Goal: Task Accomplishment & Management: Use online tool/utility

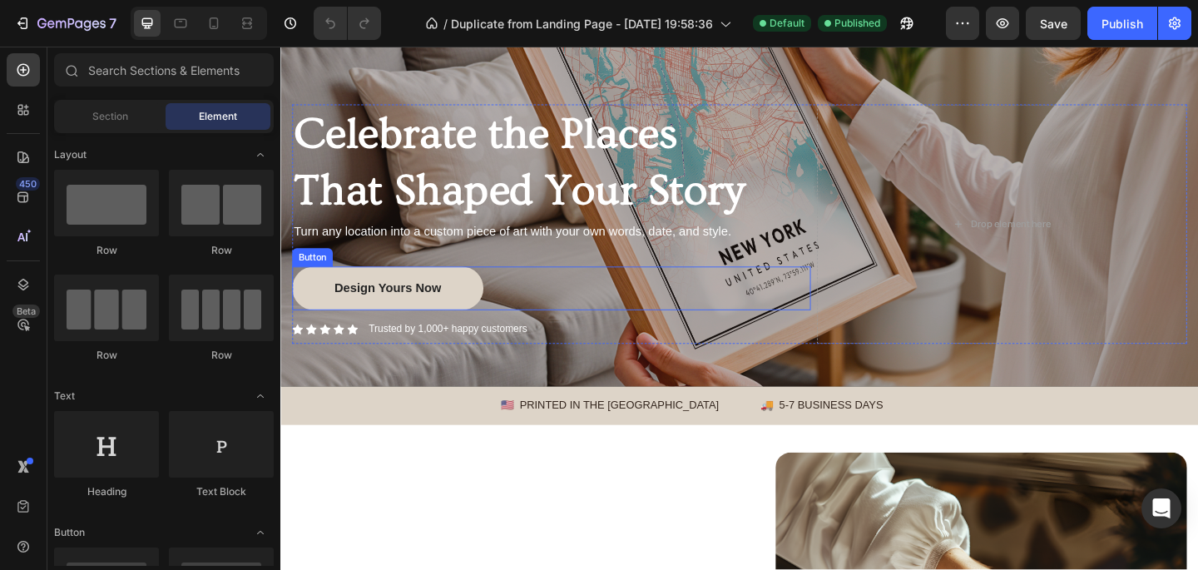
scroll to position [149, 0]
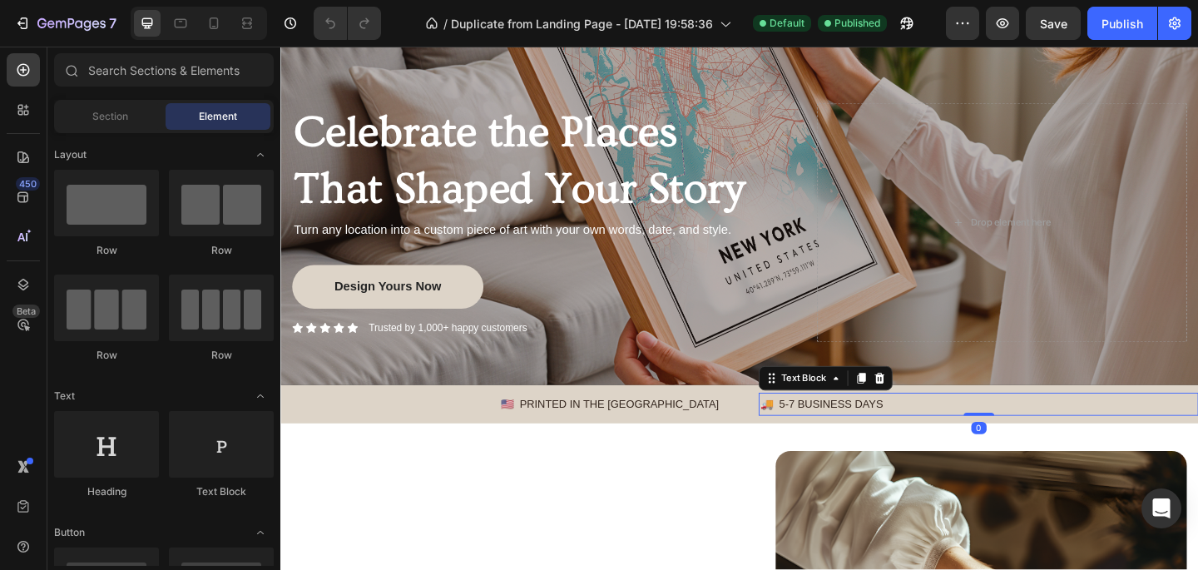
click at [815, 436] on p "🚚 5-7 BUSINESS DAYS" at bounding box center [1039, 435] width 475 height 21
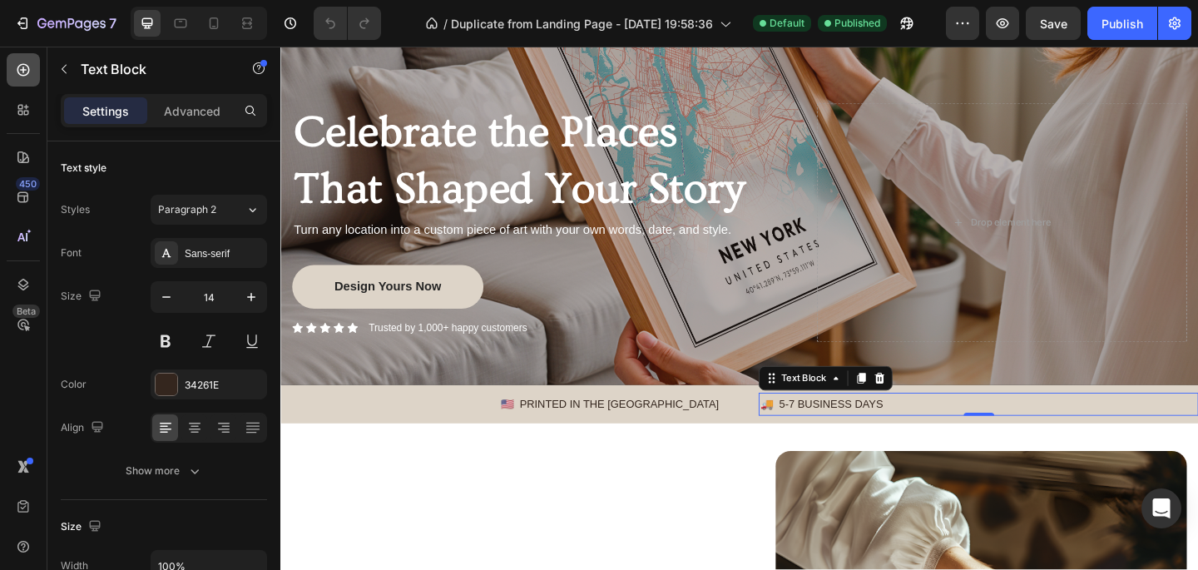
click at [26, 68] on icon at bounding box center [23, 70] width 17 height 17
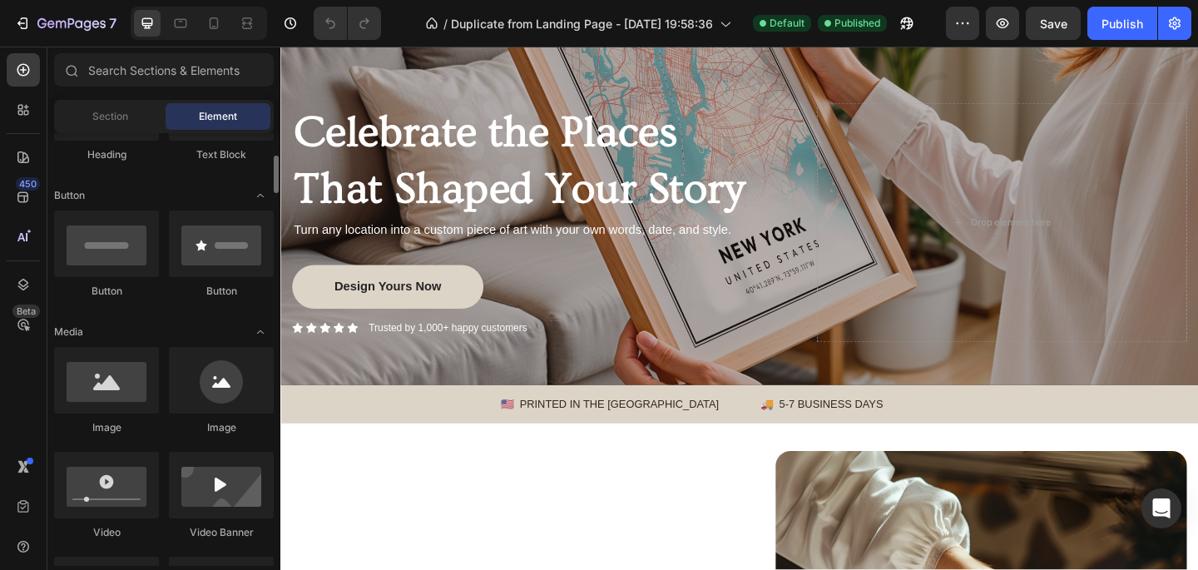
scroll to position [341, 0]
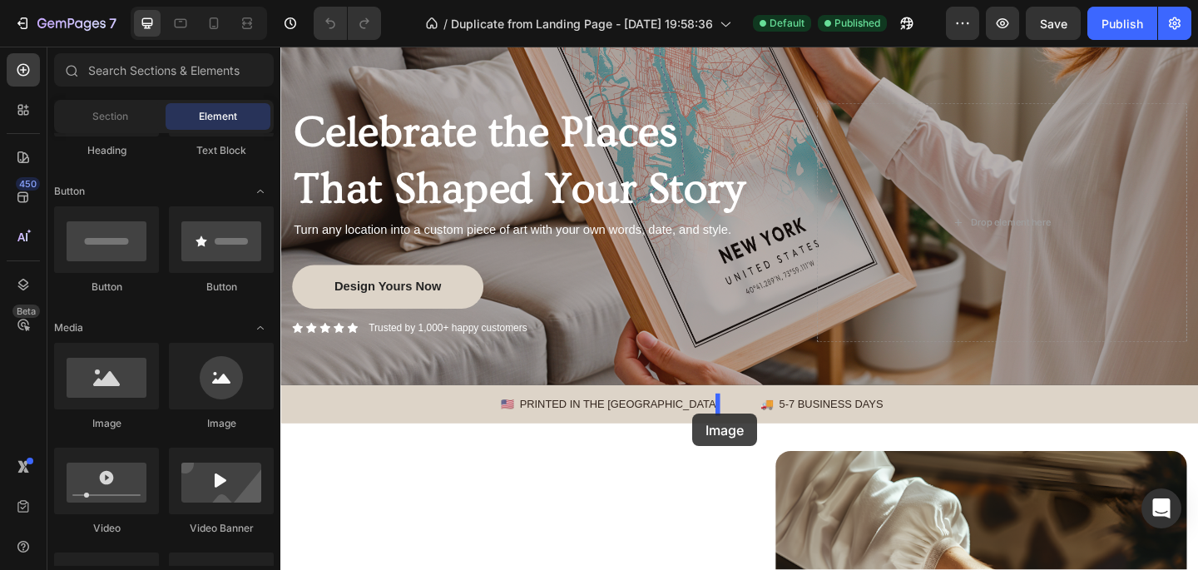
drag, startPoint x: 516, startPoint y: 425, endPoint x: 729, endPoint y: 446, distance: 214.0
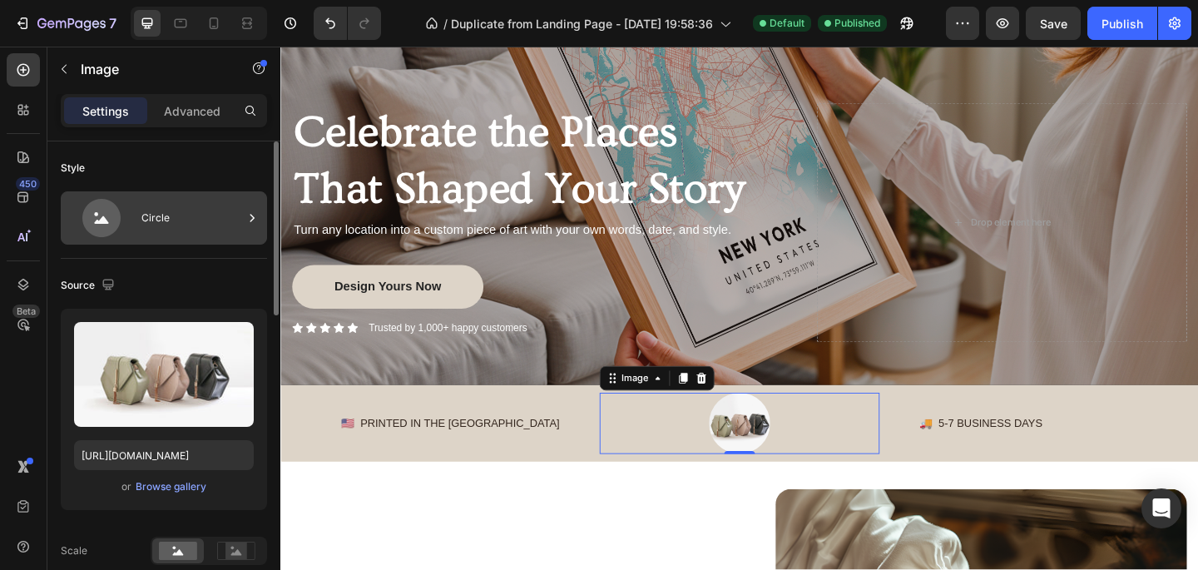
click at [169, 235] on div "Circle" at bounding box center [192, 218] width 102 height 38
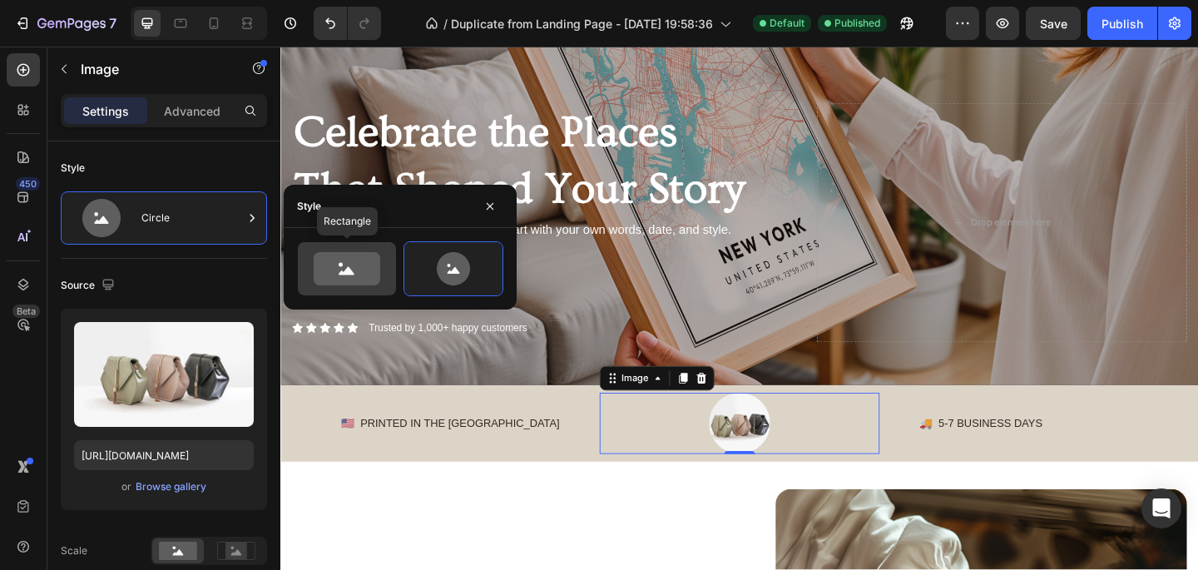
click at [325, 276] on icon at bounding box center [347, 268] width 67 height 33
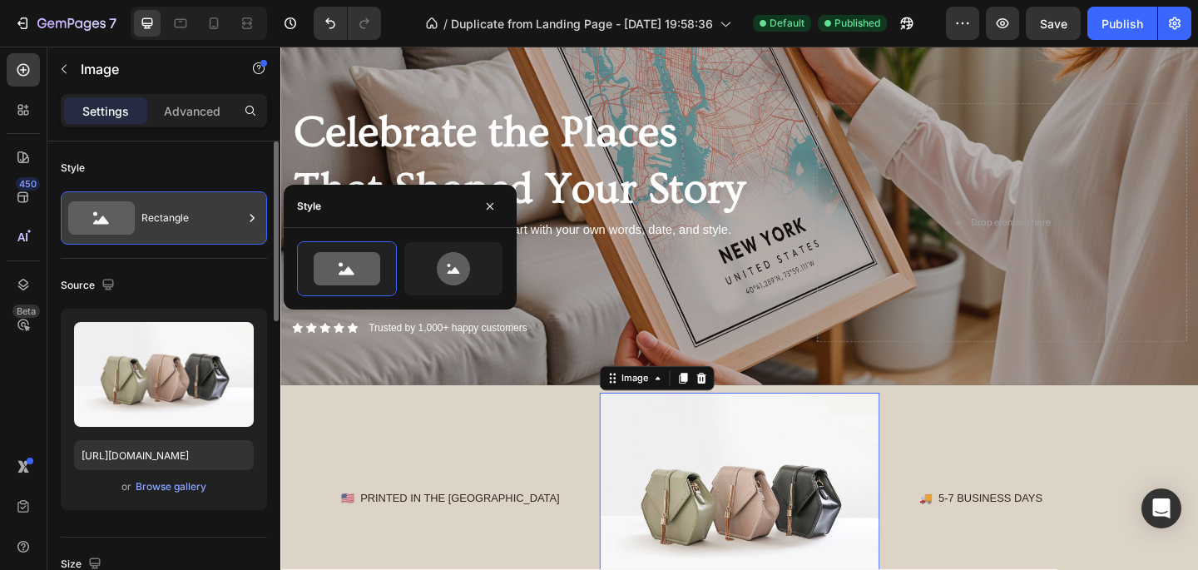
click at [208, 226] on div "Rectangle" at bounding box center [192, 218] width 102 height 38
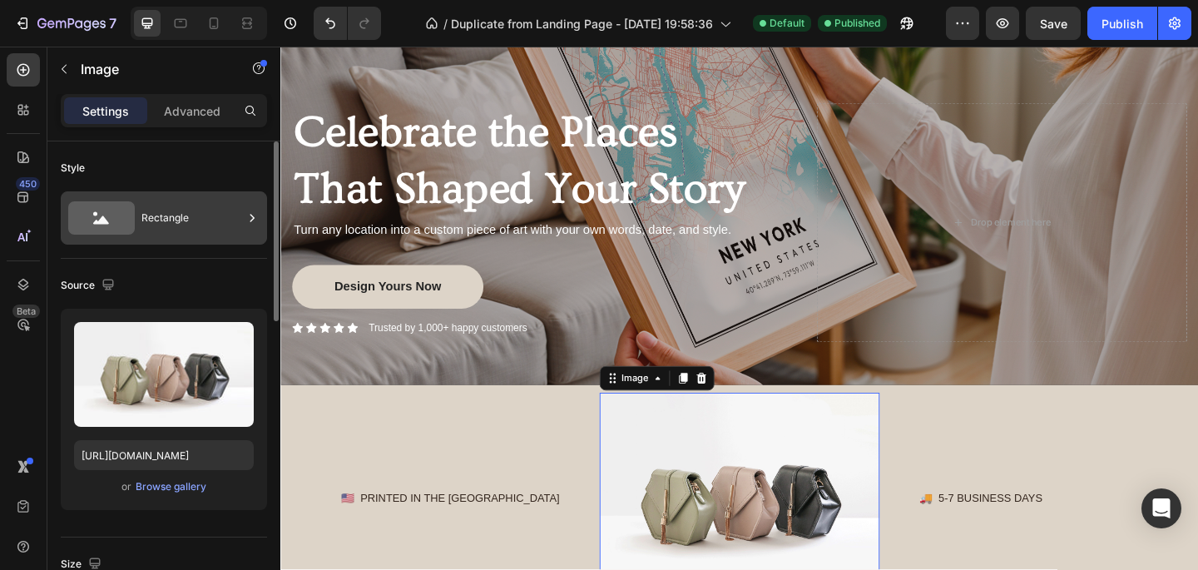
click at [193, 219] on div "Rectangle" at bounding box center [192, 218] width 102 height 38
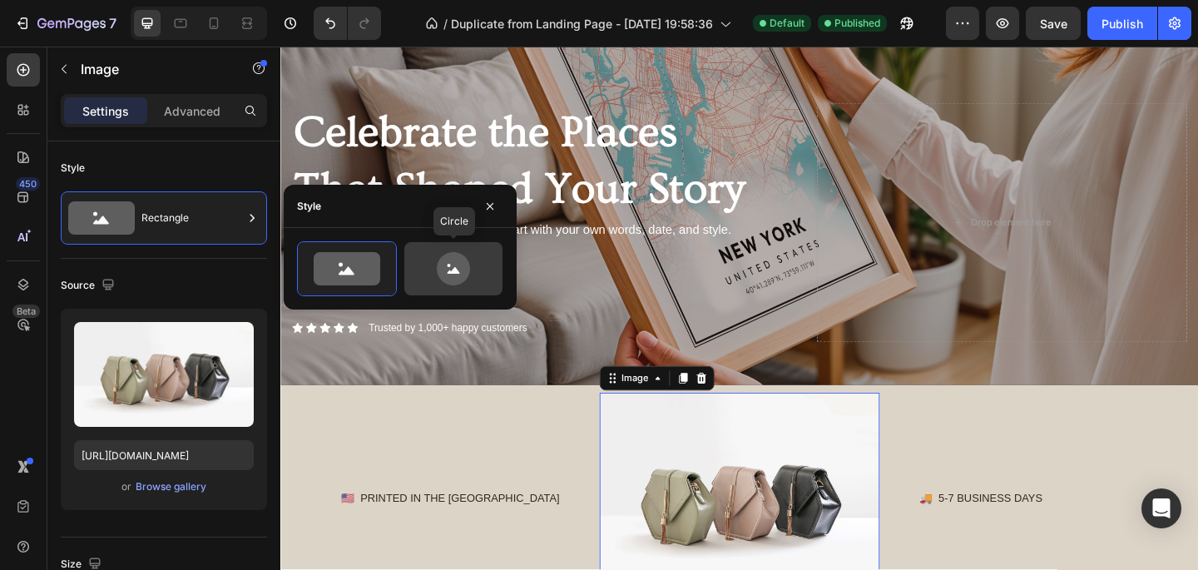
click at [482, 274] on icon at bounding box center [453, 268] width 78 height 33
type input "80"
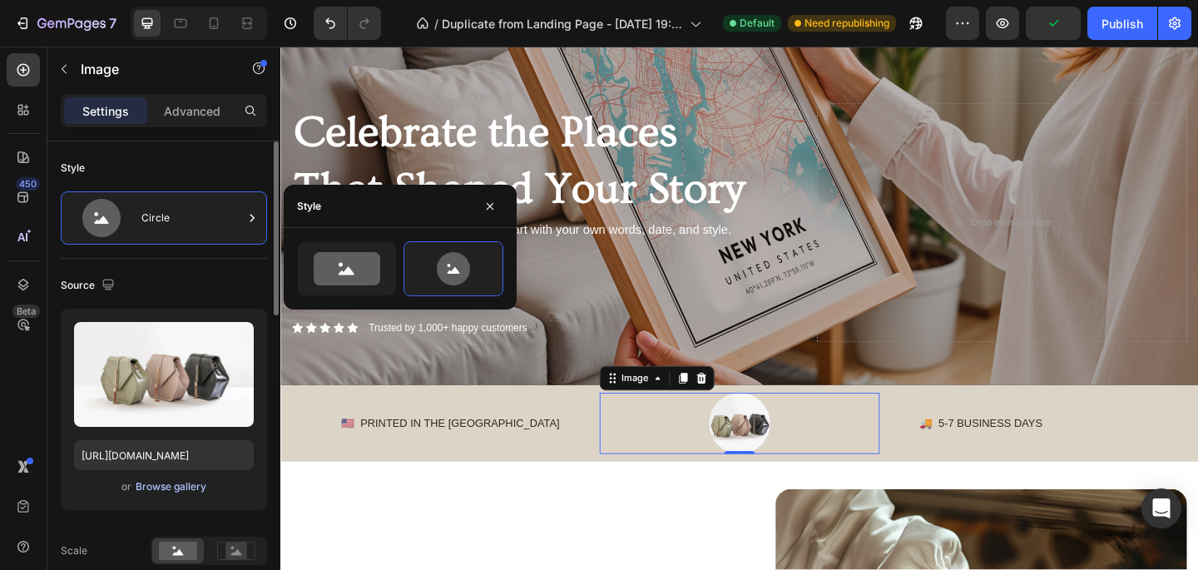
click at [161, 489] on div "Browse gallery" at bounding box center [171, 486] width 71 height 15
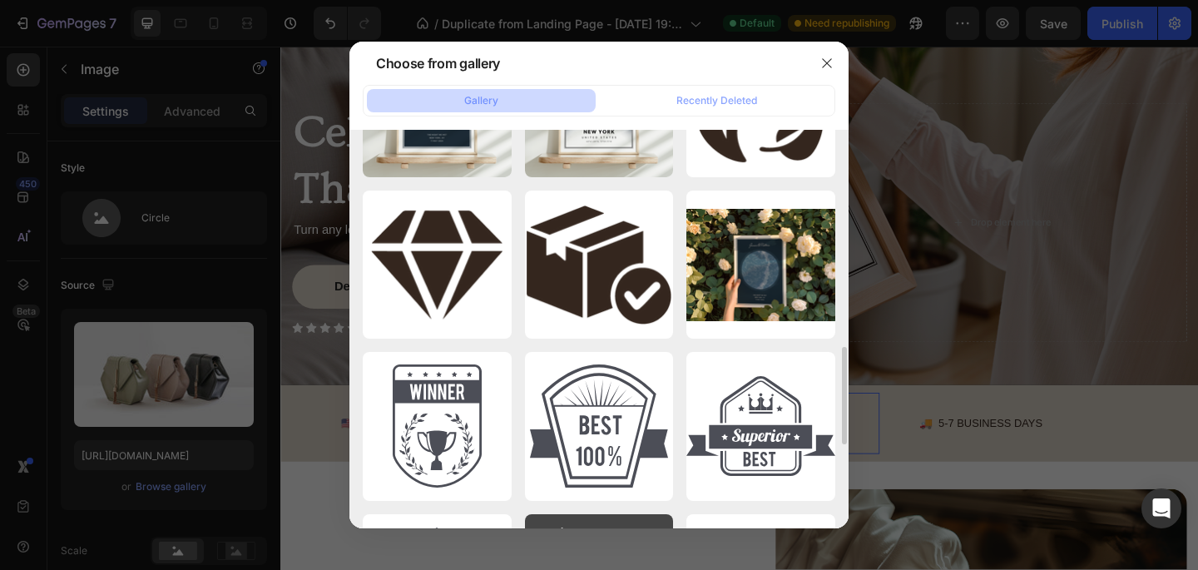
scroll to position [915, 0]
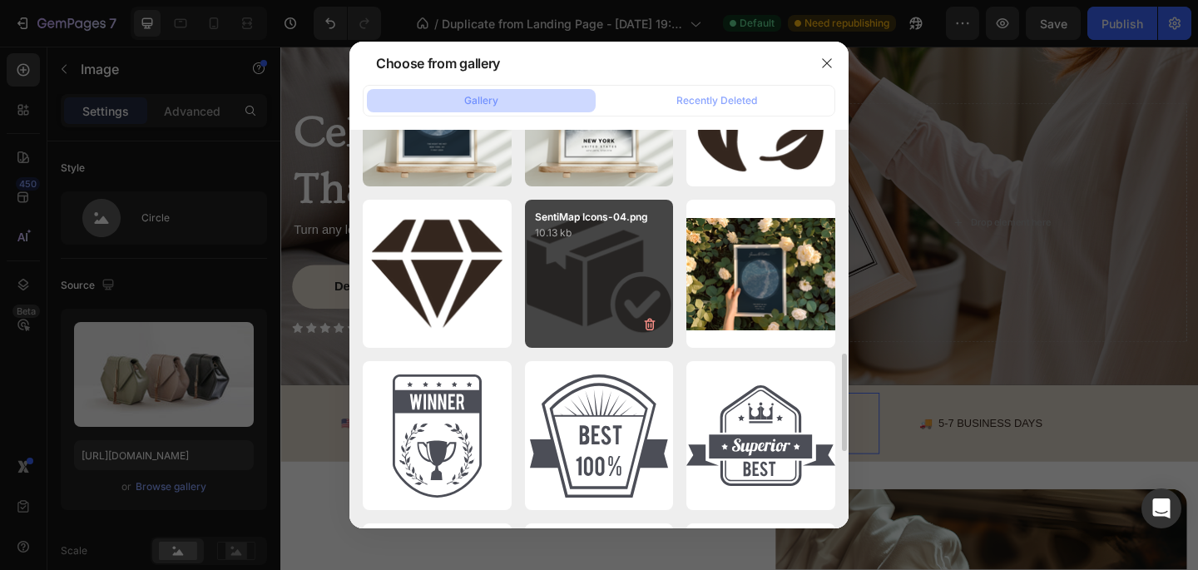
click at [627, 260] on div "SentiMap Icons-04.png 10.13 kb" at bounding box center [599, 274] width 149 height 149
type input "https://cdn.shopify.com/s/files/1/0741/3674/8250/files/gempages_578828927343002…"
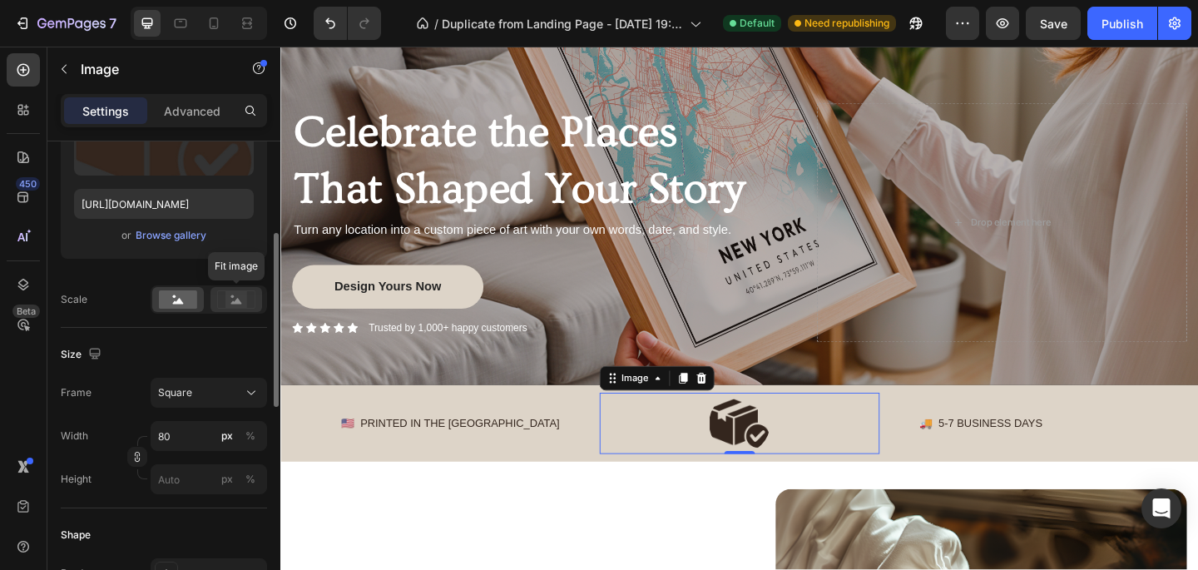
scroll to position [0, 0]
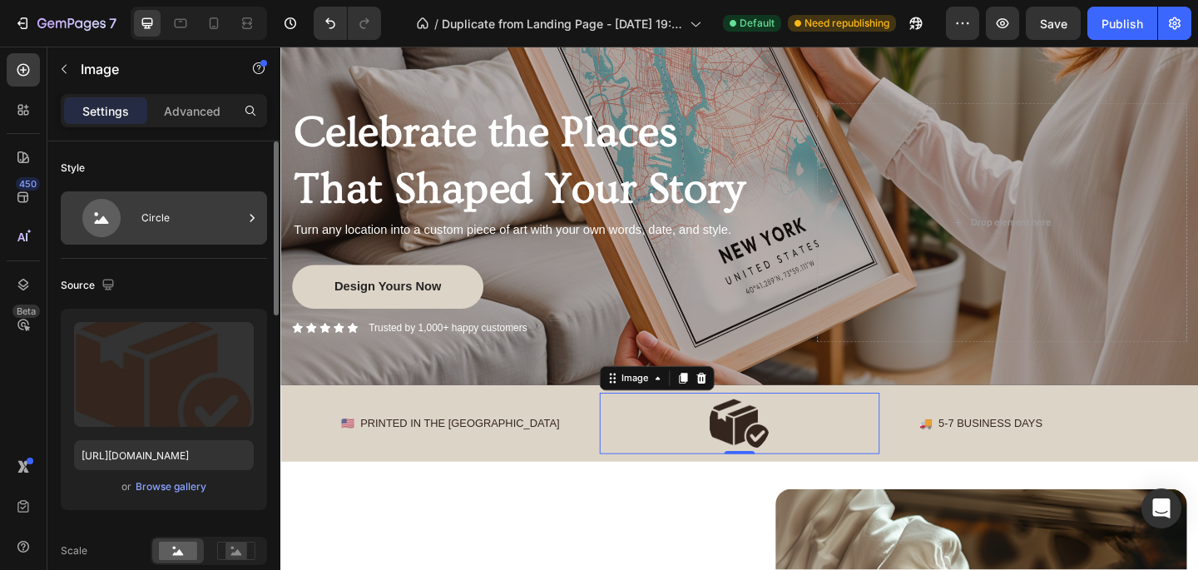
click at [193, 229] on div "Circle" at bounding box center [192, 218] width 102 height 38
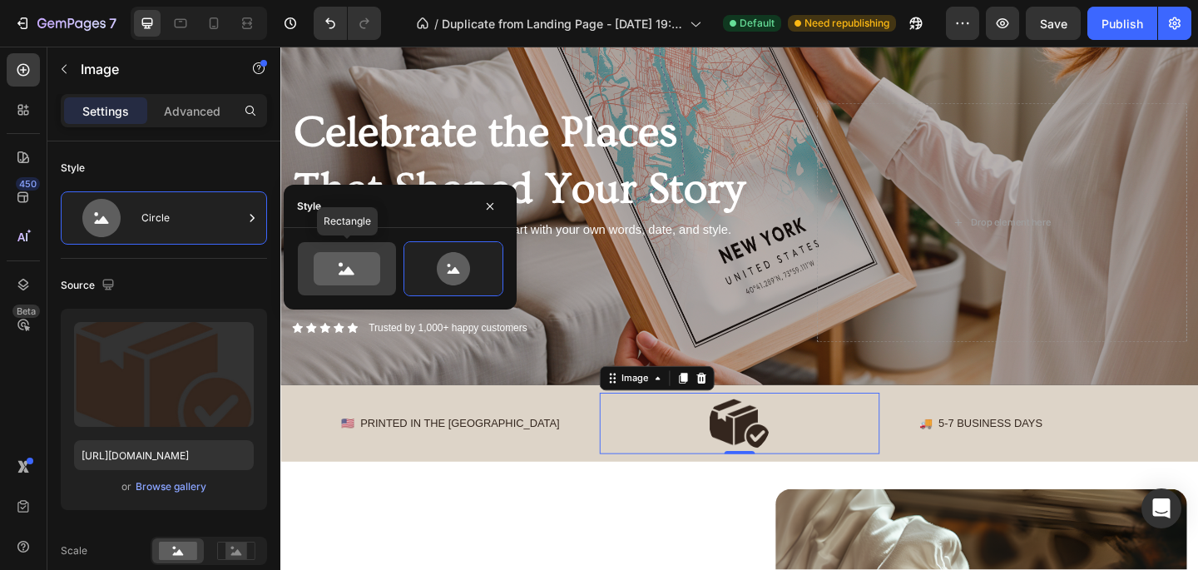
click at [347, 285] on div at bounding box center [347, 268] width 98 height 53
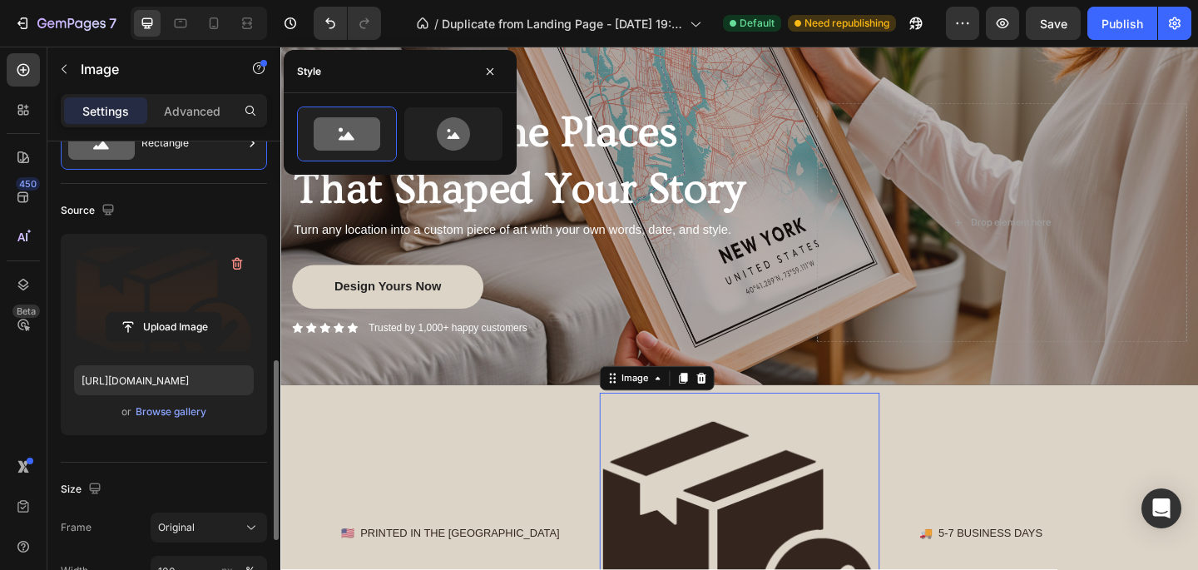
scroll to position [282, 0]
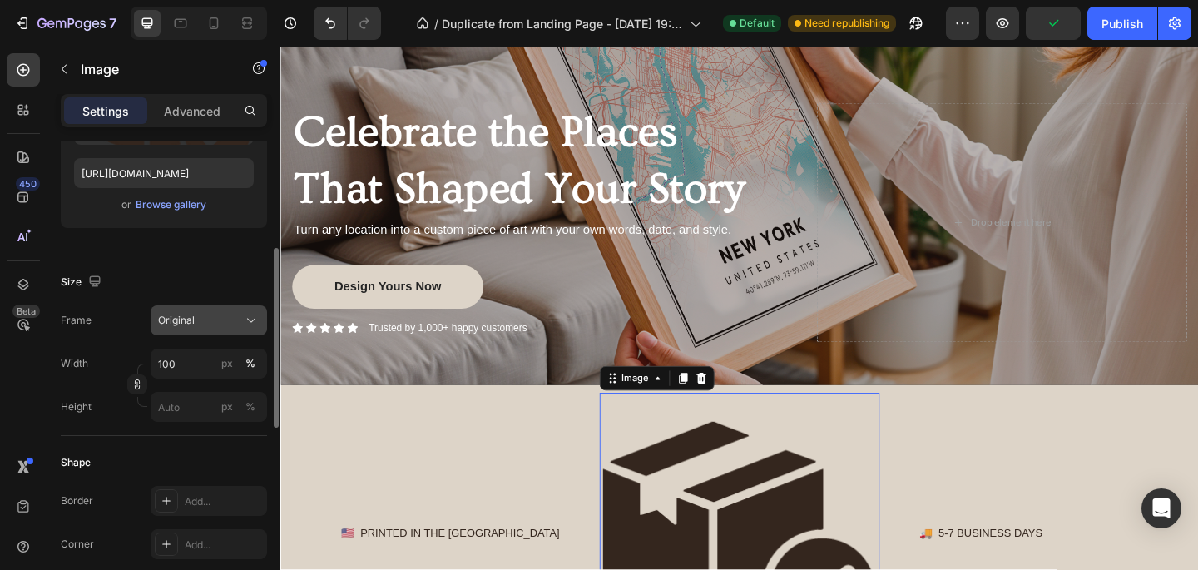
click at [223, 330] on button "Original" at bounding box center [209, 320] width 116 height 30
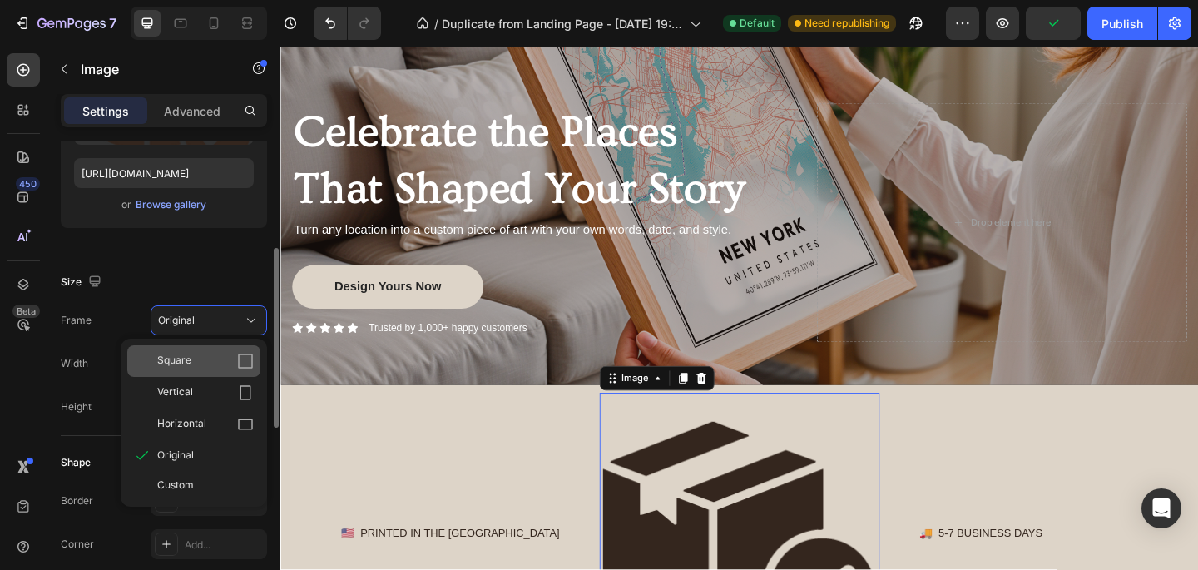
click at [213, 364] on div "Square" at bounding box center [205, 361] width 97 height 17
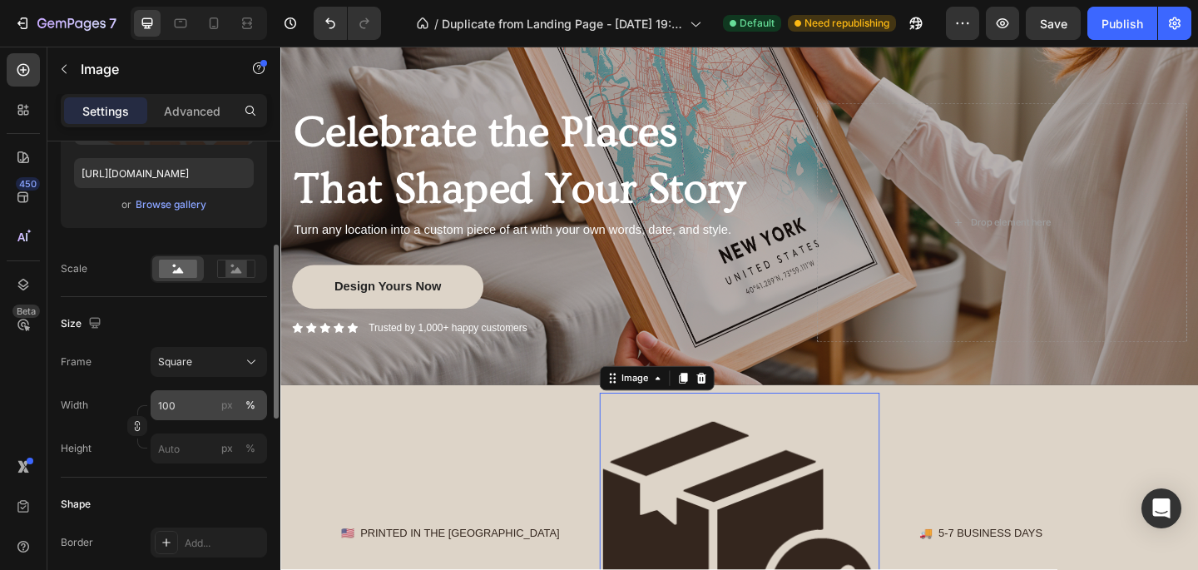
click at [255, 406] on button "%" at bounding box center [250, 405] width 20 height 20
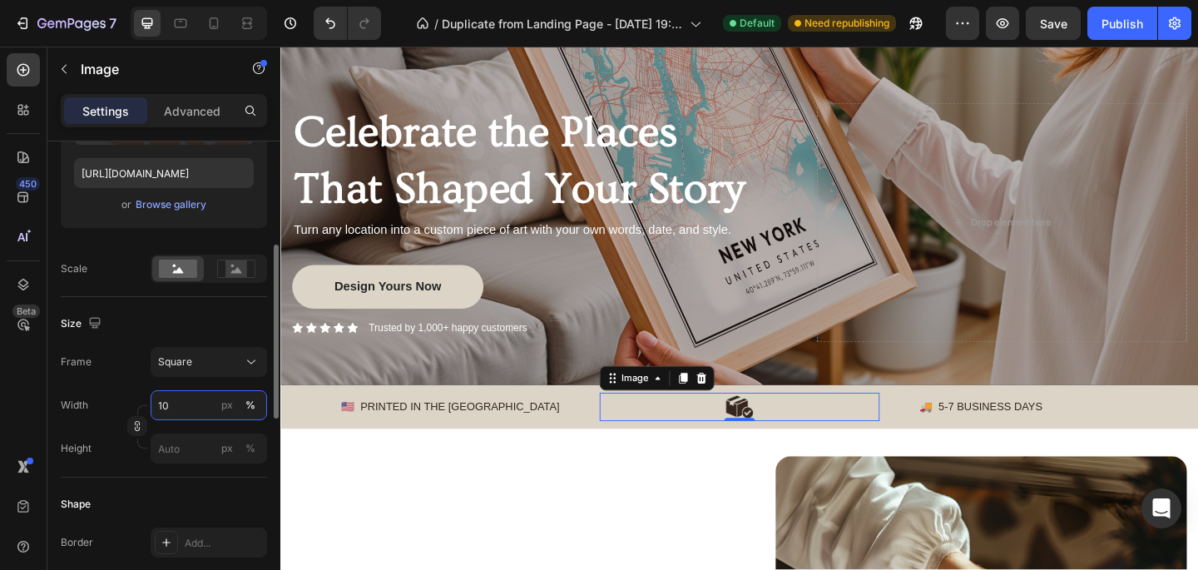
type input "1"
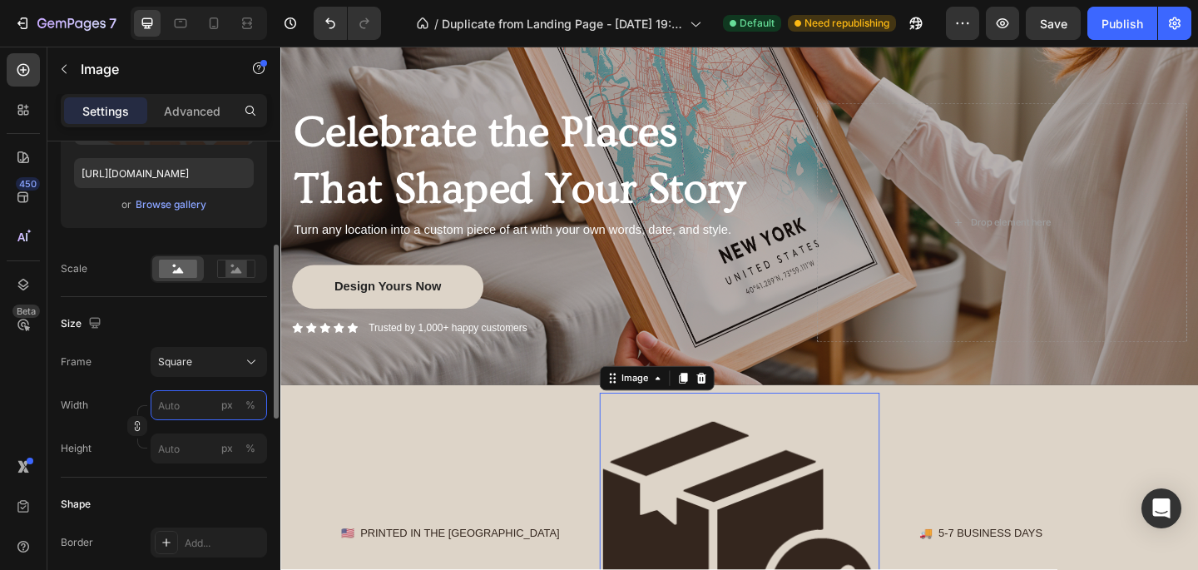
type input "5"
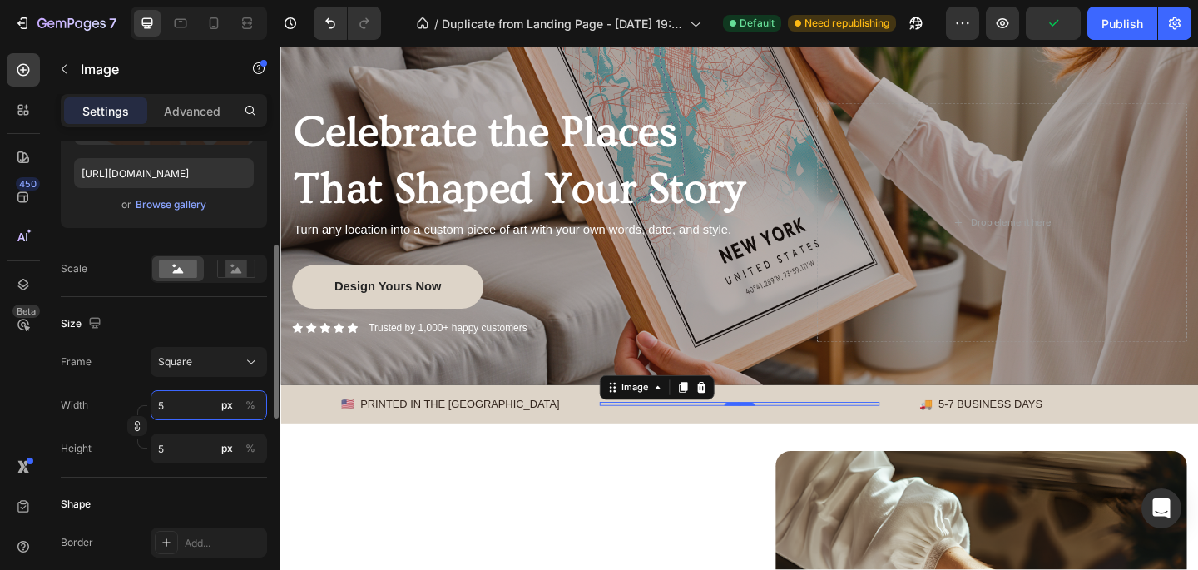
type input "5"
click at [196, 426] on div "Width 5 px % Height 5 px %" at bounding box center [164, 426] width 206 height 73
click at [254, 407] on div "%" at bounding box center [250, 405] width 10 height 15
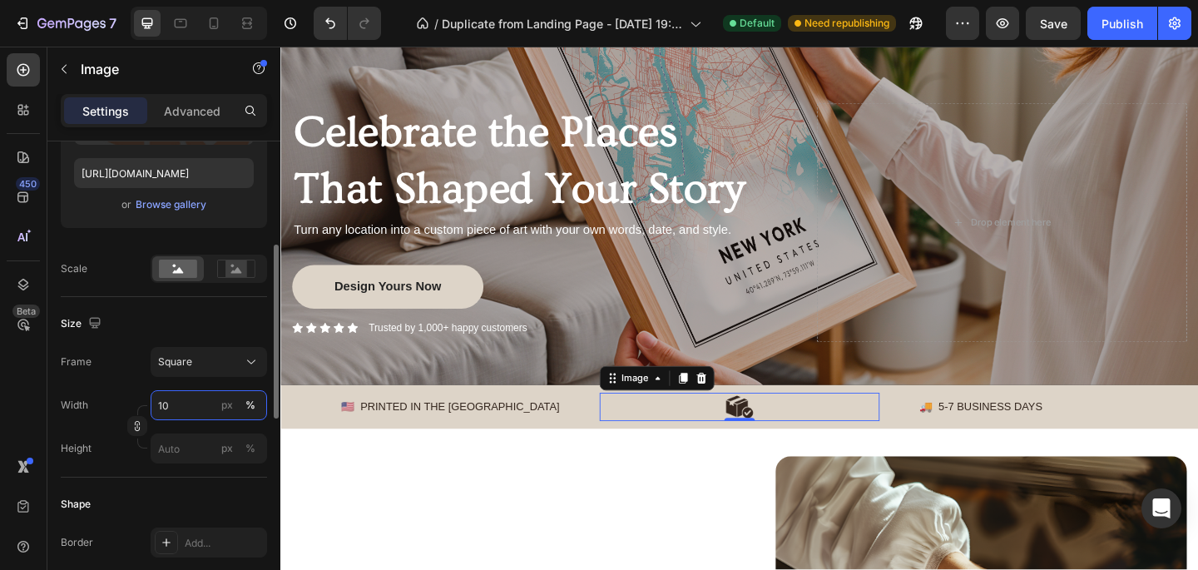
type input "10"
click at [110, 406] on div "Width 10 px %" at bounding box center [164, 405] width 206 height 30
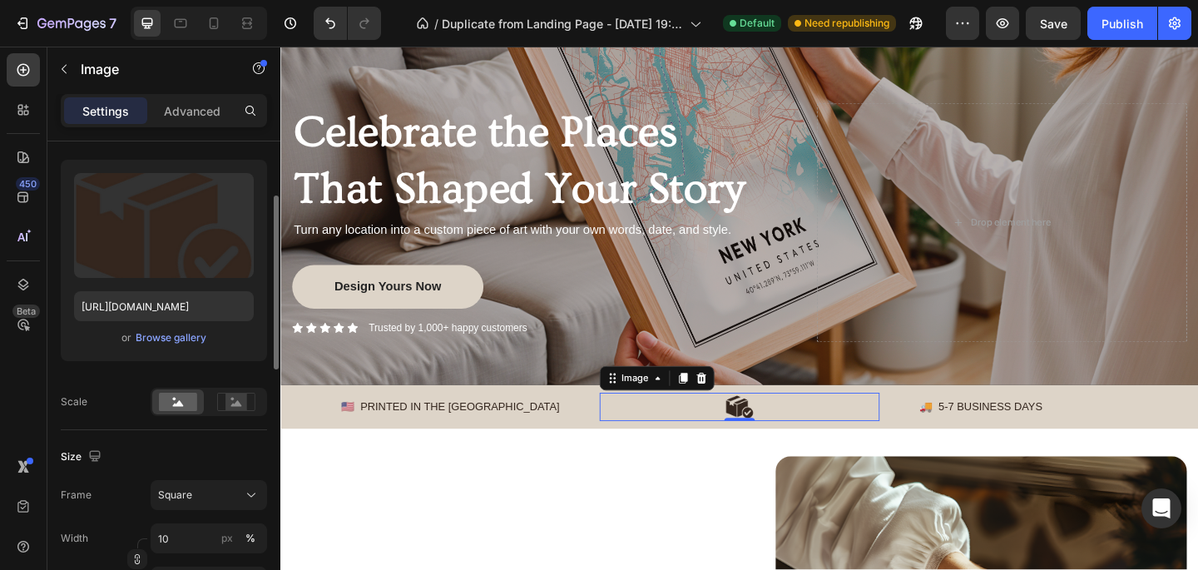
scroll to position [126, 0]
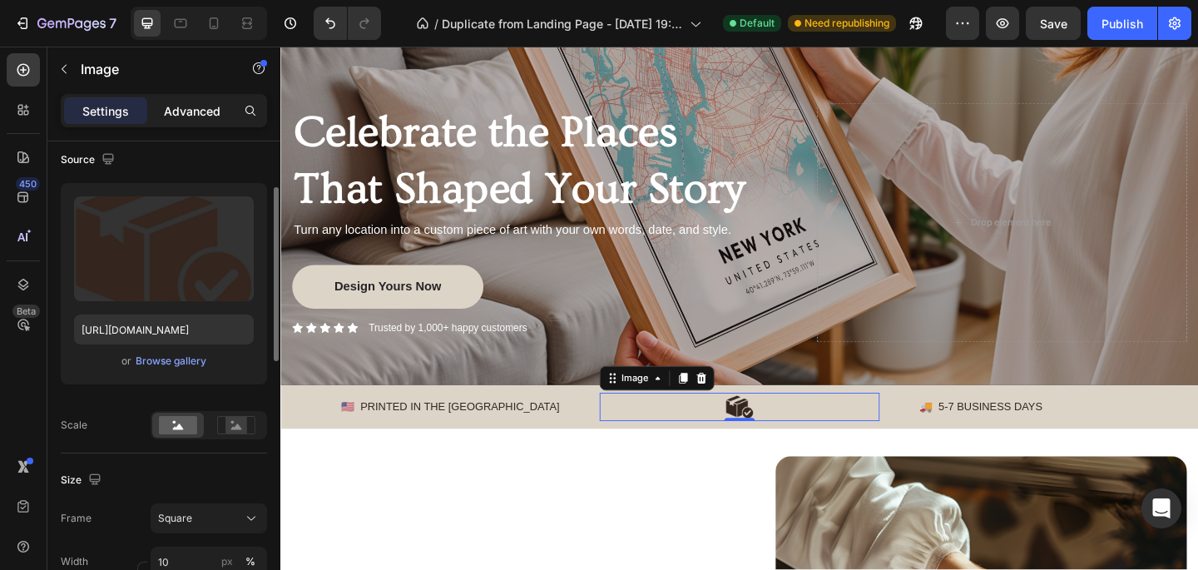
click at [180, 112] on p "Advanced" at bounding box center [192, 110] width 57 height 17
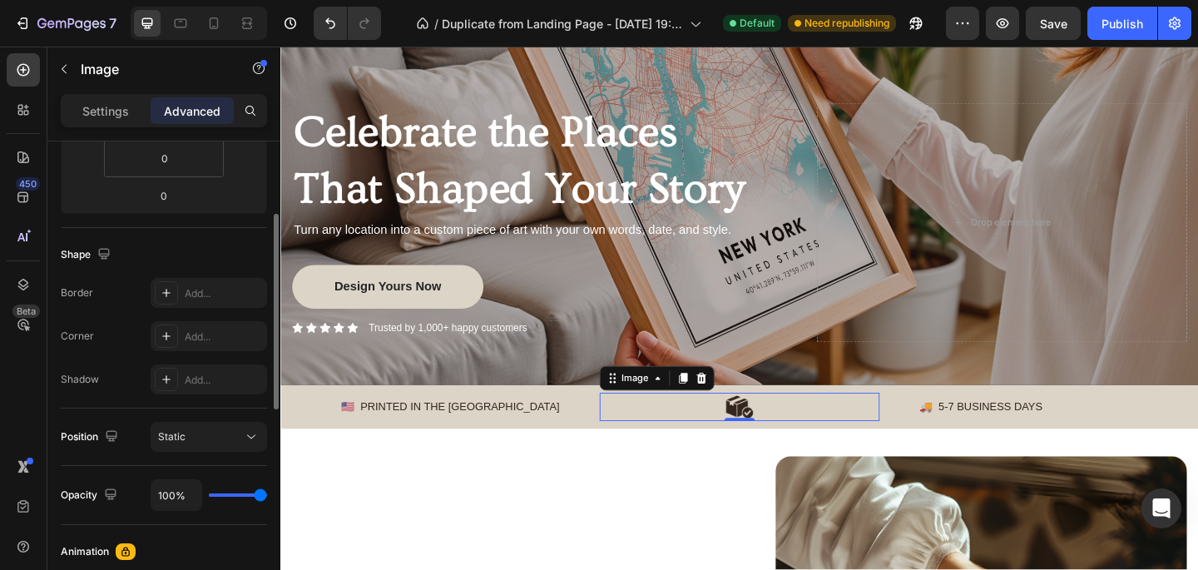
scroll to position [219, 0]
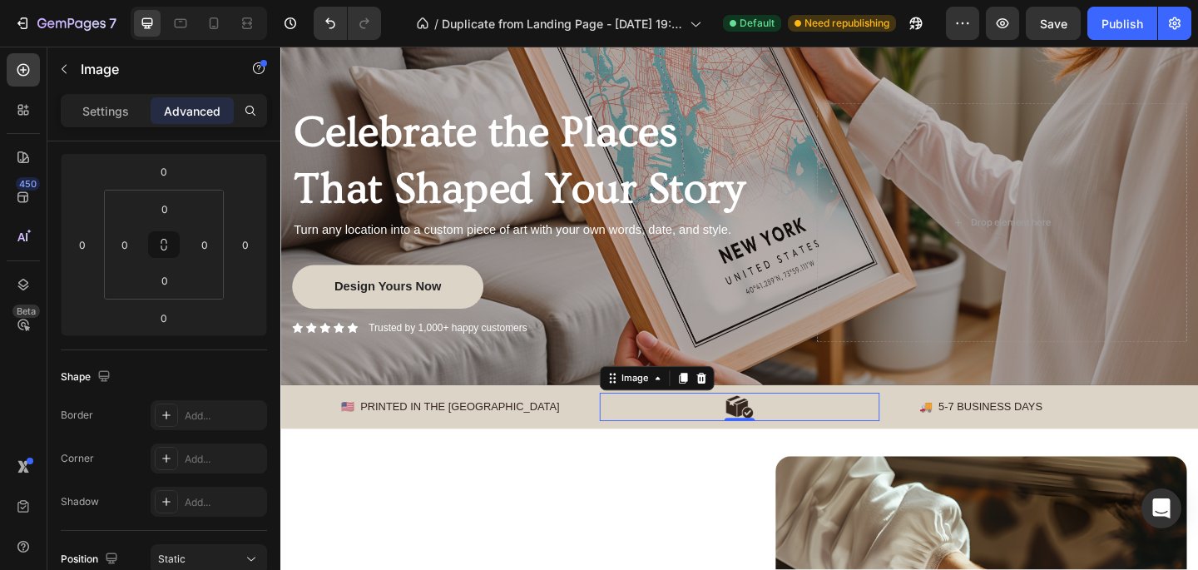
click at [874, 434] on div at bounding box center [779, 439] width 305 height 31
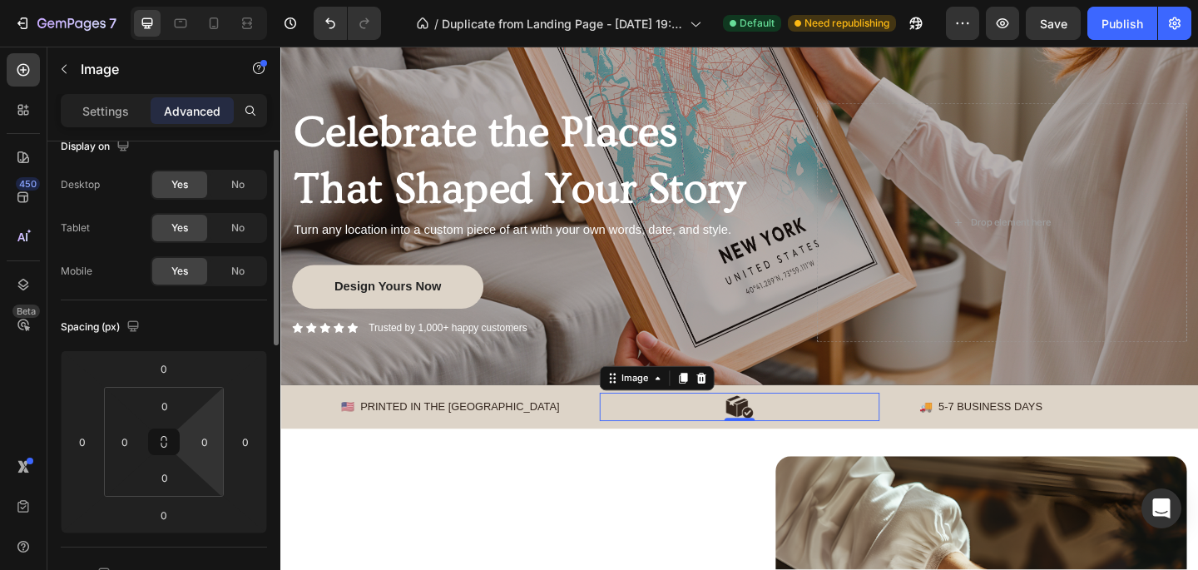
scroll to position [0, 0]
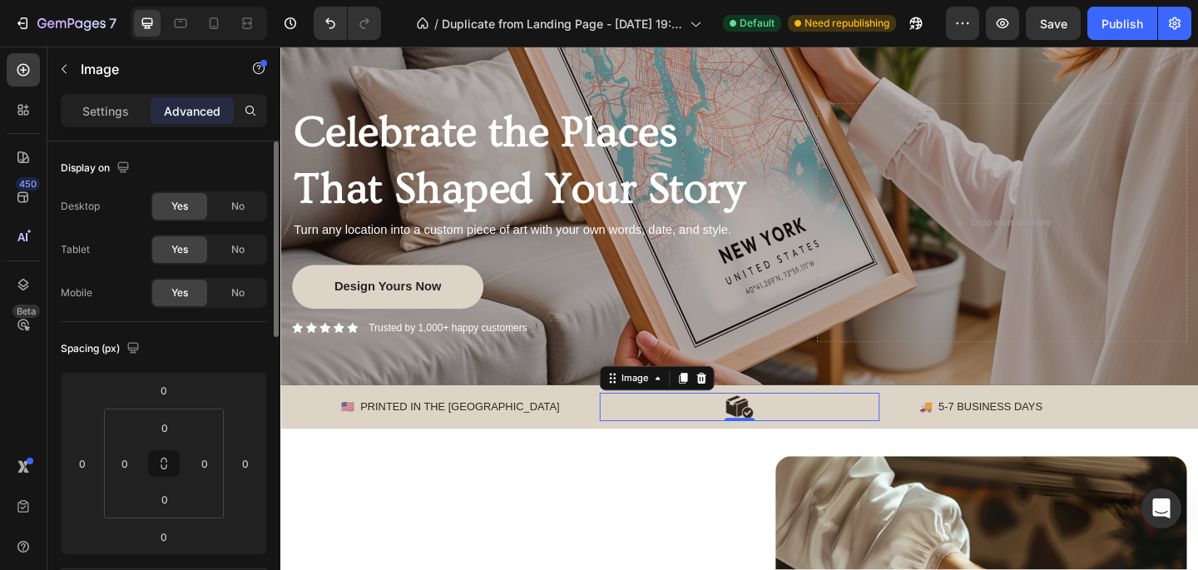
click at [112, 127] on div "Settings Advanced" at bounding box center [163, 117] width 233 height 47
click at [116, 112] on p "Settings" at bounding box center [105, 110] width 47 height 17
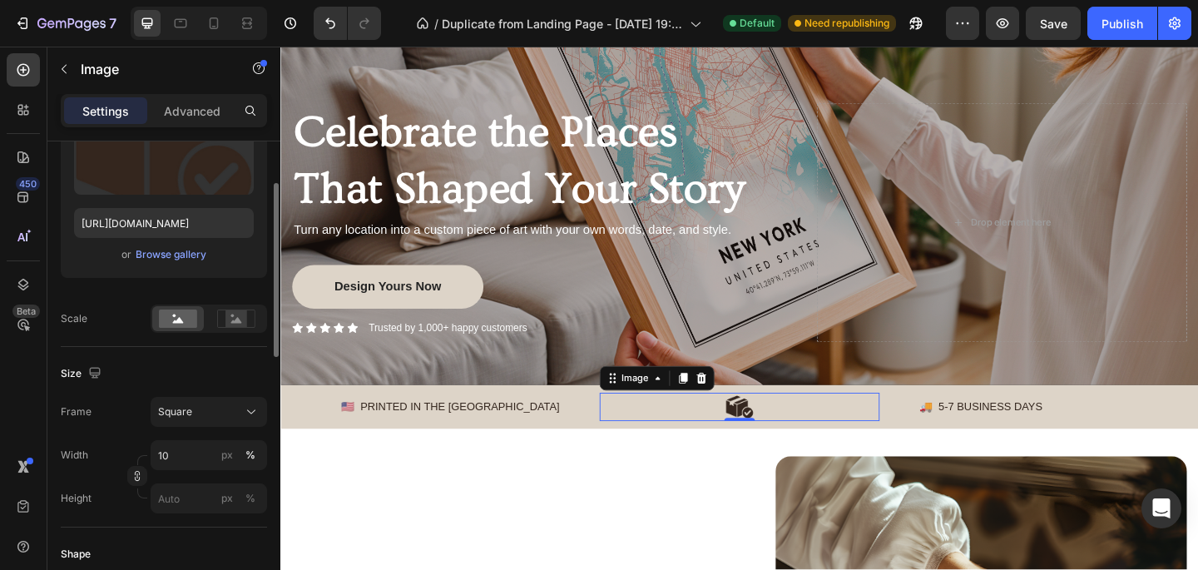
scroll to position [233, 0]
click at [237, 322] on rect at bounding box center [237, 318] width 22 height 17
click at [234, 316] on rect at bounding box center [237, 318] width 22 height 17
click at [175, 320] on icon at bounding box center [178, 319] width 11 height 6
click at [227, 319] on rect at bounding box center [237, 318] width 22 height 17
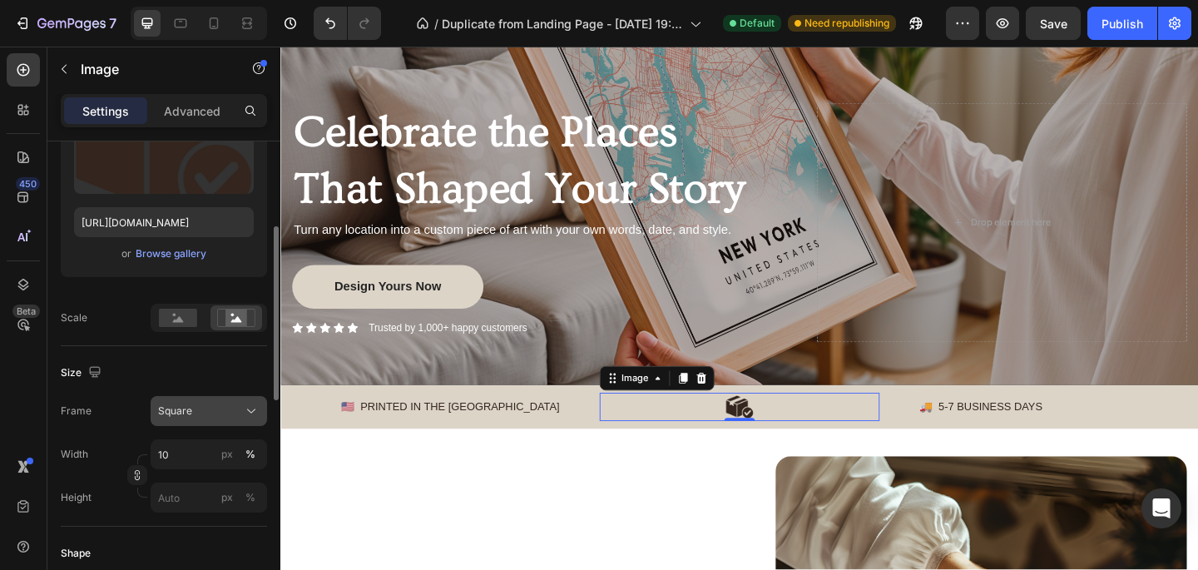
click at [198, 404] on div "Square" at bounding box center [199, 411] width 82 height 15
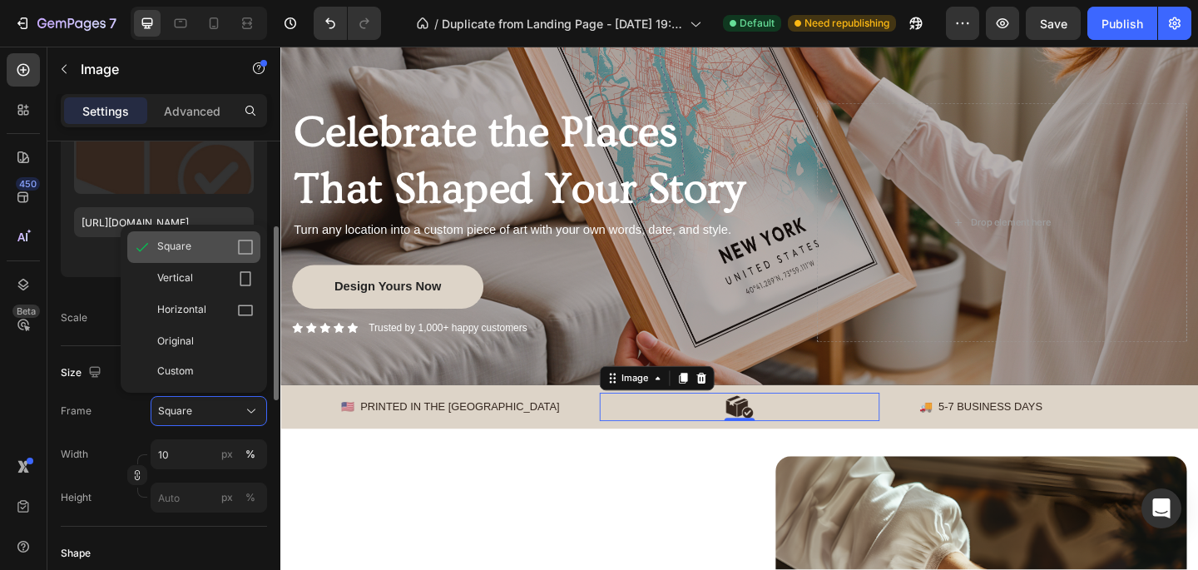
click at [211, 253] on div "Square" at bounding box center [205, 247] width 97 height 17
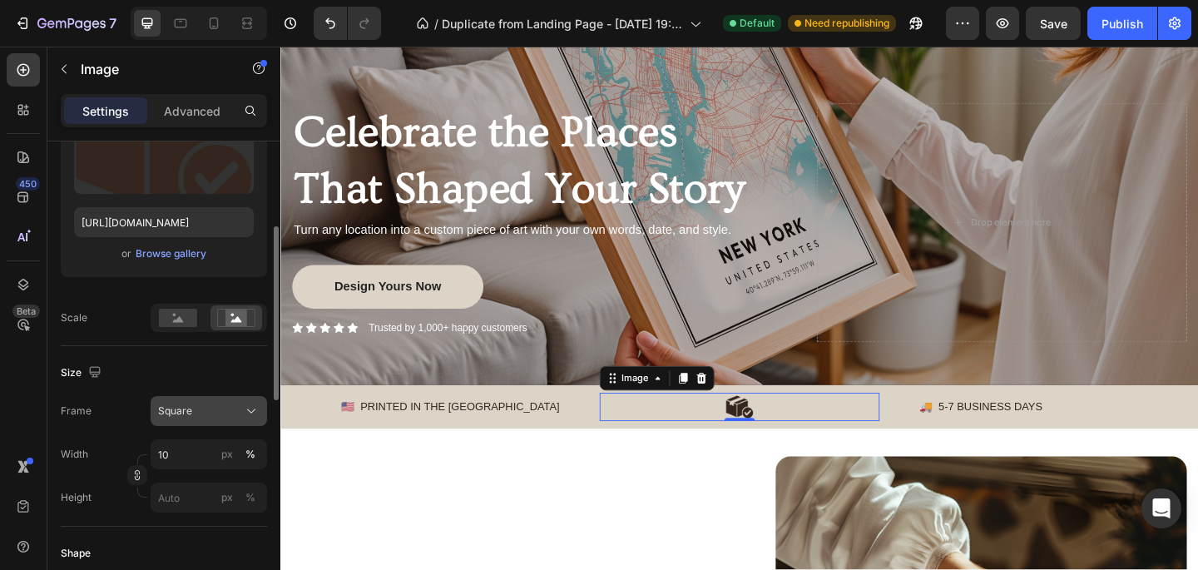
click at [194, 403] on div "Square" at bounding box center [209, 411] width 102 height 17
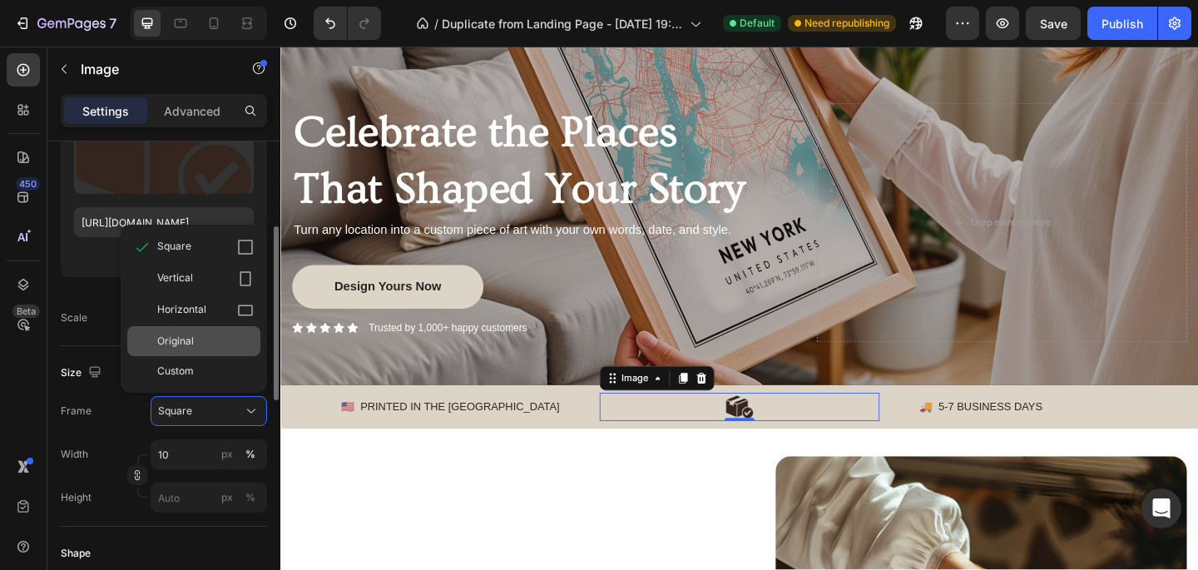
click at [209, 349] on div "Original" at bounding box center [193, 341] width 133 height 30
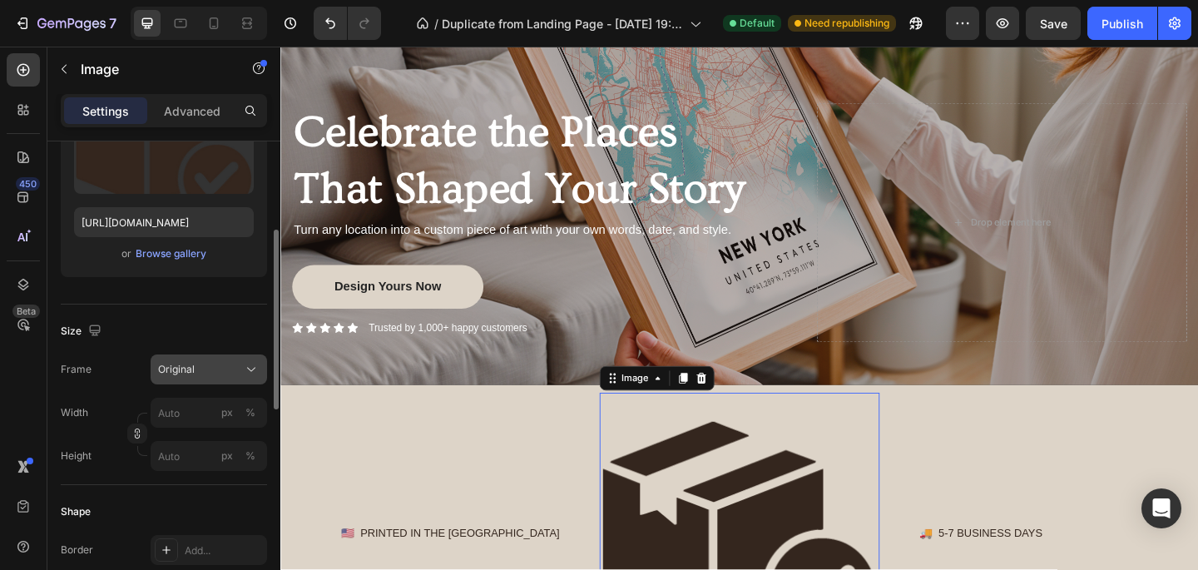
click at [211, 373] on div "Original" at bounding box center [199, 369] width 82 height 15
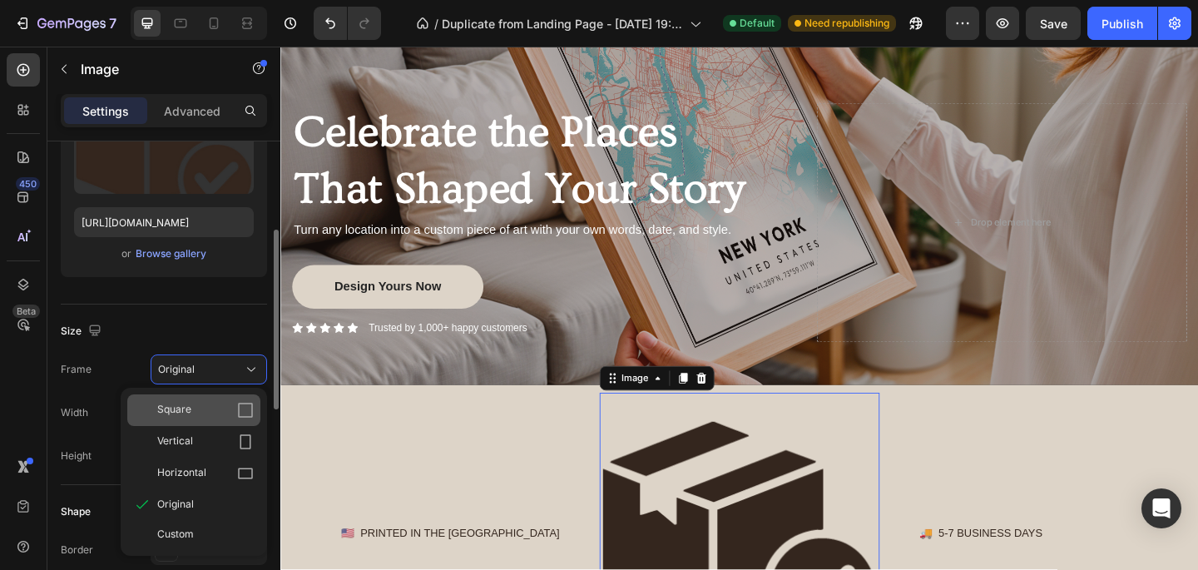
click at [195, 403] on div "Square" at bounding box center [205, 410] width 97 height 17
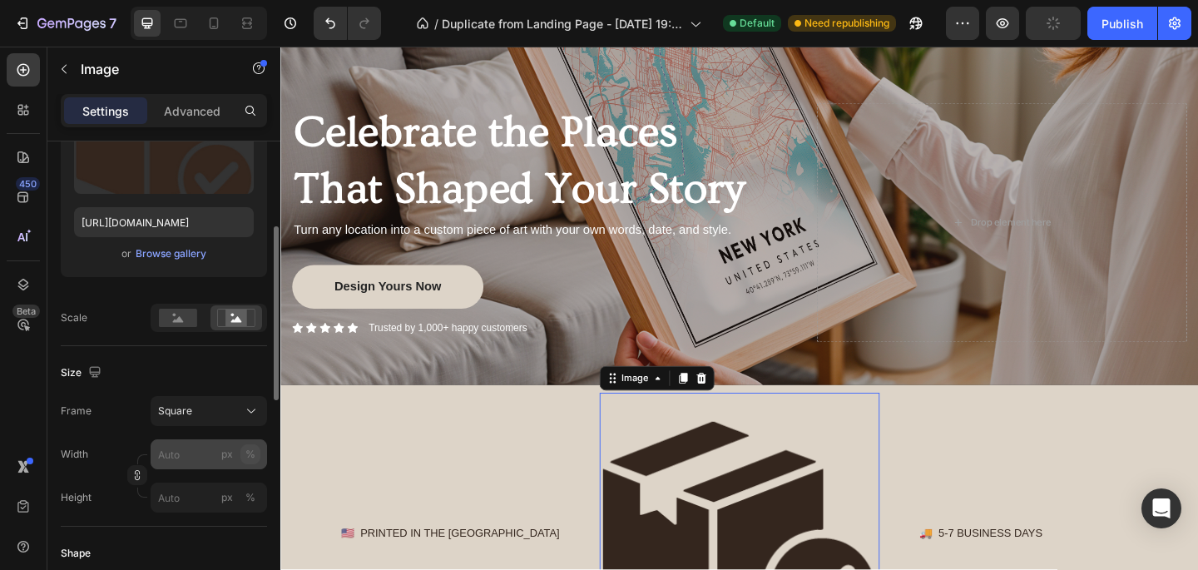
click at [244, 452] on button "%" at bounding box center [250, 454] width 20 height 20
click at [201, 455] on input "px %" at bounding box center [209, 454] width 116 height 30
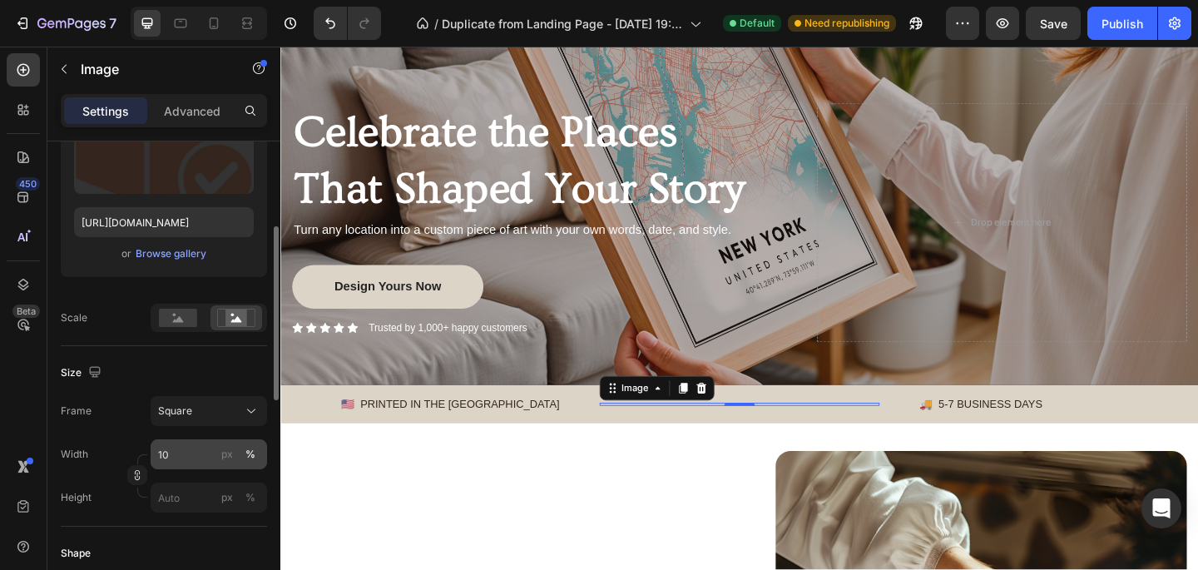
click at [253, 450] on div "%" at bounding box center [250, 454] width 10 height 15
click at [196, 427] on div "Frame Square Width 10 px % Height px %" at bounding box center [164, 454] width 206 height 116
click at [172, 450] on input "10" at bounding box center [209, 454] width 116 height 30
type input "1"
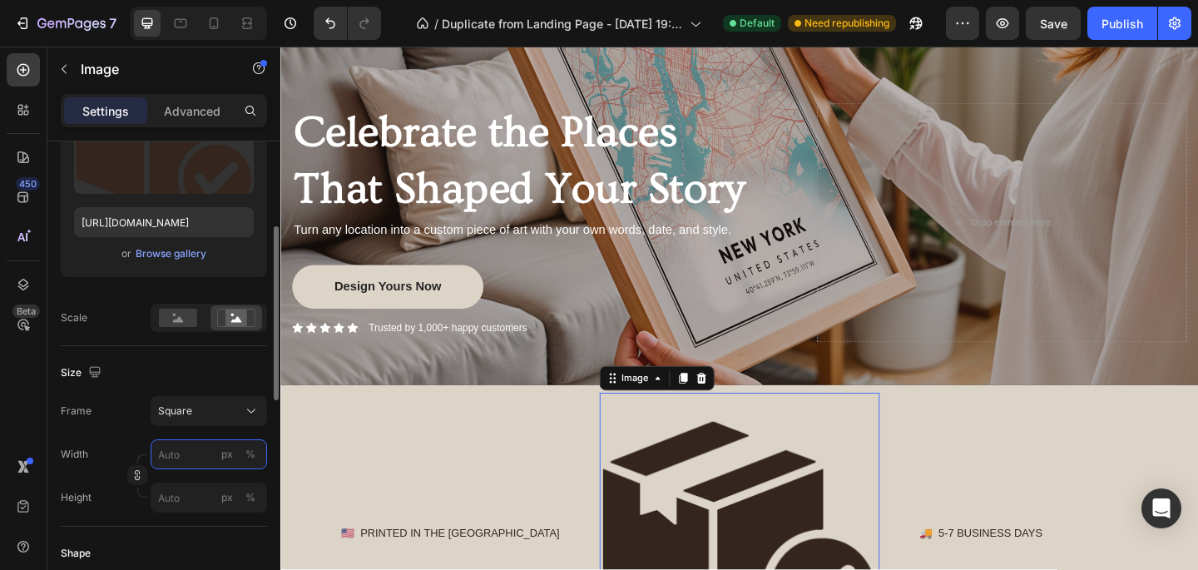
type input "1"
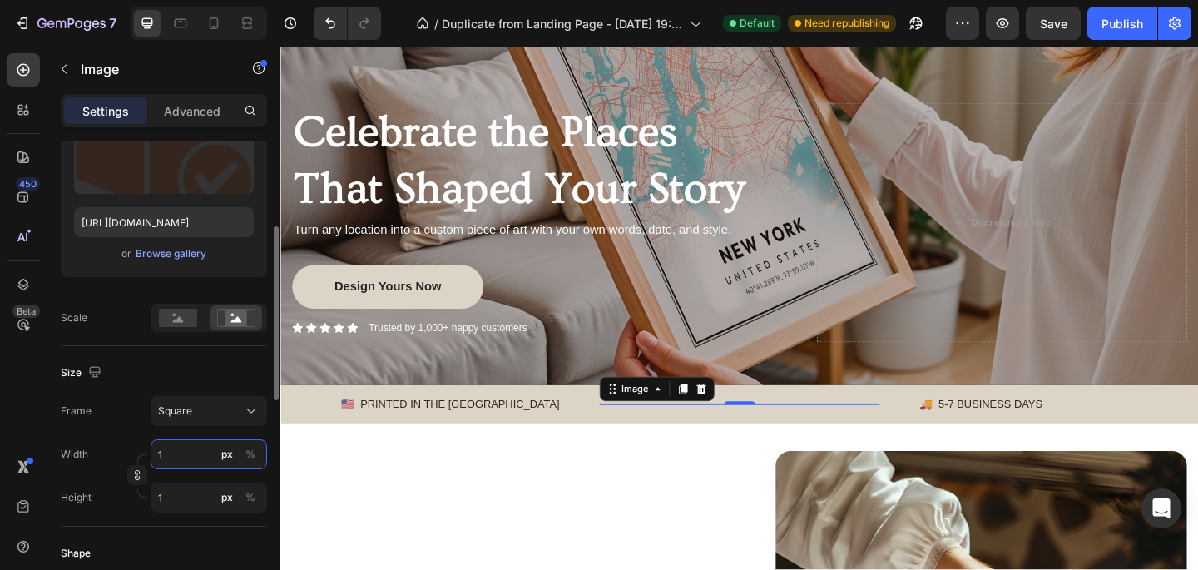
type input "10"
click at [255, 454] on button "%" at bounding box center [250, 454] width 20 height 20
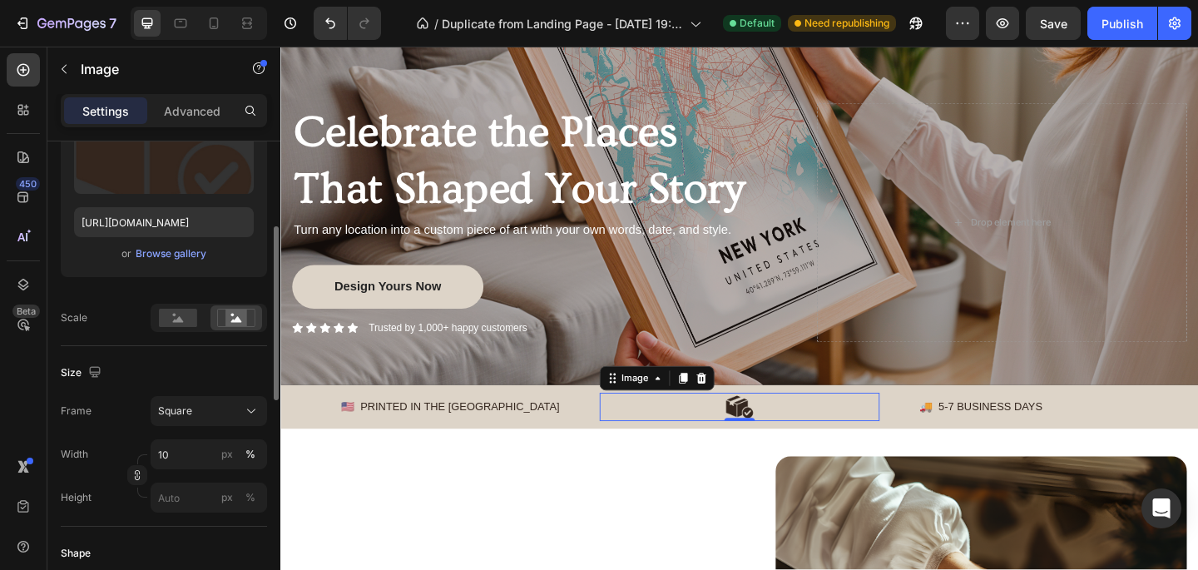
click at [217, 428] on div "Frame Square Width 10 px % Height px %" at bounding box center [164, 454] width 206 height 116
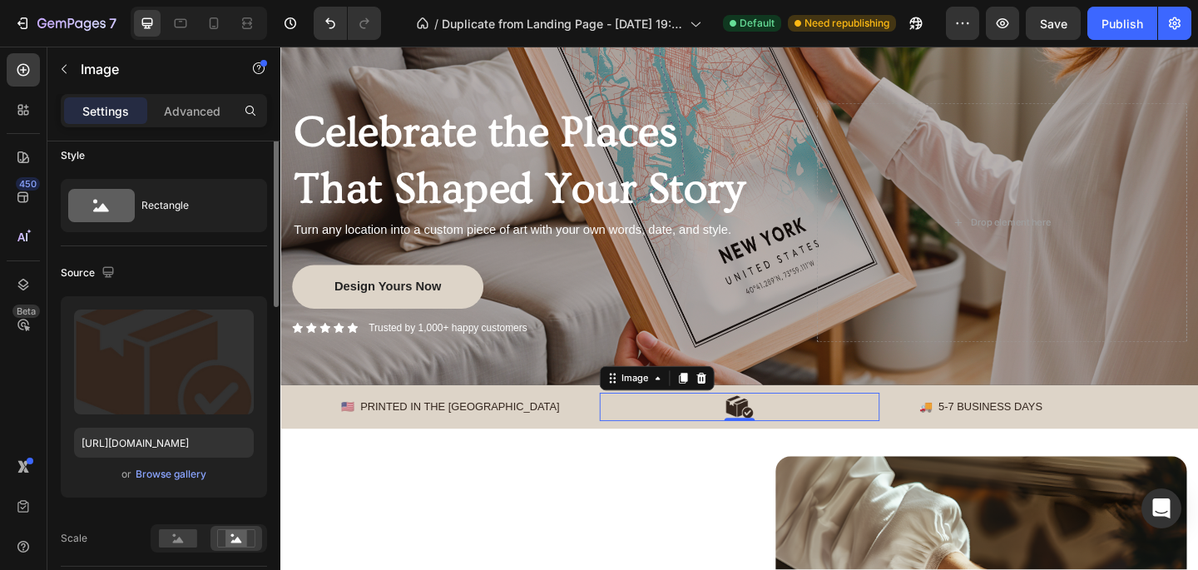
scroll to position [0, 0]
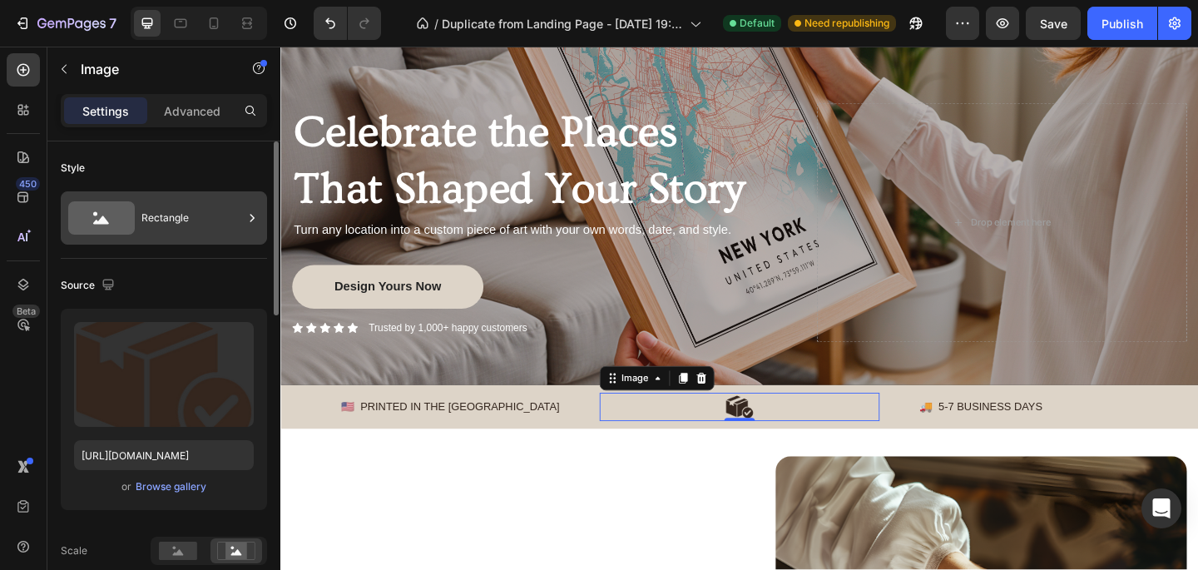
click at [167, 218] on div "Rectangle" at bounding box center [192, 218] width 102 height 38
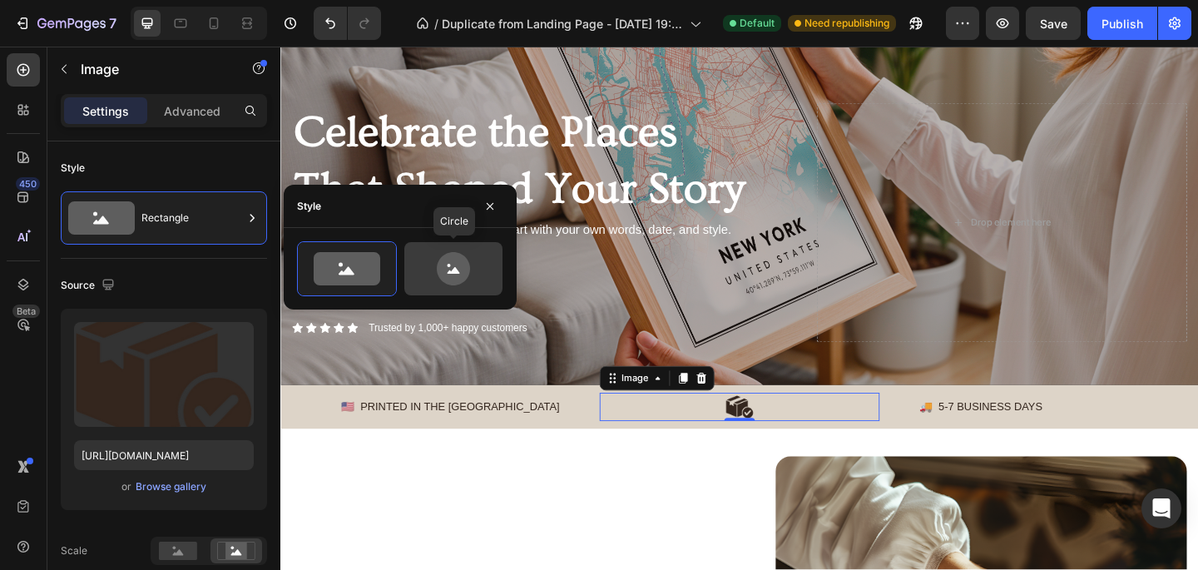
click at [478, 277] on icon at bounding box center [453, 268] width 78 height 33
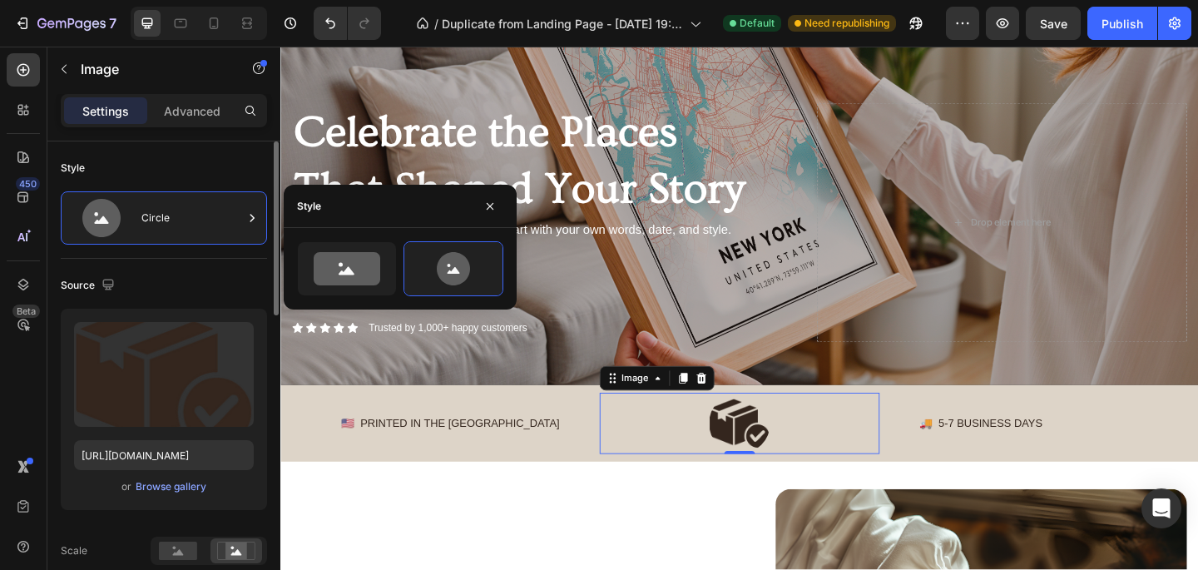
click at [217, 510] on div "Upload Image https://cdn.shopify.com/s/files/1/0741/3674/8250/files/gempages_57…" at bounding box center [164, 416] width 206 height 215
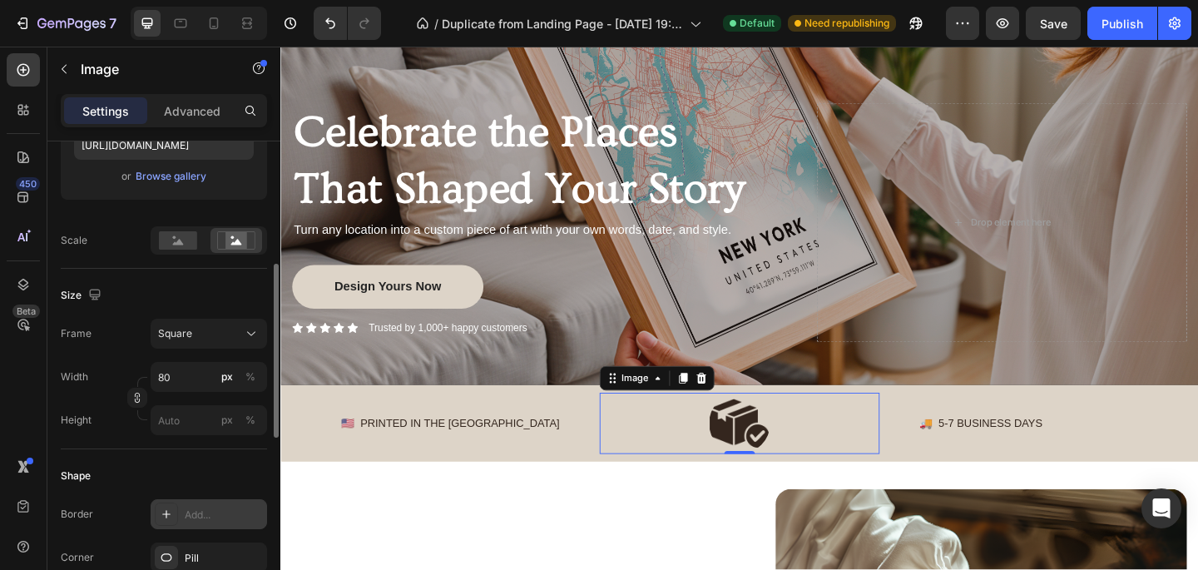
scroll to position [317, 0]
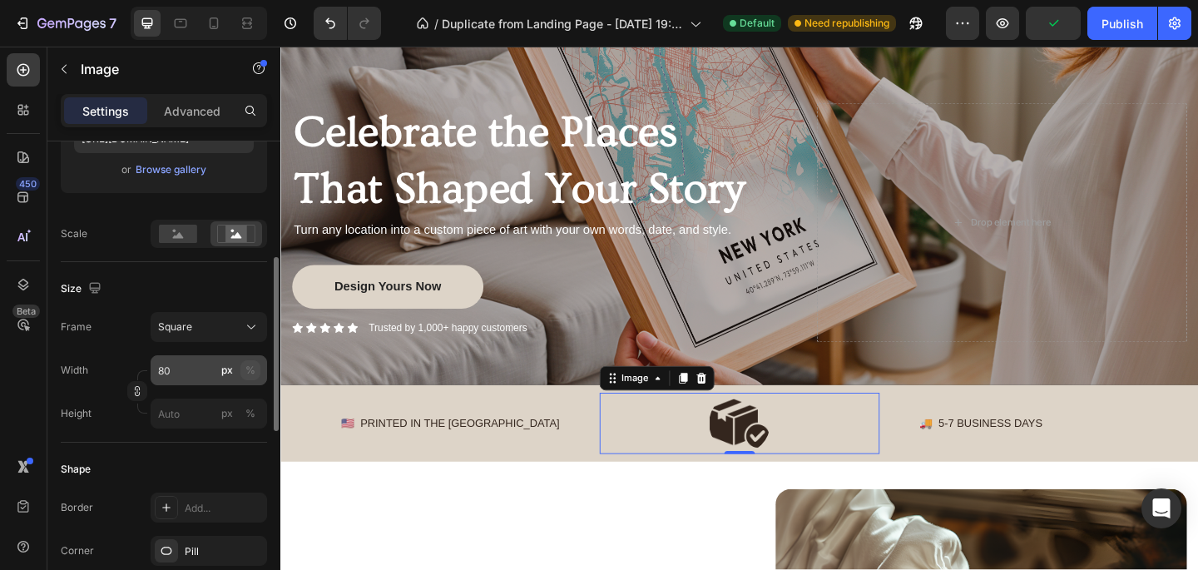
click at [250, 369] on div "%" at bounding box center [250, 370] width 10 height 15
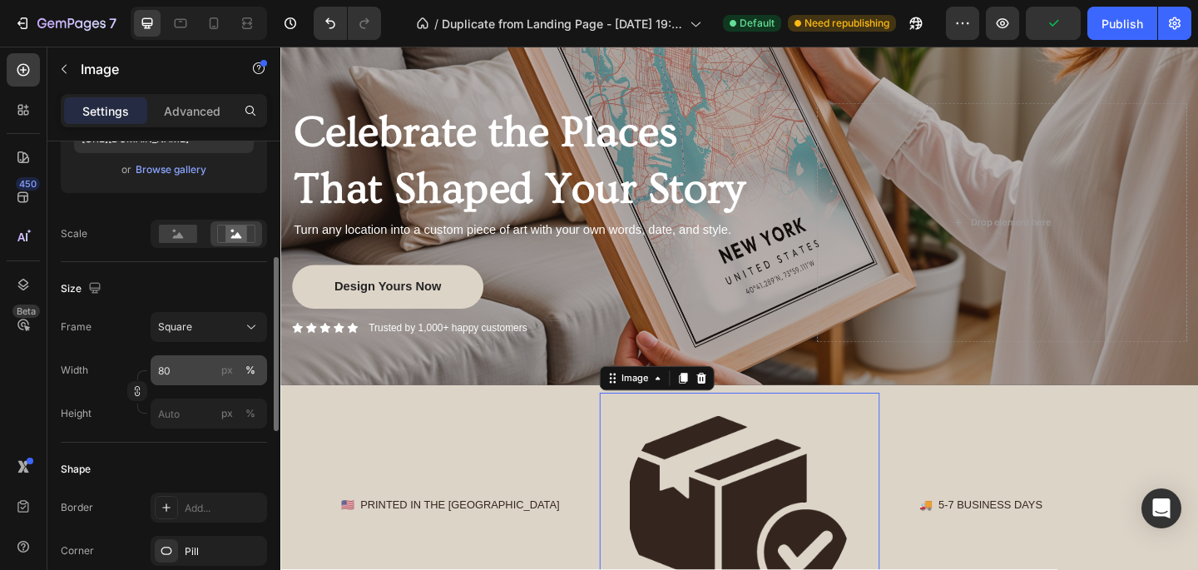
click at [249, 370] on div "%" at bounding box center [250, 370] width 10 height 15
click at [174, 371] on input "80" at bounding box center [209, 370] width 116 height 30
click at [175, 371] on input "80" at bounding box center [209, 370] width 116 height 30
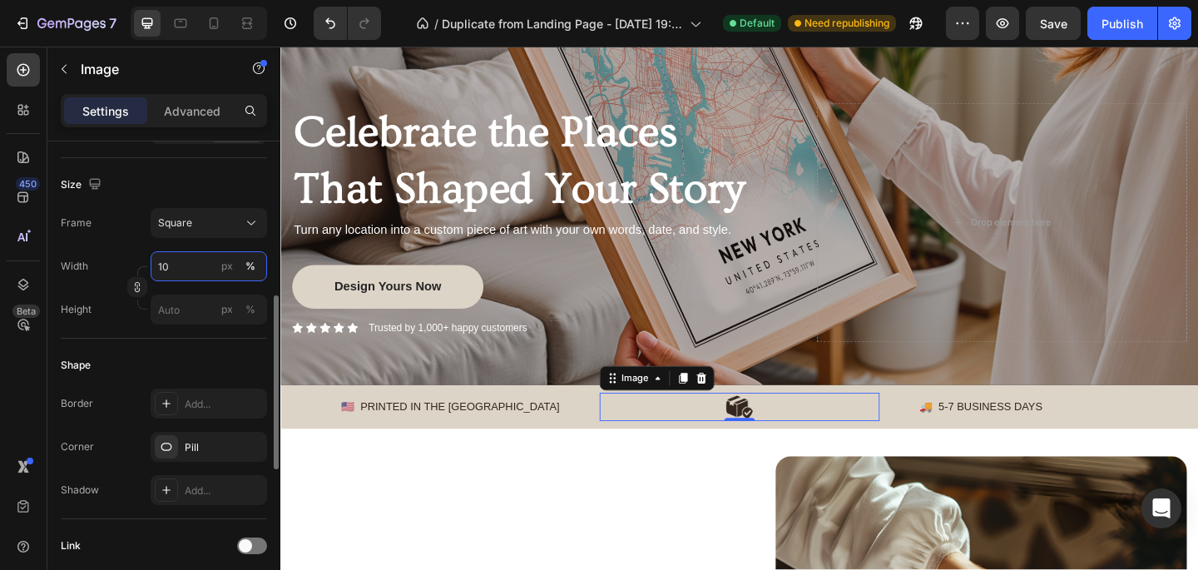
scroll to position [424, 0]
type input "10"
click at [185, 444] on div "Pill" at bounding box center [209, 445] width 48 height 15
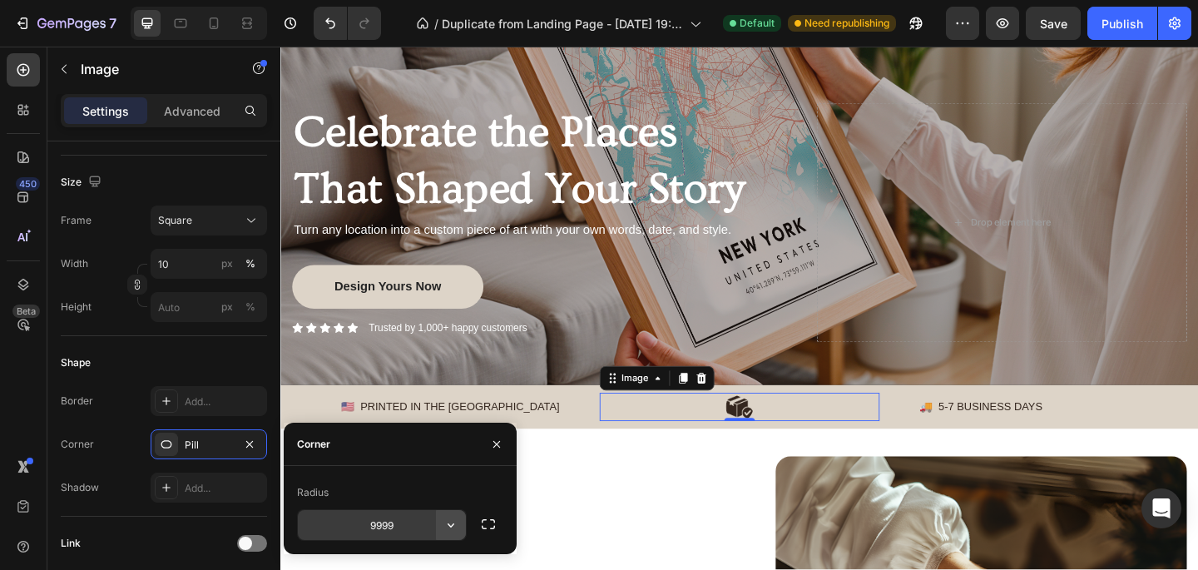
click at [454, 528] on icon "button" at bounding box center [451, 525] width 17 height 17
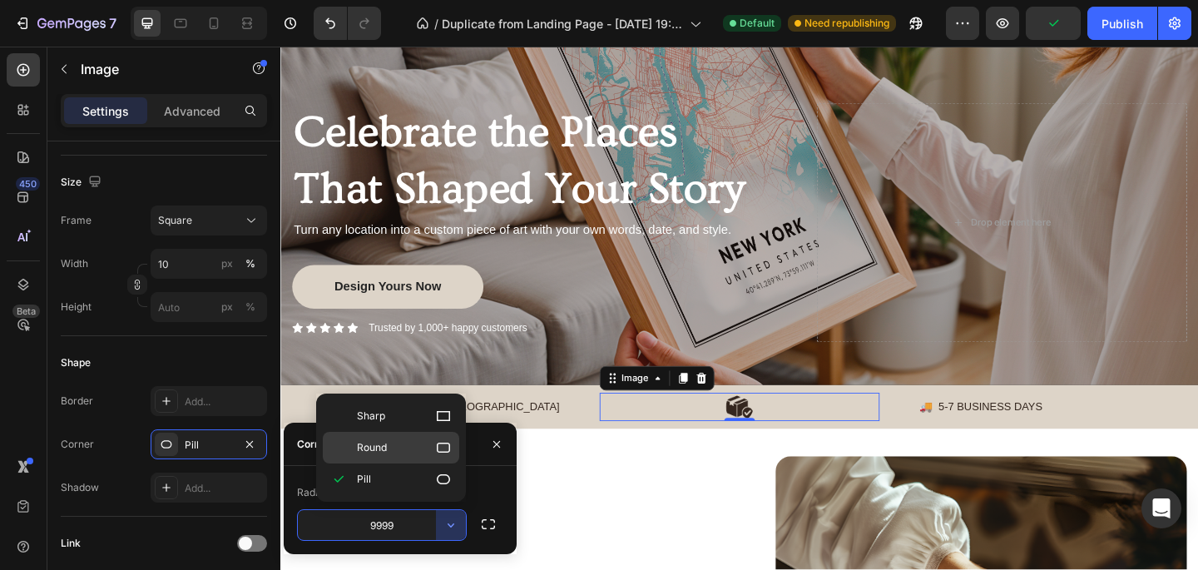
click at [428, 442] on p "Round" at bounding box center [404, 447] width 95 height 17
type input "8"
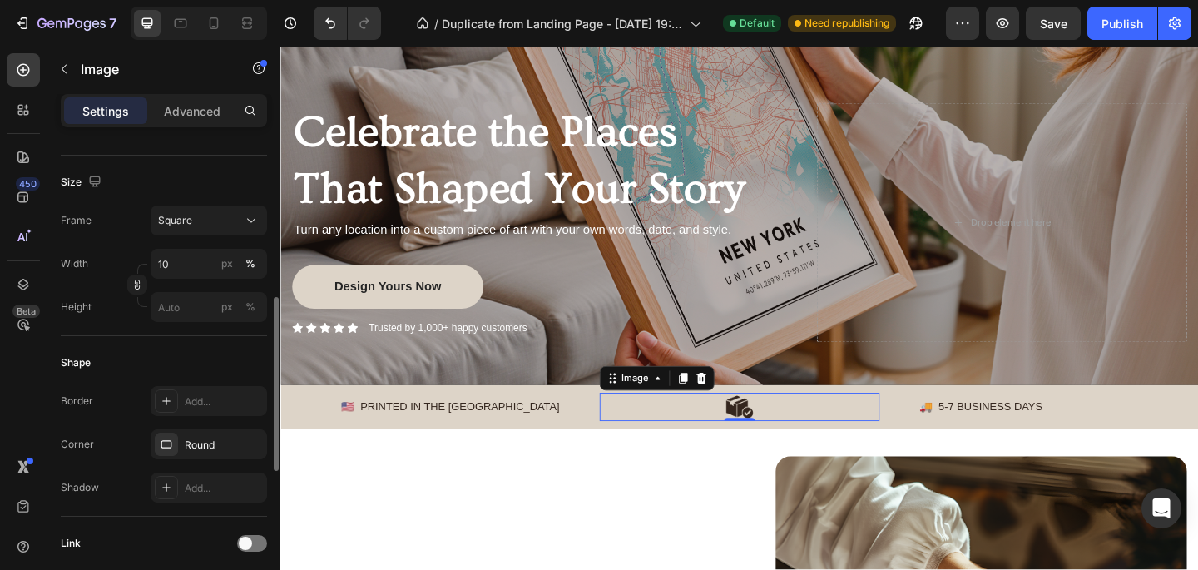
click at [225, 346] on div "Shape Border Add... Corner Round Shadow Add..." at bounding box center [164, 426] width 206 height 181
click at [632, 435] on div at bounding box center [779, 439] width 305 height 31
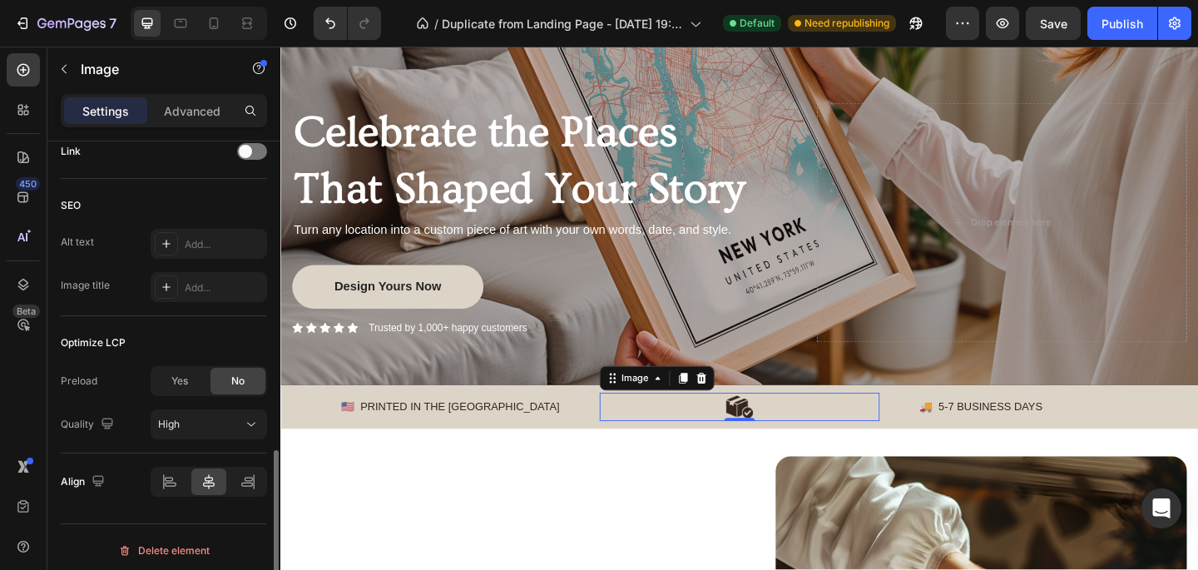
scroll to position [822, 0]
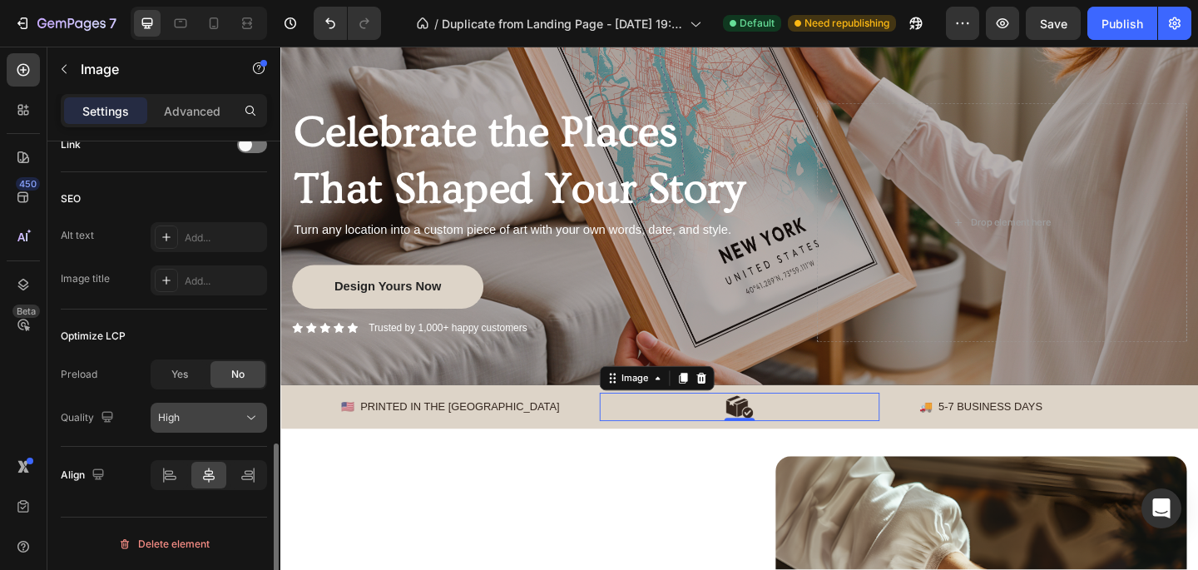
click at [192, 415] on div "High" at bounding box center [200, 417] width 85 height 15
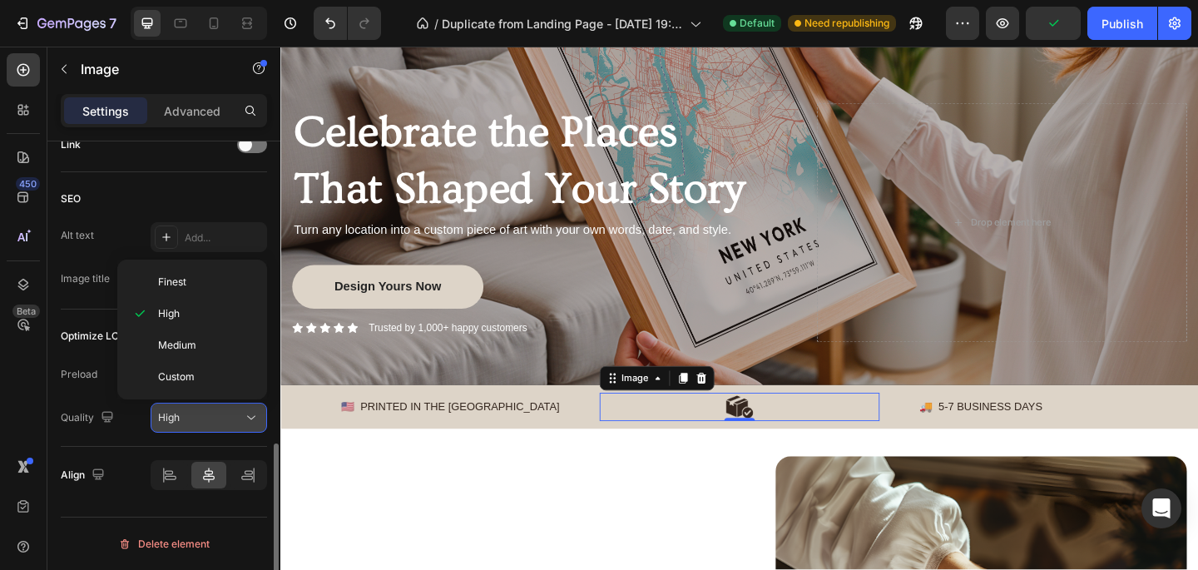
click at [192, 415] on div "High" at bounding box center [200, 417] width 85 height 15
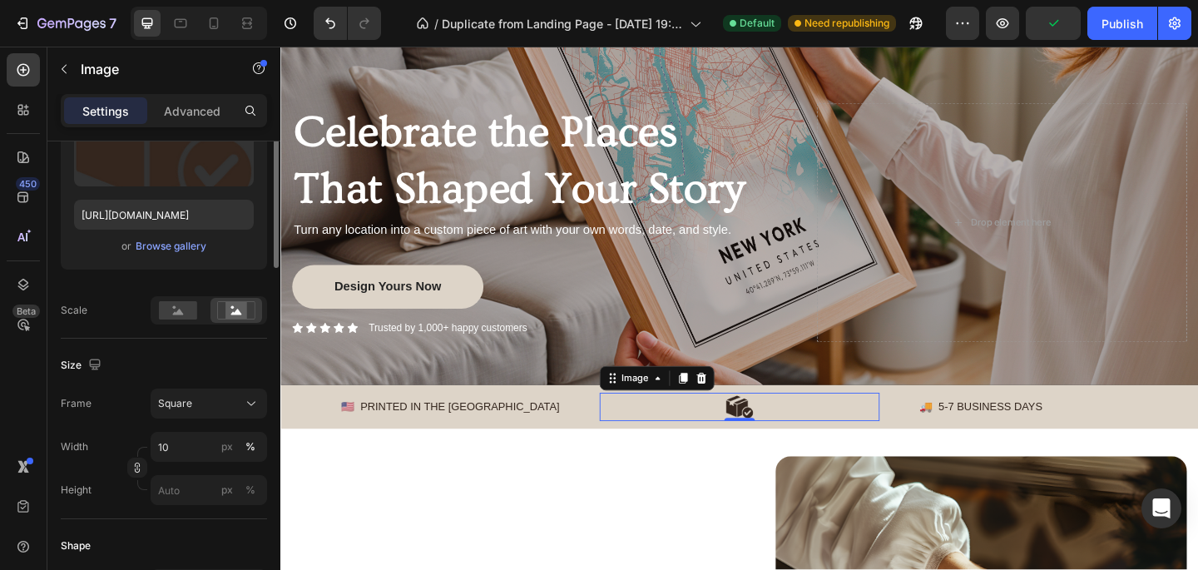
scroll to position [0, 0]
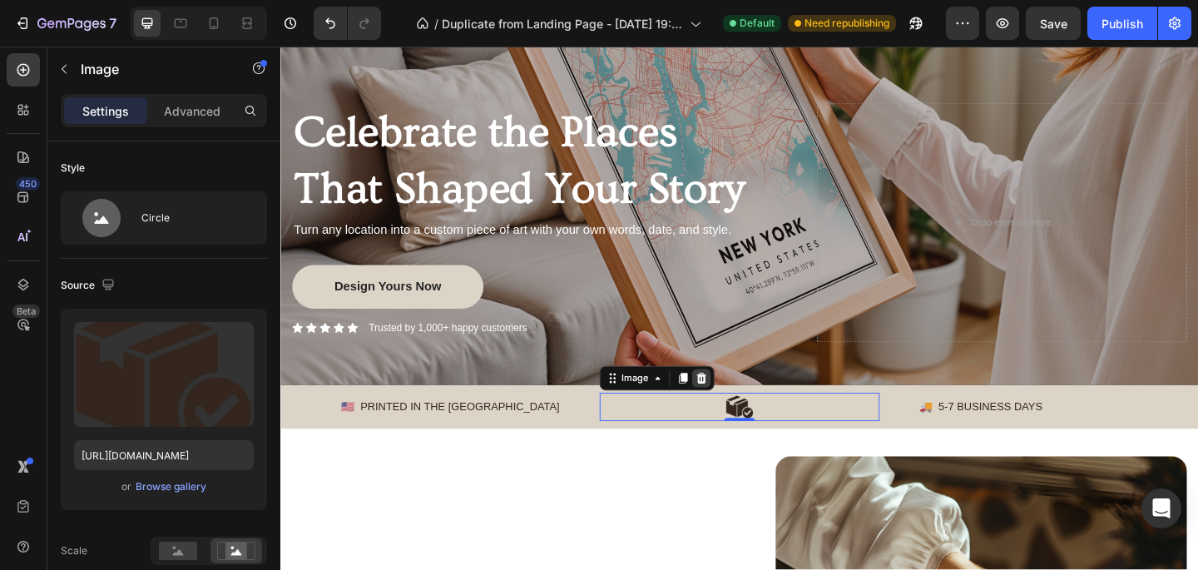
click at [741, 414] on icon at bounding box center [737, 407] width 13 height 13
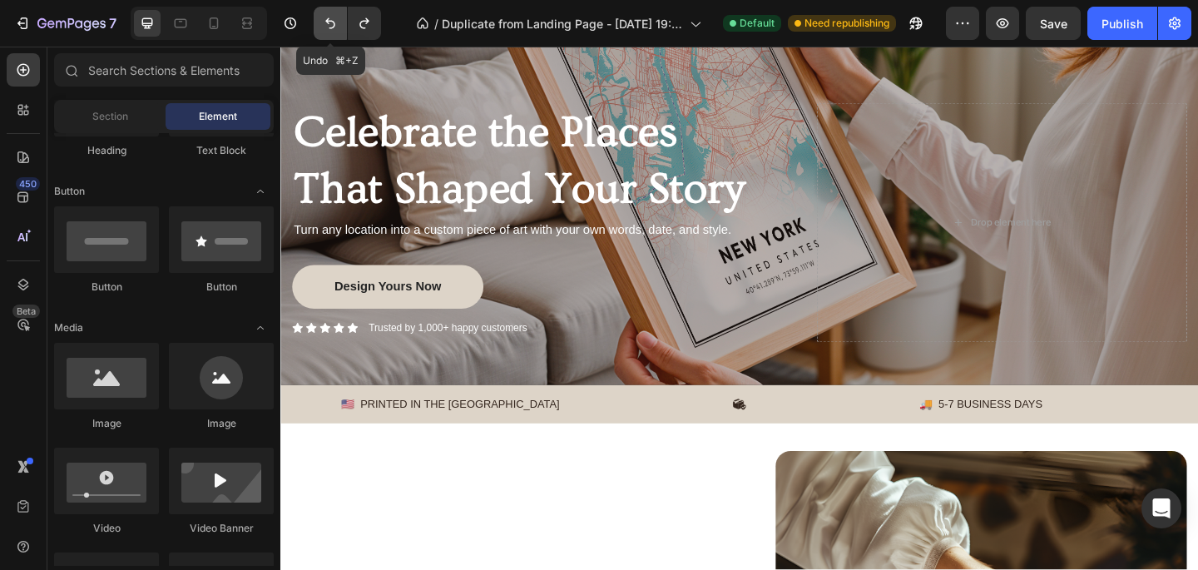
click at [321, 24] on button "Undo/Redo" at bounding box center [330, 23] width 33 height 33
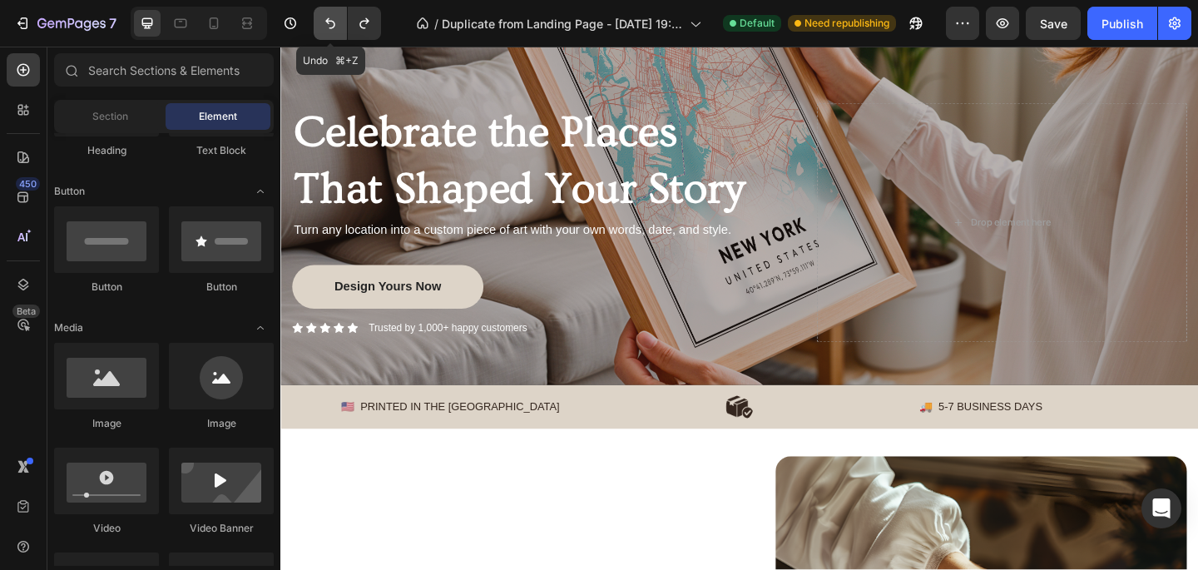
click at [322, 24] on icon "Undo/Redo" at bounding box center [330, 23] width 17 height 17
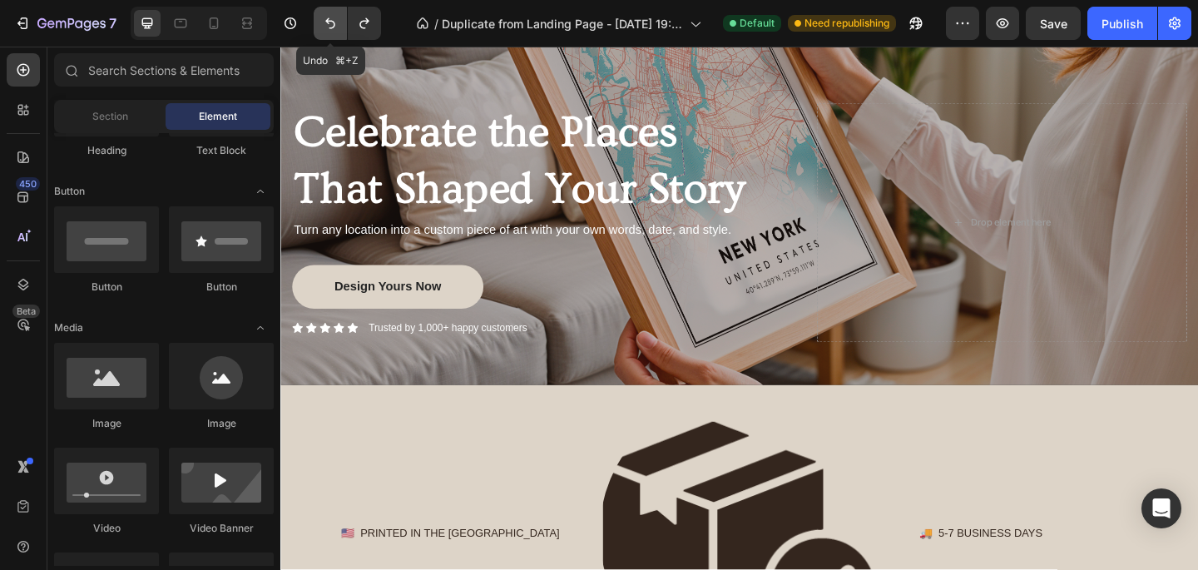
click at [322, 24] on icon "Undo/Redo" at bounding box center [330, 23] width 17 height 17
click at [325, 24] on icon "Undo/Redo" at bounding box center [330, 23] width 17 height 17
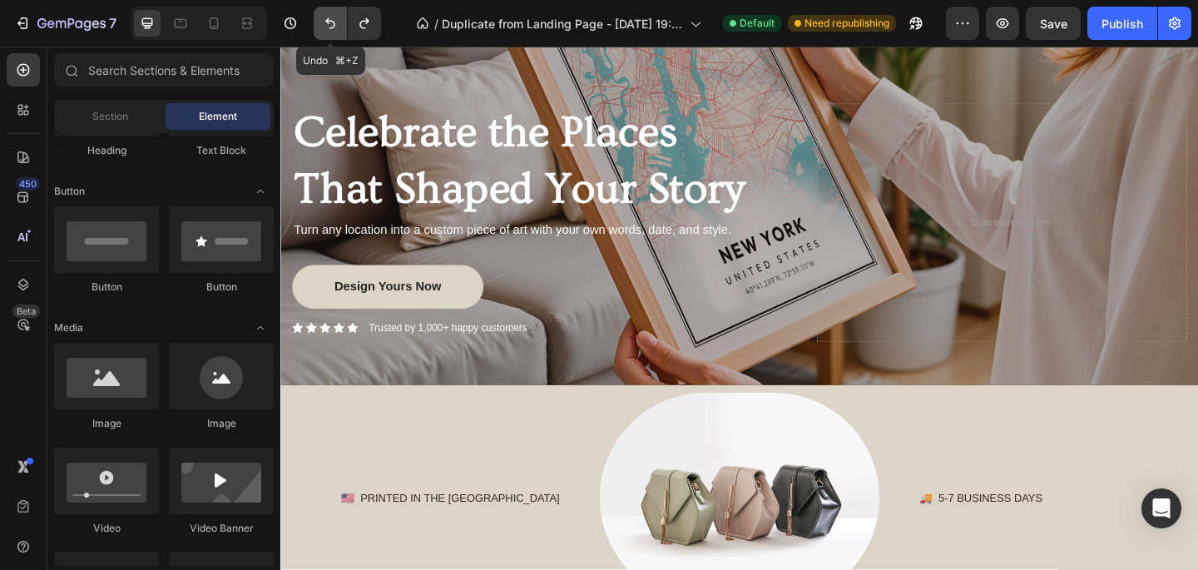
click at [325, 24] on icon "Undo/Redo" at bounding box center [330, 23] width 17 height 17
click at [326, 25] on icon "Undo/Redo" at bounding box center [330, 23] width 17 height 17
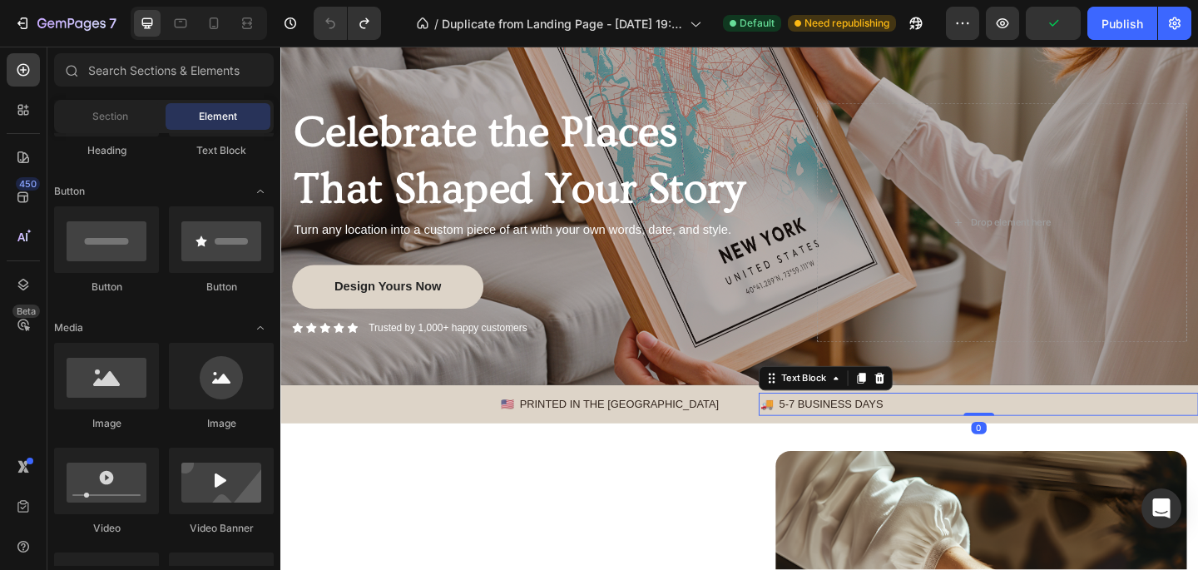
click at [824, 432] on p "🚚 5-7 BUSINESS DAYS" at bounding box center [1039, 435] width 475 height 21
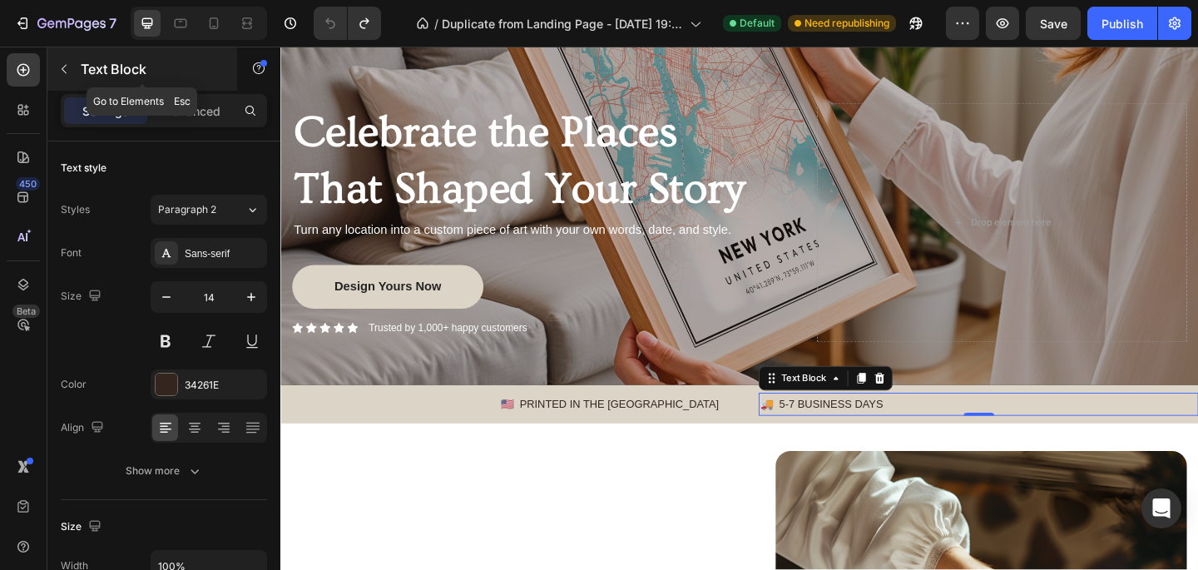
click at [64, 66] on icon "button" at bounding box center [64, 69] width 5 height 9
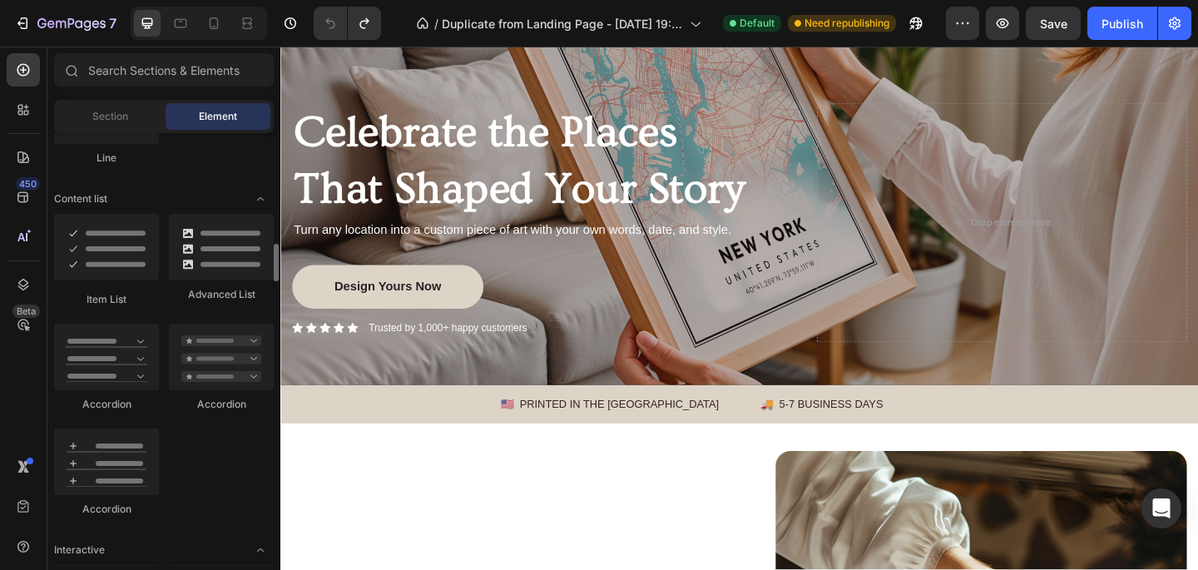
scroll to position [1272, 0]
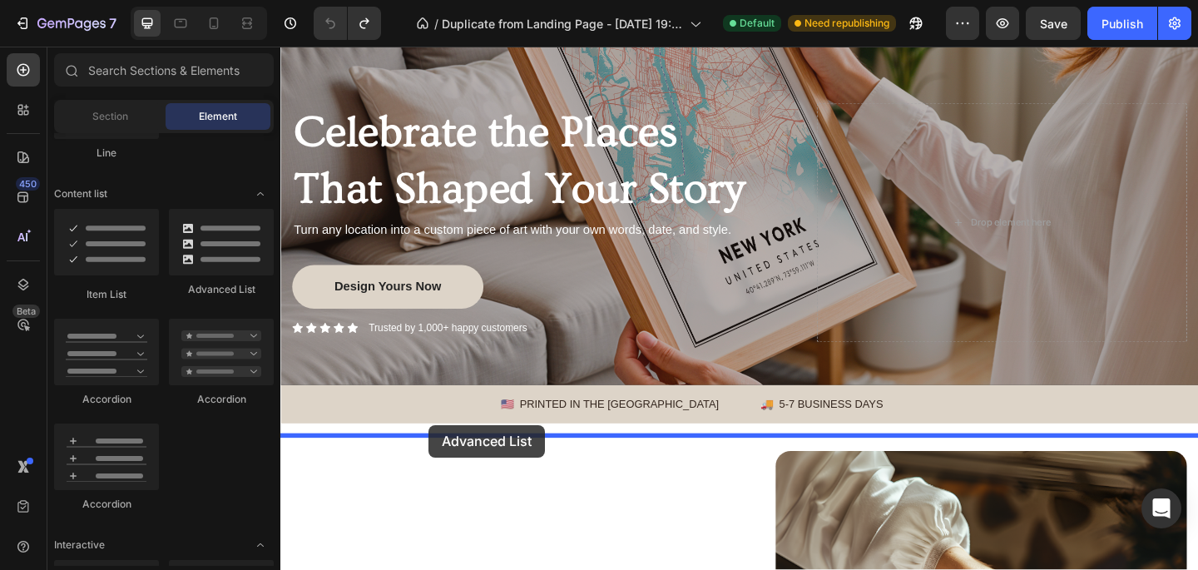
drag, startPoint x: 507, startPoint y: 305, endPoint x: 441, endPoint y: 459, distance: 168.2
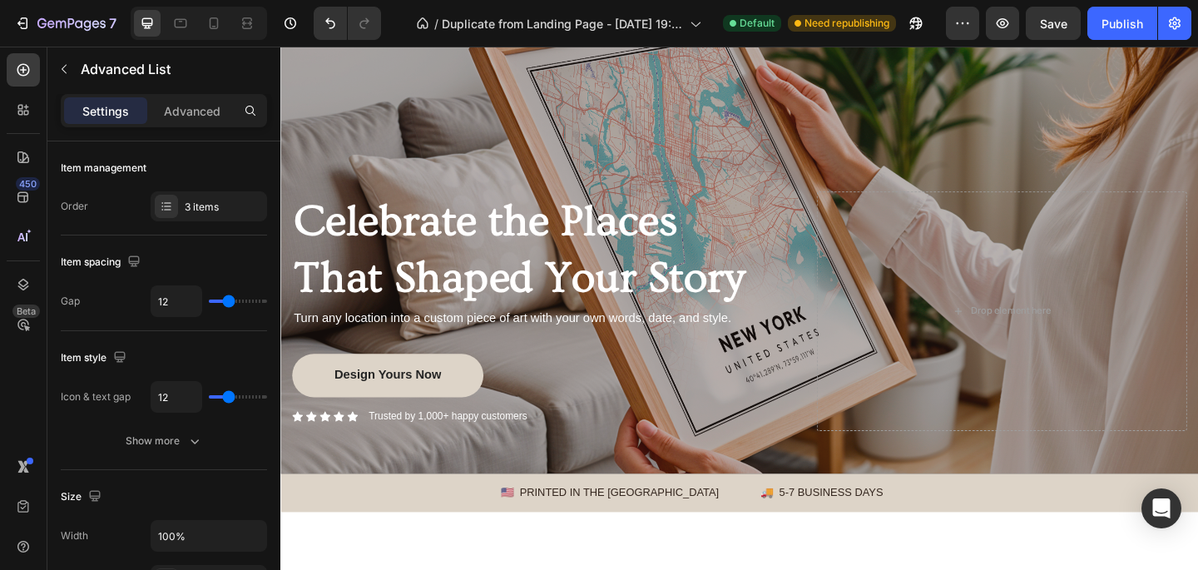
scroll to position [0, 0]
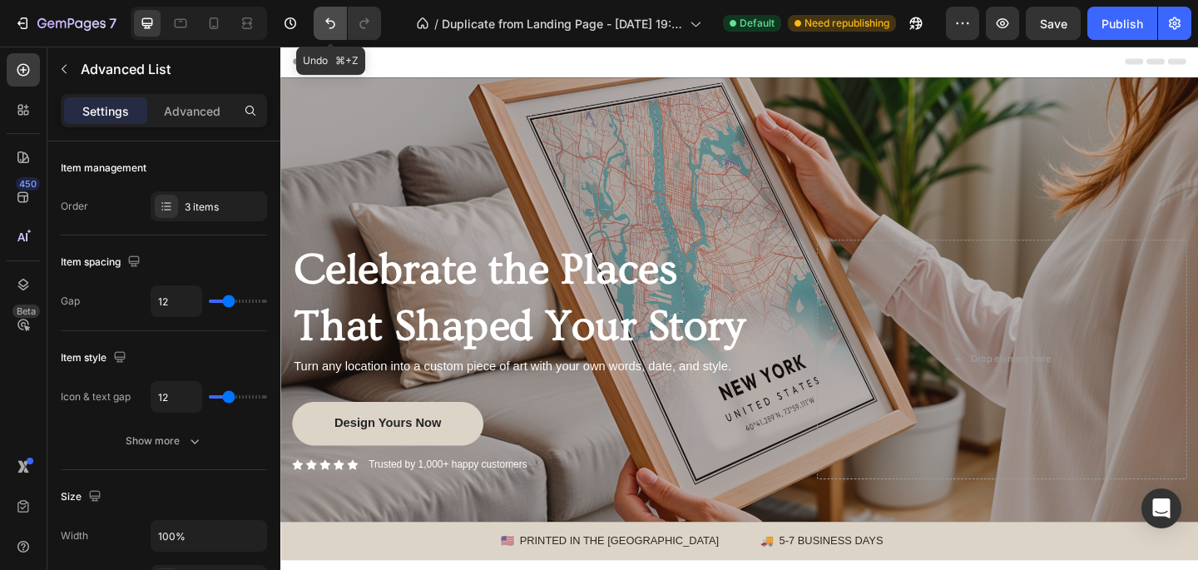
click at [330, 25] on icon "Undo/Redo" at bounding box center [330, 23] width 17 height 17
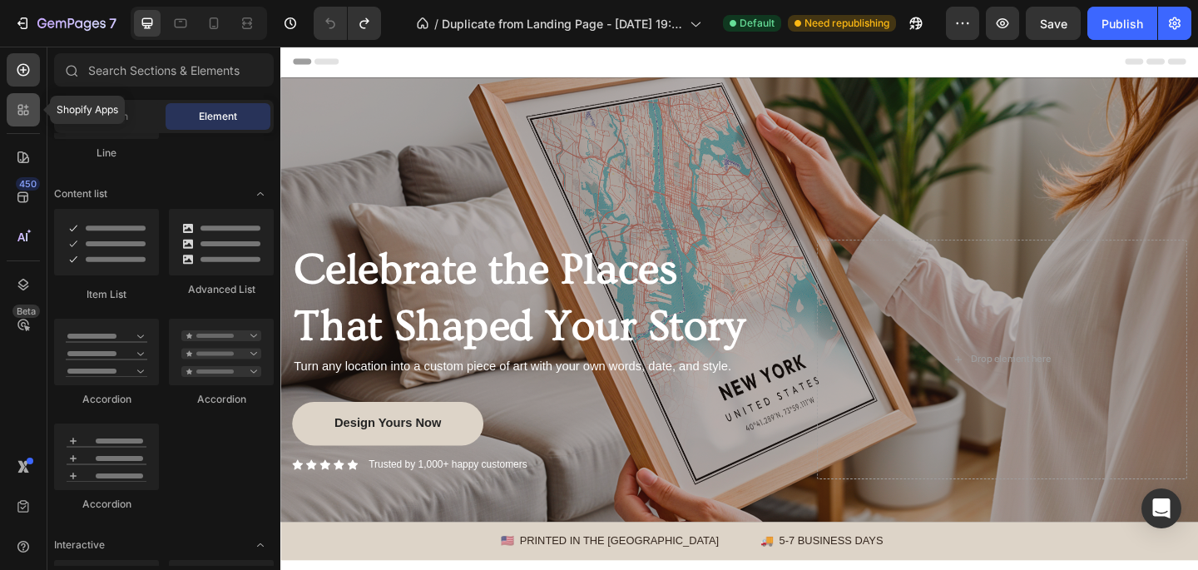
click at [31, 97] on div at bounding box center [23, 109] width 33 height 33
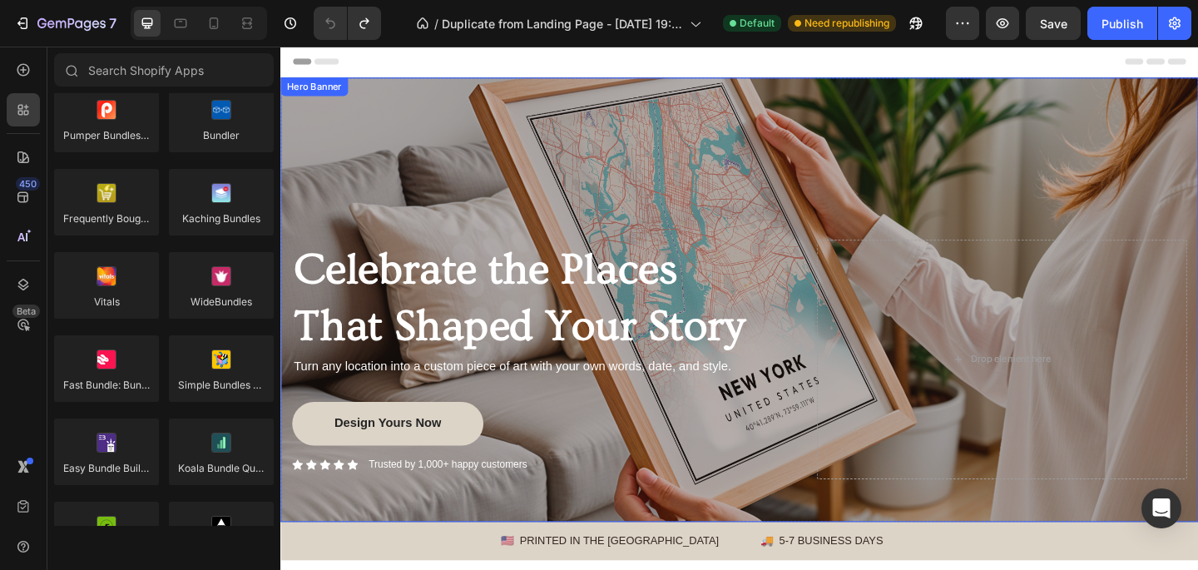
click at [419, 244] on div "Celebrate the Places That Shaped Your Story Heading Turn any location into a cu…" at bounding box center [780, 322] width 974 height 389
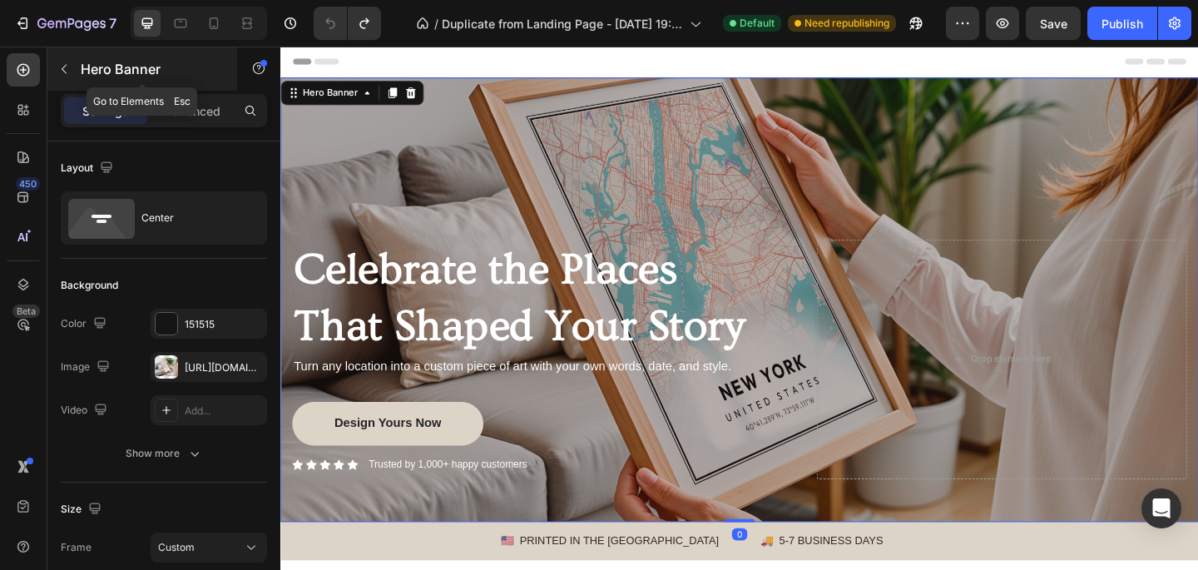
click at [67, 62] on icon "button" at bounding box center [63, 68] width 13 height 13
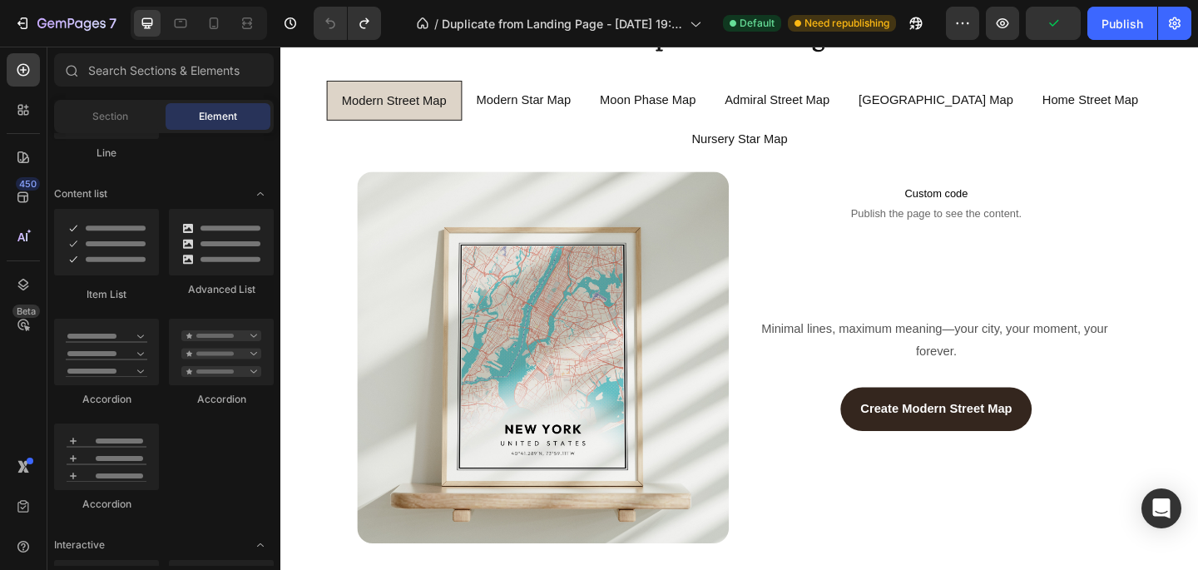
scroll to position [1062, 0]
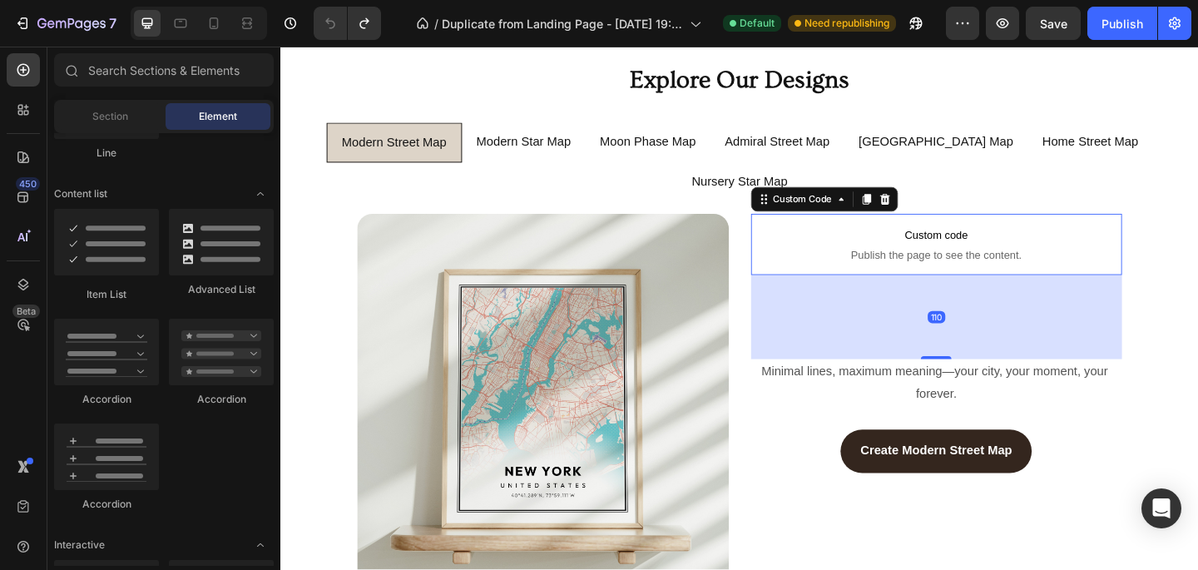
click at [1052, 265] on span "Publish the page to see the content." at bounding box center [994, 273] width 404 height 17
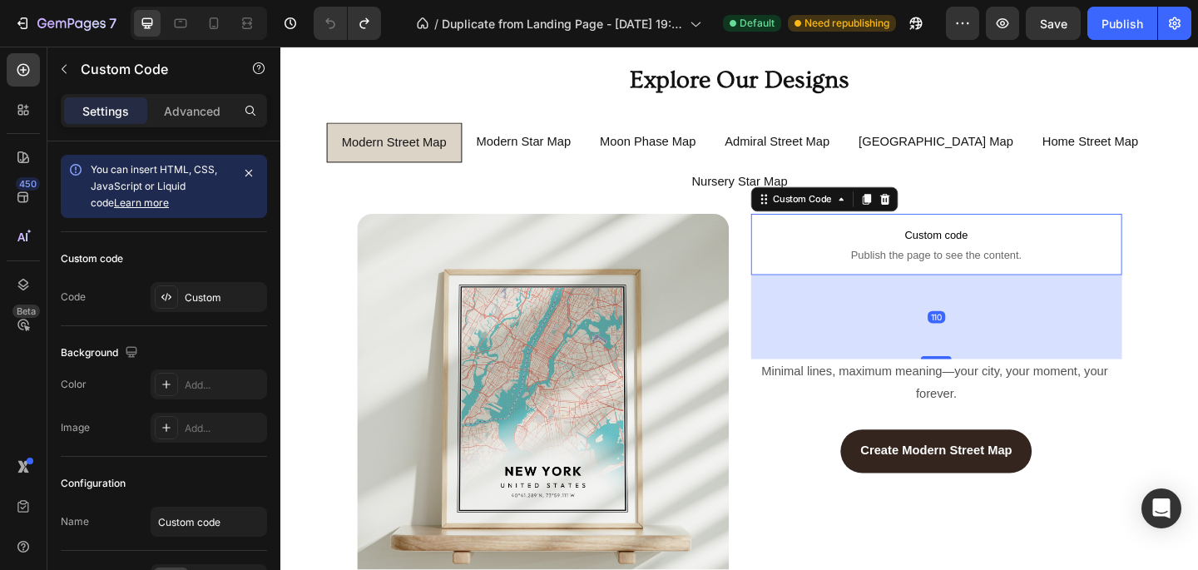
click at [1018, 265] on span "Publish the page to see the content." at bounding box center [994, 273] width 404 height 17
click at [942, 207] on icon at bounding box center [937, 213] width 11 height 12
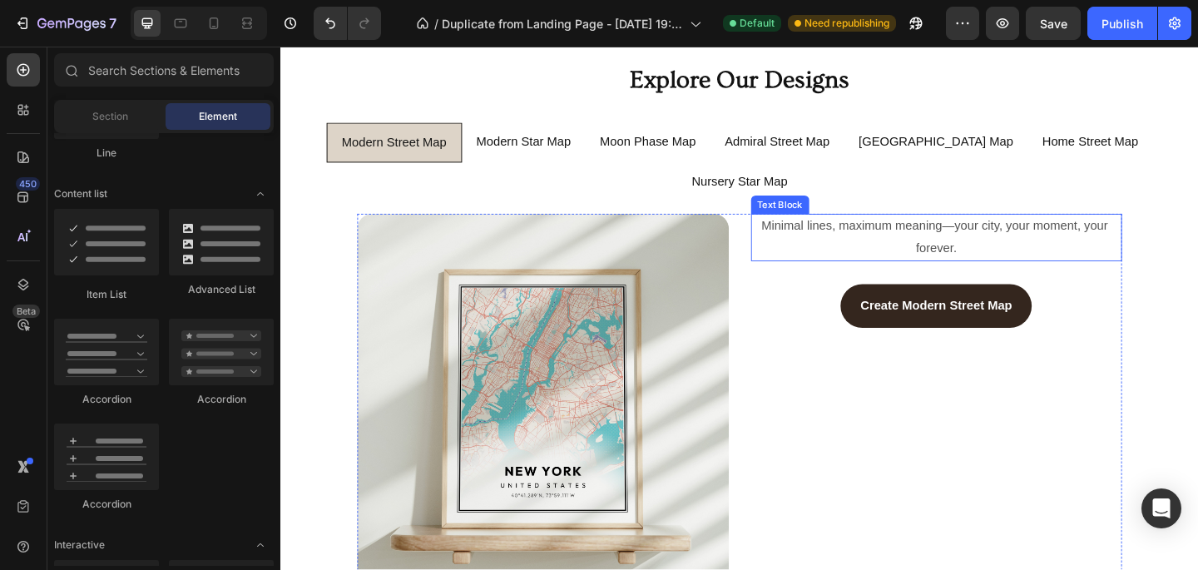
click at [959, 235] on span "Minimal lines, maximum meaning—your city, your moment, your forever." at bounding box center [993, 254] width 381 height 38
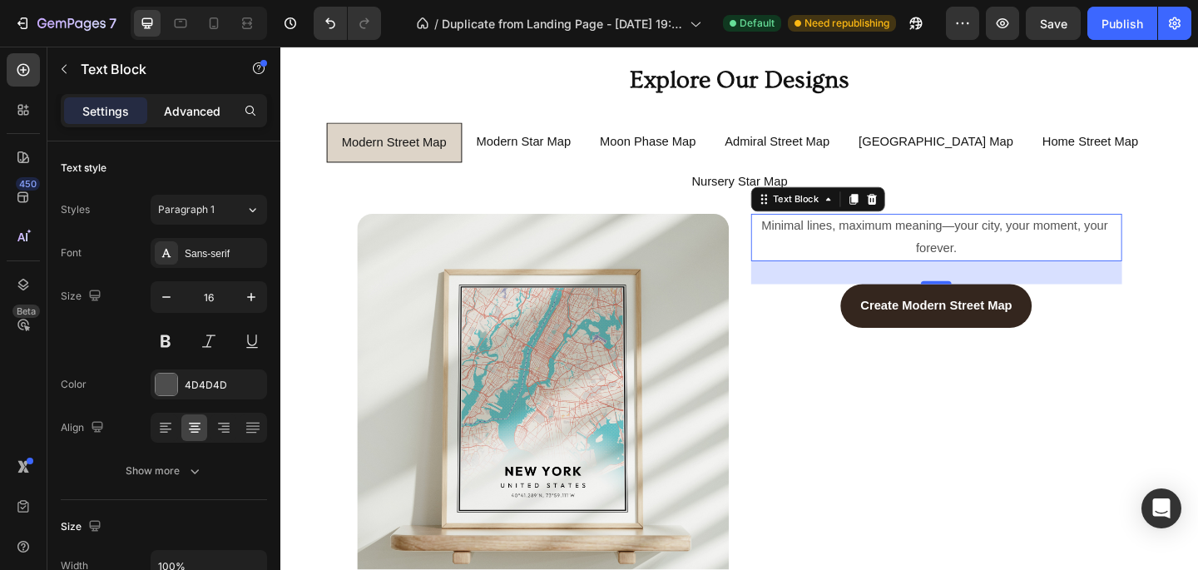
click at [191, 100] on div "Advanced" at bounding box center [192, 110] width 83 height 27
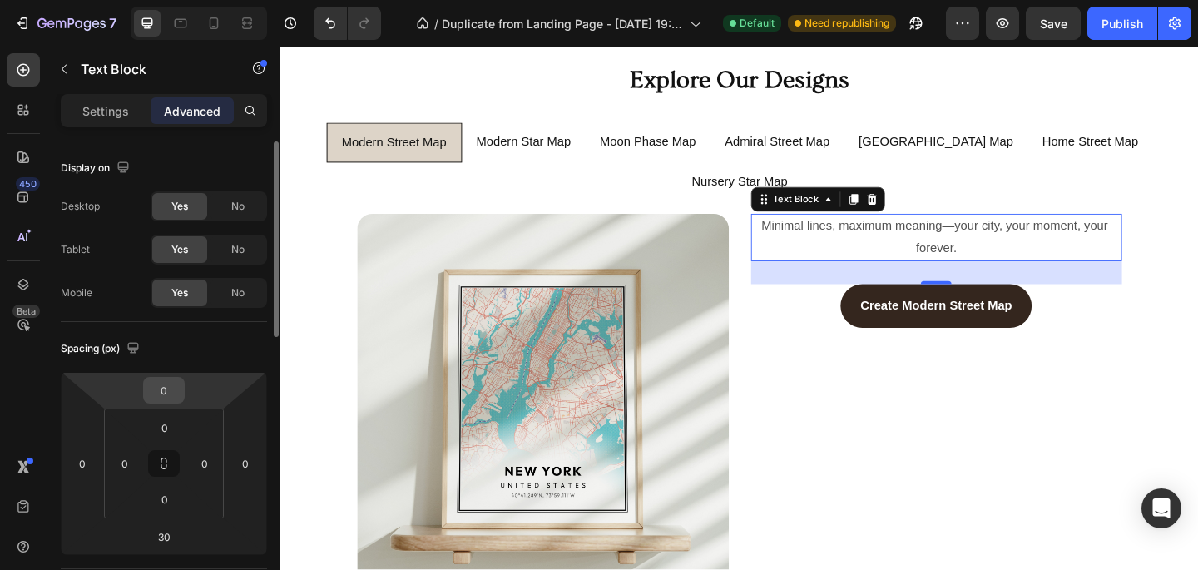
click at [166, 385] on input "0" at bounding box center [163, 390] width 33 height 25
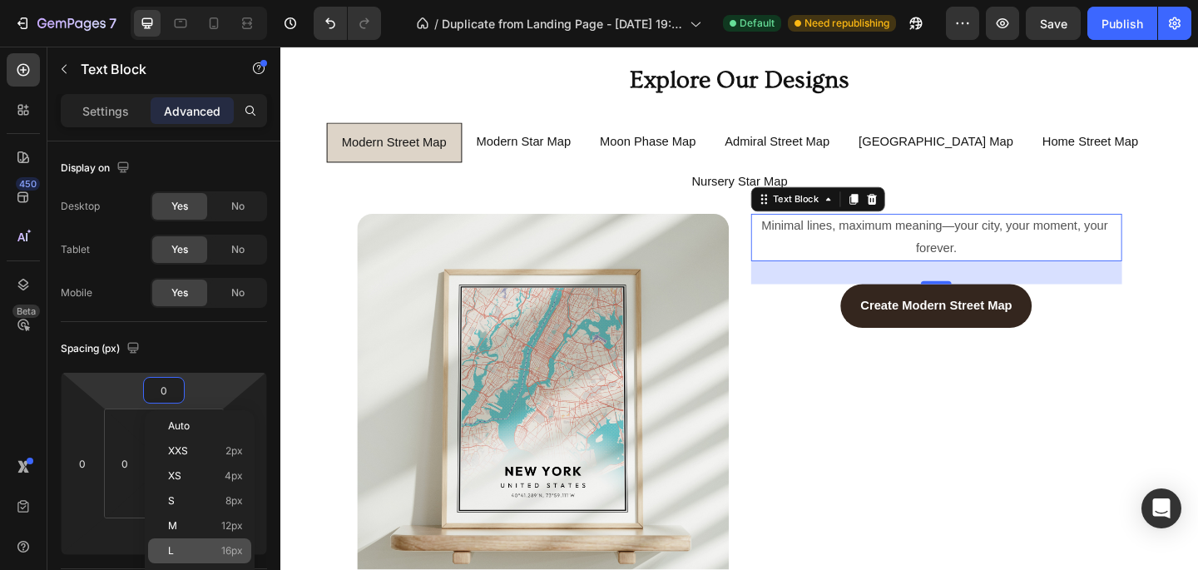
click at [195, 547] on p "L 16px" at bounding box center [205, 551] width 75 height 12
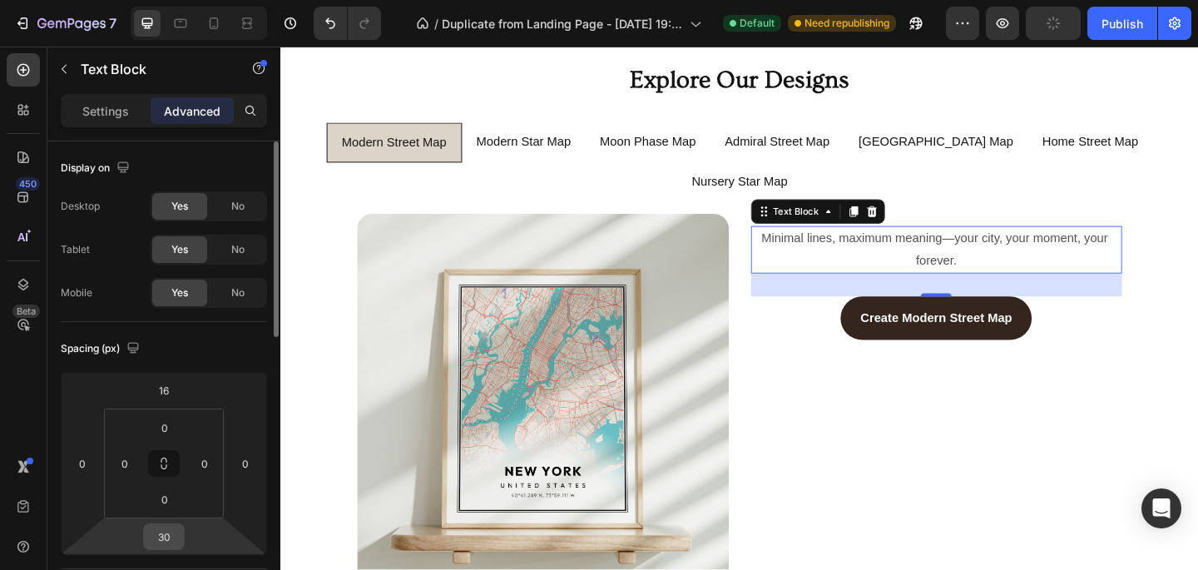
click at [169, 538] on input "30" at bounding box center [163, 536] width 33 height 25
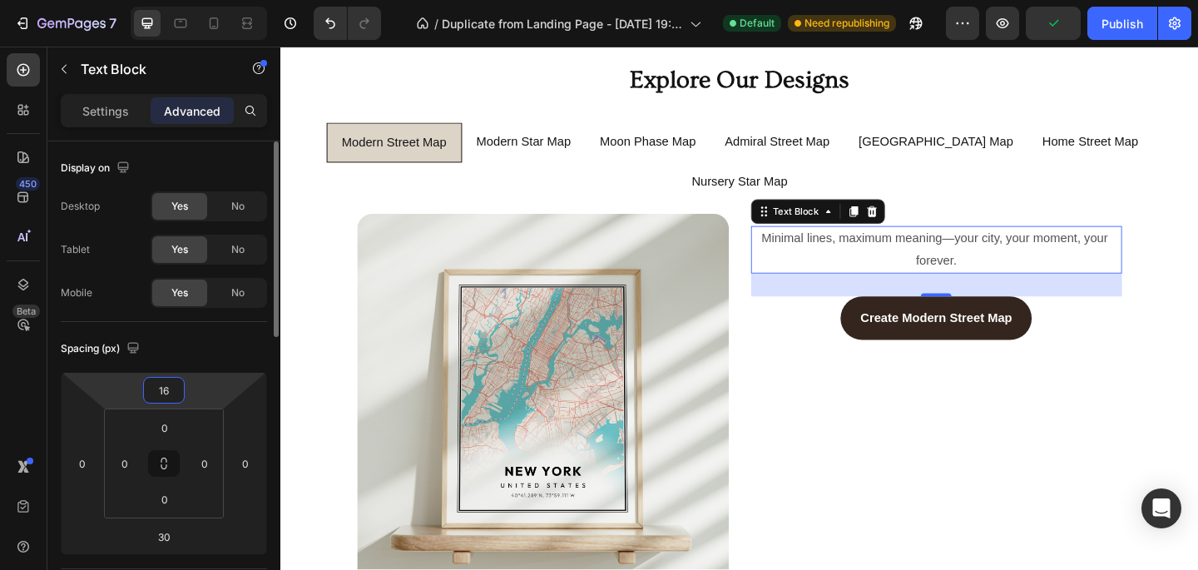
click at [167, 391] on input "16" at bounding box center [163, 390] width 33 height 25
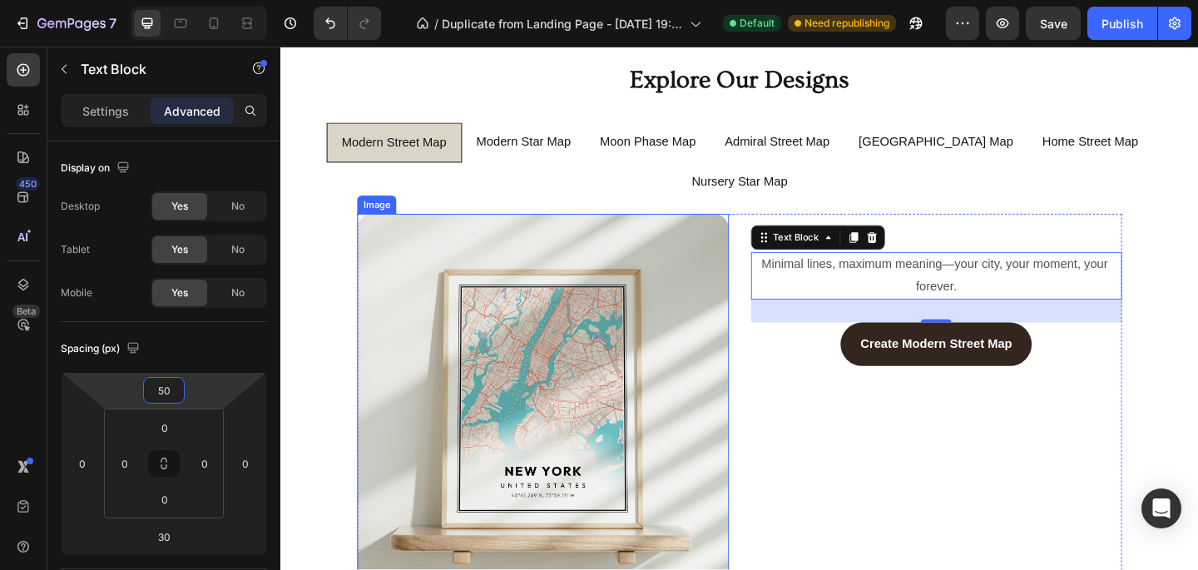
type input "5"
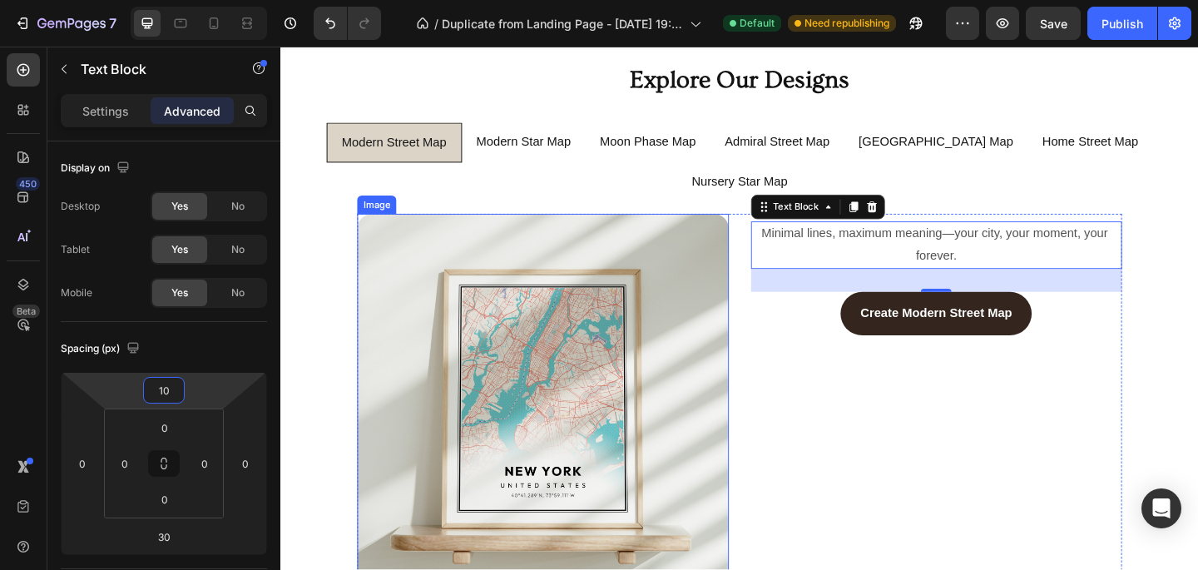
type input "100"
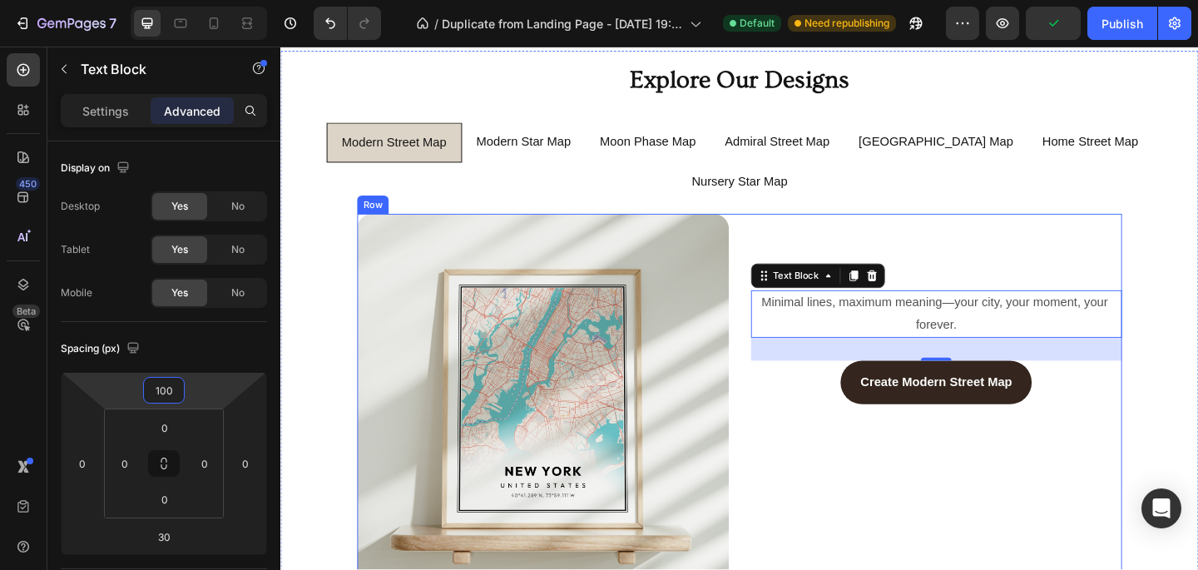
click at [1045, 436] on div "Minimal lines, maximum meaning—your city, your moment, your forever. Text Block…" at bounding box center [994, 431] width 404 height 404
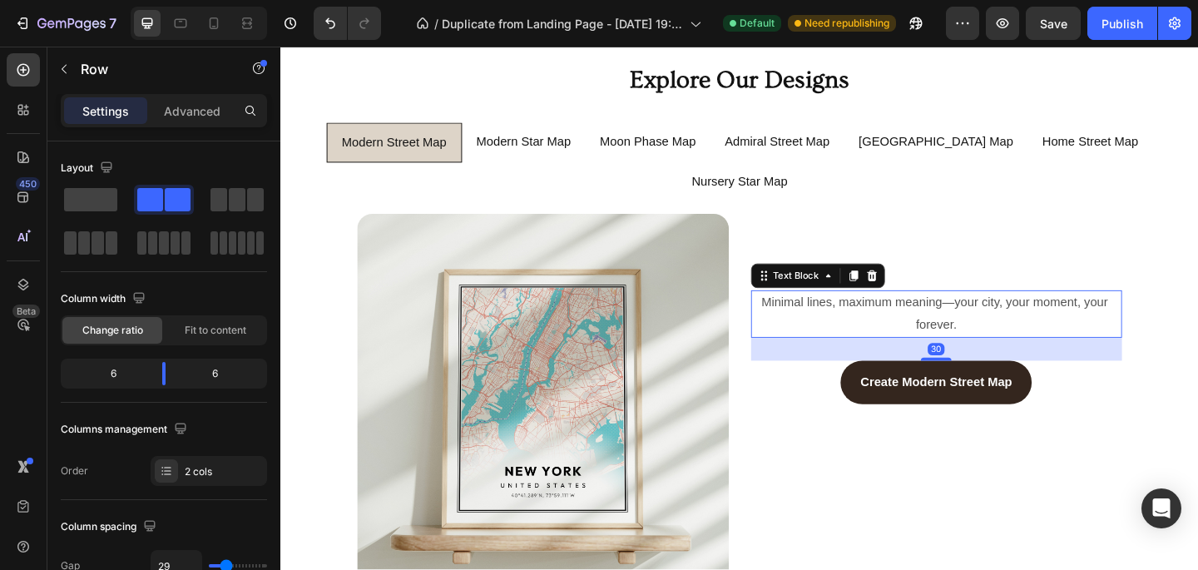
click at [1019, 318] on span "Minimal lines, maximum meaning—your city, your moment, your forever." at bounding box center [993, 337] width 381 height 38
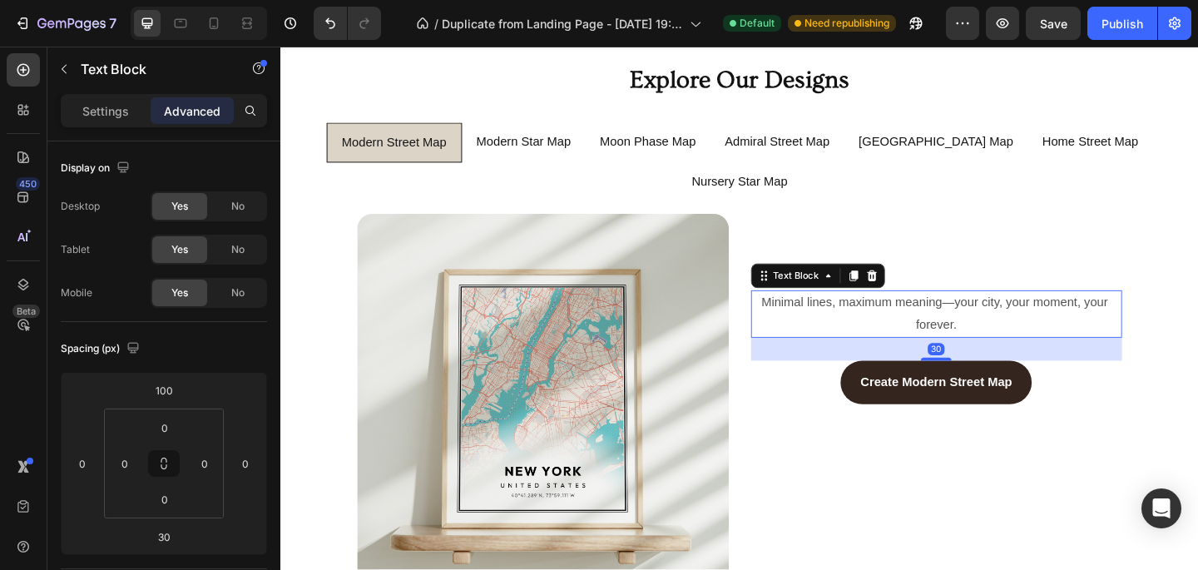
click at [1019, 314] on p "Minimal lines, maximum meaning—your city, your moment, your forever." at bounding box center [994, 338] width 401 height 48
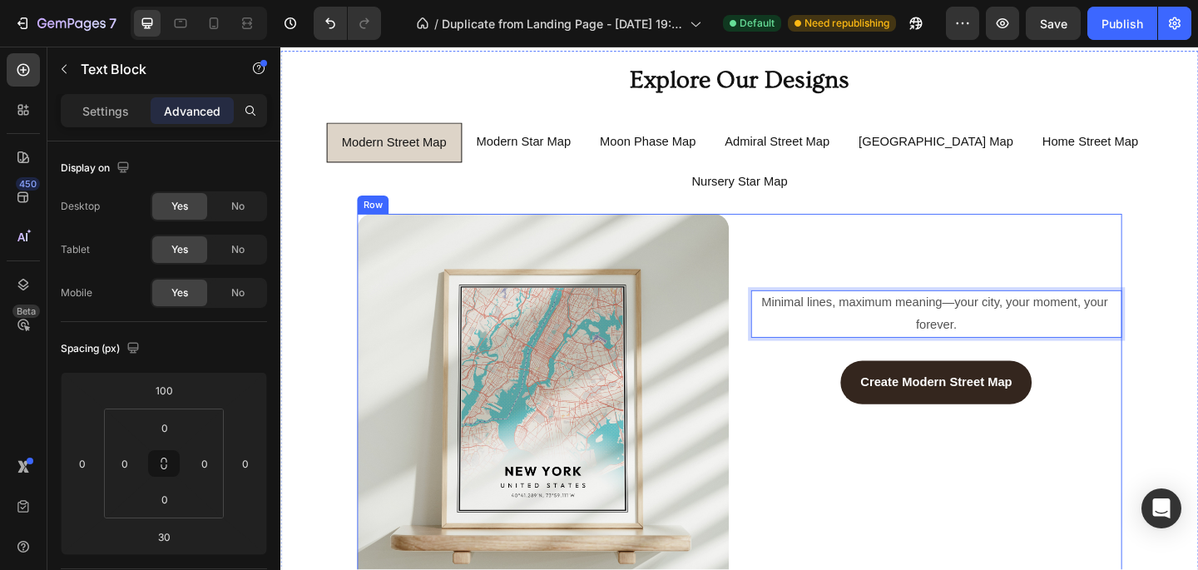
click at [974, 249] on div "Minimal lines, maximum meaning—your city, your moment, your forever. Text Block…" at bounding box center [994, 431] width 404 height 404
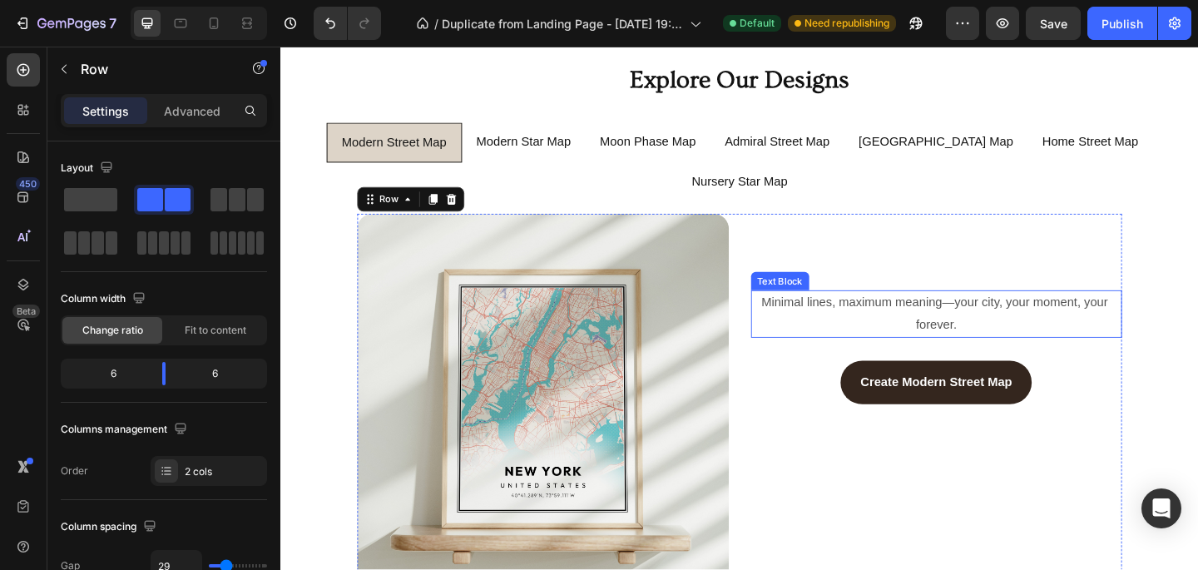
click at [1025, 318] on span "Minimal lines, maximum meaning—your city, your moment, your forever." at bounding box center [993, 337] width 381 height 38
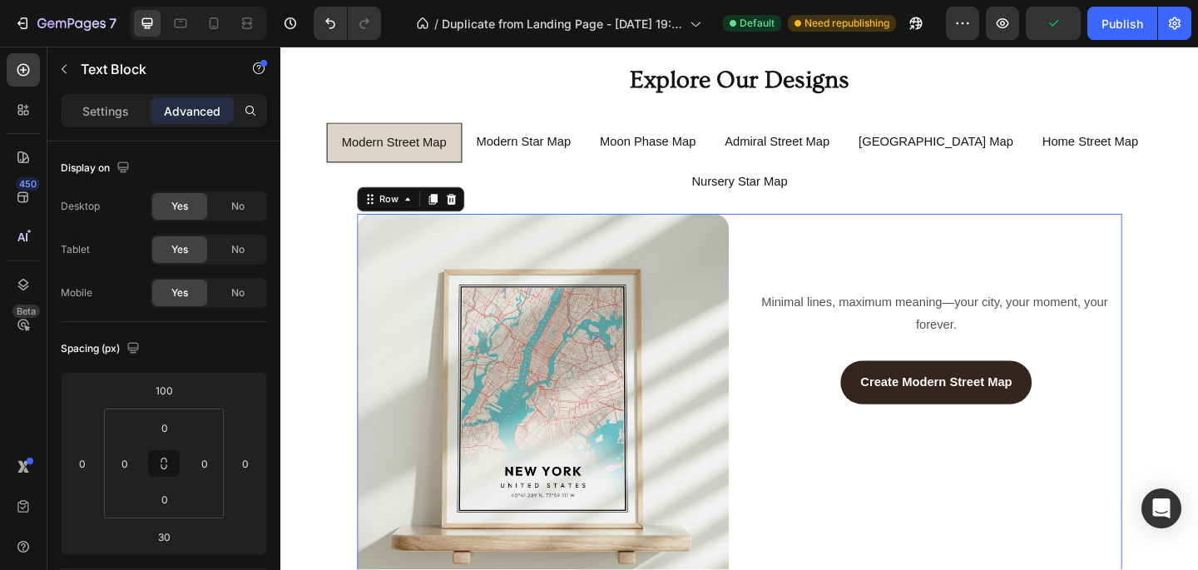
click at [1048, 330] on div "Minimal lines, maximum meaning—your city, your moment, your forever. Text Block…" at bounding box center [994, 431] width 404 height 404
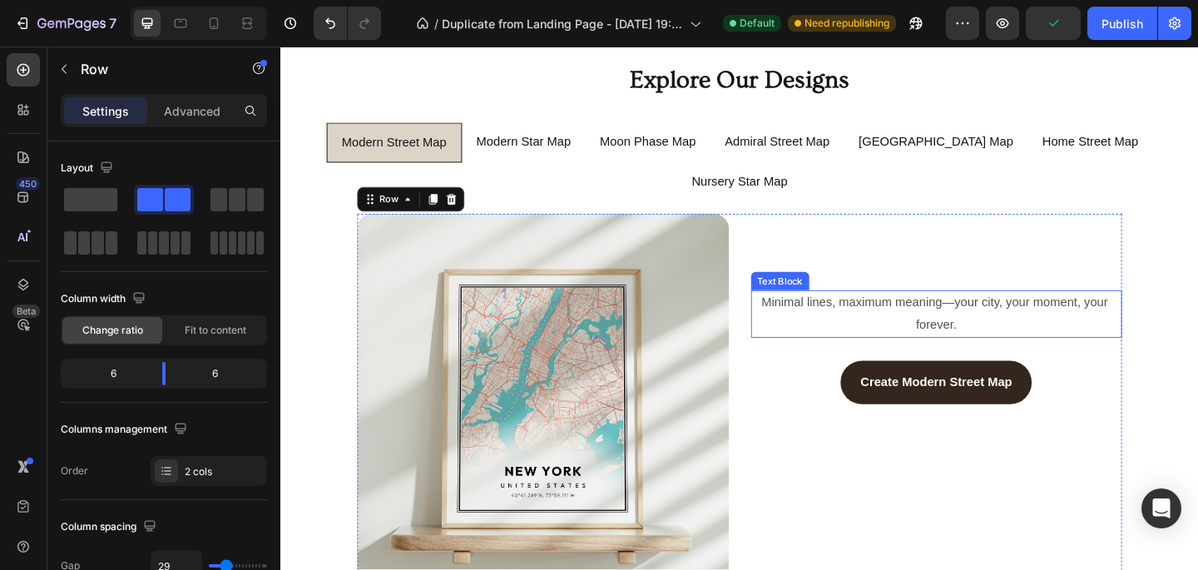
click at [1017, 314] on p "Minimal lines, maximum meaning—your city, your moment, your forever." at bounding box center [994, 338] width 401 height 48
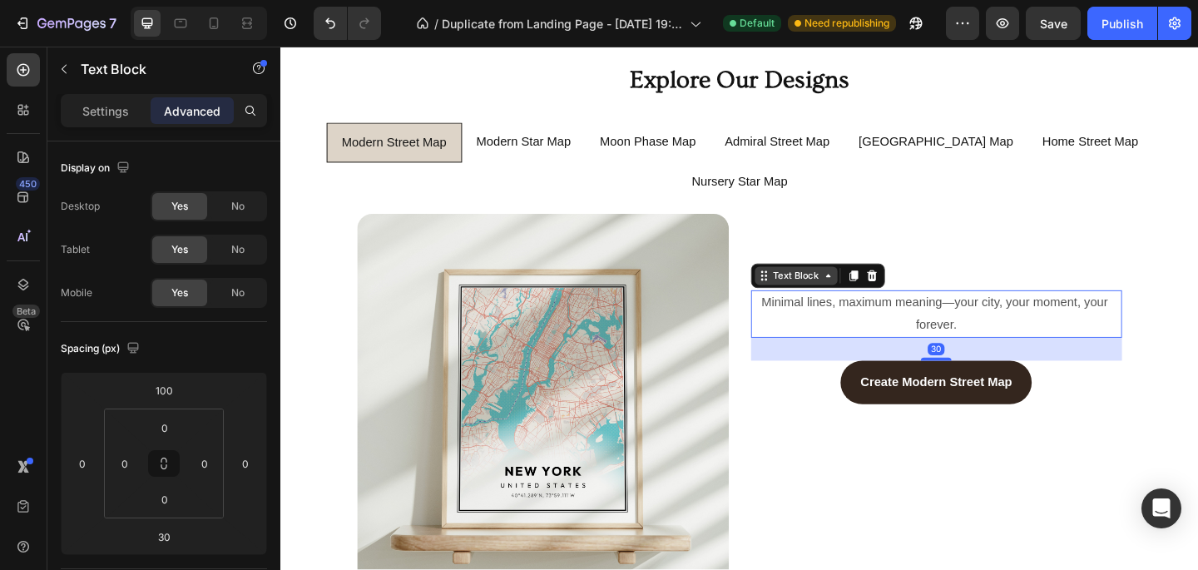
click at [870, 290] on icon at bounding box center [876, 296] width 13 height 13
click at [902, 290] on icon at bounding box center [903, 296] width 9 height 12
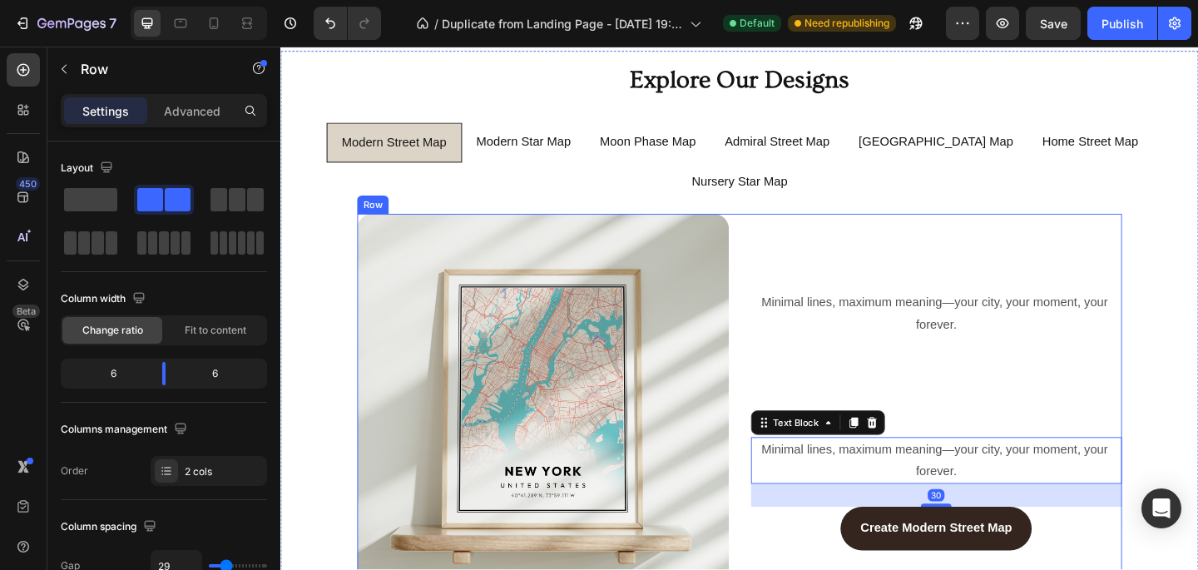
click at [989, 370] on div "Minimal lines, maximum meaning—your city, your moment, your forever. Text Block…" at bounding box center [994, 431] width 404 height 404
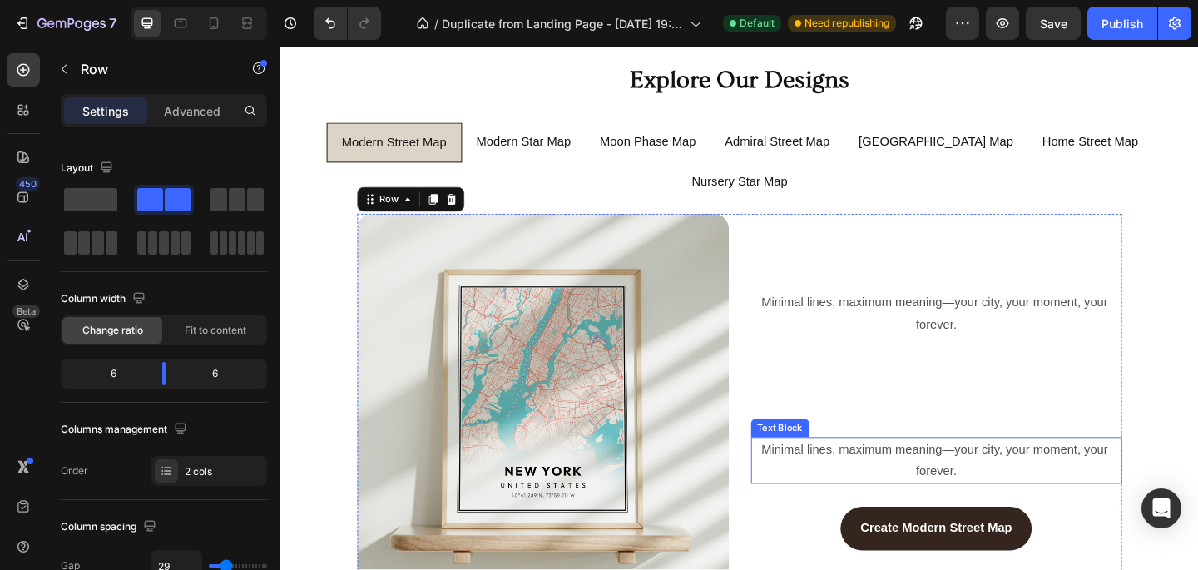
click at [939, 478] on span "Minimal lines, maximum meaning—your city, your moment, your forever." at bounding box center [993, 497] width 381 height 38
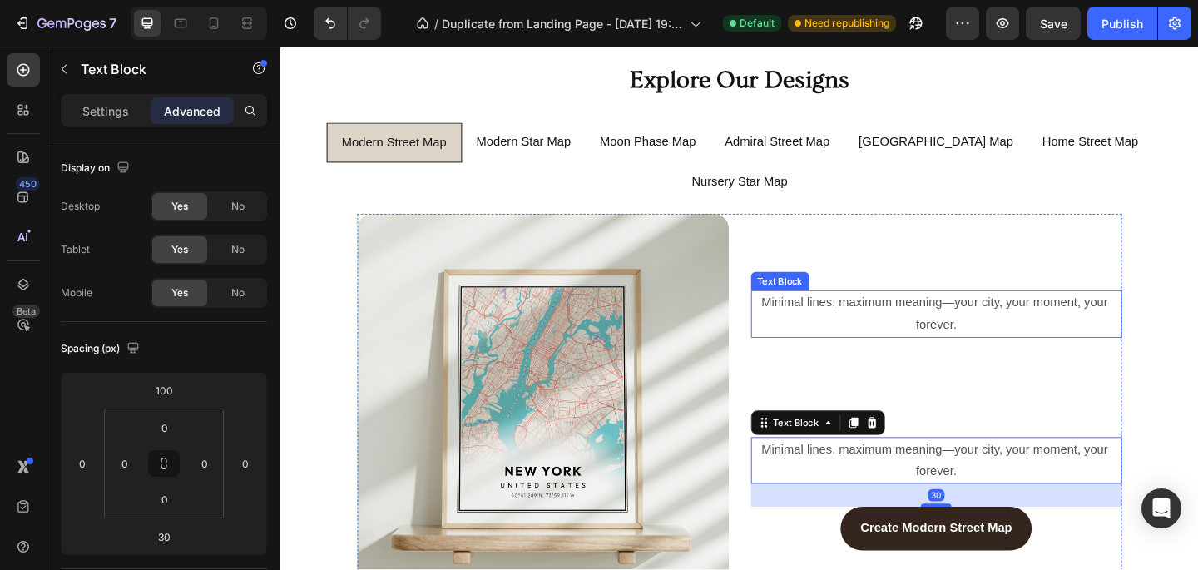
click at [973, 314] on p "Minimal lines, maximum meaning—your city, your moment, your forever." at bounding box center [994, 338] width 401 height 48
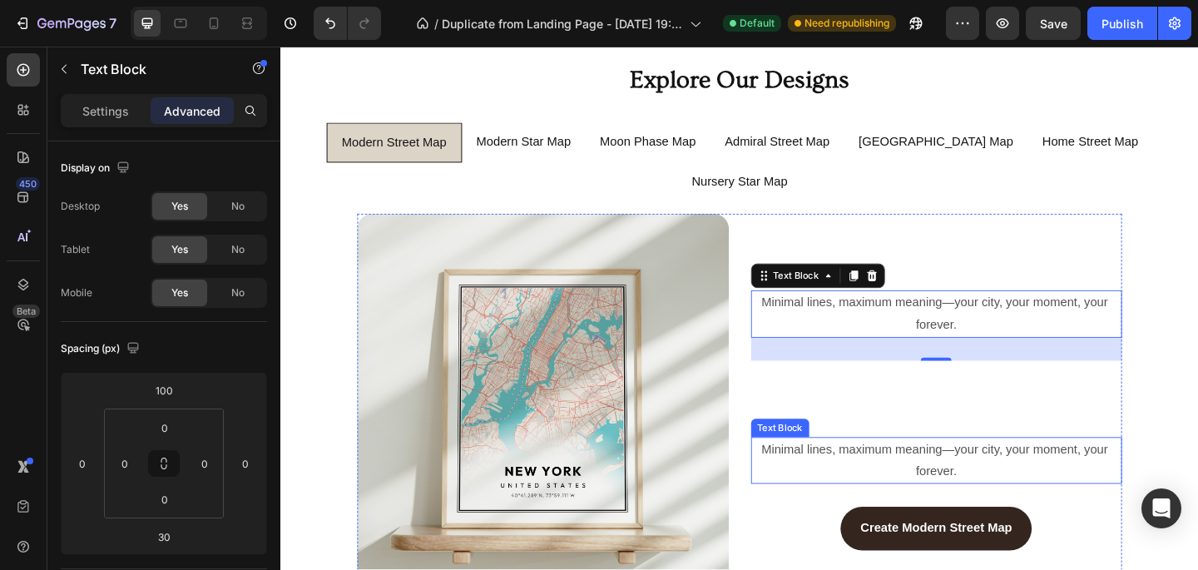
click at [965, 478] on span "Minimal lines, maximum meaning—your city, your moment, your forever." at bounding box center [993, 497] width 381 height 38
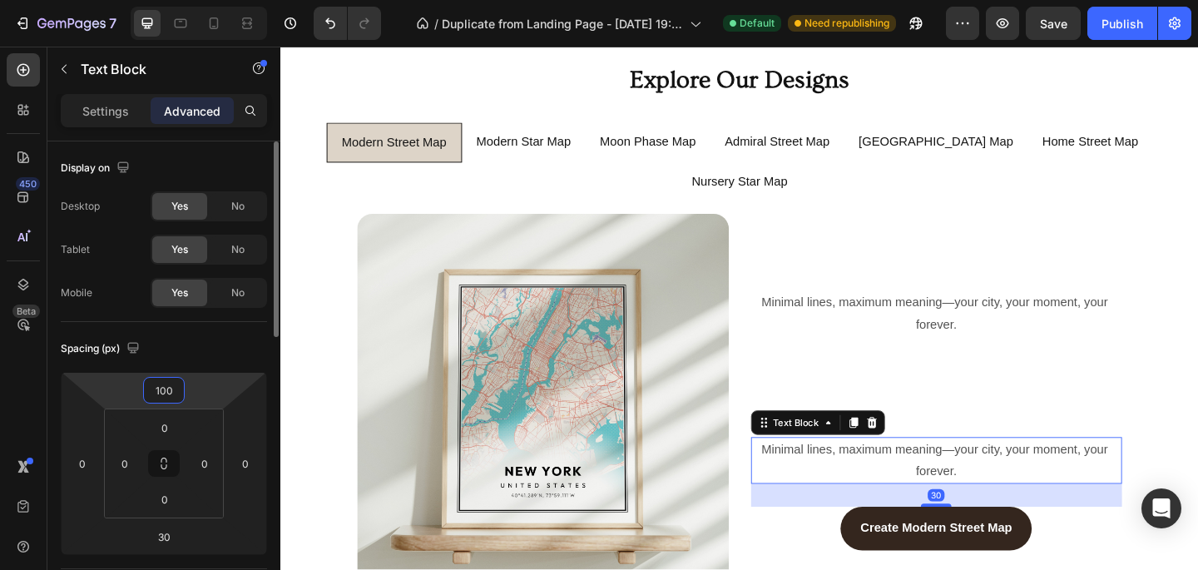
click at [175, 389] on input "100" at bounding box center [163, 390] width 33 height 25
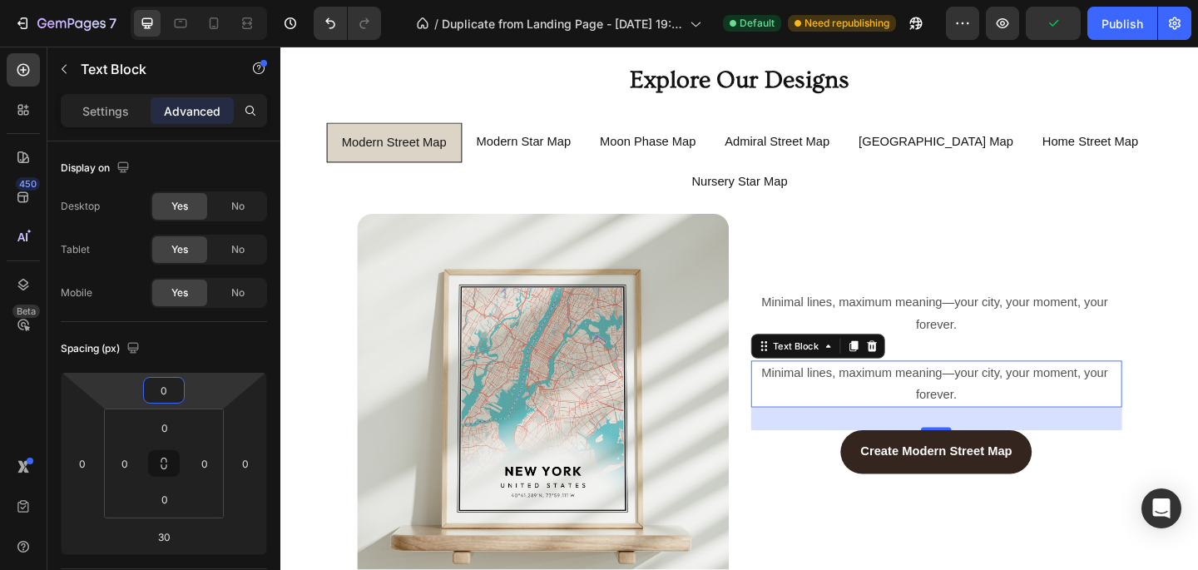
type input "0"
click at [954, 394] on span "Minimal lines, maximum meaning—your city, your moment, your forever." at bounding box center [993, 413] width 381 height 38
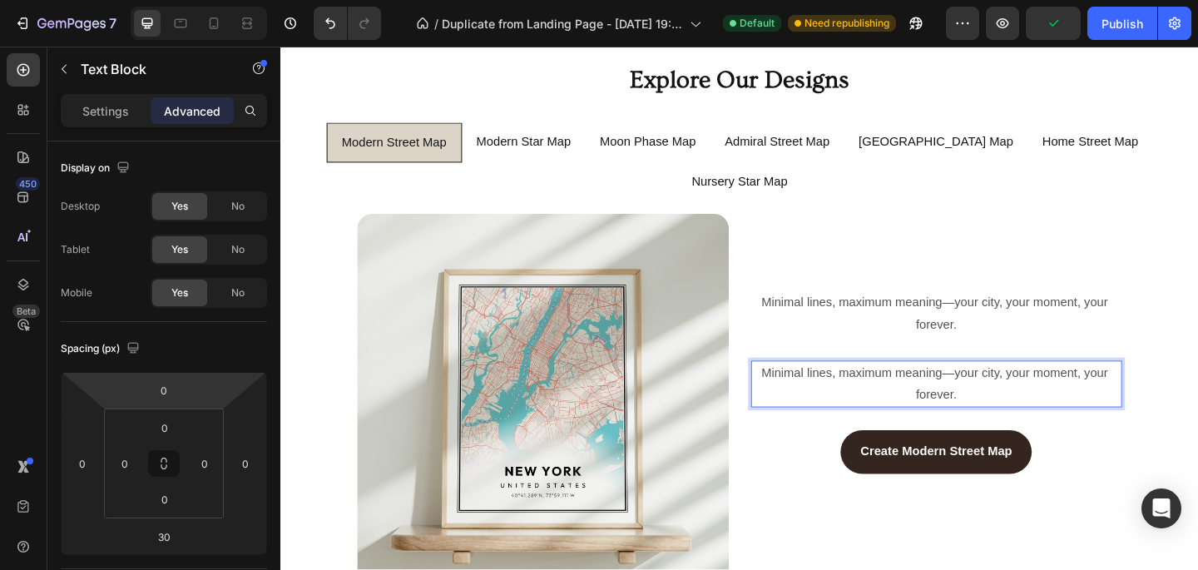
click at [977, 394] on span "Minimal lines, maximum meaning—your city, your moment, your forever." at bounding box center [993, 413] width 381 height 38
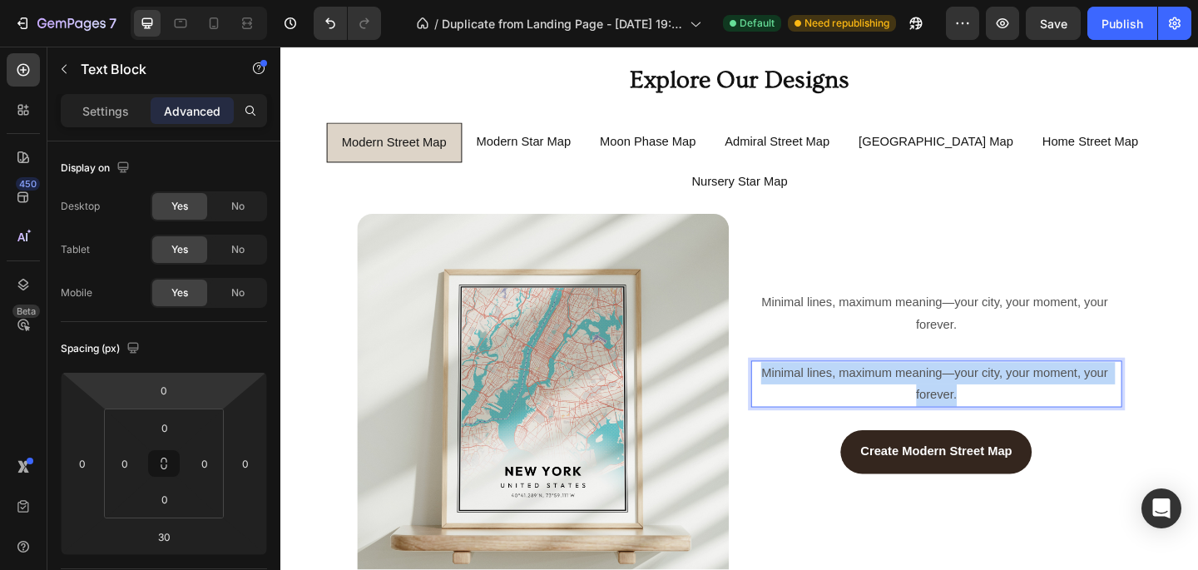
click at [977, 394] on span "Minimal lines, maximum meaning—your city, your moment, your forever." at bounding box center [993, 413] width 381 height 38
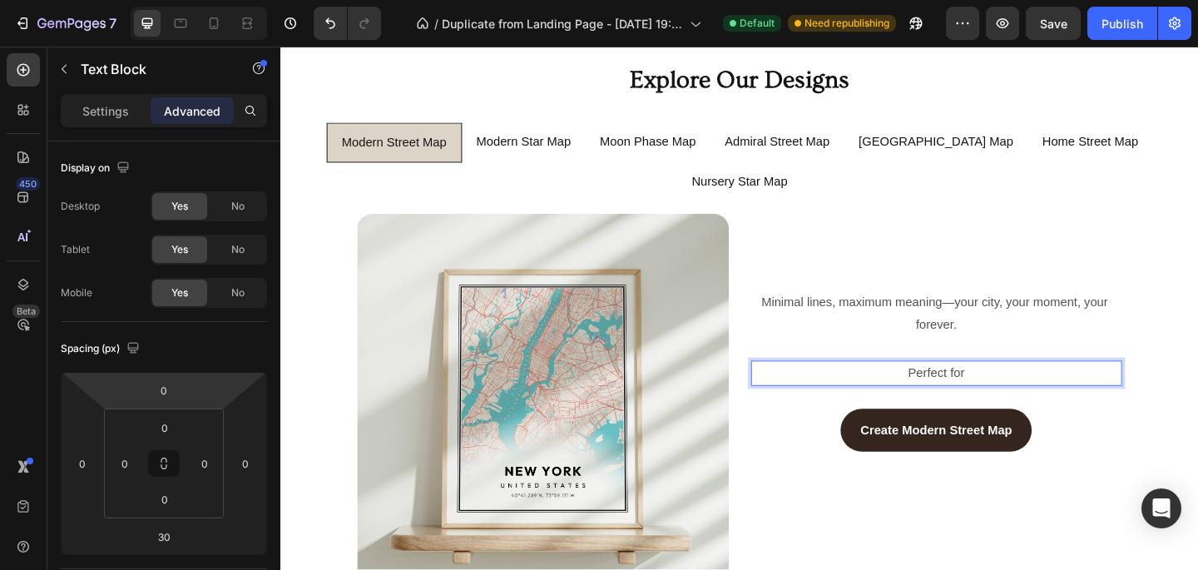
click at [1006, 394] on span "Perfect for" at bounding box center [994, 401] width 62 height 14
click at [971, 394] on span "Perfect for" at bounding box center [994, 401] width 62 height 14
click at [1020, 394] on span "The Perfect for" at bounding box center [993, 401] width 88 height 14
click at [1054, 390] on p "The Perfect Gift for" at bounding box center [994, 402] width 401 height 24
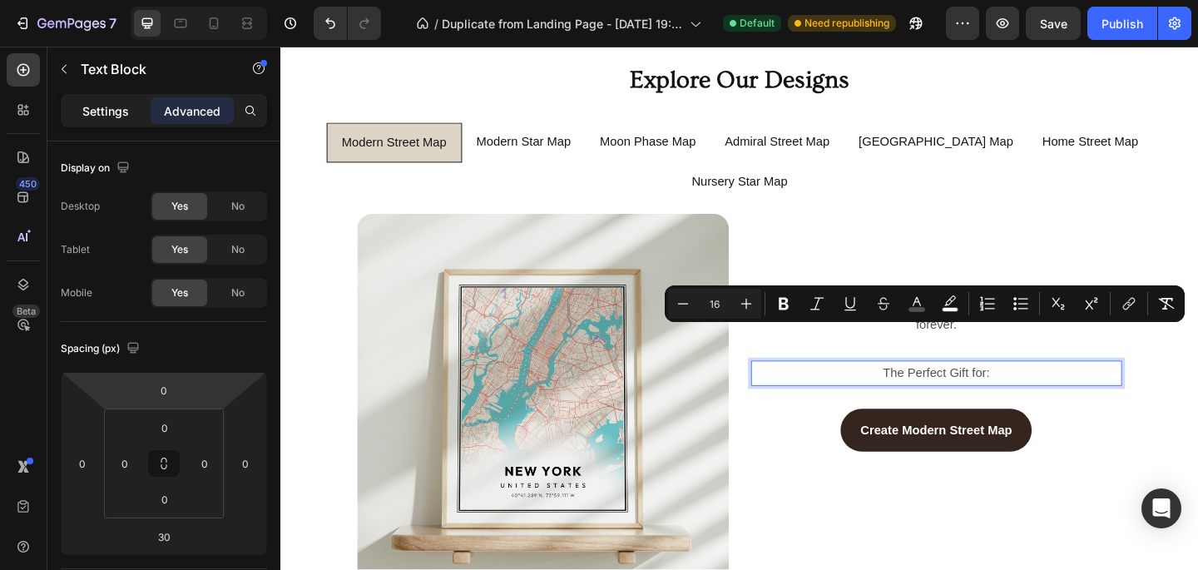
click at [95, 100] on div "Settings" at bounding box center [105, 110] width 83 height 27
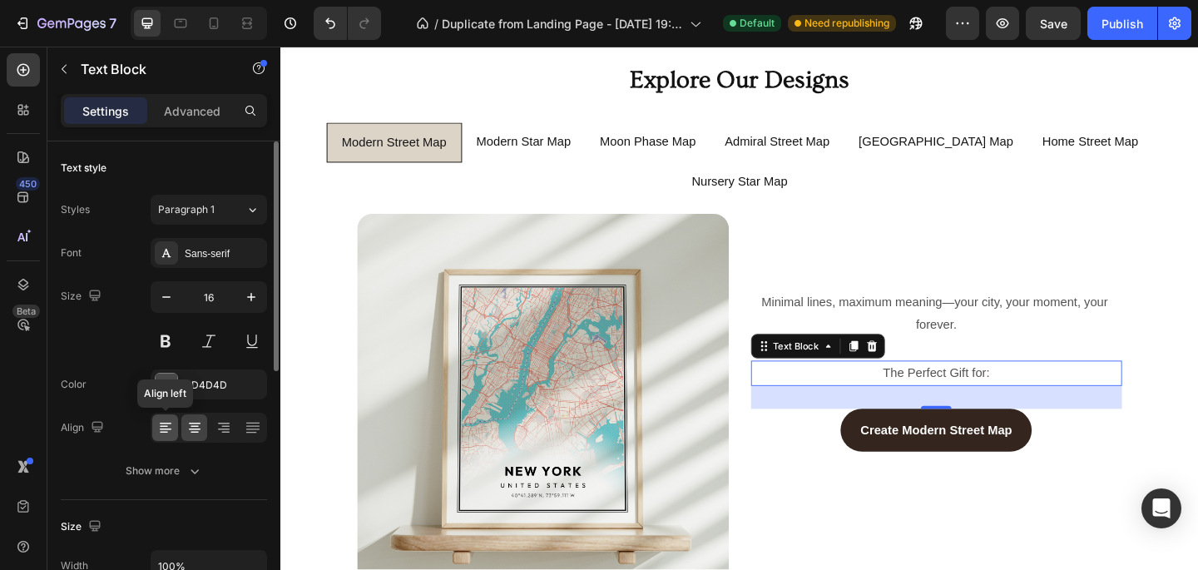
click at [164, 425] on icon at bounding box center [165, 427] width 17 height 17
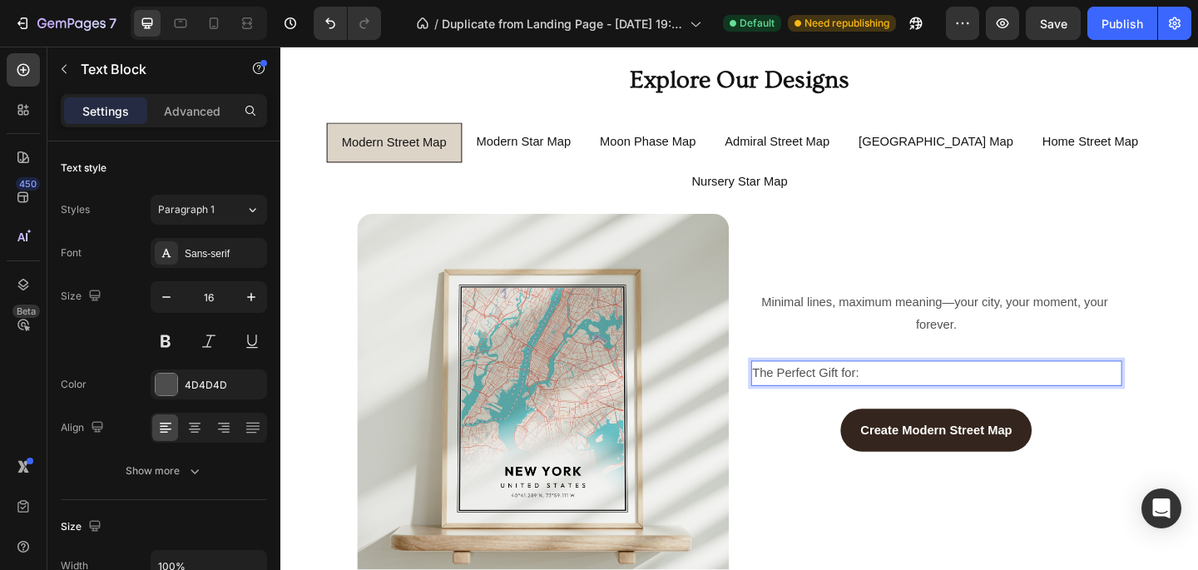
click at [922, 390] on p "The Perfect Gift for:" at bounding box center [994, 402] width 401 height 24
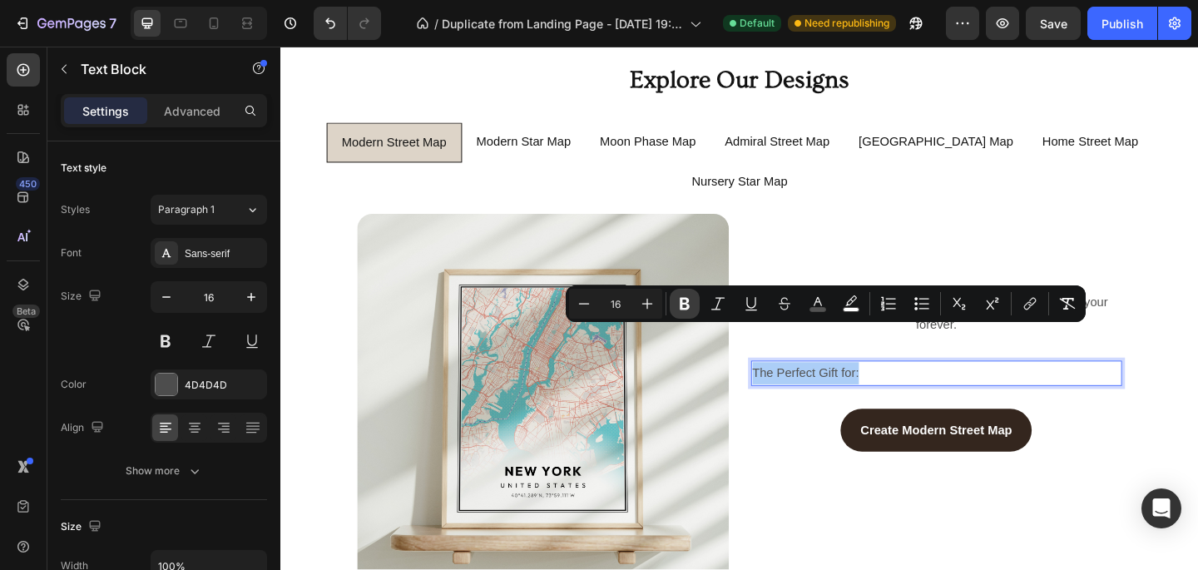
click at [689, 299] on icon "Editor contextual toolbar" at bounding box center [685, 303] width 17 height 17
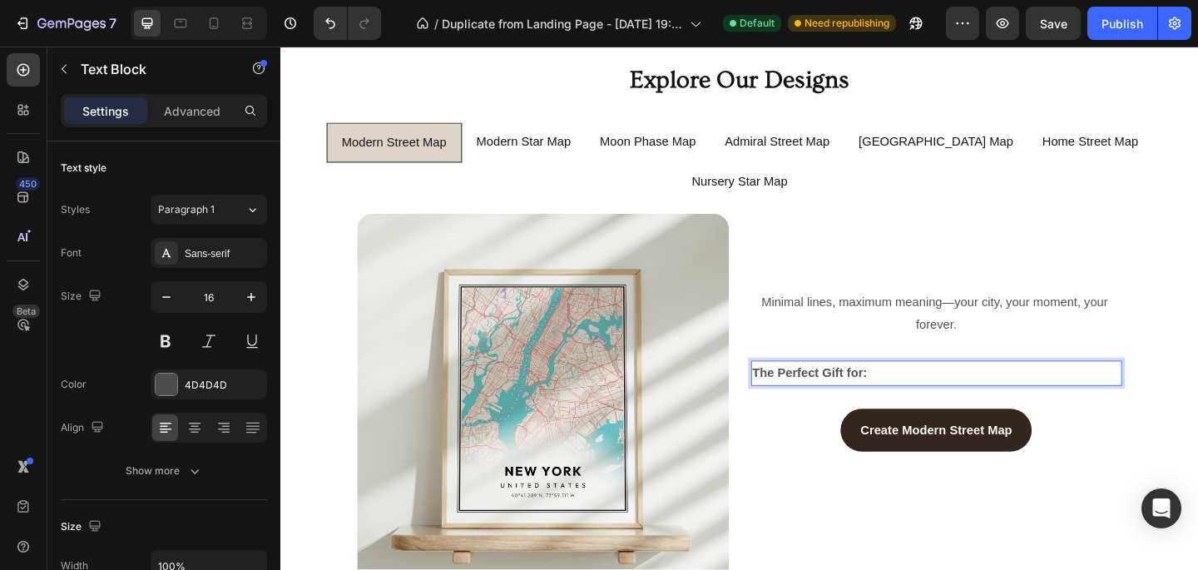
click at [939, 390] on p "The Perfect Gift for:" at bounding box center [994, 402] width 401 height 24
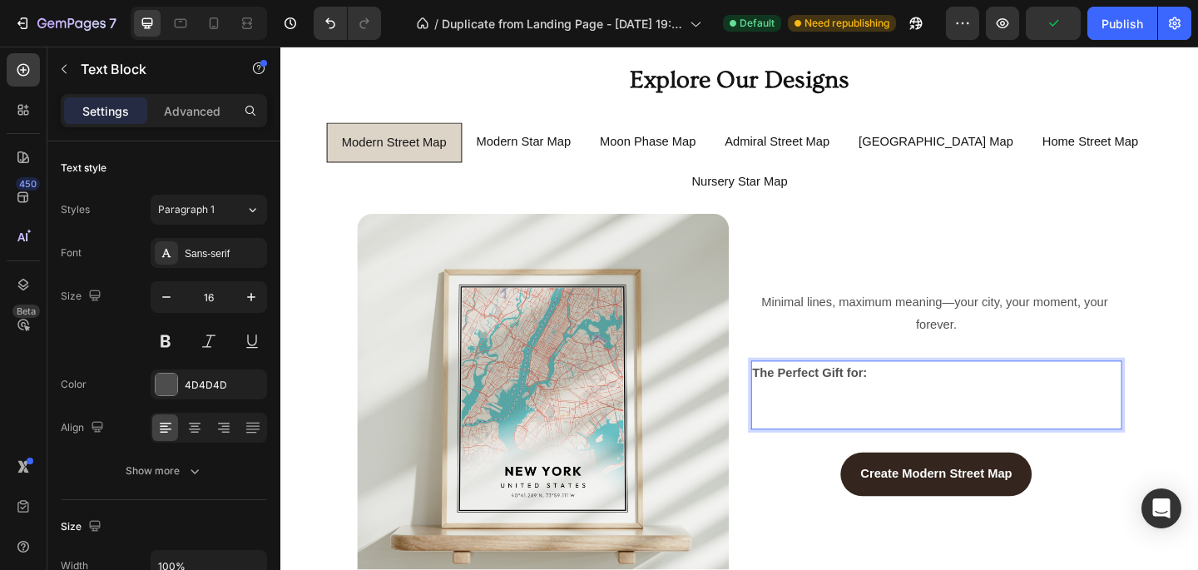
click at [861, 438] on p "Rich Text Editor. Editing area: main" at bounding box center [994, 450] width 401 height 24
click at [173, 340] on button at bounding box center [166, 341] width 30 height 30
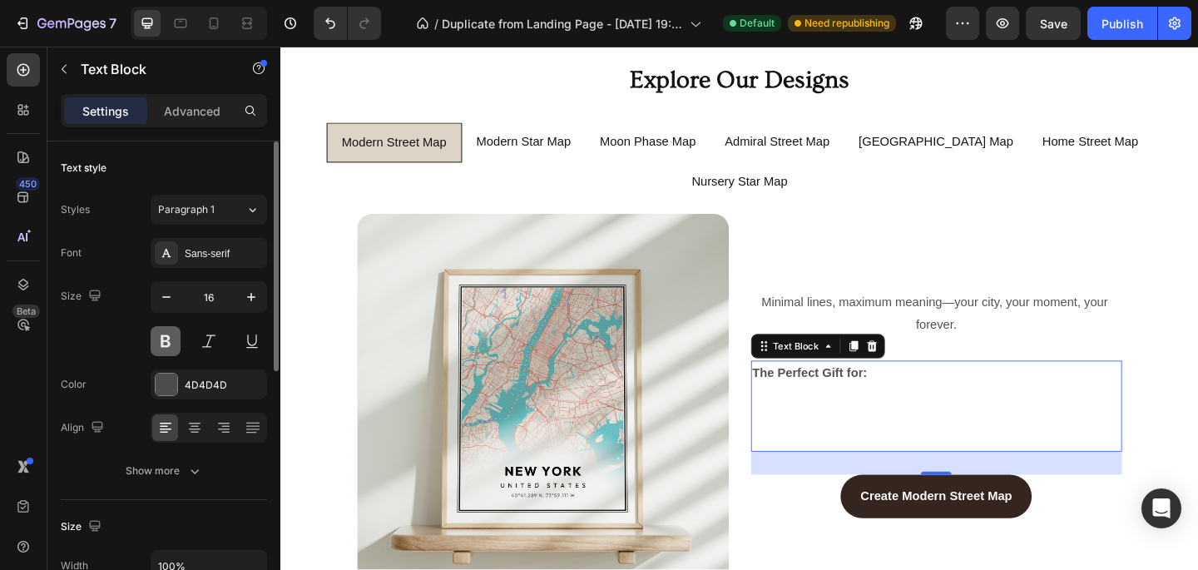
click at [173, 340] on button at bounding box center [166, 341] width 30 height 30
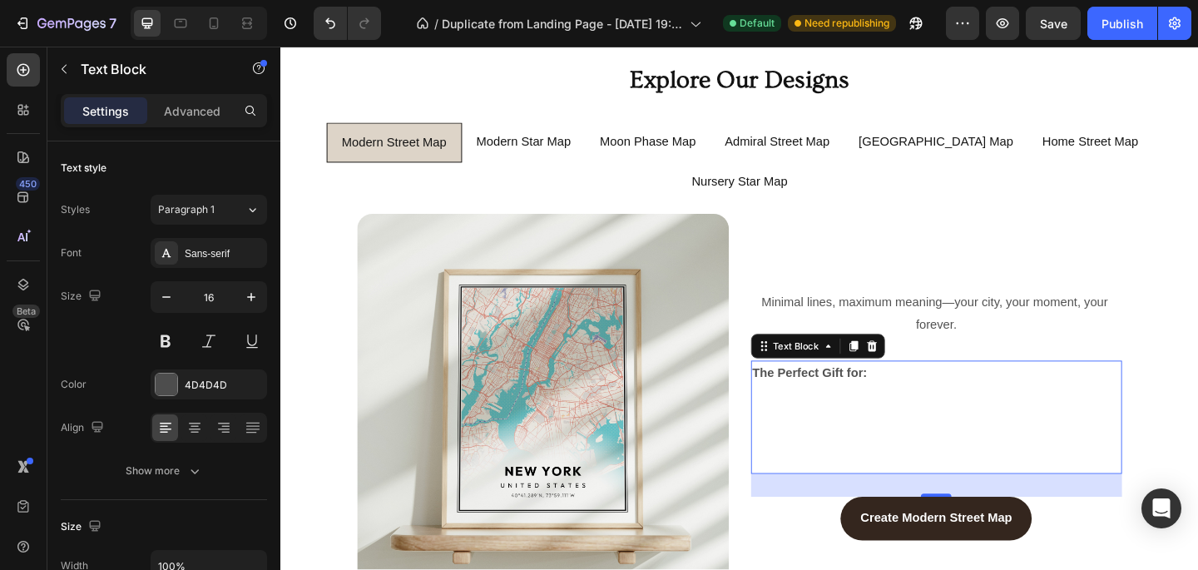
click at [991, 433] on p "Rich Text Editor. Editing area: main" at bounding box center [994, 450] width 401 height 72
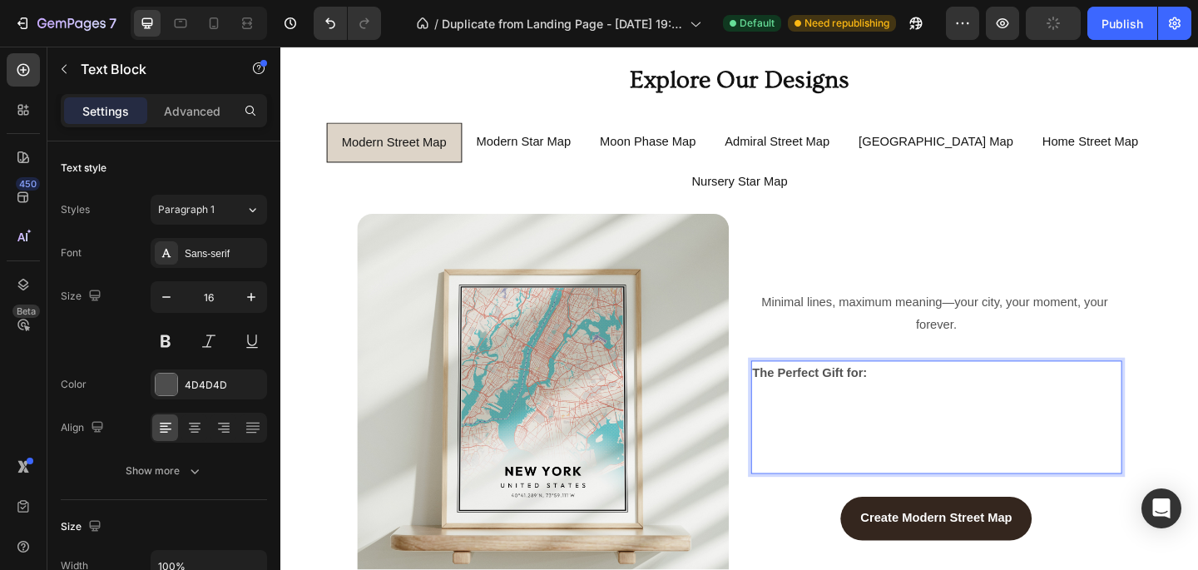
click at [820, 414] on p "Rich Text Editor. Editing area: main" at bounding box center [994, 450] width 401 height 72
click at [801, 486] on p "Rich Text Editor. Editing area: main" at bounding box center [994, 498] width 401 height 24
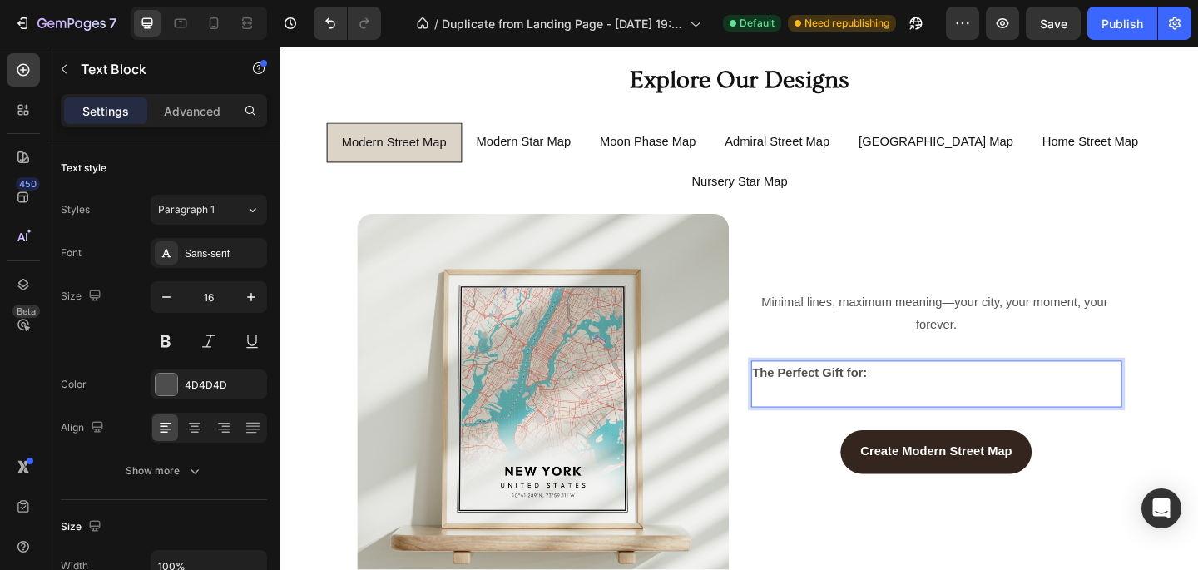
click at [897, 414] on p "Rich Text Editor. Editing area: main" at bounding box center [994, 426] width 401 height 24
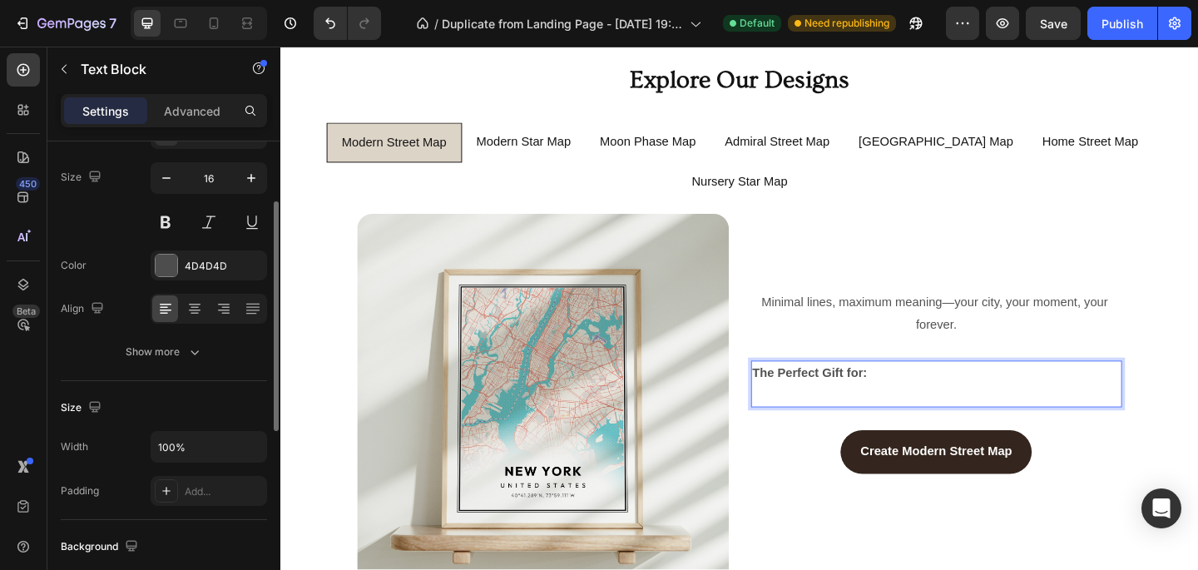
scroll to position [121, 0]
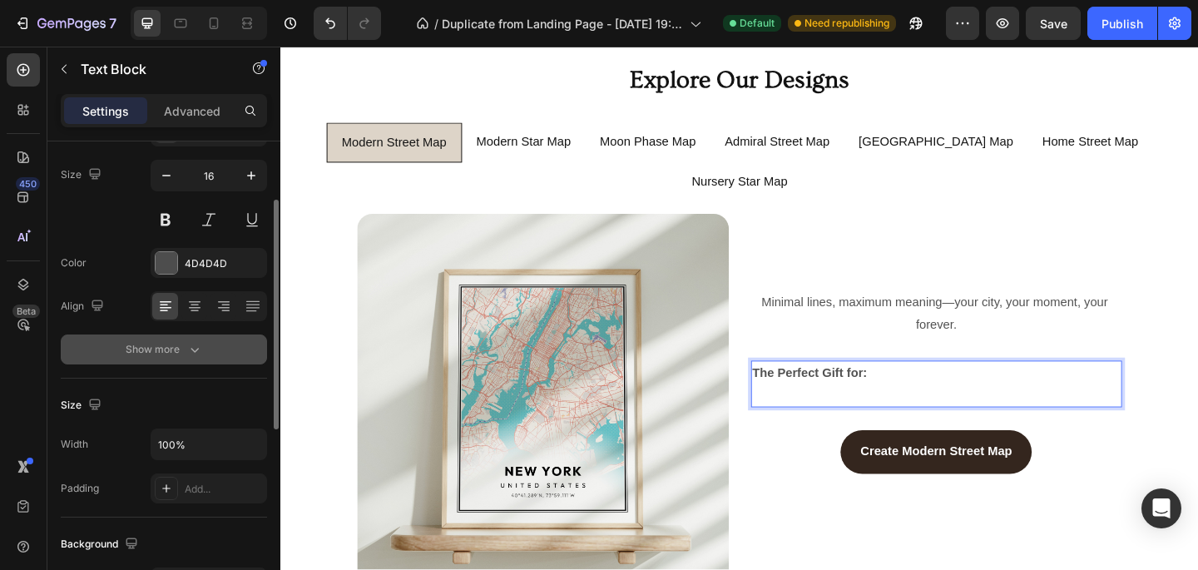
click at [184, 345] on div "Show more" at bounding box center [164, 349] width 77 height 17
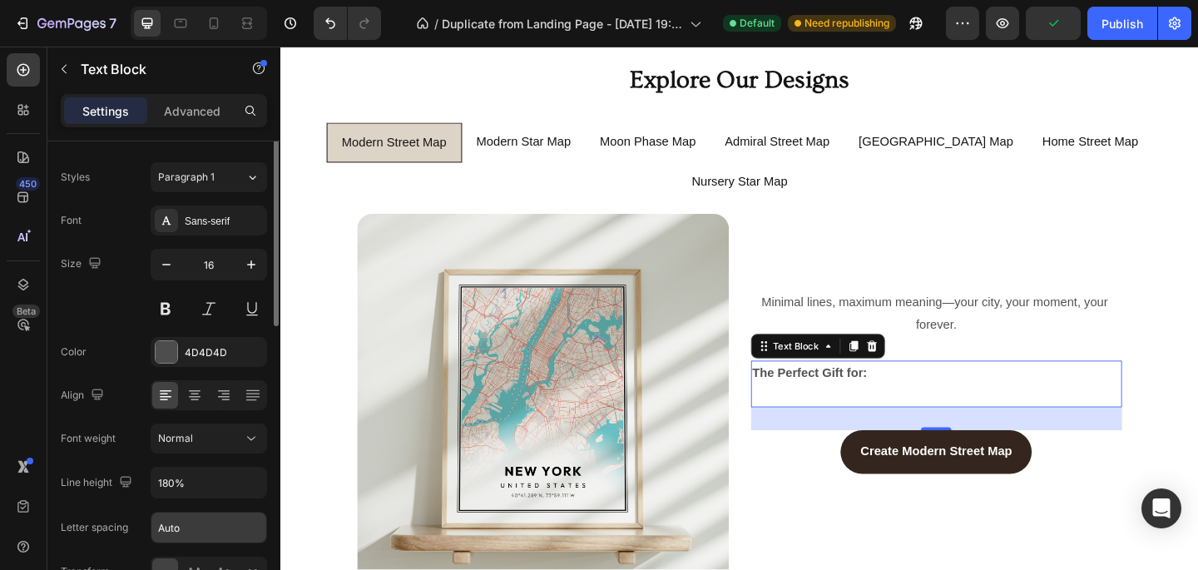
scroll to position [0, 0]
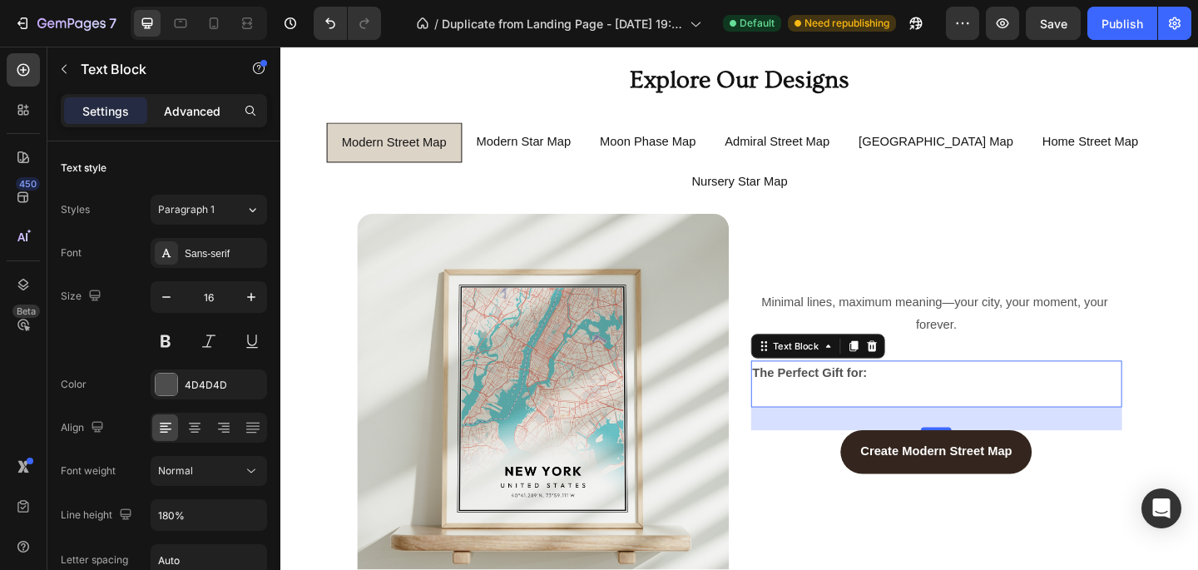
click at [177, 123] on div "Advanced" at bounding box center [192, 110] width 83 height 27
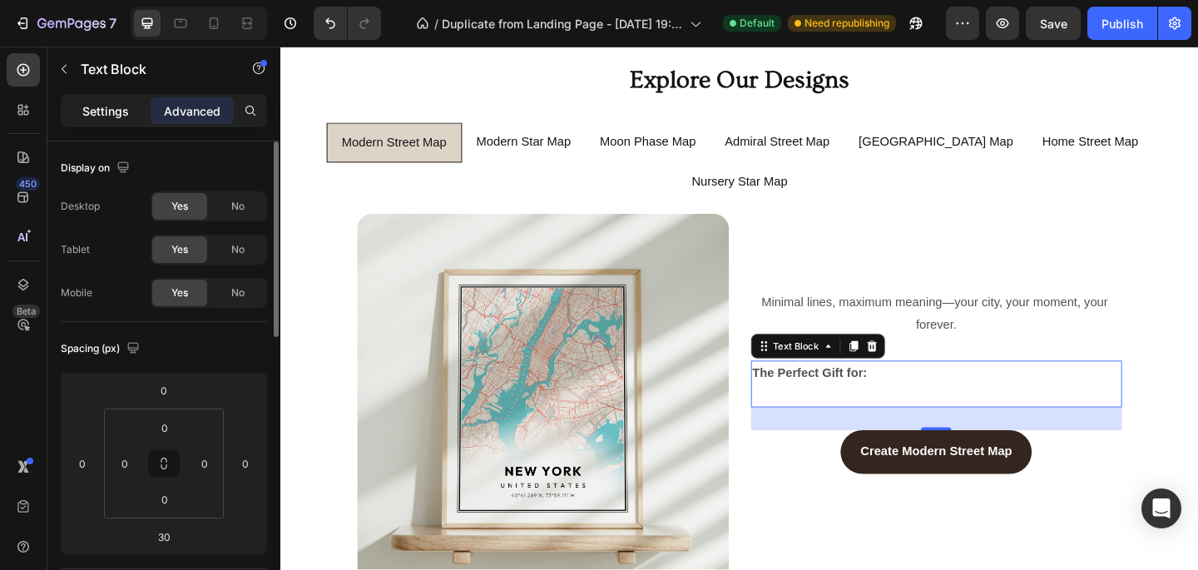
click at [101, 106] on p "Settings" at bounding box center [105, 110] width 47 height 17
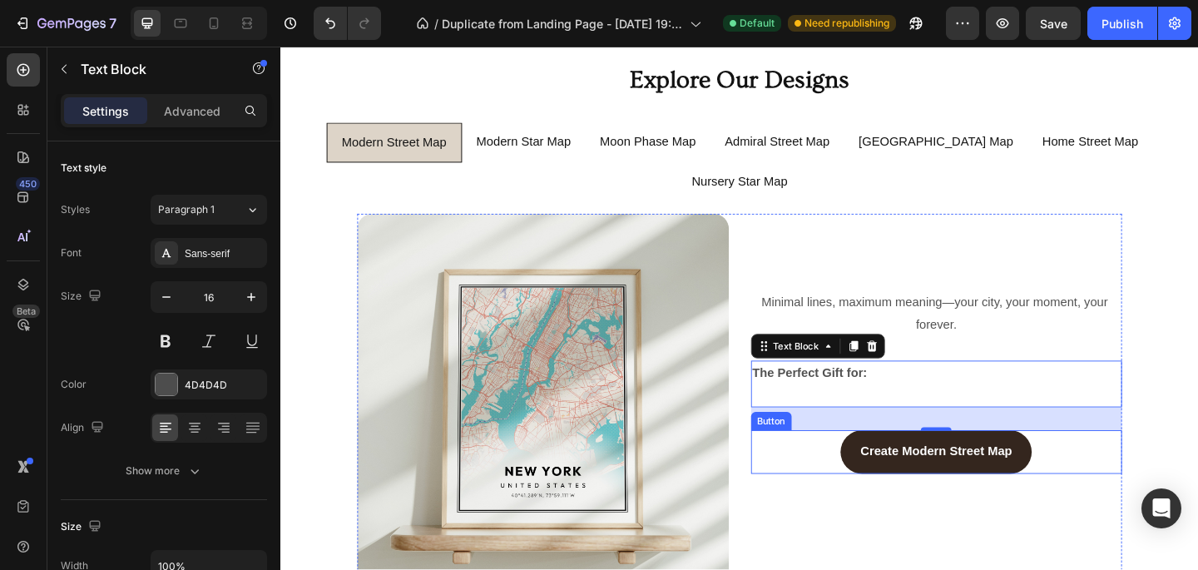
click at [820, 464] on div "Create Modern Street Map Button" at bounding box center [994, 487] width 404 height 47
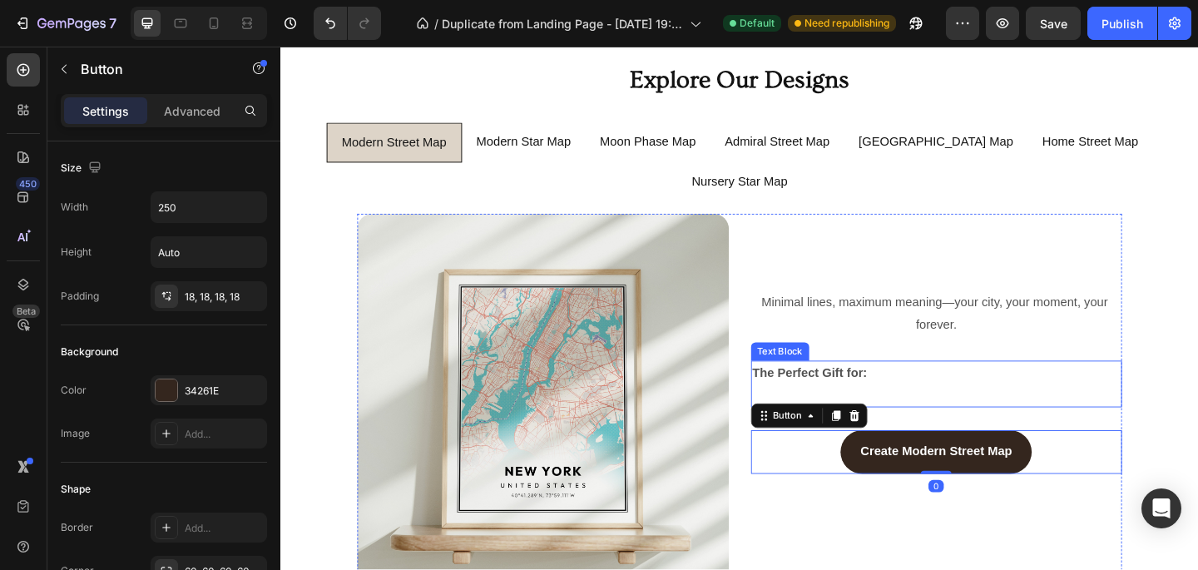
click at [909, 394] on strong "The Perfect Gift for:" at bounding box center [856, 401] width 125 height 14
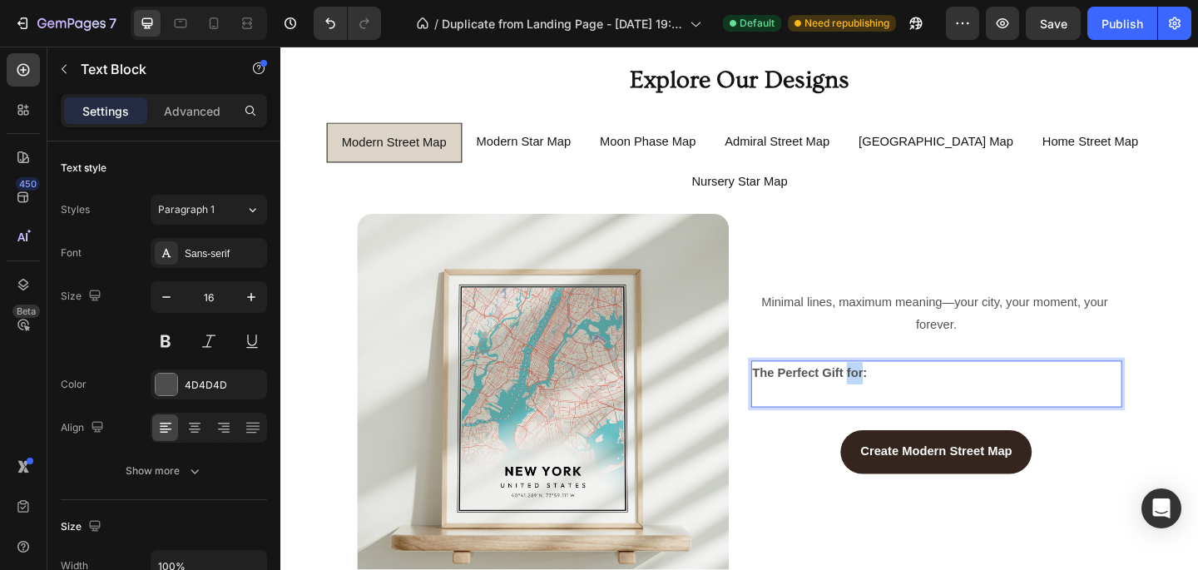
click at [905, 390] on p "The Perfect Gift for:" at bounding box center [994, 402] width 401 height 24
click at [935, 414] on p "Rich Text Editor. Editing area: main" at bounding box center [994, 426] width 401 height 24
click at [924, 414] on p "Rich Text Editor. Editing area: main" at bounding box center [994, 426] width 401 height 24
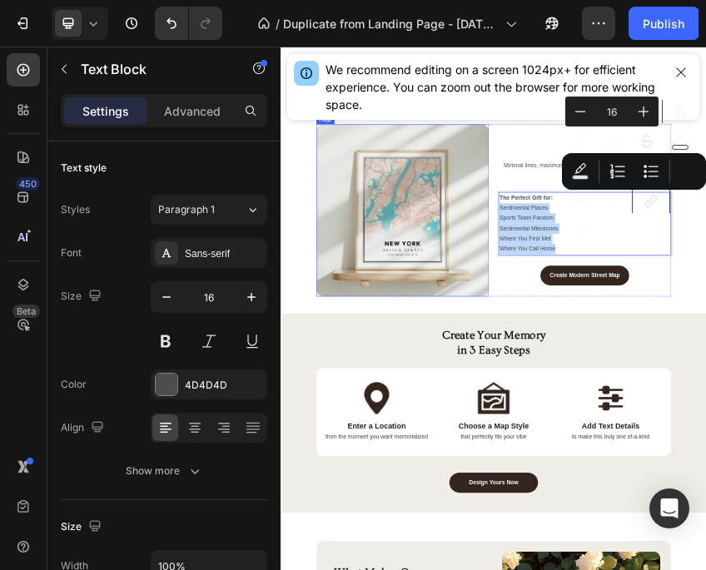
drag, startPoint x: 934, startPoint y: 471, endPoint x: 768, endPoint y: 389, distance: 185.7
click at [645, 171] on icon "Editor contextual toolbar" at bounding box center [644, 171] width 3 height 3
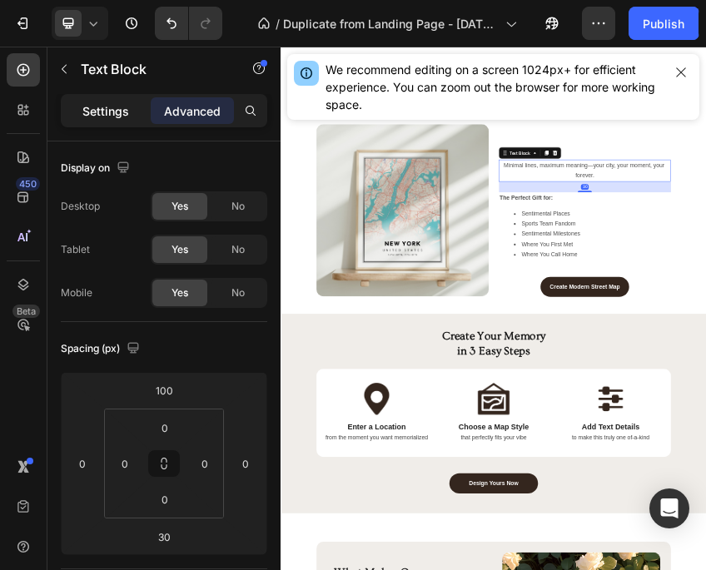
click at [95, 110] on p "Settings" at bounding box center [105, 110] width 47 height 17
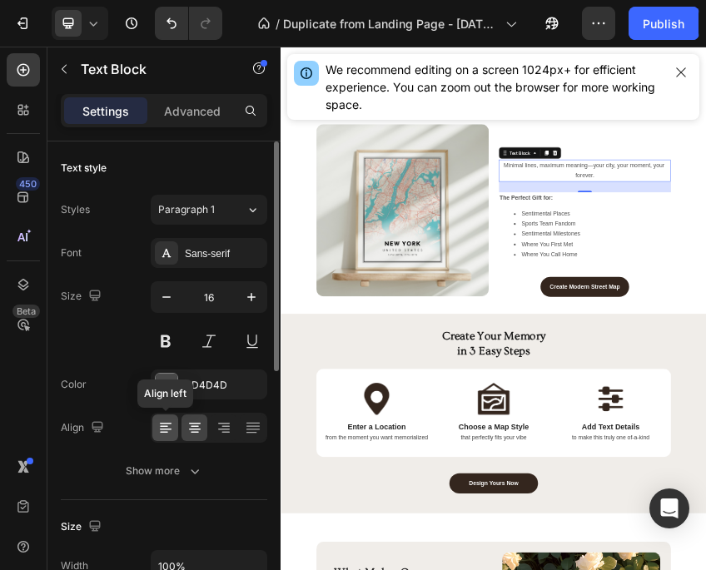
click at [162, 426] on icon at bounding box center [164, 427] width 8 height 2
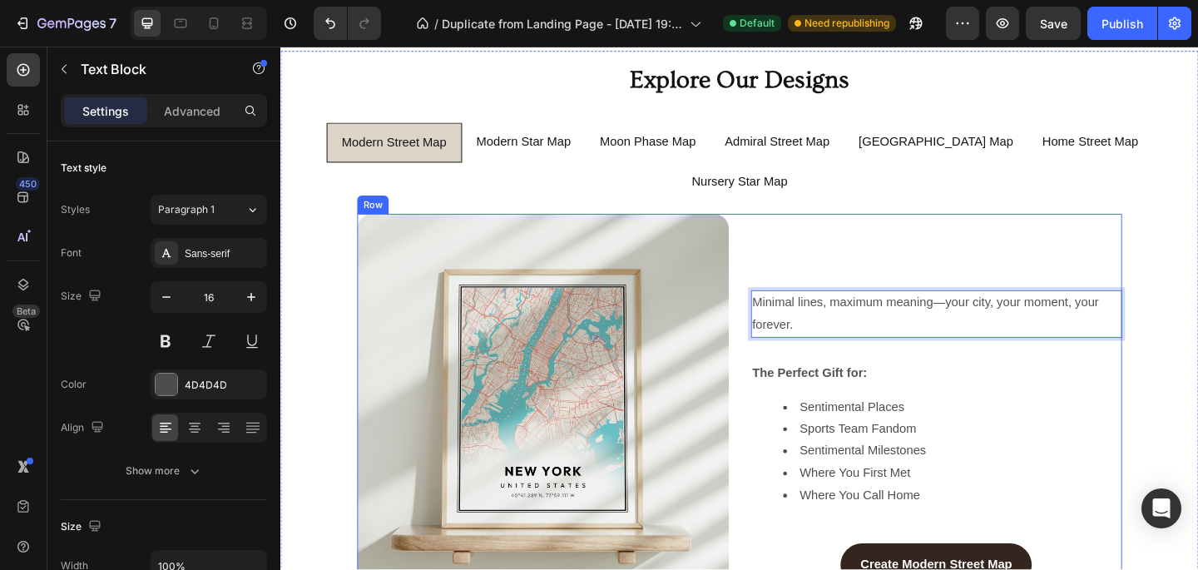
click at [995, 231] on div "Minimal lines, maximum meaning—your city, your moment, your forever. Text Block…" at bounding box center [994, 431] width 404 height 405
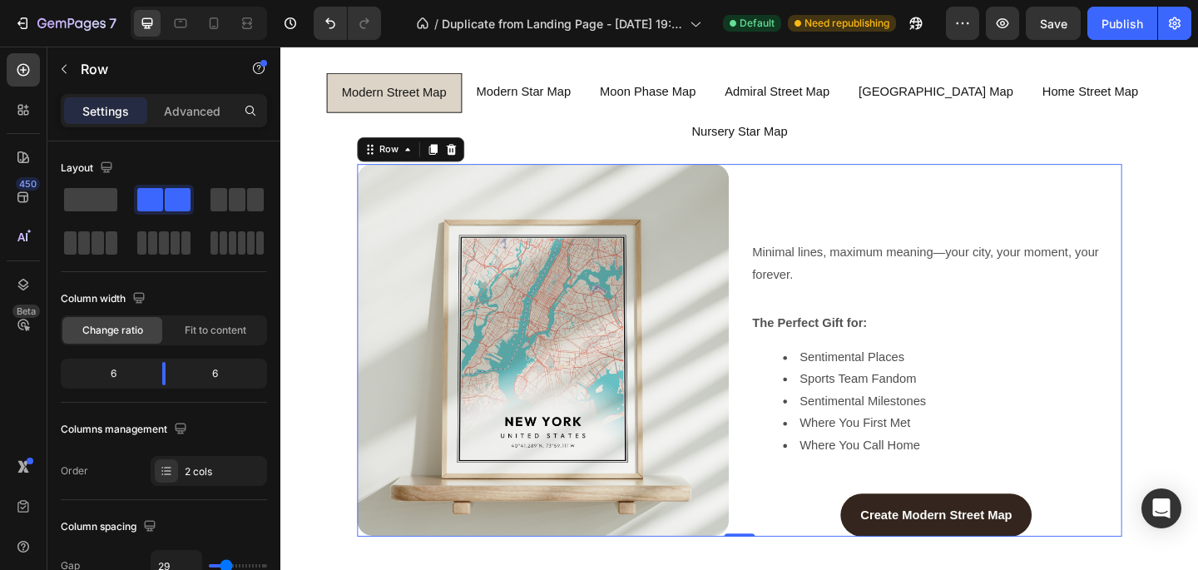
scroll to position [1103, 0]
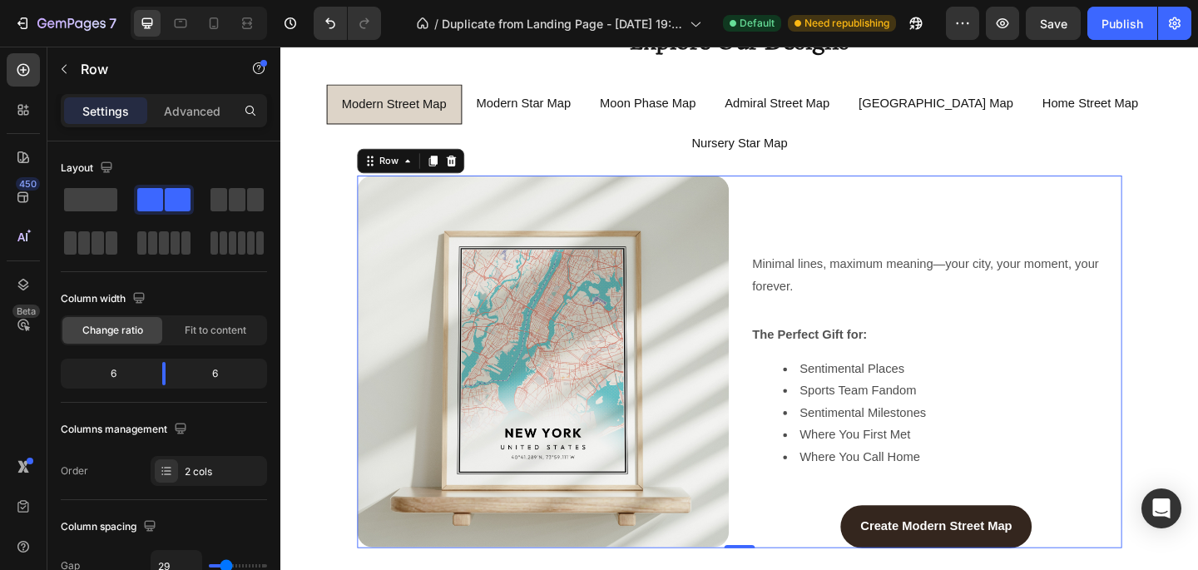
click at [929, 206] on div "Minimal lines, maximum meaning—your city, your moment, your forever. Text Block…" at bounding box center [994, 389] width 404 height 405
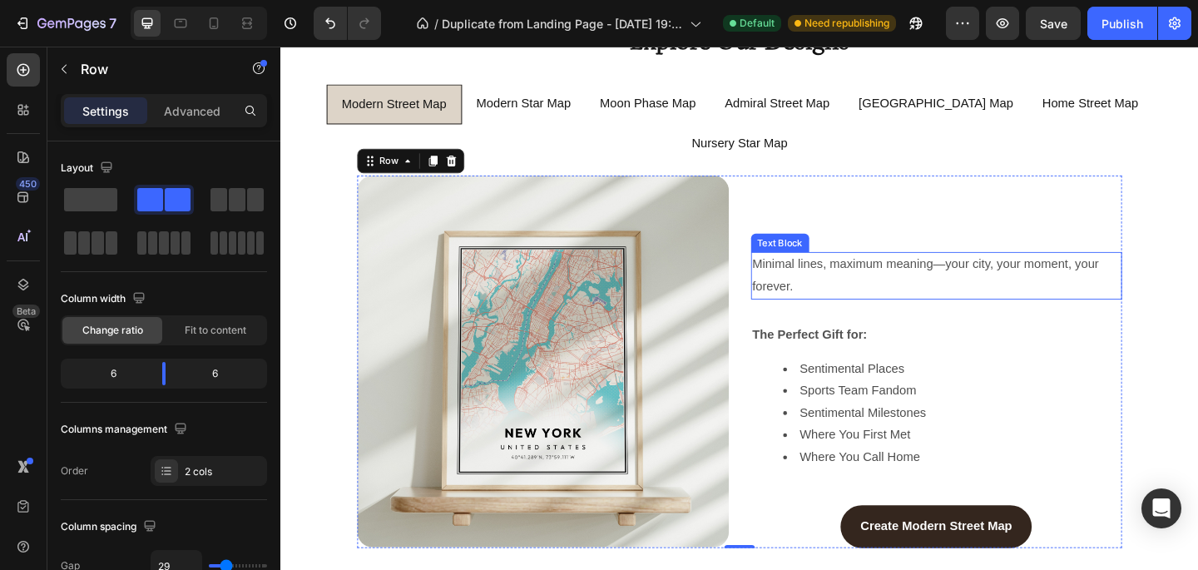
click at [926, 272] on p "Minimal lines, maximum meaning—your city, your moment, your forever." at bounding box center [994, 296] width 401 height 48
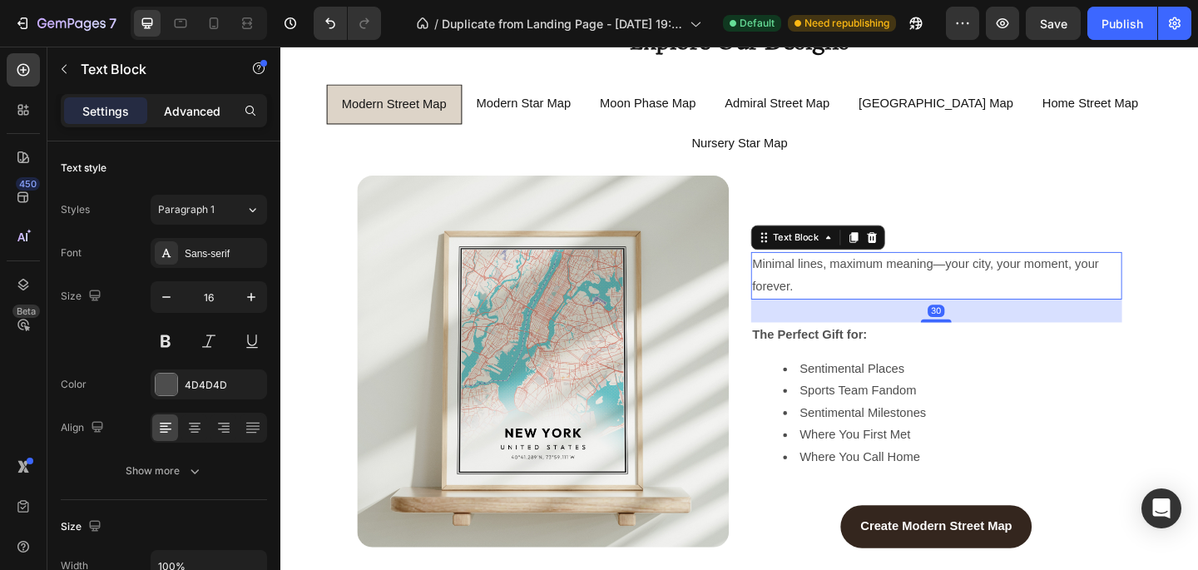
click at [180, 107] on p "Advanced" at bounding box center [192, 110] width 57 height 17
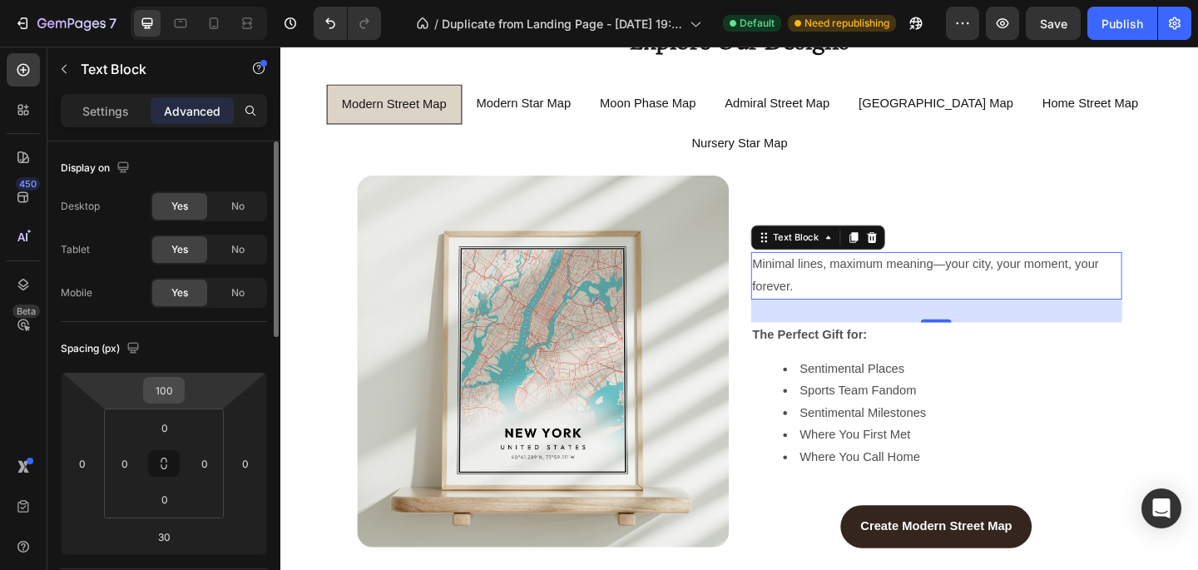
click at [171, 398] on input "100" at bounding box center [163, 390] width 33 height 25
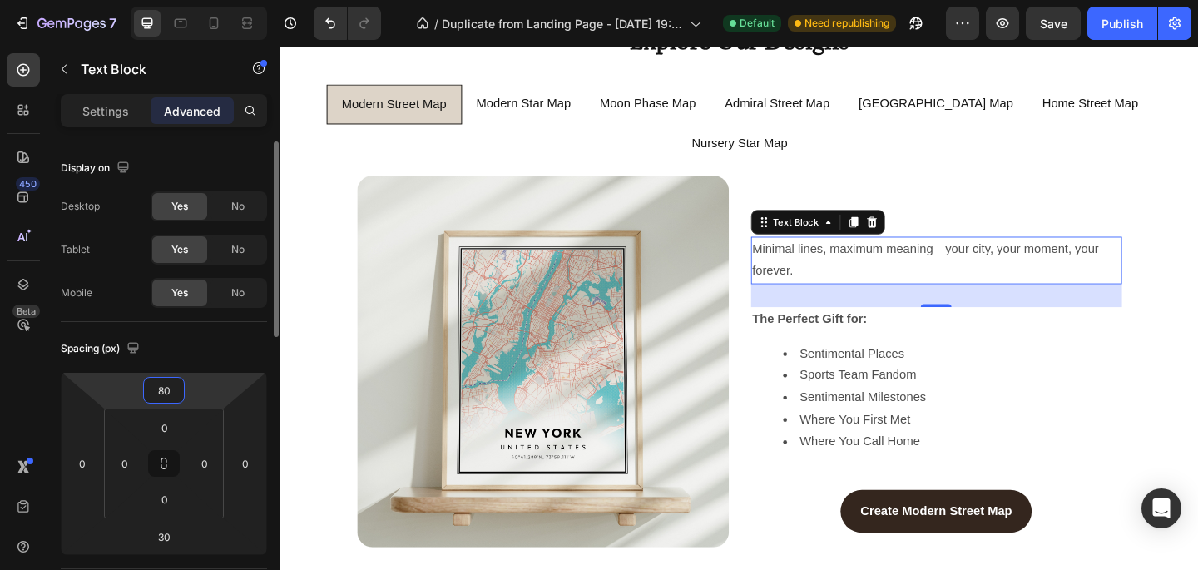
click at [165, 389] on input "80" at bounding box center [163, 390] width 33 height 25
type input "50"
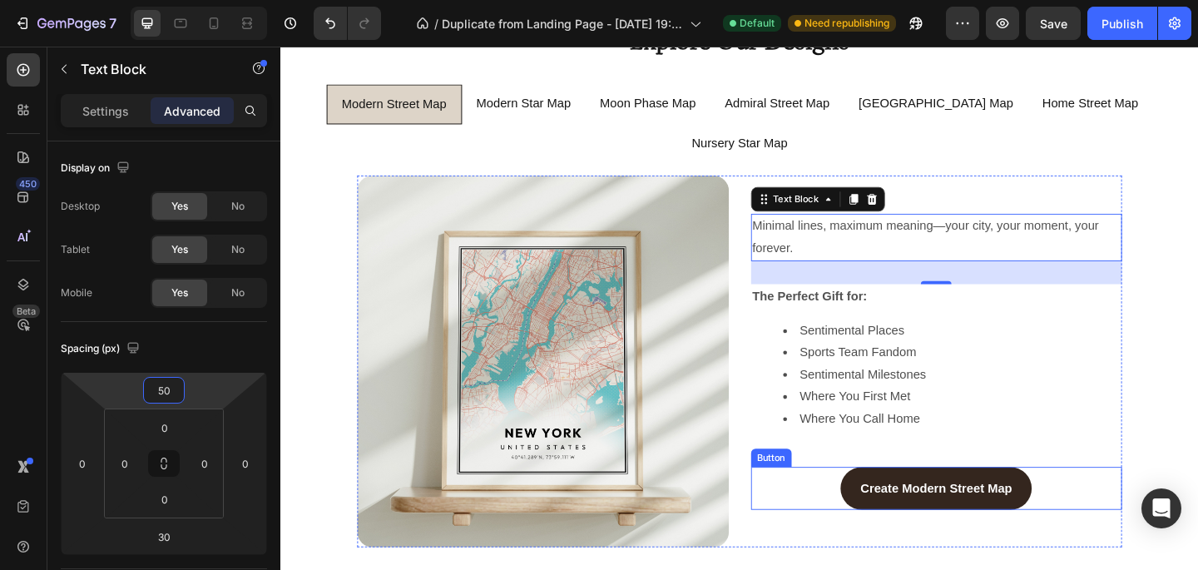
click at [850, 504] on div "Create Modern Street Map Button" at bounding box center [994, 527] width 404 height 47
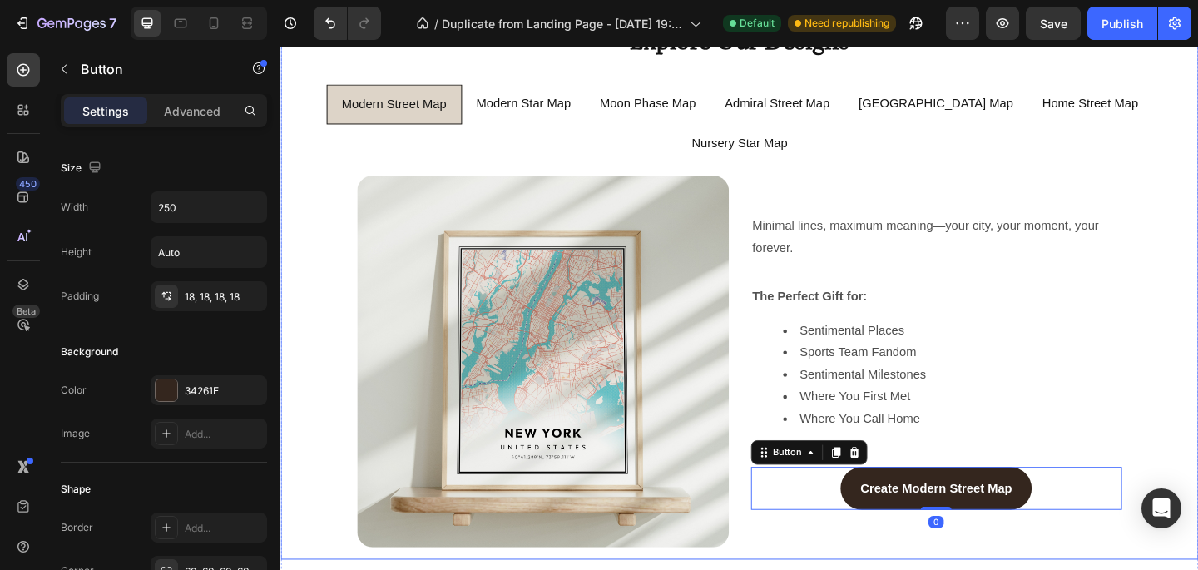
click at [1197, 312] on div "Image Minimal lines, maximum meaning—your city, your moment, your forever. Text…" at bounding box center [780, 389] width 972 height 404
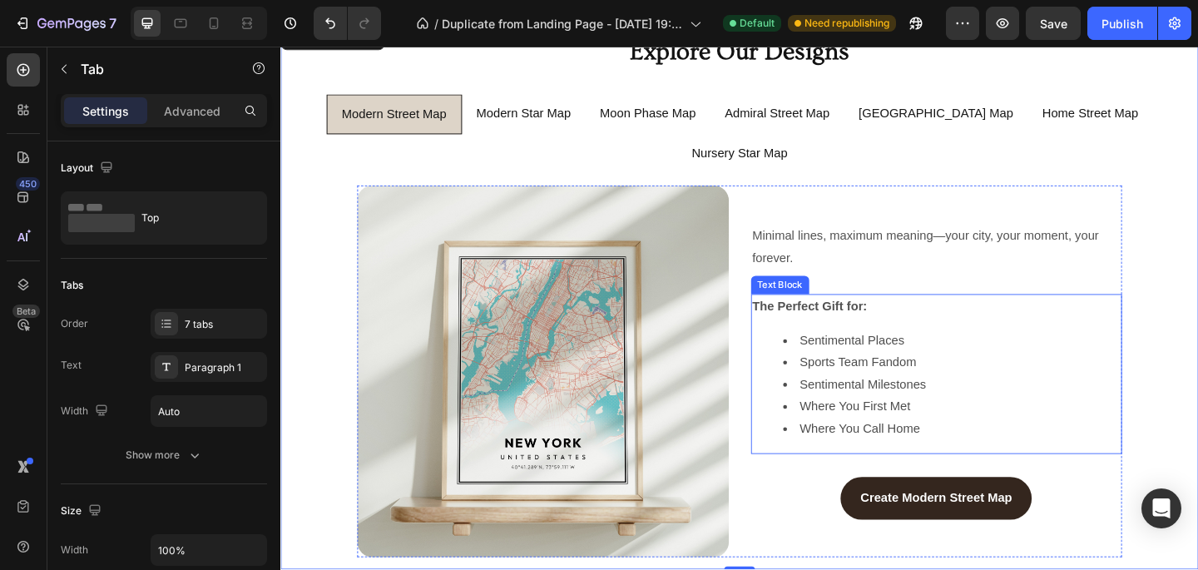
scroll to position [1098, 0]
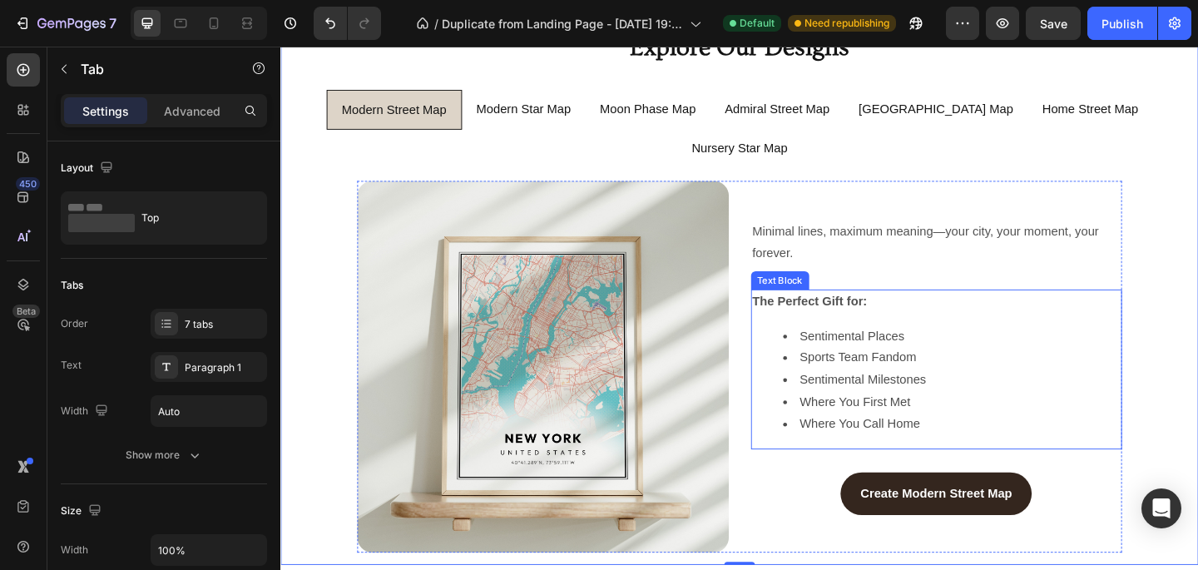
click at [937, 313] on p "The Perfect Gift for:" at bounding box center [994, 325] width 401 height 24
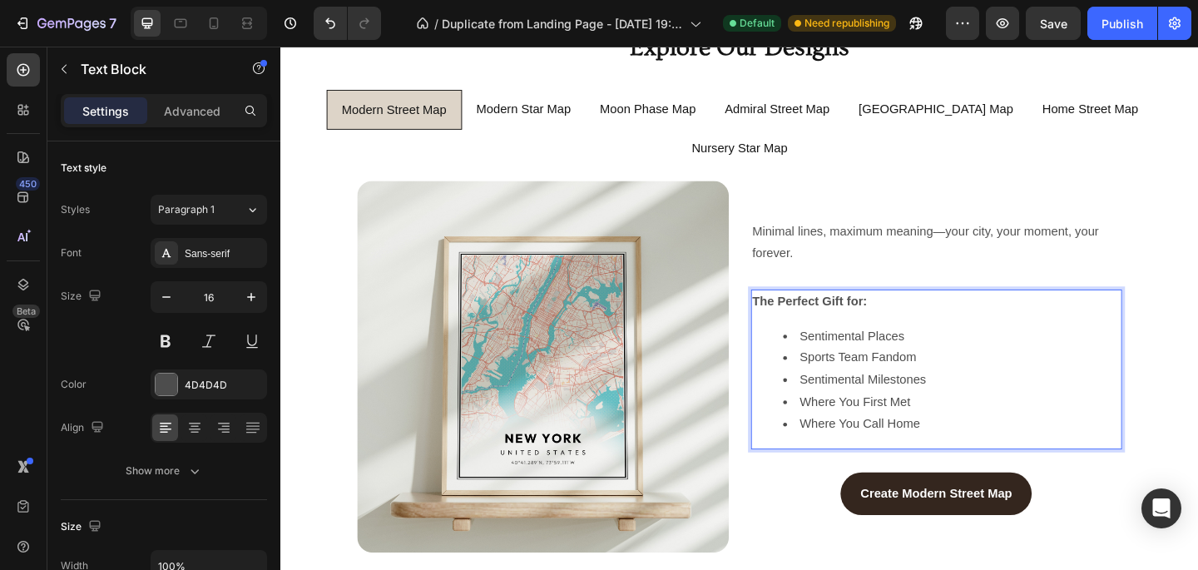
click at [937, 313] on p "The Perfect Gift for:" at bounding box center [994, 325] width 401 height 24
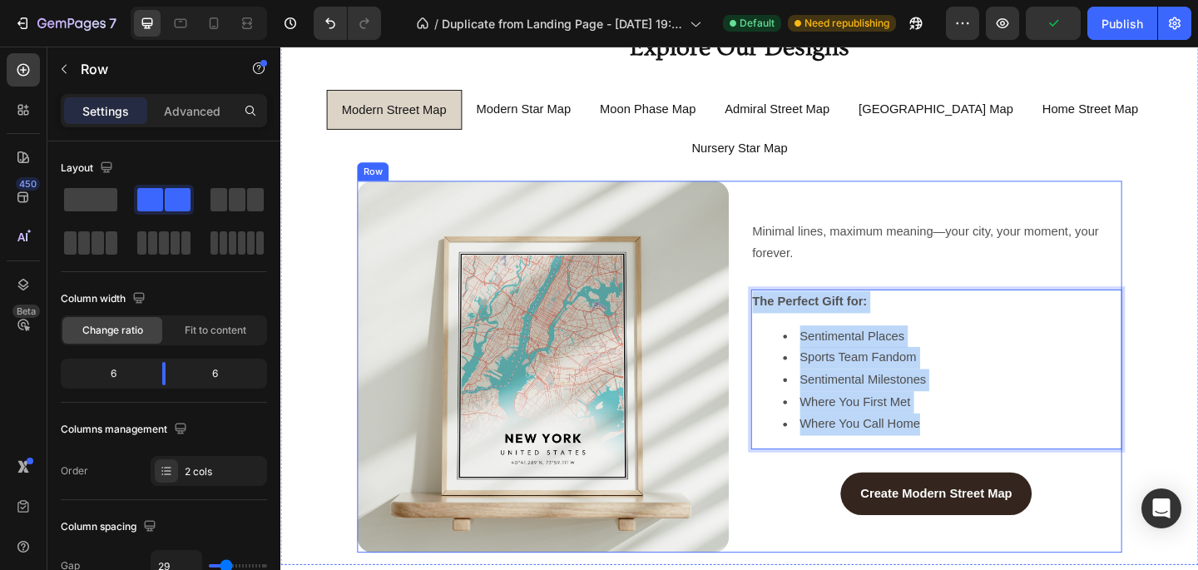
click at [801, 193] on div "Minimal lines, maximum meaning—your city, your moment, your forever. Text Block…" at bounding box center [994, 395] width 404 height 404
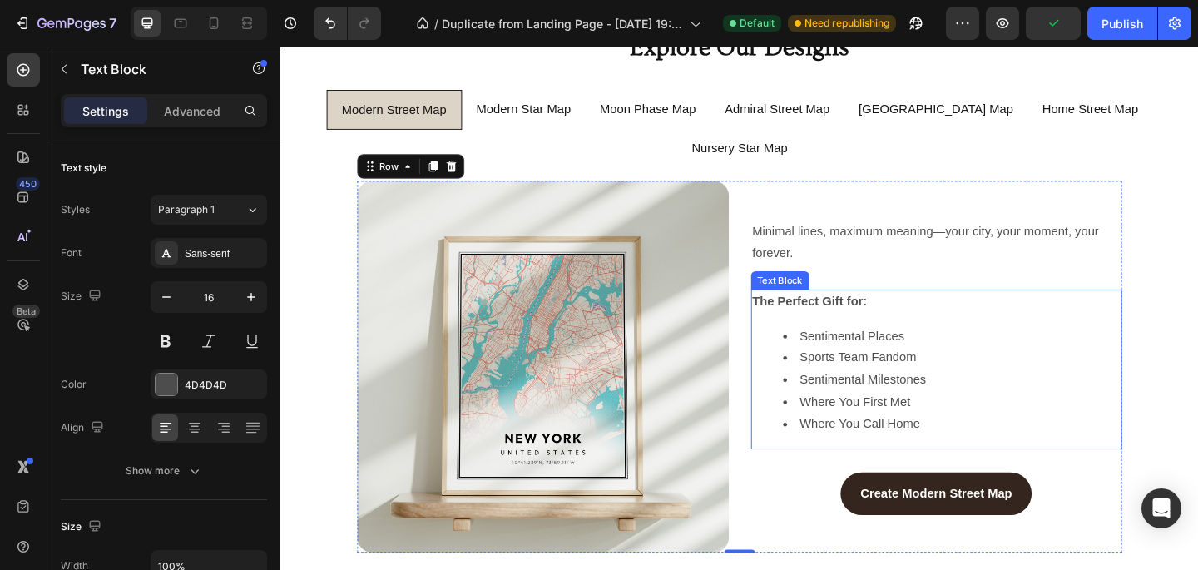
click at [874, 374] on li "Sports Team Fandom" at bounding box center [1011, 386] width 368 height 24
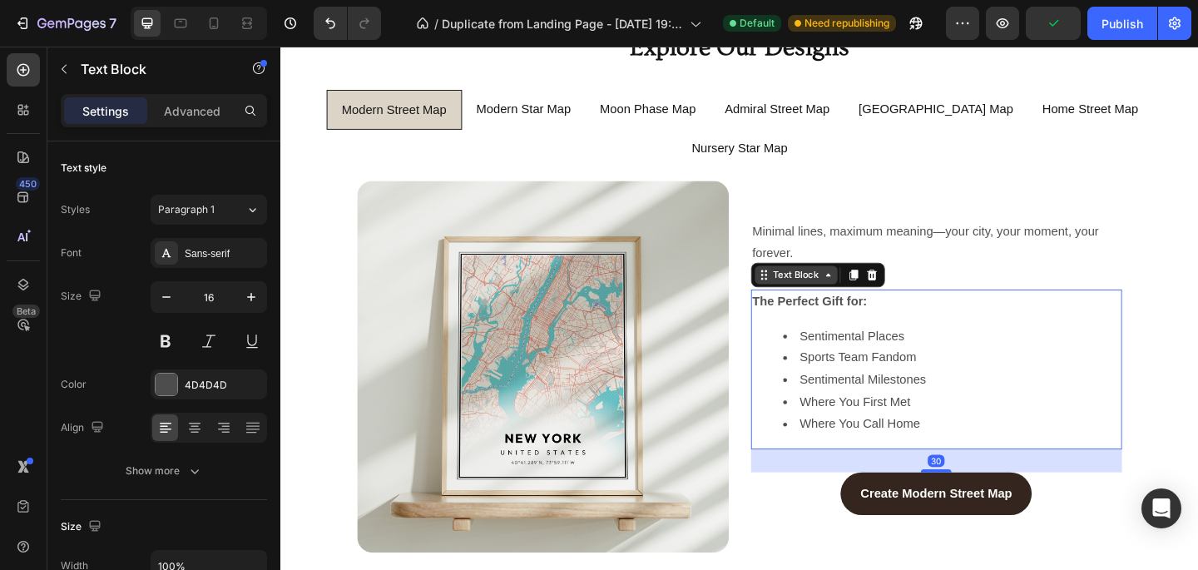
click at [873, 289] on icon at bounding box center [876, 295] width 13 height 13
click at [17, 280] on icon at bounding box center [23, 284] width 17 height 17
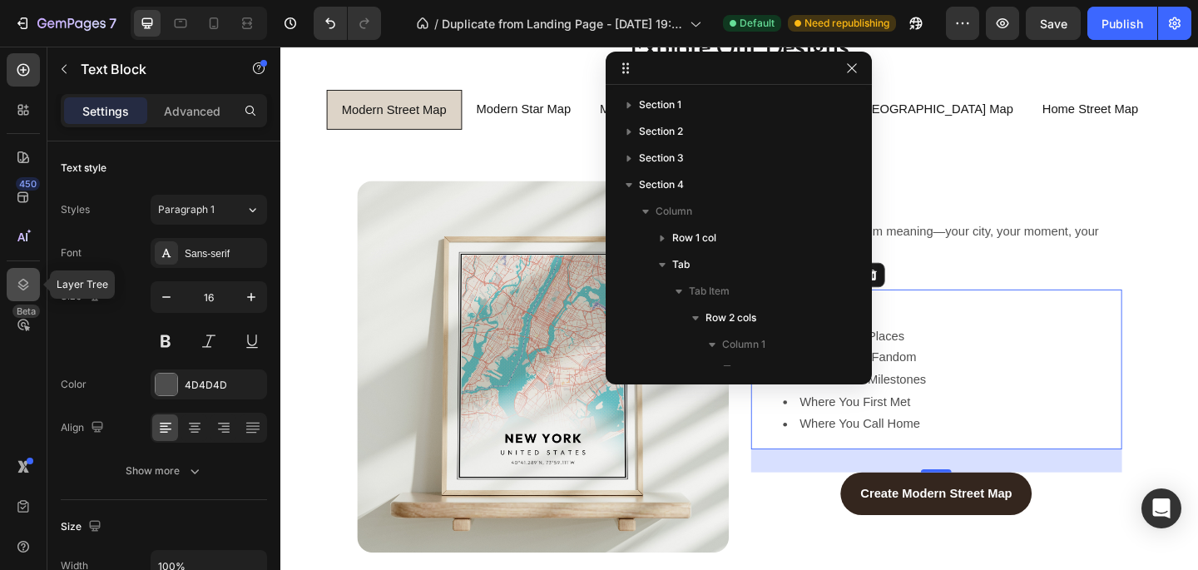
scroll to position [235, 0]
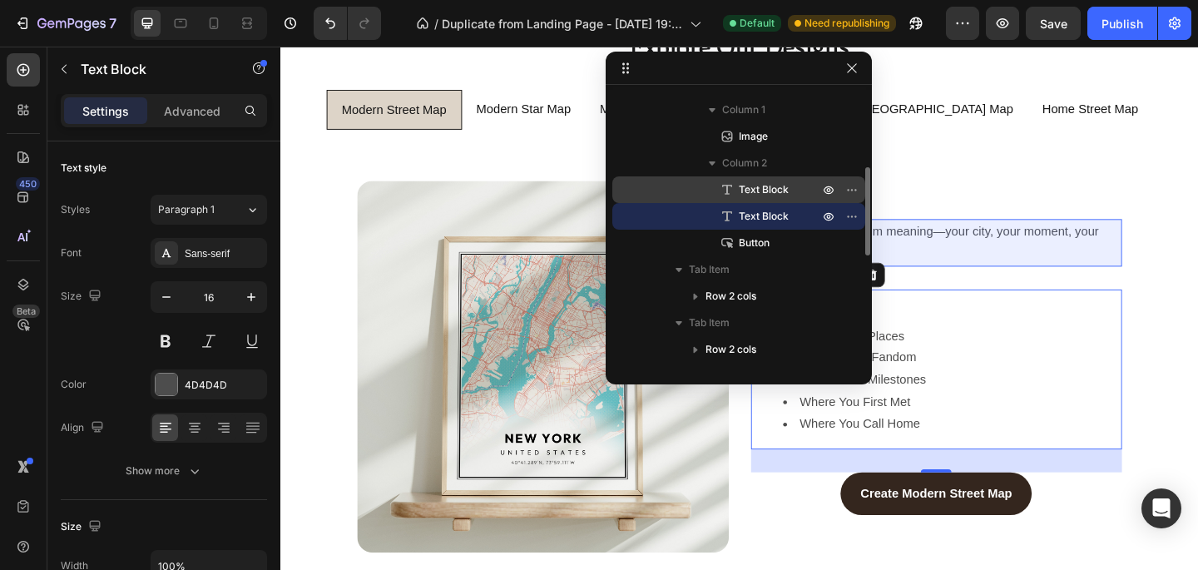
click at [781, 194] on span "Text Block" at bounding box center [764, 189] width 50 height 17
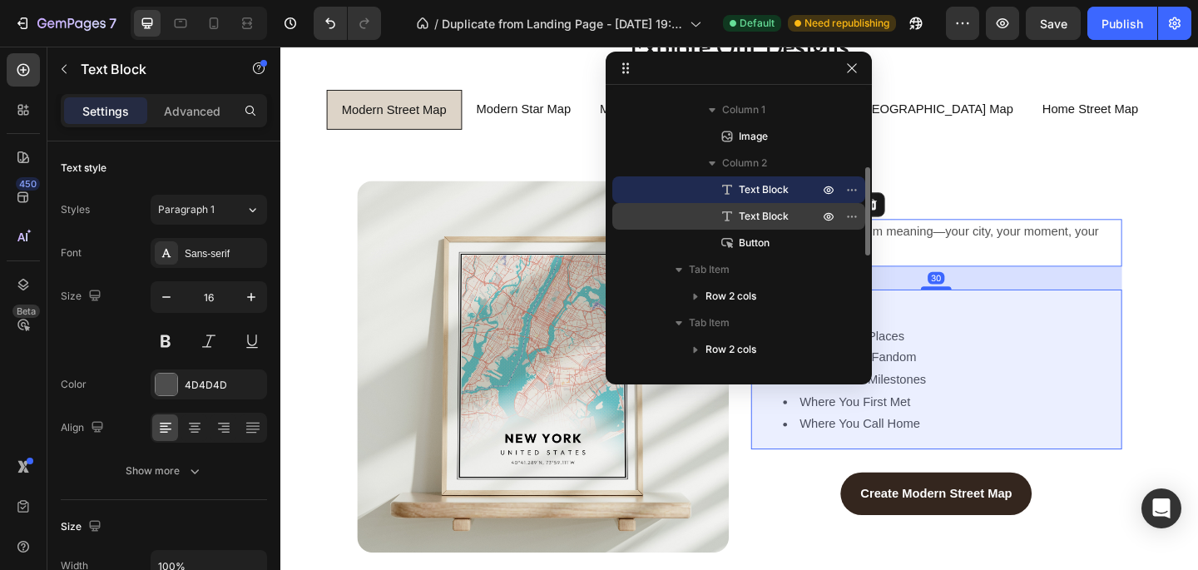
click at [818, 220] on div "Text Block" at bounding box center [739, 216] width 240 height 27
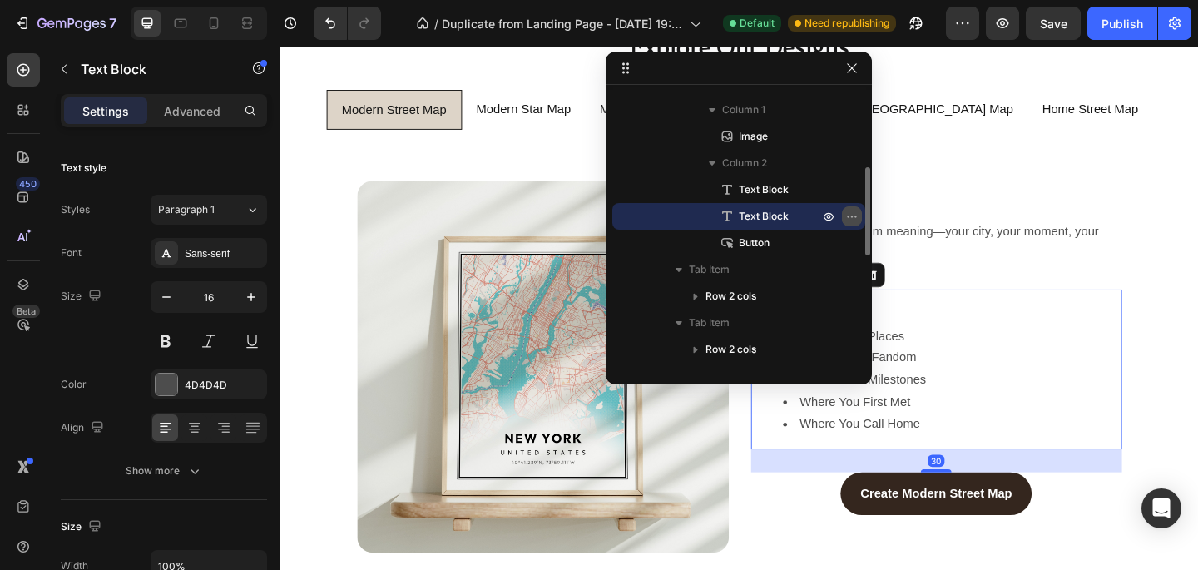
click at [861, 213] on button "button" at bounding box center [852, 216] width 20 height 20
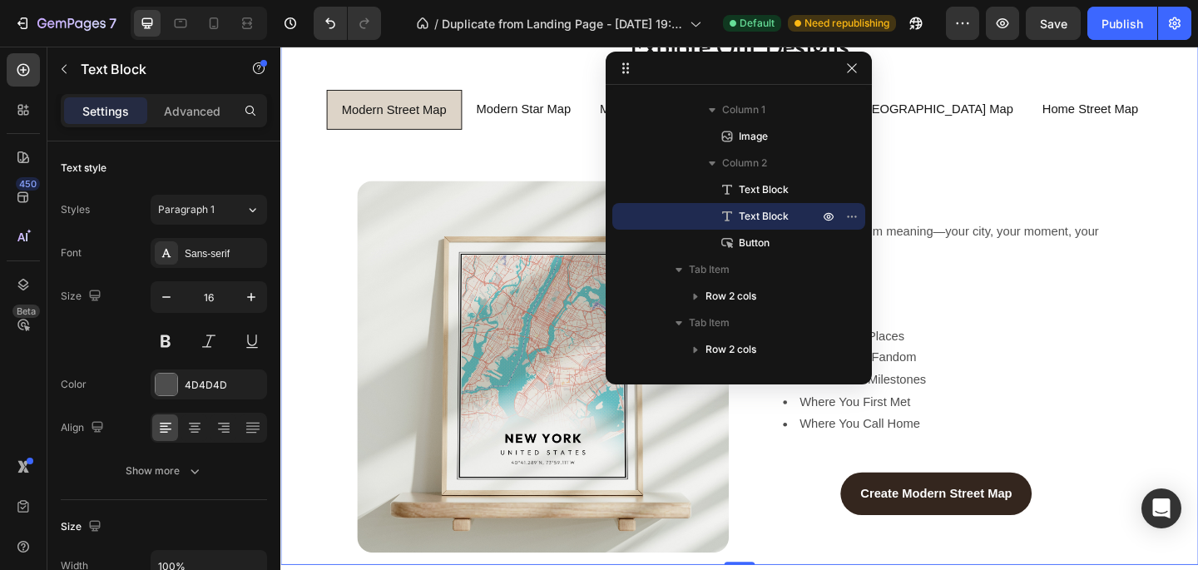
click at [1197, 310] on div "Image Minimal lines, maximum meaning—your city, your moment, your forever. Text…" at bounding box center [780, 395] width 972 height 404
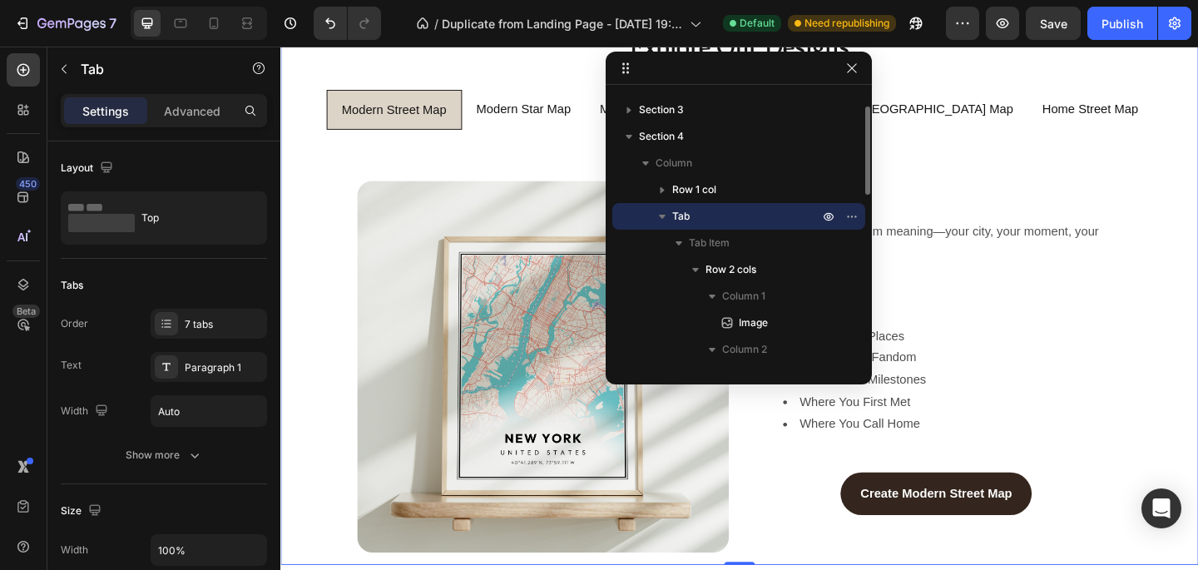
click at [1156, 350] on li "Sentimental Places" at bounding box center [1011, 362] width 368 height 24
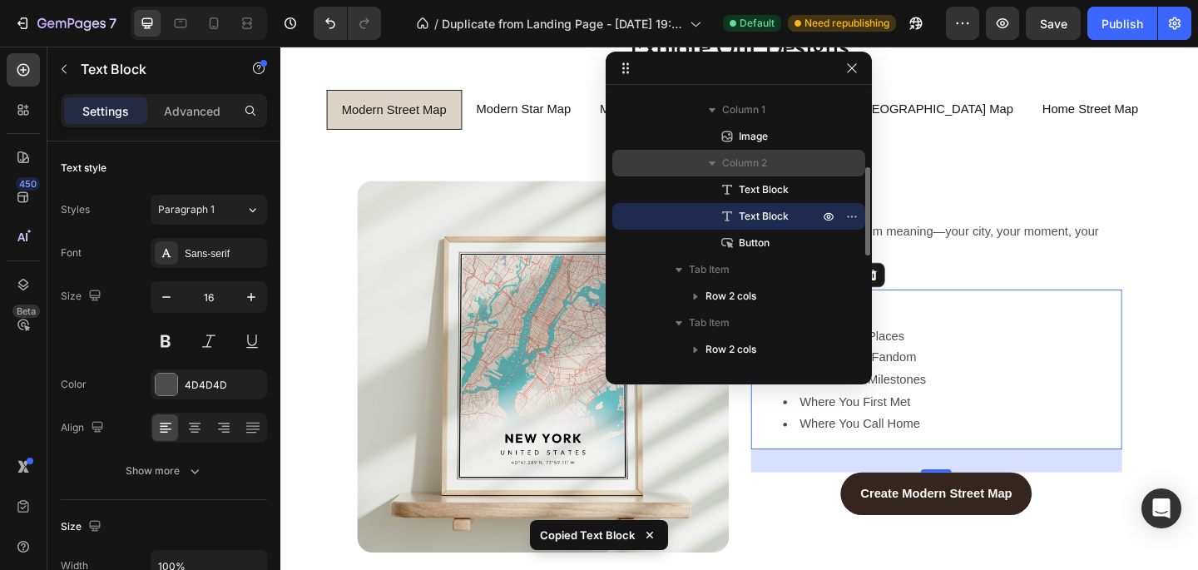
click at [751, 166] on span "Column 2" at bounding box center [744, 163] width 45 height 17
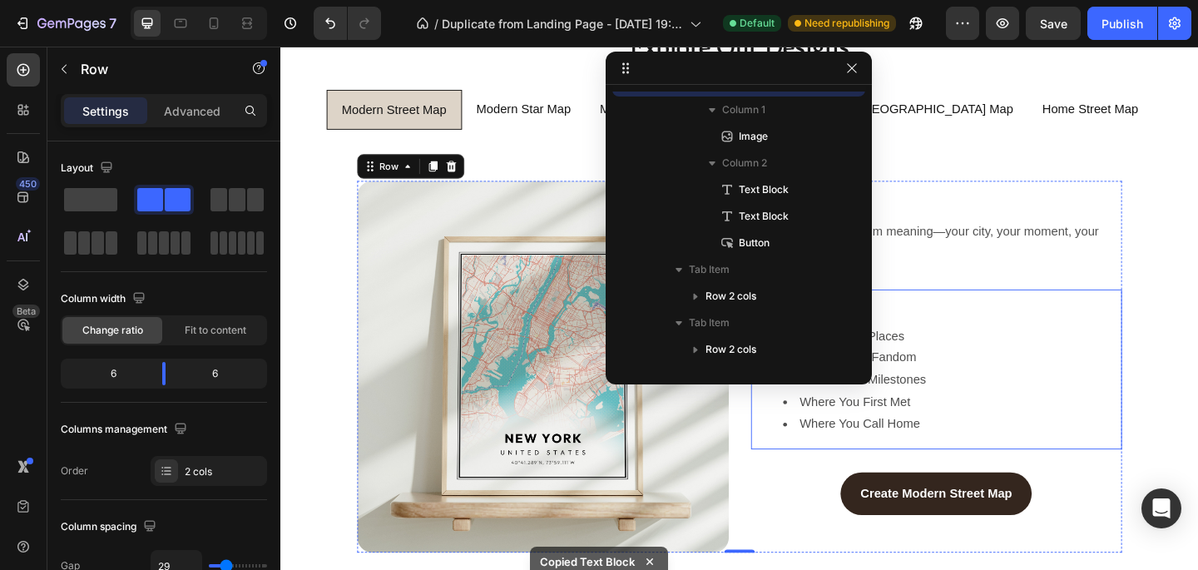
click at [972, 350] on li "Sentimental Places" at bounding box center [1011, 362] width 368 height 24
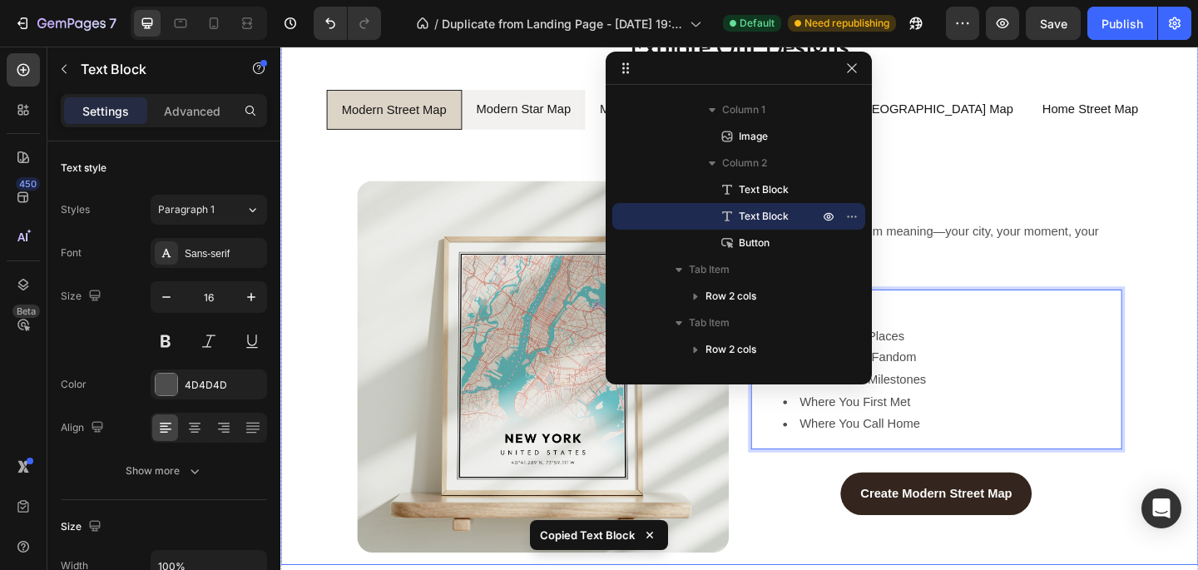
click at [528, 121] on p "Modern Star Map" at bounding box center [544, 115] width 103 height 24
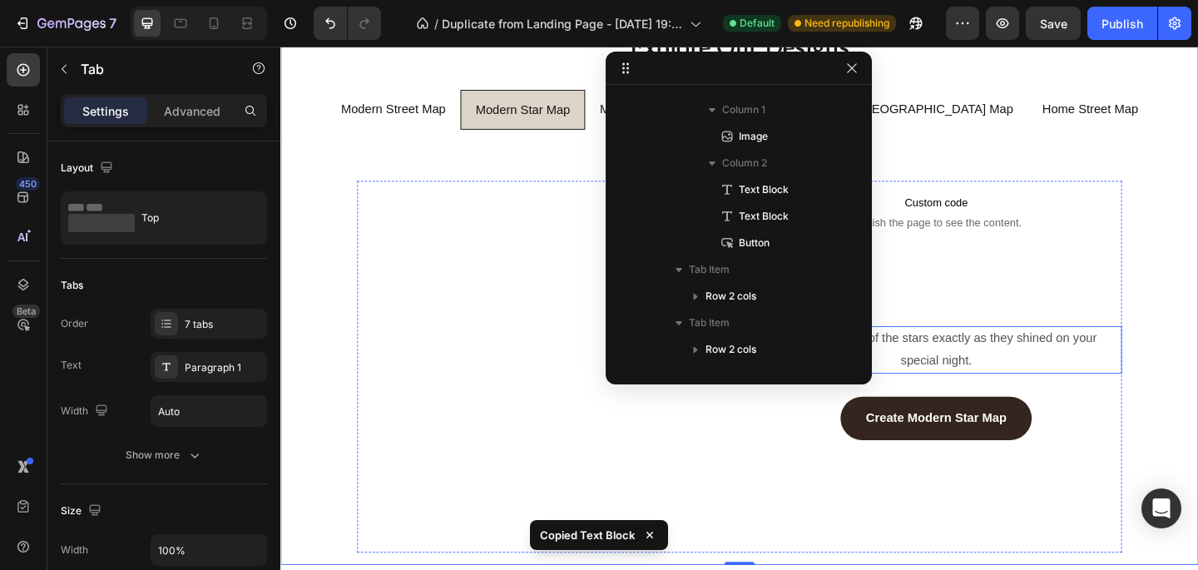
click at [1020, 357] on span "A sleek snapshot of the stars exactly as they shined on your special night." at bounding box center [993, 376] width 357 height 38
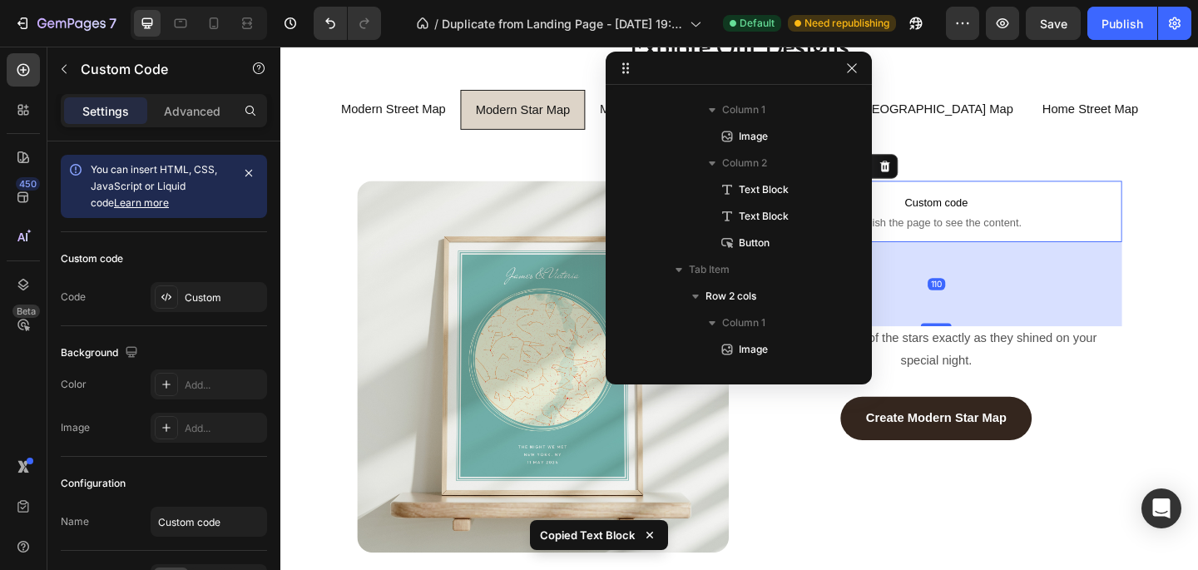
click at [966, 206] on span "Custom code" at bounding box center [994, 216] width 404 height 20
click at [956, 230] on span "Publish the page to see the content." at bounding box center [994, 238] width 404 height 17
click at [1096, 230] on span "Publish the page to see the content." at bounding box center [994, 238] width 404 height 17
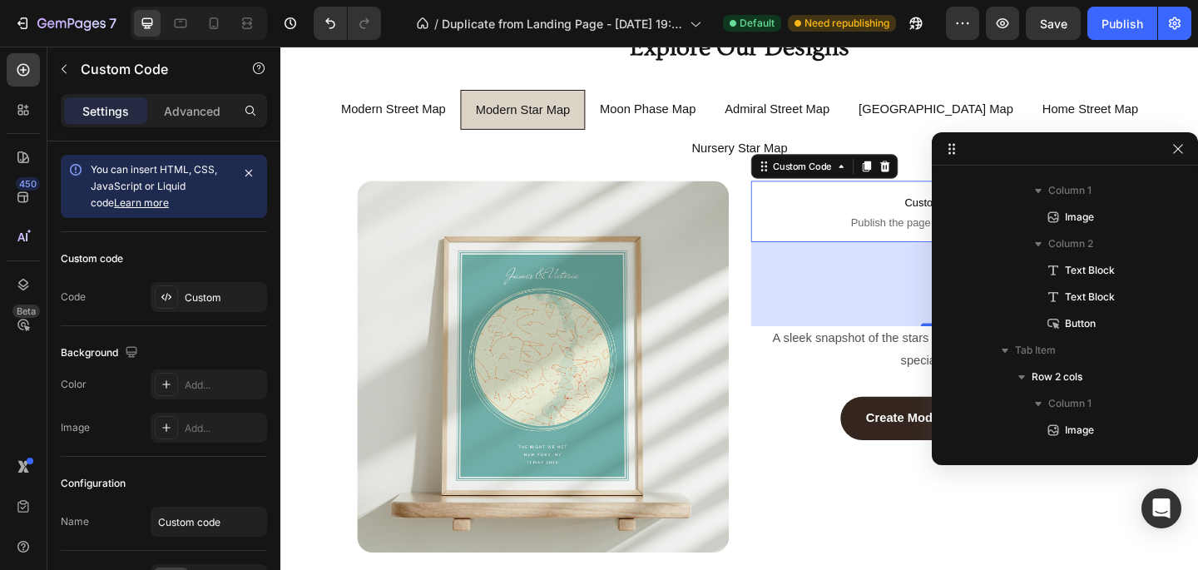
click at [897, 206] on span "Custom code" at bounding box center [994, 216] width 404 height 20
click at [1181, 147] on icon "button" at bounding box center [1178, 148] width 13 height 13
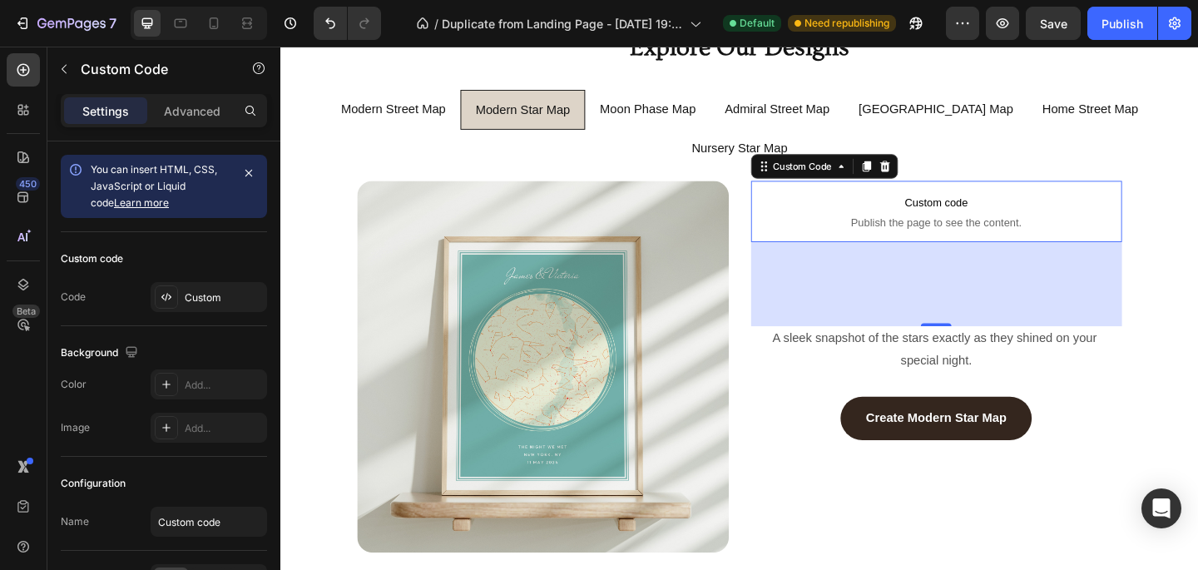
click at [1110, 206] on span "Custom code" at bounding box center [994, 216] width 404 height 20
click at [936, 171] on icon at bounding box center [937, 177] width 13 height 13
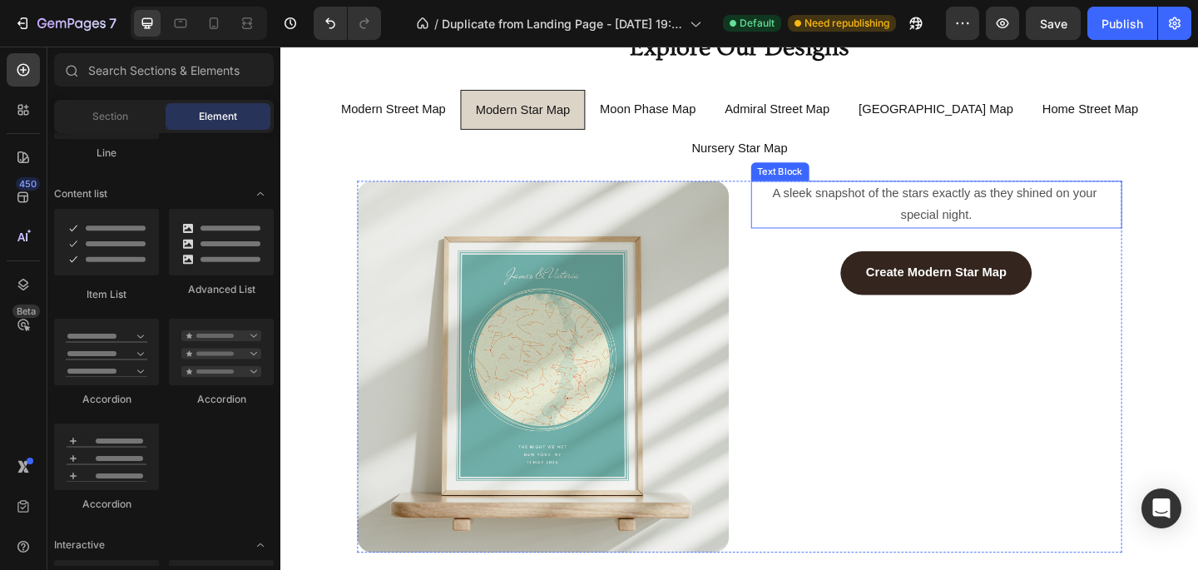
click at [996, 199] on span "A sleek snapshot of the stars exactly as they shined on your special night." at bounding box center [993, 218] width 357 height 38
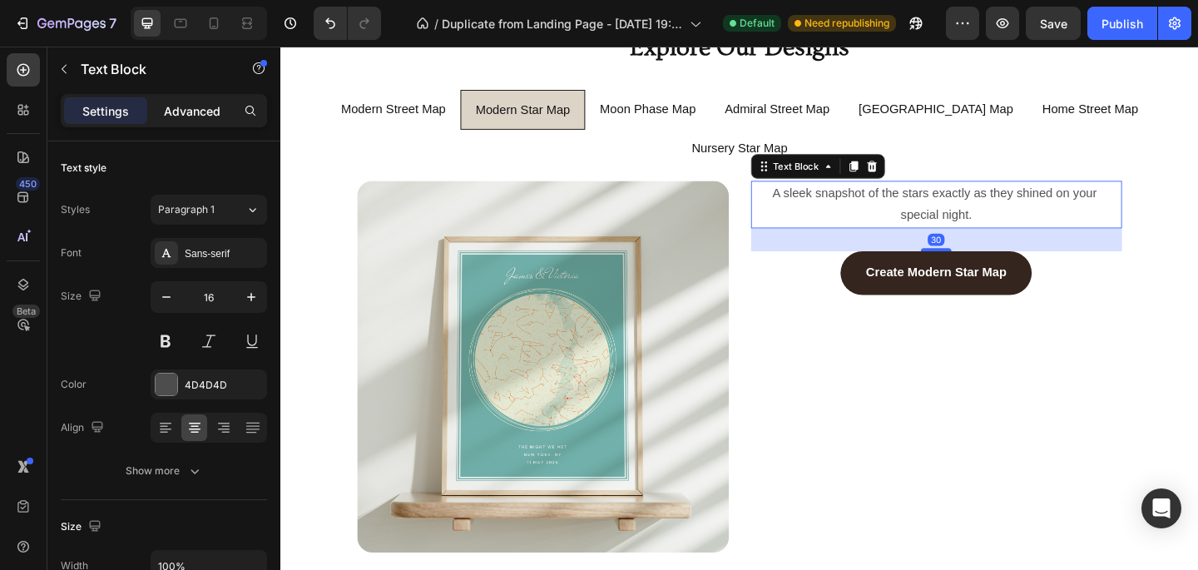
click at [188, 108] on p "Advanced" at bounding box center [192, 110] width 57 height 17
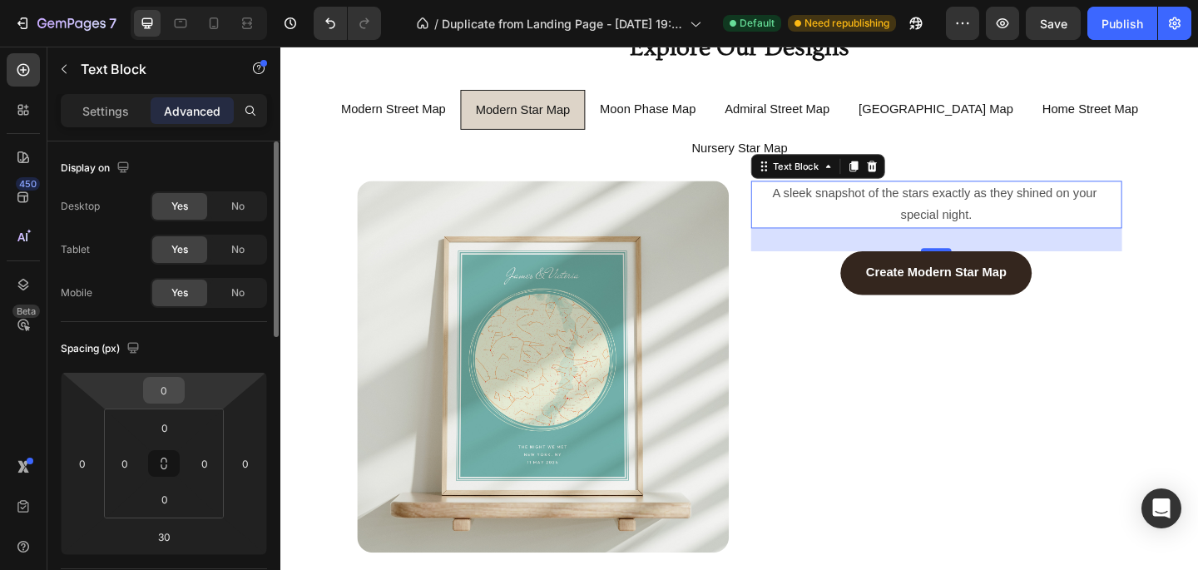
click at [159, 388] on input "0" at bounding box center [163, 390] width 33 height 25
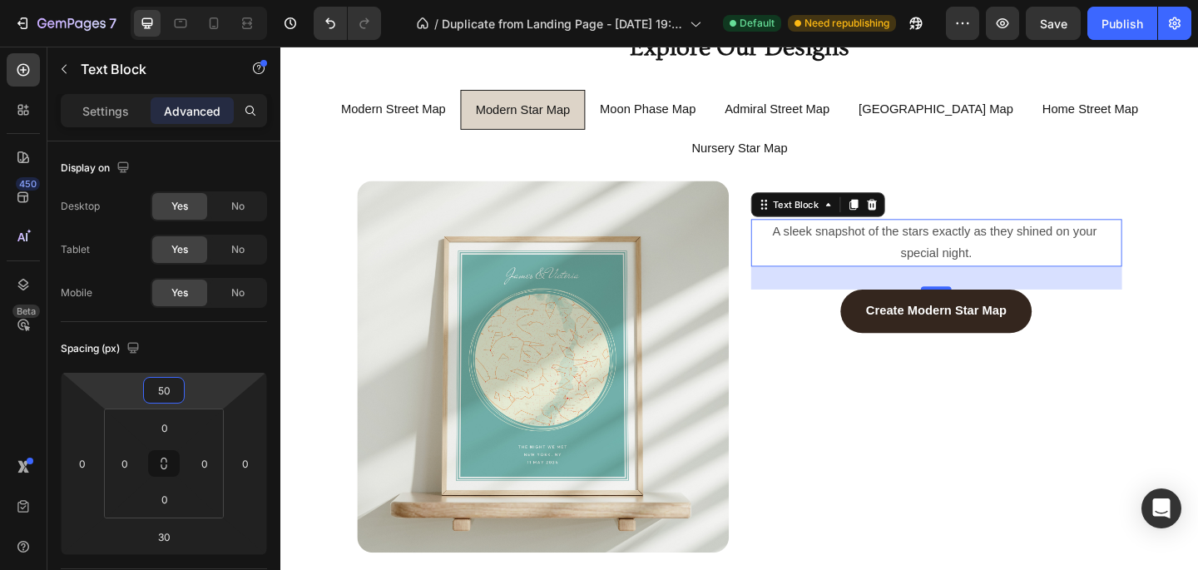
type input "50"
click at [999, 236] on p "A sleek snapshot of the stars exactly as they shined on your special night." at bounding box center [994, 260] width 401 height 48
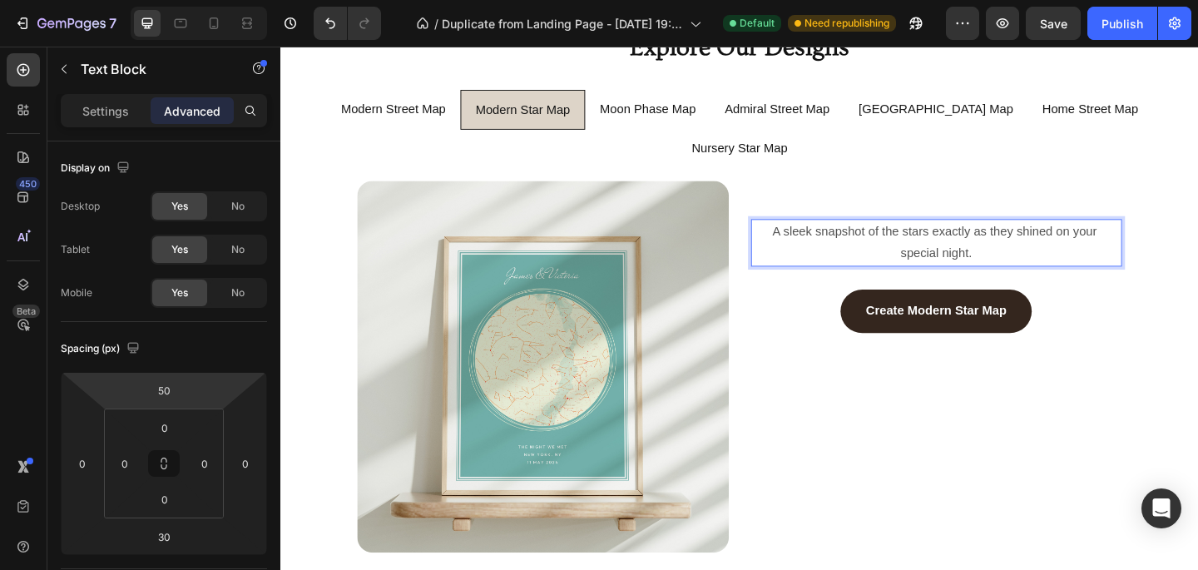
click at [1063, 236] on p "A sleek snapshot of the stars exactly as they shined on your special night." at bounding box center [994, 260] width 401 height 48
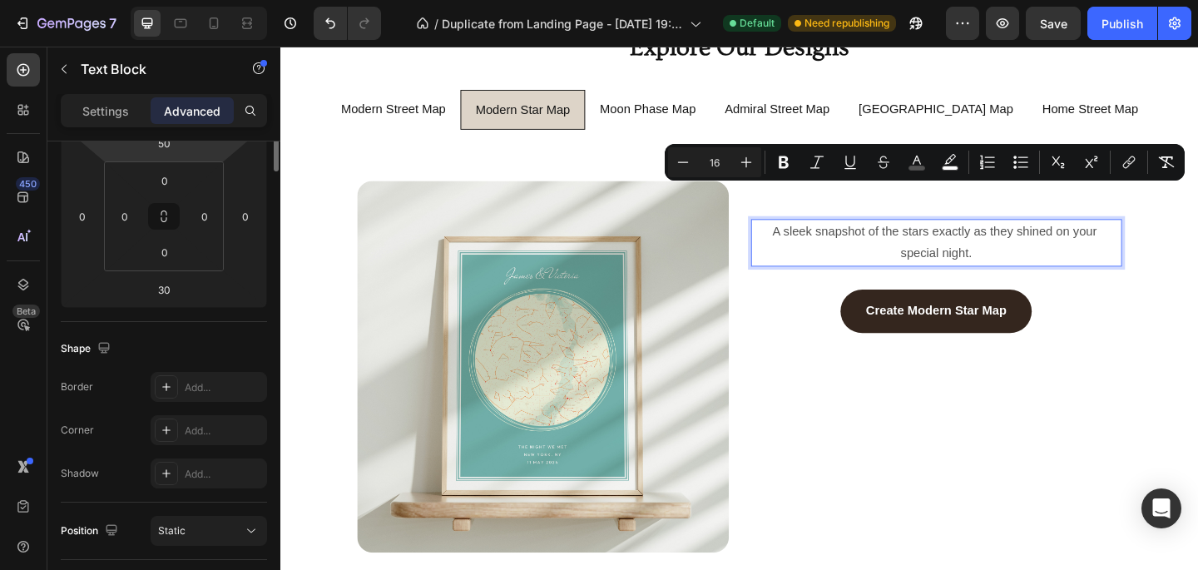
scroll to position [0, 0]
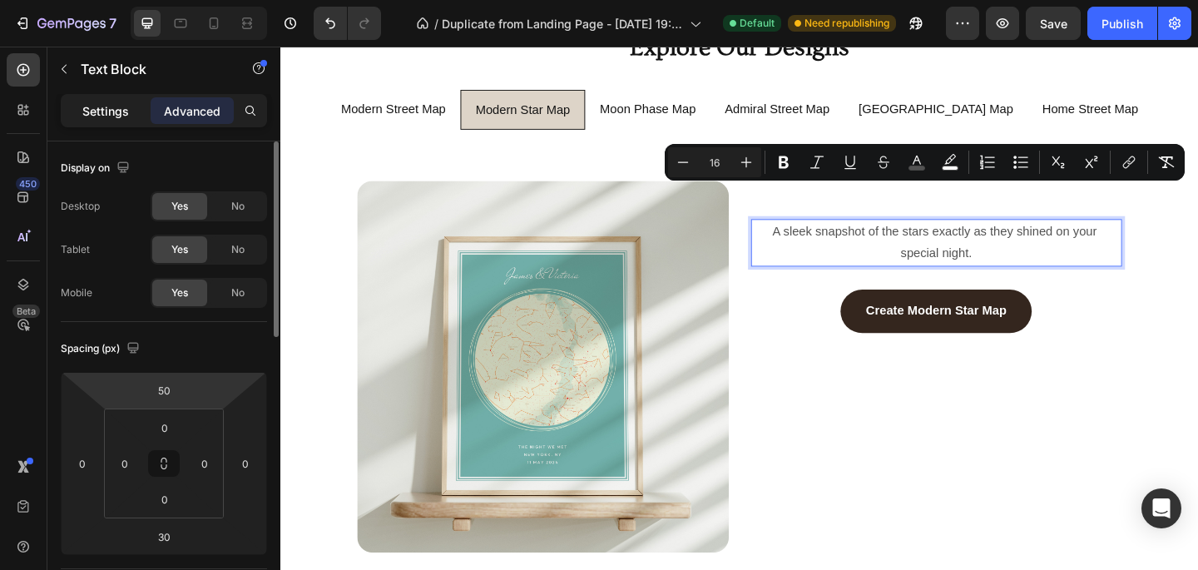
click at [97, 106] on p "Settings" at bounding box center [105, 110] width 47 height 17
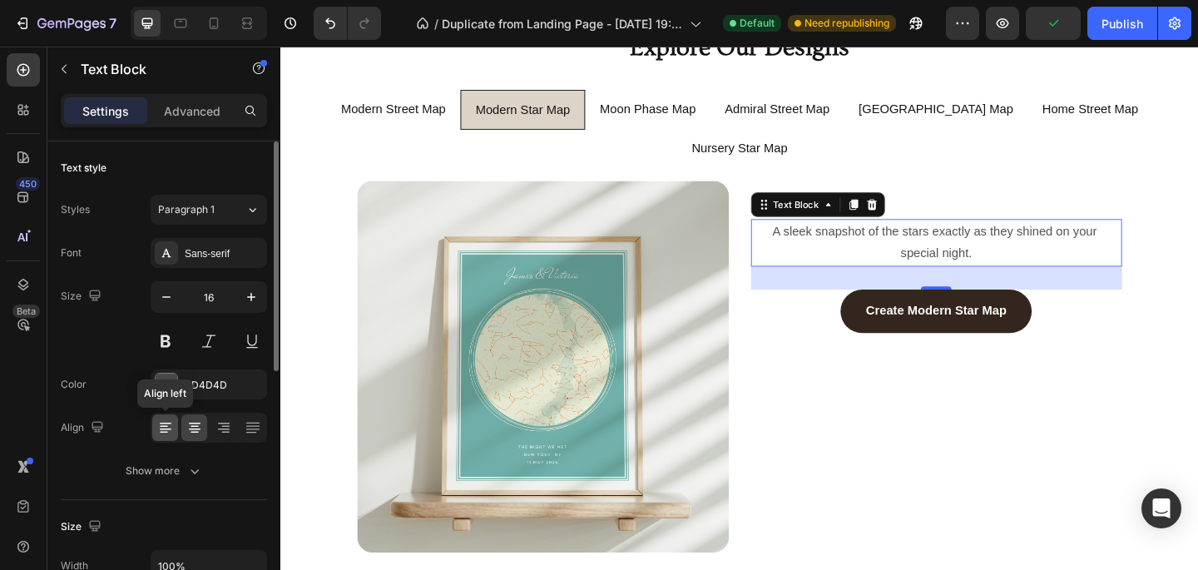
click at [167, 436] on div at bounding box center [165, 427] width 26 height 27
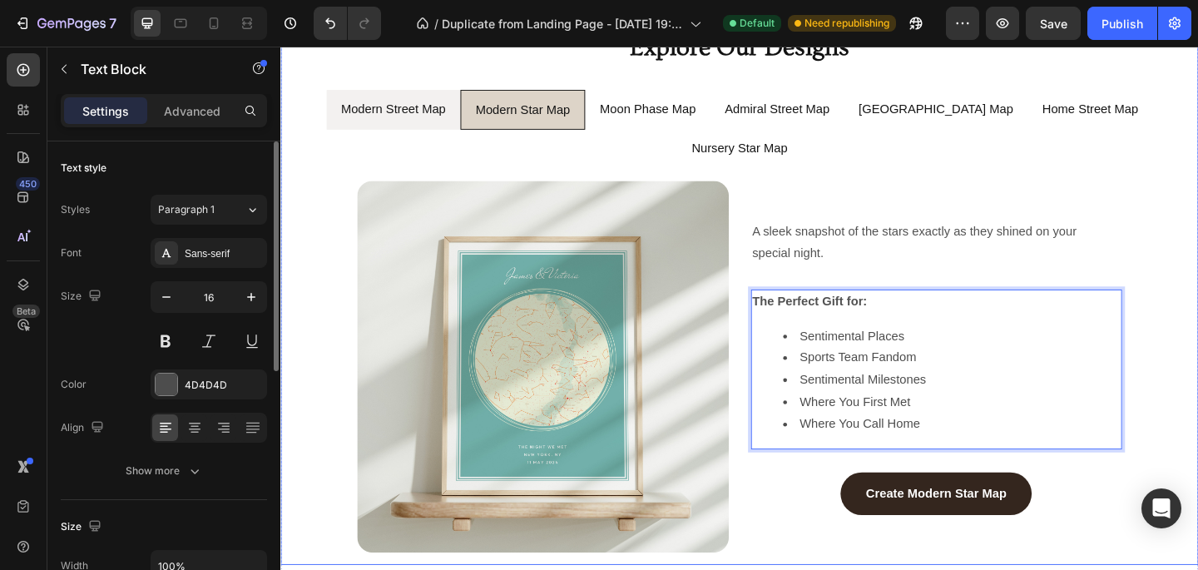
click at [426, 115] on div "Modern Street Map" at bounding box center [403, 115] width 119 height 29
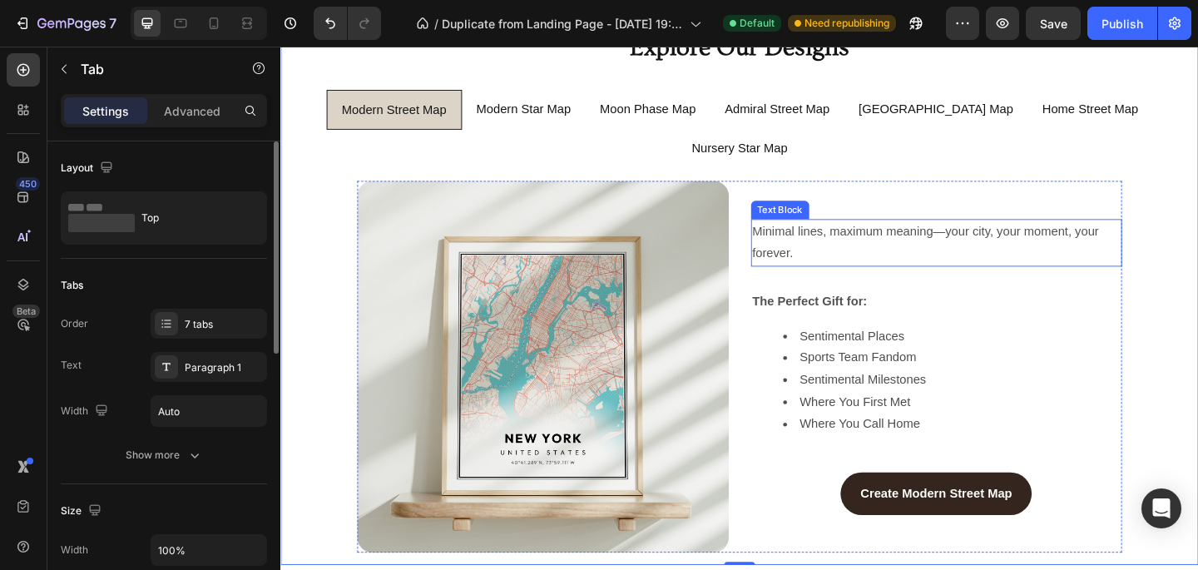
click at [862, 236] on p "Minimal lines, maximum meaning—your city, your moment, your forever." at bounding box center [994, 260] width 401 height 48
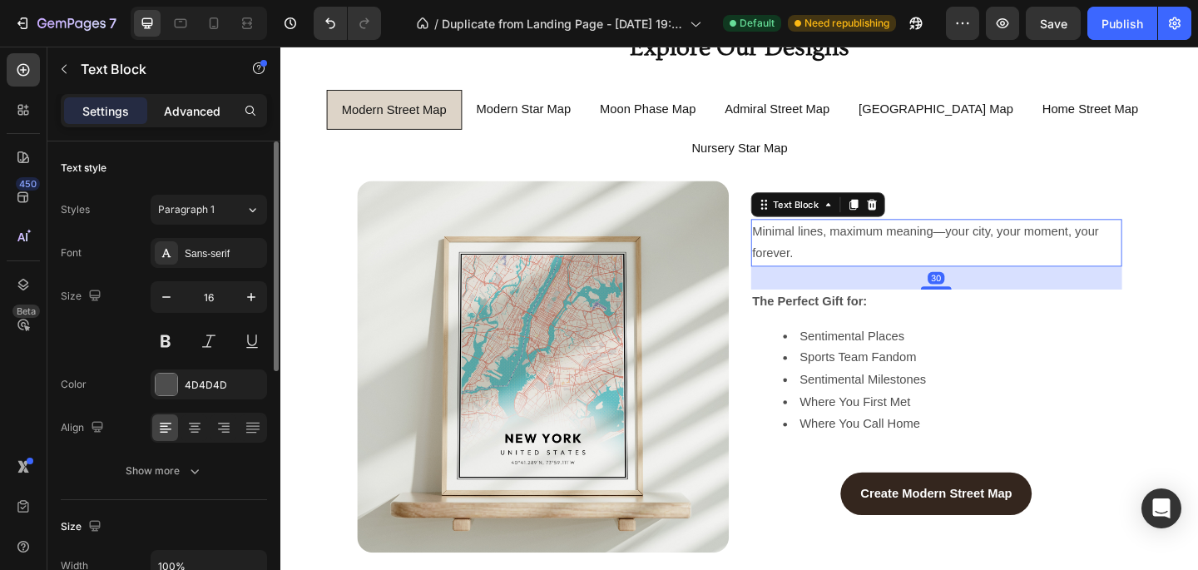
click at [181, 116] on p "Advanced" at bounding box center [192, 110] width 57 height 17
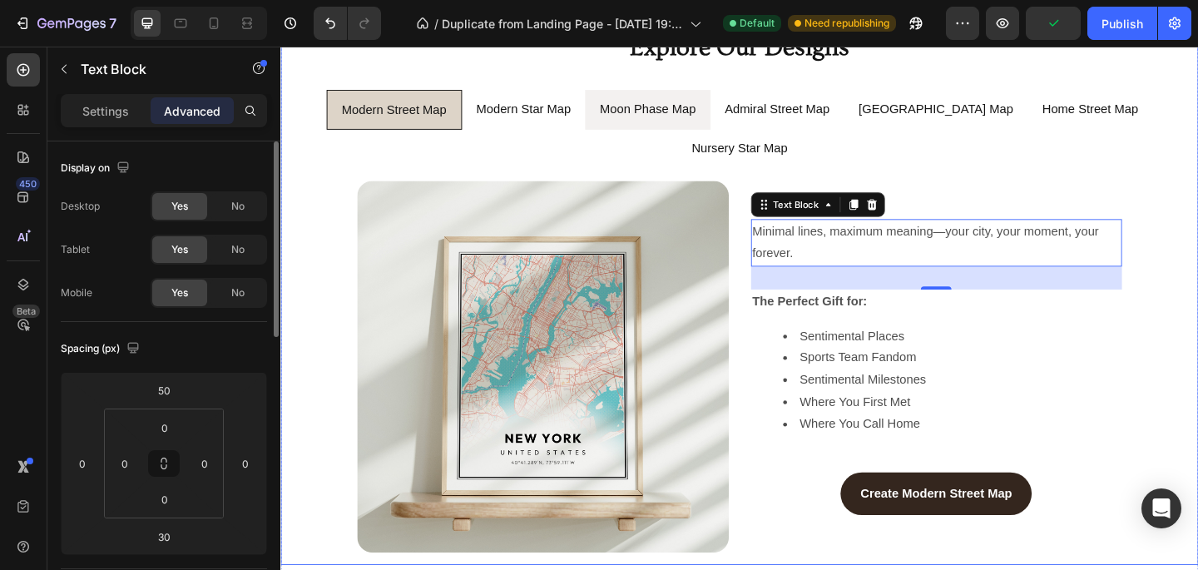
click at [627, 110] on p "Moon Phase Map" at bounding box center [679, 115] width 104 height 24
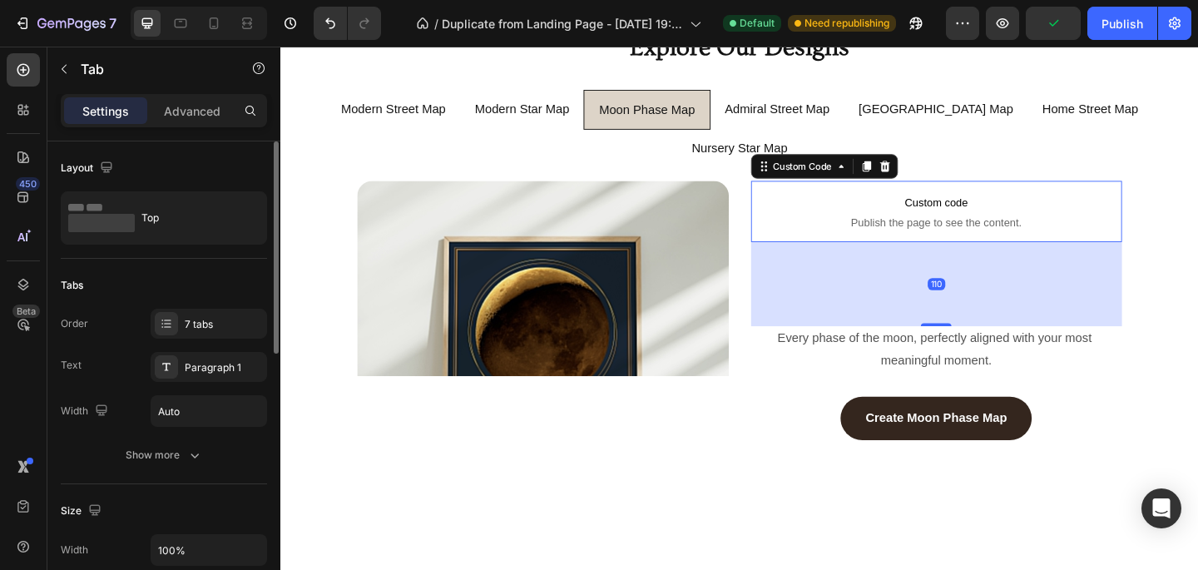
click at [1033, 230] on span "Publish the page to see the content." at bounding box center [994, 238] width 404 height 17
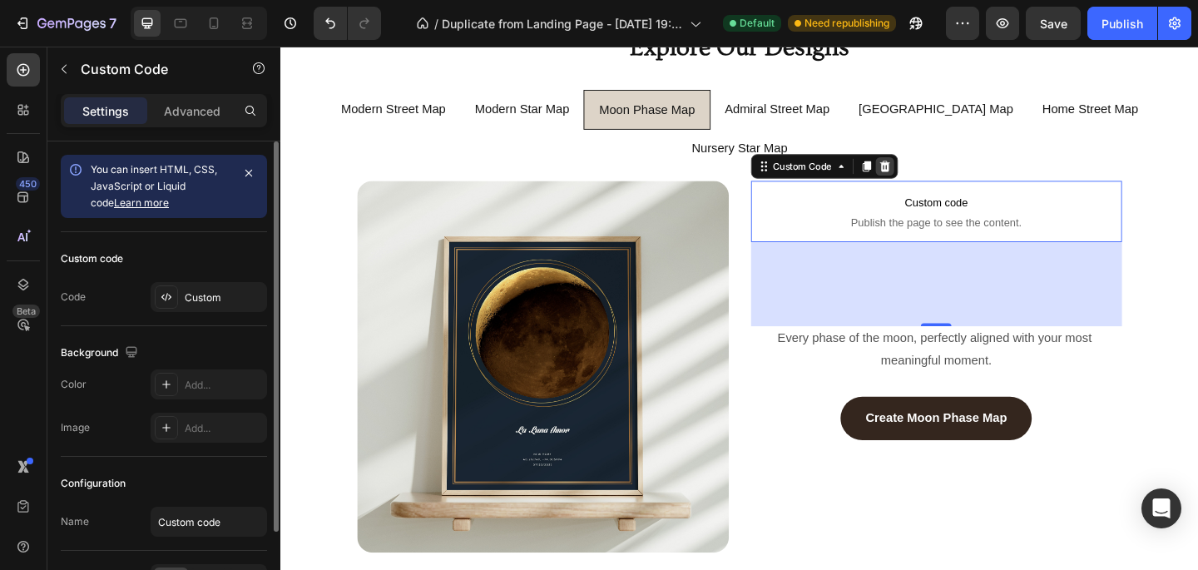
click at [939, 171] on icon at bounding box center [937, 177] width 13 height 13
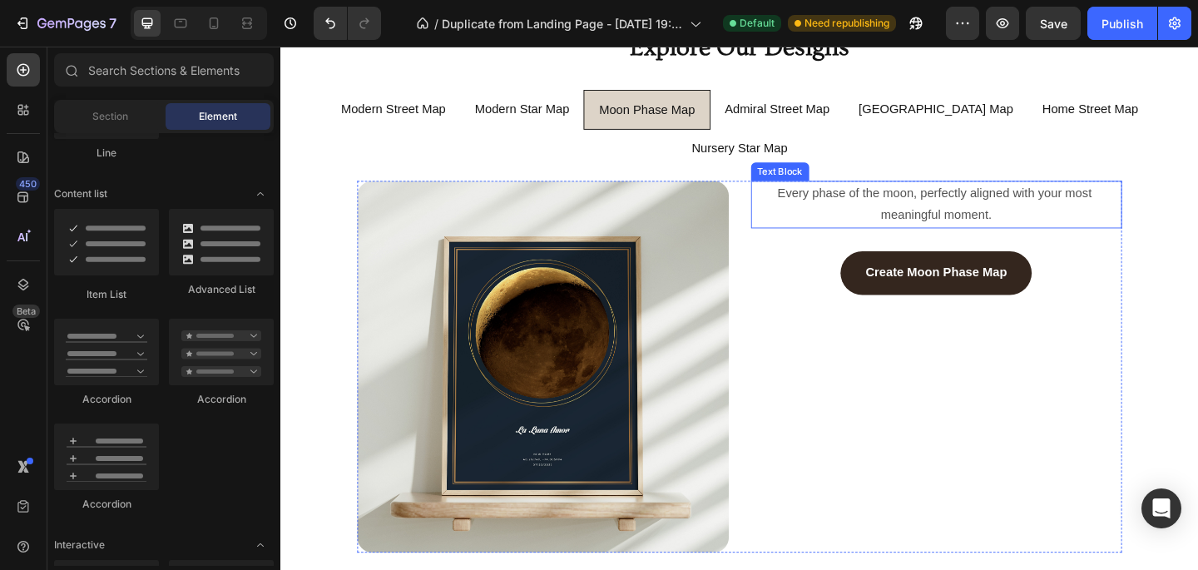
click at [939, 199] on span "Every phase of the moon, perfectly aligned with your most meaningful moment." at bounding box center [993, 218] width 345 height 38
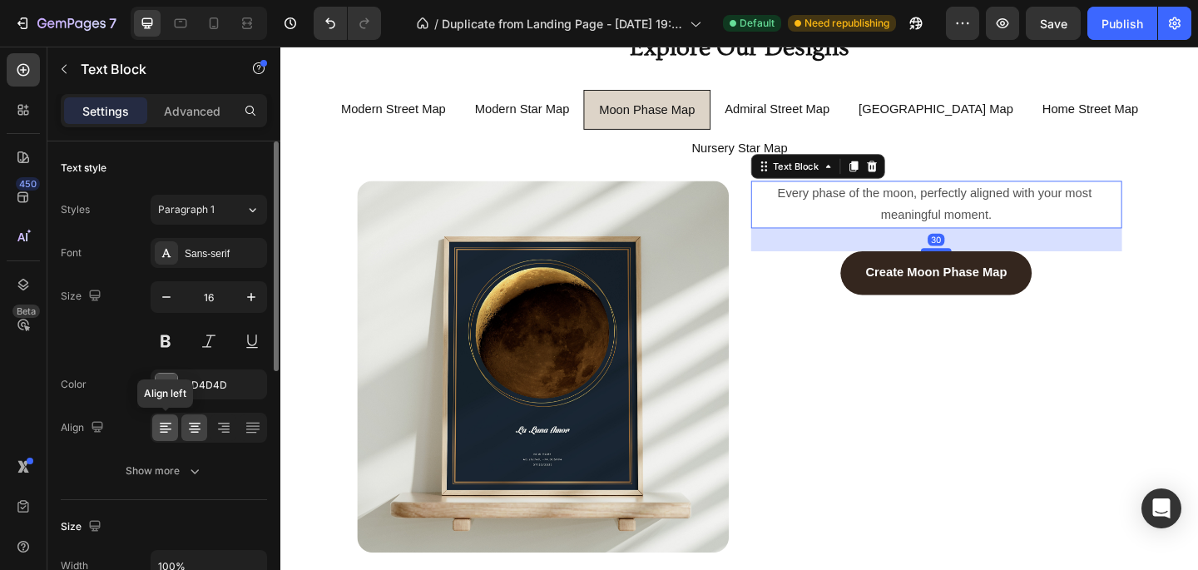
click at [161, 429] on icon at bounding box center [166, 430] width 12 height 2
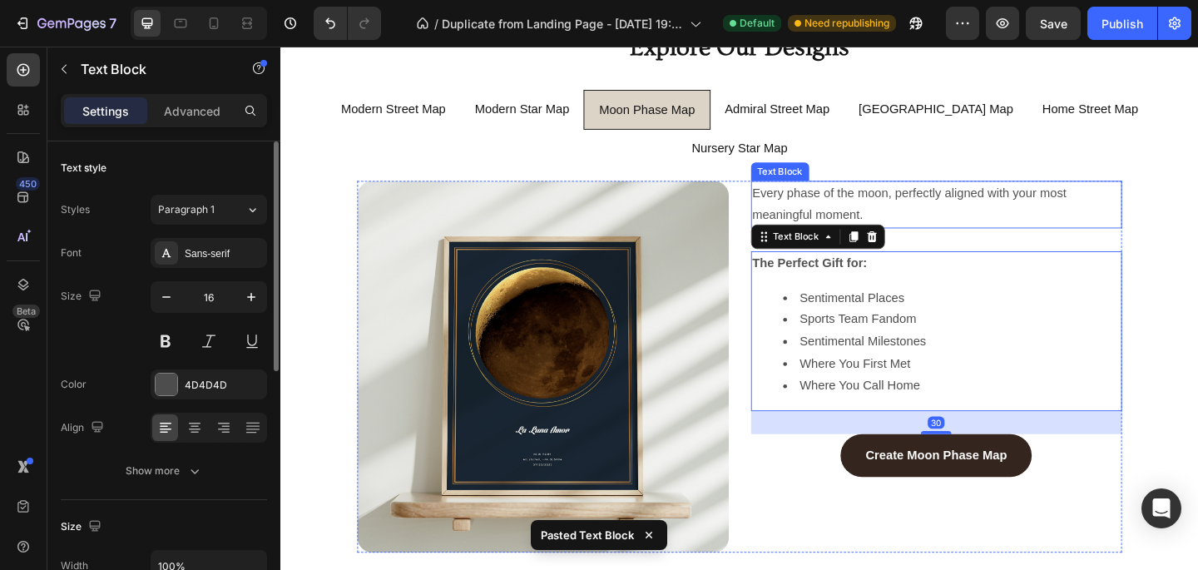
click at [881, 199] on span "Every phase of the moon, perfectly aligned with your most meaningful moment." at bounding box center [966, 218] width 345 height 38
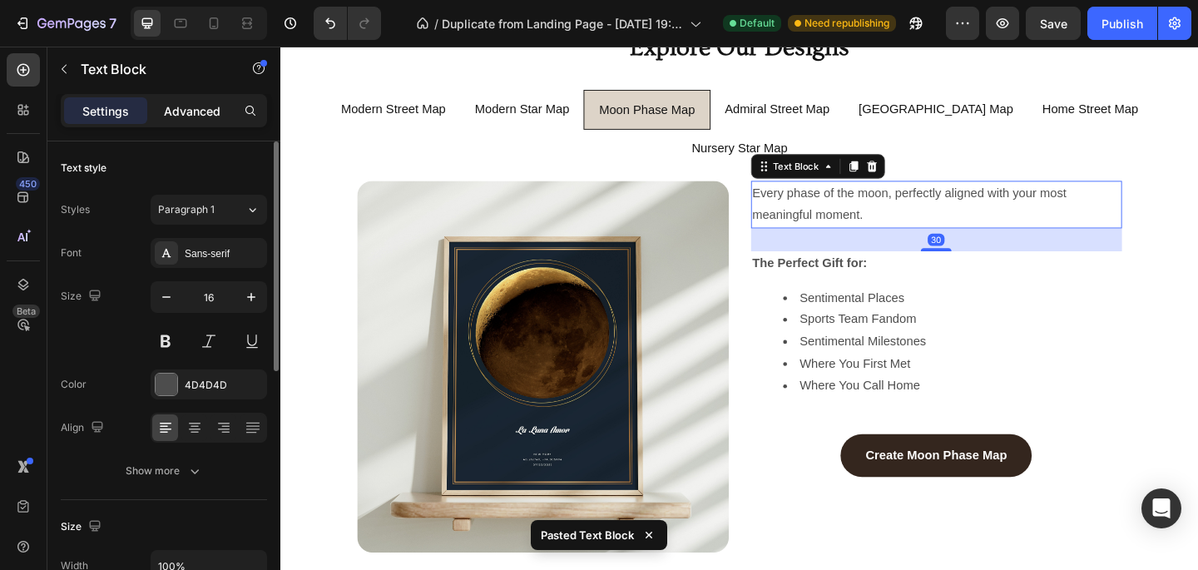
click at [185, 112] on p "Advanced" at bounding box center [192, 110] width 57 height 17
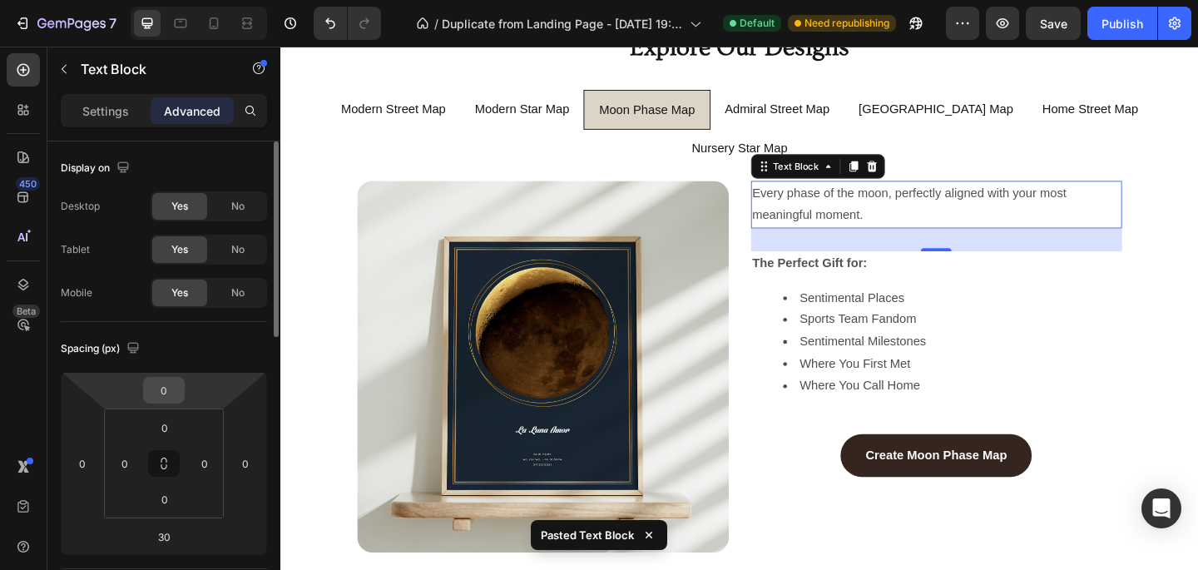
click at [163, 388] on input "0" at bounding box center [163, 390] width 33 height 25
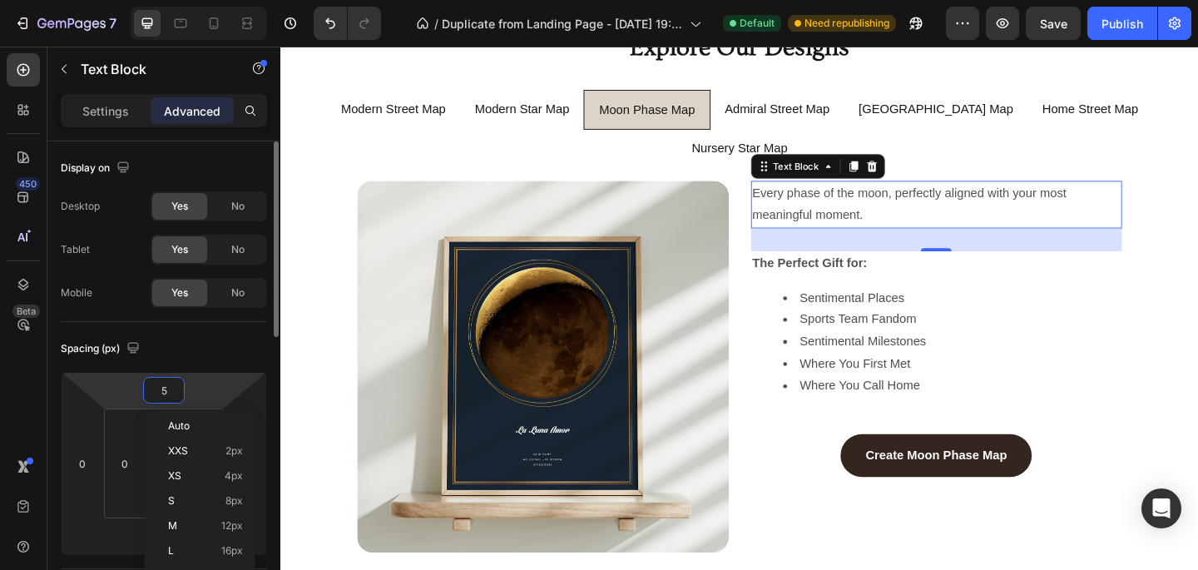
type input "50"
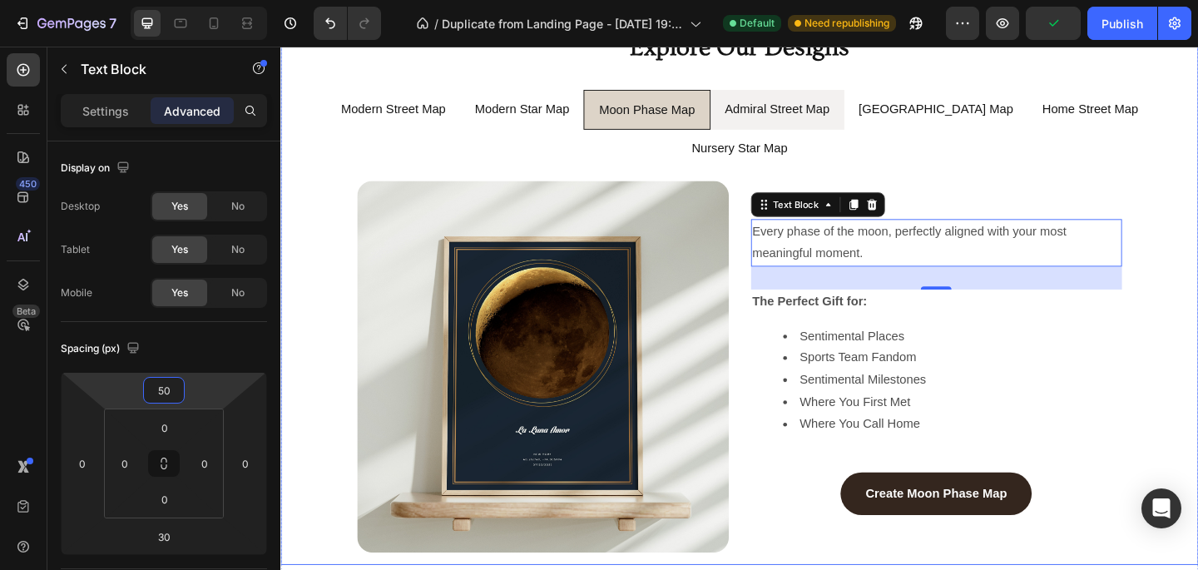
click at [820, 128] on div "Admiral Street Map" at bounding box center [820, 115] width 119 height 29
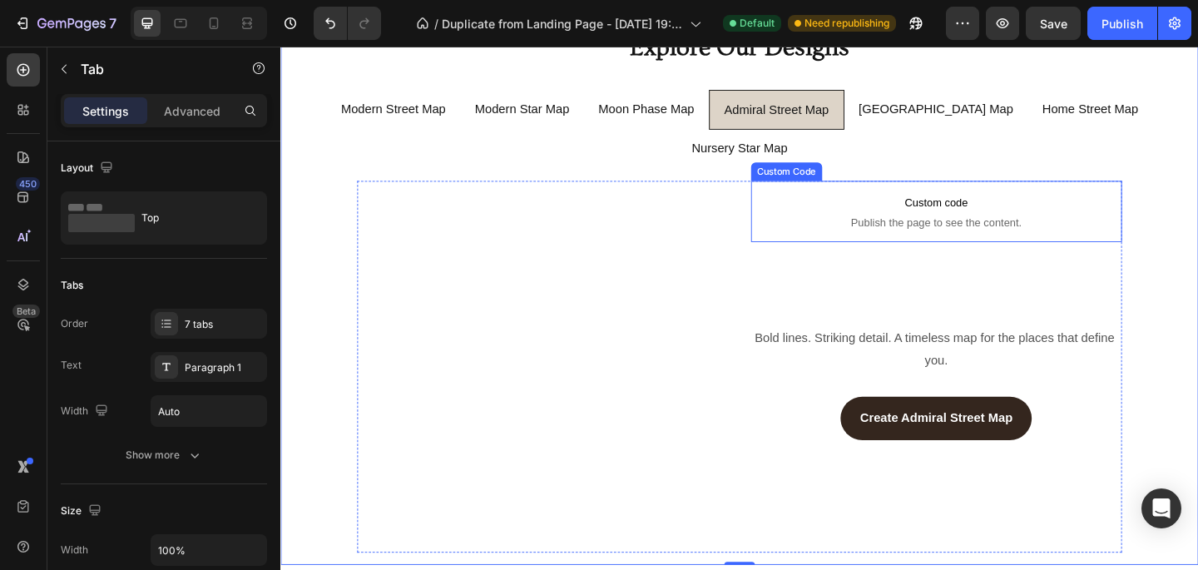
click at [941, 214] on p "Custom code Publish the page to see the content." at bounding box center [994, 226] width 404 height 67
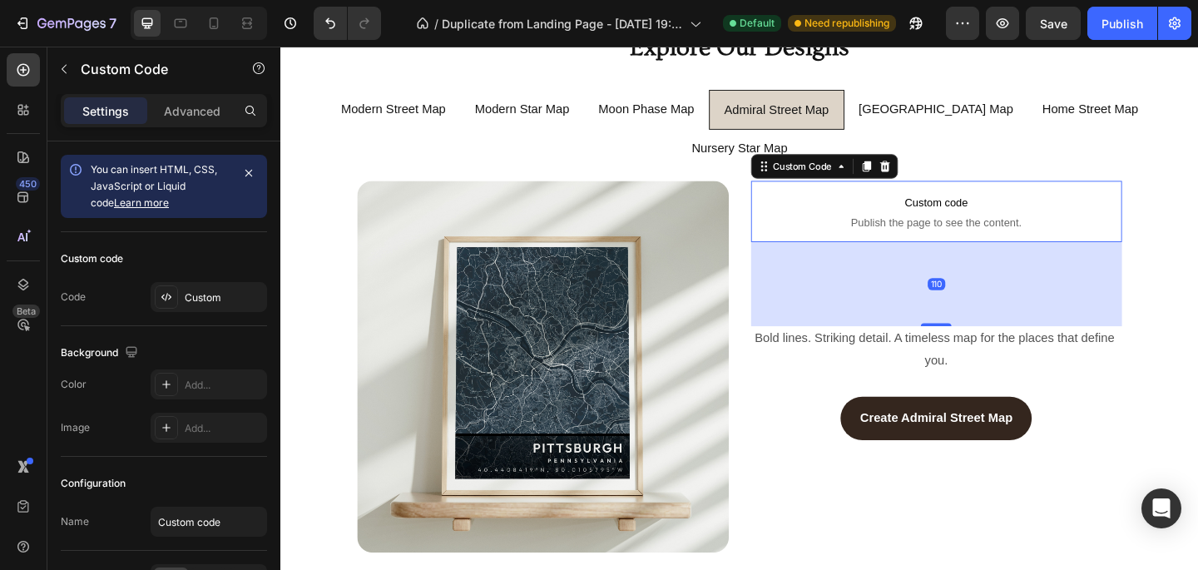
click at [919, 230] on span "Publish the page to see the content." at bounding box center [994, 238] width 404 height 17
click at [942, 171] on icon at bounding box center [937, 177] width 11 height 12
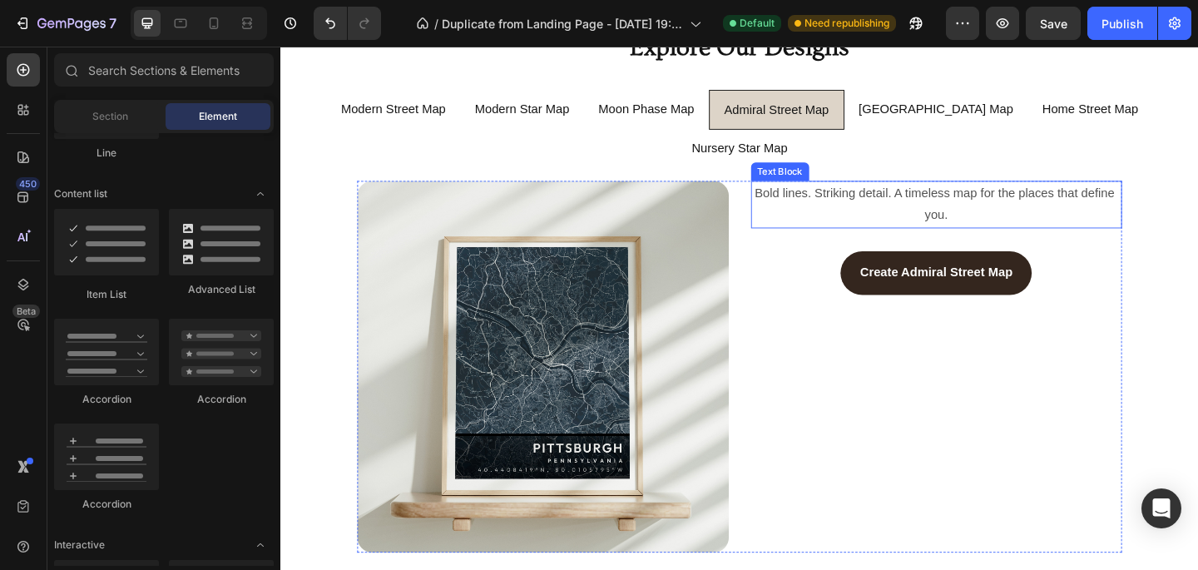
click at [938, 195] on p "Bold lines. Striking detail. A timeless map for the places that define you." at bounding box center [994, 219] width 401 height 48
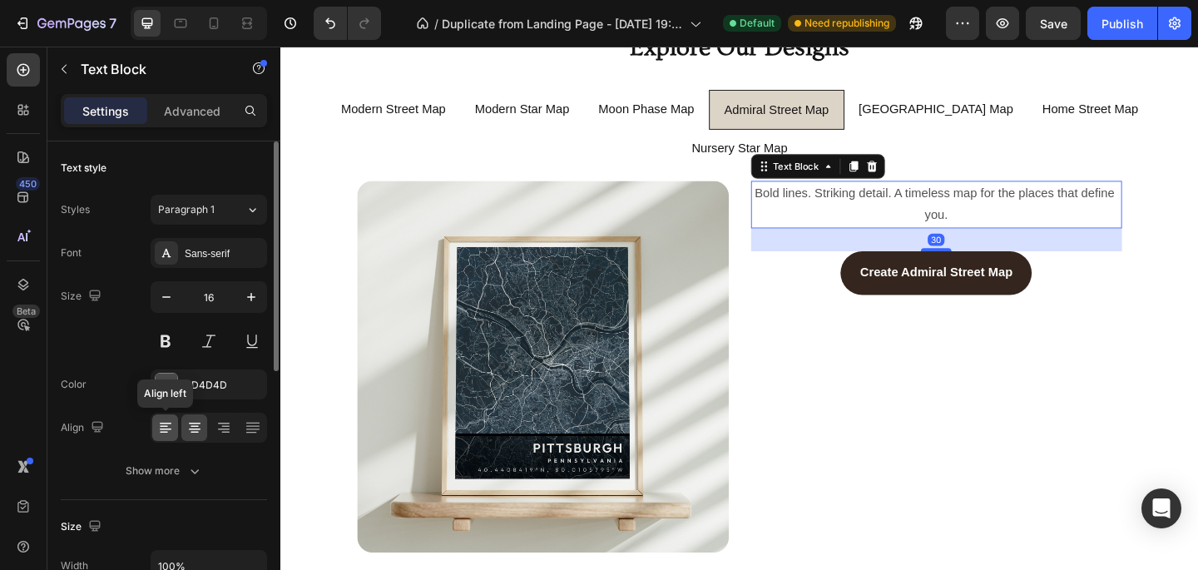
click at [166, 420] on icon at bounding box center [165, 427] width 17 height 17
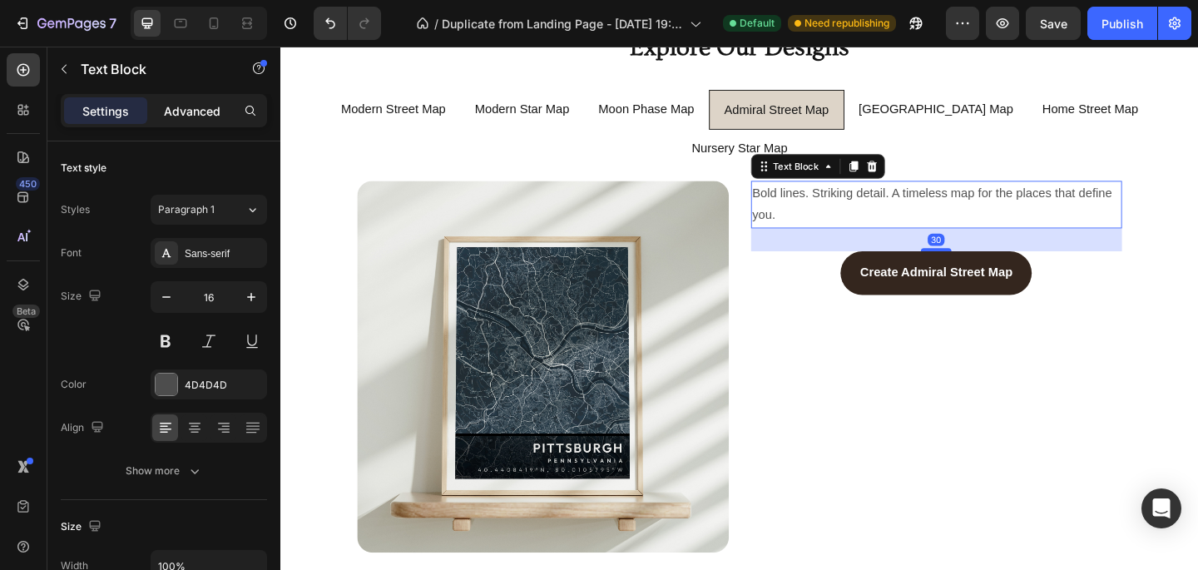
click at [183, 116] on p "Advanced" at bounding box center [192, 110] width 57 height 17
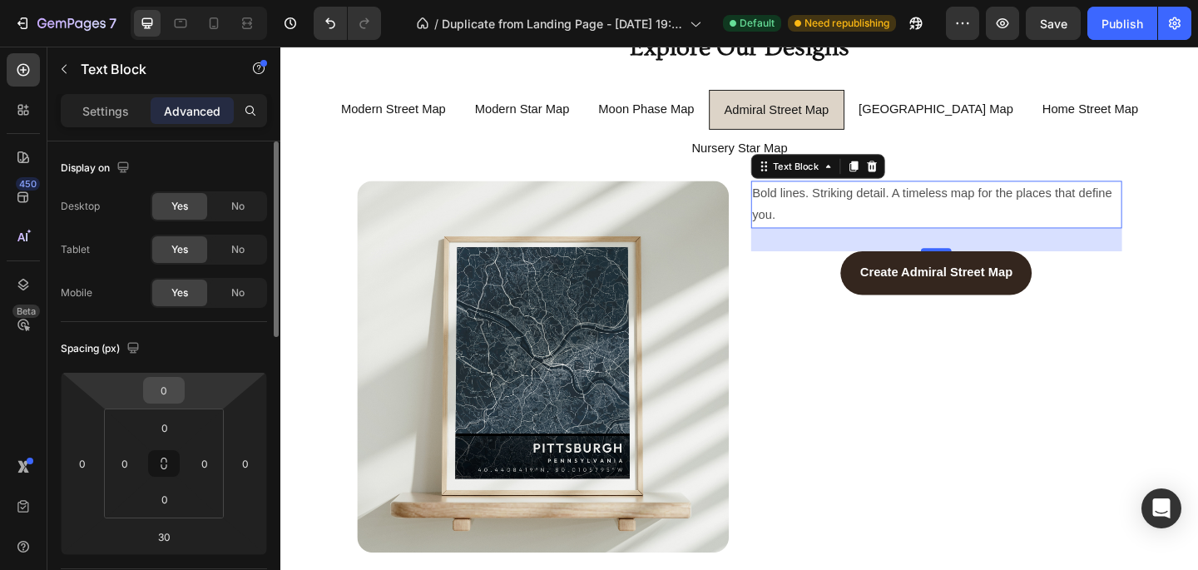
click at [162, 379] on input "0" at bounding box center [163, 390] width 33 height 25
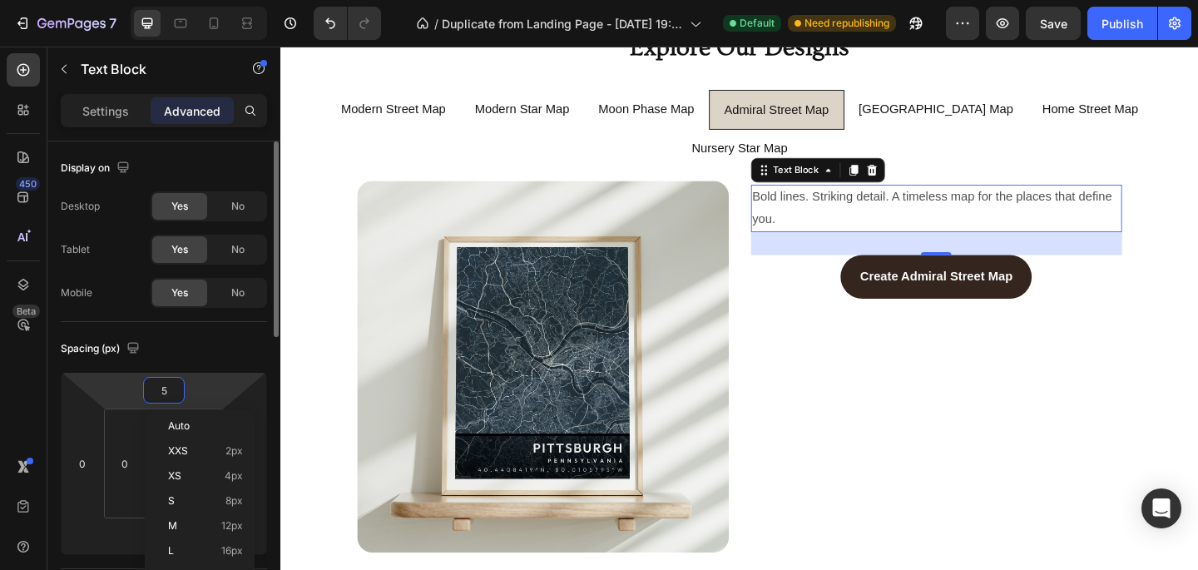
type input "50"
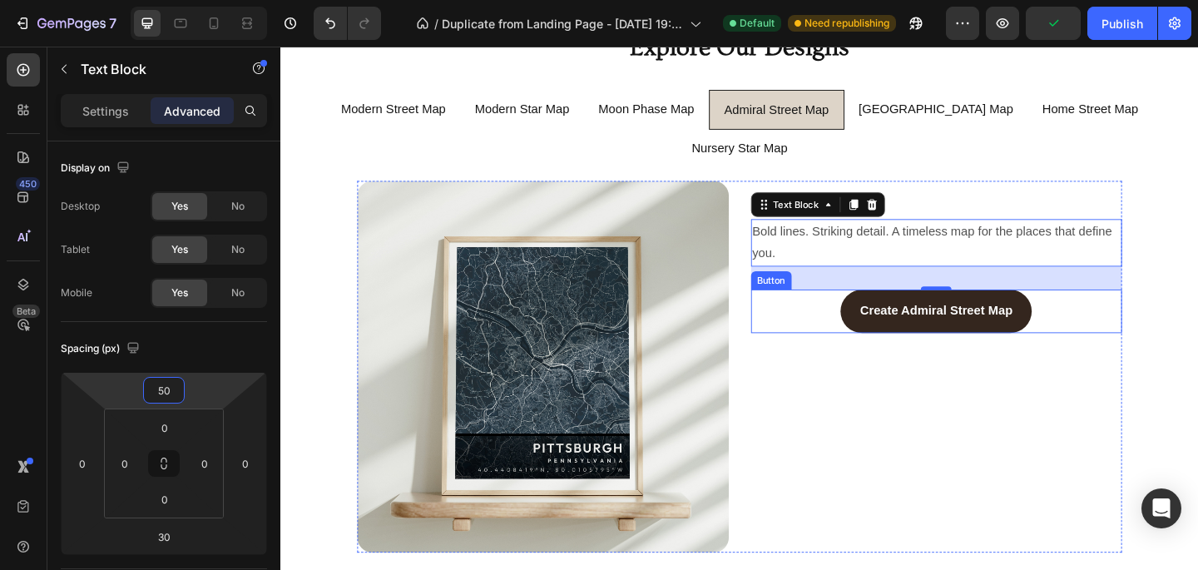
paste input "number"
type input "50"
click at [872, 240] on p "Bold lines. Striking detail. A timeless map for the places that define you." at bounding box center [994, 260] width 401 height 48
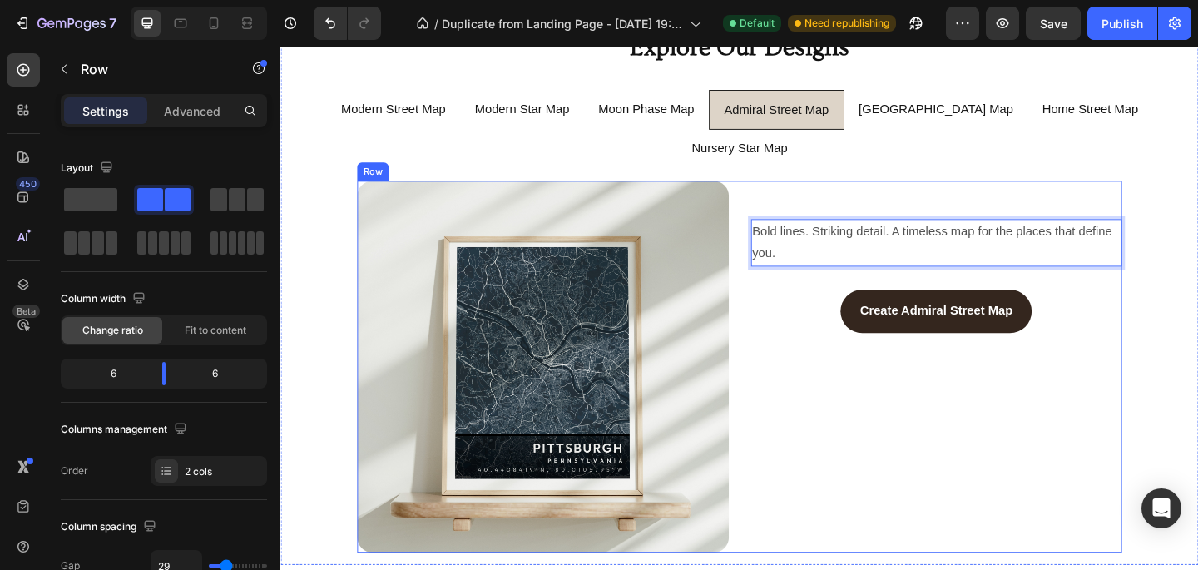
click at [867, 265] on div "Bold lines. Striking detail. A timeless map for the places that define you. Tex…" at bounding box center [994, 395] width 404 height 404
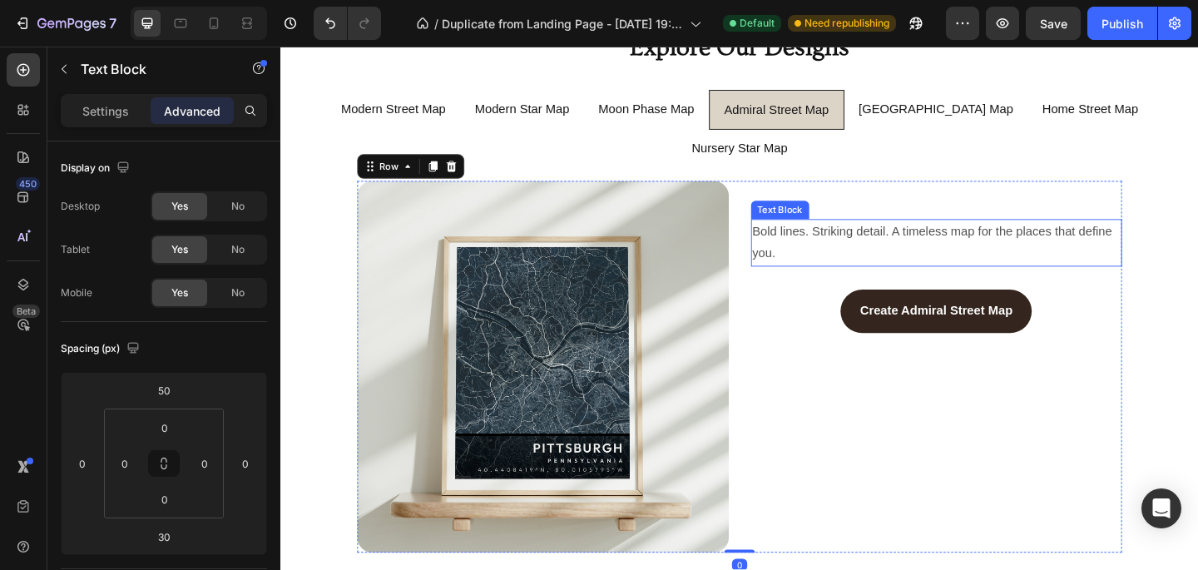
click at [863, 236] on p "Bold lines. Striking detail. A timeless map for the places that define you." at bounding box center [994, 260] width 401 height 48
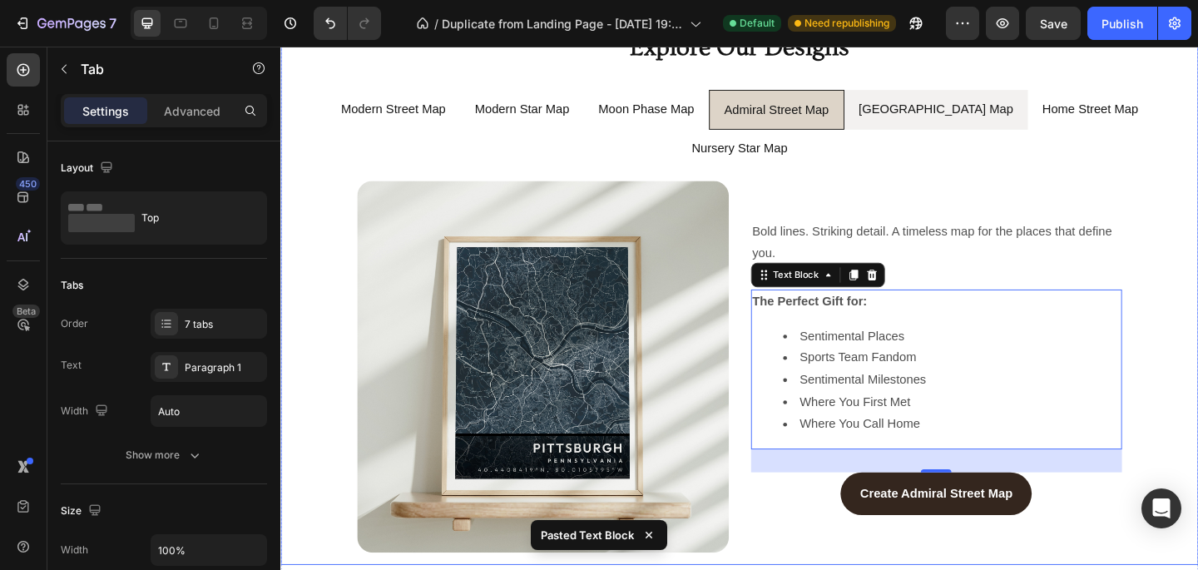
click at [944, 113] on p "[GEOGRAPHIC_DATA] Map" at bounding box center [994, 115] width 168 height 24
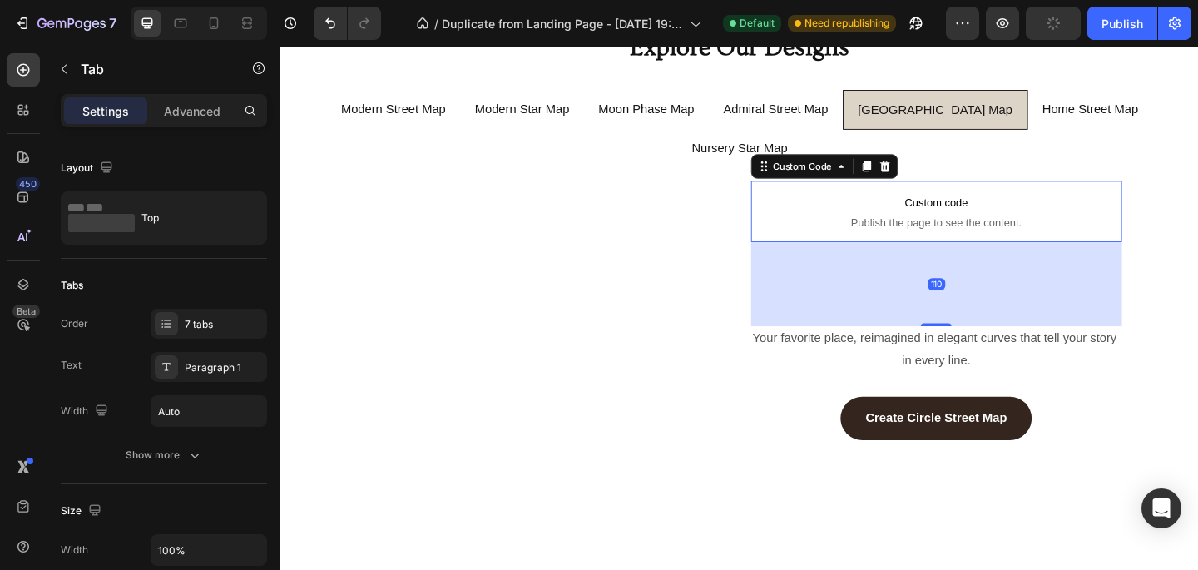
click at [921, 230] on span "Publish the page to see the content." at bounding box center [994, 238] width 404 height 17
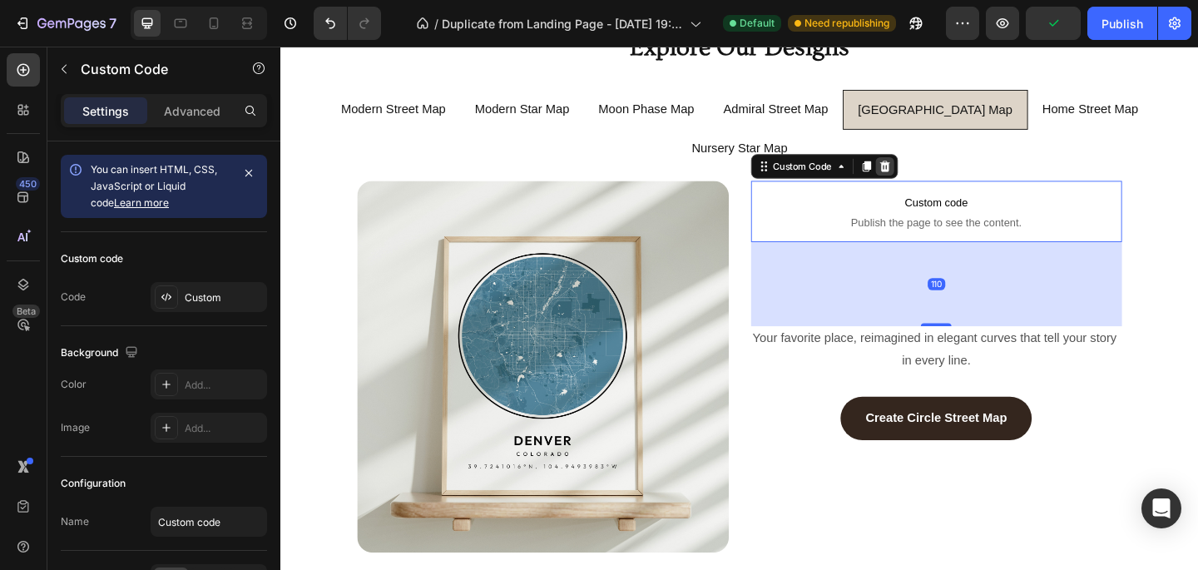
click at [937, 171] on icon at bounding box center [937, 177] width 13 height 13
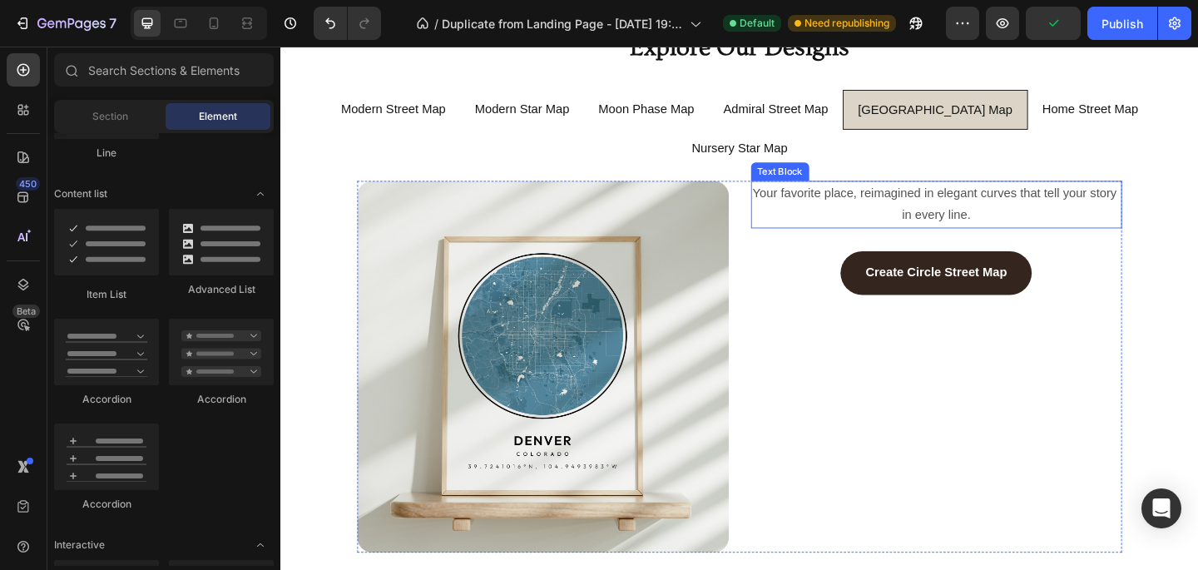
click at [893, 195] on p "Your favorite place, reimagined in elegant curves that tell your story in every…" at bounding box center [994, 219] width 401 height 48
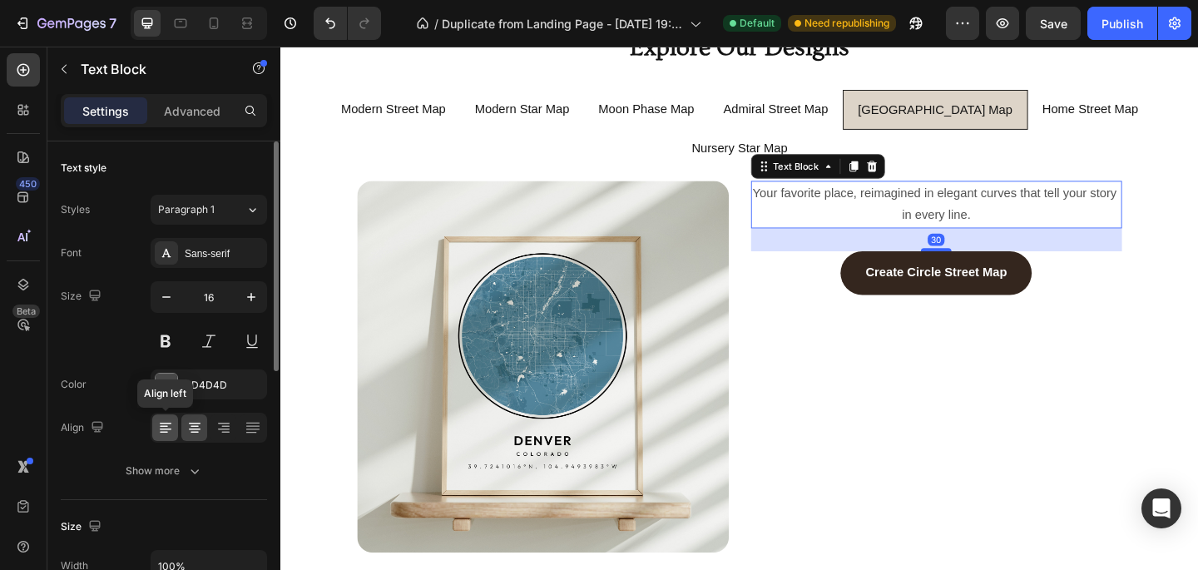
click at [164, 429] on icon at bounding box center [166, 430] width 12 height 2
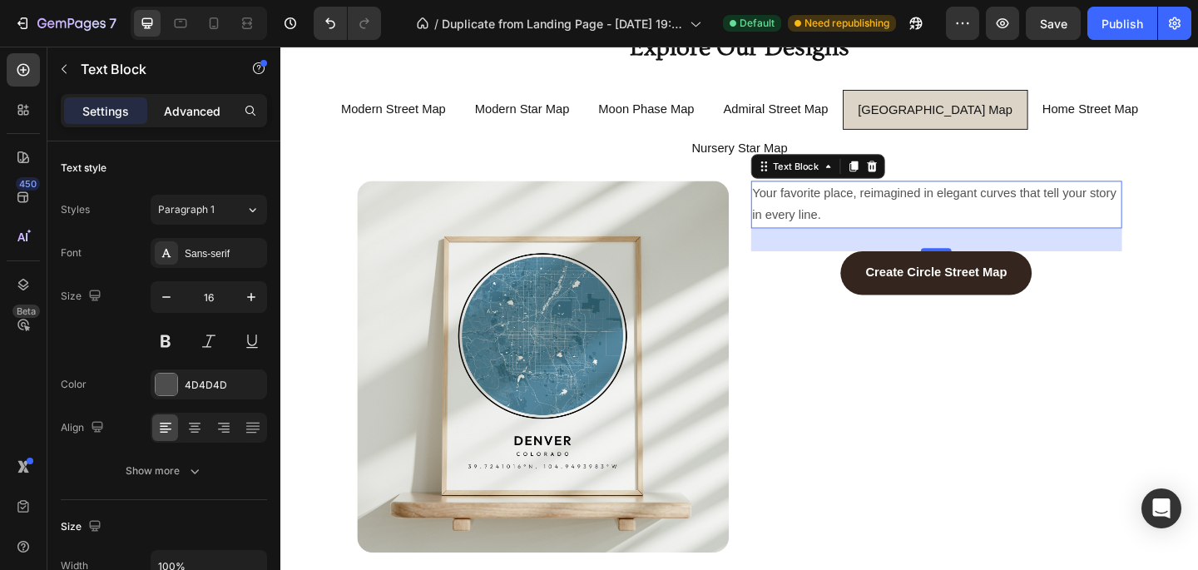
click at [201, 113] on p "Advanced" at bounding box center [192, 110] width 57 height 17
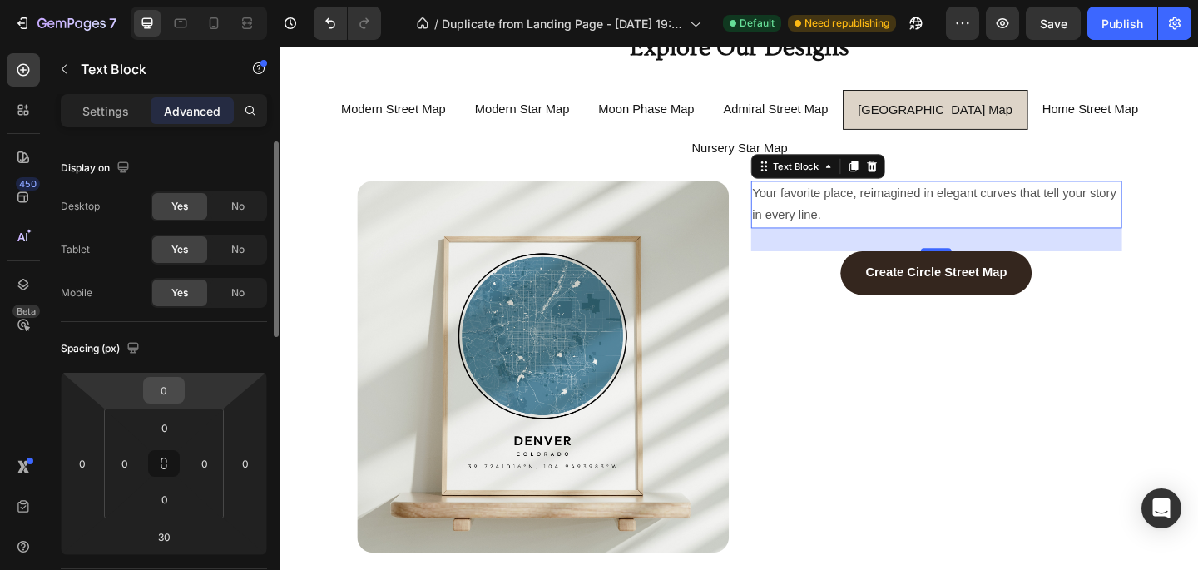
click at [160, 385] on input "0" at bounding box center [163, 390] width 33 height 25
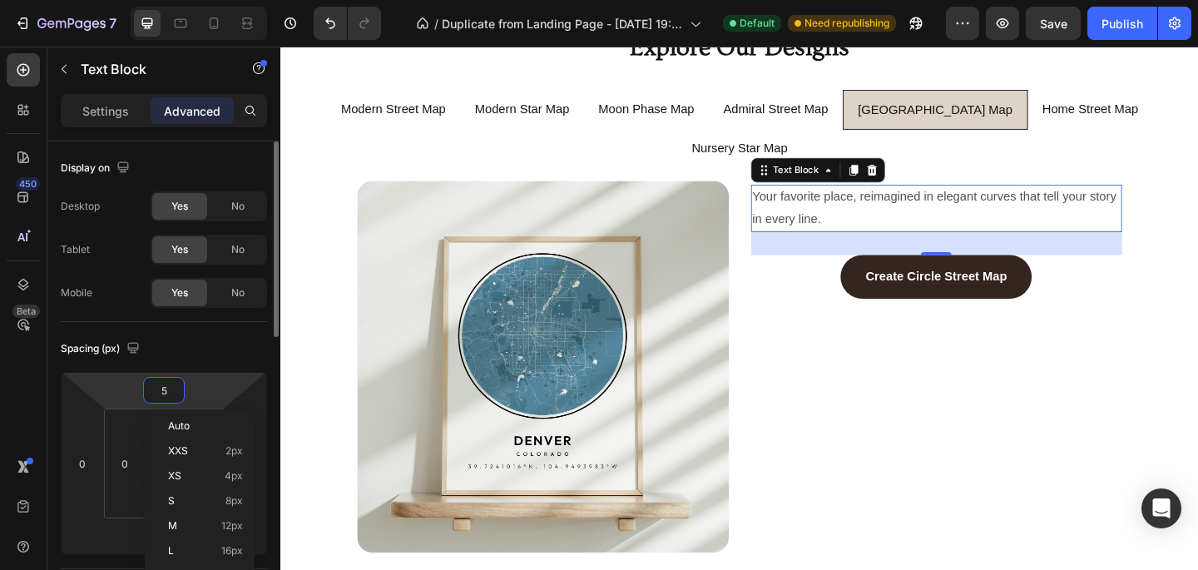
type input "50"
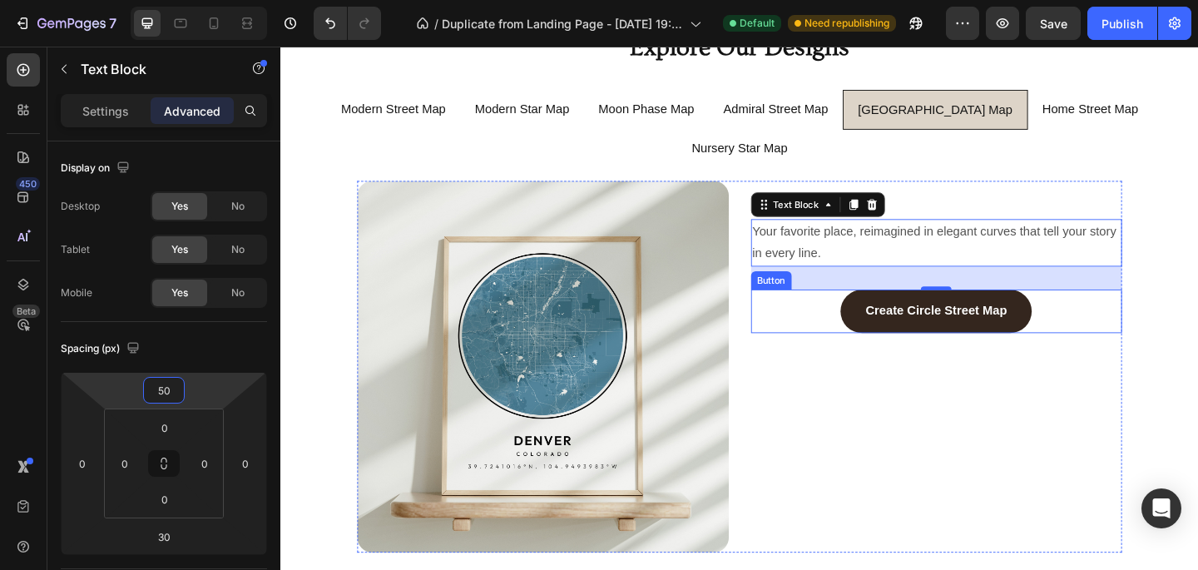
click at [830, 312] on div "Create Circle Street Map Button" at bounding box center [994, 334] width 404 height 47
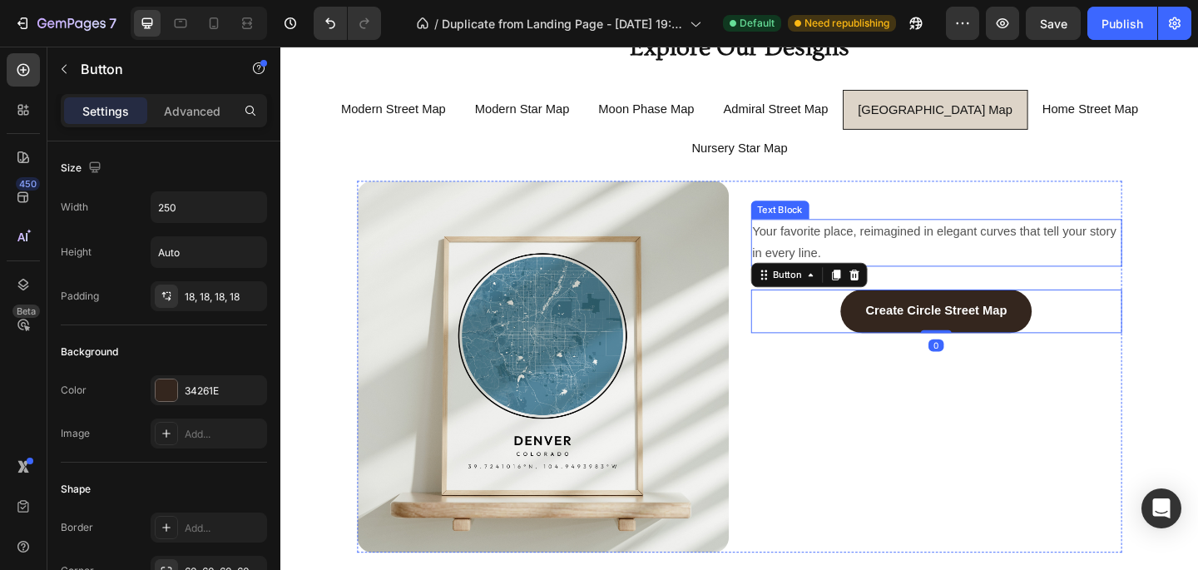
click at [938, 240] on span "Your favorite place, reimagined in elegant curves that tell your story in every…" at bounding box center [994, 259] width 400 height 38
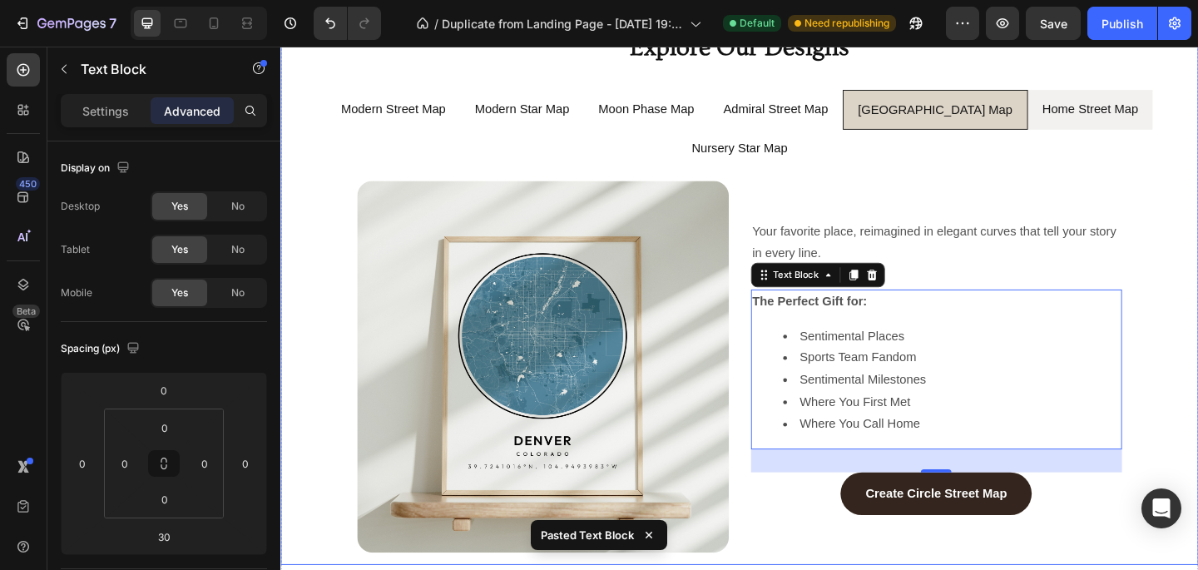
click at [1107, 130] on div "Home Street Map" at bounding box center [1161, 116] width 109 height 31
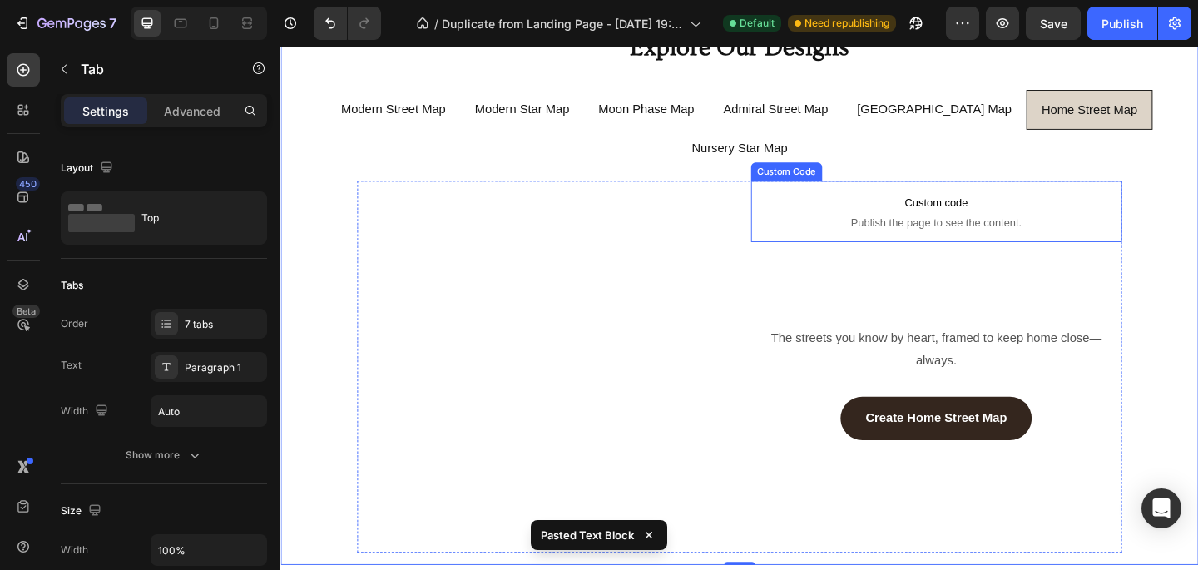
click at [928, 206] on p "Custom code Publish the page to see the content." at bounding box center [994, 226] width 404 height 67
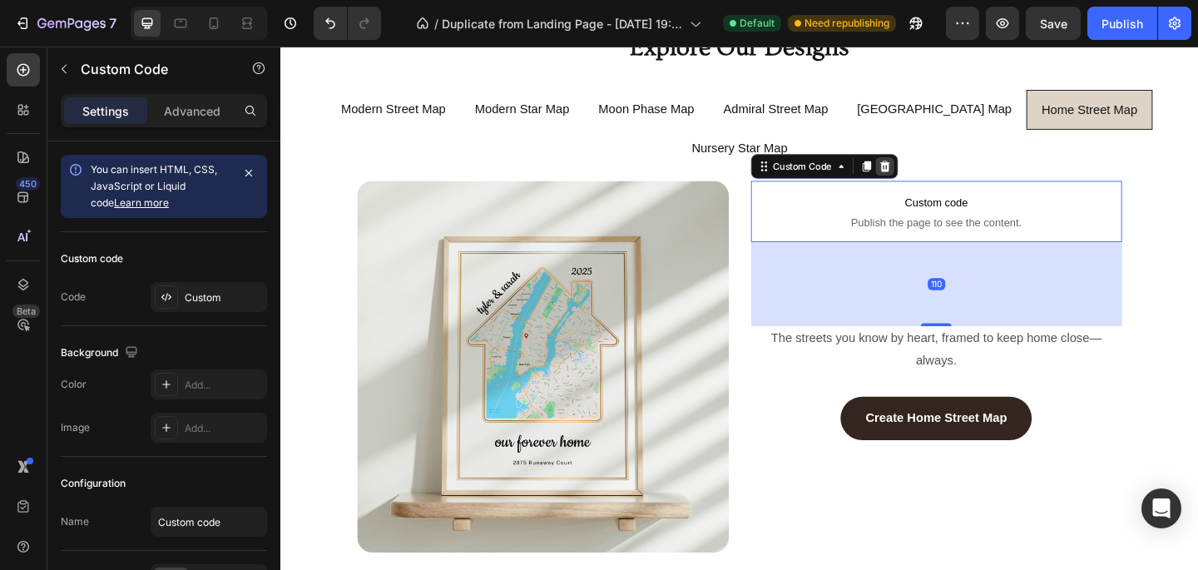
click at [943, 171] on icon at bounding box center [937, 177] width 13 height 13
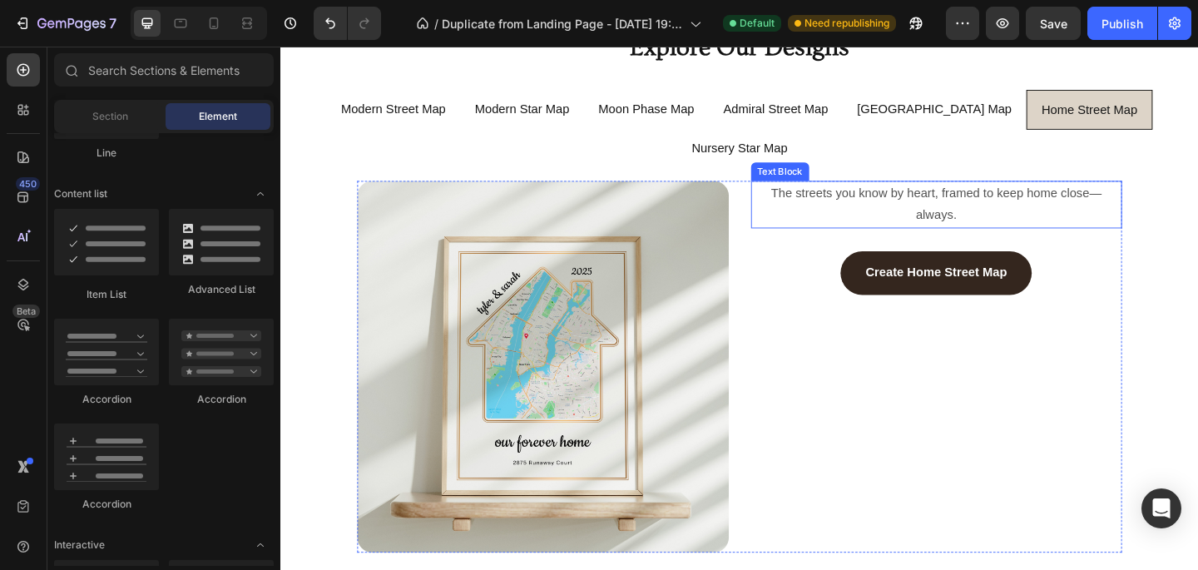
click at [917, 195] on p "The streets you know by heart, framed to keep home close—always." at bounding box center [994, 219] width 401 height 48
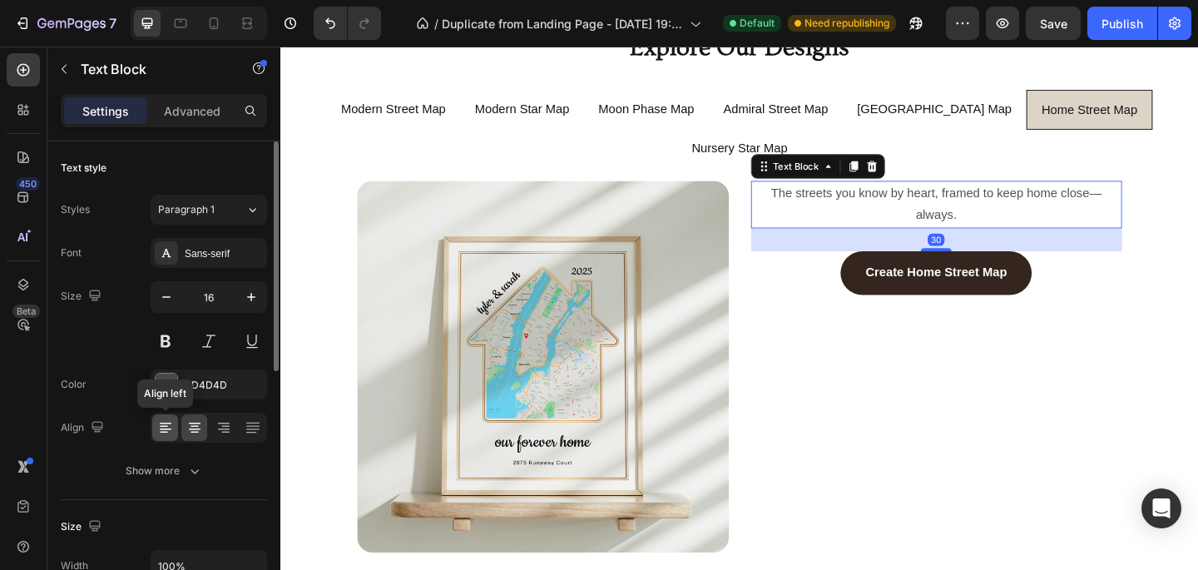
click at [157, 424] on icon at bounding box center [165, 427] width 17 height 17
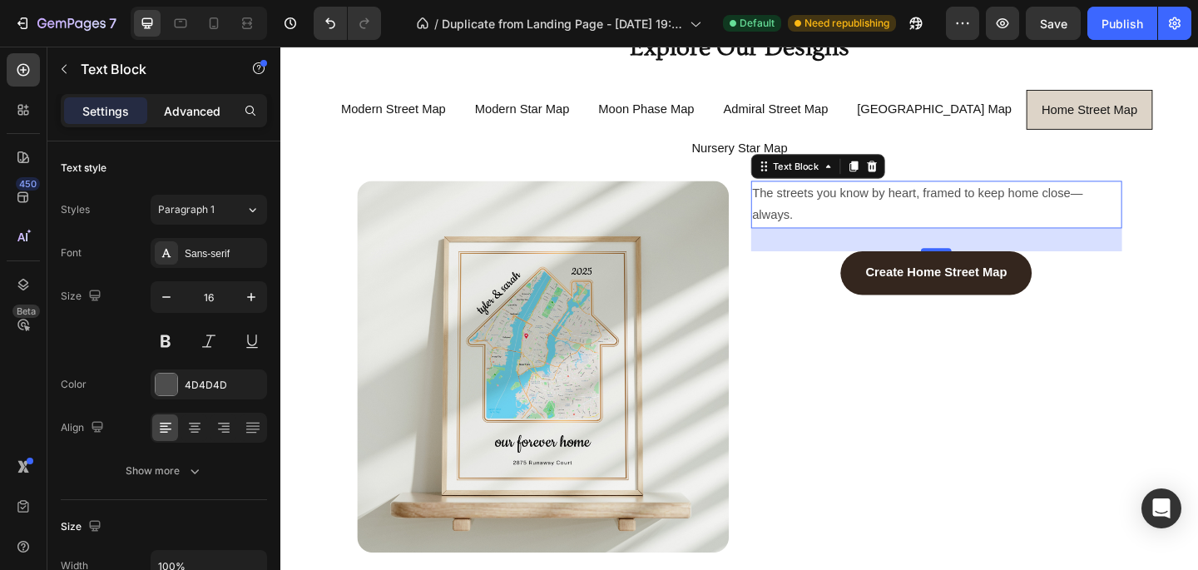
click at [206, 113] on p "Advanced" at bounding box center [192, 110] width 57 height 17
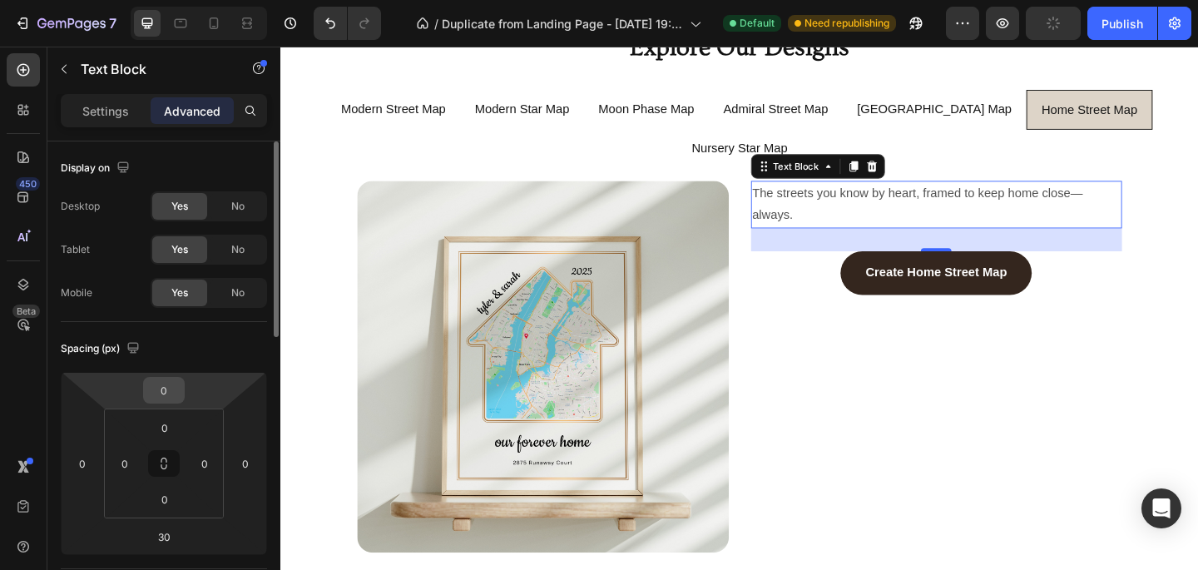
click at [163, 389] on input "0" at bounding box center [163, 390] width 33 height 25
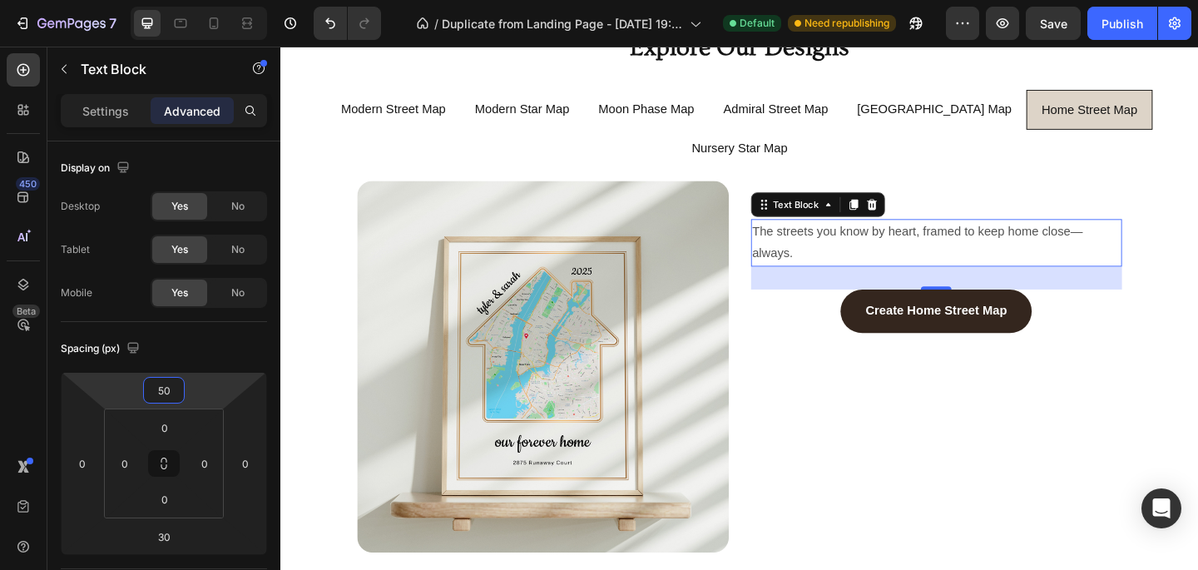
type input "50"
click at [891, 236] on p "The streets you know by heart, framed to keep home close—always." at bounding box center [994, 260] width 401 height 48
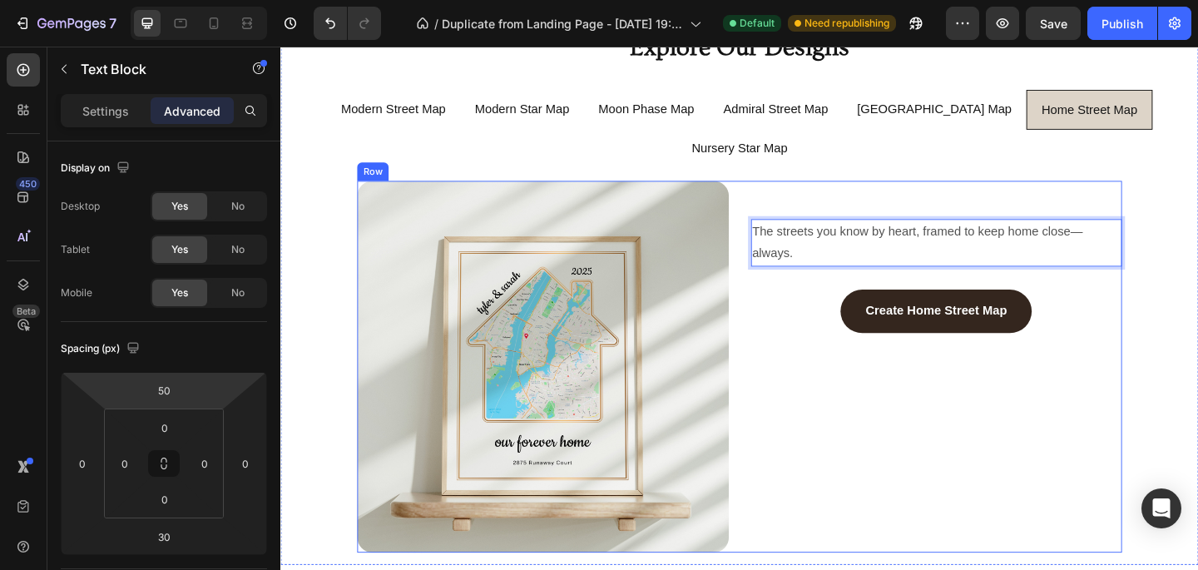
click at [860, 311] on div "Create Home Street Map Button" at bounding box center [994, 334] width 404 height 47
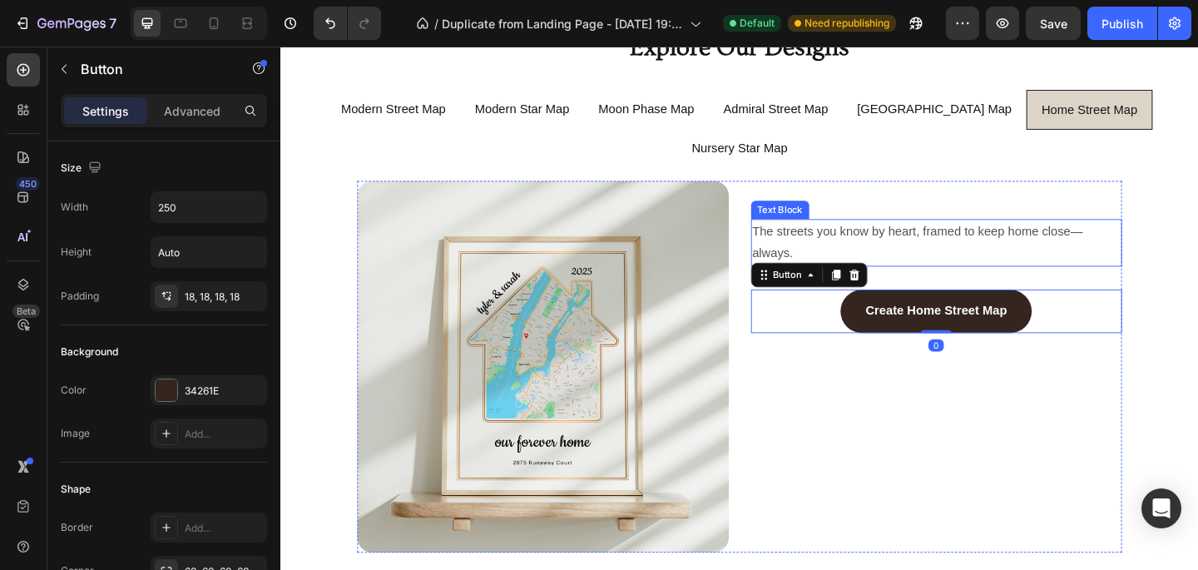
click at [905, 236] on p "The streets you know by heart, framed to keep home close—always." at bounding box center [994, 260] width 401 height 48
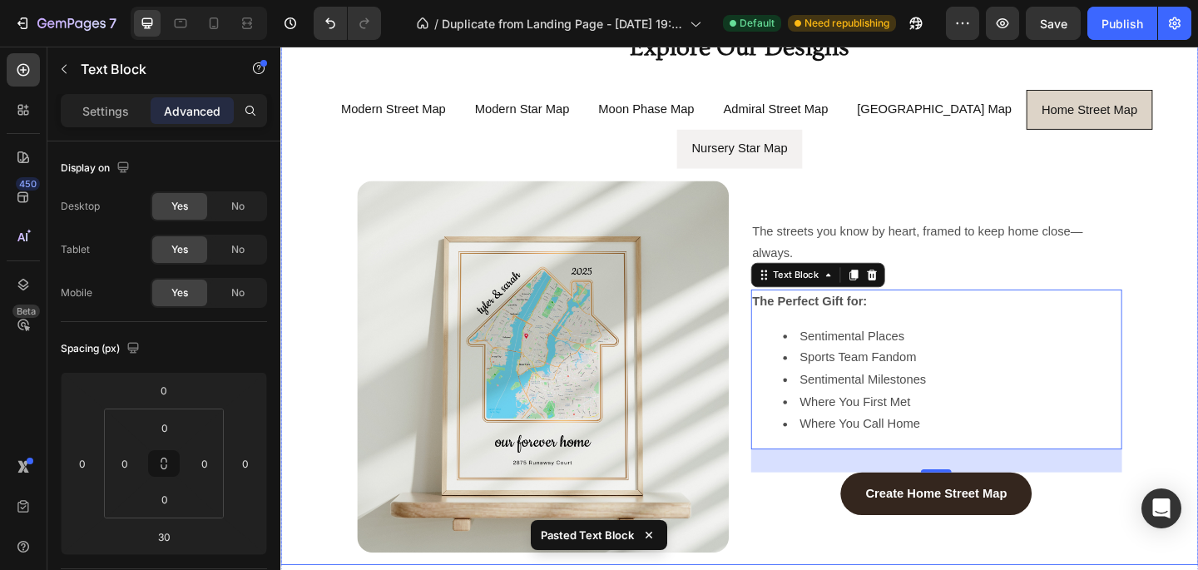
click at [847, 137] on li "Nursery Star Map" at bounding box center [779, 158] width 136 height 42
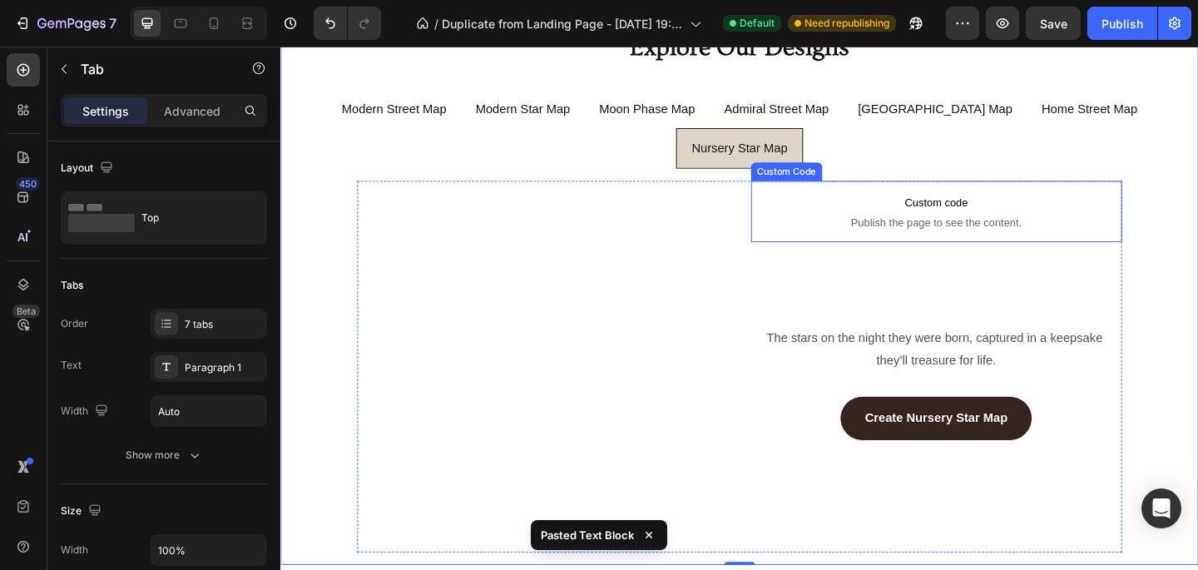
click at [956, 206] on span "Custom code" at bounding box center [994, 216] width 404 height 20
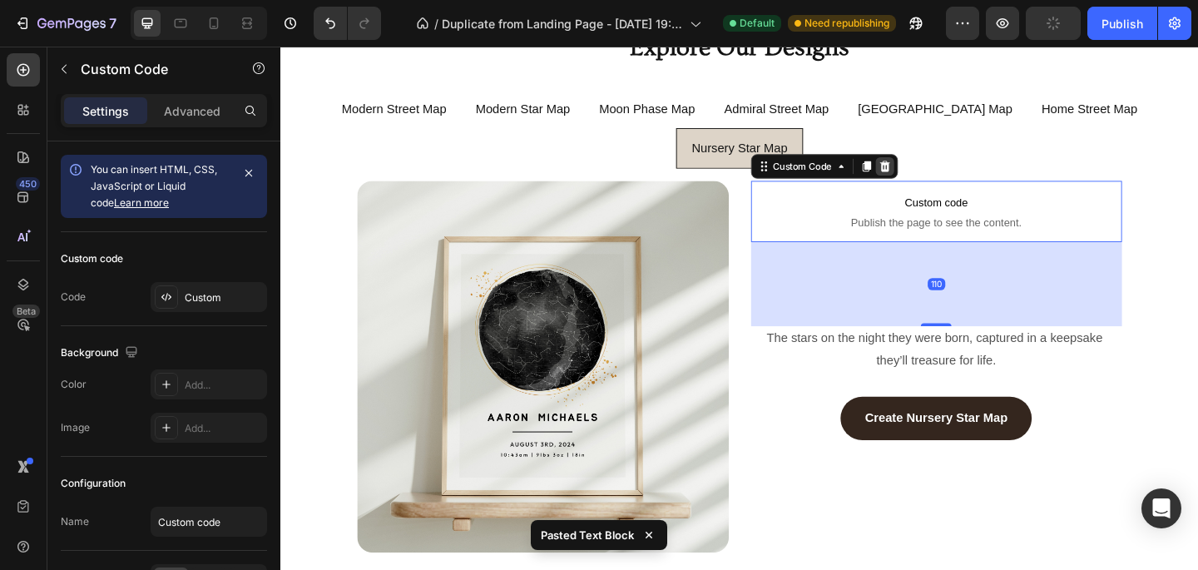
click at [936, 171] on icon at bounding box center [937, 177] width 13 height 13
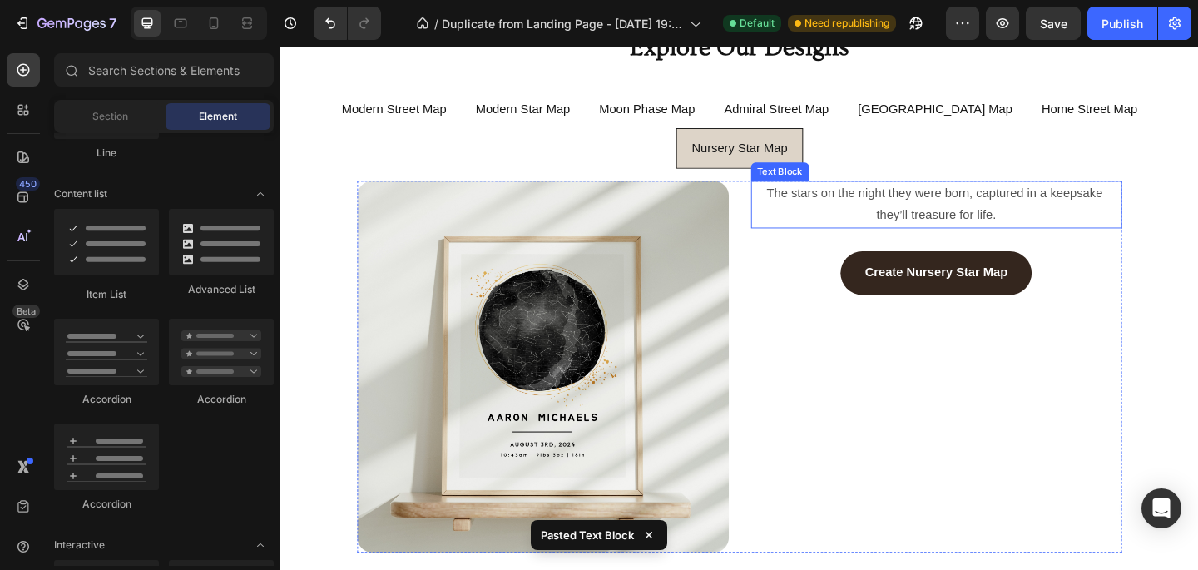
click at [933, 199] on span "The stars on the night they were born, captured in a keepsake they’ll treasure …" at bounding box center [993, 218] width 369 height 38
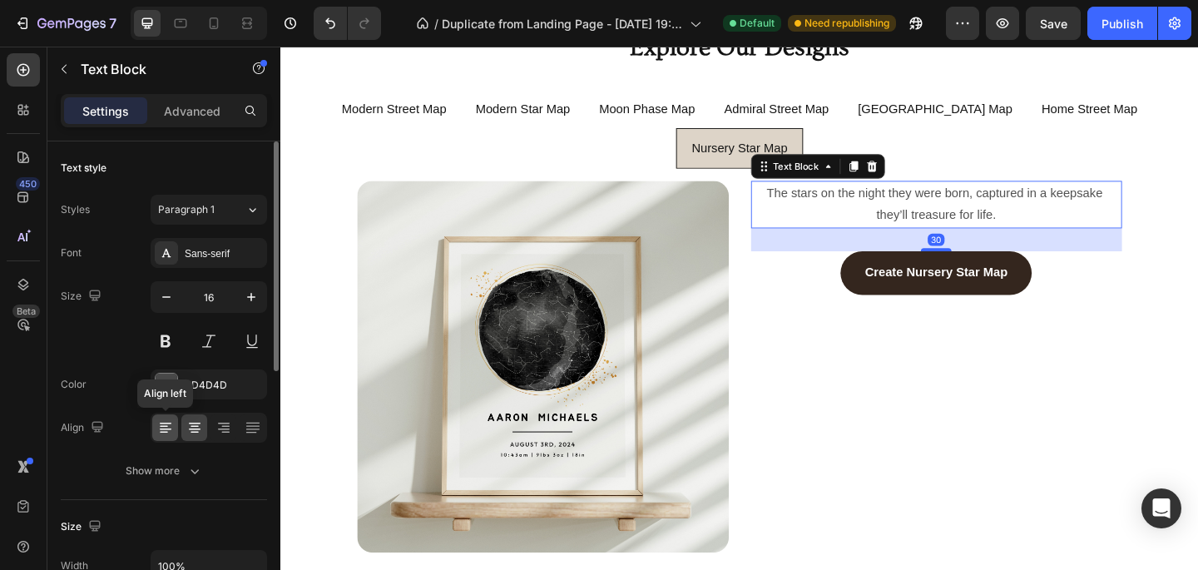
click at [162, 429] on icon at bounding box center [165, 427] width 17 height 17
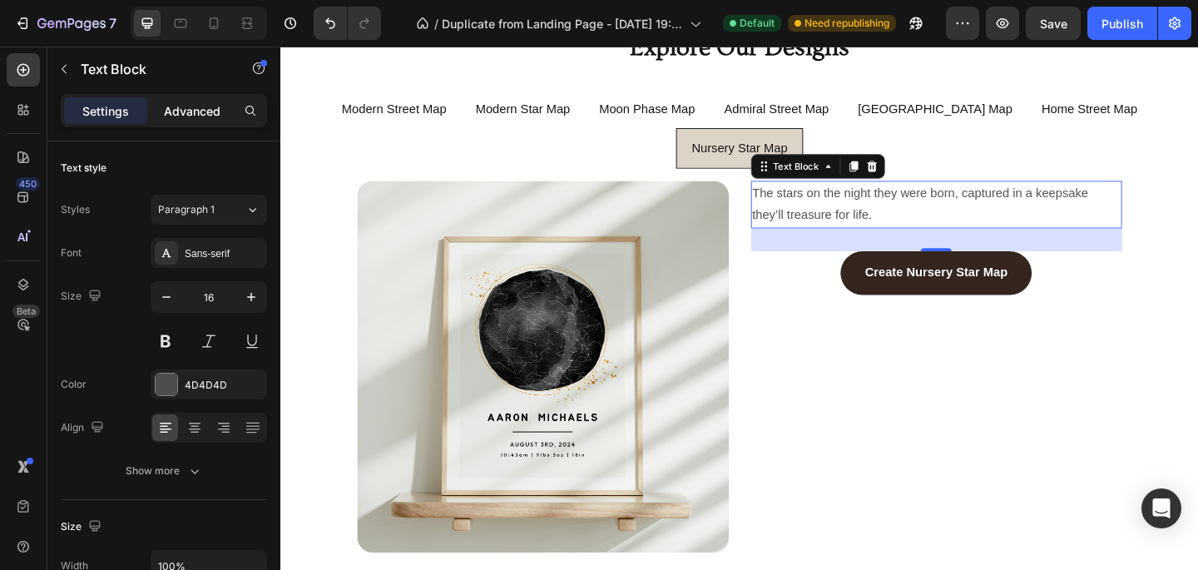
click at [206, 118] on p "Advanced" at bounding box center [192, 110] width 57 height 17
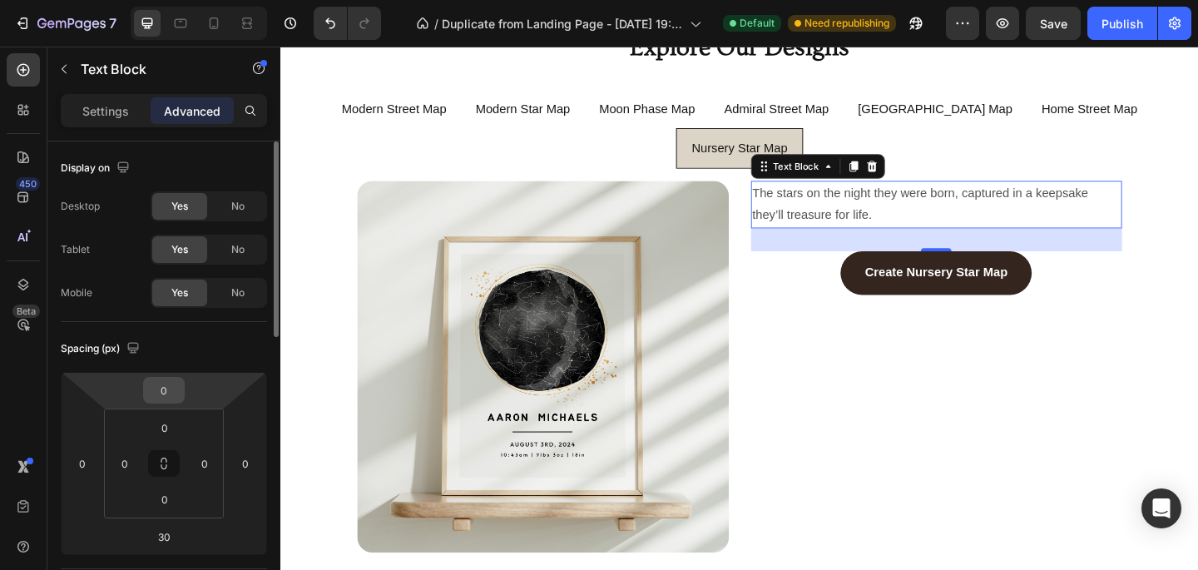
click at [156, 391] on input "0" at bounding box center [163, 390] width 33 height 25
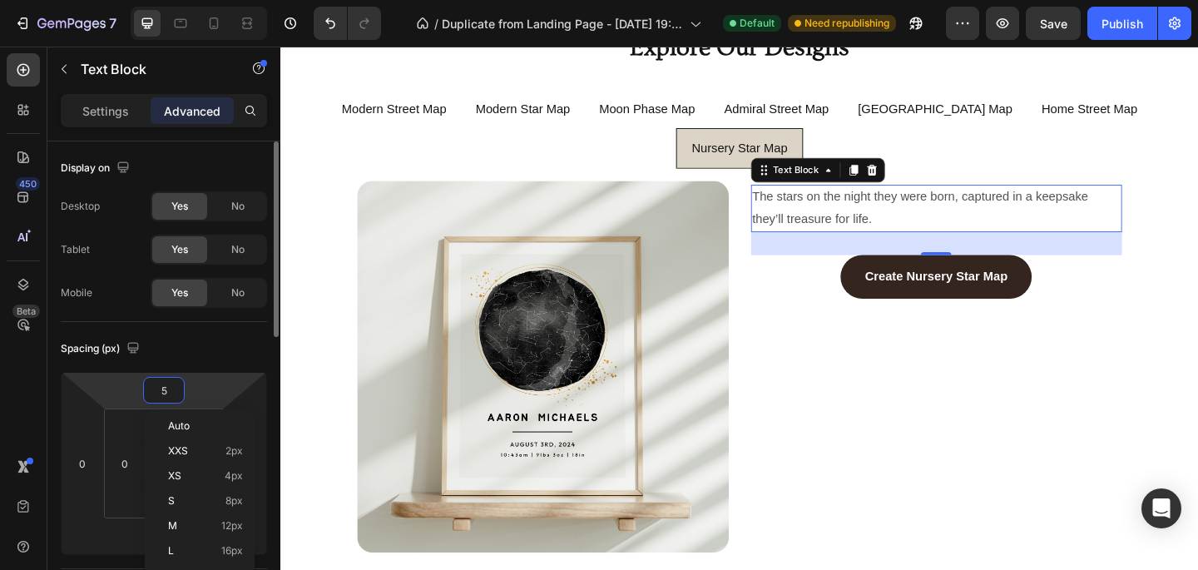
type input "50"
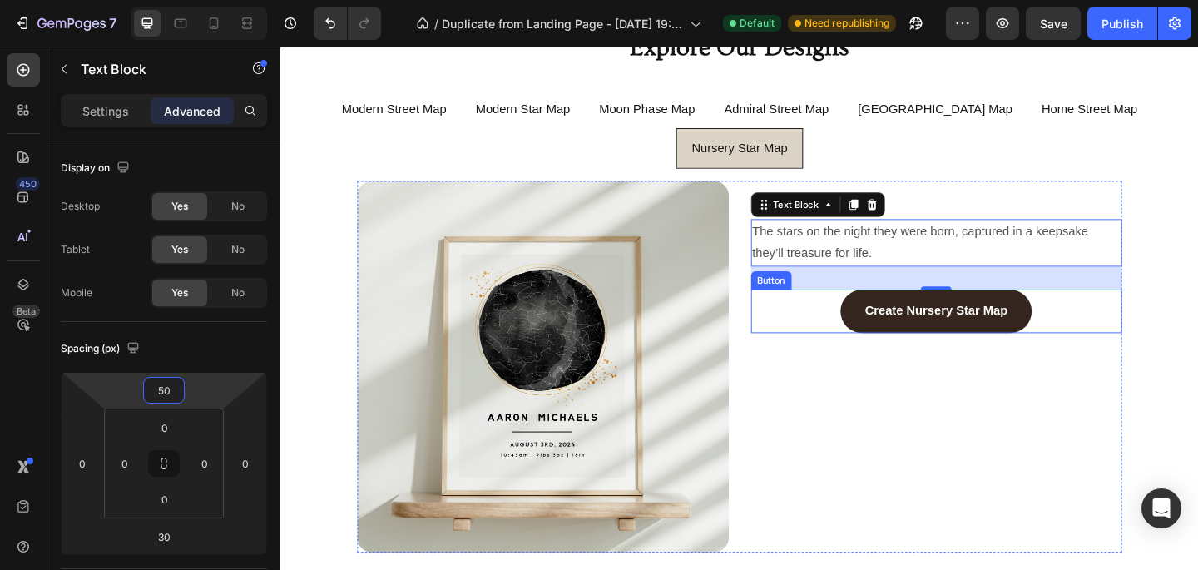
click at [831, 311] on div "Create Nursery Star Map Button" at bounding box center [994, 334] width 404 height 47
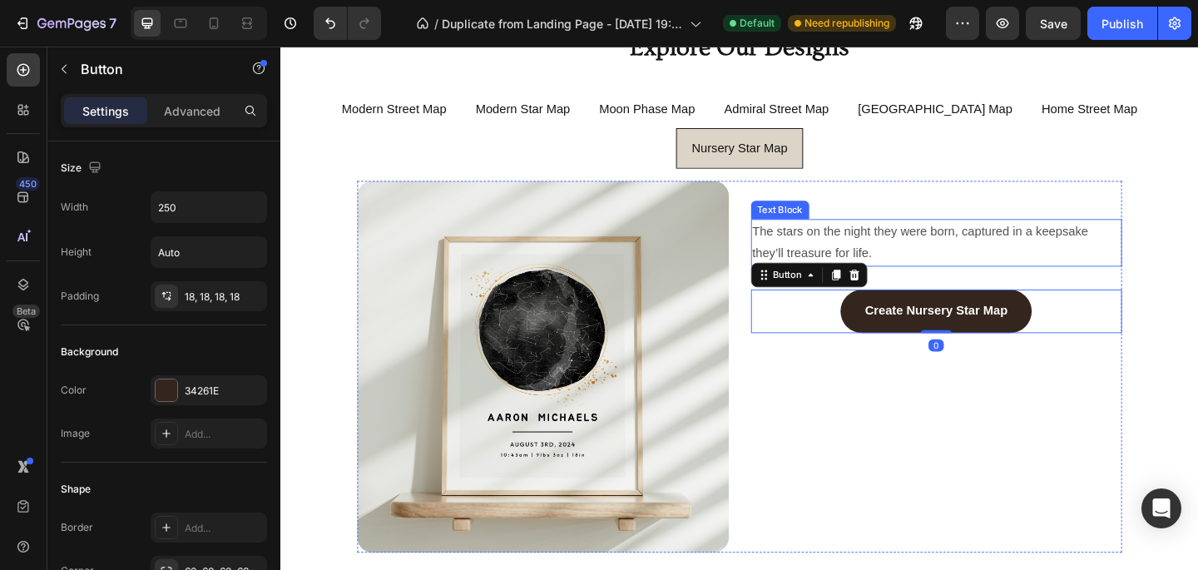
click at [947, 240] on span "The stars on the night they were born, captured in a keepsake they’ll treasure …" at bounding box center [978, 259] width 369 height 38
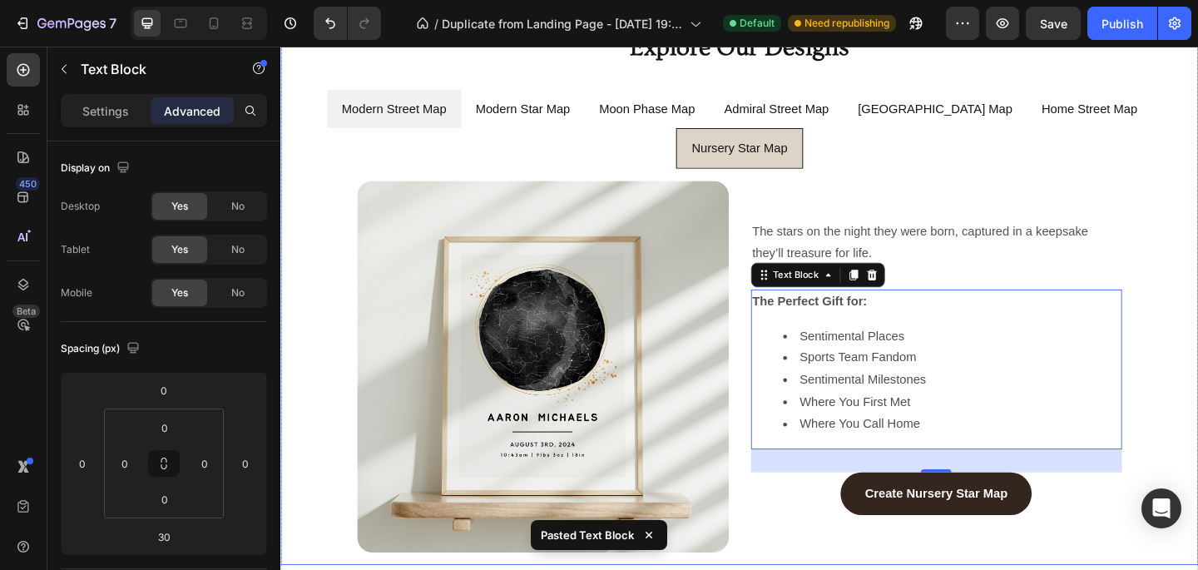
click at [414, 130] on div "Modern Street Map" at bounding box center [403, 115] width 119 height 29
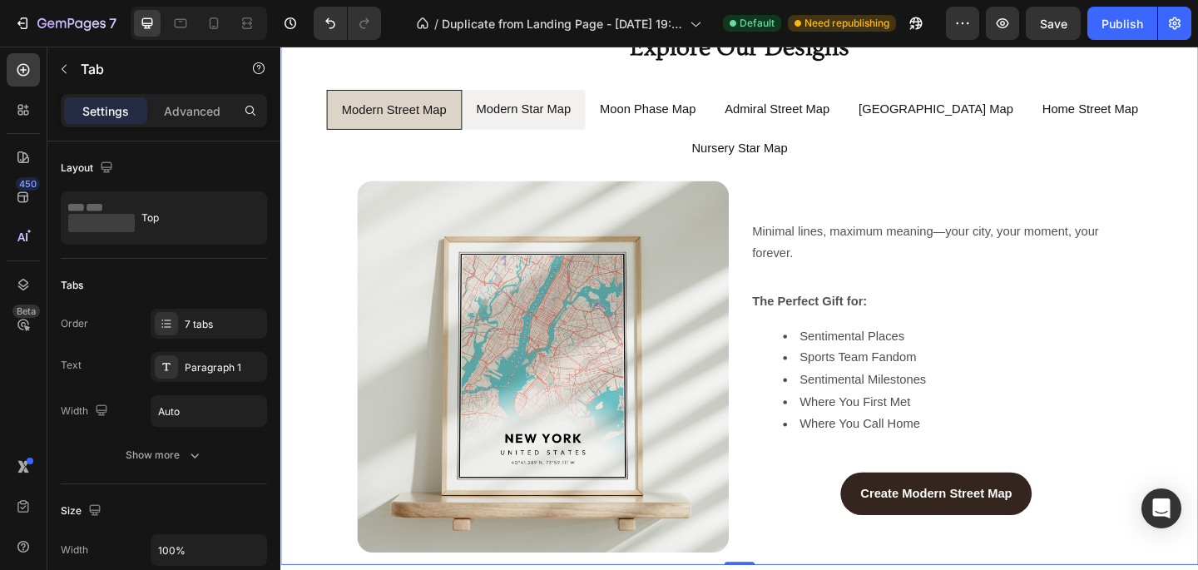
click at [508, 132] on li "Modern Star Map" at bounding box center [545, 116] width 135 height 44
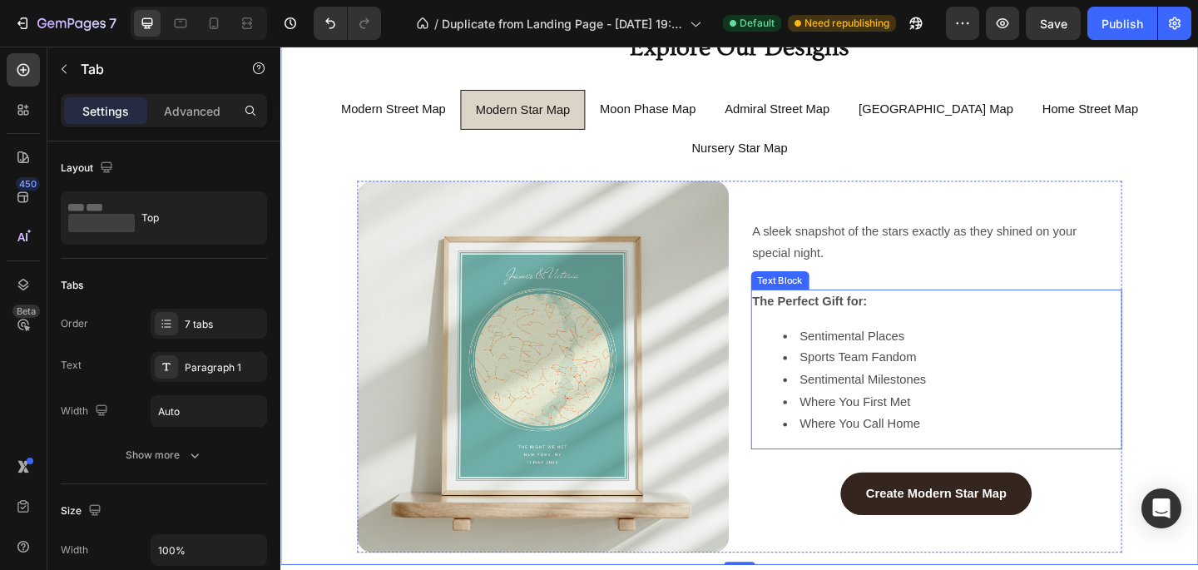
click at [938, 311] on div "The Perfect Gift for: Sentimental Places Sports Team Fandom Sentimental Milesto…" at bounding box center [994, 398] width 404 height 174
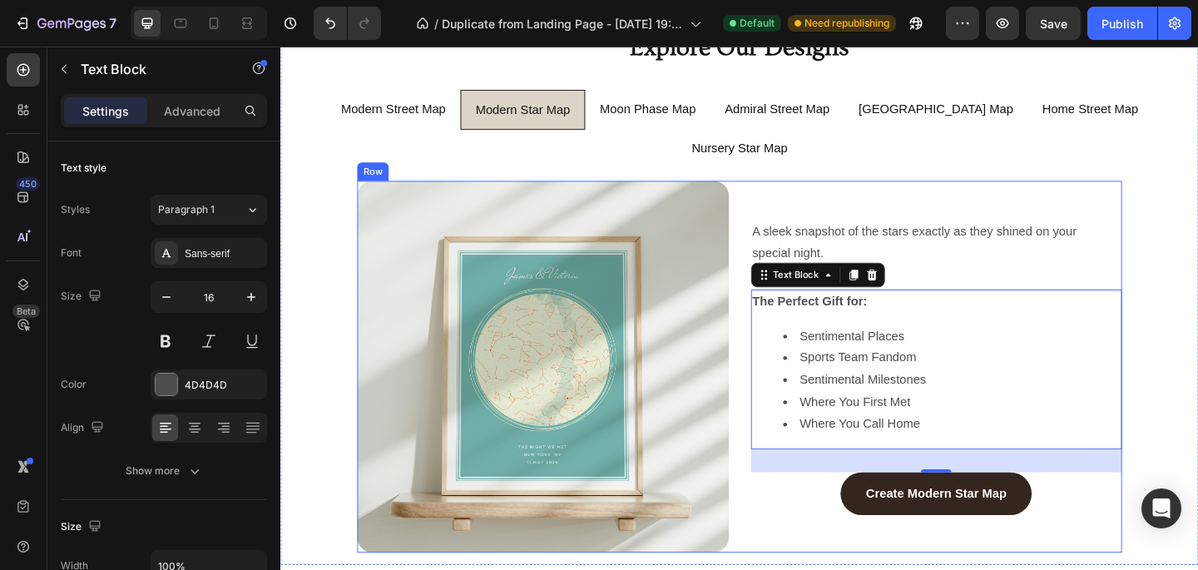
click at [779, 280] on div "Image A sleek snapshot of the stars exactly as they shined on your special nigh…" at bounding box center [780, 395] width 832 height 404
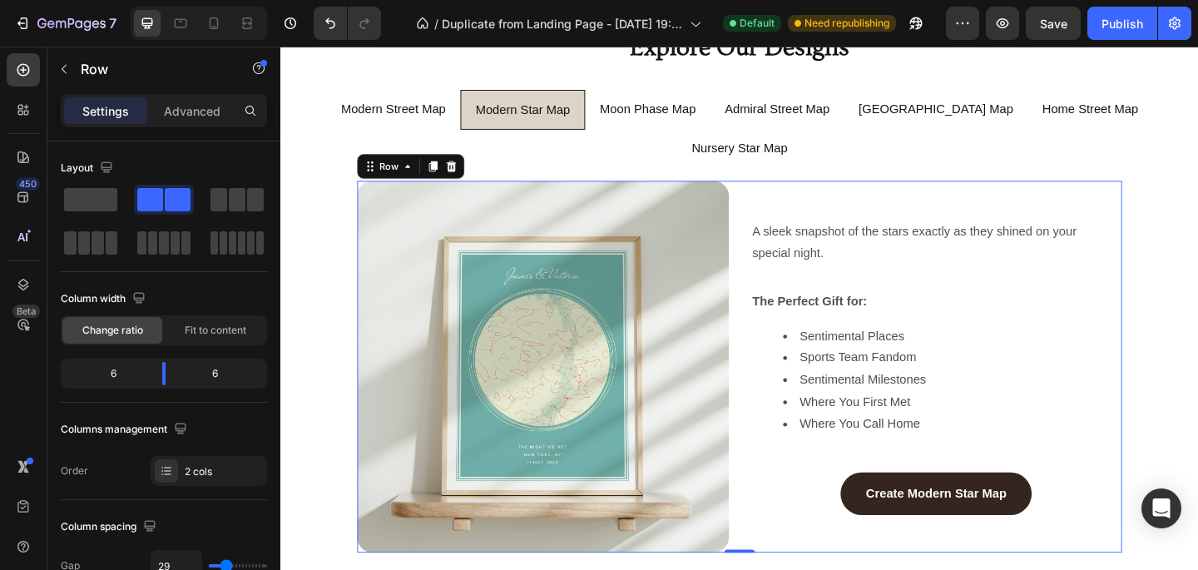
click at [796, 444] on div "A sleek snapshot of the stars exactly as they shined on your special night. Tex…" at bounding box center [994, 395] width 404 height 404
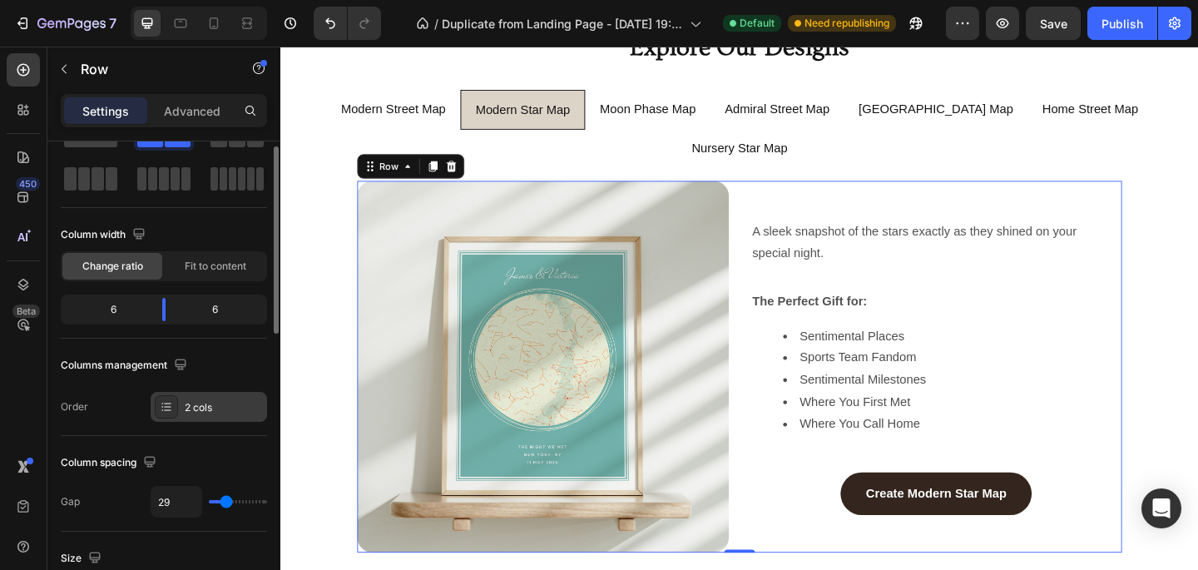
scroll to position [69, 0]
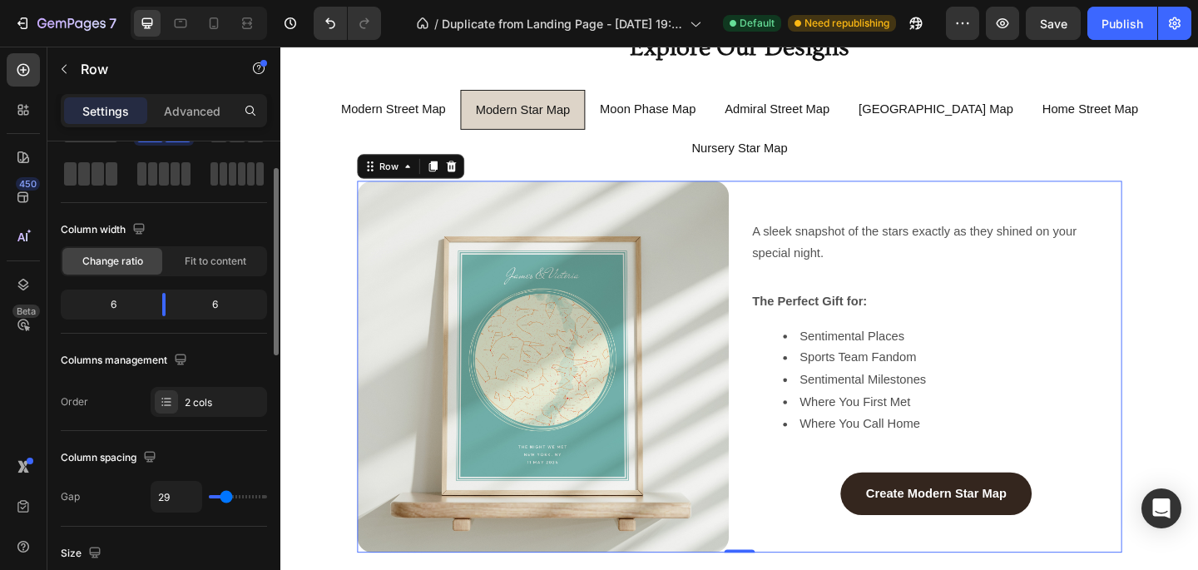
type input "28"
type input "39"
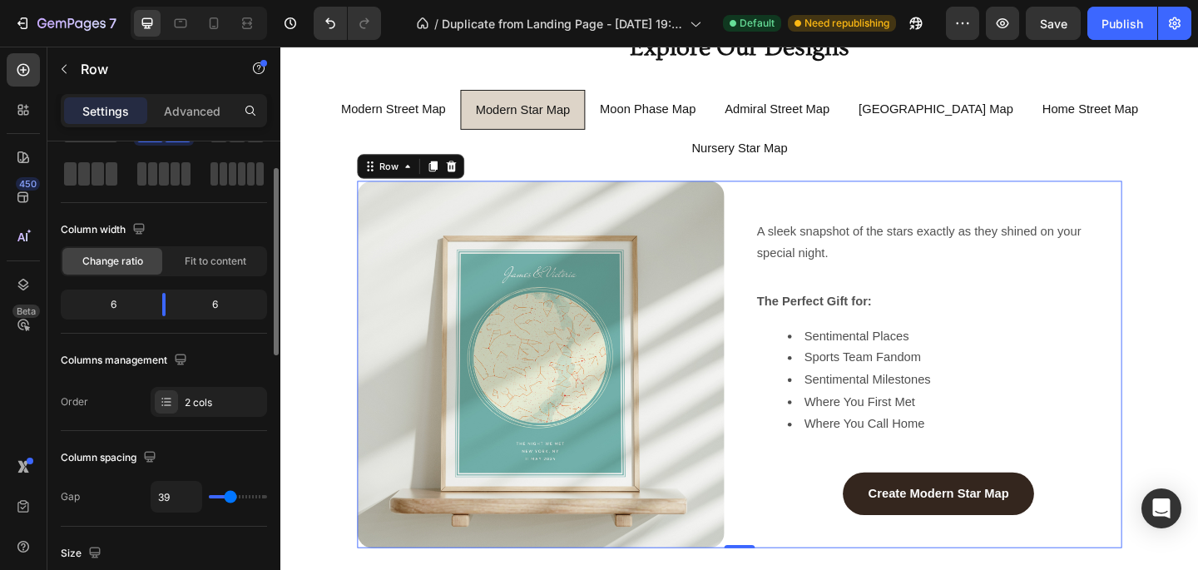
type input "41"
type input "43"
type input "46"
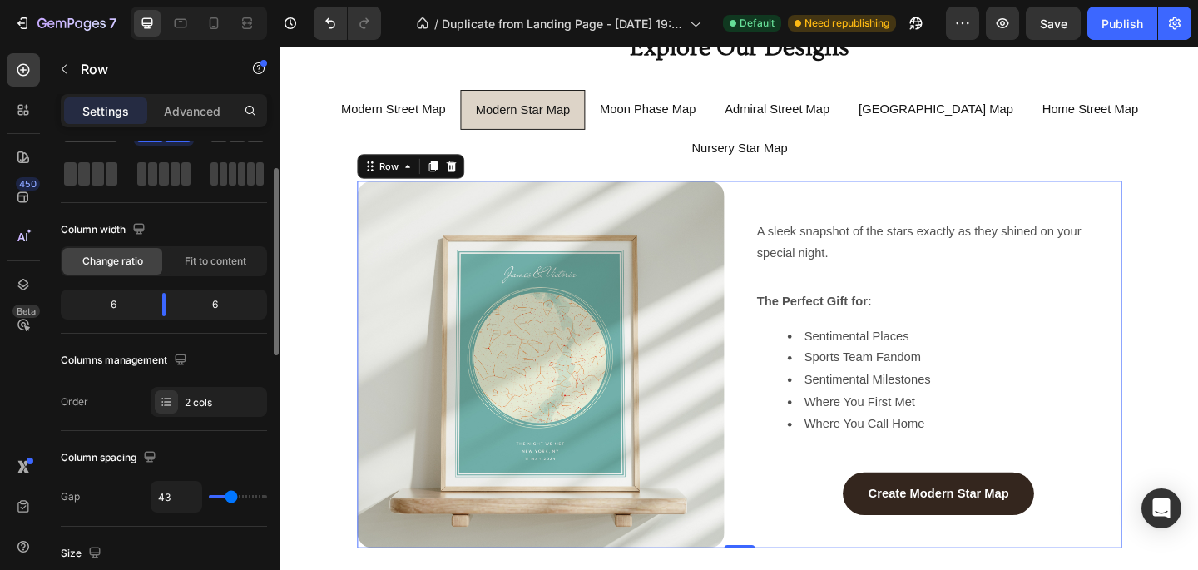
type input "46"
type input "48"
type input "51"
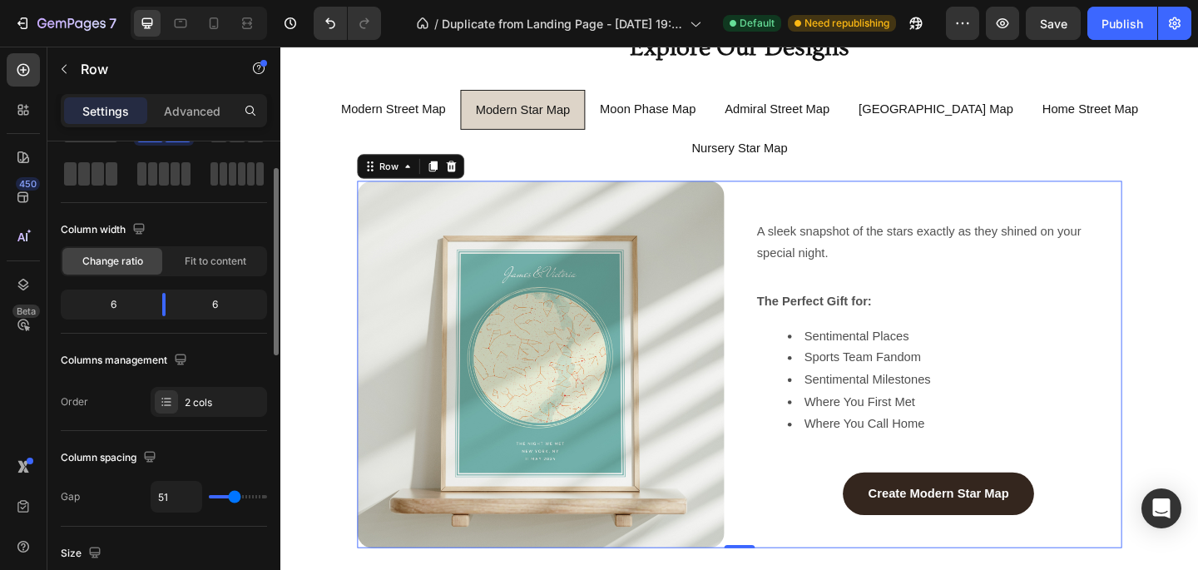
type input "53"
type input "54"
type input "56"
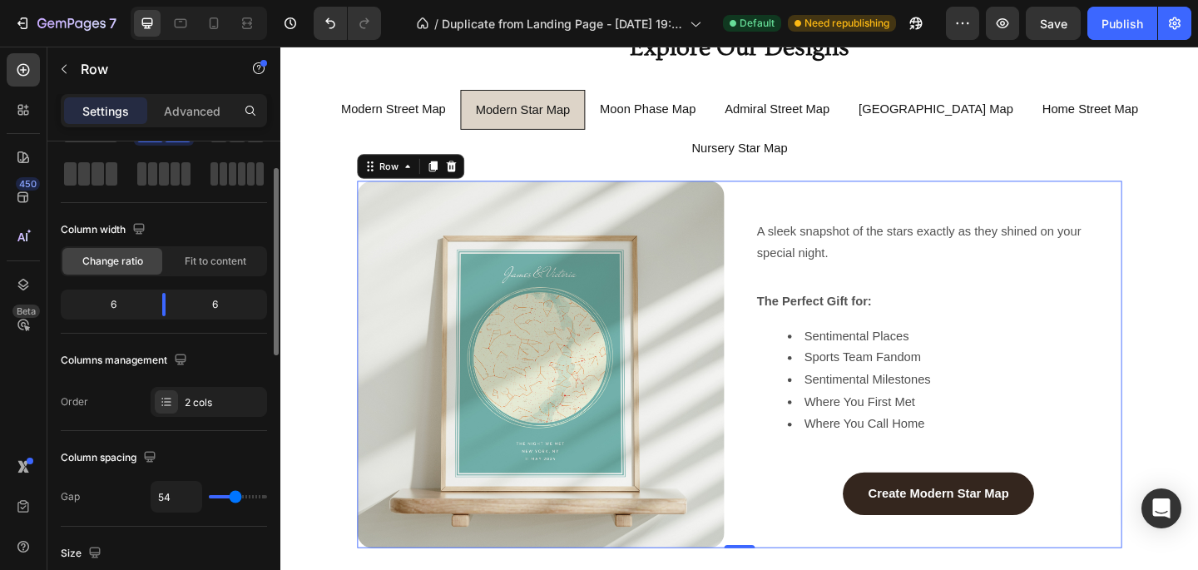
type input "56"
type input "59"
type input "60"
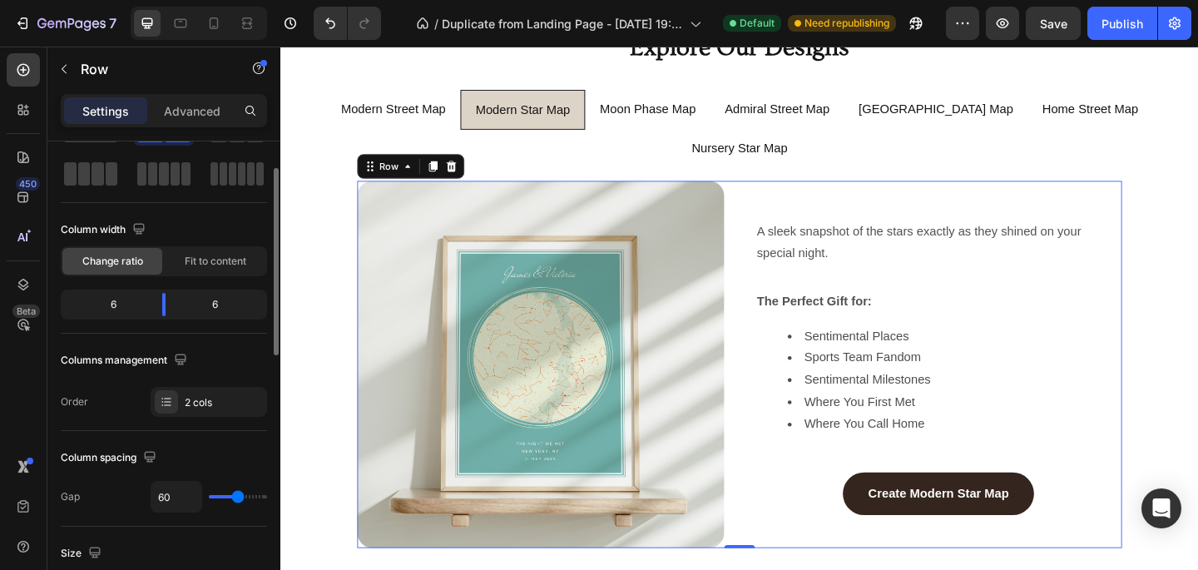
type input "61"
type input "62"
type input "64"
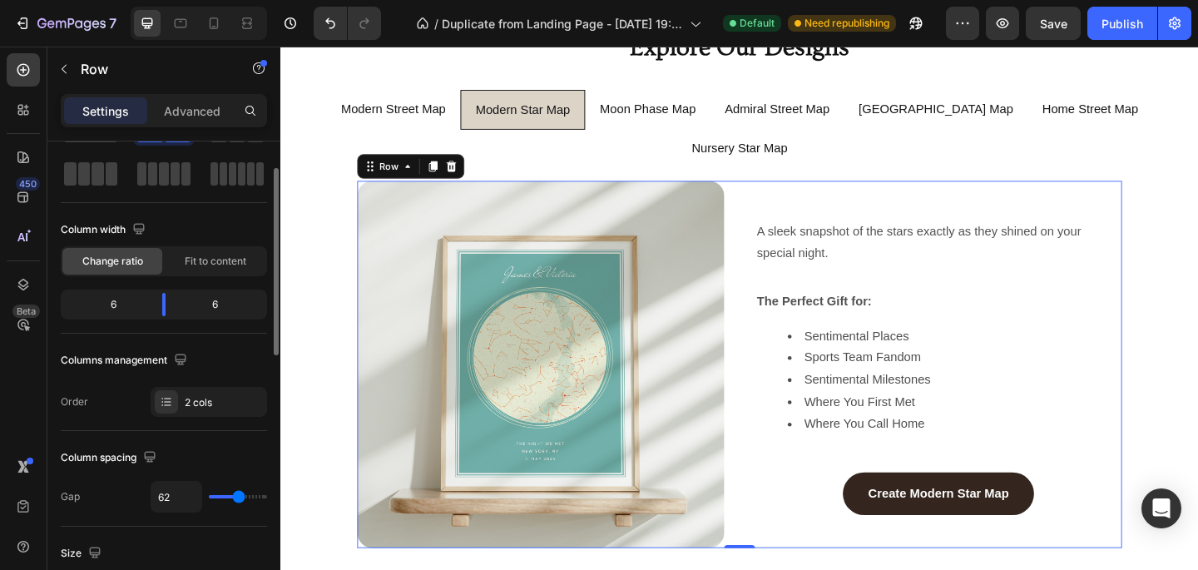
type input "64"
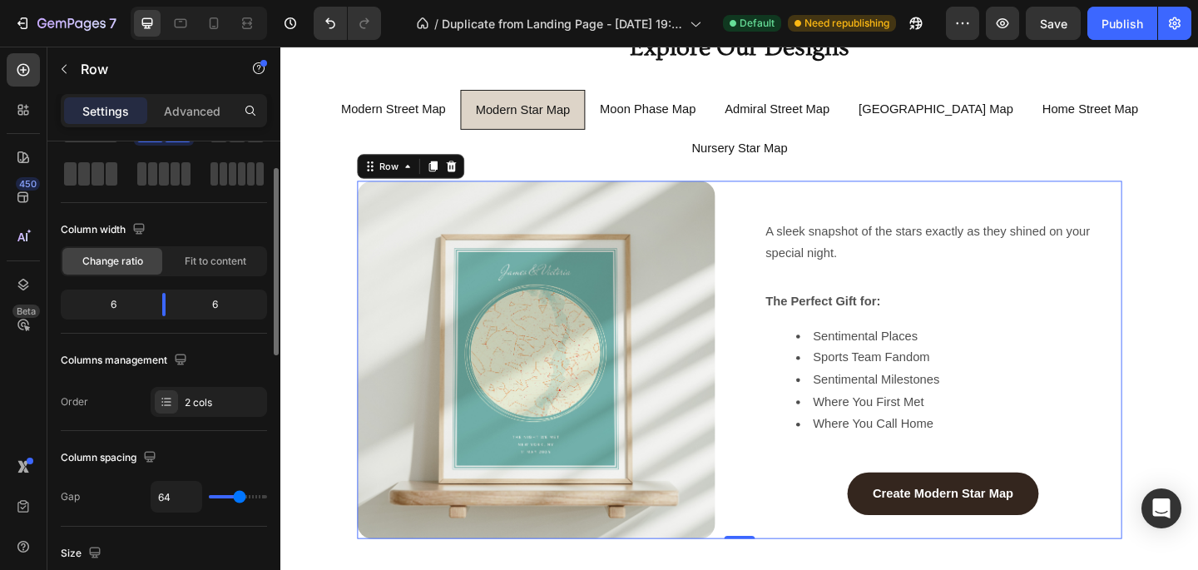
type input "65"
type input "66"
type input "67"
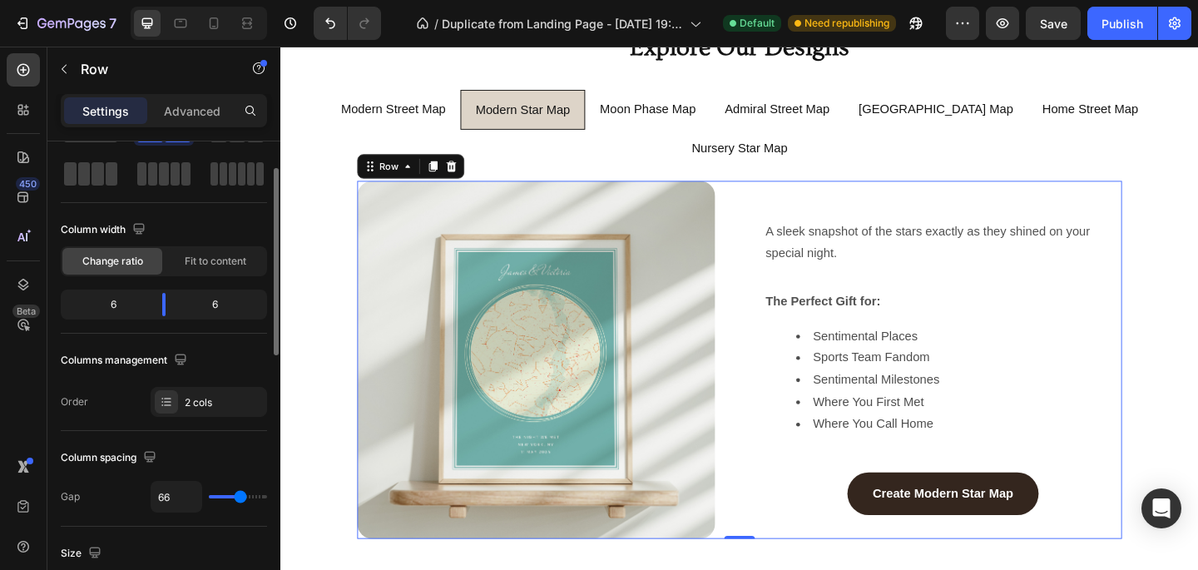
type input "67"
type input "68"
type input "69"
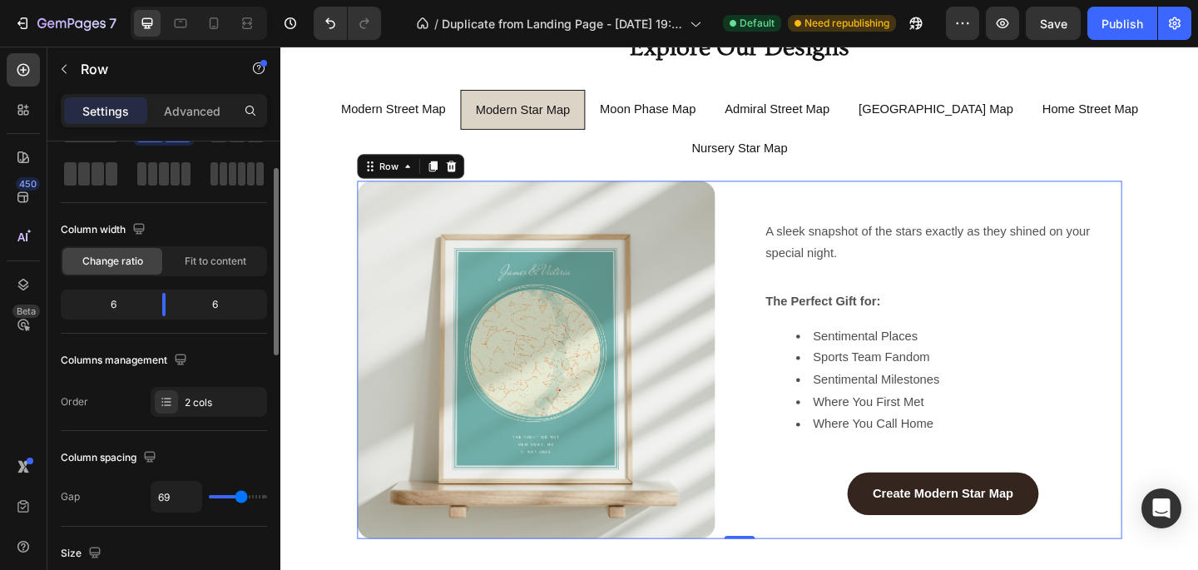
type input "70"
type input "71"
type input "72"
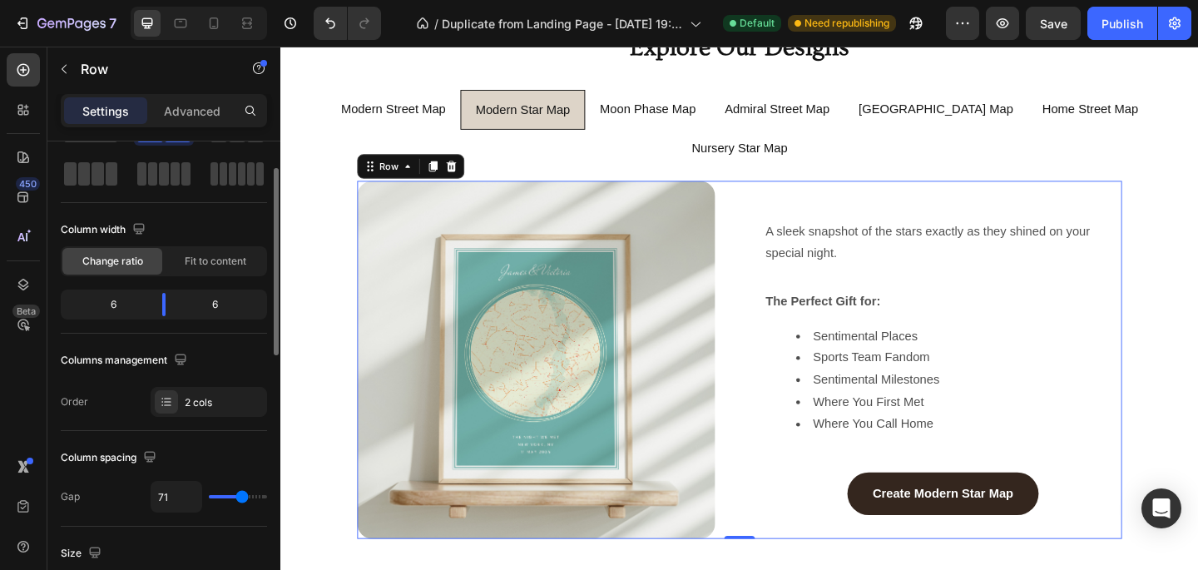
type input "72"
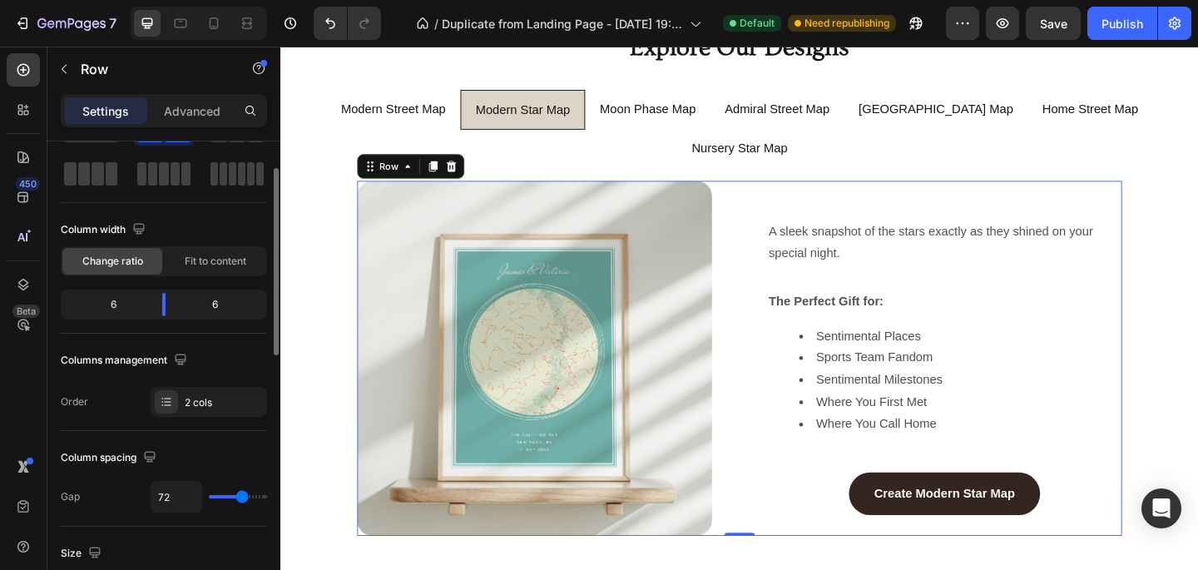
type input "73"
type input "74"
type input "75"
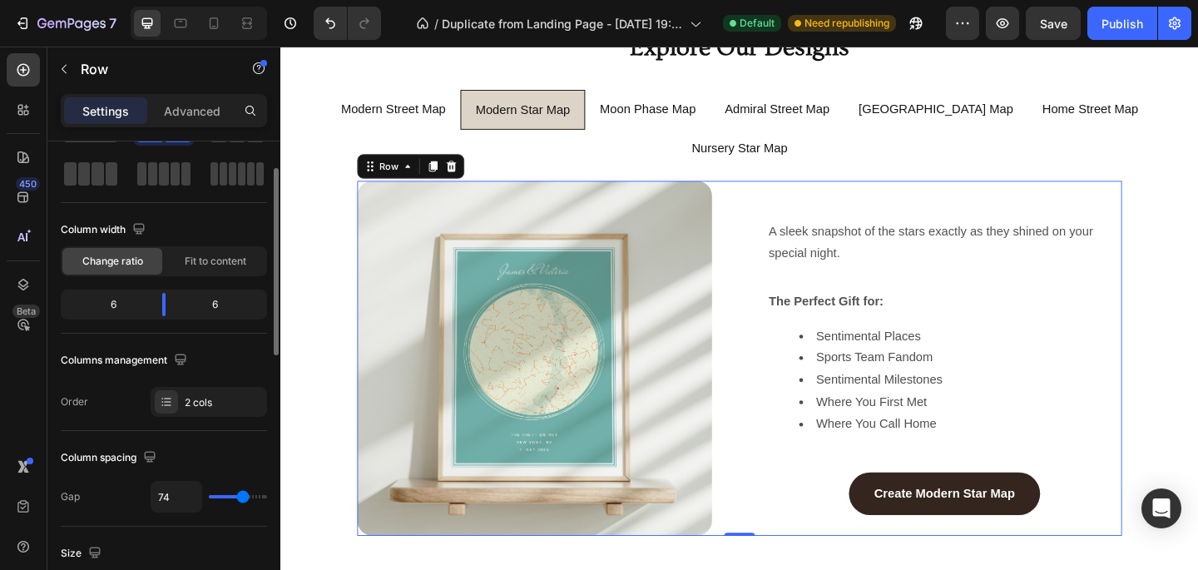
type input "75"
type input "76"
type input "77"
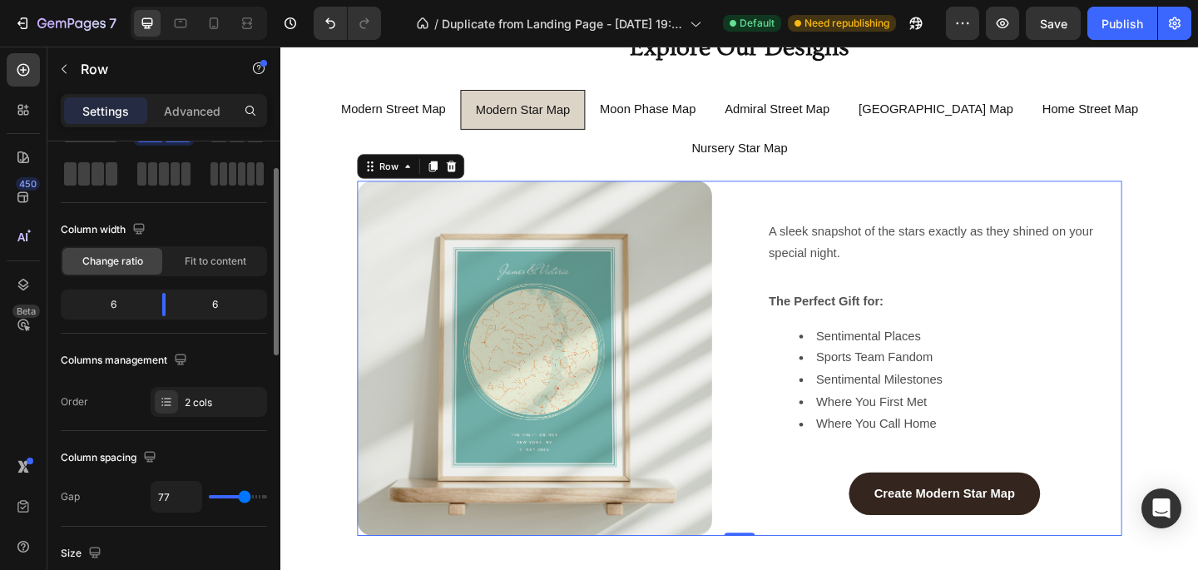
type input "78"
type input "79"
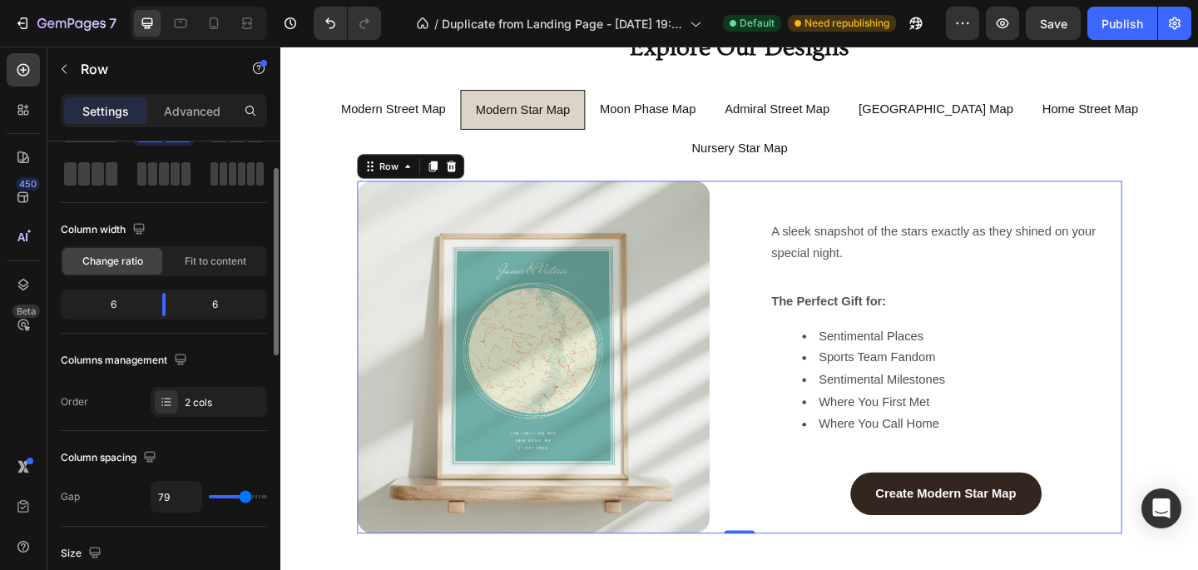
type input "80"
type input "81"
type input "82"
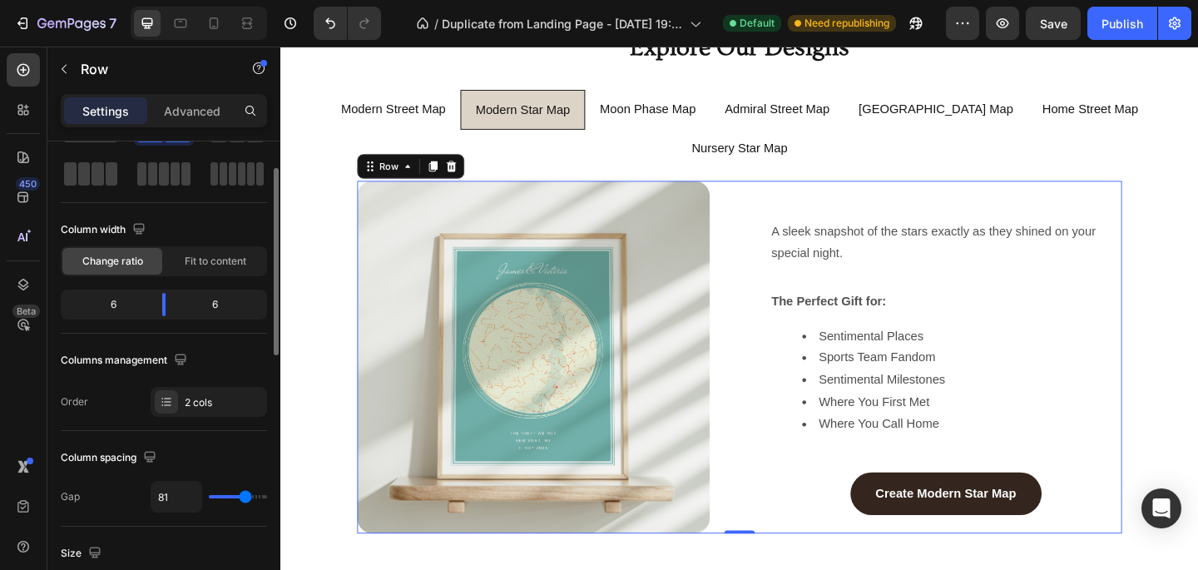
type input "82"
type input "83"
type input "84"
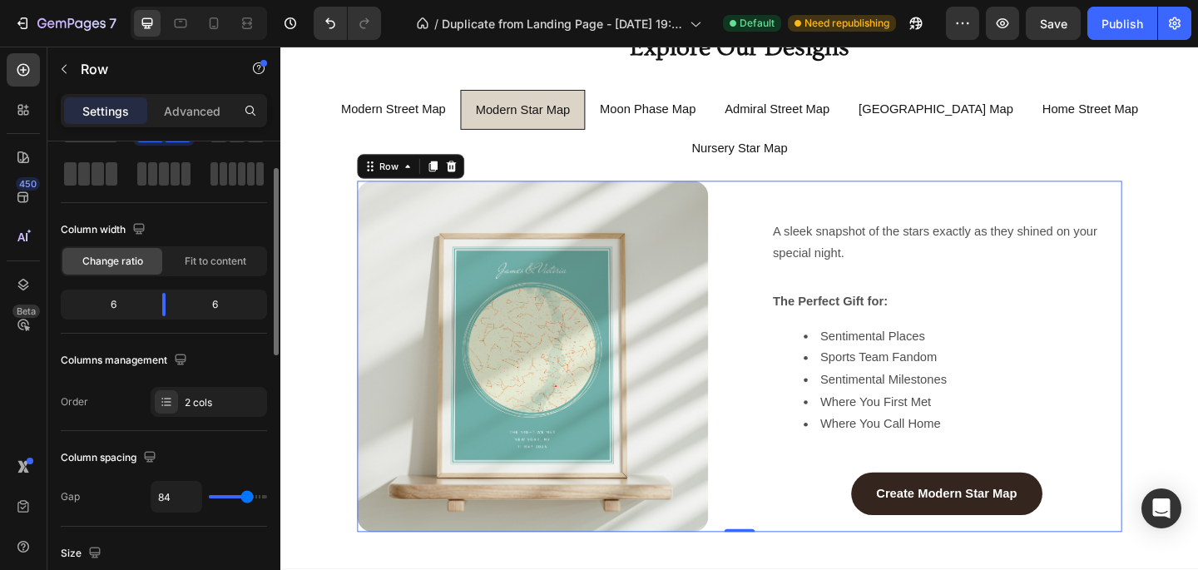
type input "85"
type input "86"
type input "87"
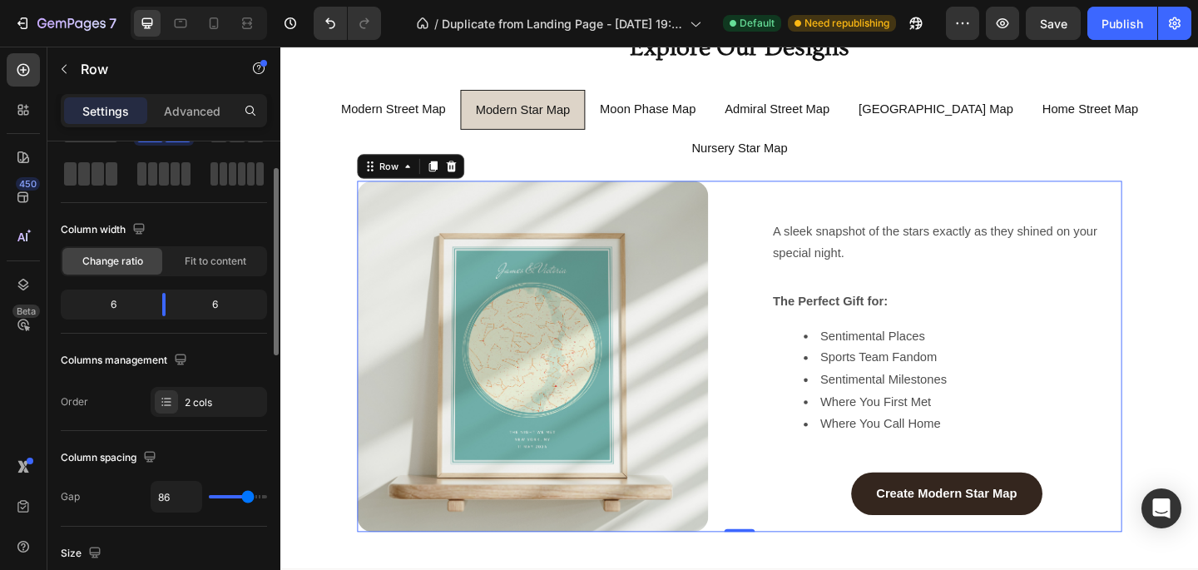
type input "87"
type input "88"
type input "89"
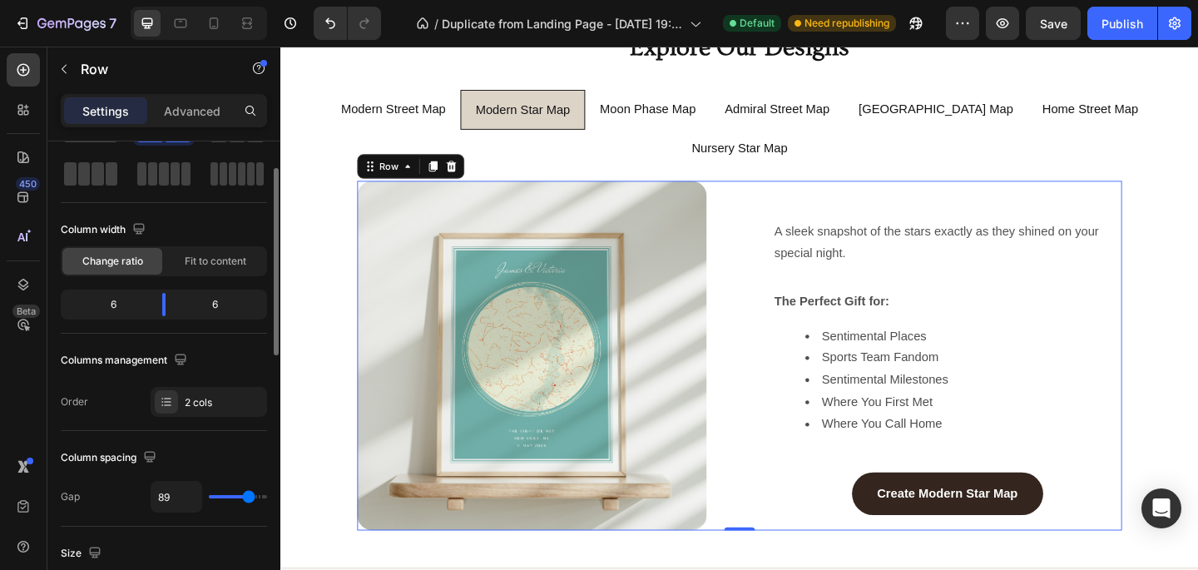
type input "90"
type input "91"
type input "92"
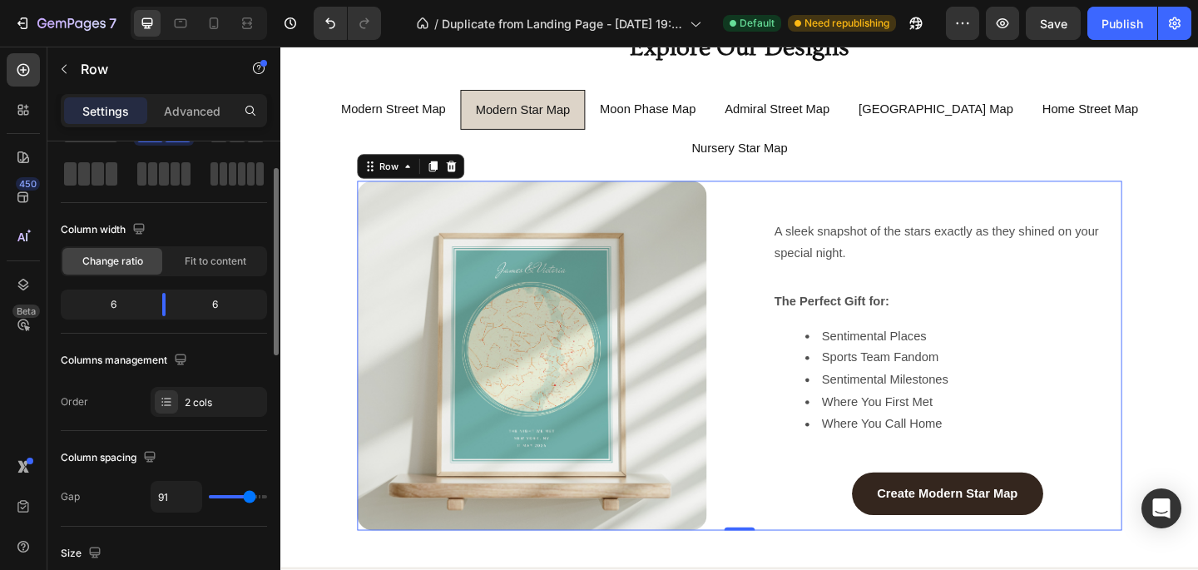
type input "92"
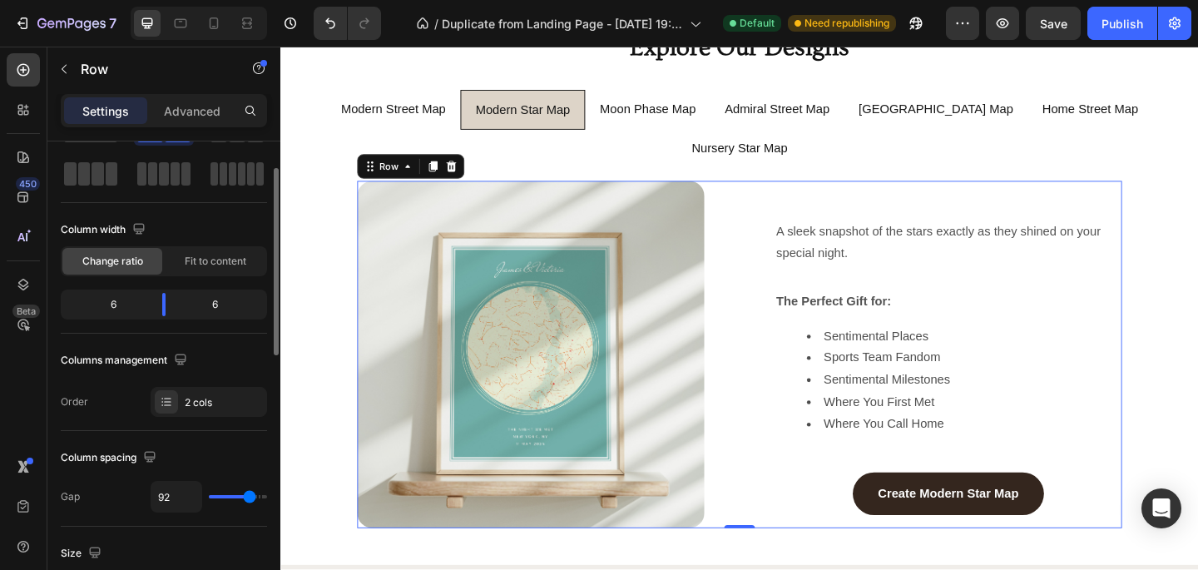
type input "93"
drag, startPoint x: 225, startPoint y: 493, endPoint x: 250, endPoint y: 489, distance: 25.3
type input "93"
click at [250, 495] on input "range" at bounding box center [238, 496] width 58 height 3
type input "29"
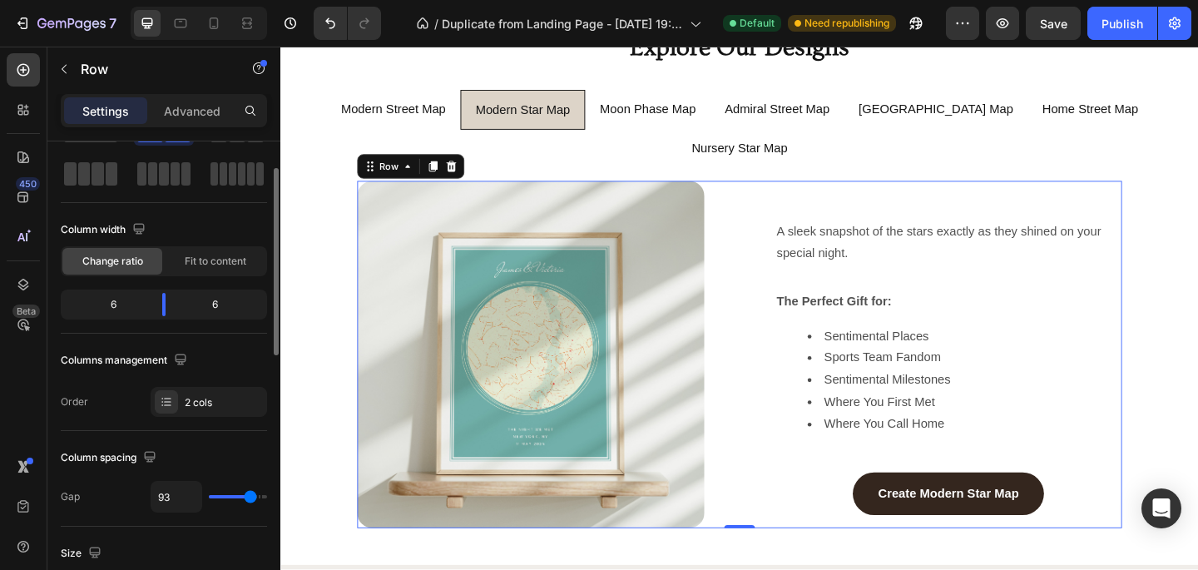
type input "29"
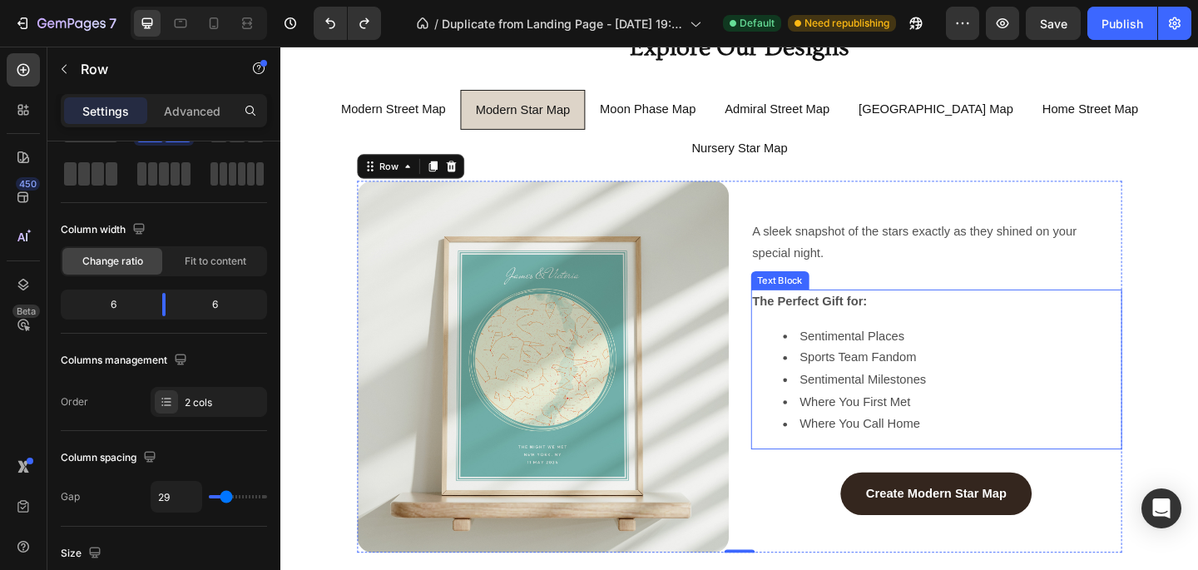
click at [945, 374] on li "Sports Team Fandom" at bounding box center [1011, 386] width 368 height 24
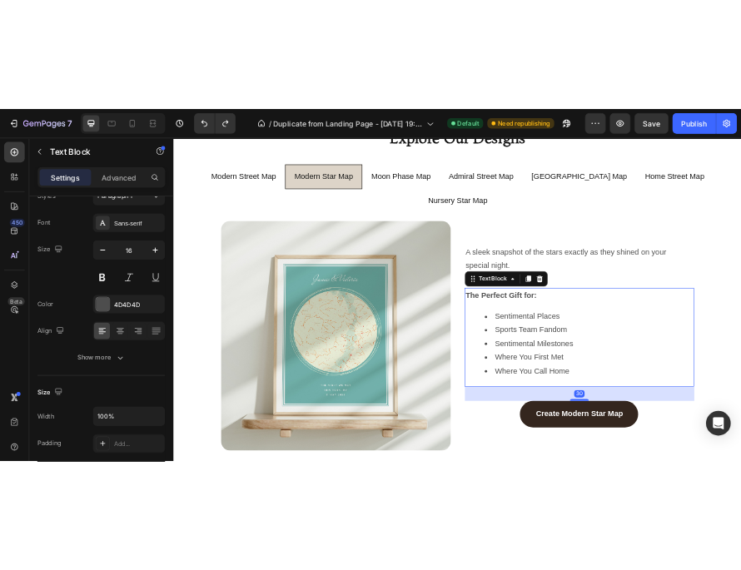
scroll to position [0, 0]
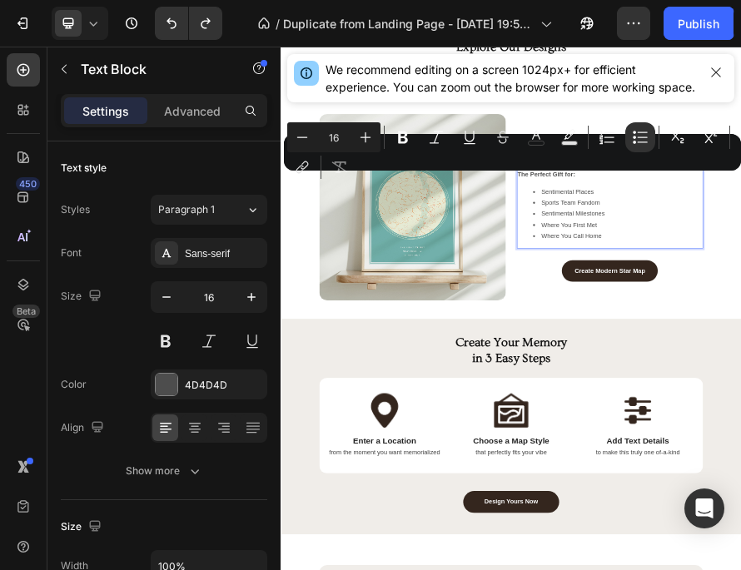
click at [542, 173] on div "Minus 16 Plus Bold Italic Underline Strikethrough color color Numbered List Bul…" at bounding box center [512, 152] width 450 height 60
click at [566, 181] on div "Minus 16 Plus Bold Italic Underline Strikethrough color color Numbered List Bul…" at bounding box center [512, 152] width 450 height 60
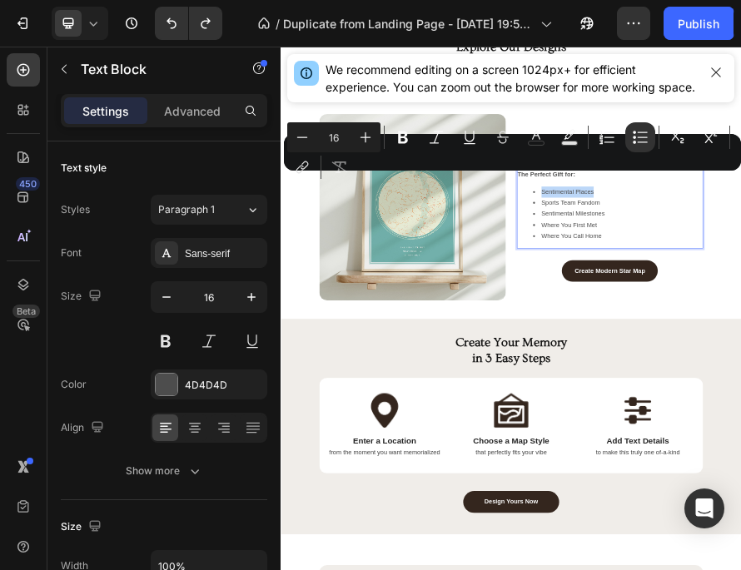
drag, startPoint x: 958, startPoint y: 320, endPoint x: 847, endPoint y: 323, distance: 110.7
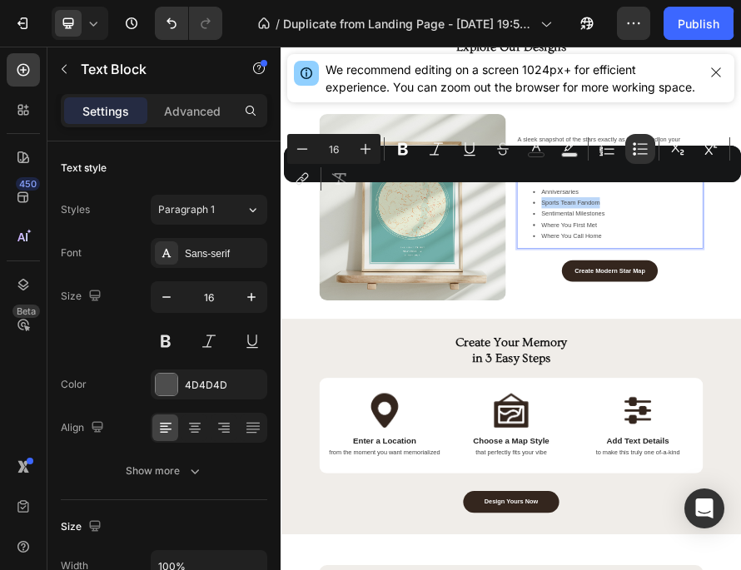
drag, startPoint x: 972, startPoint y: 349, endPoint x: 847, endPoint y: 346, distance: 124.8
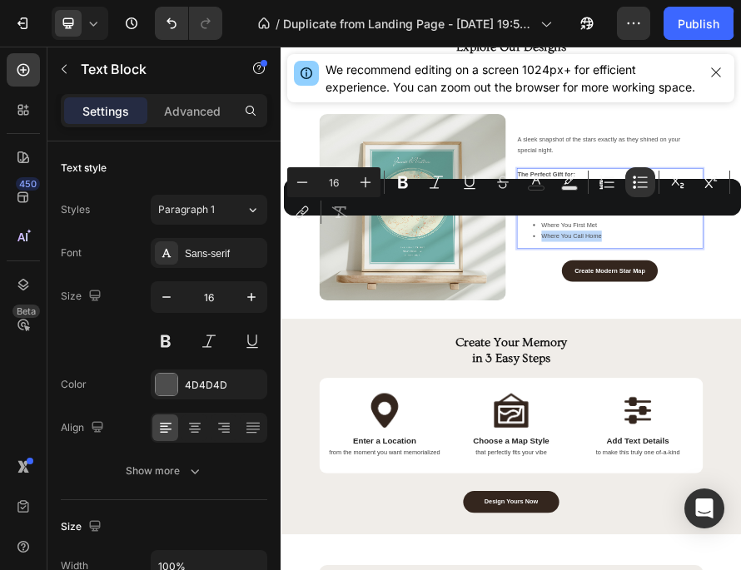
drag, startPoint x: 977, startPoint y: 413, endPoint x: 849, endPoint y: 413, distance: 128.1
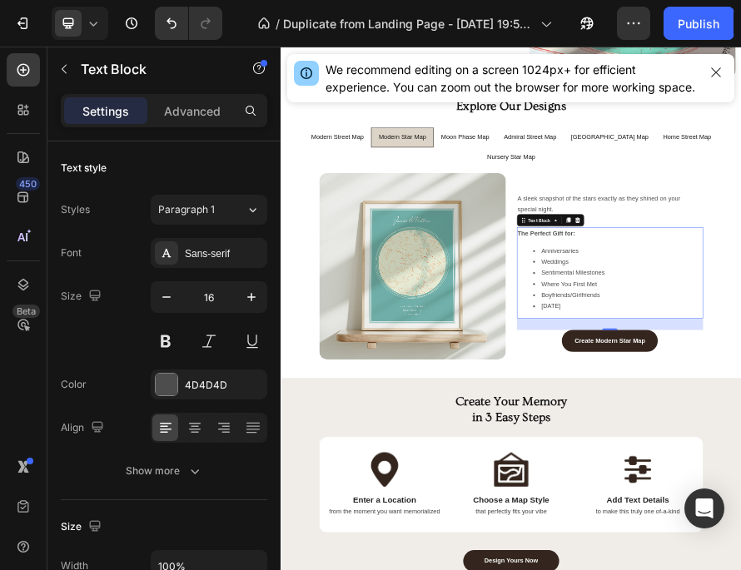
scroll to position [954, 0]
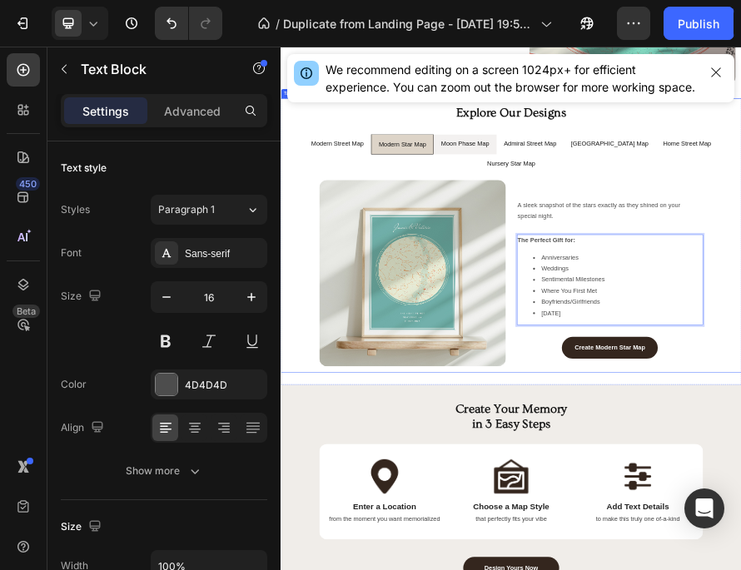
click at [652, 261] on p "Moon Phase Map" at bounding box center [679, 258] width 104 height 24
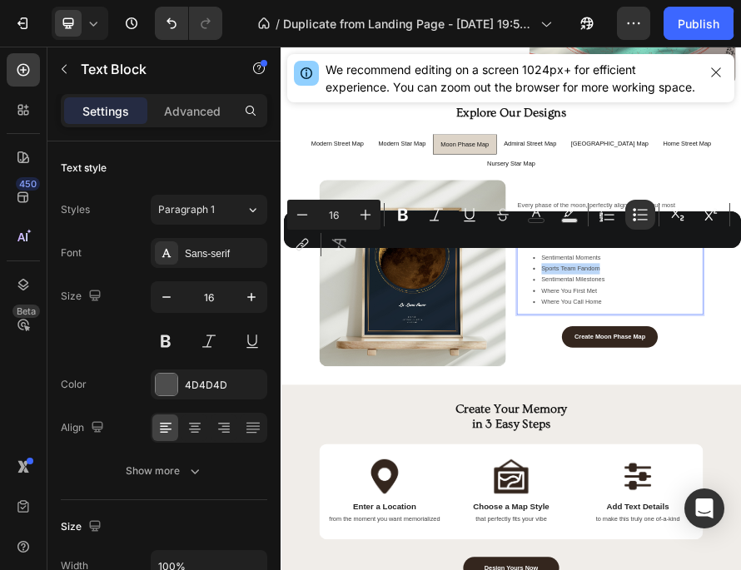
drag, startPoint x: 969, startPoint y: 485, endPoint x: 842, endPoint y: 486, distance: 127.3
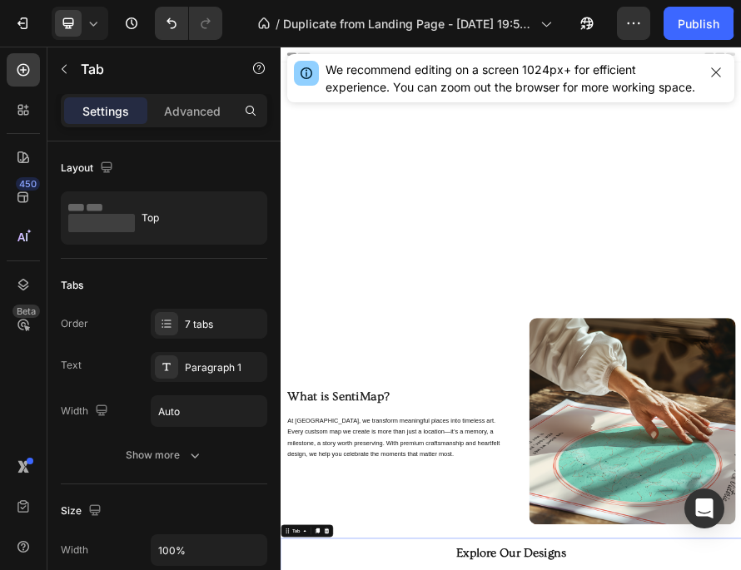
scroll to position [954, 0]
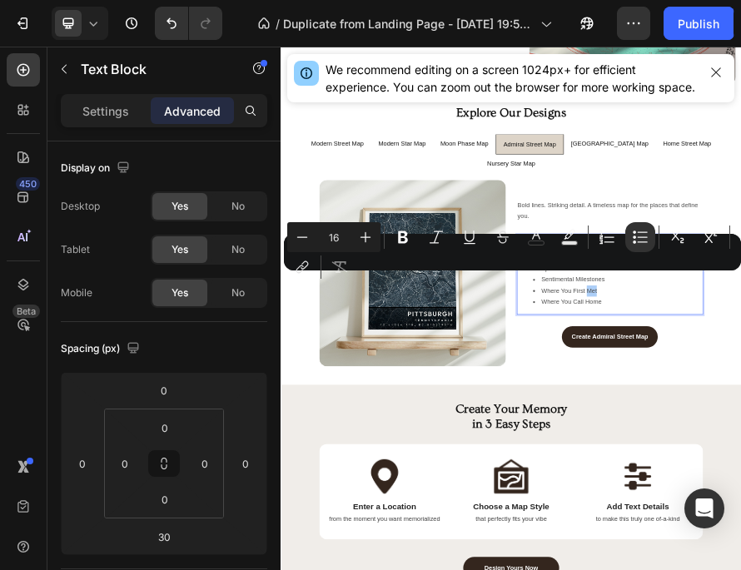
click at [596, 272] on div "Minus 16 Plus Bold Italic Underline Strikethrough color color Numbered List Bul…" at bounding box center [512, 252] width 450 height 60
click at [557, 273] on div "Minus 16 Plus Bold Italic Underline Strikethrough color color Numbered List Bul…" at bounding box center [512, 252] width 450 height 60
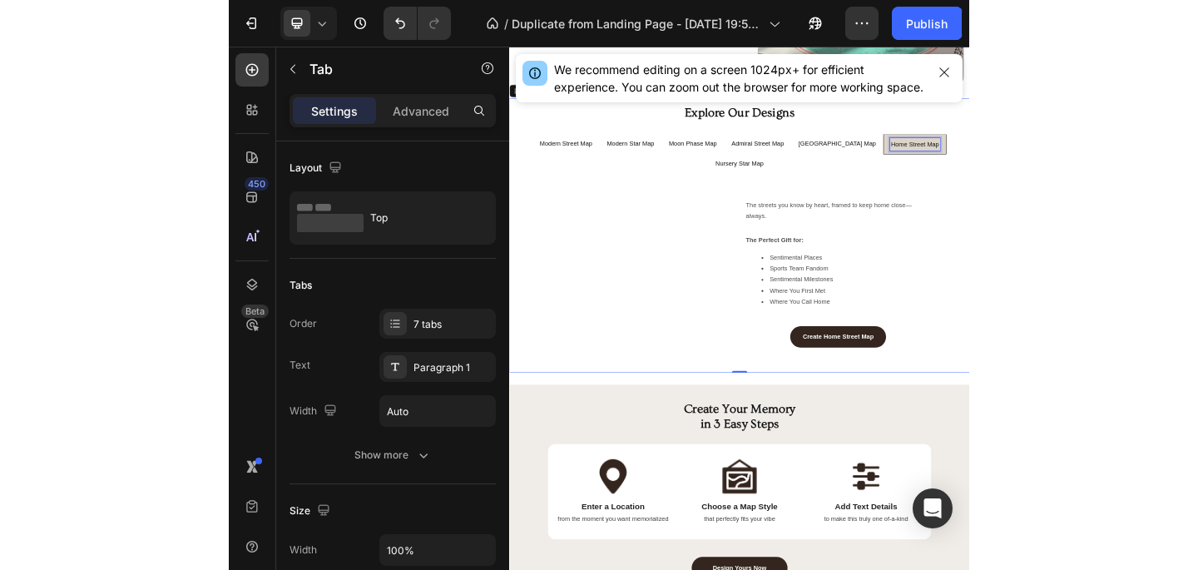
scroll to position [955, 0]
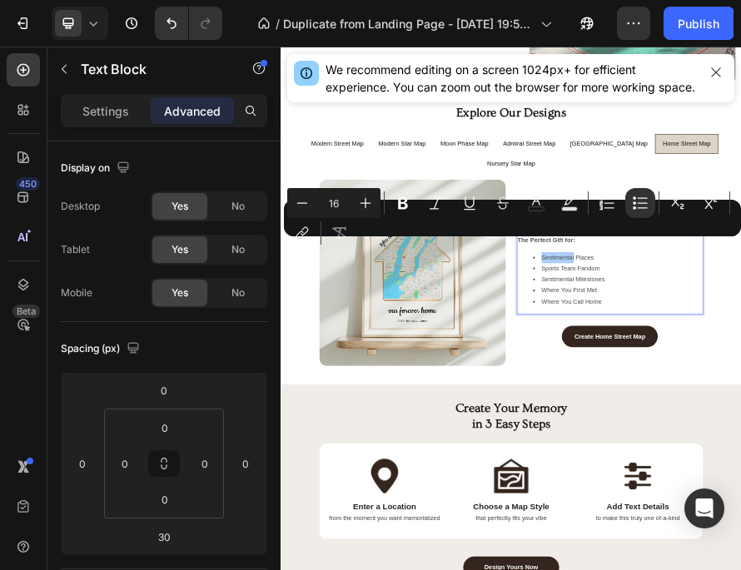
click at [581, 239] on div "Minus 16 Plus Bold Italic Underline Strikethrough color color Numbered List Bul…" at bounding box center [512, 218] width 450 height 60
click at [601, 240] on div "Minus 16 Plus Bold Italic Underline Strikethrough color color Numbered List Bul…" at bounding box center [512, 218] width 450 height 60
click at [592, 240] on div "Minus 16 Plus Bold Italic Underline Strikethrough color color Numbered List Bul…" at bounding box center [512, 218] width 450 height 60
click at [590, 242] on div "Minus 16 Plus Bold Italic Underline Strikethrough color color Numbered List Bul…" at bounding box center [512, 218] width 450 height 60
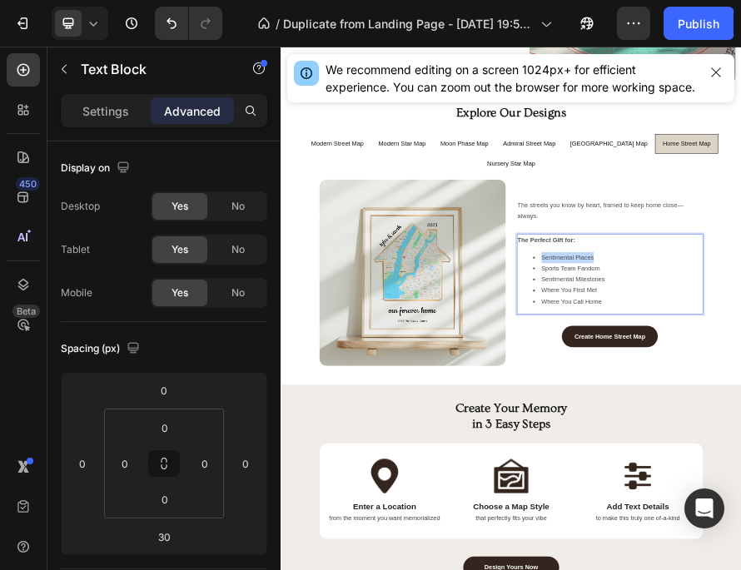
drag, startPoint x: 960, startPoint y: 465, endPoint x: 847, endPoint y: 467, distance: 113.2
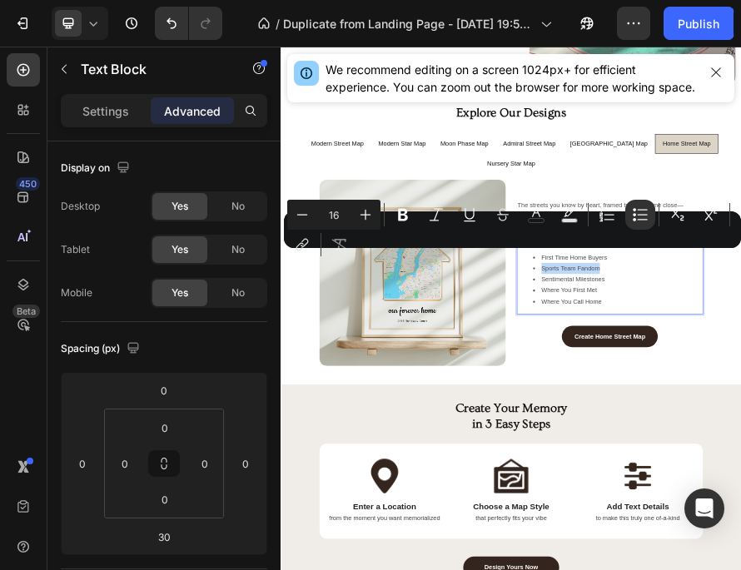
drag, startPoint x: 971, startPoint y: 483, endPoint x: 843, endPoint y: 483, distance: 128.1
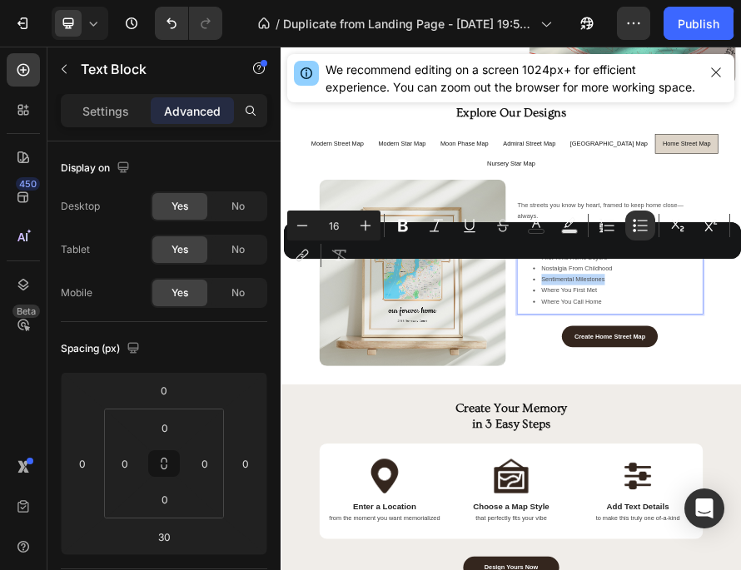
drag, startPoint x: 982, startPoint y: 508, endPoint x: 845, endPoint y: 509, distance: 137.3
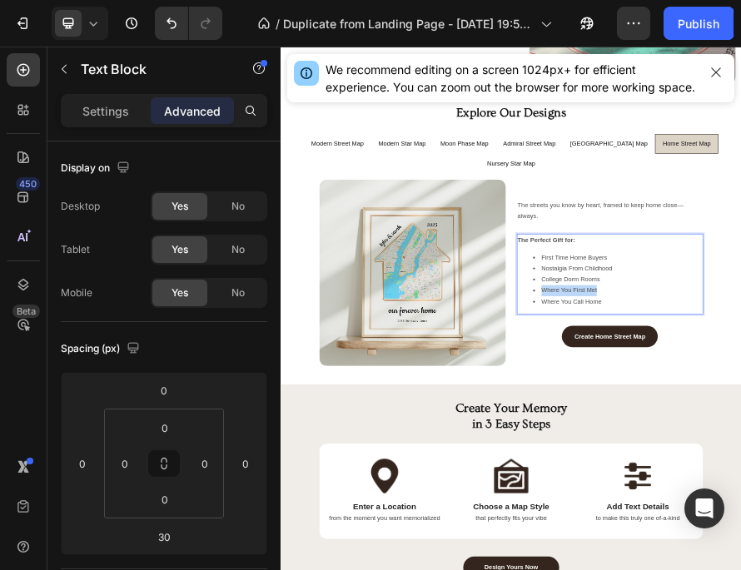
drag, startPoint x: 967, startPoint y: 533, endPoint x: 844, endPoint y: 531, distance: 123.2
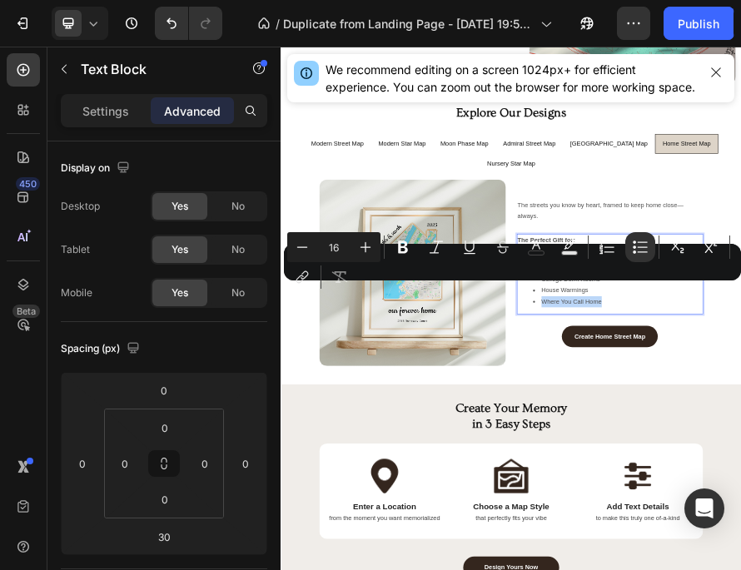
drag, startPoint x: 975, startPoint y: 558, endPoint x: 845, endPoint y: 558, distance: 129.8
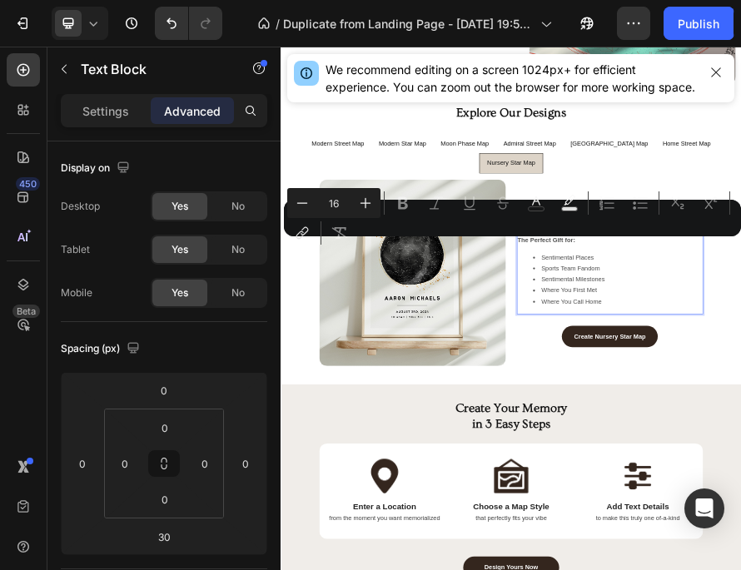
click at [592, 239] on div "Minus 16 Plus Bold Italic Underline Strikethrough color color Numbered List Bul…" at bounding box center [512, 218] width 450 height 60
drag, startPoint x: 597, startPoint y: 239, endPoint x: 554, endPoint y: 240, distance: 42.4
click at [554, 240] on div "Minus 16 Plus Bold Italic Underline Strikethrough color color Numbered List Bul…" at bounding box center [512, 218] width 450 height 60
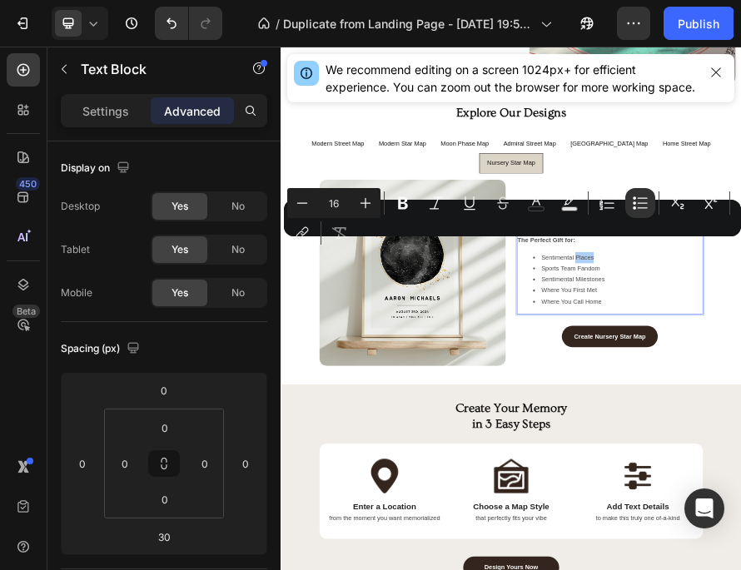
click at [541, 239] on div "Minus 16 Plus Bold Italic Underline Strikethrough color color Numbered List Bul…" at bounding box center [512, 218] width 450 height 60
click at [543, 238] on div "Minus 16 Plus Bold Italic Underline Strikethrough color color Numbered List Bul…" at bounding box center [512, 218] width 450 height 60
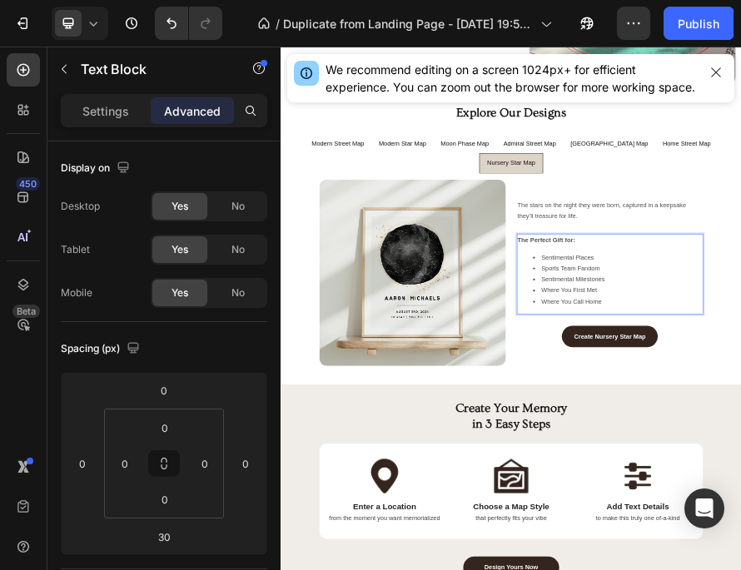
drag, startPoint x: 958, startPoint y: 464, endPoint x: 848, endPoint y: 464, distance: 109.8
drag, startPoint x: 969, startPoint y: 483, endPoint x: 848, endPoint y: 485, distance: 121.5
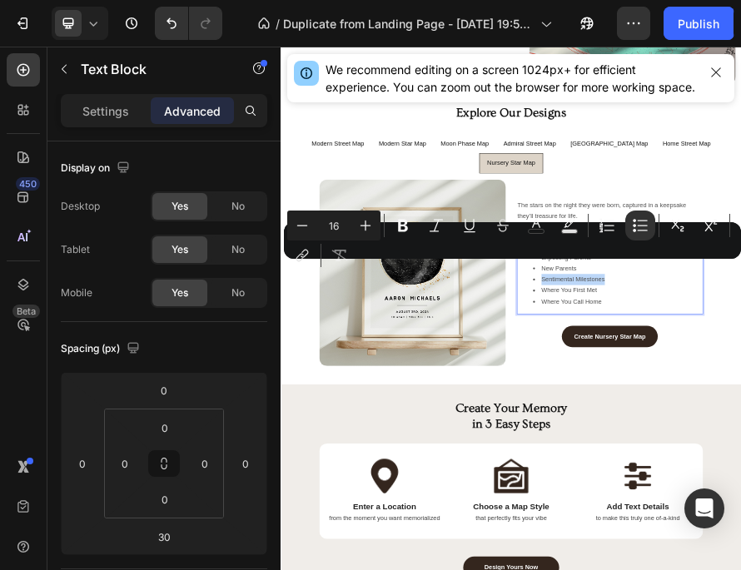
drag, startPoint x: 986, startPoint y: 507, endPoint x: 845, endPoint y: 508, distance: 141.5
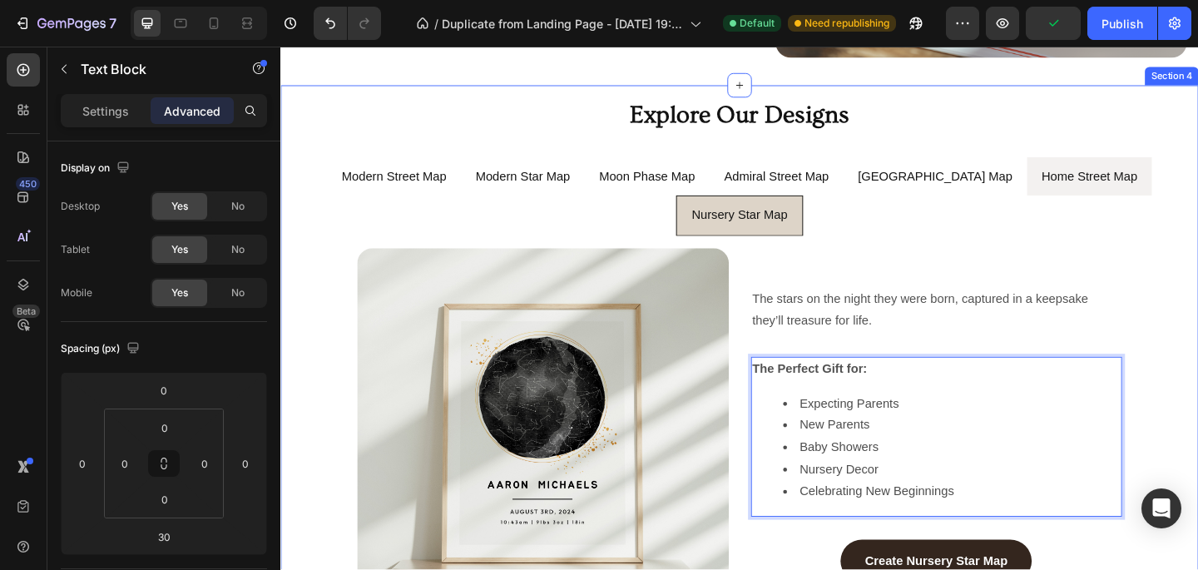
scroll to position [1025, 0]
click at [740, 191] on p "Home Street Map" at bounding box center [1160, 188] width 104 height 24
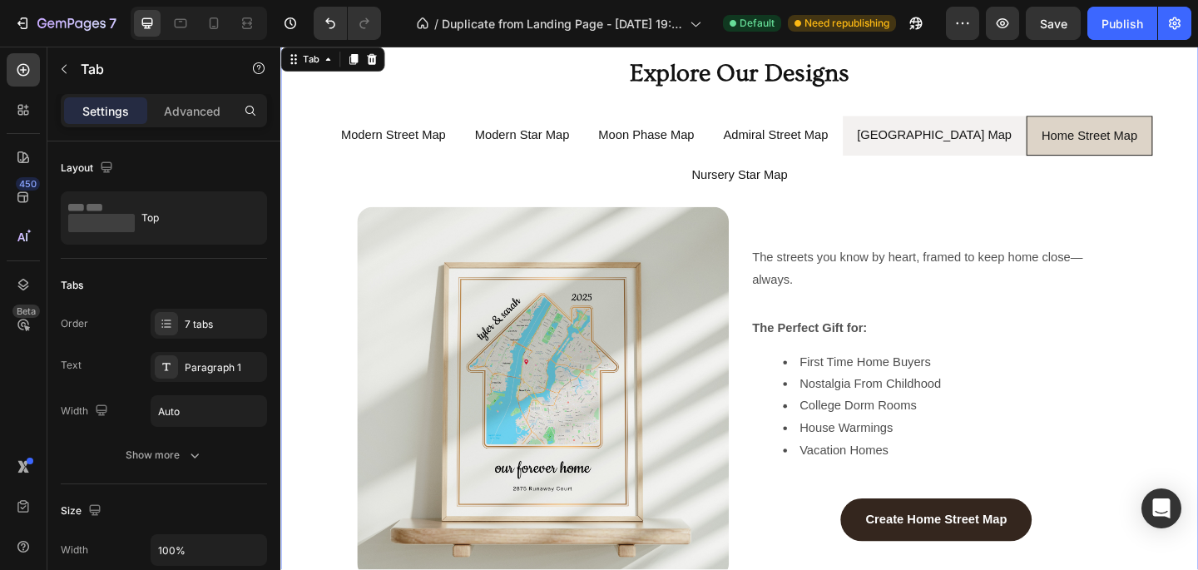
scroll to position [1087, 0]
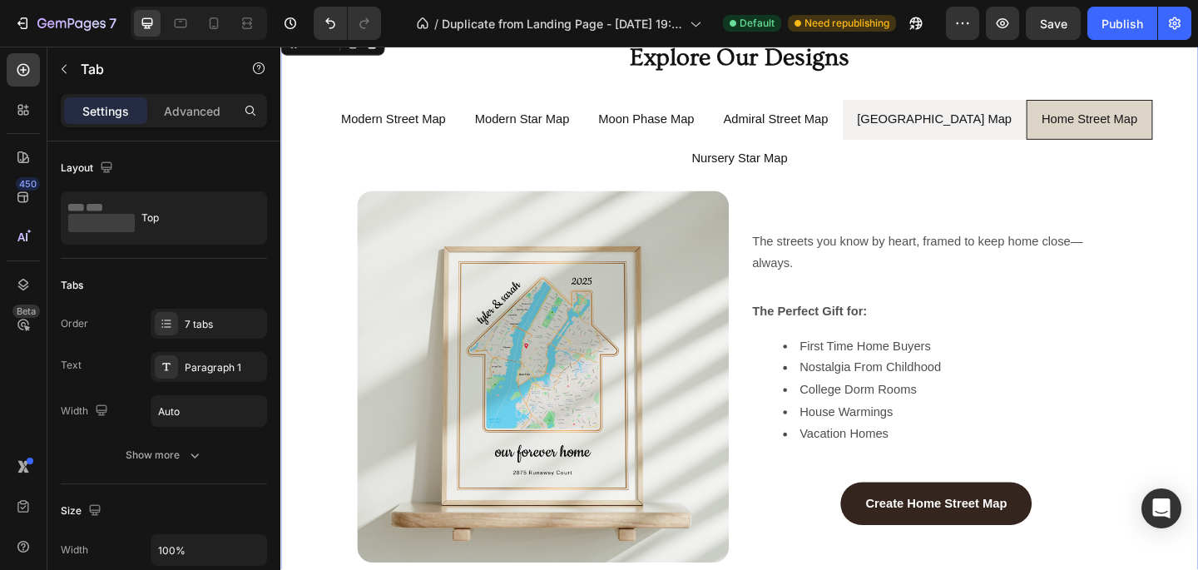
click at [740, 141] on div "[GEOGRAPHIC_DATA] Map" at bounding box center [991, 127] width 173 height 31
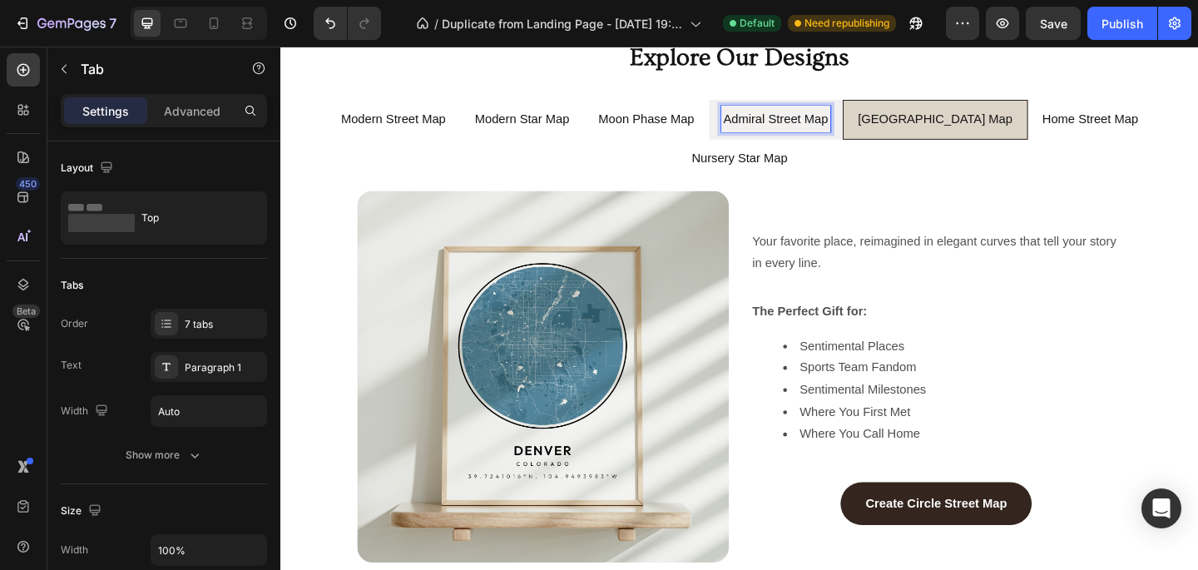
click at [740, 145] on li "Admiral Street Map" at bounding box center [819, 127] width 146 height 44
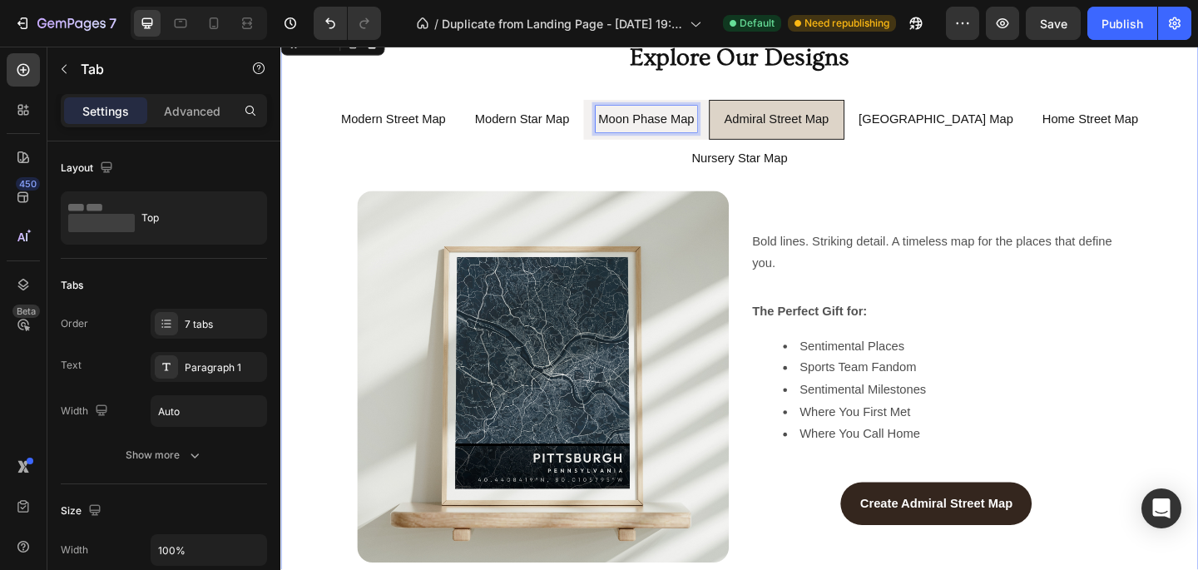
click at [678, 139] on div "Moon Phase Map" at bounding box center [677, 126] width 109 height 29
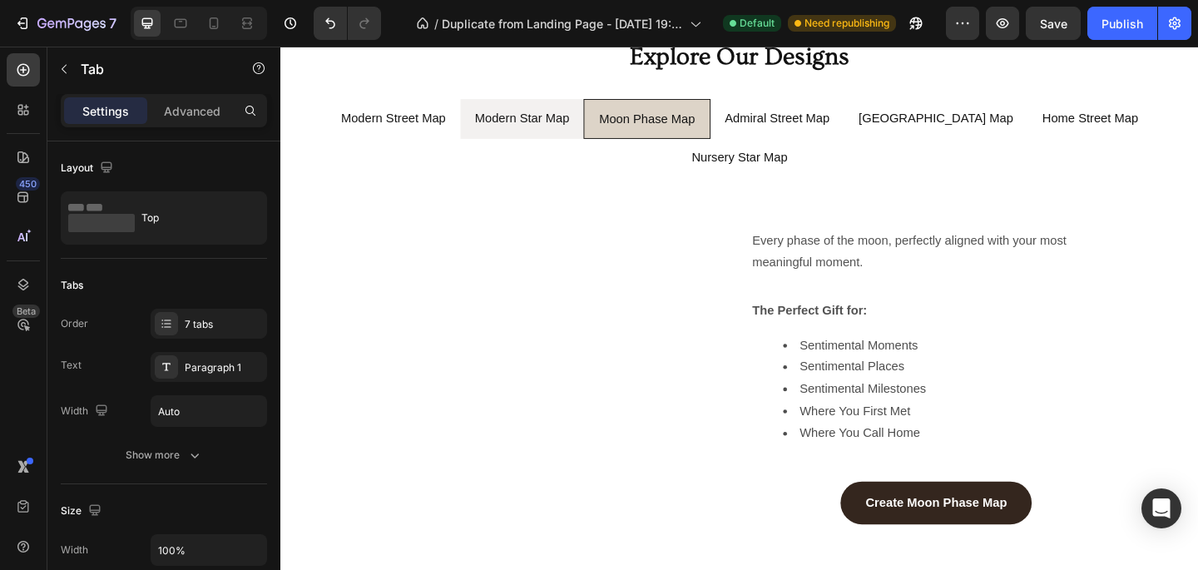
click at [564, 140] on li "Modern Star Map" at bounding box center [543, 126] width 135 height 44
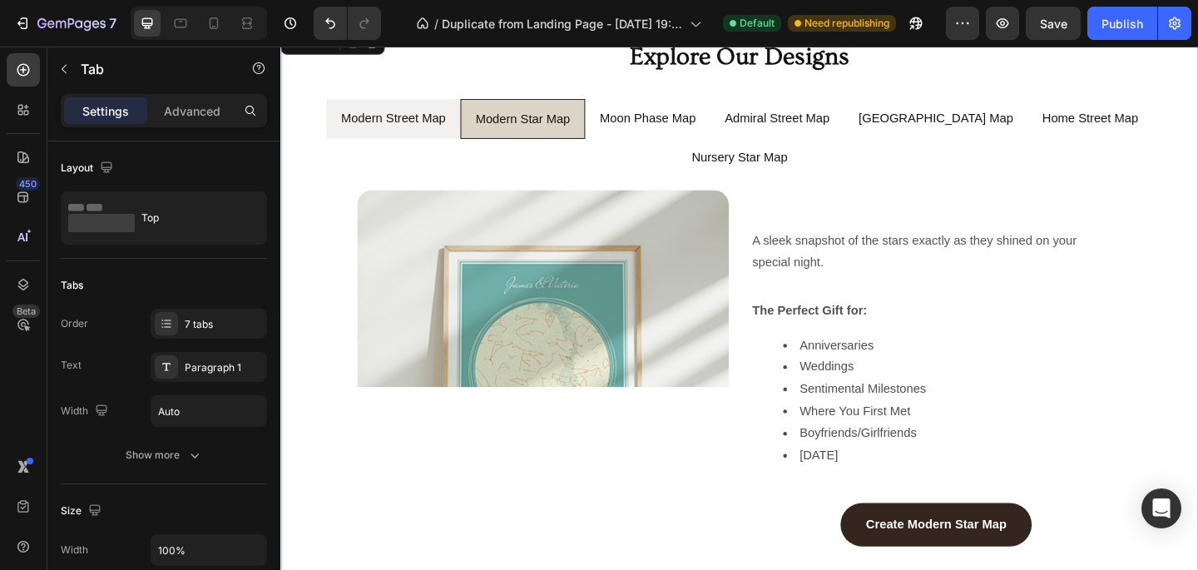
click at [421, 141] on li "Modern Street Map" at bounding box center [403, 126] width 146 height 44
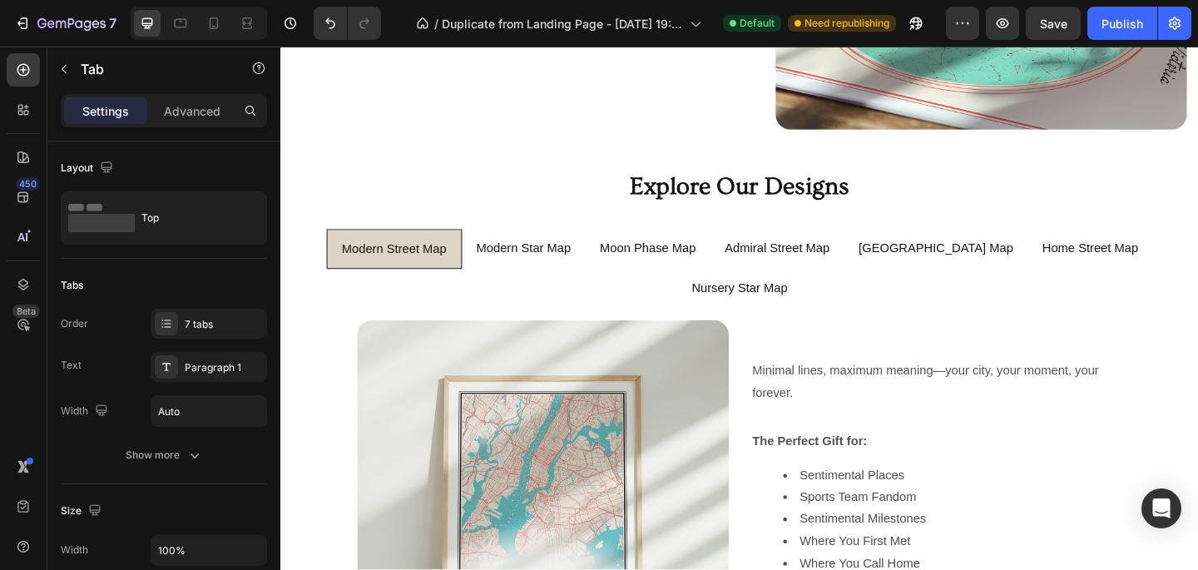
scroll to position [944, 0]
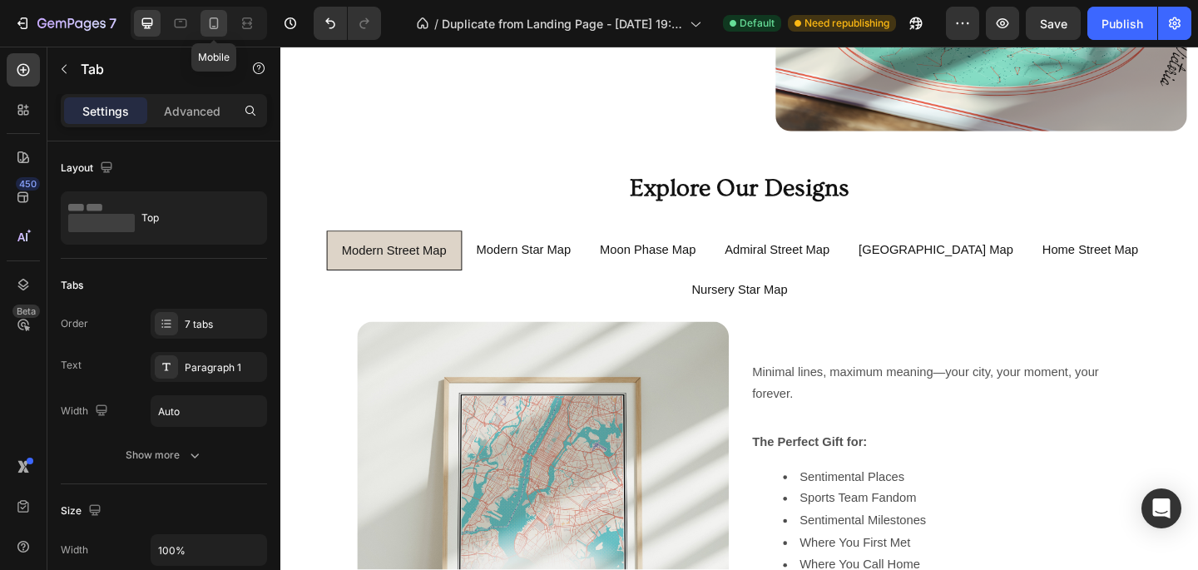
click at [225, 27] on div at bounding box center [214, 23] width 27 height 27
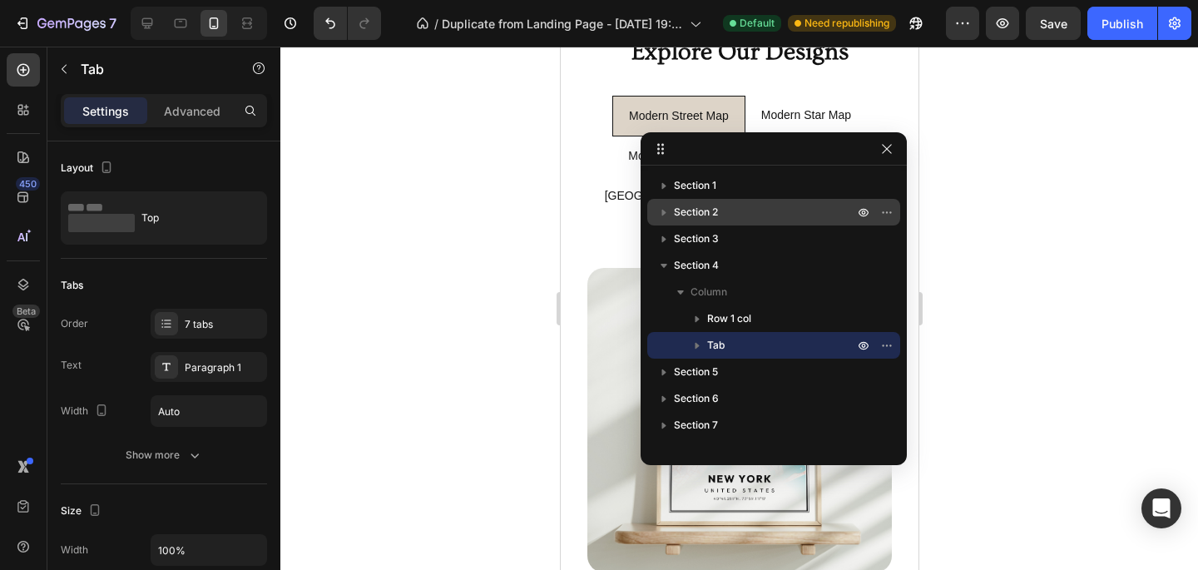
scroll to position [922, 0]
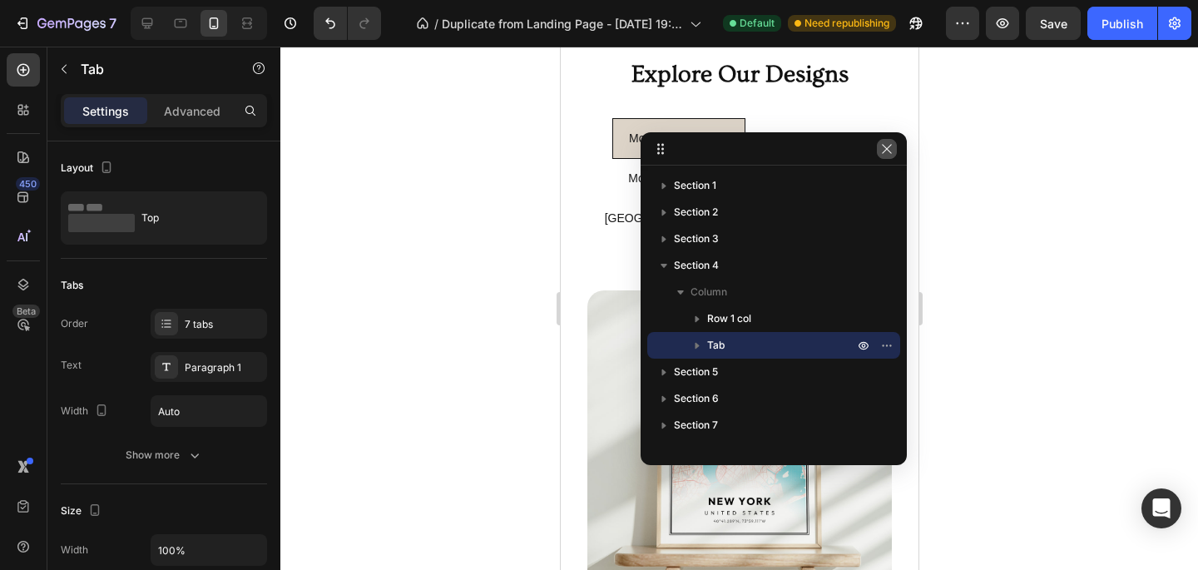
click at [740, 153] on button "button" at bounding box center [887, 149] width 20 height 20
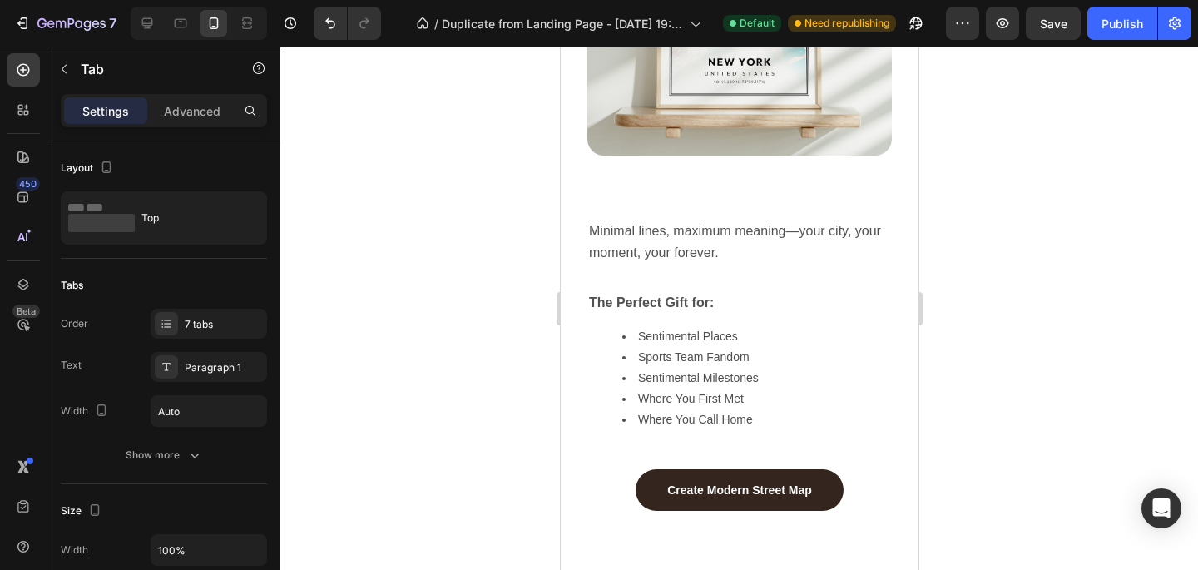
scroll to position [1366, 0]
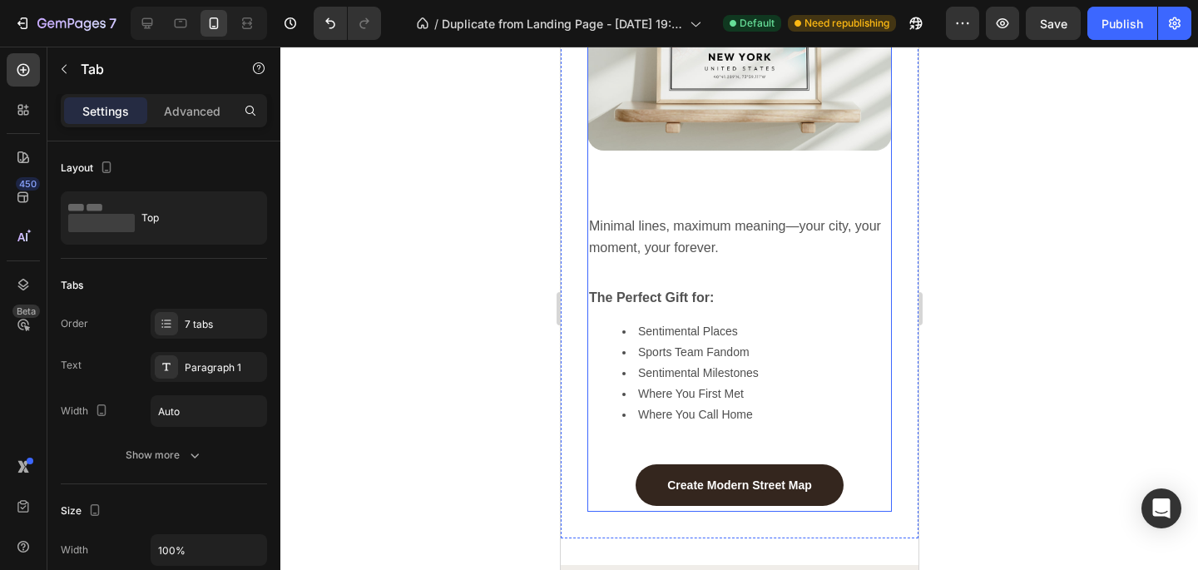
click at [740, 213] on div "Minimal lines, maximum meaning—your city, your moment, your forever. Text Block…" at bounding box center [739, 346] width 305 height 331
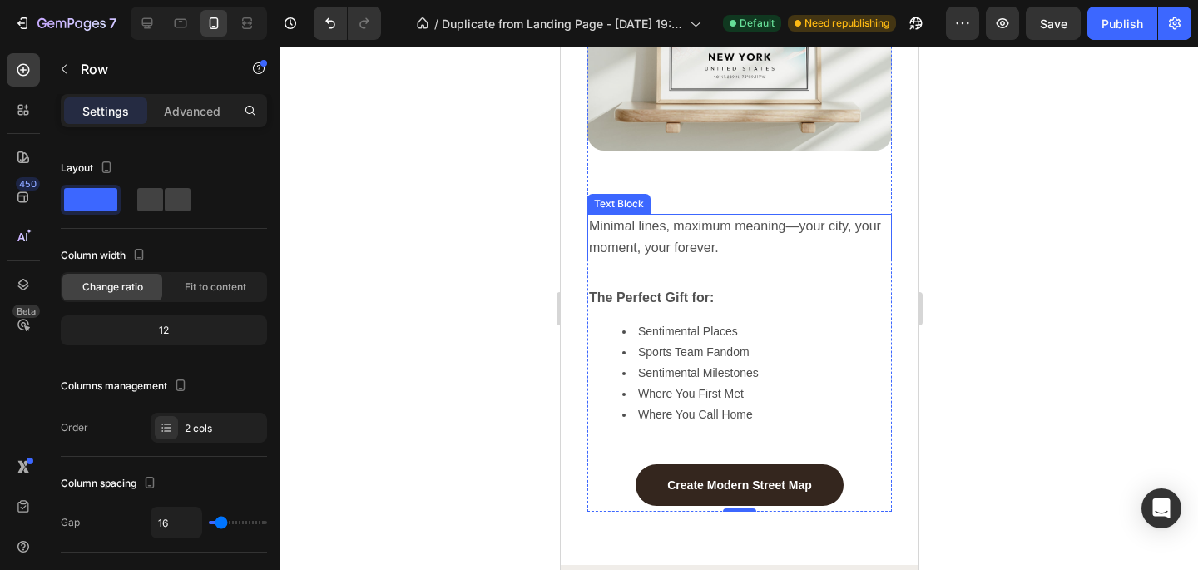
click at [694, 221] on span "Minimal lines, maximum meaning—your city, your moment, your forever." at bounding box center [735, 237] width 295 height 36
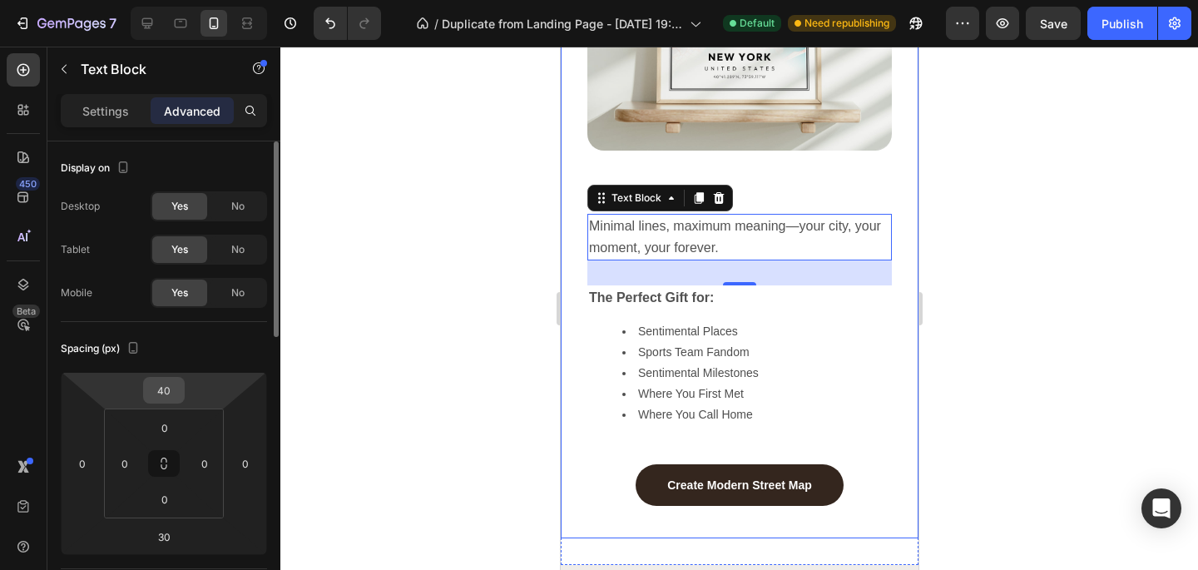
click at [173, 388] on input "40" at bounding box center [163, 390] width 33 height 25
type input "0"
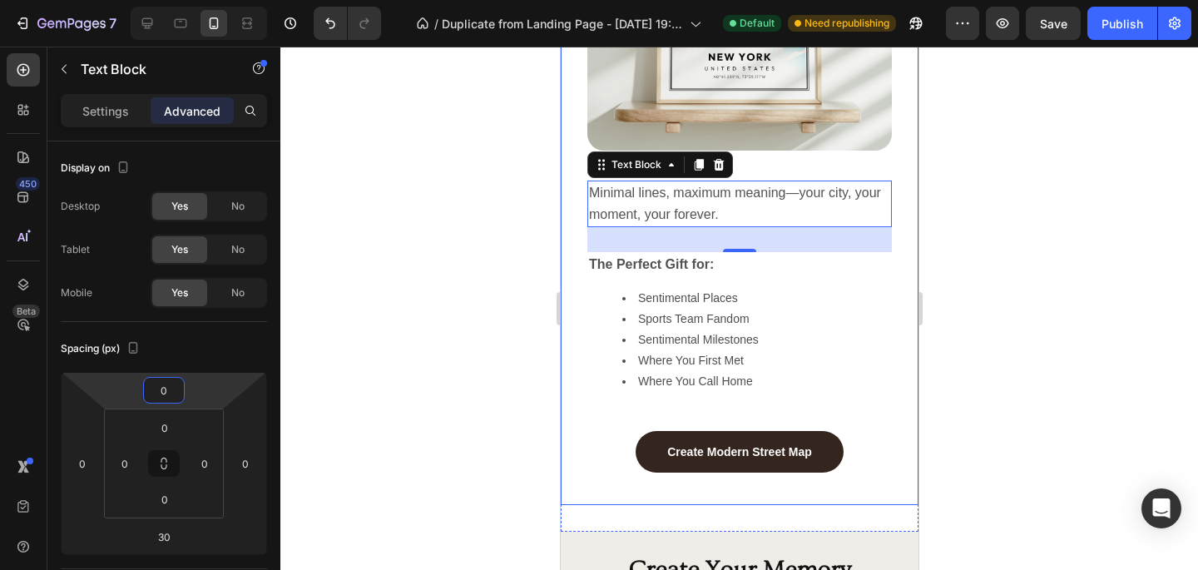
click at [453, 390] on div at bounding box center [739, 308] width 918 height 523
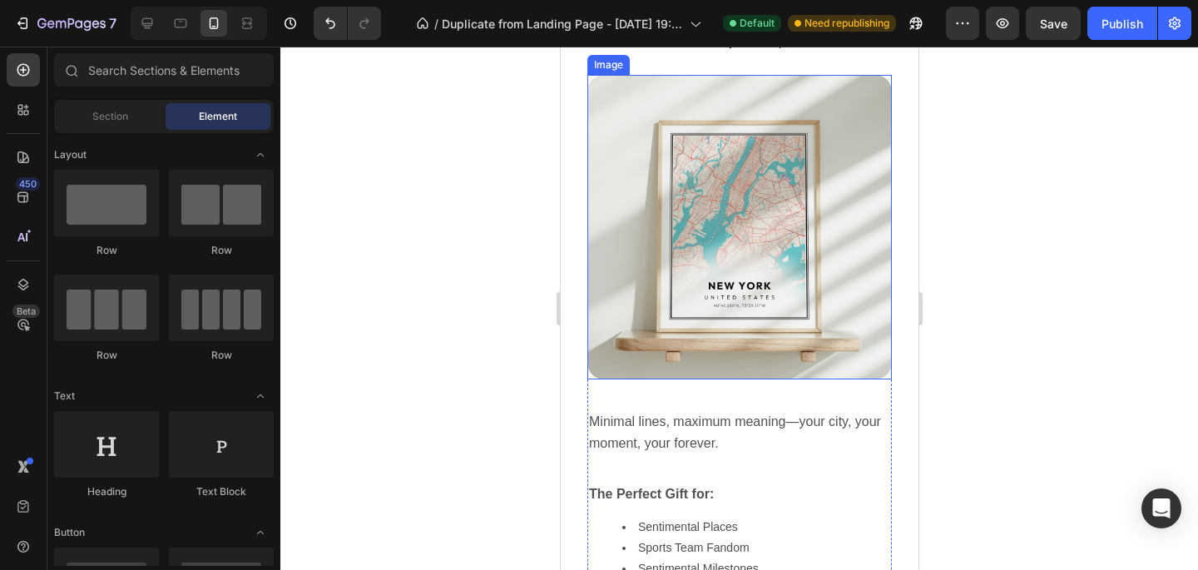
scroll to position [972, 0]
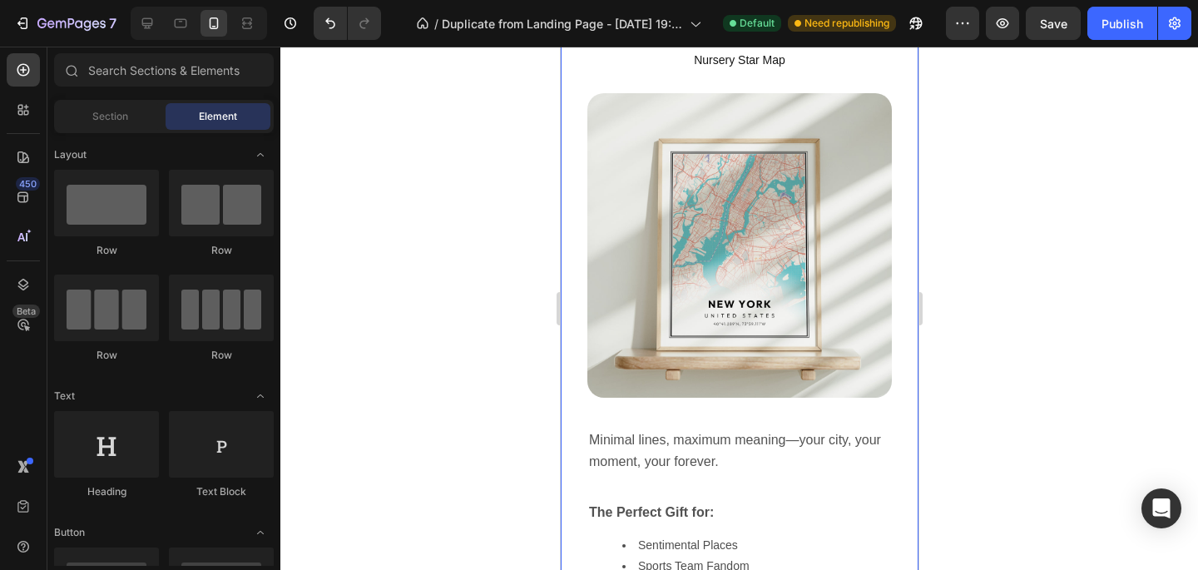
click at [603, 80] on ul "Modern Street Map Modern Star Map Moon Phase Map [GEOGRAPHIC_DATA] Map [GEOGRAP…" at bounding box center [738, 0] width 331 height 159
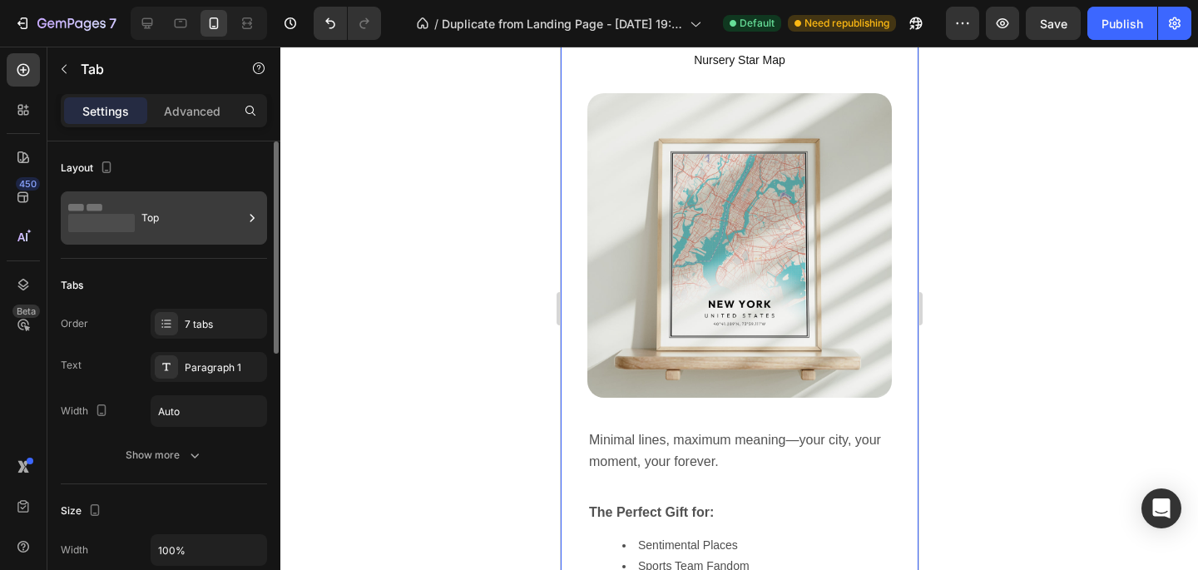
click at [138, 230] on div "Top" at bounding box center [164, 217] width 206 height 53
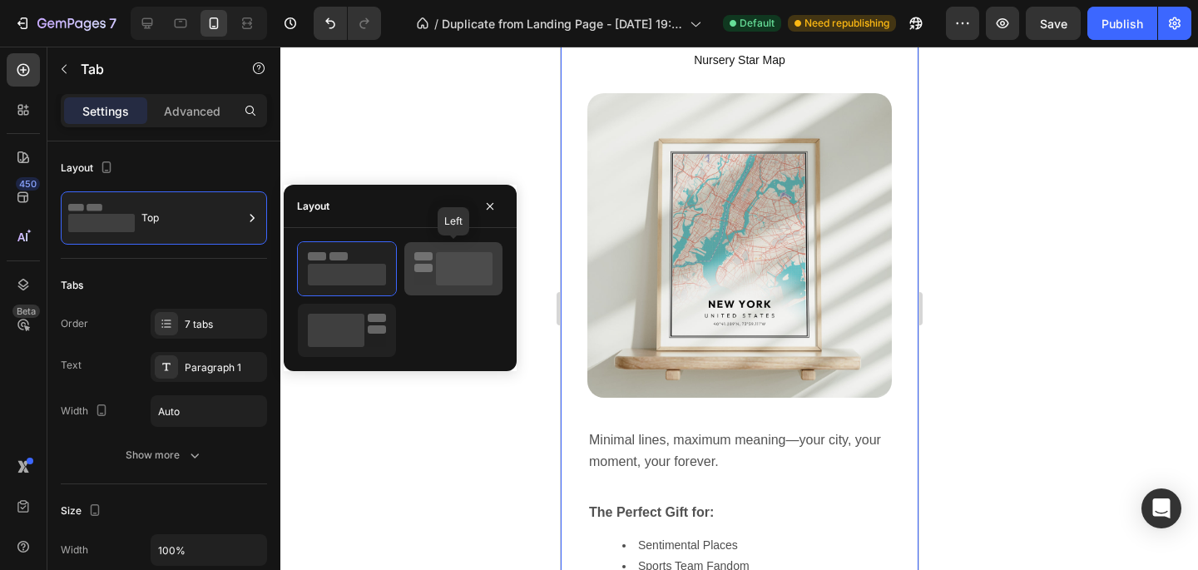
click at [410, 275] on div at bounding box center [453, 268] width 98 height 53
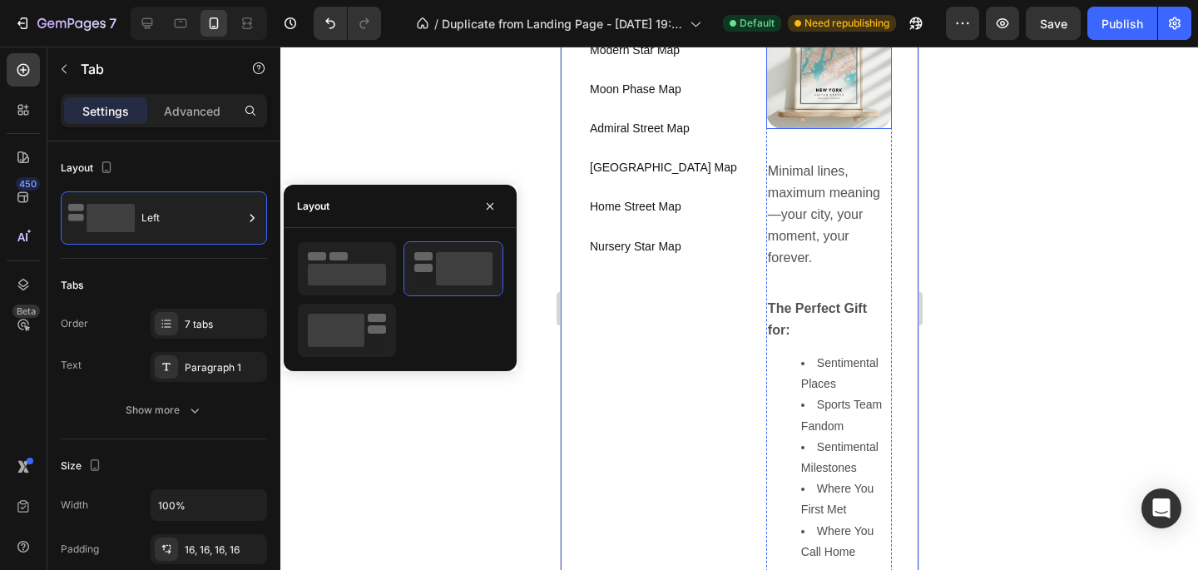
scroll to position [1231, 0]
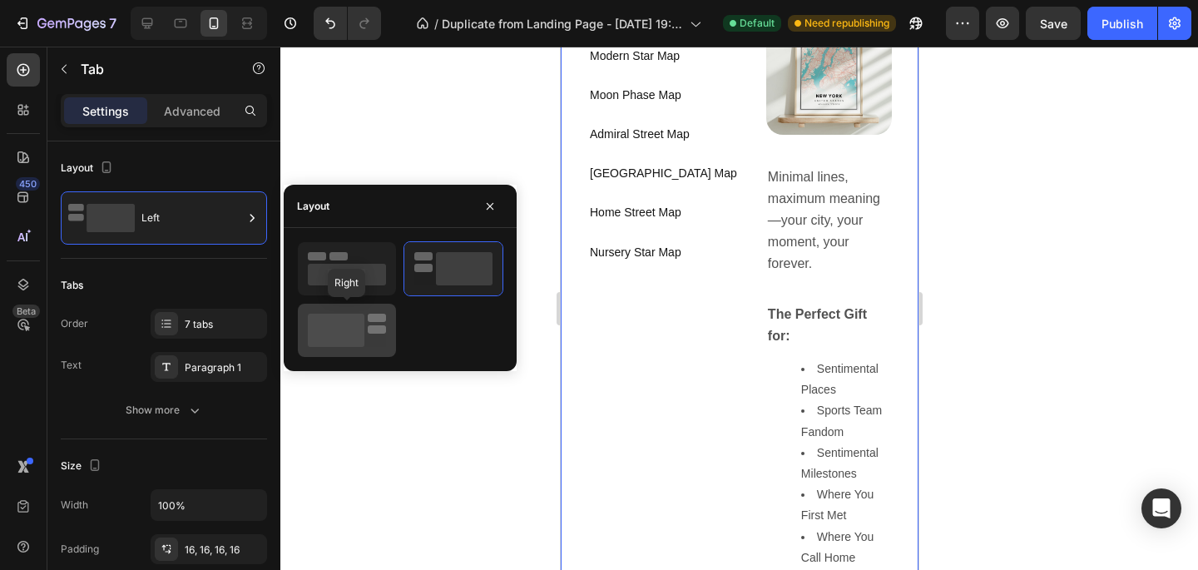
click at [332, 335] on rect at bounding box center [336, 330] width 57 height 33
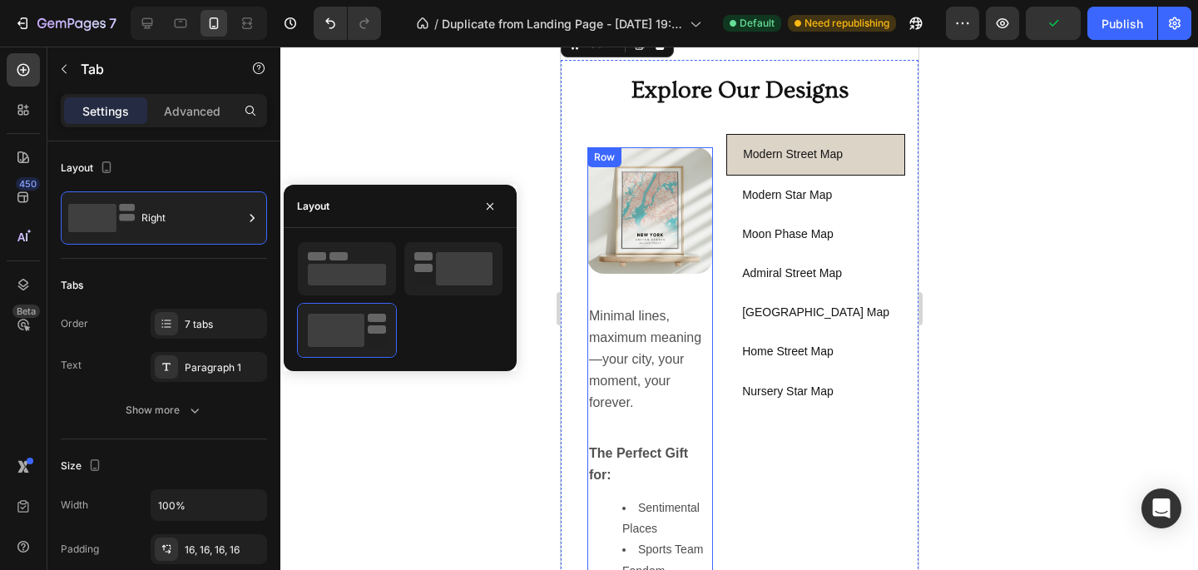
scroll to position [1100, 0]
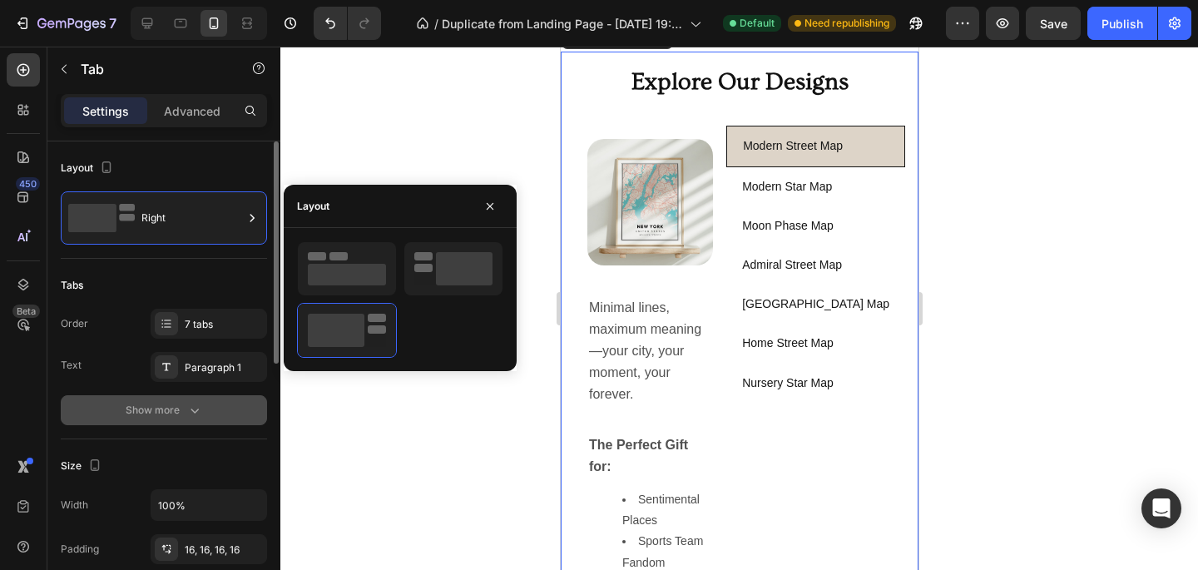
click at [155, 403] on div "Show more" at bounding box center [164, 410] width 77 height 17
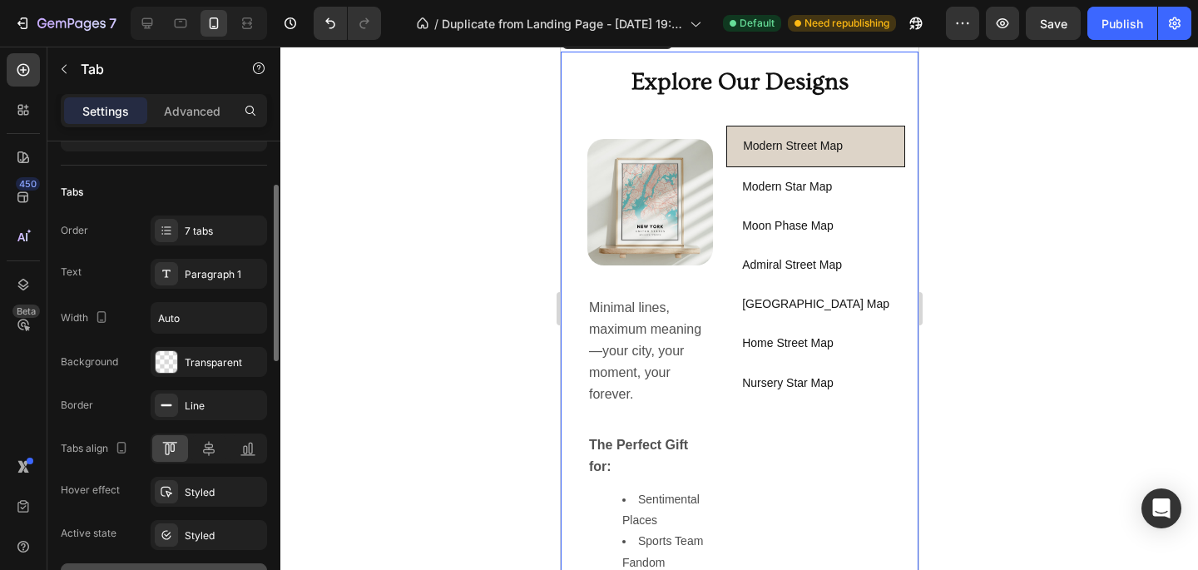
scroll to position [100, 0]
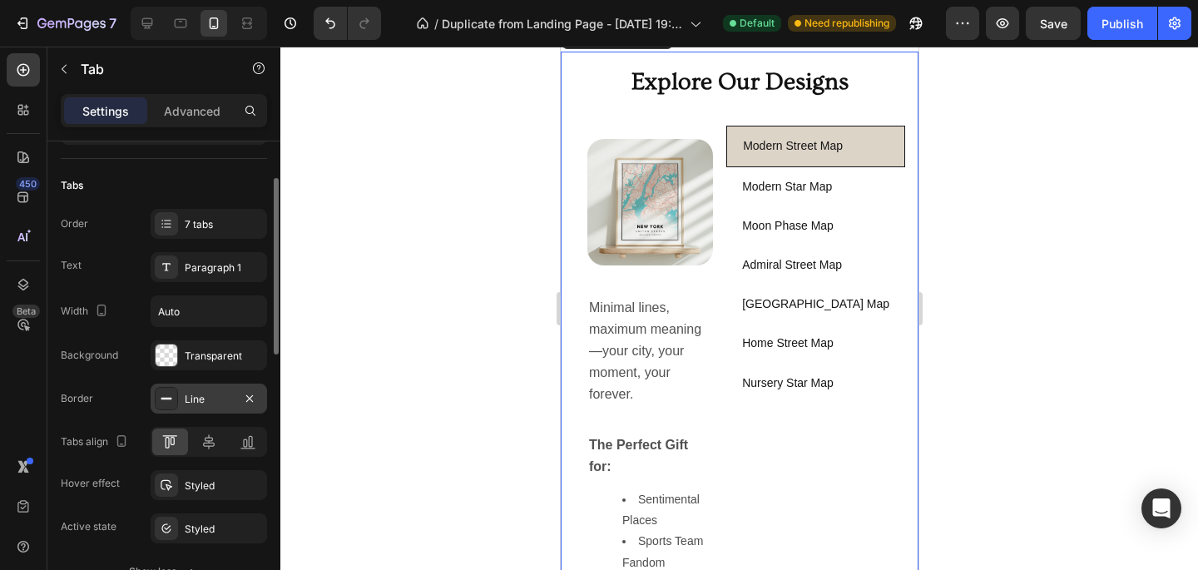
click at [210, 402] on div "Line" at bounding box center [209, 399] width 48 height 15
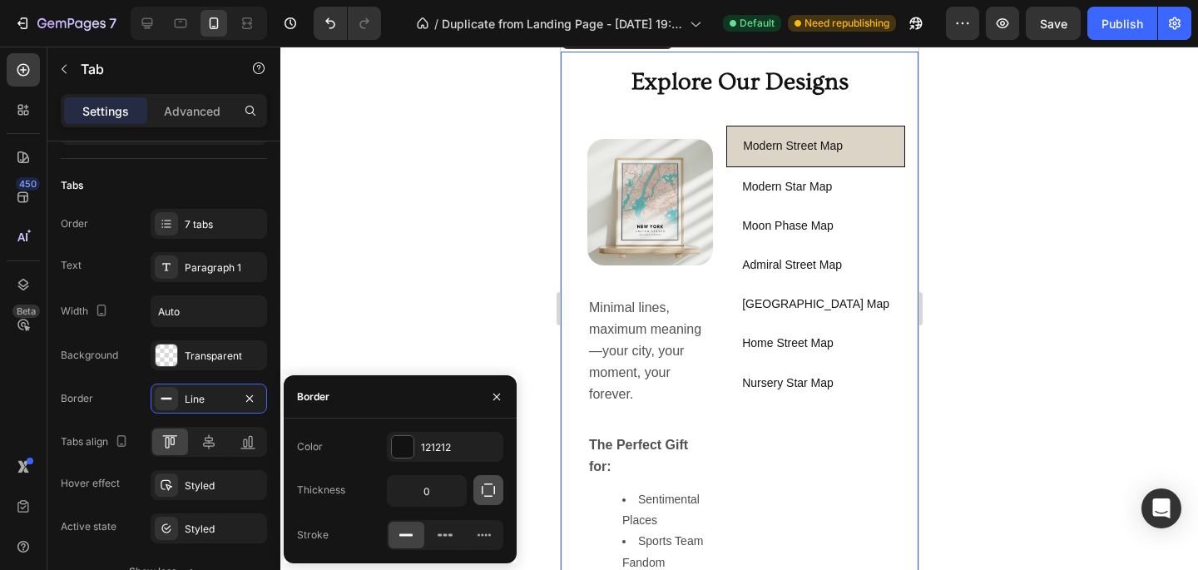
click at [492, 488] on icon "button" at bounding box center [488, 490] width 17 height 17
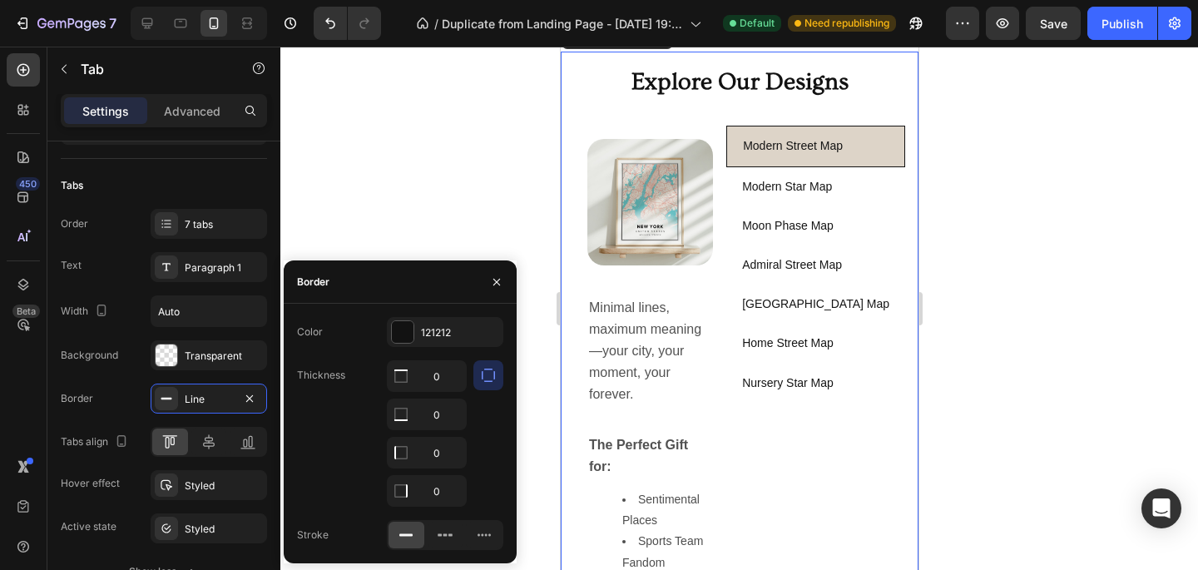
click at [483, 380] on icon "button" at bounding box center [488, 375] width 17 height 17
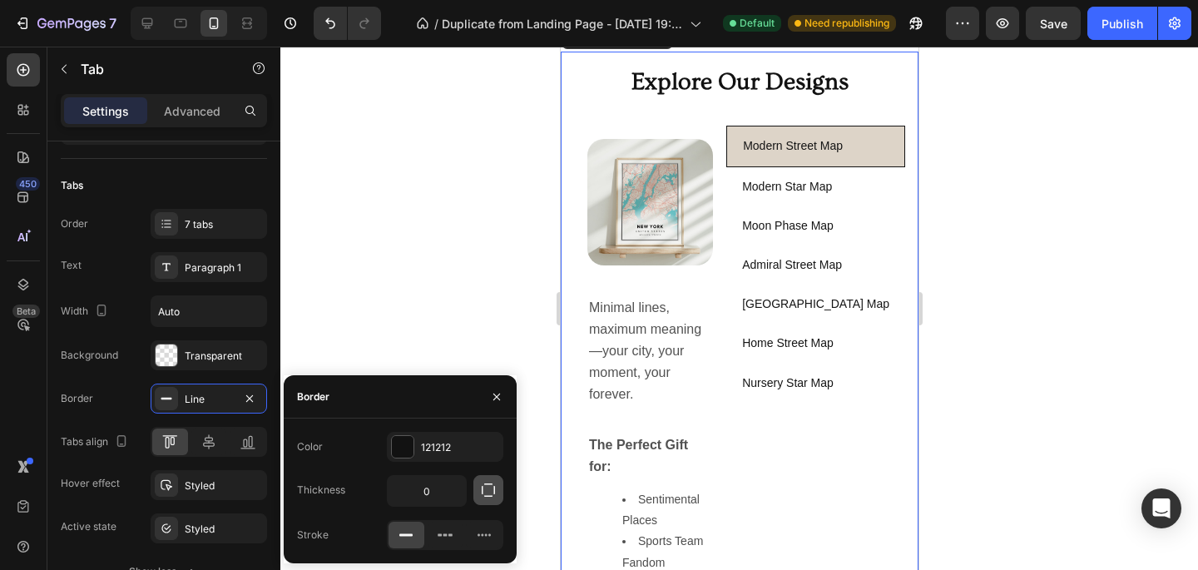
click at [489, 504] on button "button" at bounding box center [488, 490] width 30 height 30
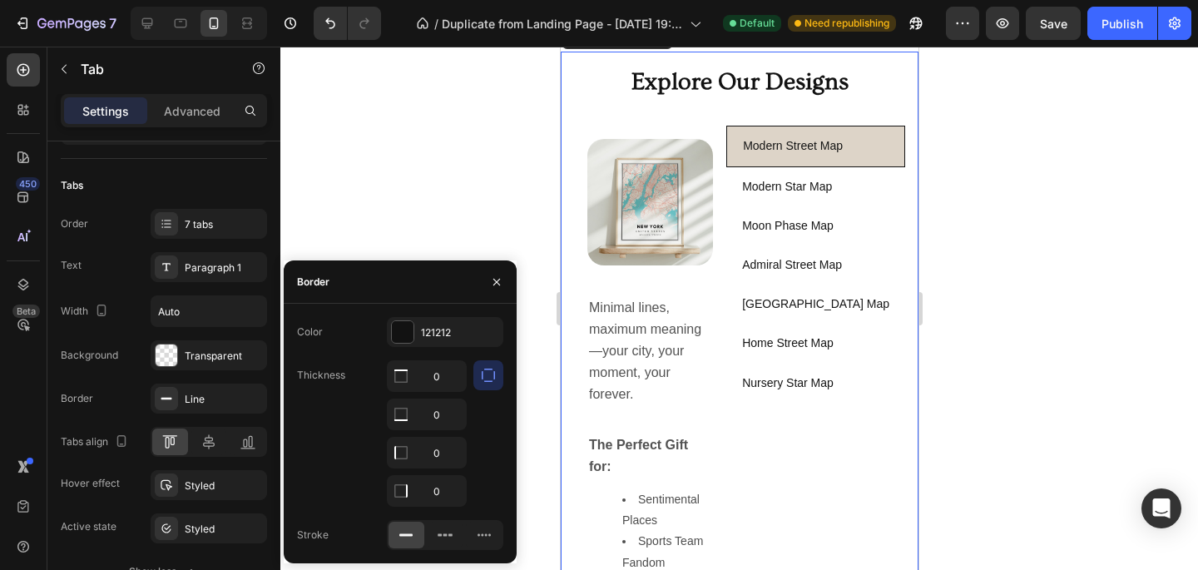
click at [510, 218] on div at bounding box center [739, 308] width 918 height 523
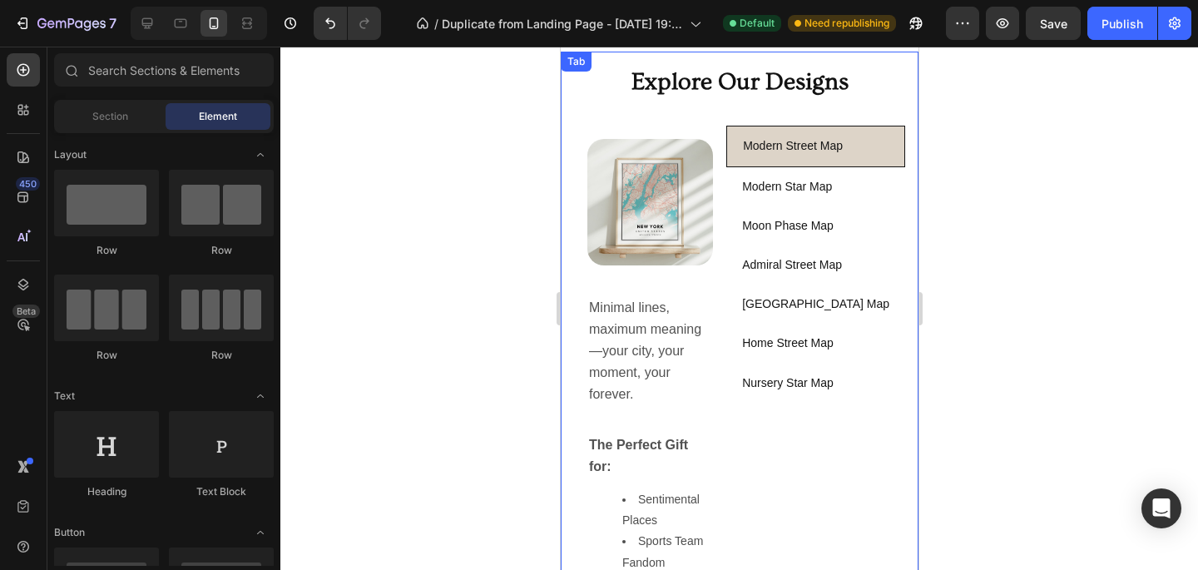
click at [740, 201] on div "Modern Street Map Modern Star Map Moon Phase Map Admiral Street Map Circle Stre…" at bounding box center [739, 469] width 358 height 714
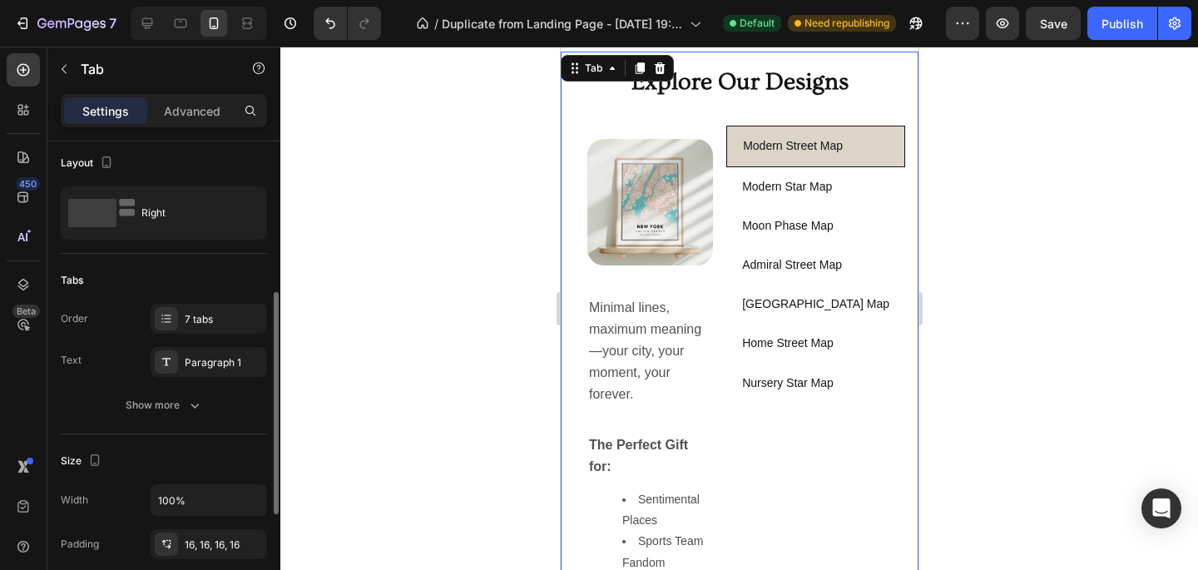
scroll to position [0, 0]
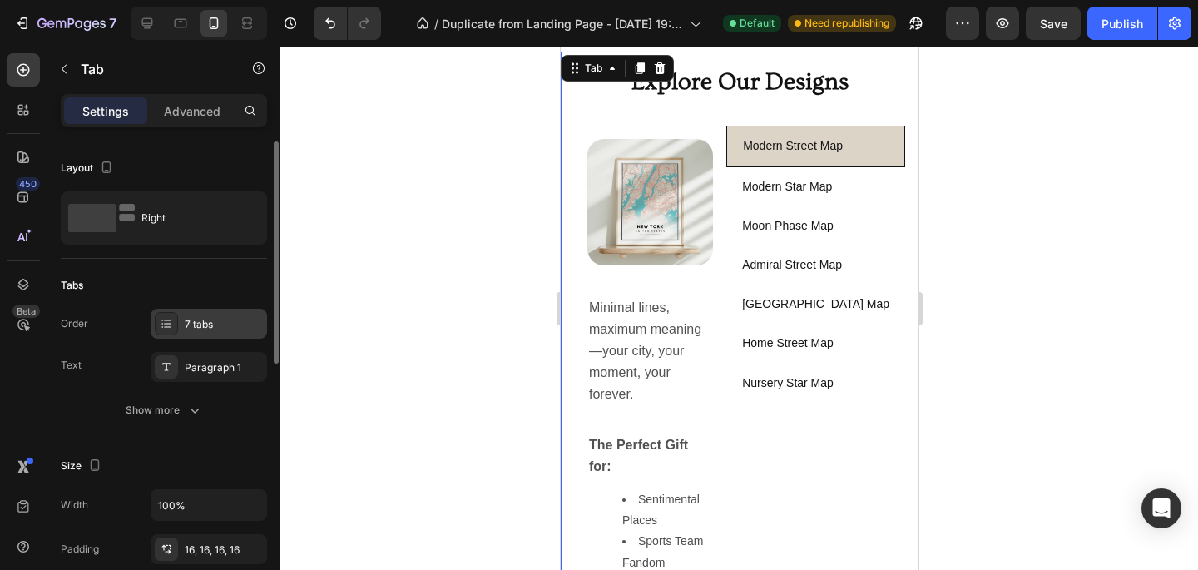
click at [190, 317] on div "7 tabs" at bounding box center [224, 324] width 78 height 15
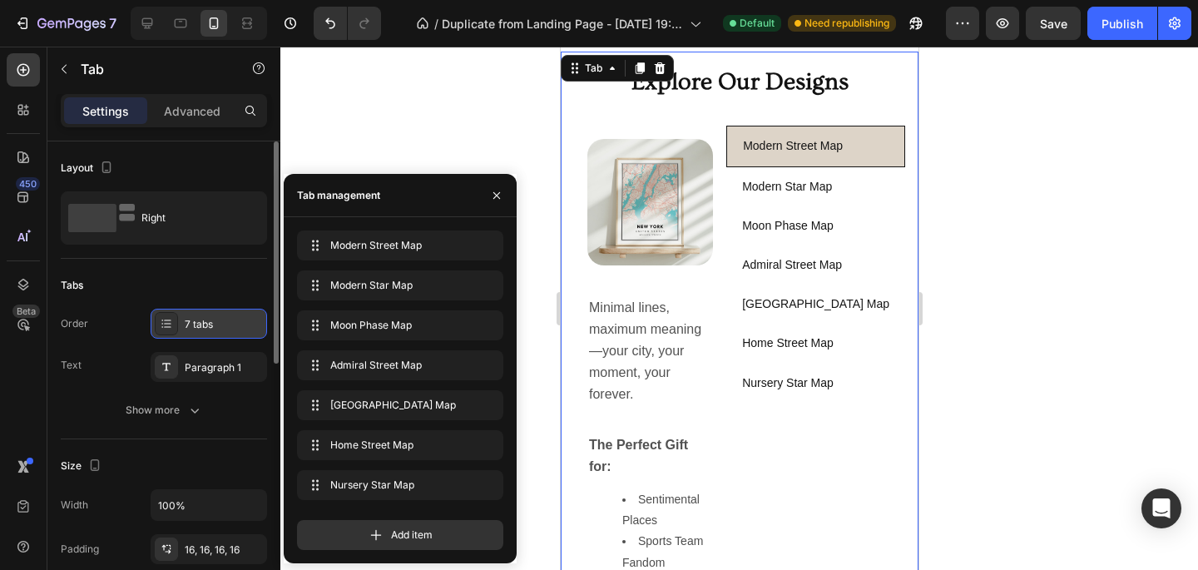
click at [191, 317] on div "7 tabs" at bounding box center [224, 324] width 78 height 15
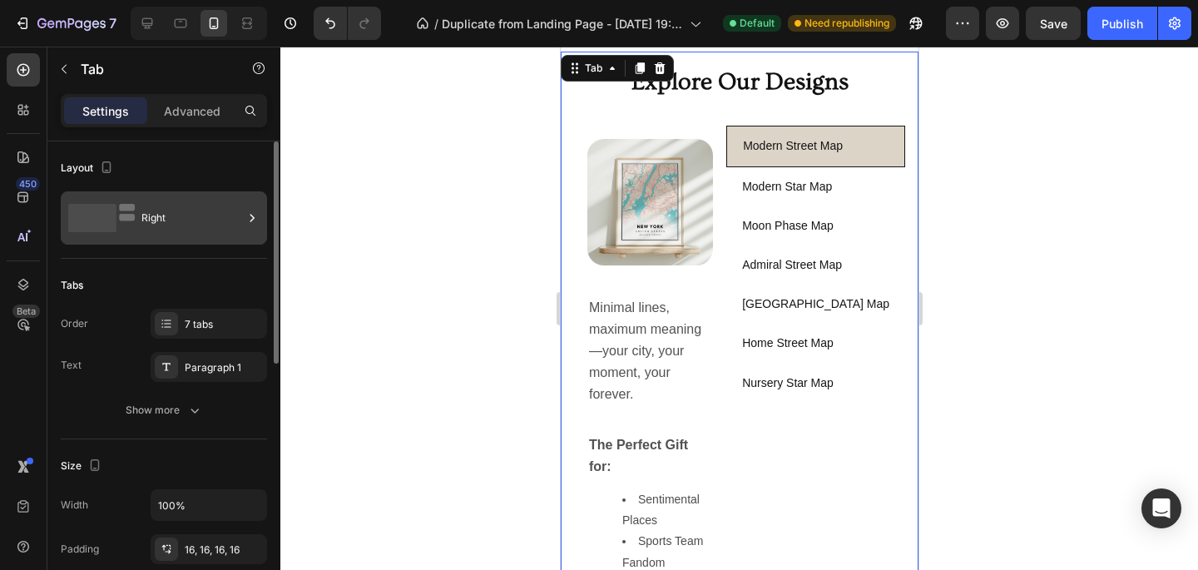
click at [176, 238] on div "Right" at bounding box center [164, 217] width 206 height 53
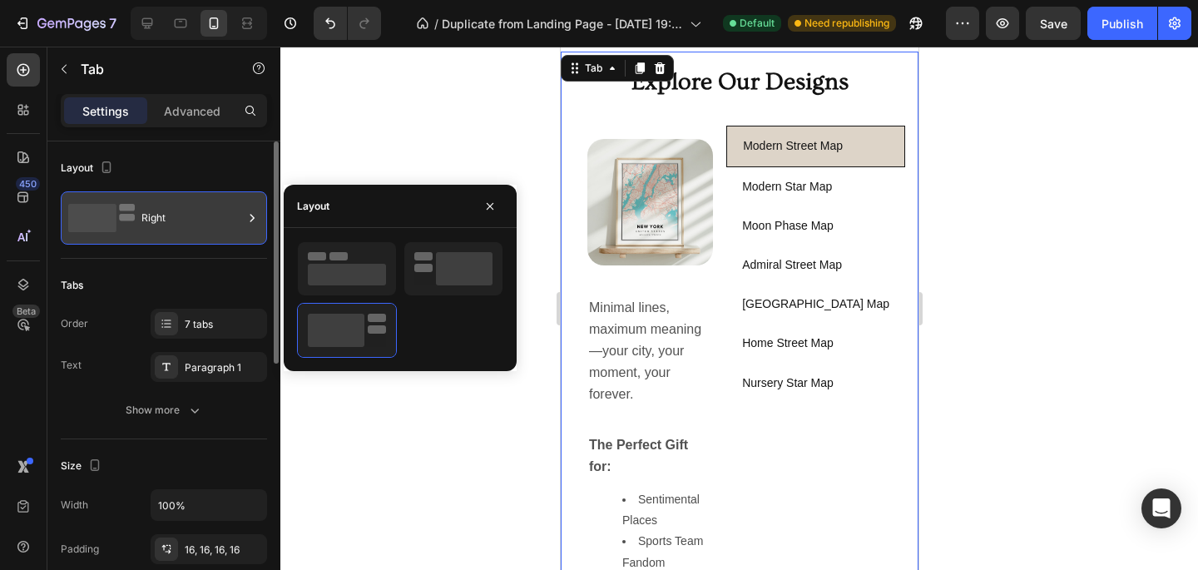
click at [176, 238] on div "Right" at bounding box center [164, 217] width 206 height 53
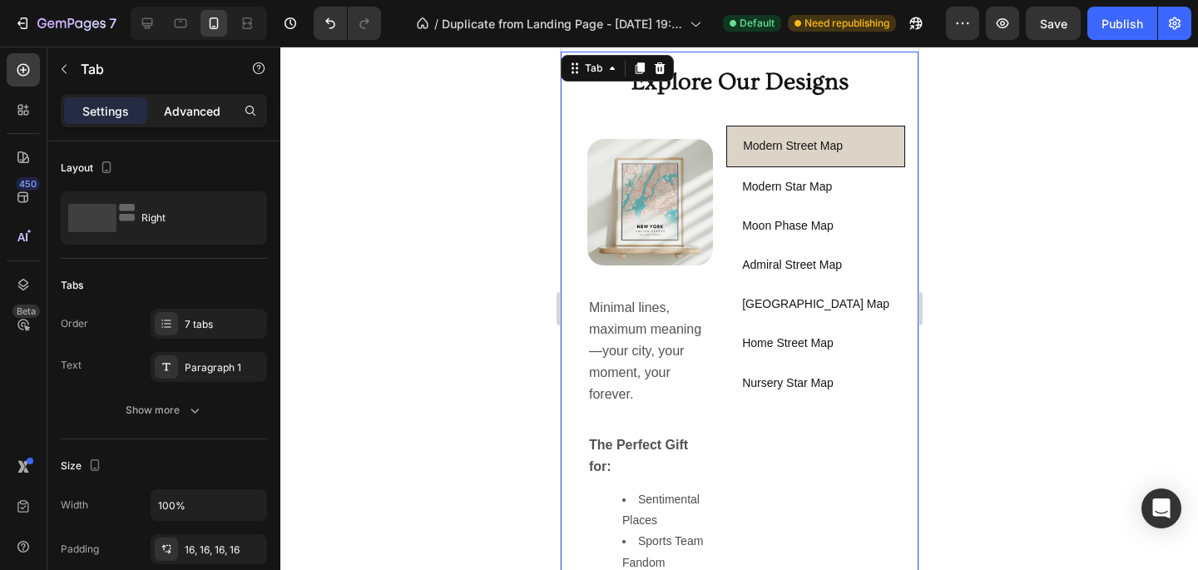
click at [191, 109] on p "Advanced" at bounding box center [192, 110] width 57 height 17
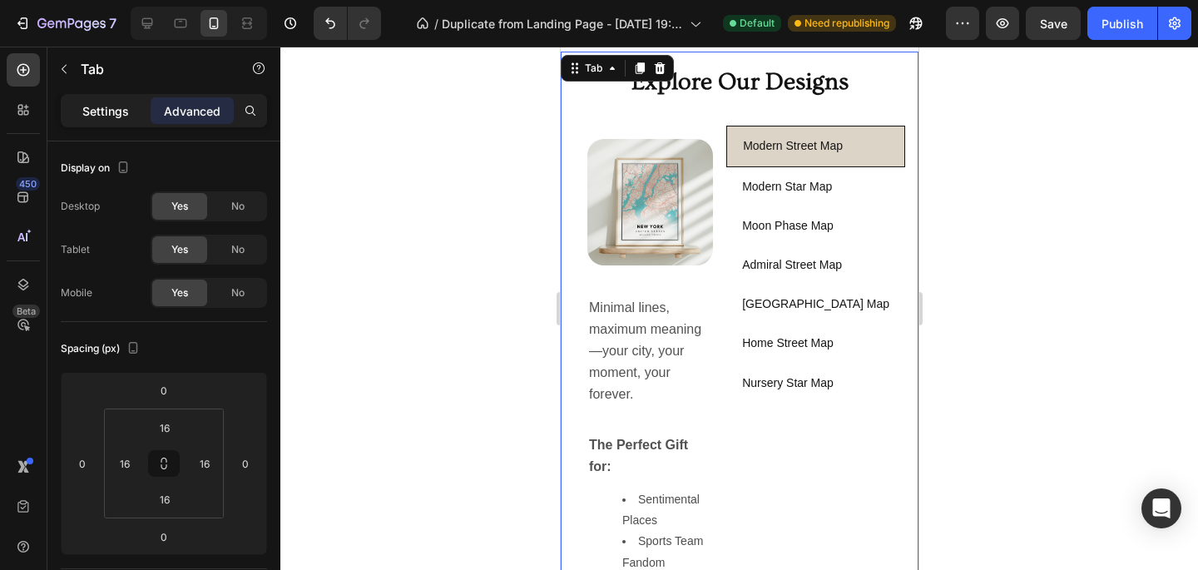
click at [103, 119] on p "Settings" at bounding box center [105, 110] width 47 height 17
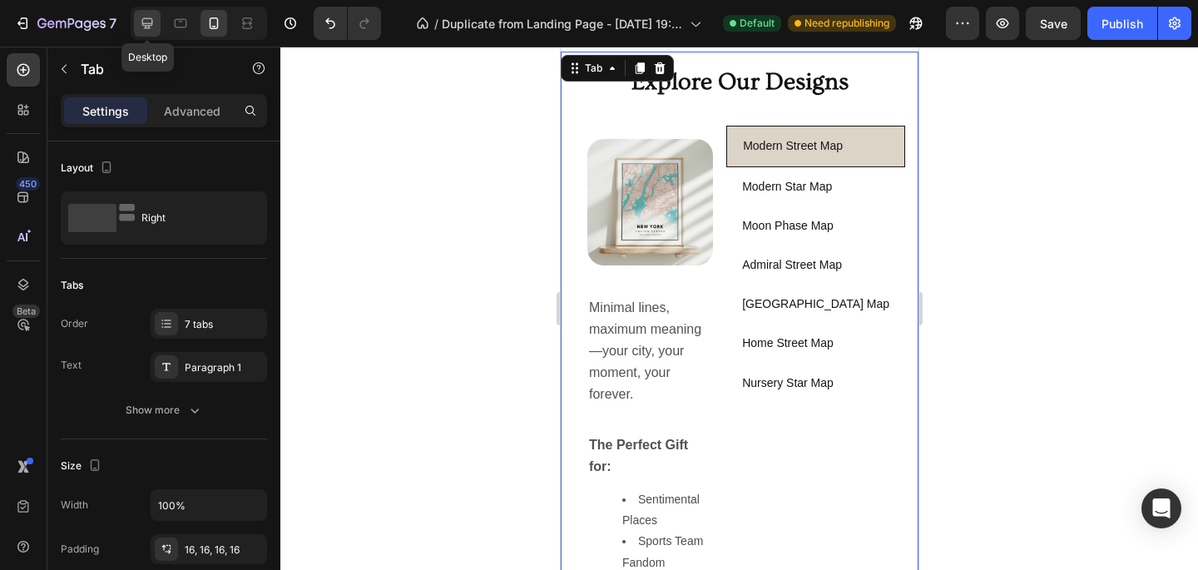
click at [154, 17] on icon at bounding box center [147, 23] width 17 height 17
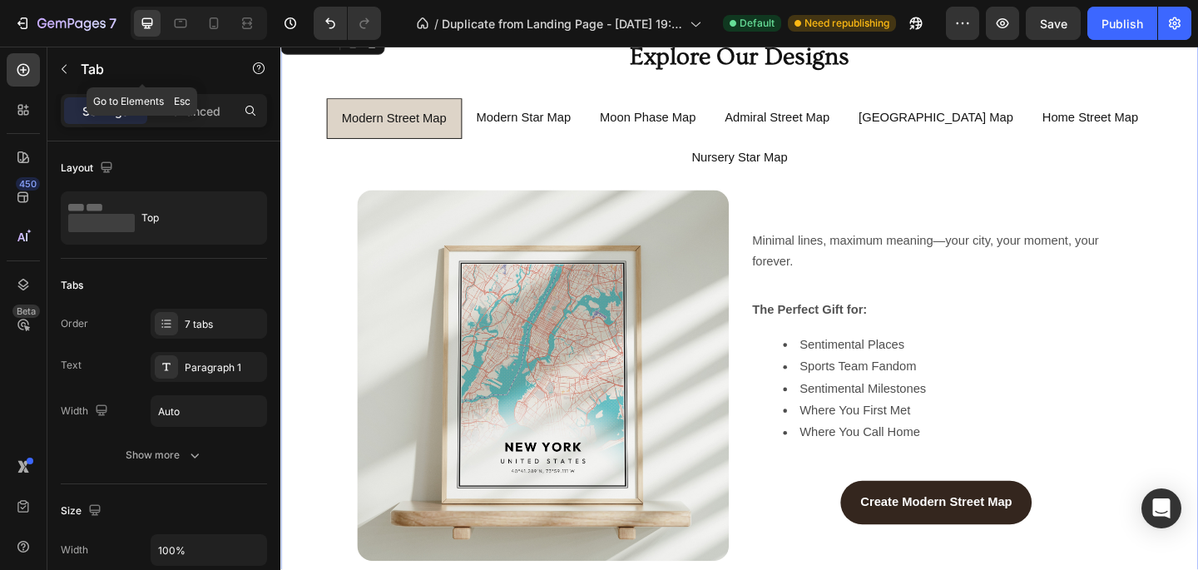
scroll to position [992, 0]
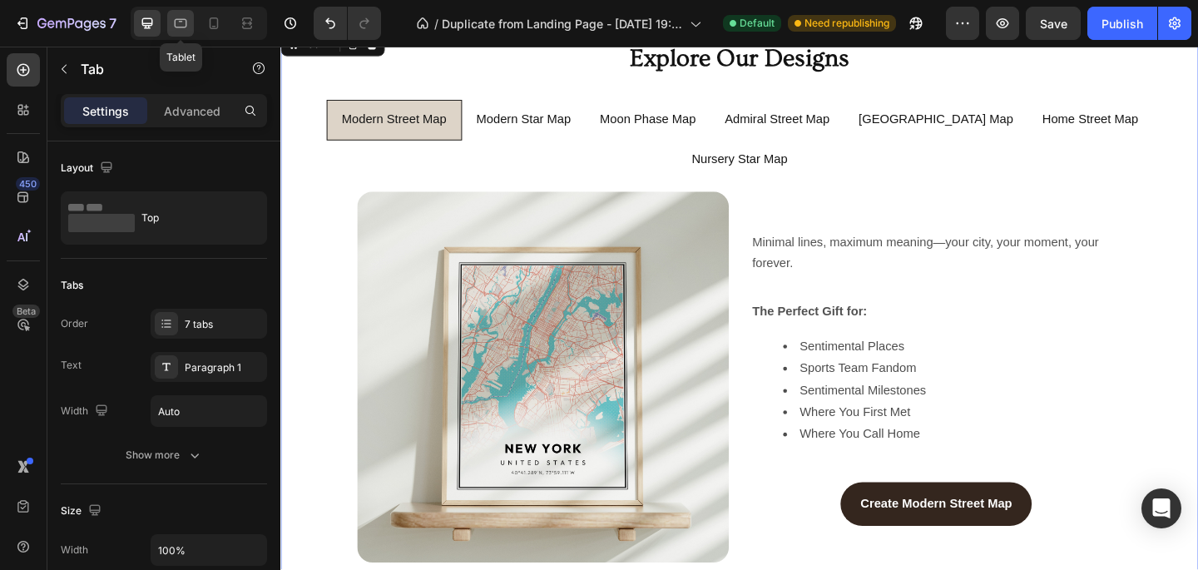
click at [186, 22] on icon at bounding box center [181, 23] width 12 height 9
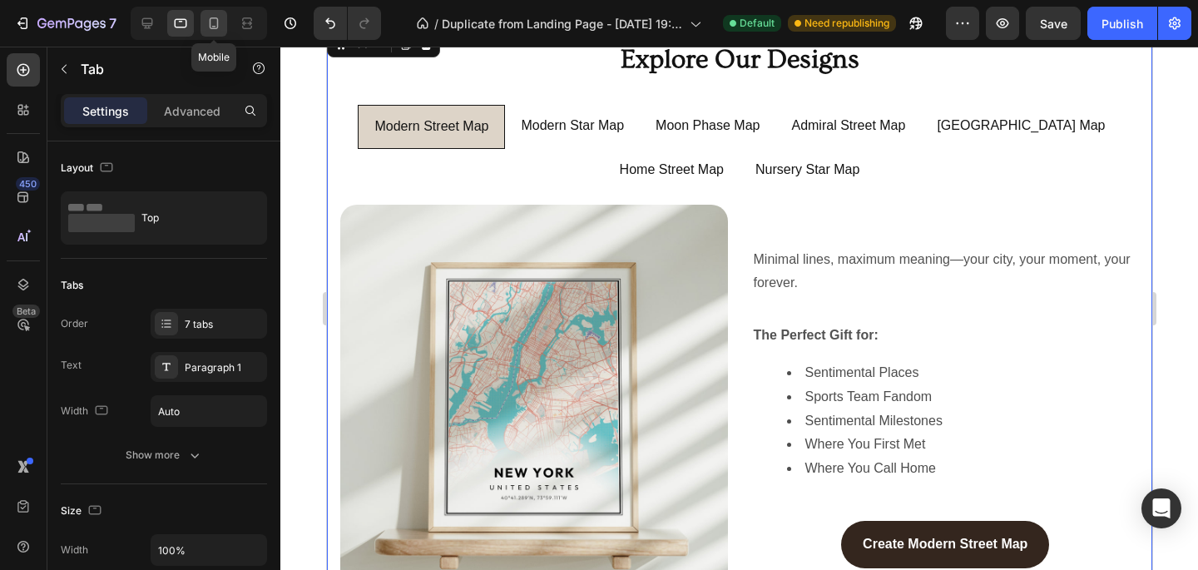
click at [216, 30] on icon at bounding box center [214, 23] width 17 height 17
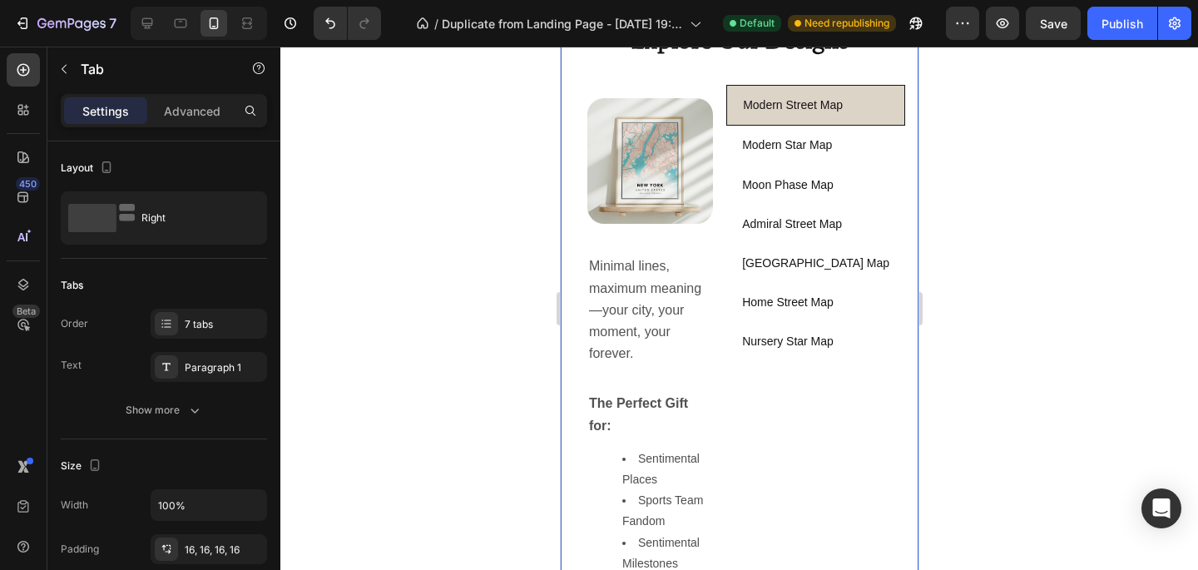
scroll to position [959, 0]
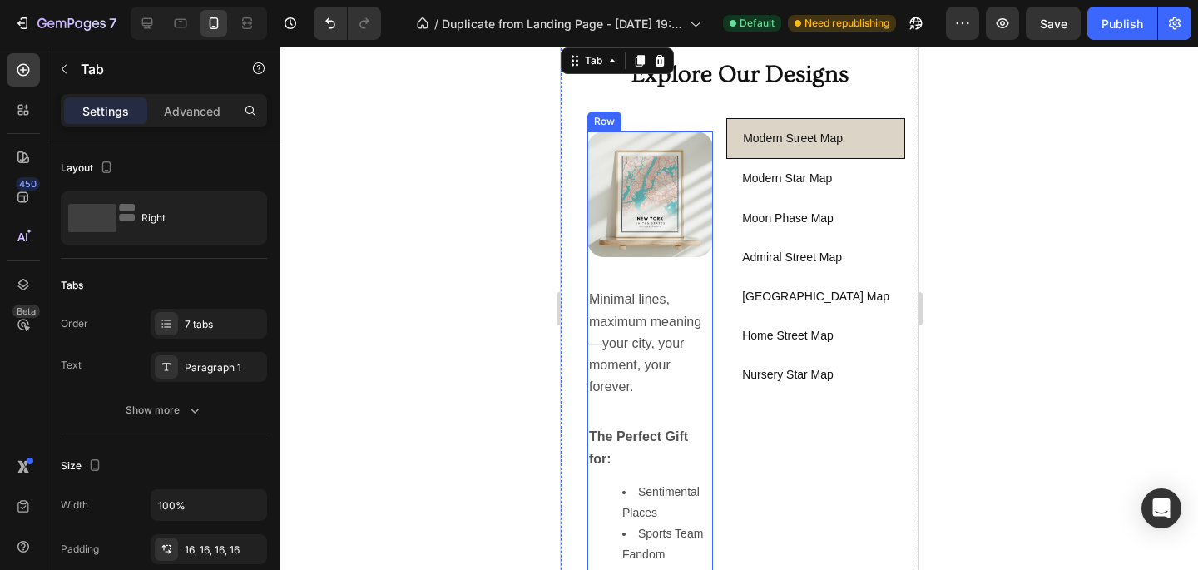
click at [712, 274] on div "Image" at bounding box center [650, 202] width 126 height 142
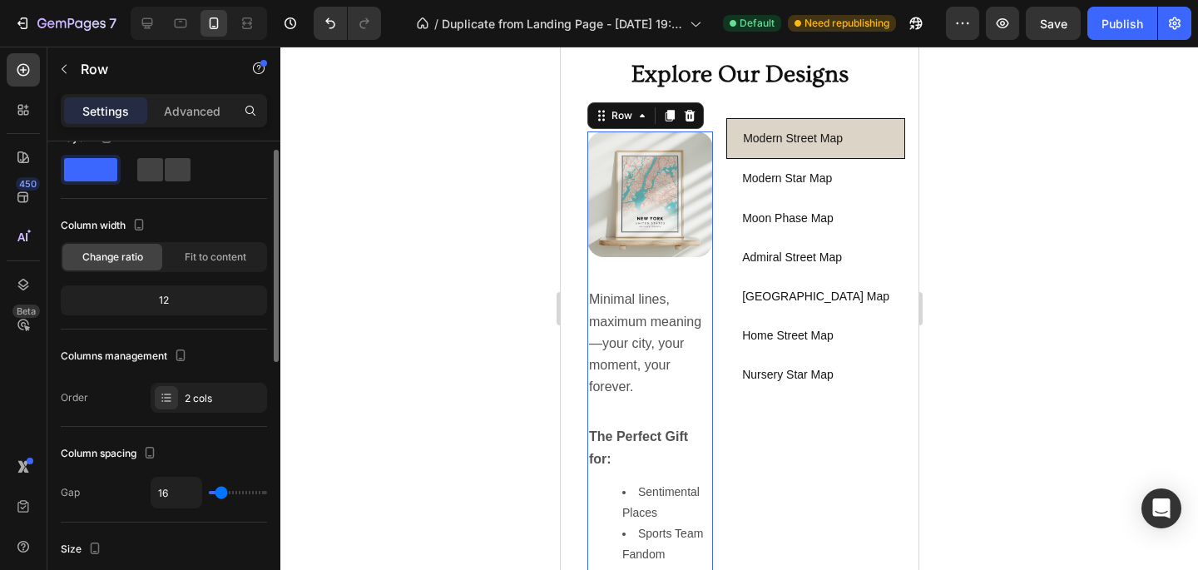
scroll to position [33, 0]
type input "36"
type input "38"
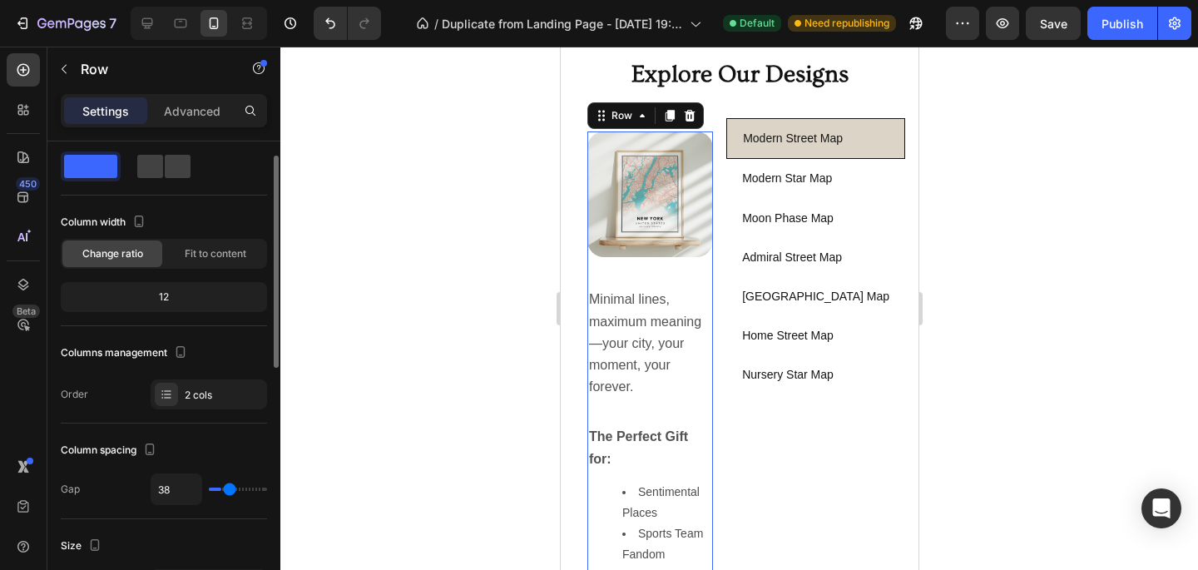
type input "39"
type input "40"
type input "41"
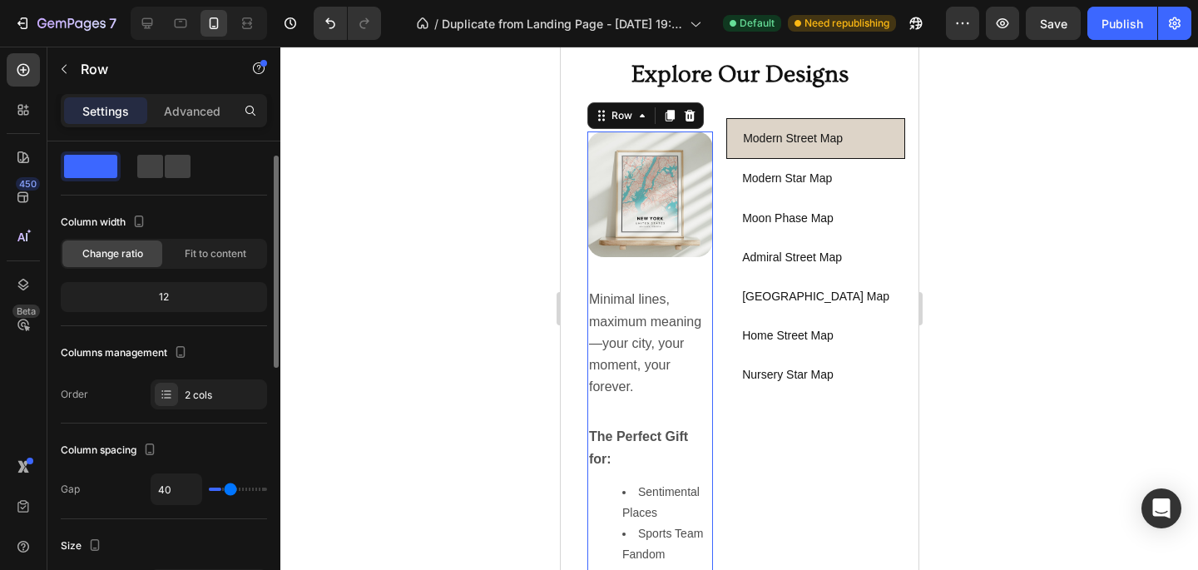
type input "41"
type input "42"
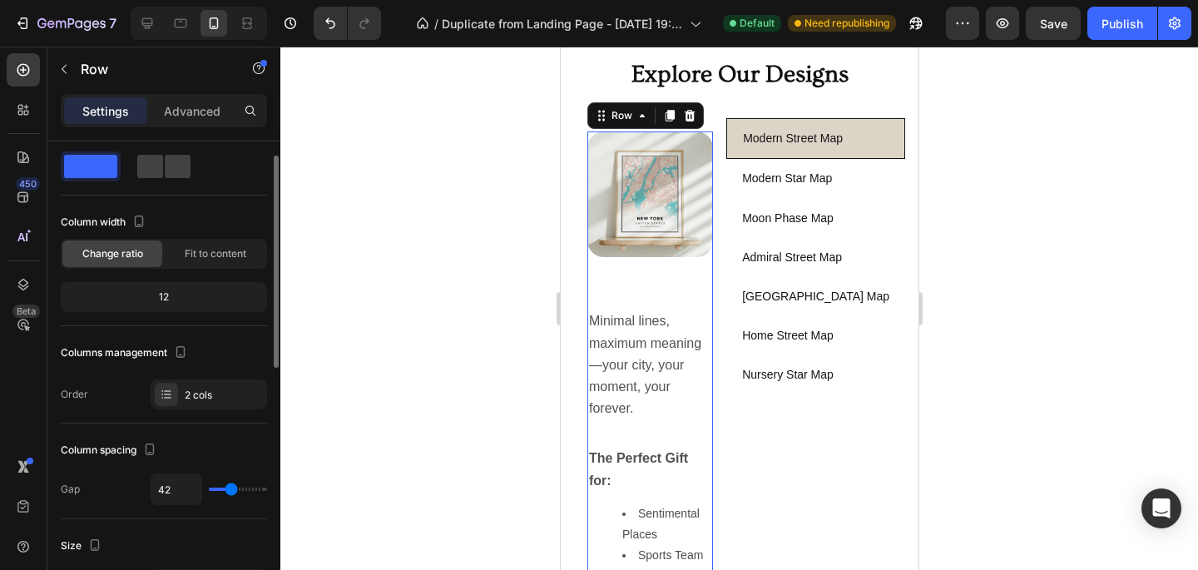
type input "43"
type input "44"
type input "45"
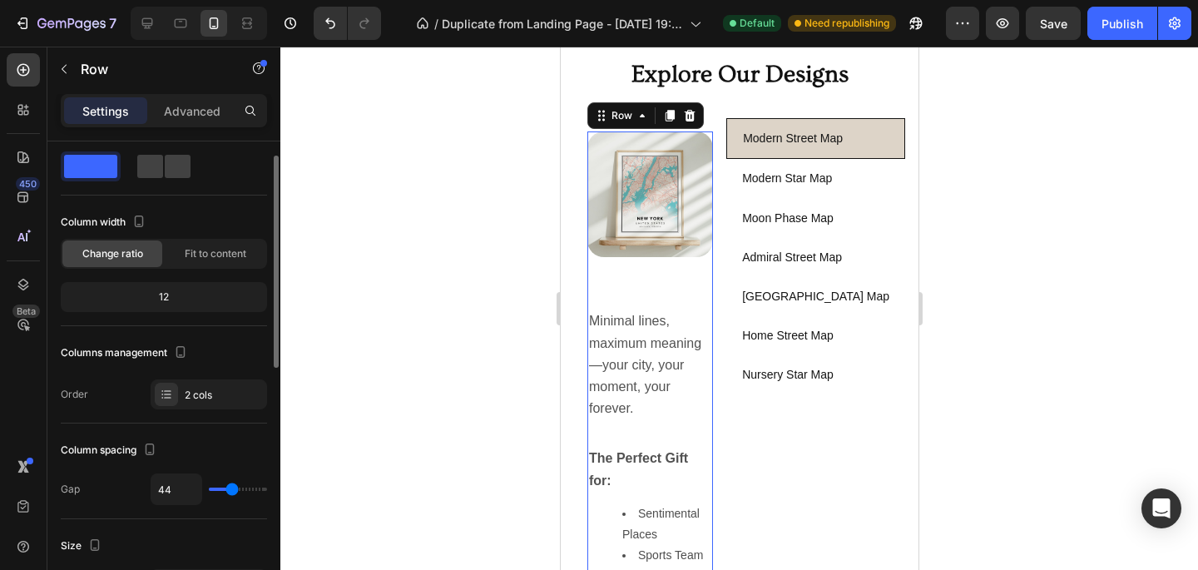
type input "45"
type input "46"
type input "47"
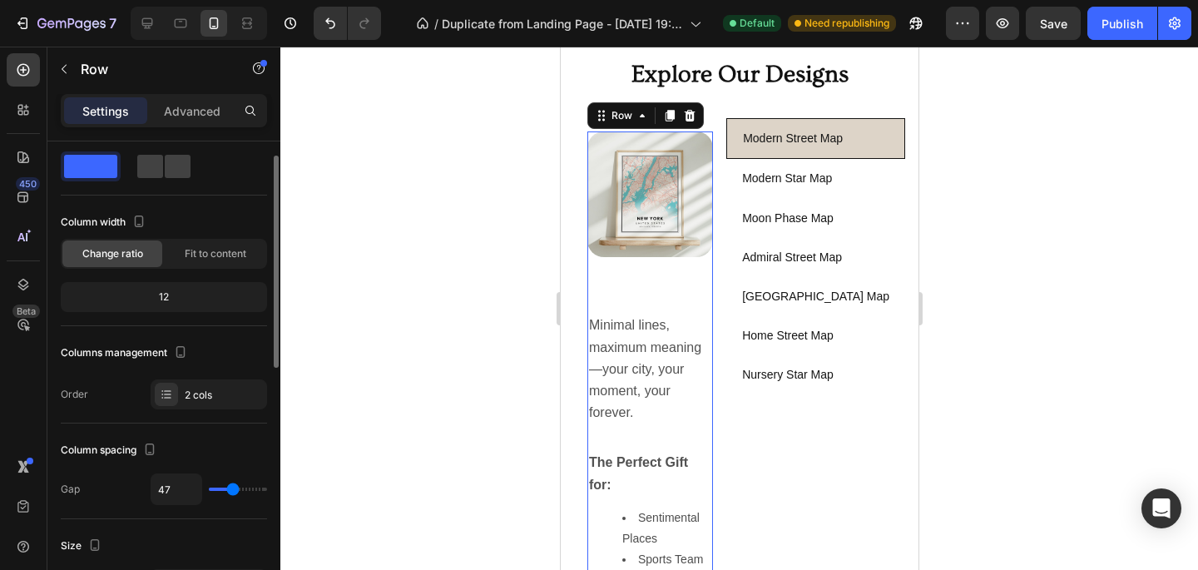
type input "48"
type input "47"
type input "46"
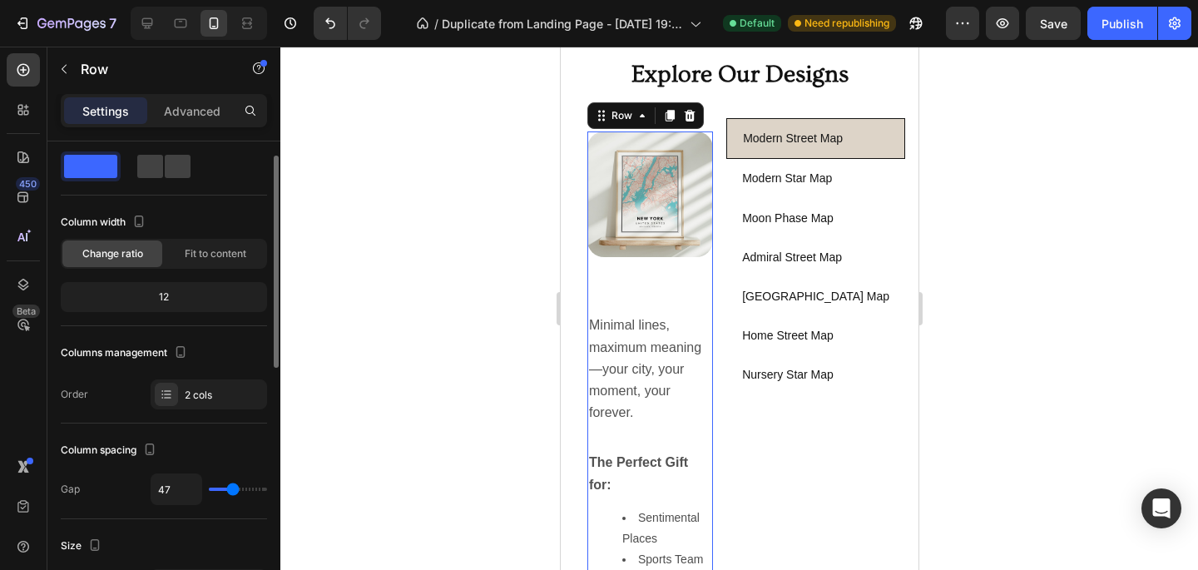
type input "46"
type input "45"
type input "43"
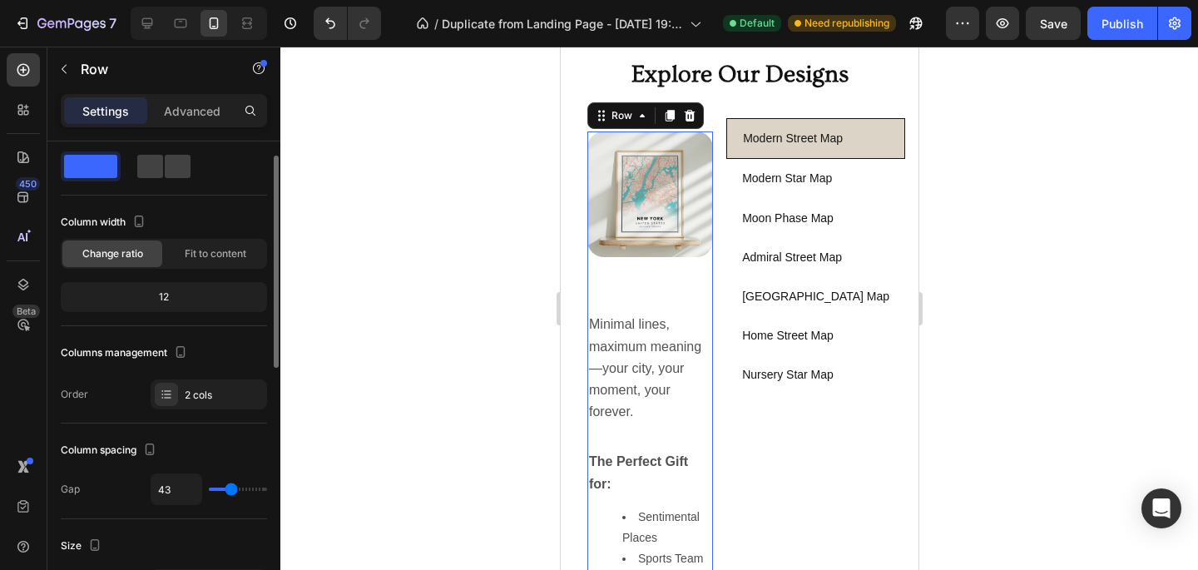
type input "40"
type input "37"
type input "33"
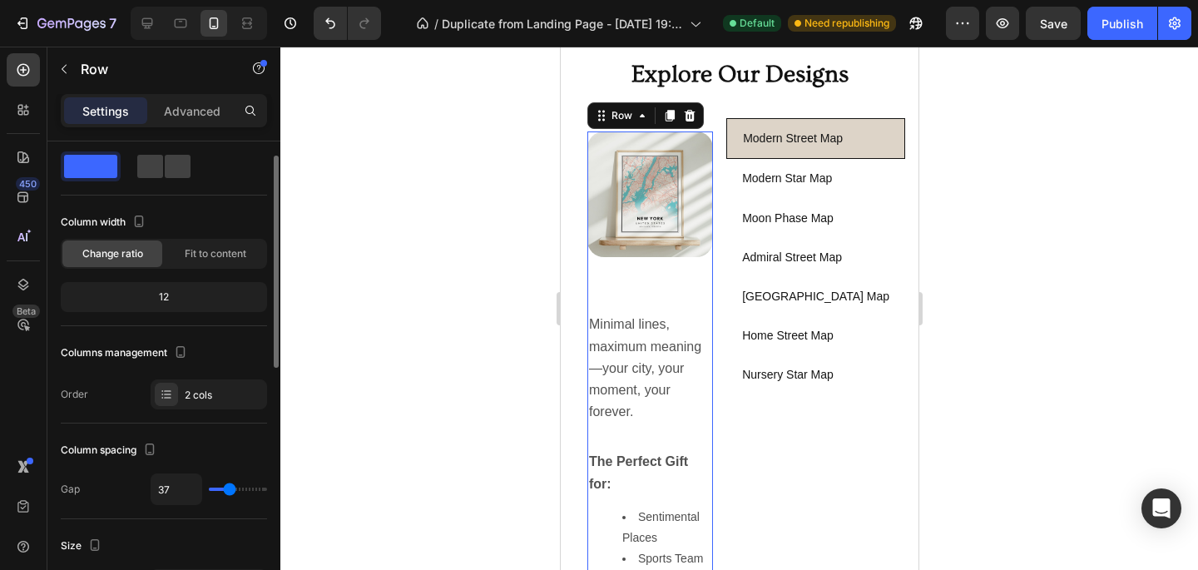
type input "33"
type input "30"
type input "28"
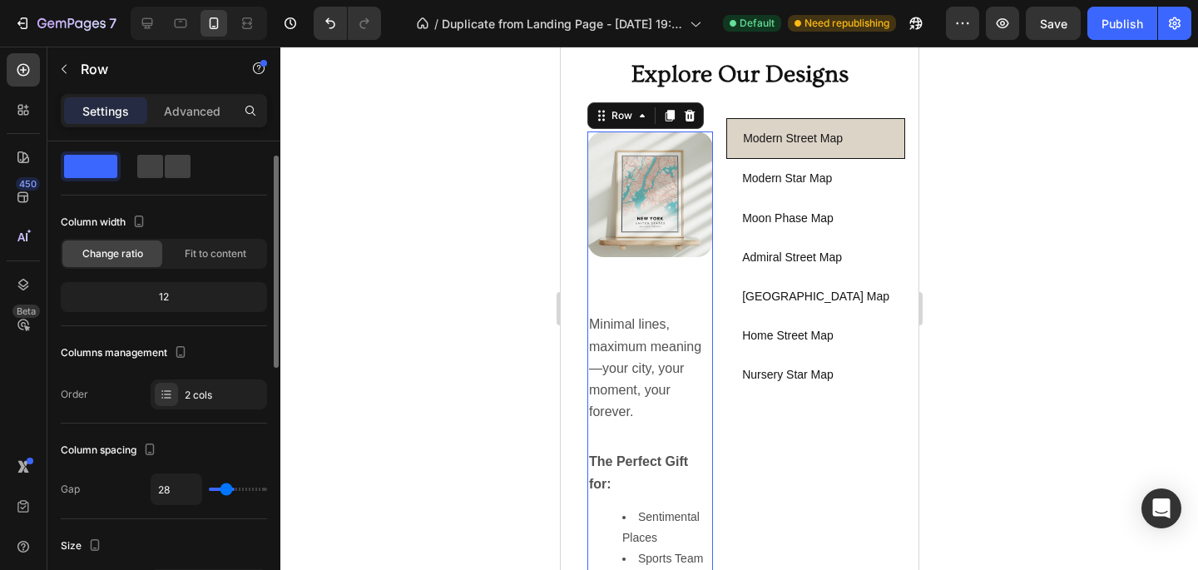
type input "27"
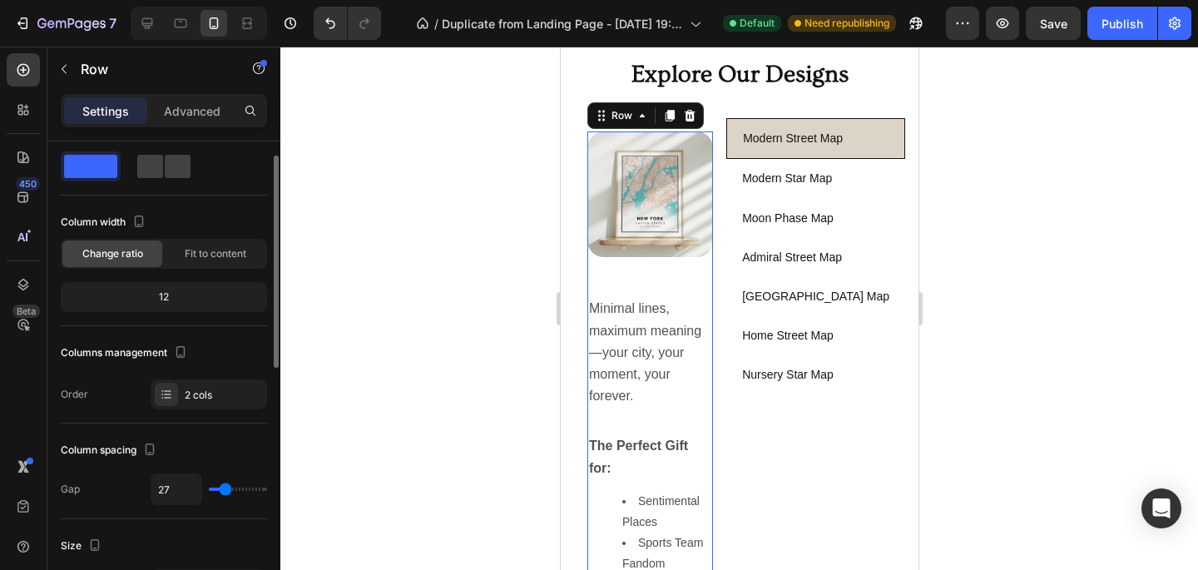
type input "27"
click at [226, 491] on input "range" at bounding box center [238, 489] width 58 height 3
type input "16"
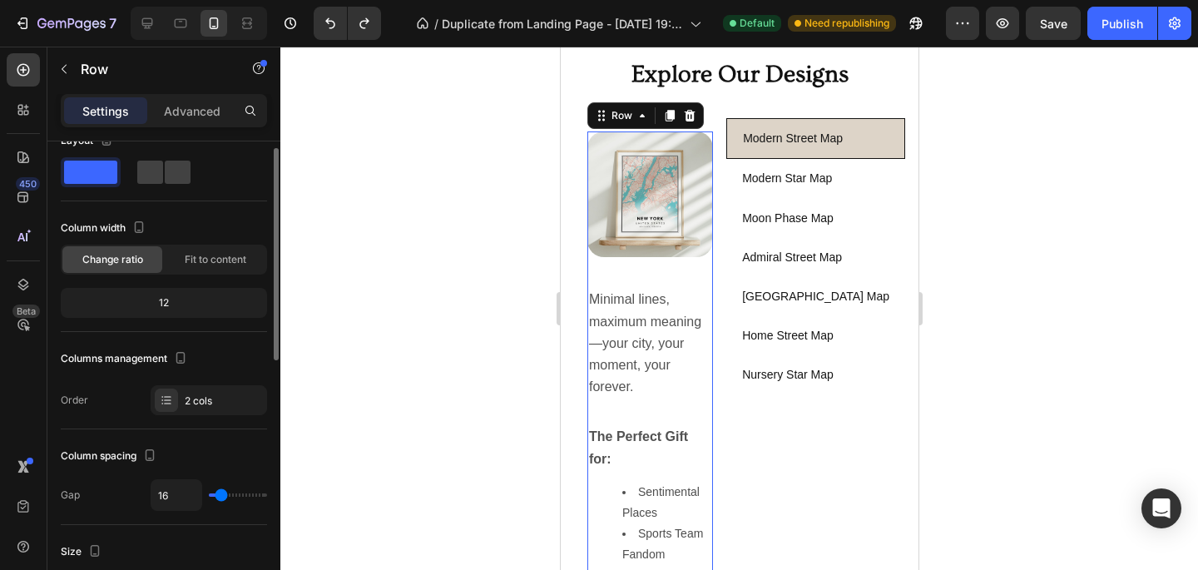
scroll to position [15, 0]
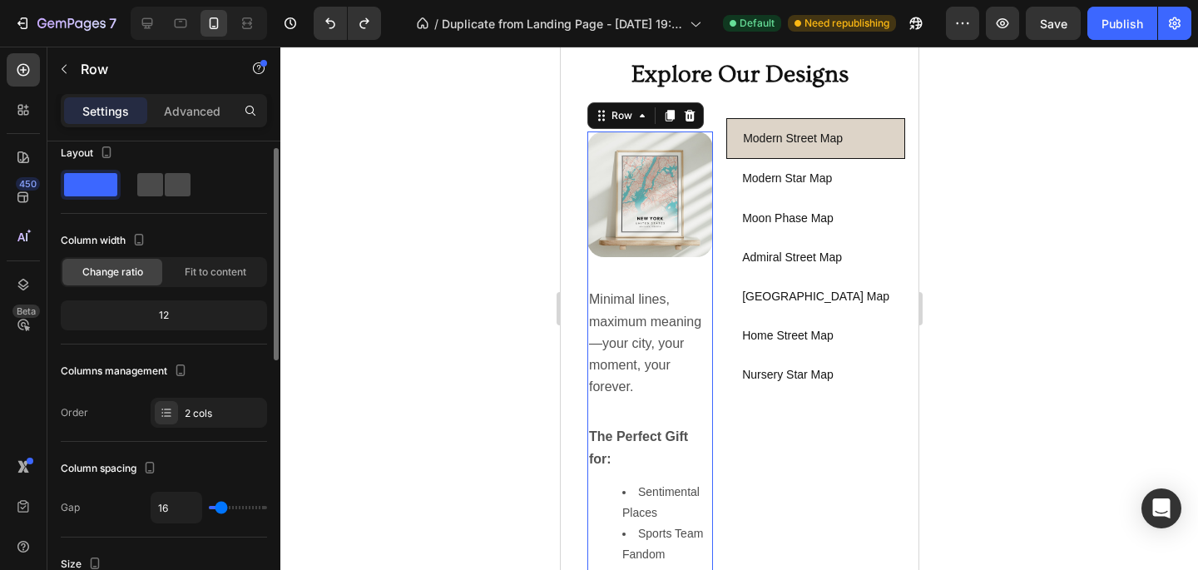
click at [174, 189] on span at bounding box center [178, 184] width 26 height 23
type input "29"
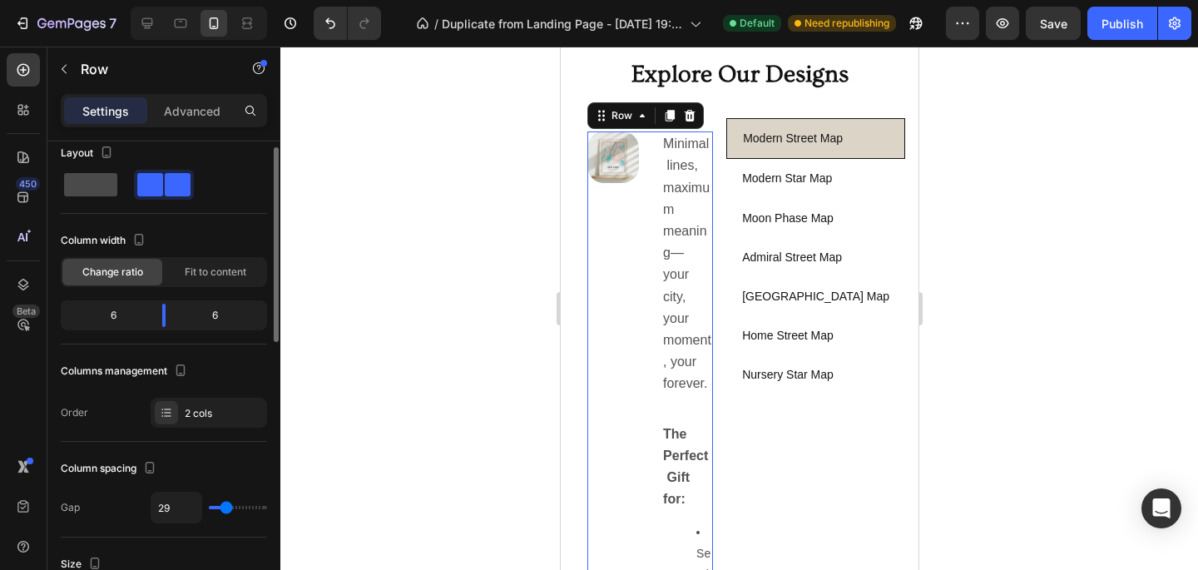
click at [103, 188] on span at bounding box center [90, 184] width 53 height 23
type input "16"
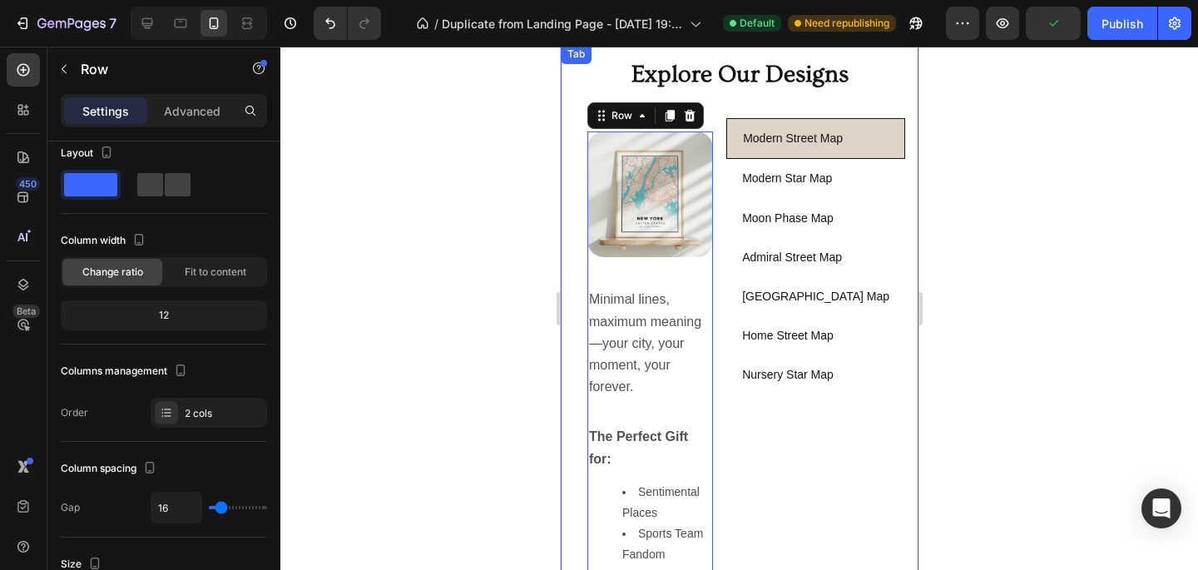
click at [740, 404] on div "Modern Street Map Modern Star Map Moon Phase Map [GEOGRAPHIC_DATA] Map [GEOGRAP…" at bounding box center [815, 461] width 179 height 687
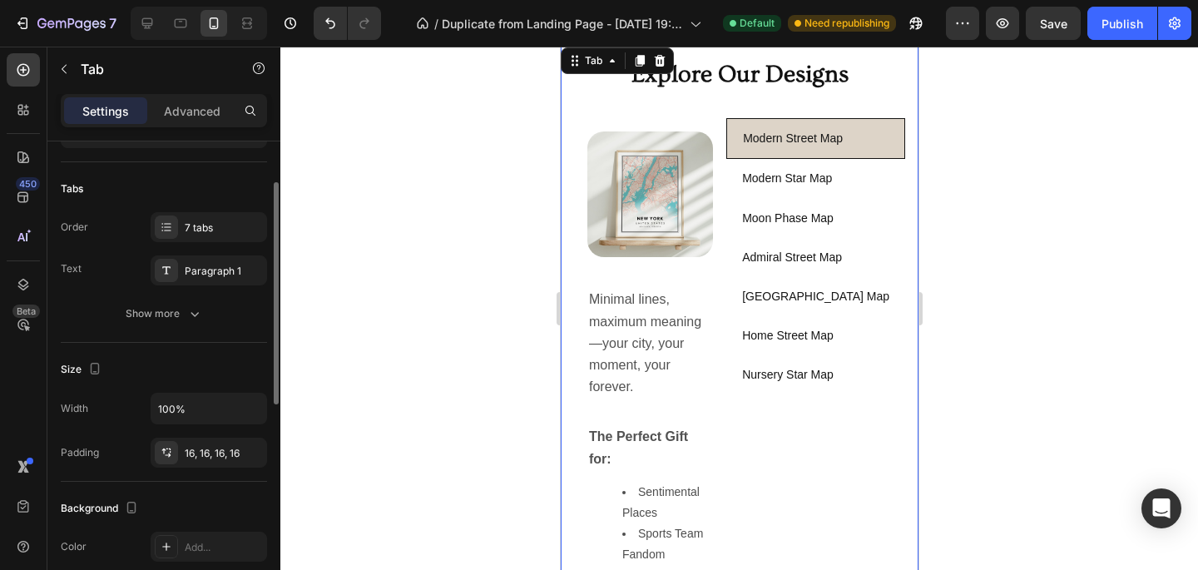
scroll to position [94, 0]
click at [154, 325] on button "Show more" at bounding box center [164, 316] width 206 height 30
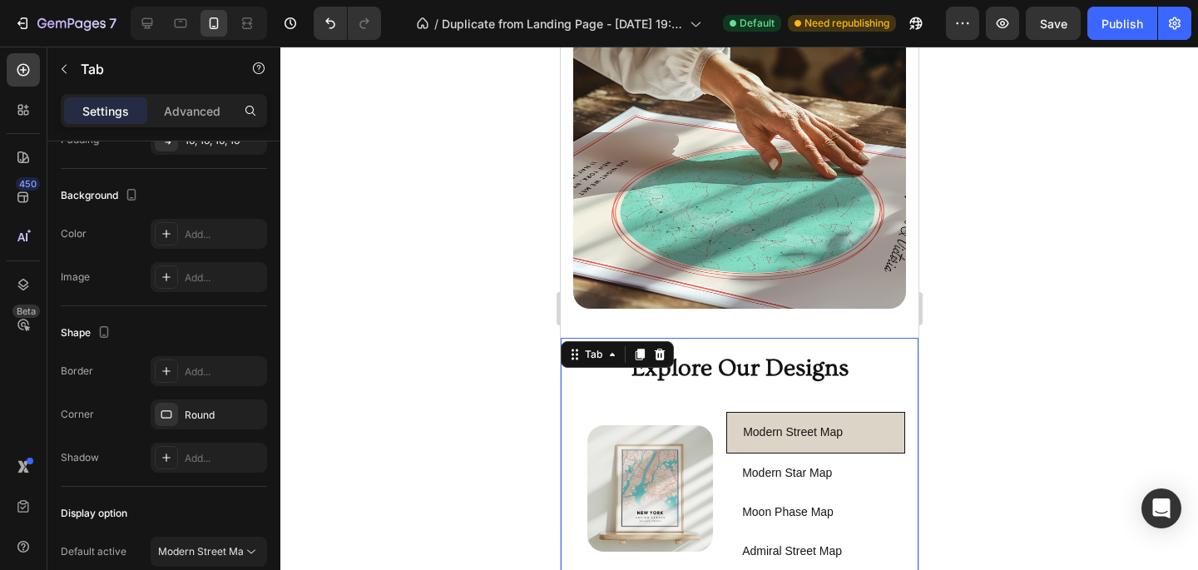
scroll to position [810, 0]
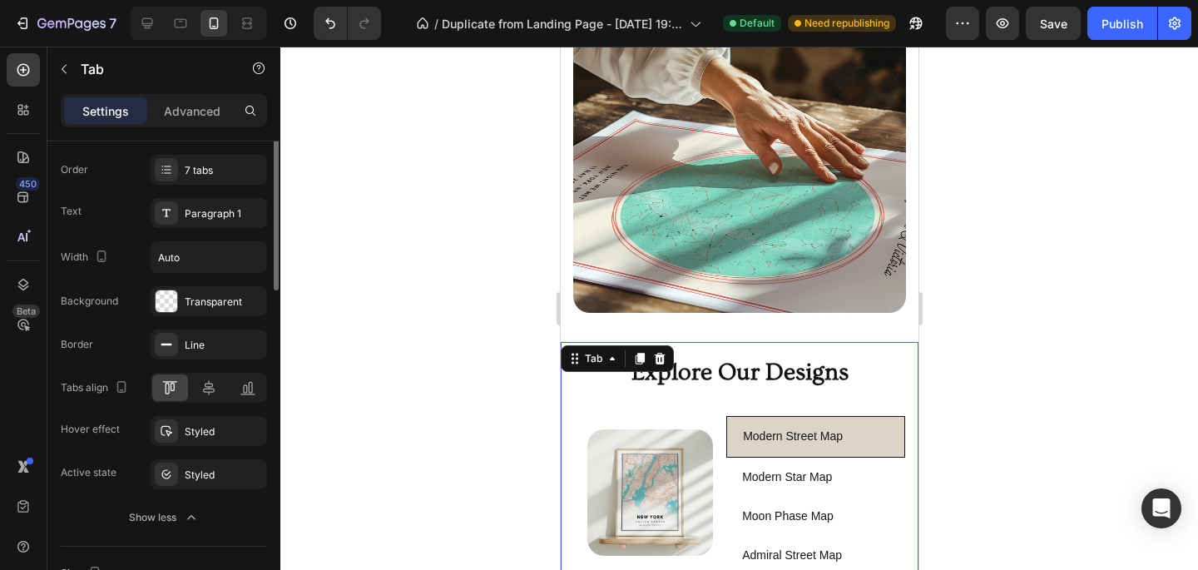
scroll to position [0, 0]
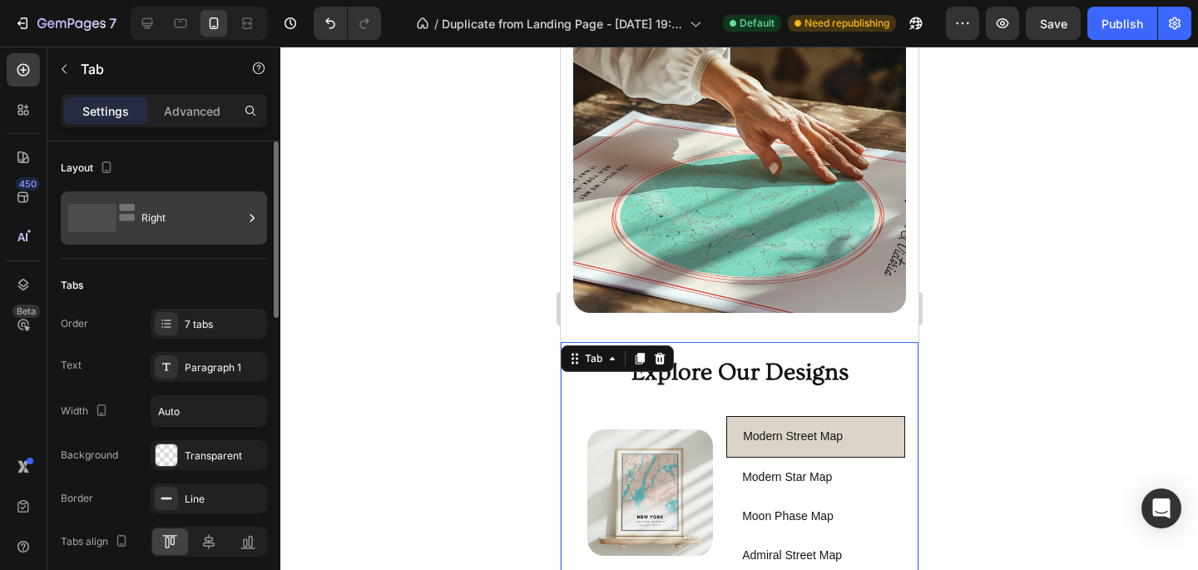
click at [145, 235] on div "Right" at bounding box center [192, 218] width 102 height 38
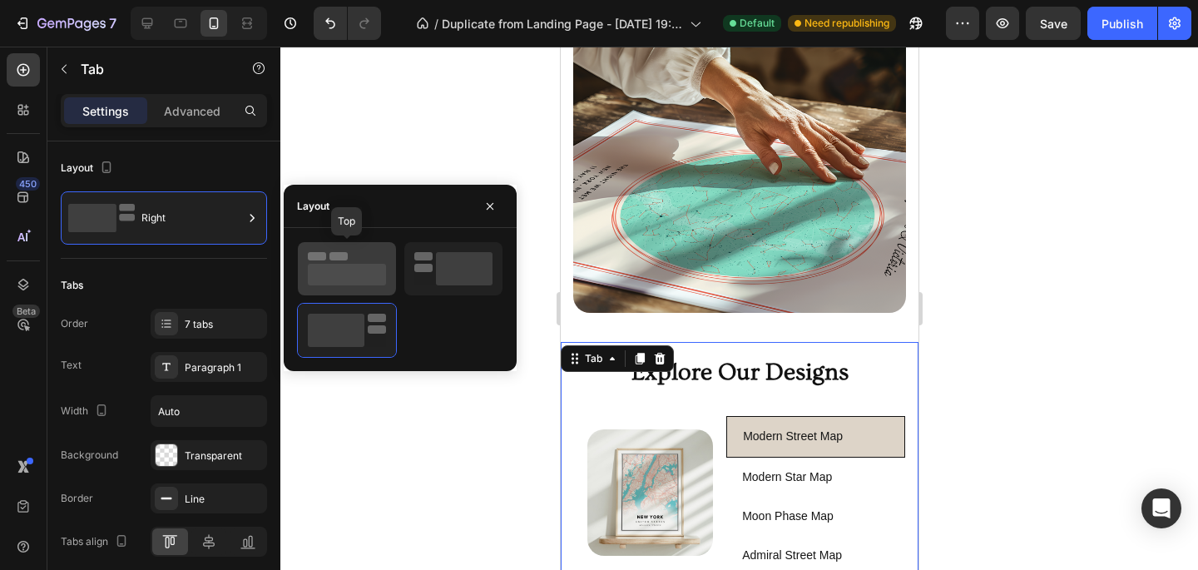
click at [364, 271] on rect at bounding box center [347, 275] width 78 height 22
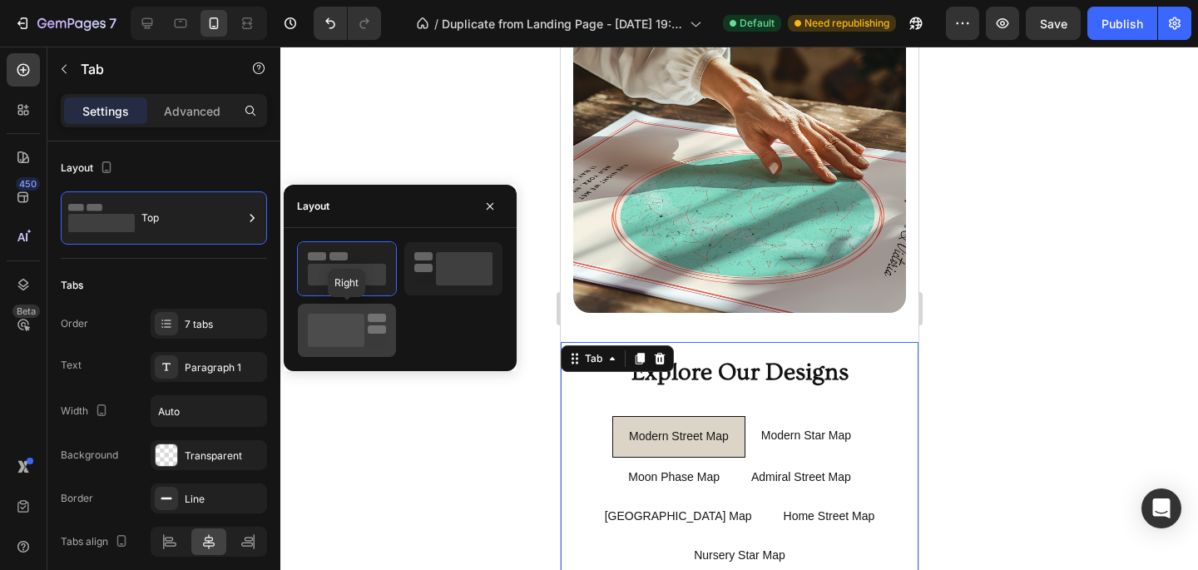
click at [359, 324] on rect at bounding box center [336, 330] width 57 height 33
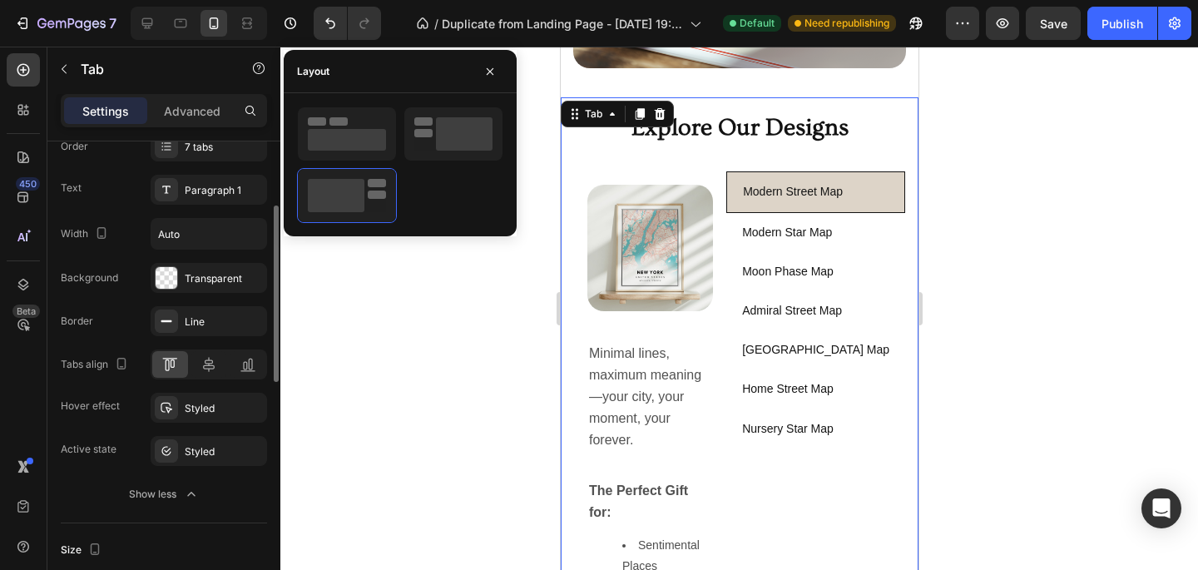
scroll to position [178, 0]
click at [210, 363] on icon at bounding box center [209, 363] width 12 height 15
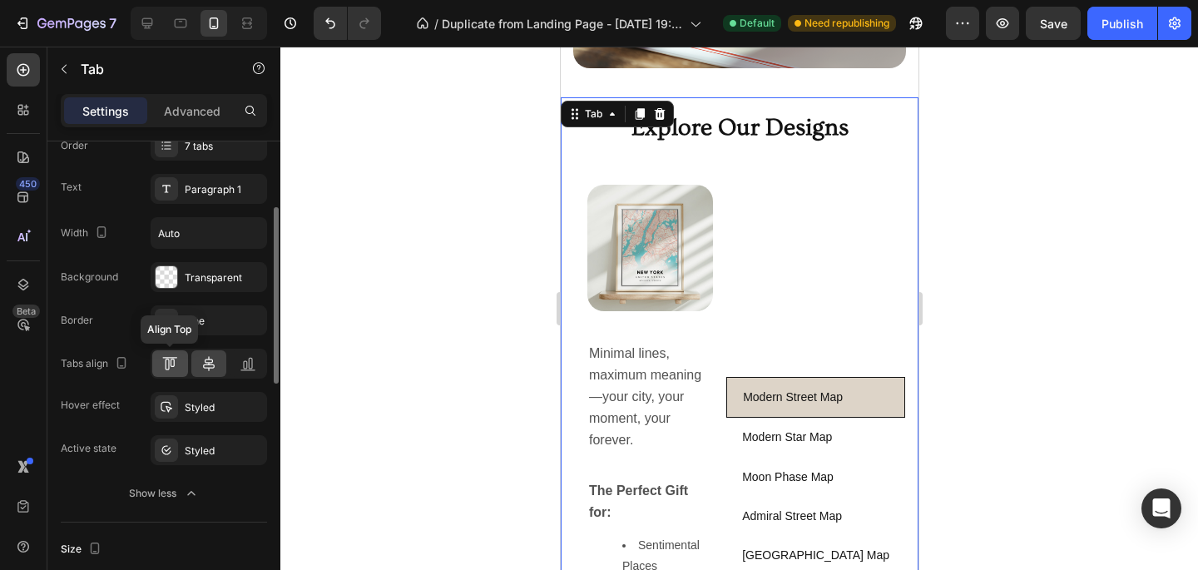
click at [183, 358] on div at bounding box center [170, 363] width 36 height 27
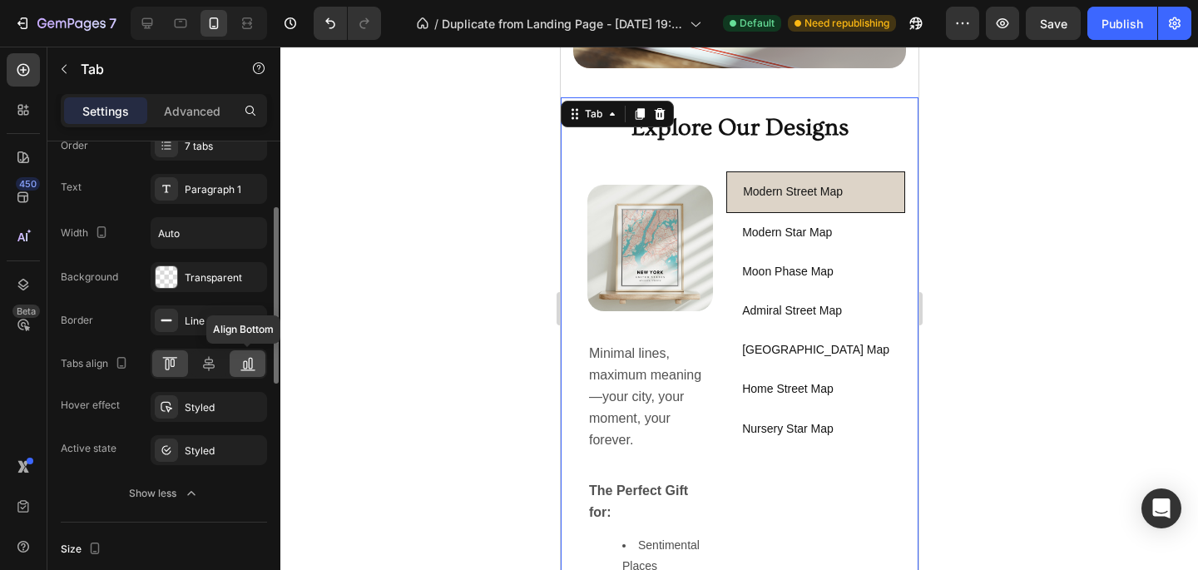
click at [252, 359] on icon at bounding box center [248, 363] width 17 height 17
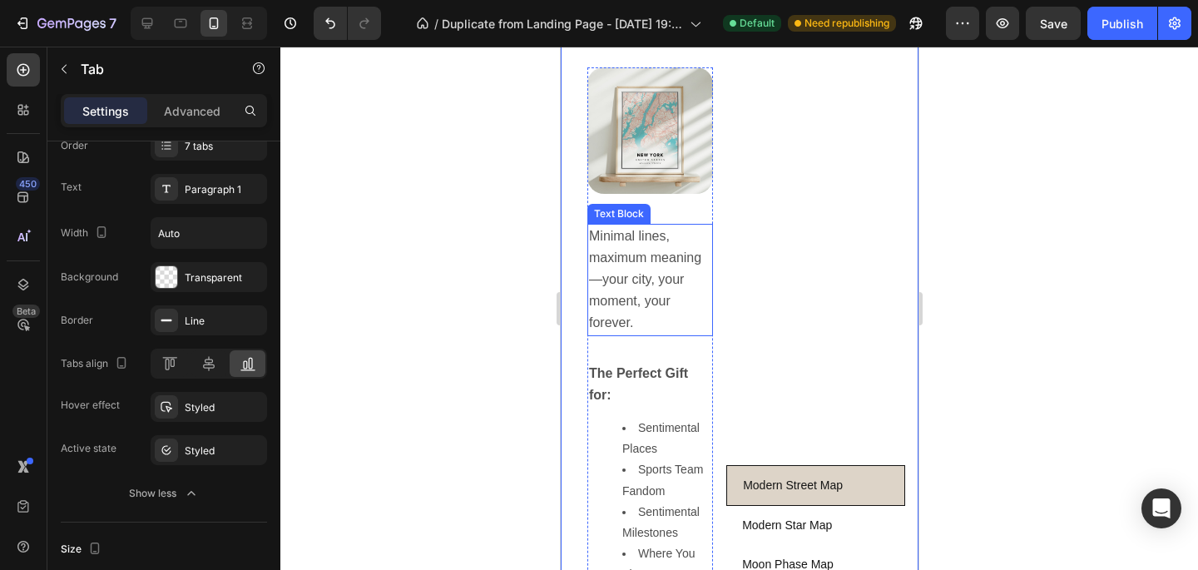
scroll to position [1181, 0]
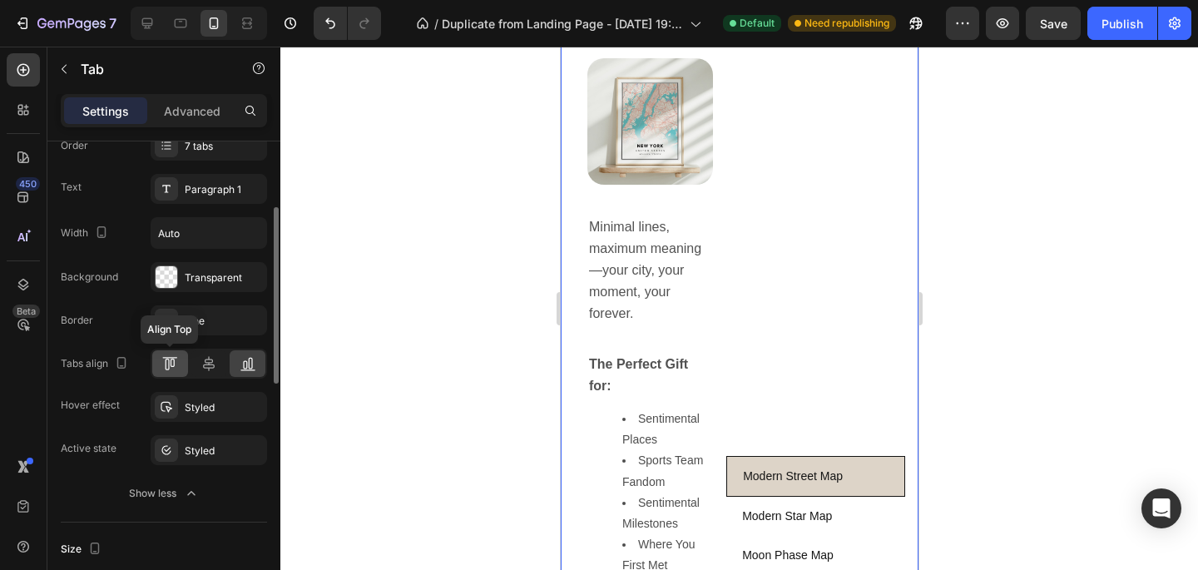
click at [176, 365] on icon at bounding box center [169, 363] width 17 height 17
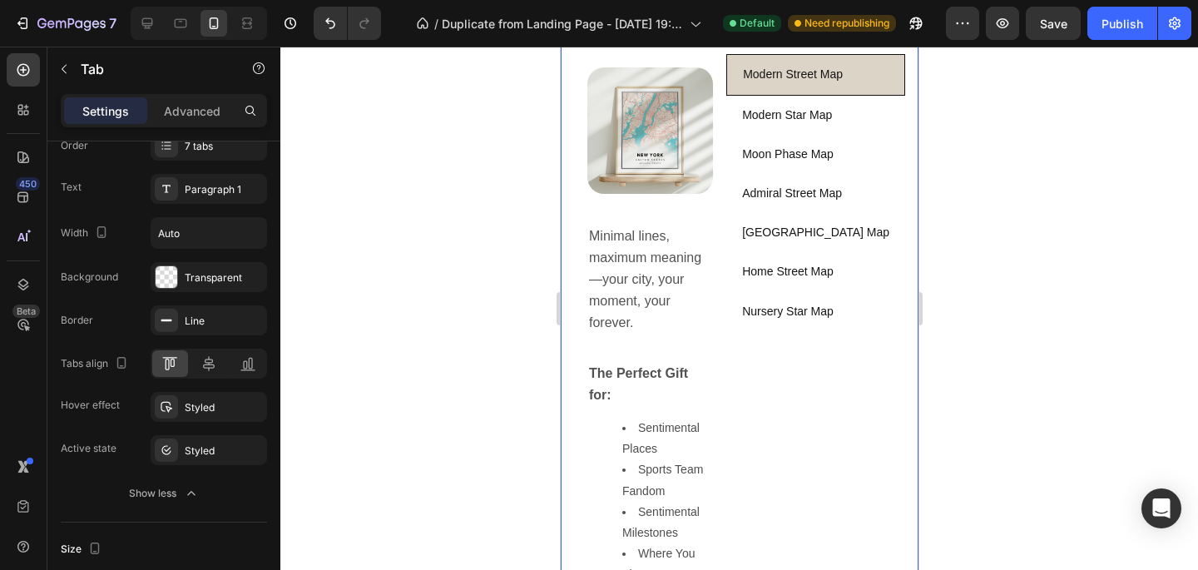
scroll to position [1171, 0]
click at [672, 389] on div "The Perfect Gift for: Sentimental Places Sports Team Fandom Sentimental Milesto…" at bounding box center [650, 502] width 126 height 280
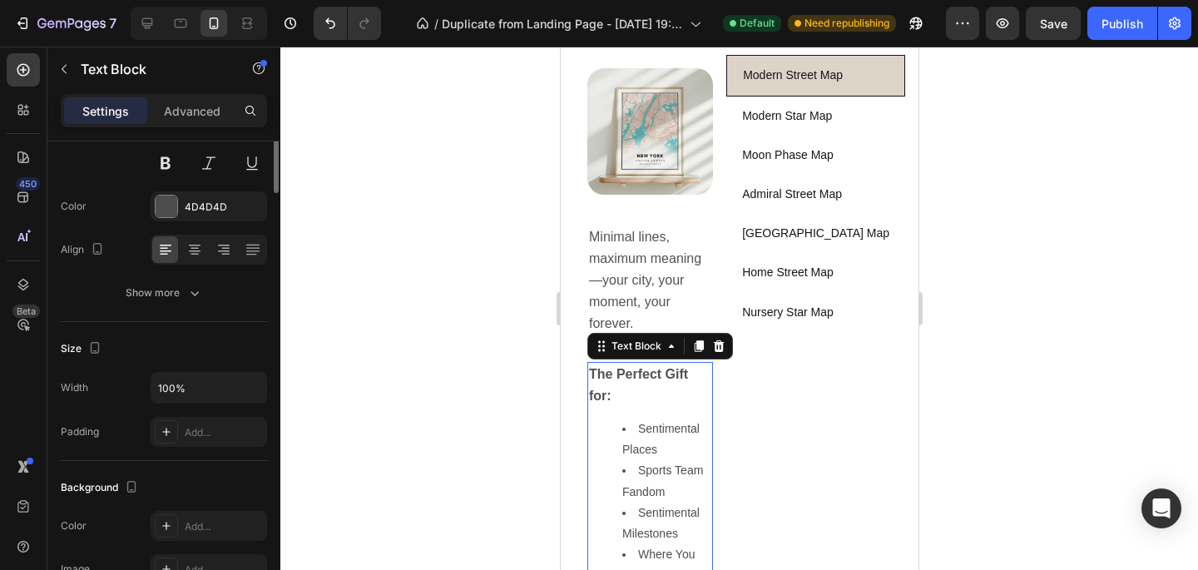
scroll to position [0, 0]
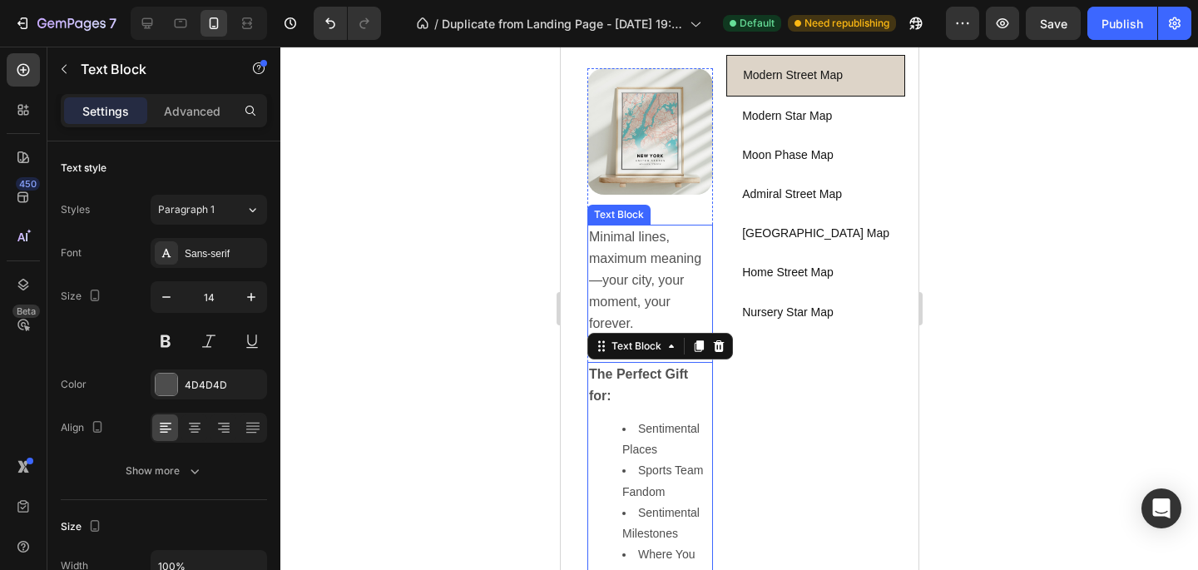
click at [711, 310] on p "Minimal lines, maximum meaning—your city, your moment, your forever." at bounding box center [649, 280] width 122 height 109
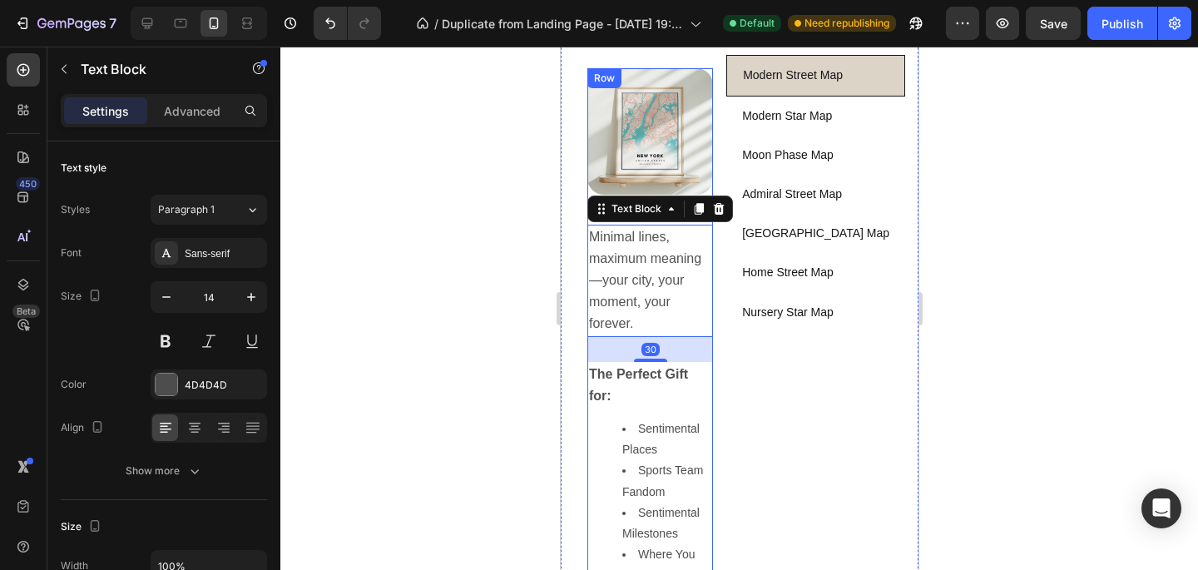
click at [712, 211] on div "Image" at bounding box center [650, 139] width 126 height 142
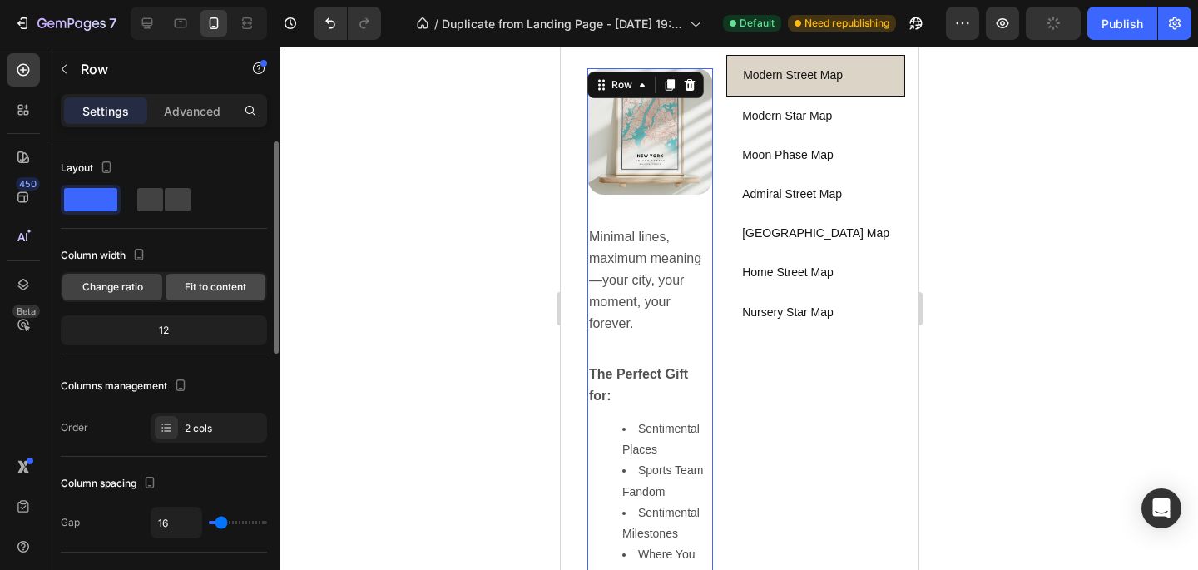
click at [201, 280] on span "Fit to content" at bounding box center [216, 287] width 62 height 15
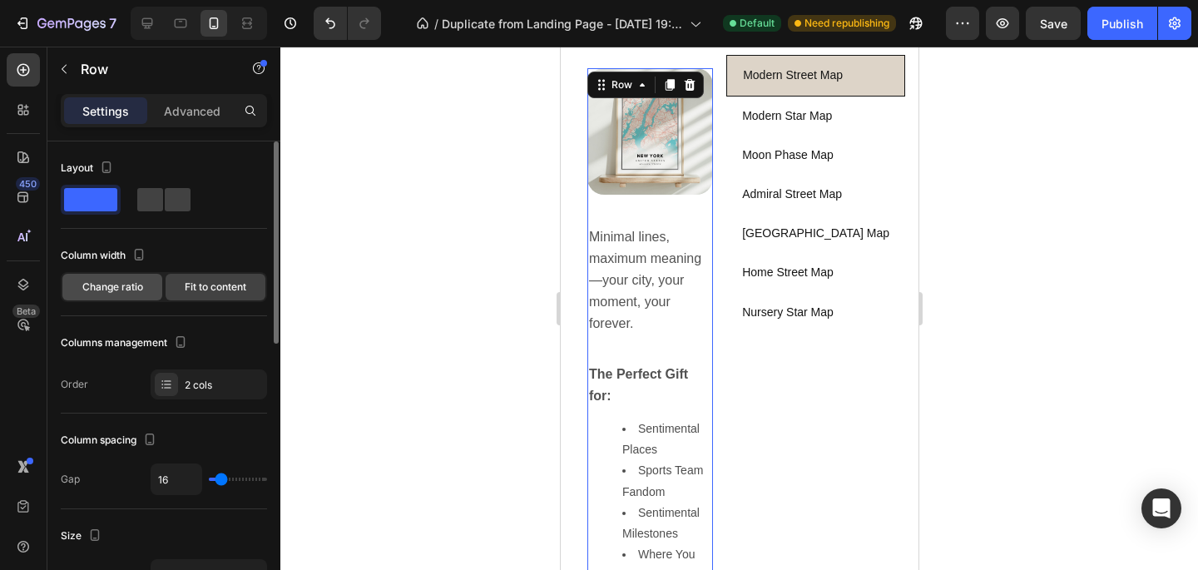
click at [121, 290] on span "Change ratio" at bounding box center [112, 287] width 61 height 15
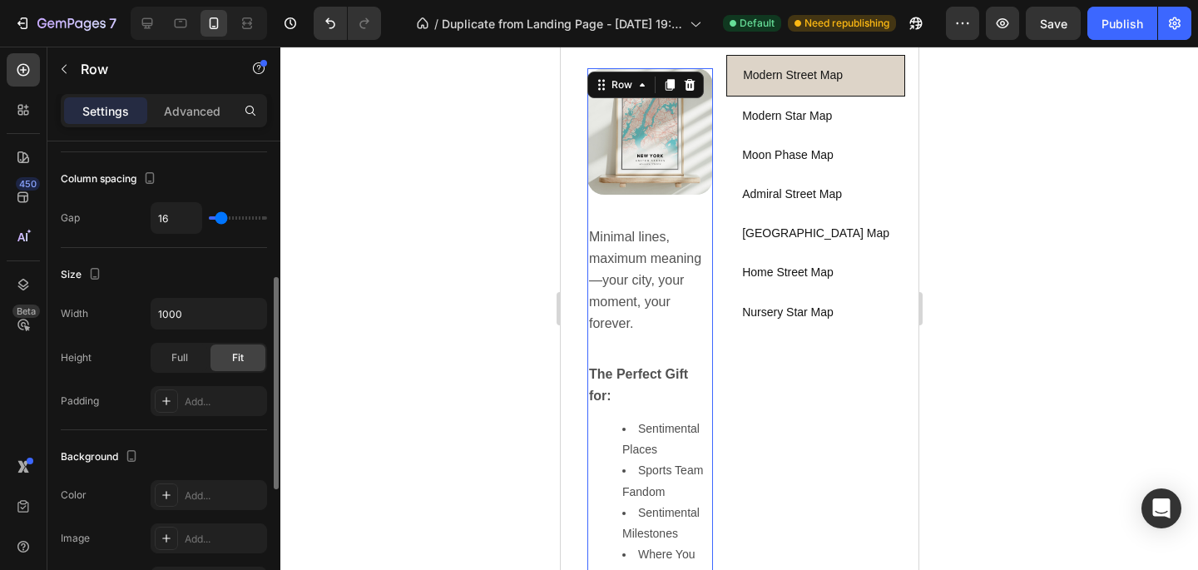
scroll to position [304, 0]
click at [181, 360] on span "Full" at bounding box center [179, 358] width 17 height 15
click at [226, 361] on div "Fit" at bounding box center [238, 358] width 55 height 27
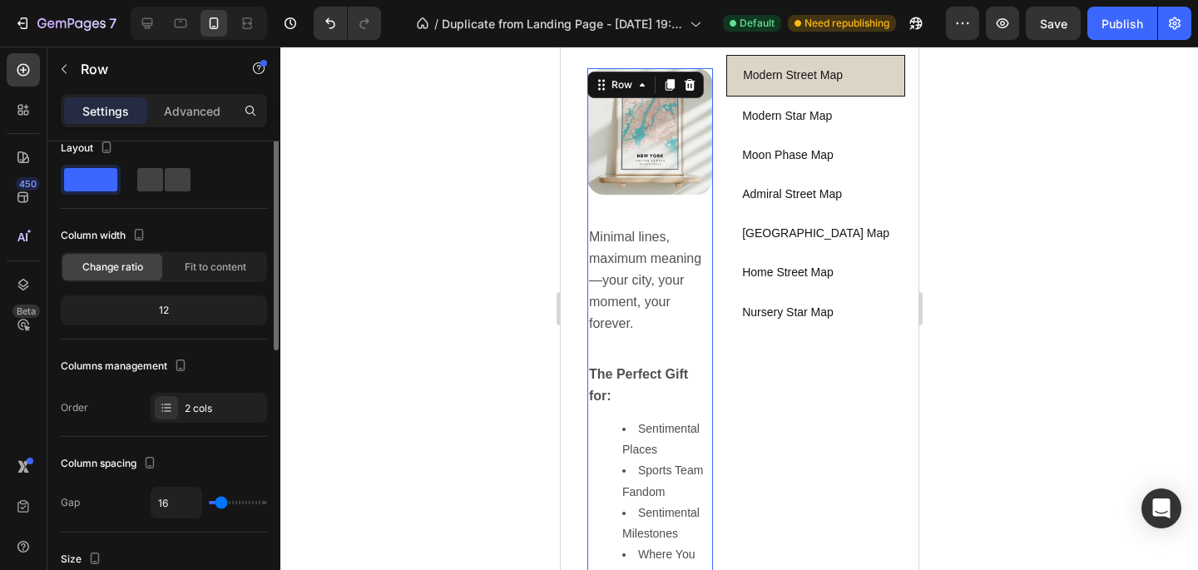
scroll to position [0, 0]
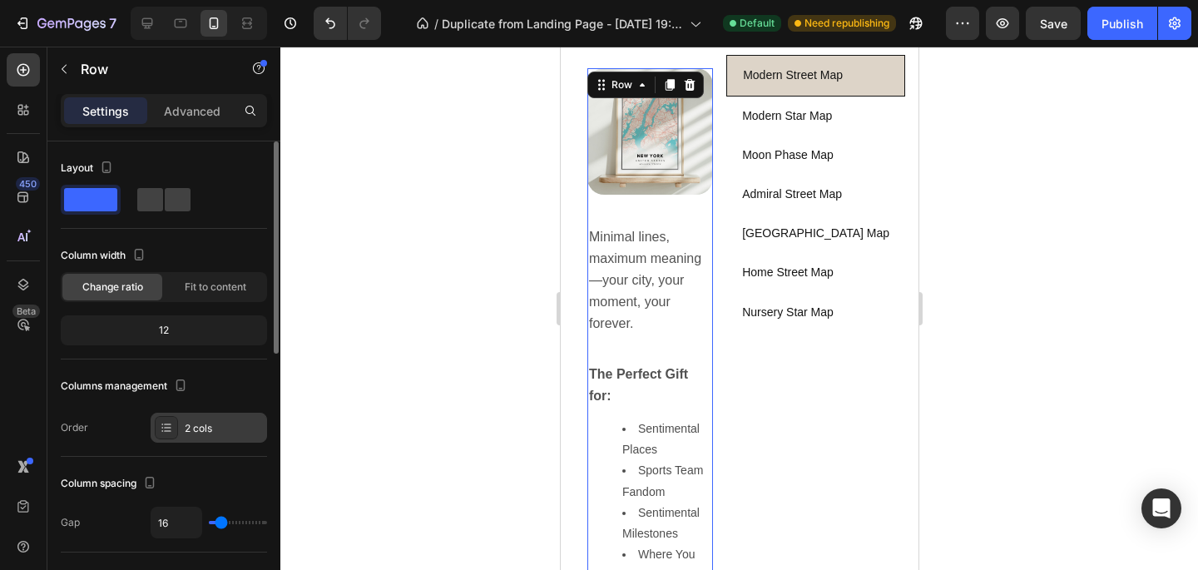
click at [202, 415] on div "2 cols" at bounding box center [209, 428] width 116 height 30
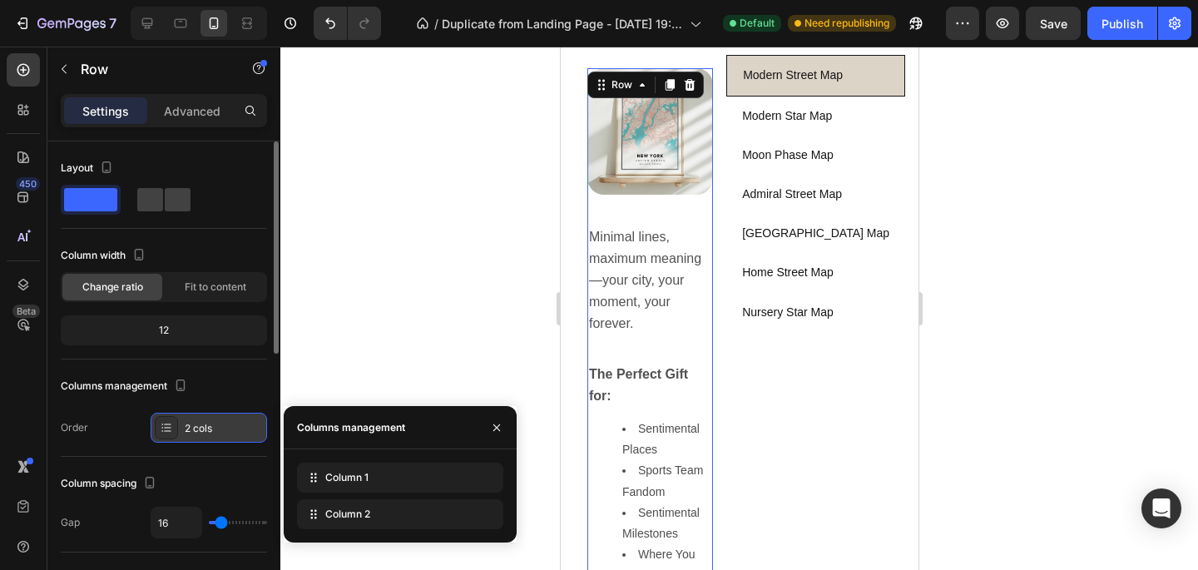
click at [202, 415] on div "2 cols" at bounding box center [209, 428] width 116 height 30
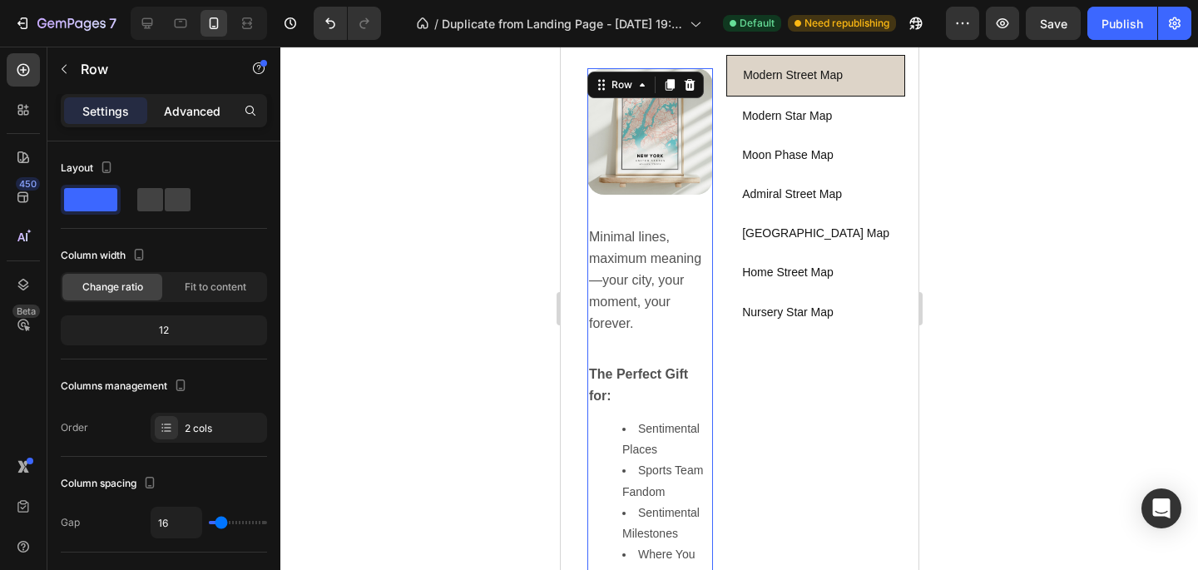
click at [196, 121] on div "Advanced" at bounding box center [192, 110] width 83 height 27
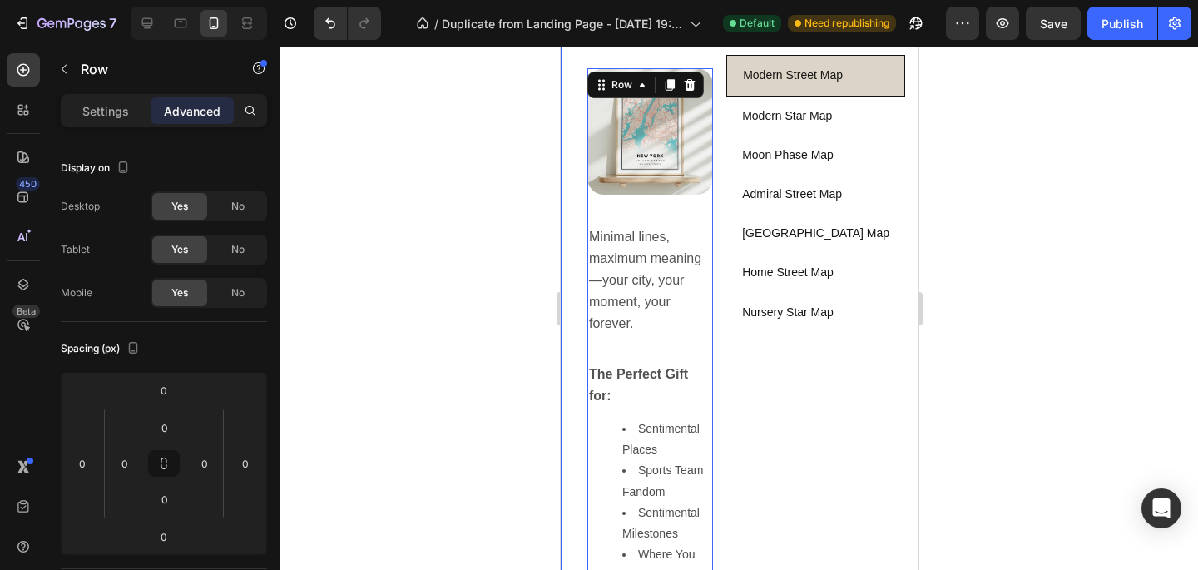
click at [740, 376] on div "Modern Street Map Modern Star Map Moon Phase Map [GEOGRAPHIC_DATA] Map [GEOGRAP…" at bounding box center [815, 398] width 179 height 687
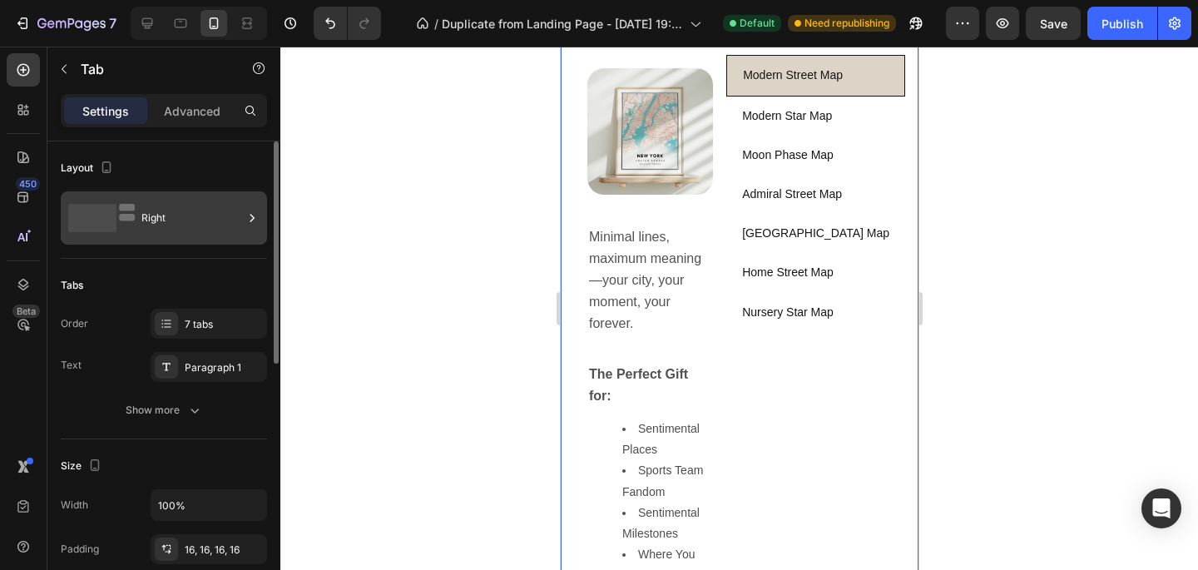
click at [156, 211] on div "Right" at bounding box center [192, 218] width 102 height 38
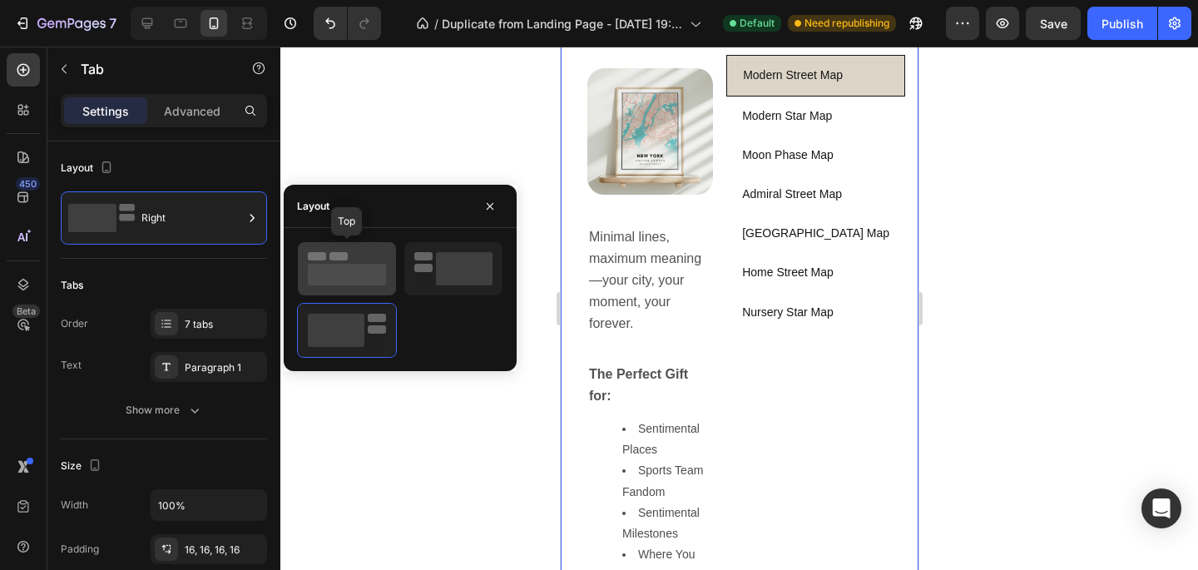
click at [330, 261] on icon at bounding box center [347, 268] width 78 height 33
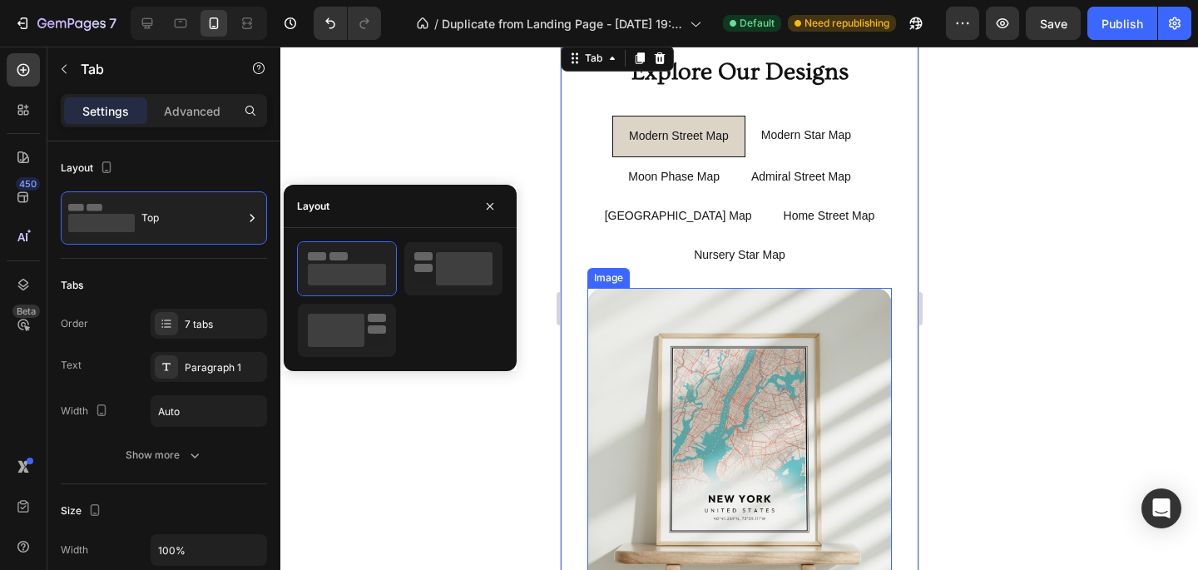
scroll to position [1068, 0]
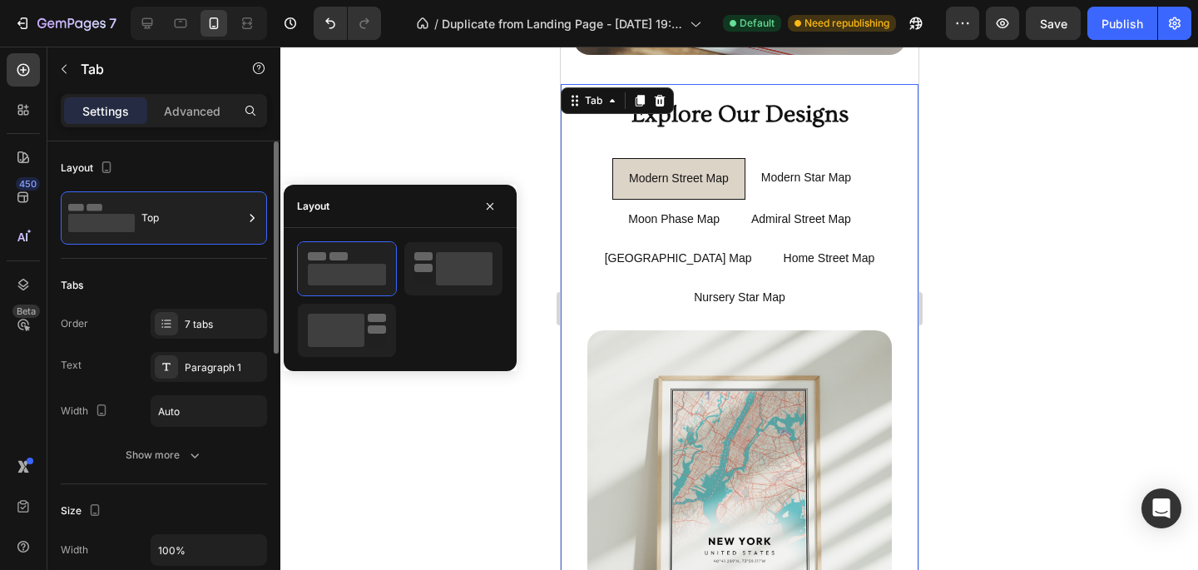
click at [156, 280] on div "Tabs" at bounding box center [164, 285] width 206 height 27
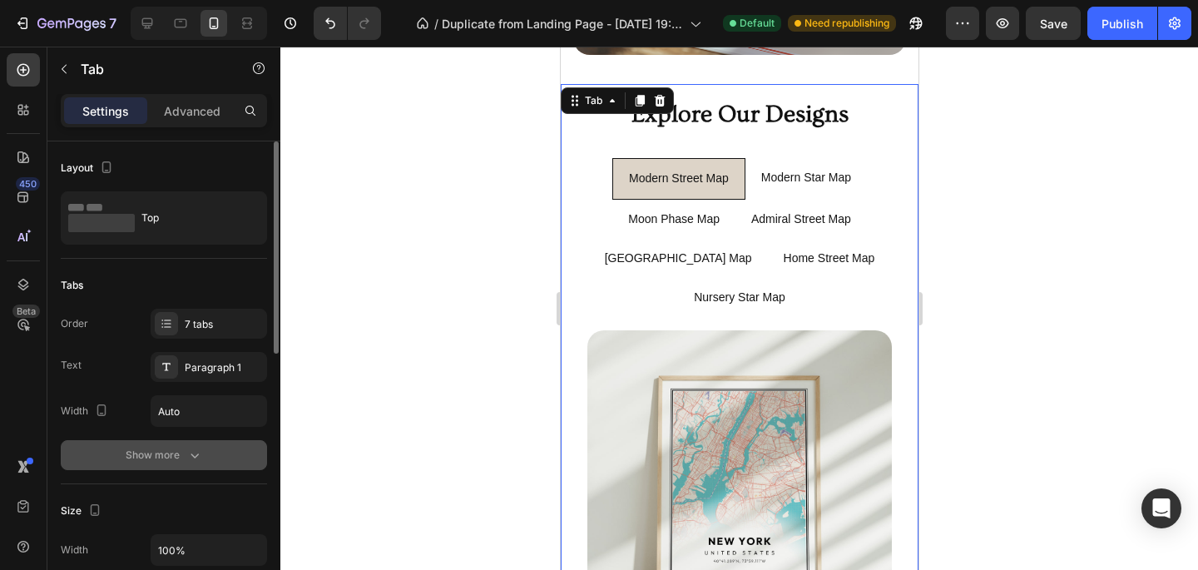
click at [158, 457] on div "Show more" at bounding box center [164, 455] width 77 height 17
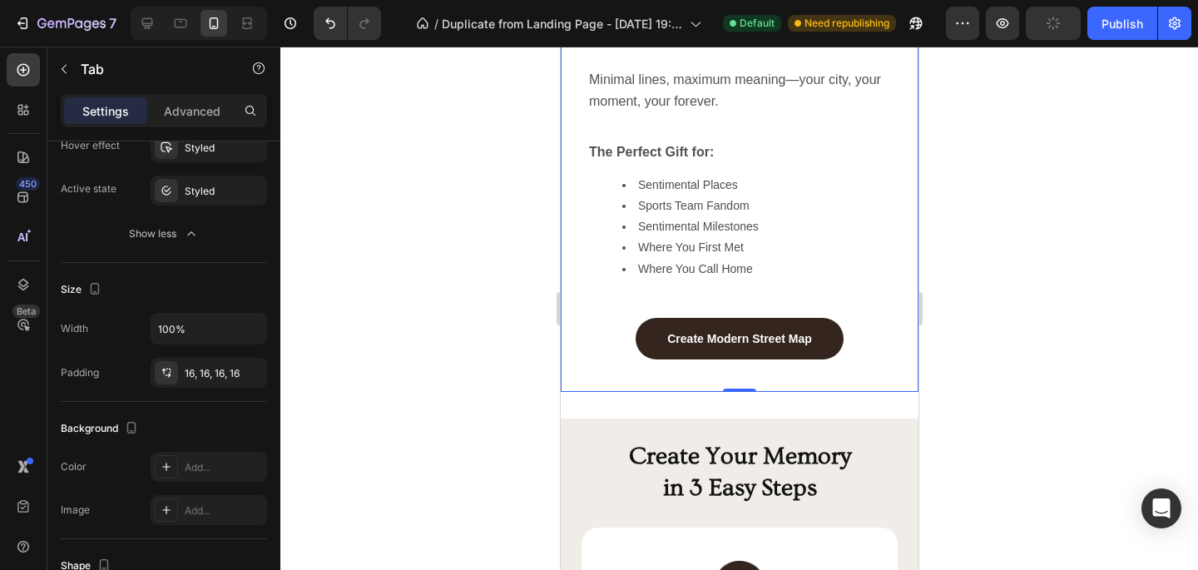
scroll to position [1669, 0]
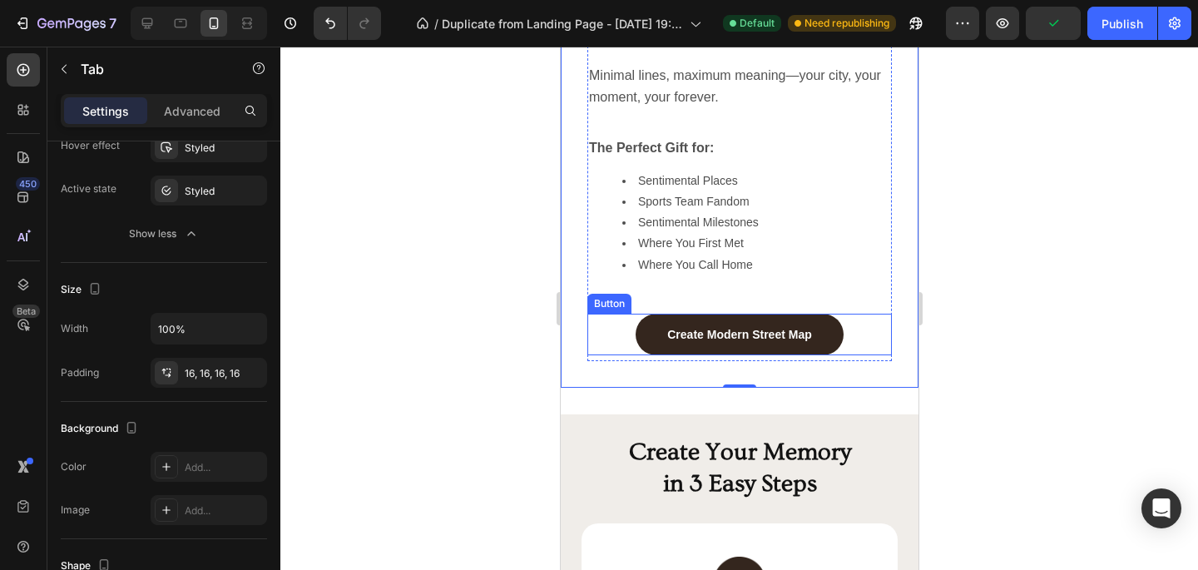
click at [619, 341] on div "Create Modern Street Map Button" at bounding box center [739, 335] width 305 height 42
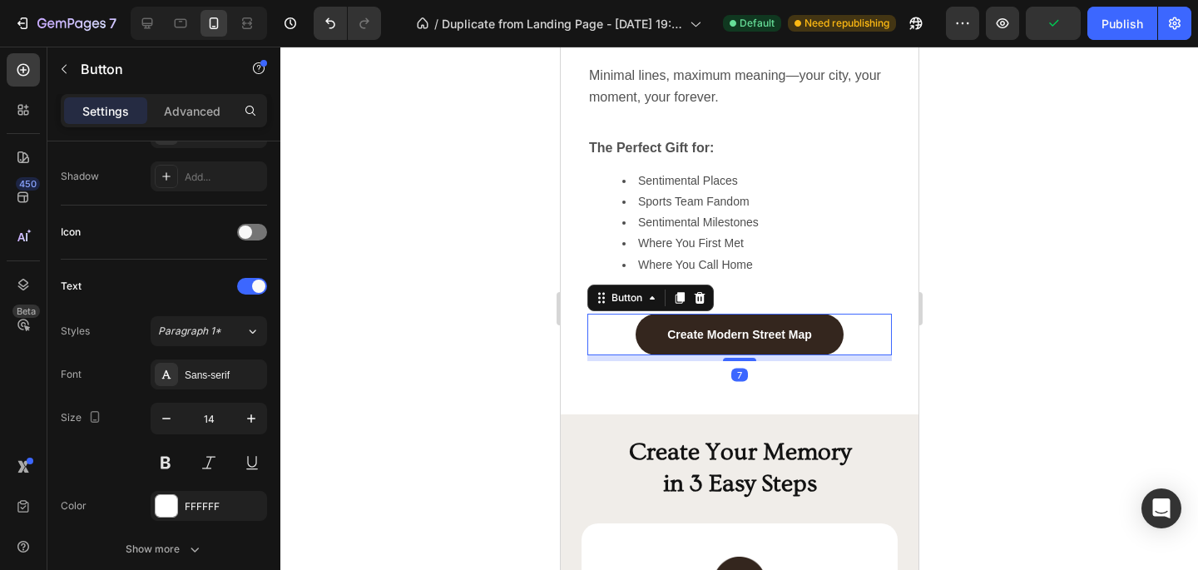
scroll to position [0, 0]
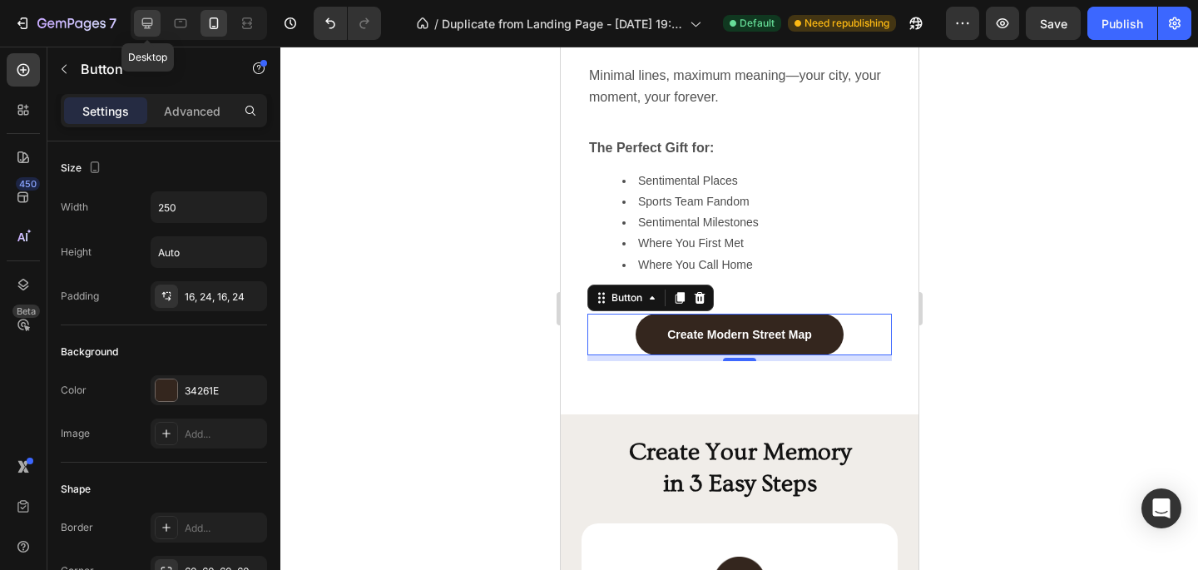
click at [145, 18] on icon at bounding box center [147, 23] width 11 height 11
type input "16"
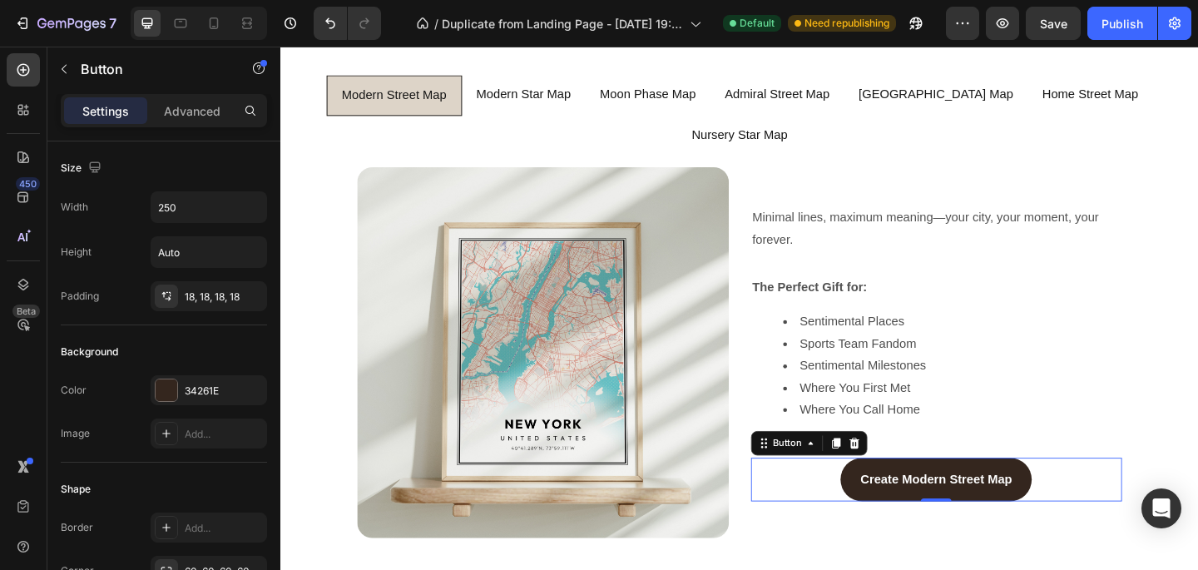
scroll to position [1033, 0]
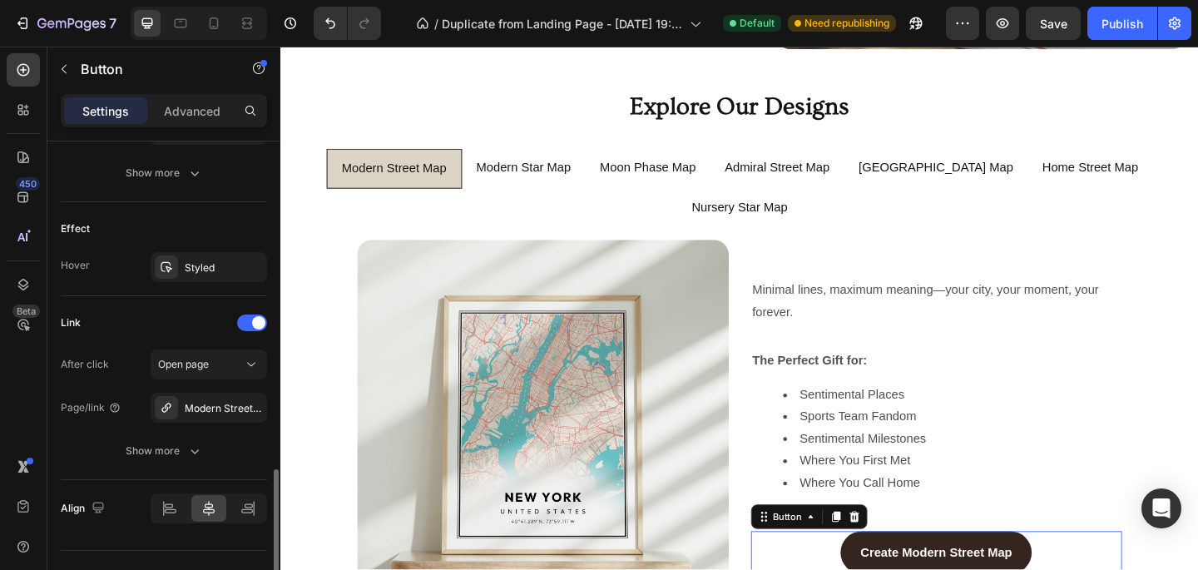
scroll to position [847, 0]
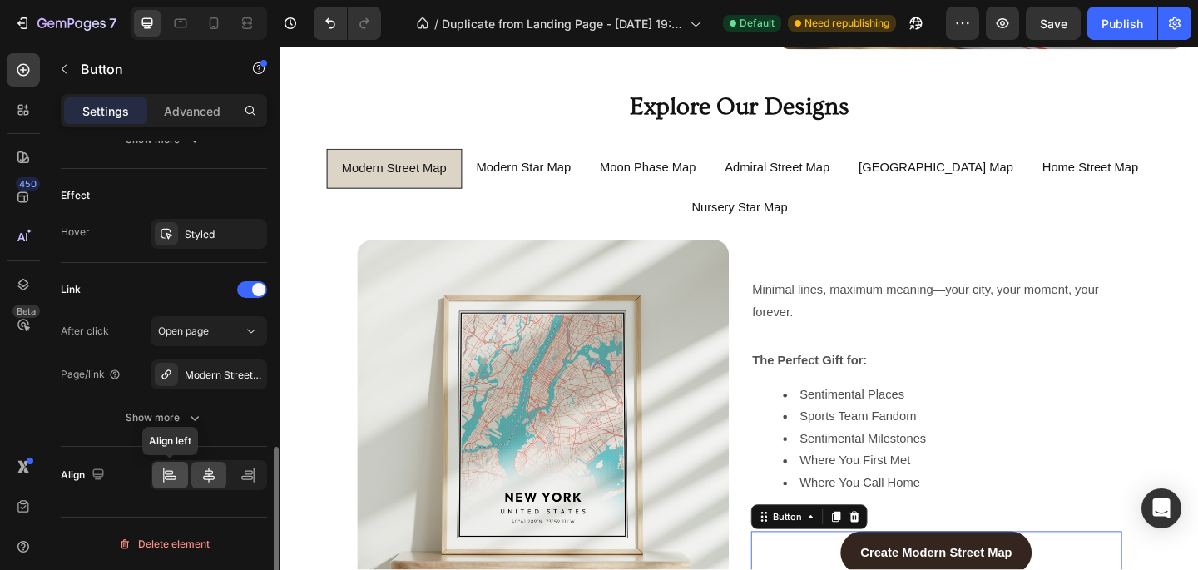
click at [167, 477] on icon at bounding box center [169, 475] width 17 height 17
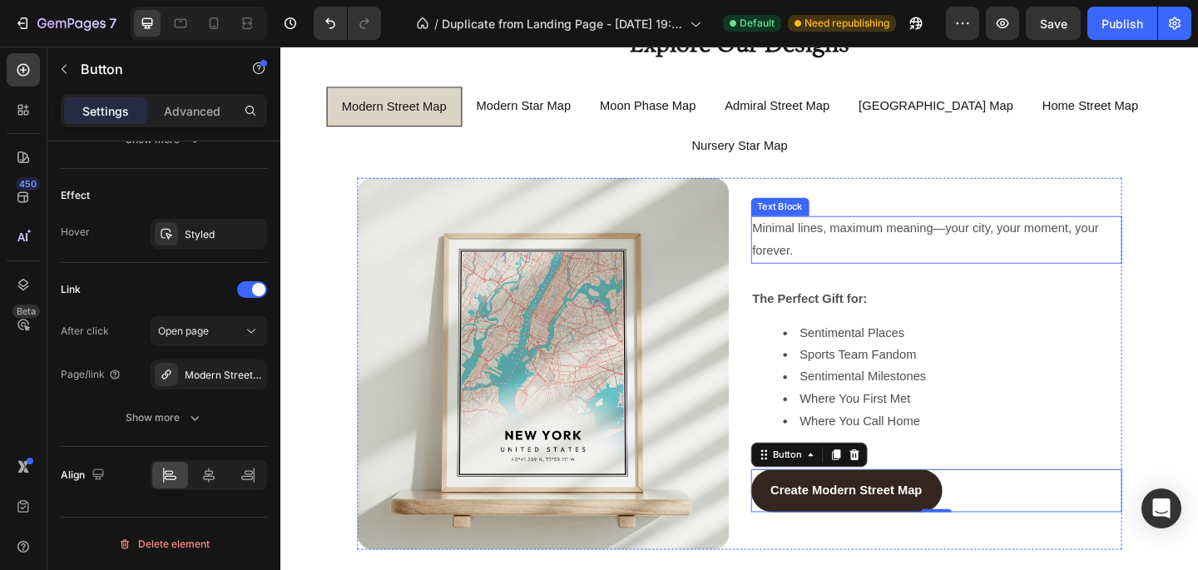
scroll to position [1102, 0]
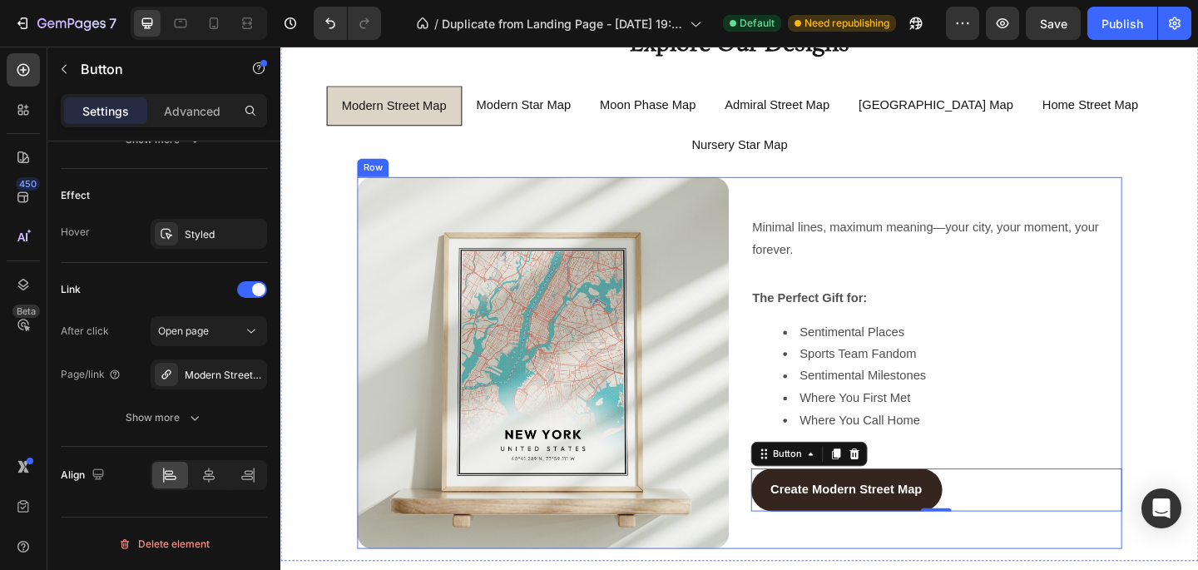
click at [740, 189] on div "Minimal lines, maximum meaning—your city, your moment, your forever. Text Block…" at bounding box center [994, 391] width 404 height 404
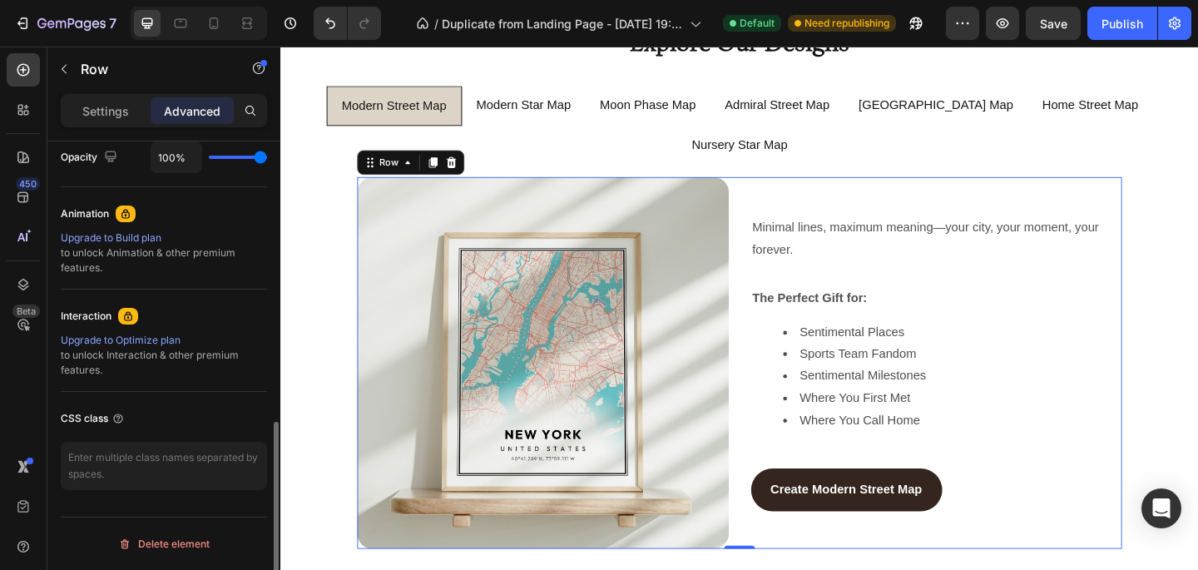
scroll to position [0, 0]
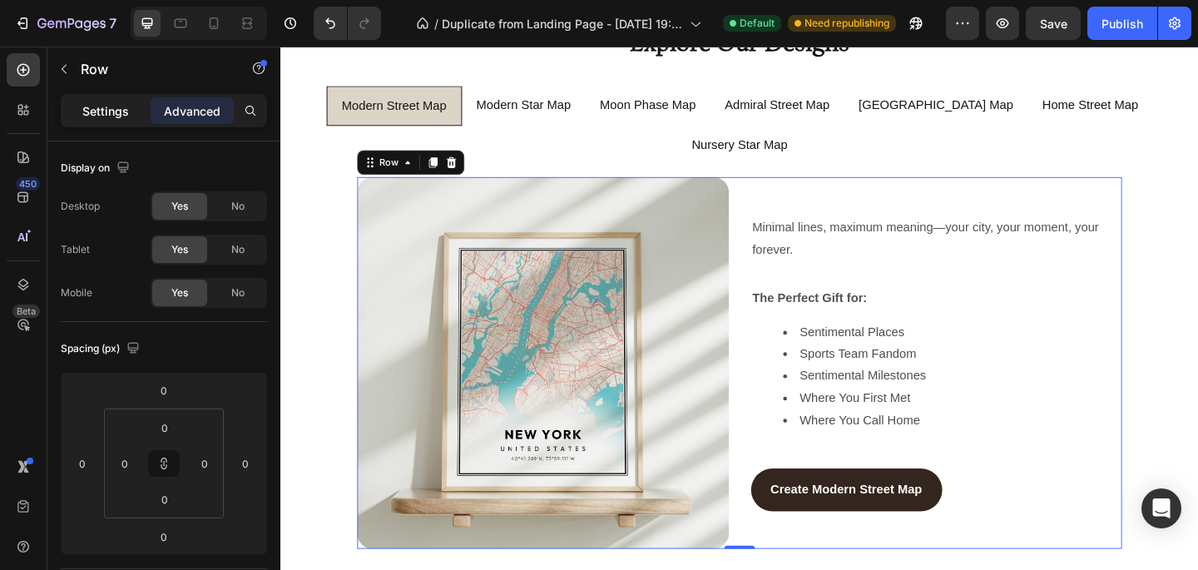
click at [121, 113] on p "Settings" at bounding box center [105, 110] width 47 height 17
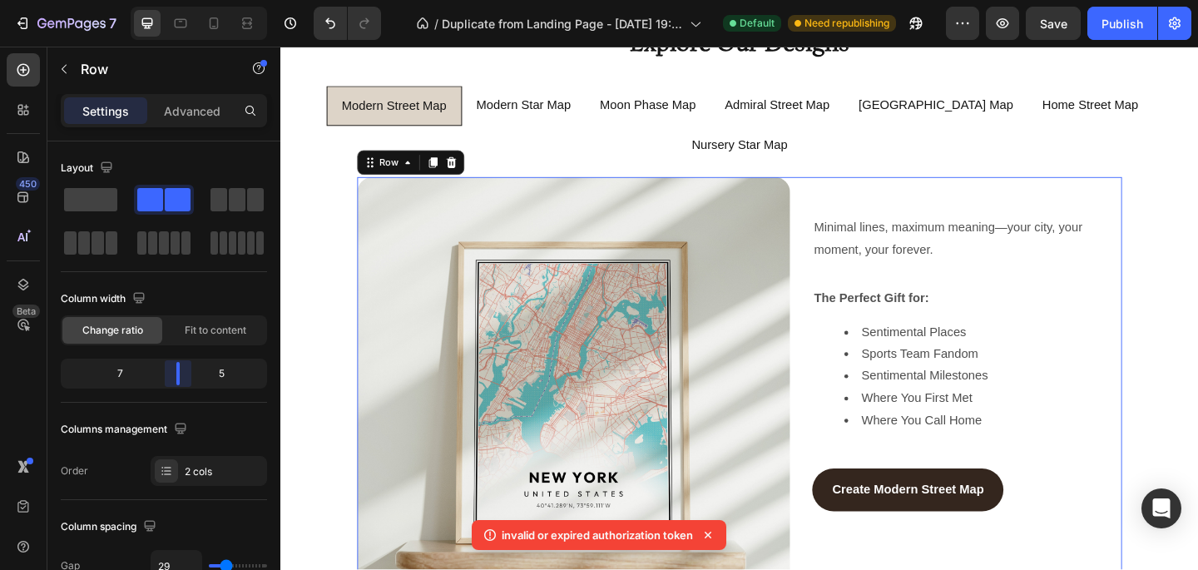
drag, startPoint x: 166, startPoint y: 369, endPoint x: 187, endPoint y: 369, distance: 21.7
click at [187, 0] on body "7 / Duplicate from Landing Page - [DATE] 19:58:36 Default Need republishing Pre…" at bounding box center [599, 0] width 1198 height 0
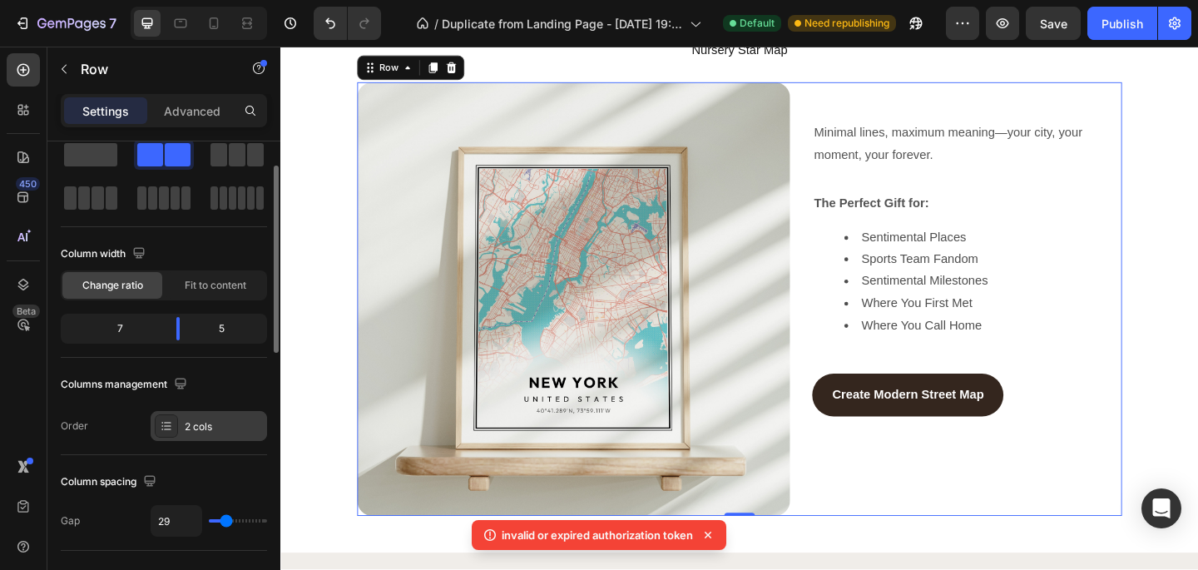
scroll to position [60, 0]
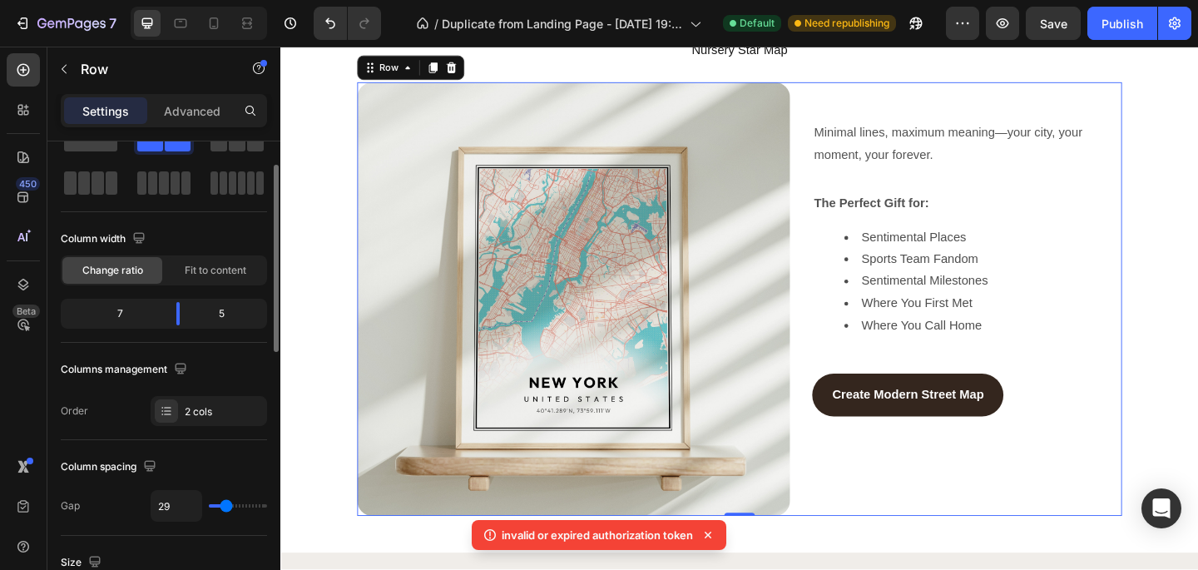
type input "40"
type input "44"
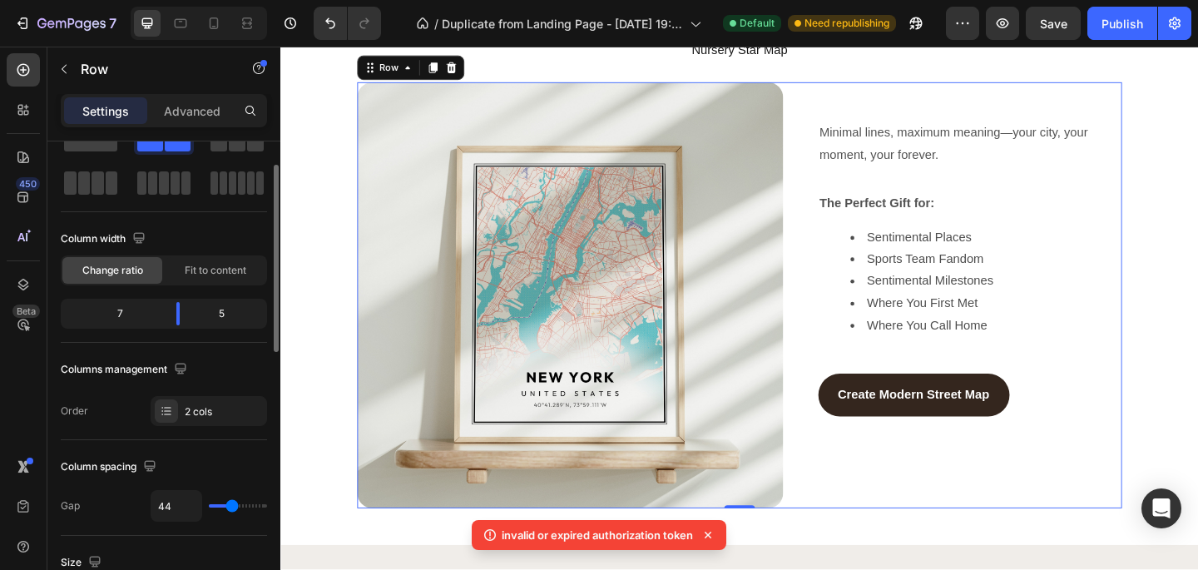
type input "46"
type input "47"
type input "49"
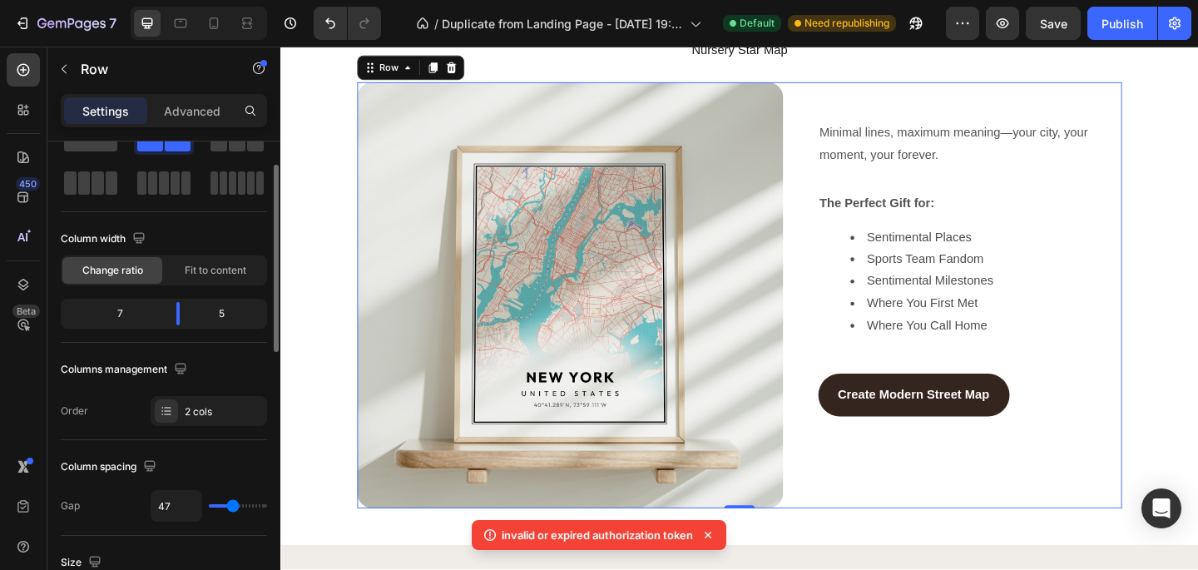
type input "49"
type input "50"
type input "51"
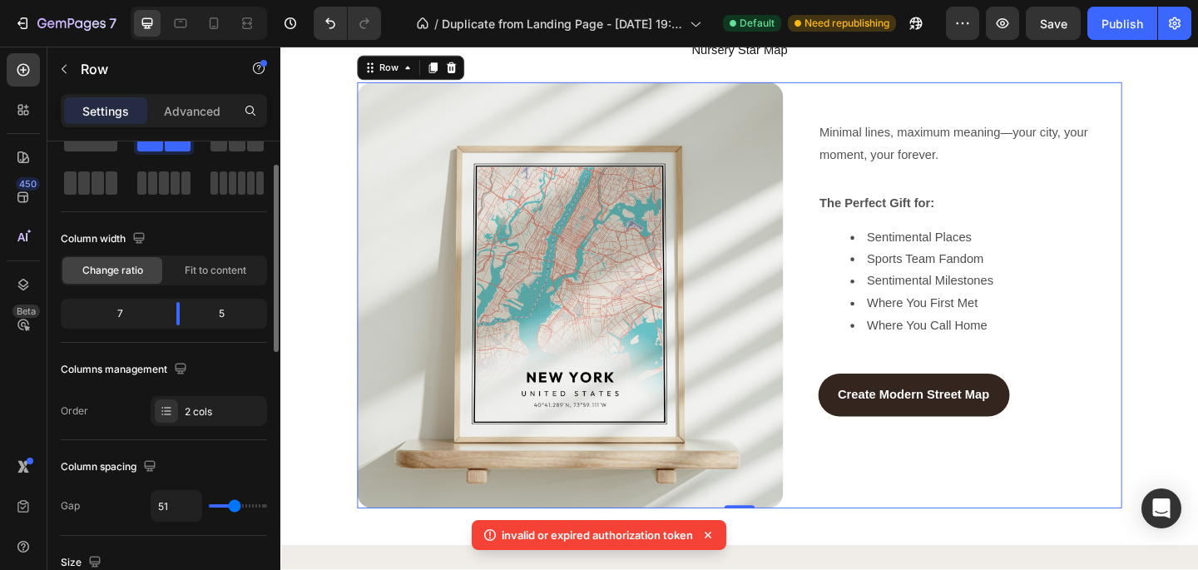
type input "52"
type input "54"
type input "55"
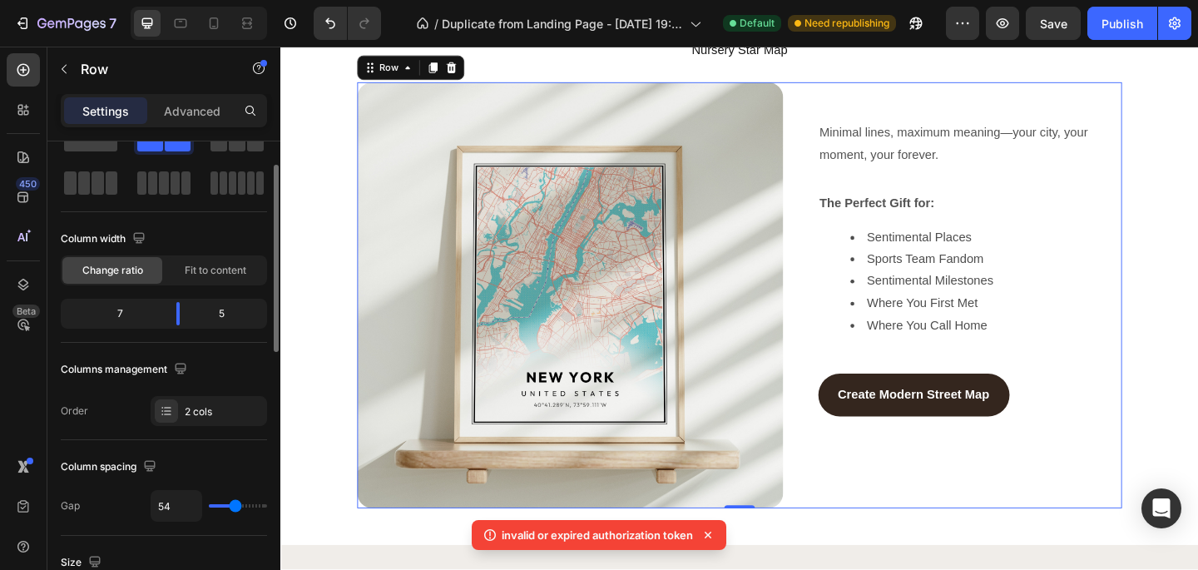
type input "55"
type input "56"
type input "57"
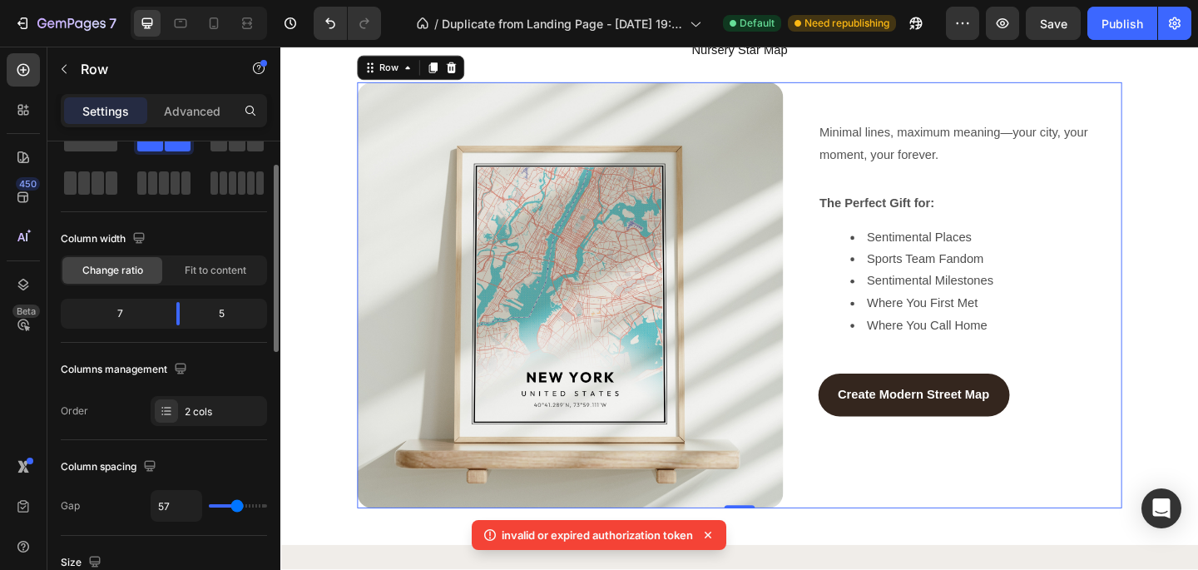
type input "58"
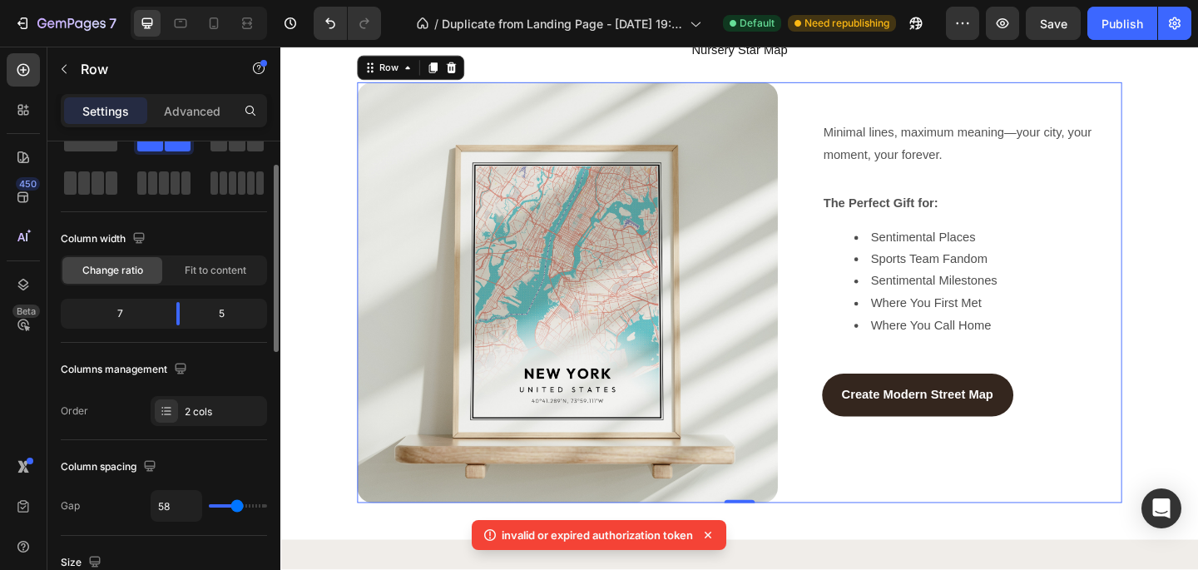
type input "59"
type input "60"
type input "61"
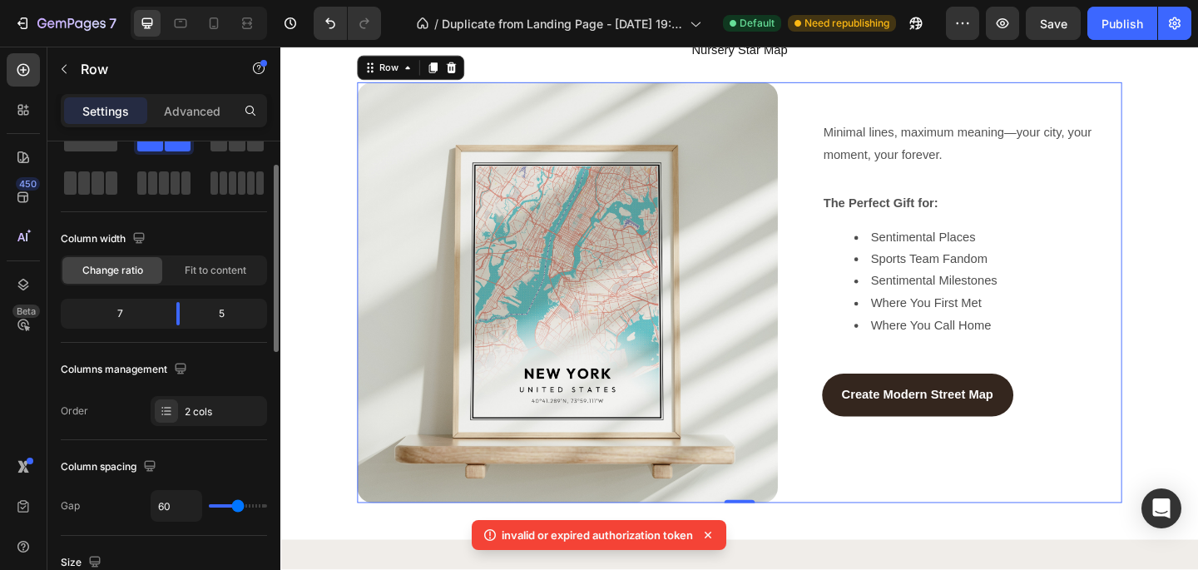
type input "61"
type input "62"
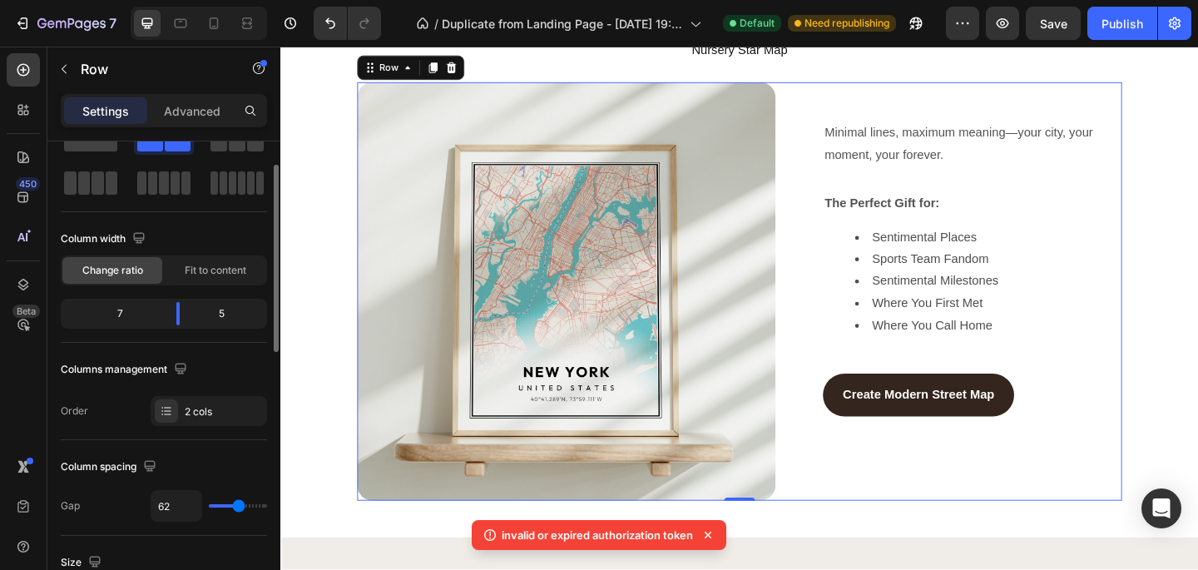
type input "63"
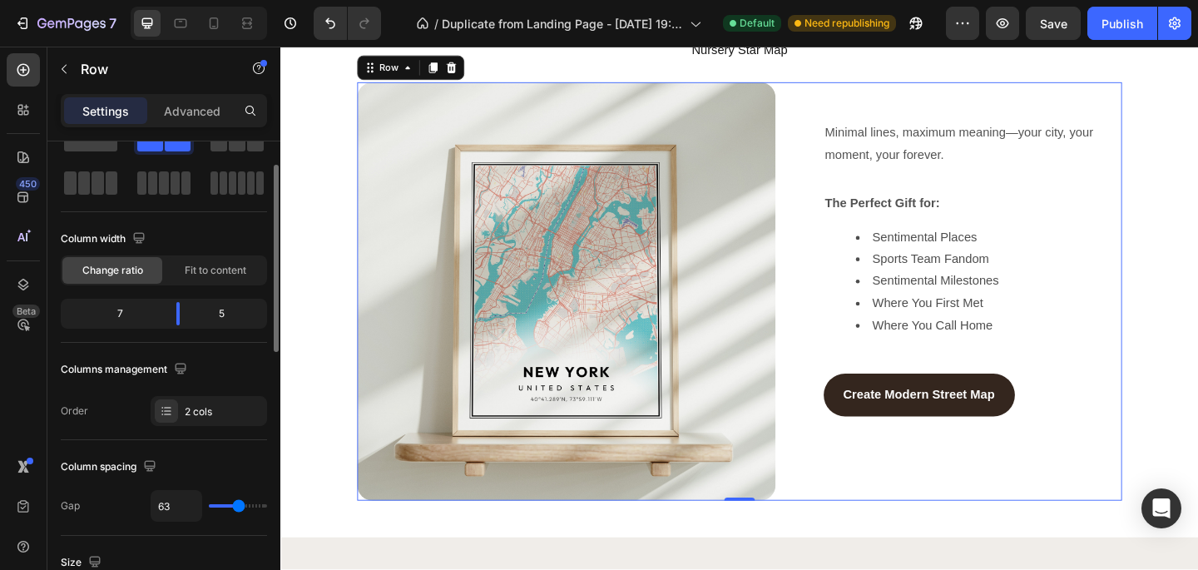
type input "62"
type input "60"
type input "59"
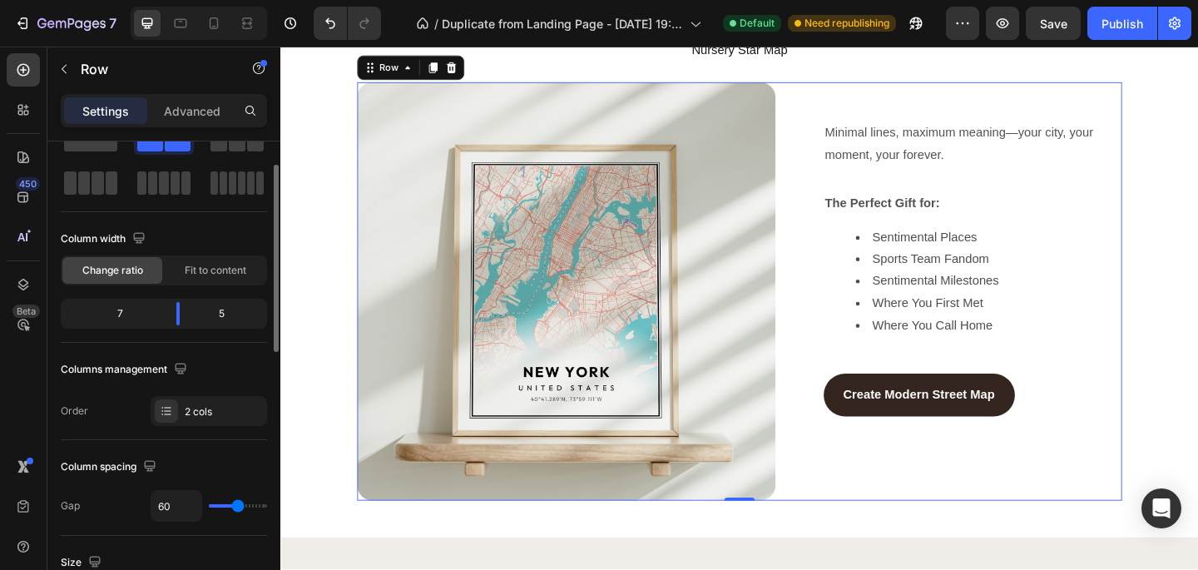
type input "59"
type input "58"
type input "57"
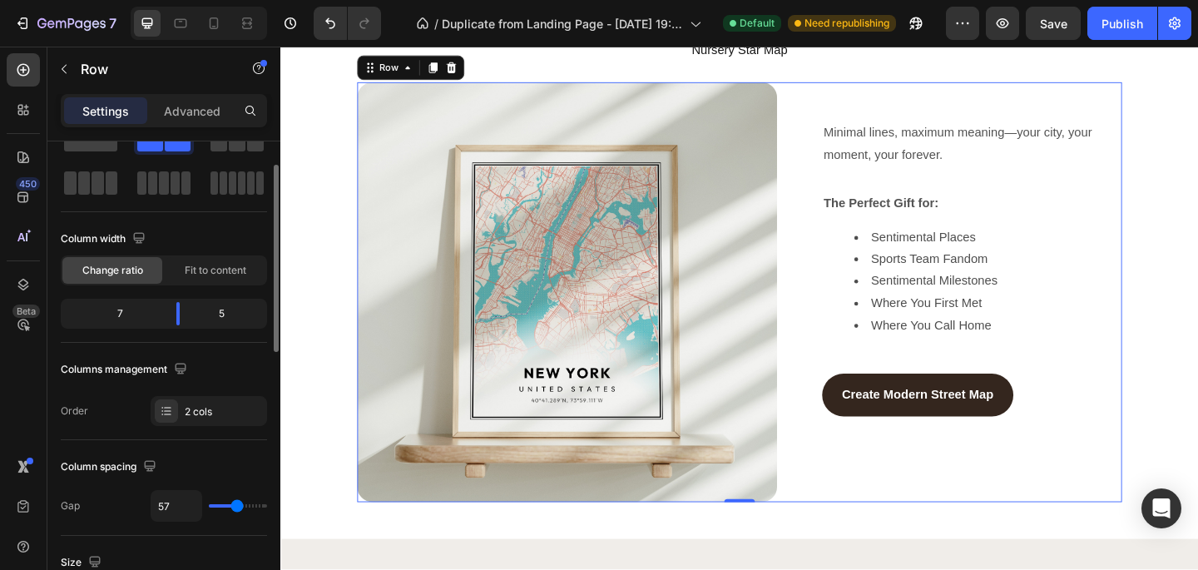
type input "56"
type input "55"
type input "54"
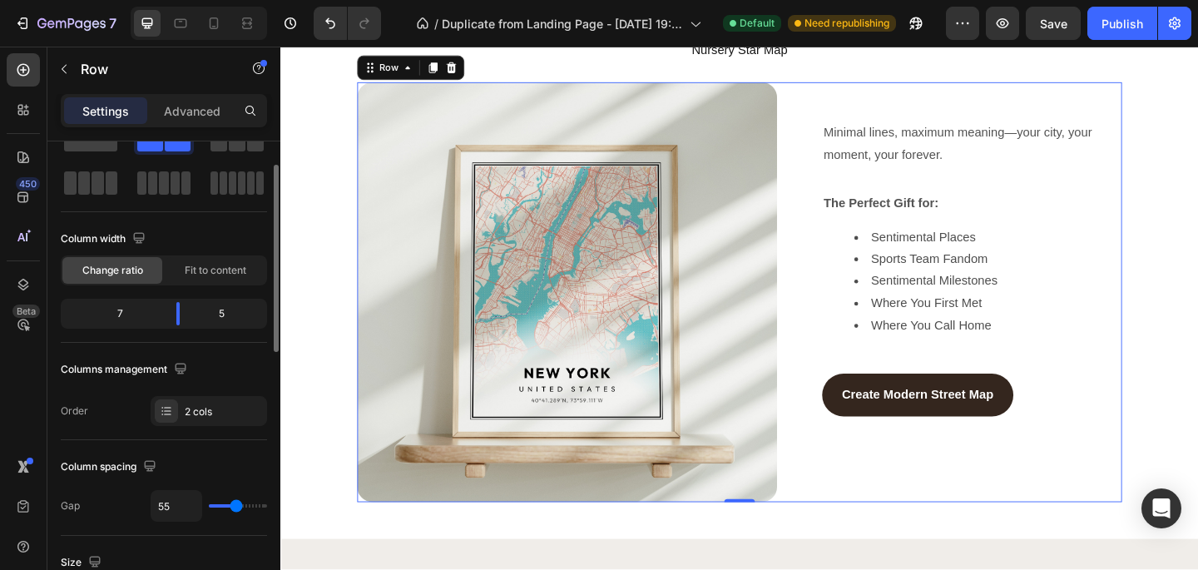
type input "54"
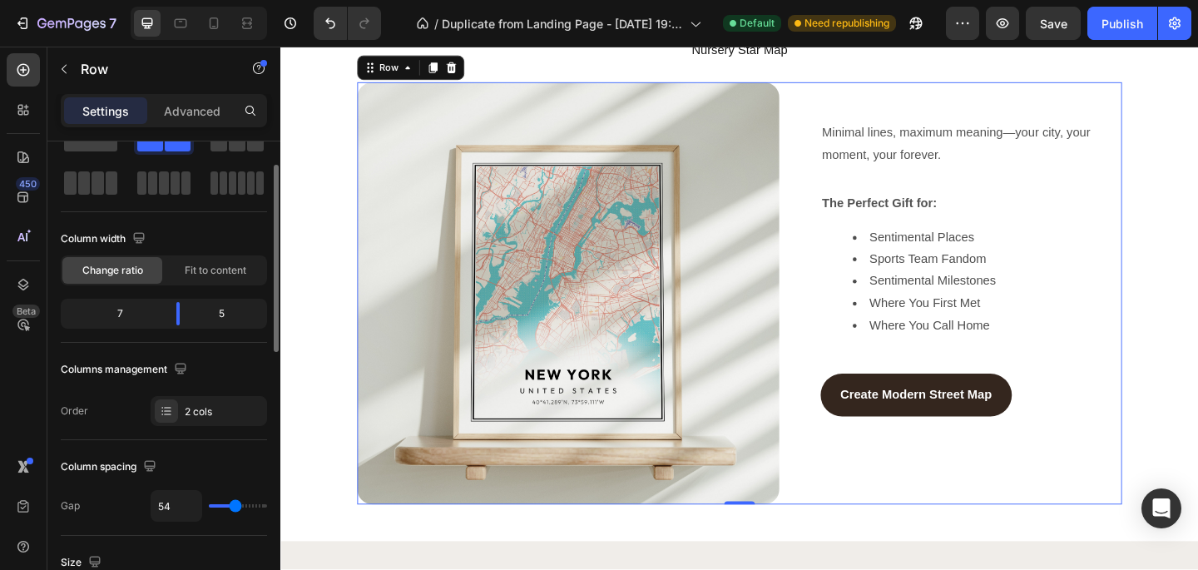
type input "53"
type input "52"
type input "51"
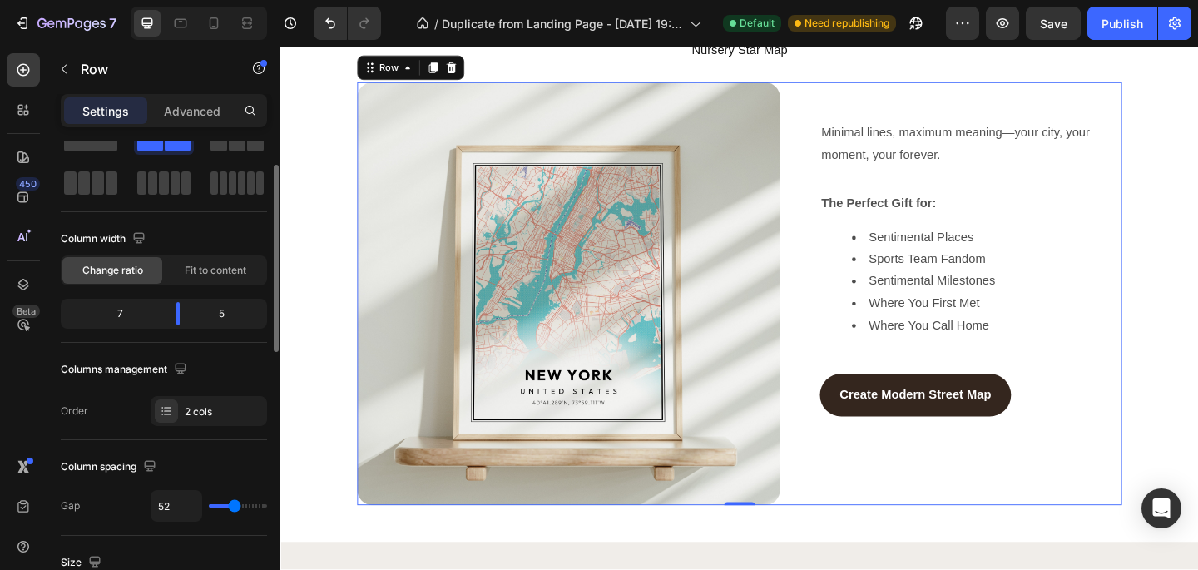
type input "51"
type input "52"
type input "53"
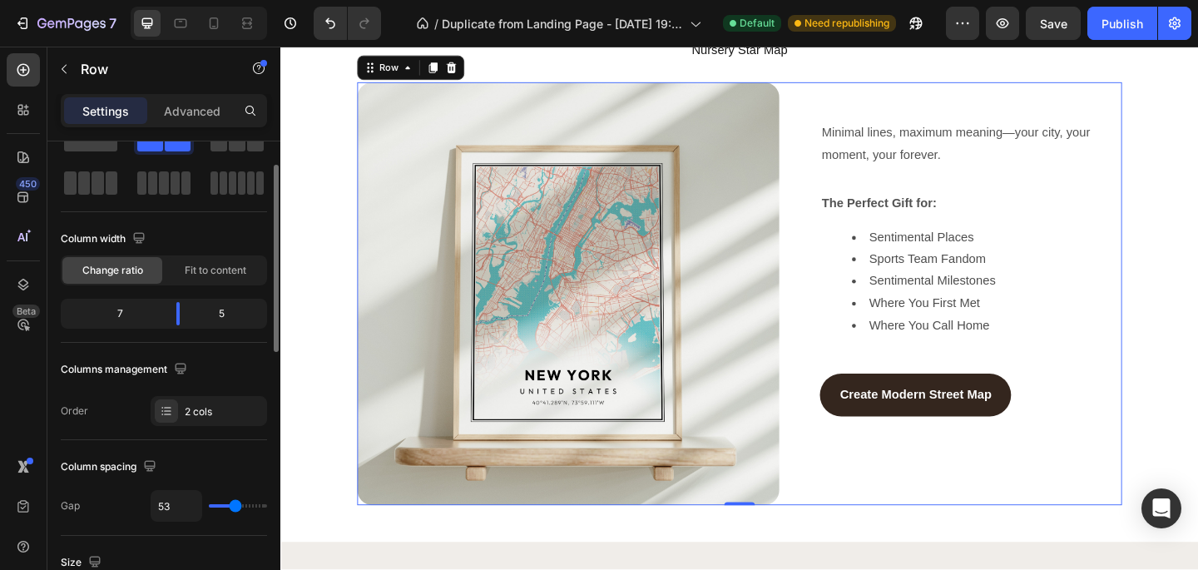
type input "54"
type input "55"
type input "56"
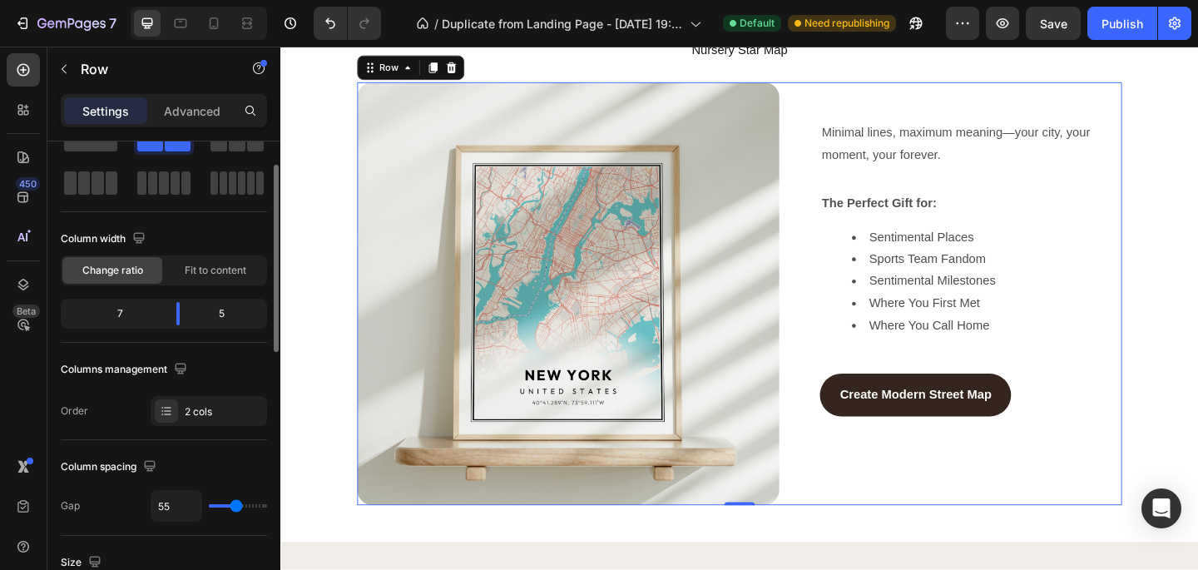
type input "56"
type input "57"
drag, startPoint x: 228, startPoint y: 506, endPoint x: 236, endPoint y: 505, distance: 8.4
type input "57"
click at [236, 505] on input "range" at bounding box center [238, 505] width 58 height 3
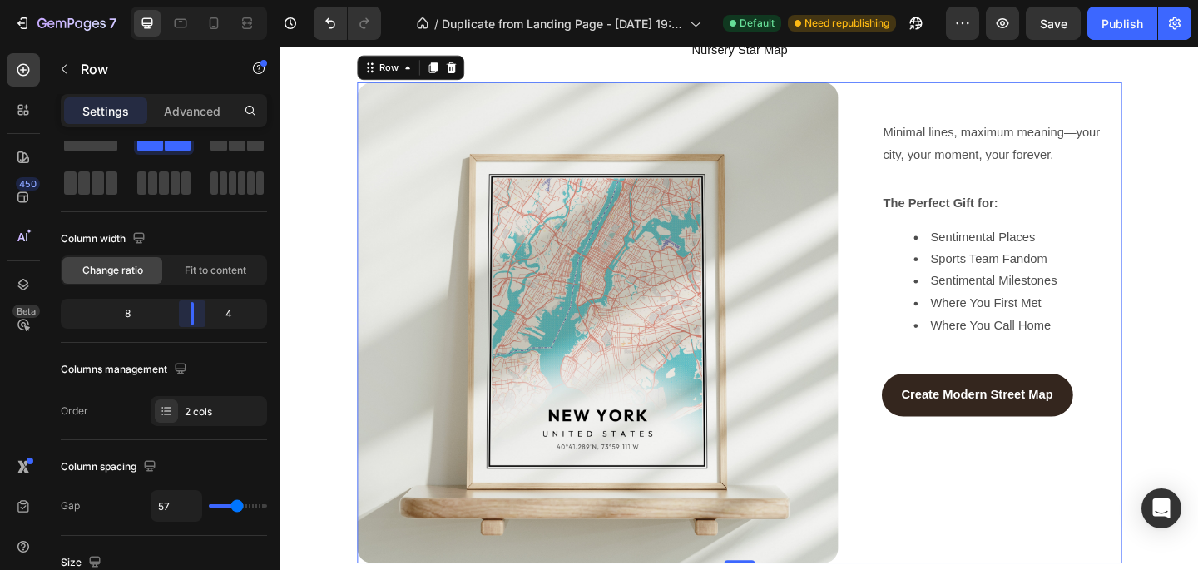
drag, startPoint x: 181, startPoint y: 306, endPoint x: 193, endPoint y: 306, distance: 11.6
click at [193, 0] on body "7 / Duplicate from Landing Page - [DATE] 19:58:36 Default Need republishing Pre…" at bounding box center [599, 0] width 1198 height 0
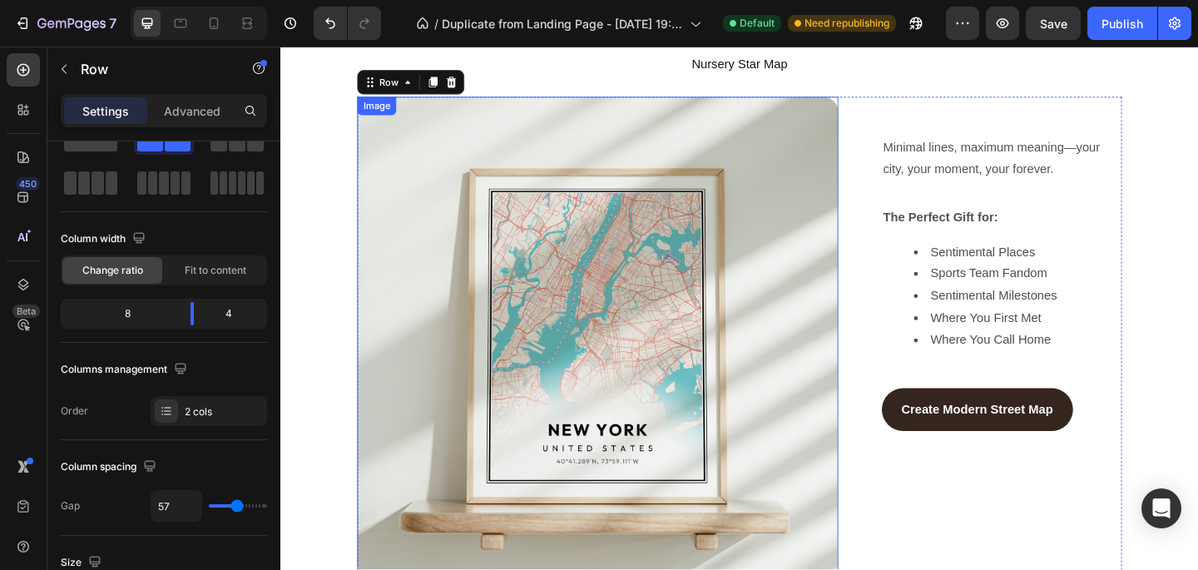
scroll to position [1187, 0]
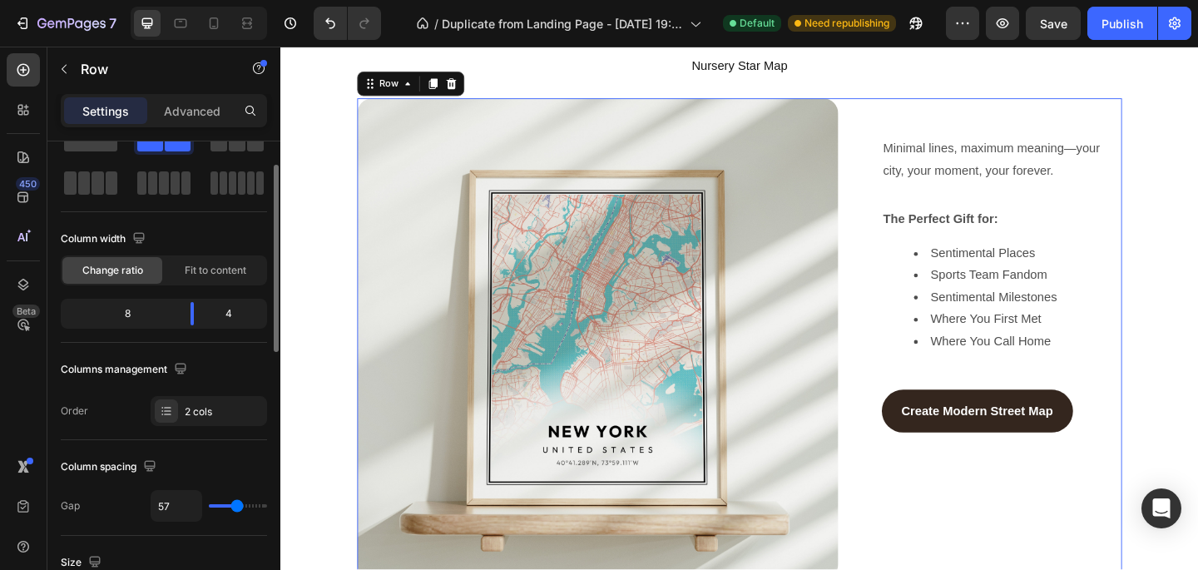
type input "50"
type input "46"
type input "44"
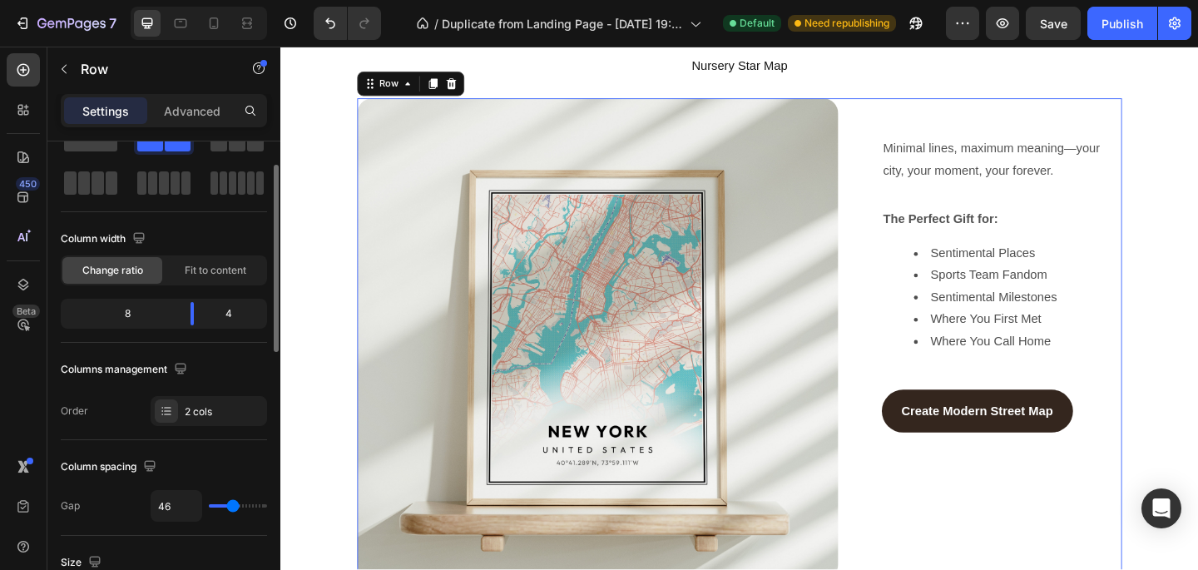
type input "44"
type input "43"
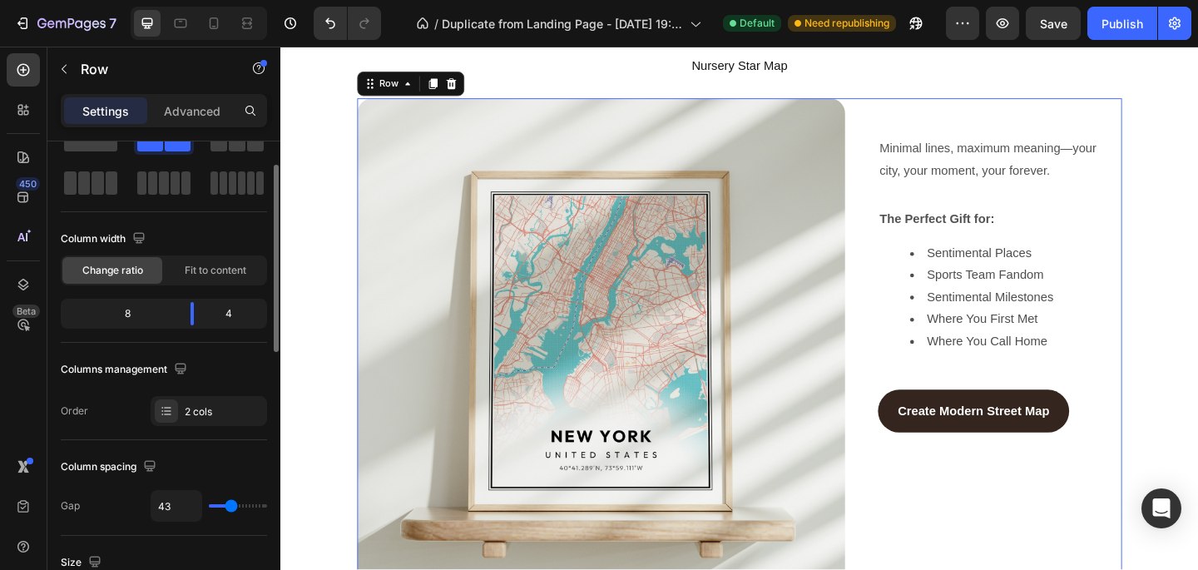
type input "41"
type input "39"
type input "37"
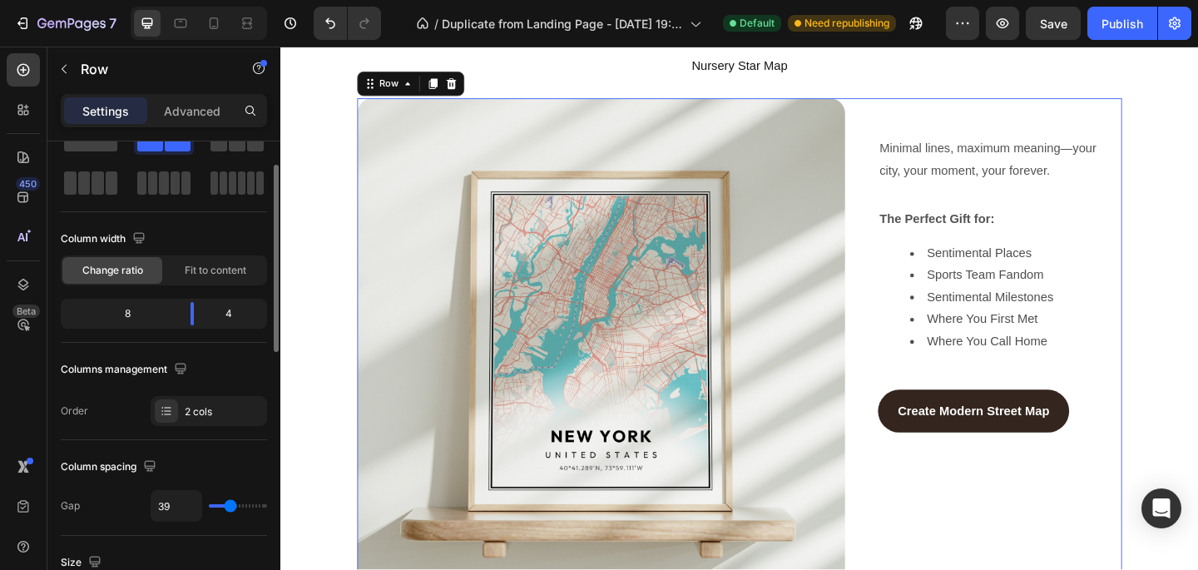
type input "37"
type input "36"
type input "34"
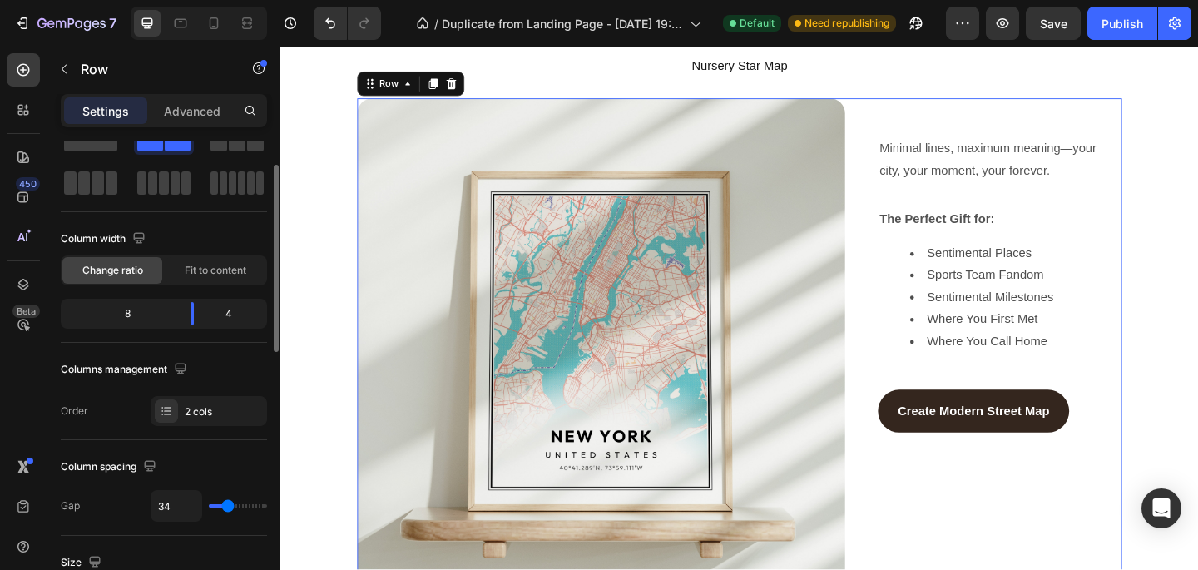
type input "33"
type input "31"
type input "30"
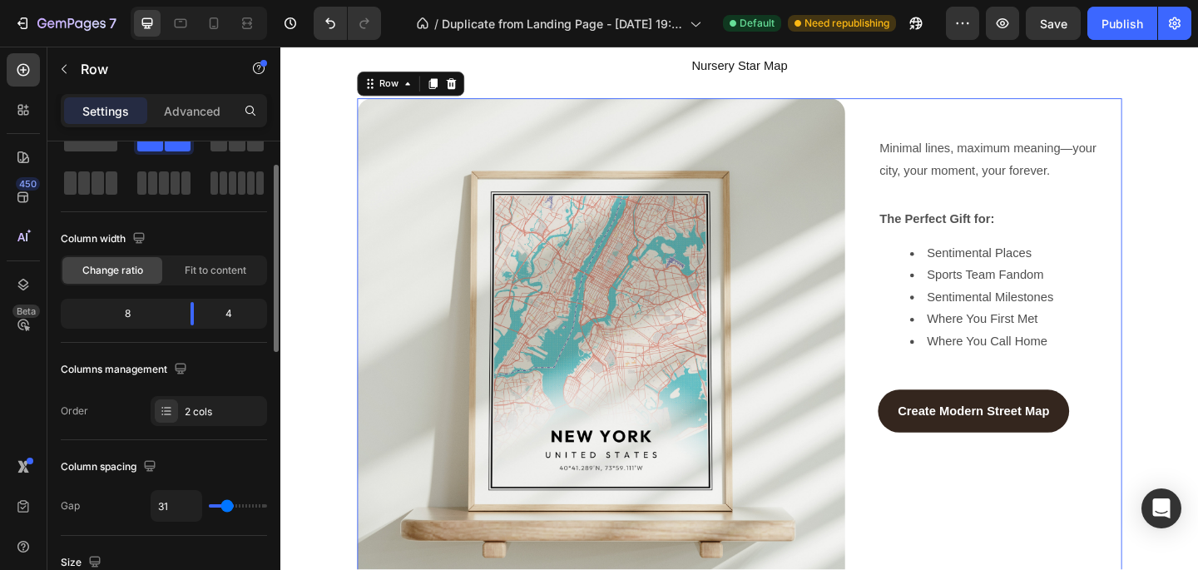
type input "30"
type input "29"
type input "28"
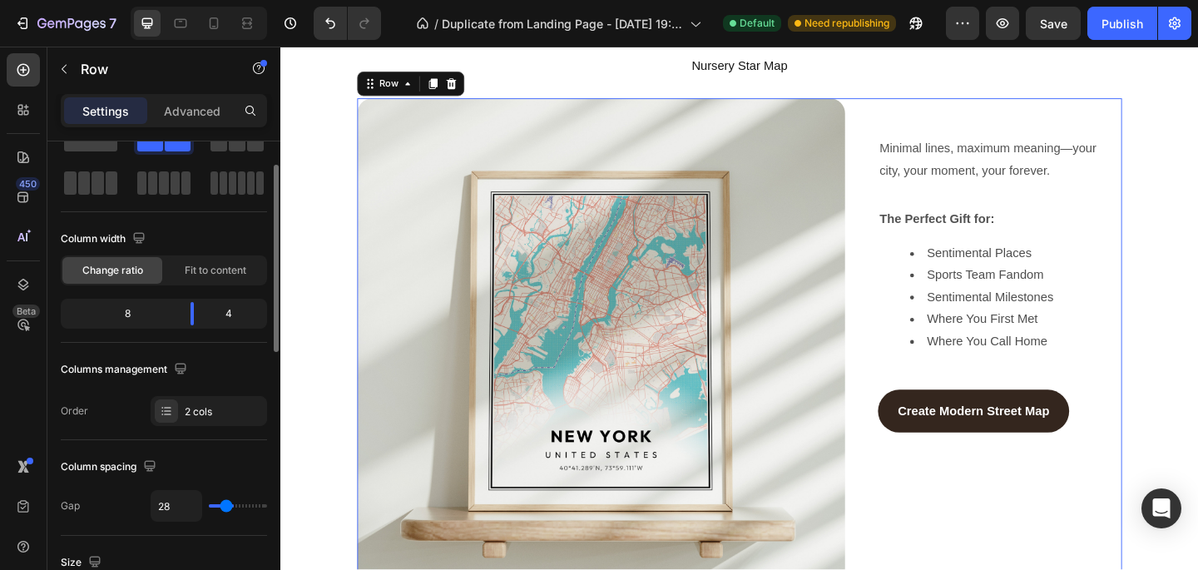
type input "27"
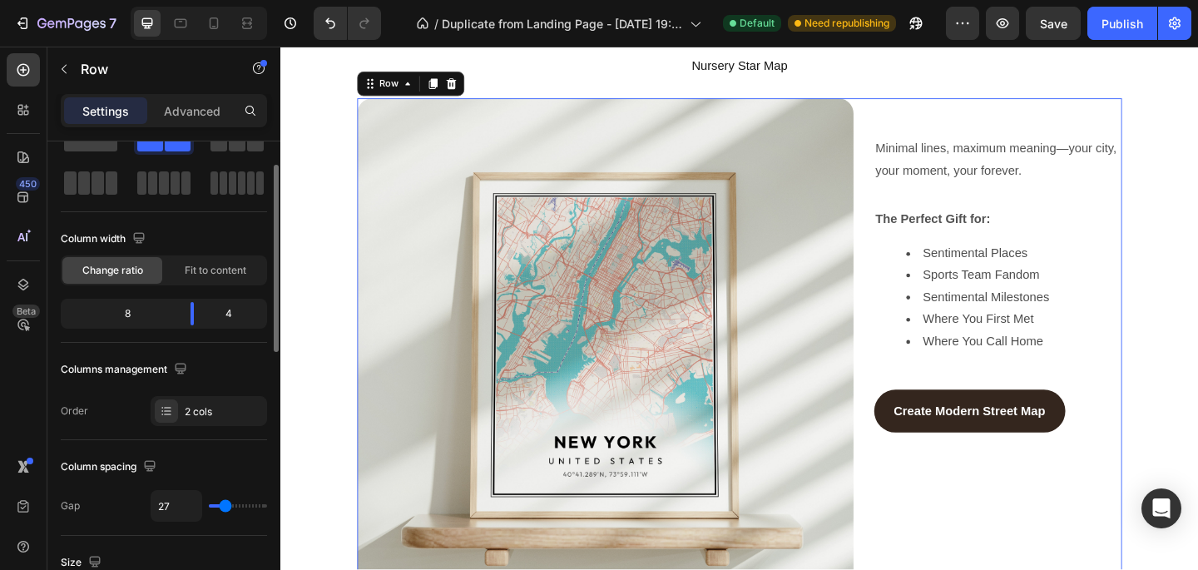
type input "28"
type input "29"
type input "30"
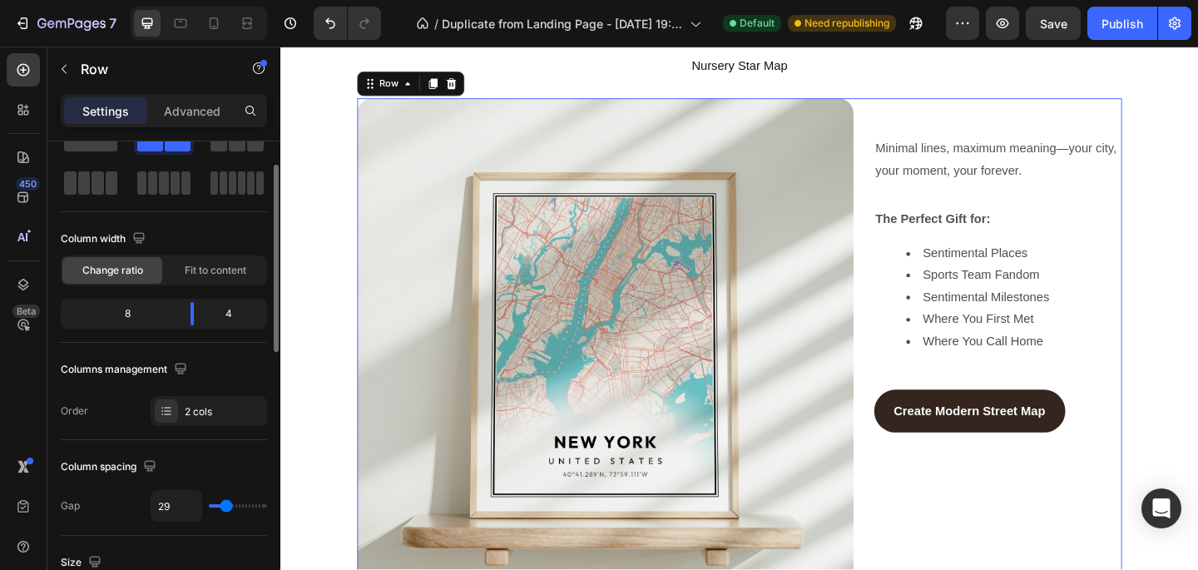
type input "30"
type input "31"
type input "32"
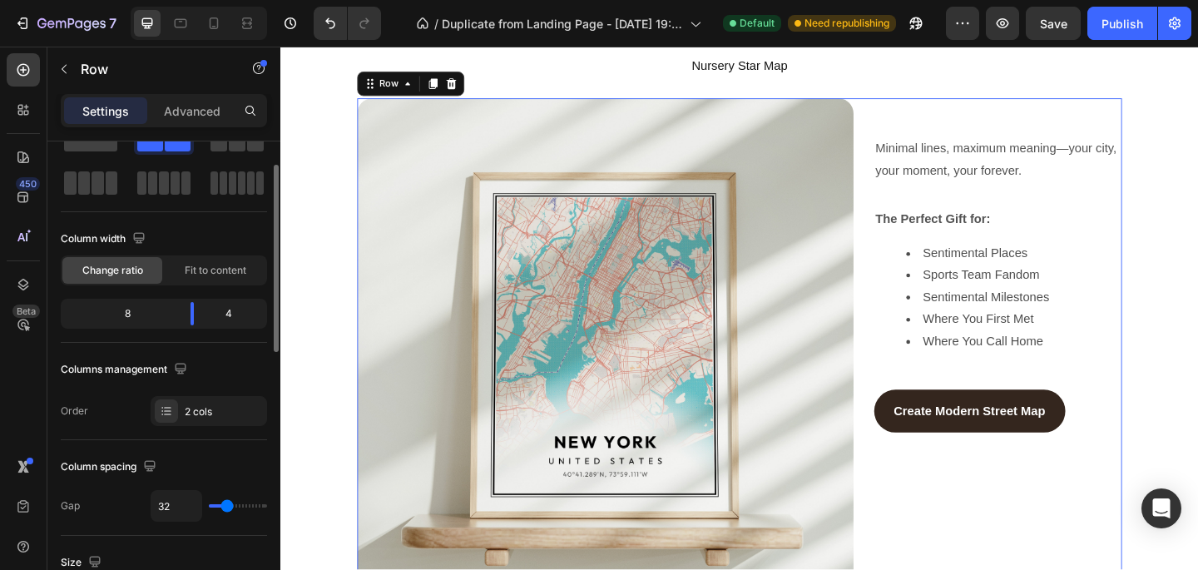
type input "33"
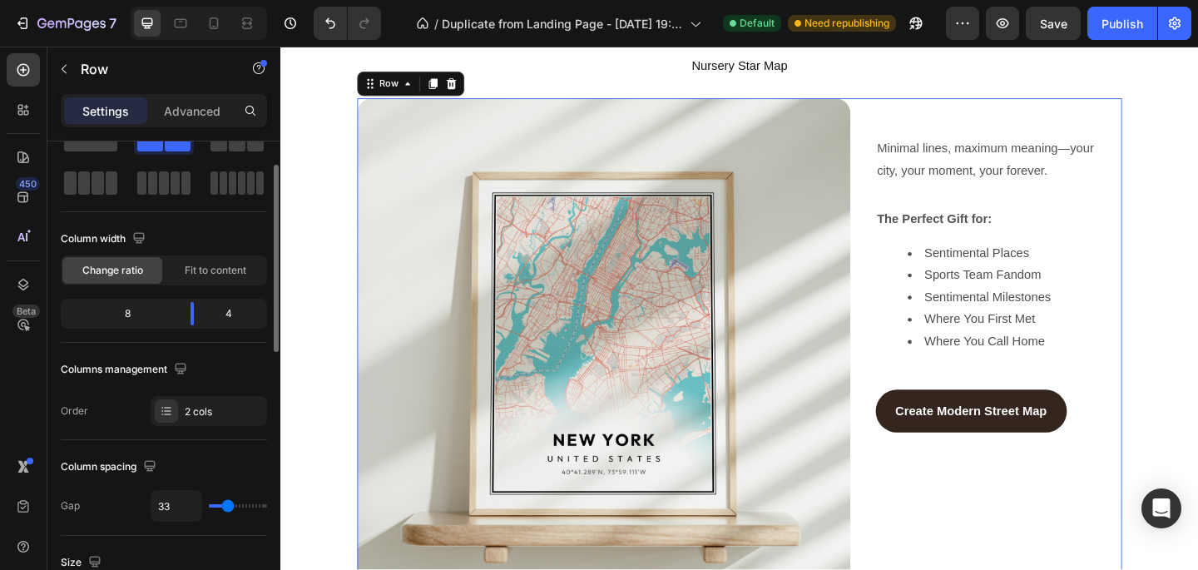
type input "34"
type input "35"
type input "36"
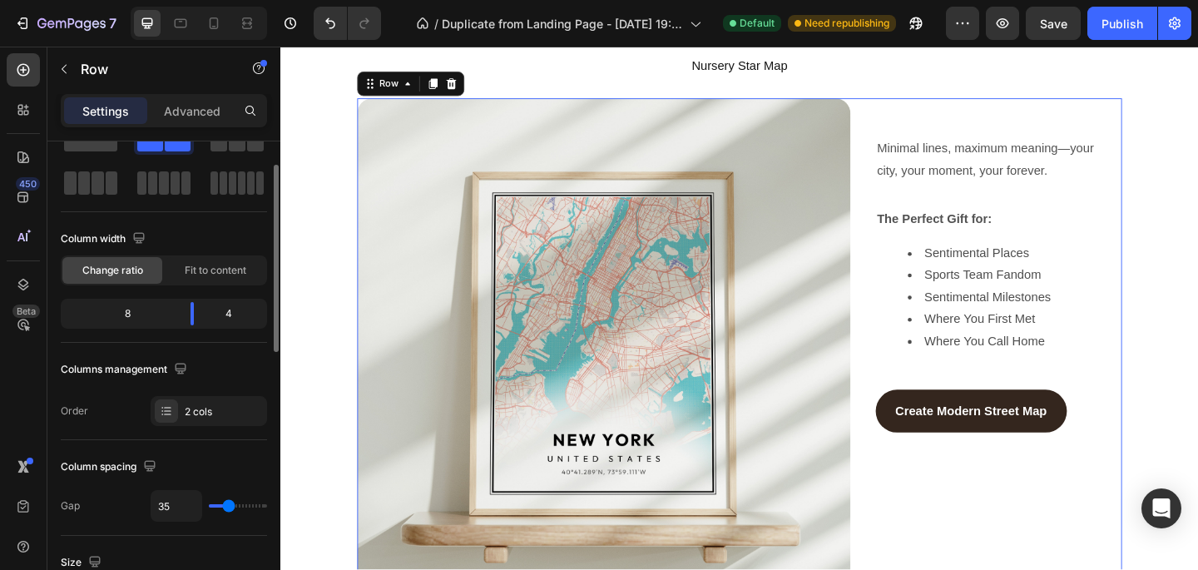
type input "36"
type input "37"
type input "38"
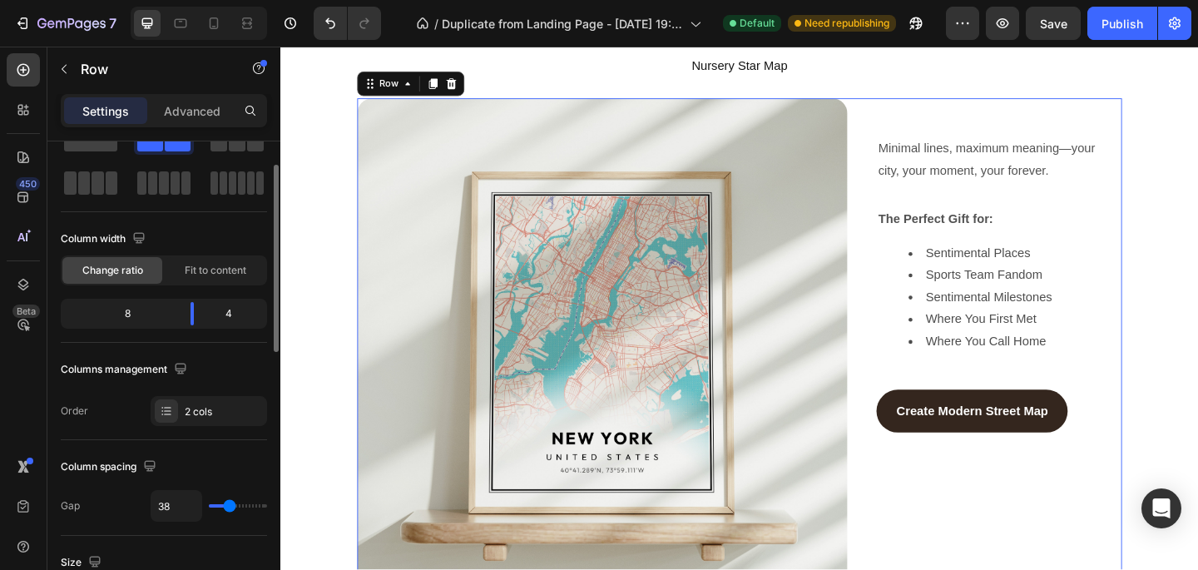
type input "39"
type input "40"
type input "41"
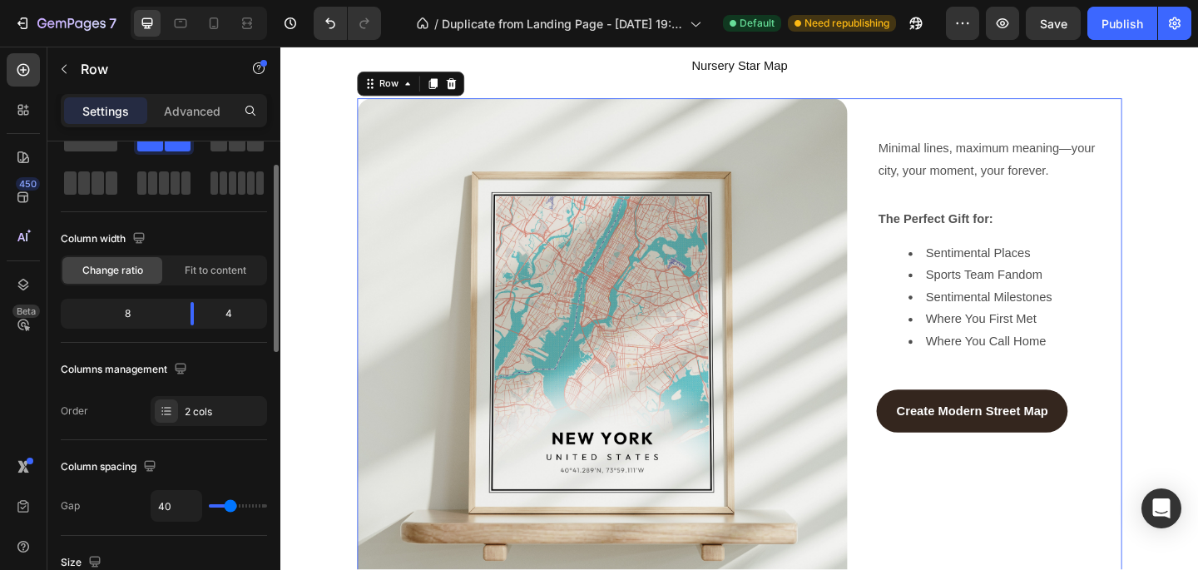
type input "41"
type input "42"
type input "43"
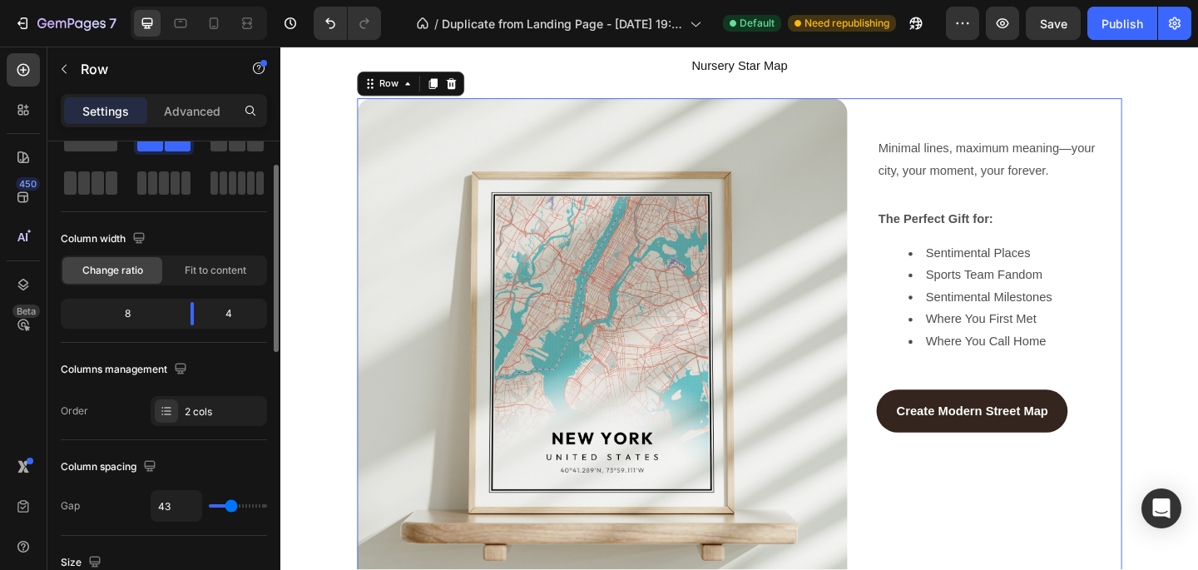
type input "45"
type input "46"
type input "48"
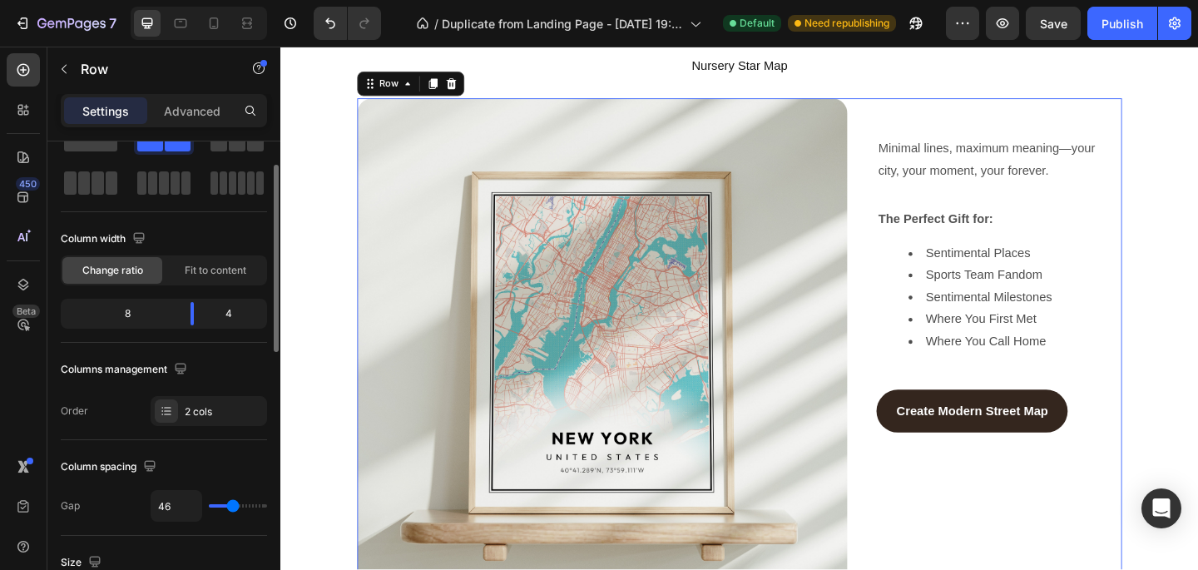
type input "48"
type input "50"
type input "52"
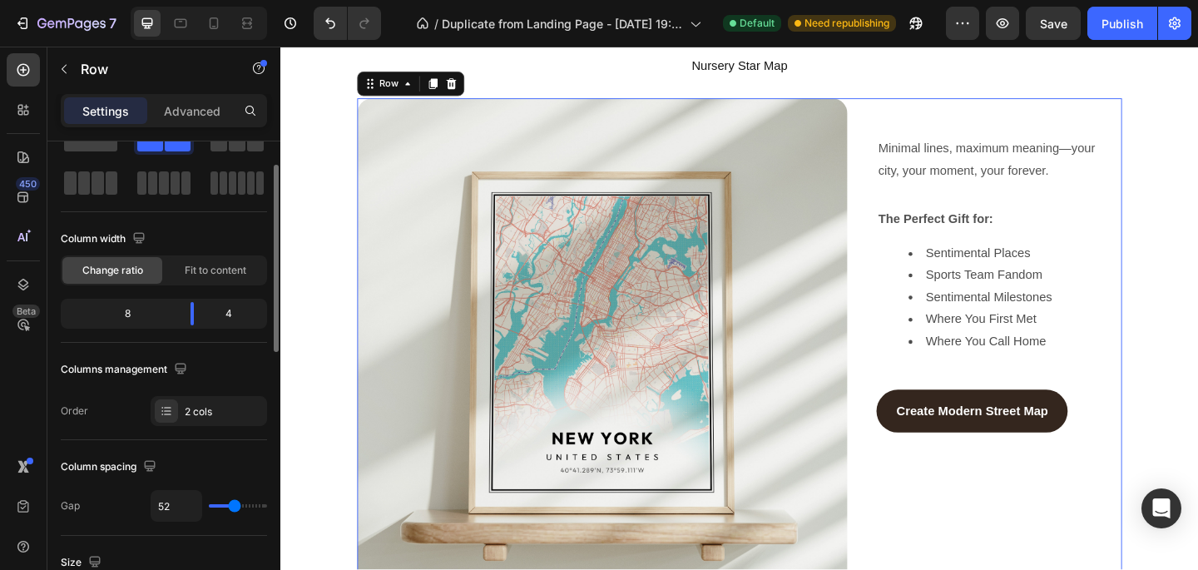
type input "54"
type input "55"
type input "57"
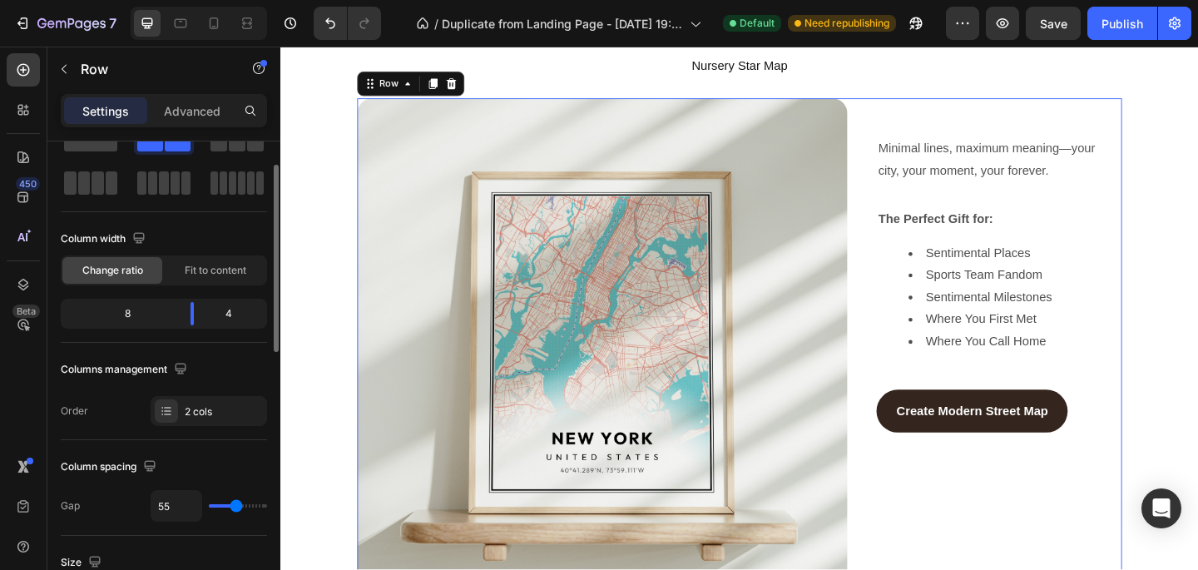
type input "57"
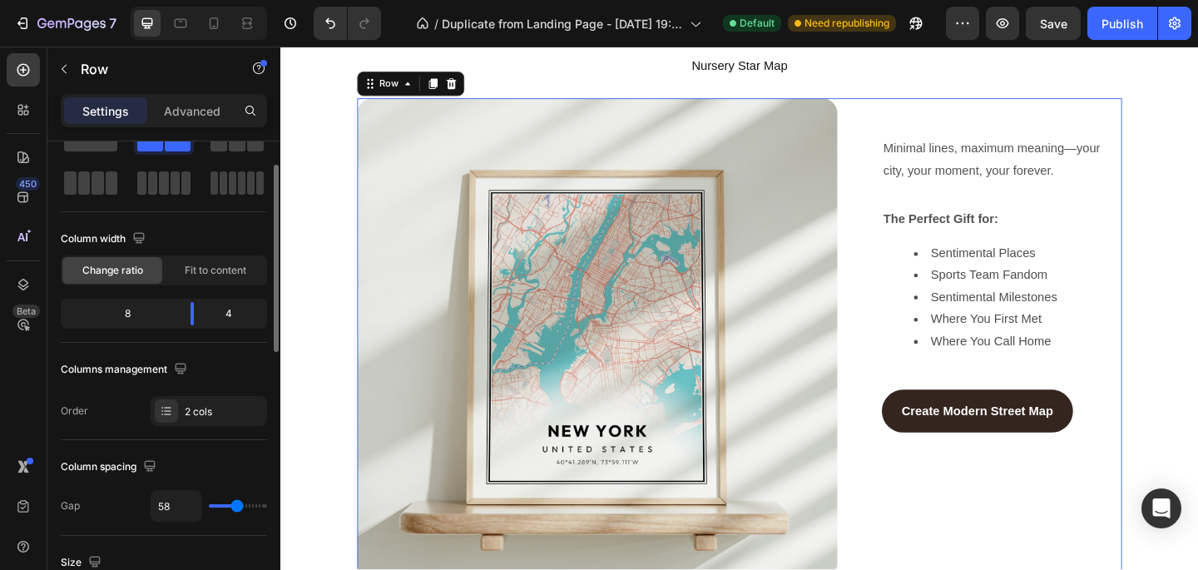
click at [237, 506] on input "range" at bounding box center [238, 505] width 58 height 3
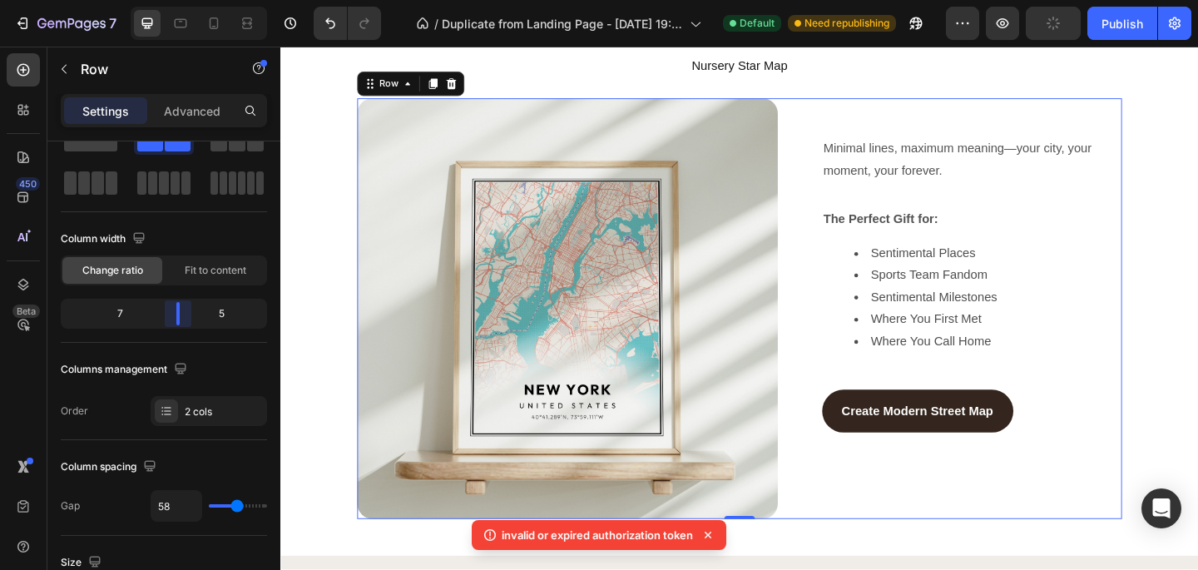
click at [186, 0] on body "7 / Duplicate from Landing Page - Aug 7, 19:58:36 Default Need republishing Pre…" at bounding box center [599, 0] width 1198 height 0
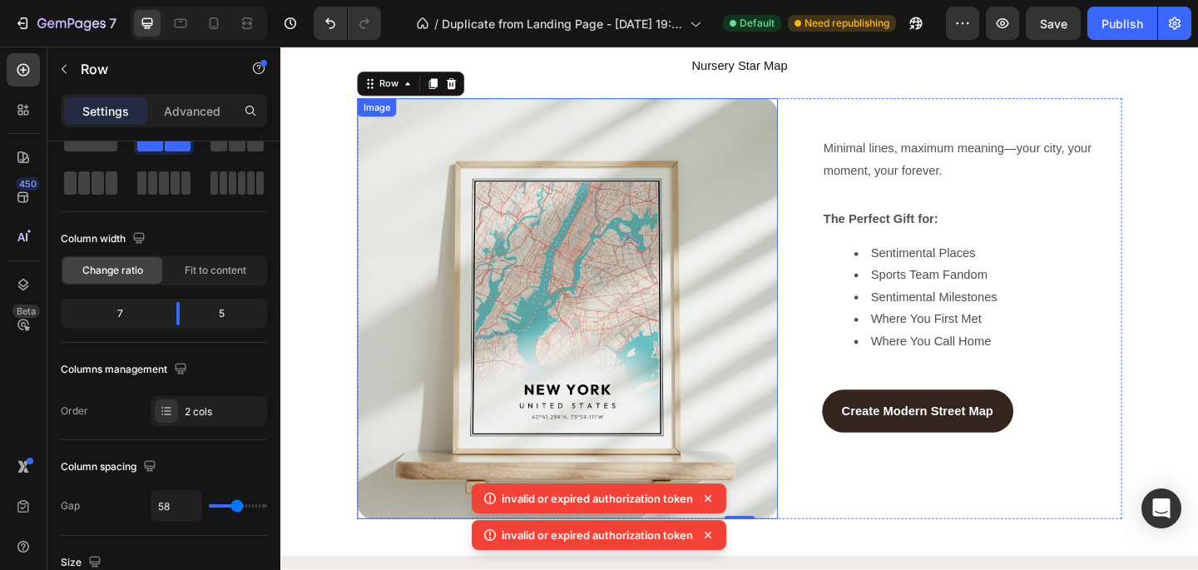
scroll to position [1122, 0]
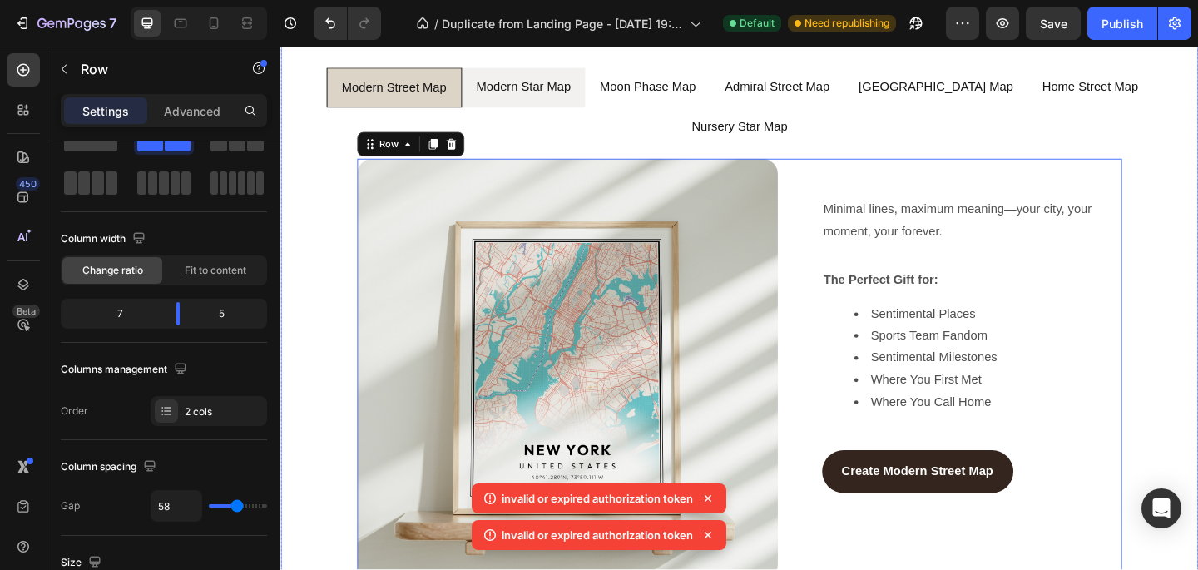
click at [569, 104] on li "Modern Star Map" at bounding box center [545, 92] width 135 height 44
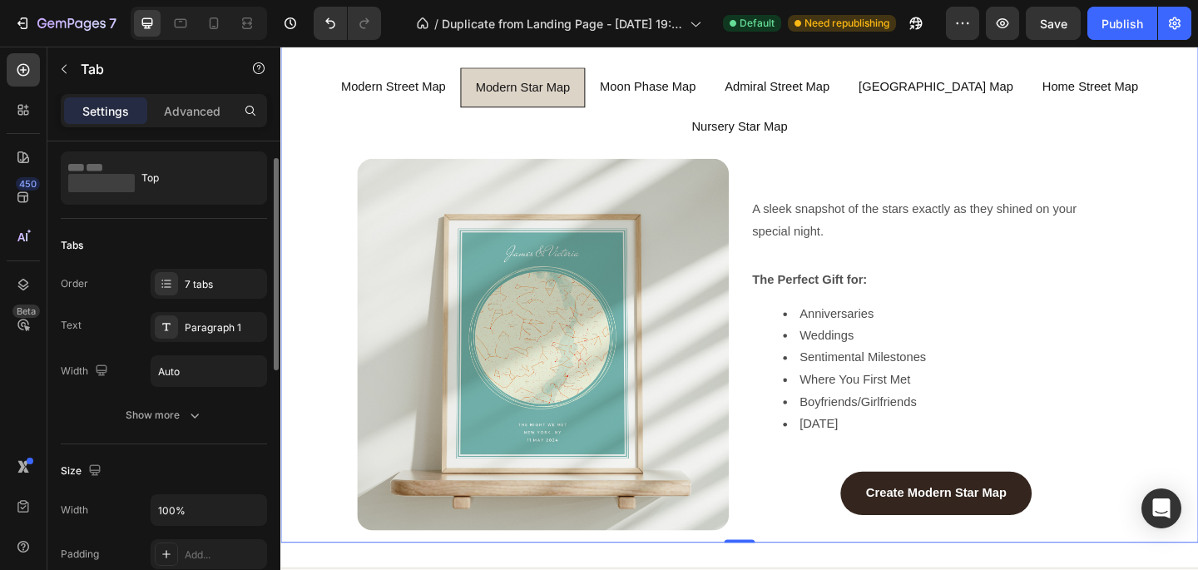
scroll to position [39, 0]
click at [740, 484] on div "Image A sleek snapshot of the stars exactly as they shined on your special nigh…" at bounding box center [780, 371] width 832 height 404
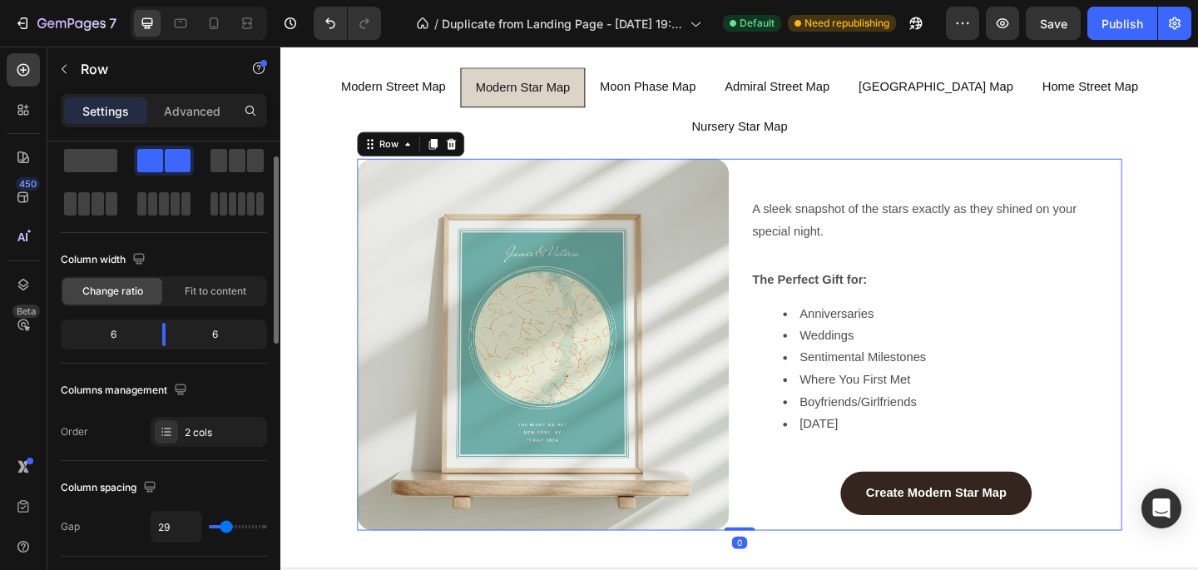
scroll to position [0, 0]
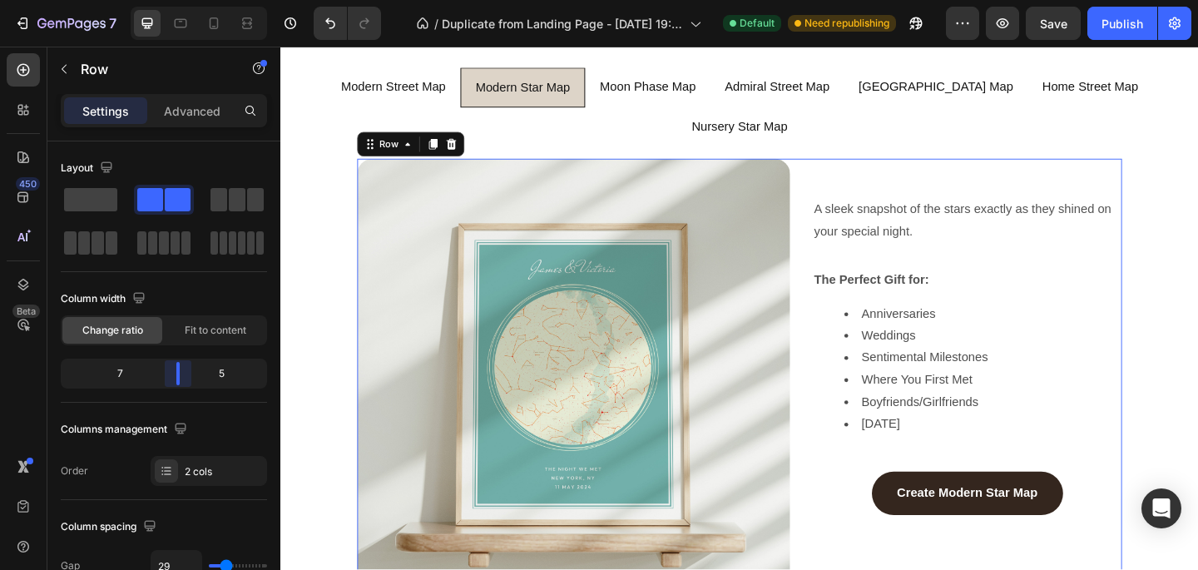
drag, startPoint x: 166, startPoint y: 373, endPoint x: 178, endPoint y: 372, distance: 12.5
click at [178, 0] on body "7 / Duplicate from Landing Page - [DATE] 19:58:36 Default Need republishing Pre…" at bounding box center [599, 0] width 1198 height 0
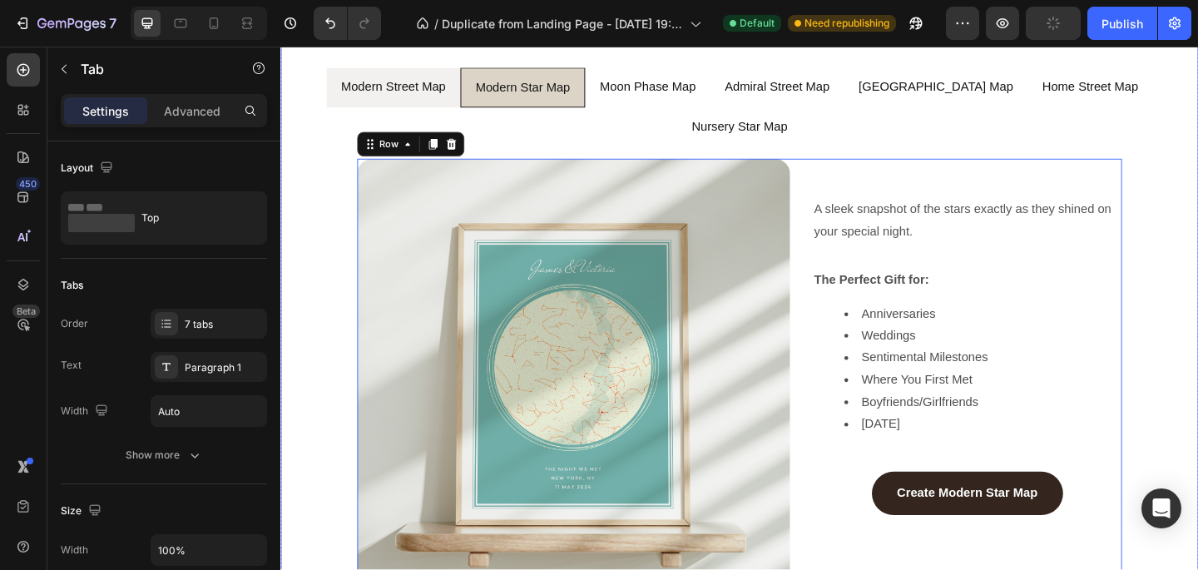
click at [422, 77] on div "Modern Street Map" at bounding box center [403, 91] width 119 height 29
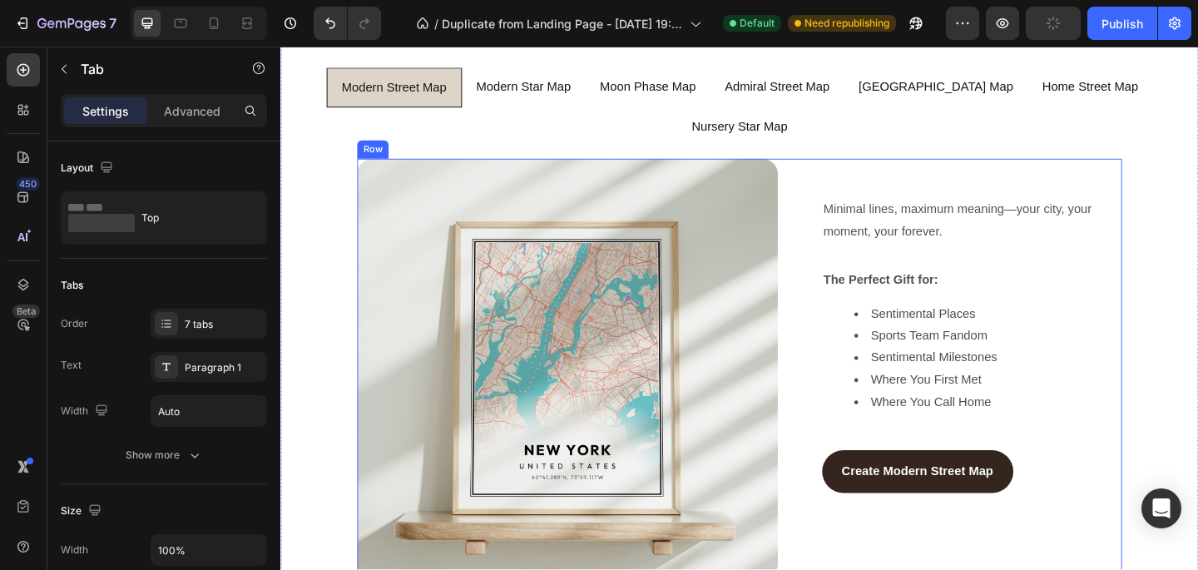
click at [740, 169] on div "Image Minimal lines, maximum meaning—your city, your moment, your forever. Text…" at bounding box center [780, 398] width 832 height 458
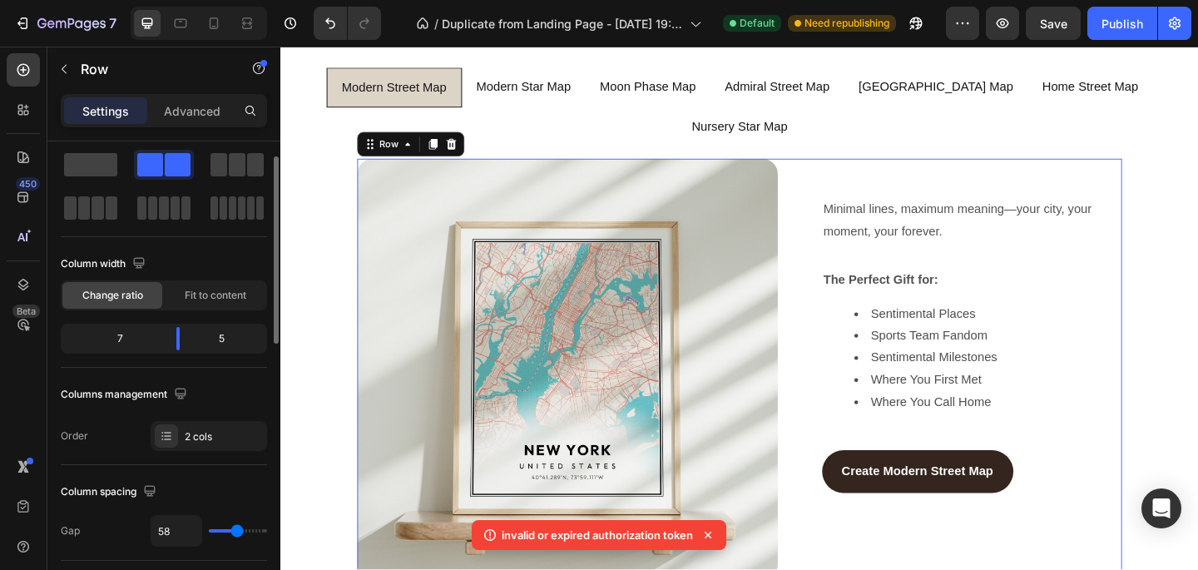
scroll to position [36, 0]
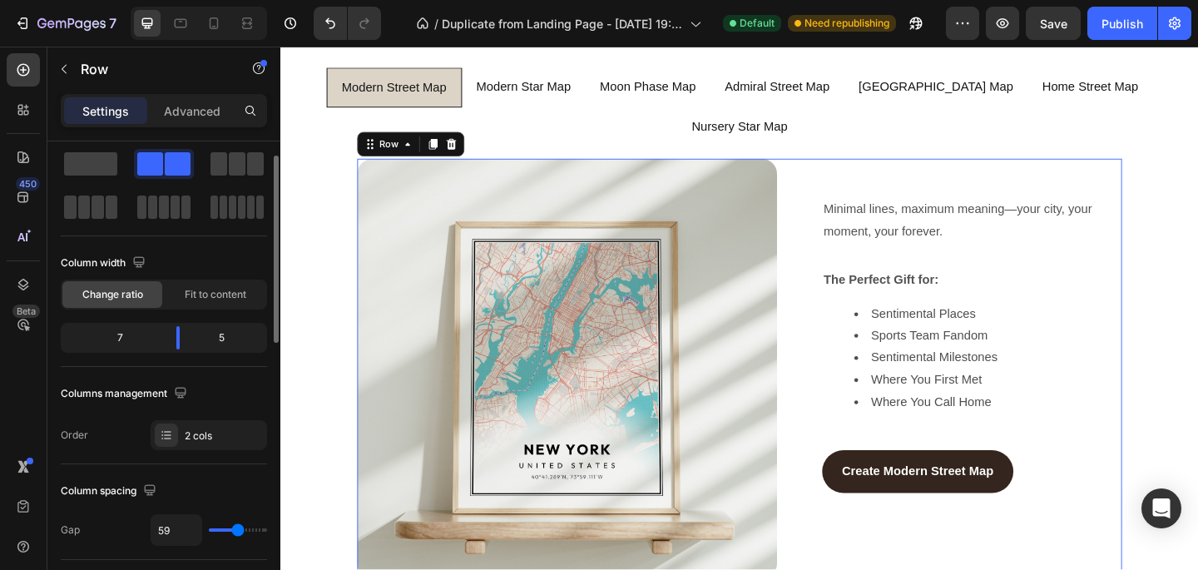
click at [237, 532] on input "range" at bounding box center [238, 529] width 58 height 3
click at [176, 528] on input "59" at bounding box center [176, 530] width 50 height 30
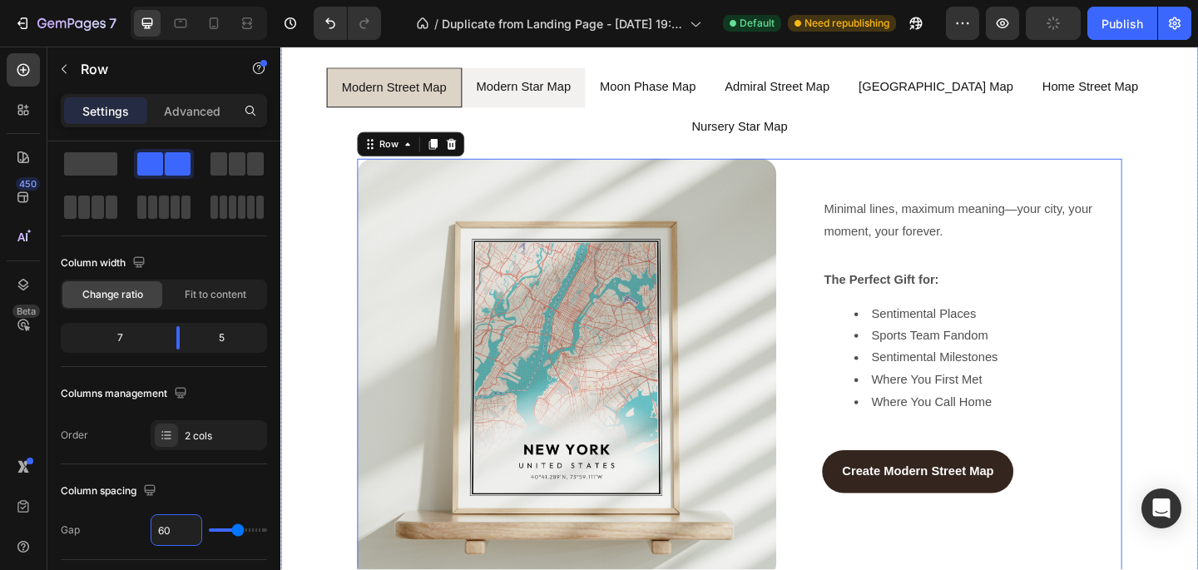
click at [565, 108] on li "Modern Star Map" at bounding box center [545, 92] width 135 height 44
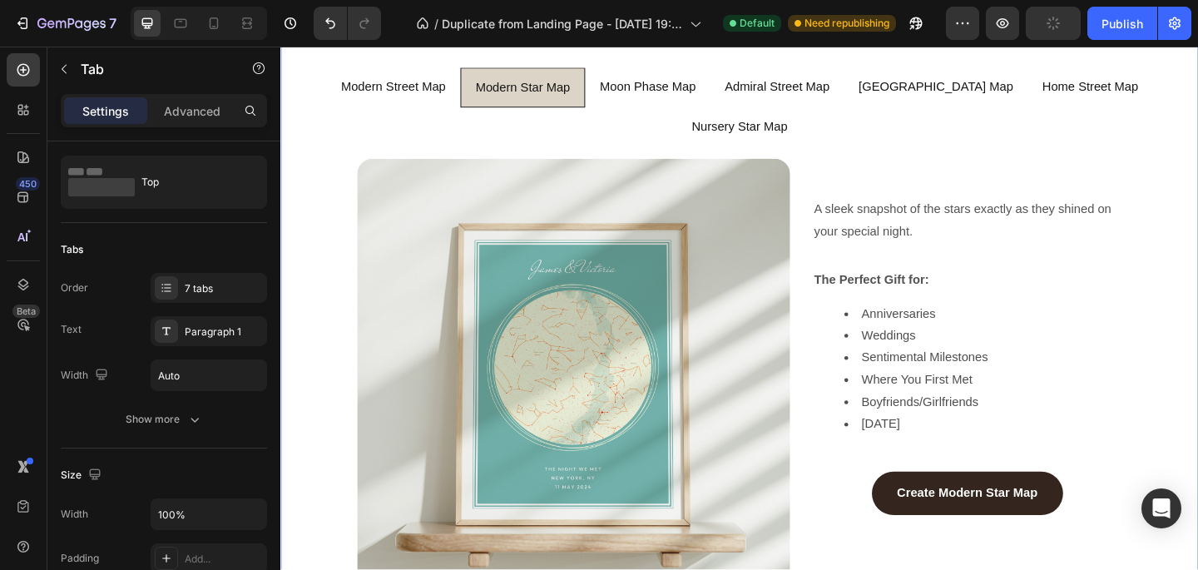
scroll to position [0, 0]
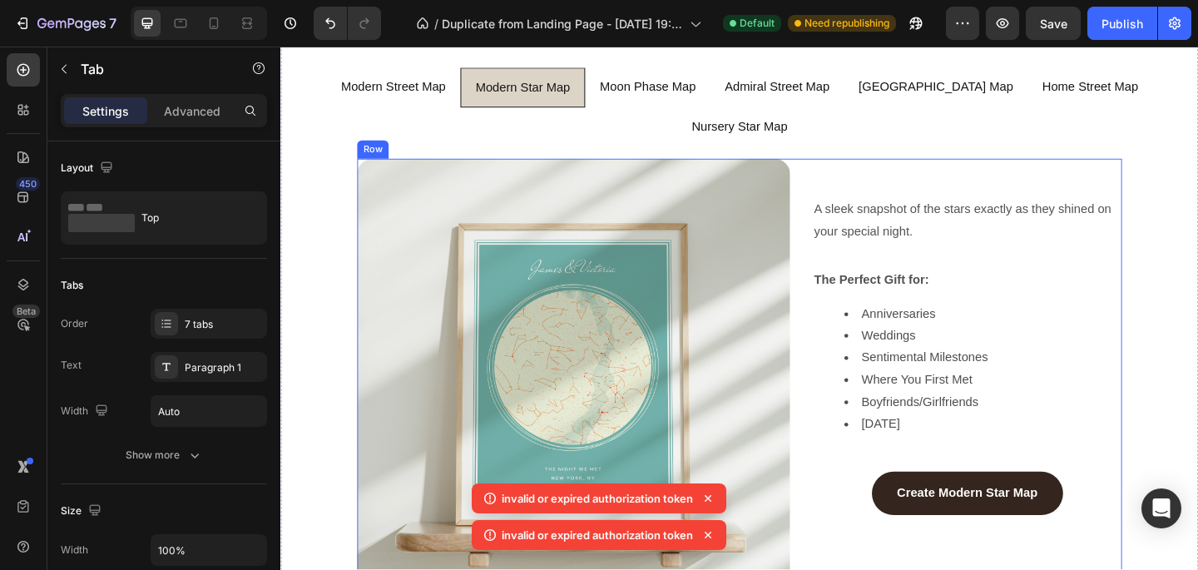
click at [740, 169] on div "A sleek snapshot of the stars exactly as they shined on your special night. Tex…" at bounding box center [1027, 404] width 337 height 471
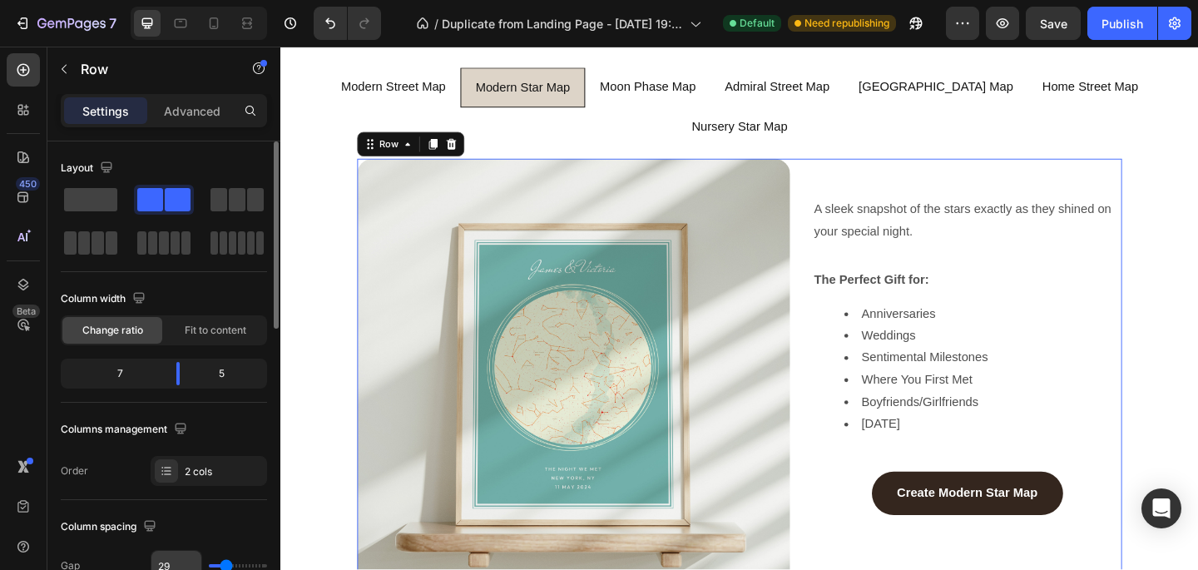
click at [175, 555] on input "29" at bounding box center [176, 566] width 50 height 30
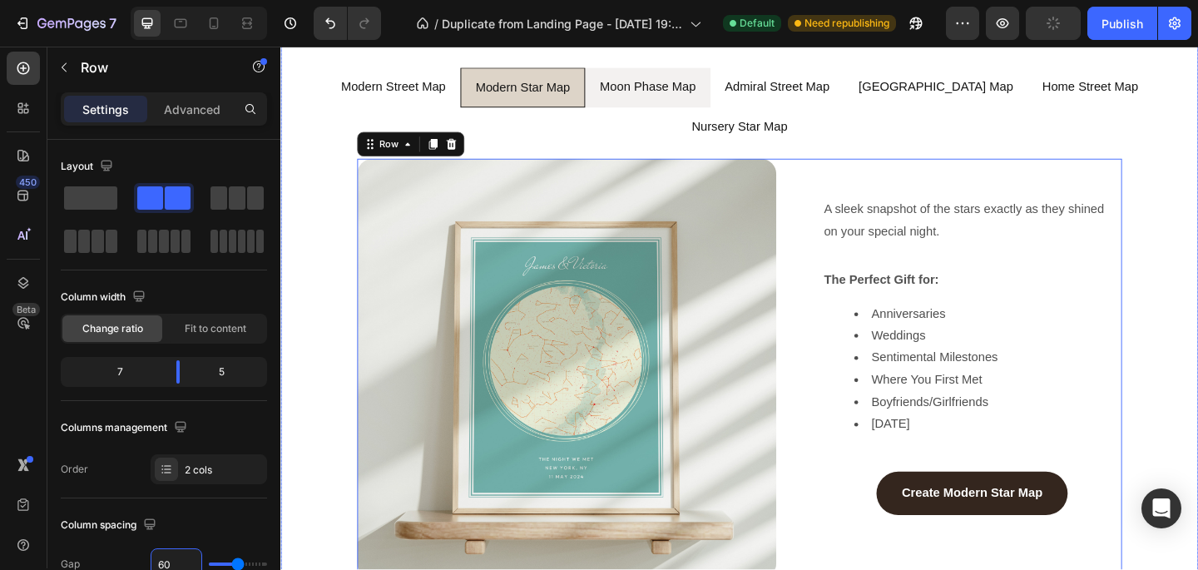
click at [704, 101] on li "Moon Phase Map" at bounding box center [680, 92] width 136 height 44
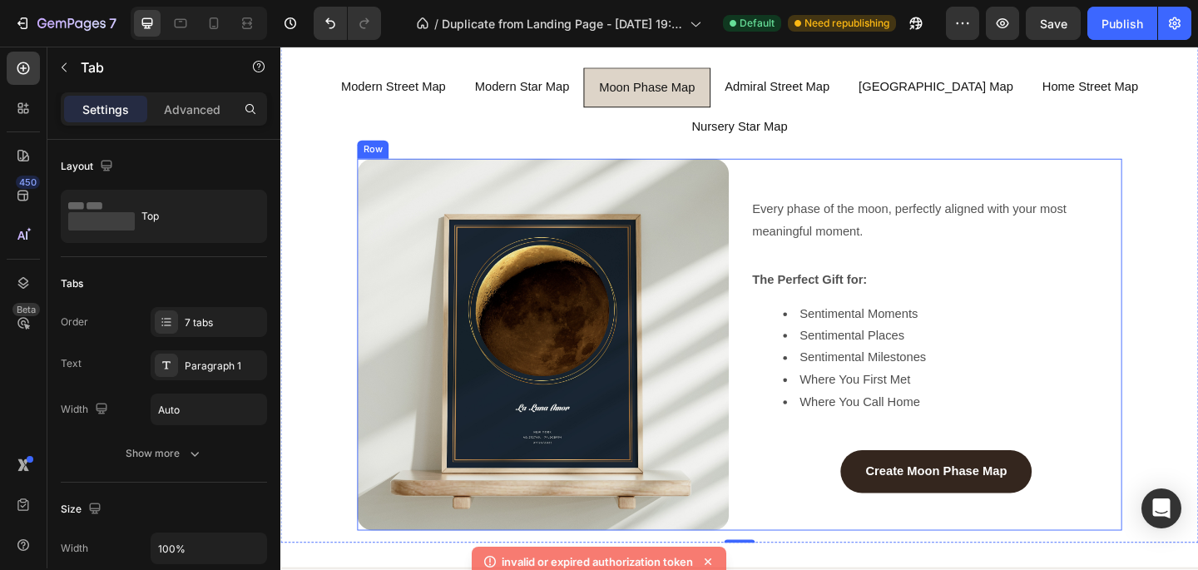
click at [740, 254] on div "Image Every phase of the moon, perfectly aligned with your most meaningful mome…" at bounding box center [780, 371] width 832 height 404
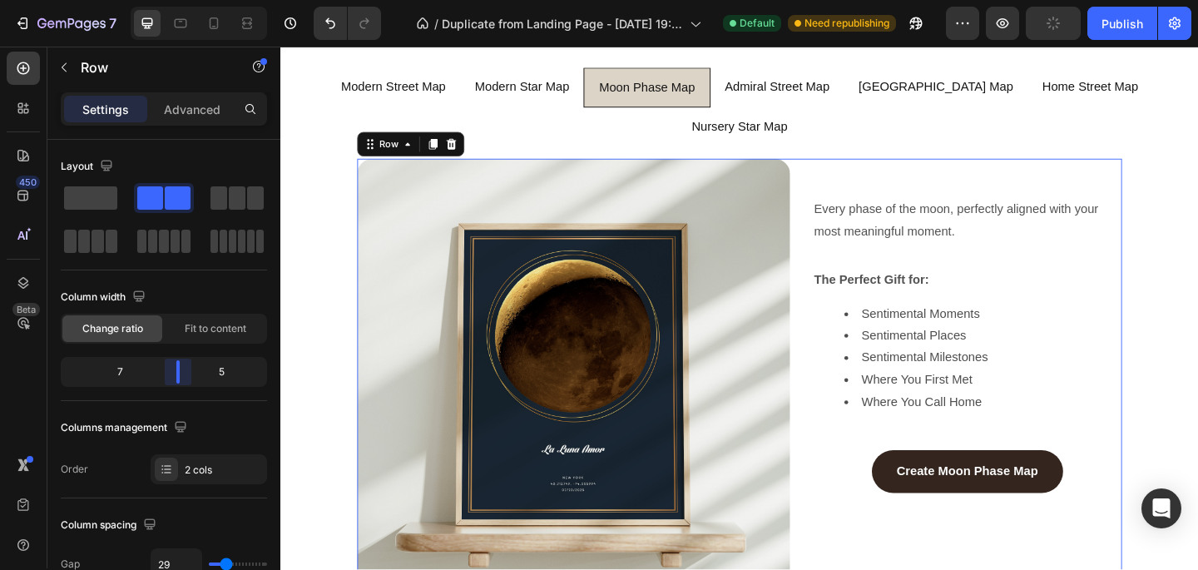
click at [177, 0] on body "7 / Duplicate from Landing Page - Aug 7, 19:58:36 Default Need republishing Pre…" at bounding box center [599, 0] width 1198 height 0
click at [176, 559] on input "29" at bounding box center [176, 564] width 50 height 30
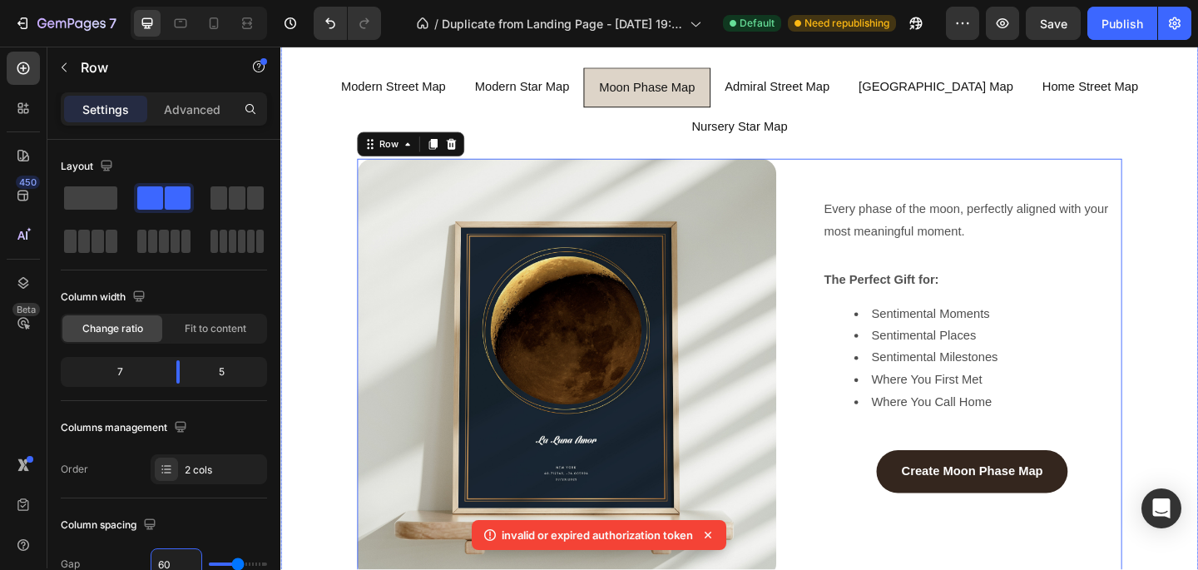
click at [313, 507] on div "Image Every phase of the moon, perfectly aligned with your most meaningful mome…" at bounding box center [780, 397] width 972 height 456
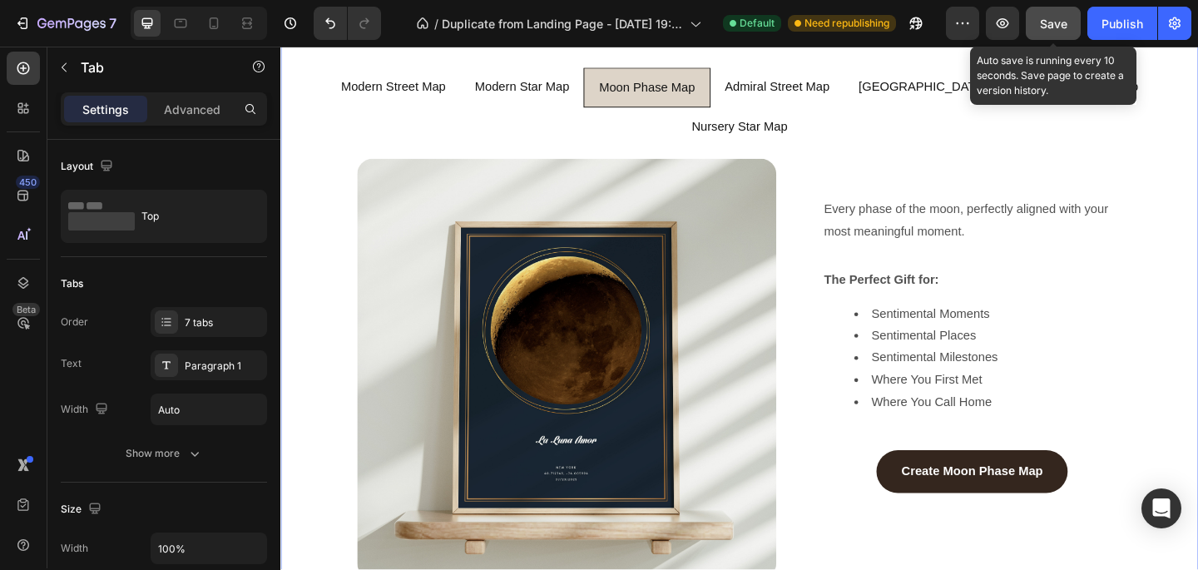
click at [740, 21] on span "Save" at bounding box center [1053, 24] width 27 height 14
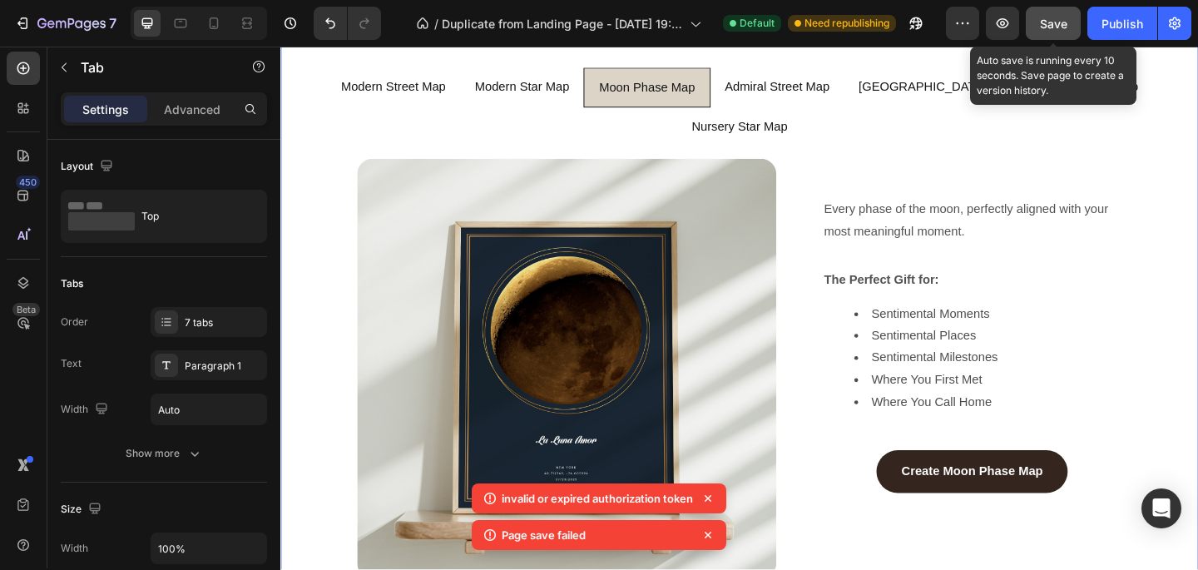
click at [740, 21] on span "Save" at bounding box center [1053, 24] width 27 height 14
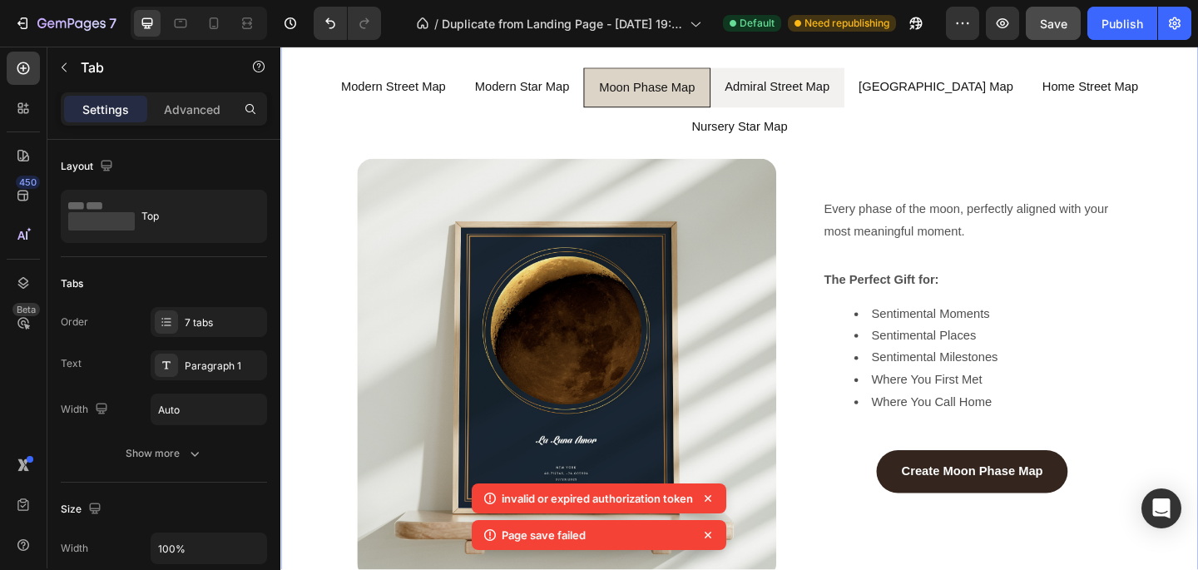
click at [740, 95] on li "Admiral Street Map" at bounding box center [821, 92] width 146 height 44
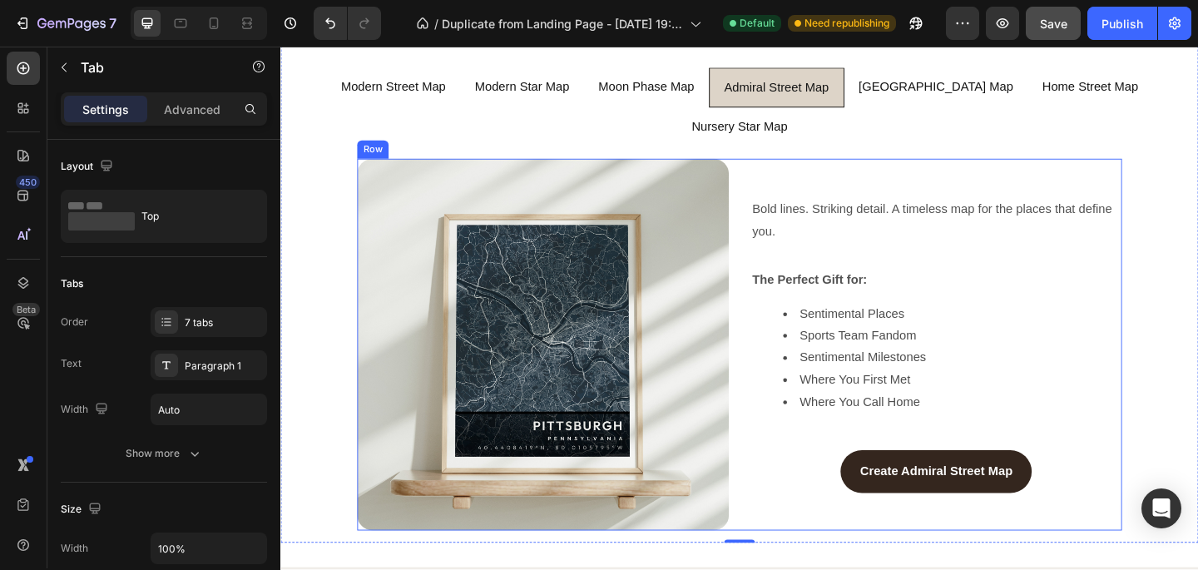
click at [740, 263] on div "Image Bold lines. Striking detail. A timeless map for the places that define yo…" at bounding box center [780, 371] width 832 height 404
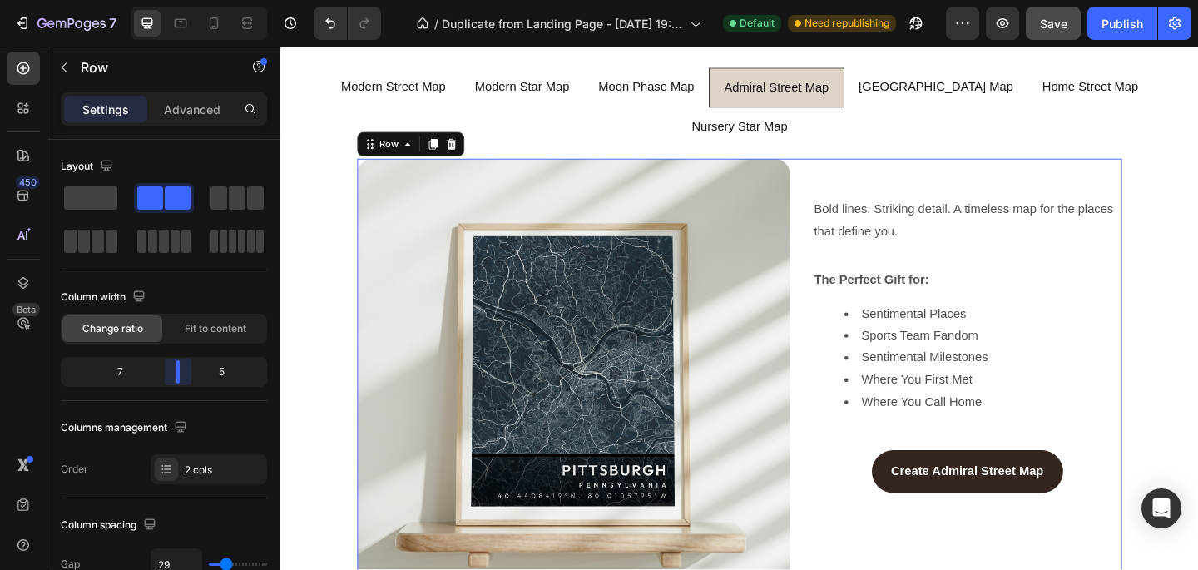
drag, startPoint x: 162, startPoint y: 363, endPoint x: 177, endPoint y: 364, distance: 15.1
click at [177, 0] on body "7 / Duplicate from Landing Page - [DATE] 19:58:36 Default Need republishing Pre…" at bounding box center [599, 0] width 1198 height 0
click at [177, 558] on input "29" at bounding box center [176, 564] width 50 height 30
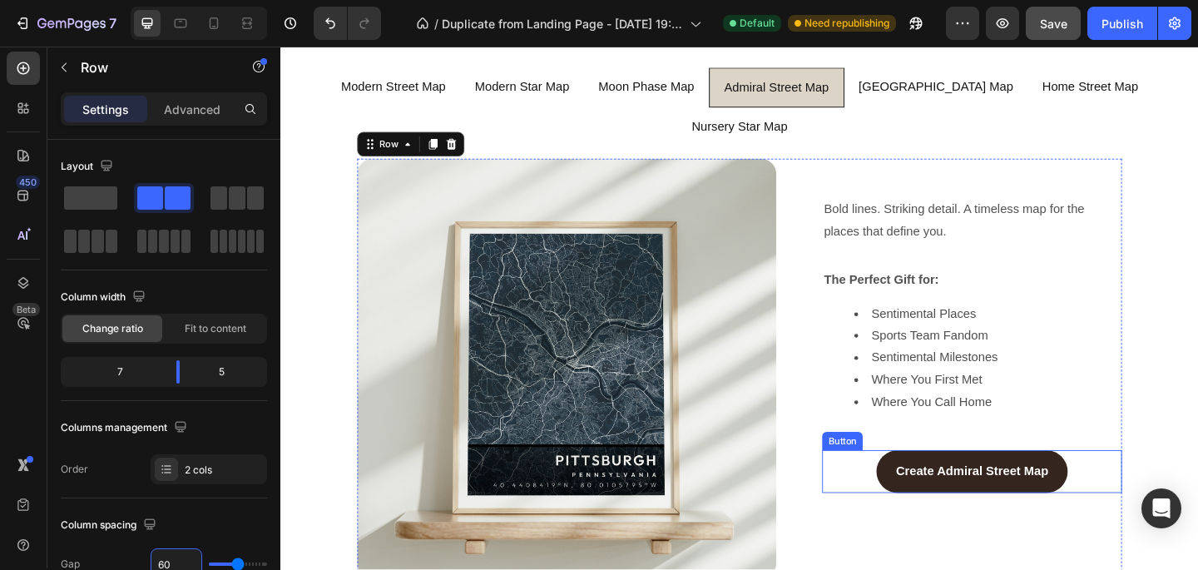
click at [740, 486] on div "Create Admiral Street Map Button" at bounding box center [1033, 509] width 326 height 47
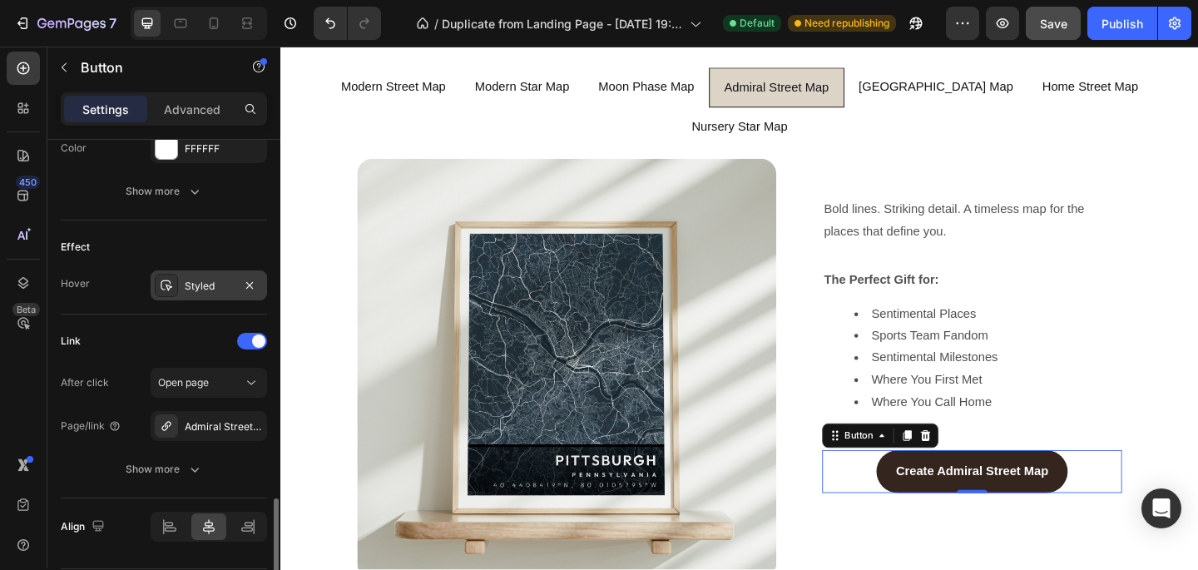
scroll to position [847, 0]
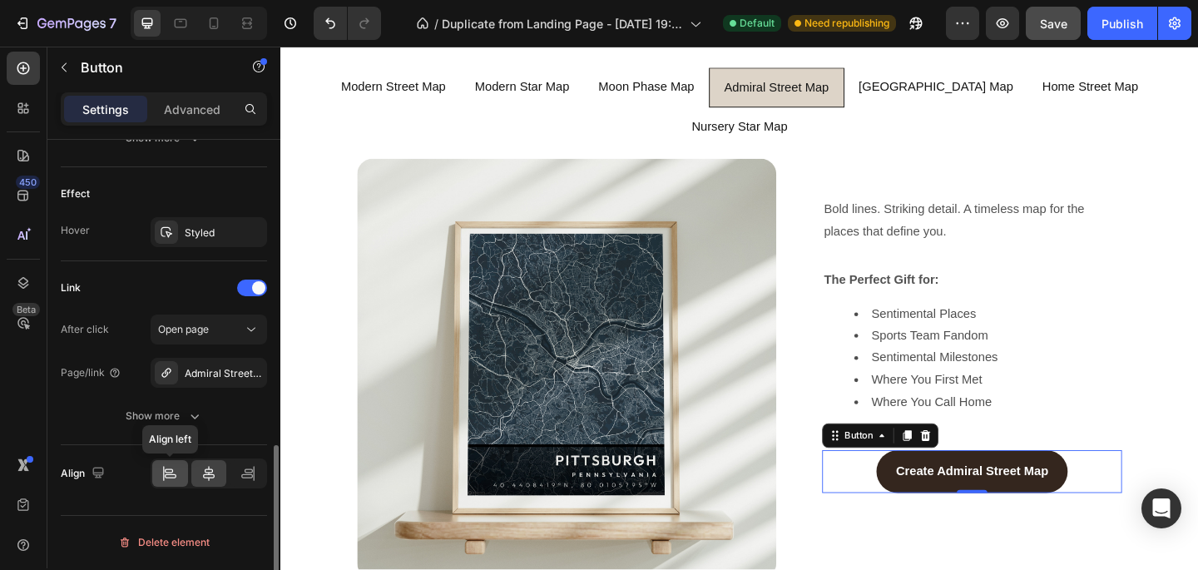
click at [170, 468] on icon at bounding box center [169, 470] width 8 height 4
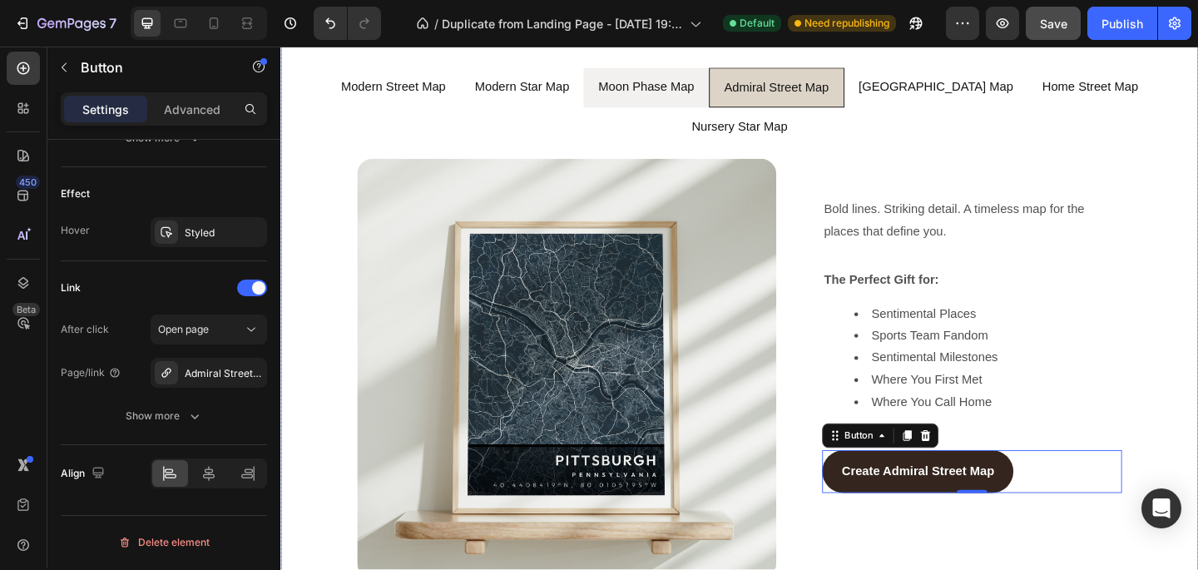
click at [701, 103] on li "Moon Phase Map" at bounding box center [678, 92] width 136 height 44
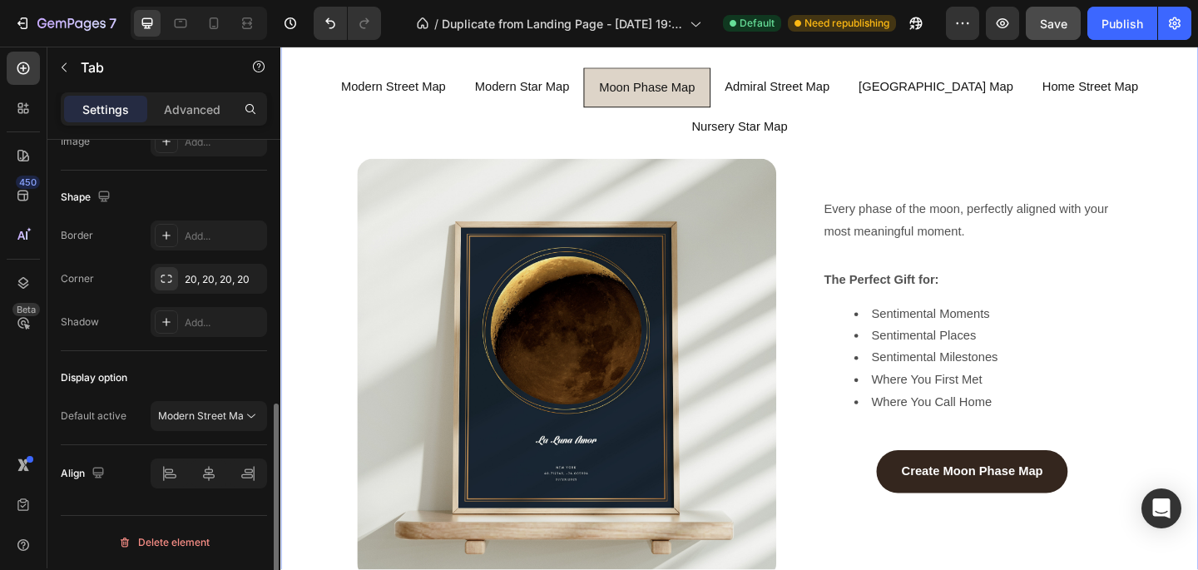
scroll to position [0, 0]
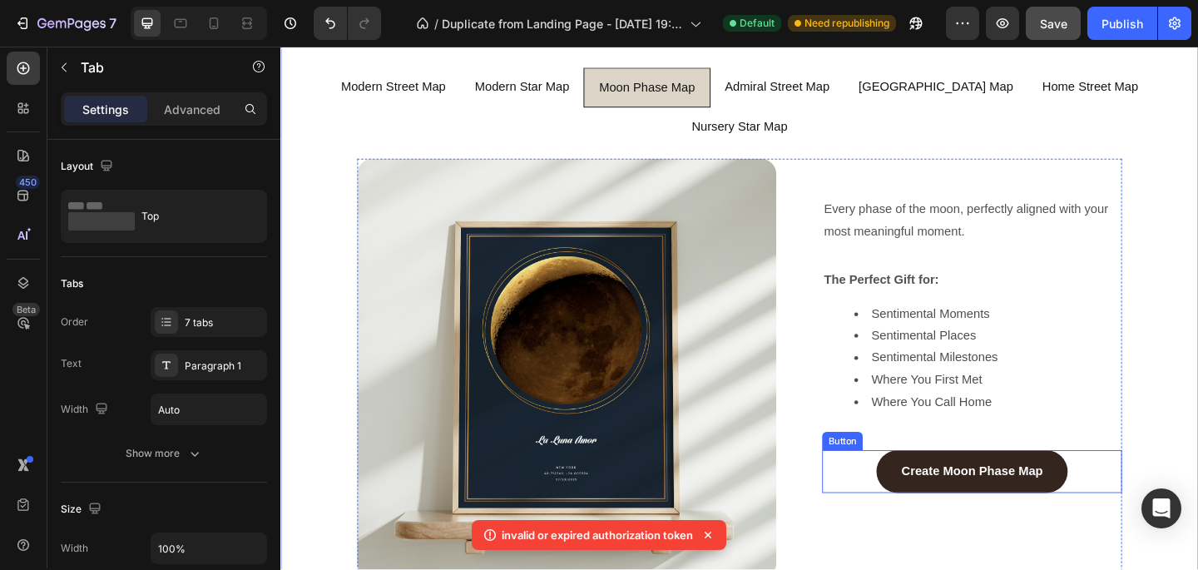
click at [740, 486] on div "Create Moon Phase Map Button" at bounding box center [1033, 509] width 326 height 47
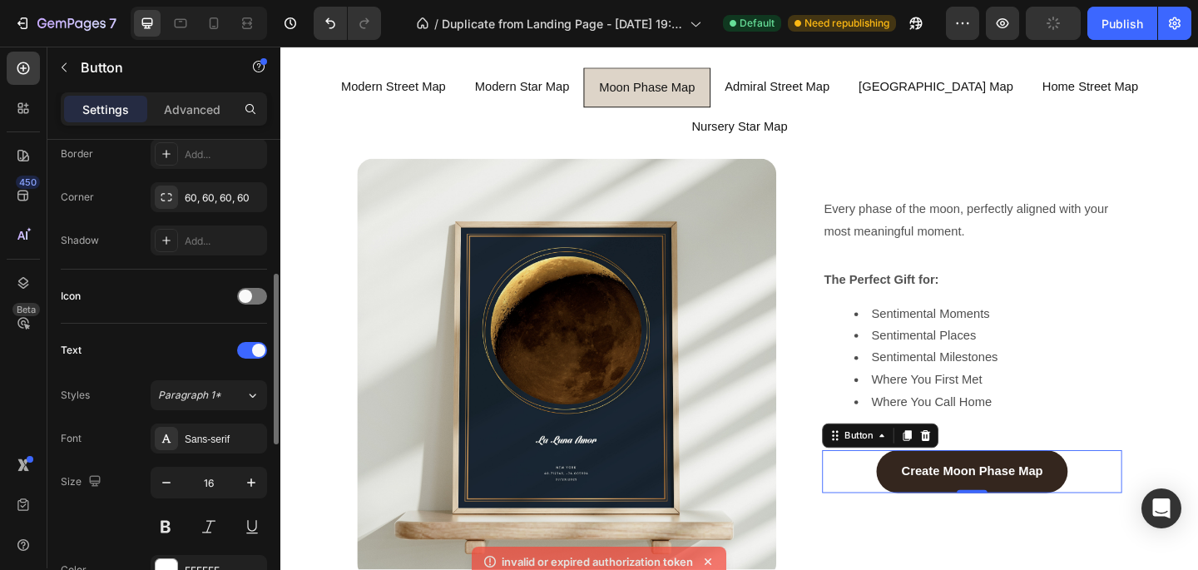
scroll to position [847, 0]
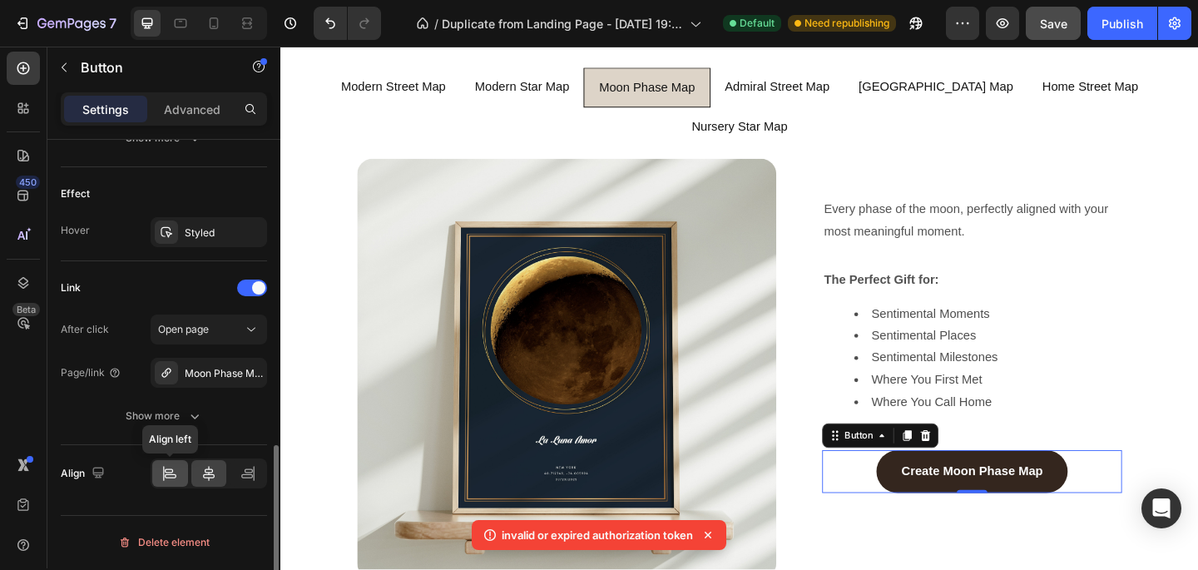
click at [168, 478] on icon at bounding box center [169, 473] width 17 height 17
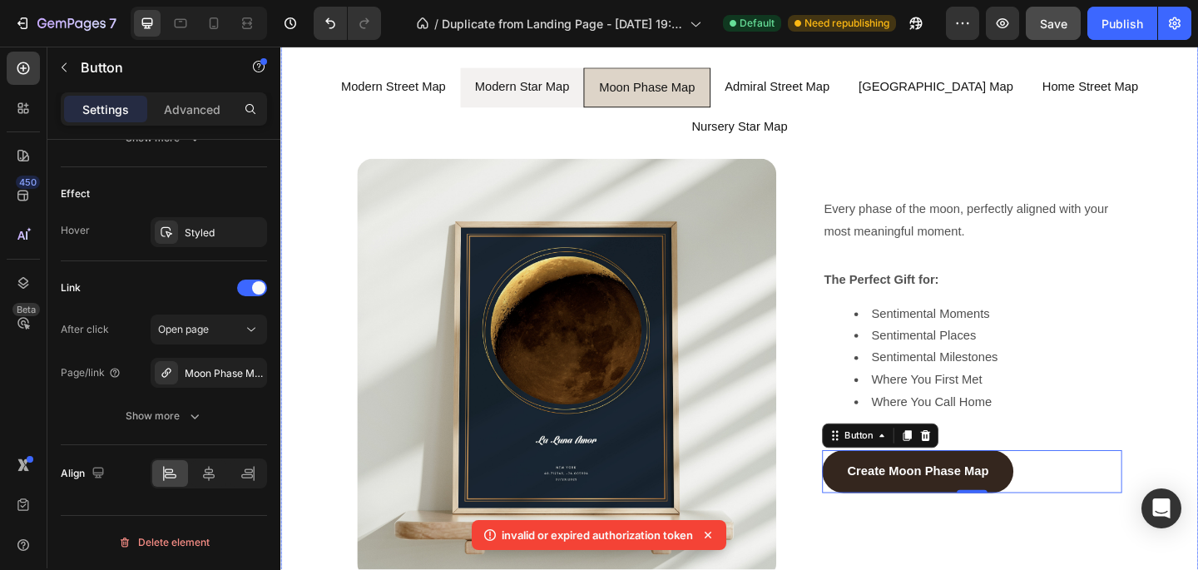
click at [556, 104] on div "Modern Star Map" at bounding box center [543, 91] width 108 height 29
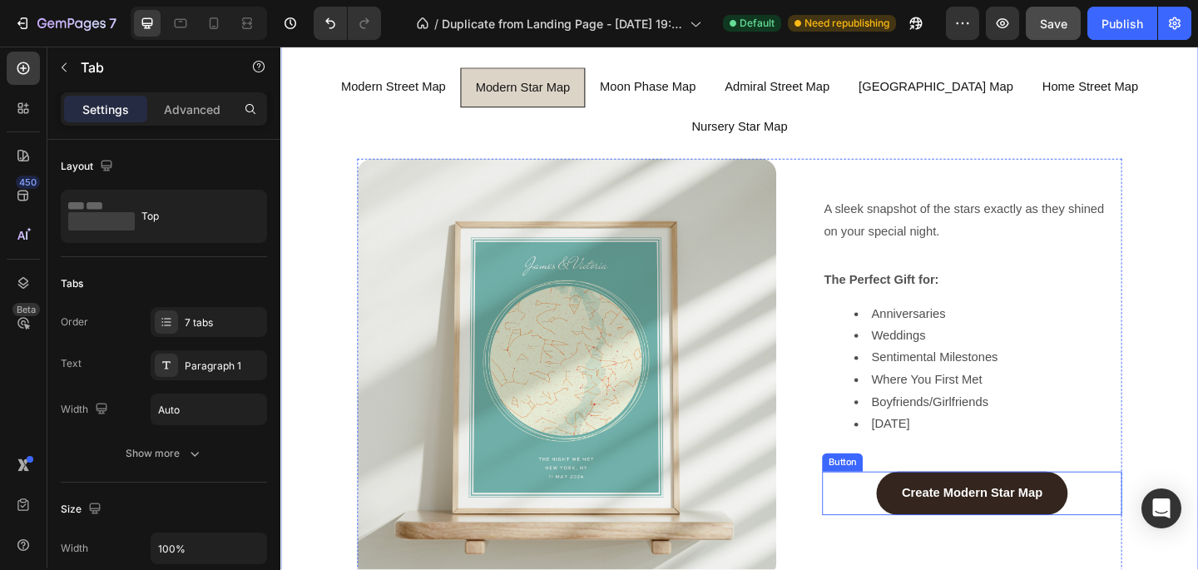
click at [740, 509] on div "Create Modern Star Map Button" at bounding box center [1033, 532] width 326 height 47
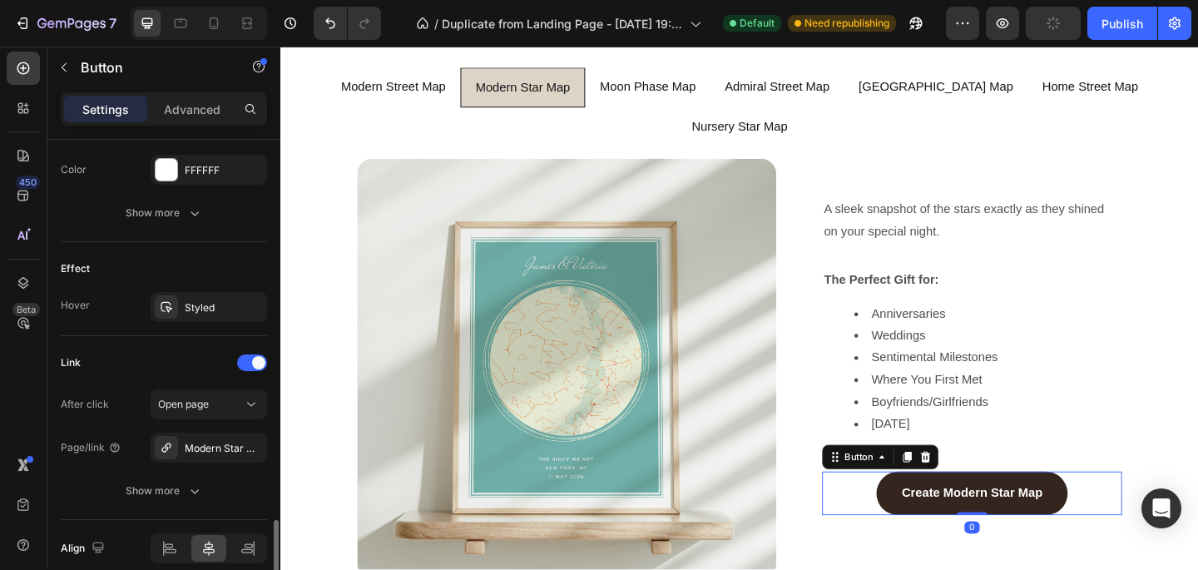
scroll to position [847, 0]
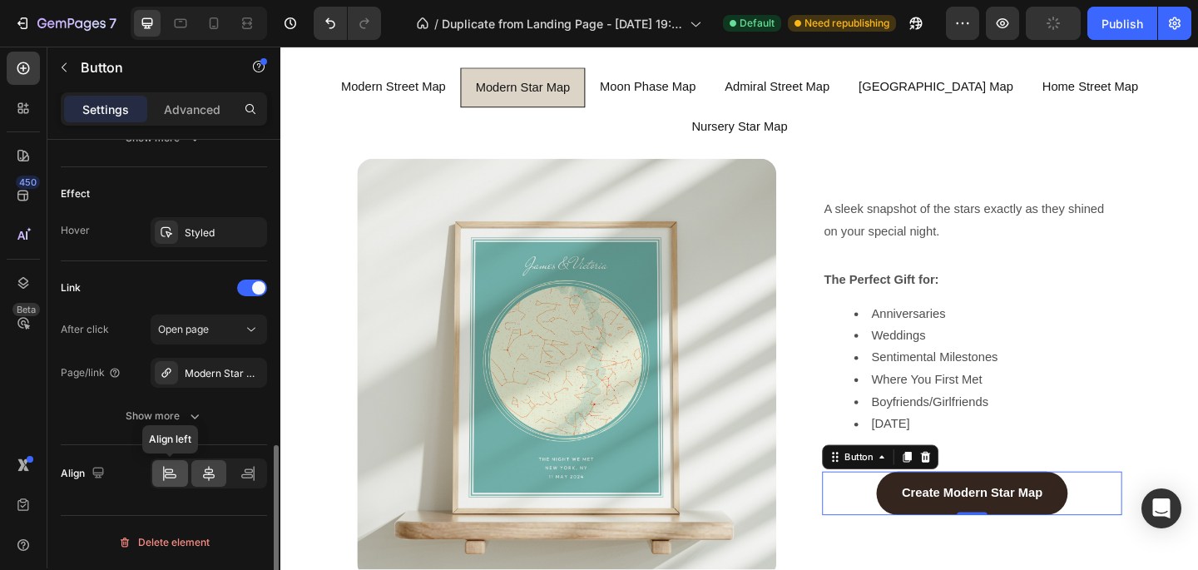
click at [170, 476] on icon at bounding box center [169, 473] width 17 height 17
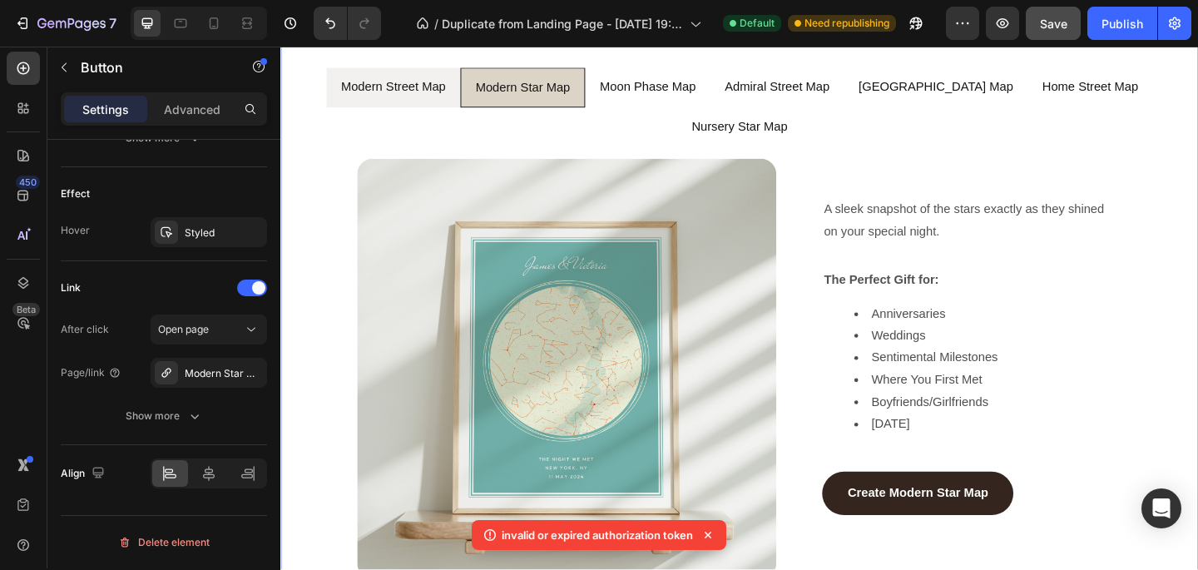
click at [430, 102] on li "Modern Street Map" at bounding box center [403, 92] width 146 height 44
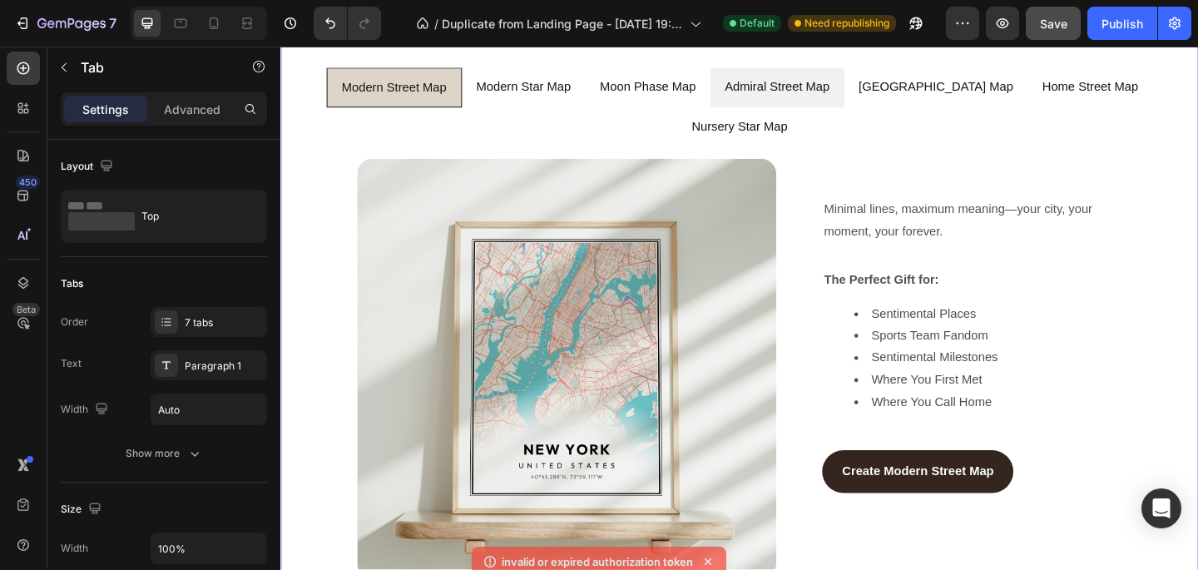
click at [740, 107] on li "Admiral Street Map" at bounding box center [821, 92] width 146 height 44
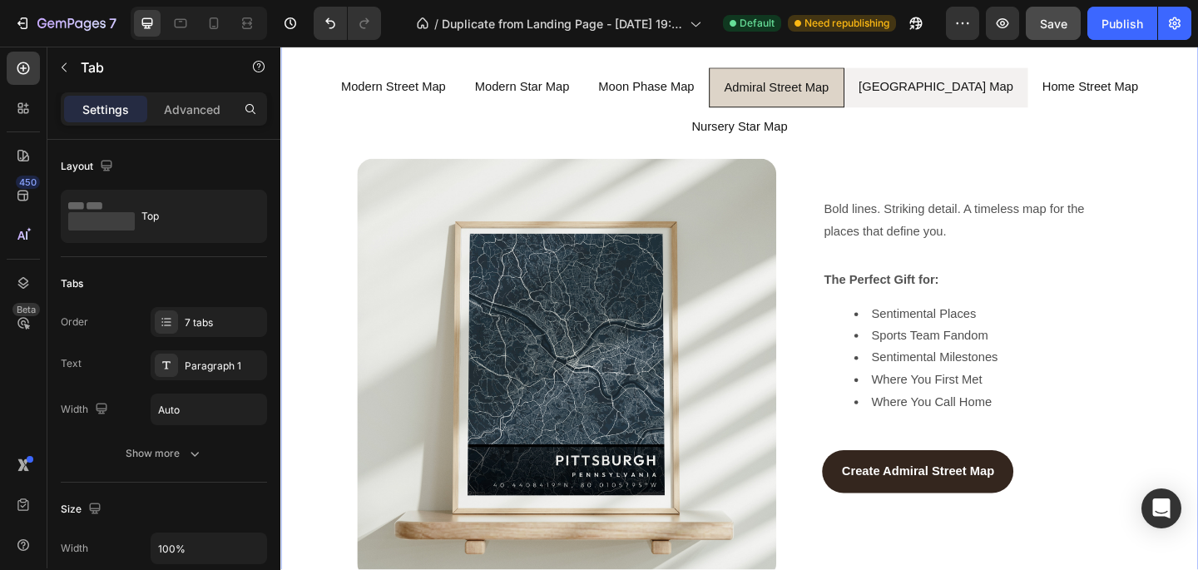
click at [740, 108] on li "[GEOGRAPHIC_DATA] Map" at bounding box center [994, 92] width 200 height 44
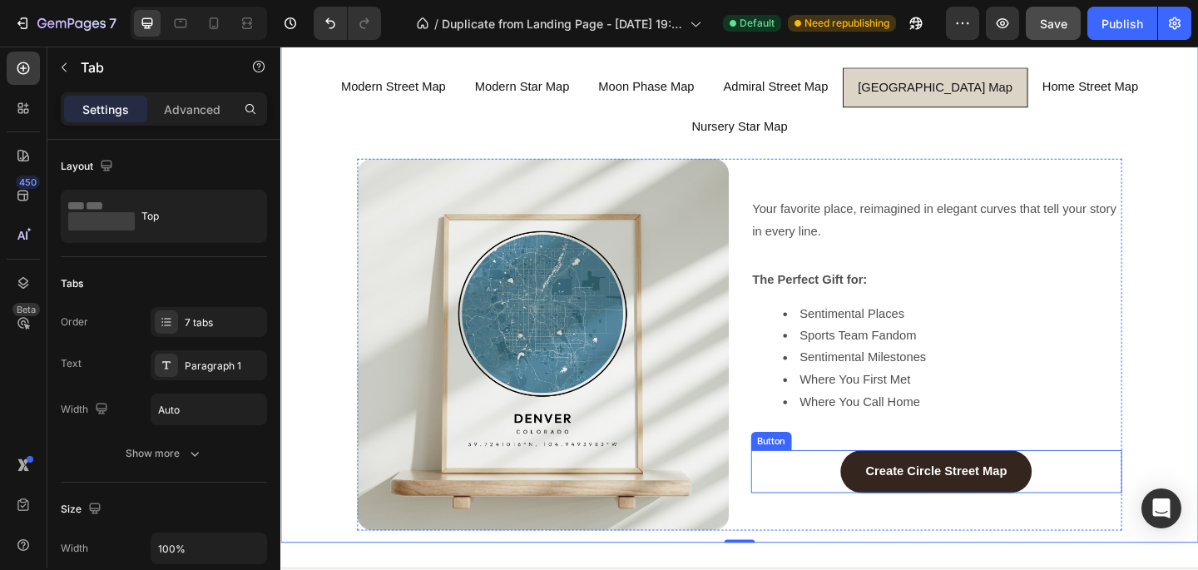
click at [740, 486] on div "Create Circle Street Map Button" at bounding box center [994, 509] width 404 height 47
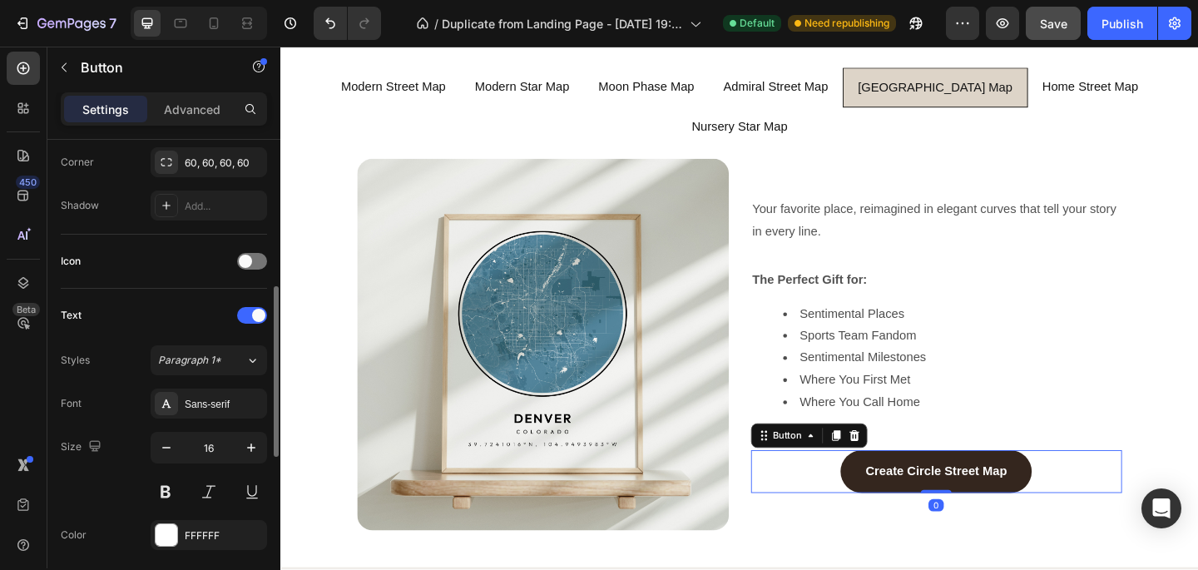
scroll to position [847, 0]
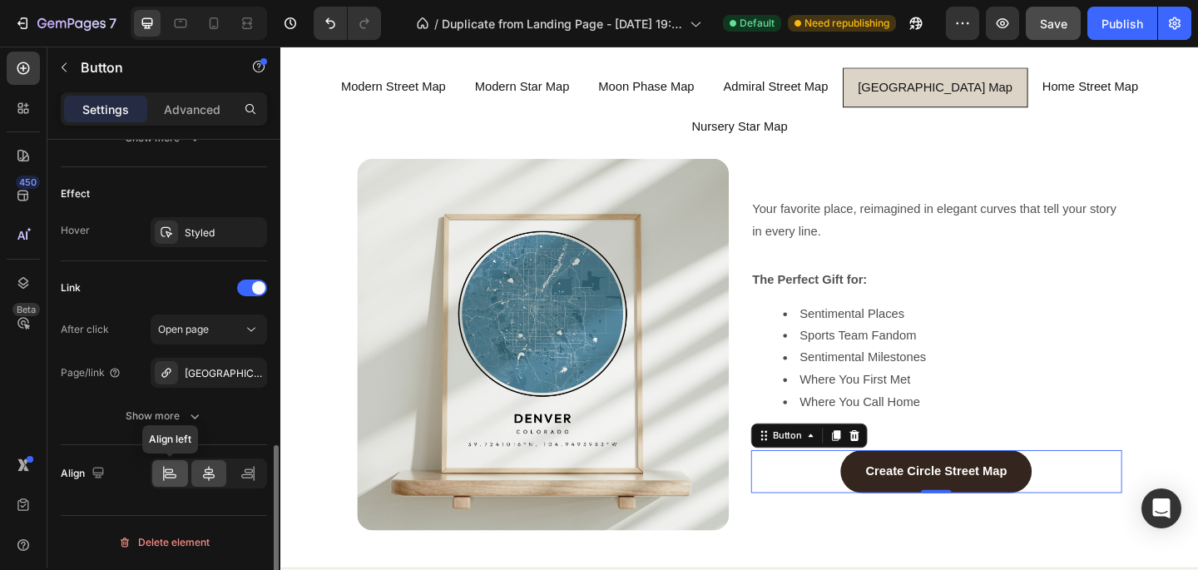
click at [165, 473] on icon at bounding box center [169, 473] width 17 height 17
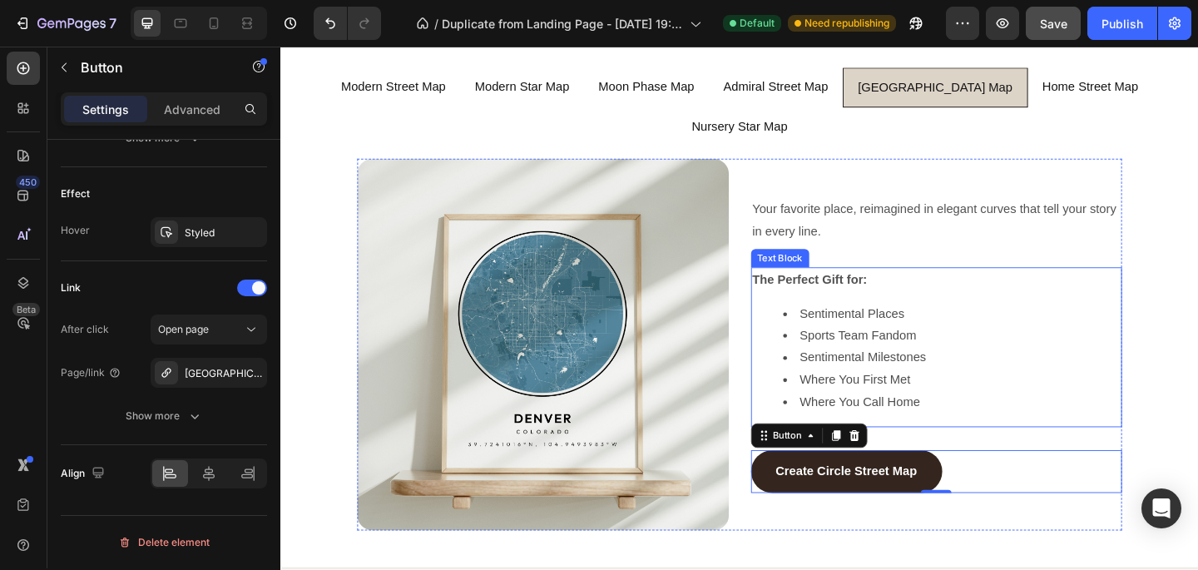
click at [740, 357] on ul "Sentimental Places Sports Team Fandom Sentimental Milestones Where You First Me…" at bounding box center [994, 386] width 401 height 120
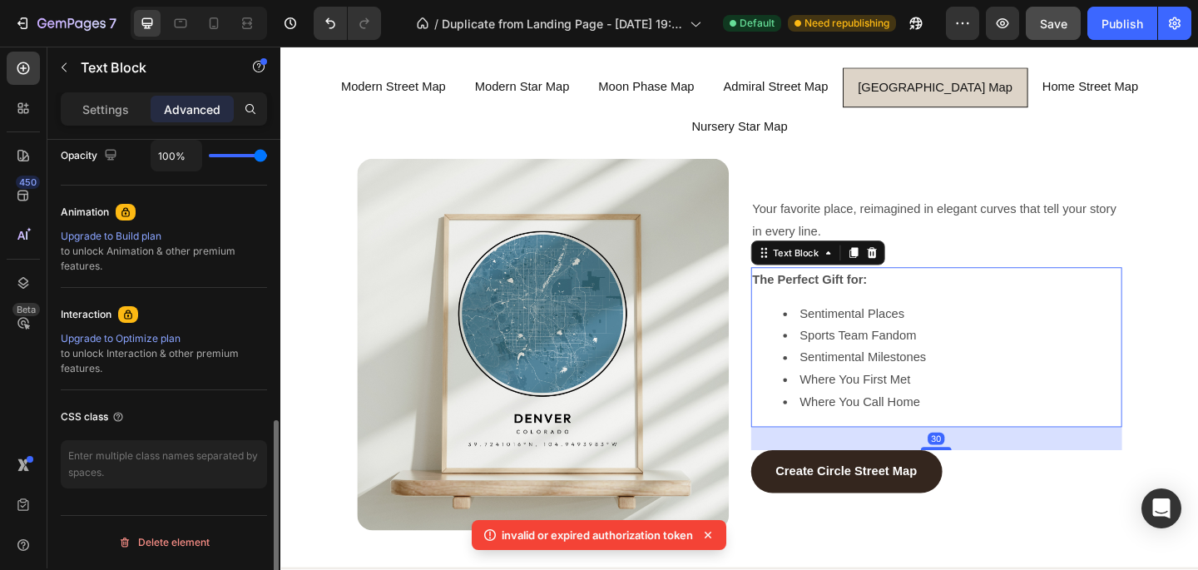
scroll to position [0, 0]
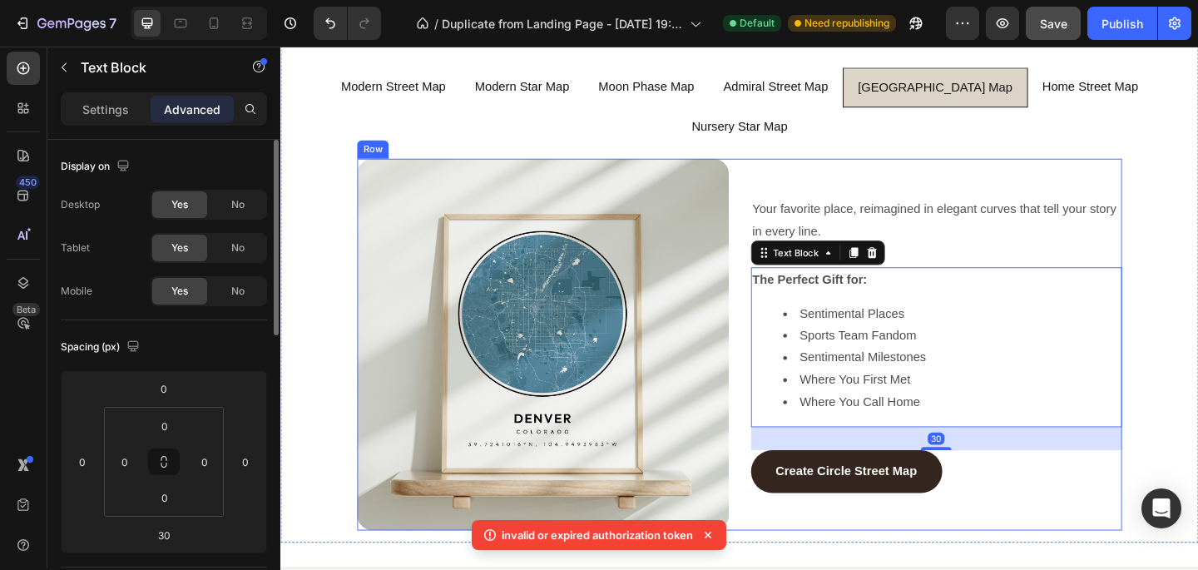
click at [740, 355] on div "Image Your favorite place, reimagined in elegant curves that tell your story in…" at bounding box center [780, 371] width 832 height 404
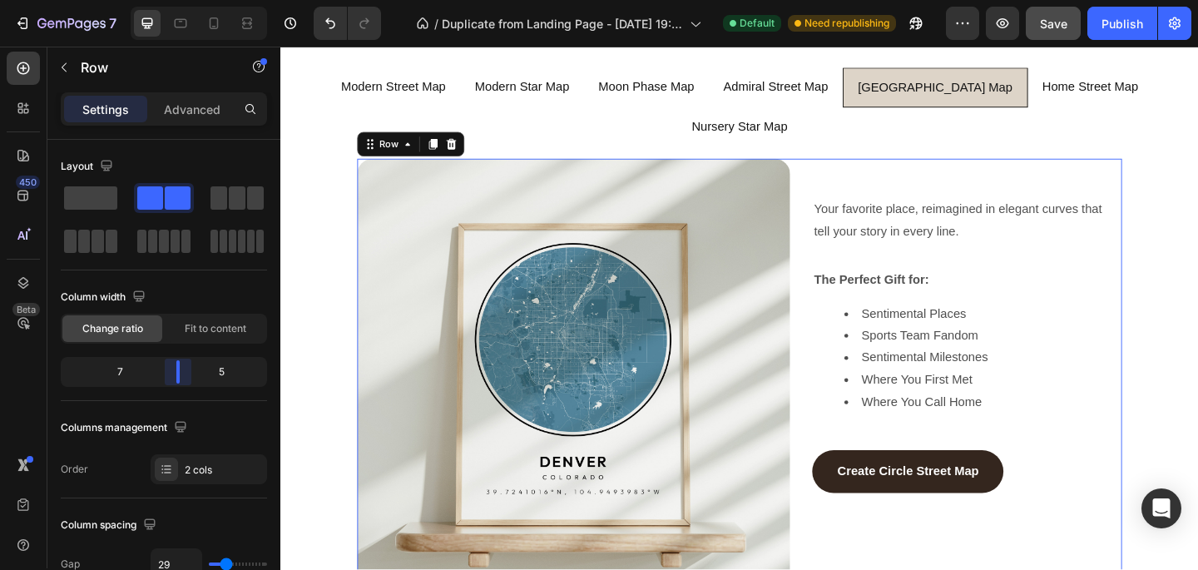
drag, startPoint x: 164, startPoint y: 363, endPoint x: 178, endPoint y: 364, distance: 14.2
click at [178, 0] on body "7 / Duplicate from Landing Page - [DATE] 19:58:36 Default Need republishing Pre…" at bounding box center [599, 0] width 1198 height 0
click at [176, 558] on input "29" at bounding box center [176, 564] width 50 height 30
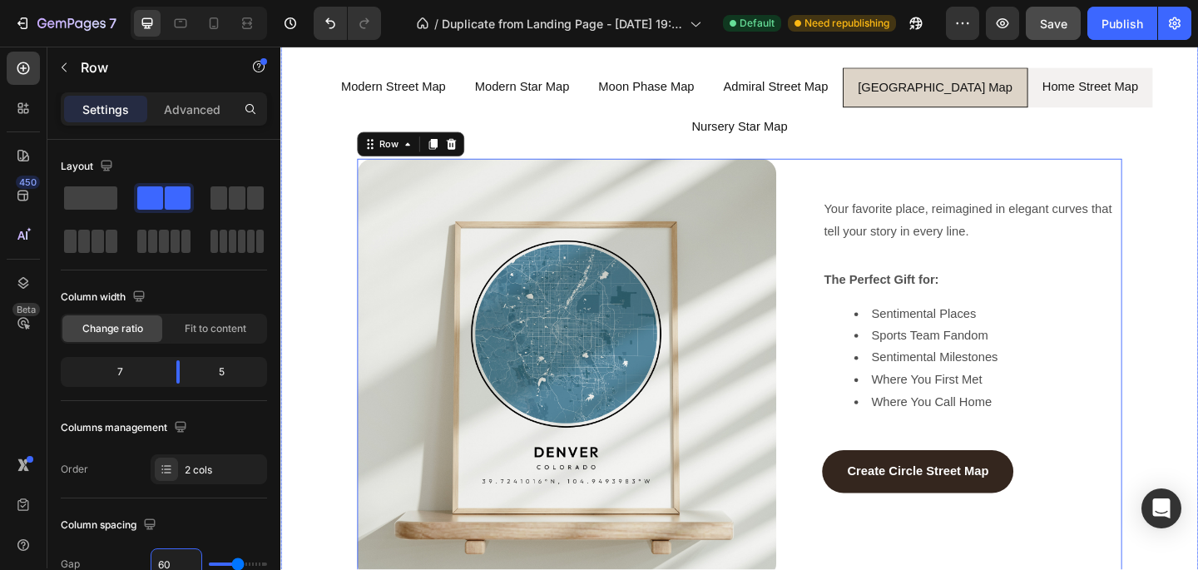
click at [740, 105] on div "Home Street Map" at bounding box center [1161, 92] width 109 height 31
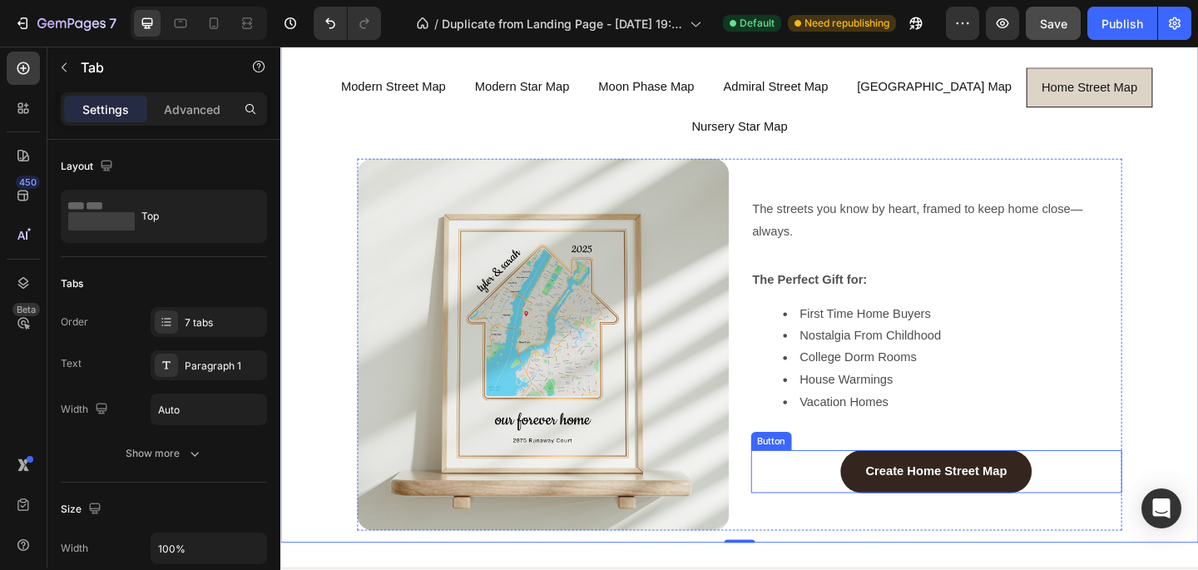
click at [740, 486] on div "Create Home Street Map Button" at bounding box center [994, 509] width 404 height 47
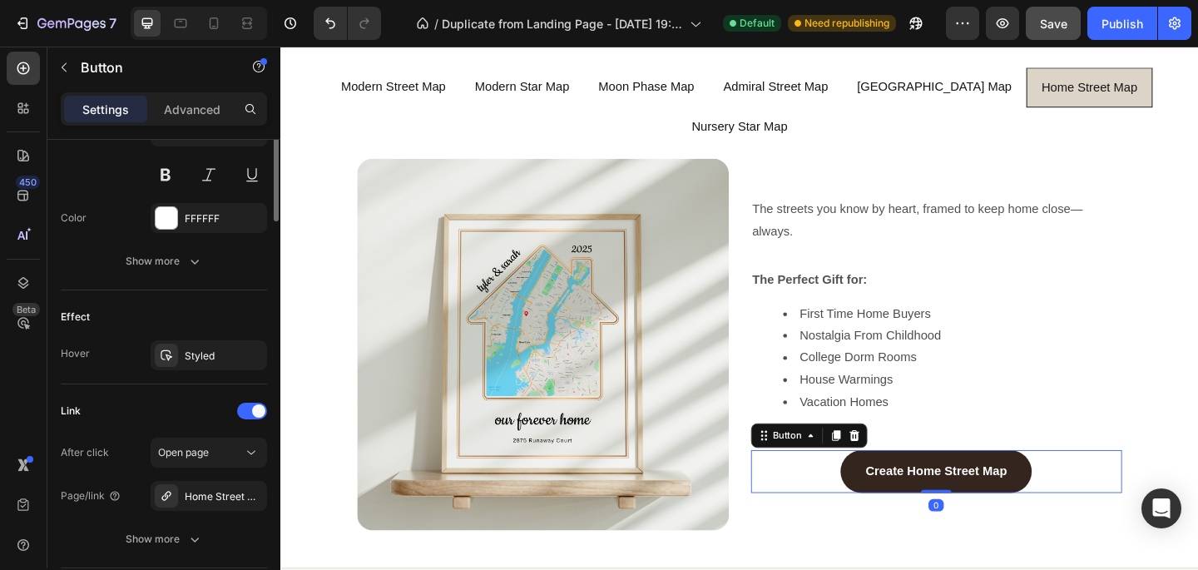
scroll to position [847, 0]
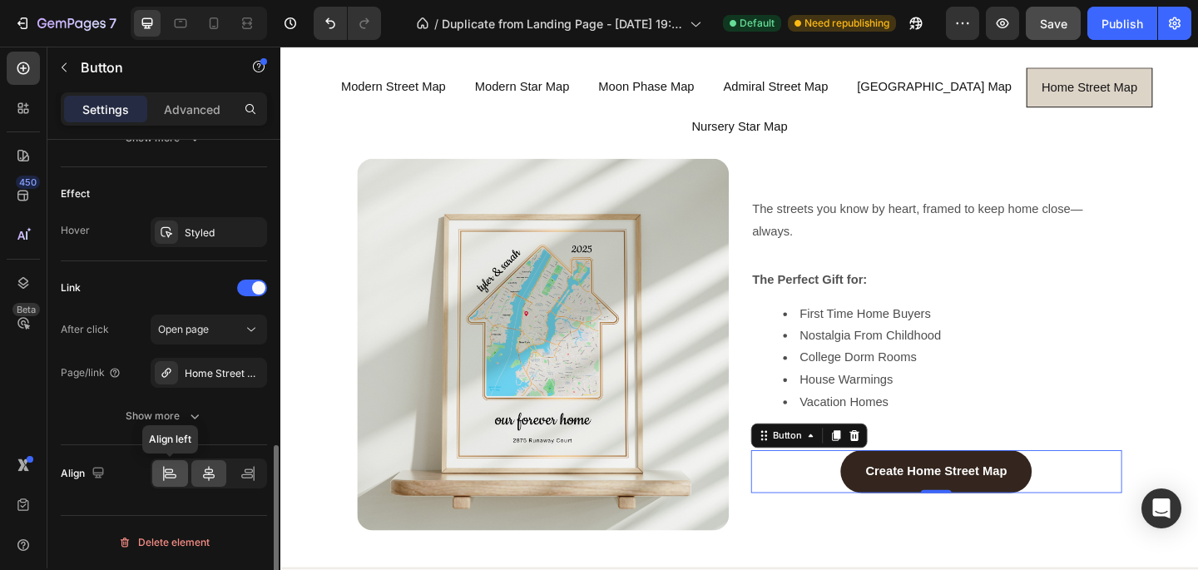
click at [169, 476] on icon at bounding box center [169, 473] width 17 height 17
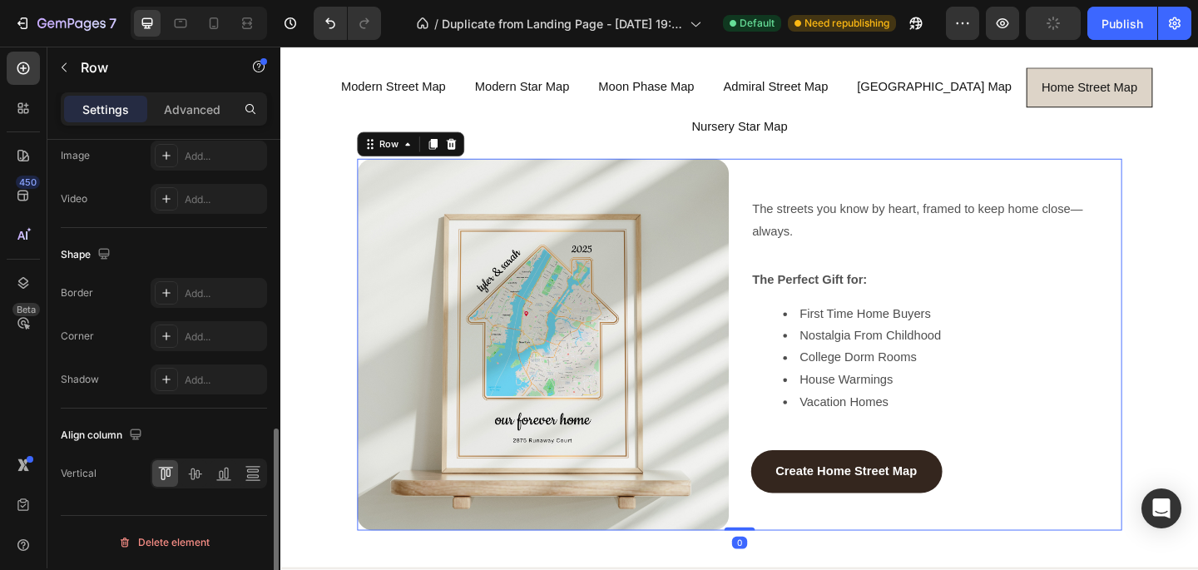
click at [740, 322] on div "Image The streets you know by heart, framed to keep home close—always. Text Blo…" at bounding box center [780, 371] width 832 height 404
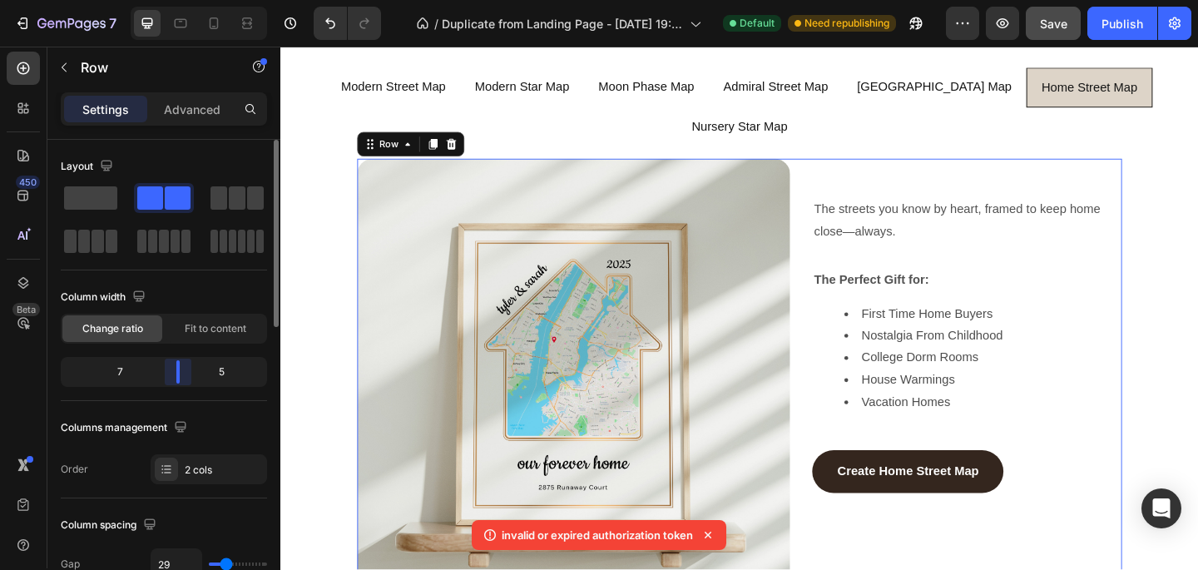
drag, startPoint x: 164, startPoint y: 369, endPoint x: 178, endPoint y: 369, distance: 14.1
click at [178, 0] on body "7 / Duplicate from Landing Page - [DATE] 19:58:36 Default Need republishing Pre…" at bounding box center [599, 0] width 1198 height 0
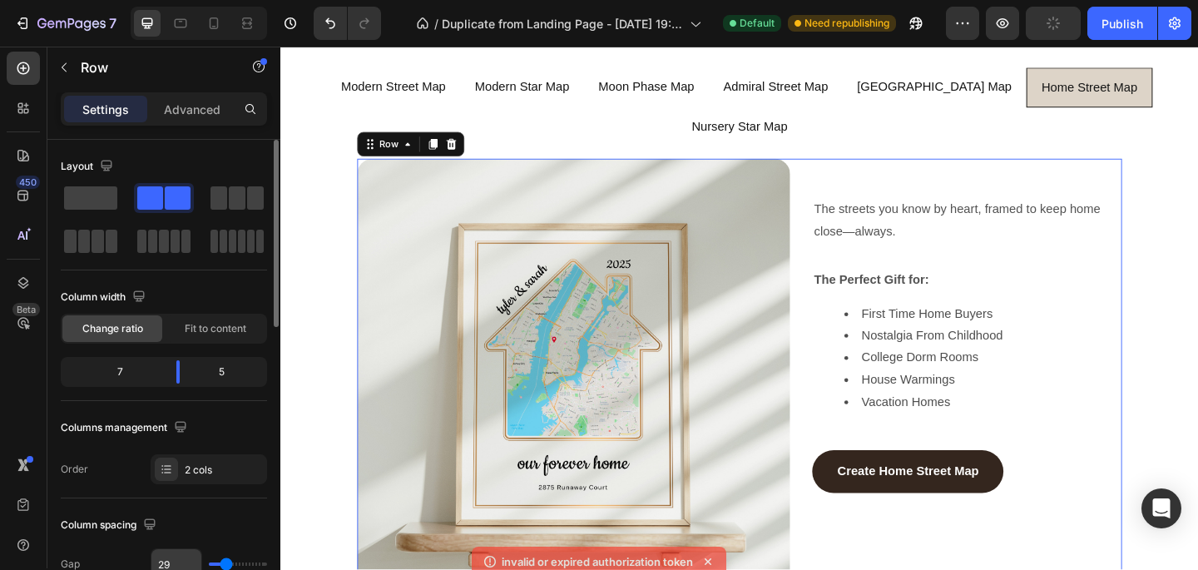
click at [168, 559] on input "29" at bounding box center [176, 564] width 50 height 30
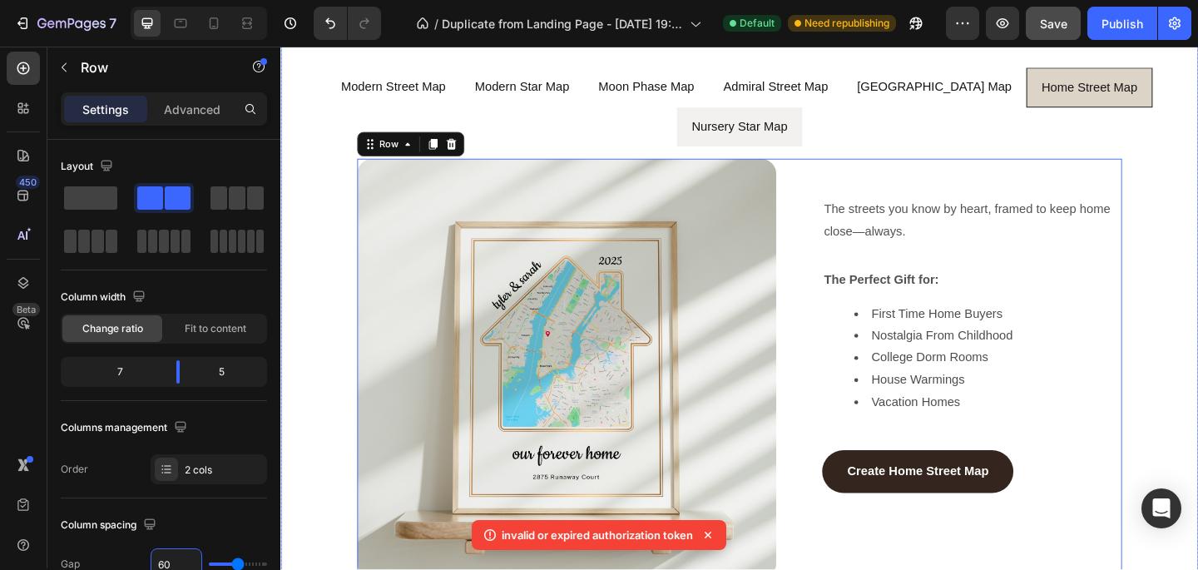
click at [740, 113] on li "Nursery Star Map" at bounding box center [779, 134] width 136 height 42
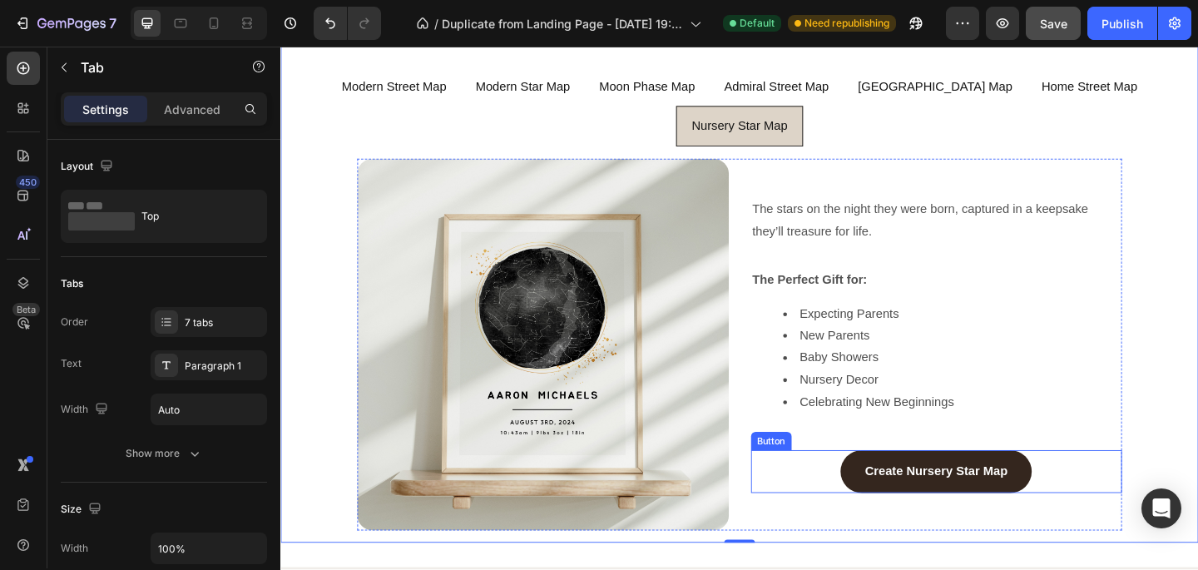
click at [740, 486] on div "Create Nursery Star Map Button" at bounding box center [994, 509] width 404 height 47
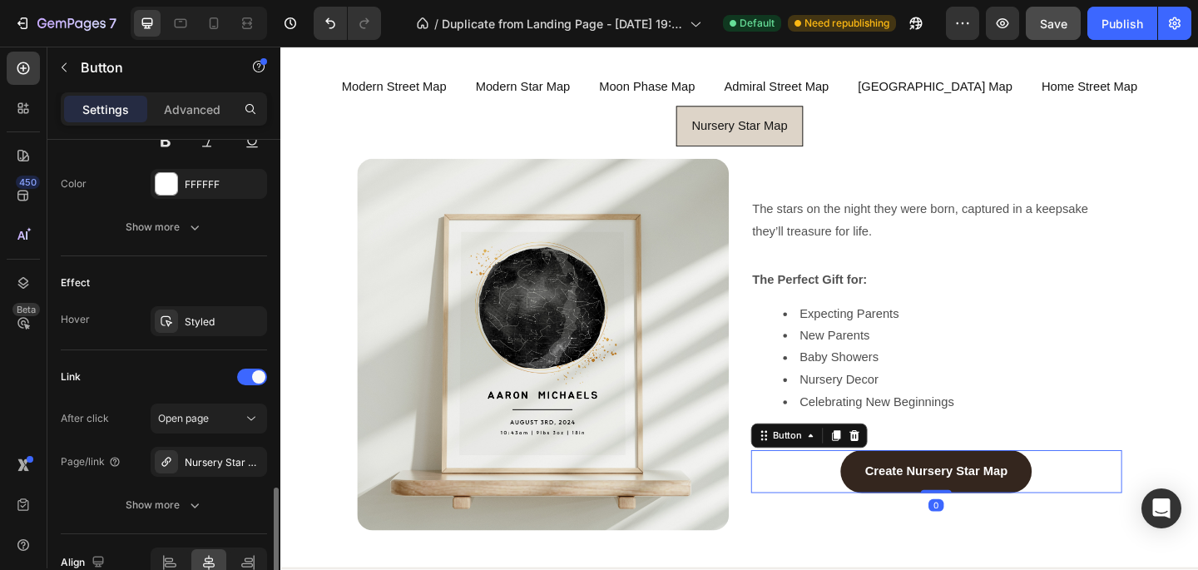
scroll to position [813, 0]
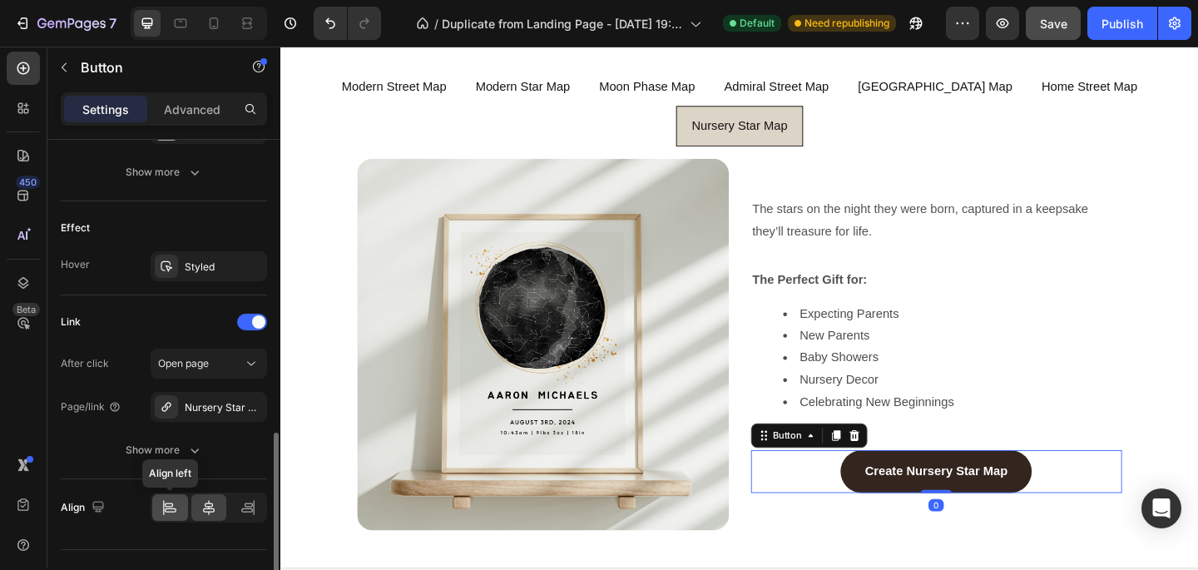
click at [176, 511] on icon at bounding box center [169, 507] width 17 height 17
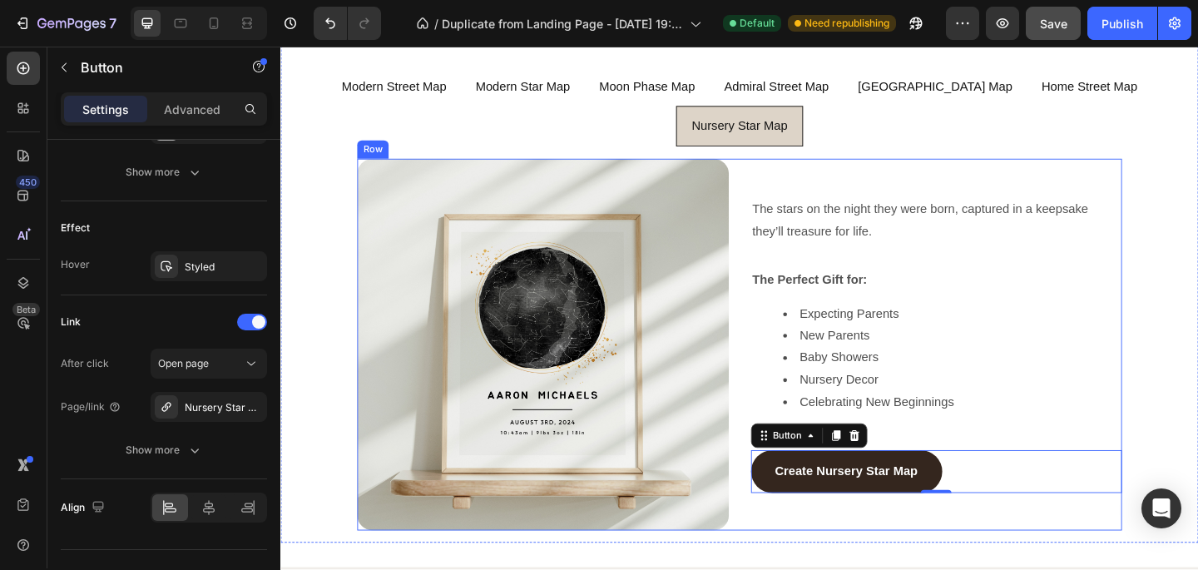
click at [740, 380] on div "Image The stars on the night they were born, captured in a keepsake they’ll tre…" at bounding box center [780, 371] width 832 height 404
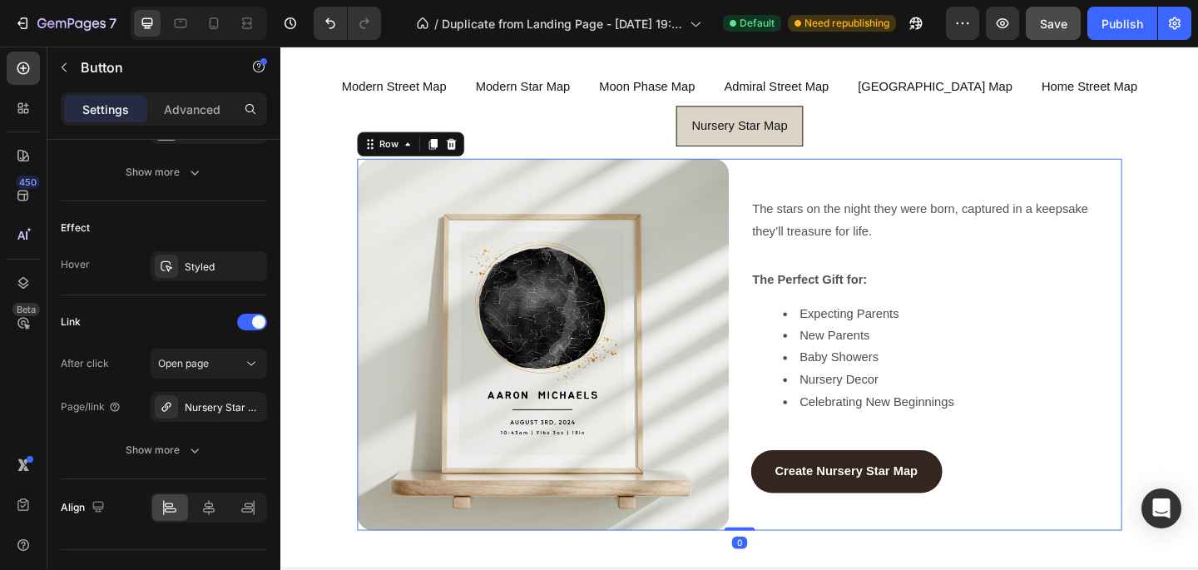
scroll to position [0, 0]
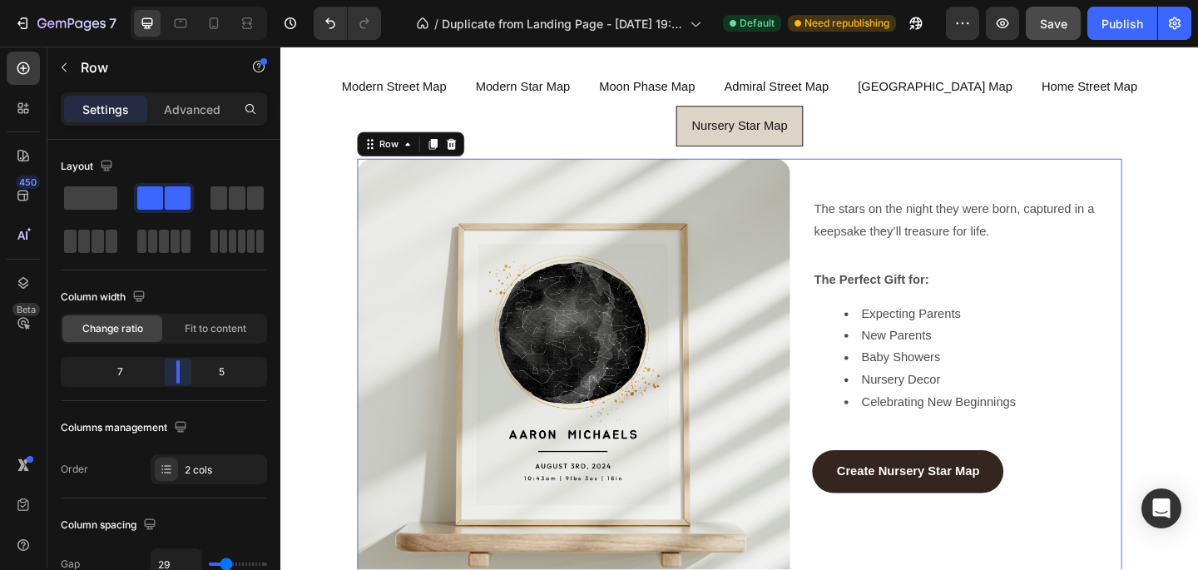
drag, startPoint x: 166, startPoint y: 362, endPoint x: 177, endPoint y: 362, distance: 10.8
click at [177, 0] on body "7 / Duplicate from Landing Page - [DATE] 19:58:36 Default Need republishing Pre…" at bounding box center [599, 0] width 1198 height 0
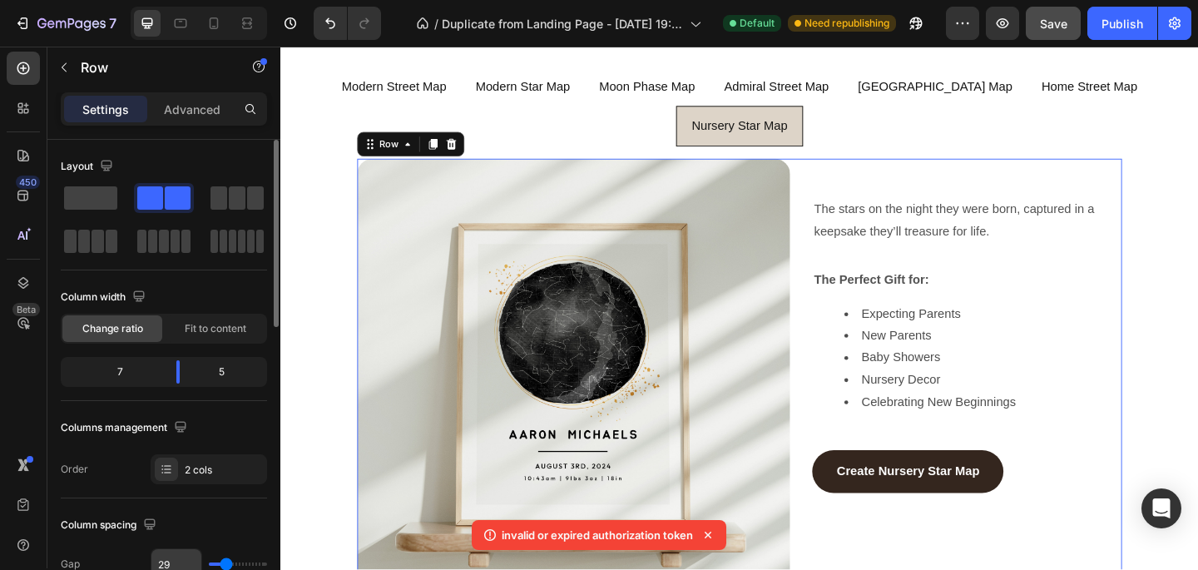
click at [182, 556] on input "29" at bounding box center [176, 564] width 50 height 30
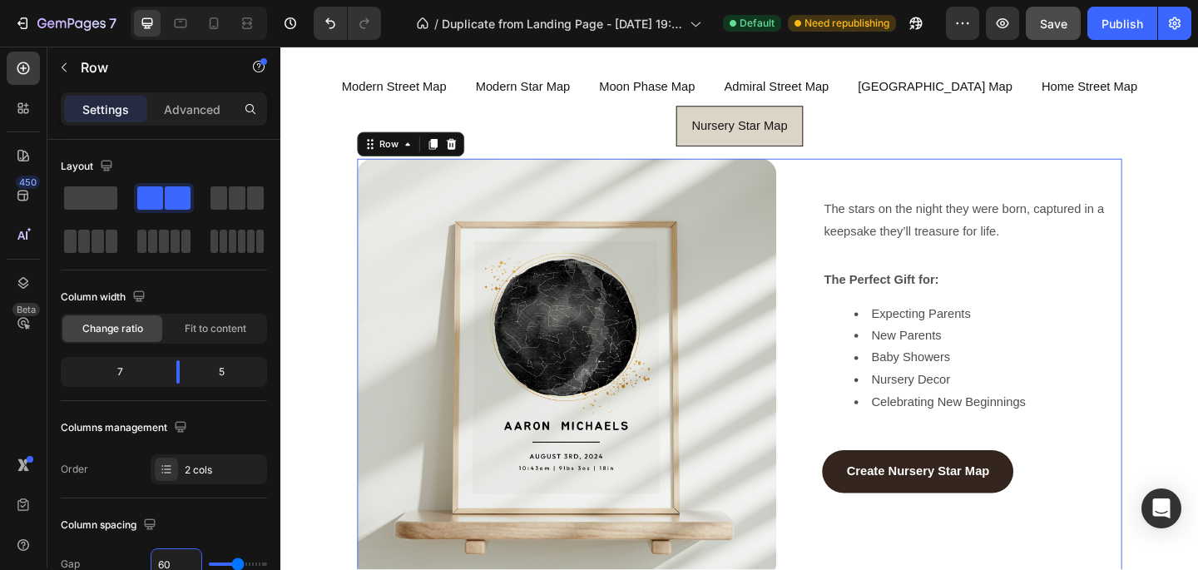
click at [740, 27] on button "Save" at bounding box center [1053, 23] width 55 height 33
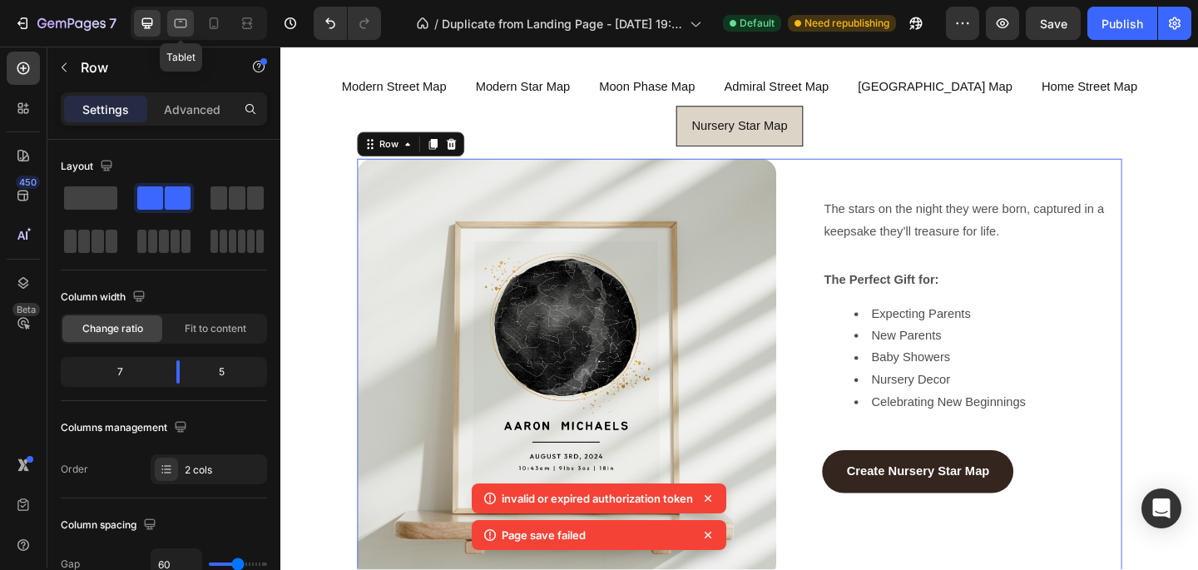
click at [182, 23] on icon at bounding box center [180, 23] width 17 height 17
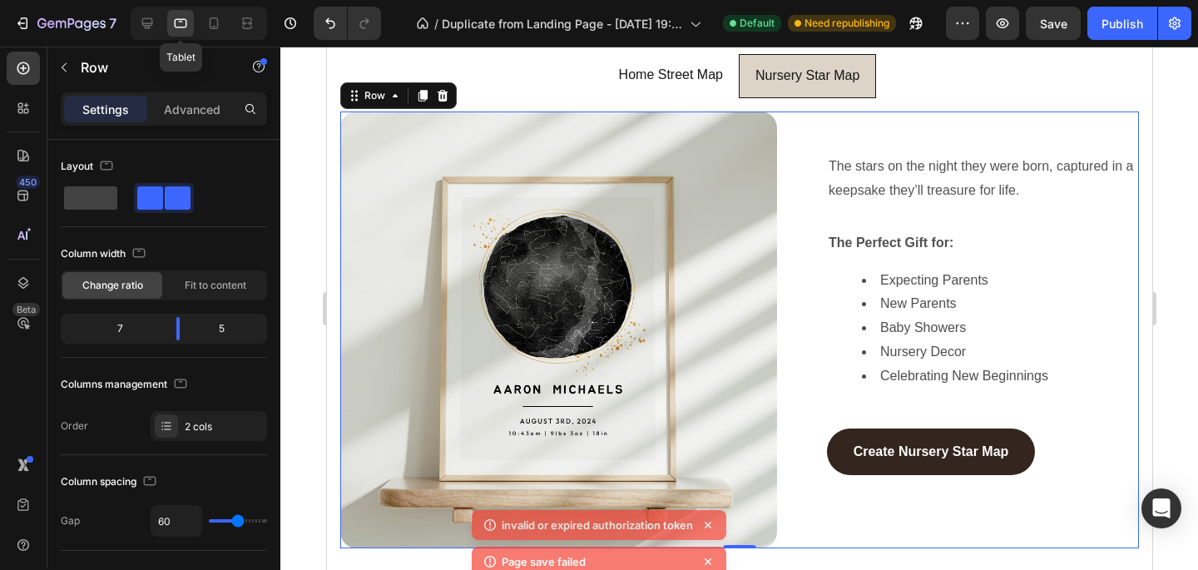
scroll to position [1186, 0]
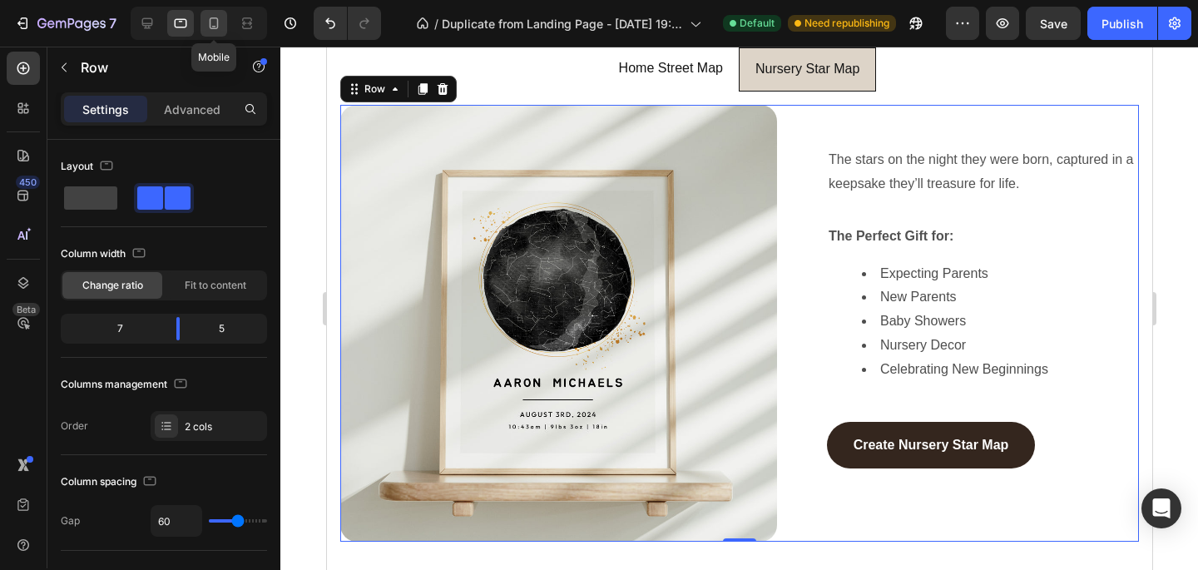
click at [221, 24] on icon at bounding box center [214, 23] width 17 height 17
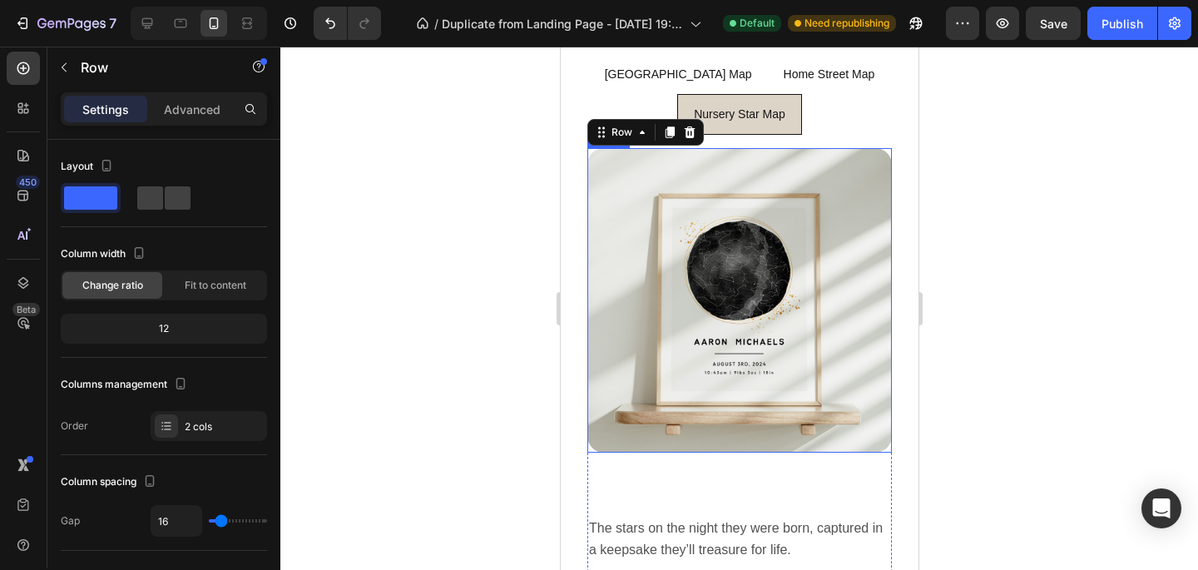
scroll to position [1286, 0]
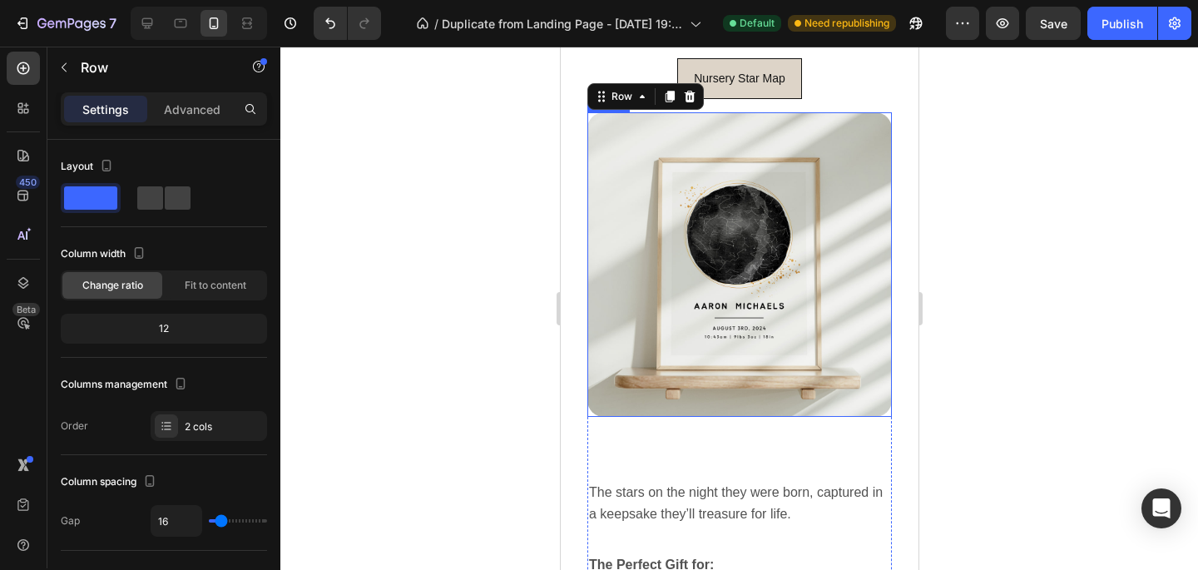
click at [620, 302] on img at bounding box center [739, 264] width 305 height 305
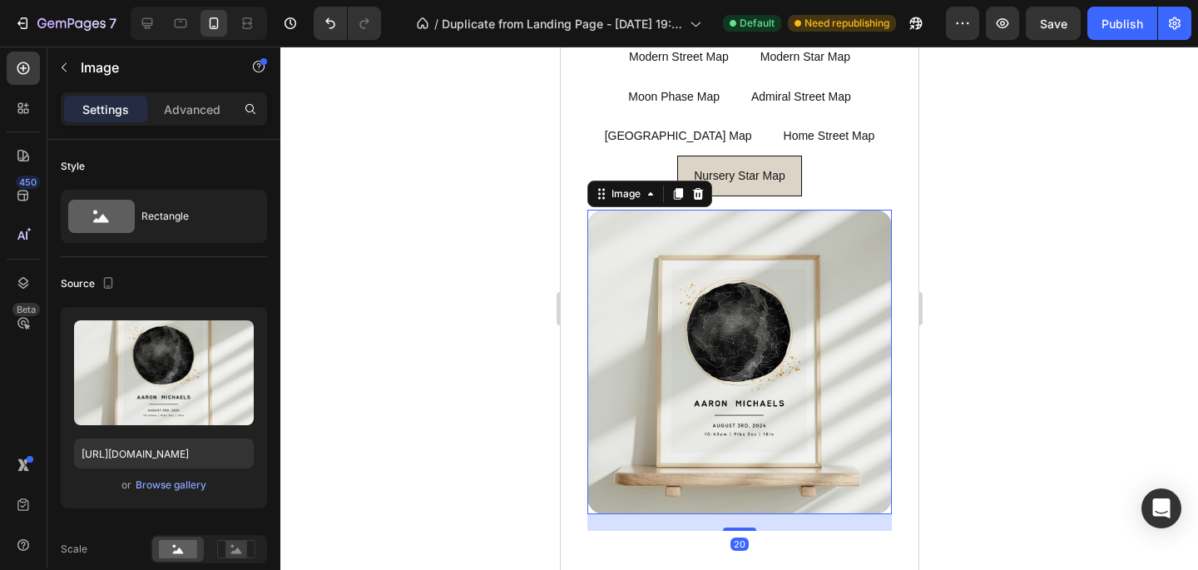
scroll to position [1185, 0]
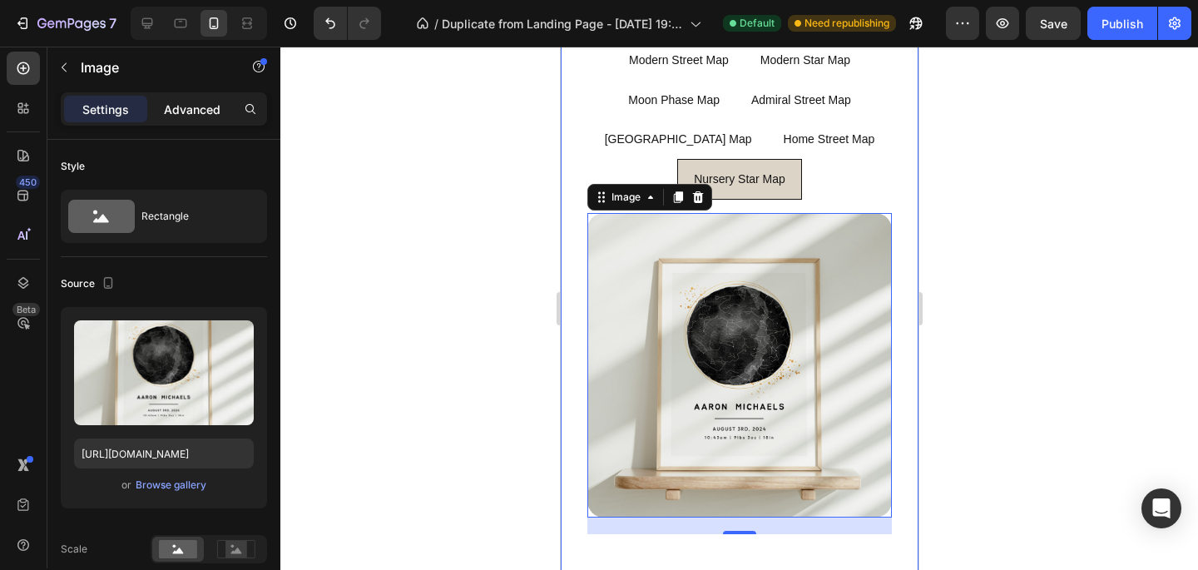
click at [202, 113] on p "Advanced" at bounding box center [192, 109] width 57 height 17
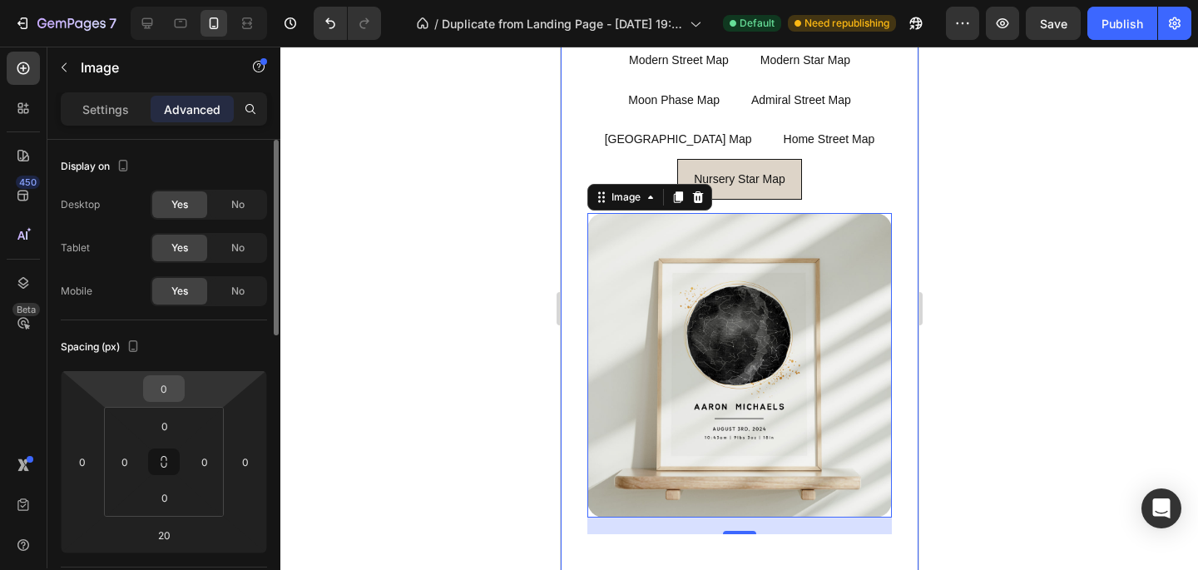
click at [164, 385] on input "0" at bounding box center [163, 388] width 33 height 25
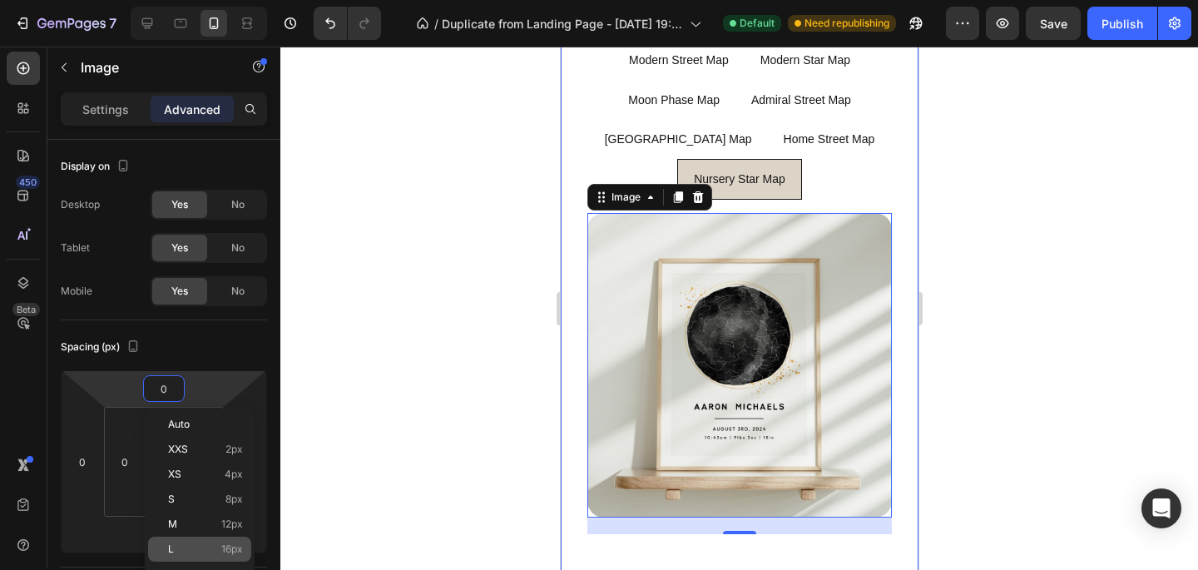
click at [191, 543] on p "L 16px" at bounding box center [205, 549] width 75 height 12
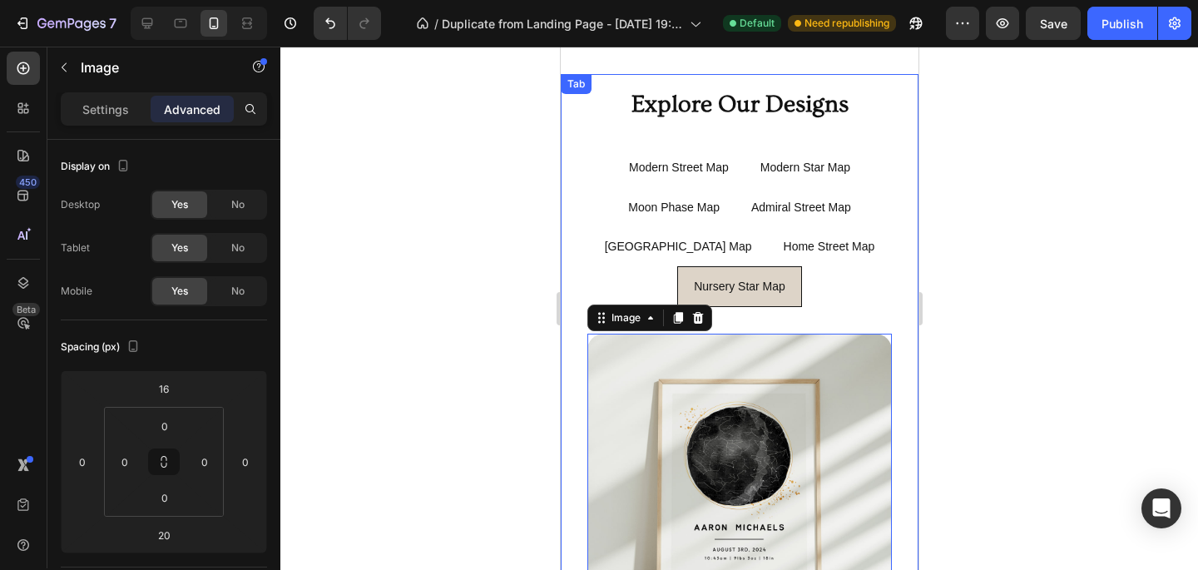
scroll to position [1039, 0]
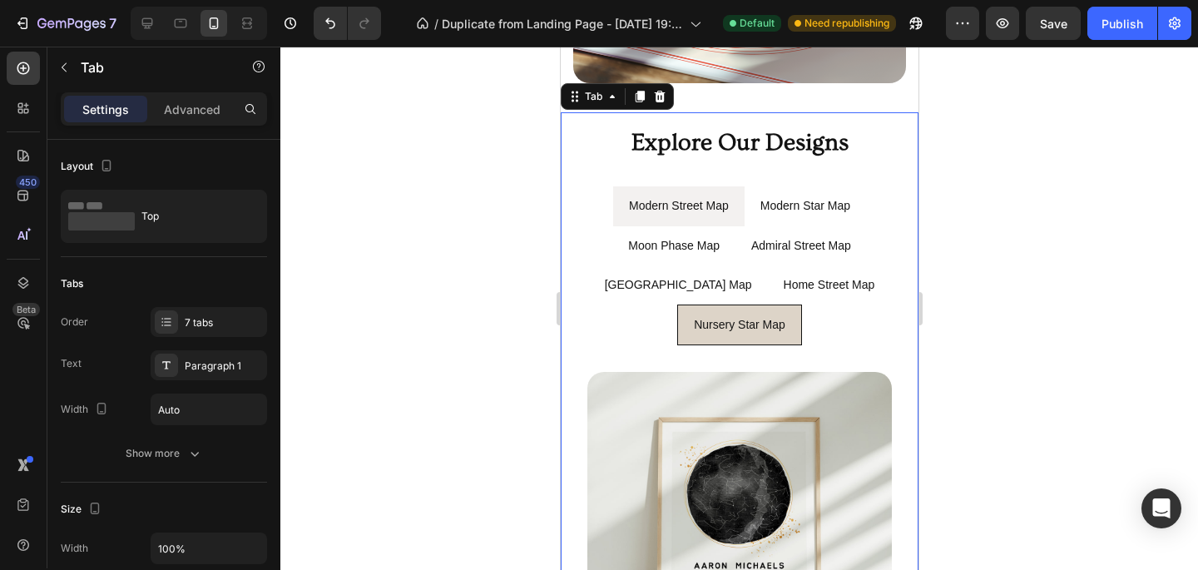
click at [734, 206] on li "Modern Street Map" at bounding box center [677, 205] width 131 height 39
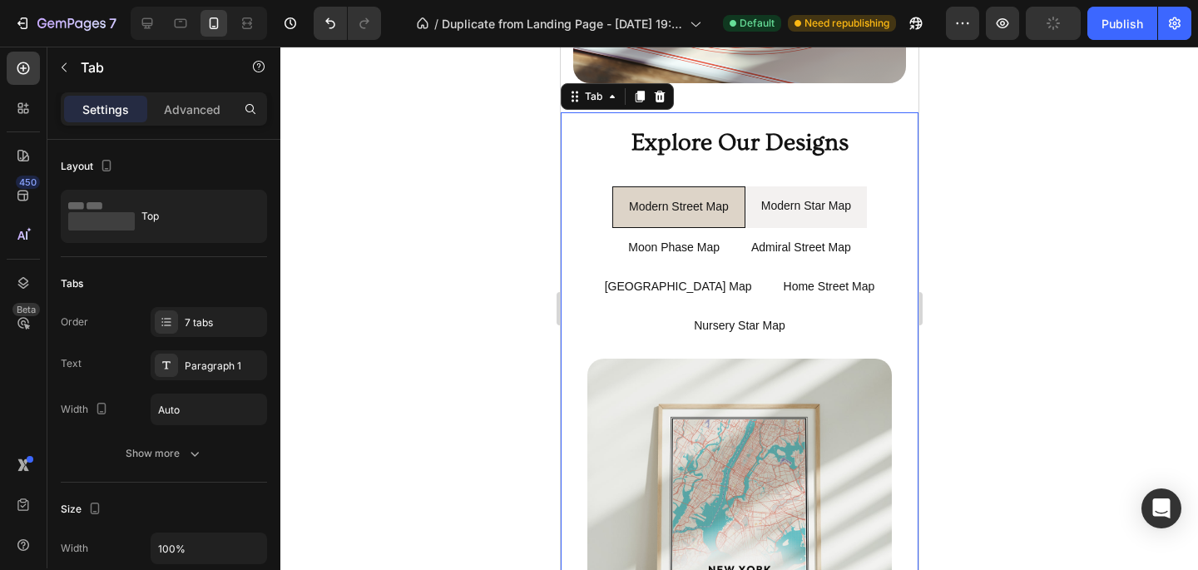
click at [740, 210] on li "Modern Star Map" at bounding box center [805, 206] width 121 height 41
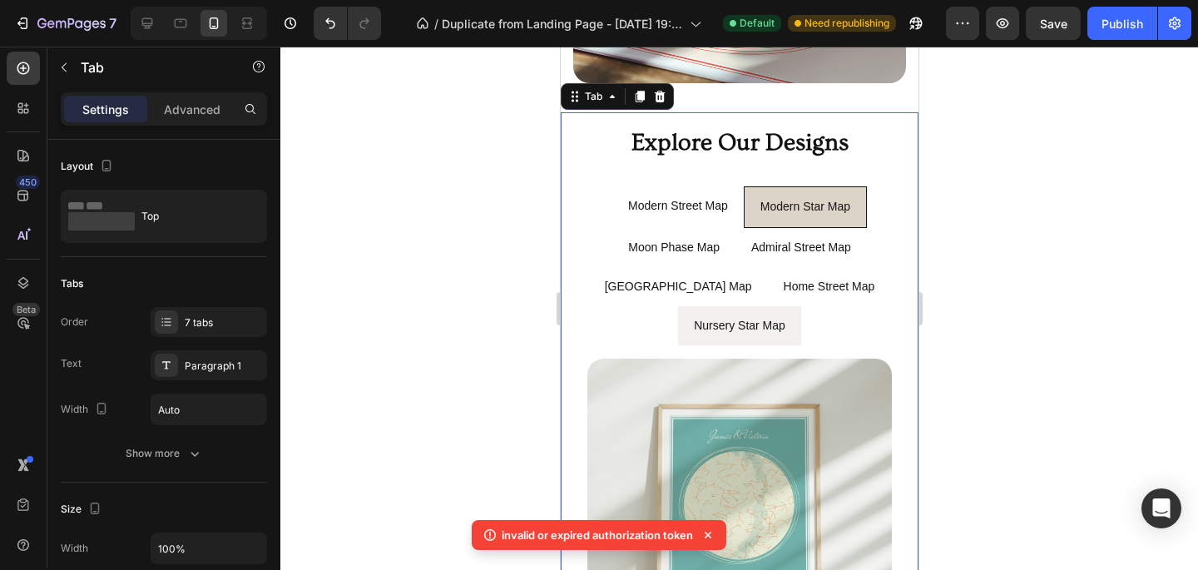
click at [740, 330] on li "Nursery Star Map" at bounding box center [738, 325] width 123 height 39
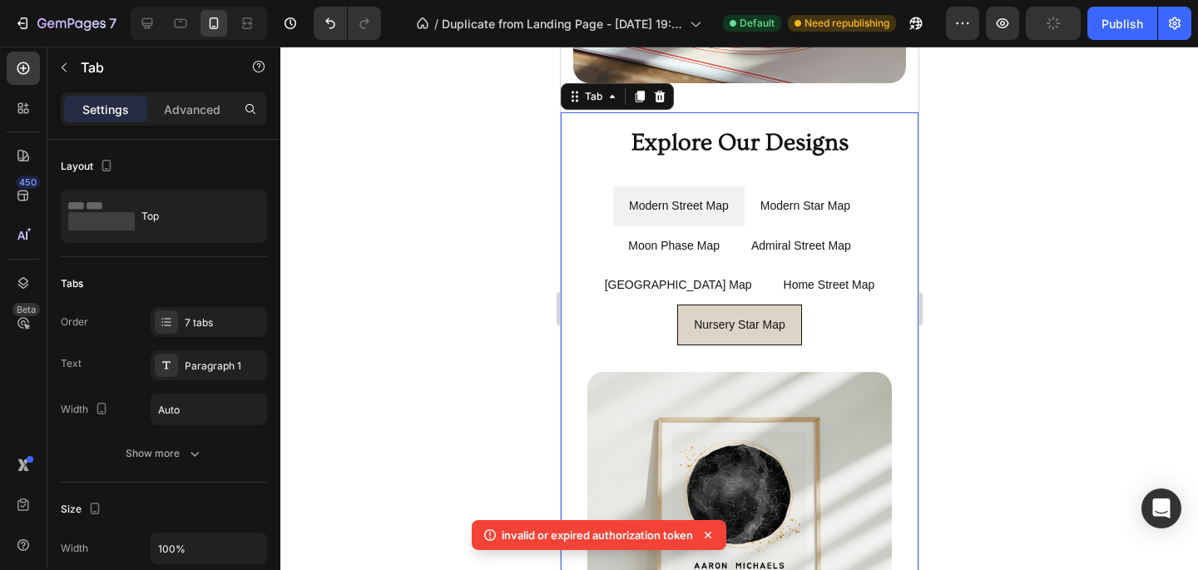
click at [734, 220] on li "Modern Street Map" at bounding box center [677, 205] width 131 height 39
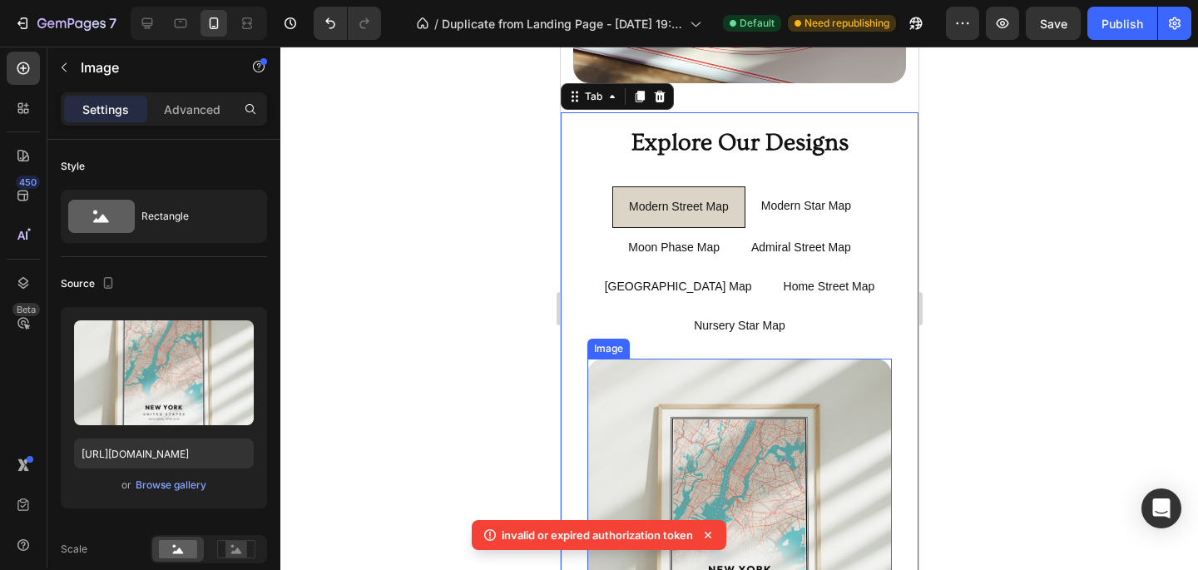
click at [685, 360] on img at bounding box center [739, 511] width 305 height 305
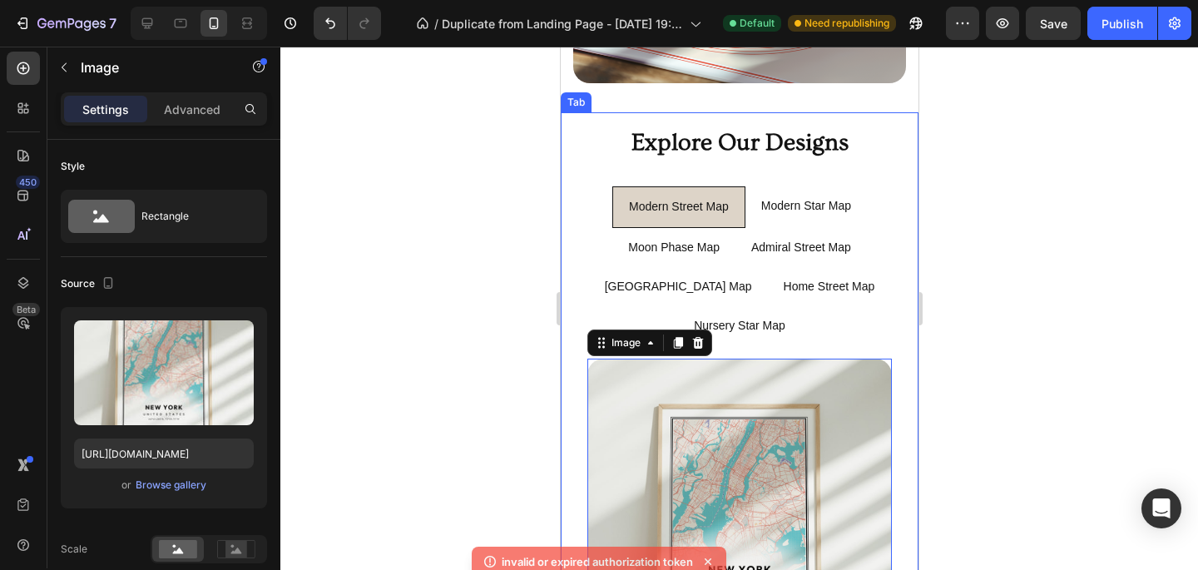
click at [577, 316] on ul "Modern Street Map Modern Star Map Moon Phase Map [GEOGRAPHIC_DATA] Map [GEOGRAP…" at bounding box center [738, 265] width 331 height 159
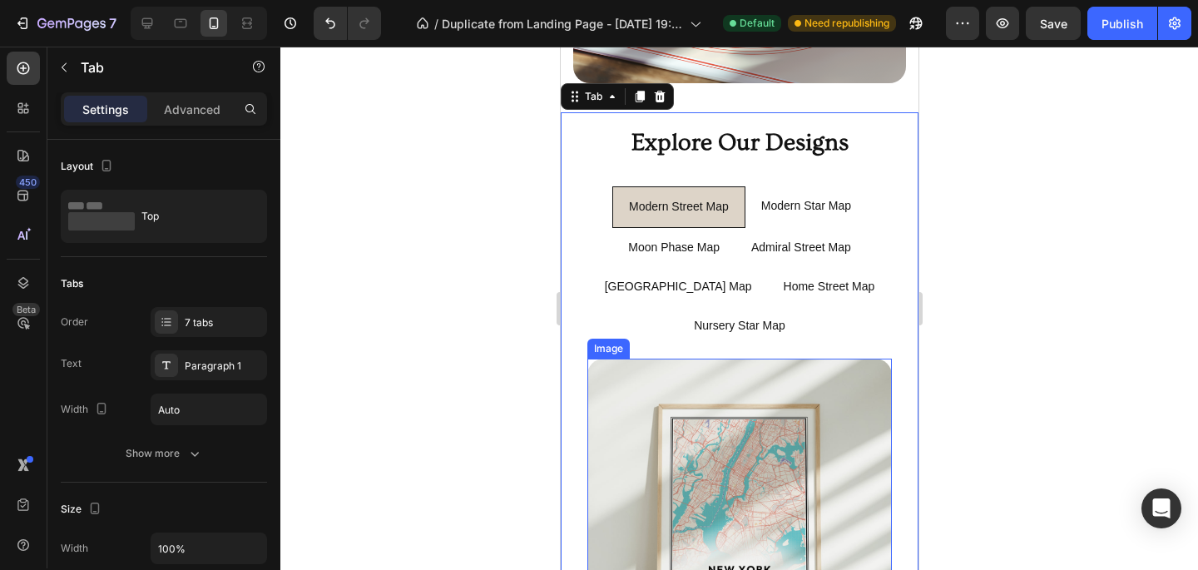
click at [652, 372] on img at bounding box center [739, 511] width 305 height 305
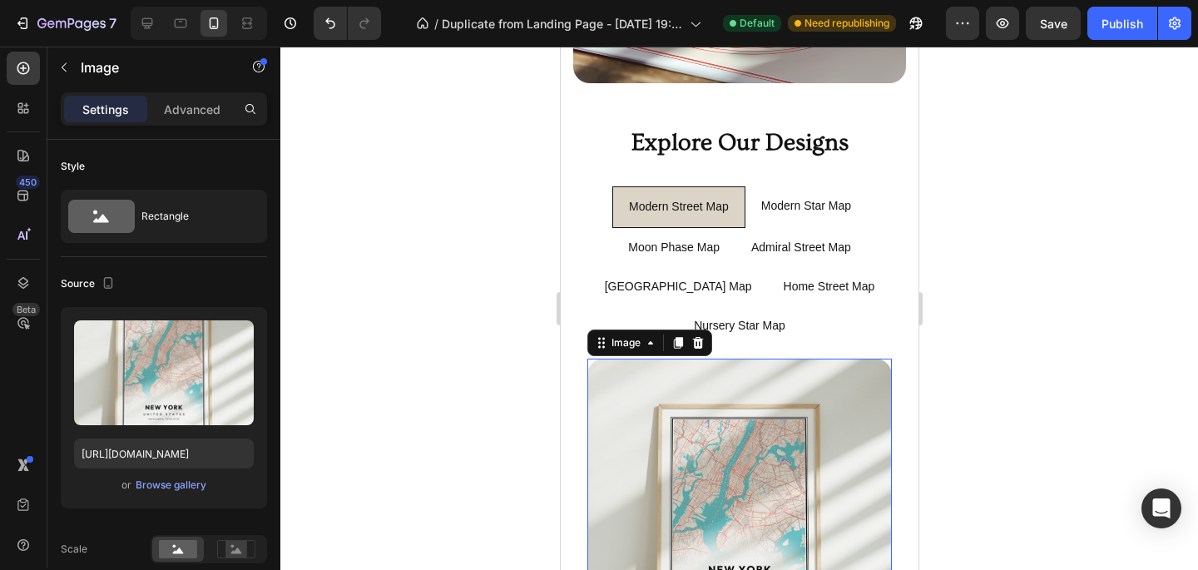
click at [186, 92] on div "Settings Advanced" at bounding box center [164, 108] width 206 height 33
click at [186, 102] on p "Advanced" at bounding box center [192, 109] width 57 height 17
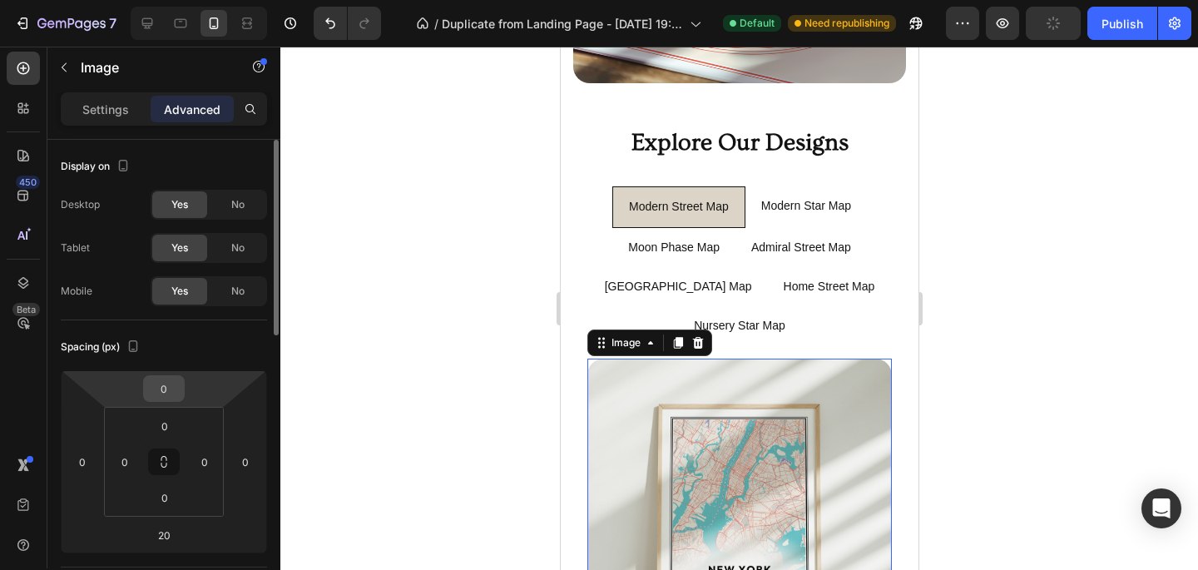
click at [168, 394] on input "0" at bounding box center [163, 388] width 33 height 25
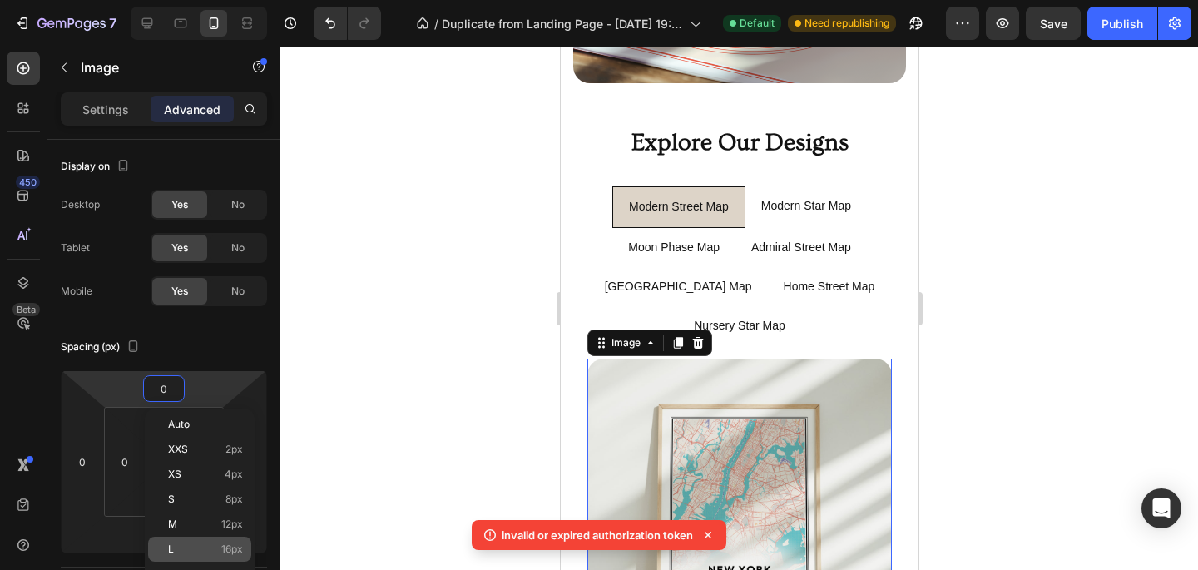
click at [233, 545] on span "16px" at bounding box center [232, 549] width 22 height 12
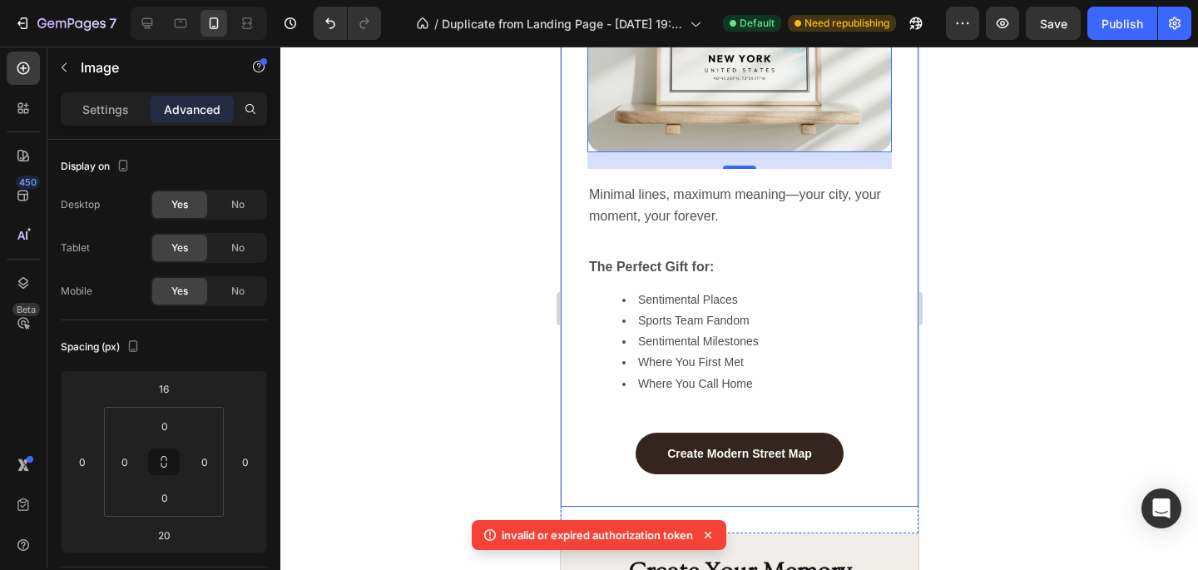
scroll to position [1569, 0]
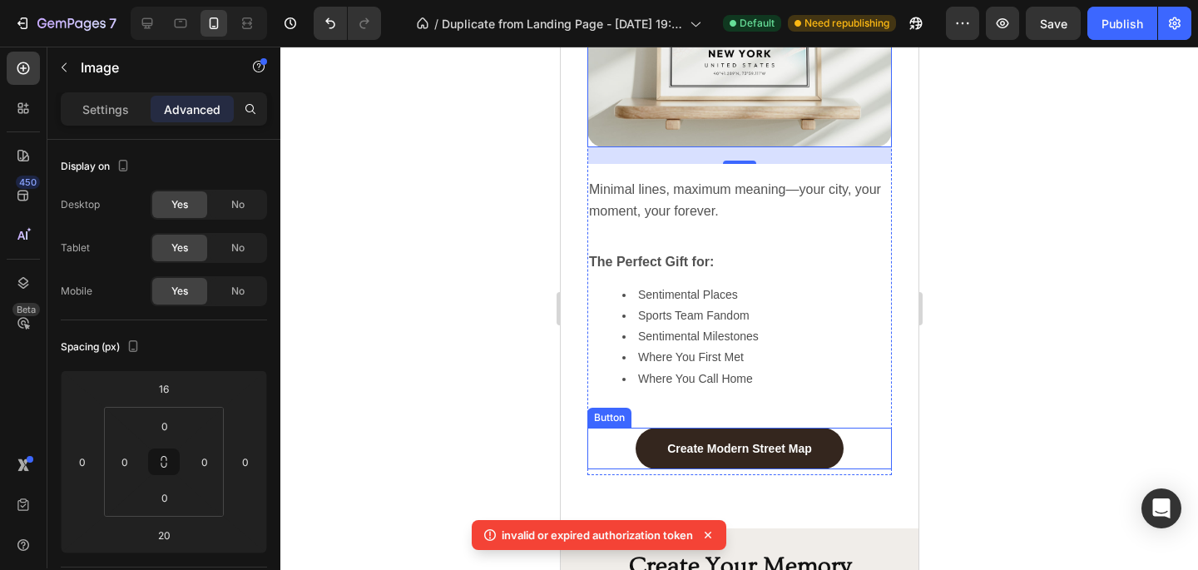
click at [630, 444] on div "Create Modern Street Map Button" at bounding box center [739, 449] width 305 height 42
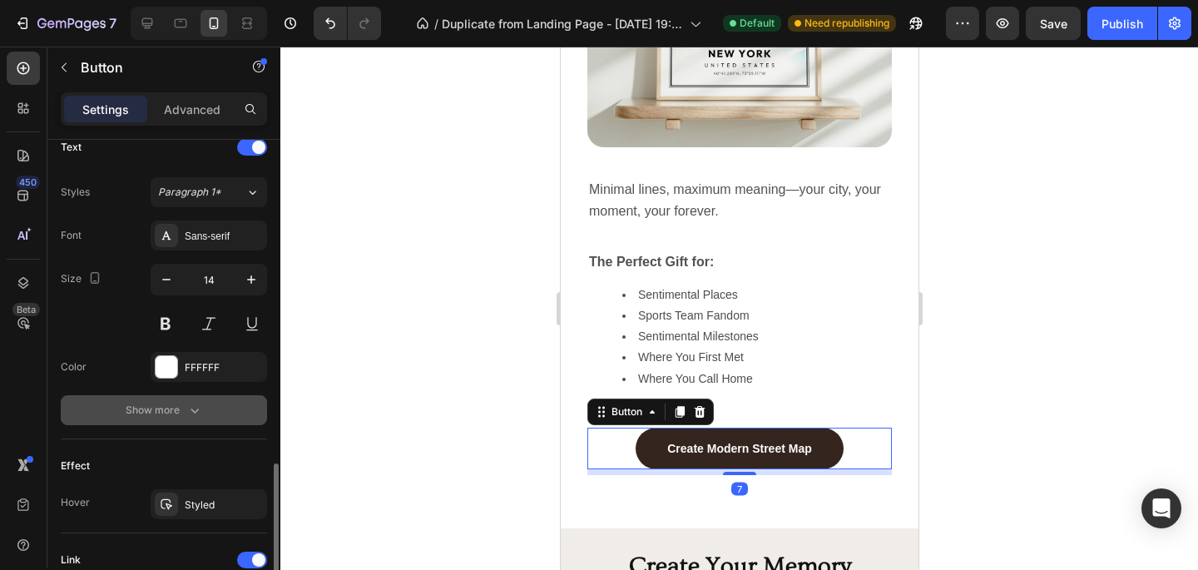
scroll to position [847, 0]
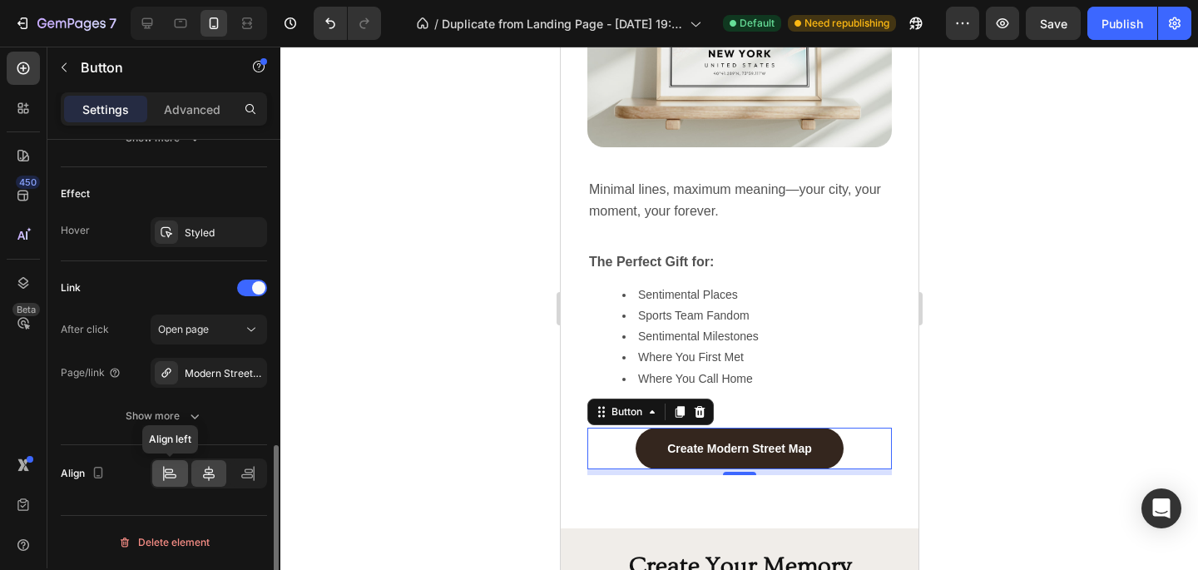
click at [166, 481] on icon at bounding box center [169, 473] width 17 height 17
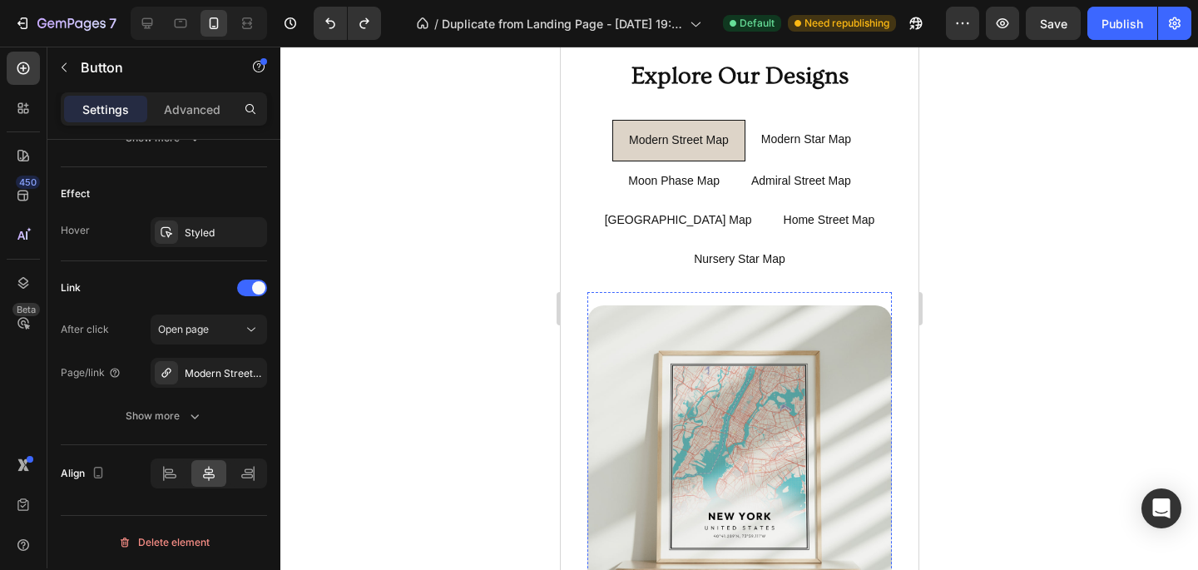
scroll to position [1032, 0]
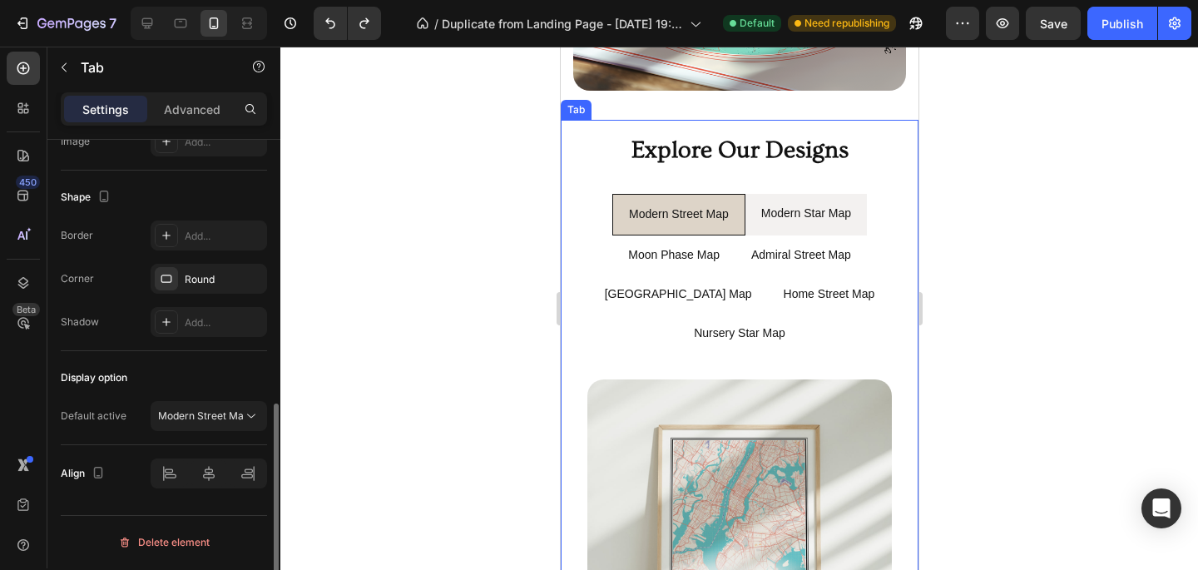
click at [740, 232] on li "Modern Star Map" at bounding box center [805, 214] width 121 height 41
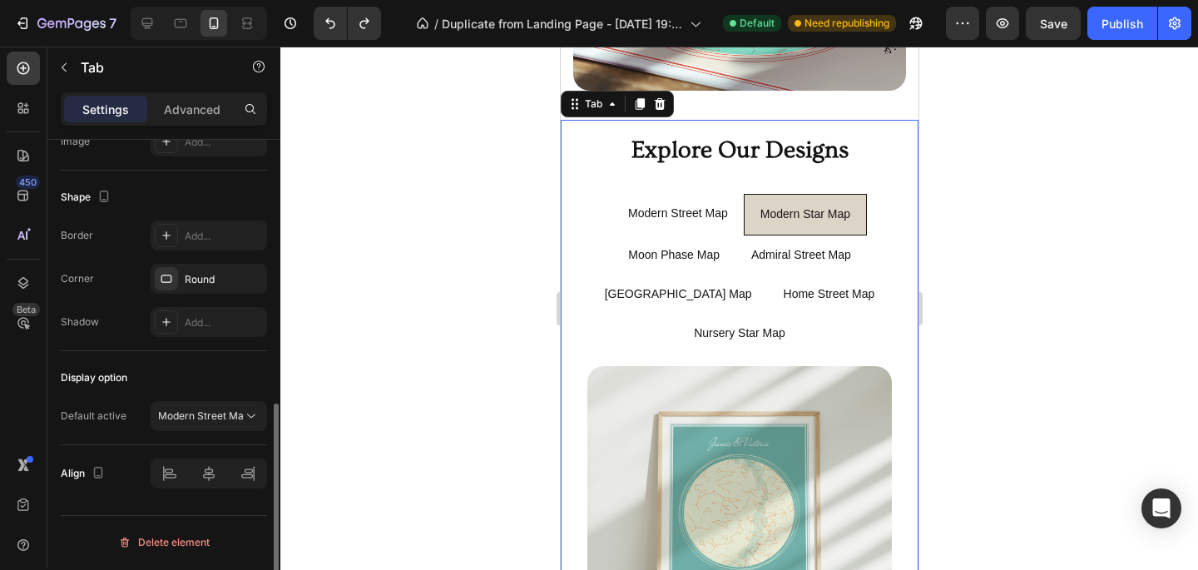
scroll to position [0, 0]
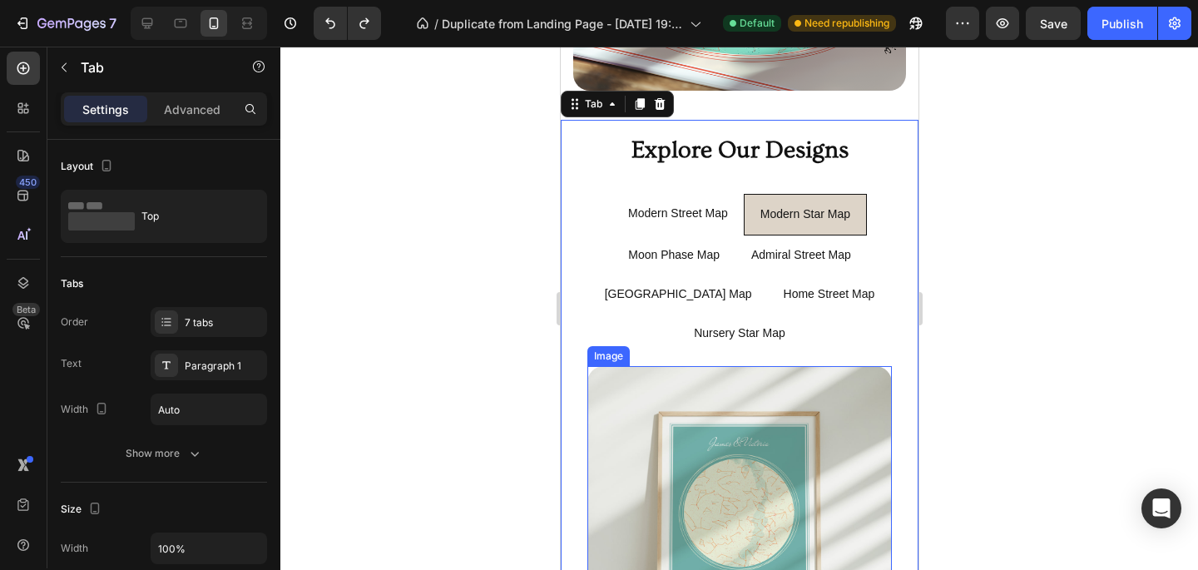
click at [612, 398] on img at bounding box center [739, 518] width 305 height 305
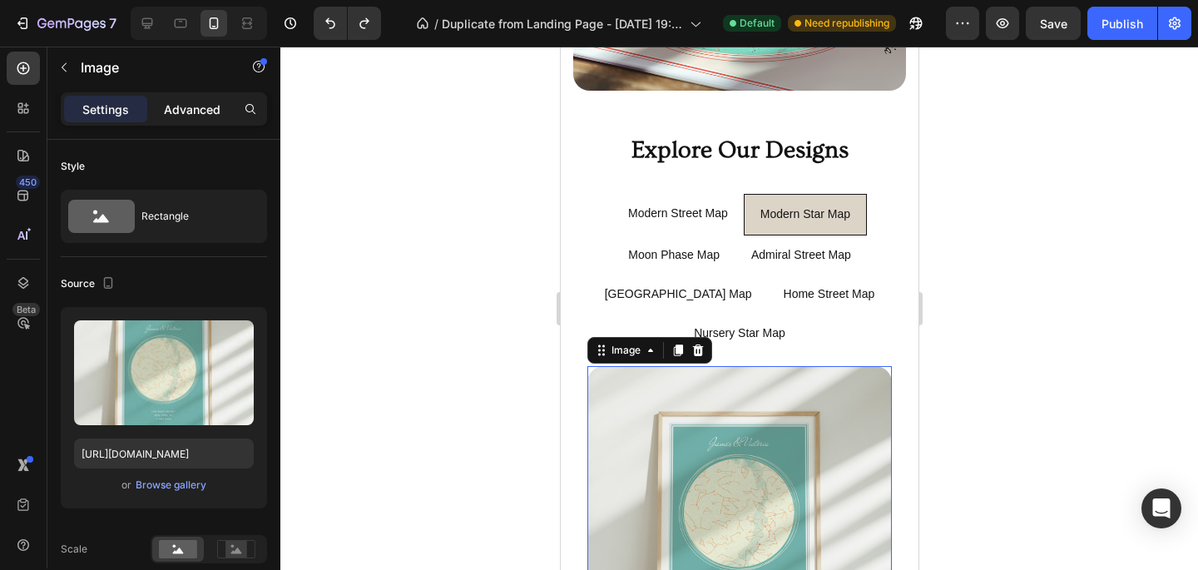
click at [192, 116] on p "Advanced" at bounding box center [192, 109] width 57 height 17
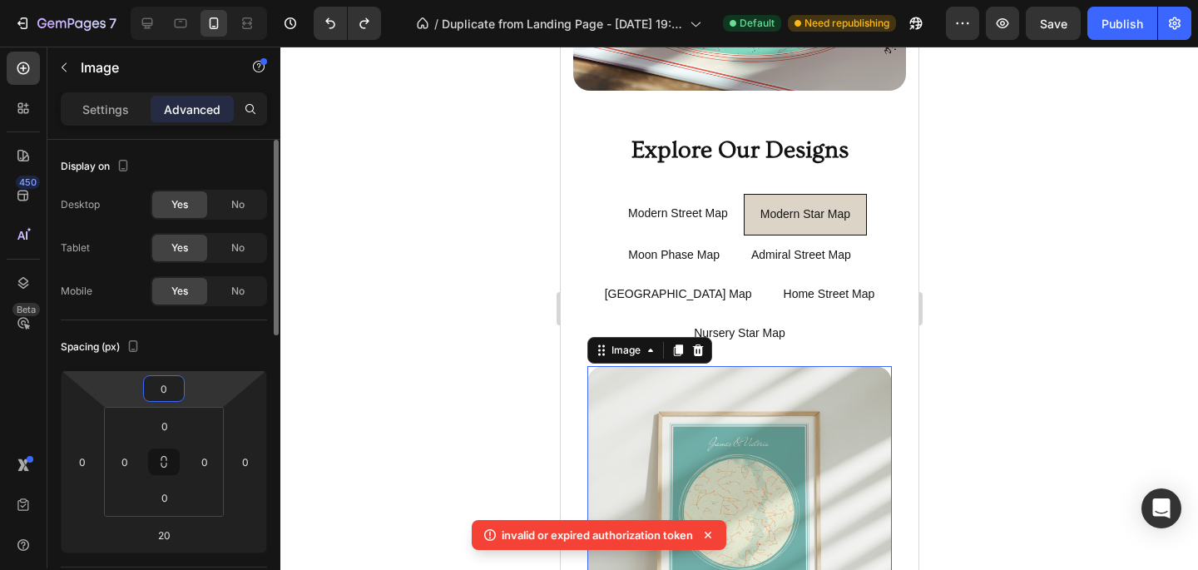
click at [156, 380] on input "0" at bounding box center [163, 388] width 33 height 25
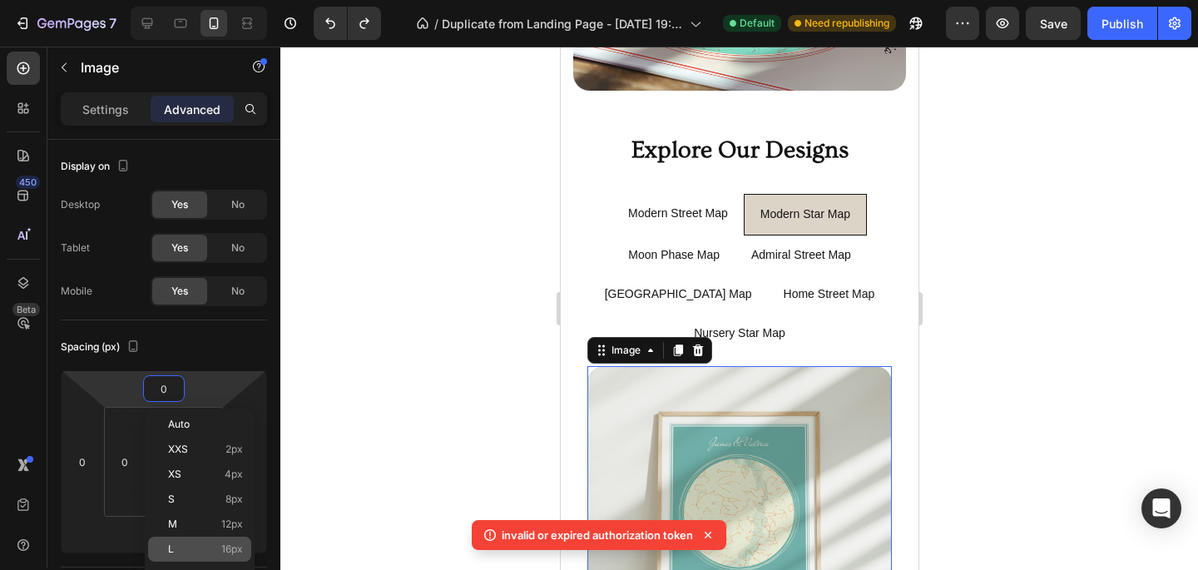
click at [202, 550] on p "L 16px" at bounding box center [205, 549] width 75 height 12
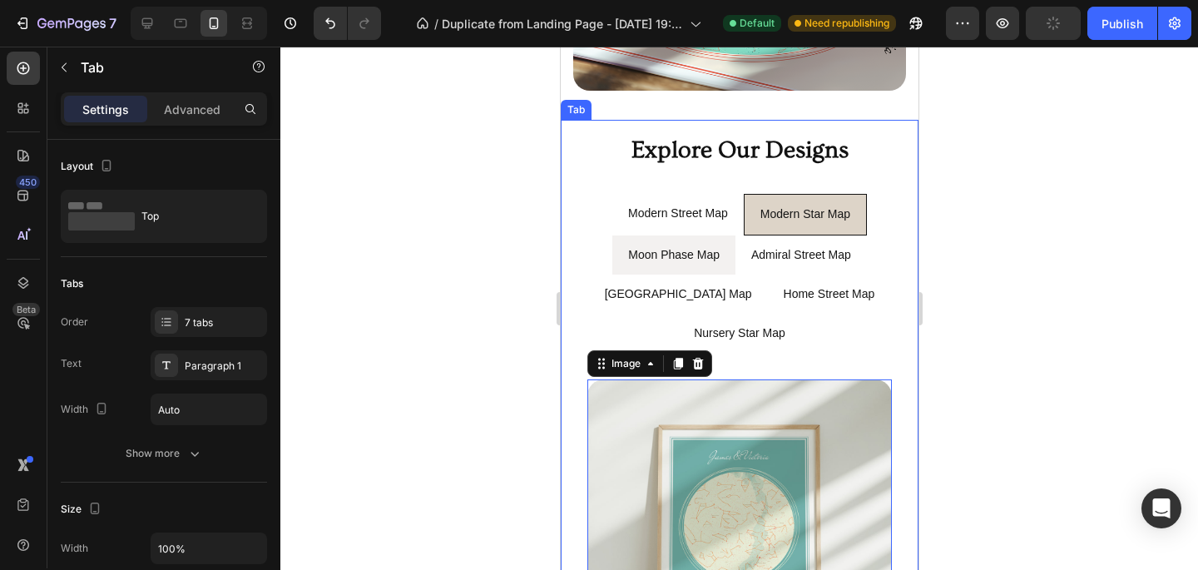
click at [728, 257] on li "Moon Phase Map" at bounding box center [673, 254] width 123 height 39
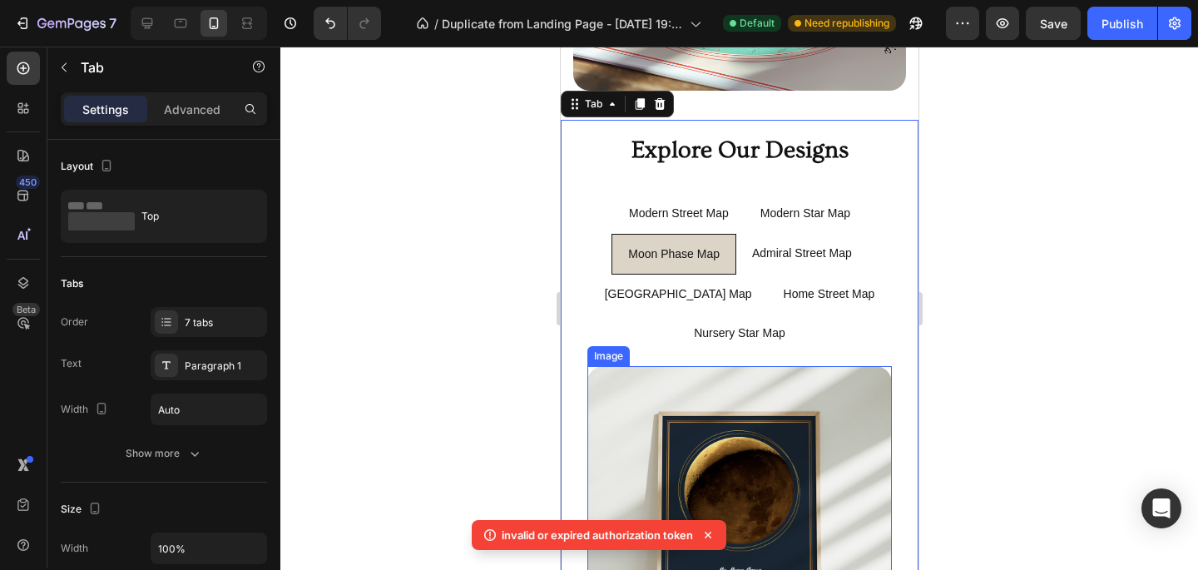
click at [740, 373] on img at bounding box center [739, 518] width 305 height 305
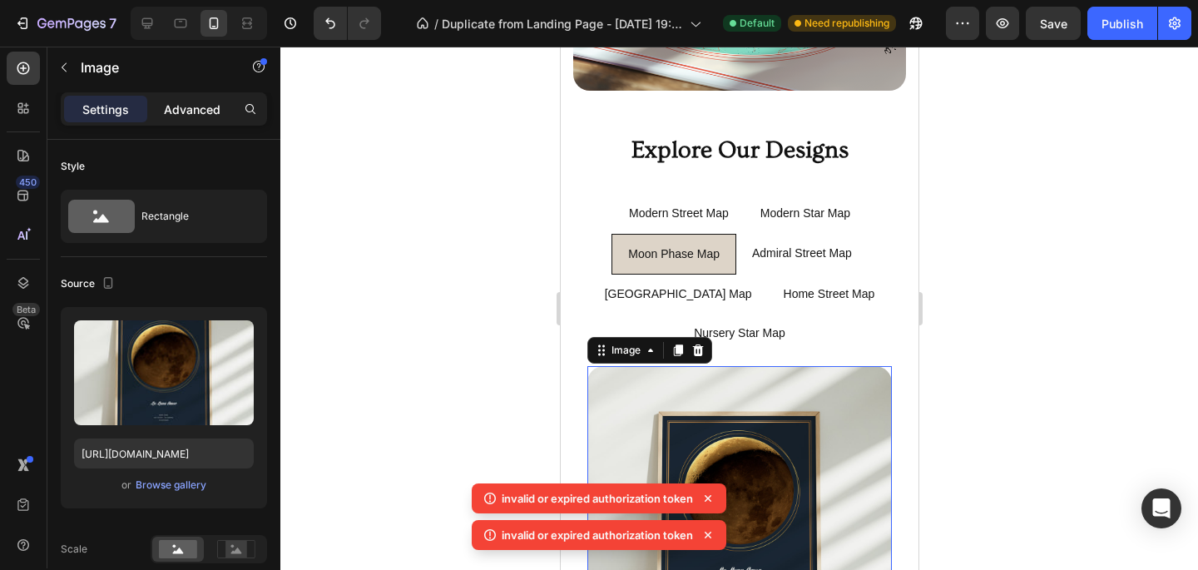
click at [205, 102] on p "Advanced" at bounding box center [192, 109] width 57 height 17
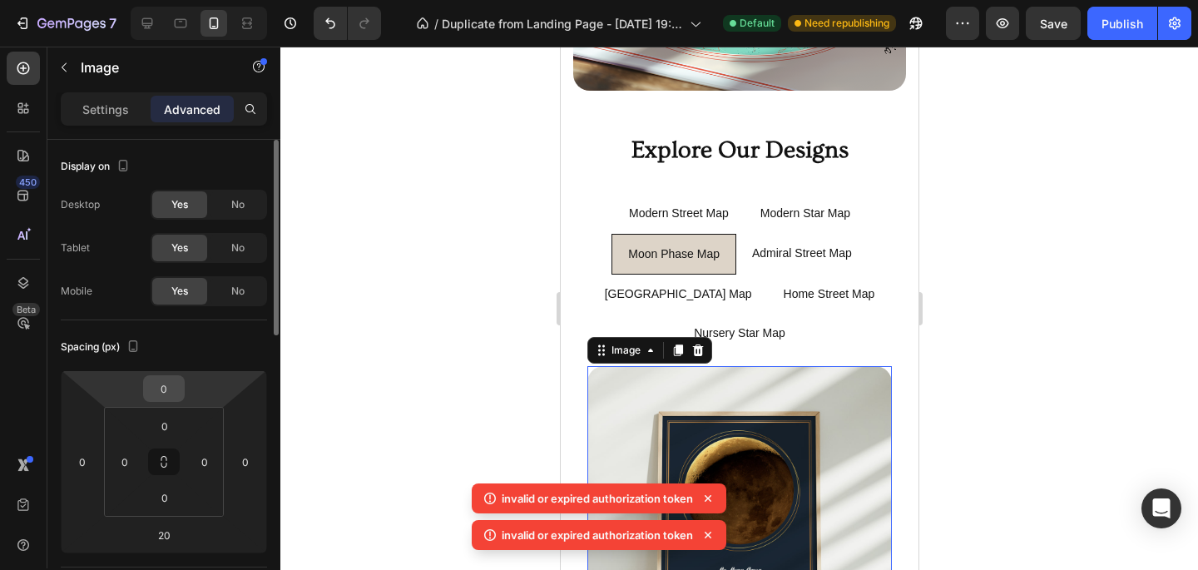
click at [177, 389] on input "0" at bounding box center [163, 388] width 33 height 25
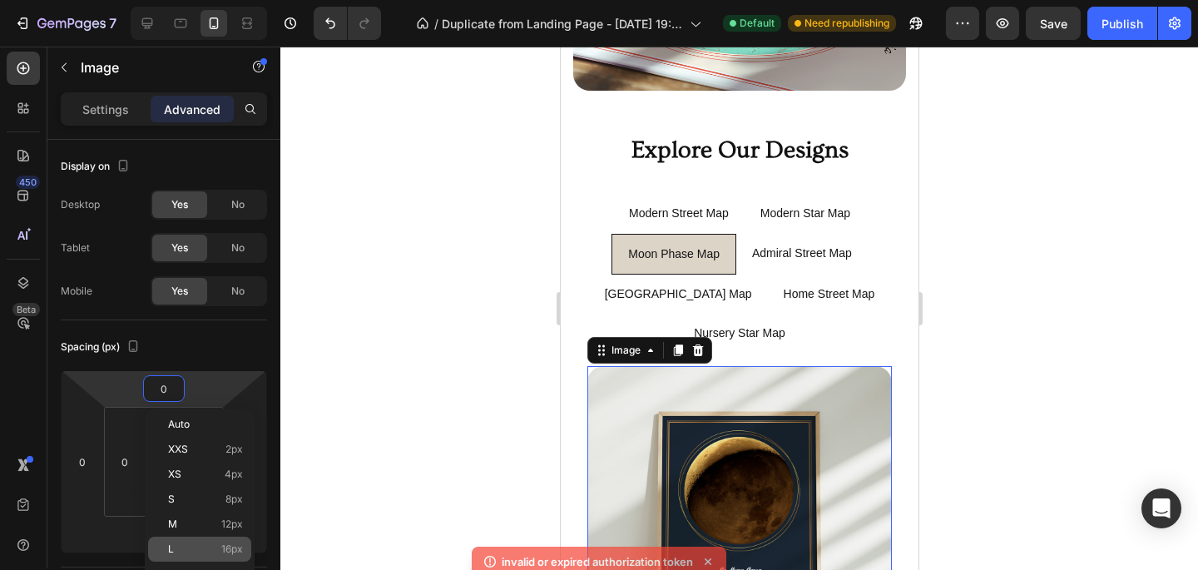
click at [208, 542] on div "L 16px" at bounding box center [199, 549] width 103 height 25
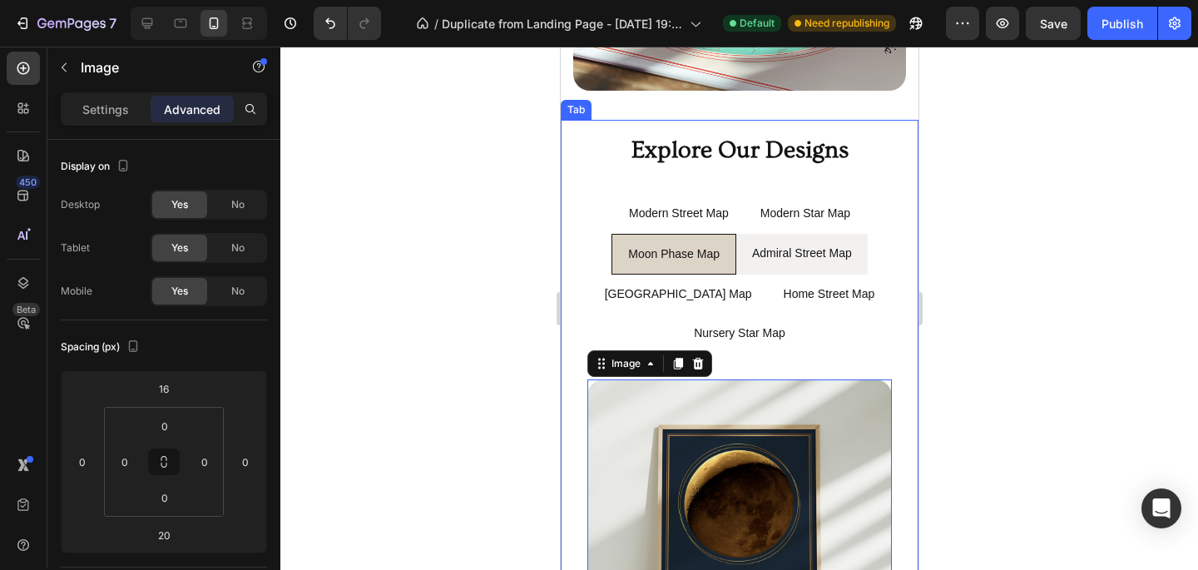
click at [740, 263] on p "Admiral Street Map" at bounding box center [801, 253] width 100 height 21
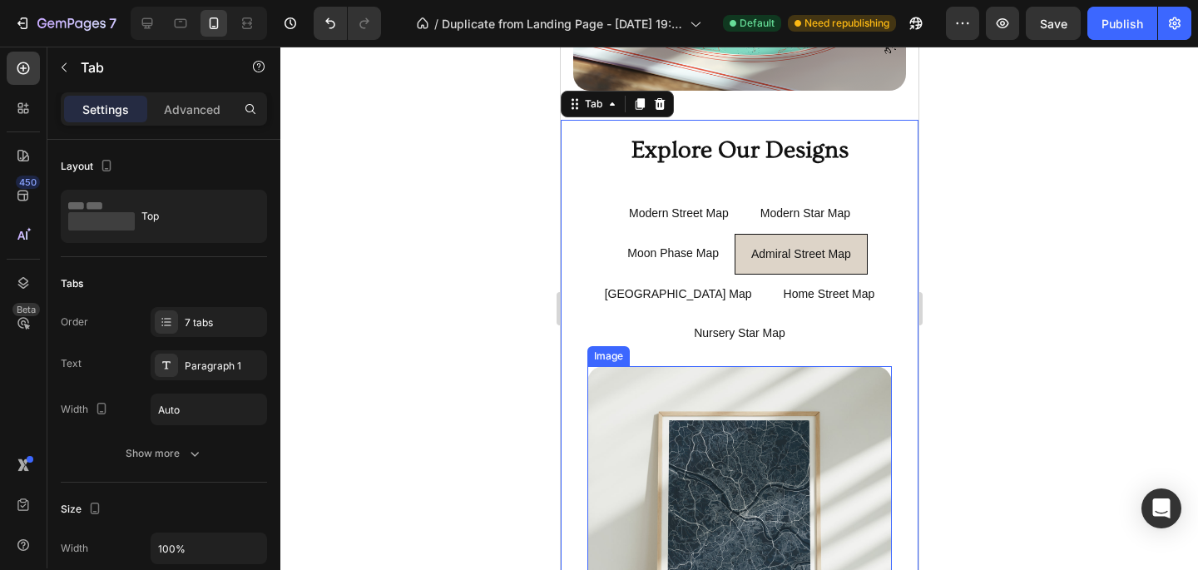
click at [688, 371] on img at bounding box center [739, 518] width 305 height 305
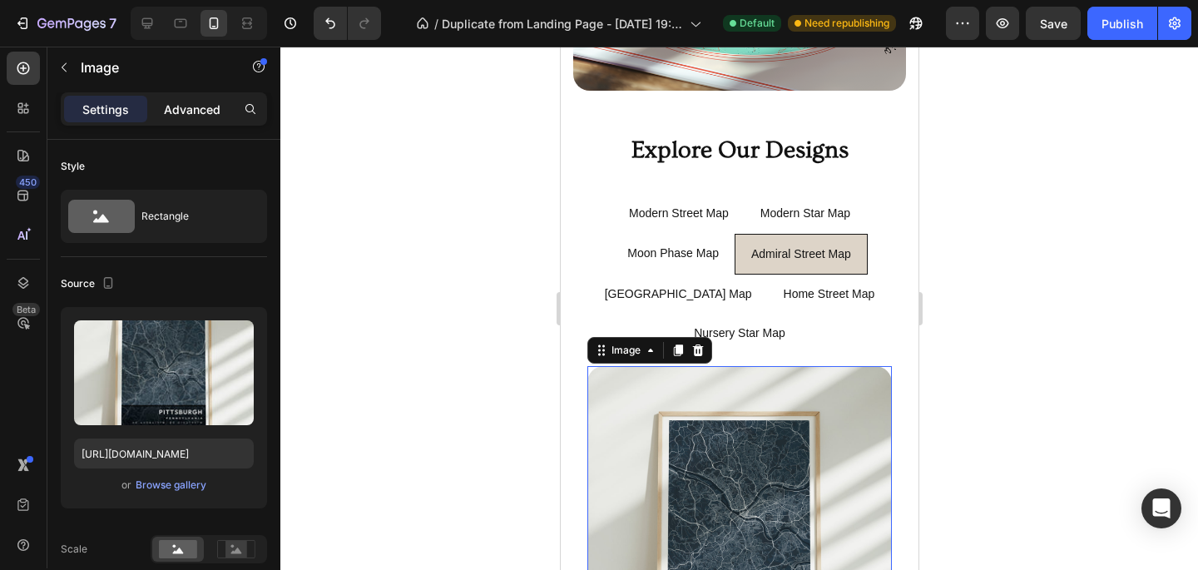
click at [186, 109] on p "Advanced" at bounding box center [192, 109] width 57 height 17
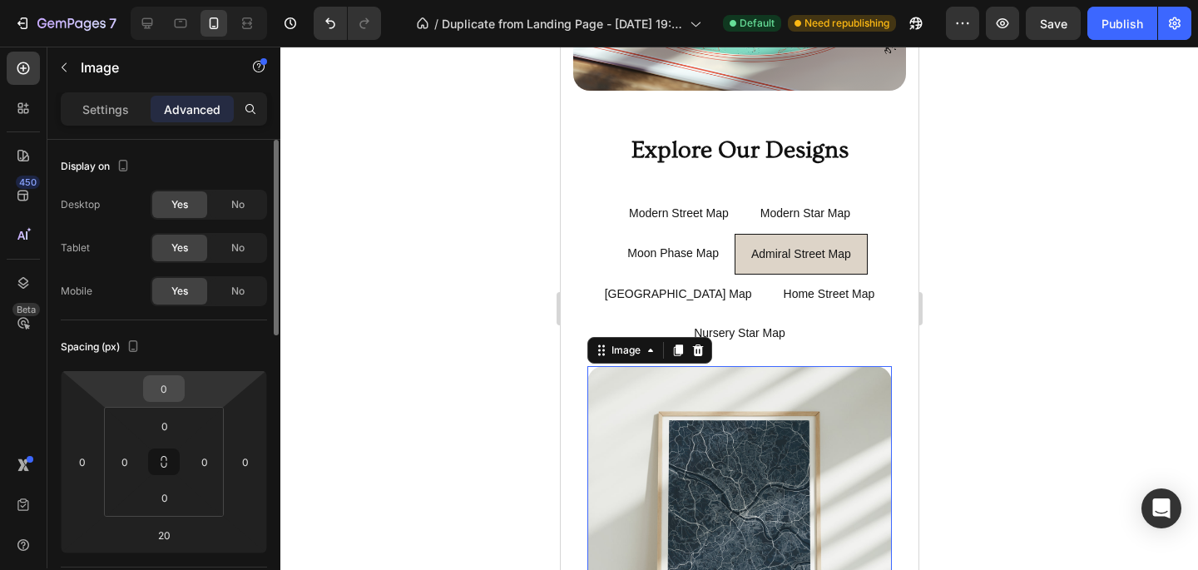
click at [168, 392] on input "0" at bounding box center [163, 388] width 33 height 25
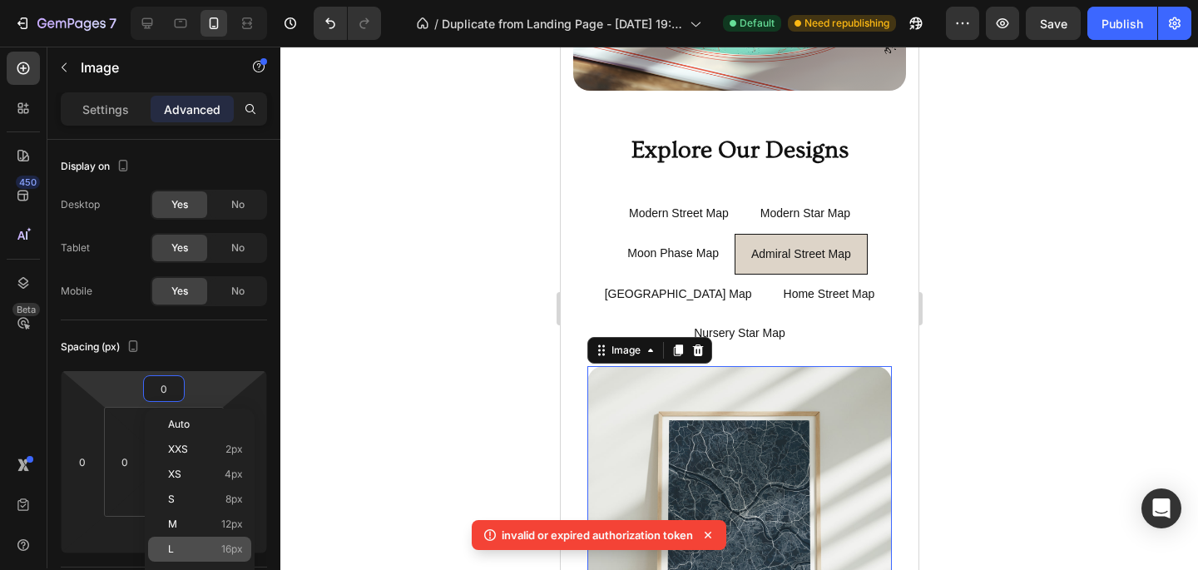
click at [182, 551] on p "L 16px" at bounding box center [205, 549] width 75 height 12
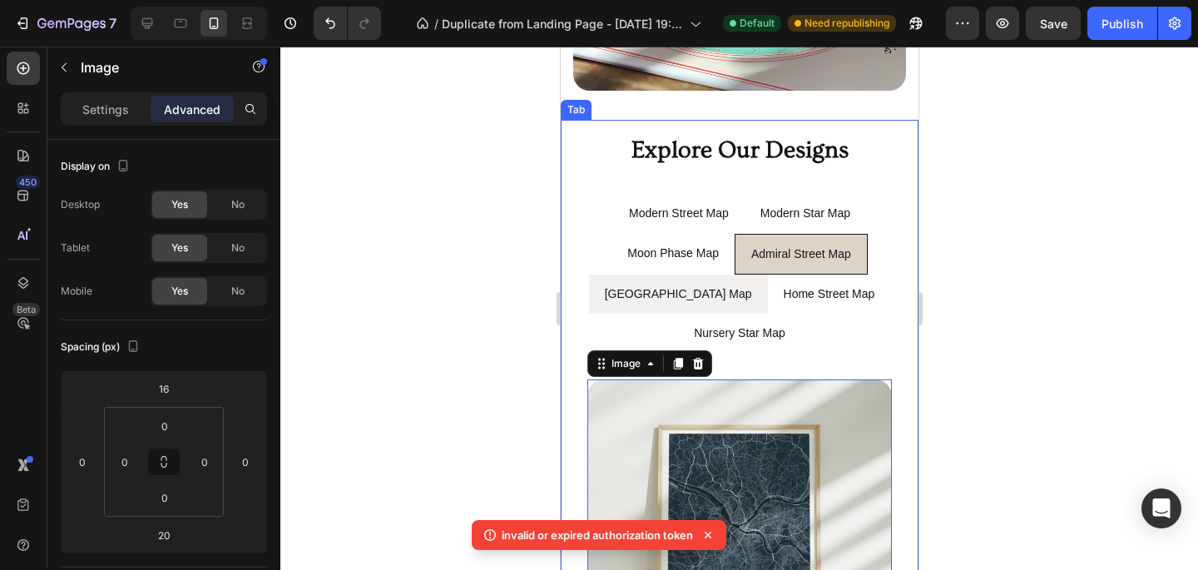
click at [725, 302] on li "[GEOGRAPHIC_DATA] Map" at bounding box center [677, 294] width 179 height 39
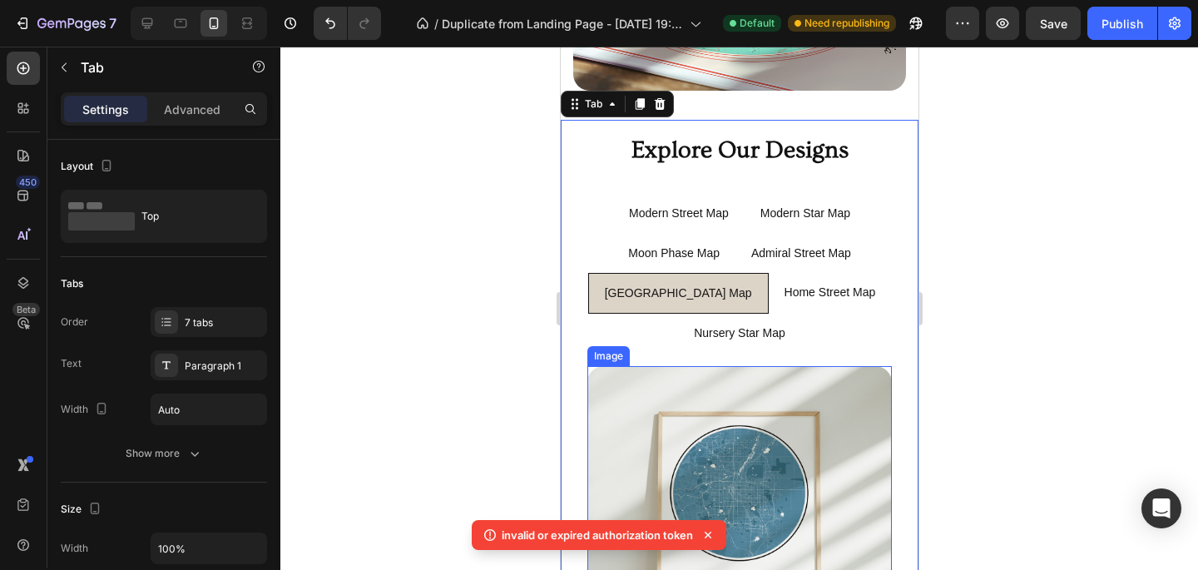
click at [723, 368] on img at bounding box center [739, 518] width 305 height 305
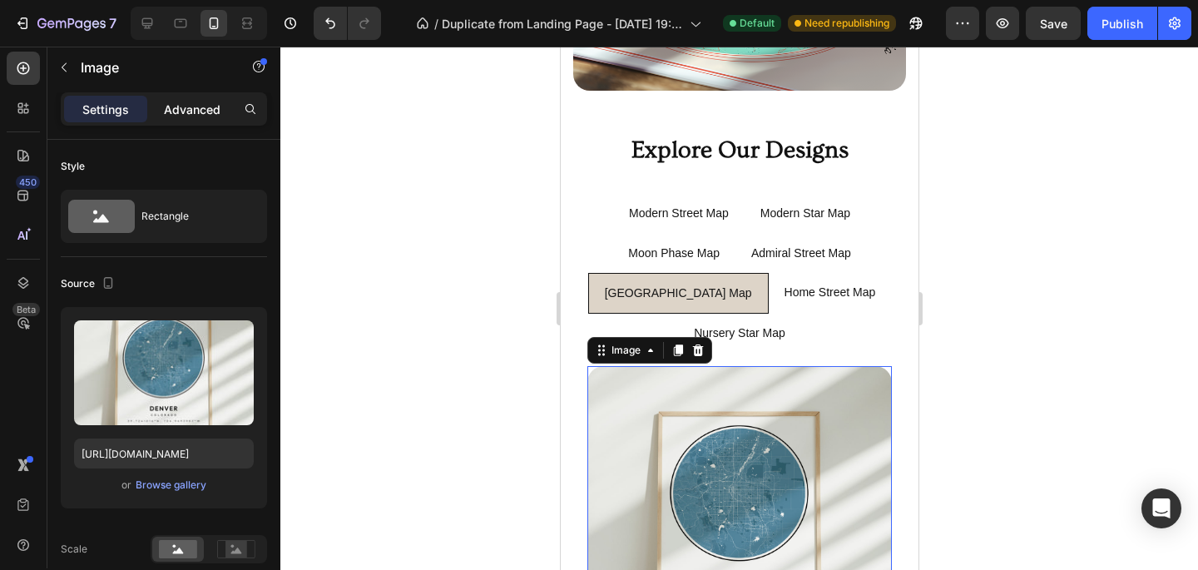
click at [195, 118] on div "Advanced" at bounding box center [192, 109] width 83 height 27
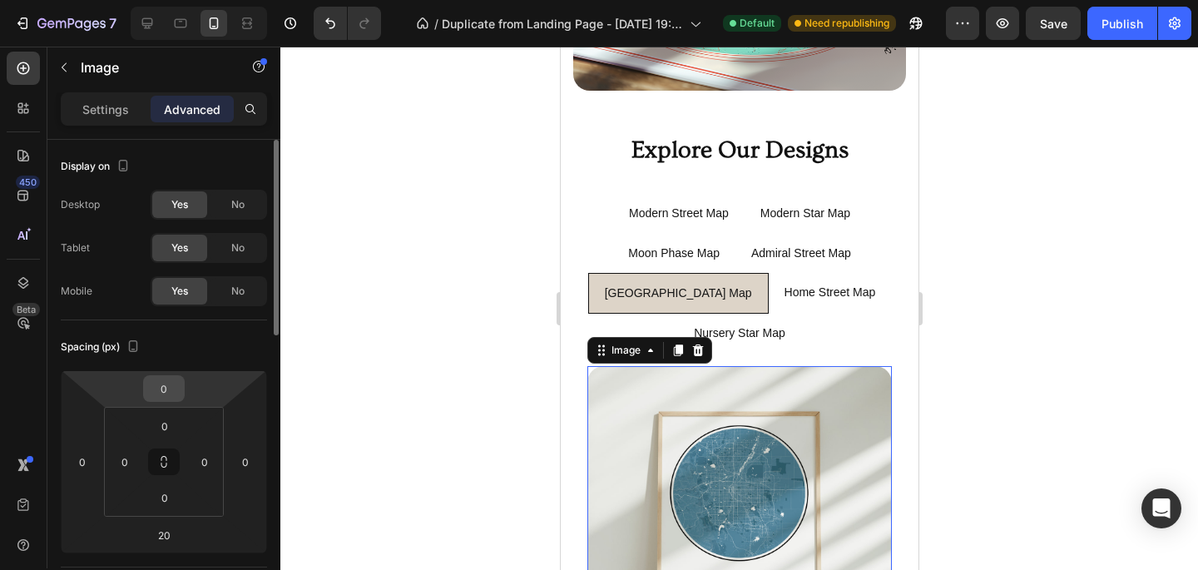
click at [169, 389] on input "0" at bounding box center [163, 388] width 33 height 25
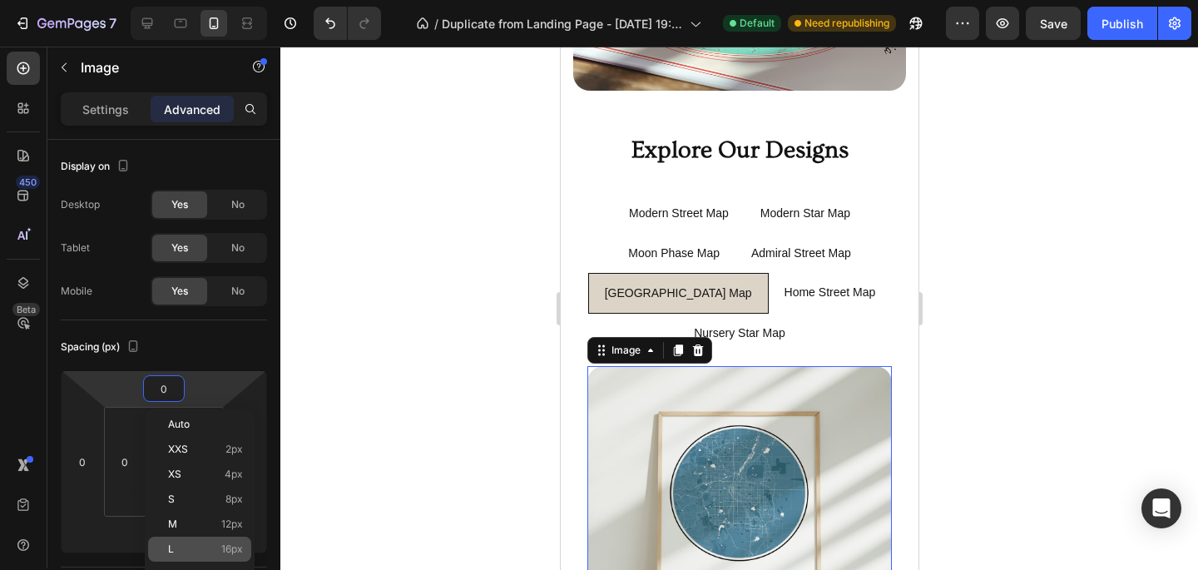
click at [187, 543] on p "L 16px" at bounding box center [205, 549] width 75 height 12
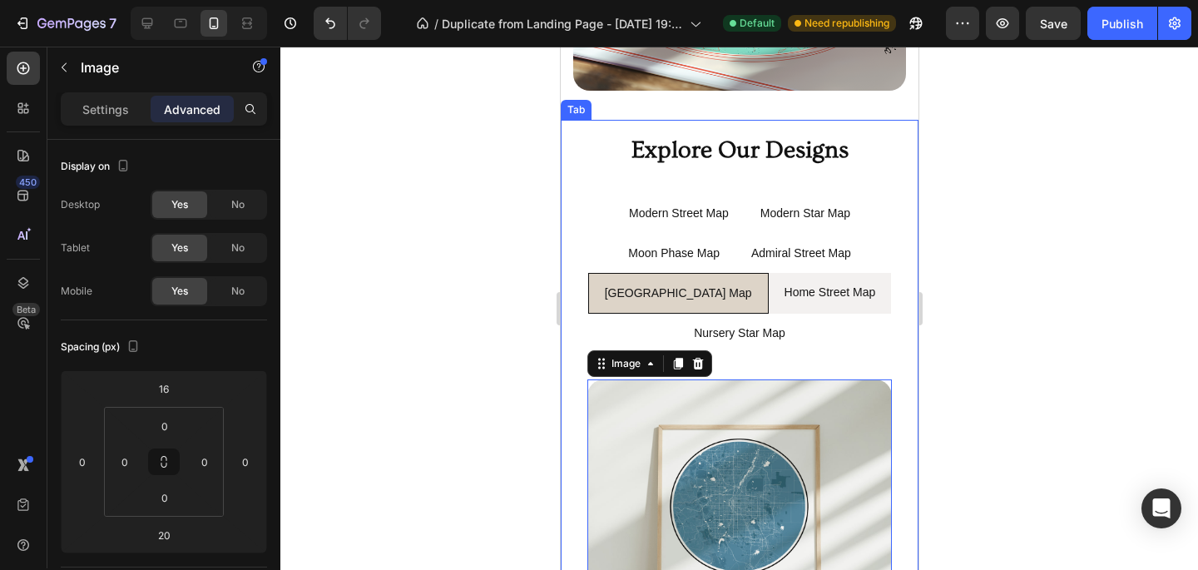
click at [740, 300] on p "Home Street Map" at bounding box center [830, 292] width 92 height 21
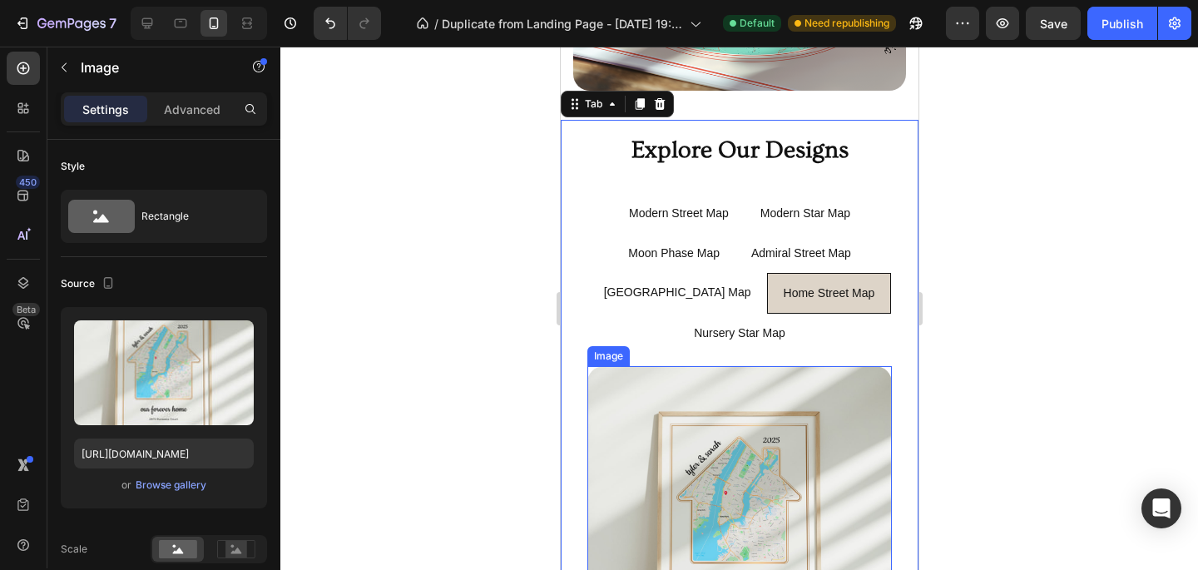
click at [740, 372] on img at bounding box center [739, 518] width 305 height 305
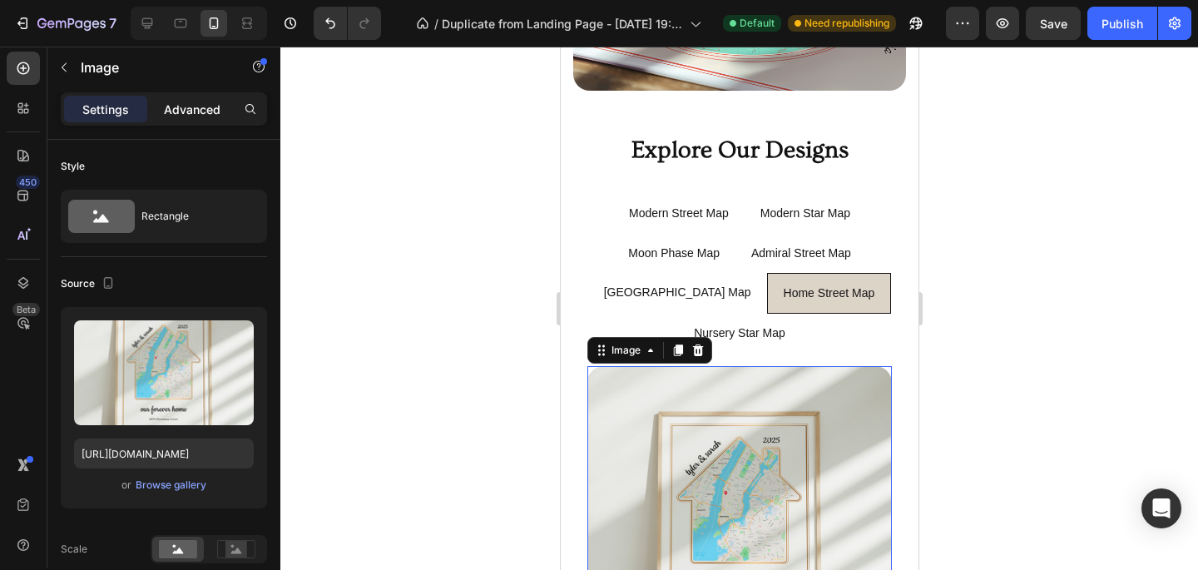
click at [205, 107] on p "Advanced" at bounding box center [192, 109] width 57 height 17
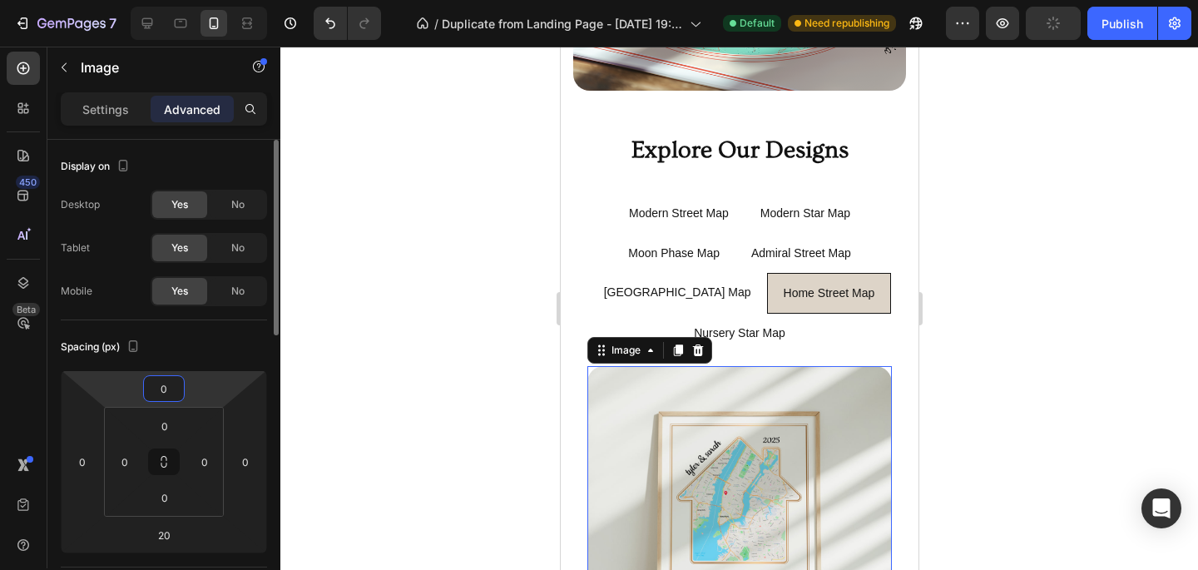
click at [173, 388] on input "0" at bounding box center [163, 388] width 33 height 25
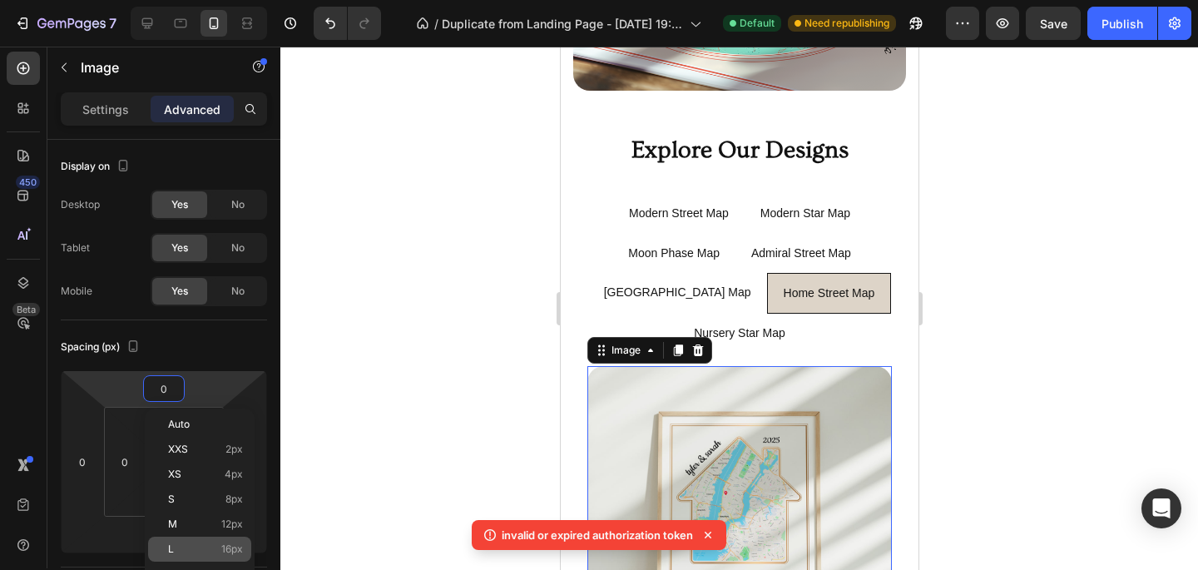
click at [194, 543] on p "L 16px" at bounding box center [205, 549] width 75 height 12
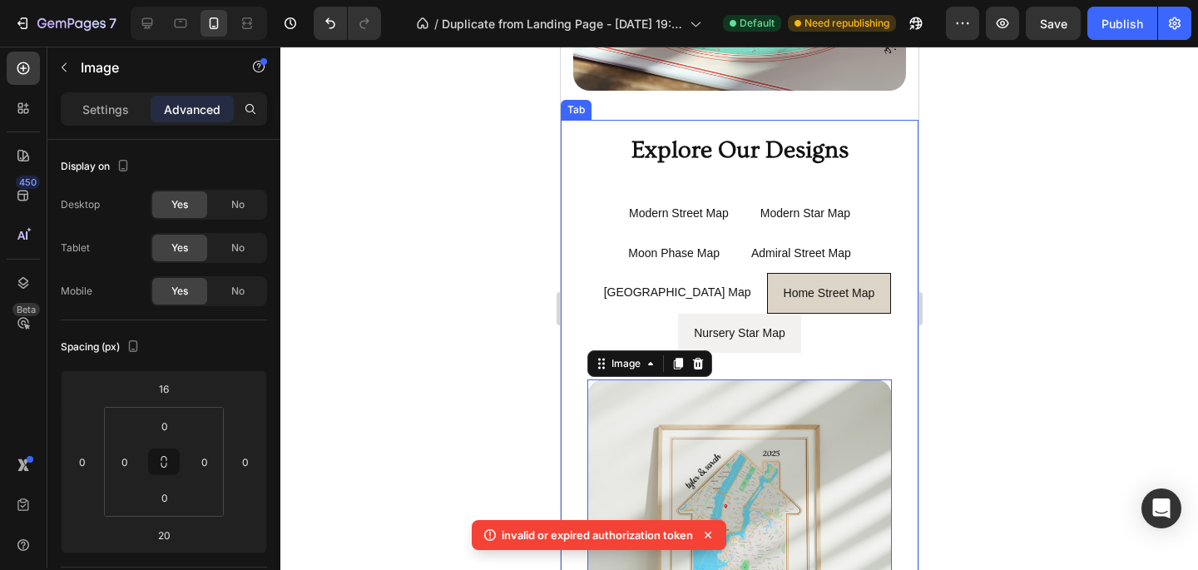
click at [740, 335] on div "Nursery Star Map" at bounding box center [739, 333] width 97 height 26
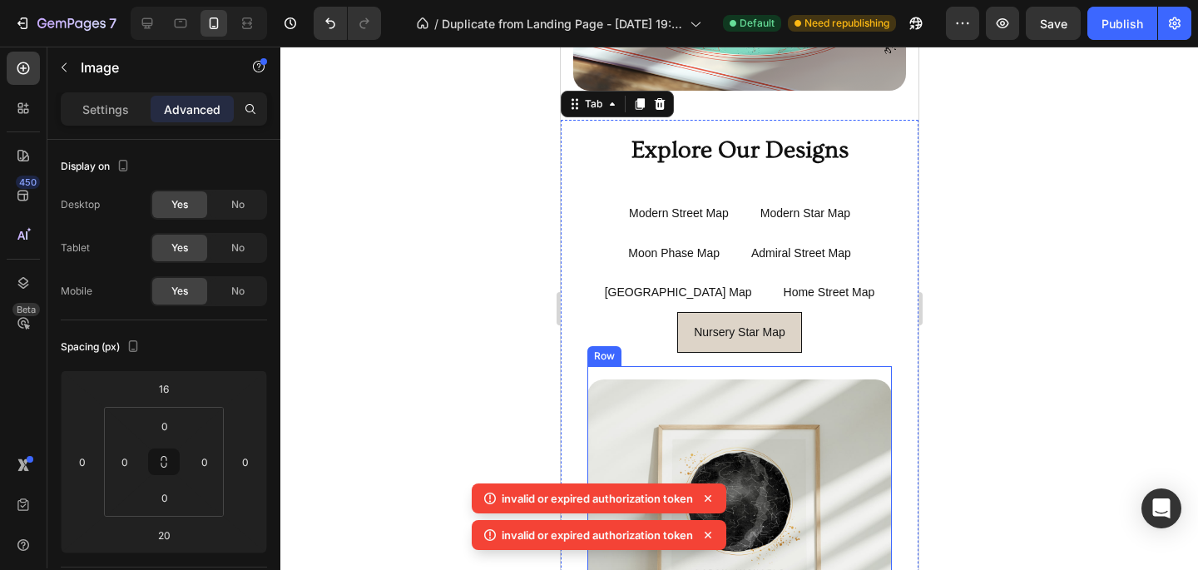
click at [740, 388] on img at bounding box center [739, 531] width 305 height 305
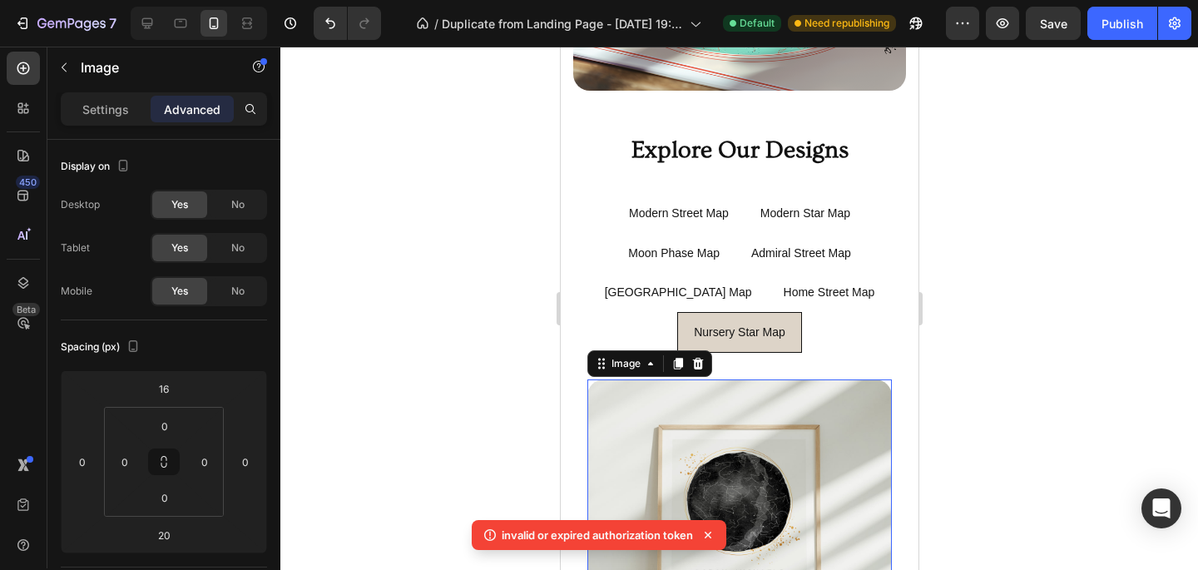
click at [382, 280] on div at bounding box center [739, 308] width 918 height 523
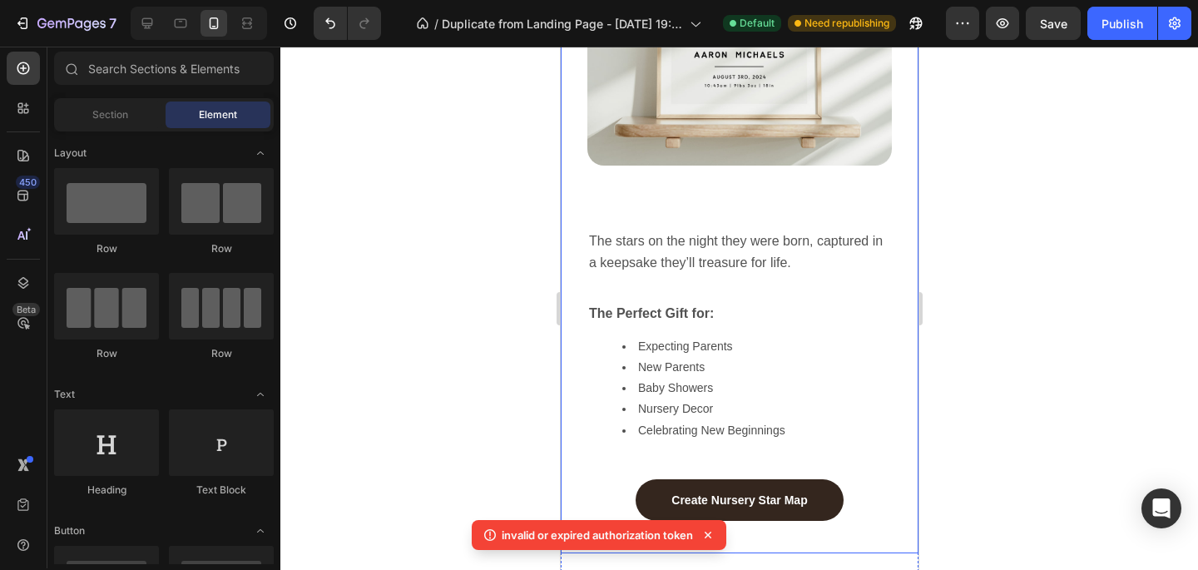
scroll to position [1554, 0]
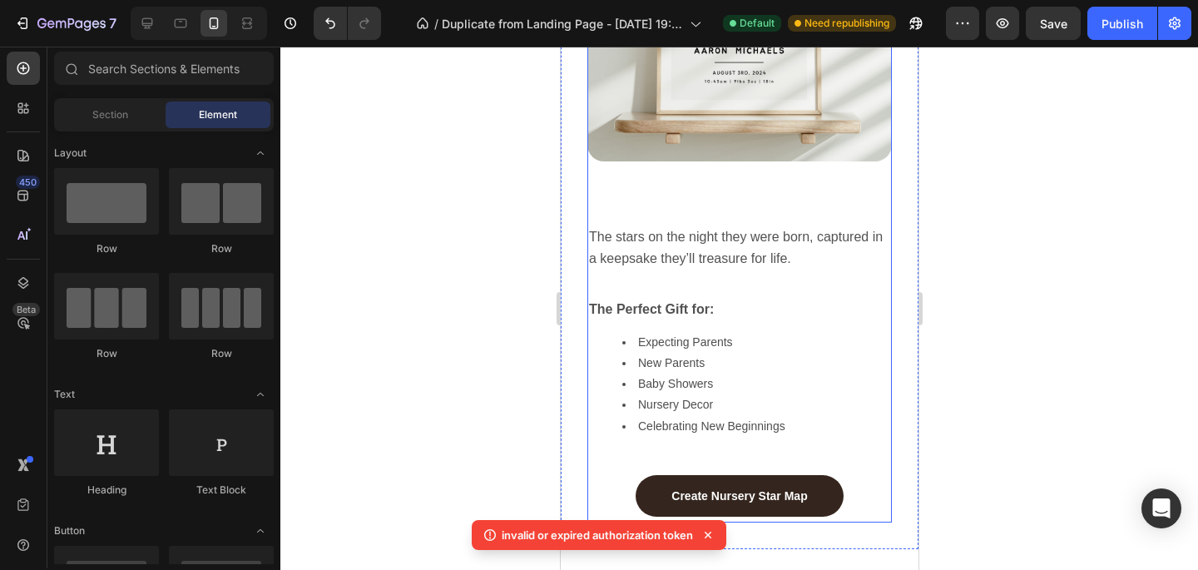
click at [717, 217] on div "The stars on the night they were born, captured in a keepsake they’ll treasure …" at bounding box center [739, 356] width 305 height 331
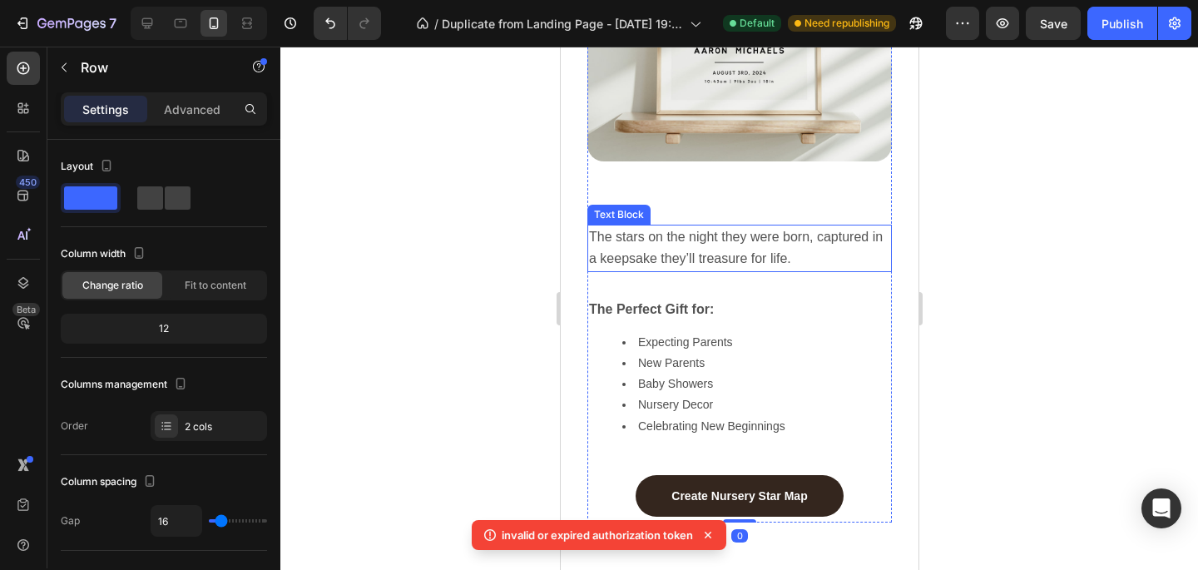
click at [716, 241] on span "The stars on the night they were born, captured in a keepsake they’ll treasure …" at bounding box center [737, 248] width 298 height 36
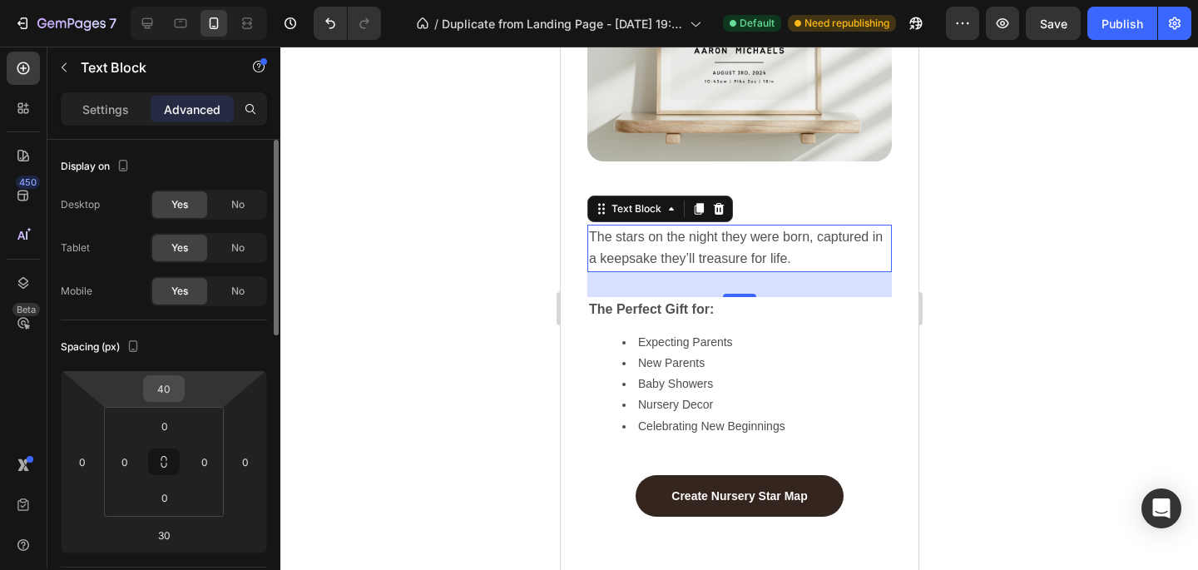
click at [167, 386] on input "40" at bounding box center [163, 388] width 33 height 25
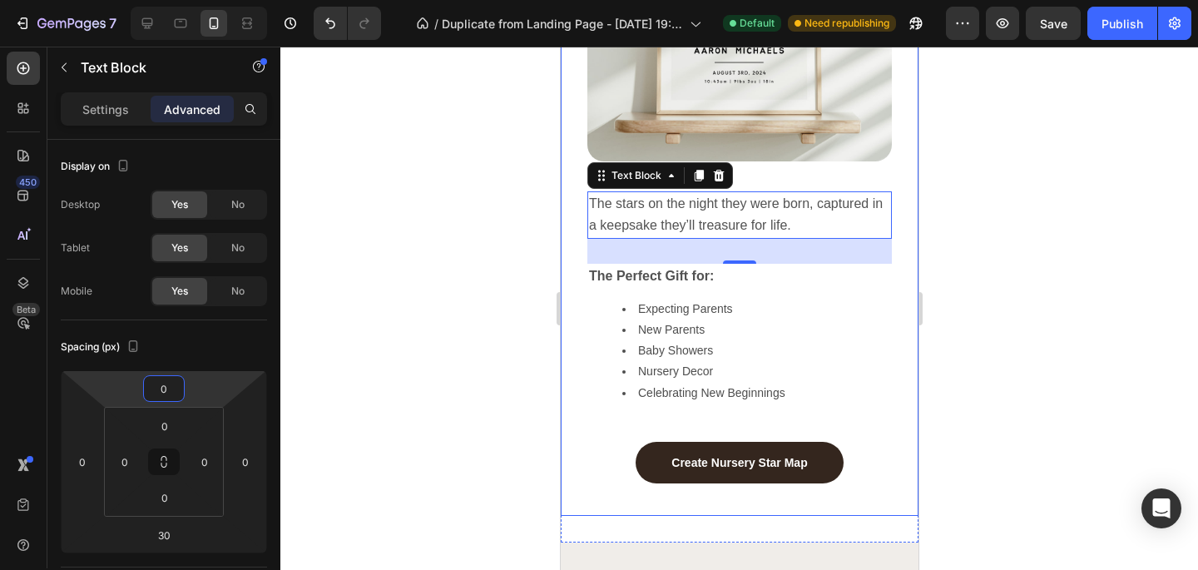
click at [501, 302] on div at bounding box center [739, 308] width 918 height 523
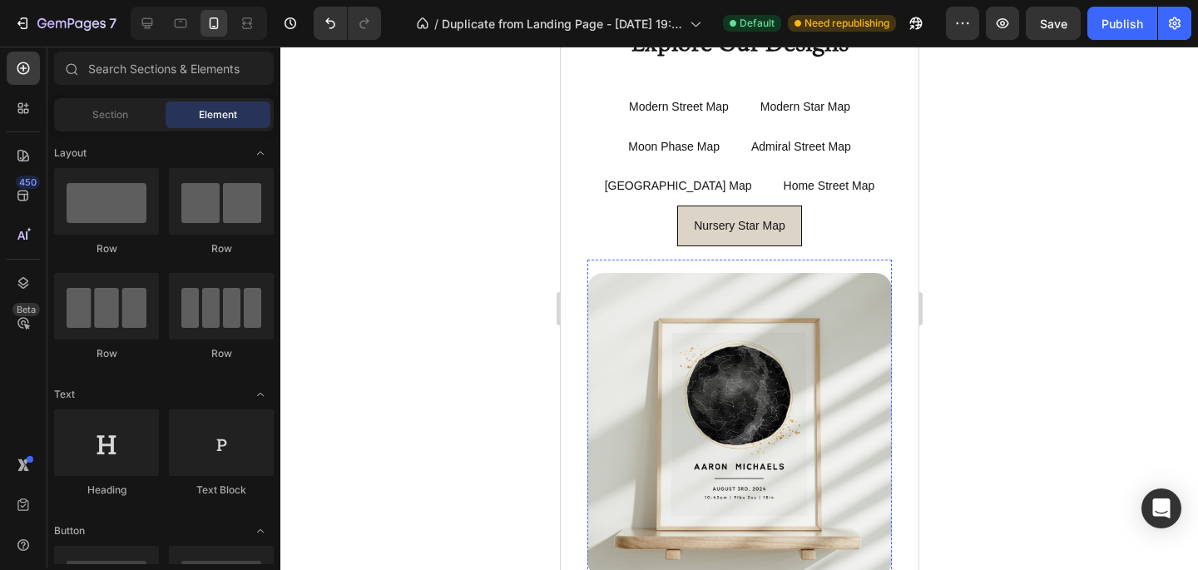
scroll to position [1141, 0]
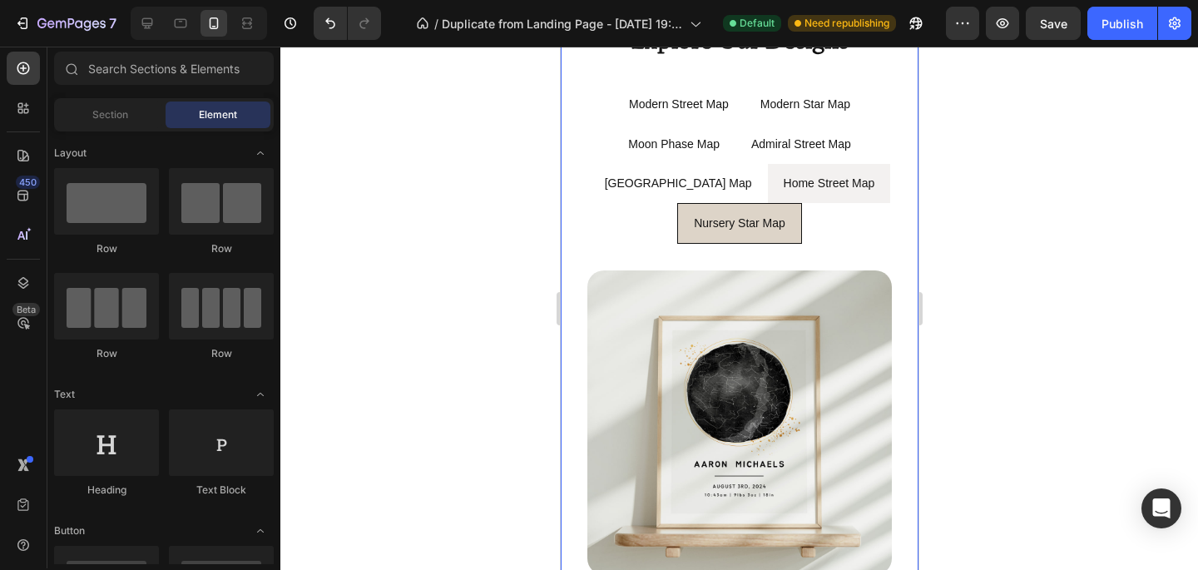
click at [740, 196] on li "Home Street Map" at bounding box center [828, 183] width 123 height 39
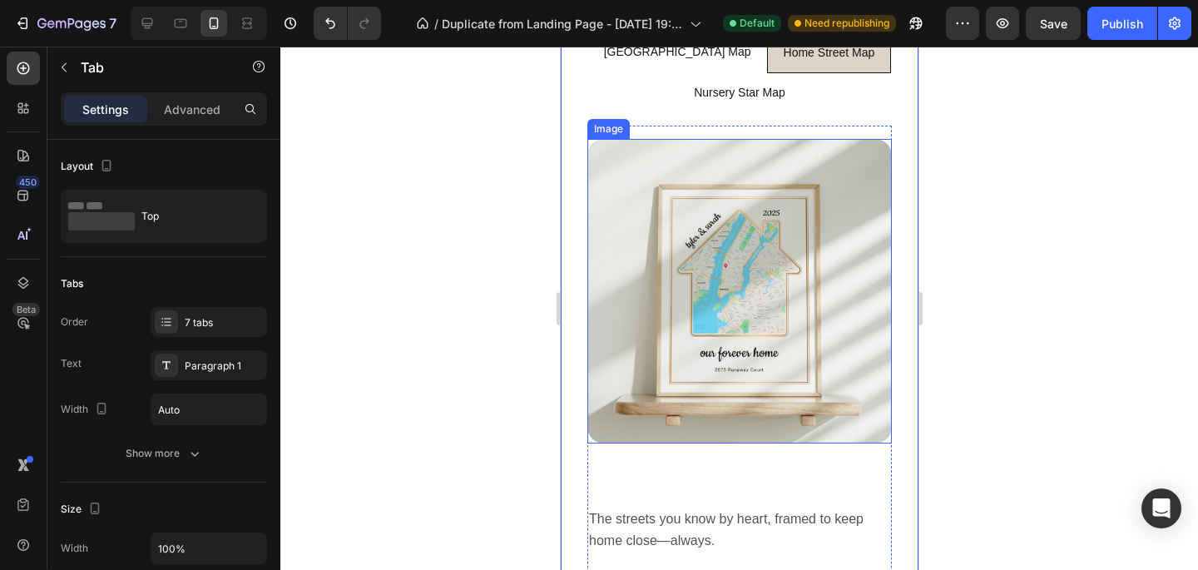
scroll to position [1405, 0]
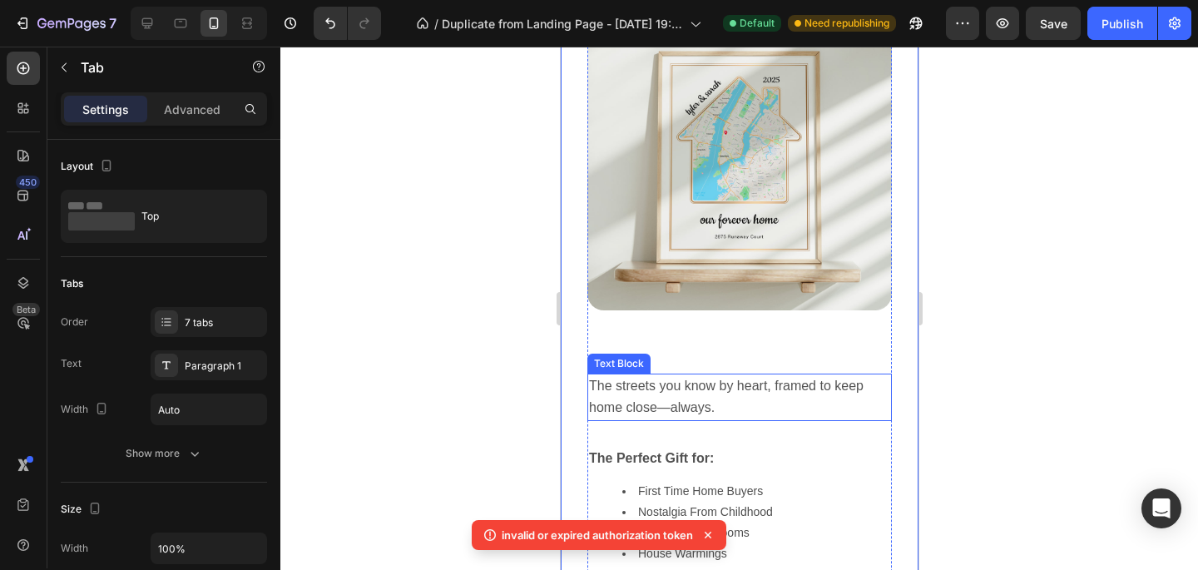
click at [740, 394] on p "The streets you know by heart, framed to keep home close—always." at bounding box center [738, 396] width 301 height 43
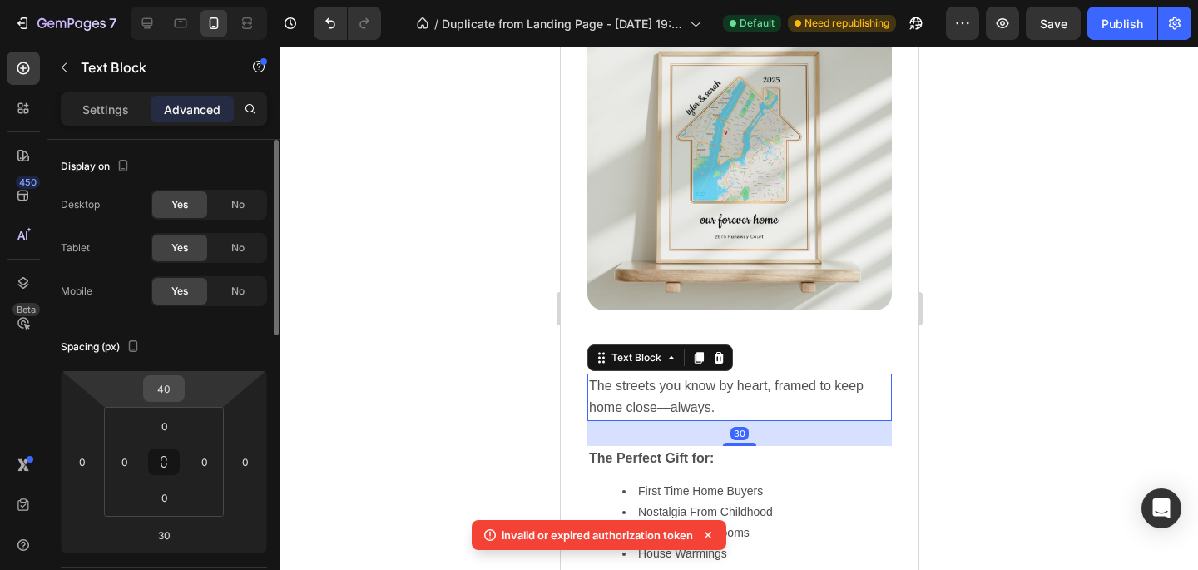
click at [159, 387] on input "40" at bounding box center [163, 388] width 33 height 25
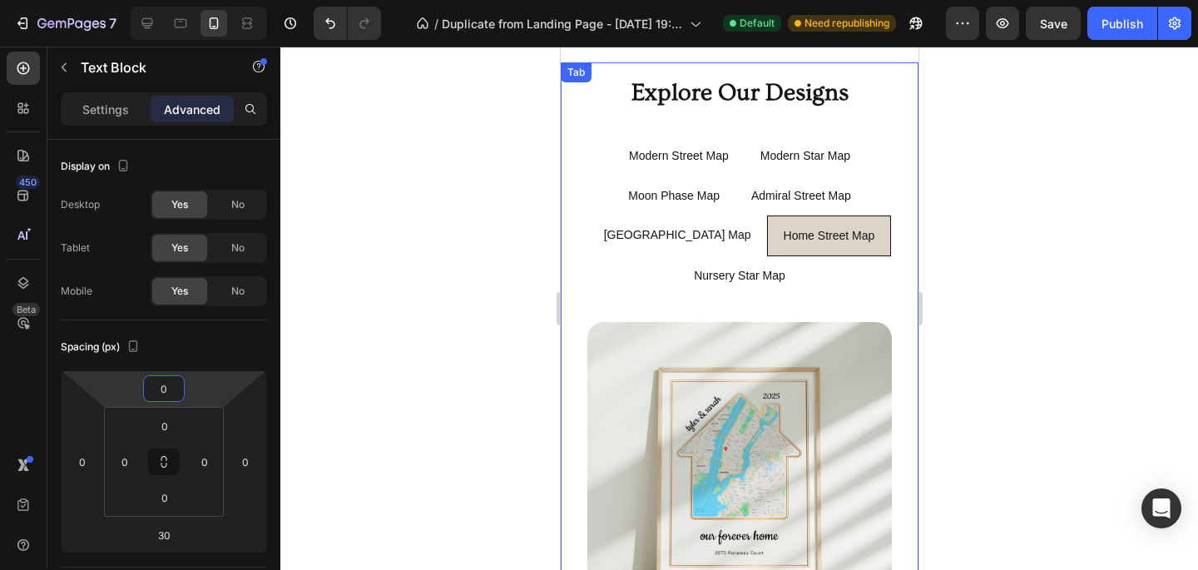
scroll to position [1034, 0]
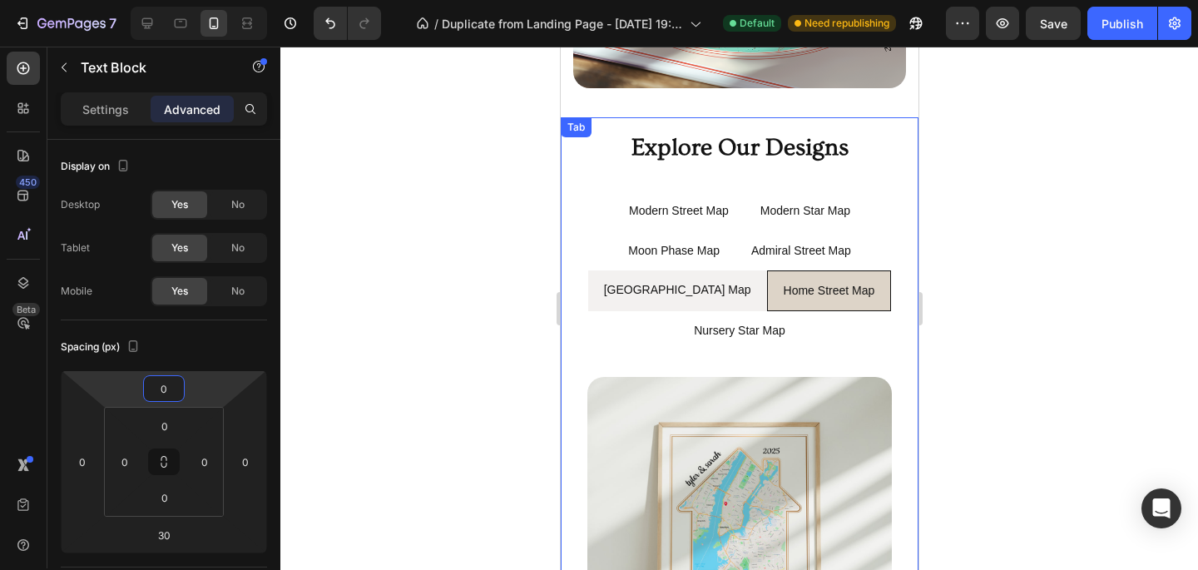
click at [713, 300] on div "[GEOGRAPHIC_DATA] Map" at bounding box center [677, 290] width 152 height 26
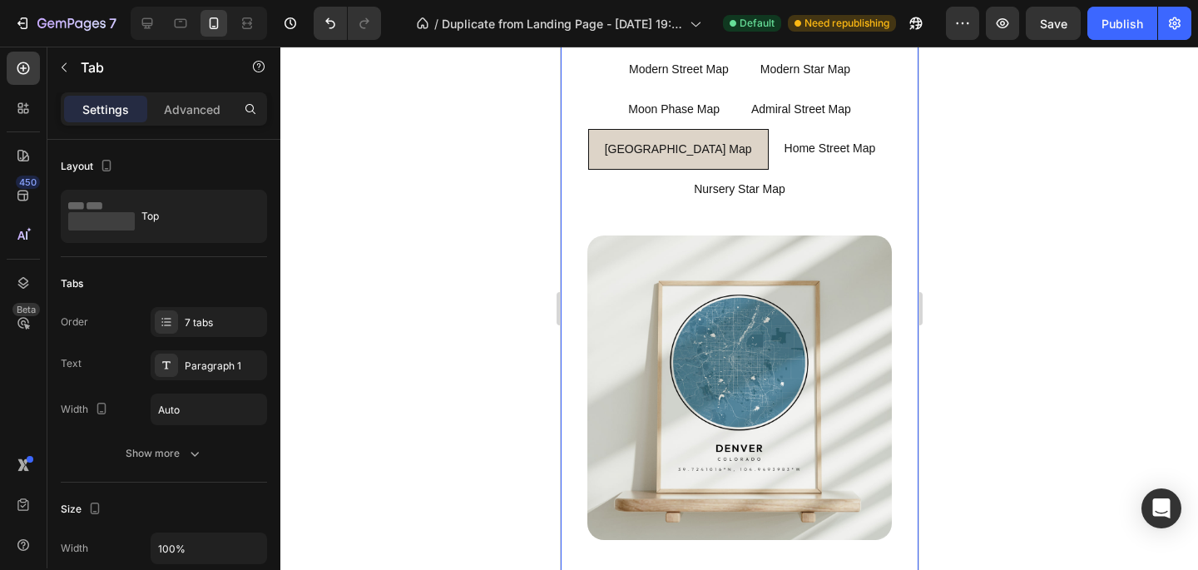
scroll to position [1490, 0]
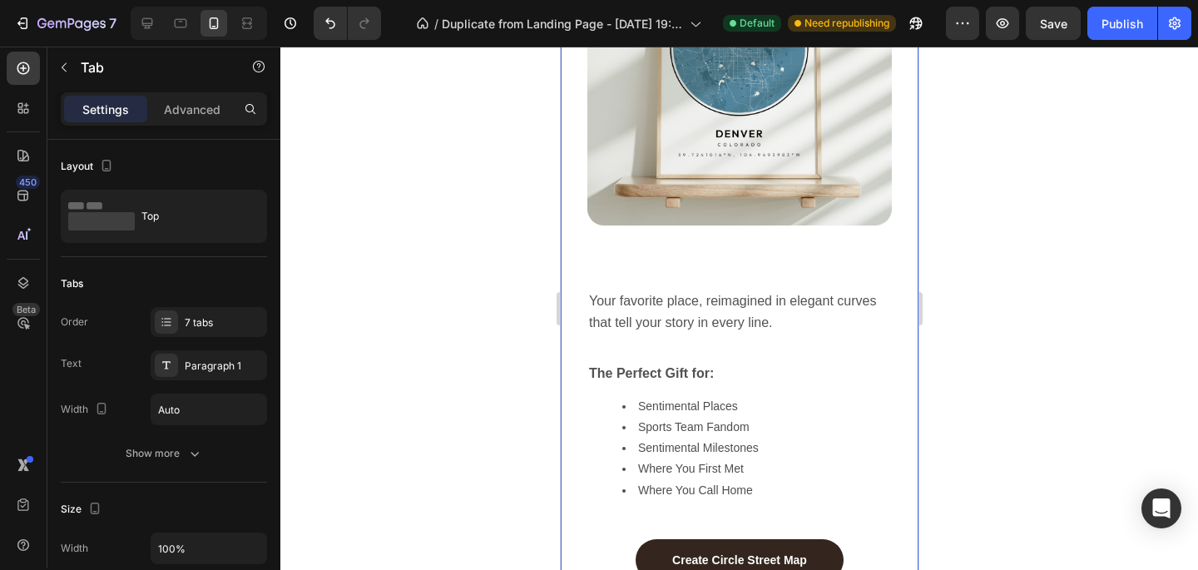
click at [712, 302] on span "Your favorite place, reimagined in elegant curves that tell your story in every…" at bounding box center [733, 312] width 291 height 36
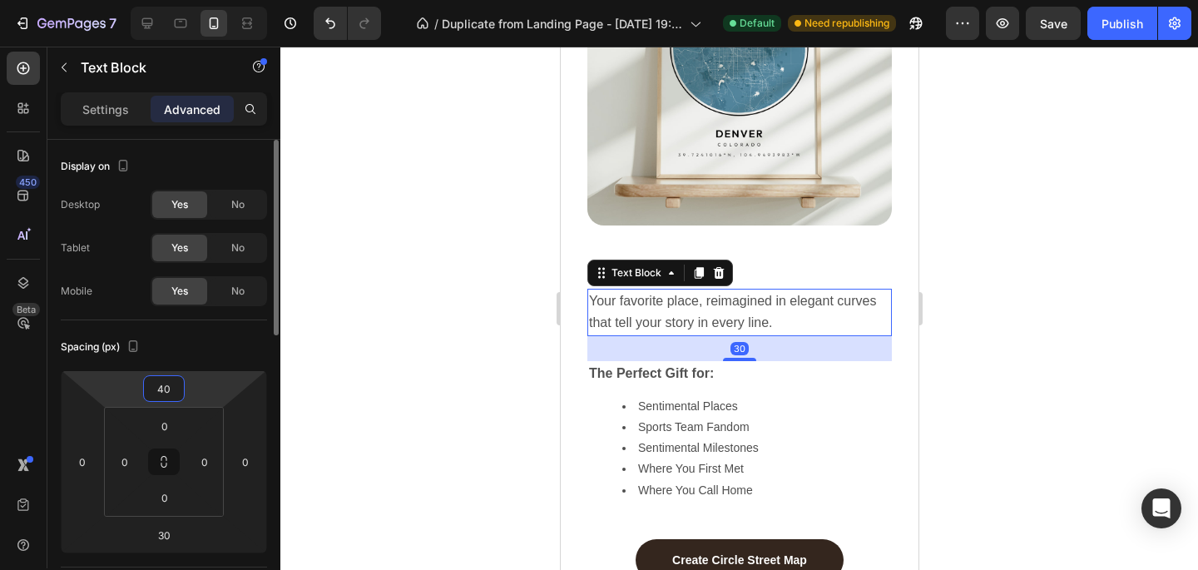
click at [166, 379] on input "40" at bounding box center [163, 388] width 33 height 25
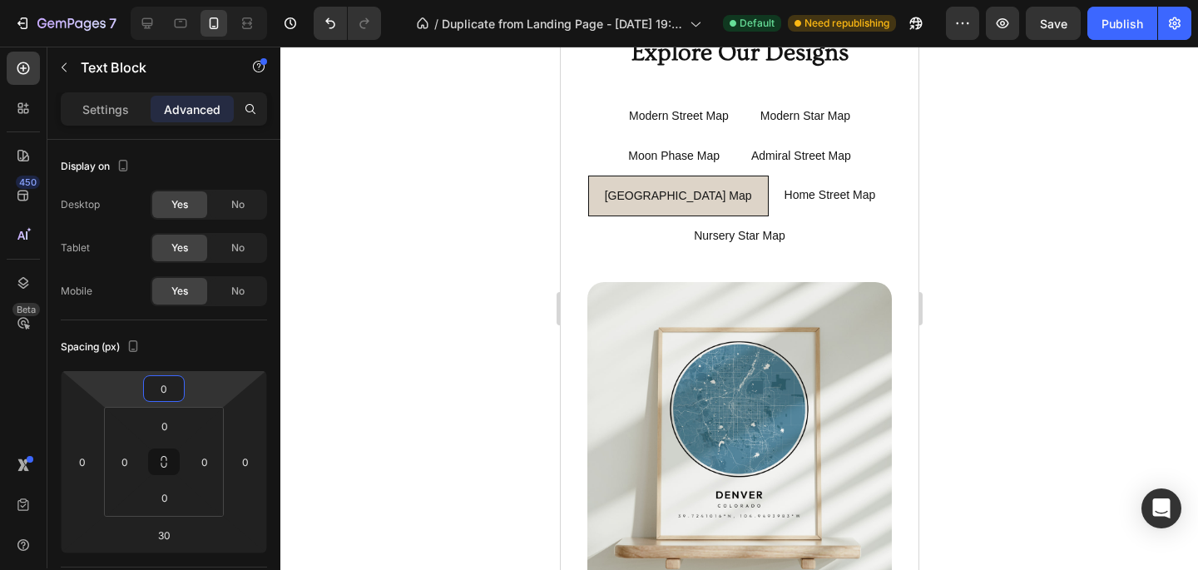
scroll to position [1037, 0]
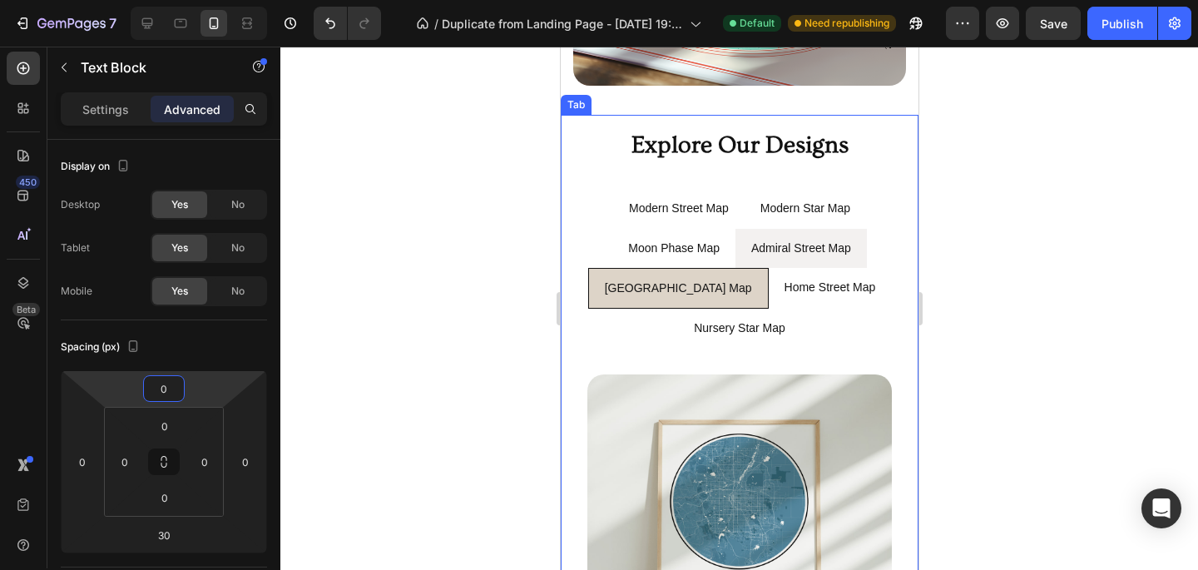
click at [740, 261] on li "Admiral Street Map" at bounding box center [800, 248] width 131 height 39
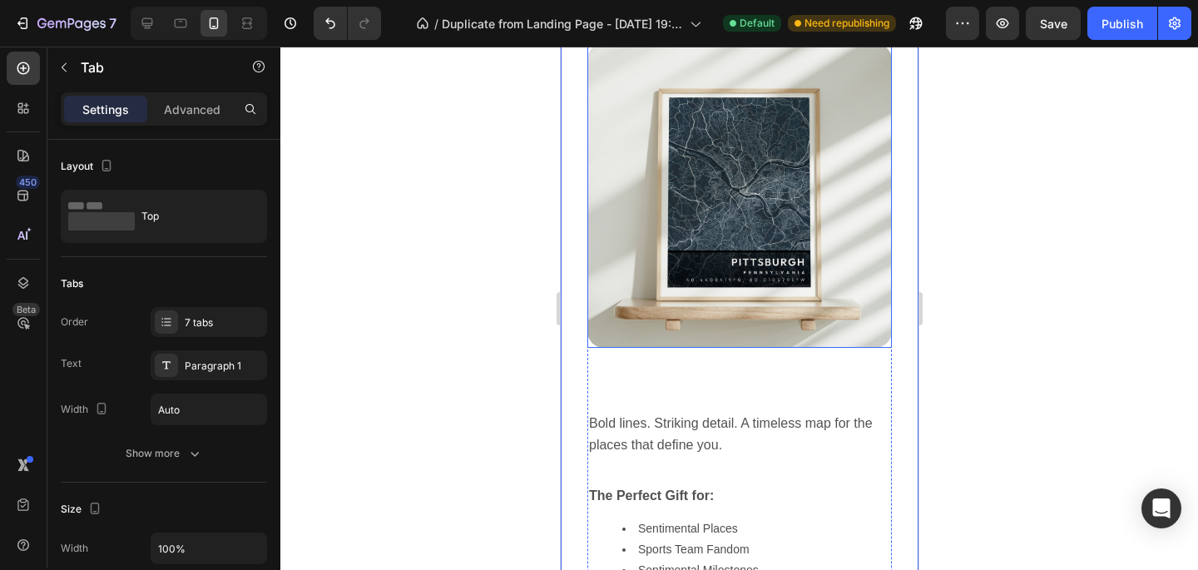
scroll to position [1536, 0]
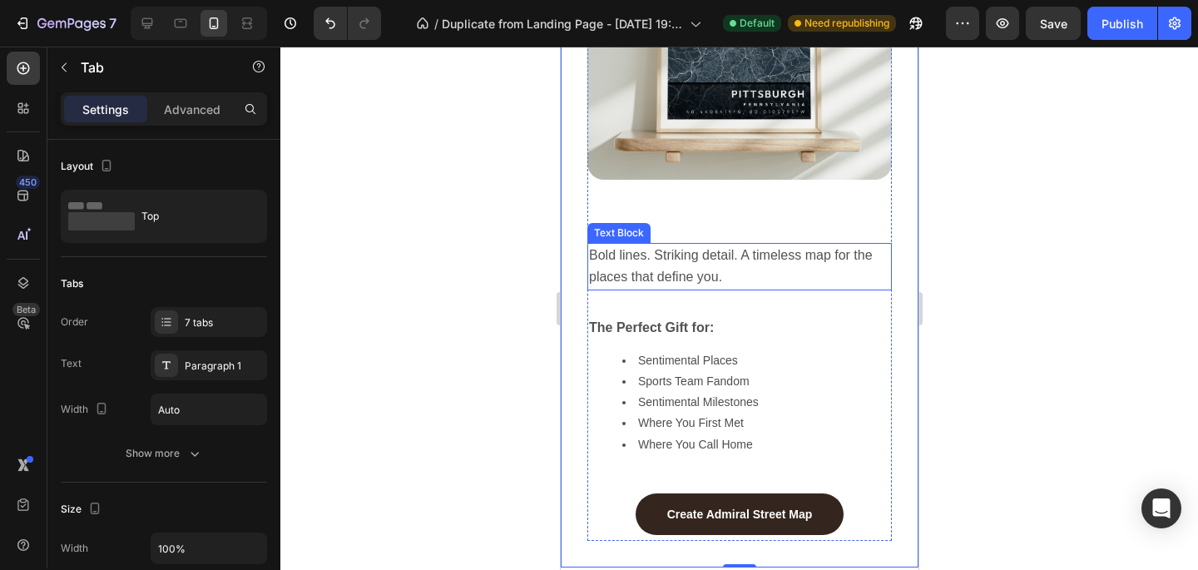
click at [716, 266] on p "Bold lines. Striking detail. A timeless map for the places that define you." at bounding box center [738, 266] width 301 height 43
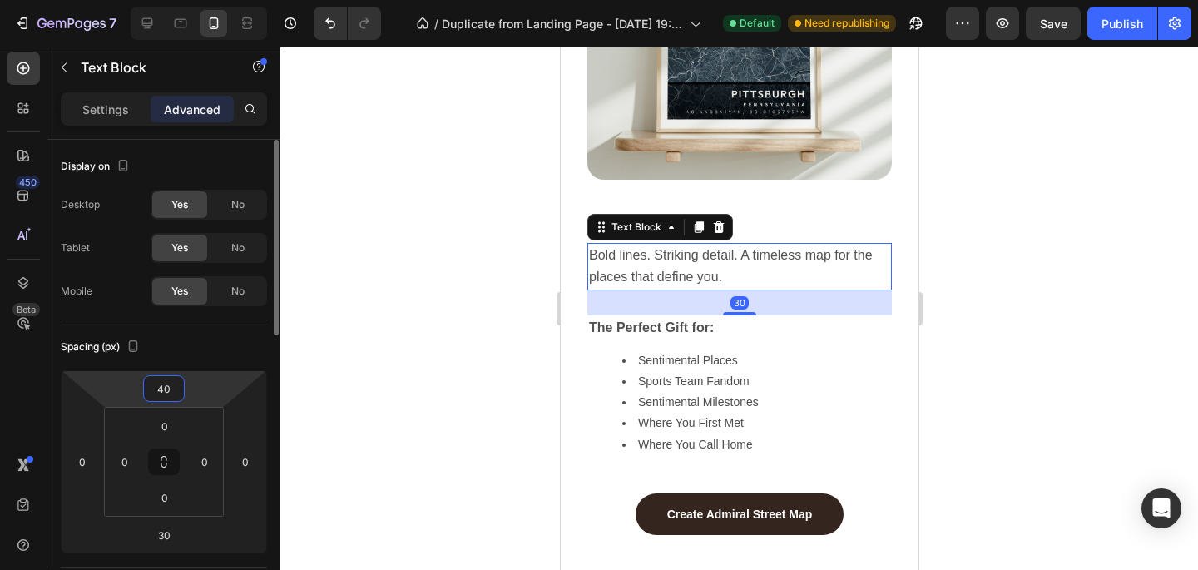
click at [173, 377] on input "40" at bounding box center [163, 388] width 33 height 25
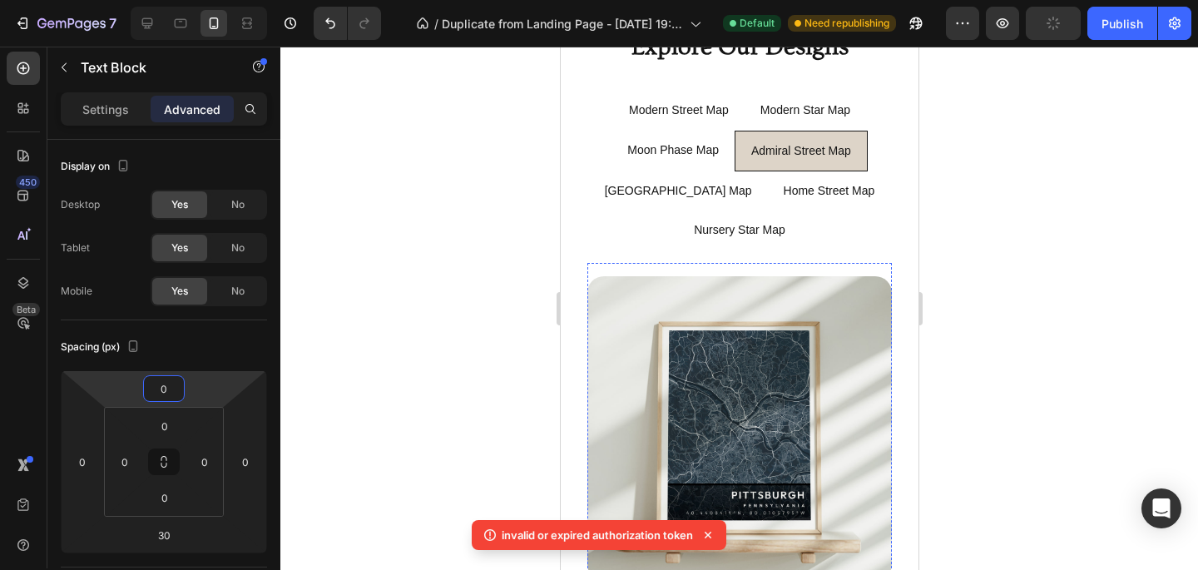
scroll to position [1116, 0]
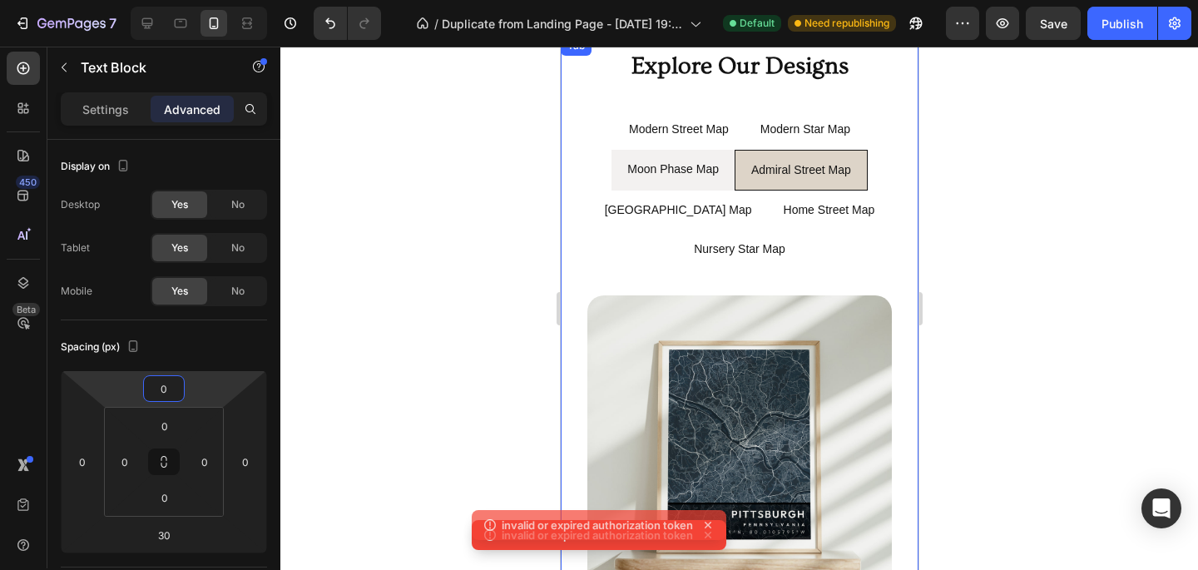
click at [708, 181] on div "Moon Phase Map" at bounding box center [672, 169] width 97 height 27
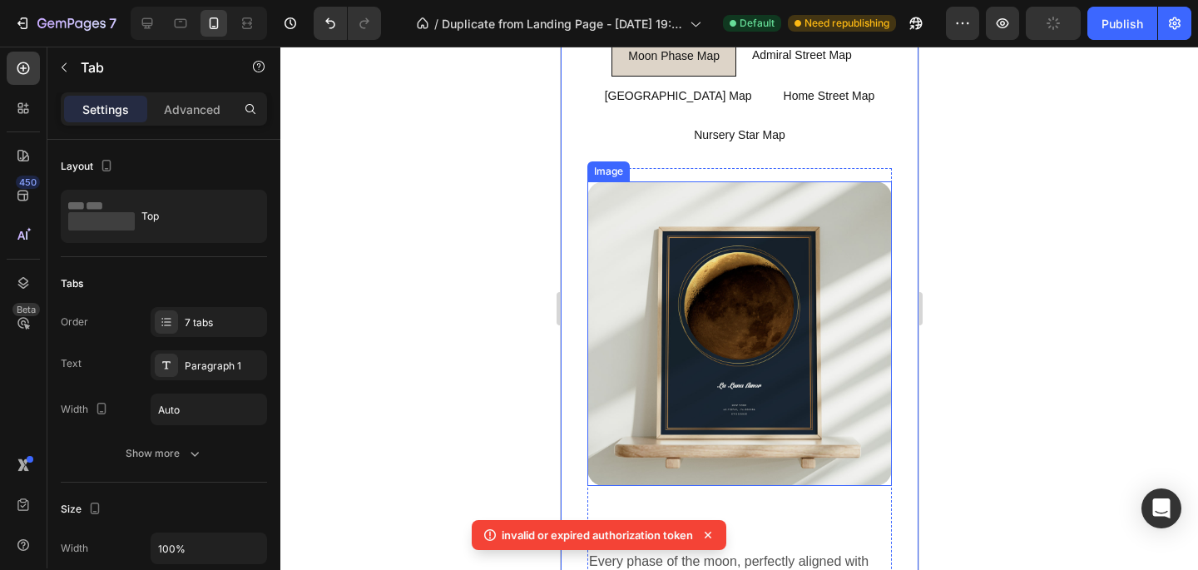
scroll to position [1549, 0]
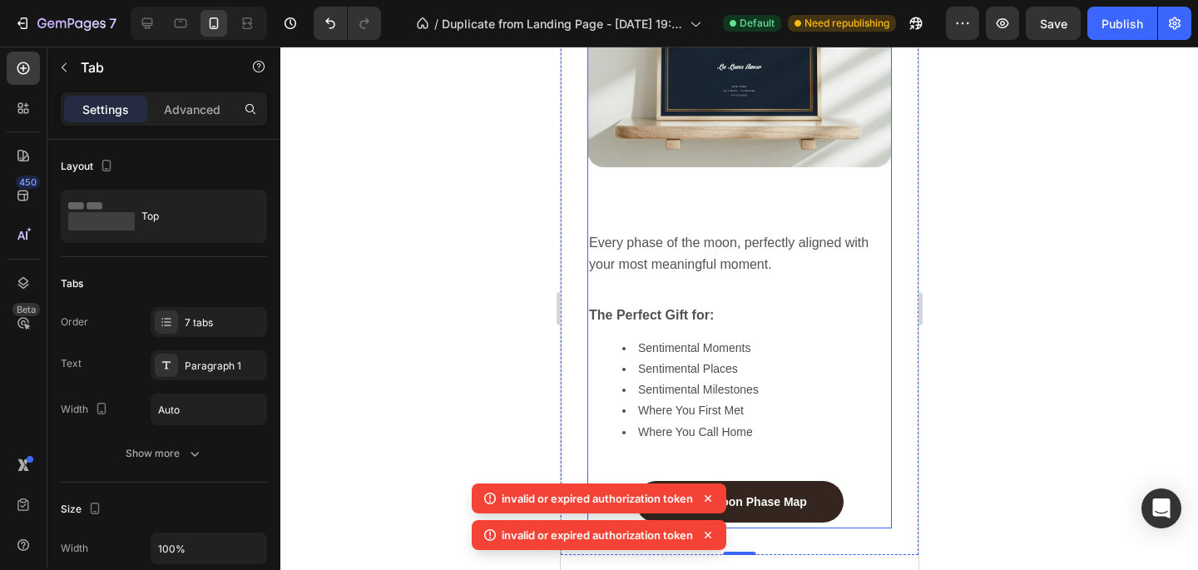
click at [710, 251] on p "Every phase of the moon, perfectly aligned with your most meaningful moment." at bounding box center [738, 253] width 301 height 43
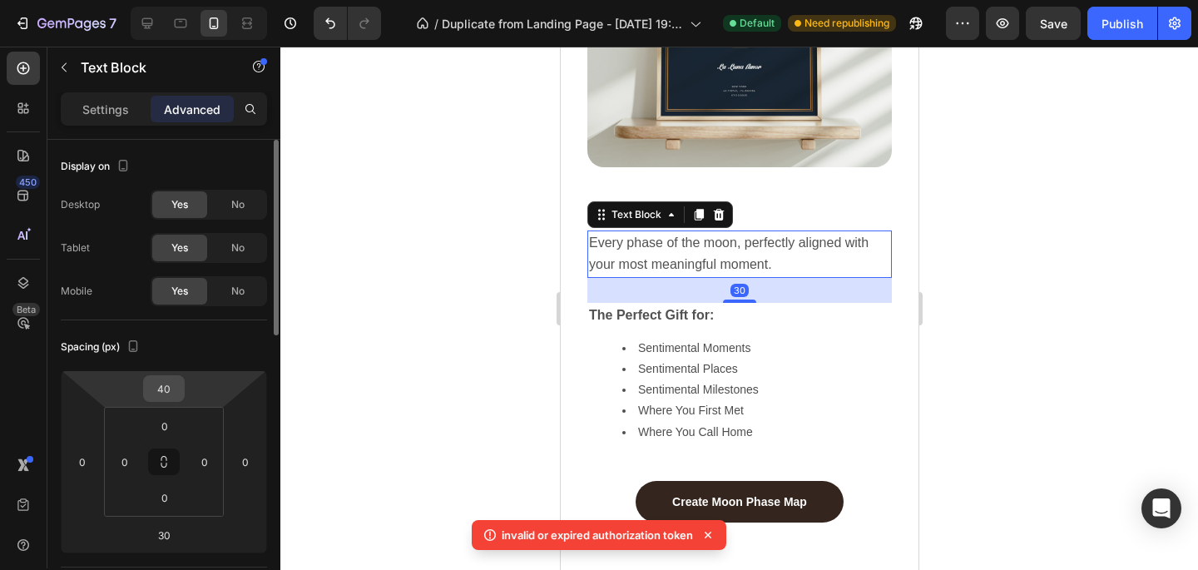
click at [172, 384] on input "40" at bounding box center [163, 388] width 33 height 25
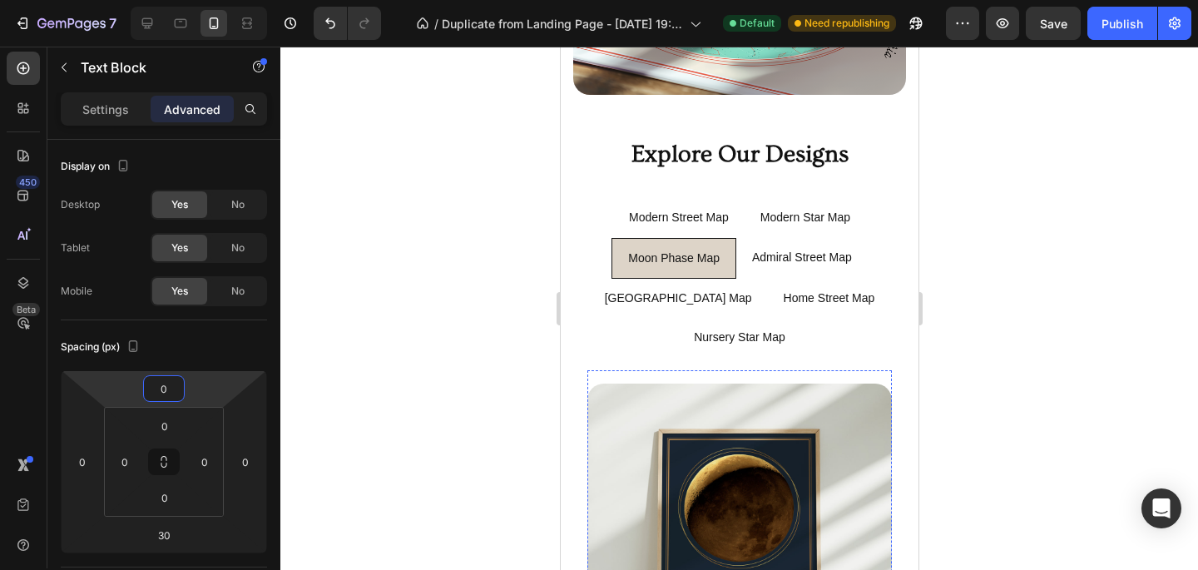
scroll to position [1023, 0]
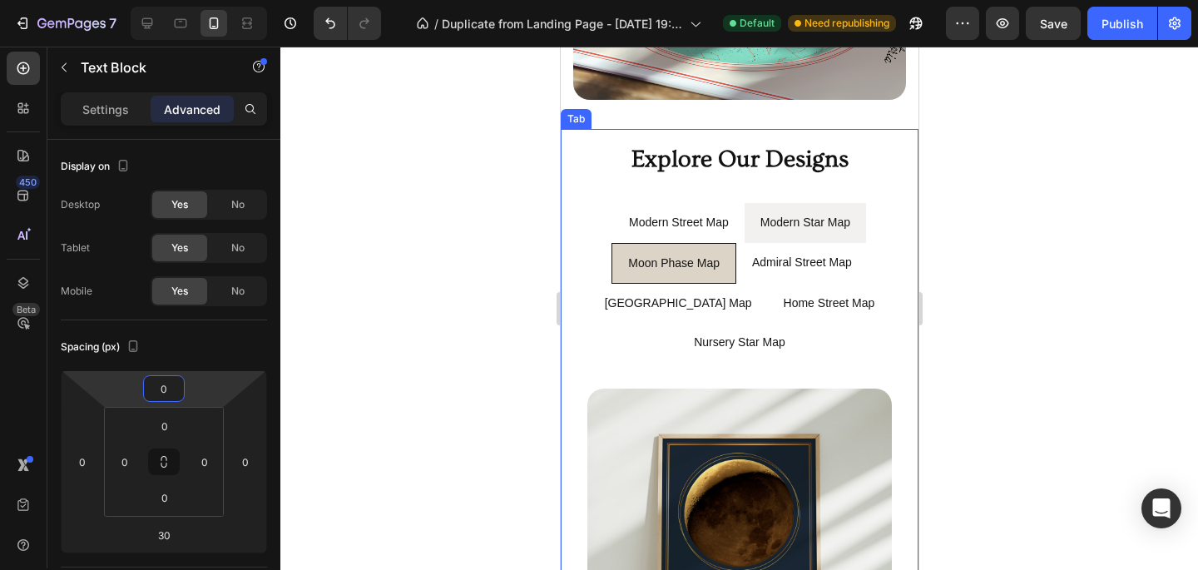
click at [740, 224] on p "Modern Star Map" at bounding box center [805, 222] width 90 height 21
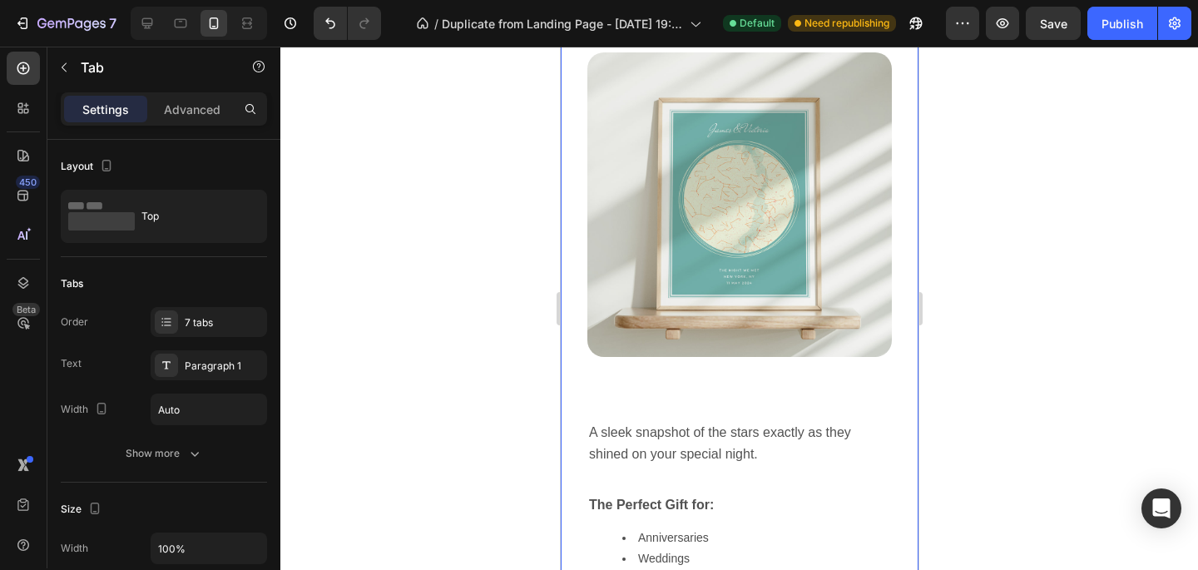
scroll to position [1390, 0]
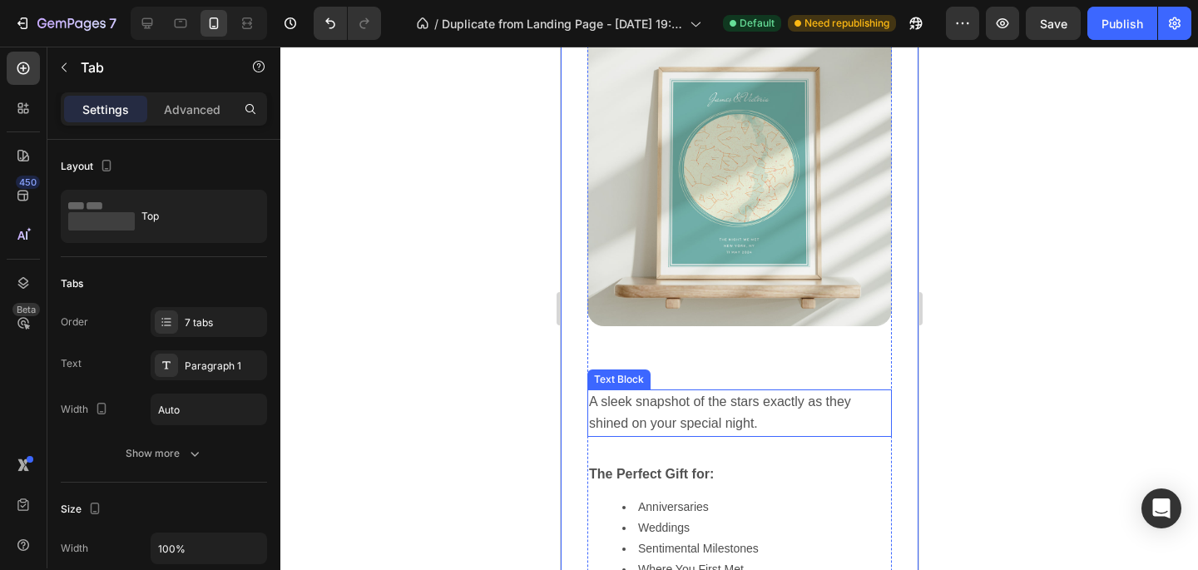
click at [740, 399] on span "A sleek snapshot of the stars exactly as they shined on your special night." at bounding box center [720, 412] width 265 height 36
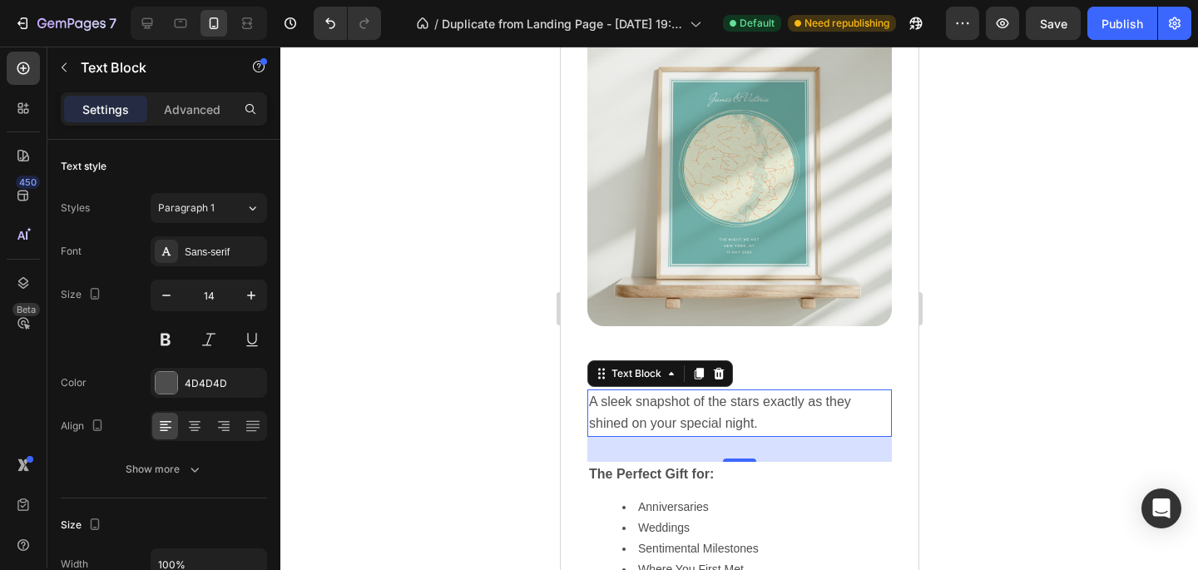
click at [215, 92] on div "Settings Advanced" at bounding box center [164, 108] width 206 height 33
click at [207, 111] on p "Advanced" at bounding box center [192, 109] width 57 height 17
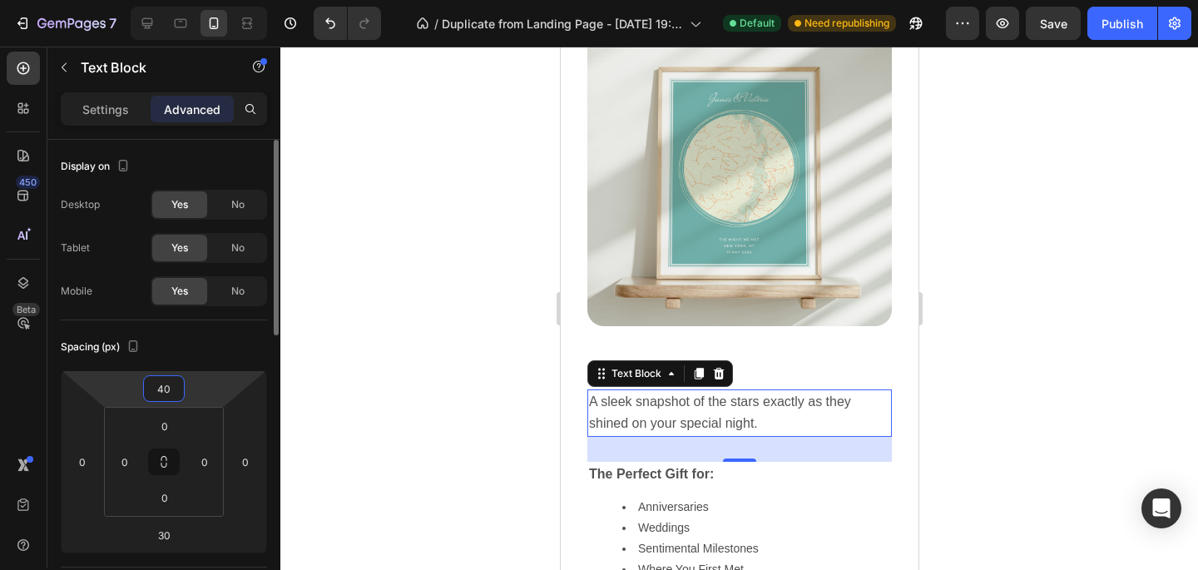
click at [165, 385] on input "40" at bounding box center [163, 388] width 33 height 25
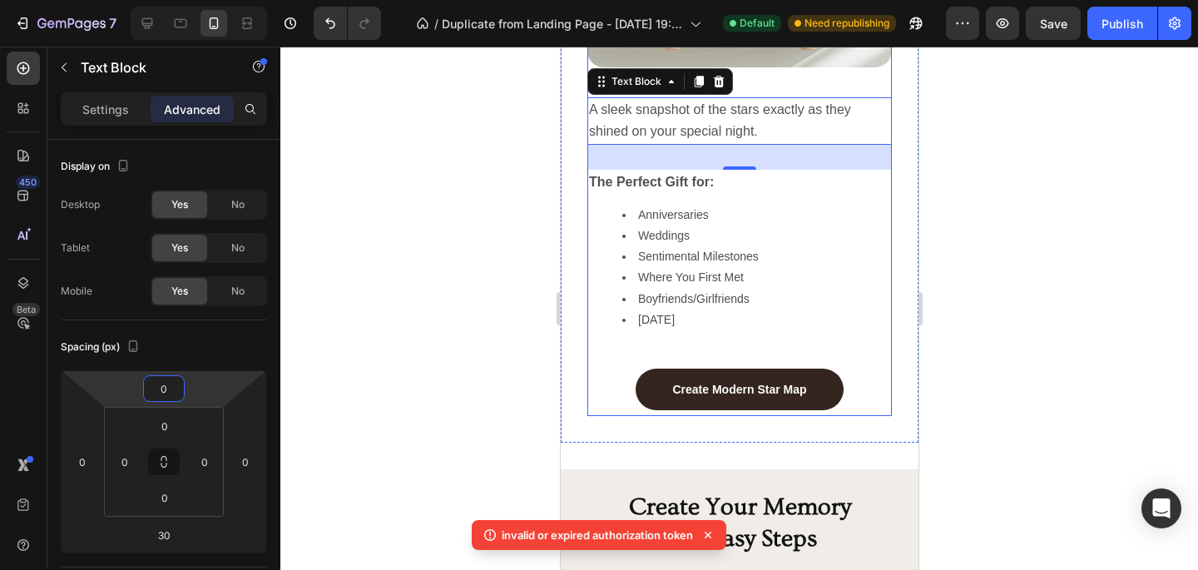
scroll to position [1648, 0]
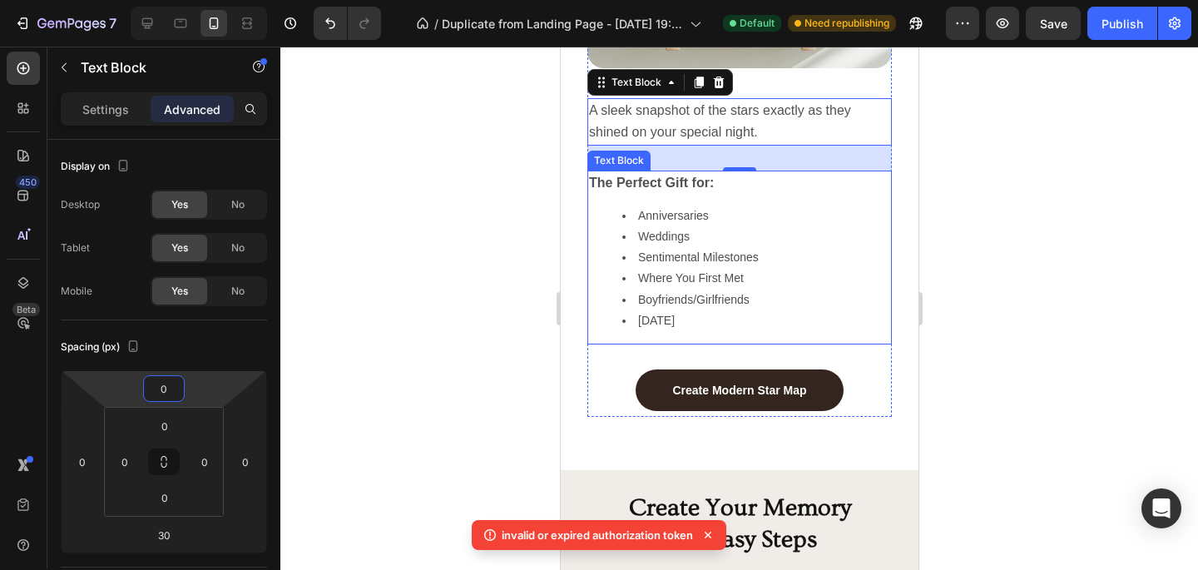
click at [735, 335] on div "The Perfect Gift for: Anniversaries Weddings Sentimental Milestones Where You F…" at bounding box center [739, 258] width 305 height 174
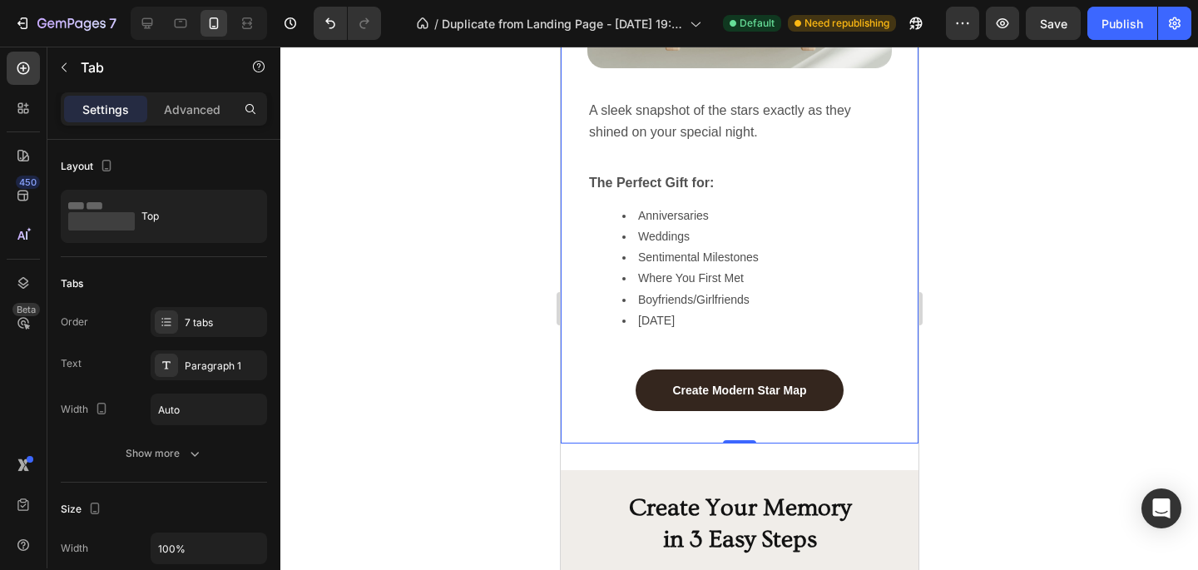
click at [736, 421] on div "Image Minimal lines, maximum meaning—your city, your moment, your forever. Text…" at bounding box center [738, 83] width 331 height 693
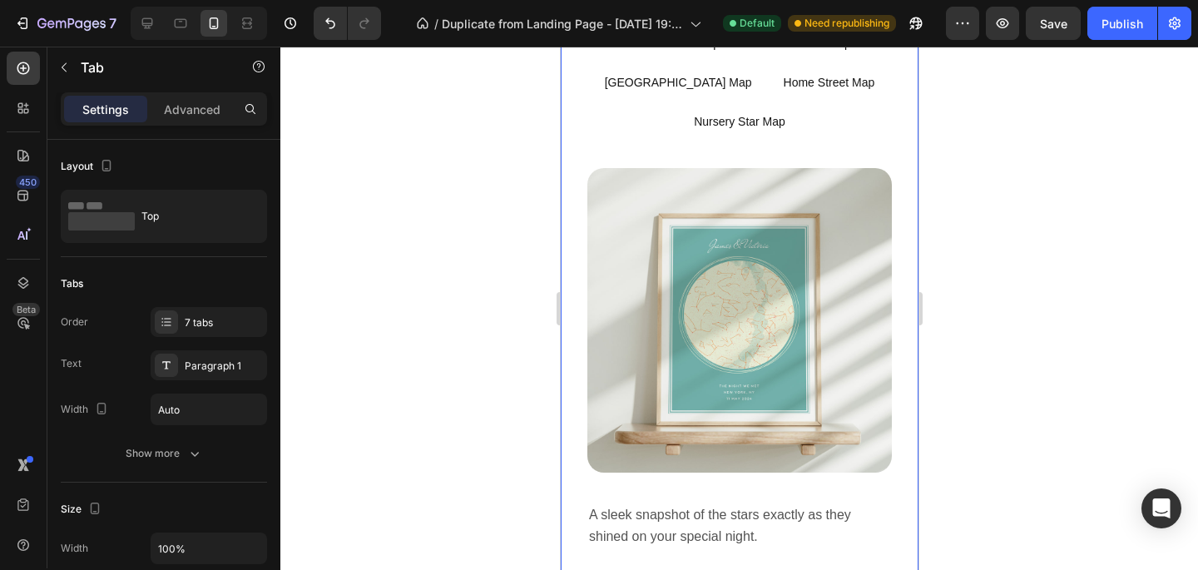
scroll to position [1107, 0]
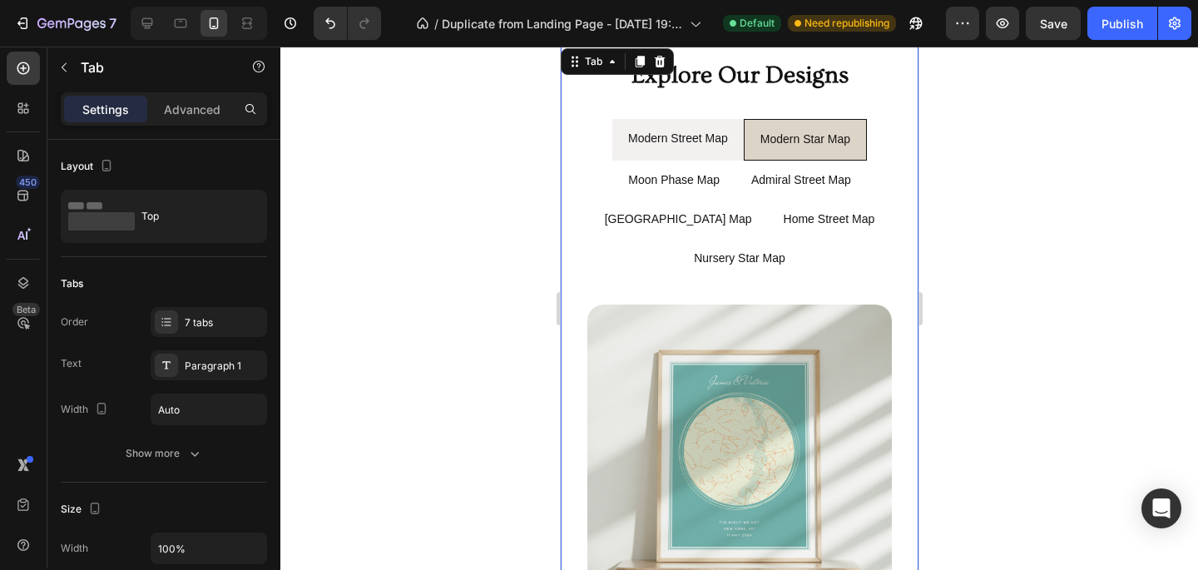
click at [733, 154] on li "Modern Street Map" at bounding box center [677, 139] width 131 height 41
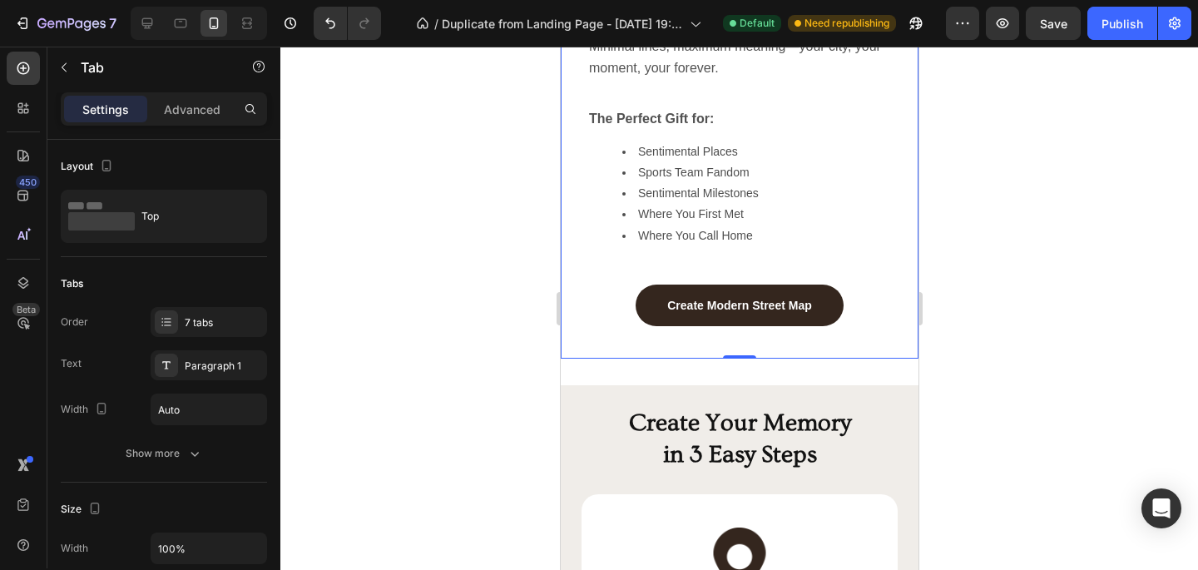
scroll to position [1747, 0]
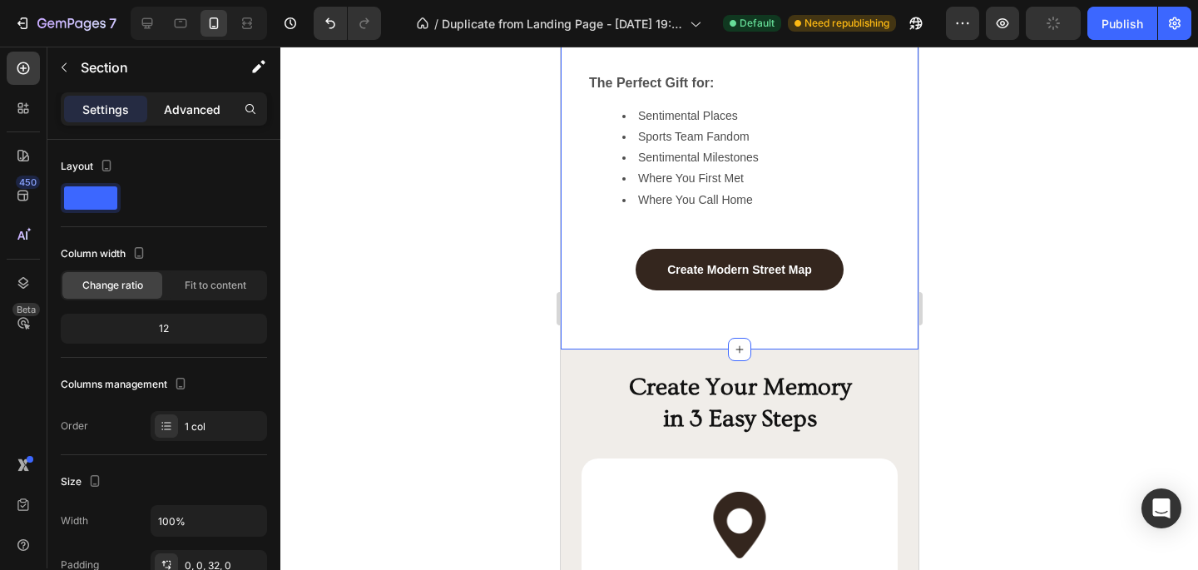
click at [206, 108] on p "Advanced" at bounding box center [192, 109] width 57 height 17
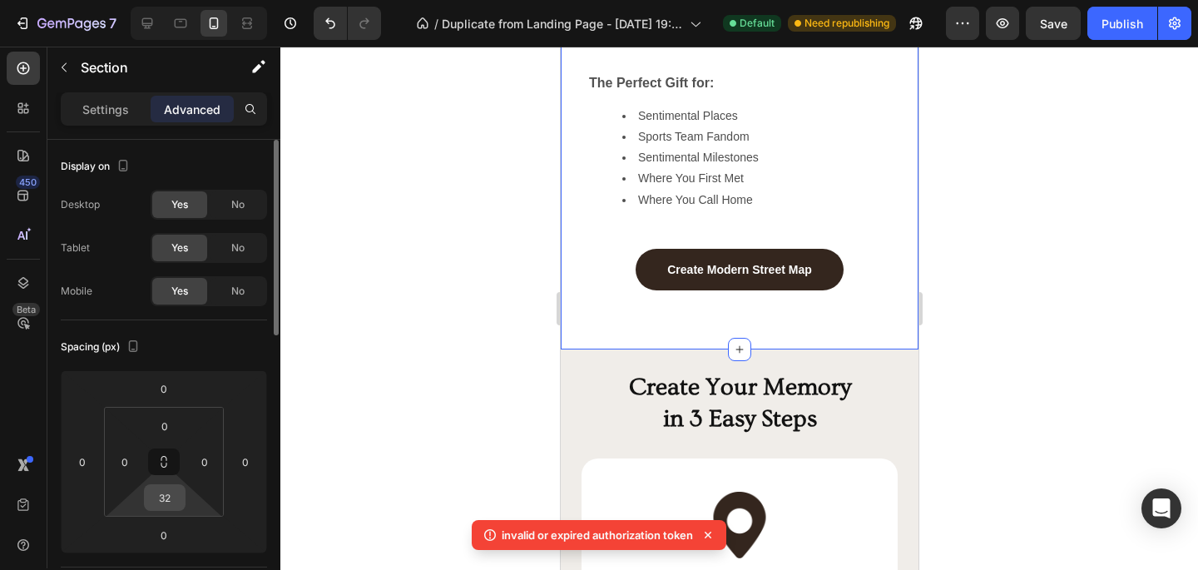
click at [172, 505] on input "32" at bounding box center [164, 497] width 33 height 25
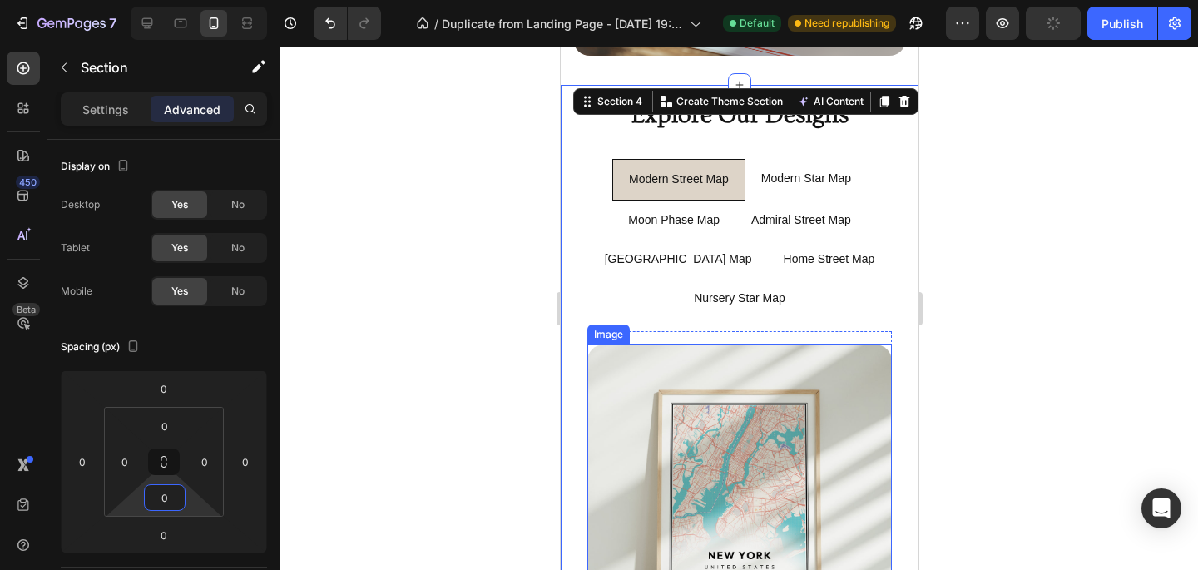
scroll to position [1047, 0]
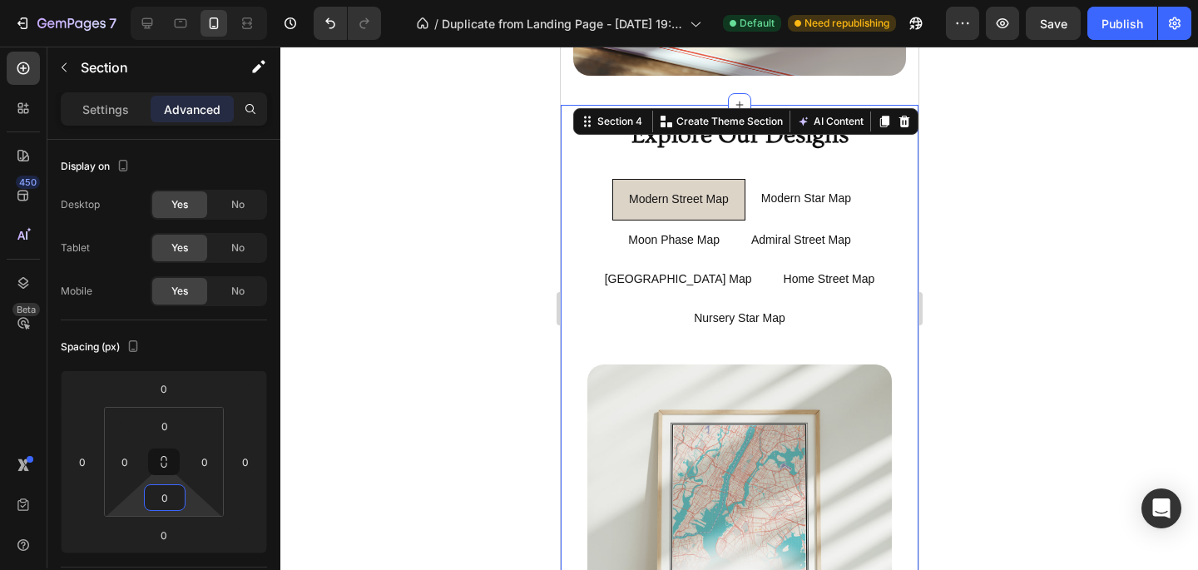
click at [505, 192] on div at bounding box center [739, 308] width 918 height 523
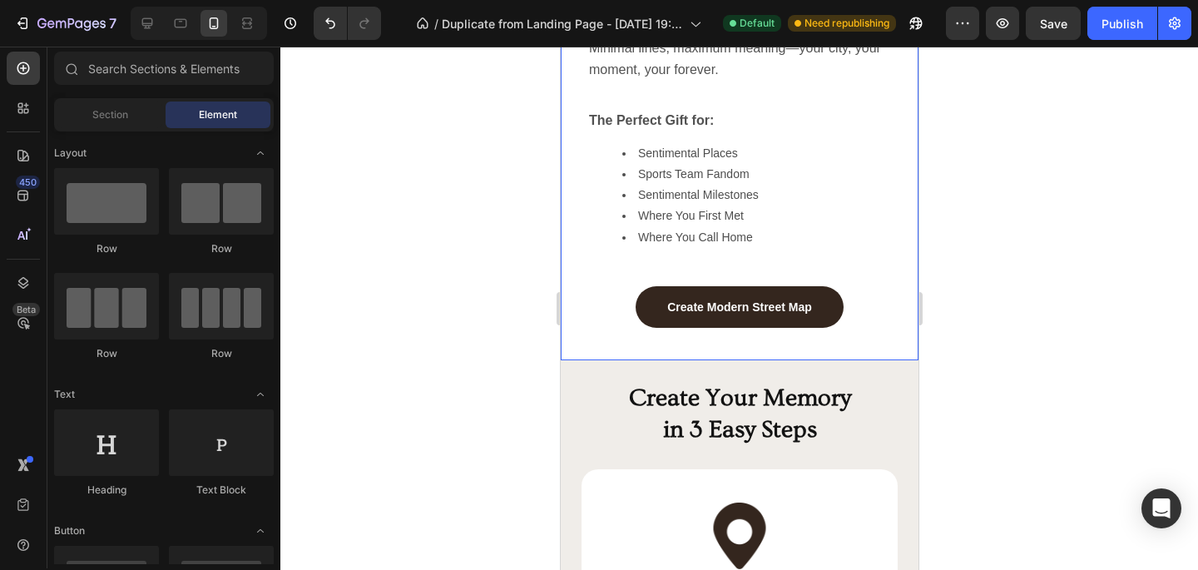
scroll to position [1717, 0]
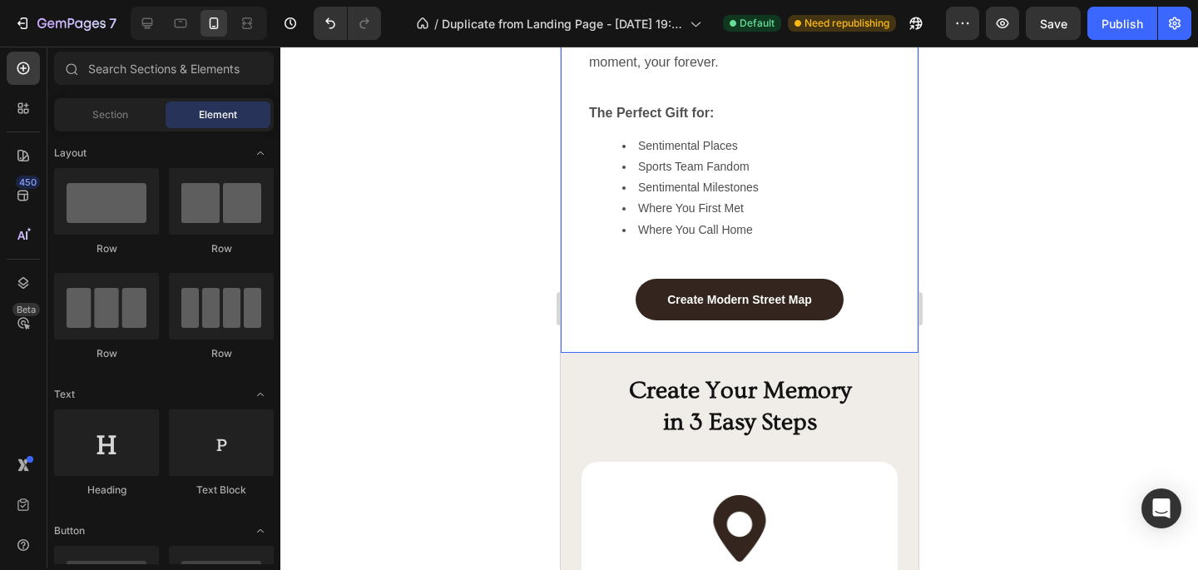
click at [607, 330] on div "Image Minimal lines, maximum meaning—your city, your moment, your forever. Text…" at bounding box center [738, 3] width 331 height 672
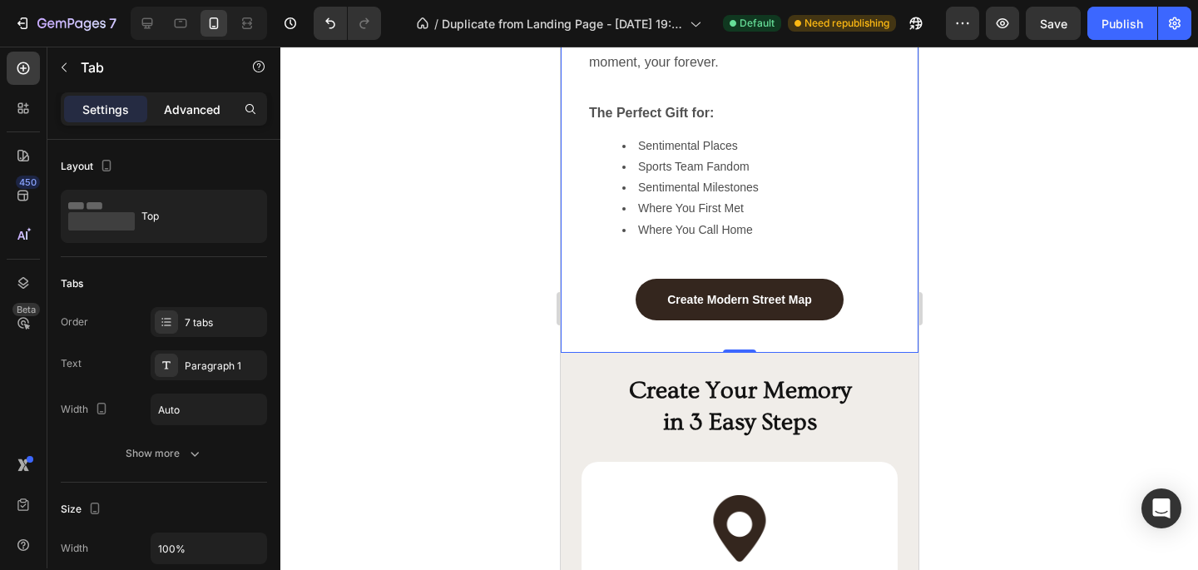
click at [219, 110] on p "Advanced" at bounding box center [192, 109] width 57 height 17
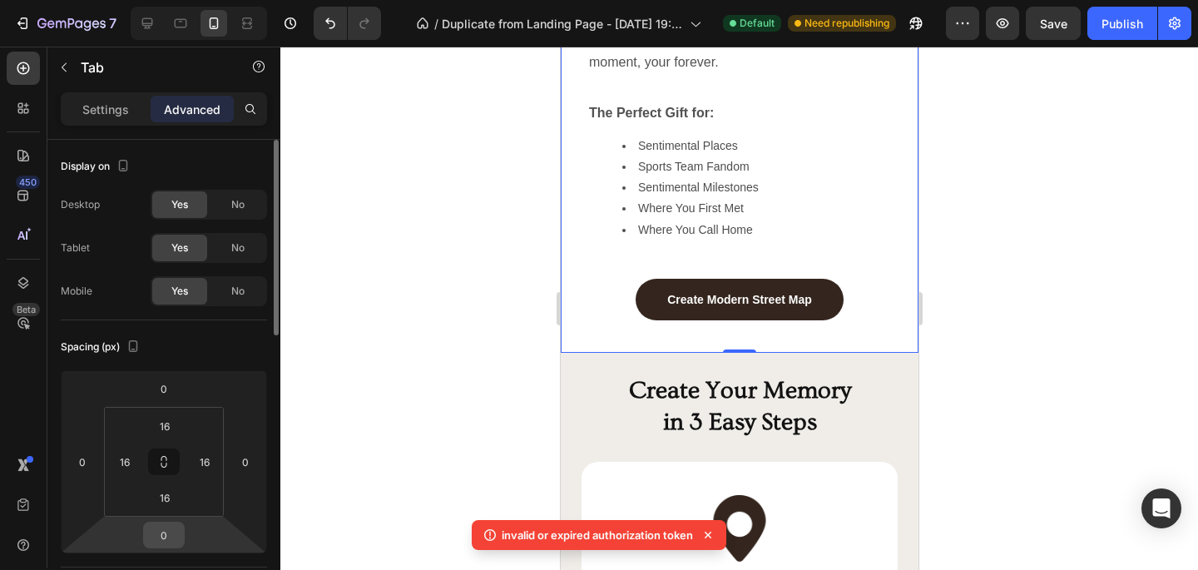
click at [168, 536] on input "0" at bounding box center [163, 535] width 33 height 25
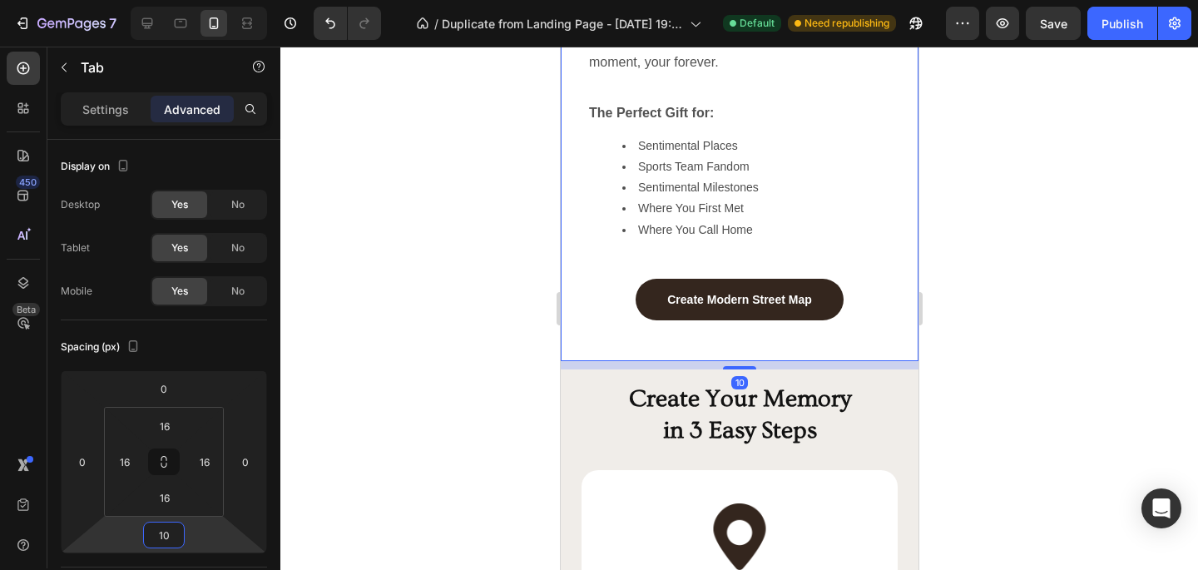
click at [474, 520] on div at bounding box center [739, 308] width 918 height 523
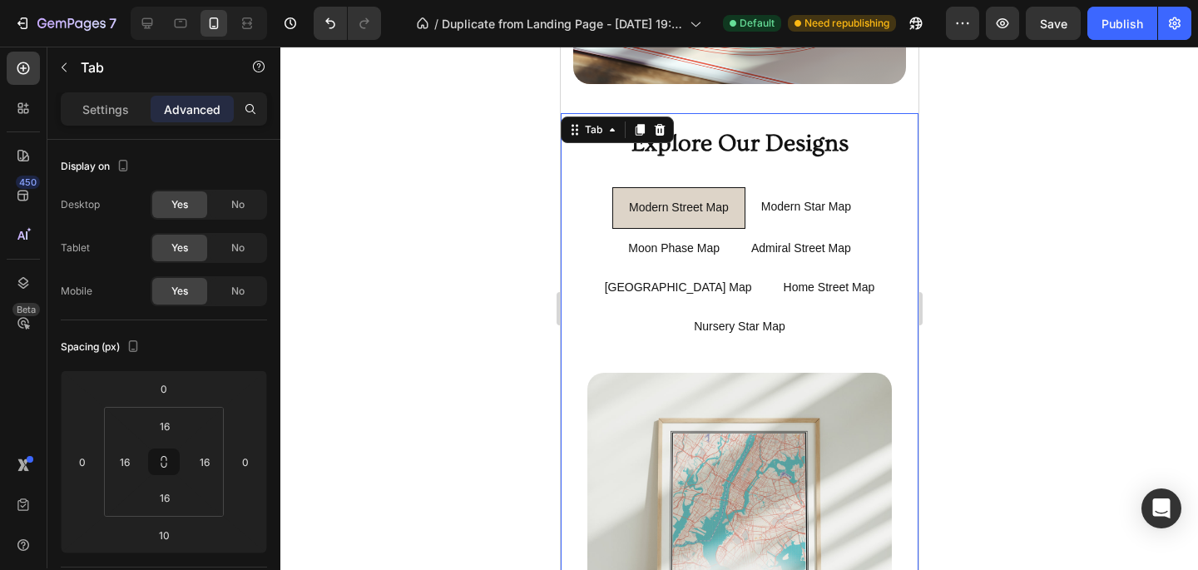
scroll to position [1024, 0]
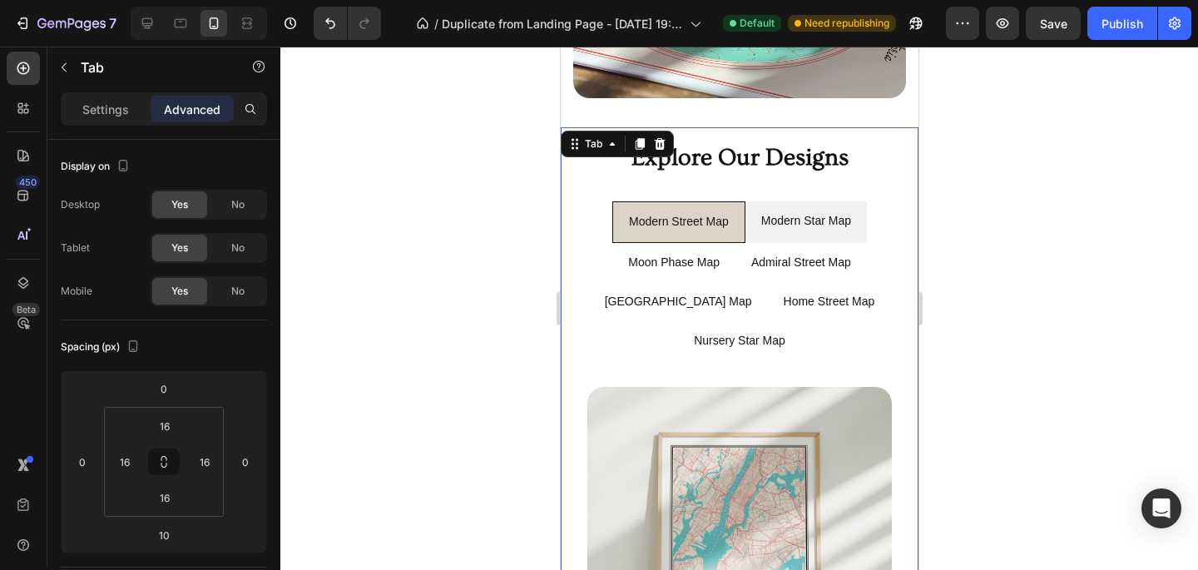
click at [740, 206] on li "Modern Star Map" at bounding box center [805, 221] width 121 height 41
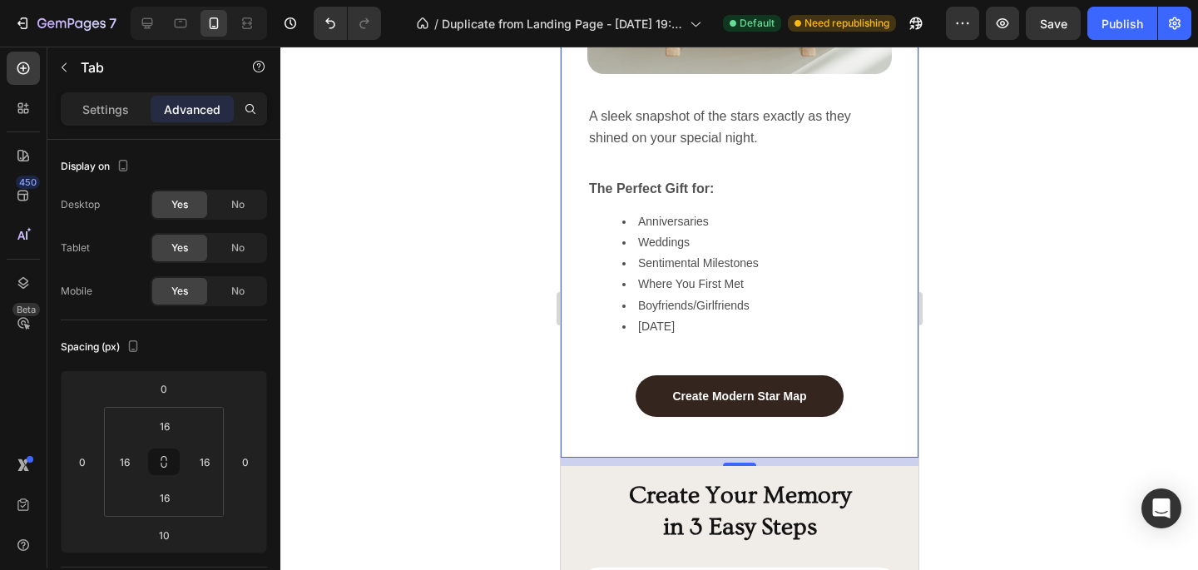
scroll to position [1782, 0]
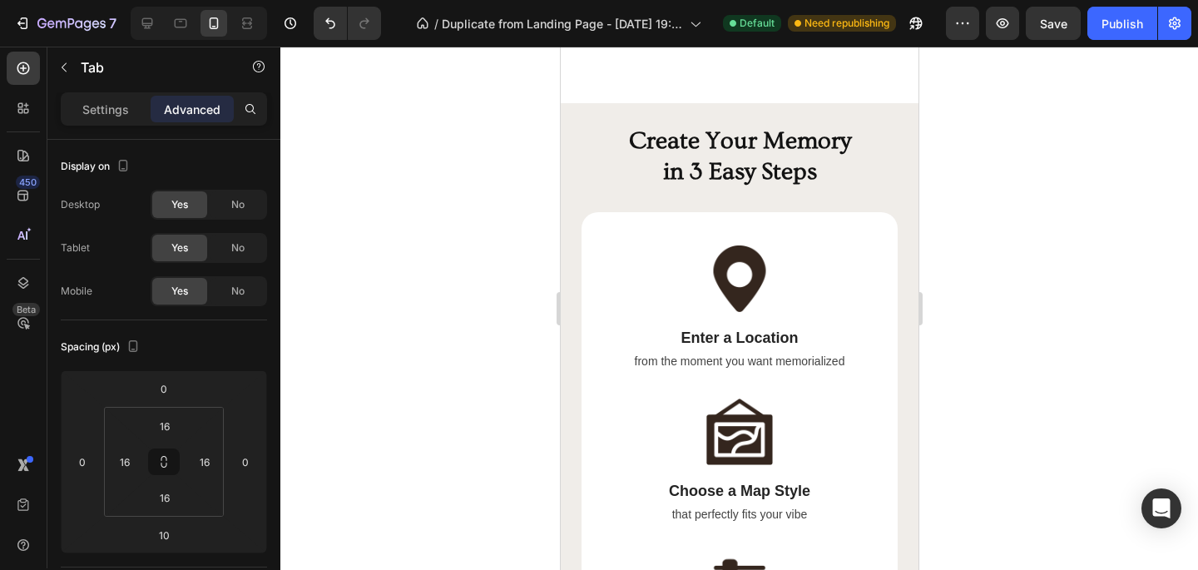
scroll to position [1889, 0]
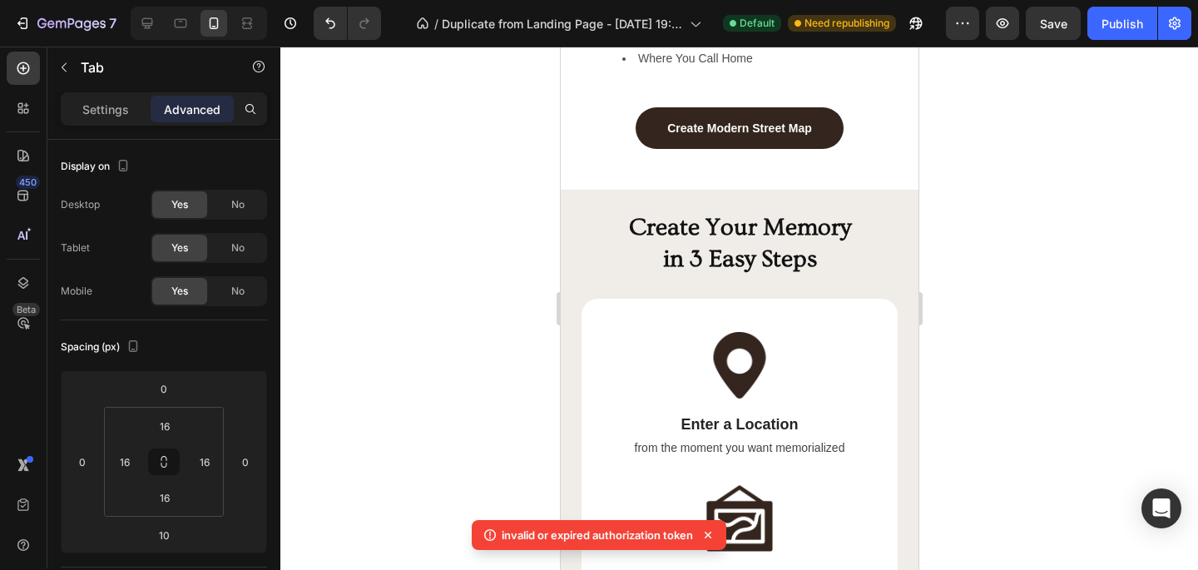
click at [740, 228] on div at bounding box center [739, 308] width 918 height 523
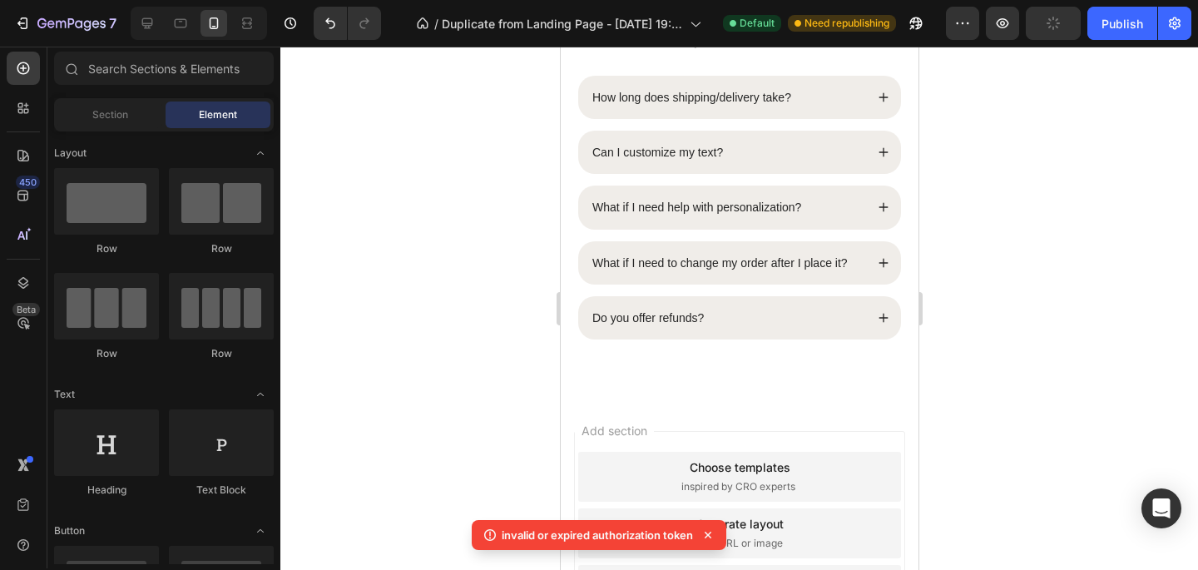
scroll to position [3920, 0]
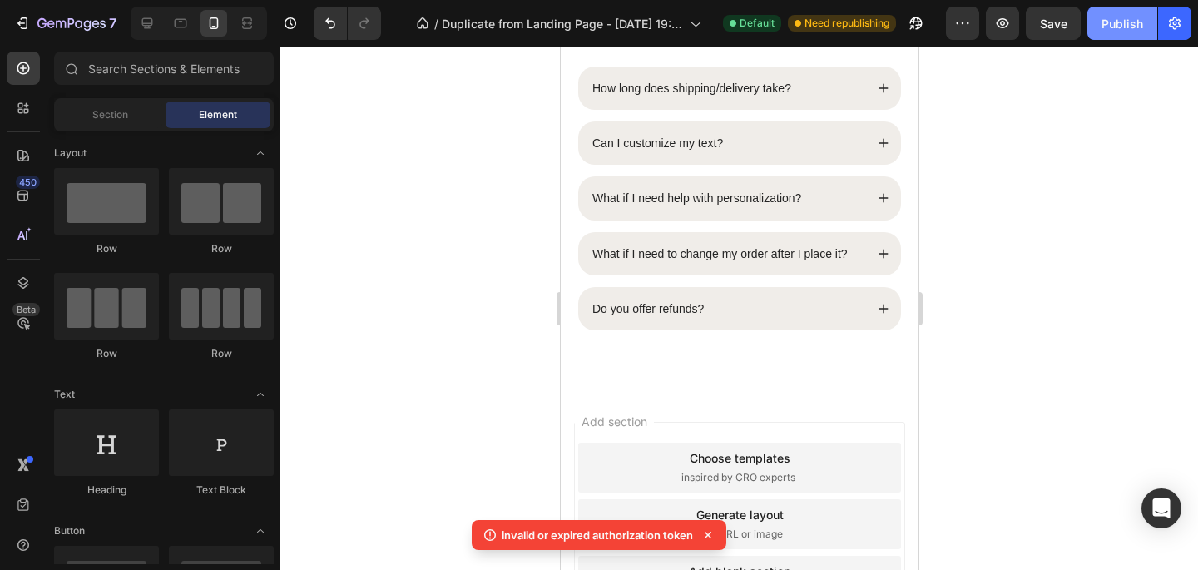
click at [740, 27] on div "Publish" at bounding box center [1123, 23] width 42 height 17
click at [740, 221] on div at bounding box center [739, 308] width 918 height 523
click at [710, 533] on icon at bounding box center [708, 535] width 7 height 7
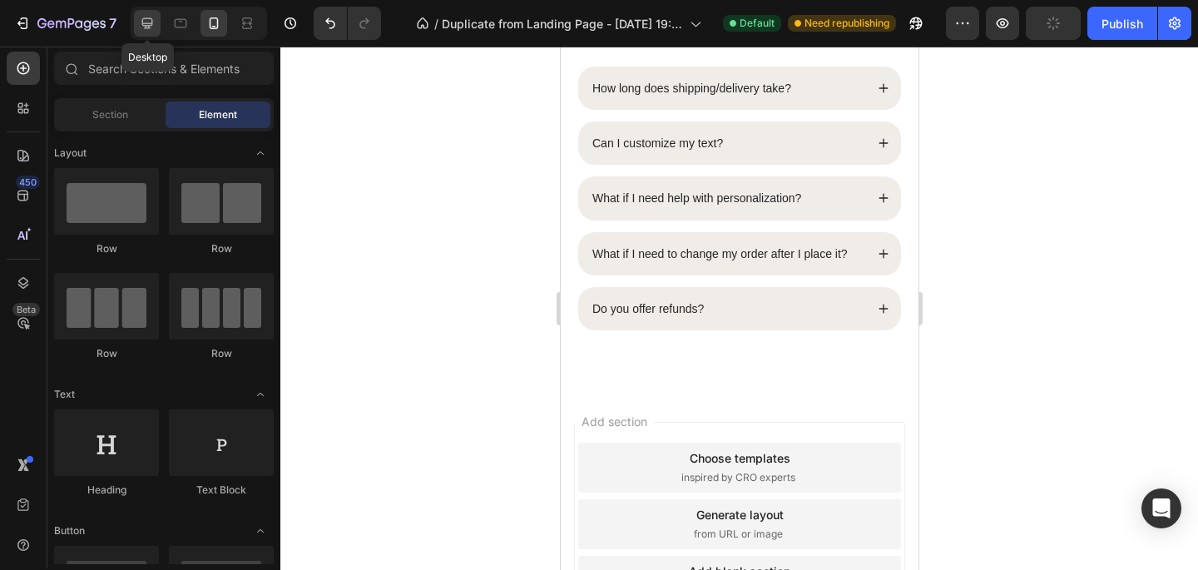
click at [143, 20] on icon at bounding box center [147, 23] width 17 height 17
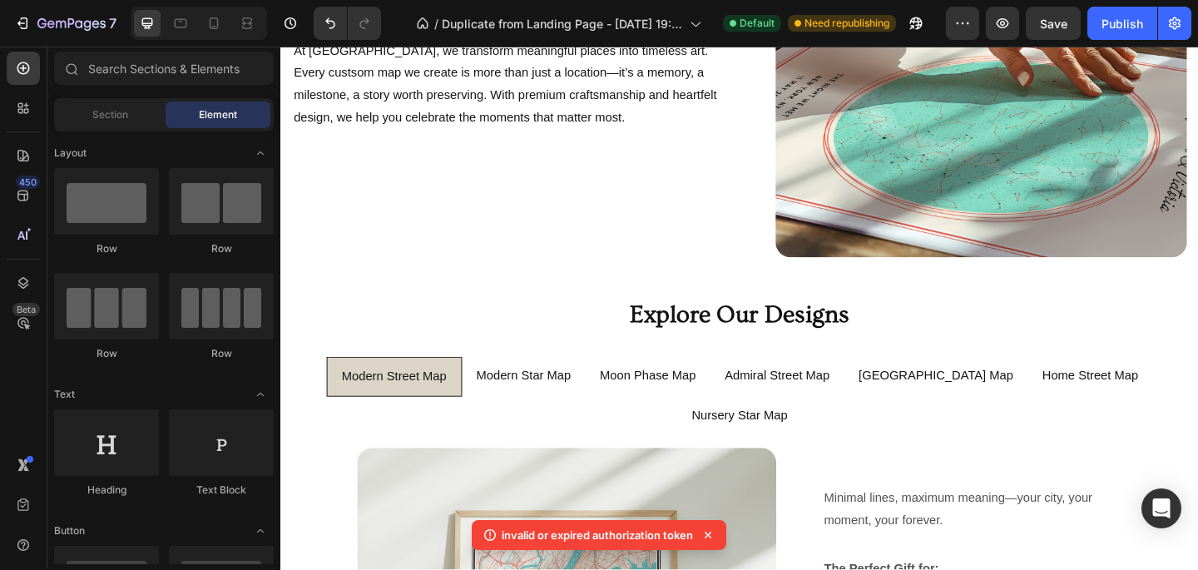
scroll to position [796, 0]
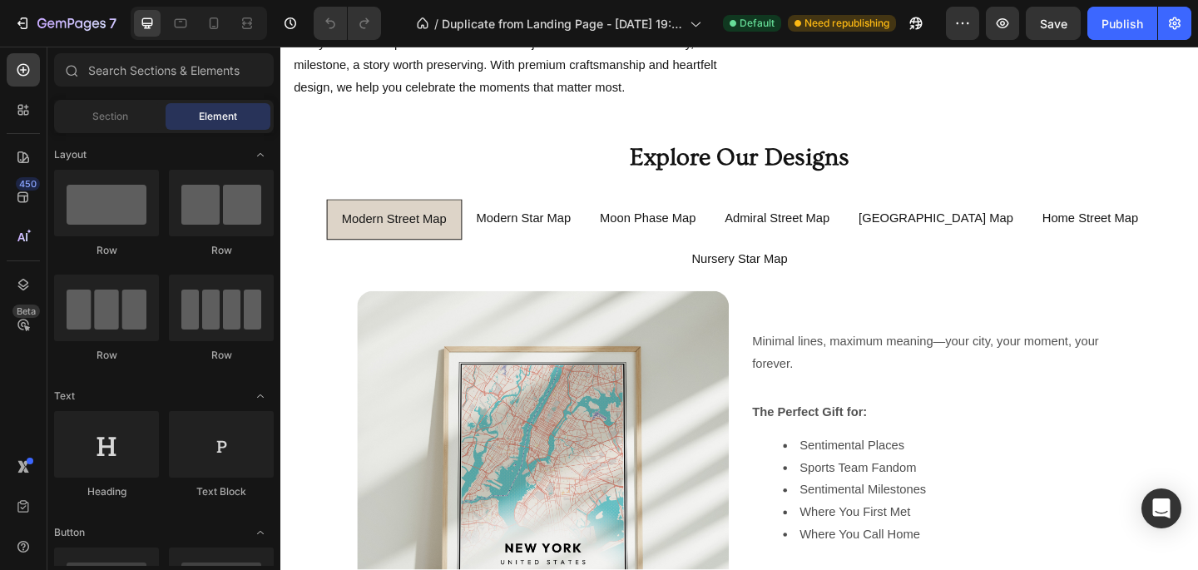
scroll to position [625, 0]
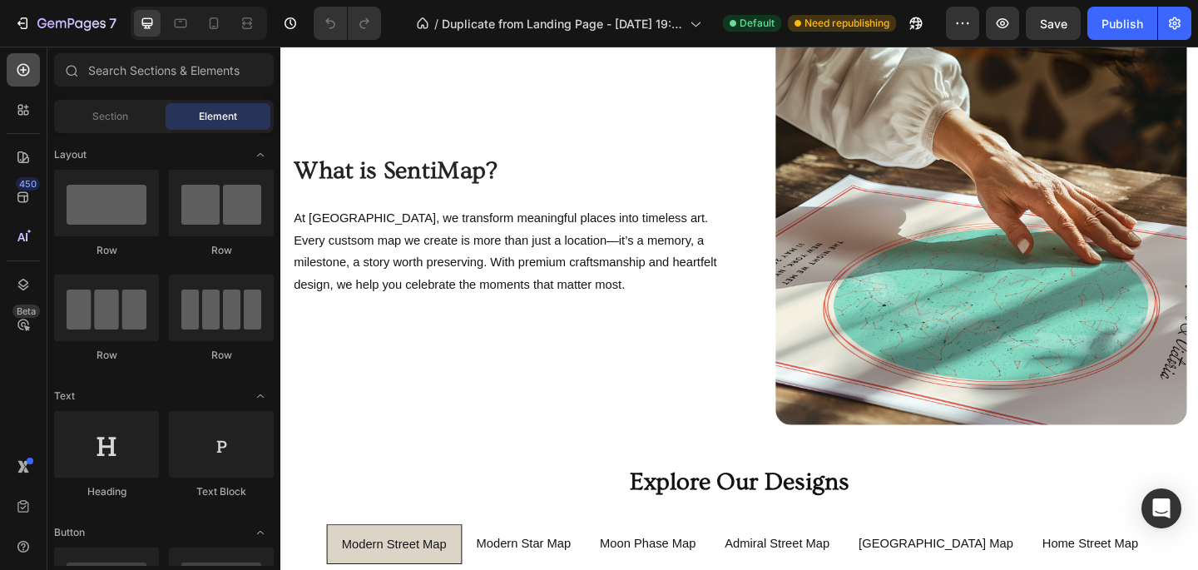
click at [30, 79] on div at bounding box center [23, 69] width 33 height 33
click at [328, 82] on div "What is SentiMap? Heading At [GEOGRAPHIC_DATA], we transform meaningful places …" at bounding box center [530, 235] width 474 height 448
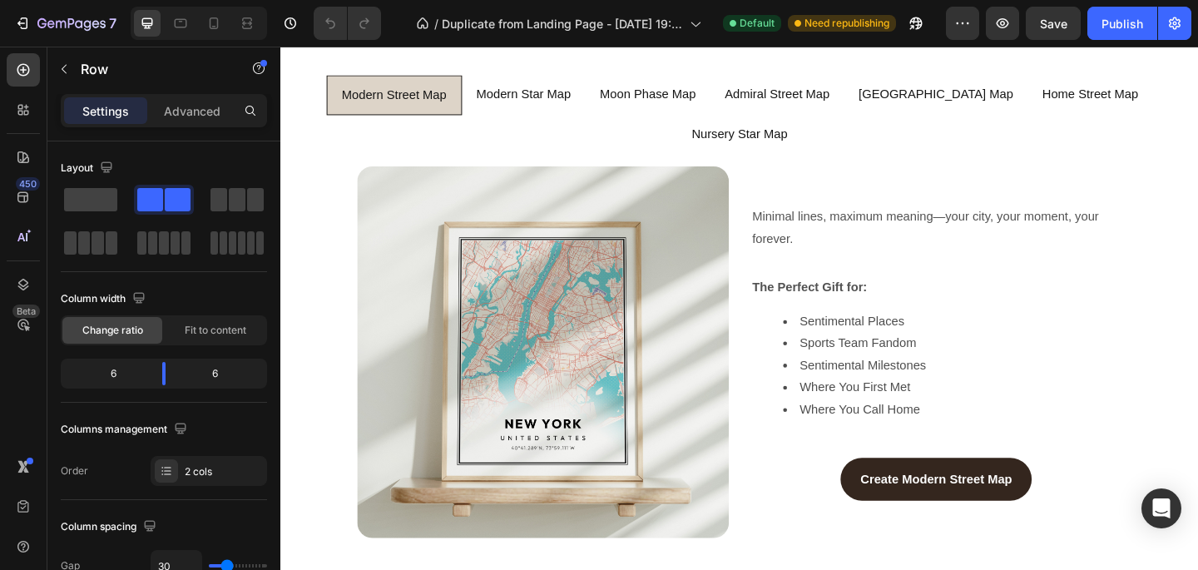
scroll to position [1137, 0]
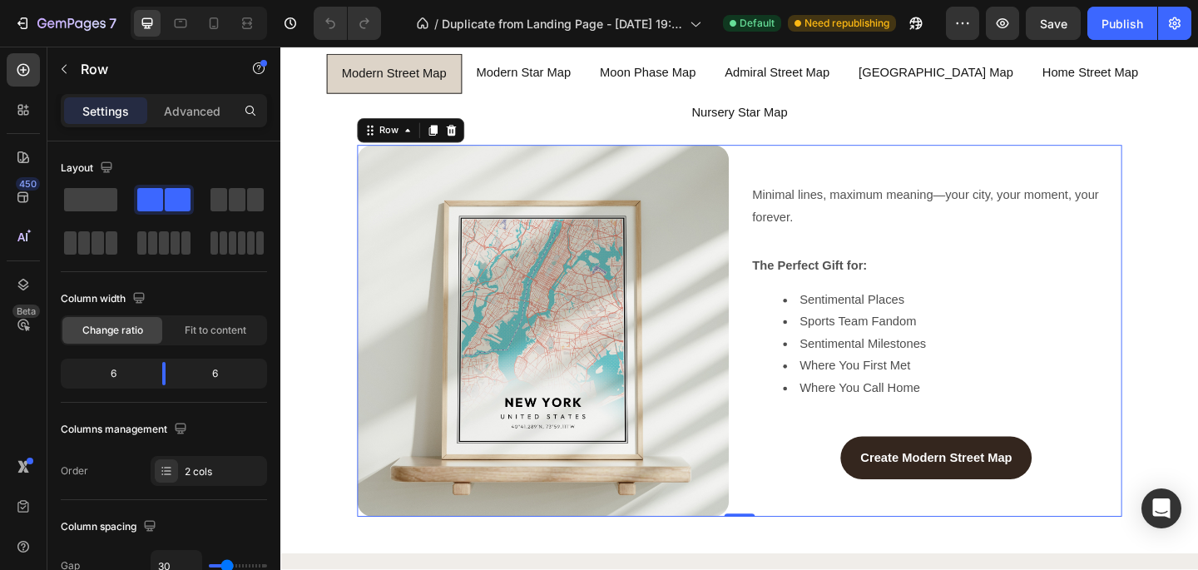
click at [780, 415] on div "Image Minimal lines, maximum meaning—your city, your moment, your forever. Text…" at bounding box center [780, 356] width 832 height 404
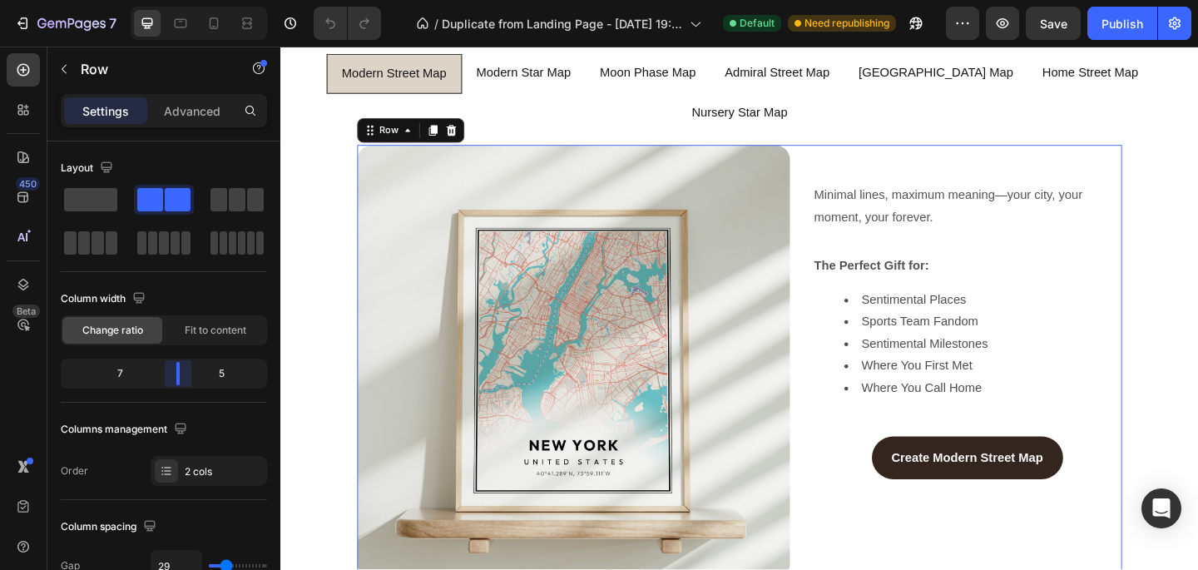
drag, startPoint x: 161, startPoint y: 369, endPoint x: 180, endPoint y: 369, distance: 18.3
click at [180, 0] on body "7 / Duplicate from Landing Page - [DATE] 19:58:36 Default Need republishing Pre…" at bounding box center [599, 0] width 1198 height 0
click at [862, 471] on div "Create Modern Street Map Button" at bounding box center [1027, 494] width 337 height 47
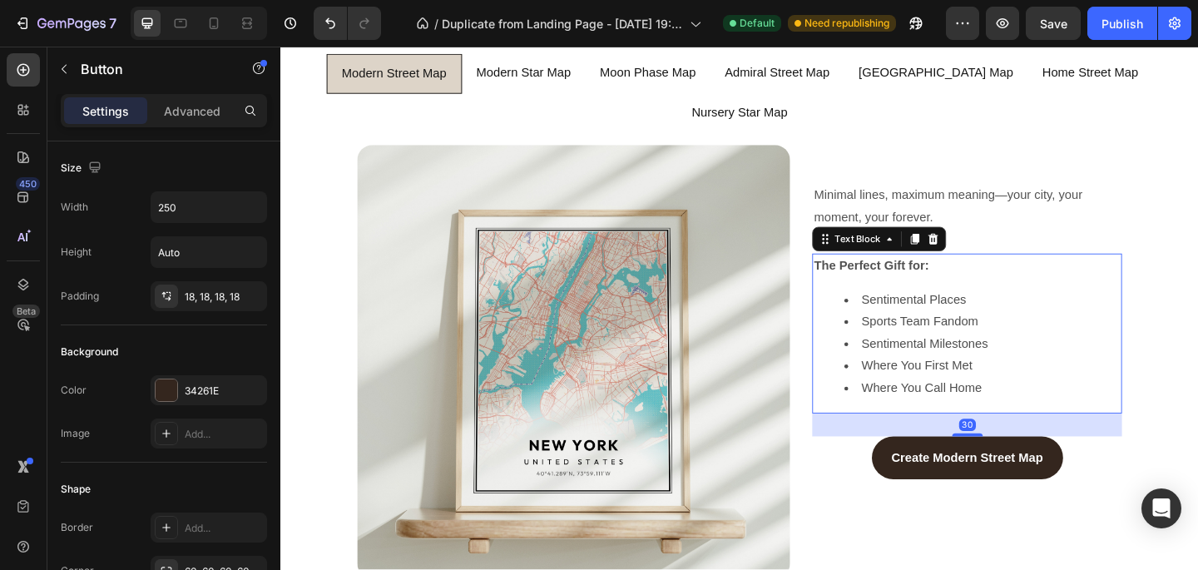
click at [868, 364] on ul "Sentimental Places Sports Team Fandom Sentimental Milestones Where You First Me…" at bounding box center [1027, 371] width 334 height 120
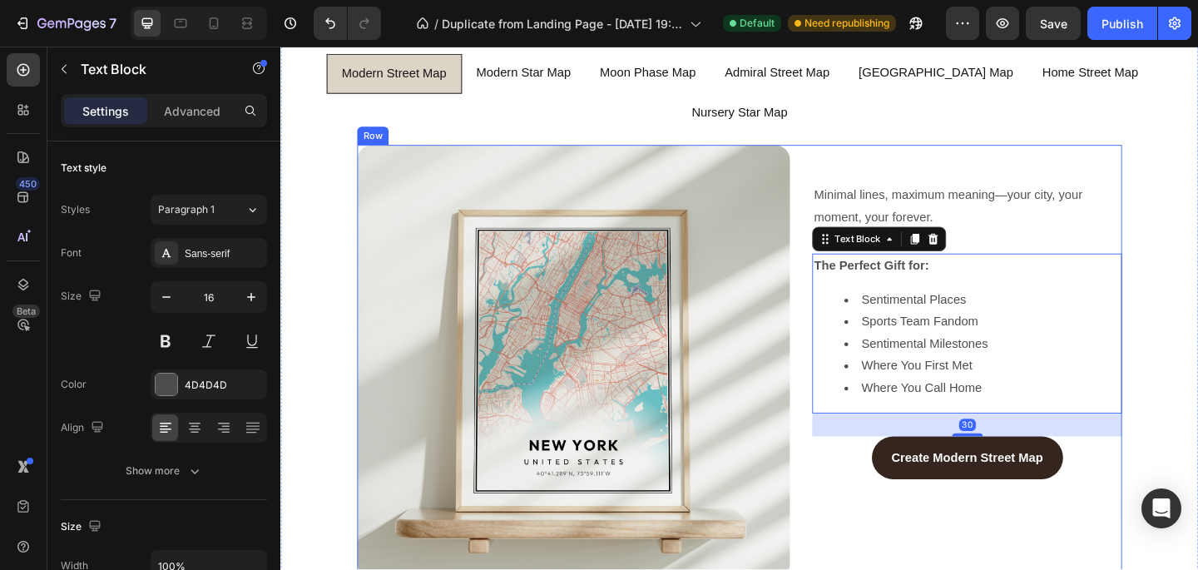
click at [1001, 154] on div "Minimal lines, maximum meaning—your city, your moment, your forever. Text Block…" at bounding box center [1027, 389] width 337 height 471
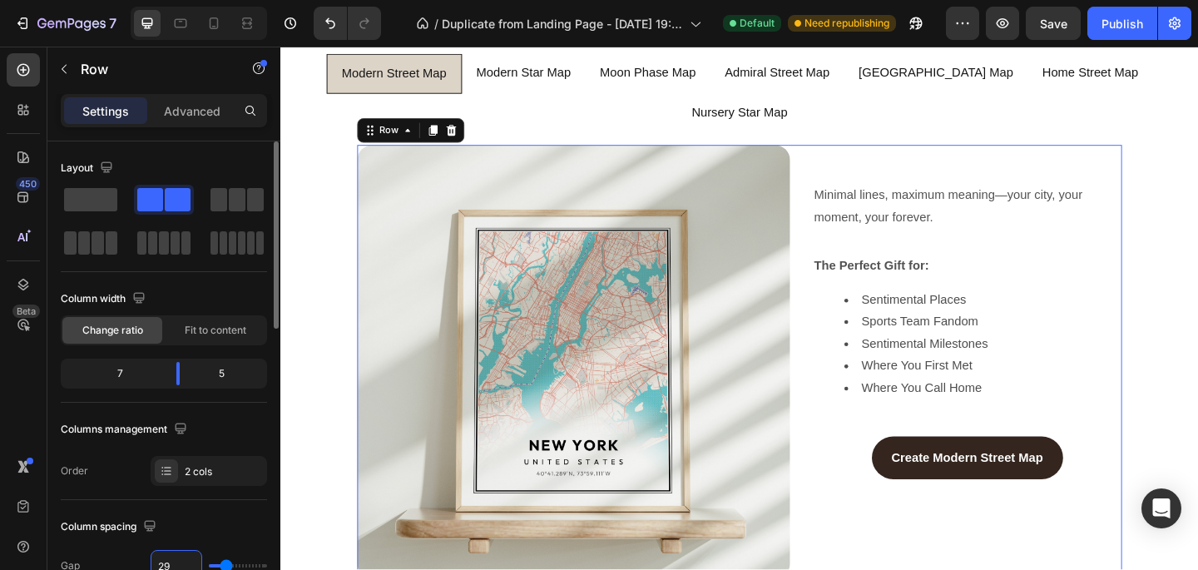
click at [170, 558] on input "29" at bounding box center [176, 566] width 50 height 30
type input "6"
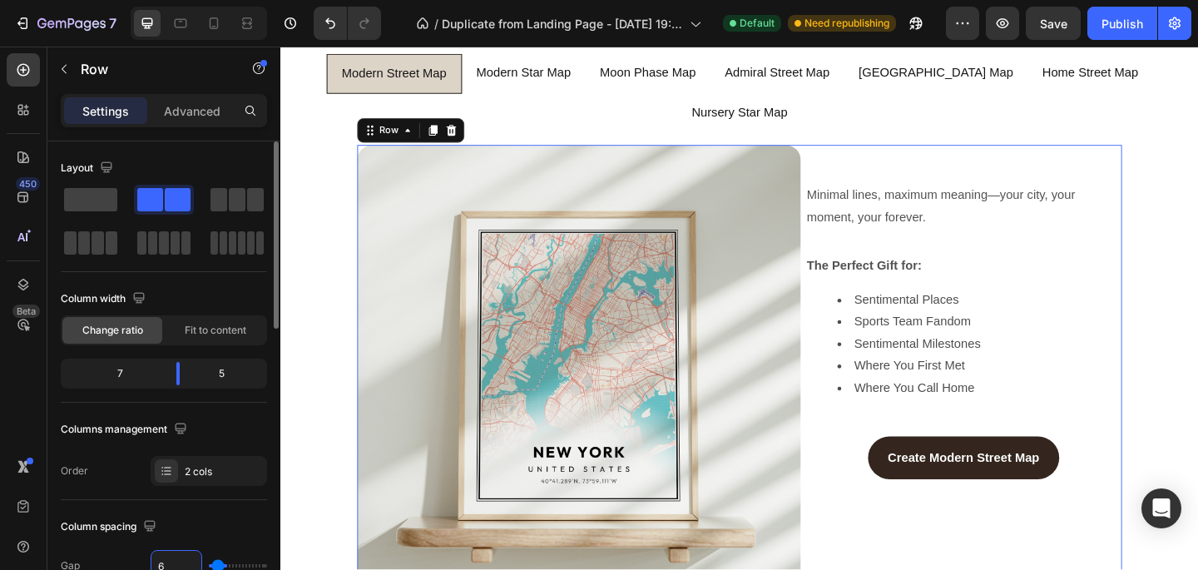
type input "60"
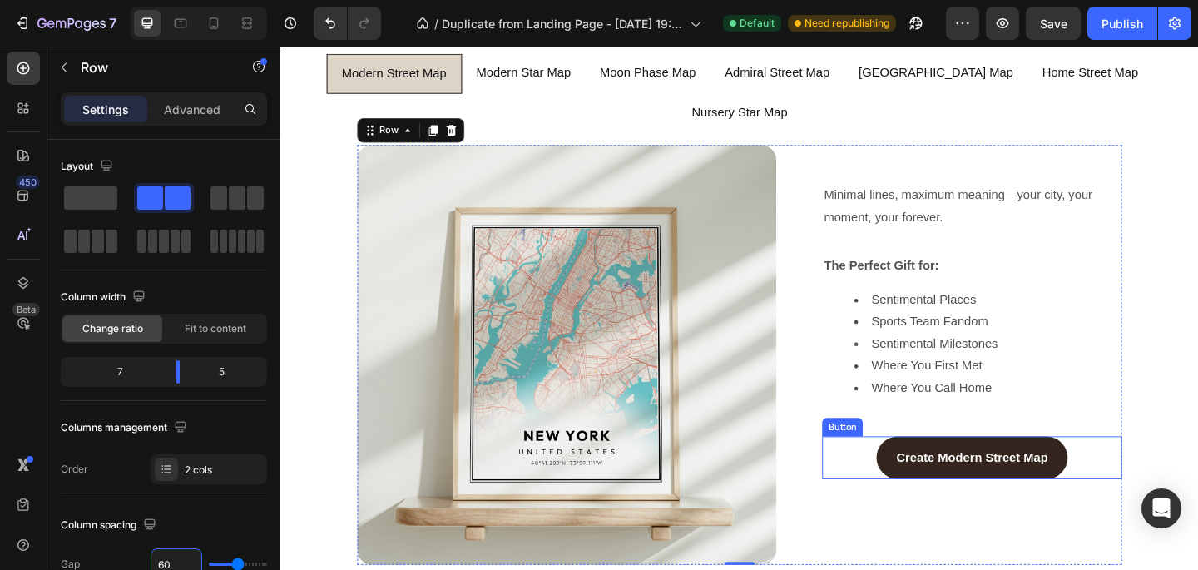
click at [913, 471] on div "Create Modern Street Map Button" at bounding box center [1033, 494] width 326 height 47
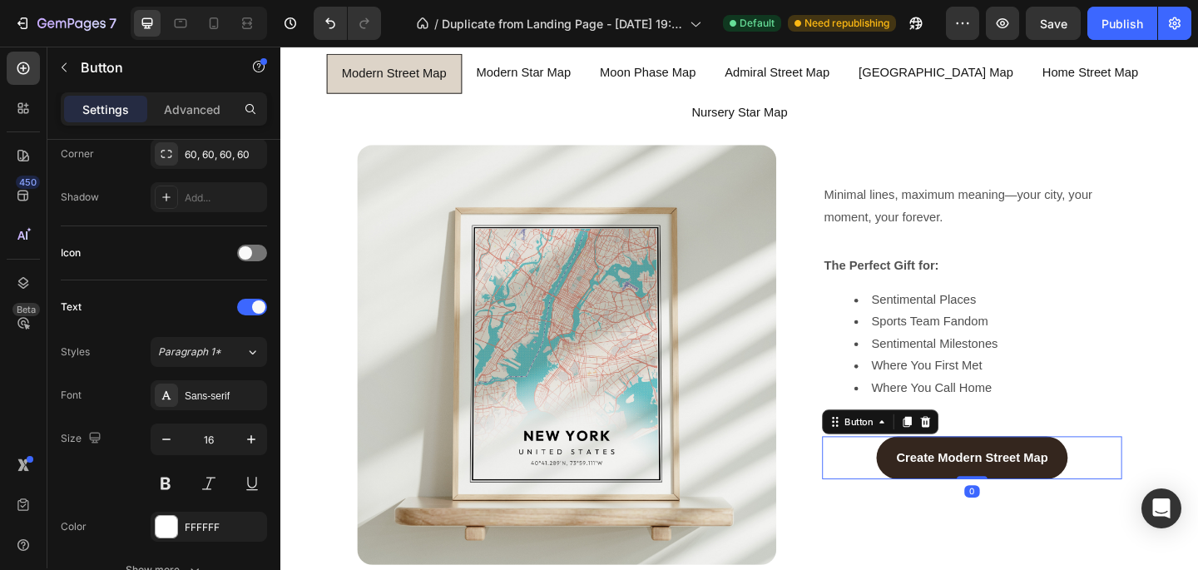
scroll to position [847, 0]
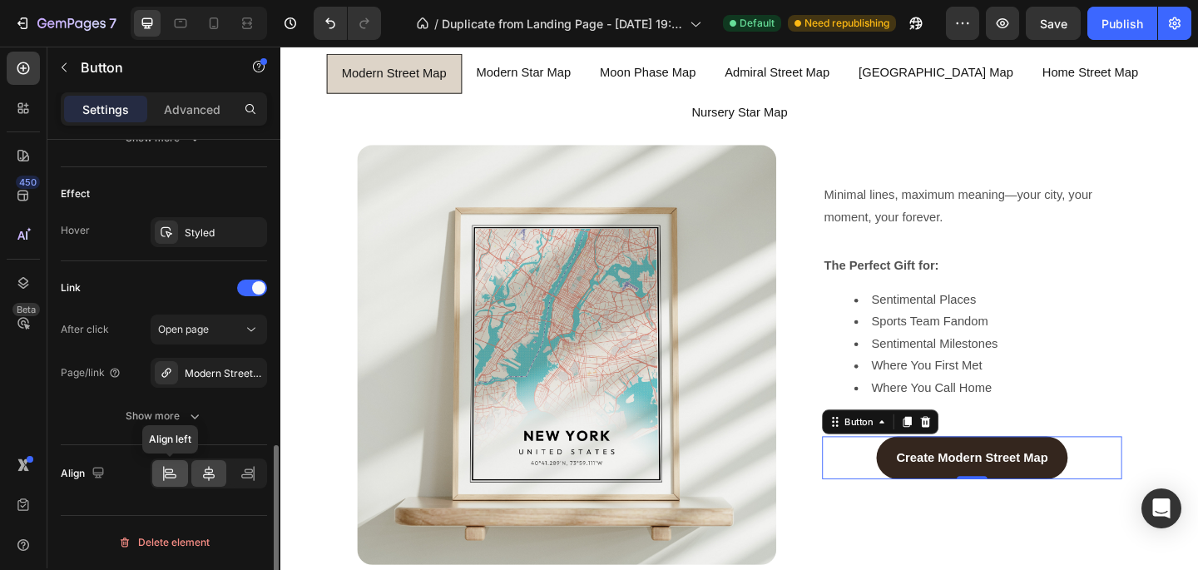
click at [176, 473] on icon at bounding box center [169, 473] width 17 height 17
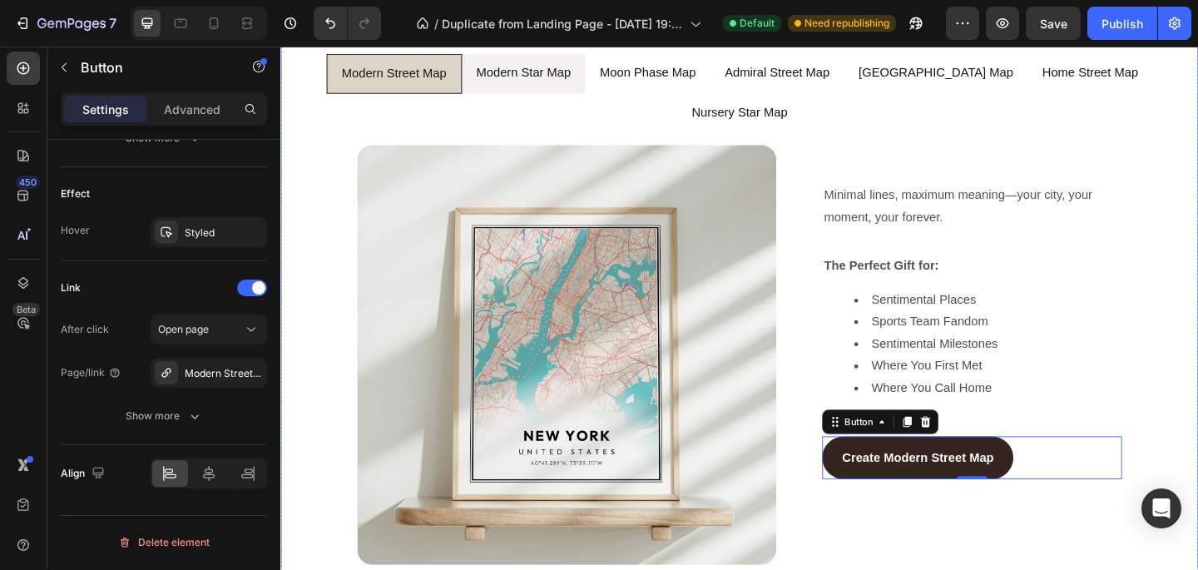
click at [572, 93] on li "Modern Star Map" at bounding box center [545, 77] width 135 height 44
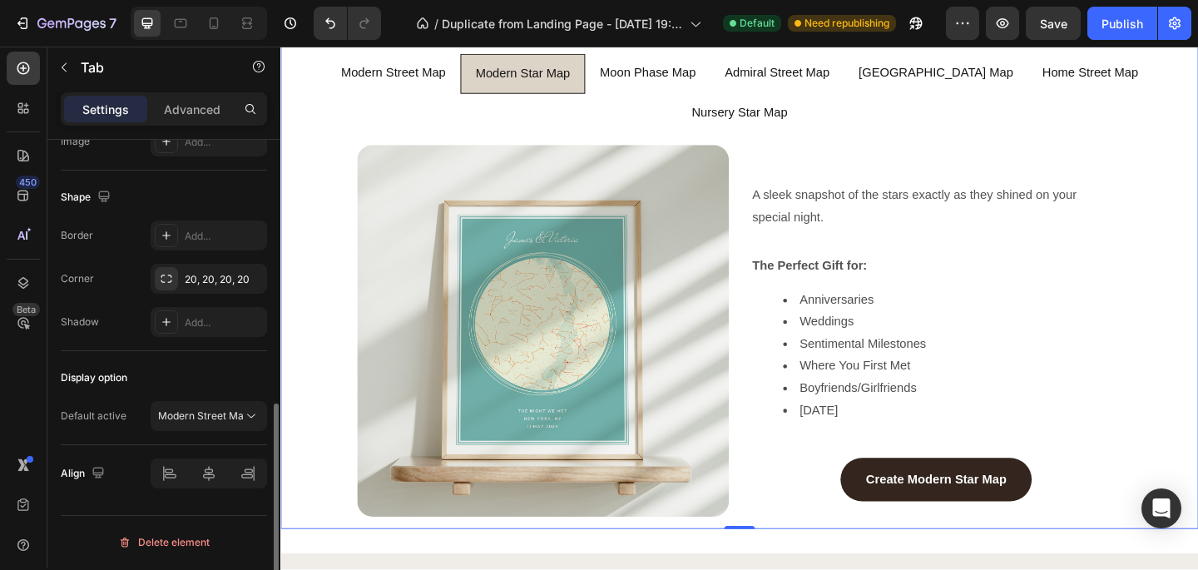
scroll to position [0, 0]
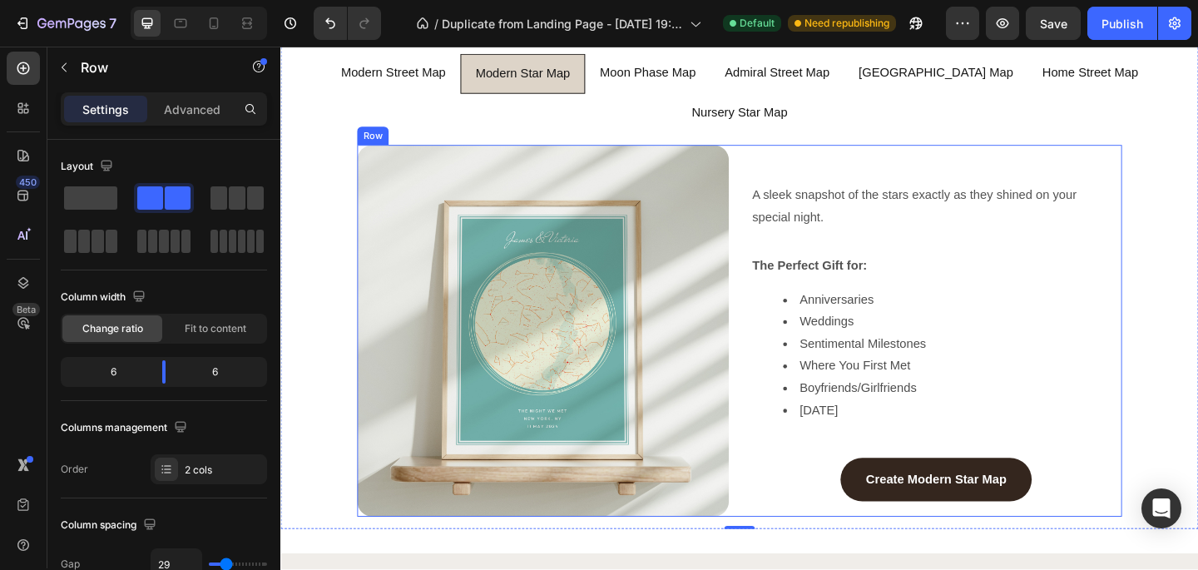
click at [784, 185] on div "Image A sleek snapshot of the stars exactly as they shined on your special nigh…" at bounding box center [780, 356] width 832 height 404
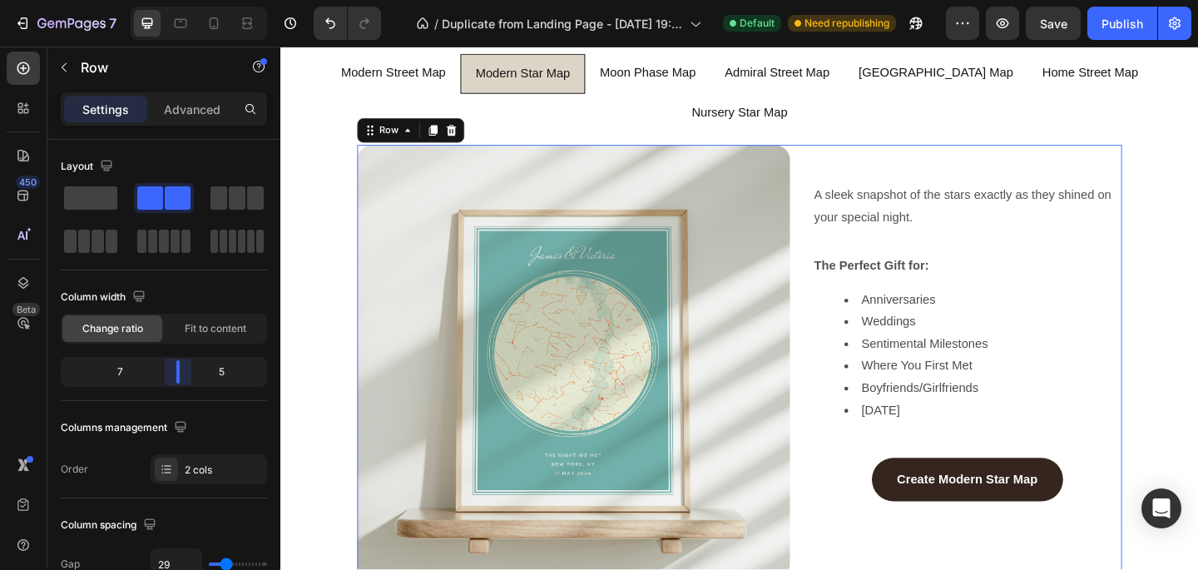
drag, startPoint x: 166, startPoint y: 367, endPoint x: 178, endPoint y: 367, distance: 12.5
click at [178, 0] on body "7 / Duplicate from Landing Page - [DATE] 19:58:36 Default Need republishing Pre…" at bounding box center [599, 0] width 1198 height 0
click at [172, 559] on input "29" at bounding box center [176, 564] width 50 height 30
type input "6"
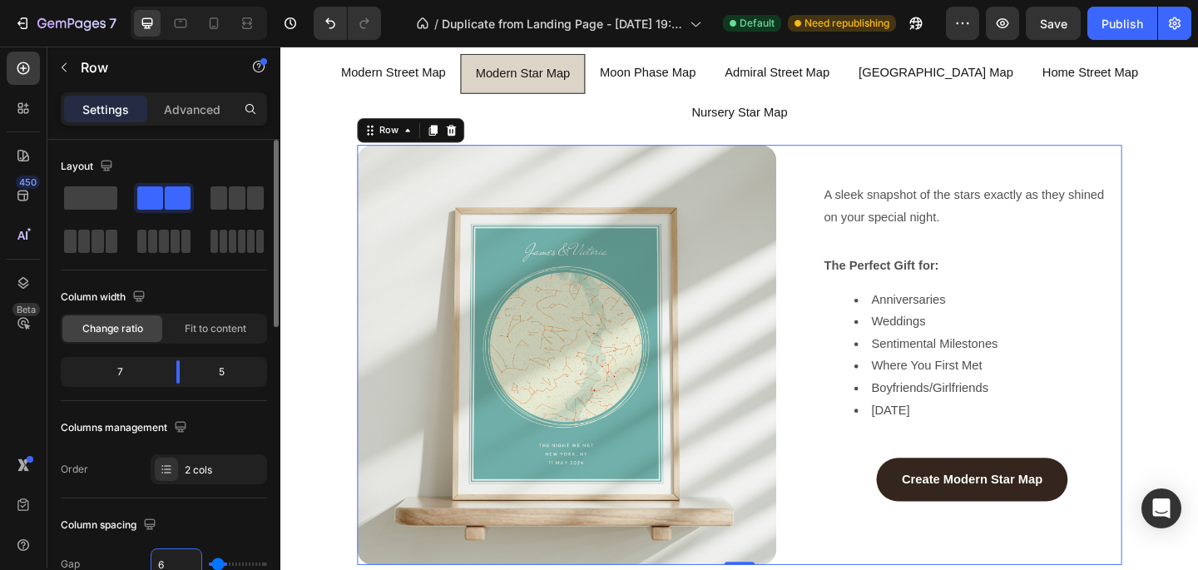
type input "60"
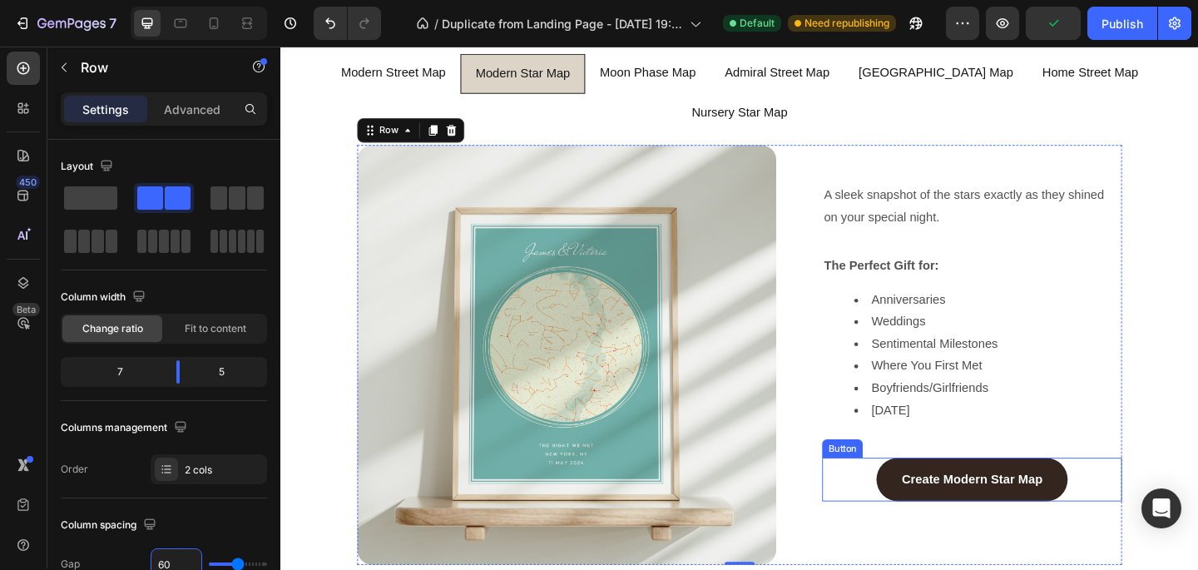
click at [908, 494] on div "Create Modern Star Map Button" at bounding box center [1033, 517] width 326 height 47
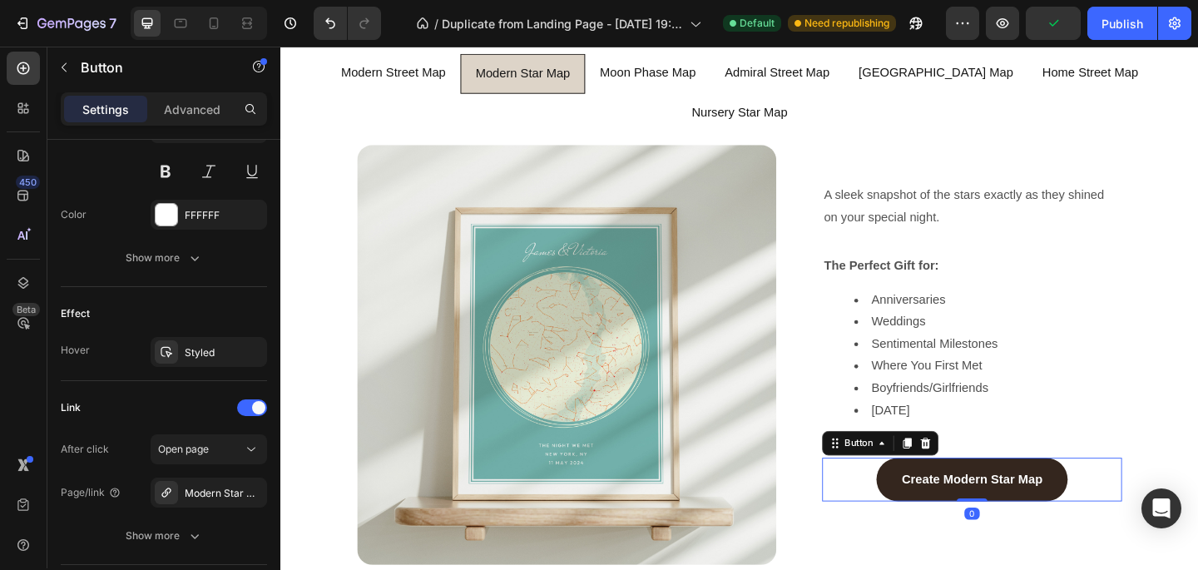
scroll to position [847, 0]
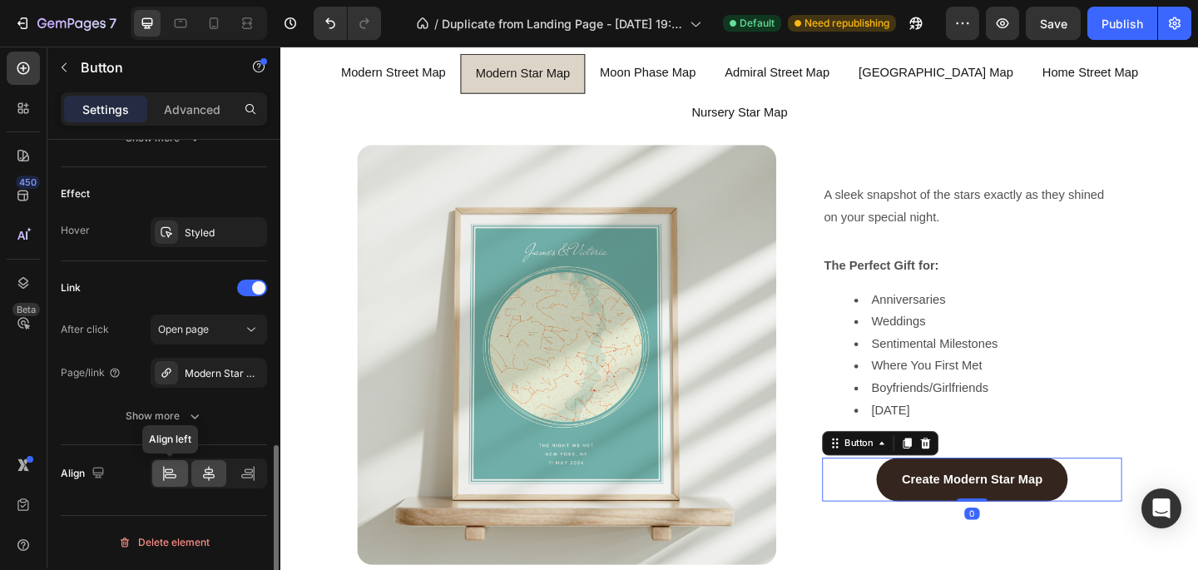
click at [165, 471] on icon at bounding box center [169, 473] width 17 height 17
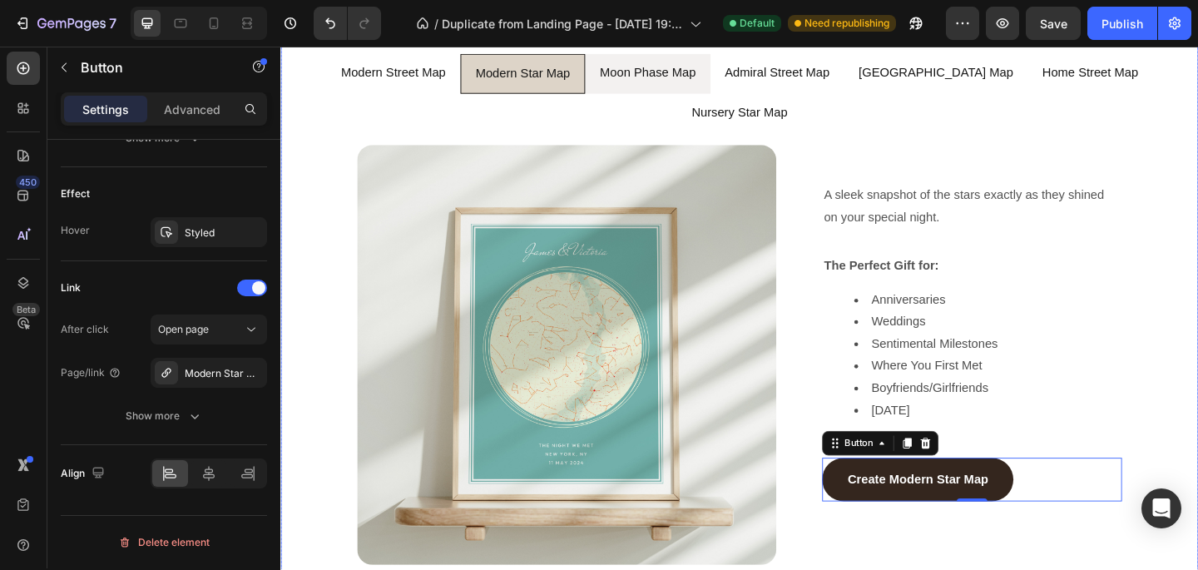
click at [706, 88] on li "Moon Phase Map" at bounding box center [680, 77] width 136 height 44
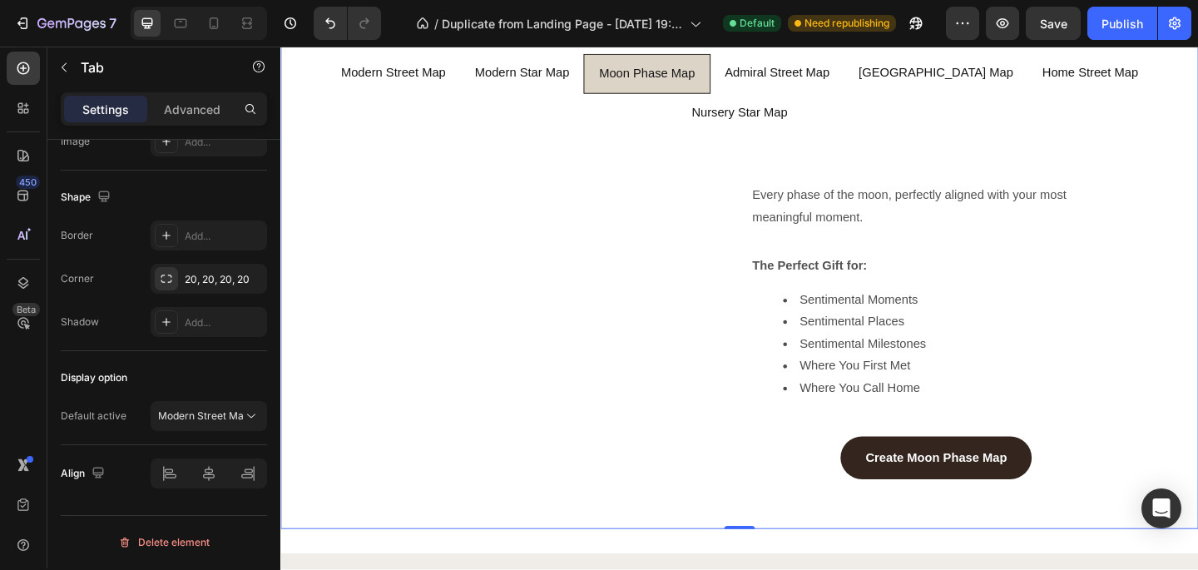
scroll to position [0, 0]
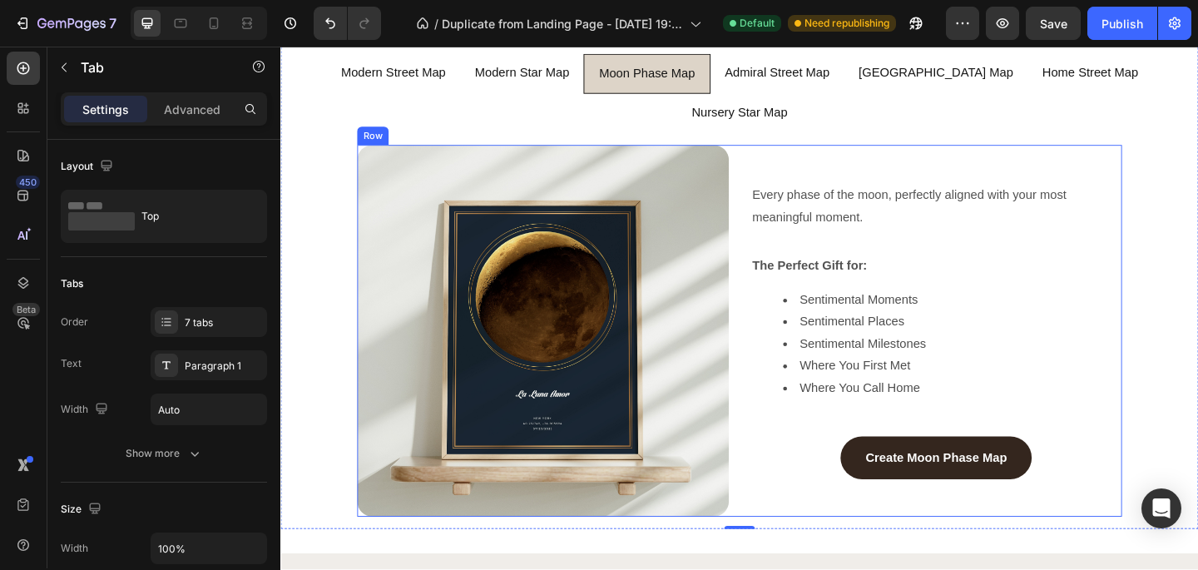
click at [786, 225] on div "Image Every phase of the moon, perfectly aligned with your most meaningful mome…" at bounding box center [780, 356] width 832 height 404
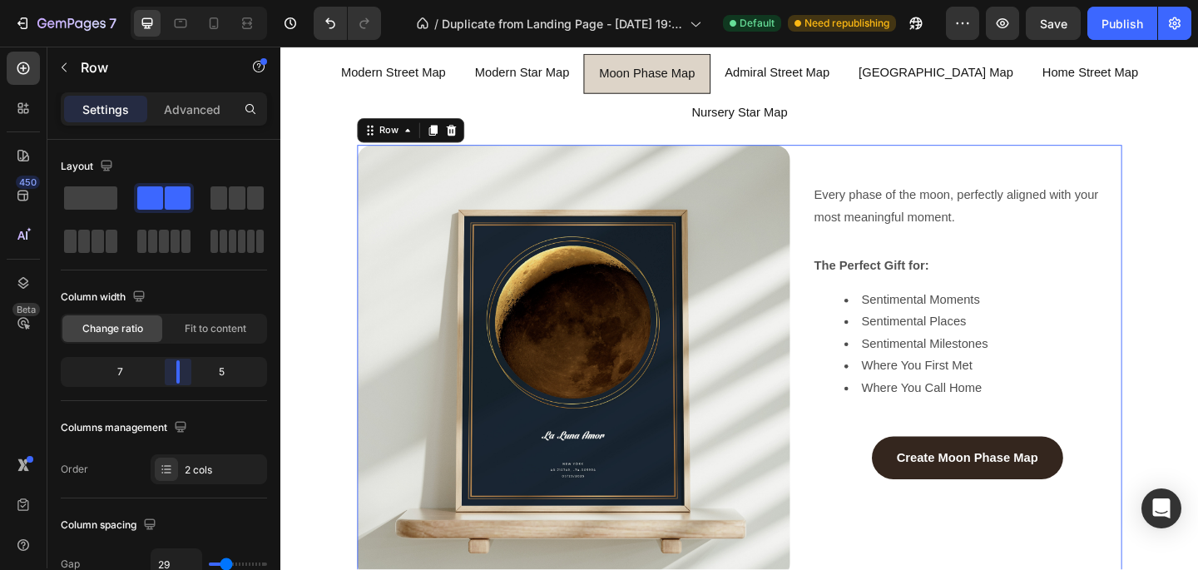
drag, startPoint x: 161, startPoint y: 374, endPoint x: 181, endPoint y: 374, distance: 20.8
click at [181, 0] on body "7 / Duplicate from Landing Page - [DATE] 19:58:36 Default Need republishing Pre…" at bounding box center [599, 0] width 1198 height 0
click at [179, 557] on input "29" at bounding box center [176, 564] width 50 height 30
type input "6"
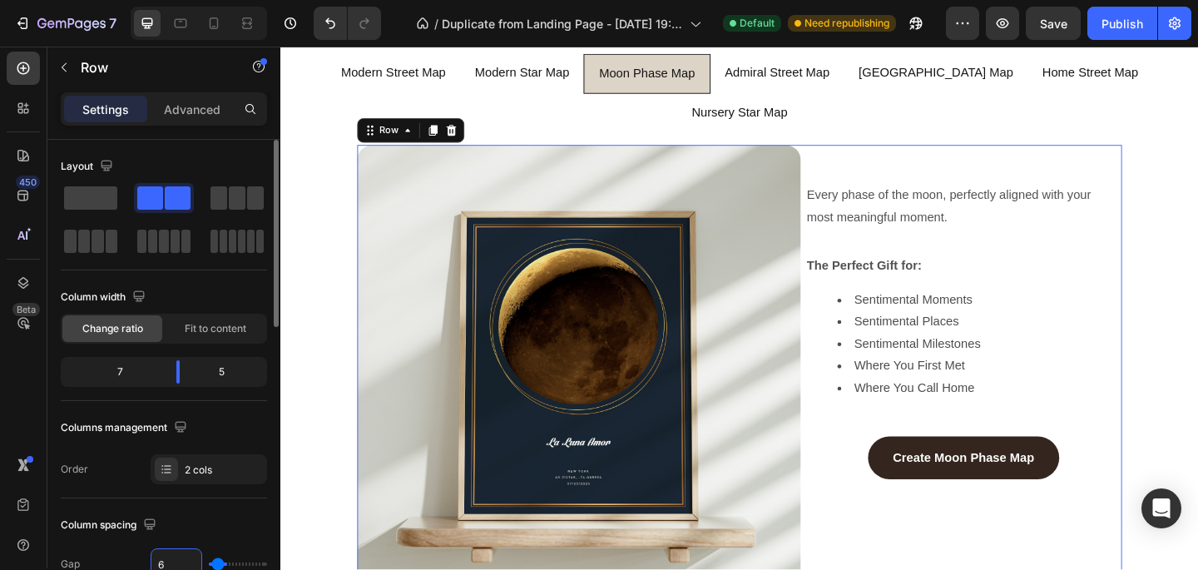
type input "60"
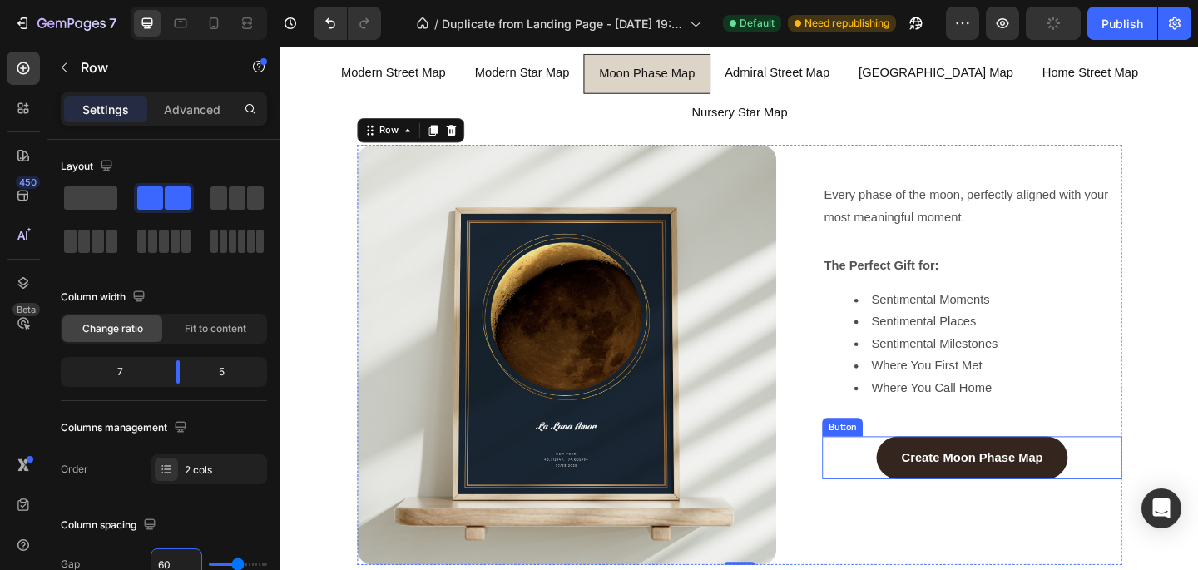
click at [915, 471] on div "Create Moon Phase Map Button" at bounding box center [1033, 494] width 326 height 47
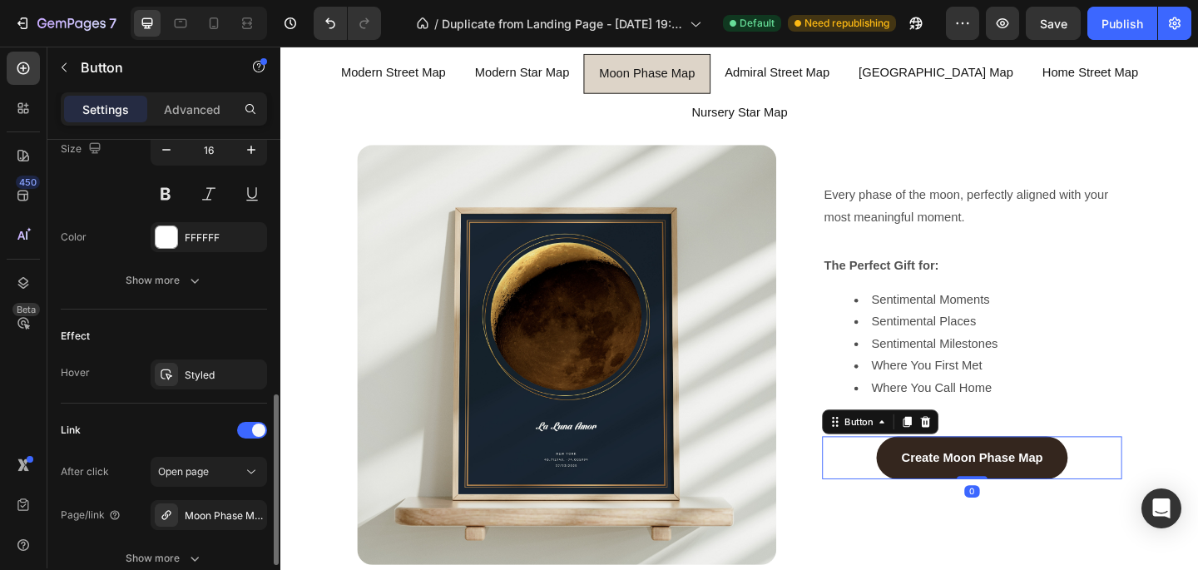
scroll to position [847, 0]
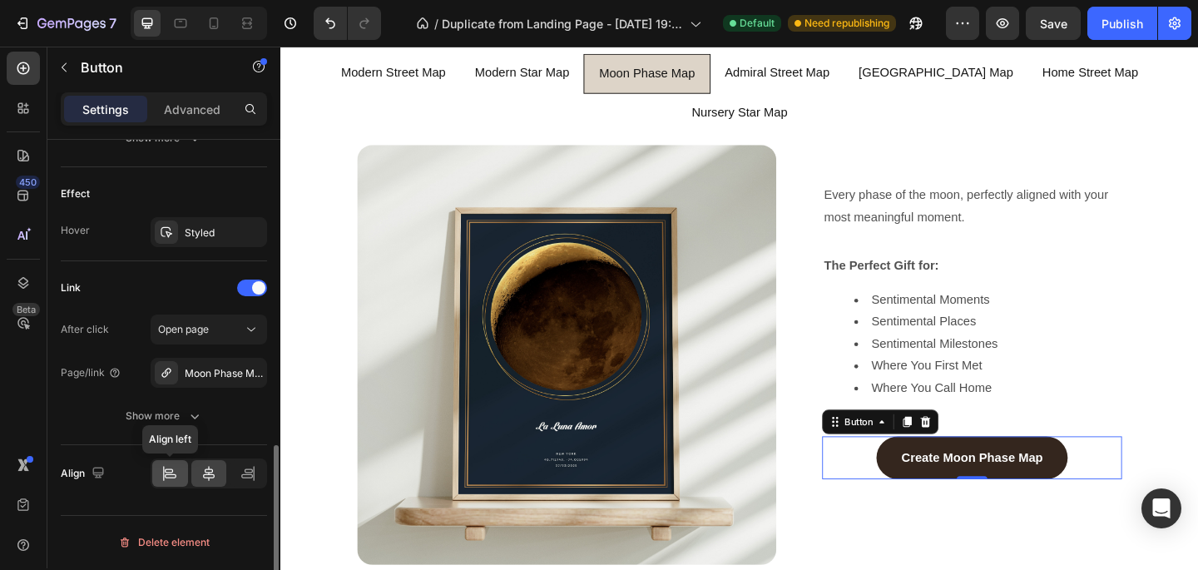
click at [166, 463] on div at bounding box center [170, 473] width 36 height 27
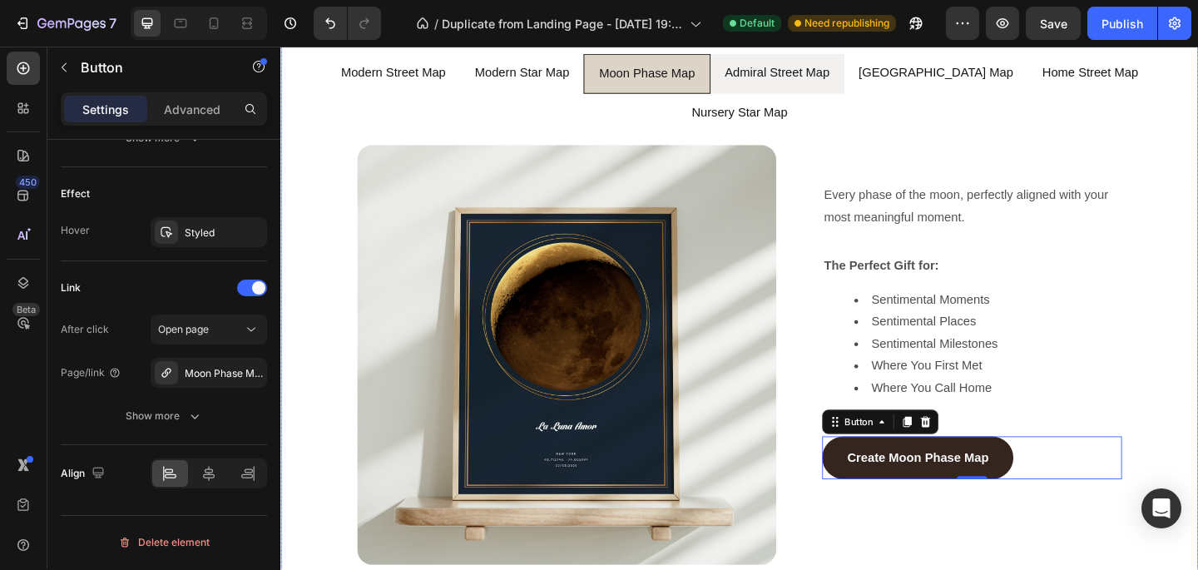
click at [850, 95] on li "Admiral Street Map" at bounding box center [821, 77] width 146 height 44
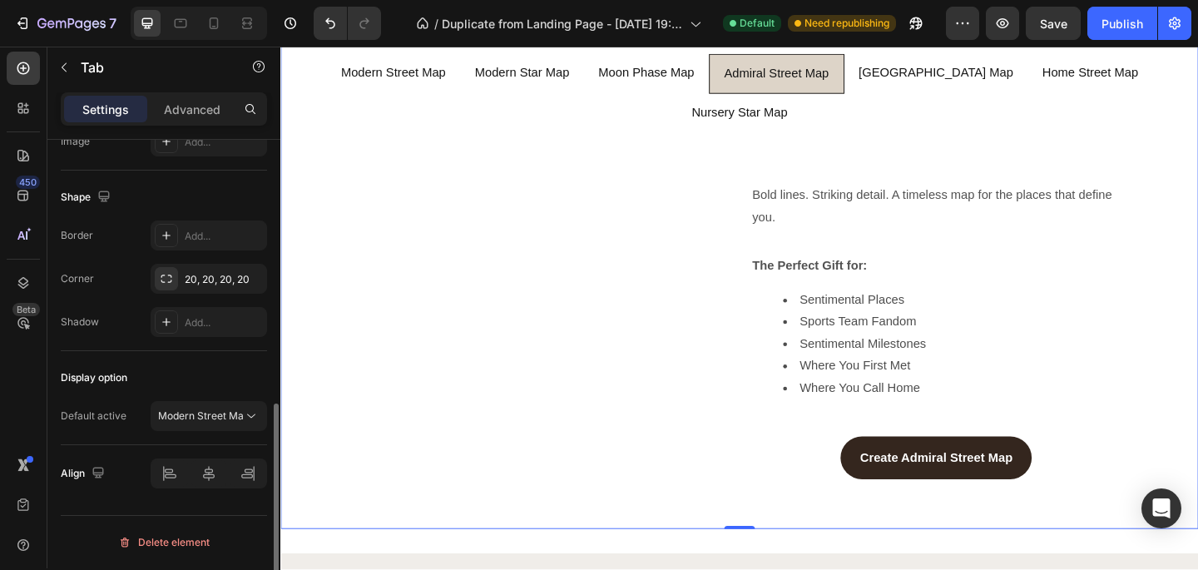
scroll to position [0, 0]
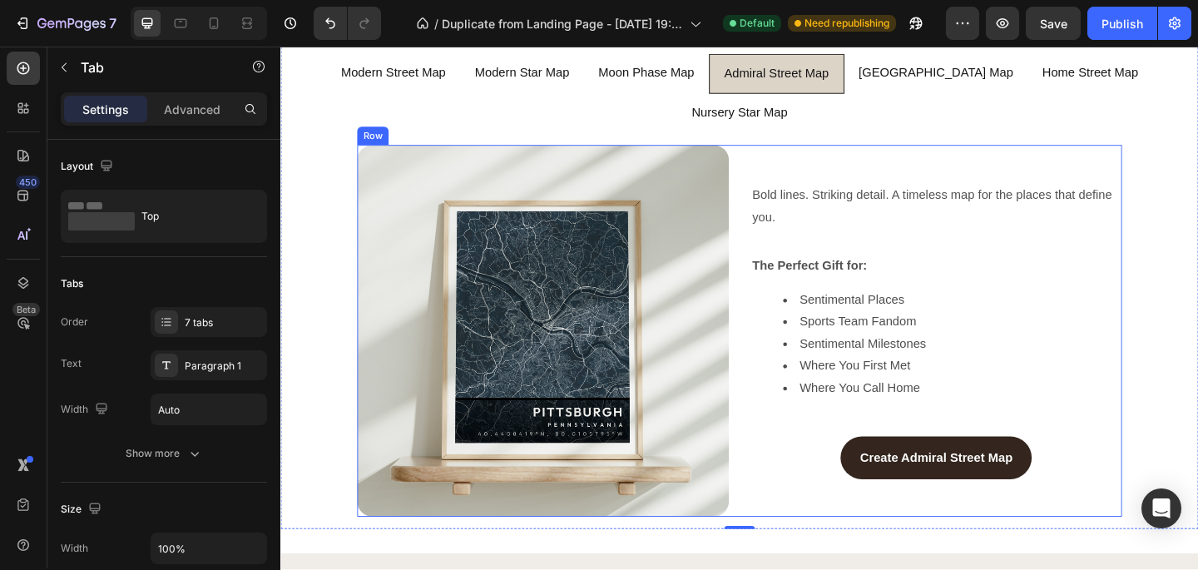
click at [786, 224] on div "Image Bold lines. Striking detail. A timeless map for the places that define yo…" at bounding box center [780, 356] width 832 height 404
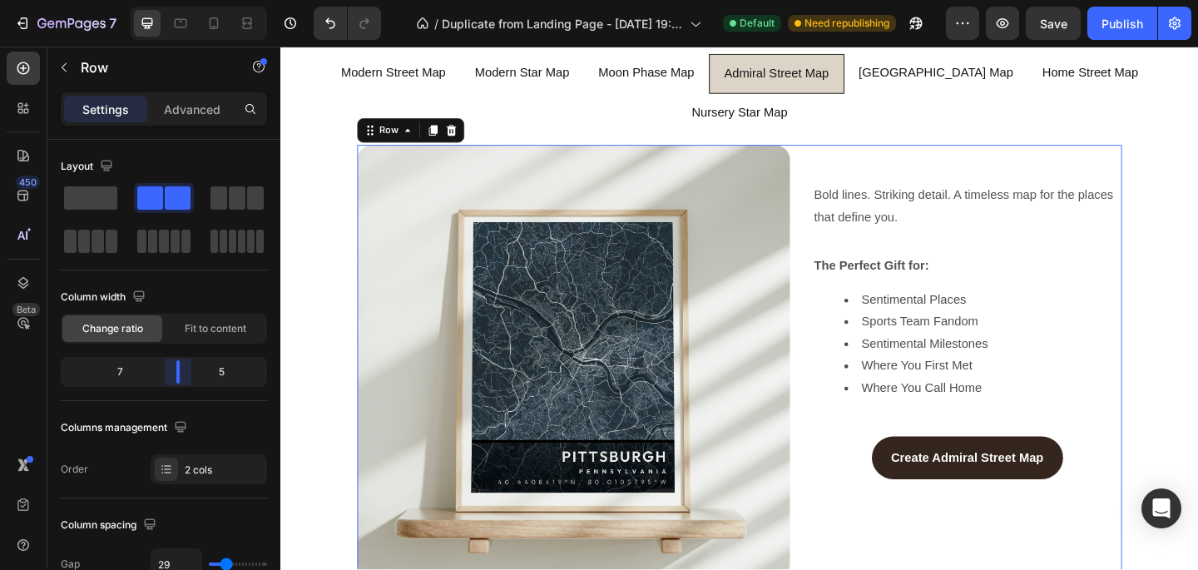
drag, startPoint x: 161, startPoint y: 380, endPoint x: 180, endPoint y: 380, distance: 18.3
click at [180, 0] on body "7 / Duplicate from Landing Page - [DATE] 19:58:36 Default Need republishing Pre…" at bounding box center [599, 0] width 1198 height 0
click at [184, 560] on input "29" at bounding box center [176, 564] width 50 height 30
type input "6"
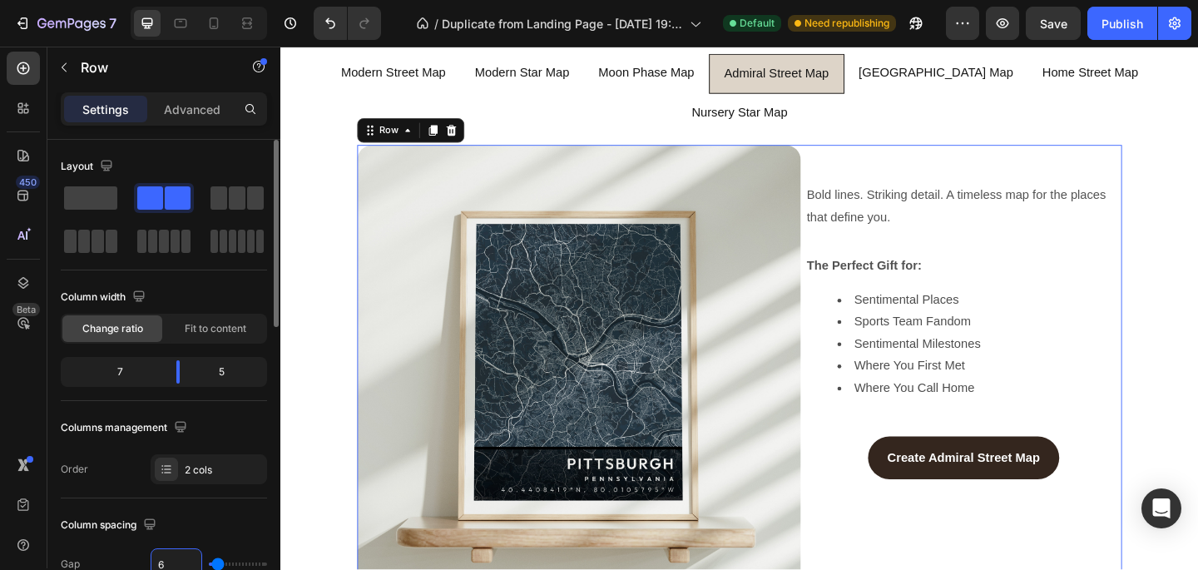
type input "60"
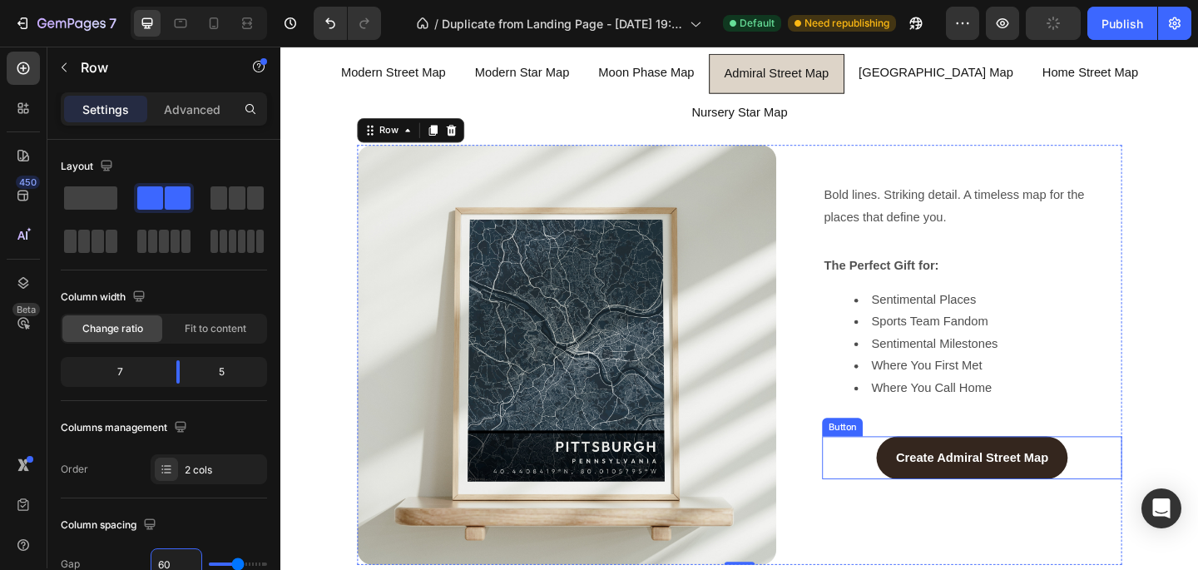
click at [910, 471] on div "Create Admiral Street Map Button" at bounding box center [1033, 494] width 326 height 47
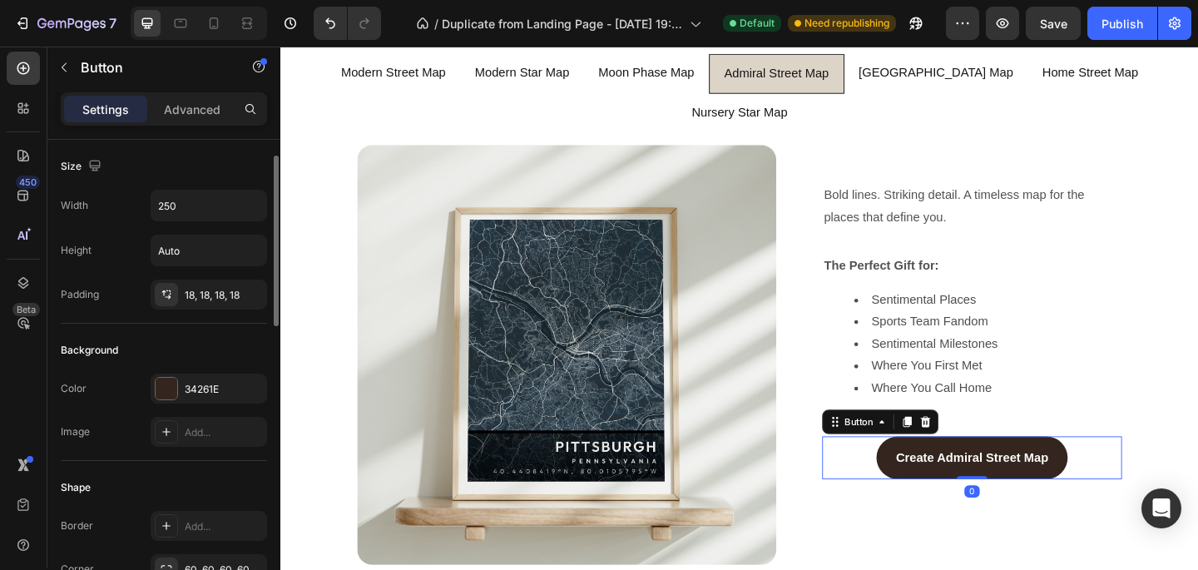
scroll to position [847, 0]
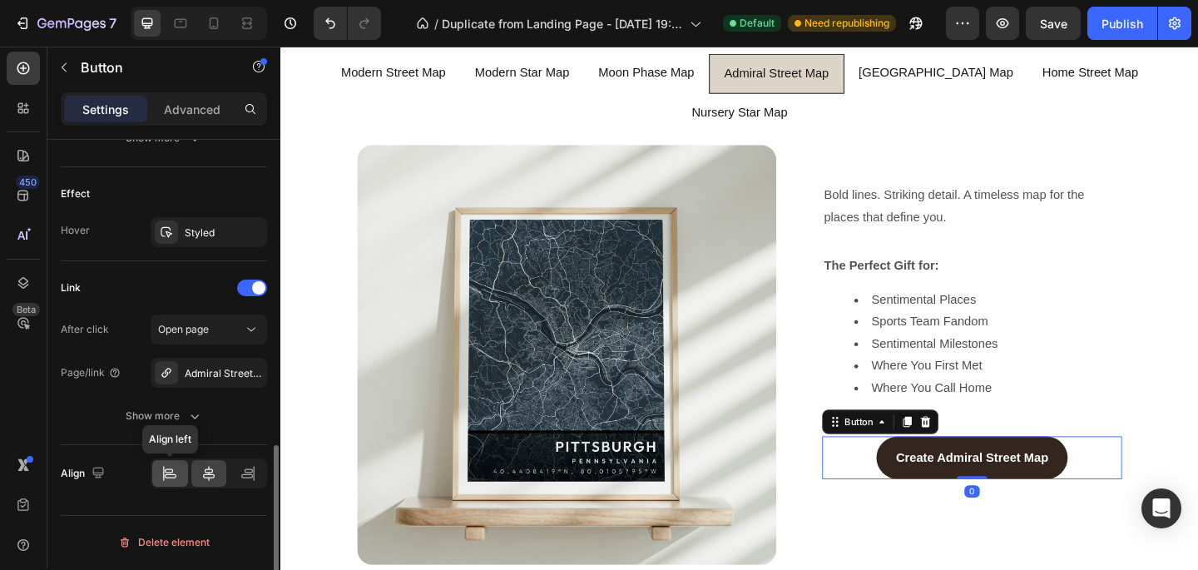
click at [166, 483] on div at bounding box center [170, 473] width 36 height 27
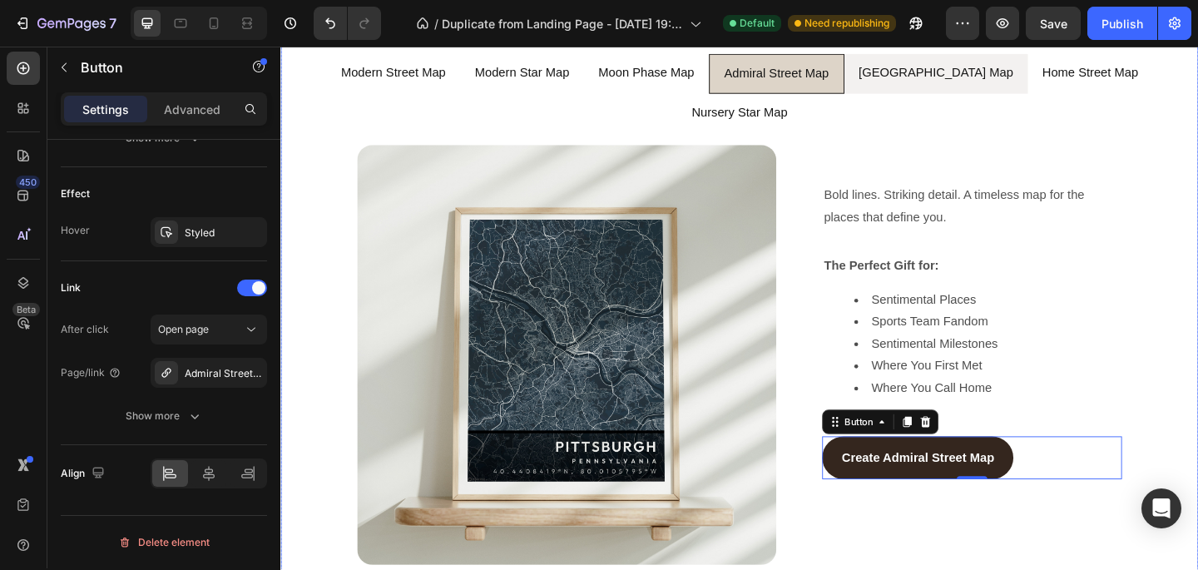
click at [972, 93] on li "[GEOGRAPHIC_DATA] Map" at bounding box center [994, 77] width 200 height 44
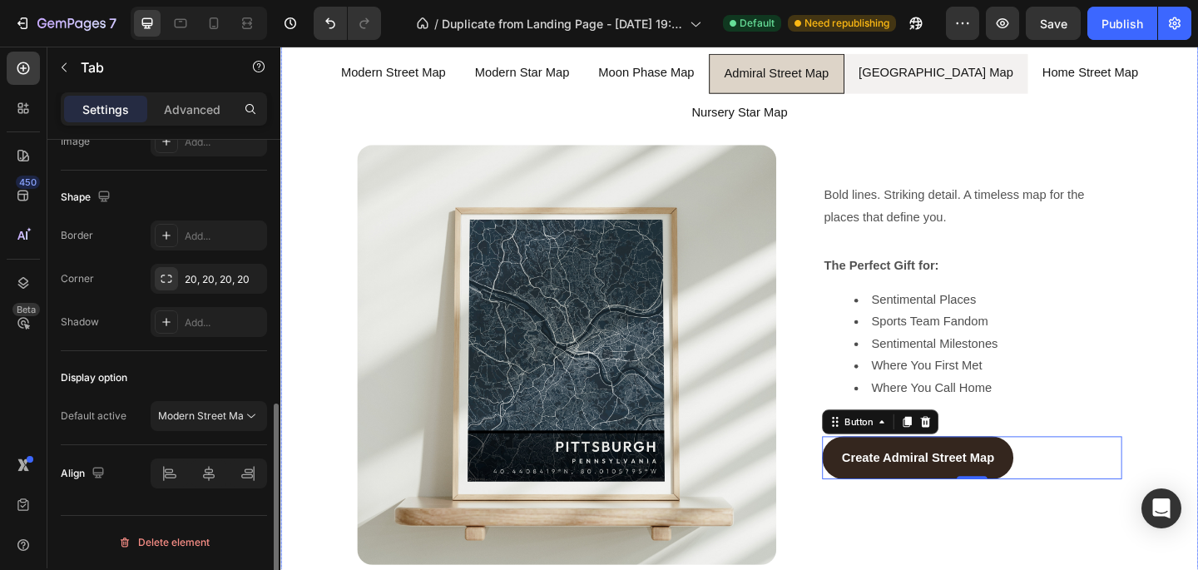
scroll to position [0, 0]
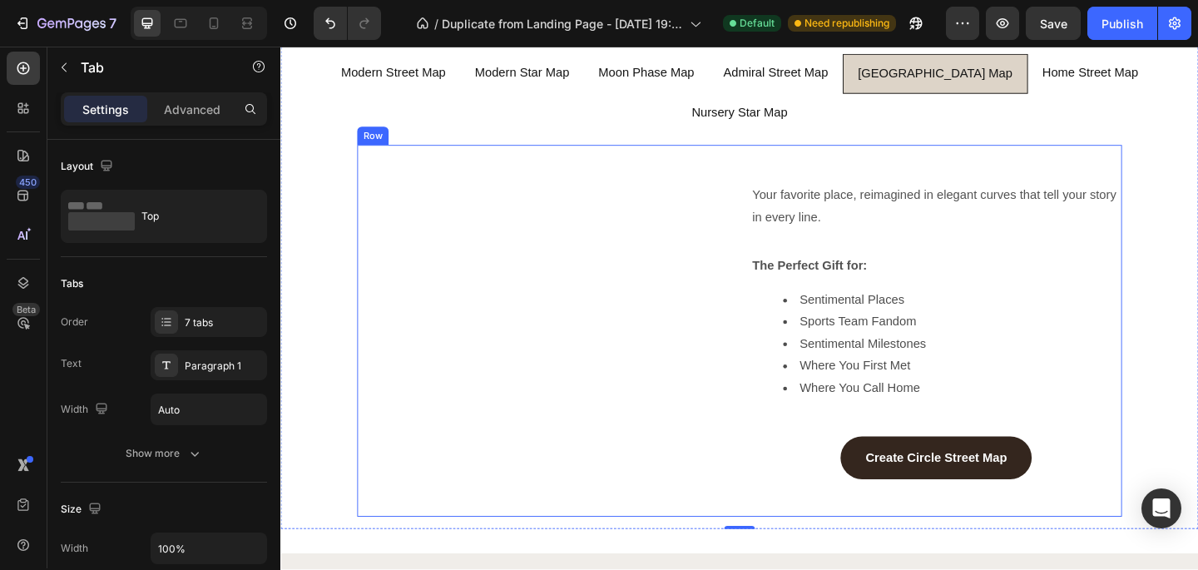
click at [776, 181] on div "Image Your favorite place, reimagined in elegant curves that tell your story in…" at bounding box center [780, 356] width 832 height 404
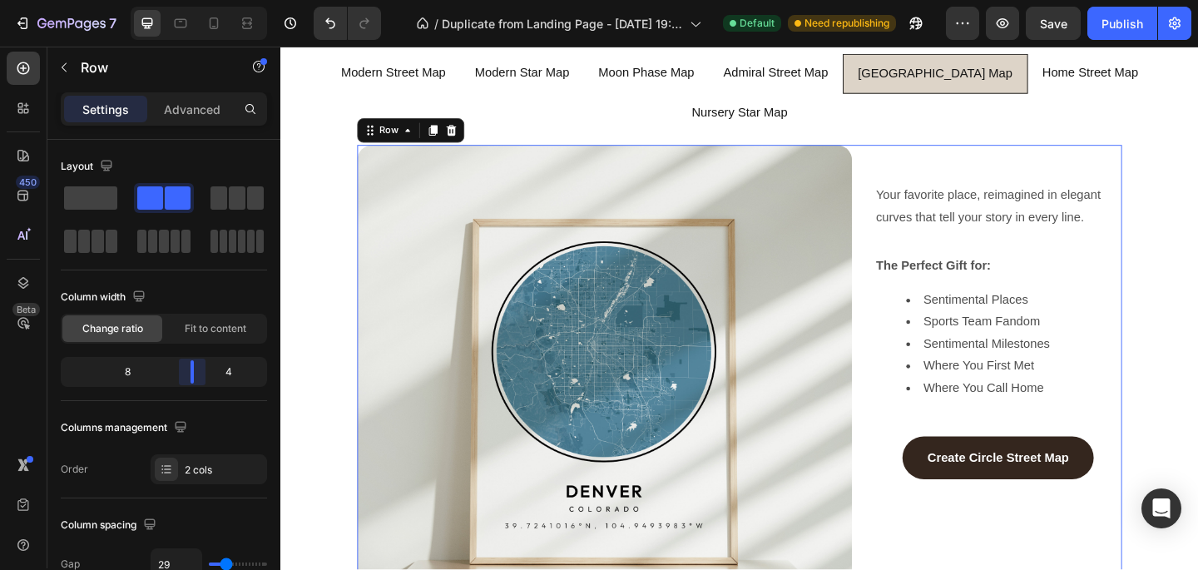
drag, startPoint x: 165, startPoint y: 368, endPoint x: 196, endPoint y: 368, distance: 31.6
click at [196, 0] on body "7 / Duplicate from Landing Page - [DATE] 19:58:36 Default Need republishing Pre…" at bounding box center [599, 0] width 1198 height 0
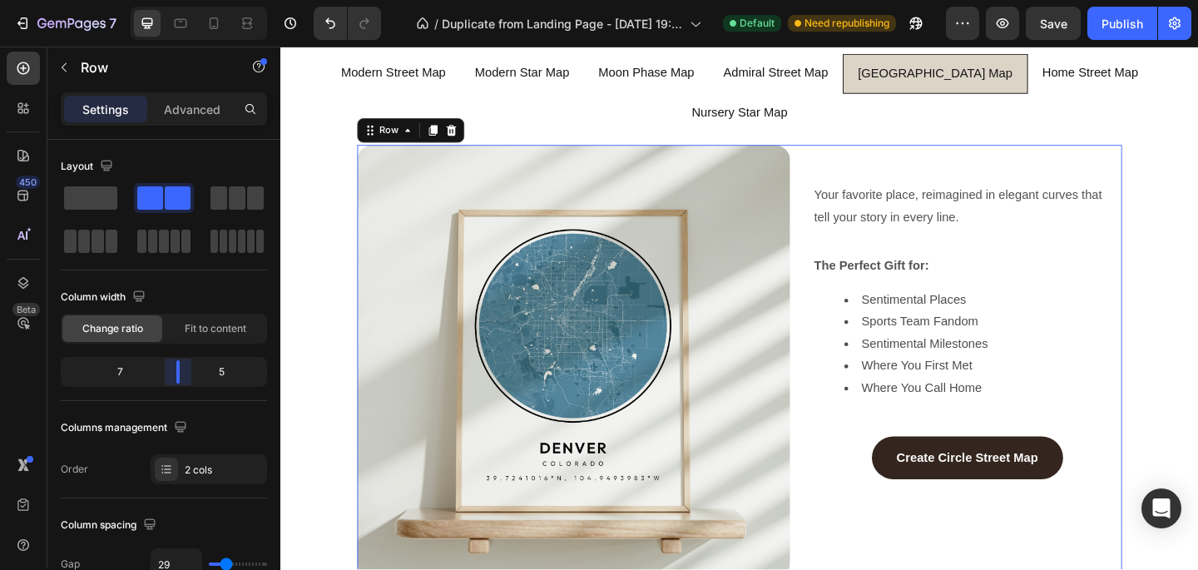
click at [188, 0] on body "7 / Duplicate from Landing Page - [DATE] 19:58:36 Default Need republishing Pre…" at bounding box center [599, 0] width 1198 height 0
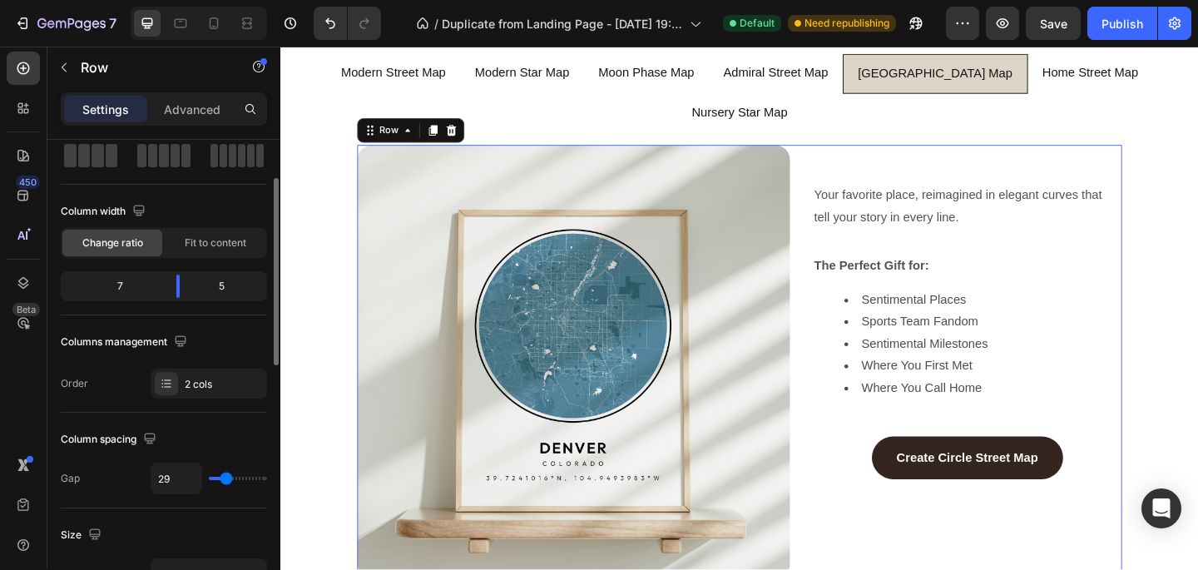
scroll to position [89, 0]
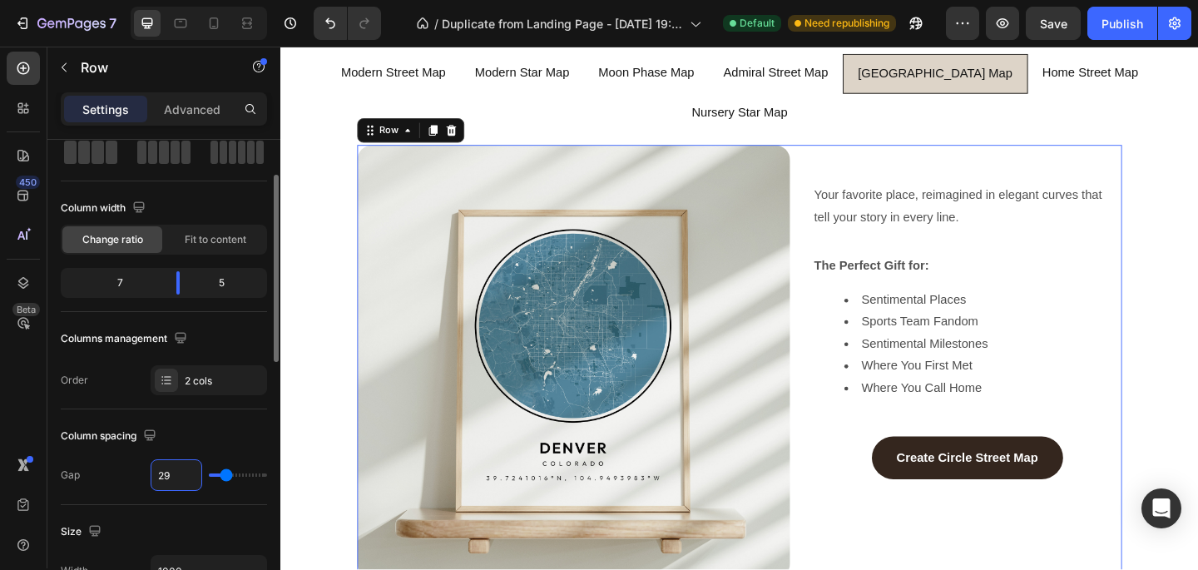
click at [179, 485] on input "29" at bounding box center [176, 475] width 50 height 30
type input "6"
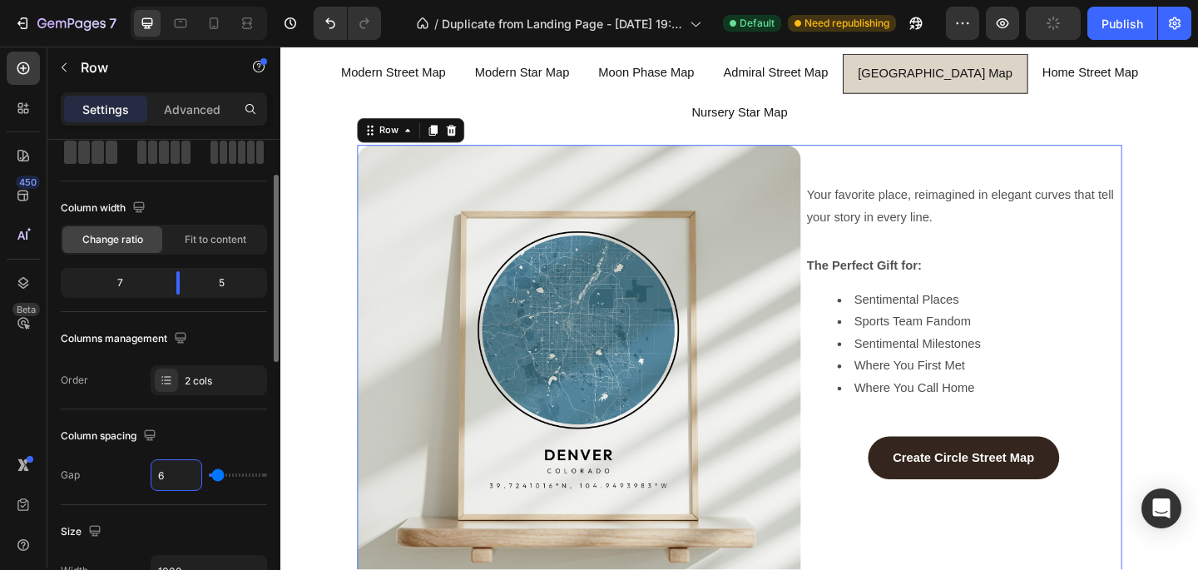
type input "60"
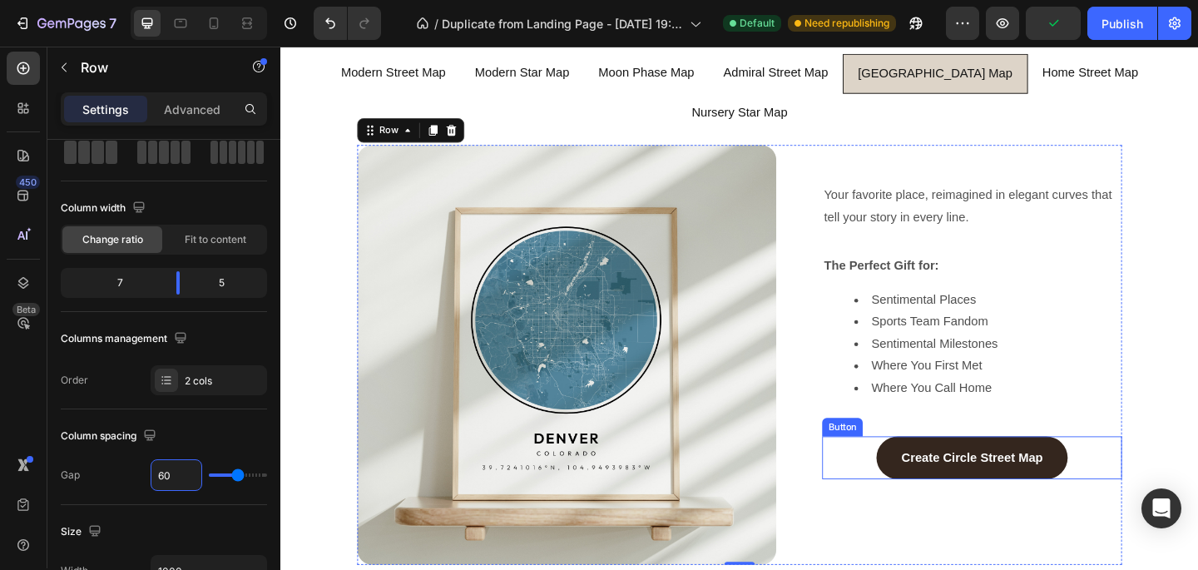
click at [915, 471] on div "Create Circle Street Map Button" at bounding box center [1033, 494] width 326 height 47
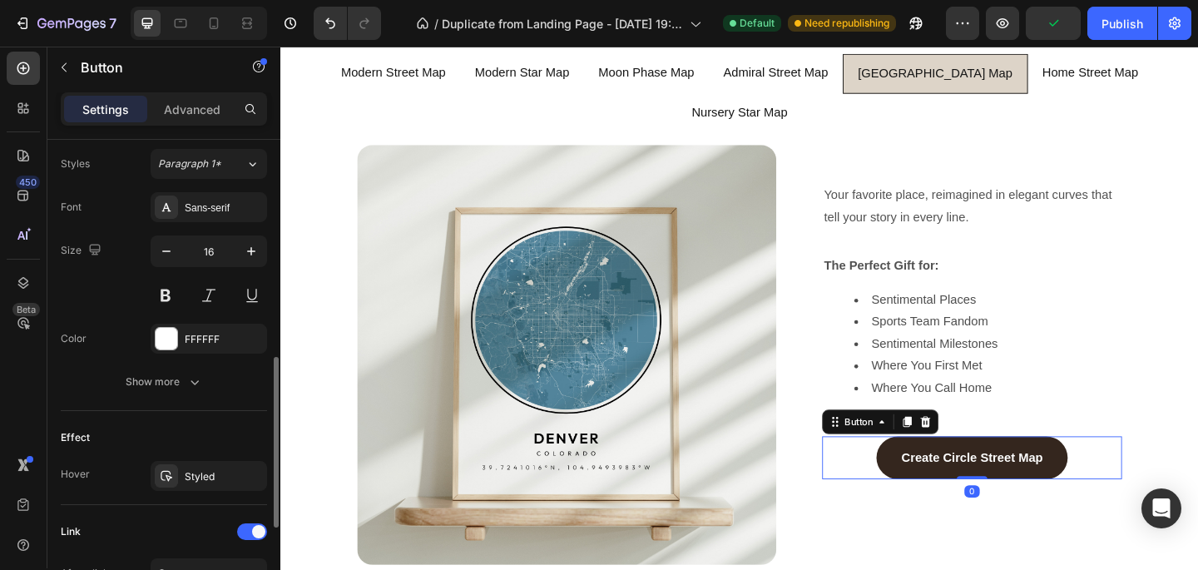
scroll to position [847, 0]
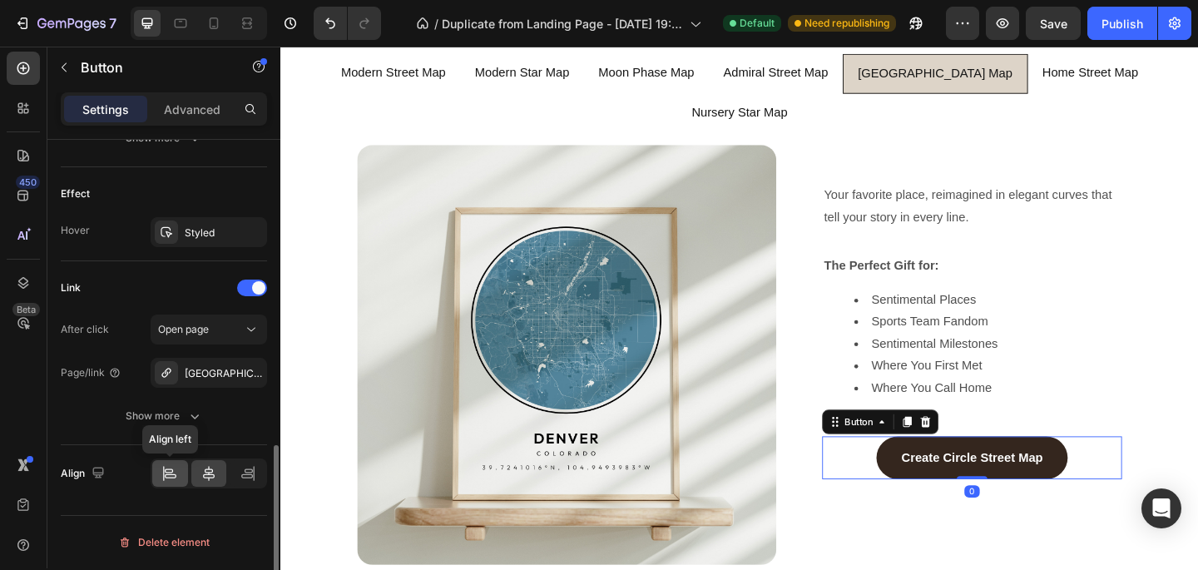
click at [171, 482] on div at bounding box center [170, 473] width 36 height 27
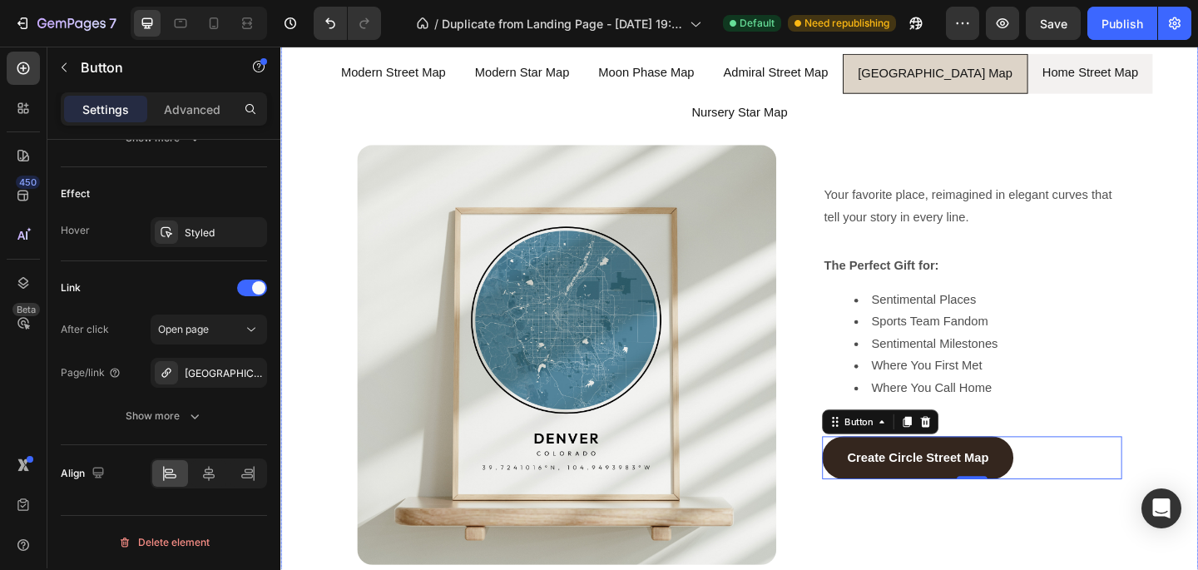
click at [1107, 89] on div "Home Street Map" at bounding box center [1161, 76] width 109 height 29
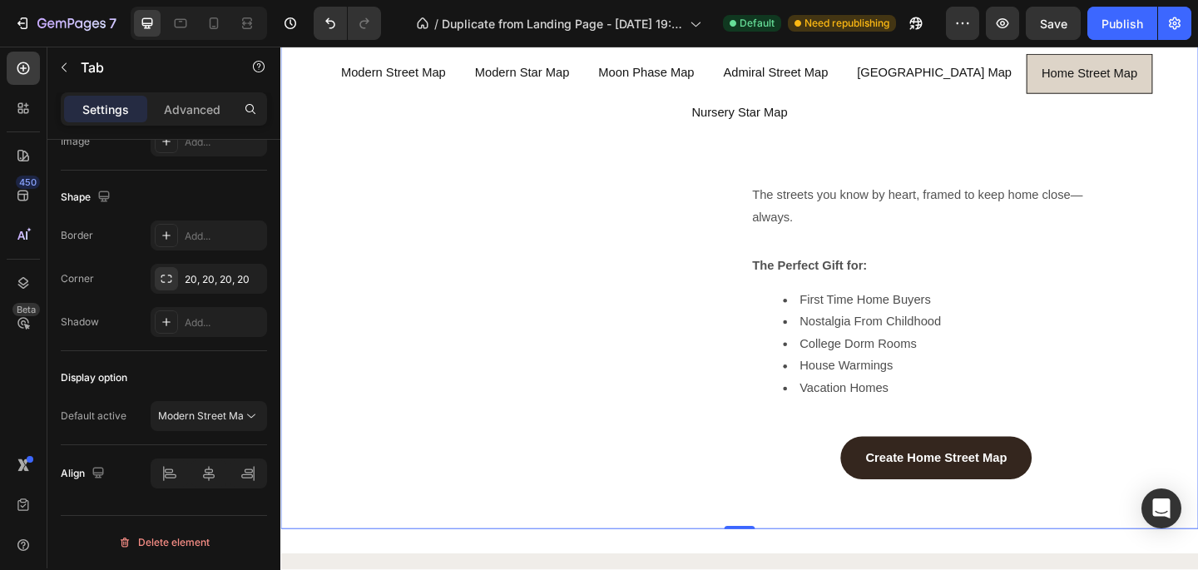
scroll to position [0, 0]
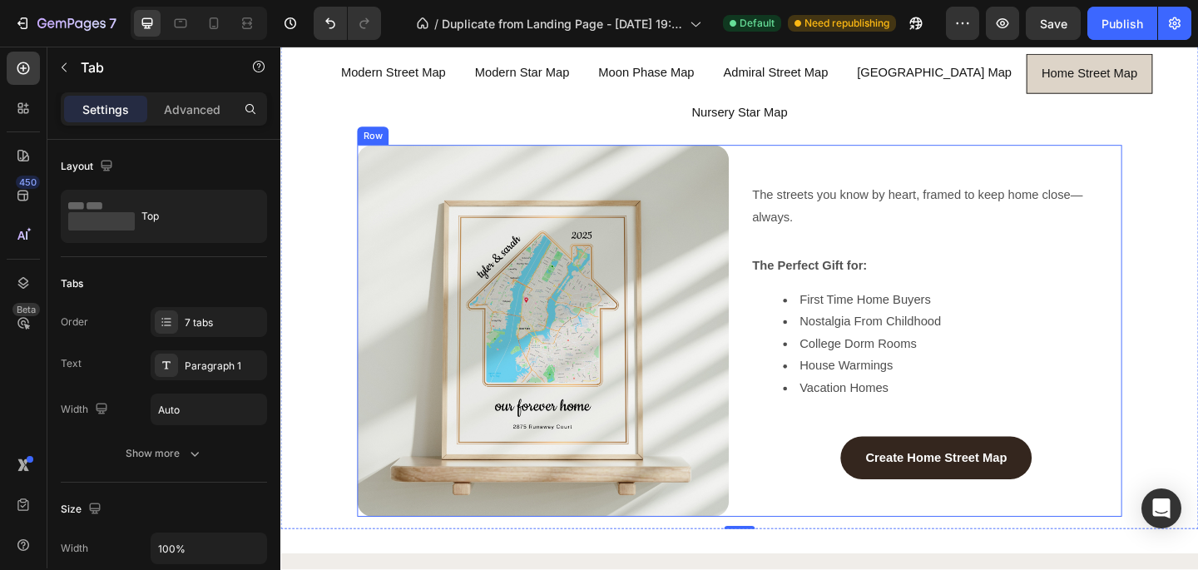
click at [791, 276] on div "Image The streets you know by heart, framed to keep home close—always. Text Blo…" at bounding box center [780, 356] width 832 height 404
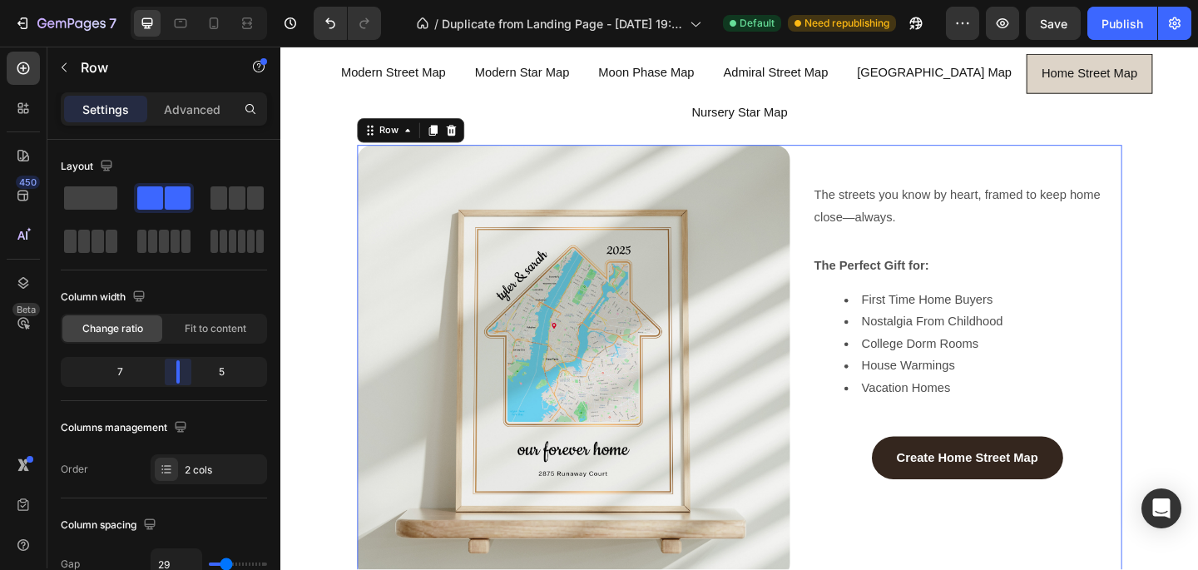
drag, startPoint x: 167, startPoint y: 374, endPoint x: 179, endPoint y: 374, distance: 11.6
click at [179, 0] on body "7 / Duplicate from Landing Page - [DATE] 19:58:36 Default Need republishing Pre…" at bounding box center [599, 0] width 1198 height 0
click at [171, 557] on input "29" at bounding box center [176, 564] width 50 height 30
type input "6"
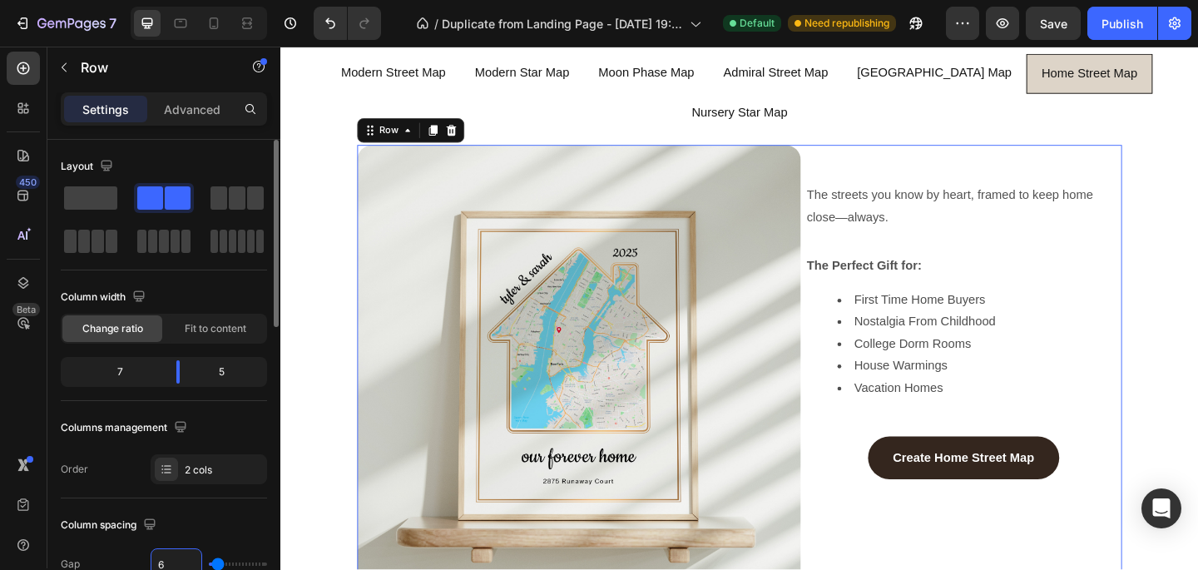
type input "60"
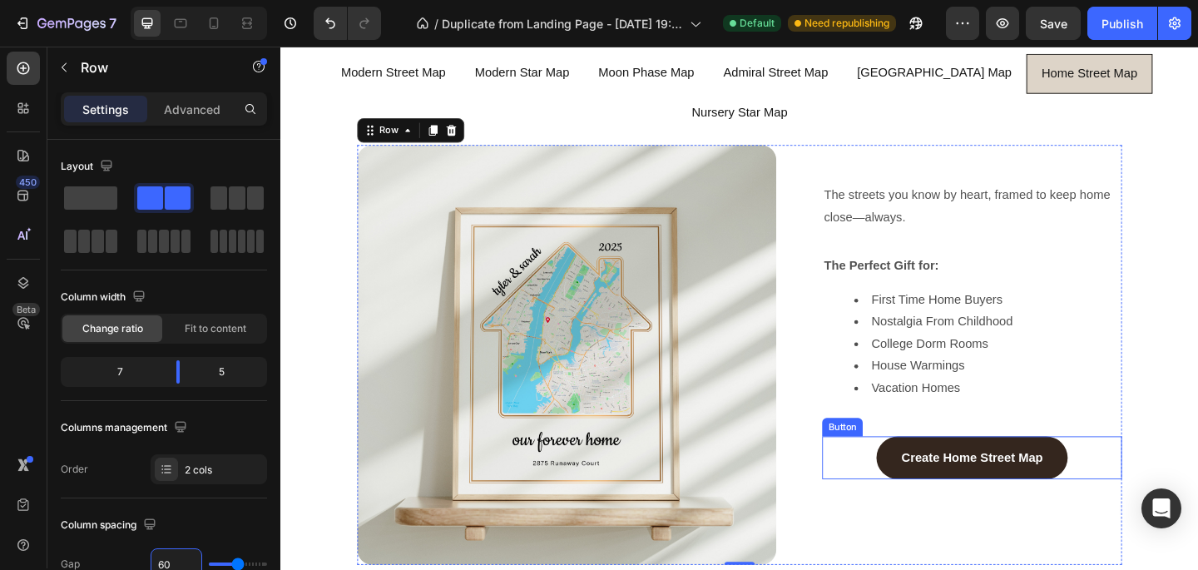
click at [903, 471] on div "Create Home Street Map Button" at bounding box center [1033, 494] width 326 height 47
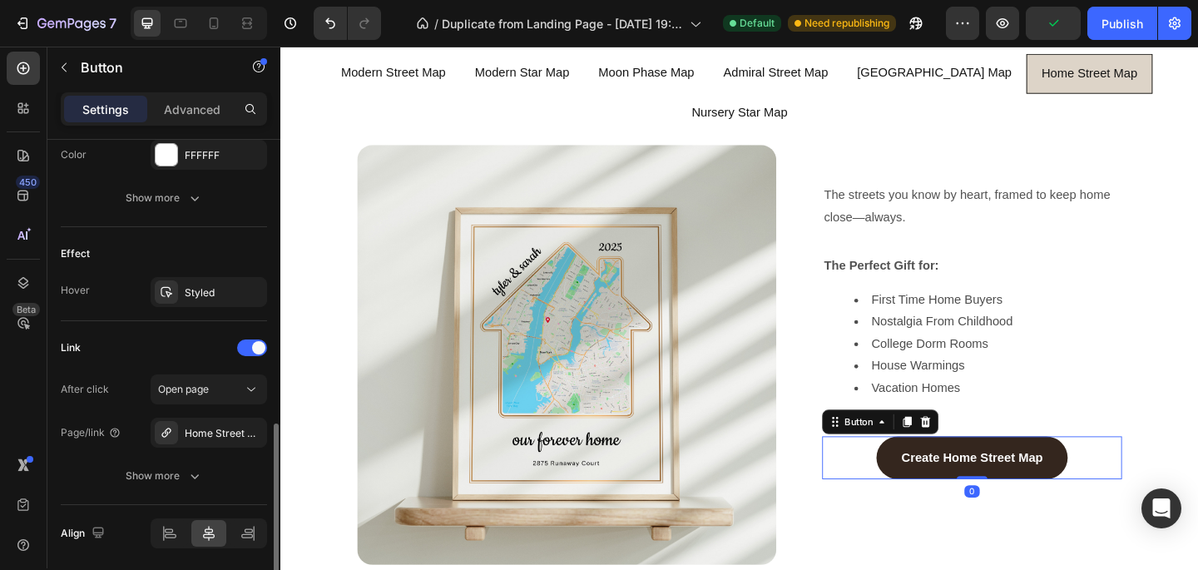
scroll to position [847, 0]
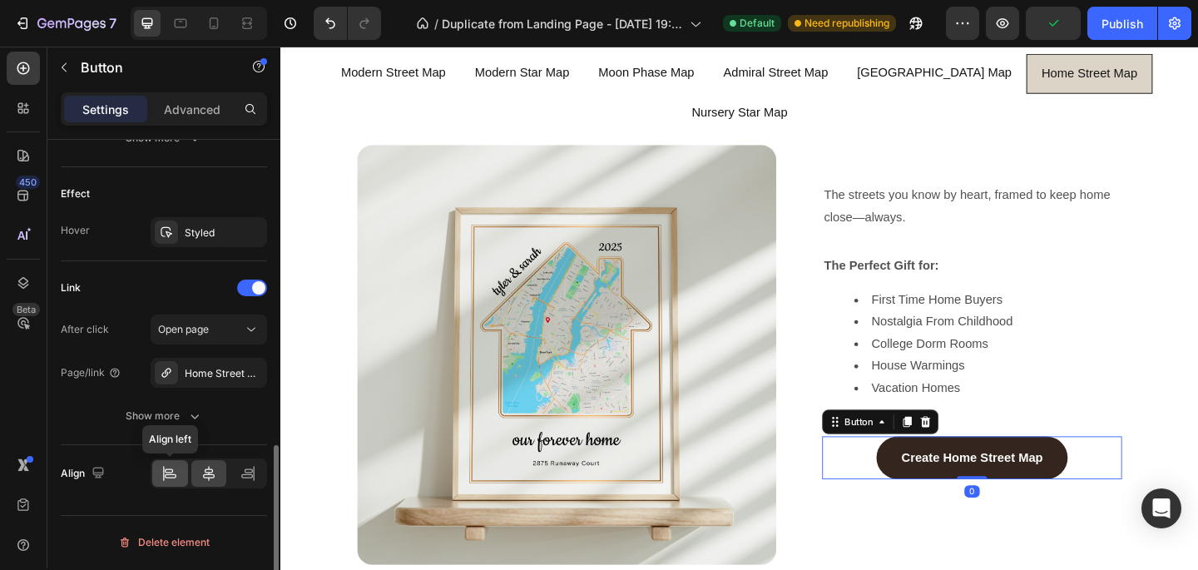
click at [164, 478] on icon at bounding box center [164, 473] width 1 height 15
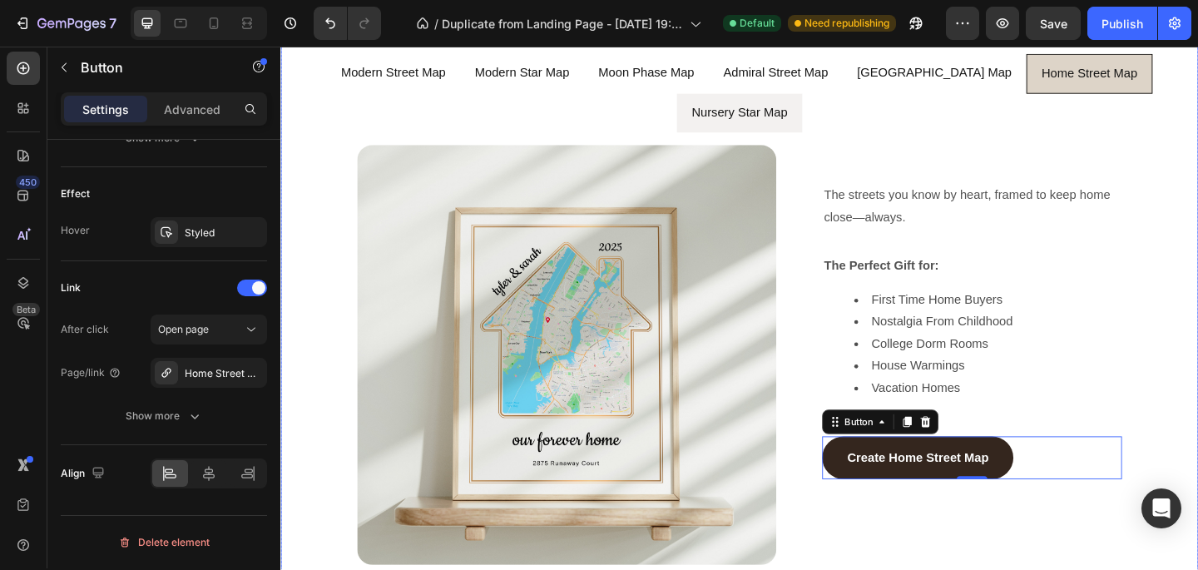
click at [834, 105] on div "Nursery Star Map" at bounding box center [779, 119] width 109 height 29
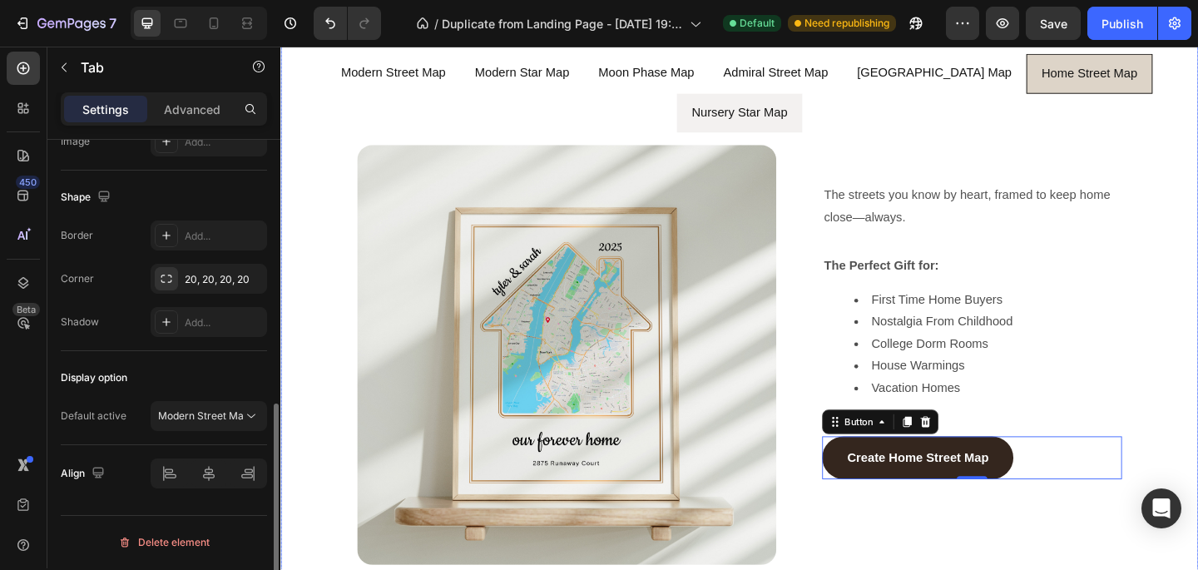
scroll to position [0, 0]
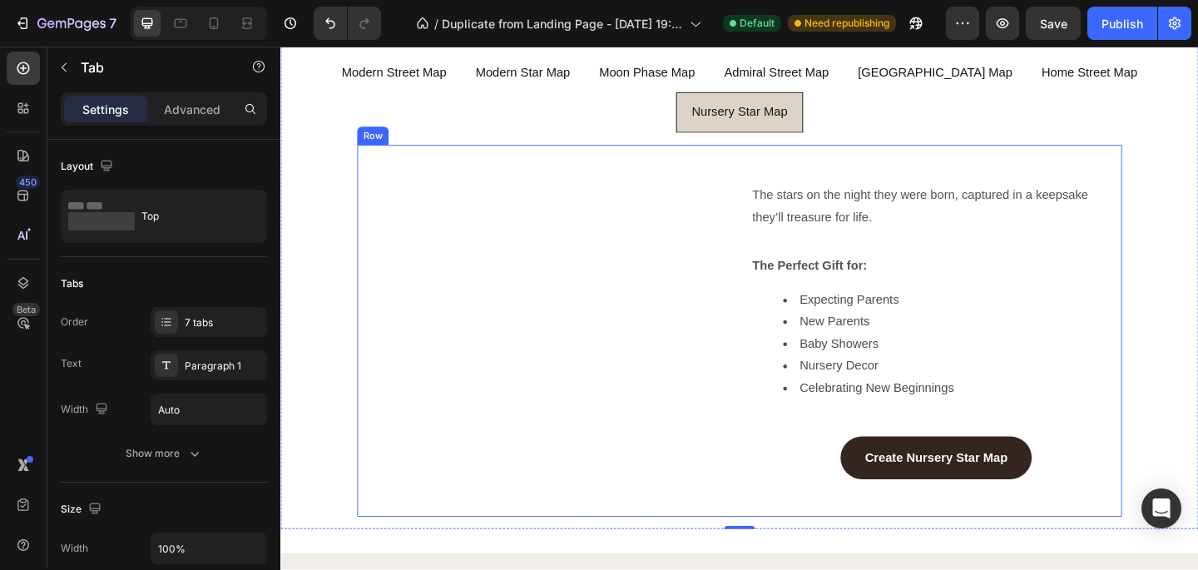
click at [789, 375] on div "Image The stars on the night they were born, captured in a keepsake they’ll tre…" at bounding box center [780, 356] width 832 height 404
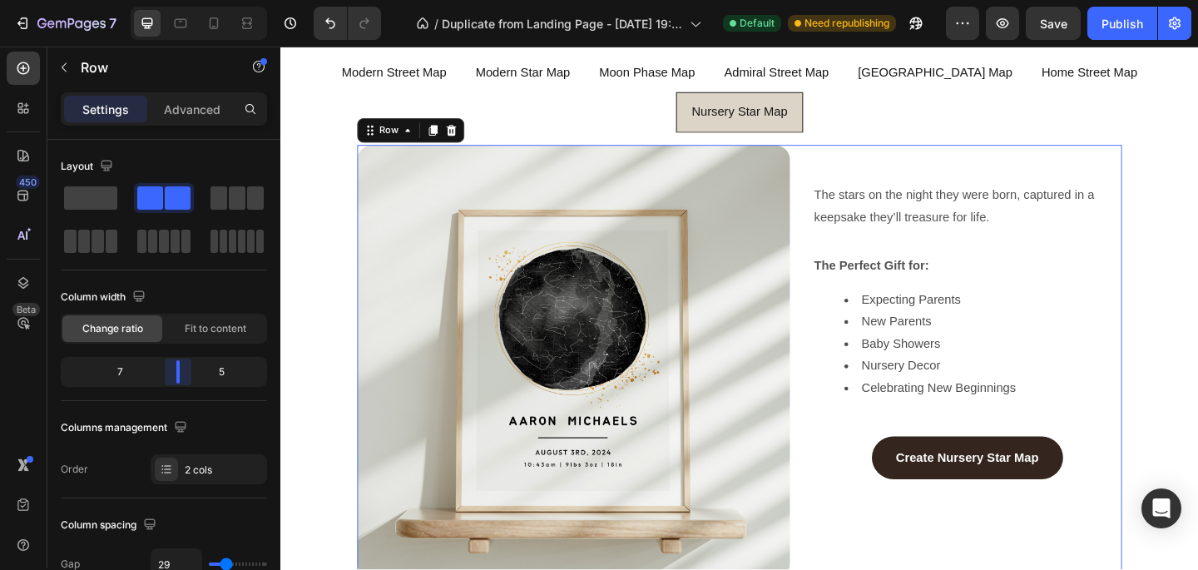
drag, startPoint x: 159, startPoint y: 367, endPoint x: 179, endPoint y: 367, distance: 20.0
click at [179, 0] on body "7 / Duplicate from Landing Page - [DATE] 19:58:36 Default Need republishing Pre…" at bounding box center [599, 0] width 1198 height 0
click at [178, 552] on input "29" at bounding box center [176, 564] width 50 height 30
type input "6"
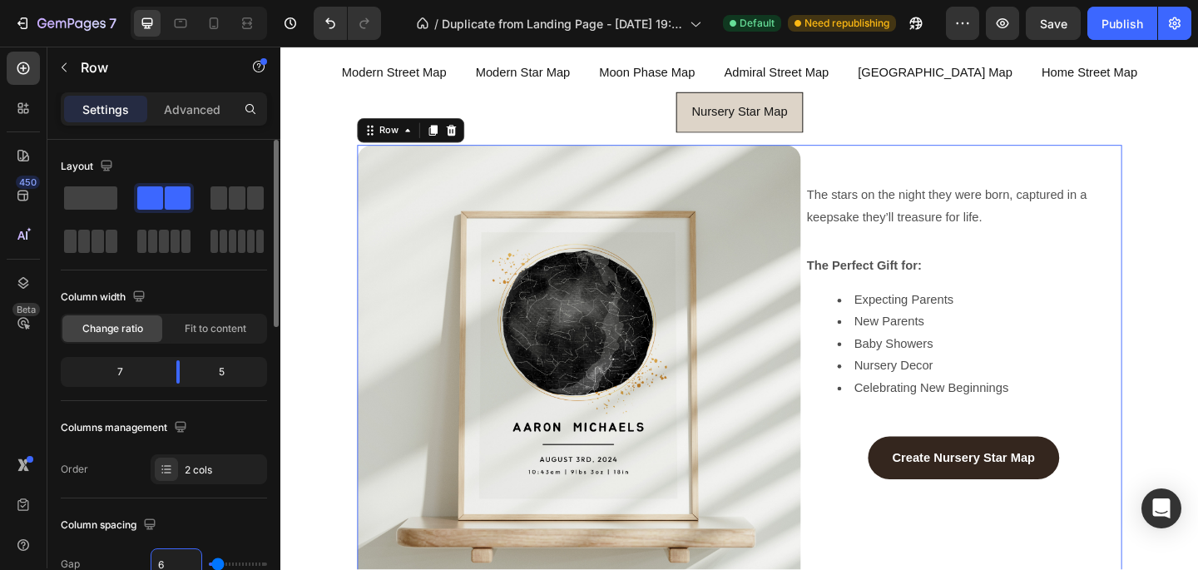
type input "60"
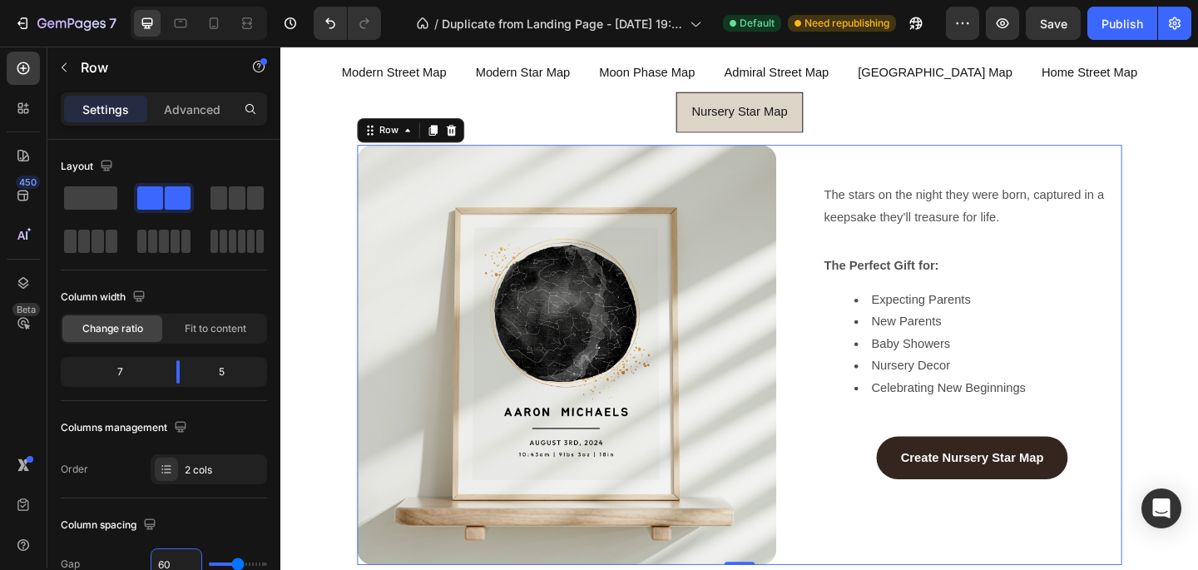
click at [913, 471] on div "Create Nursery Star Map Button" at bounding box center [1033, 494] width 326 height 47
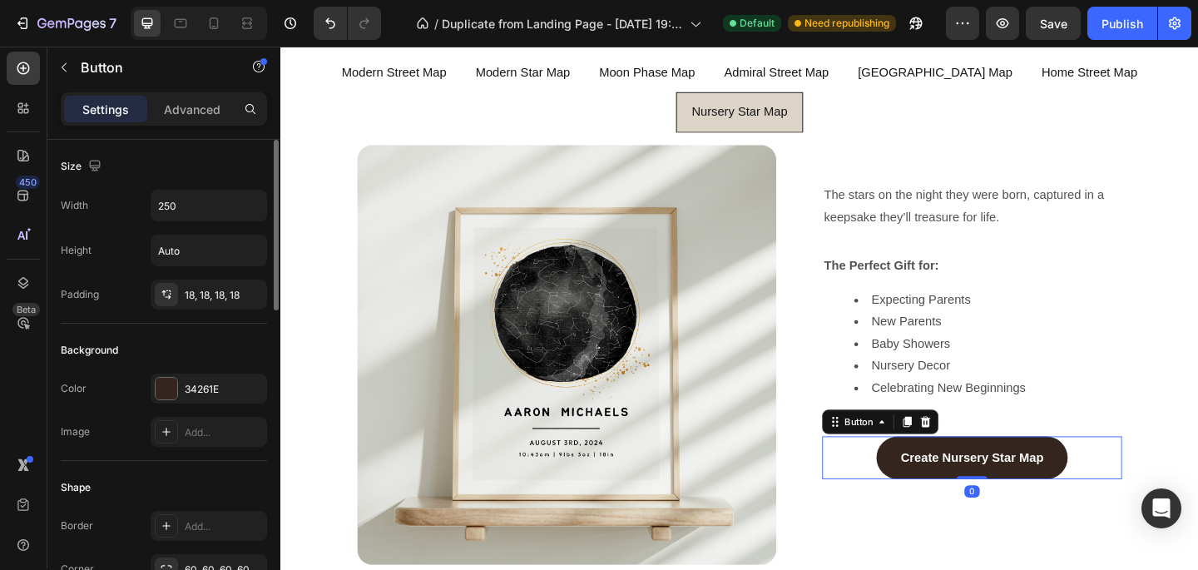
scroll to position [847, 0]
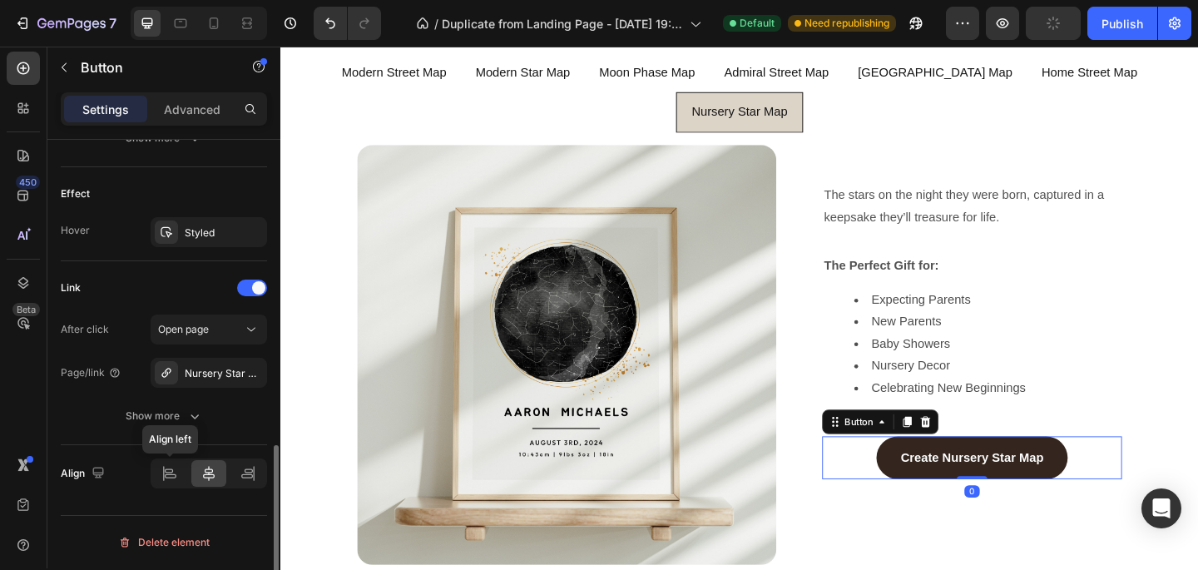
click at [176, 484] on div at bounding box center [170, 473] width 36 height 27
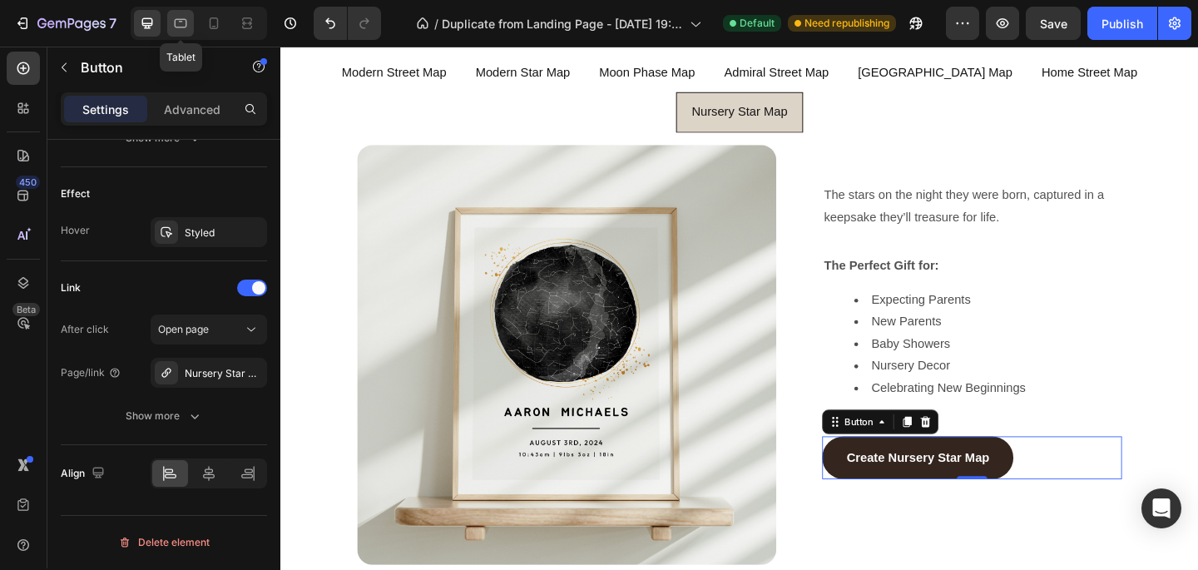
click at [182, 19] on icon at bounding box center [181, 23] width 12 height 9
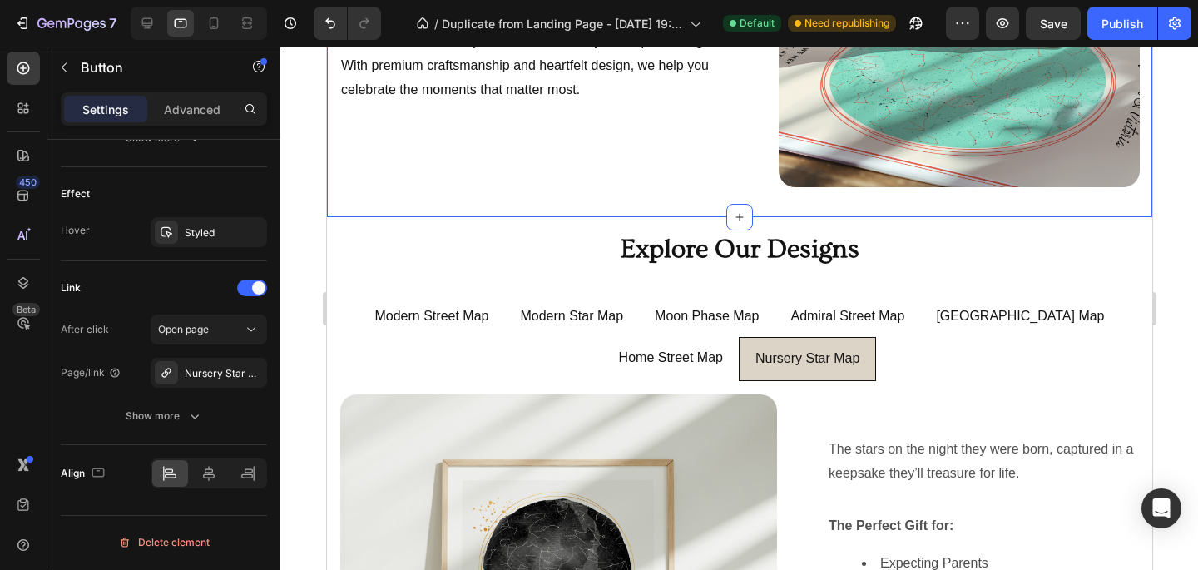
scroll to position [895, 0]
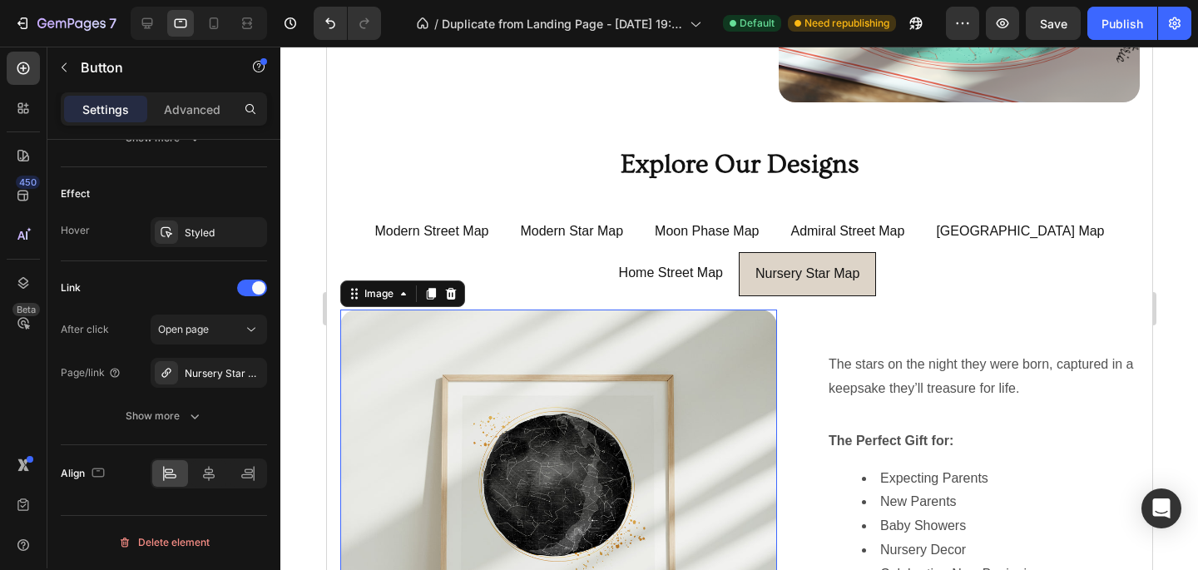
click at [669, 325] on img at bounding box center [558, 528] width 437 height 437
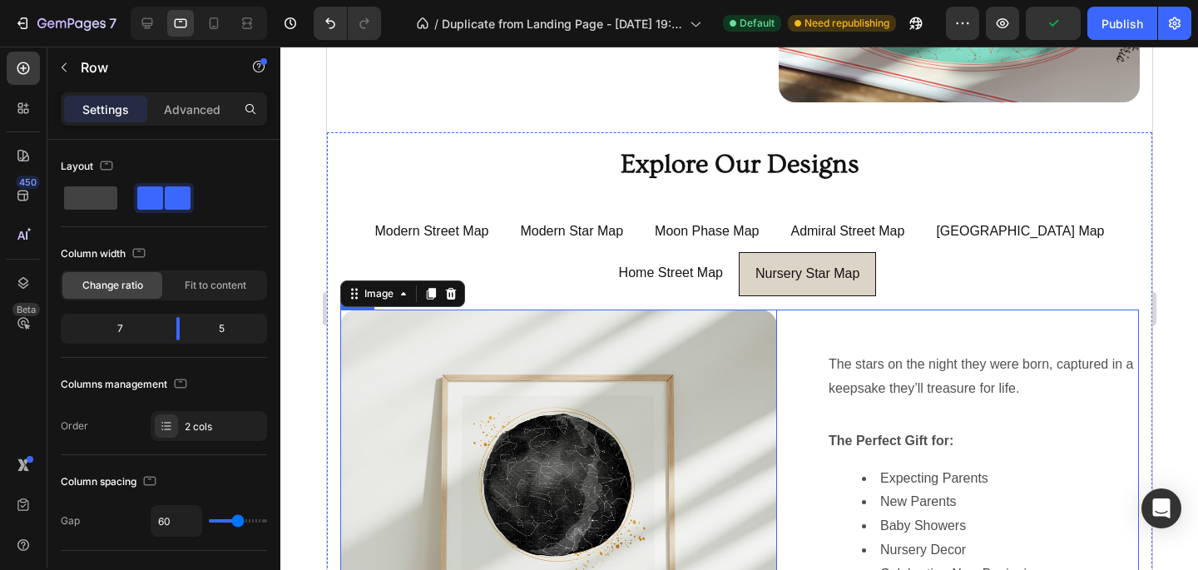
click at [817, 325] on div "Image 0 The stars on the night they were born, captured in a keepsake they’ll t…" at bounding box center [739, 528] width 799 height 437
click at [176, 102] on p "Advanced" at bounding box center [192, 109] width 57 height 17
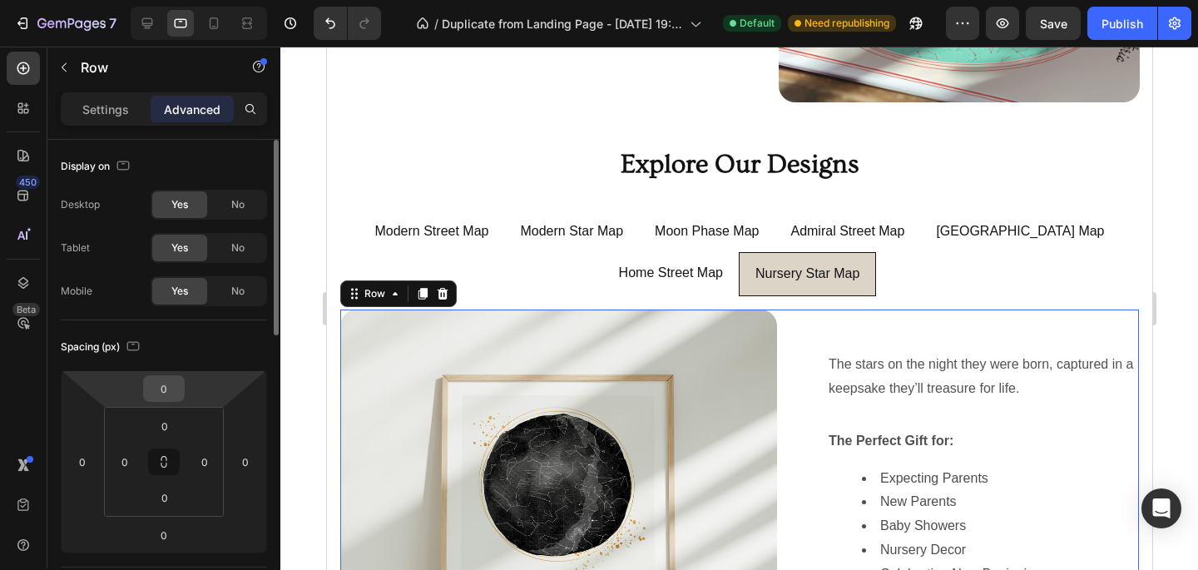
click at [161, 397] on input "0" at bounding box center [163, 388] width 33 height 25
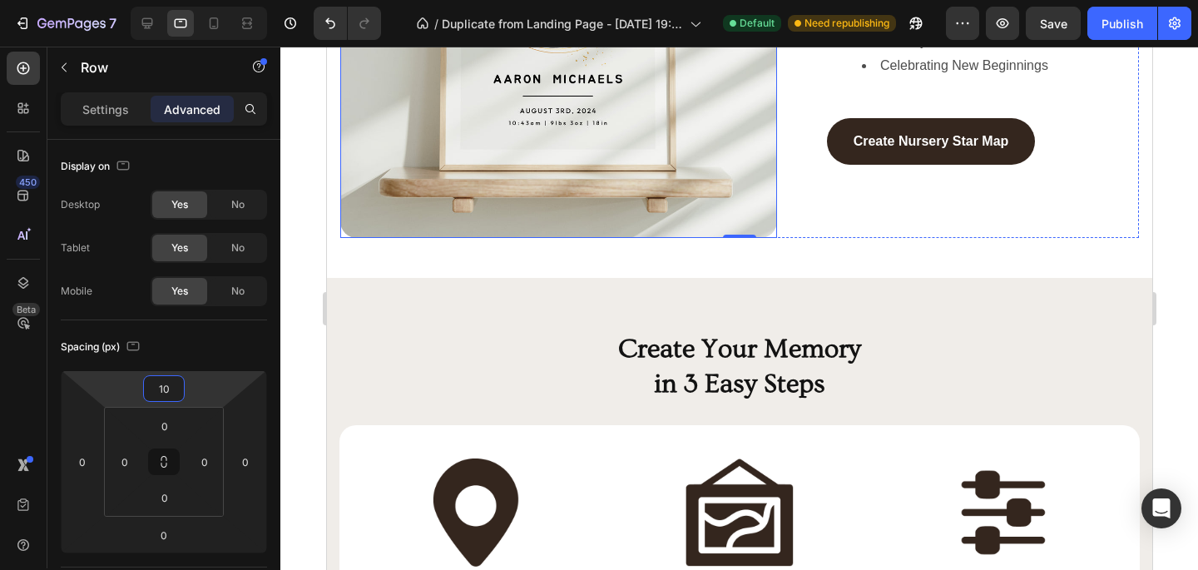
scroll to position [1386, 0]
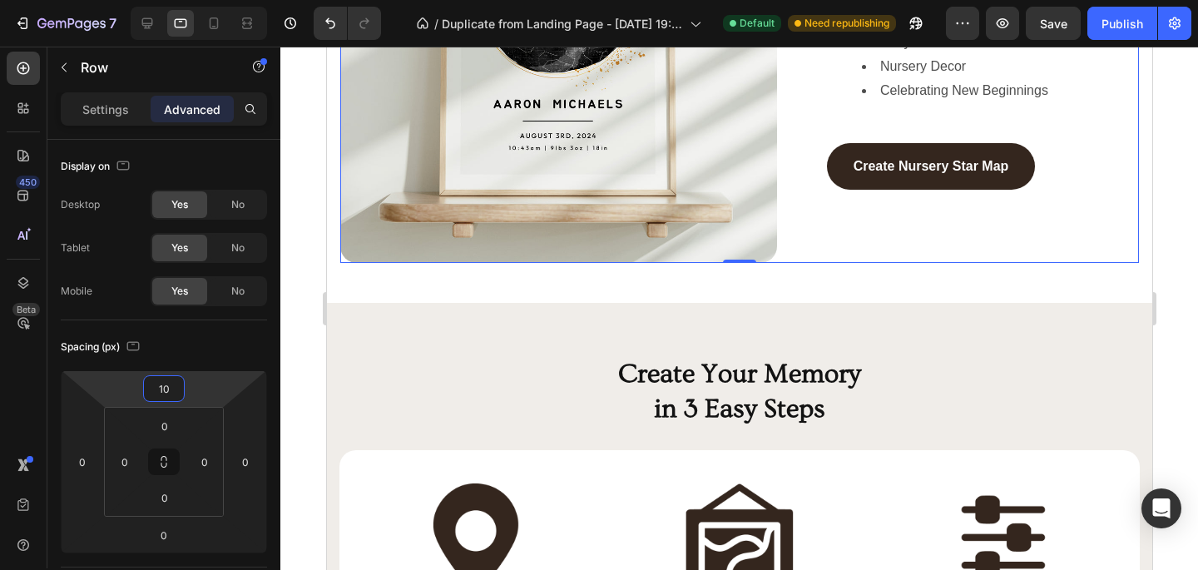
click at [736, 275] on div "0" at bounding box center [739, 276] width 17 height 13
click at [146, 12] on div at bounding box center [147, 23] width 27 height 27
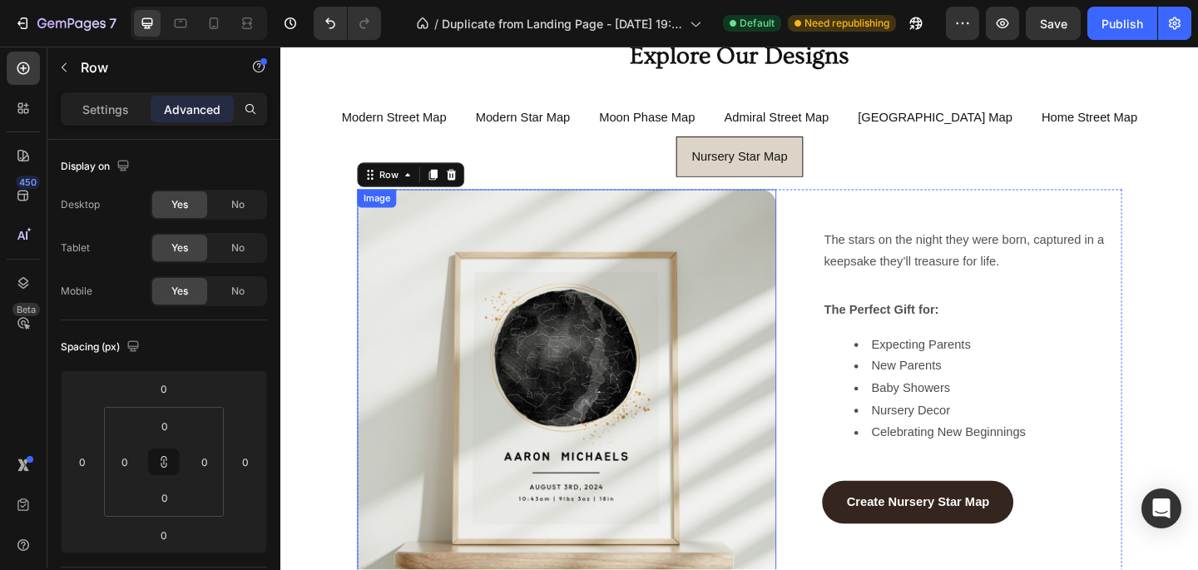
scroll to position [994, 0]
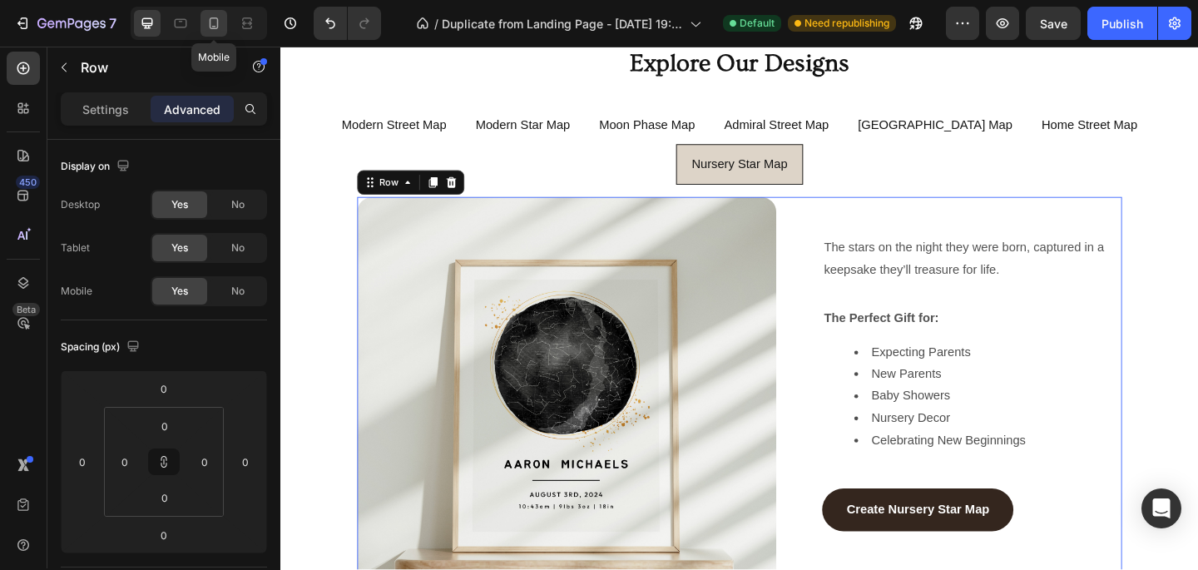
click at [214, 20] on icon at bounding box center [214, 23] width 17 height 17
type input "10"
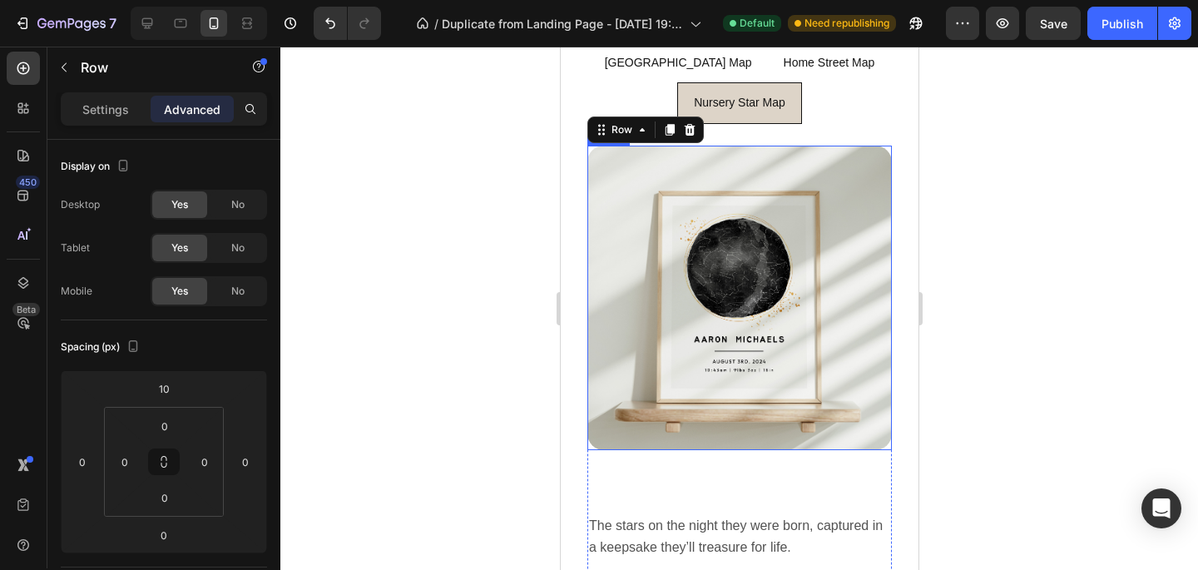
scroll to position [1118, 0]
click at [765, 165] on img at bounding box center [739, 299] width 305 height 305
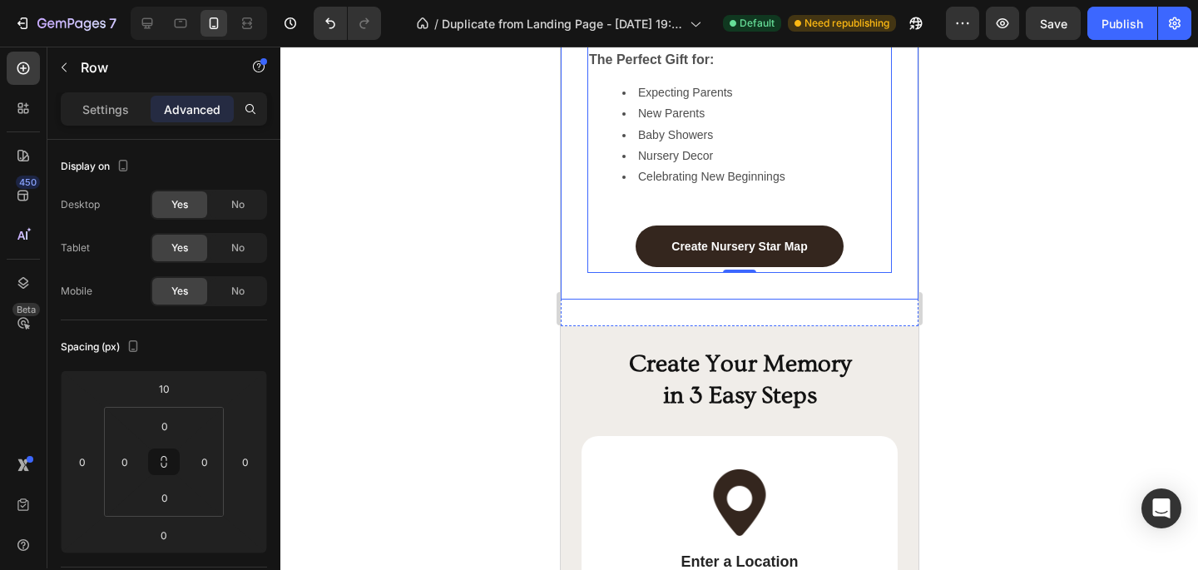
scroll to position [1708, 0]
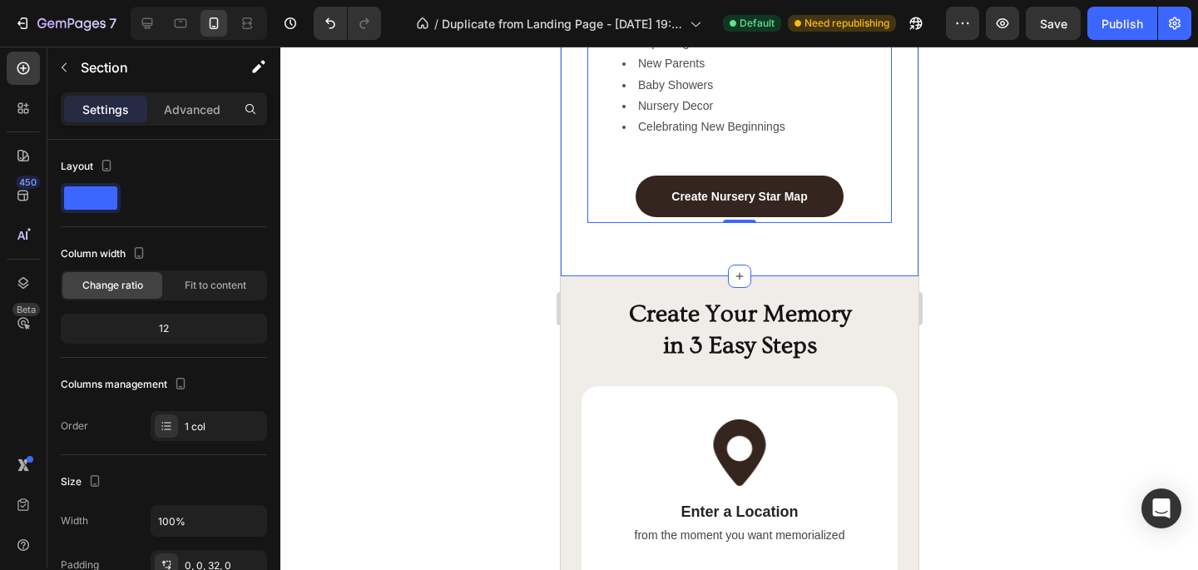
click at [204, 101] on p "Advanced" at bounding box center [192, 109] width 57 height 17
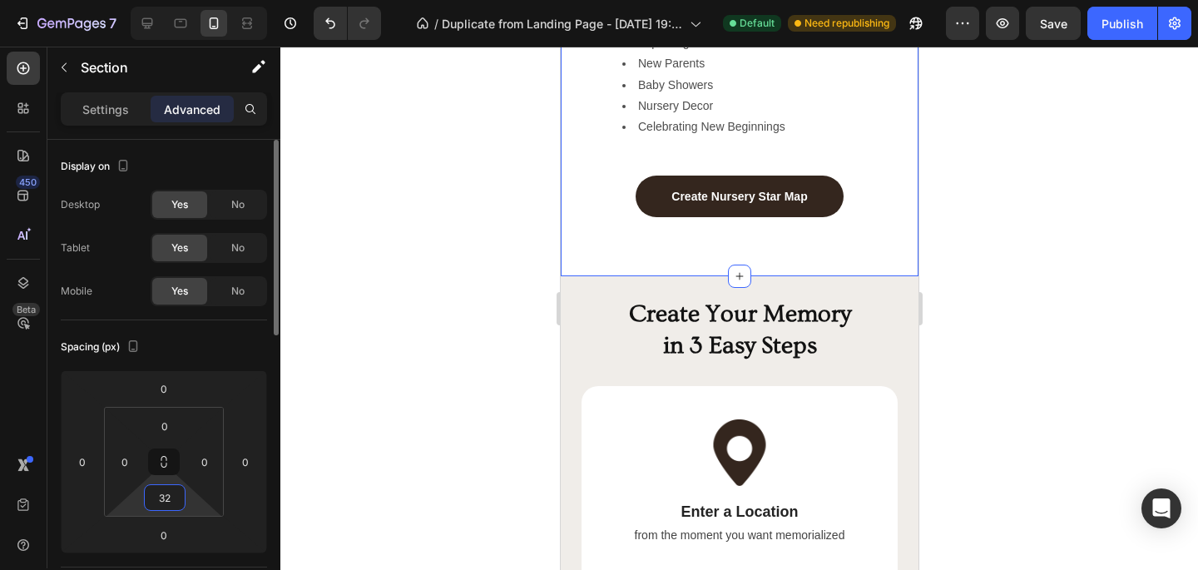
click at [167, 492] on input "32" at bounding box center [164, 497] width 33 height 25
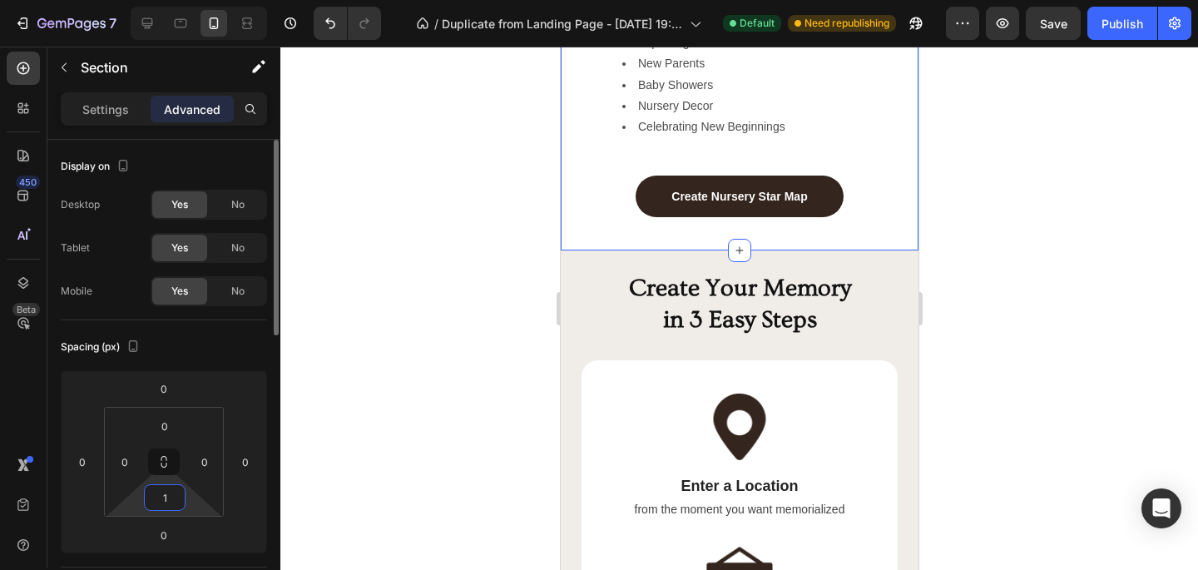
type input "10"
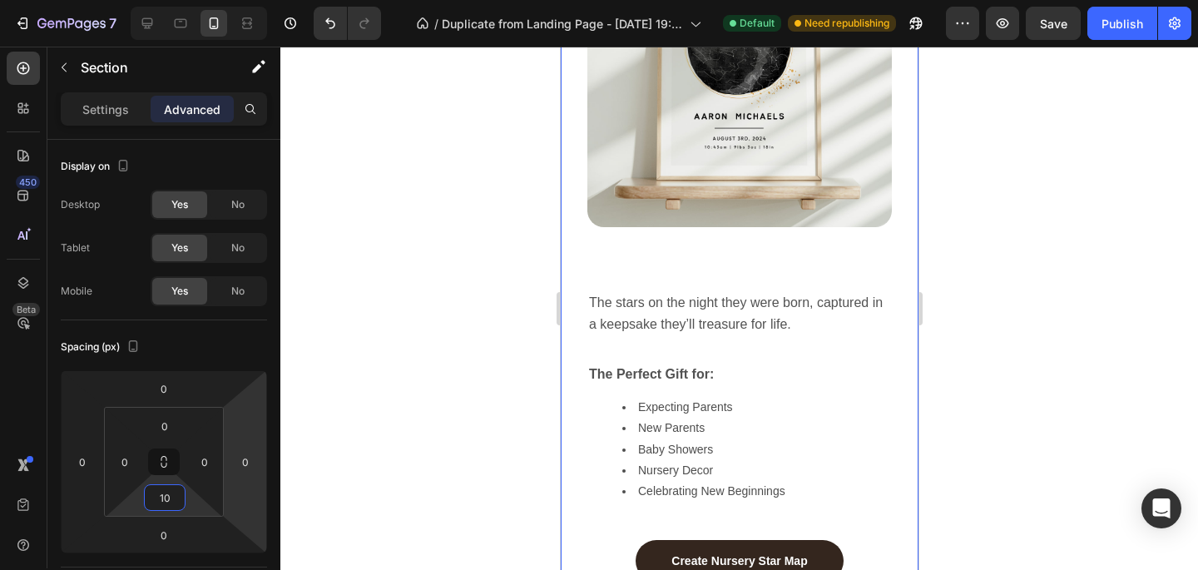
scroll to position [1342, 0]
click at [631, 301] on span "The stars on the night they were born, captured in a keepsake they’ll treasure …" at bounding box center [737, 314] width 298 height 36
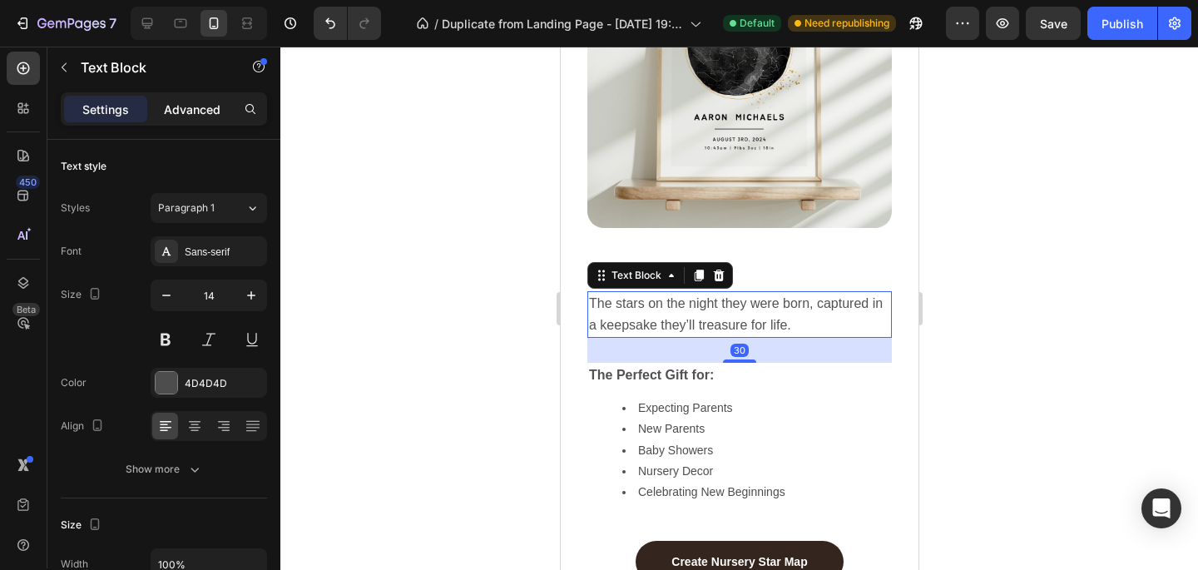
click at [206, 97] on div "Advanced" at bounding box center [192, 109] width 83 height 27
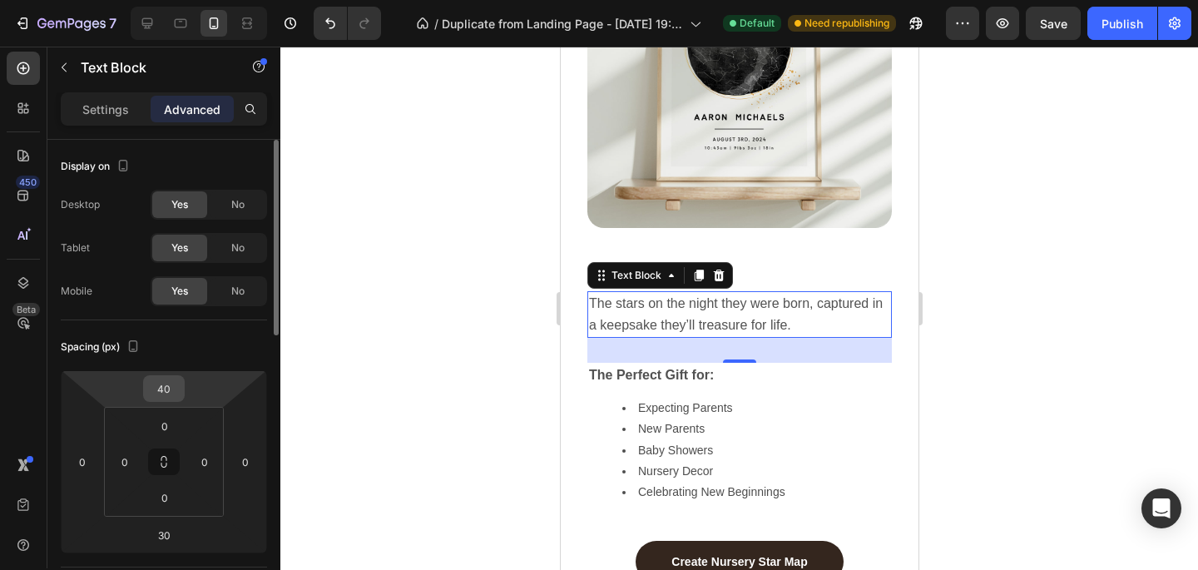
click at [166, 383] on input "40" at bounding box center [163, 388] width 33 height 25
type input "0"
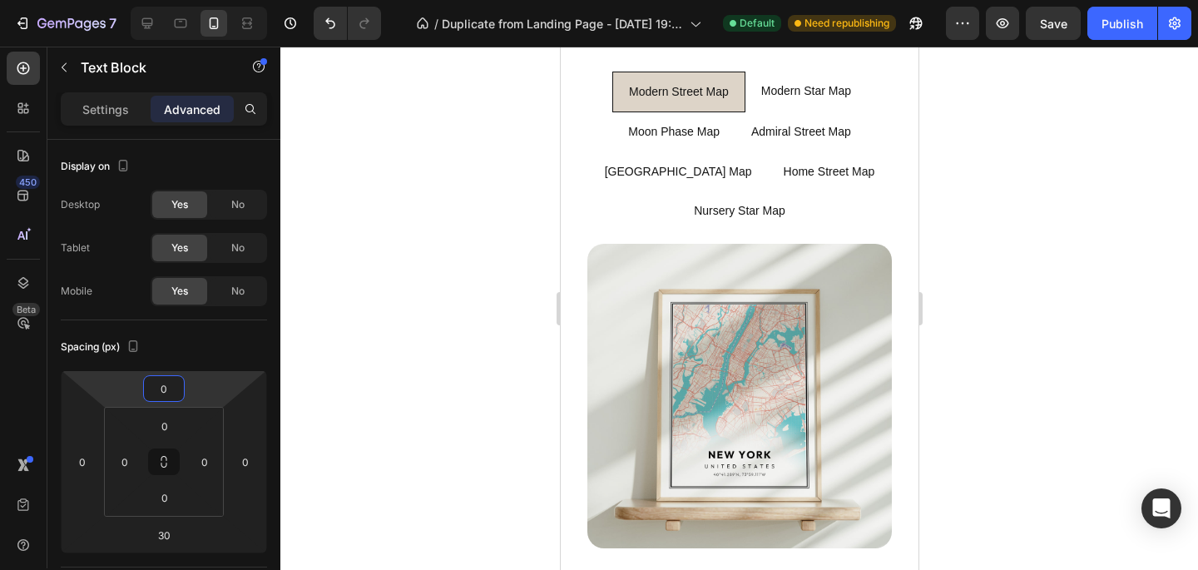
scroll to position [1115, 0]
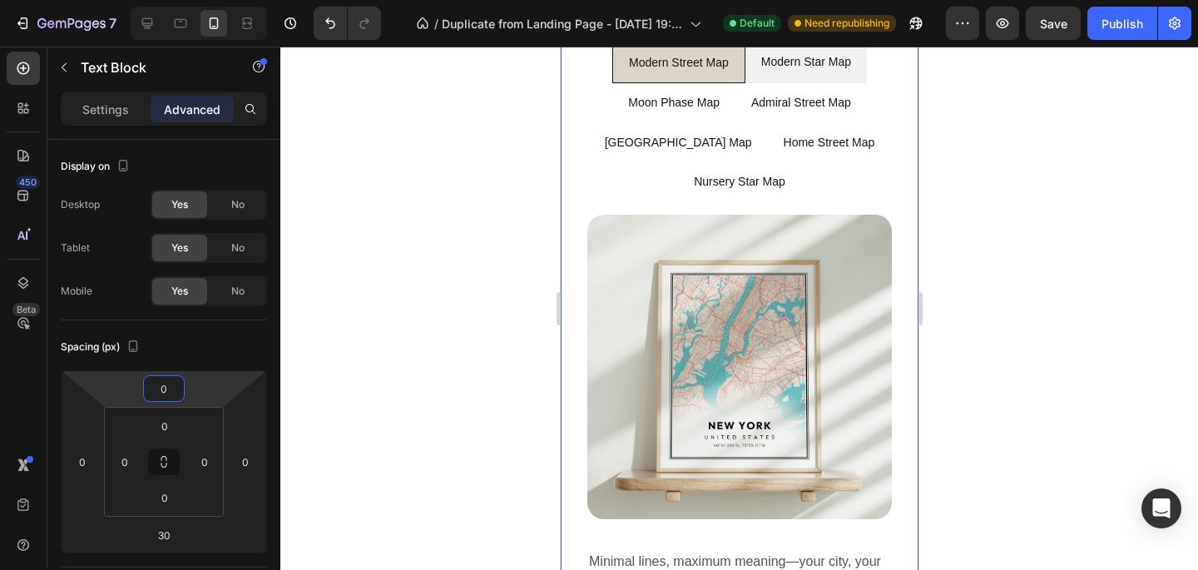
click at [860, 76] on li "Modern Star Map" at bounding box center [805, 62] width 121 height 41
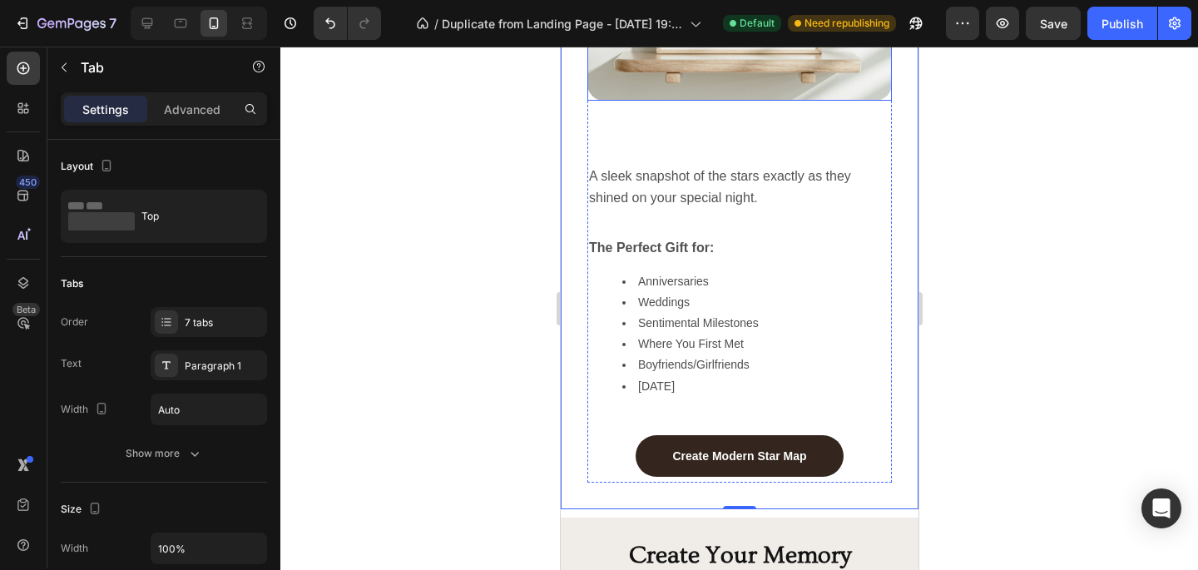
scroll to position [1539, 0]
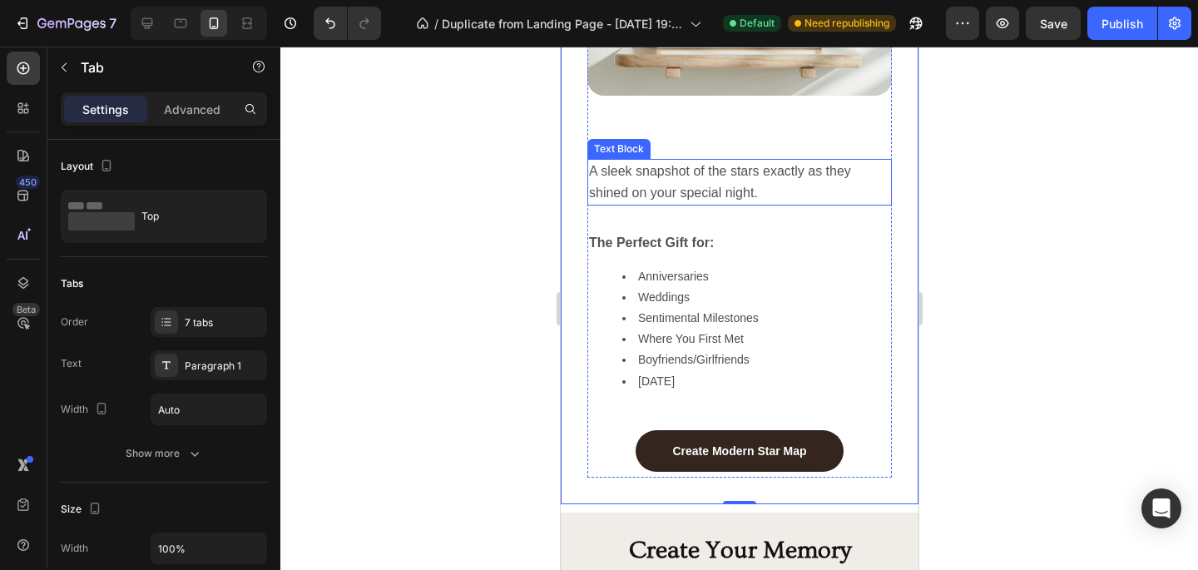
click at [734, 199] on p "A sleek snapshot of the stars exactly as they shined on your special night." at bounding box center [738, 182] width 301 height 43
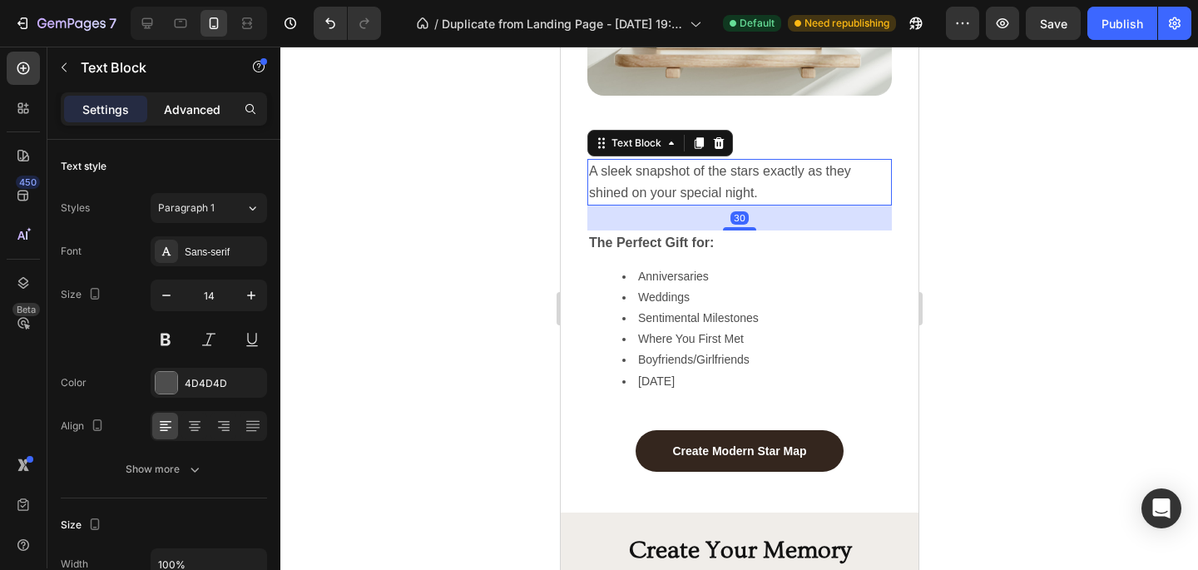
click at [196, 104] on p "Advanced" at bounding box center [192, 109] width 57 height 17
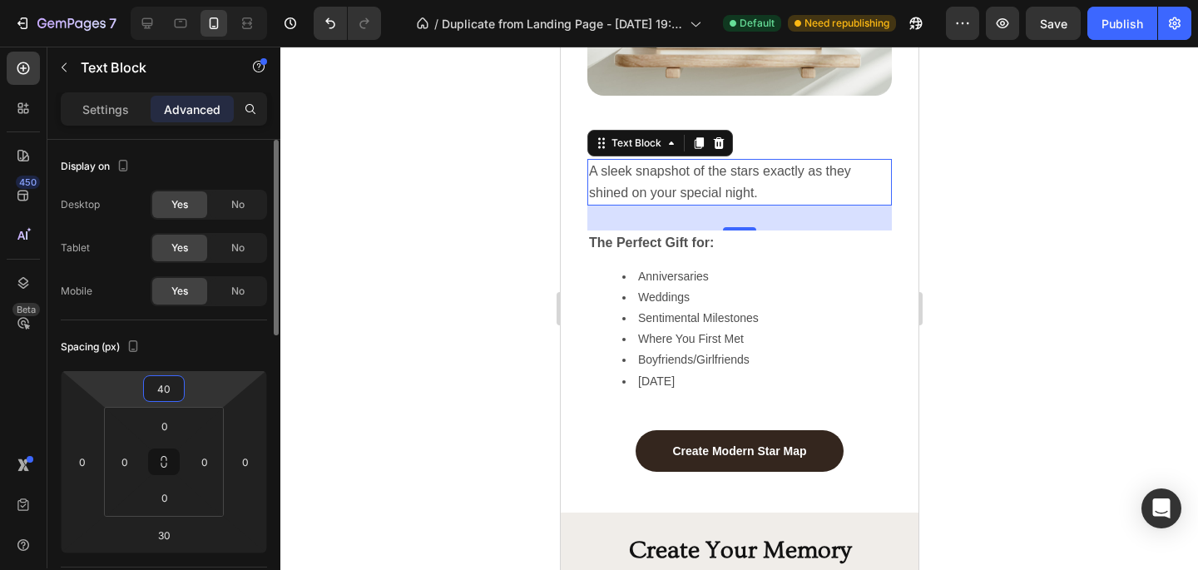
click at [159, 378] on input "40" at bounding box center [163, 388] width 33 height 25
type input "0"
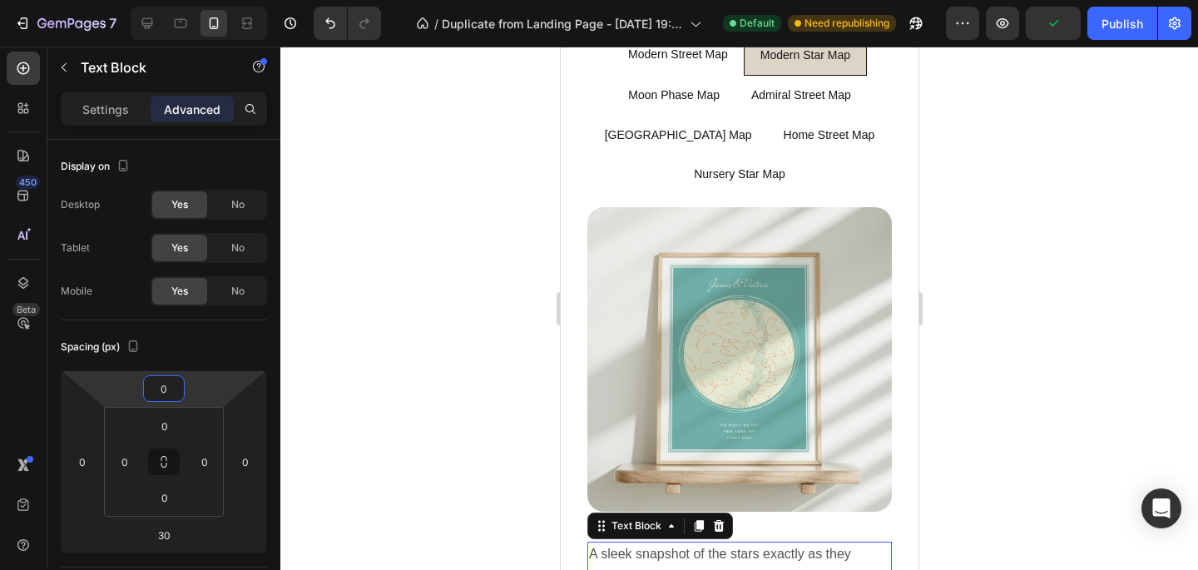
scroll to position [830, 0]
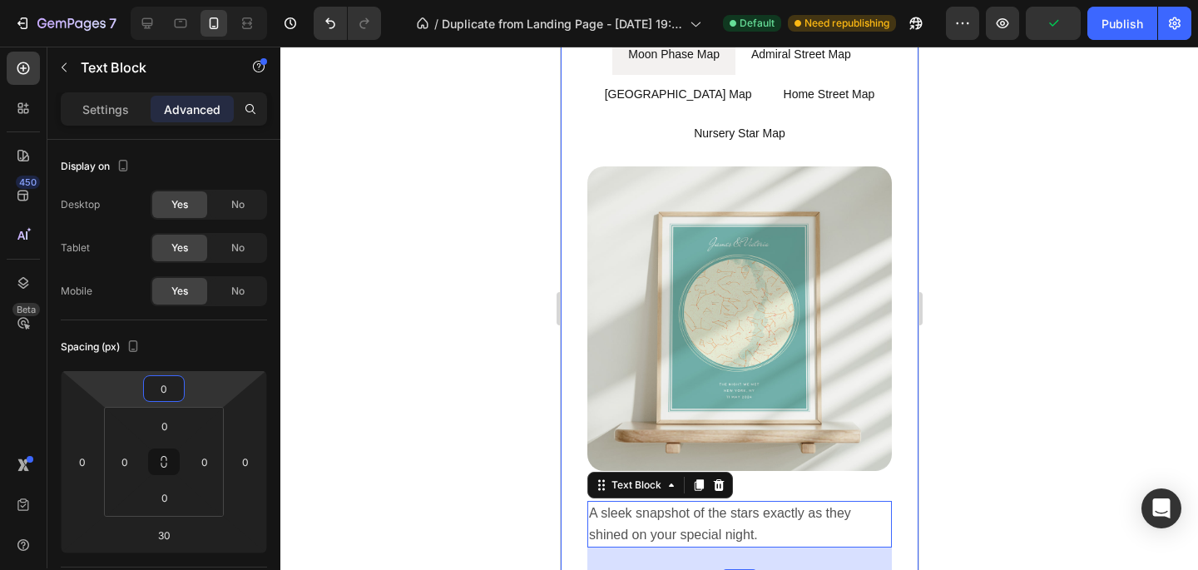
click at [725, 74] on li "Moon Phase Map" at bounding box center [673, 54] width 123 height 39
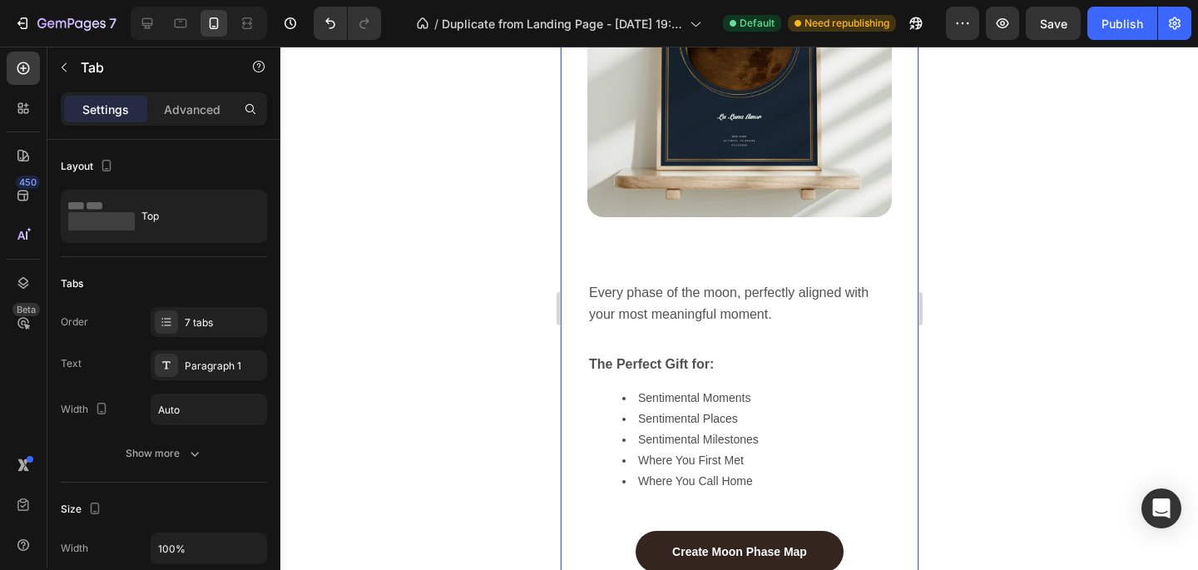
scroll to position [1440, 0]
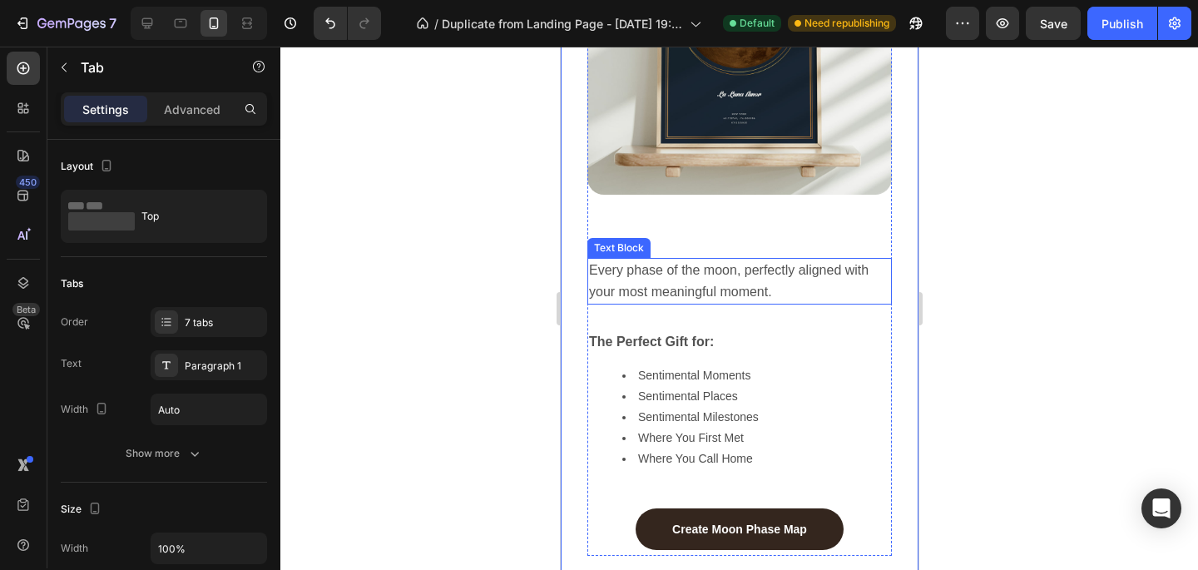
click at [732, 277] on p "Every phase of the moon, perfectly aligned with your most meaningful moment." at bounding box center [738, 281] width 301 height 43
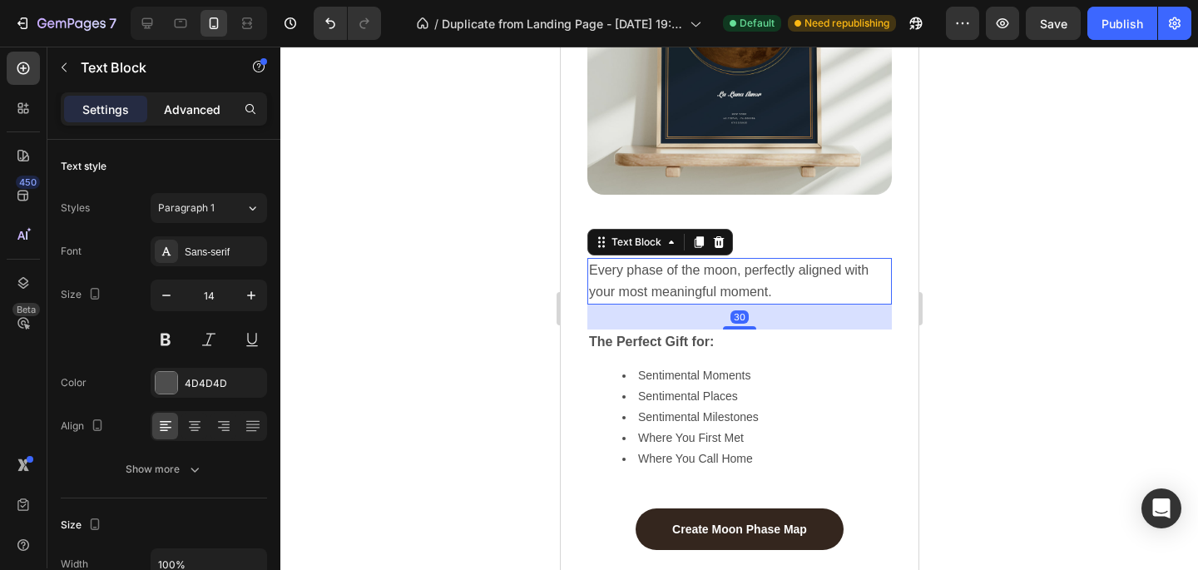
click at [182, 113] on p "Advanced" at bounding box center [192, 109] width 57 height 17
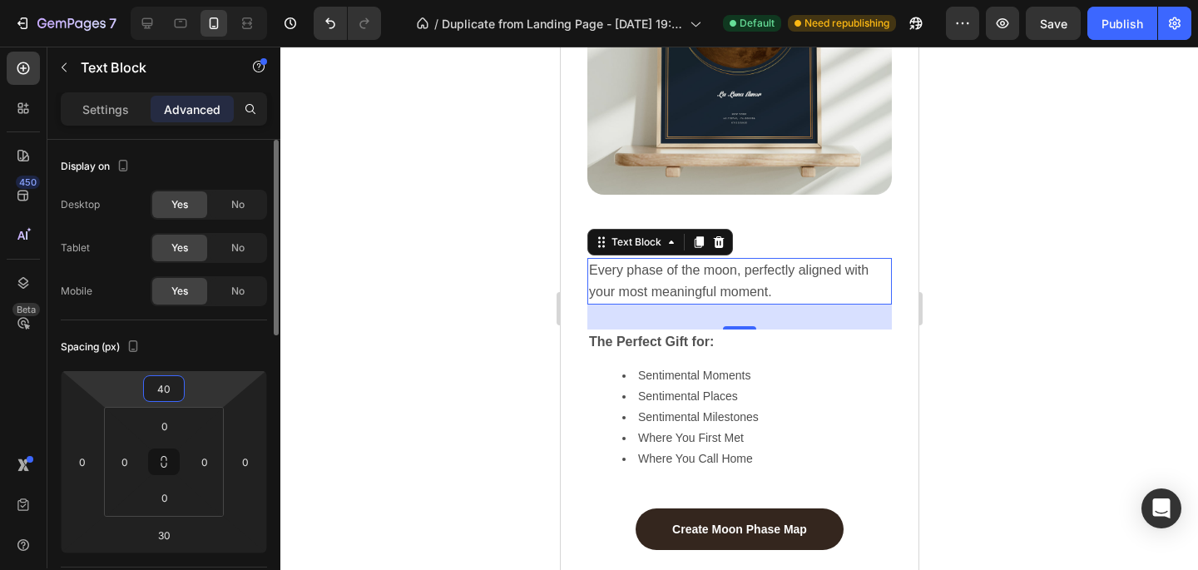
click at [161, 384] on input "40" at bounding box center [163, 388] width 33 height 25
type input "0"
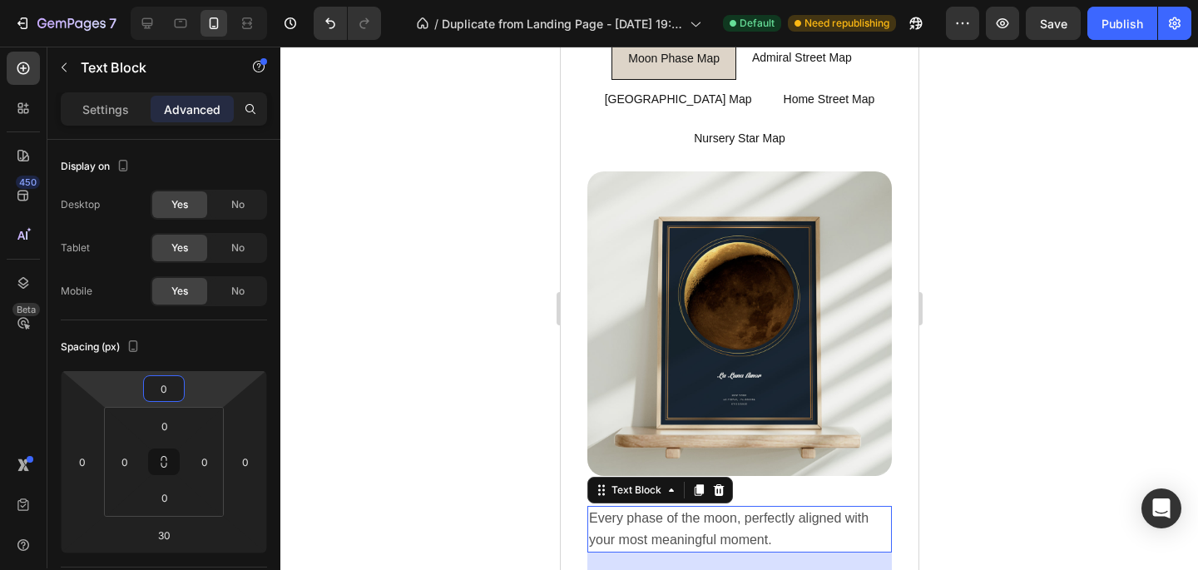
scroll to position [1148, 0]
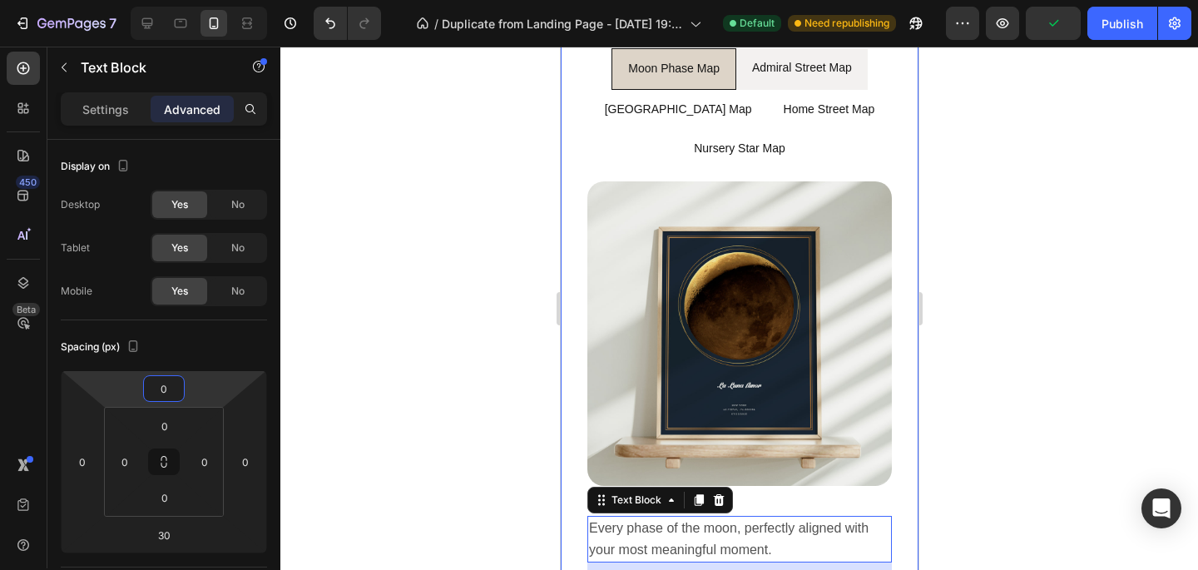
click at [865, 82] on li "Admiral Street Map" at bounding box center [801, 68] width 131 height 41
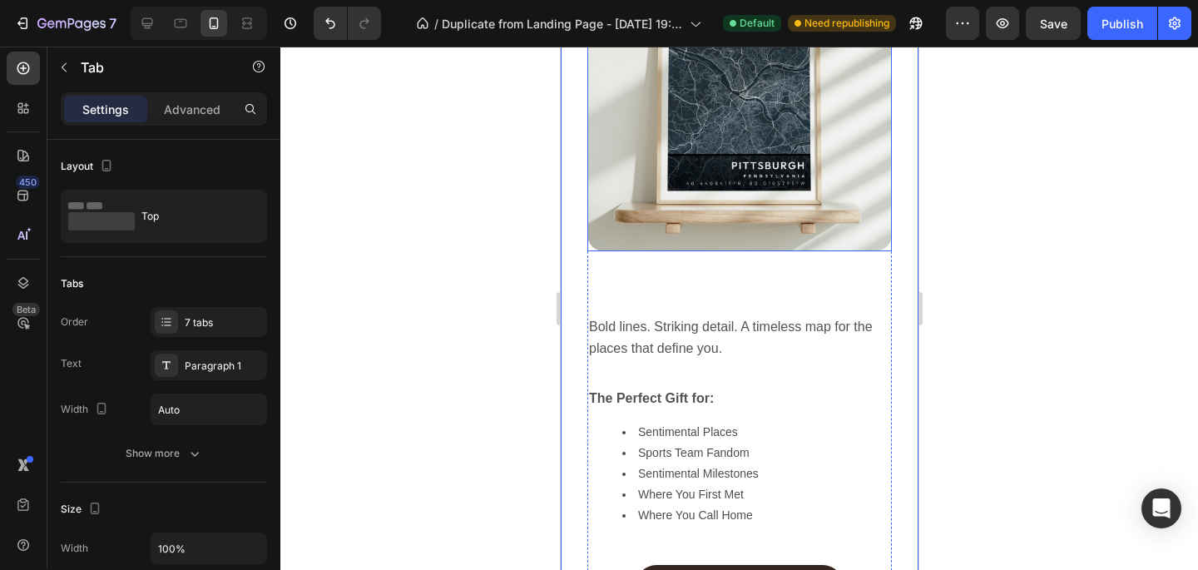
scroll to position [1395, 0]
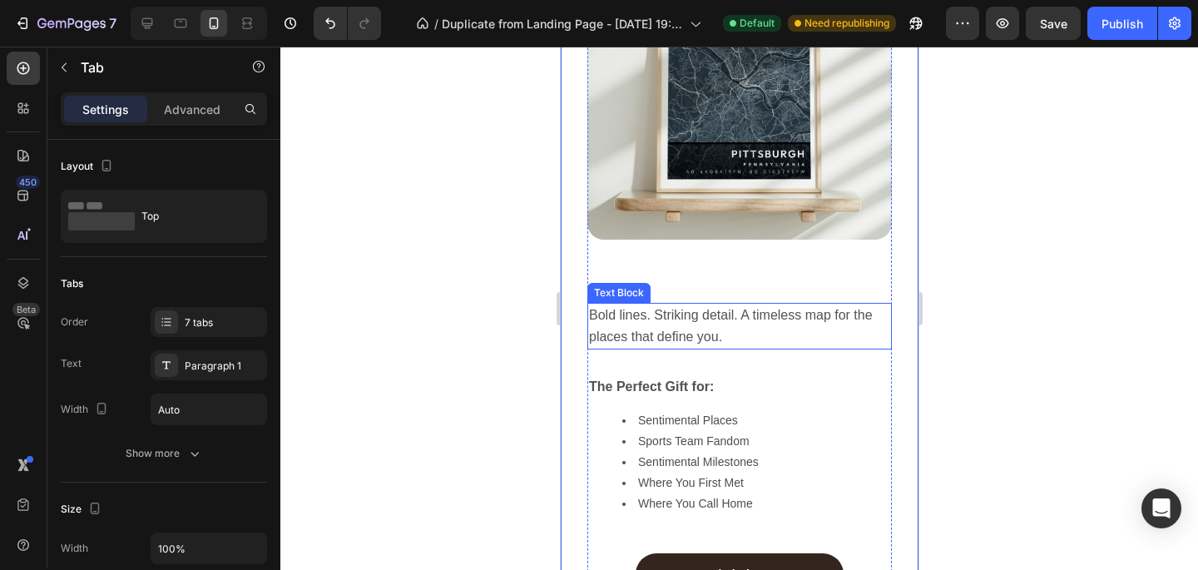
click at [723, 305] on p "Bold lines. Striking detail. A timeless map for the places that define you." at bounding box center [738, 326] width 301 height 43
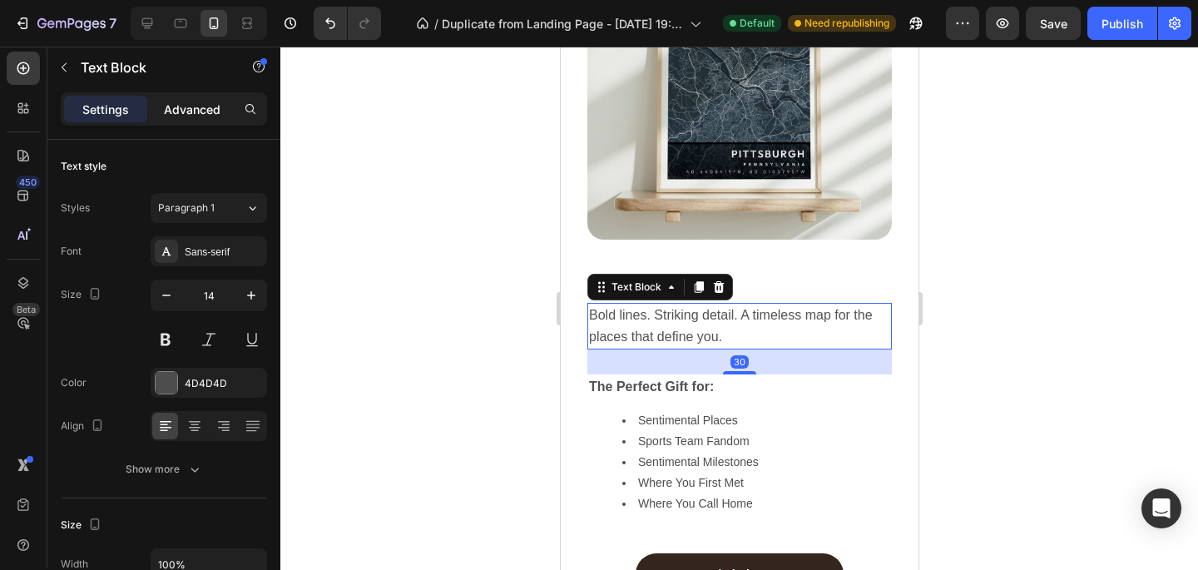
click at [201, 109] on p "Advanced" at bounding box center [192, 109] width 57 height 17
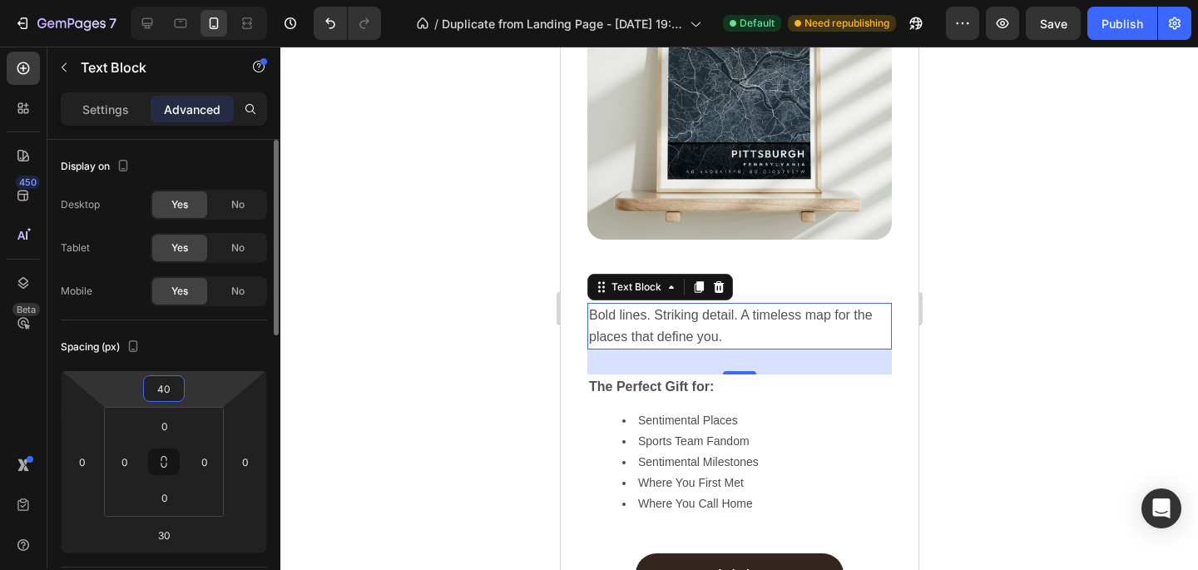
click at [170, 387] on input "40" at bounding box center [163, 388] width 33 height 25
type input "0"
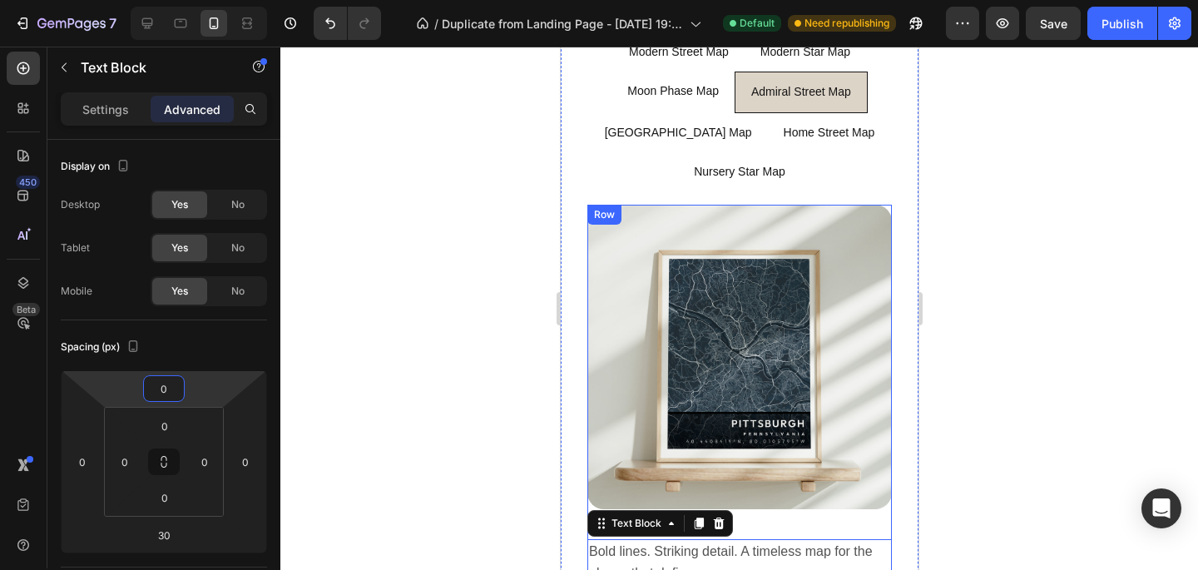
scroll to position [1103, 0]
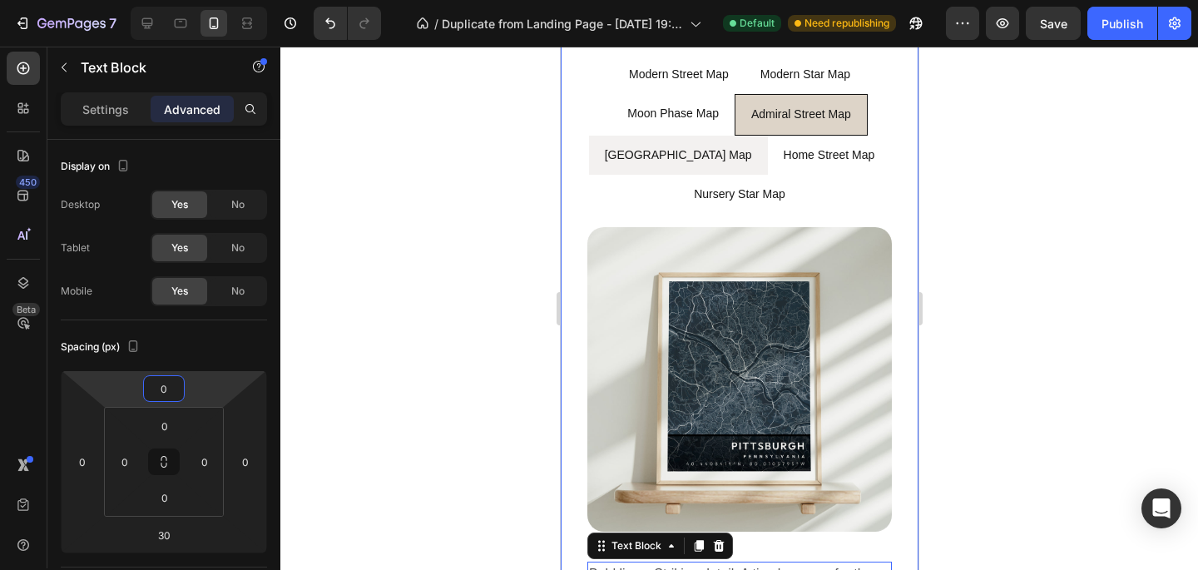
click at [733, 162] on li "[GEOGRAPHIC_DATA] Map" at bounding box center [677, 155] width 179 height 39
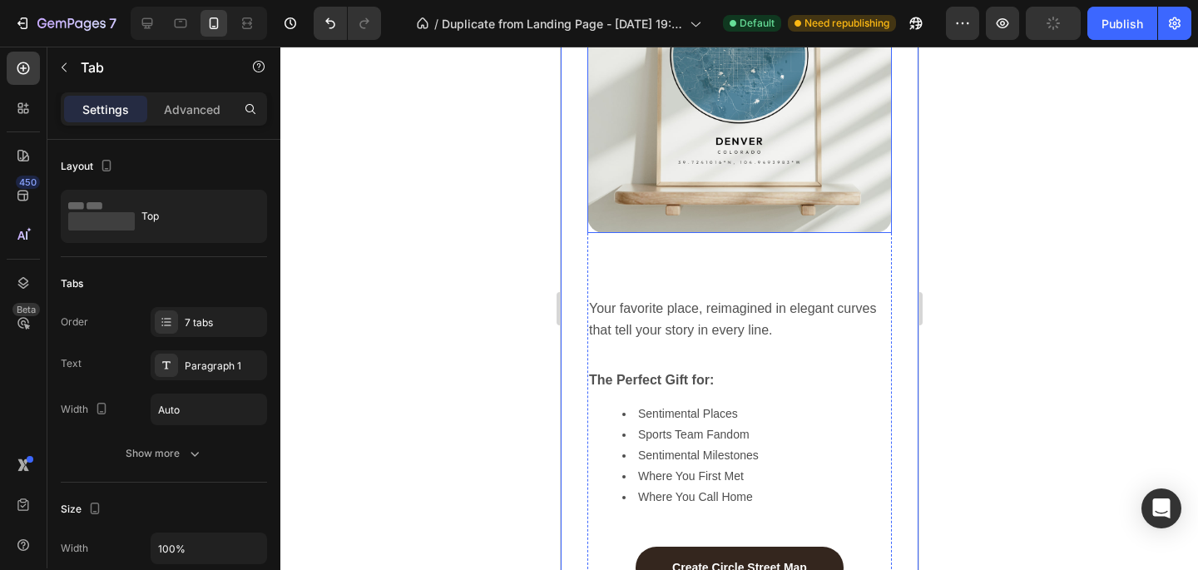
scroll to position [1499, 0]
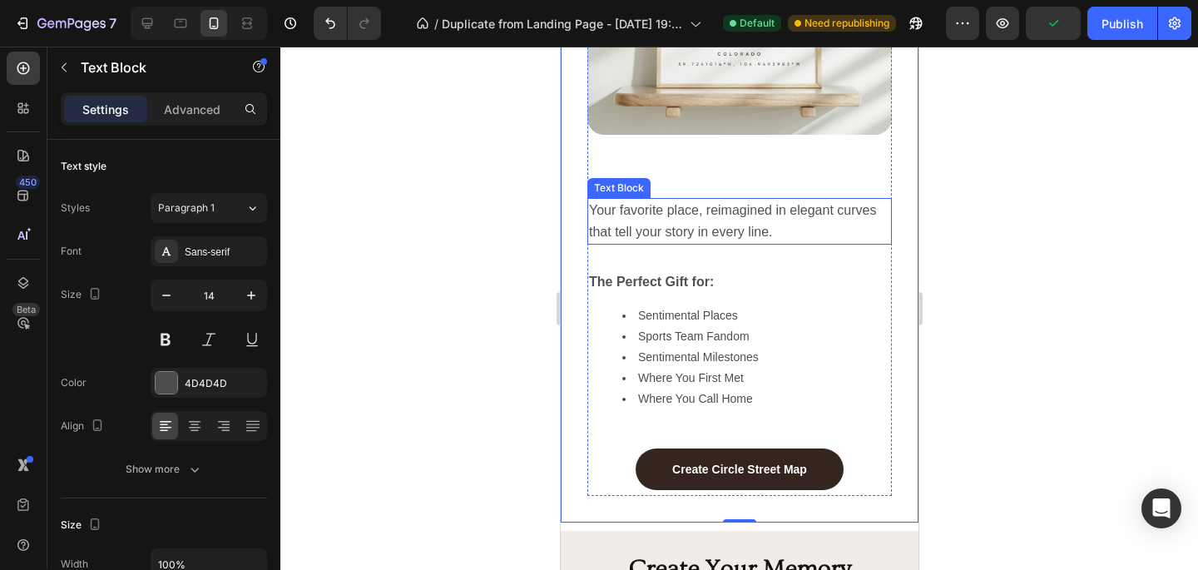
click at [752, 230] on span "Your favorite place, reimagined in elegant curves that tell your story in every…" at bounding box center [733, 221] width 291 height 36
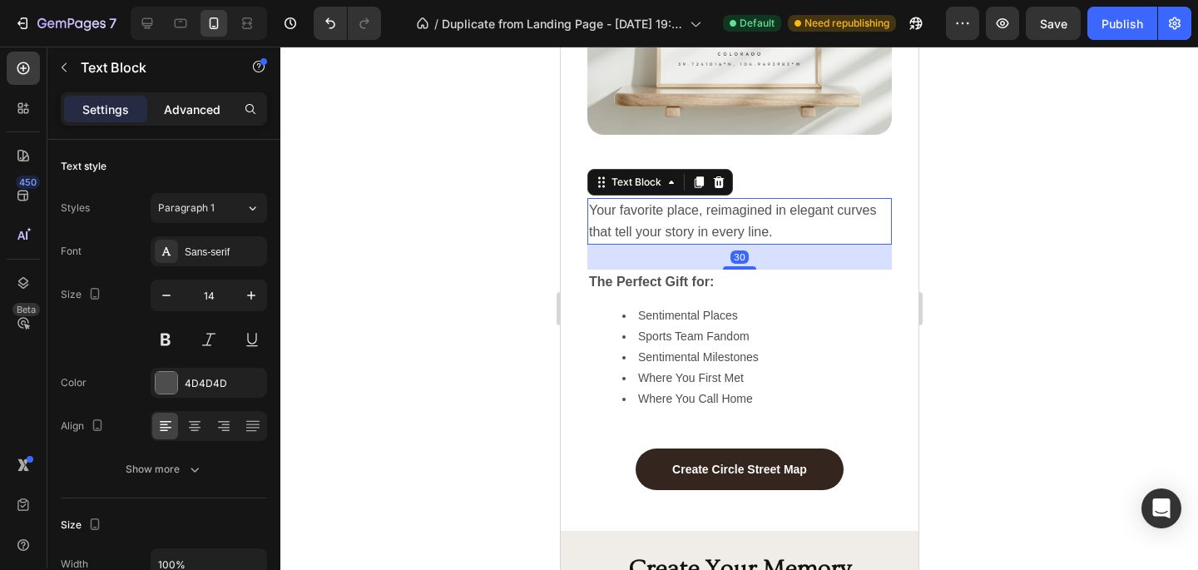
click at [191, 101] on p "Advanced" at bounding box center [192, 109] width 57 height 17
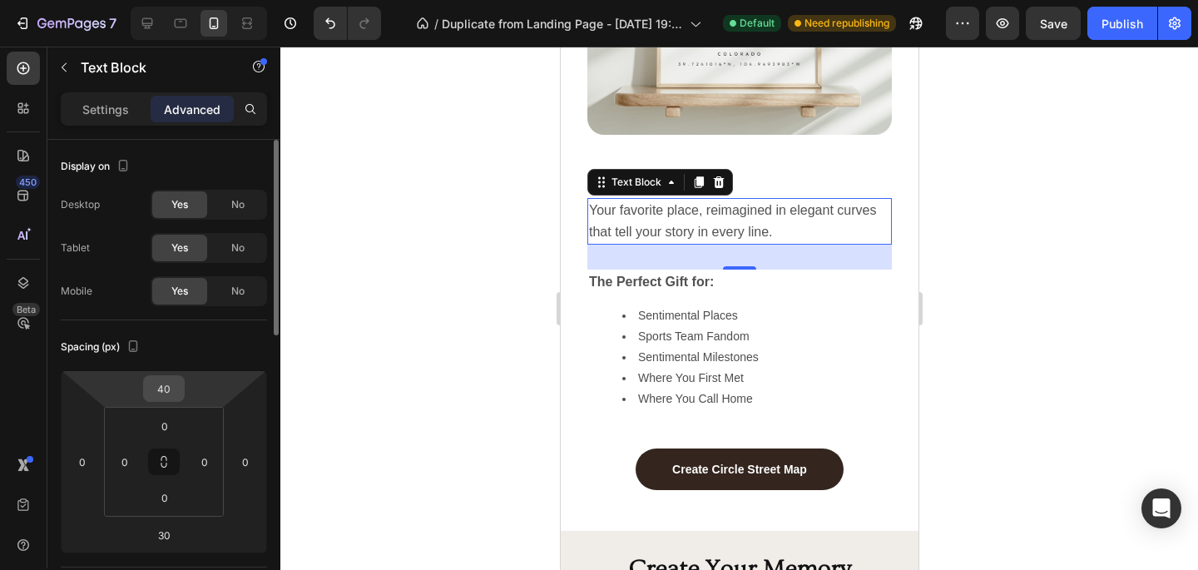
click at [161, 392] on input "40" at bounding box center [163, 388] width 33 height 25
type input "0"
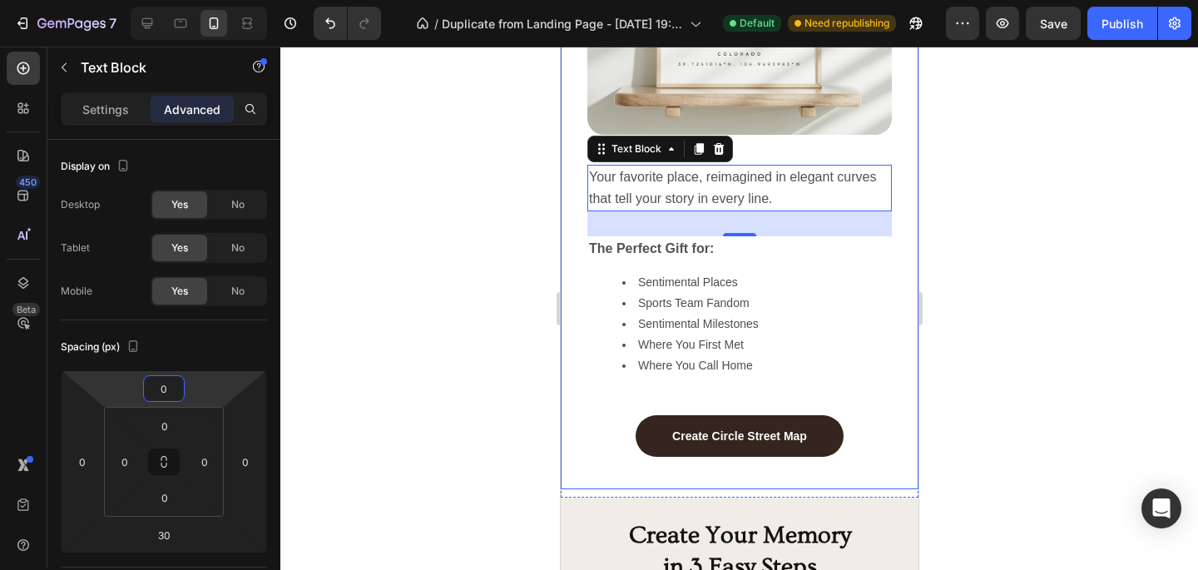
click at [577, 244] on div "Image Minimal lines, maximum meaning—your city, your moment, your forever. Text…" at bounding box center [738, 146] width 331 height 659
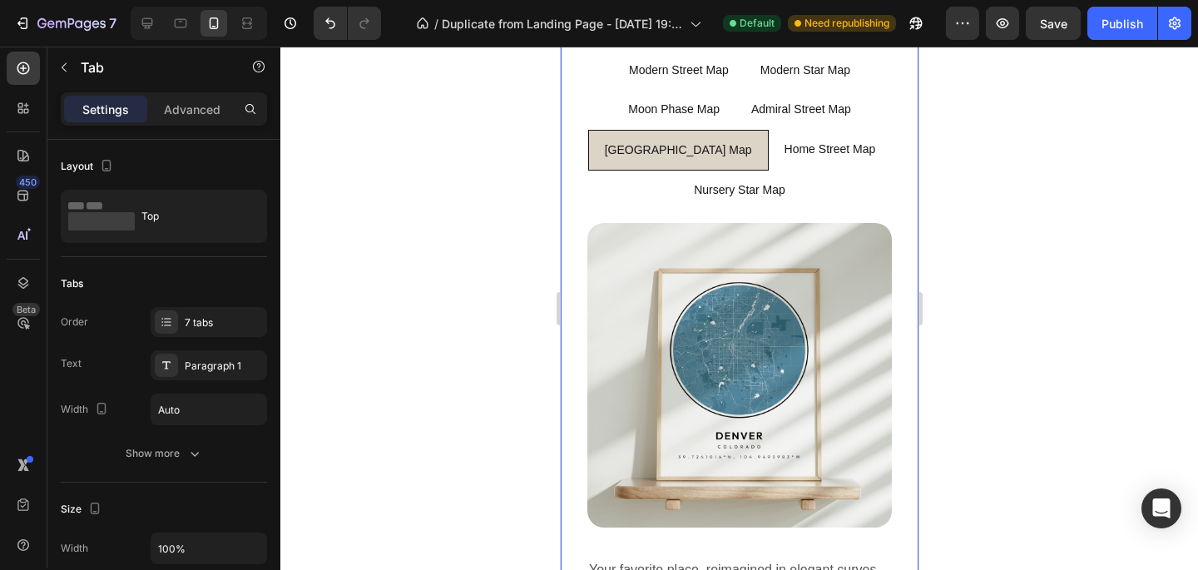
scroll to position [1093, 0]
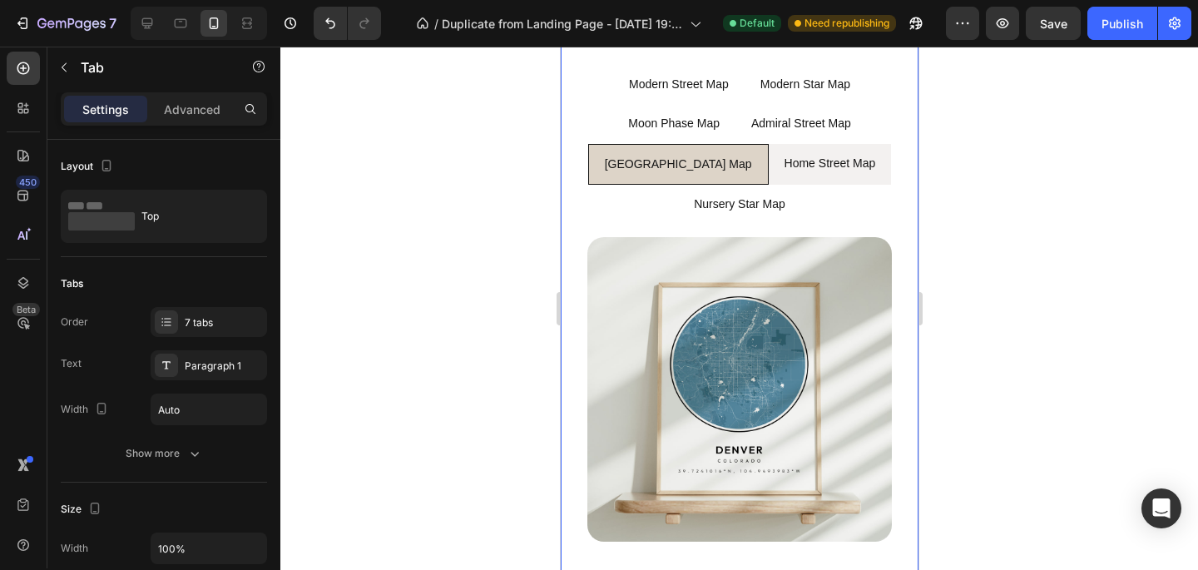
click at [836, 182] on li "Home Street Map" at bounding box center [829, 164] width 123 height 41
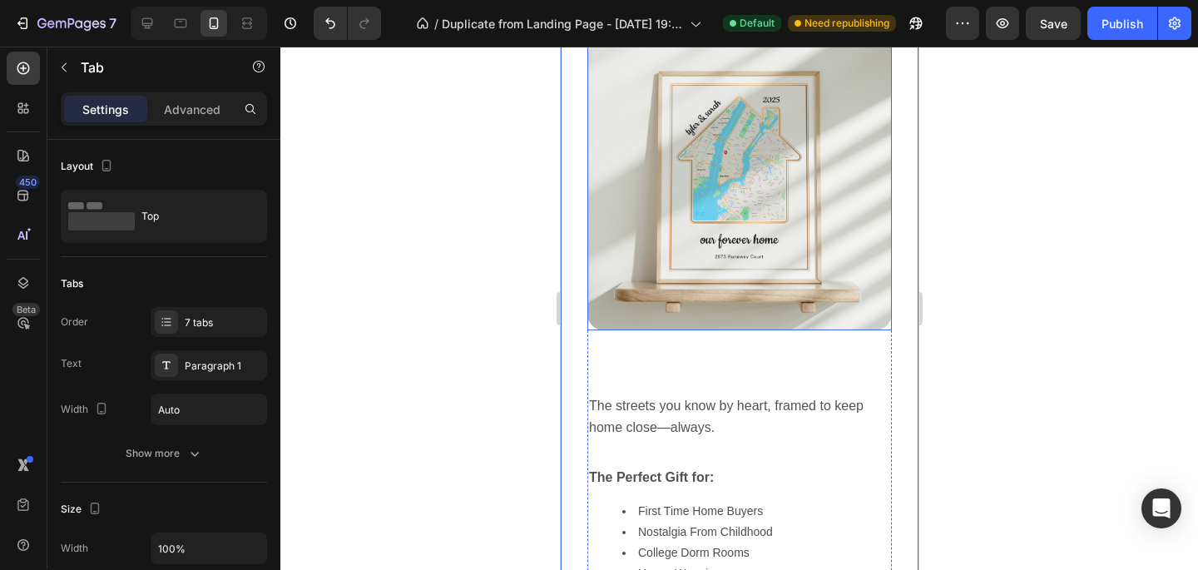
scroll to position [1455, 0]
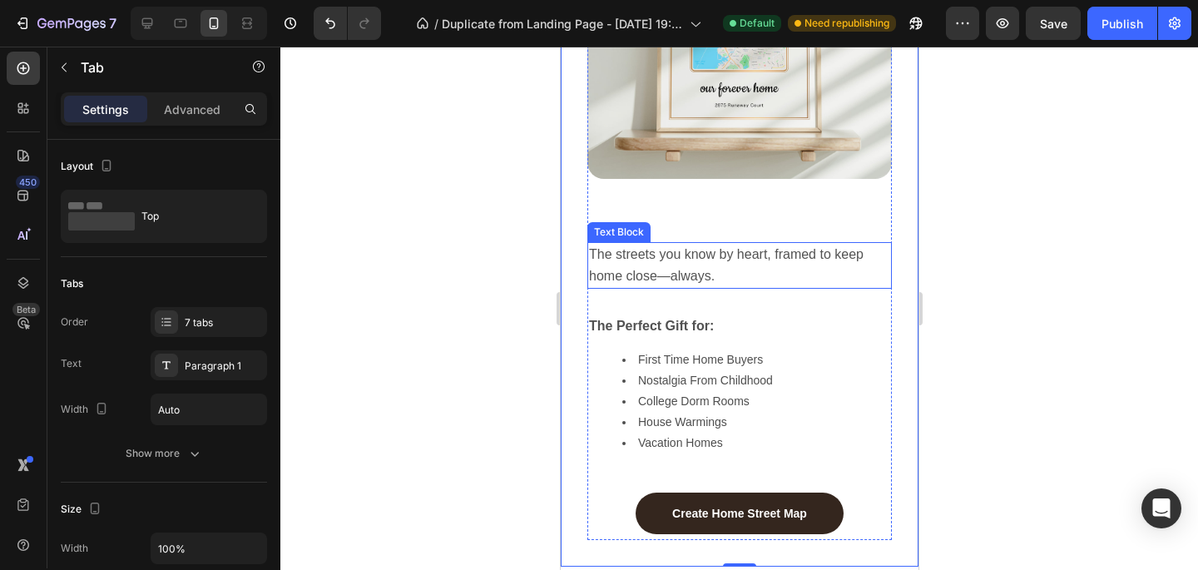
click at [776, 266] on p "The streets you know by heart, framed to keep home close—always." at bounding box center [738, 265] width 301 height 43
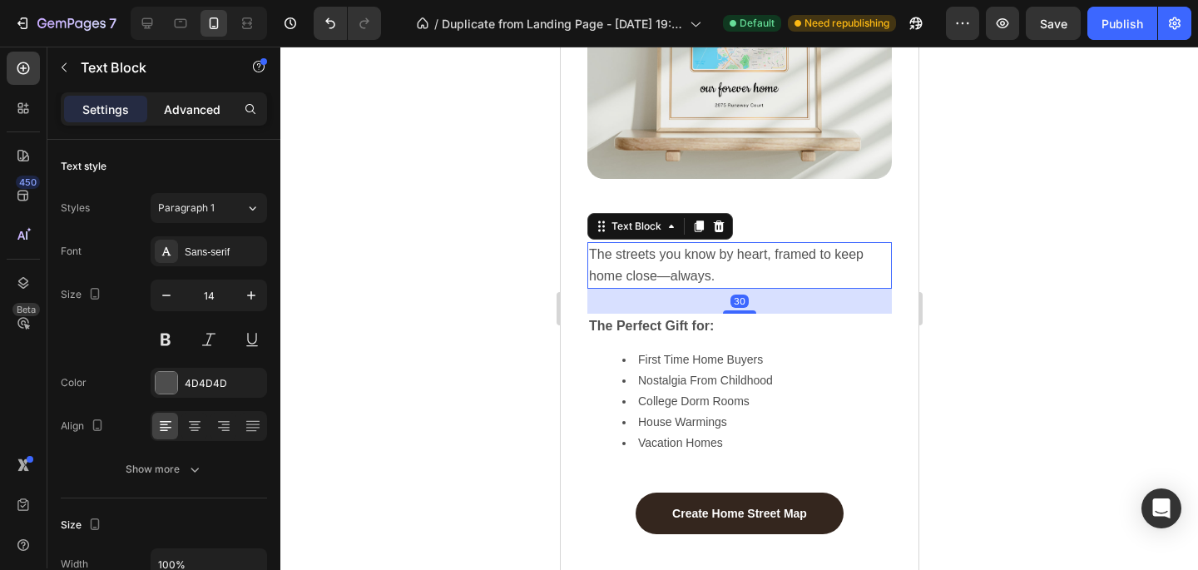
click at [201, 119] on div "Advanced" at bounding box center [192, 109] width 83 height 27
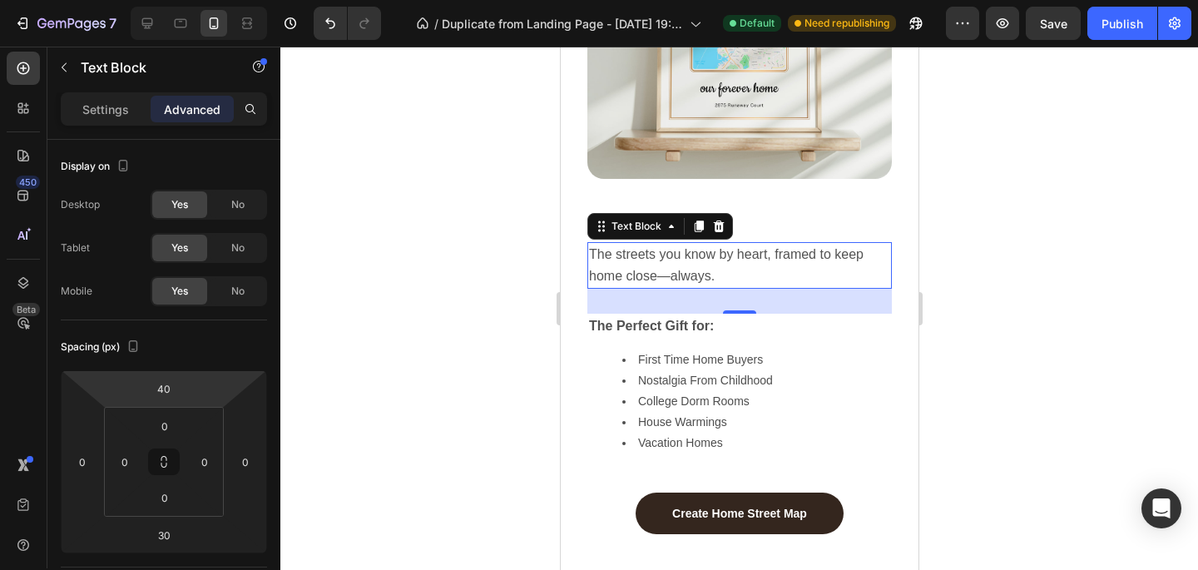
click at [164, 0] on html "7 / Duplicate from Landing Page - [DATE] 19:58:36 Default Need republishing Pre…" at bounding box center [599, 0] width 1198 height 0
type input "0"
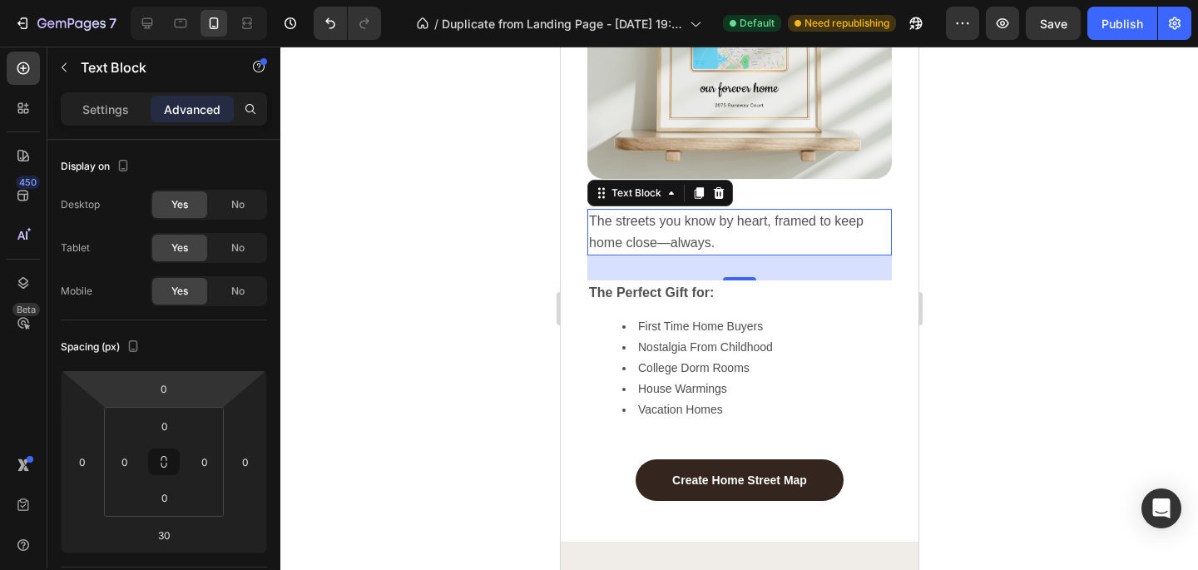
click at [532, 190] on div at bounding box center [739, 308] width 918 height 523
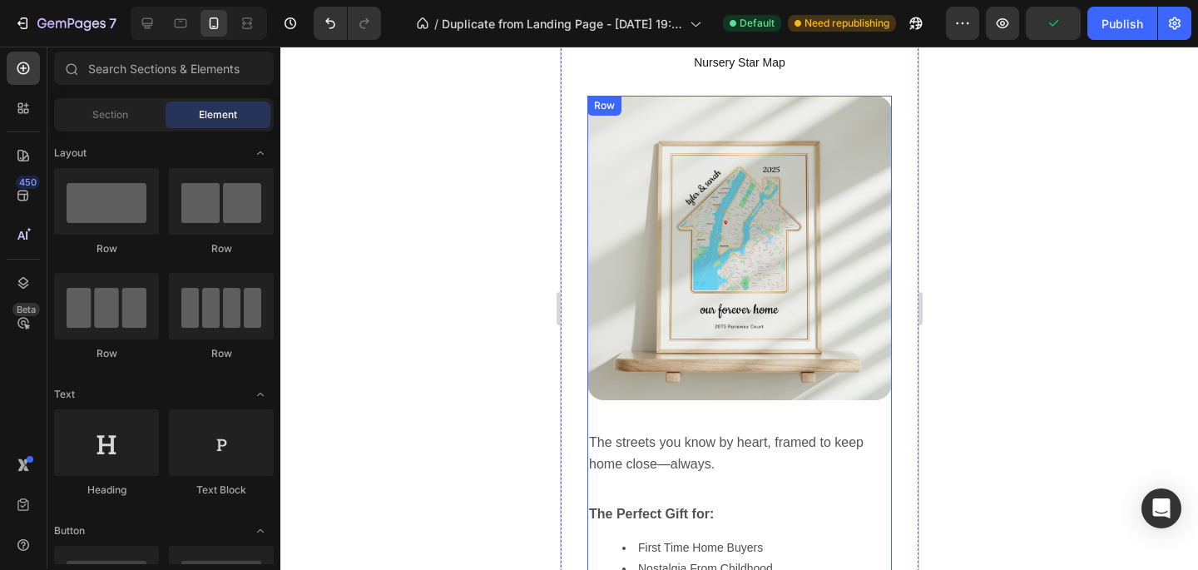
scroll to position [1097, 0]
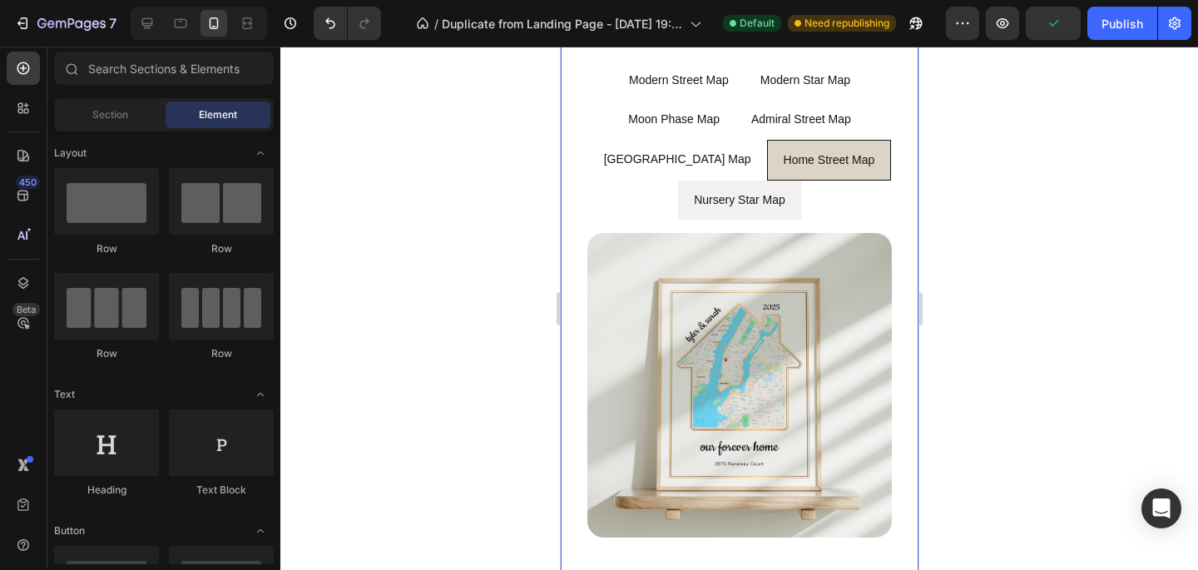
click at [791, 215] on li "Nursery Star Map" at bounding box center [738, 200] width 123 height 39
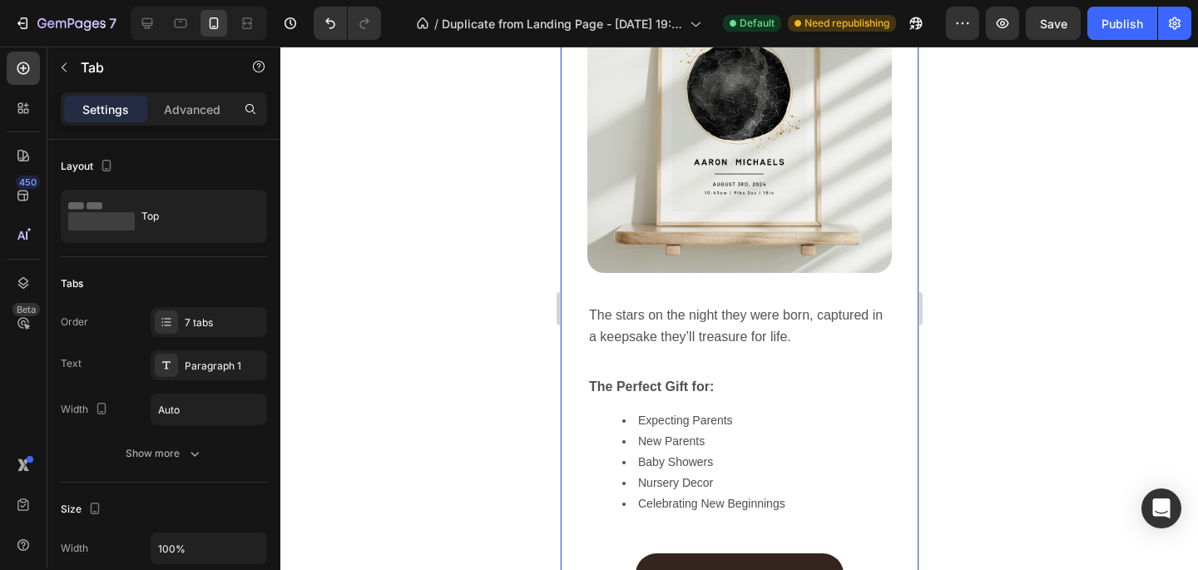
scroll to position [1455, 0]
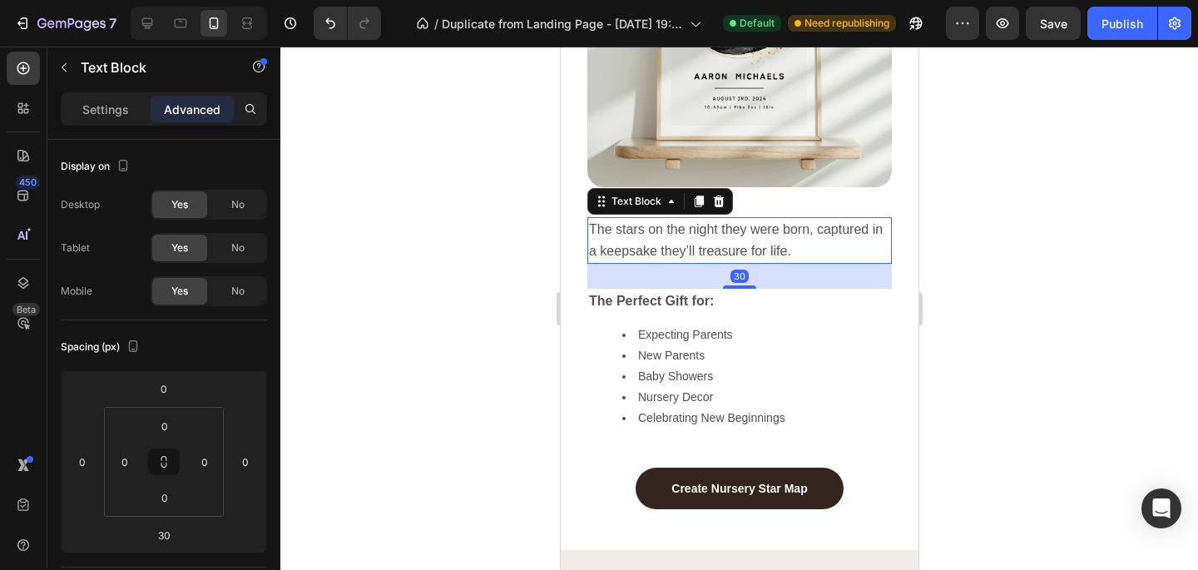
click at [751, 252] on span "The stars on the night they were born, captured in a keepsake they’ll treasure …" at bounding box center [737, 240] width 298 height 36
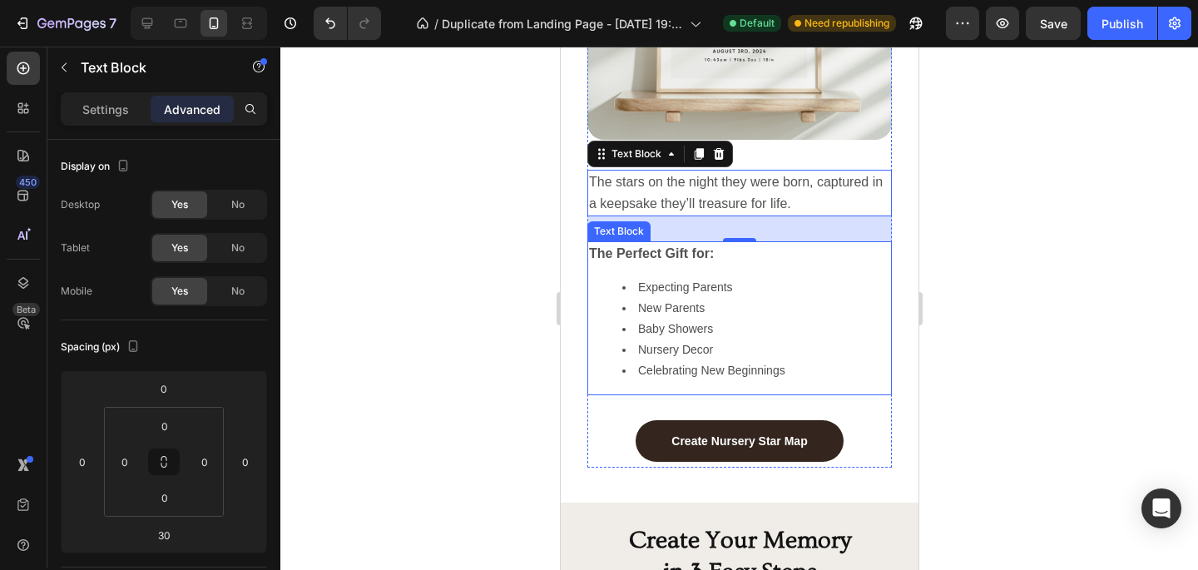
scroll to position [1504, 0]
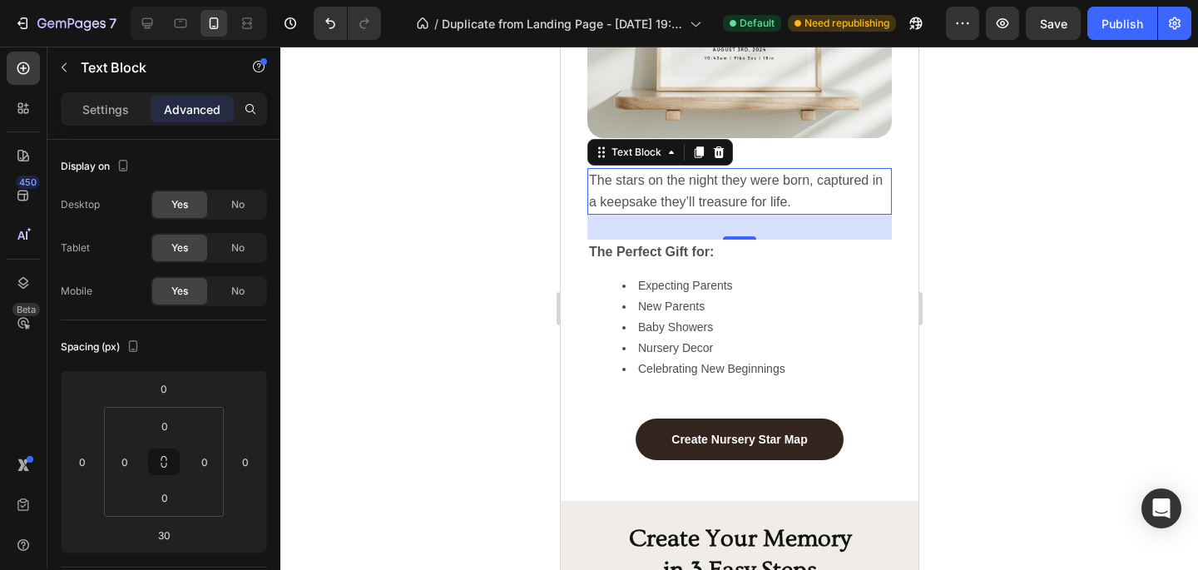
click at [514, 354] on div at bounding box center [739, 308] width 918 height 523
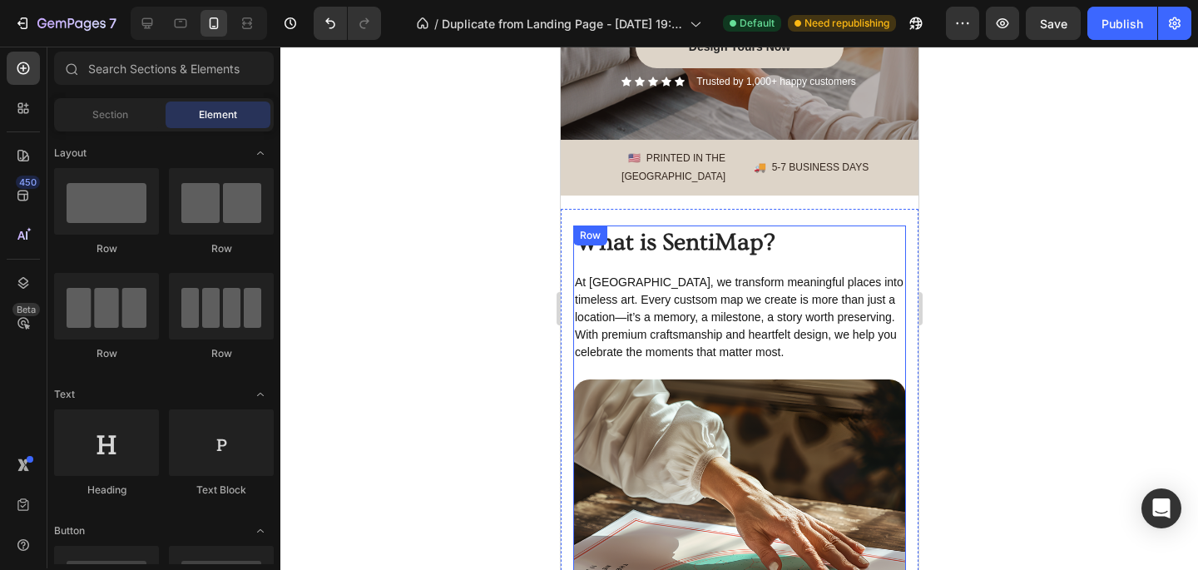
scroll to position [354, 0]
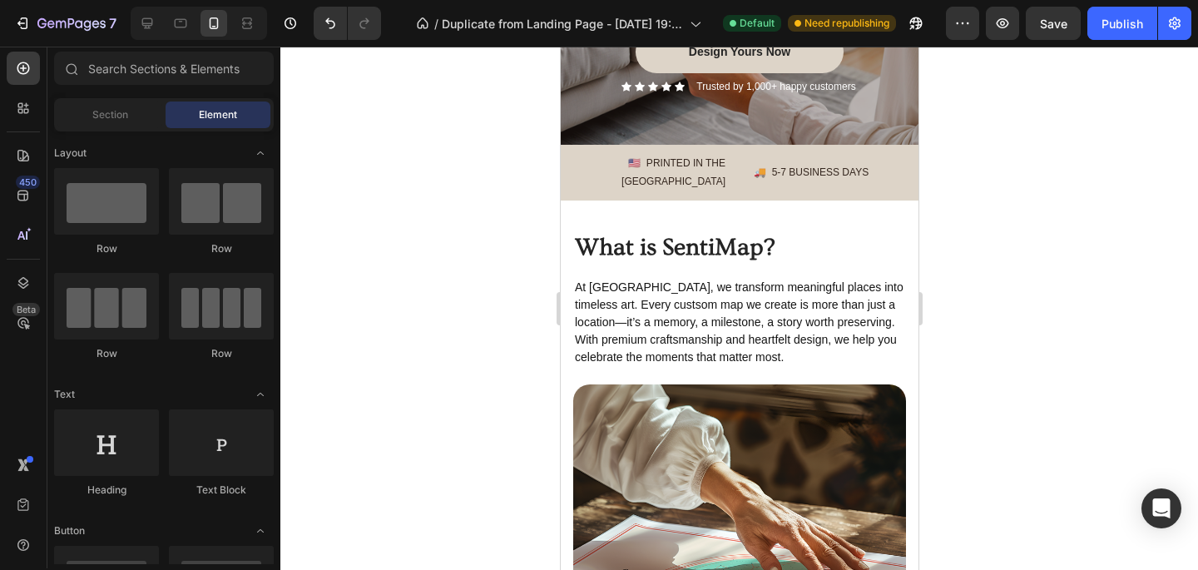
click at [960, 348] on div at bounding box center [739, 308] width 918 height 523
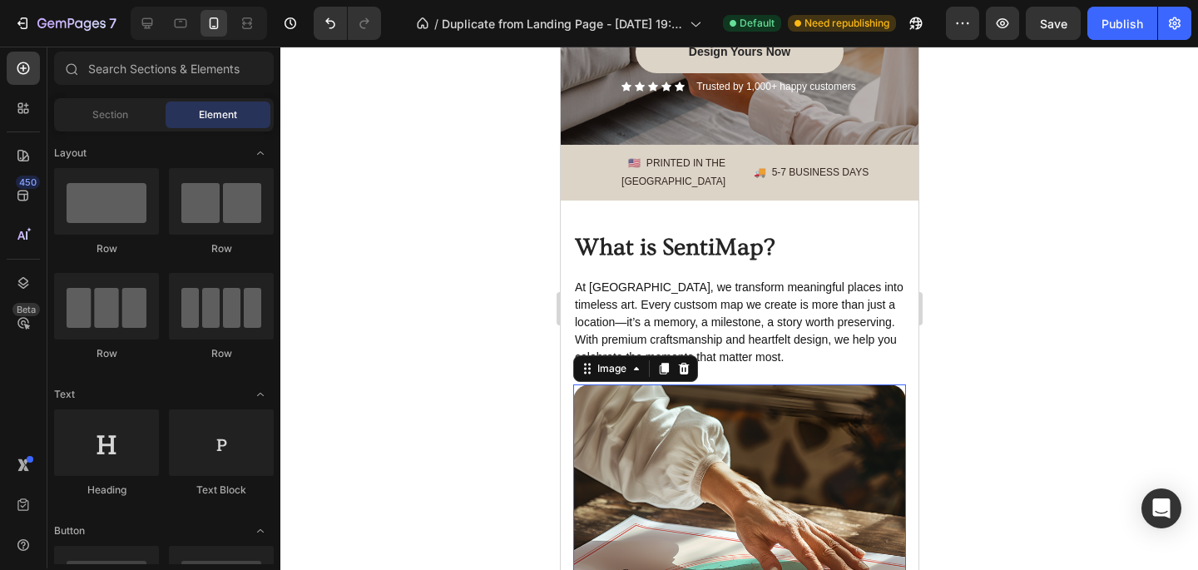
click at [739, 384] on img at bounding box center [738, 550] width 333 height 333
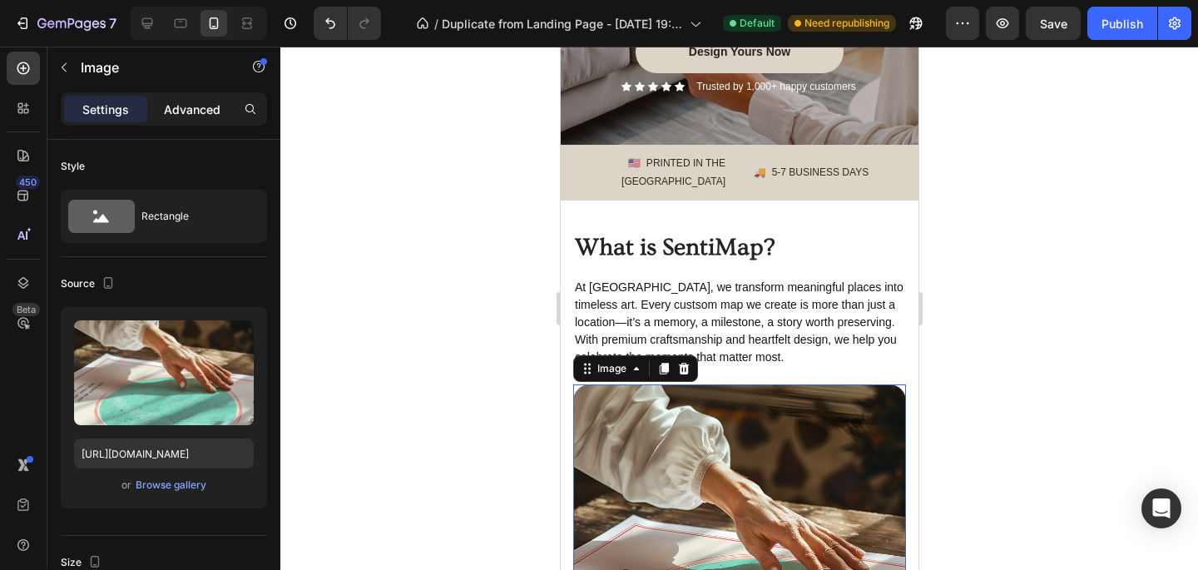
click at [183, 110] on p "Advanced" at bounding box center [192, 109] width 57 height 17
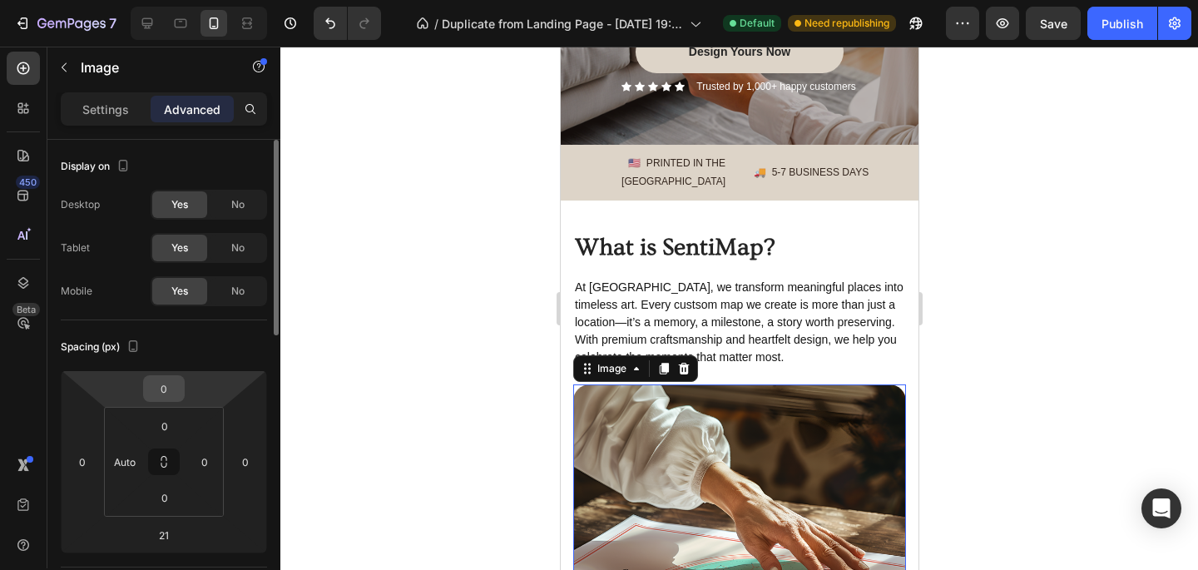
click at [169, 393] on input "0" at bounding box center [163, 388] width 33 height 25
type input "10"
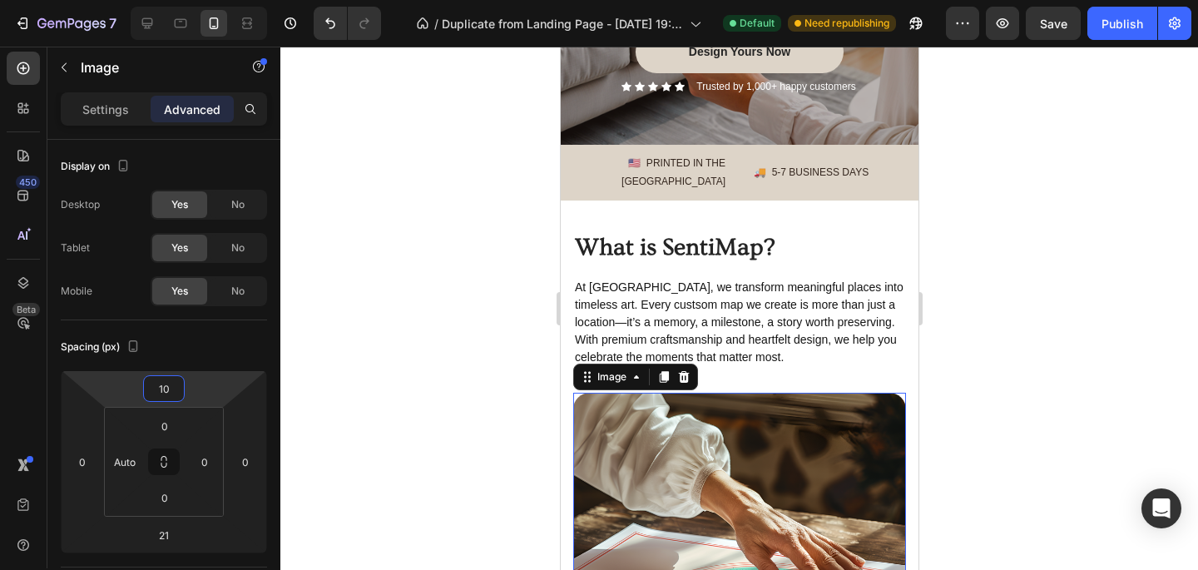
click at [384, 451] on div at bounding box center [739, 308] width 918 height 523
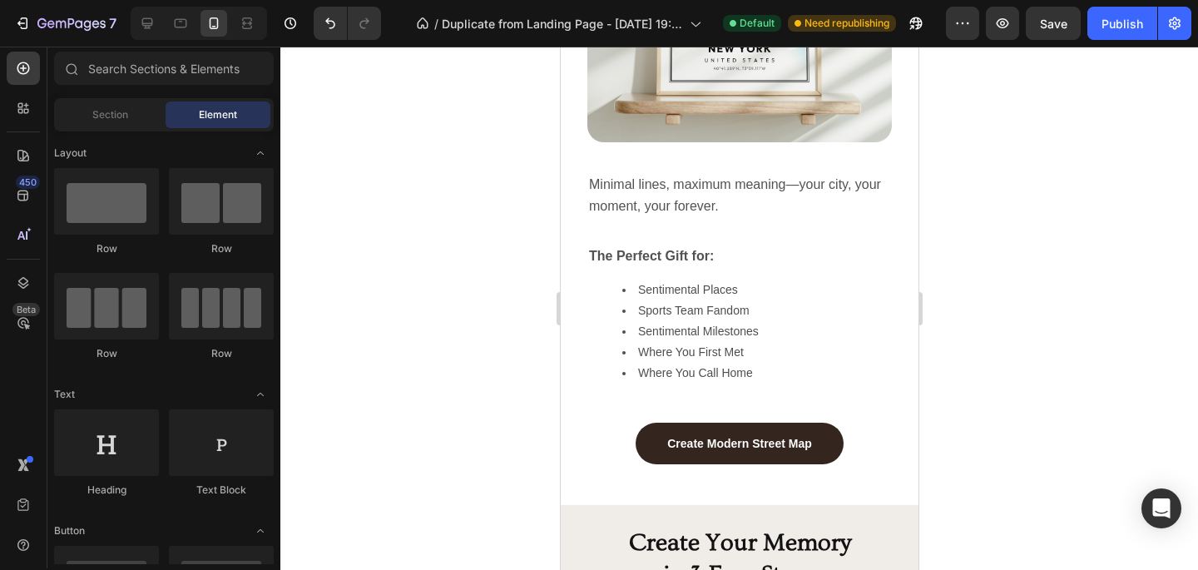
scroll to position [1333, 0]
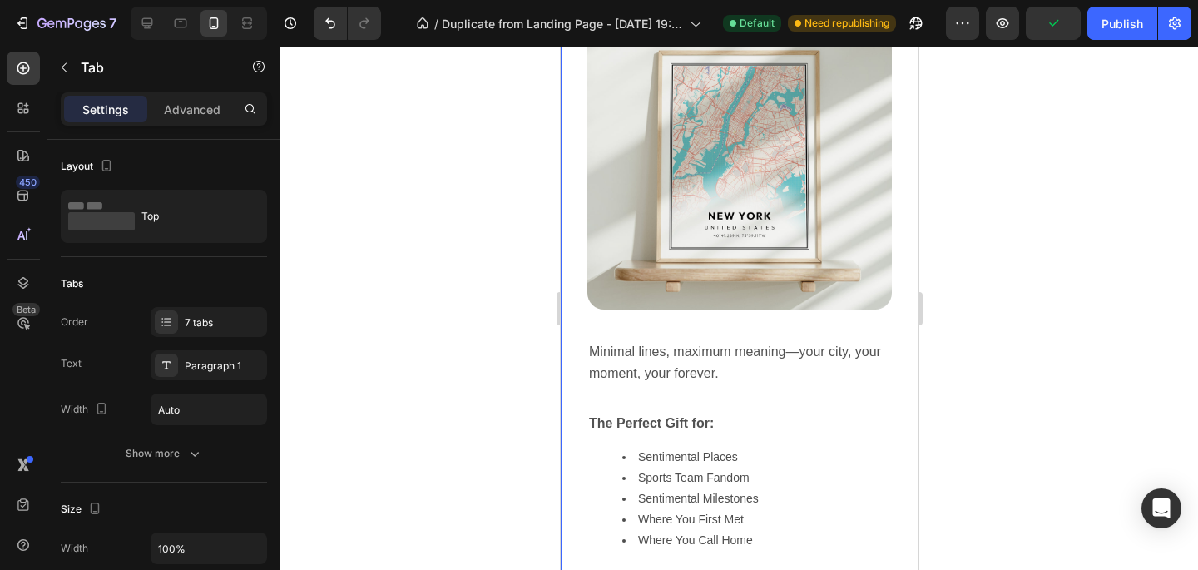
click at [896, 310] on div "Image Minimal lines, maximum meaning—your city, your moment, your forever. Text…" at bounding box center [738, 321] width 331 height 659
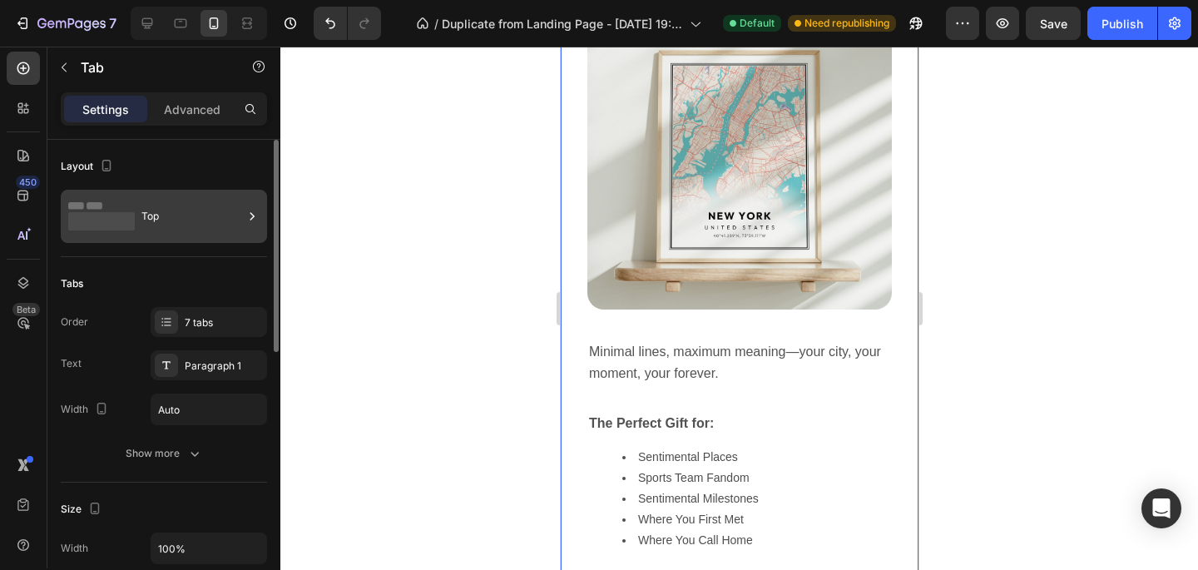
click at [136, 216] on div "Top" at bounding box center [164, 216] width 206 height 53
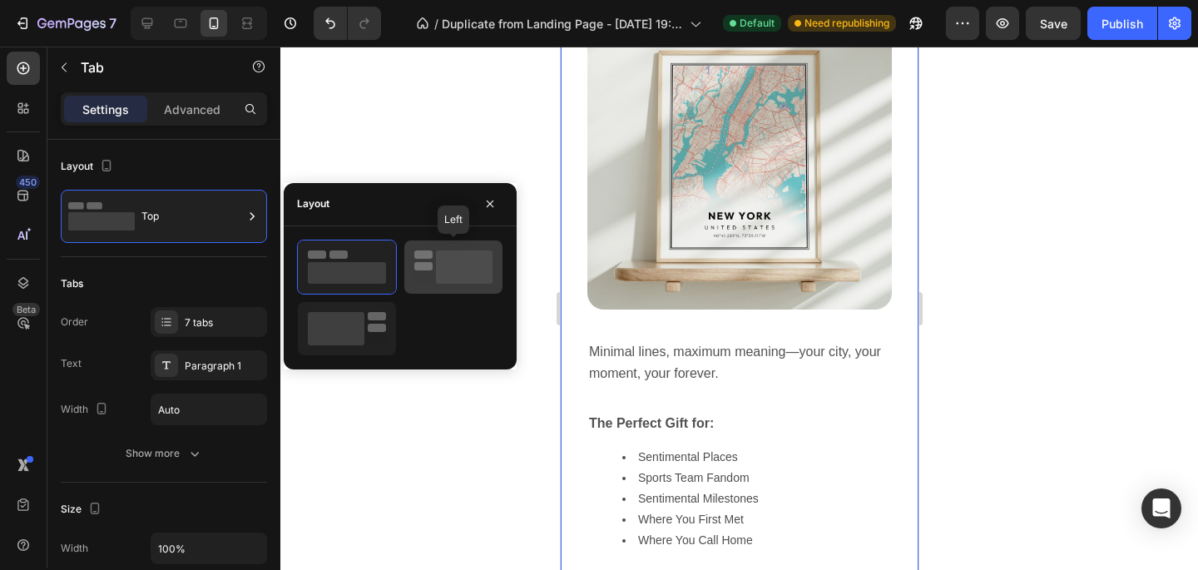
click at [439, 284] on div at bounding box center [453, 266] width 98 height 53
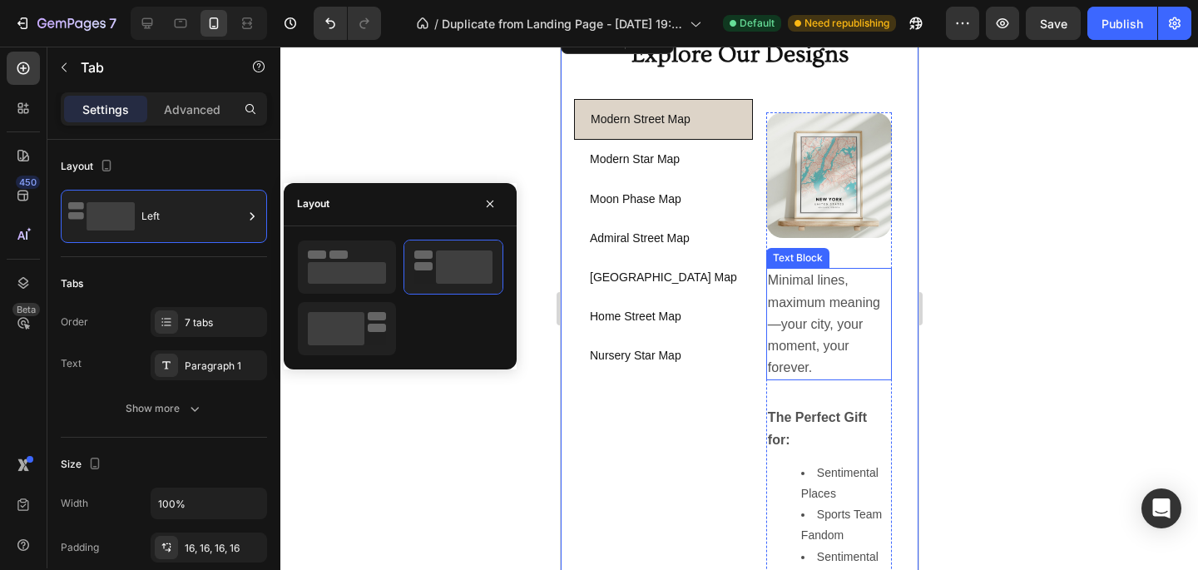
scroll to position [1064, 0]
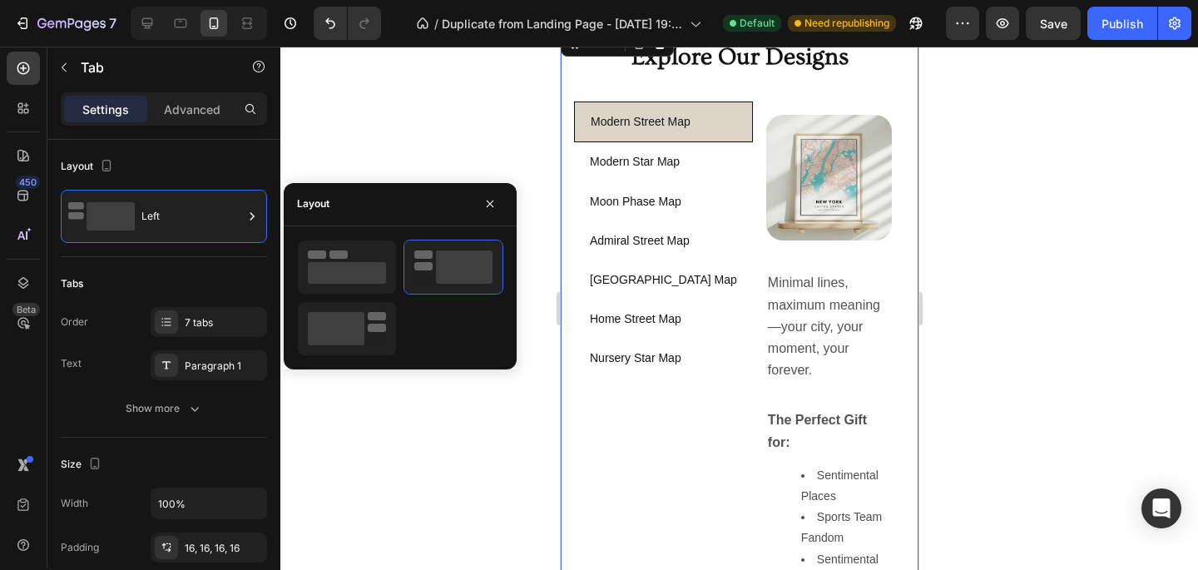
click at [668, 389] on div "Modern Street Map Modern Star Map Moon Phase Map [GEOGRAPHIC_DATA] Map [GEOGRAP…" at bounding box center [662, 445] width 179 height 687
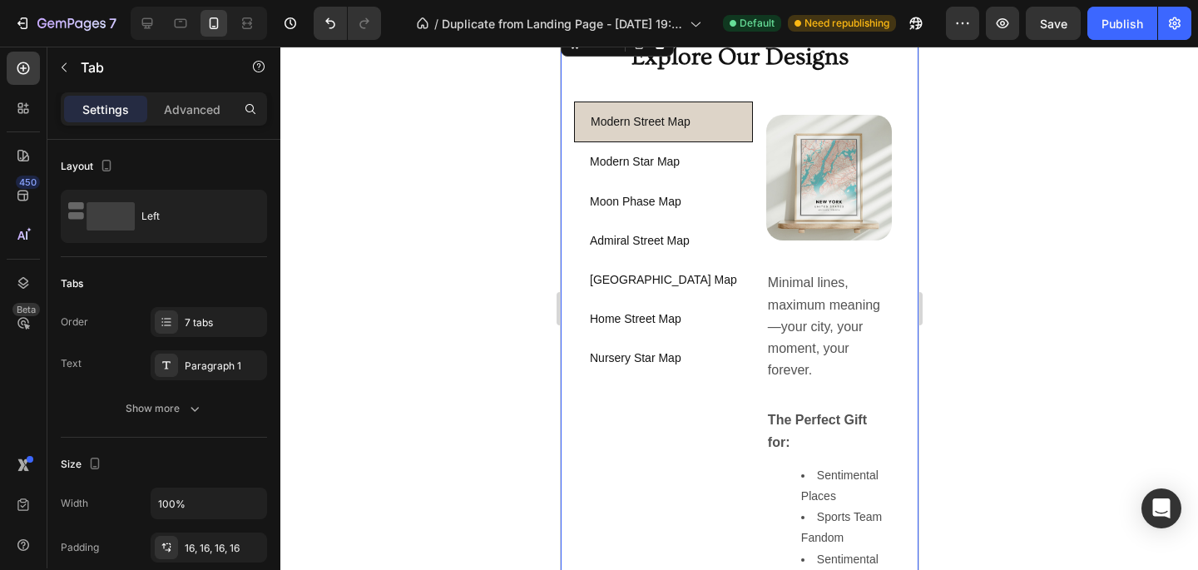
click at [699, 383] on div "Modern Street Map Modern Star Map Moon Phase Map [GEOGRAPHIC_DATA] Map [GEOGRAP…" at bounding box center [662, 445] width 179 height 687
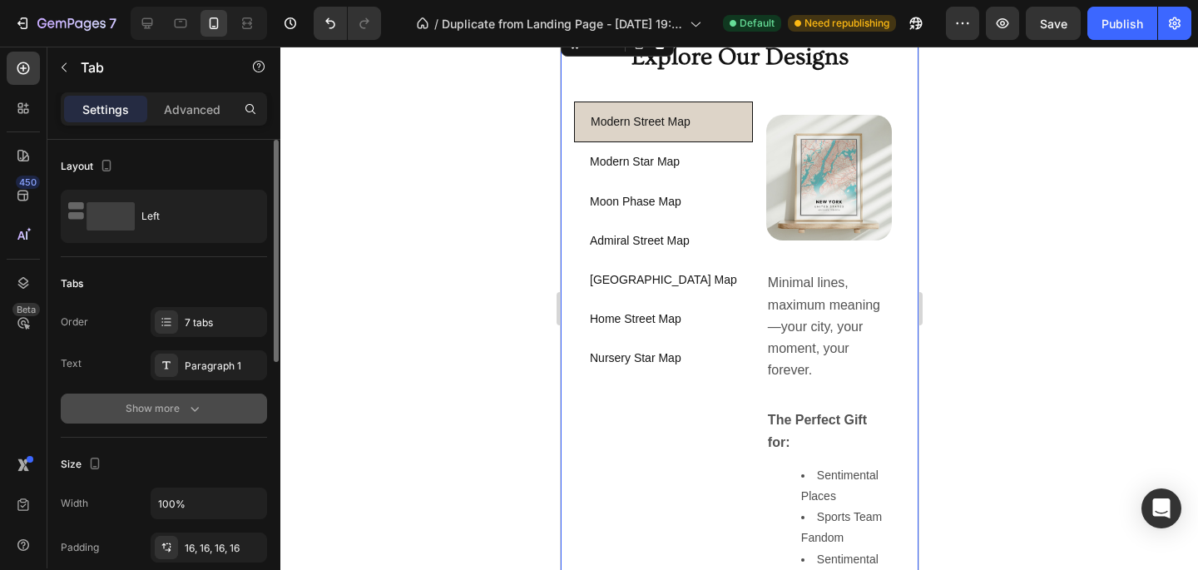
click at [198, 407] on icon "button" at bounding box center [195, 409] width 8 height 5
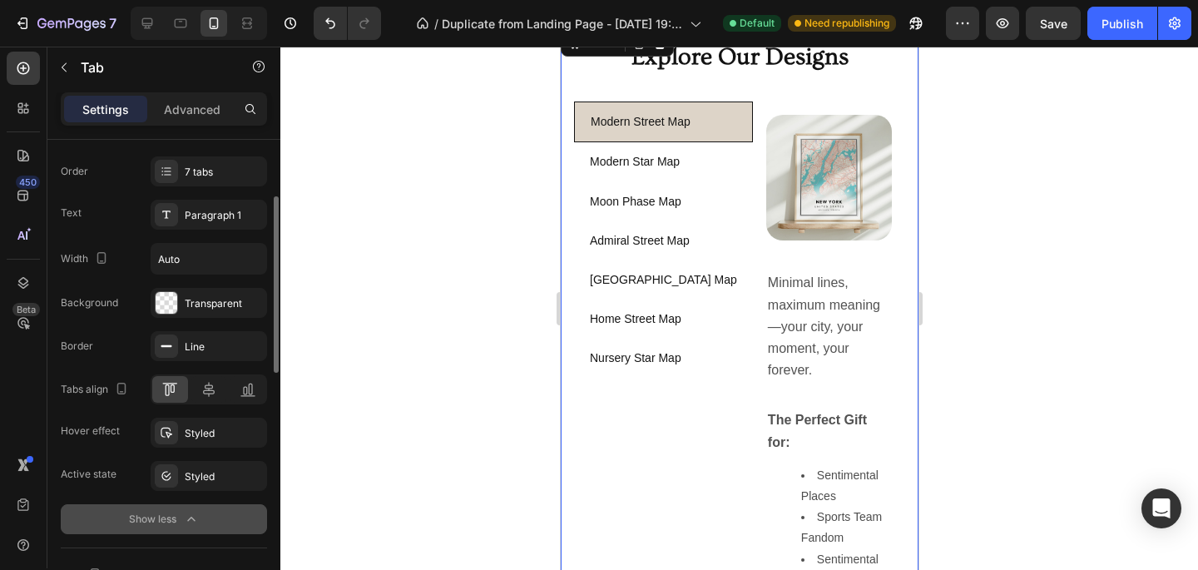
scroll to position [147, 0]
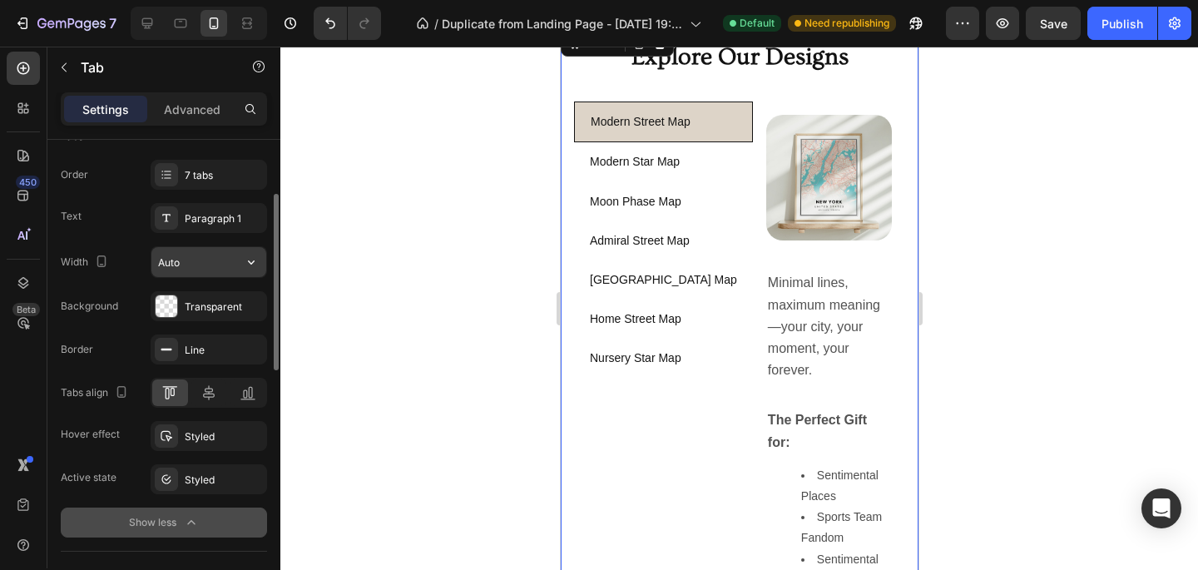
click at [201, 269] on input "Auto" at bounding box center [208, 262] width 115 height 30
click at [257, 264] on icon "button" at bounding box center [251, 262] width 17 height 17
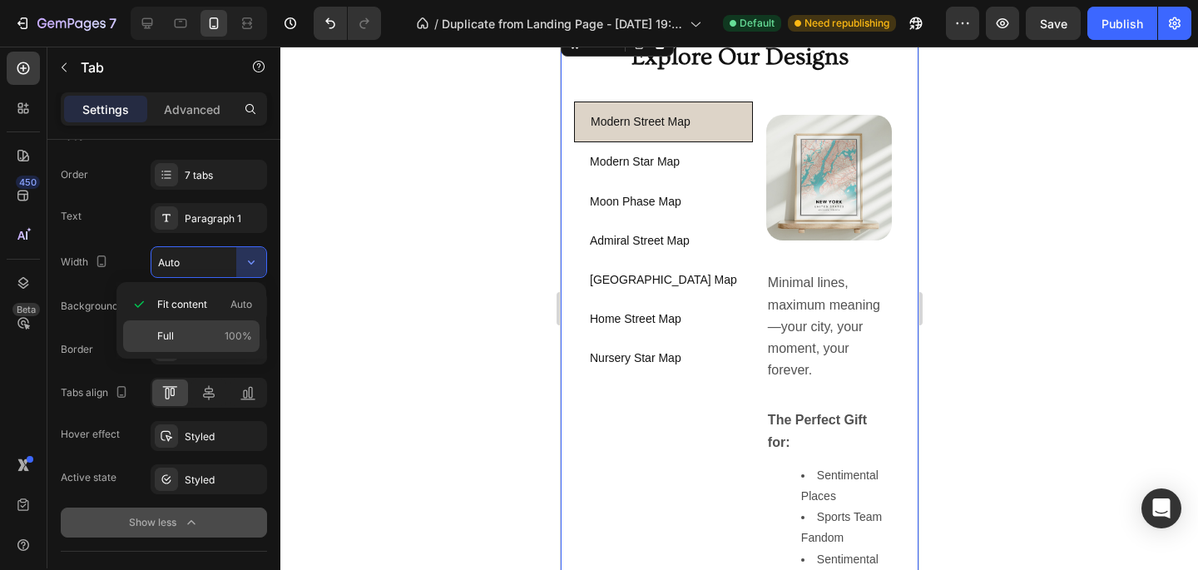
click at [206, 337] on p "Full 100%" at bounding box center [204, 336] width 95 height 15
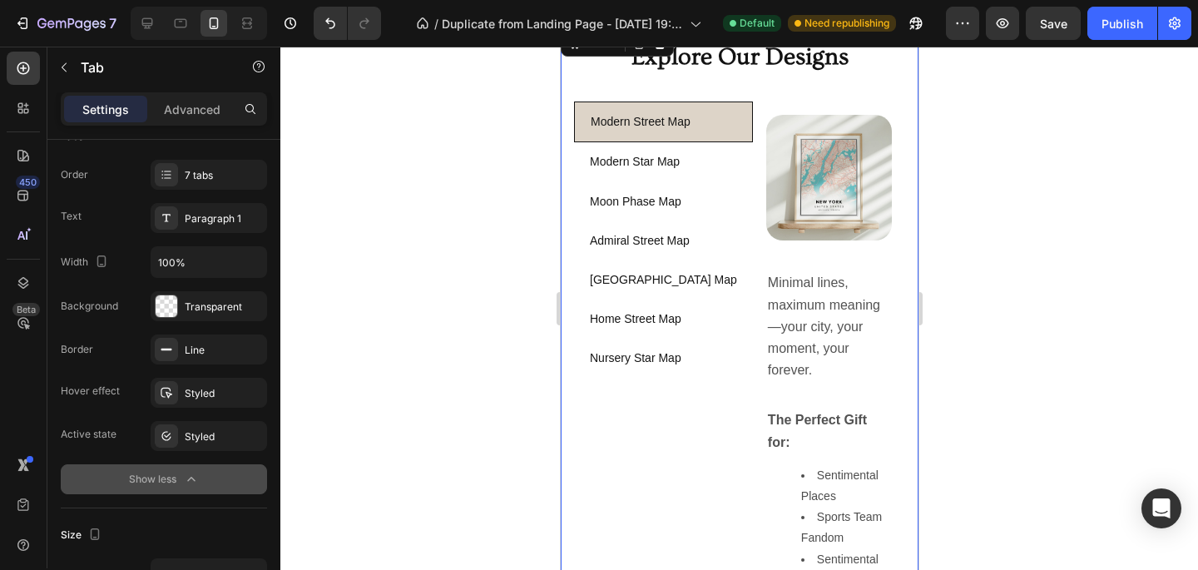
type input "Auto"
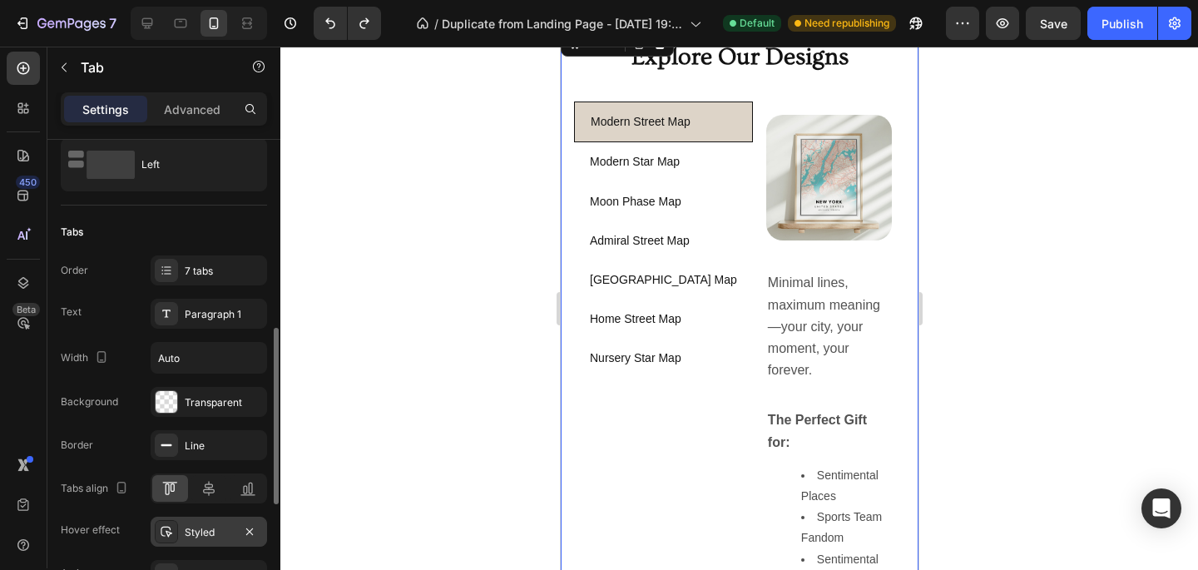
scroll to position [0, 0]
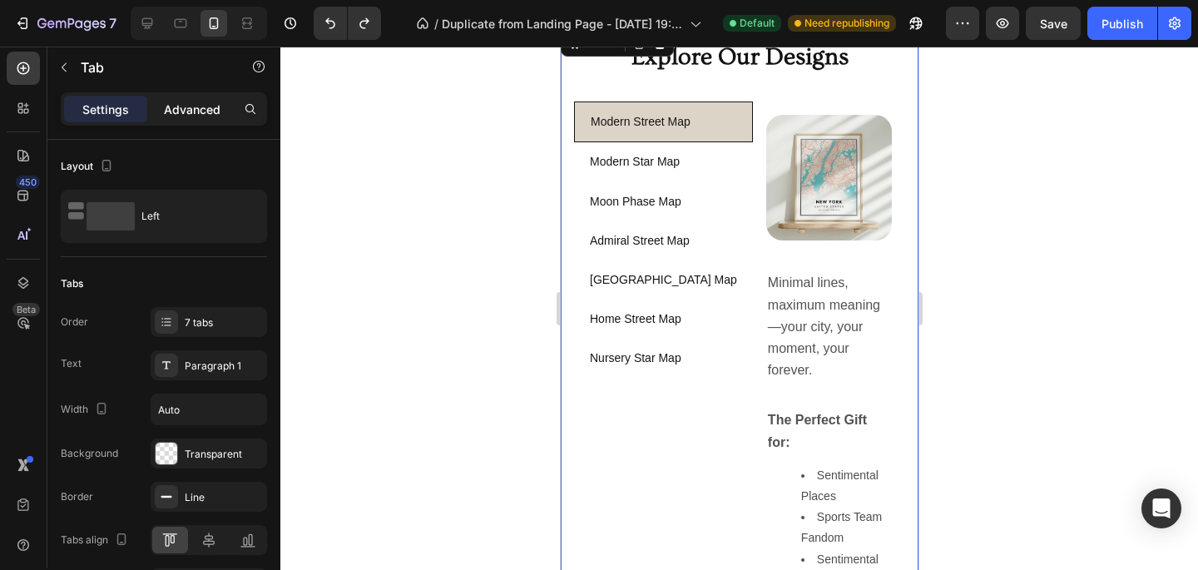
click at [203, 112] on p "Advanced" at bounding box center [192, 109] width 57 height 17
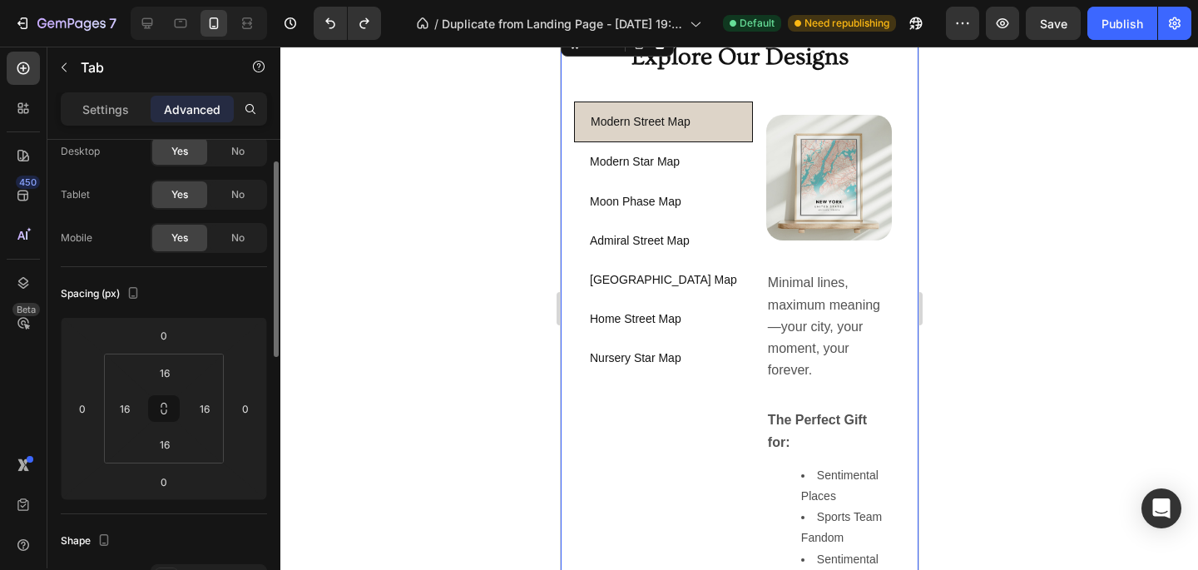
scroll to position [50, 0]
click at [166, 377] on input "16" at bounding box center [164, 376] width 33 height 25
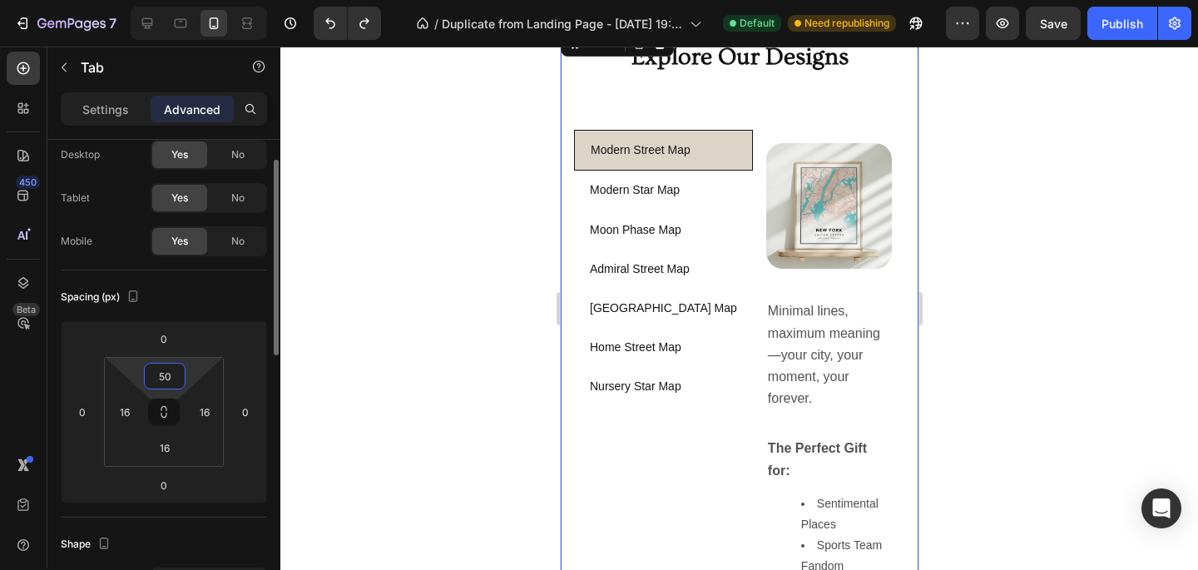
type input "16"
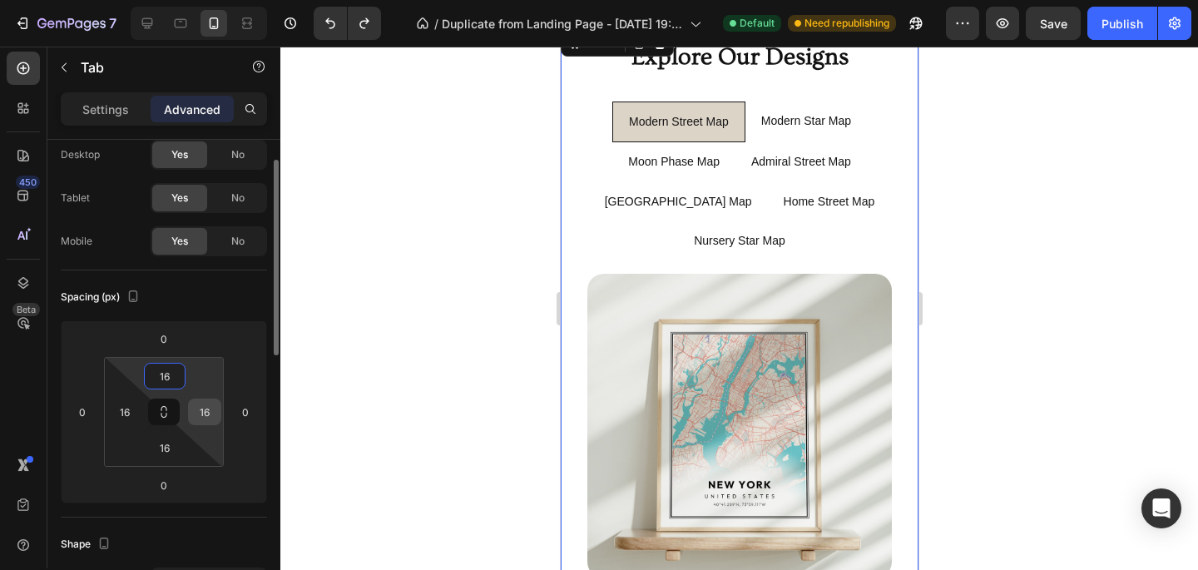
click at [202, 406] on input "16" at bounding box center [204, 411] width 25 height 25
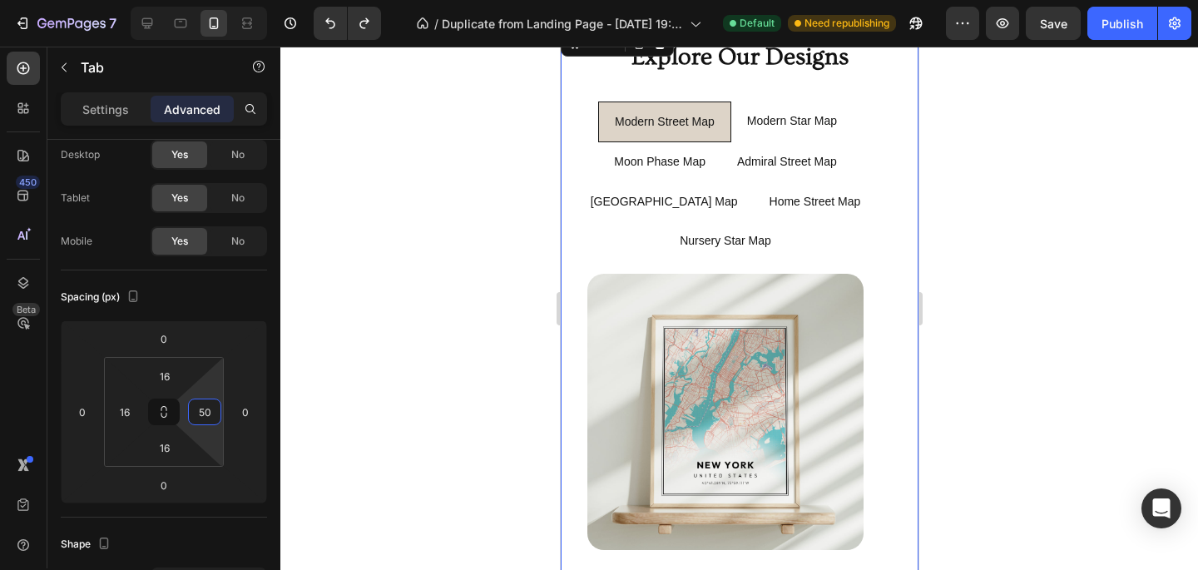
type input "16"
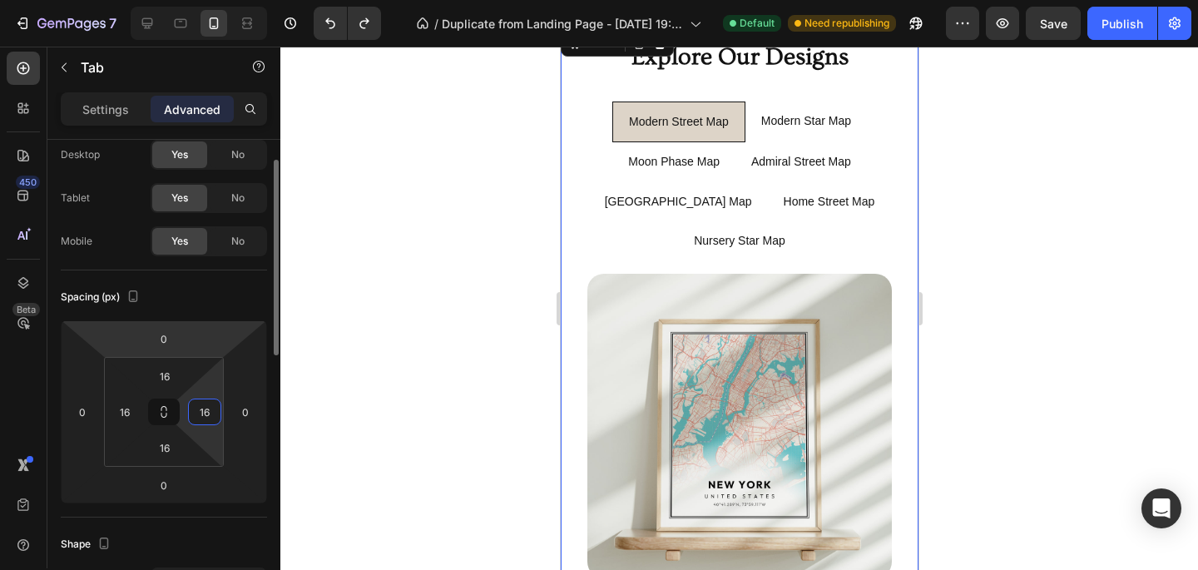
scroll to position [0, 0]
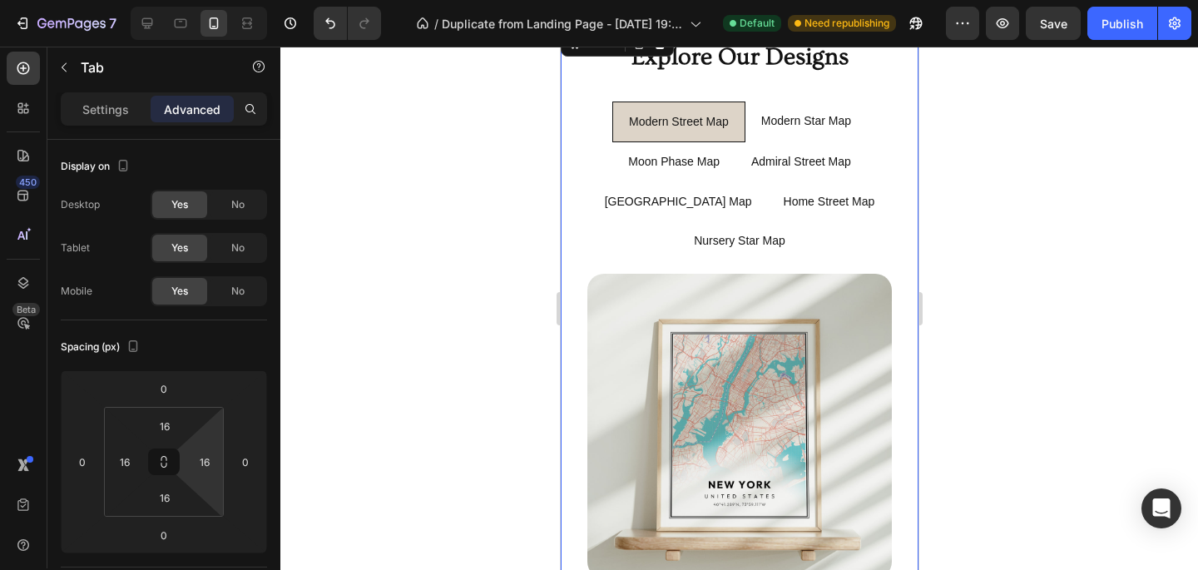
click at [94, 92] on div "Settings Advanced" at bounding box center [164, 108] width 206 height 33
click at [98, 101] on p "Settings" at bounding box center [105, 109] width 47 height 17
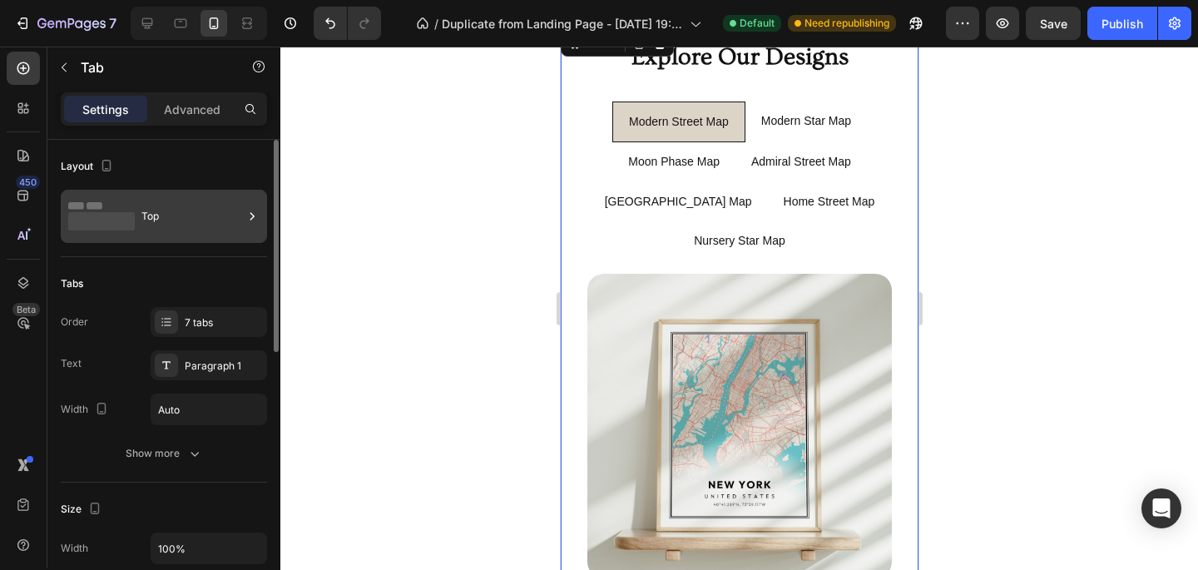
click at [146, 232] on div "Top" at bounding box center [192, 216] width 102 height 38
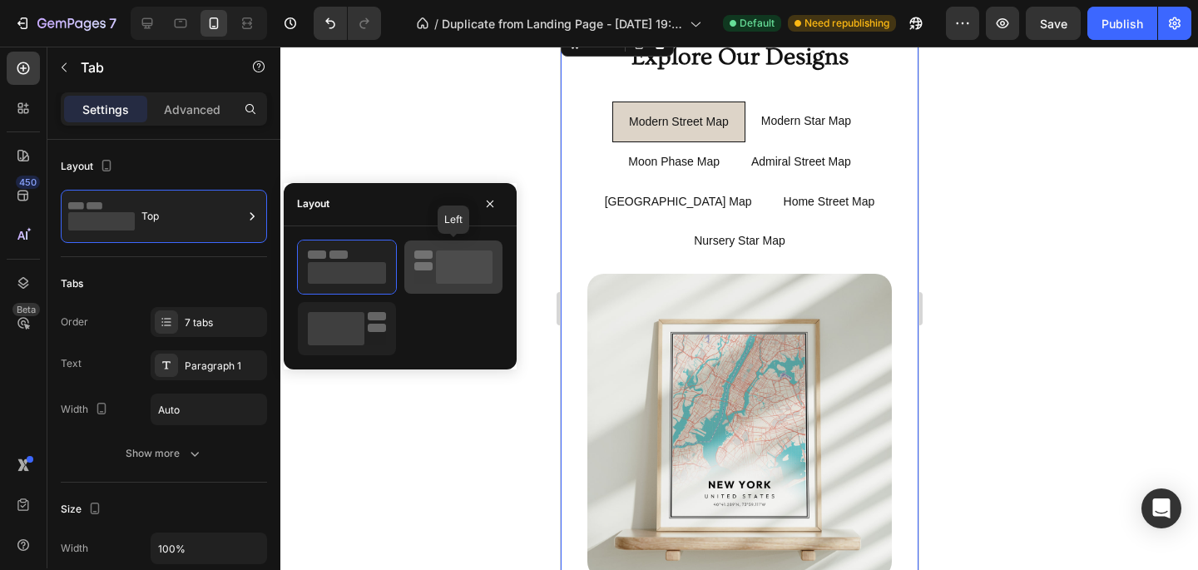
click at [447, 285] on div at bounding box center [453, 266] width 98 height 53
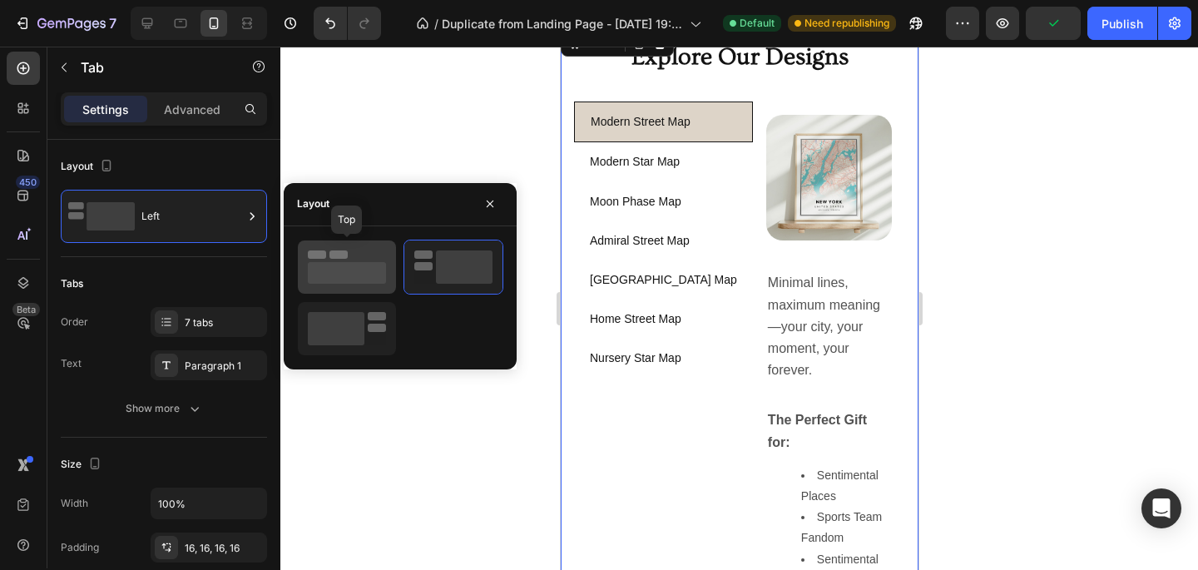
click at [365, 280] on rect at bounding box center [347, 273] width 78 height 22
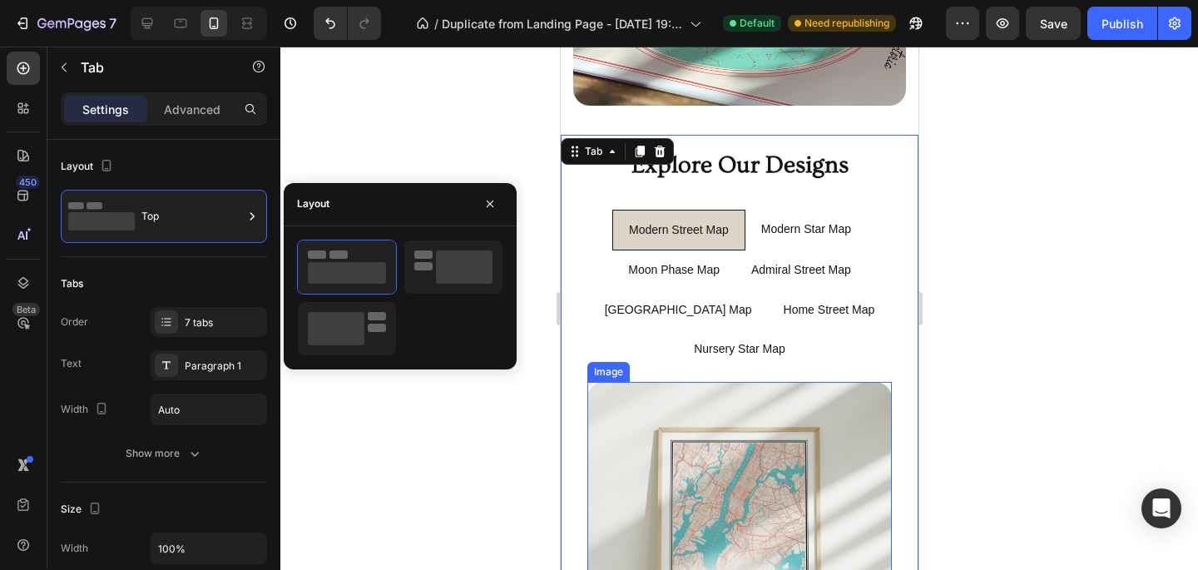
scroll to position [1078, 0]
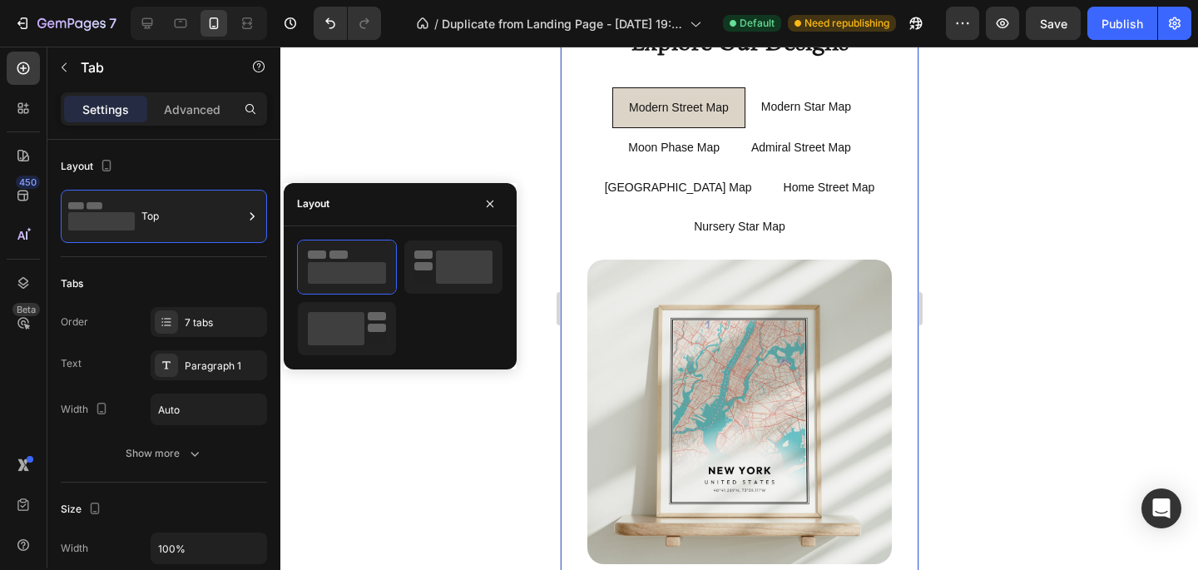
click at [977, 226] on div at bounding box center [739, 308] width 918 height 523
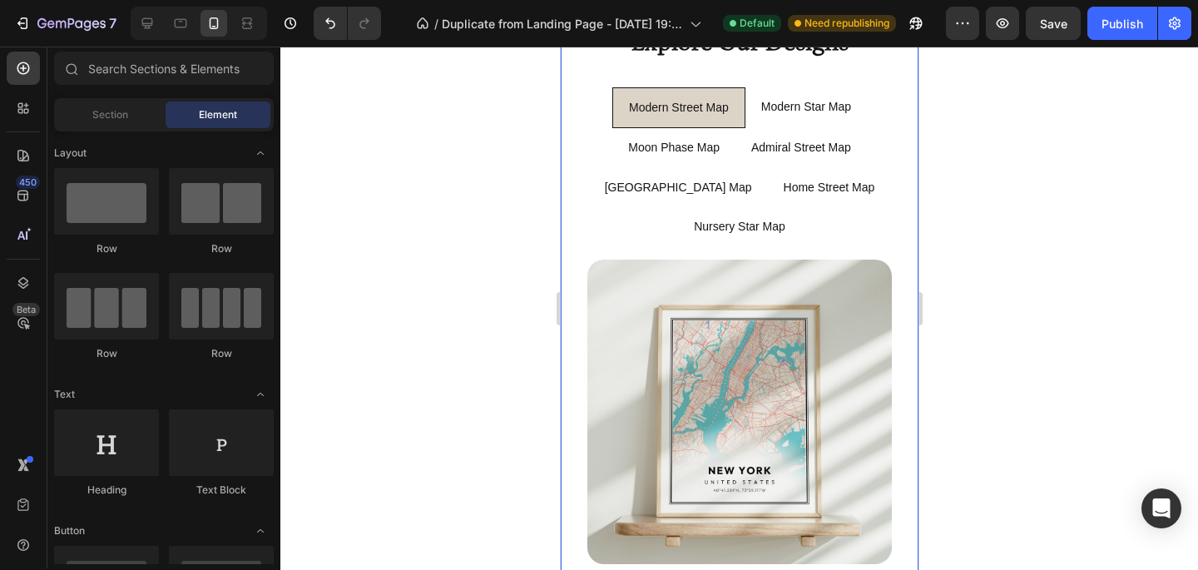
click at [648, 233] on ul "Modern Street Map Modern Star Map Moon Phase Map [GEOGRAPHIC_DATA] Map [GEOGRAP…" at bounding box center [738, 166] width 331 height 159
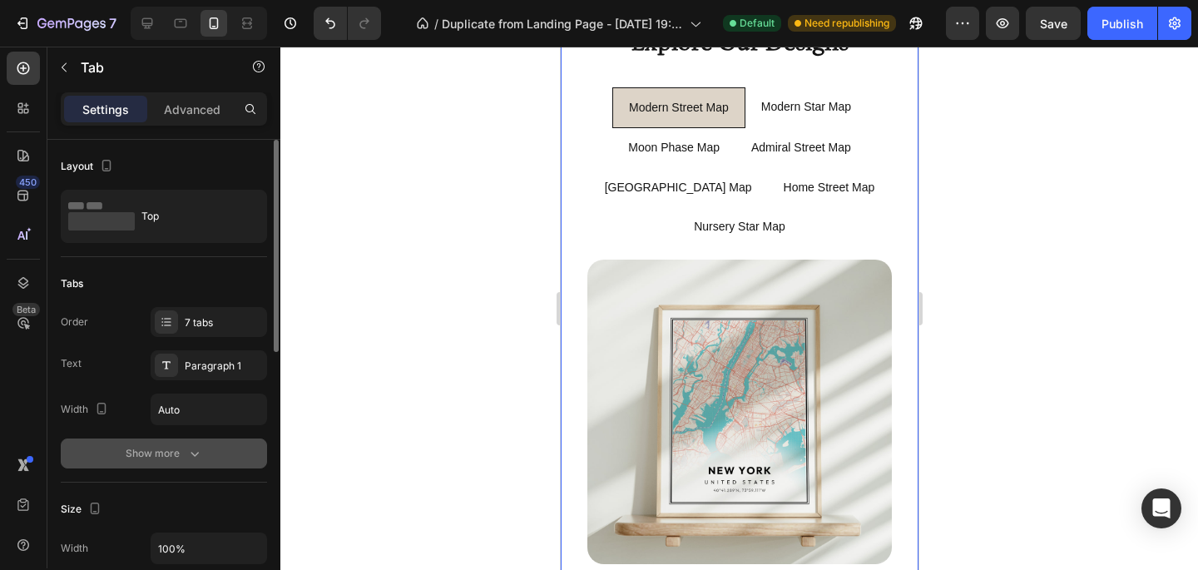
click at [153, 459] on div "Show more" at bounding box center [164, 453] width 77 height 17
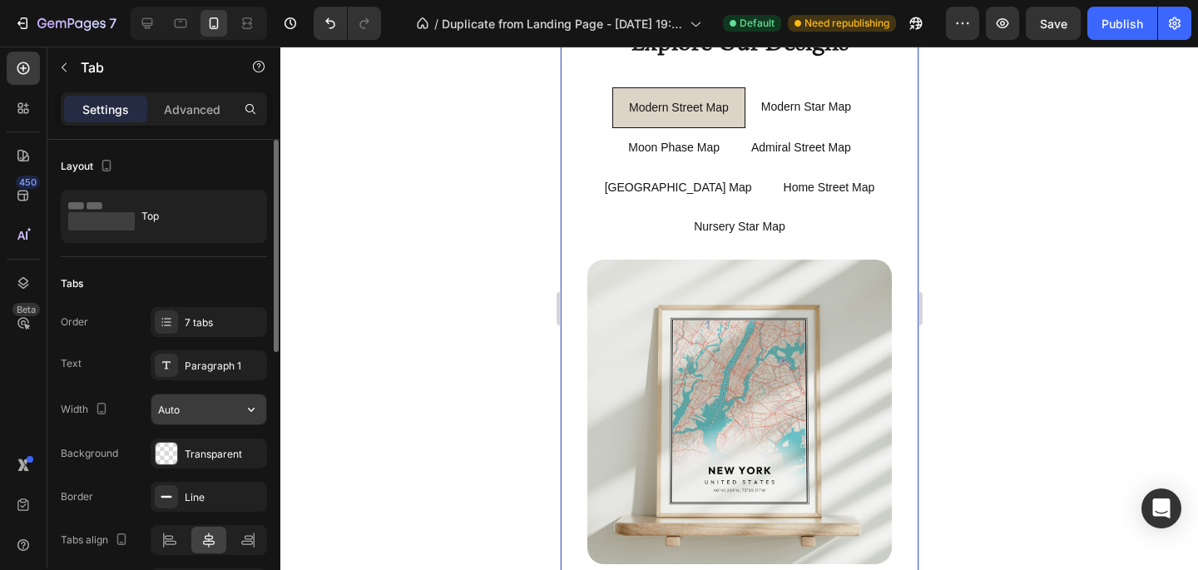
click at [176, 403] on input "Auto" at bounding box center [208, 409] width 115 height 30
click at [255, 409] on icon "button" at bounding box center [251, 409] width 17 height 17
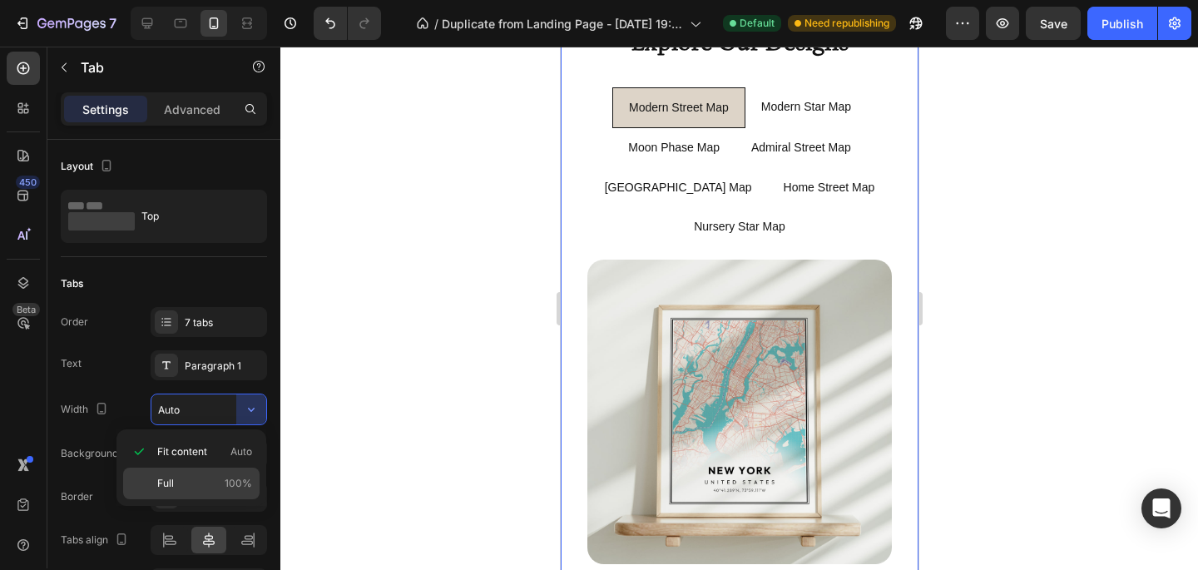
click at [208, 473] on div "Full 100%" at bounding box center [191, 484] width 136 height 32
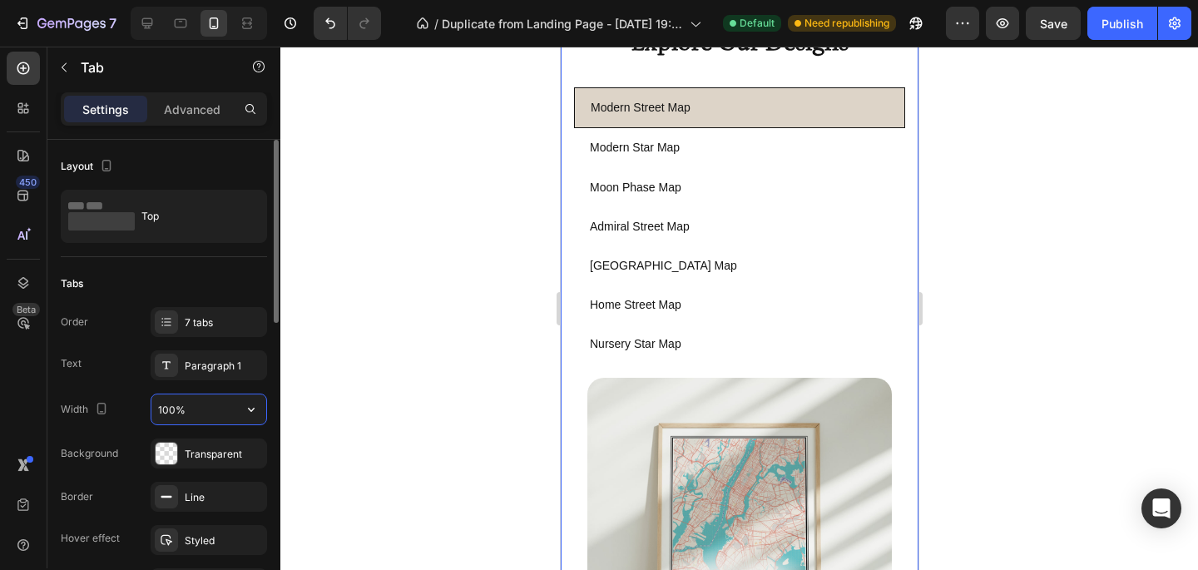
click at [215, 405] on input "100%" at bounding box center [208, 409] width 115 height 30
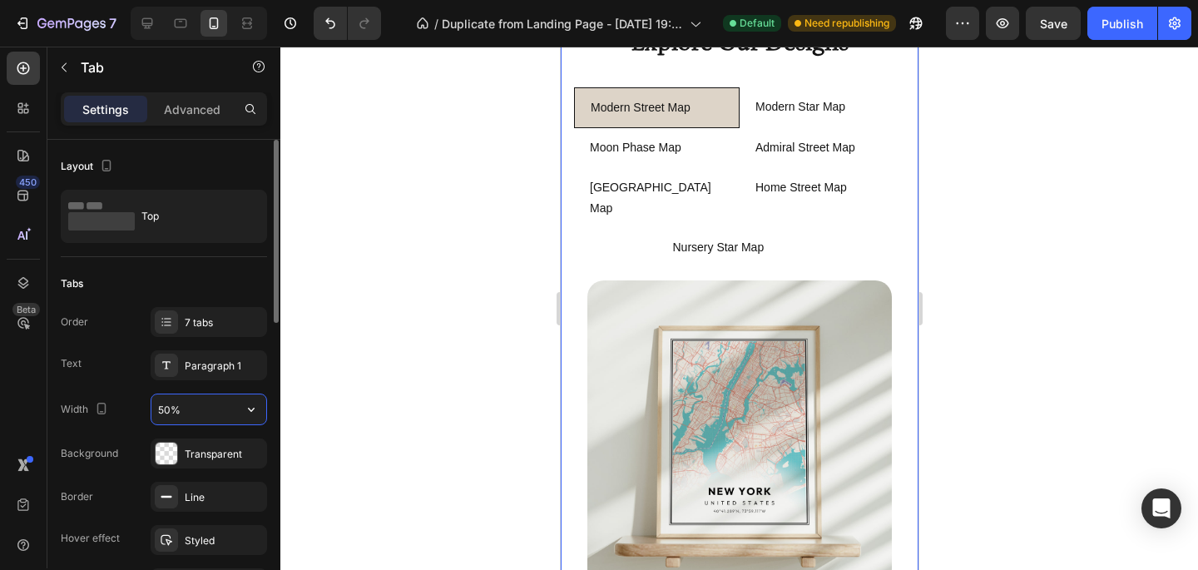
click at [234, 407] on input "50%" at bounding box center [208, 409] width 115 height 30
click at [255, 408] on icon "button" at bounding box center [251, 409] width 17 height 17
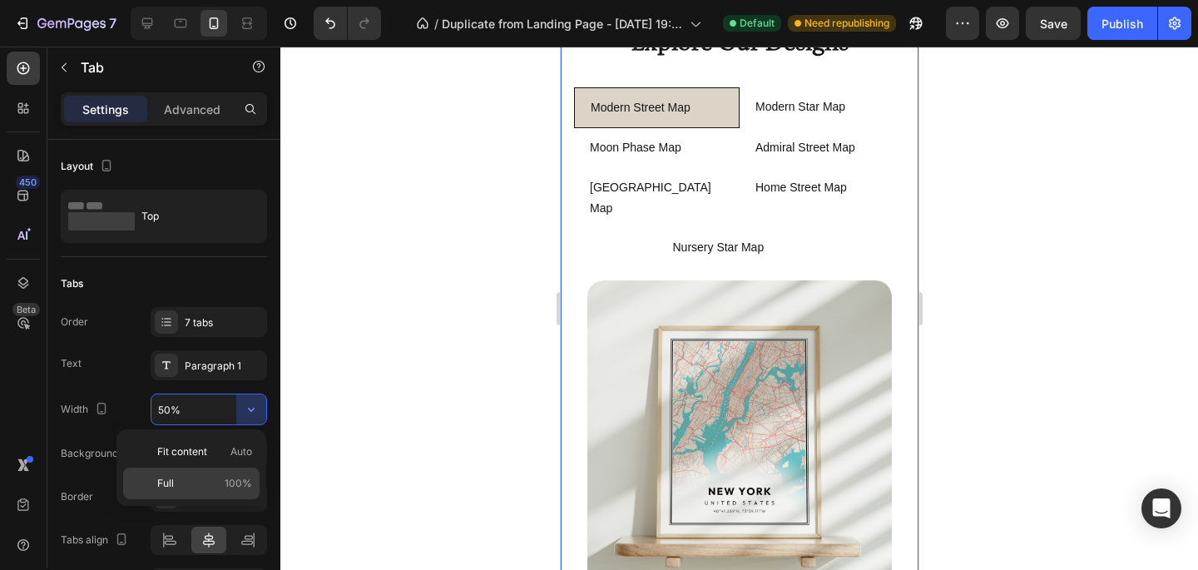
click at [206, 476] on p "Full 100%" at bounding box center [204, 483] width 95 height 15
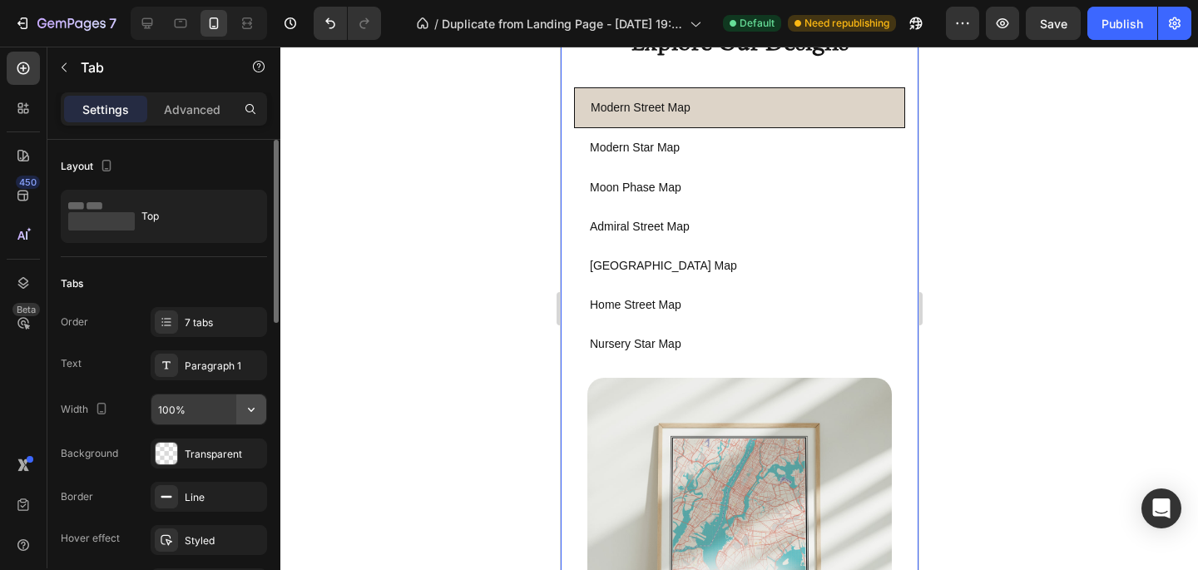
click at [253, 413] on icon "button" at bounding box center [251, 409] width 17 height 17
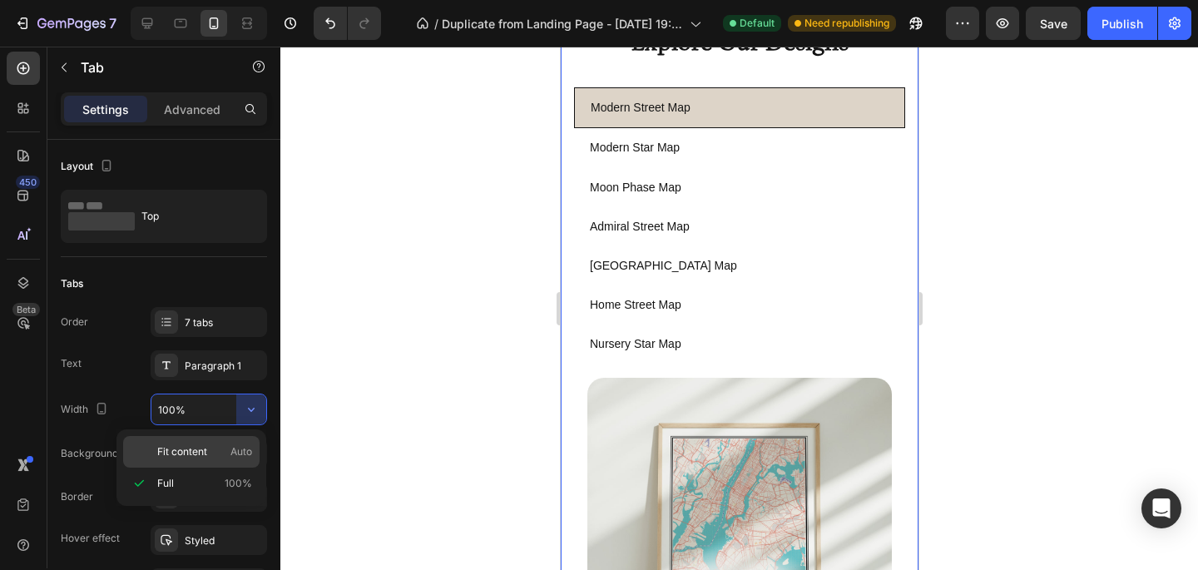
click at [227, 443] on div "Fit content Auto" at bounding box center [191, 452] width 136 height 32
type input "Auto"
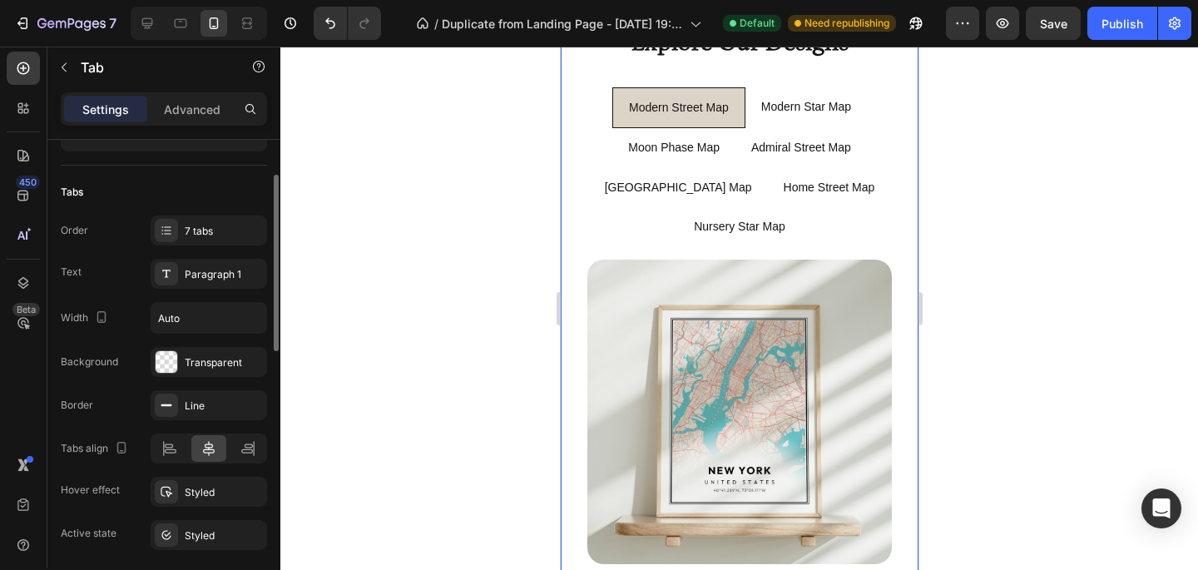
scroll to position [92, 0]
click at [176, 453] on icon at bounding box center [169, 447] width 17 height 17
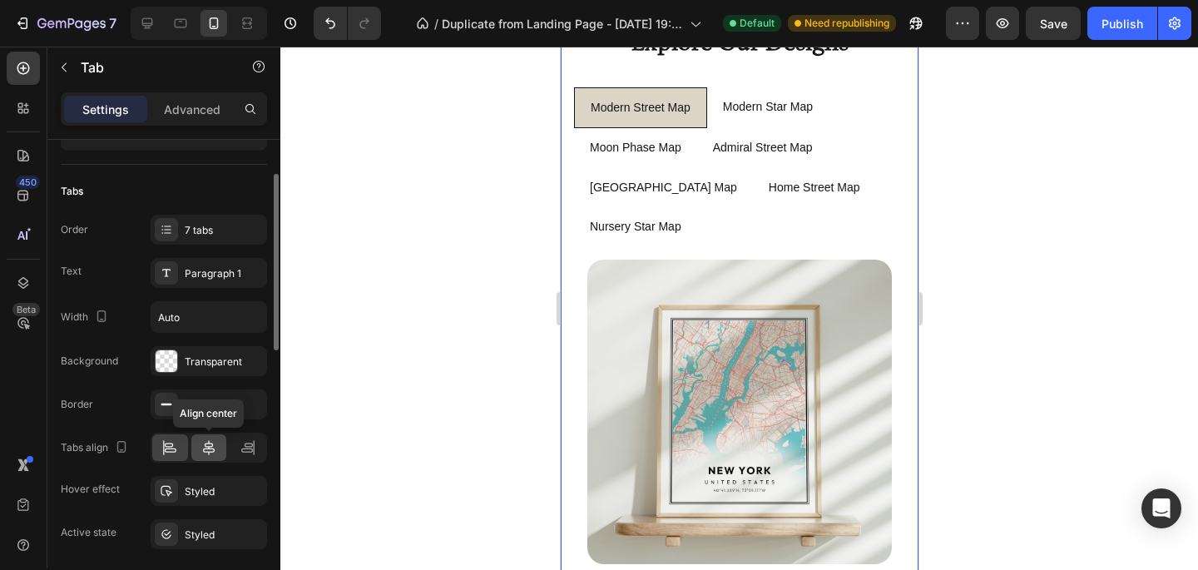
click at [201, 446] on icon at bounding box center [209, 447] width 17 height 17
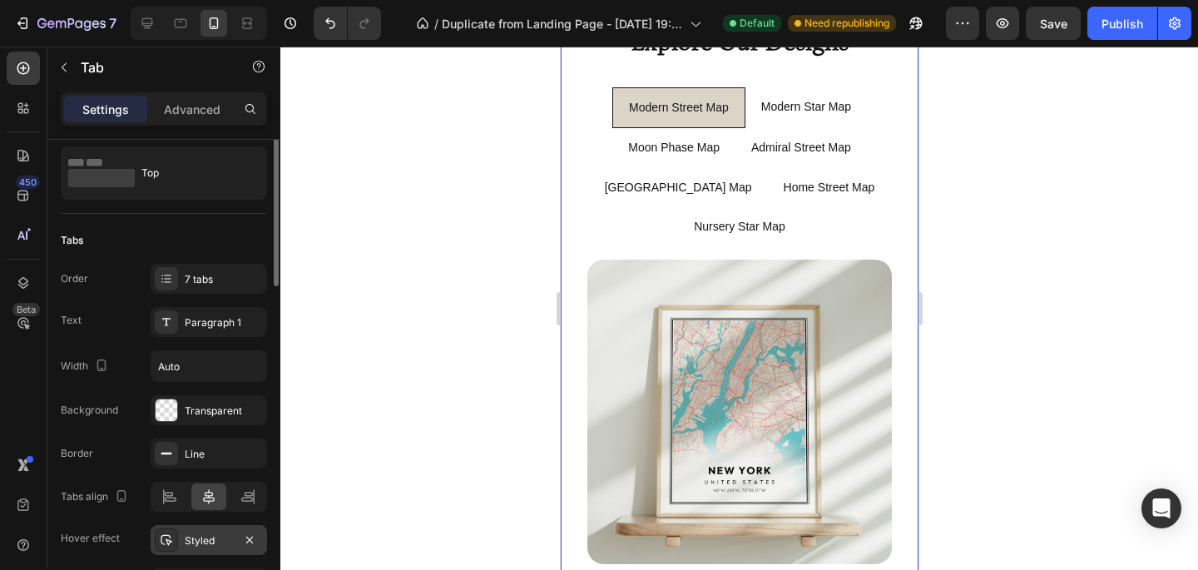
scroll to position [0, 0]
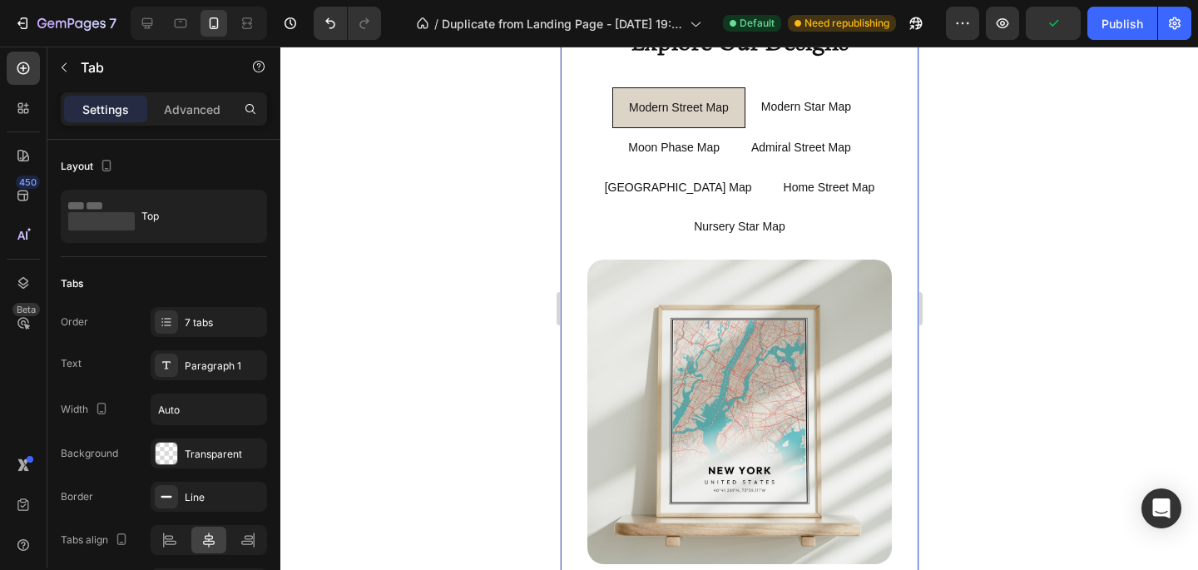
click at [503, 340] on div at bounding box center [739, 308] width 918 height 523
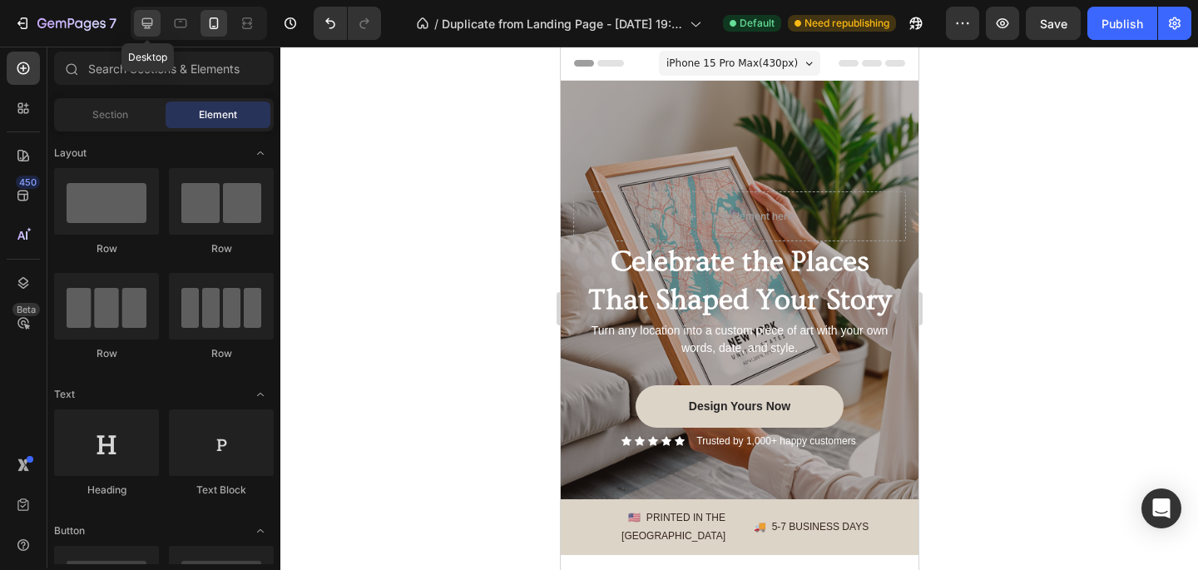
click at [140, 26] on icon at bounding box center [147, 23] width 17 height 17
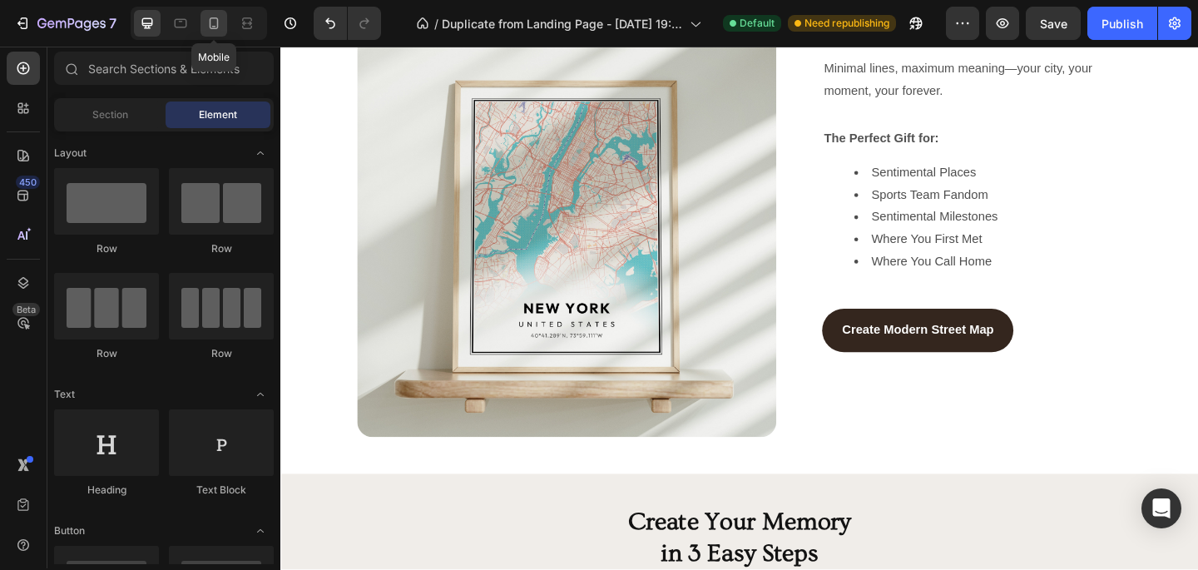
click at [220, 25] on icon at bounding box center [214, 23] width 17 height 17
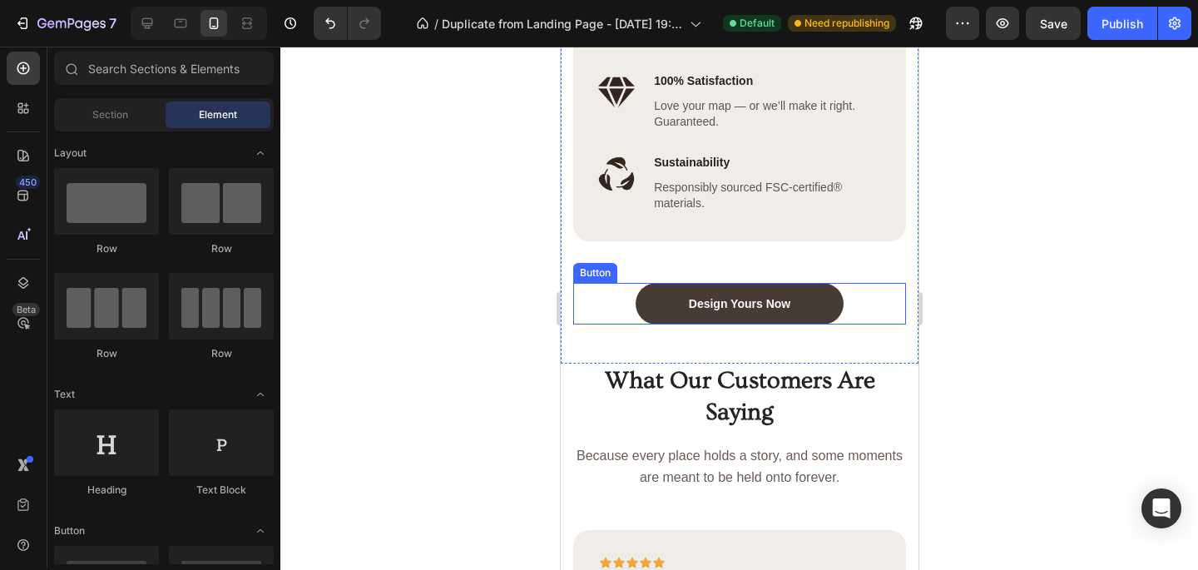
scroll to position [3021, 0]
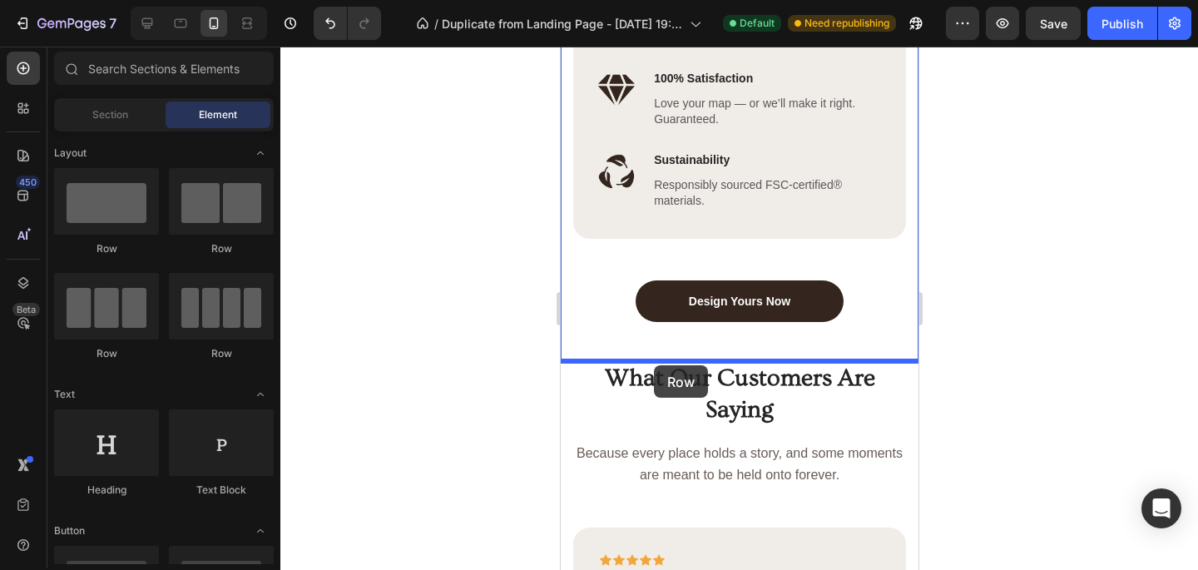
drag, startPoint x: 674, startPoint y: 262, endPoint x: 654, endPoint y: 364, distance: 103.5
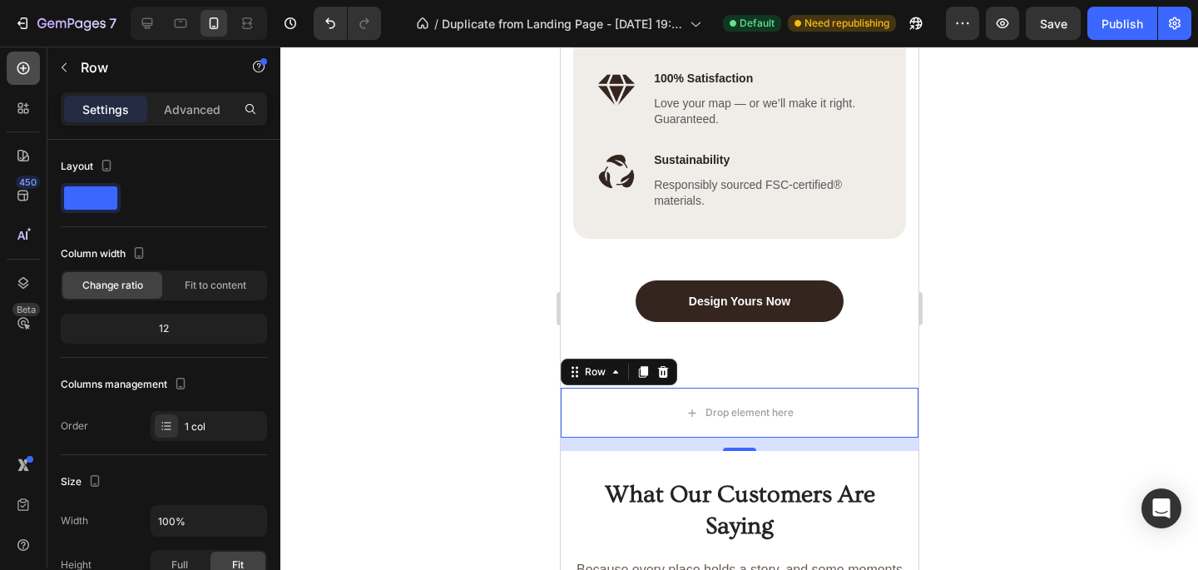
click at [30, 68] on icon at bounding box center [23, 68] width 17 height 17
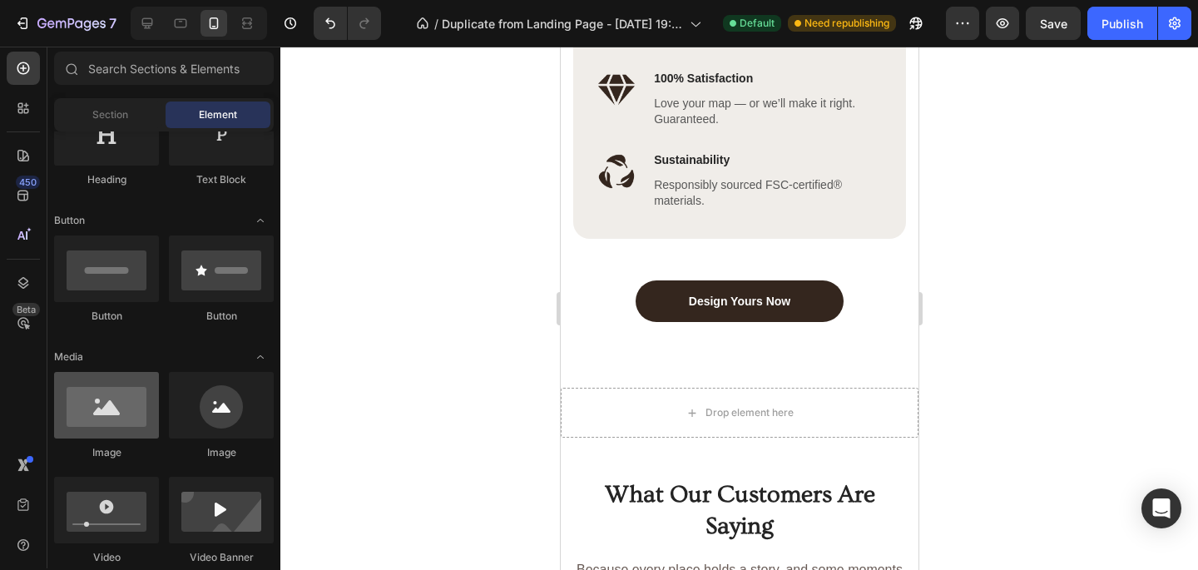
scroll to position [335, 0]
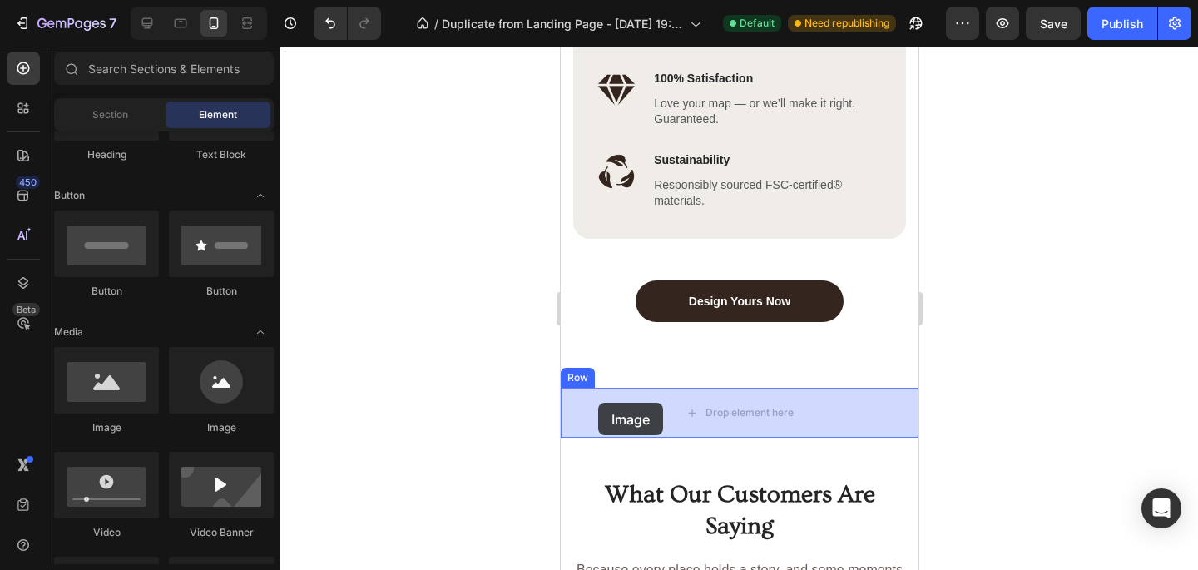
drag, startPoint x: 662, startPoint y: 426, endPoint x: 597, endPoint y: 403, distance: 68.2
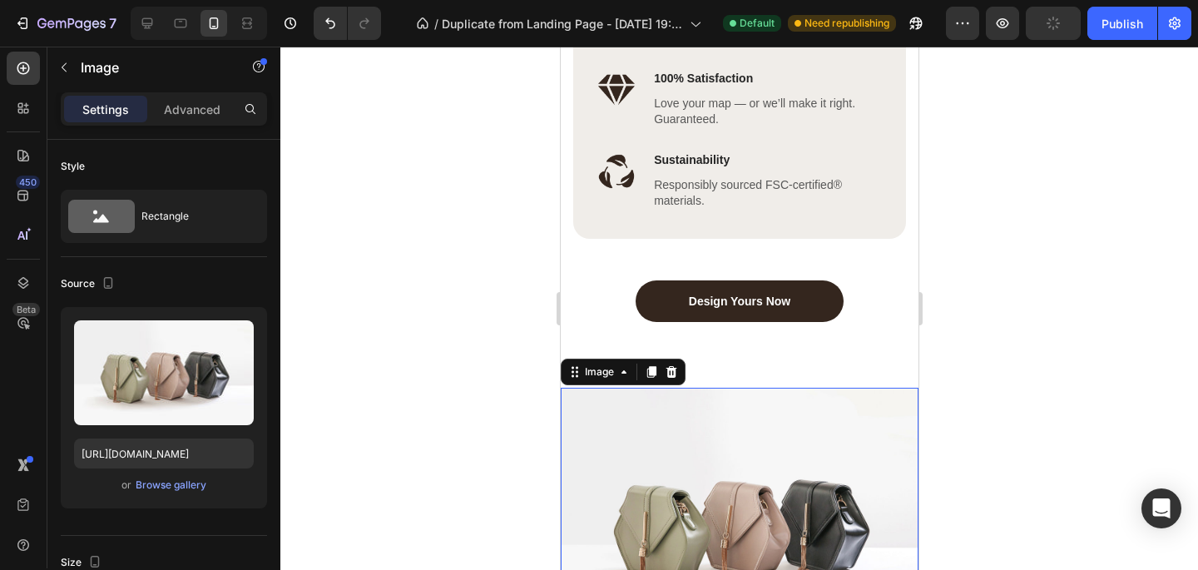
scroll to position [3057, 0]
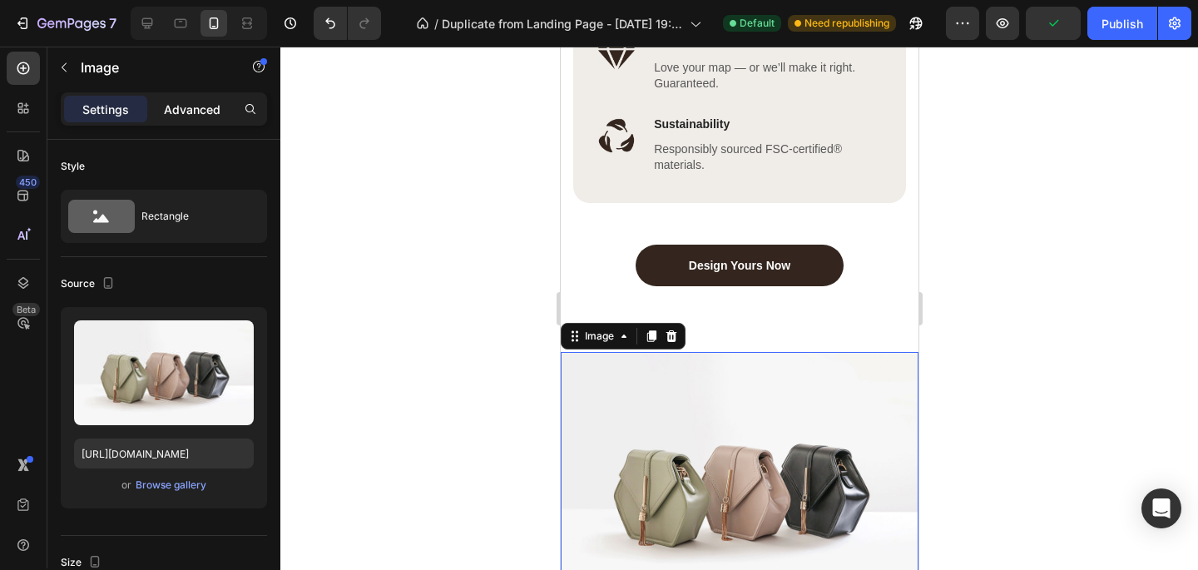
click at [181, 112] on p "Advanced" at bounding box center [192, 109] width 57 height 17
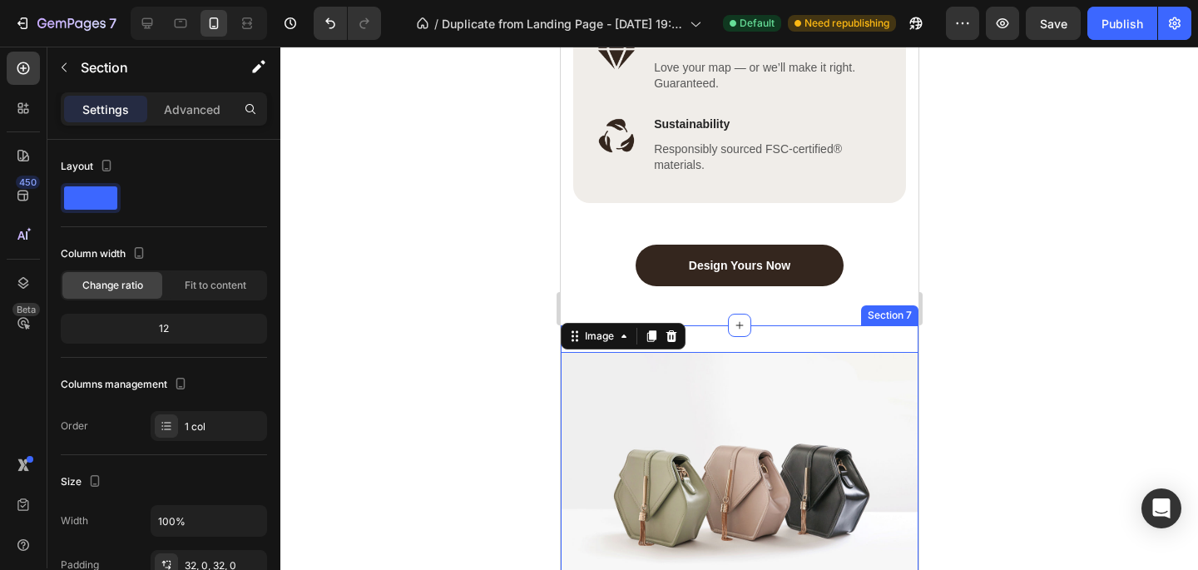
click at [712, 344] on div "Image 0 Row Section 7" at bounding box center [739, 492] width 358 height 335
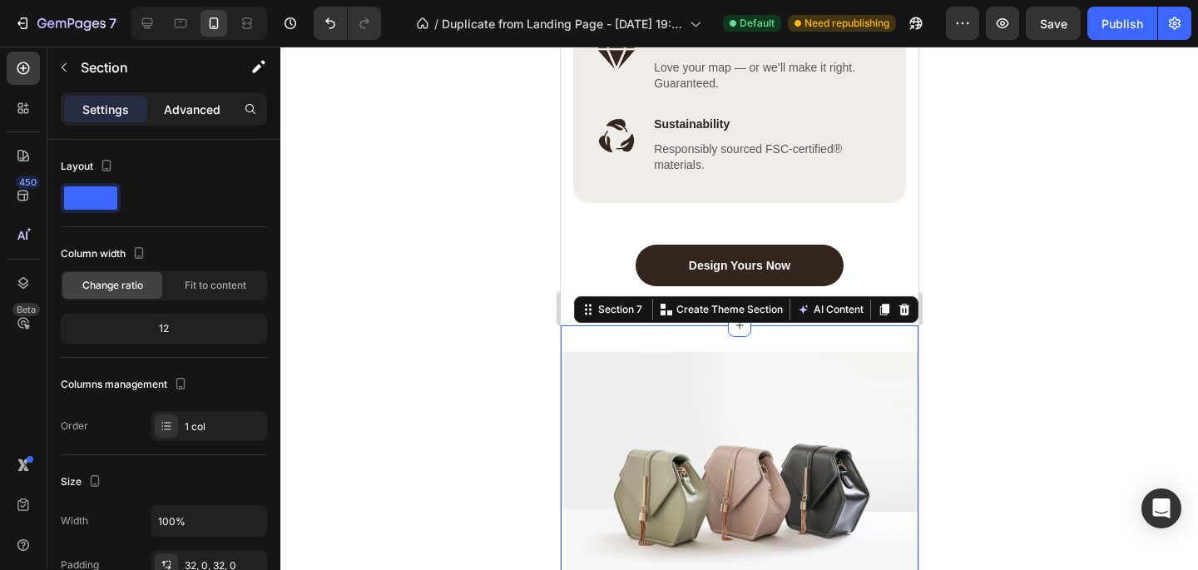
click at [198, 101] on p "Advanced" at bounding box center [192, 109] width 57 height 17
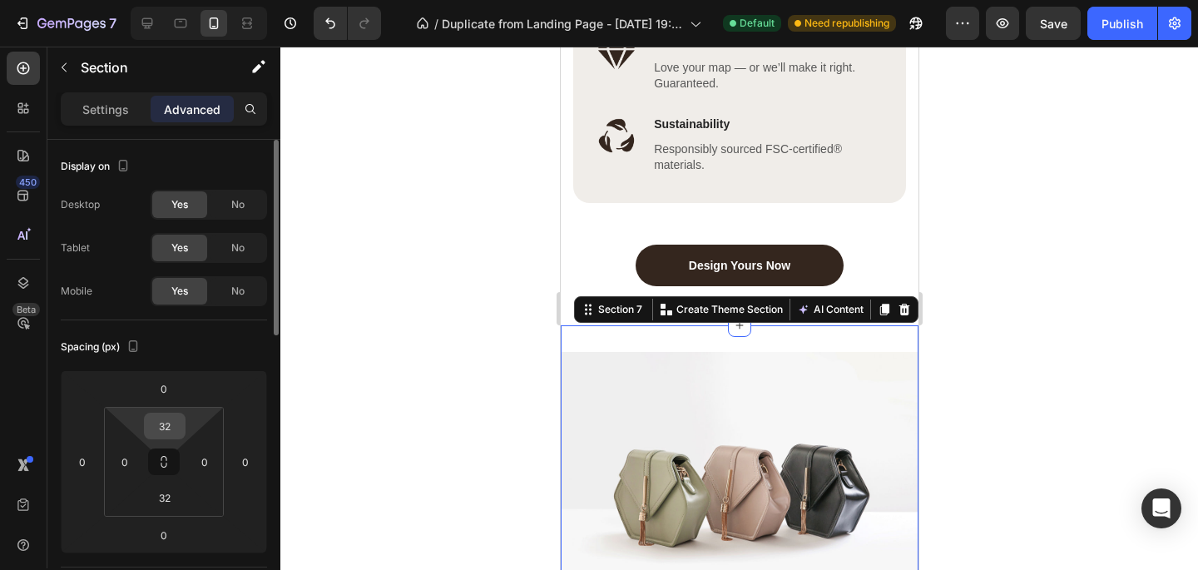
click at [161, 425] on input "32" at bounding box center [164, 426] width 33 height 25
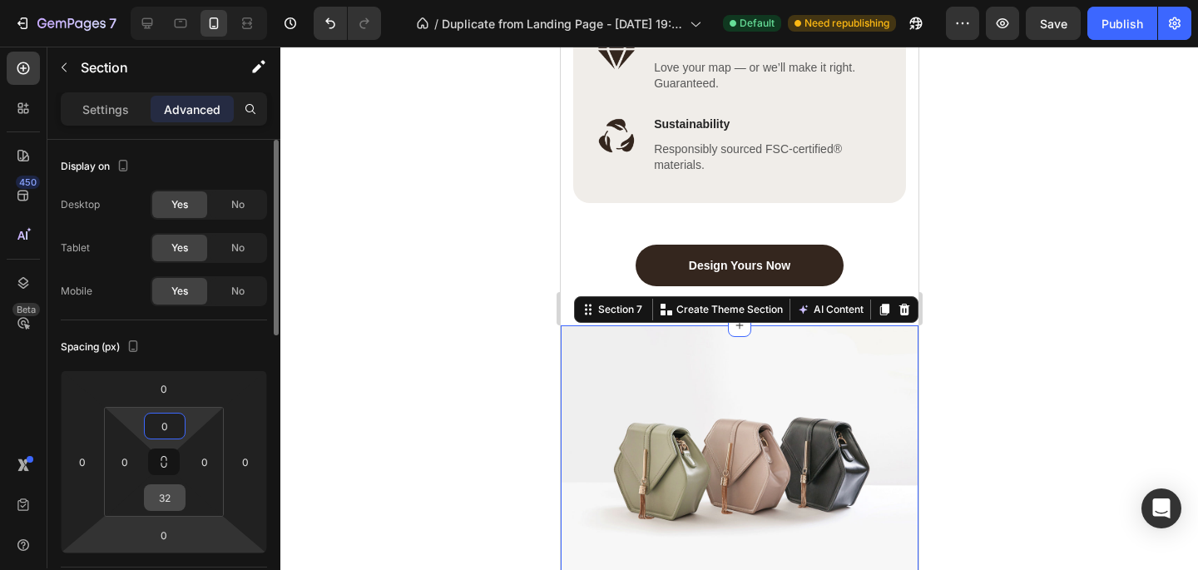
type input "0"
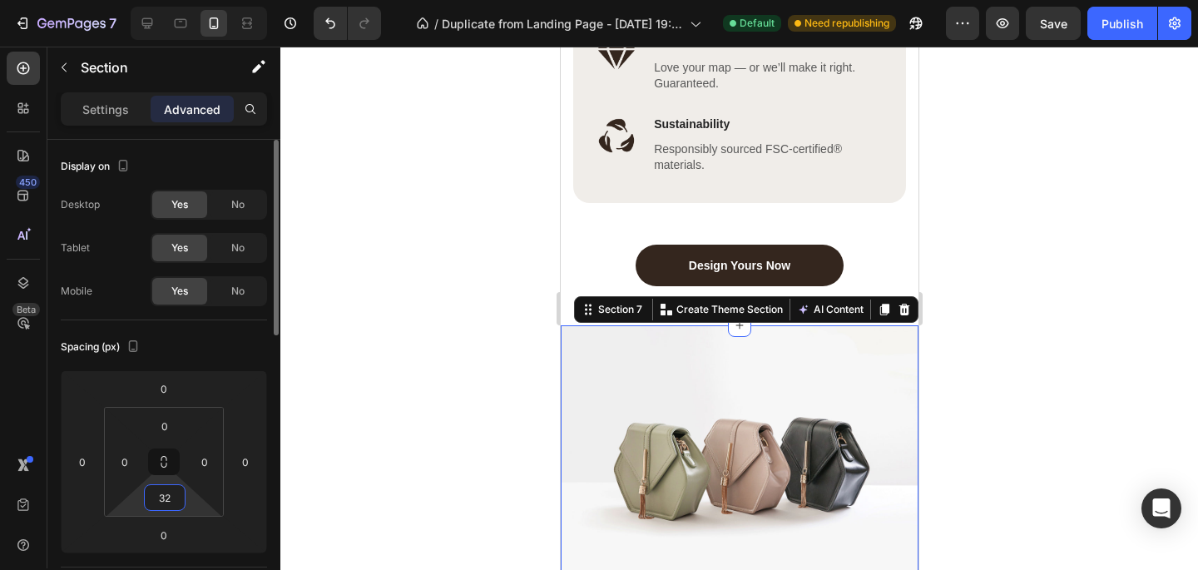
click at [167, 498] on input "32" at bounding box center [164, 497] width 33 height 25
type input "0"
click at [401, 423] on div at bounding box center [739, 308] width 918 height 523
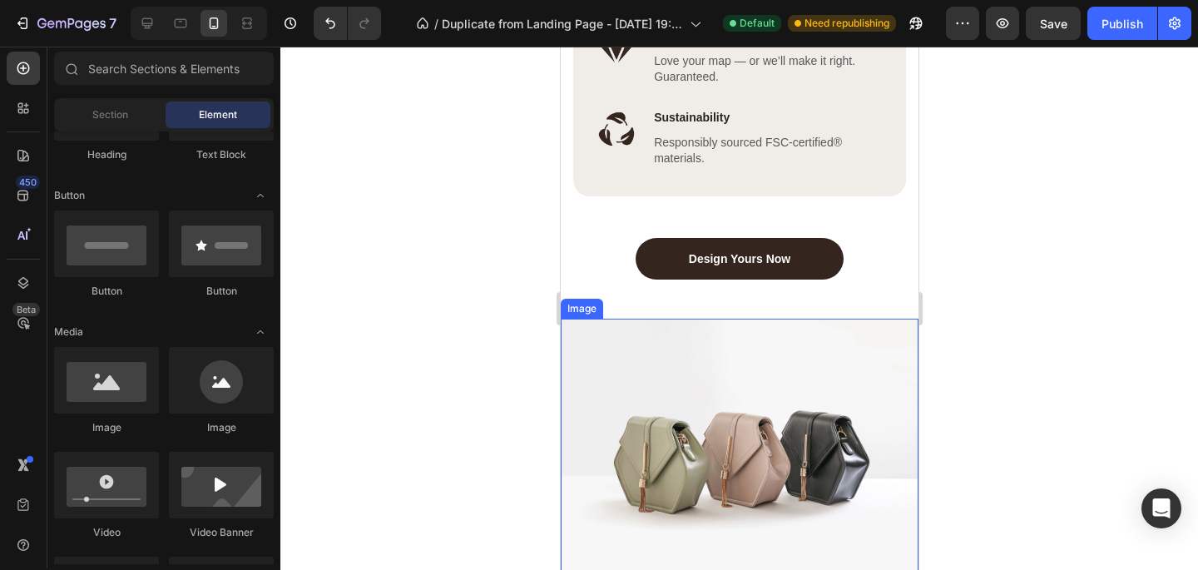
scroll to position [2991, 0]
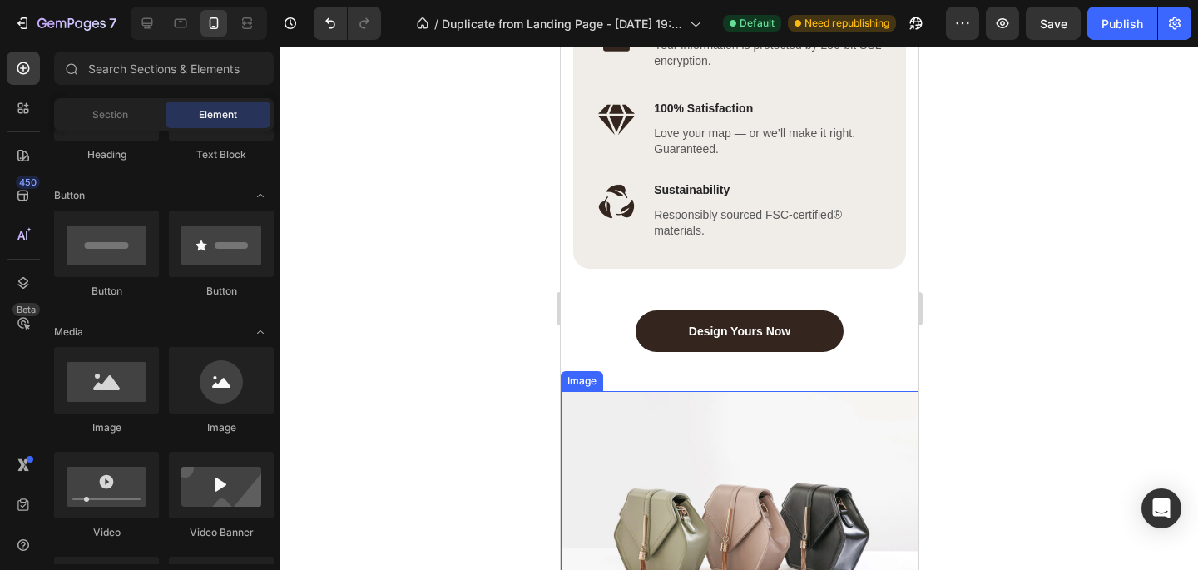
click at [737, 429] on img at bounding box center [739, 525] width 358 height 269
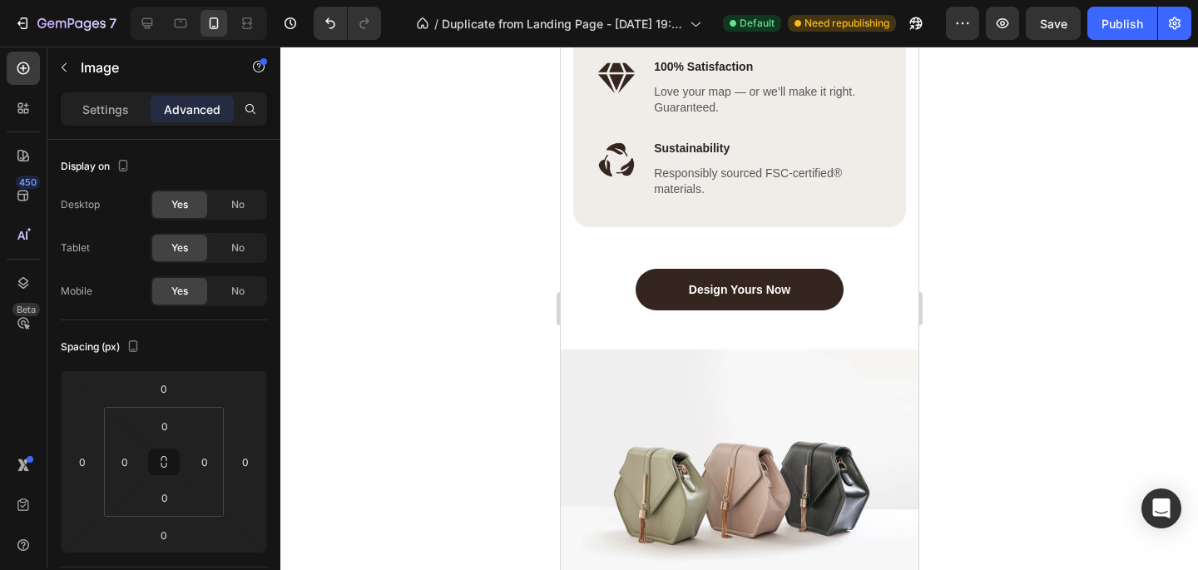
scroll to position [3091, 0]
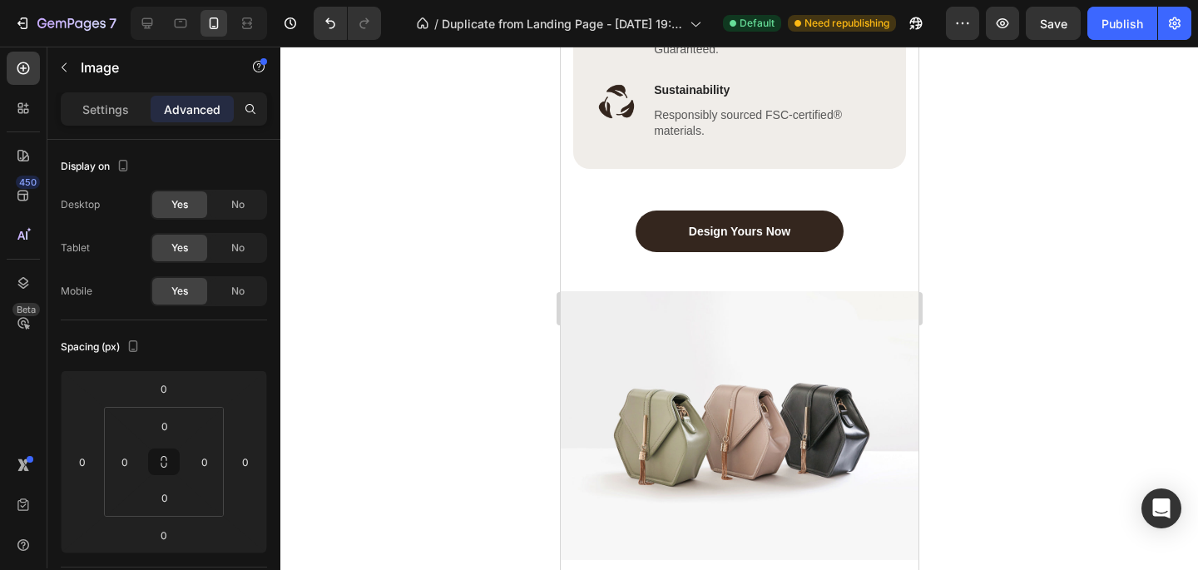
click at [735, 394] on img at bounding box center [739, 425] width 358 height 269
click at [419, 404] on div at bounding box center [739, 308] width 918 height 523
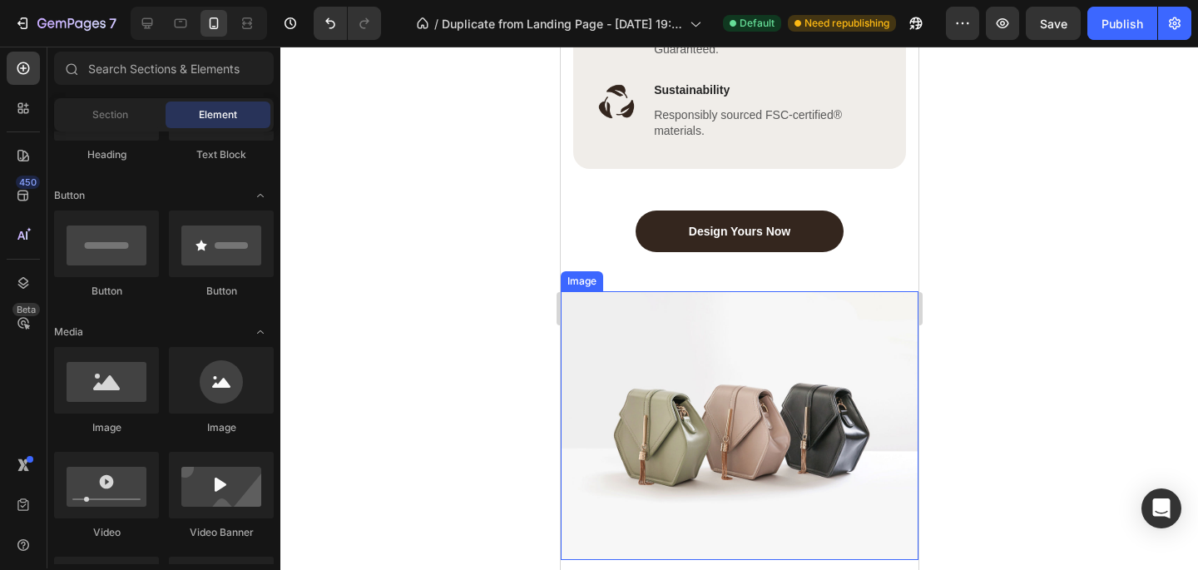
click at [643, 446] on img at bounding box center [739, 425] width 358 height 269
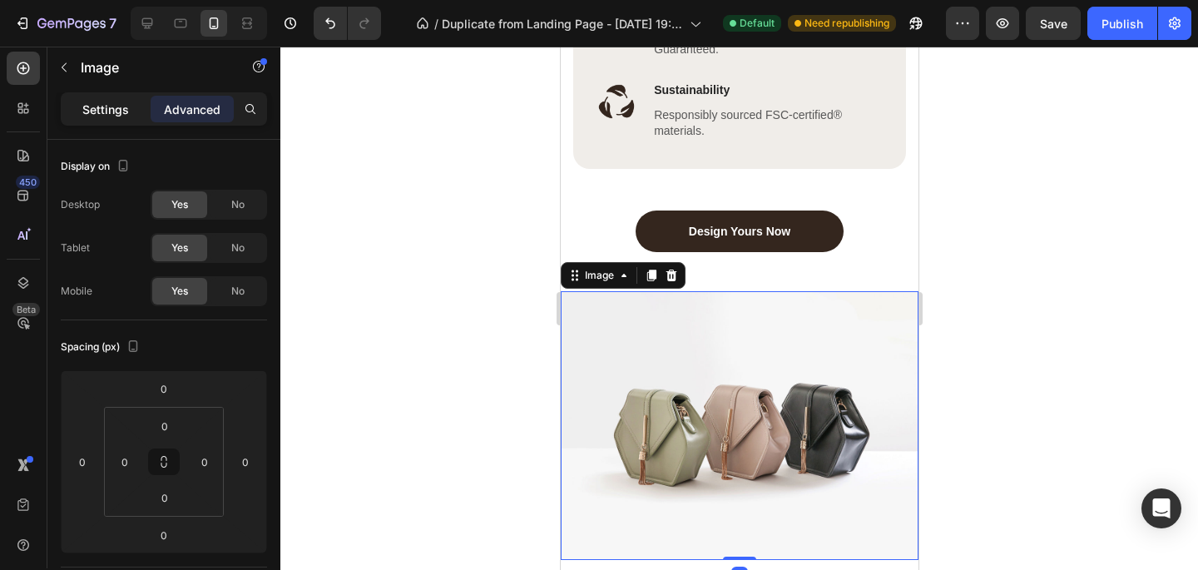
click at [100, 116] on p "Settings" at bounding box center [105, 109] width 47 height 17
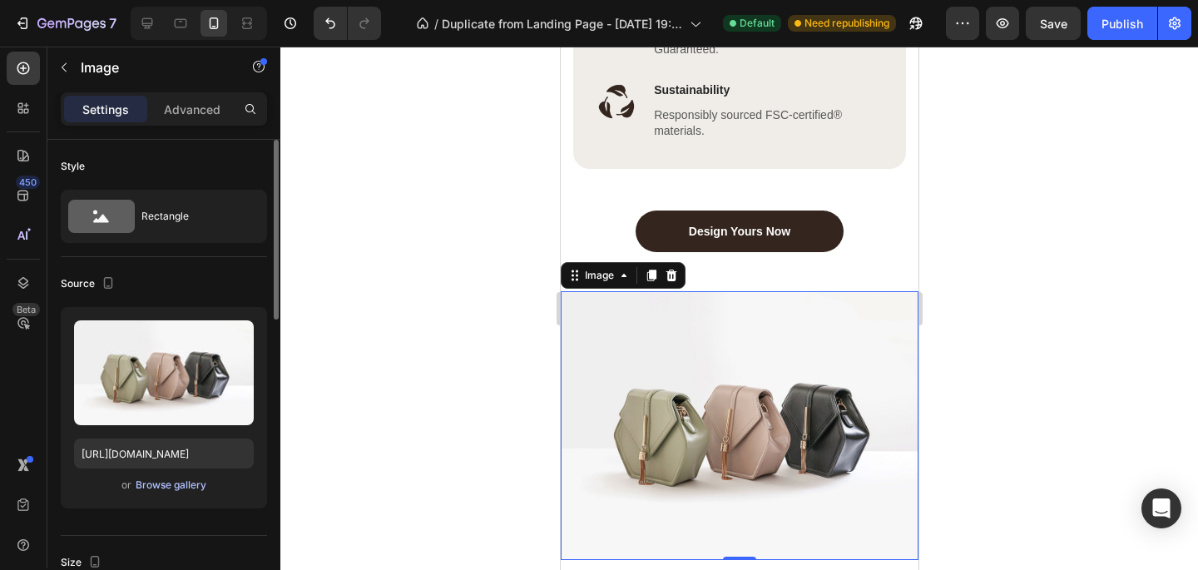
click at [158, 487] on div "Browse gallery" at bounding box center [171, 485] width 71 height 15
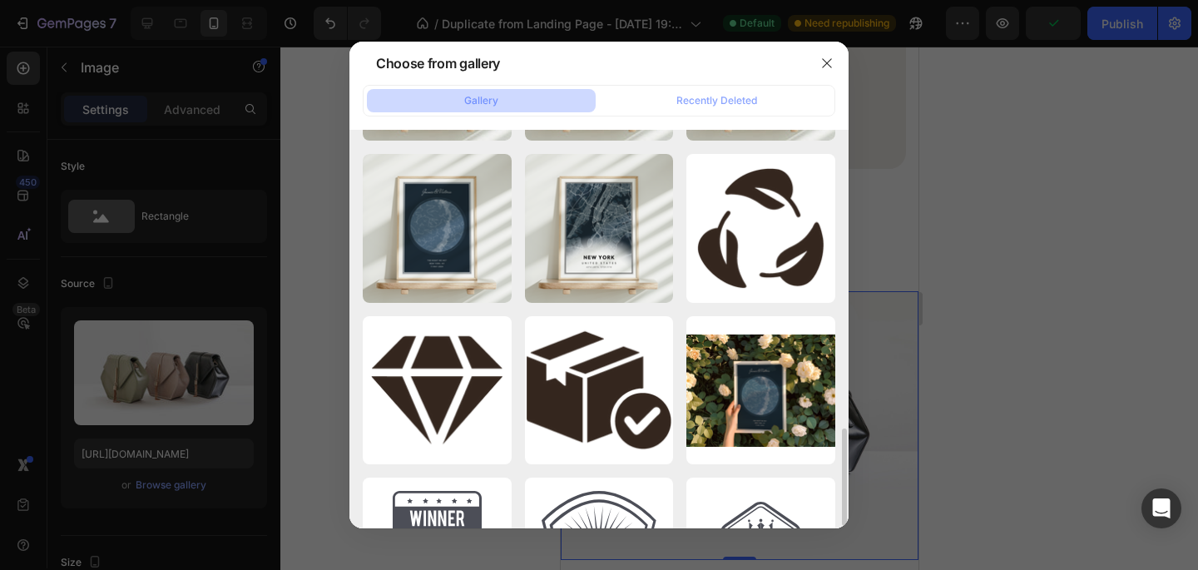
scroll to position [921, 0]
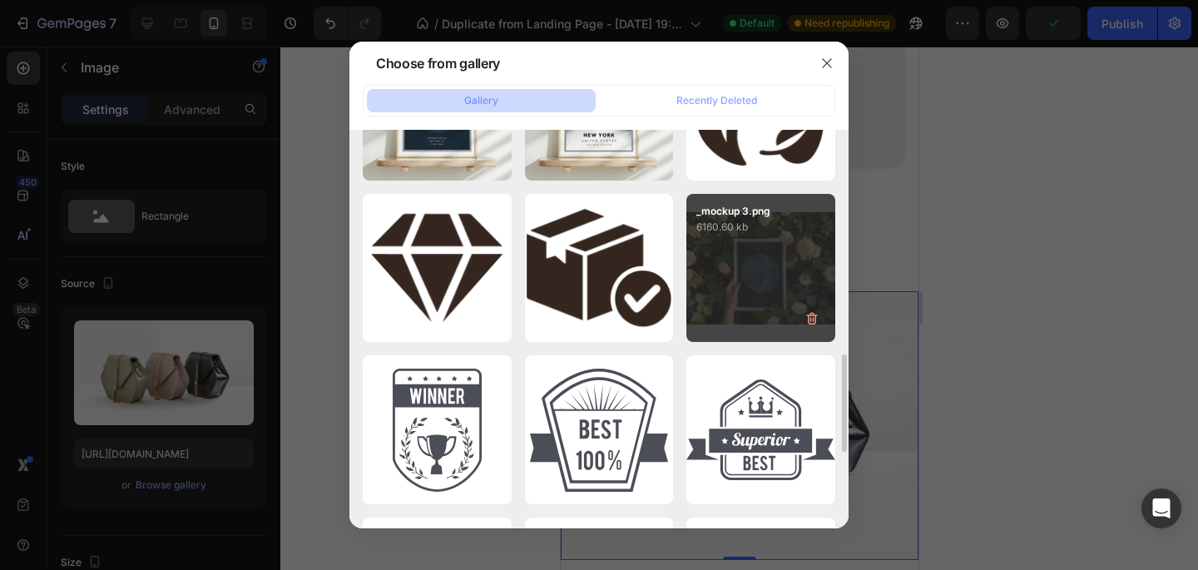
click at [715, 235] on div "_mockup 3.png 6160.60 kb" at bounding box center [761, 268] width 149 height 149
type input "[URL][DOMAIN_NAME]"
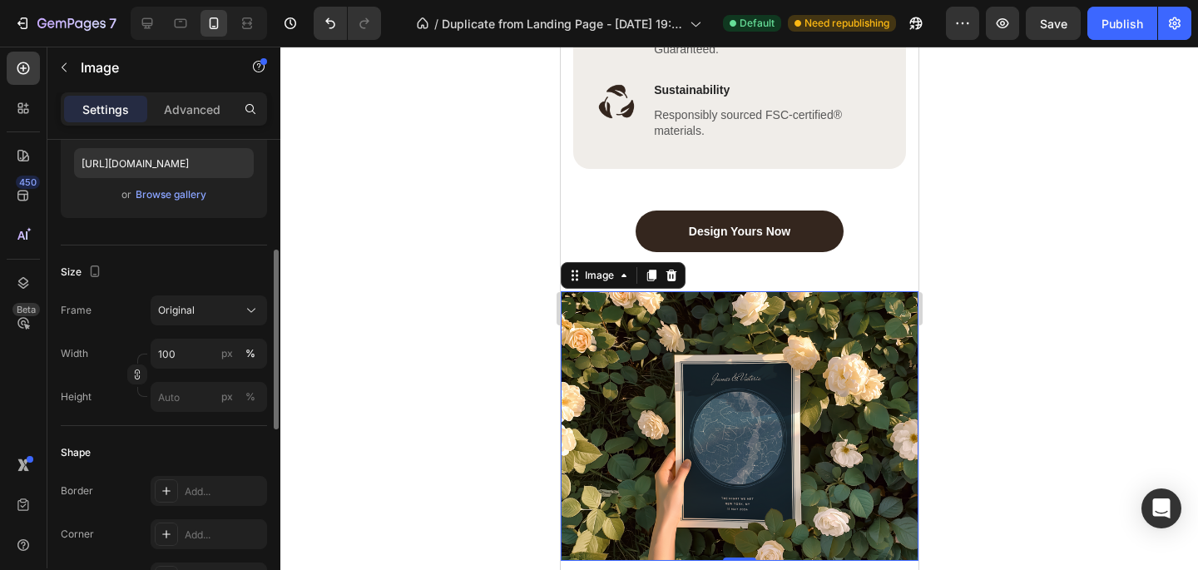
scroll to position [354, 0]
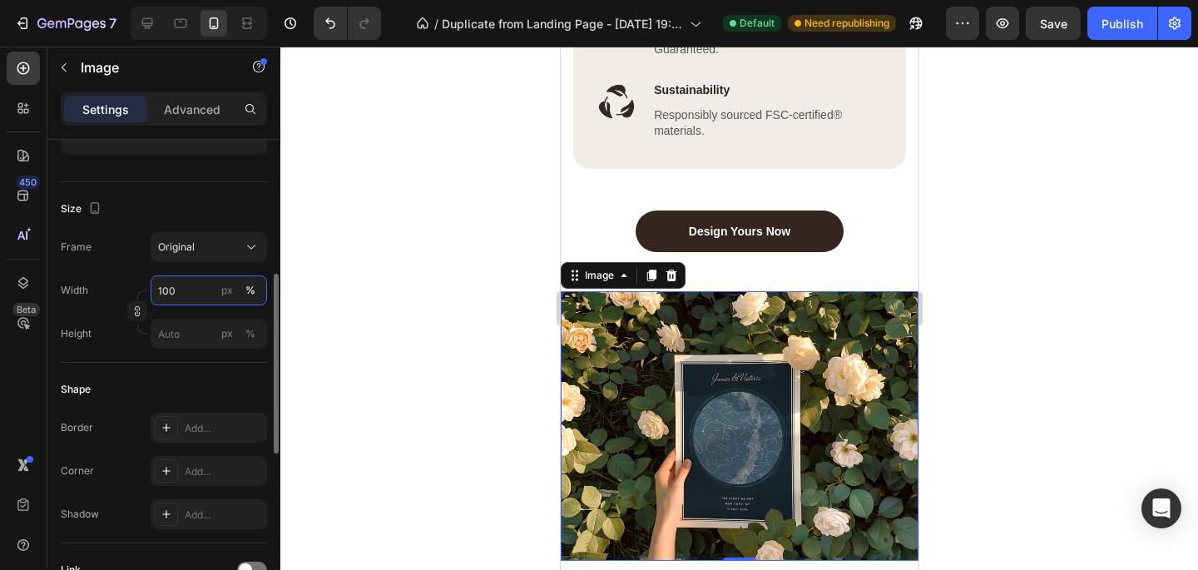
click at [179, 292] on input "100" at bounding box center [209, 290] width 116 height 30
click at [206, 254] on div "Original" at bounding box center [209, 247] width 102 height 17
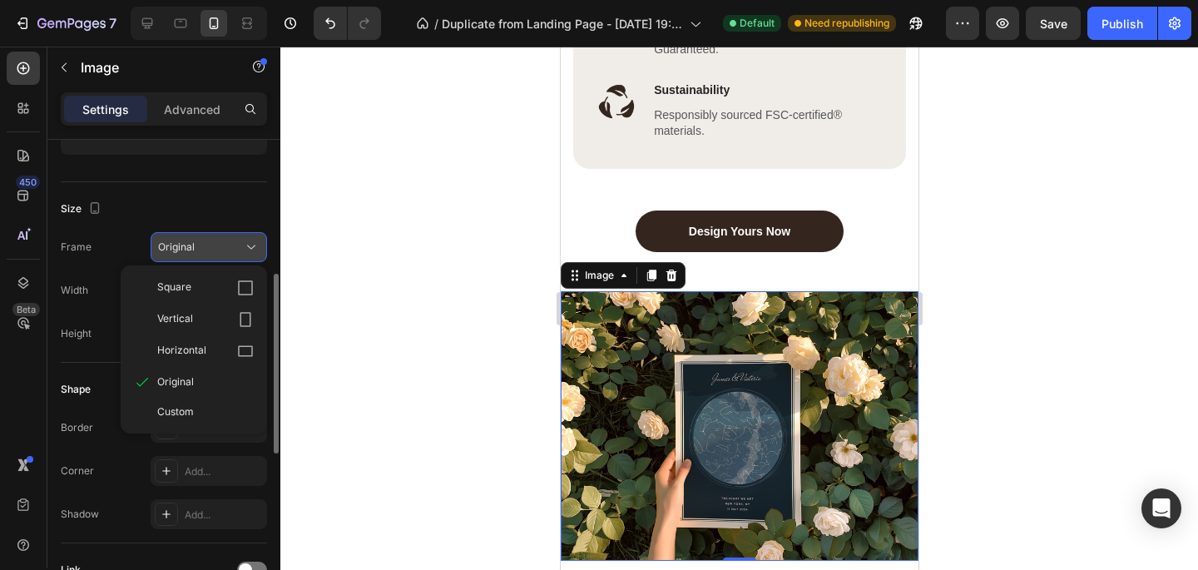
click at [206, 254] on div "Original" at bounding box center [199, 247] width 82 height 15
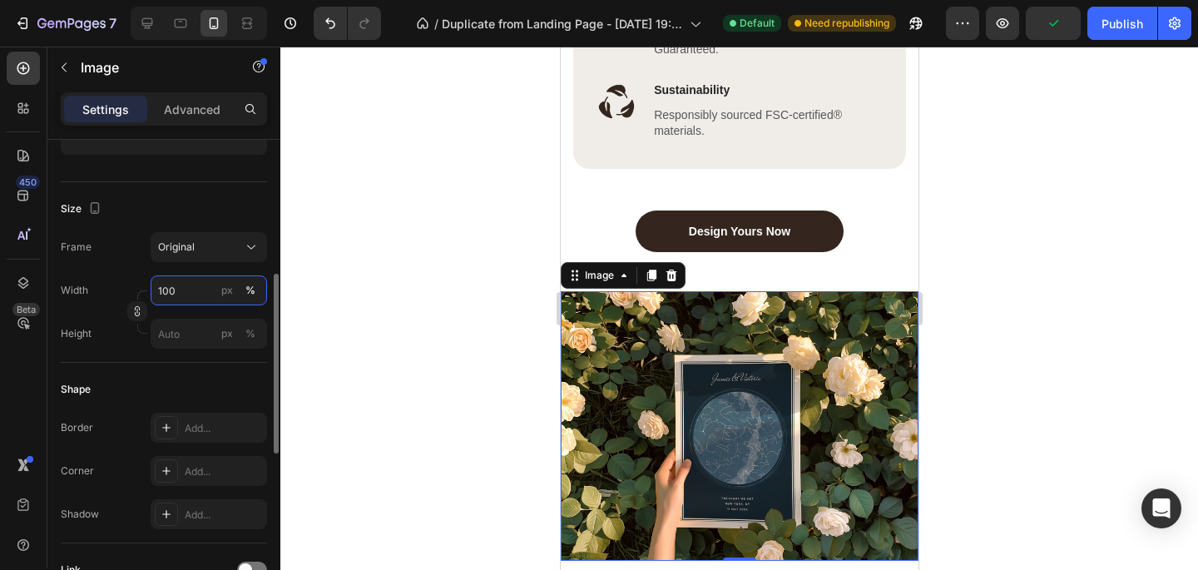
click at [190, 286] on input "100" at bounding box center [209, 290] width 116 height 30
type input "150"
click at [379, 294] on div at bounding box center [739, 308] width 918 height 523
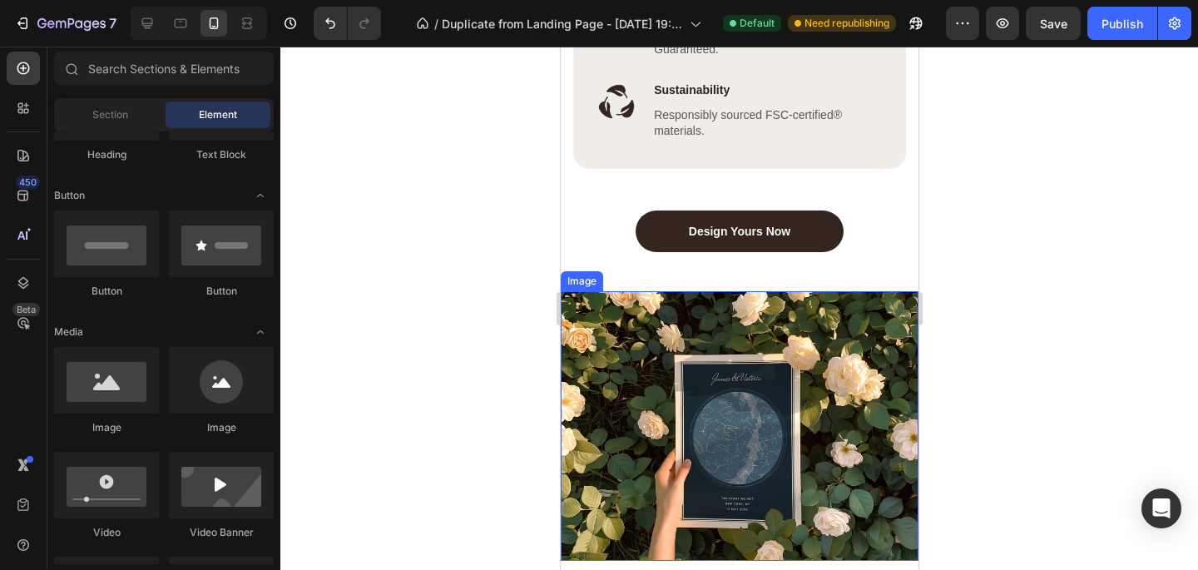
scroll to position [3165, 0]
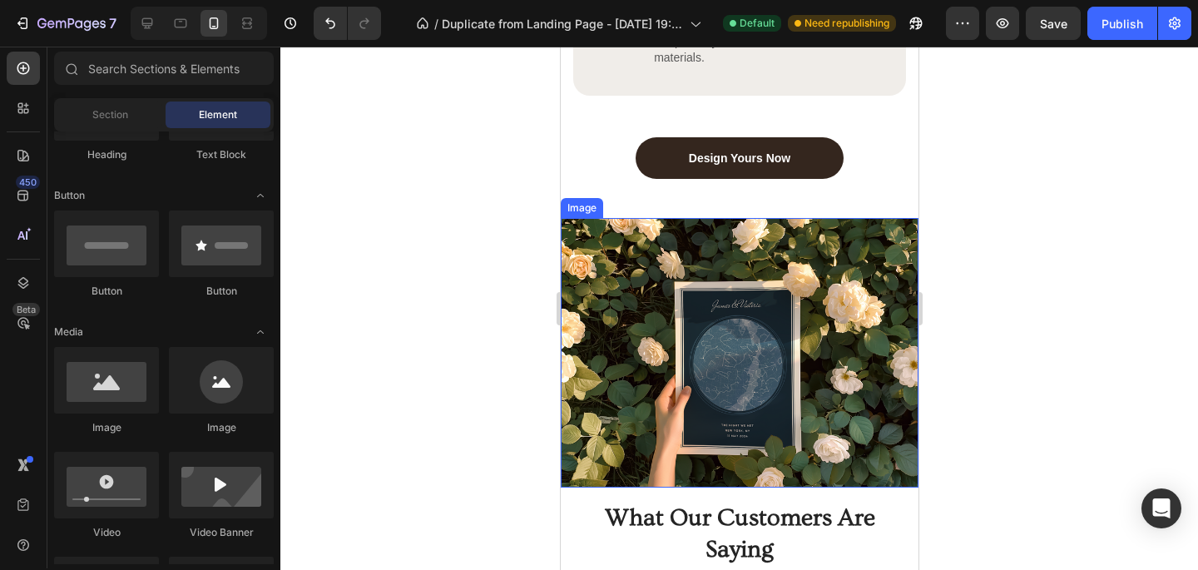
click at [738, 361] on img at bounding box center [739, 353] width 358 height 270
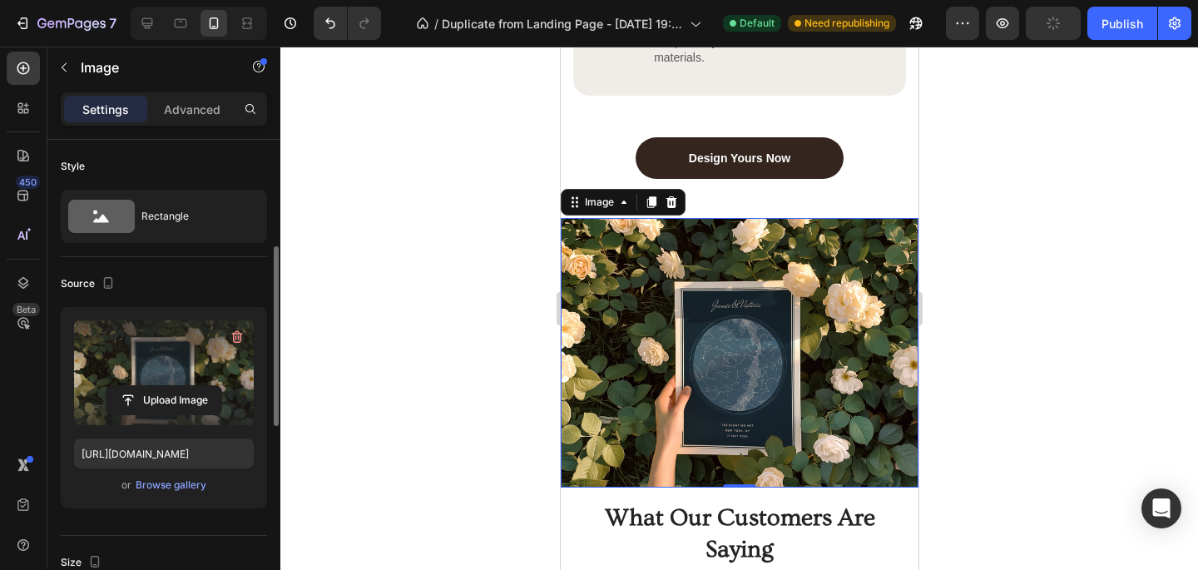
scroll to position [355, 0]
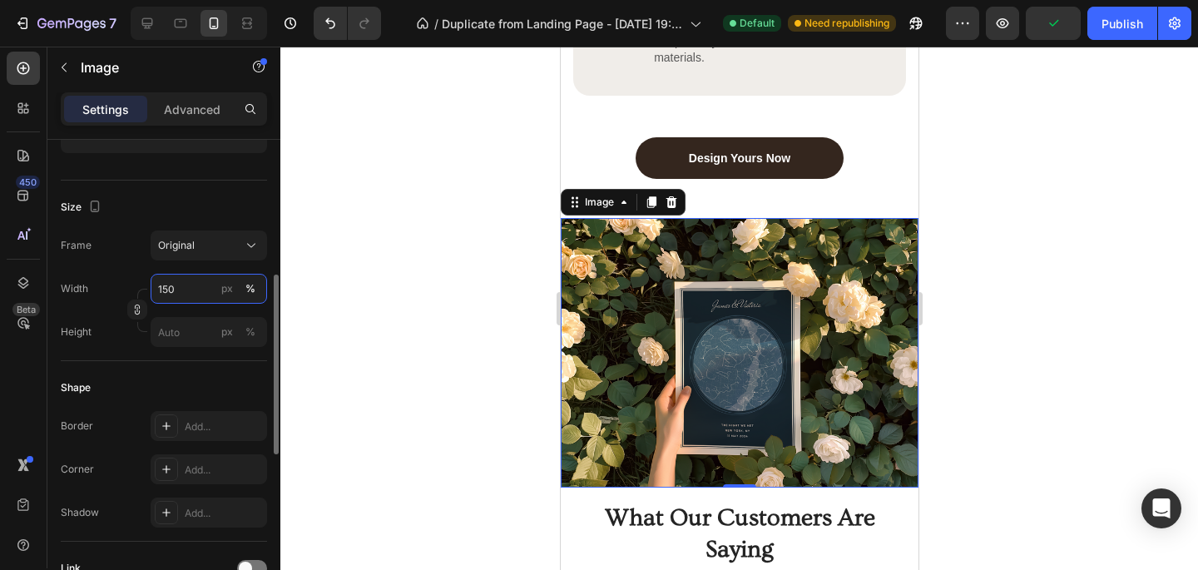
click at [188, 287] on input "150" at bounding box center [209, 289] width 116 height 30
type input "200"
click at [342, 325] on div at bounding box center [739, 308] width 918 height 523
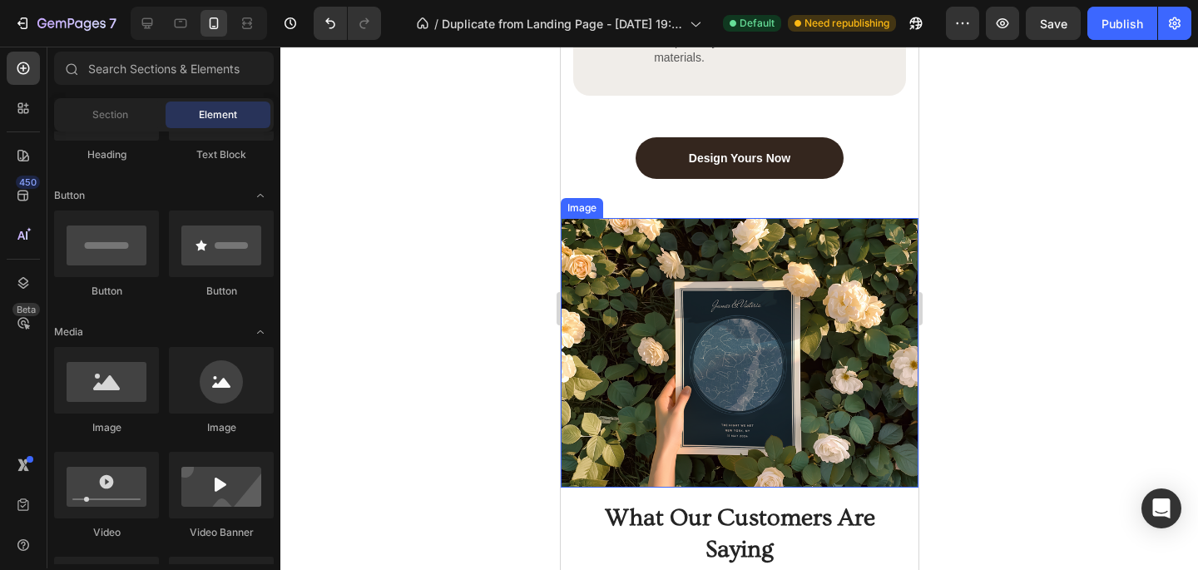
click at [667, 351] on img at bounding box center [739, 353] width 358 height 270
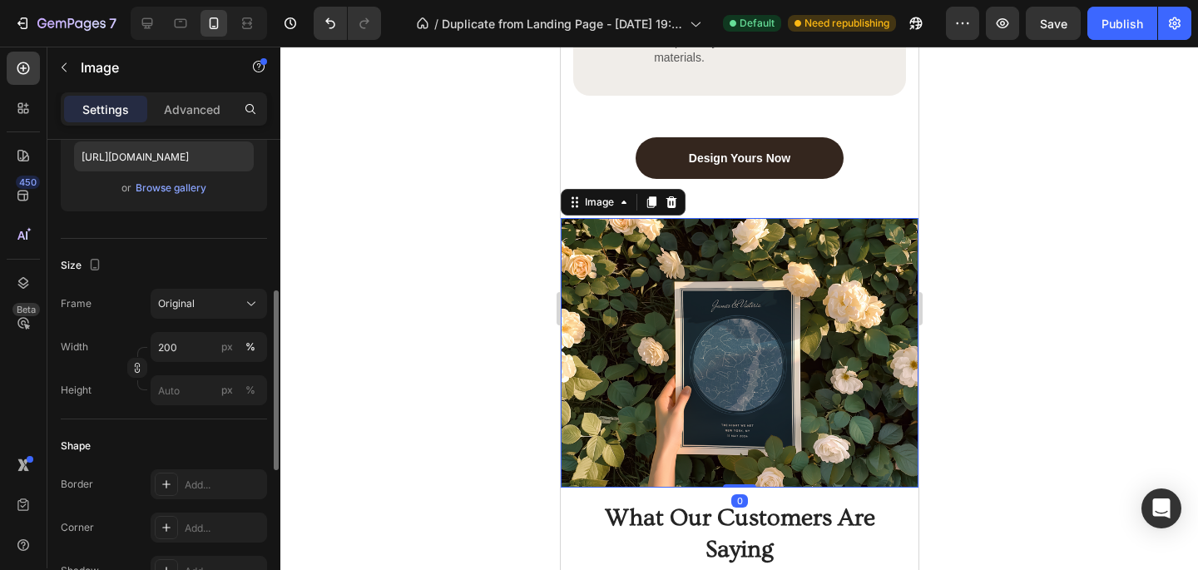
scroll to position [336, 0]
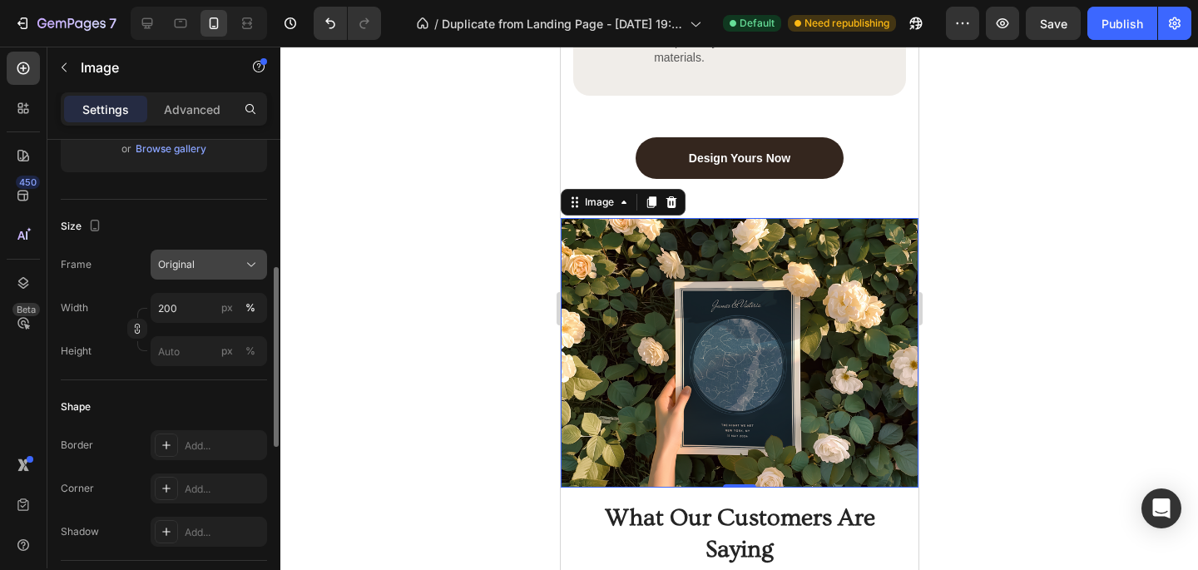
click at [207, 265] on div "Original" at bounding box center [199, 264] width 82 height 15
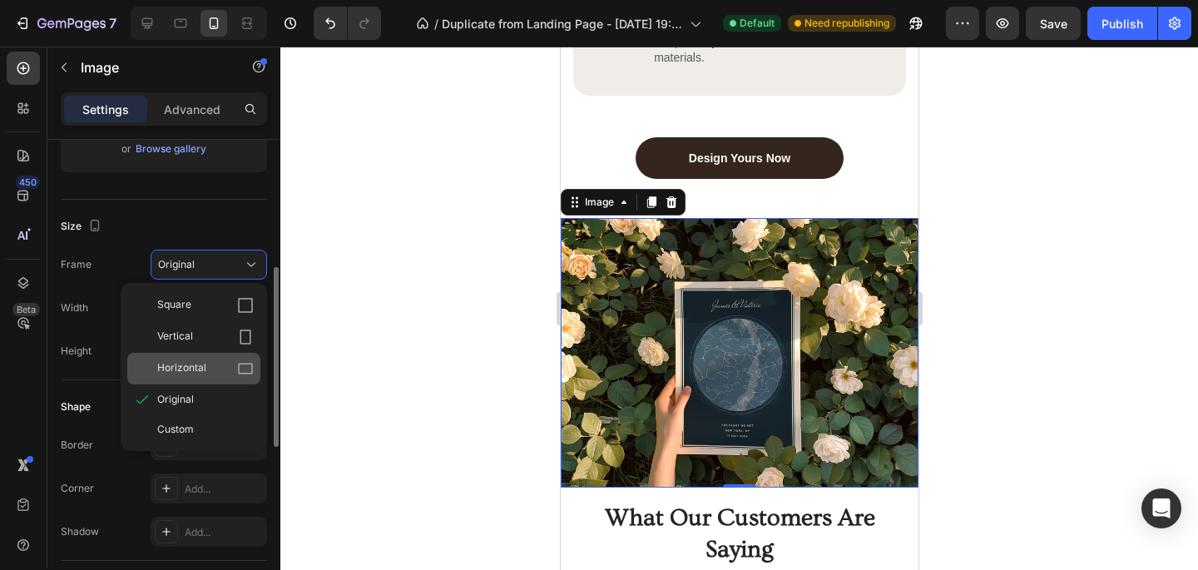
click at [210, 363] on div "Horizontal" at bounding box center [205, 368] width 97 height 17
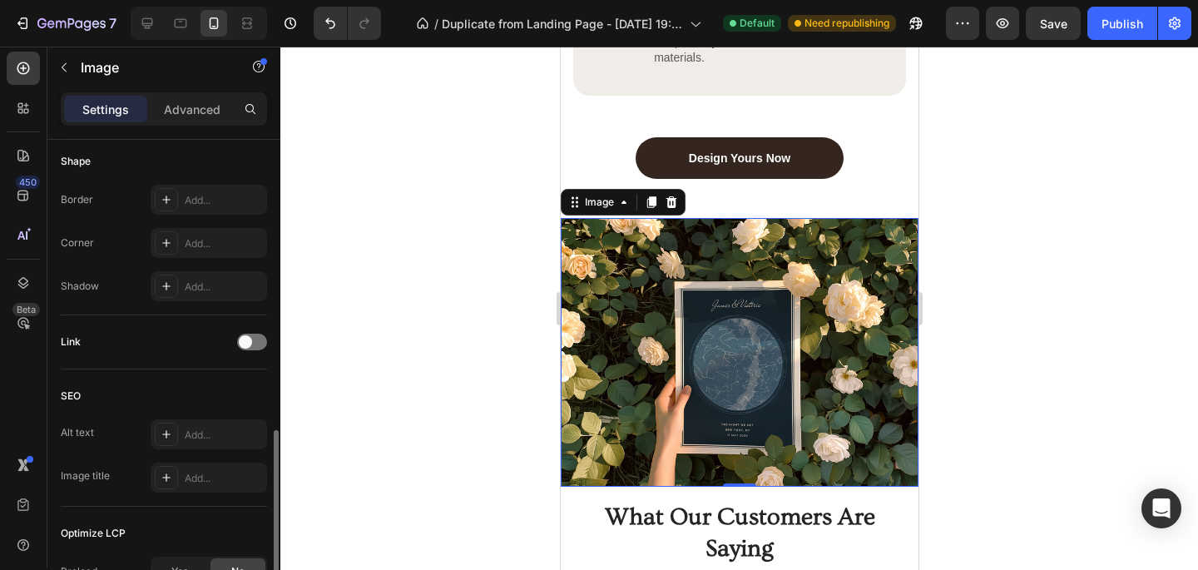
scroll to position [607, 0]
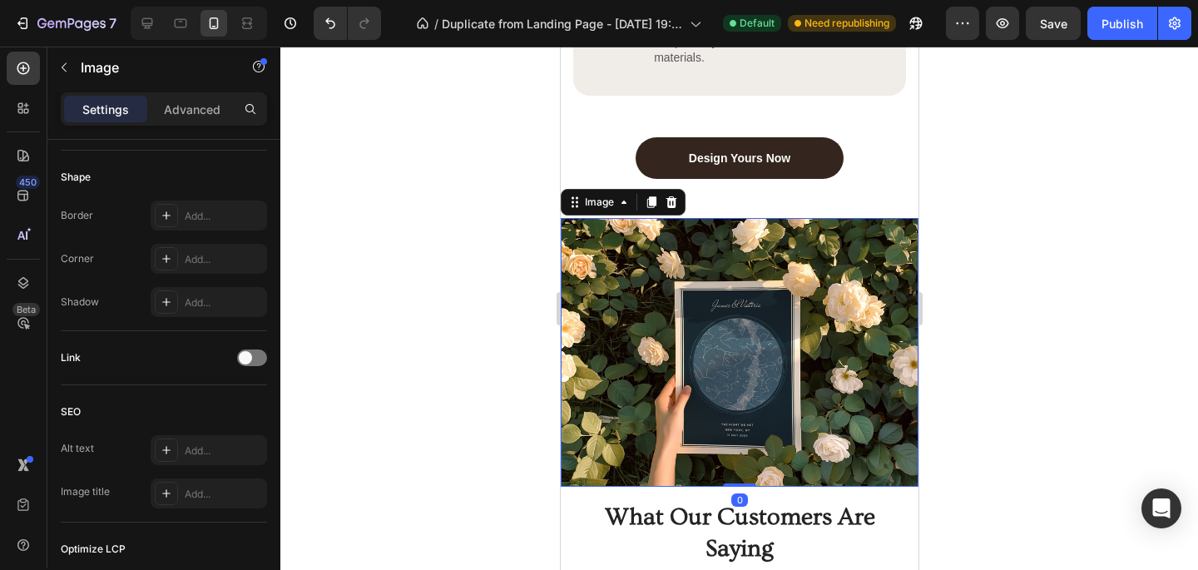
drag, startPoint x: 736, startPoint y: 483, endPoint x: 738, endPoint y: 450, distance: 33.4
click at [738, 450] on div "Image 0" at bounding box center [739, 352] width 358 height 269
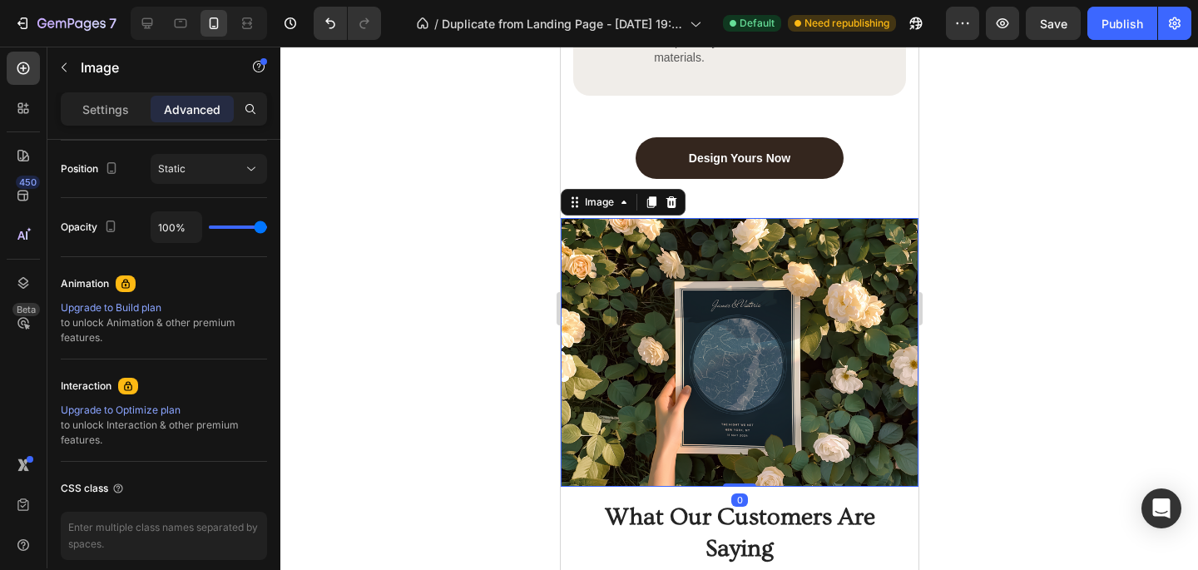
click at [602, 391] on img at bounding box center [739, 352] width 358 height 269
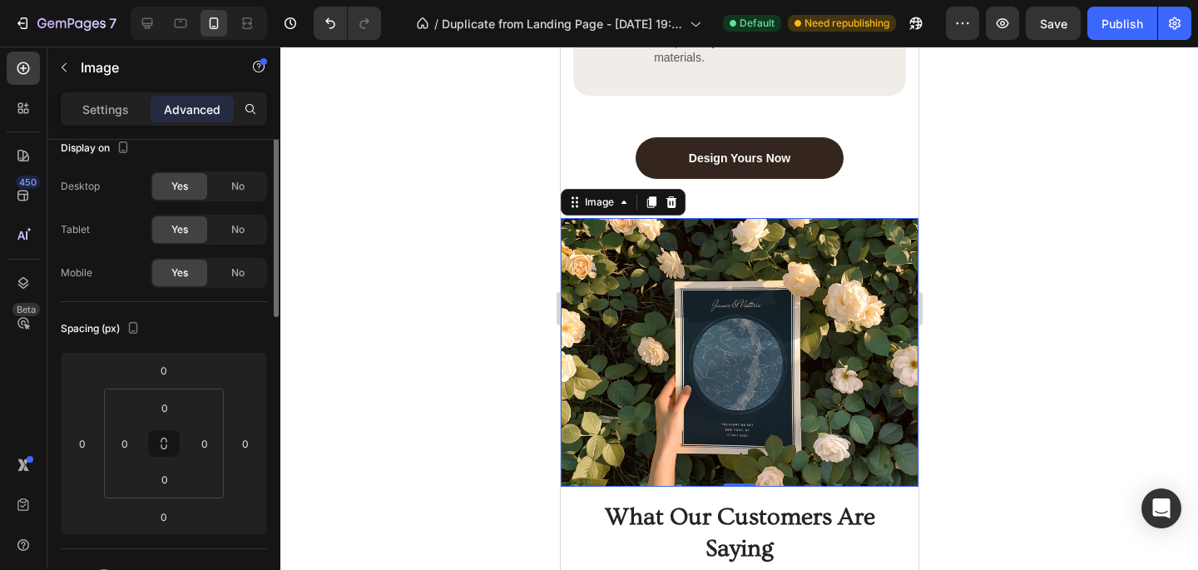
scroll to position [0, 0]
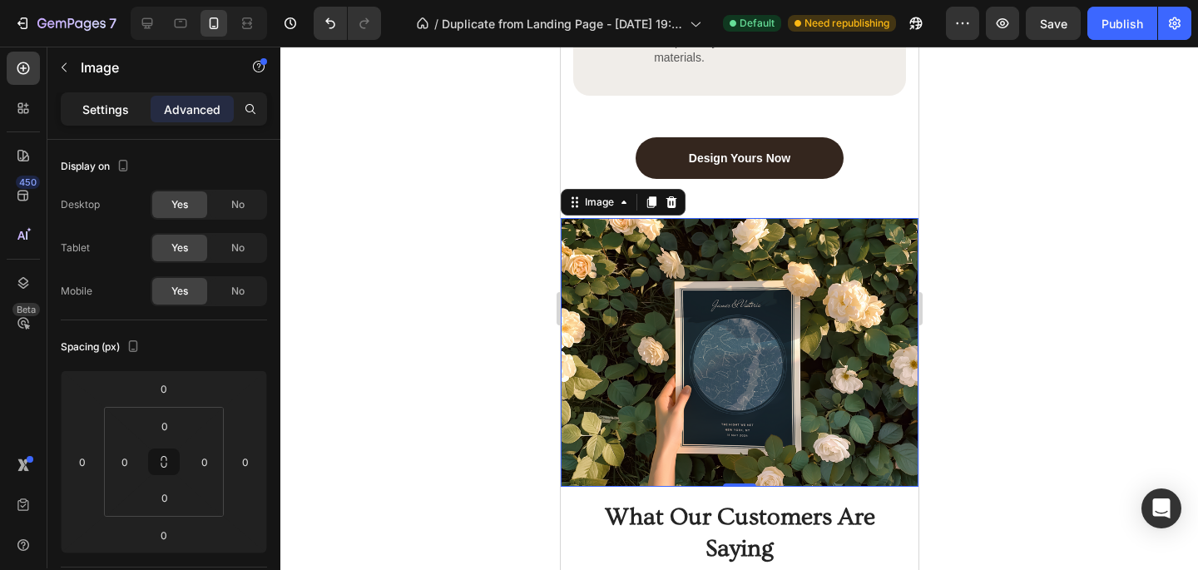
click at [111, 112] on p "Settings" at bounding box center [105, 109] width 47 height 17
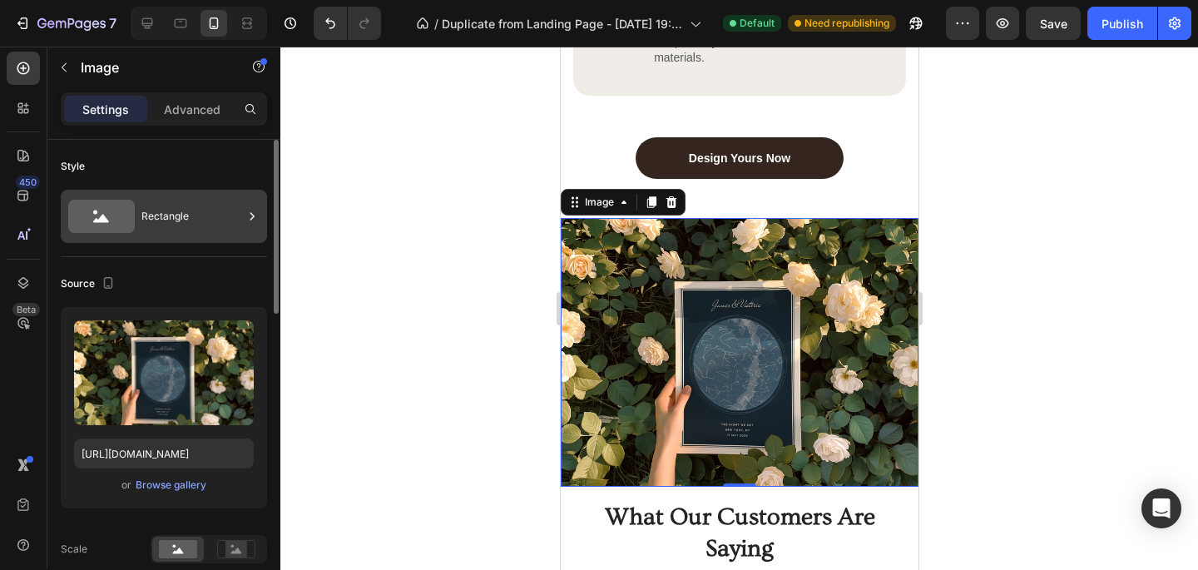
click at [161, 224] on div "Rectangle" at bounding box center [192, 216] width 102 height 38
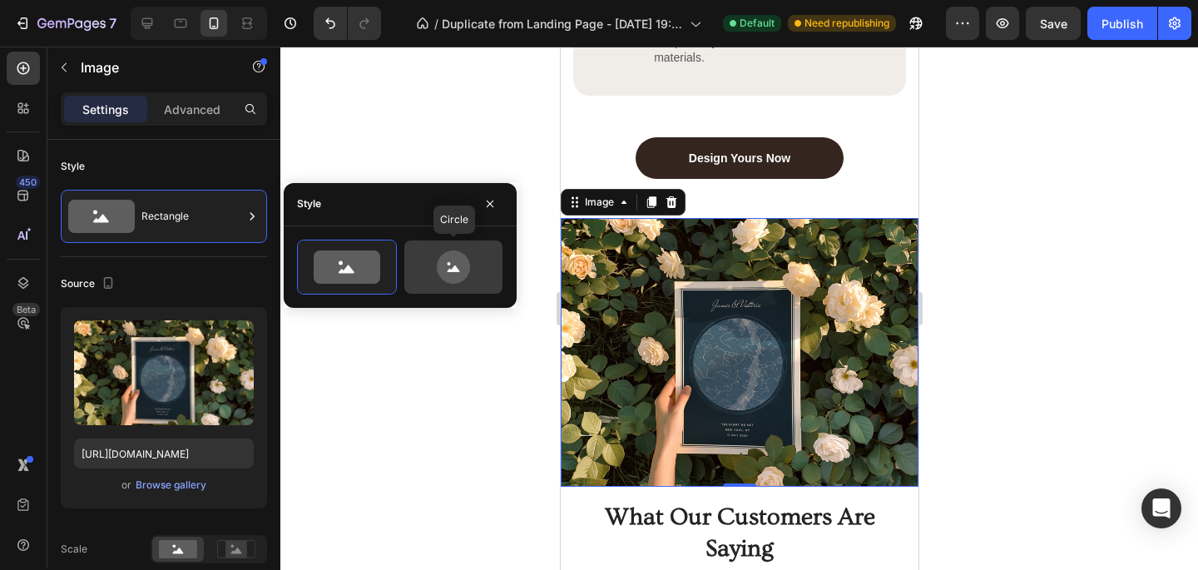
click at [444, 264] on icon at bounding box center [453, 266] width 33 height 33
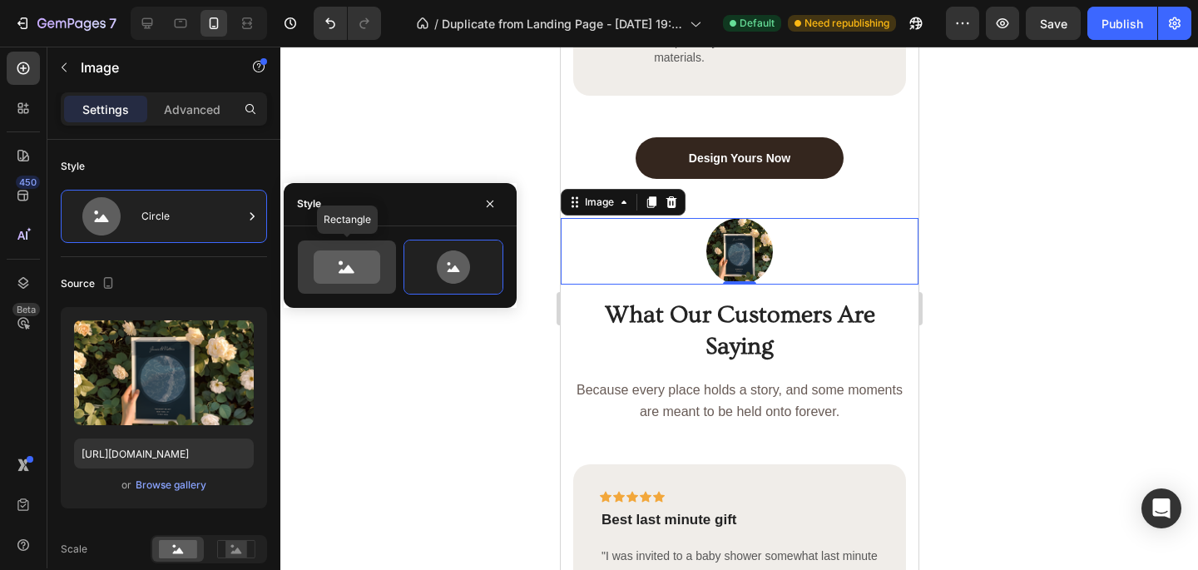
click at [374, 260] on icon at bounding box center [347, 266] width 67 height 33
type input "100"
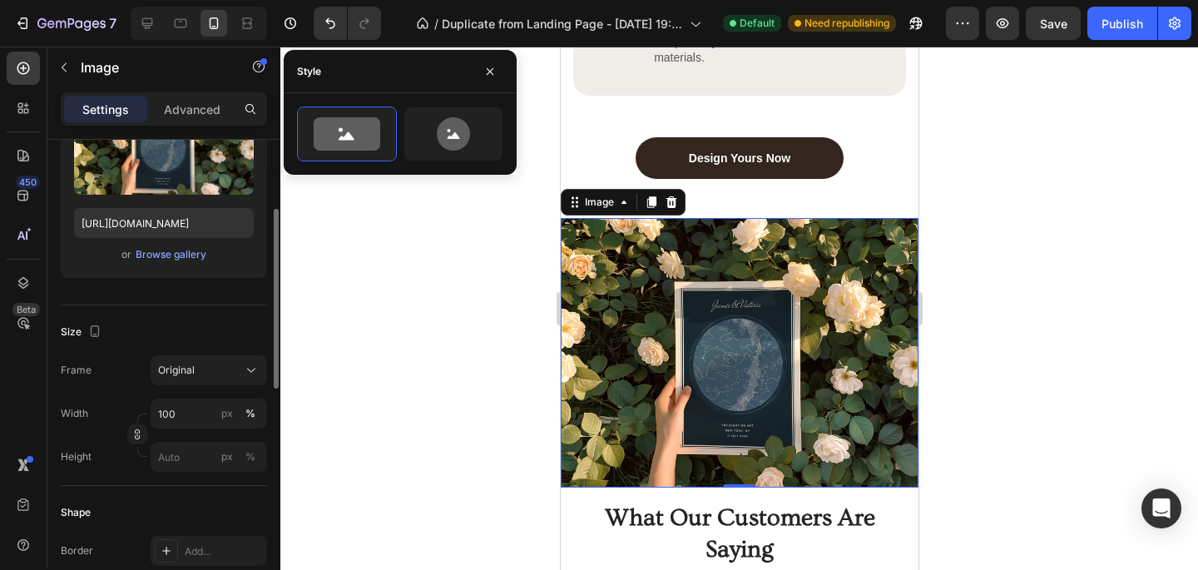
scroll to position [236, 0]
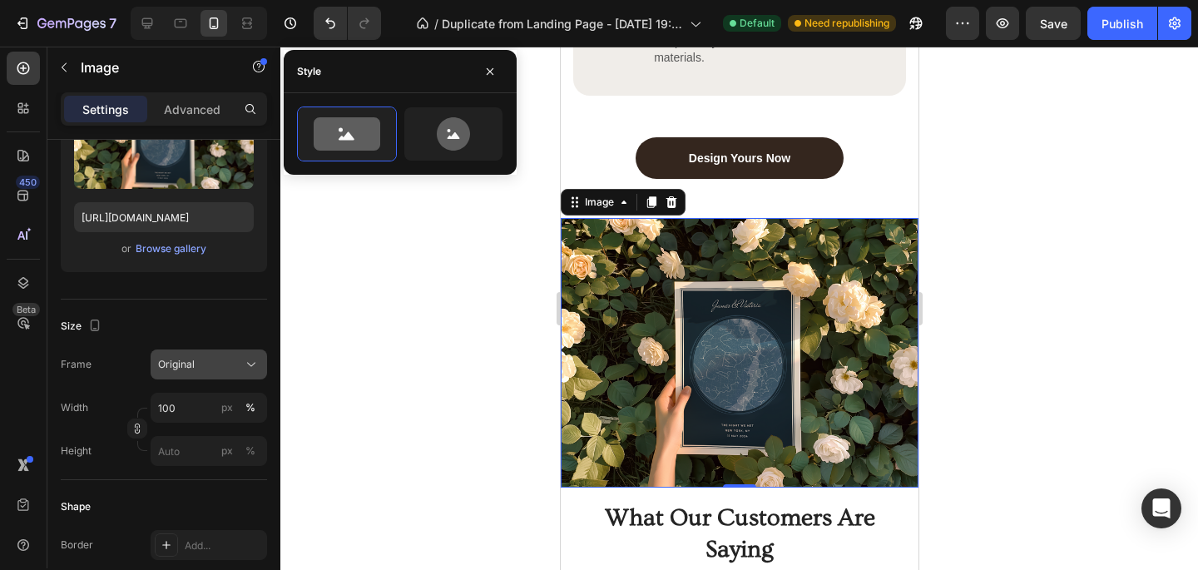
click at [190, 369] on span "Original" at bounding box center [176, 364] width 37 height 15
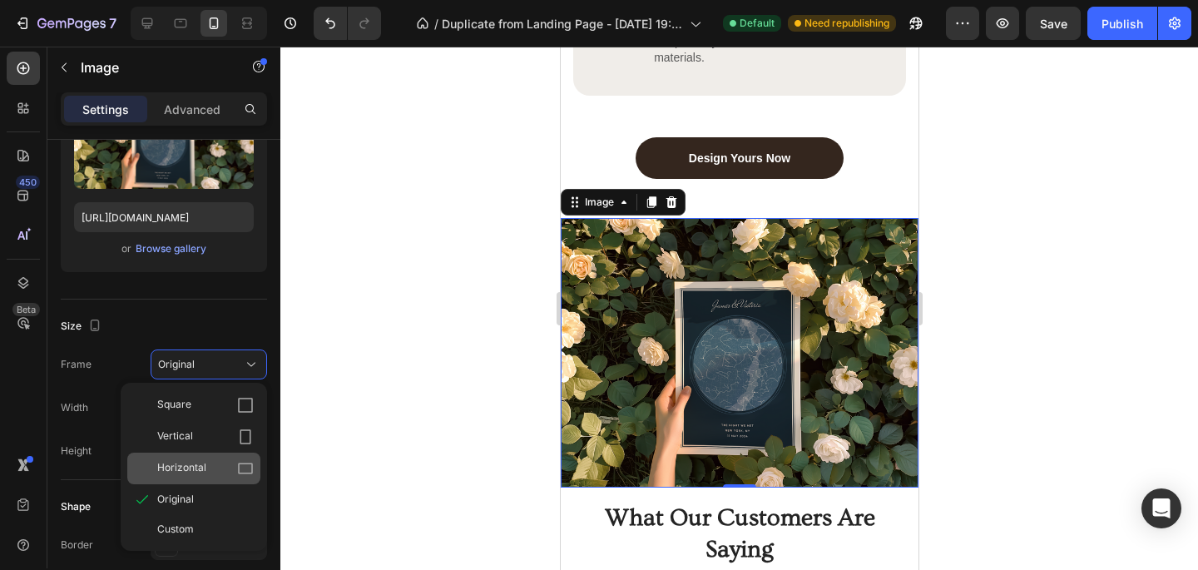
click at [214, 457] on div "Horizontal" at bounding box center [193, 469] width 133 height 32
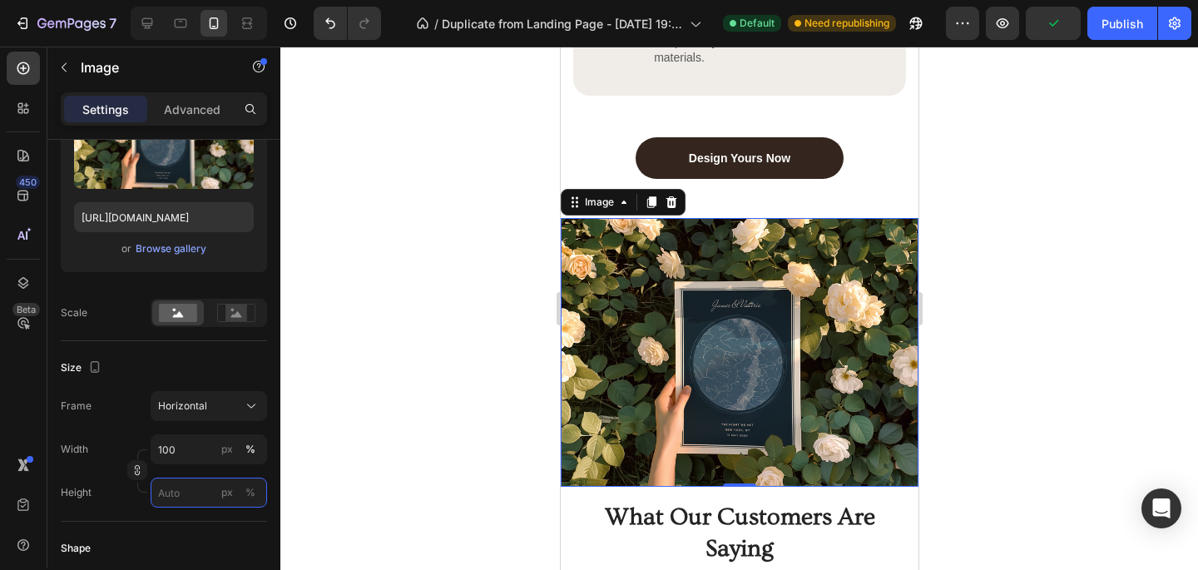
click at [205, 490] on input "px %" at bounding box center [209, 493] width 116 height 30
click at [189, 523] on div "Full 100%" at bounding box center [192, 533] width 136 height 30
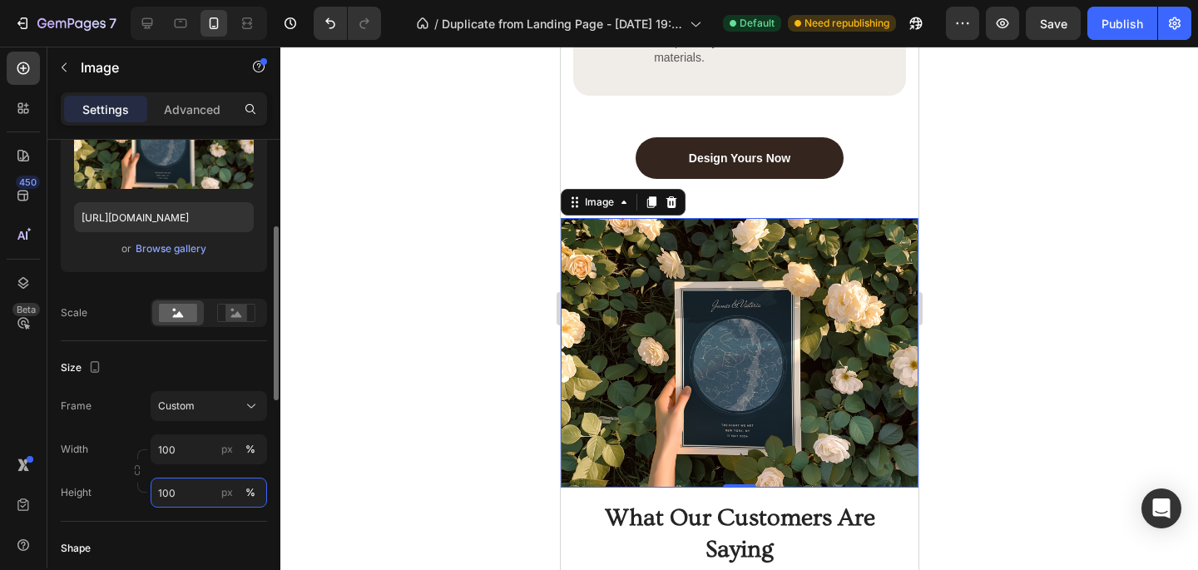
click at [198, 493] on input "100" at bounding box center [209, 493] width 116 height 30
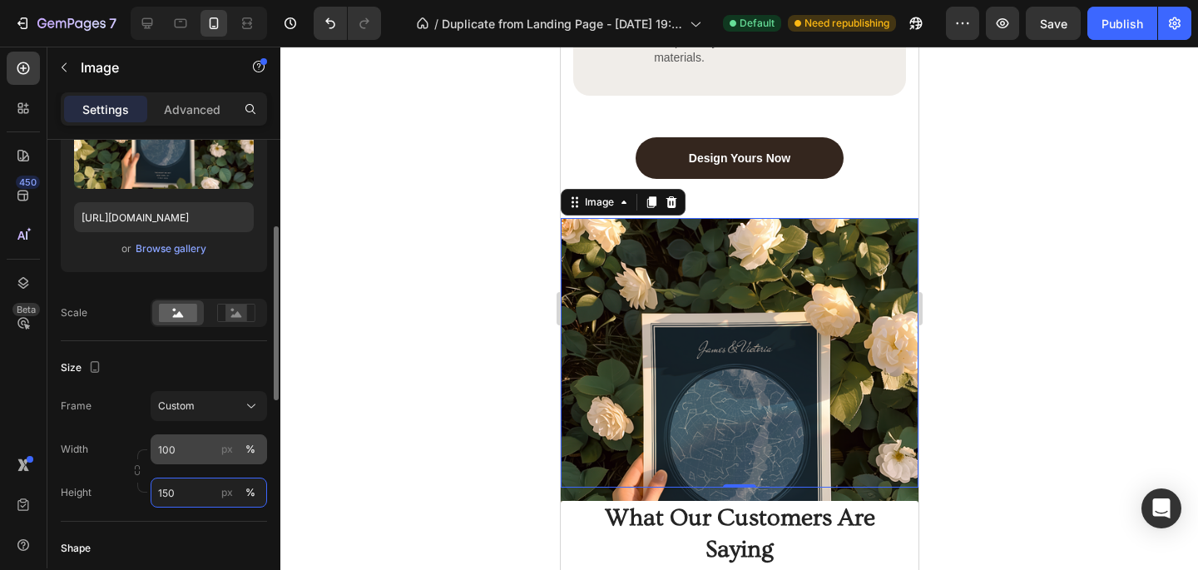
type input "150"
click at [196, 457] on input "100" at bounding box center [209, 449] width 116 height 30
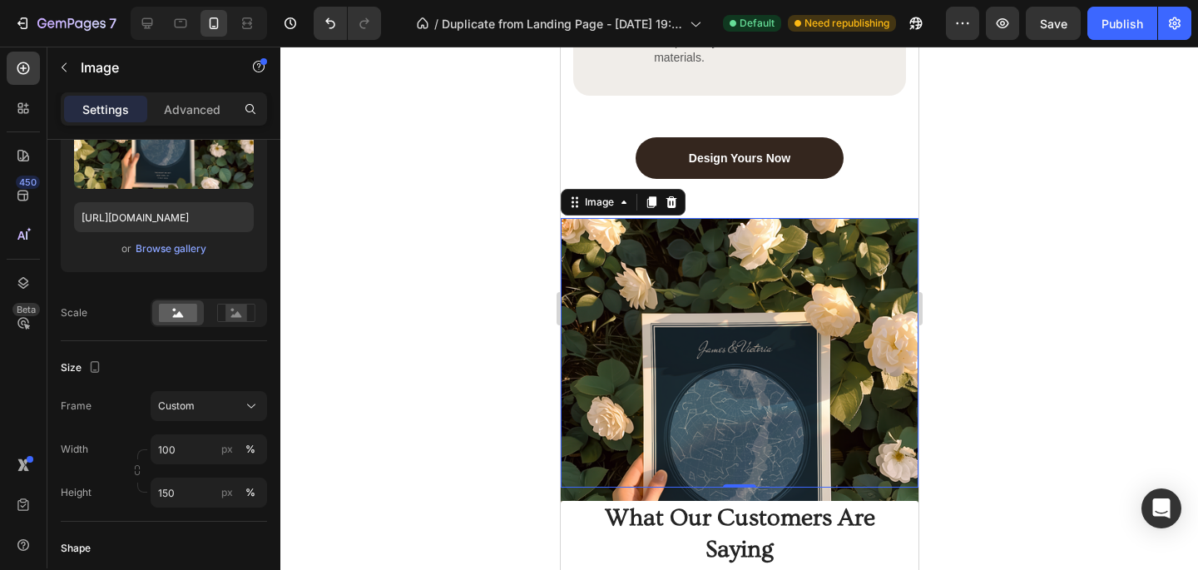
click at [121, 419] on div "Frame Custom" at bounding box center [164, 406] width 206 height 30
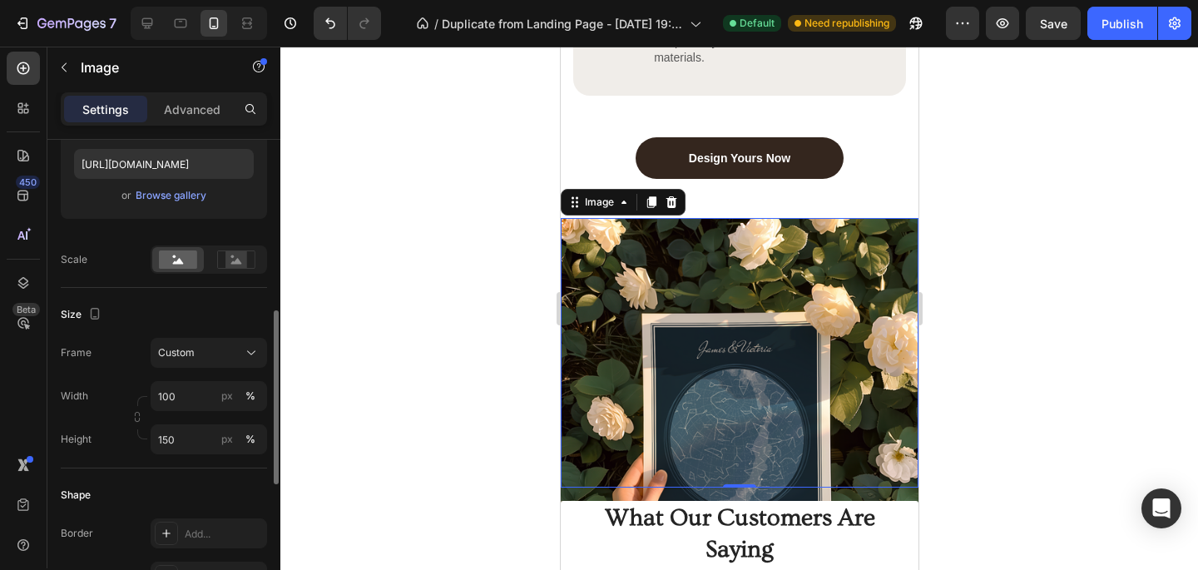
scroll to position [337, 0]
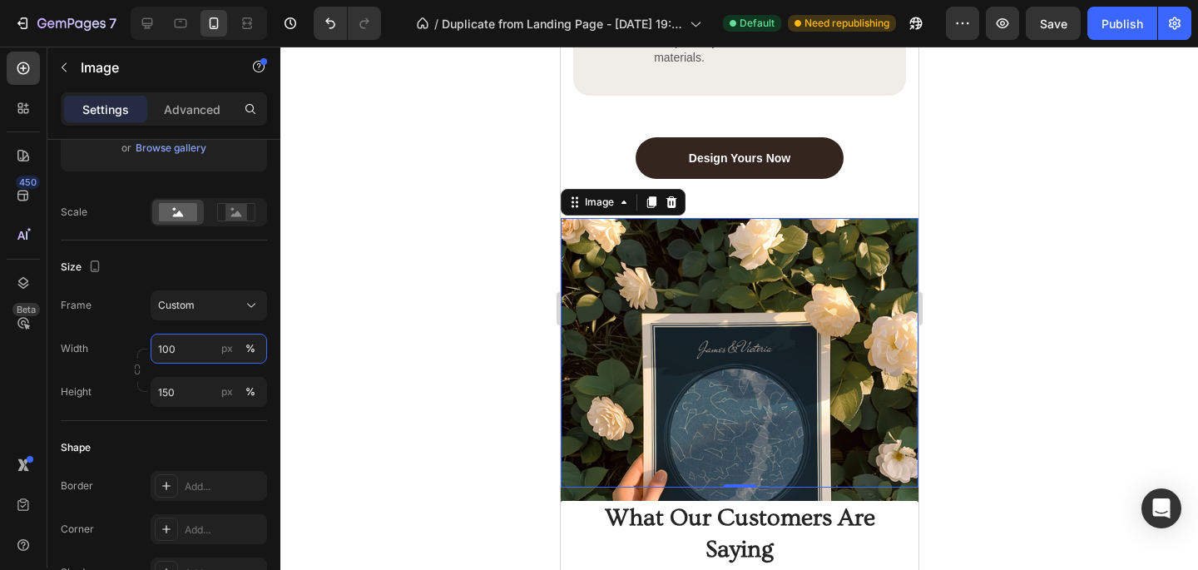
click at [182, 348] on input "100" at bounding box center [209, 349] width 116 height 30
type input "150"
click at [186, 399] on input "150" at bounding box center [209, 392] width 116 height 30
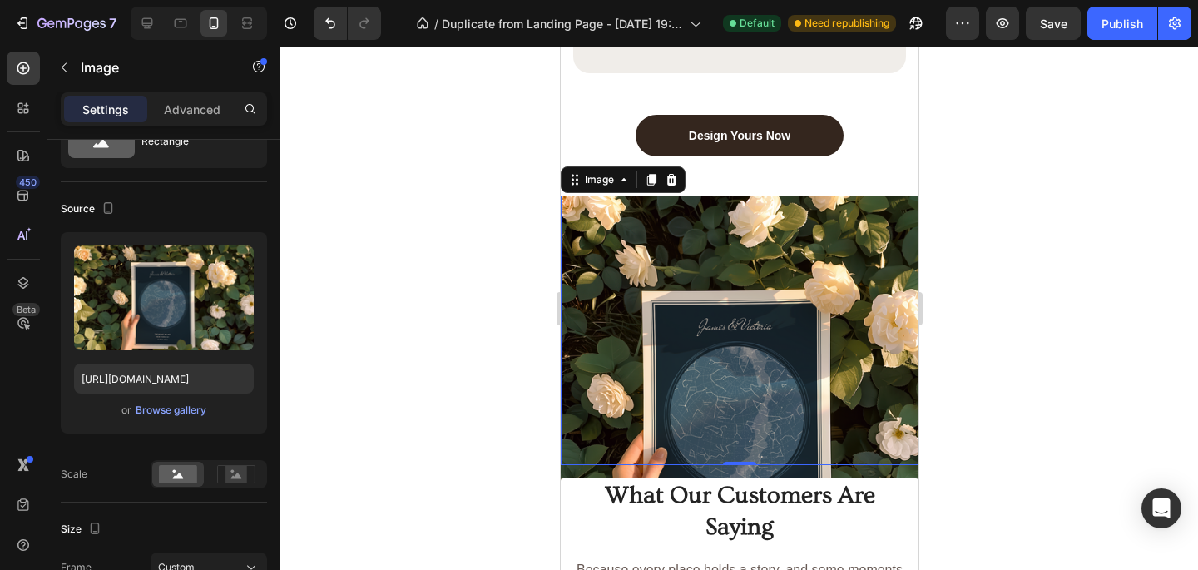
scroll to position [3108, 0]
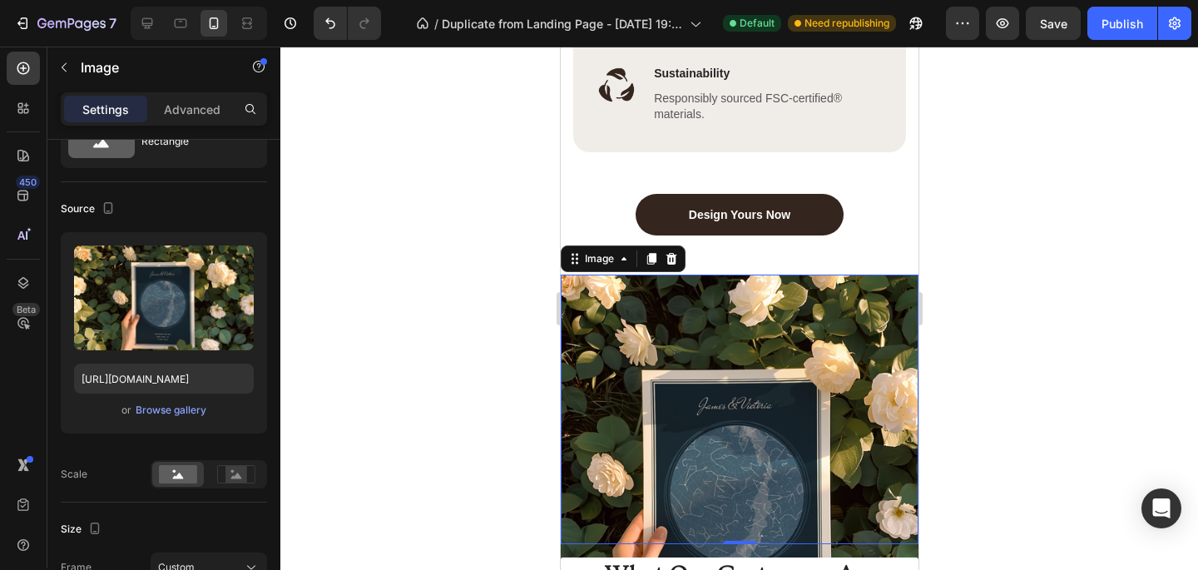
click at [645, 335] on img at bounding box center [739, 477] width 358 height 404
click at [678, 253] on div at bounding box center [671, 259] width 20 height 20
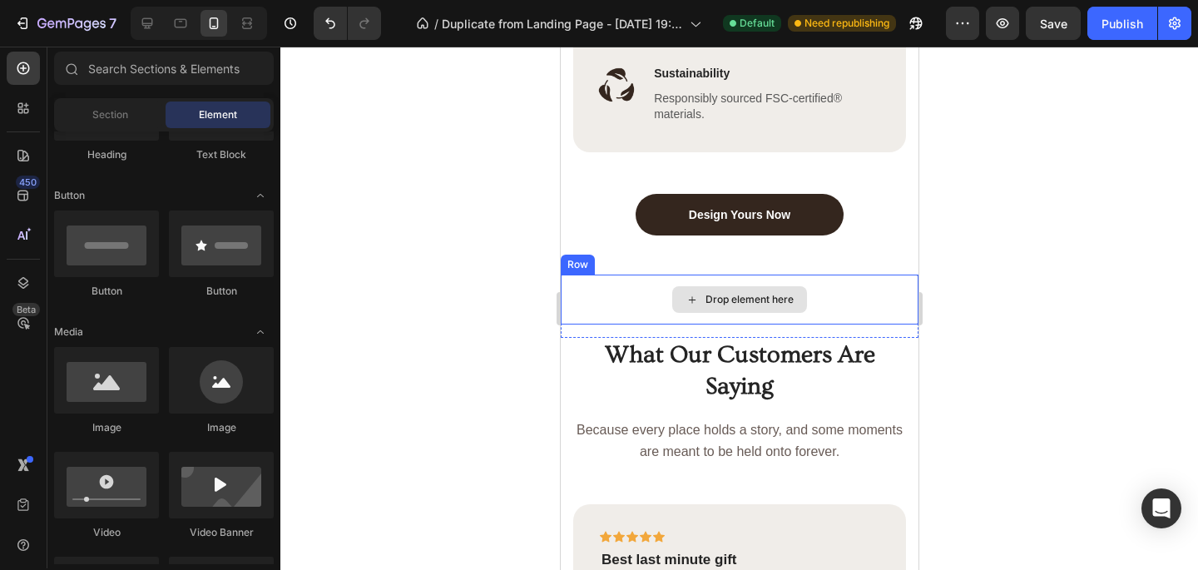
click at [652, 283] on div "Drop element here" at bounding box center [739, 300] width 358 height 50
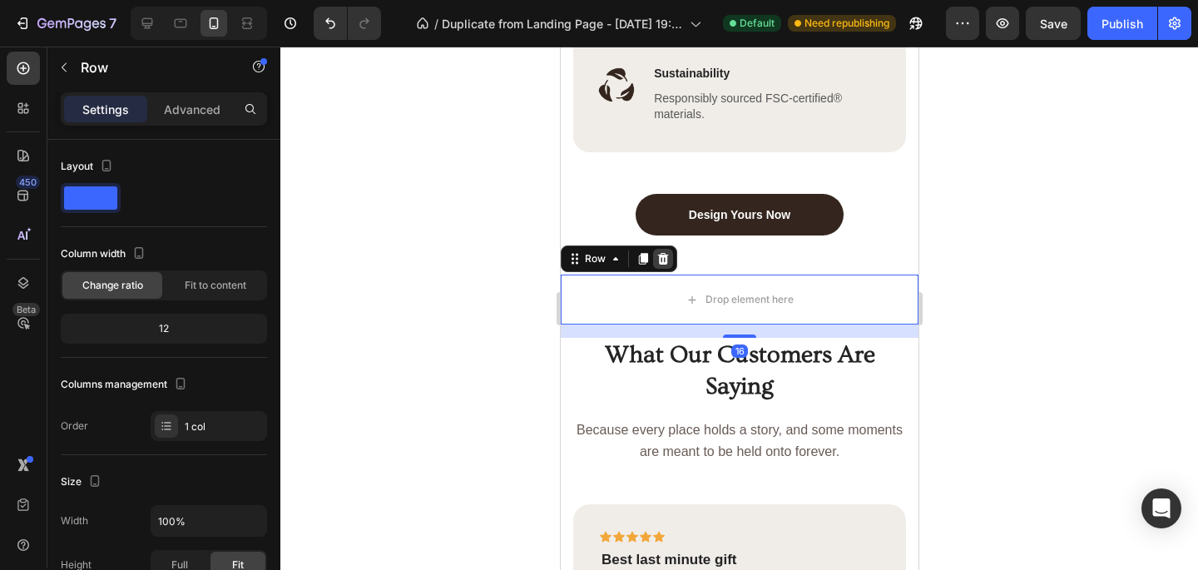
click at [667, 258] on icon at bounding box center [662, 258] width 13 height 13
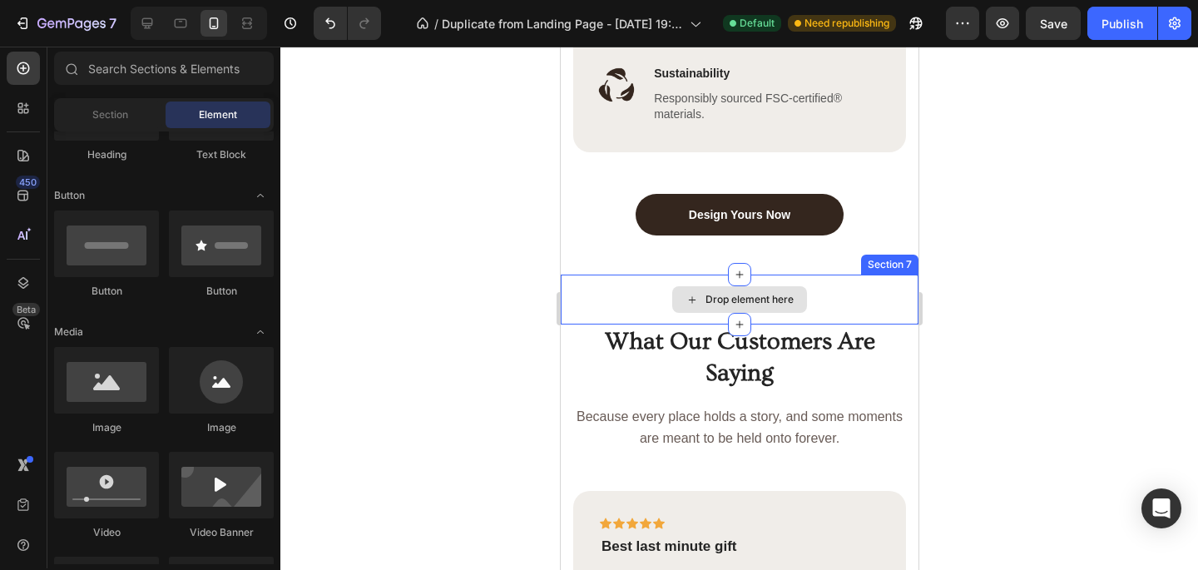
click at [657, 290] on div "Drop element here" at bounding box center [739, 300] width 358 height 50
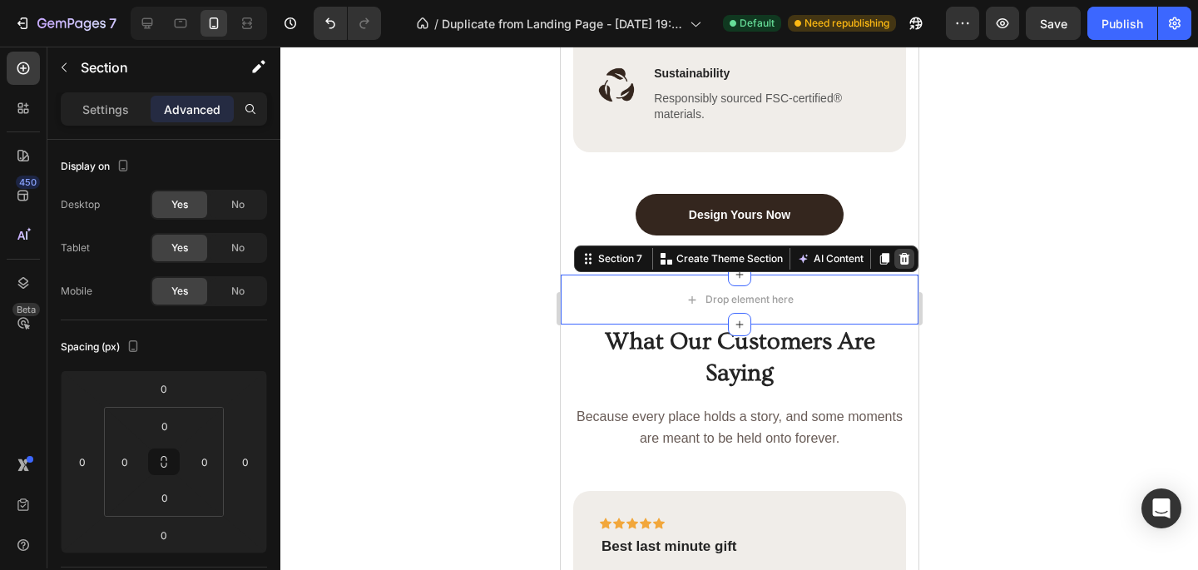
click at [908, 258] on icon at bounding box center [903, 258] width 13 height 13
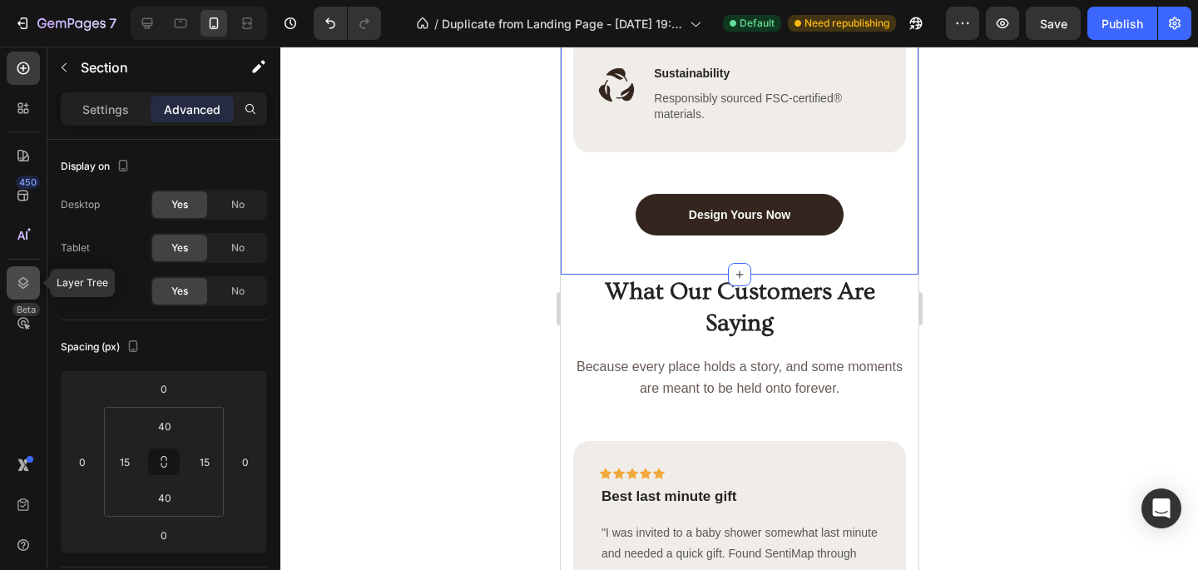
click at [25, 288] on icon at bounding box center [23, 283] width 17 height 17
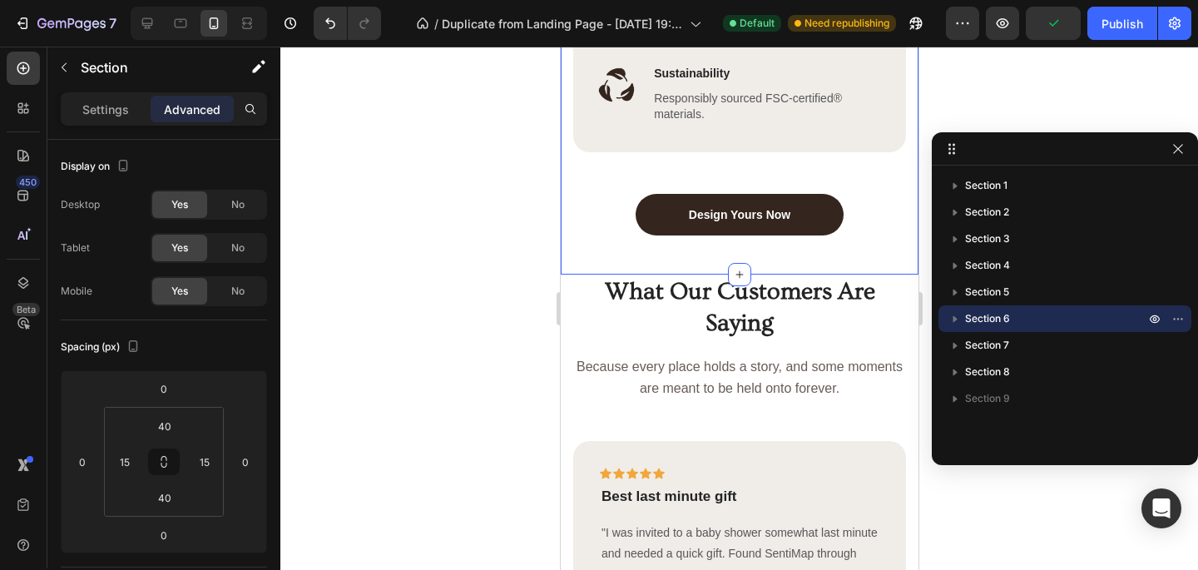
click at [954, 315] on icon "button" at bounding box center [955, 318] width 17 height 17
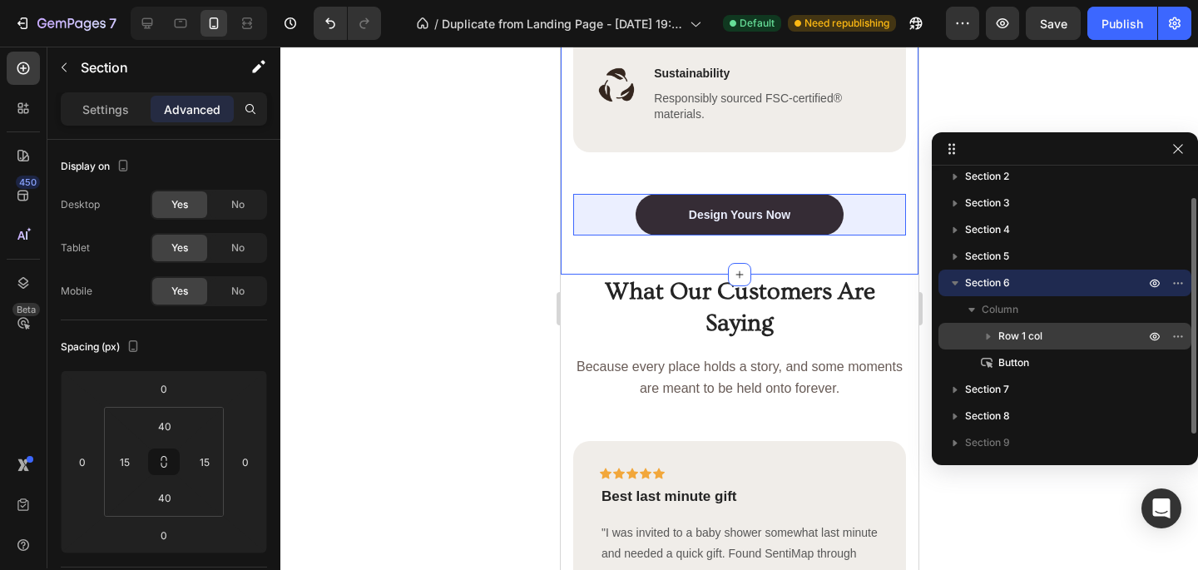
scroll to position [33, 0]
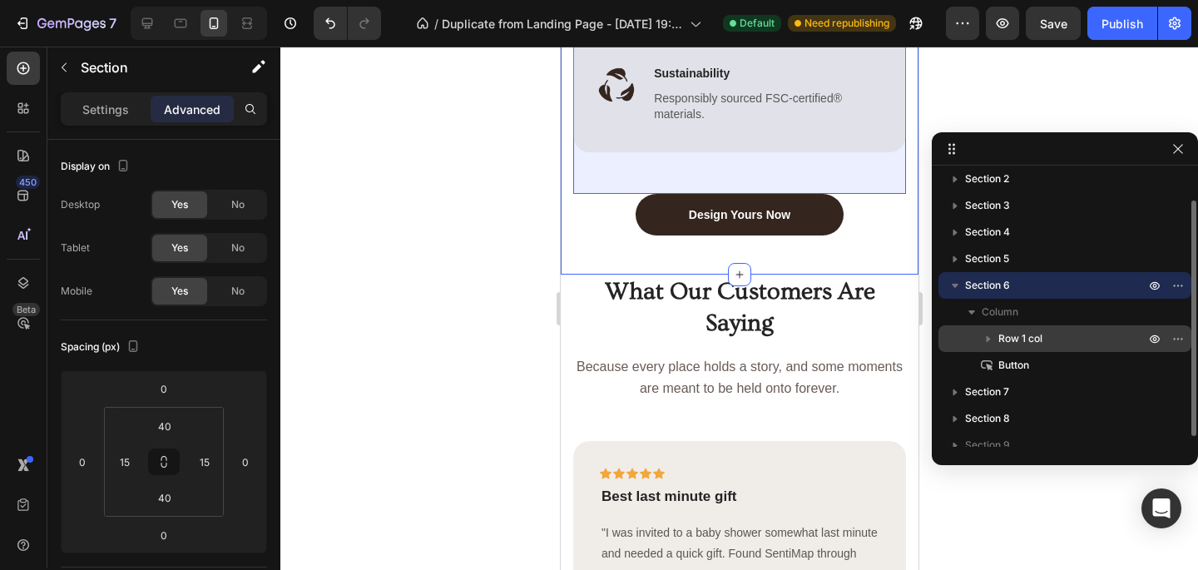
click at [991, 339] on icon "button" at bounding box center [988, 338] width 17 height 17
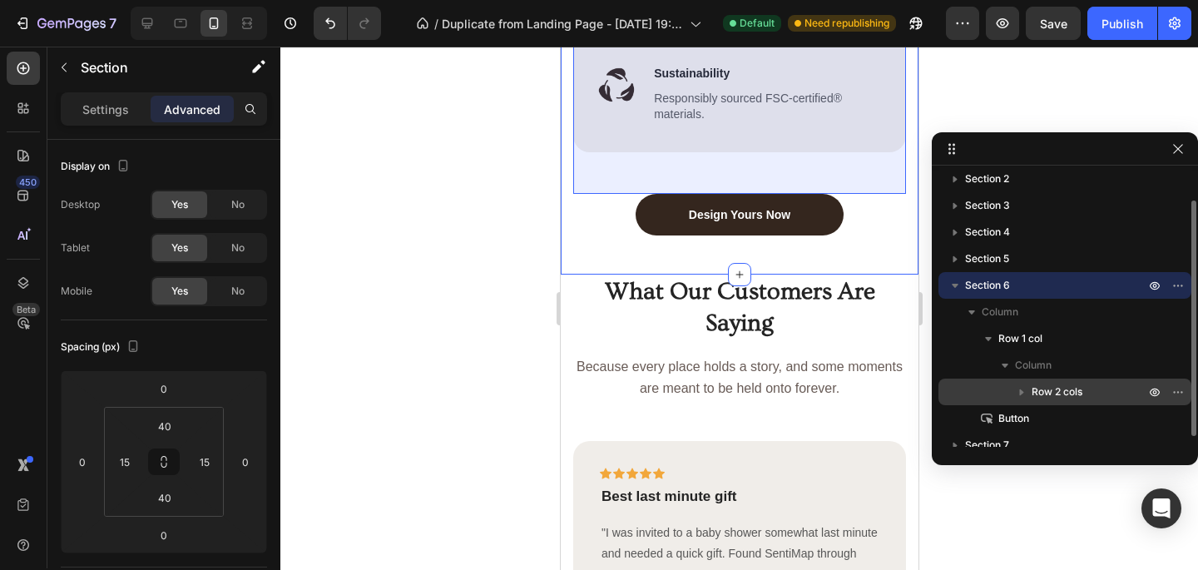
click at [1019, 391] on icon "button" at bounding box center [1022, 392] width 17 height 17
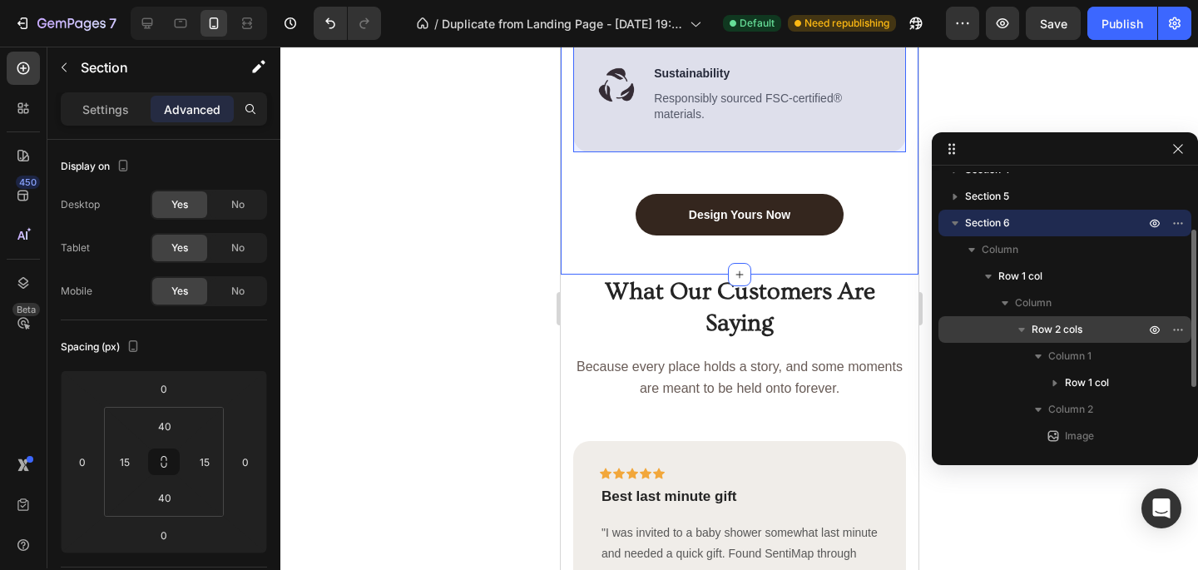
scroll to position [112, 0]
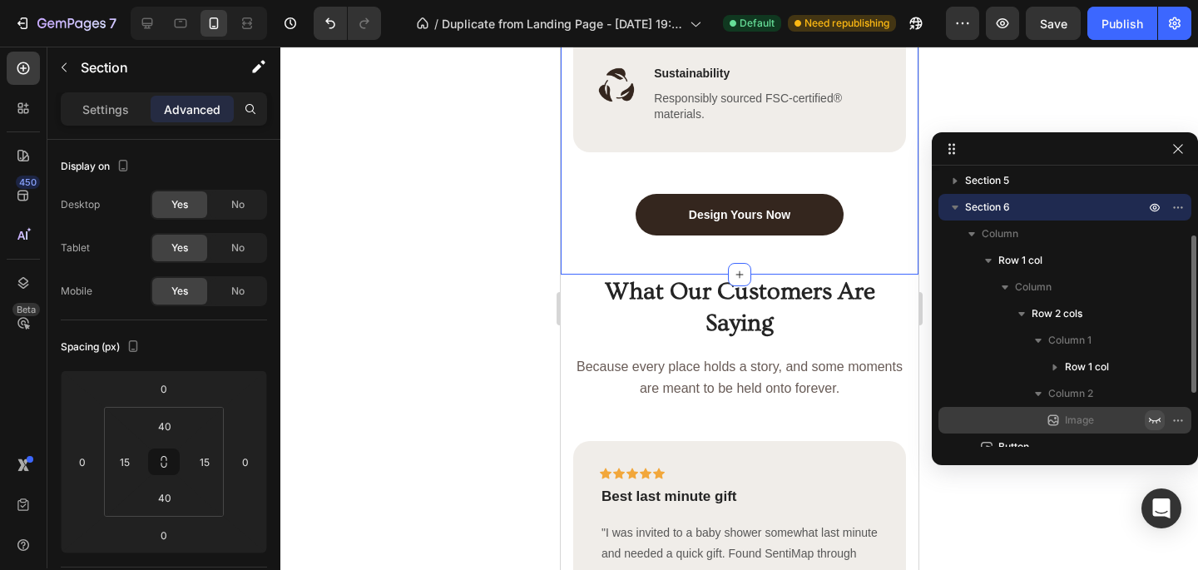
click at [1159, 424] on icon "button" at bounding box center [1154, 420] width 13 height 13
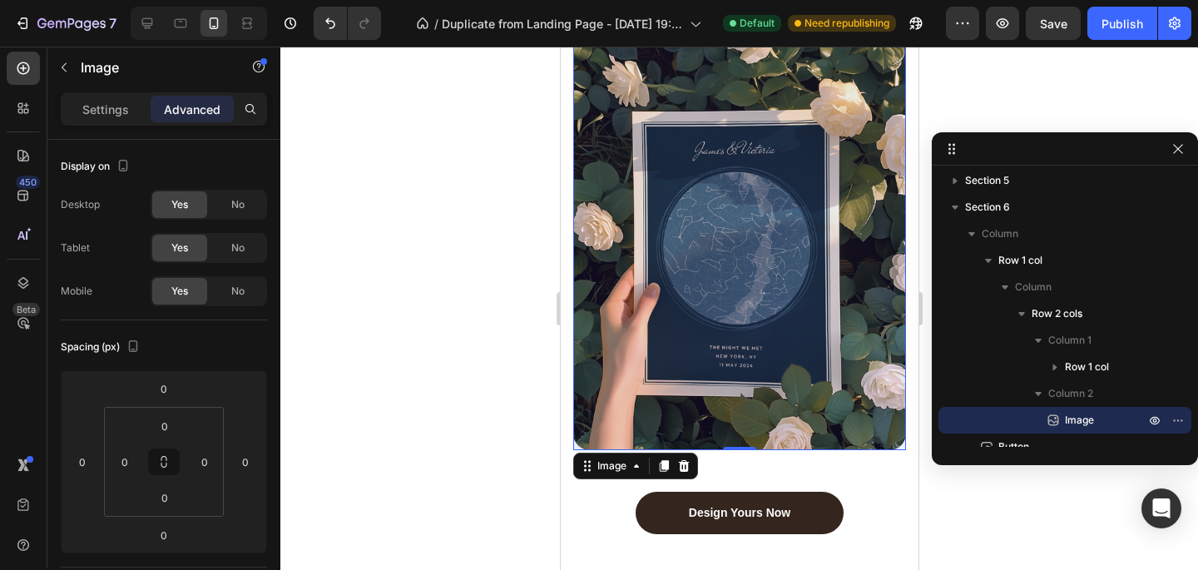
scroll to position [3279, 0]
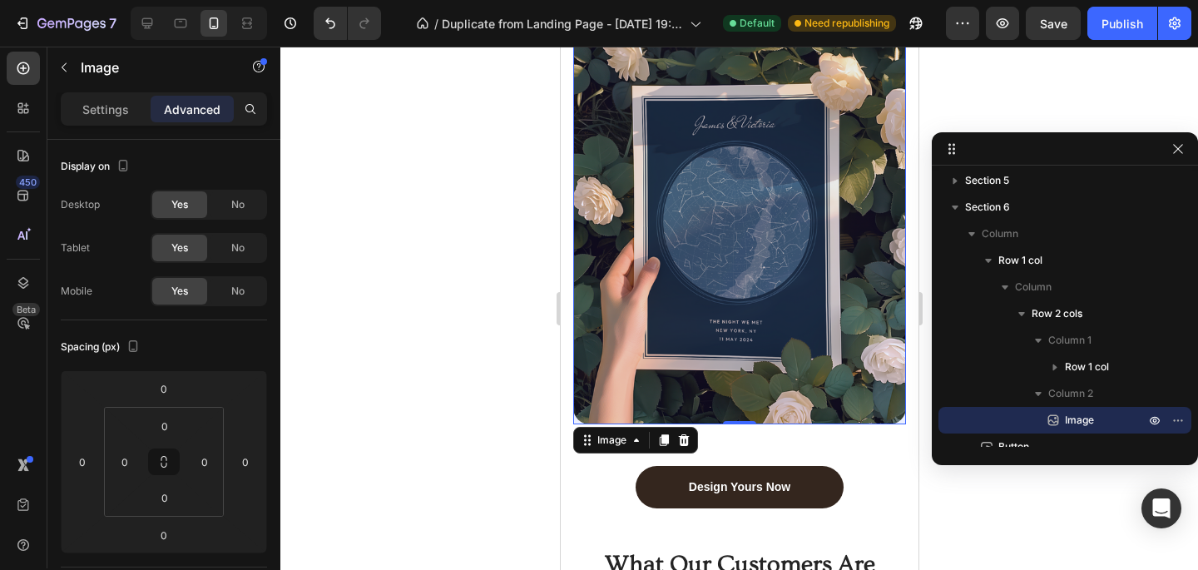
click at [513, 342] on div at bounding box center [739, 308] width 918 height 523
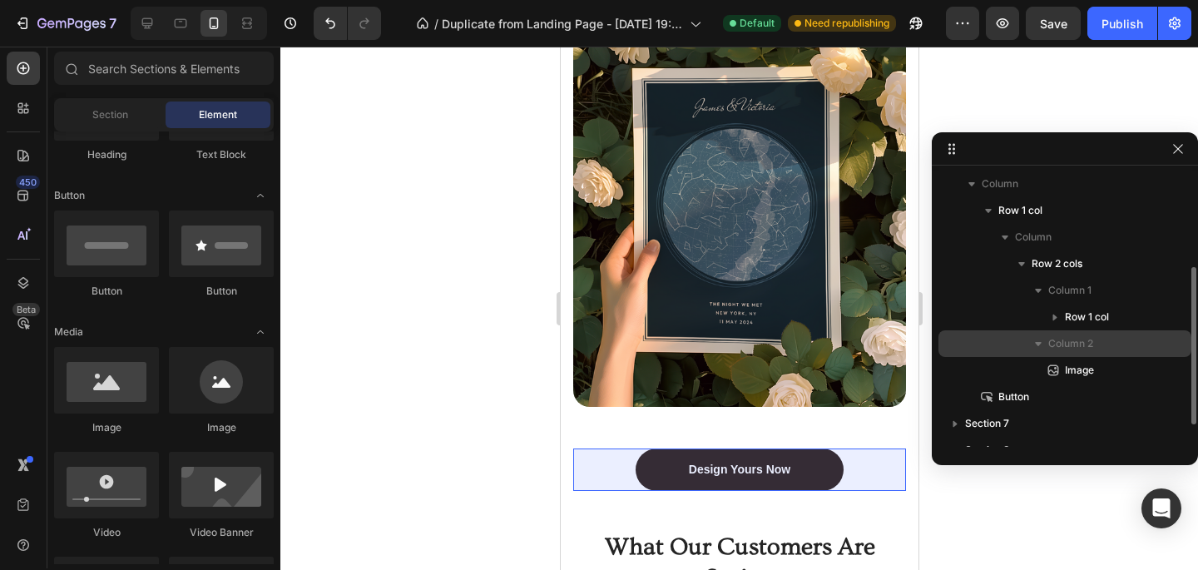
scroll to position [163, 0]
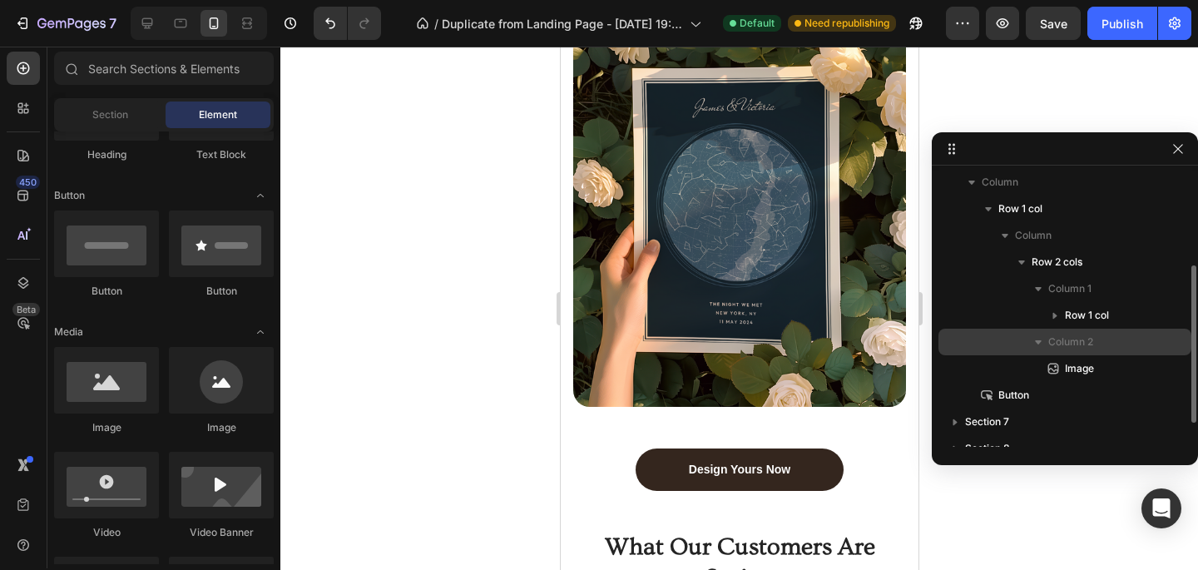
drag, startPoint x: 1068, startPoint y: 398, endPoint x: 1063, endPoint y: 336, distance: 61.8
click at [1063, 336] on div "Row 1 col Column Row 2 cols Column 1 Row 1 col Column 2 Image Button" at bounding box center [1065, 302] width 253 height 213
click at [1062, 344] on span "Column 2" at bounding box center [1070, 342] width 45 height 17
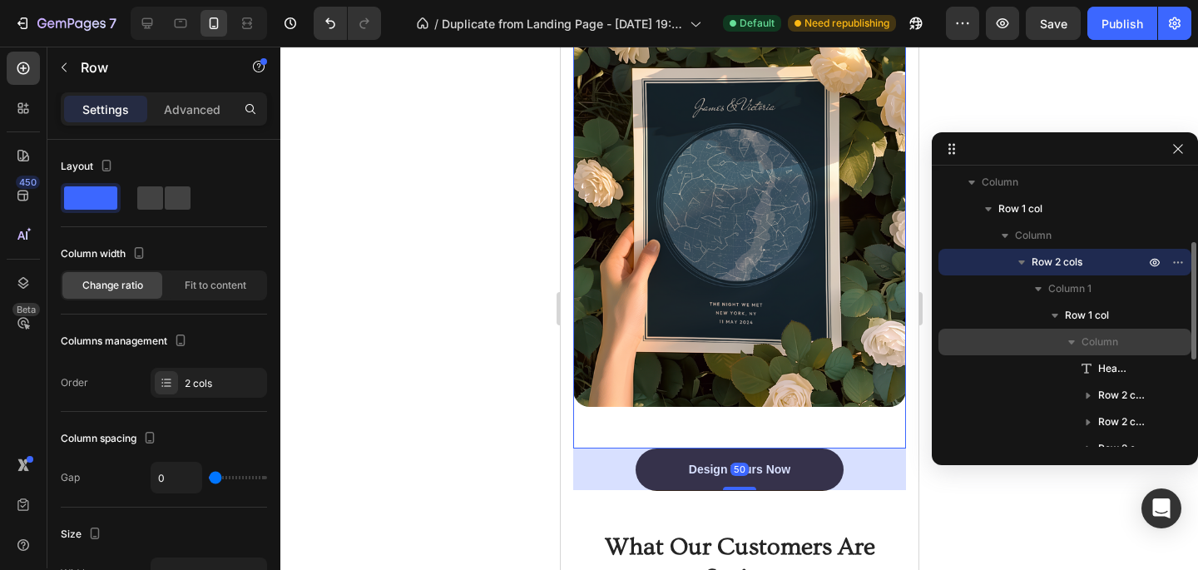
click at [1072, 343] on icon "button" at bounding box center [1071, 342] width 7 height 4
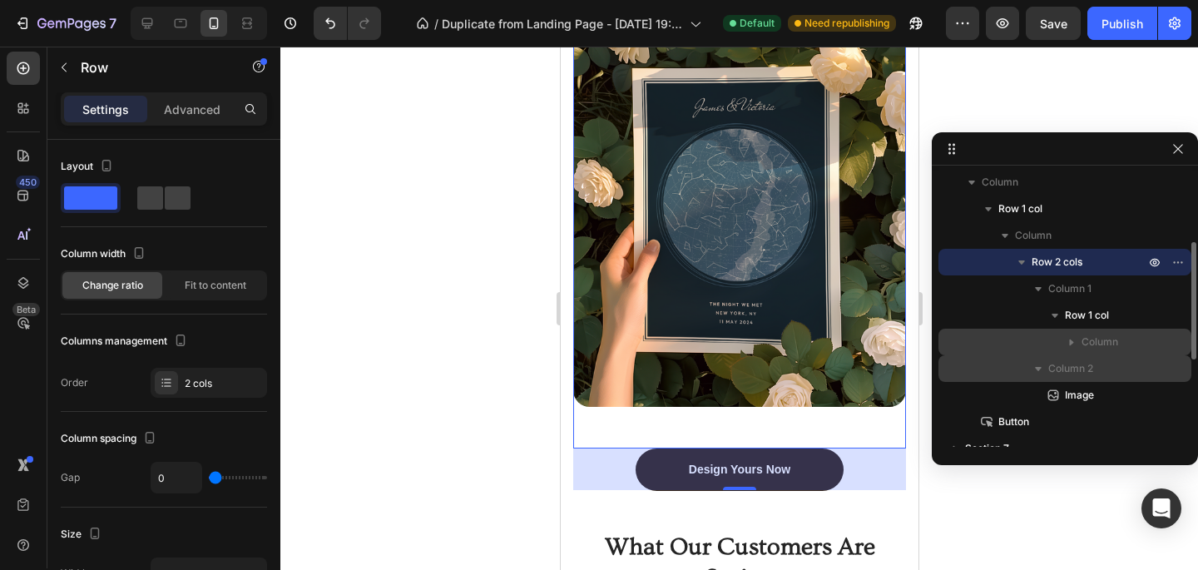
click at [1078, 374] on span "Column 2" at bounding box center [1070, 368] width 45 height 17
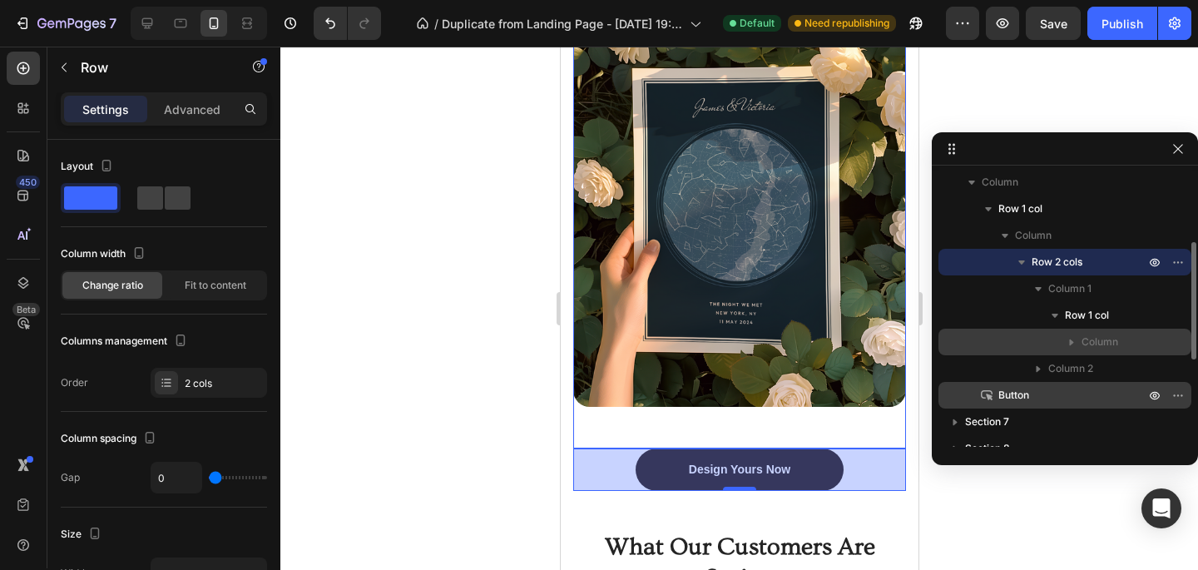
drag, startPoint x: 1071, startPoint y: 369, endPoint x: 1038, endPoint y: 402, distance: 45.9
click at [1038, 402] on div "Row 1 col Column Row 2 cols Column 1 Row 1 col Column Column 2 Button" at bounding box center [1065, 302] width 253 height 213
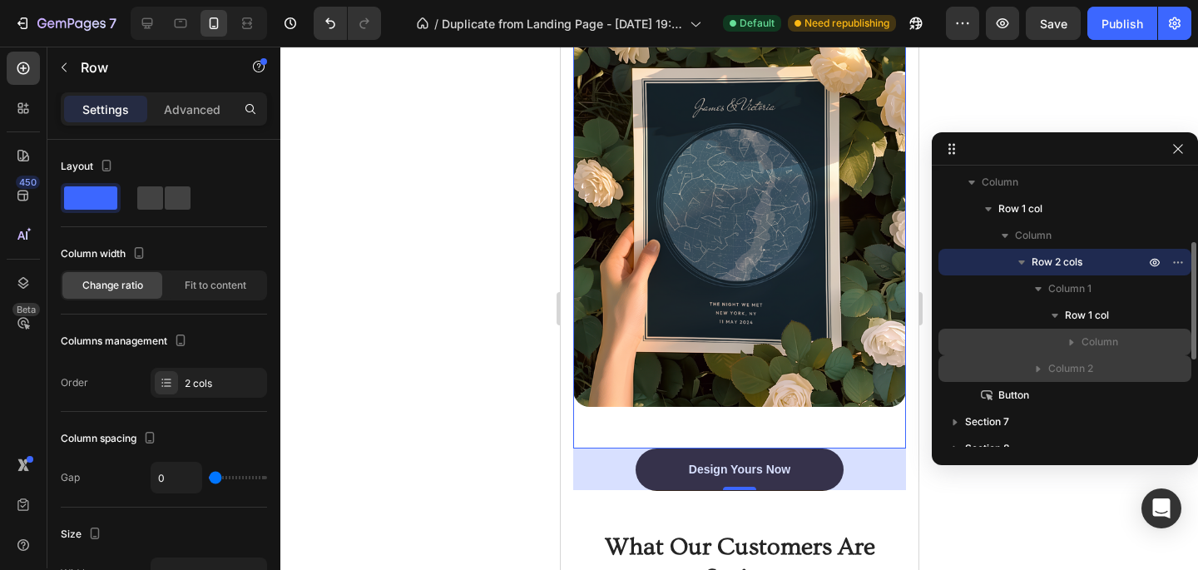
click at [1063, 369] on span "Column 2" at bounding box center [1070, 368] width 45 height 17
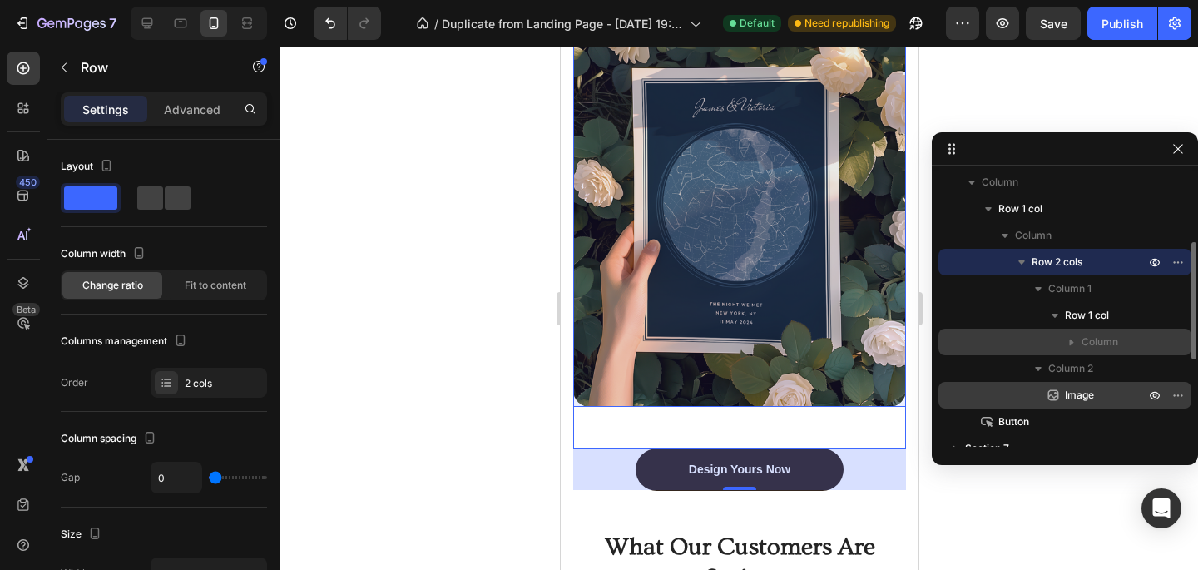
click at [1071, 389] on span "Image" at bounding box center [1079, 395] width 29 height 17
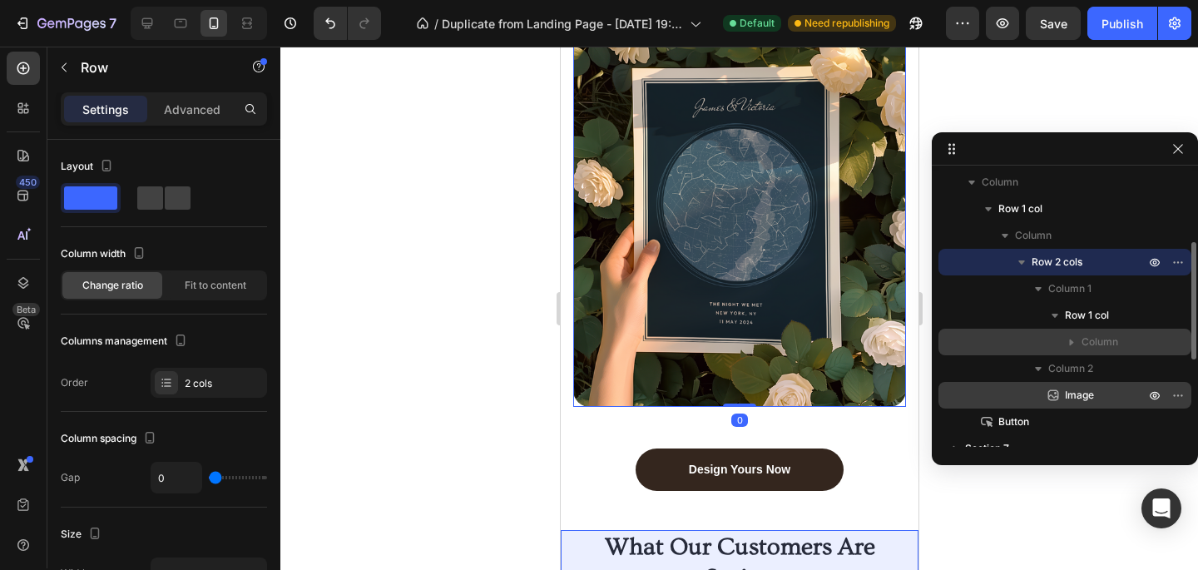
scroll to position [364, 0]
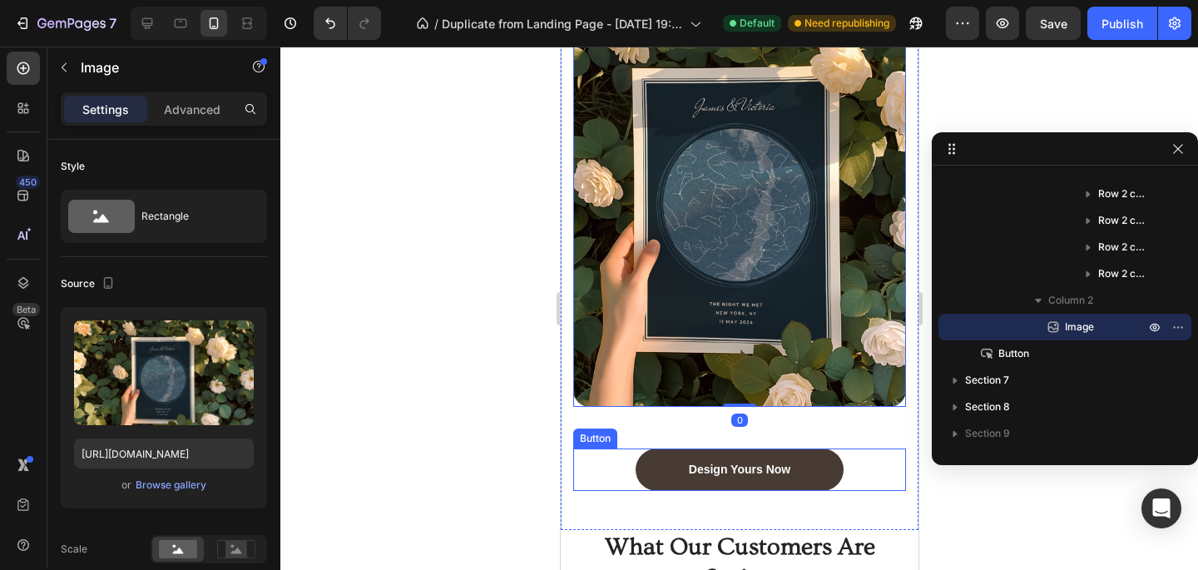
click at [827, 476] on link "Design Yours Now" at bounding box center [739, 470] width 208 height 42
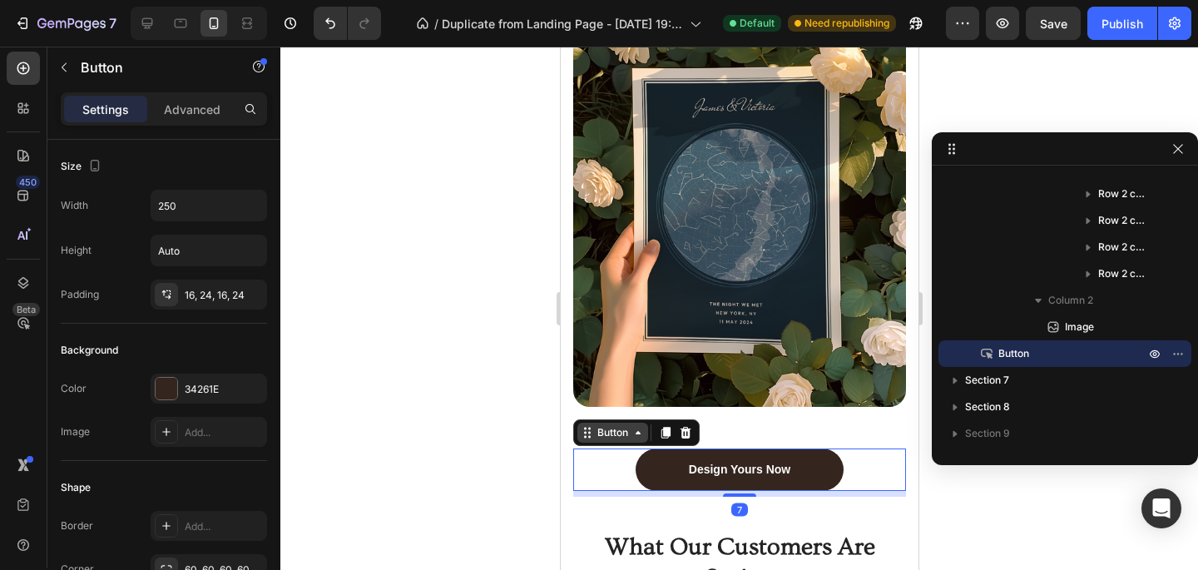
click at [630, 424] on div "Button" at bounding box center [612, 433] width 71 height 20
click at [629, 431] on div "Button" at bounding box center [611, 432] width 37 height 15
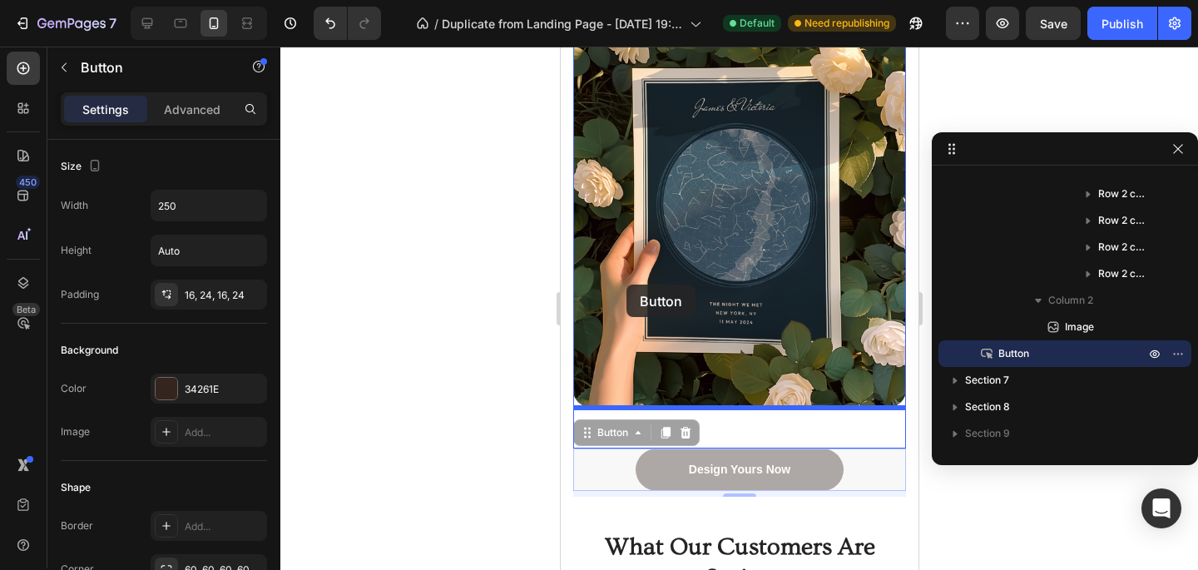
drag, startPoint x: 589, startPoint y: 436, endPoint x: 623, endPoint y: 285, distance: 154.4
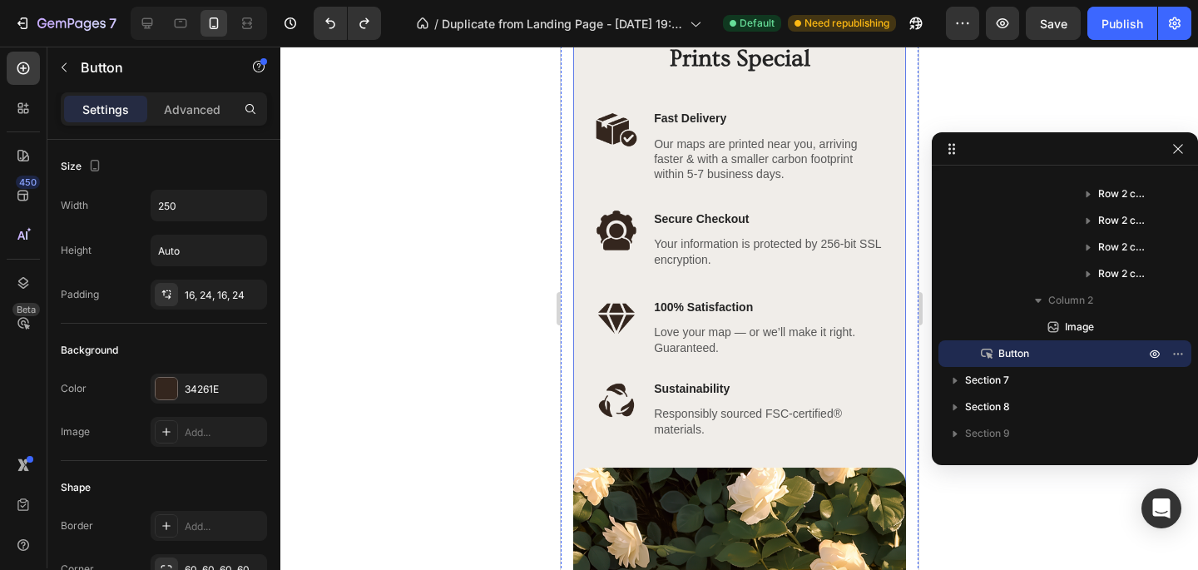
scroll to position [2791, 0]
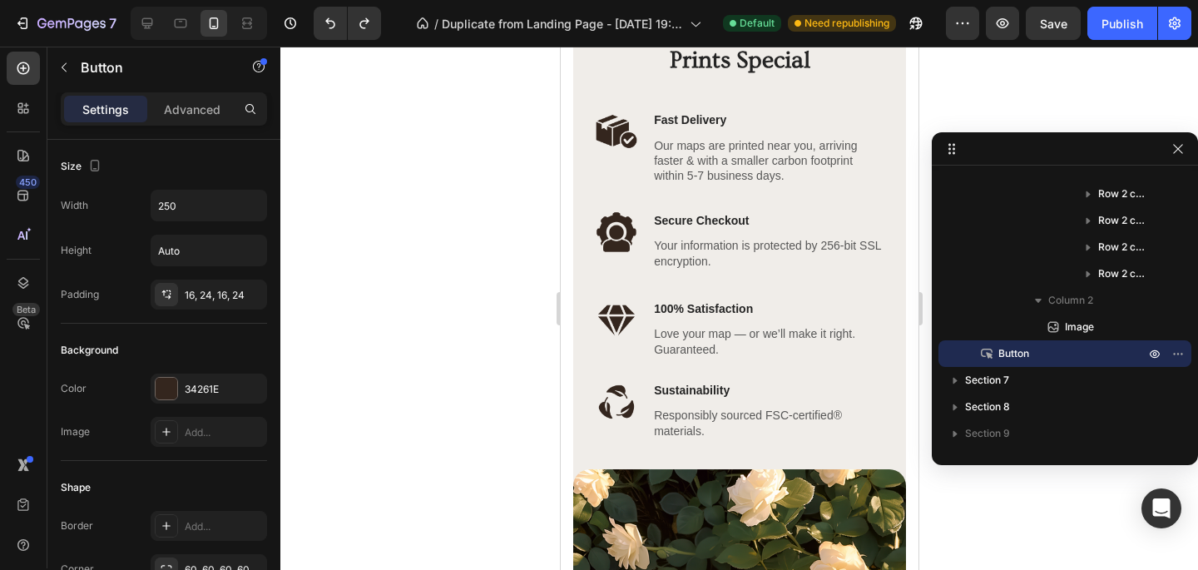
click at [489, 389] on div at bounding box center [739, 308] width 918 height 523
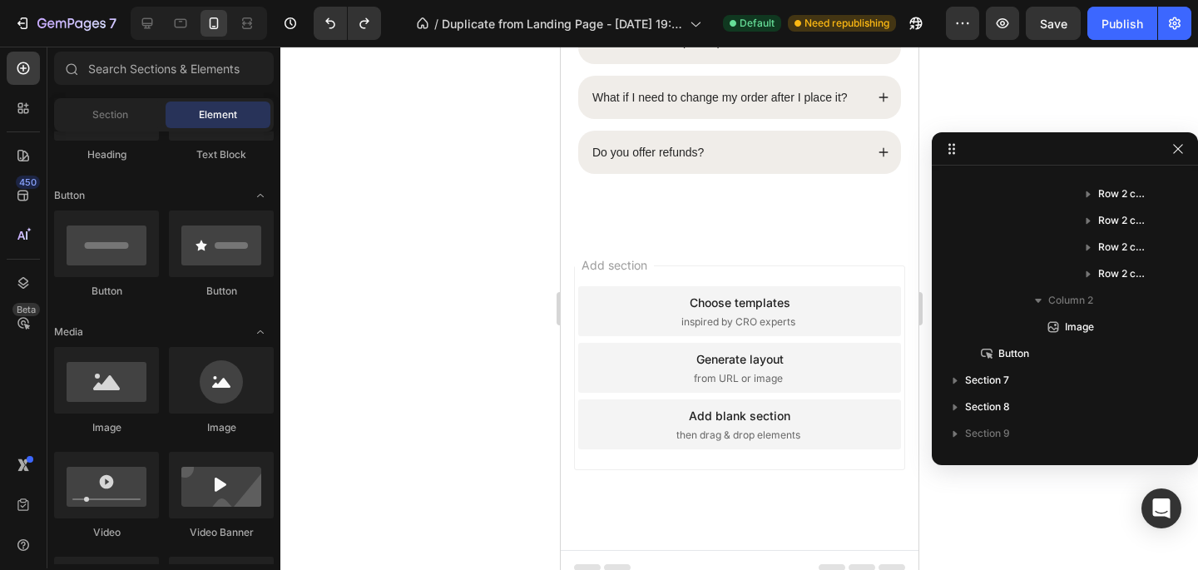
scroll to position [4462, 0]
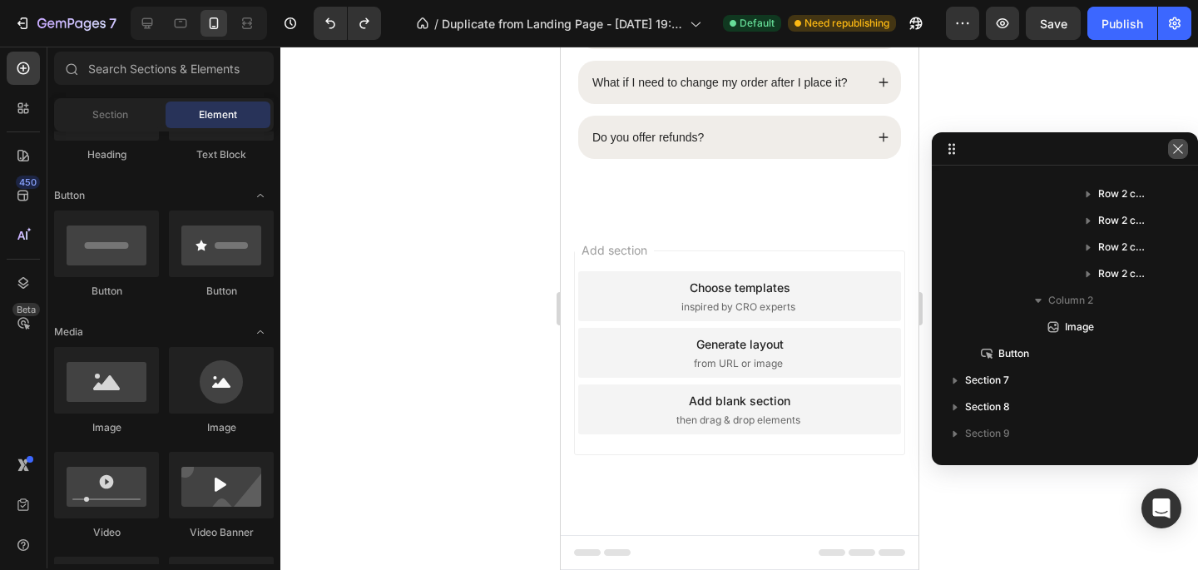
click at [1182, 151] on icon "button" at bounding box center [1178, 148] width 13 height 13
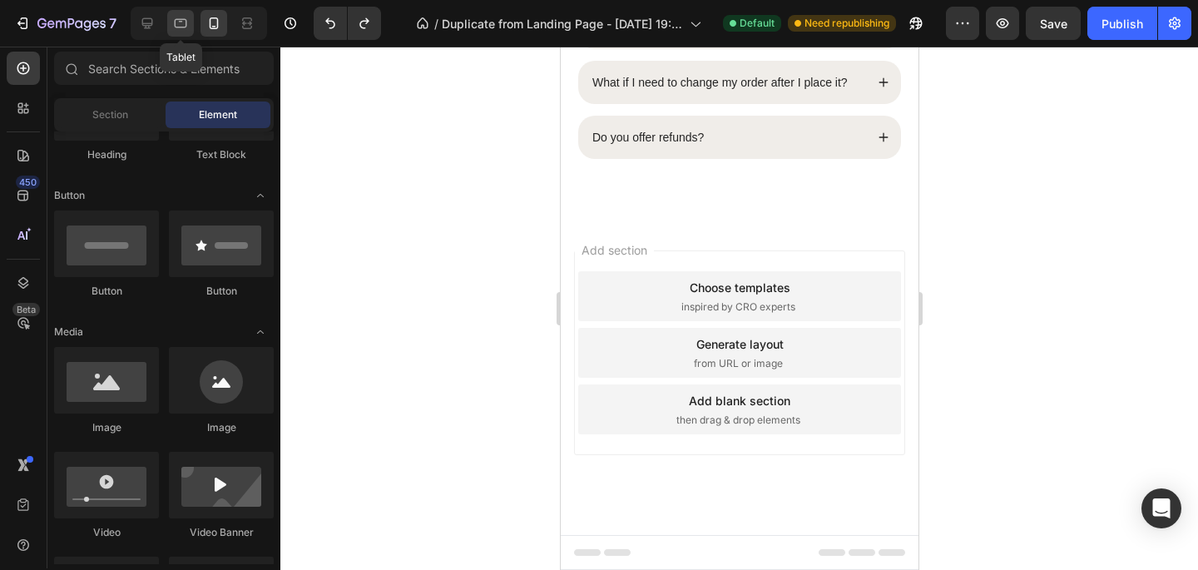
click at [174, 20] on icon at bounding box center [180, 23] width 17 height 17
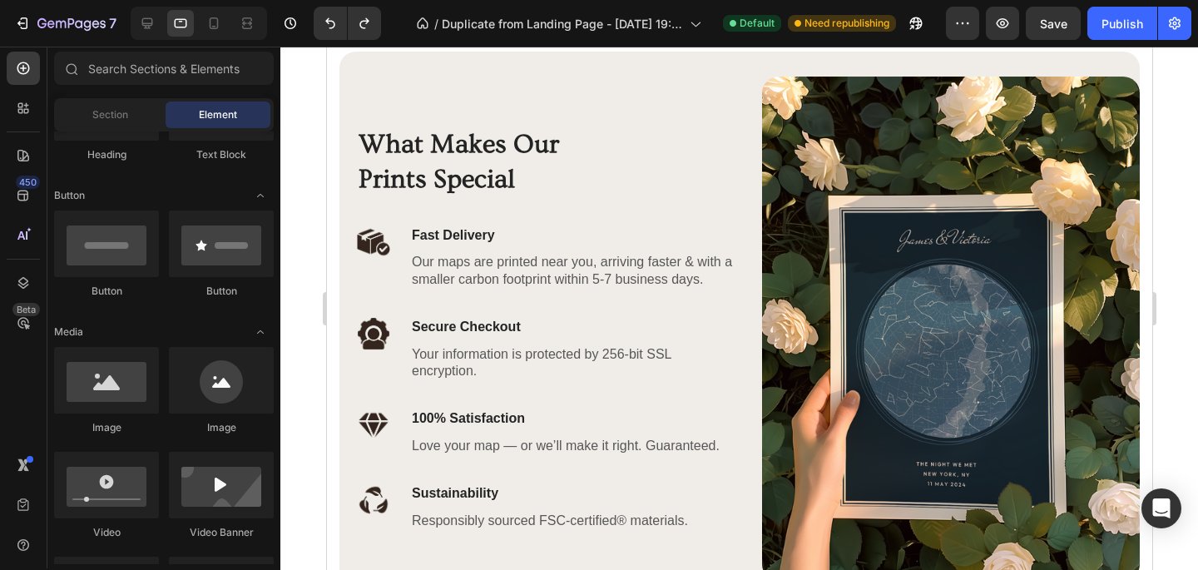
scroll to position [2852, 0]
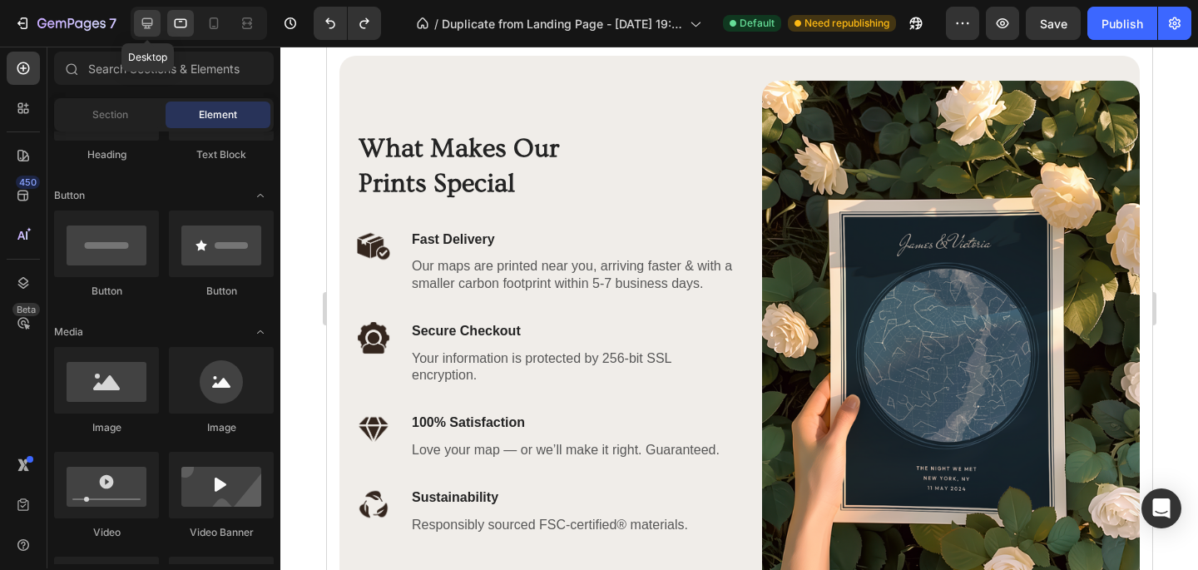
click at [155, 12] on div at bounding box center [147, 23] width 27 height 27
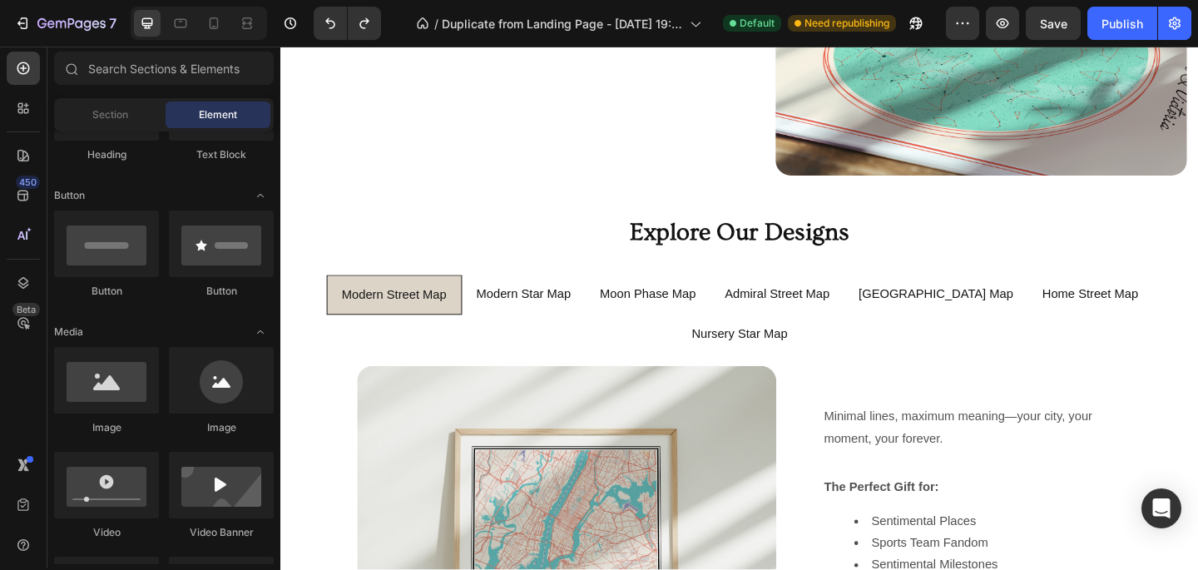
scroll to position [811, 0]
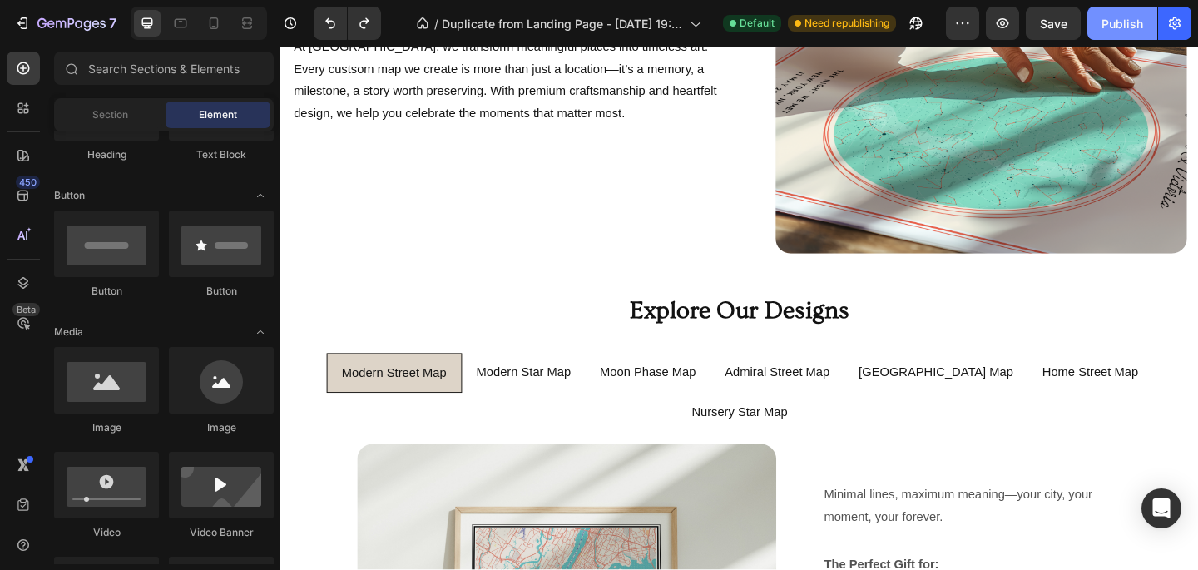
click at [1112, 29] on div "Publish" at bounding box center [1123, 23] width 42 height 17
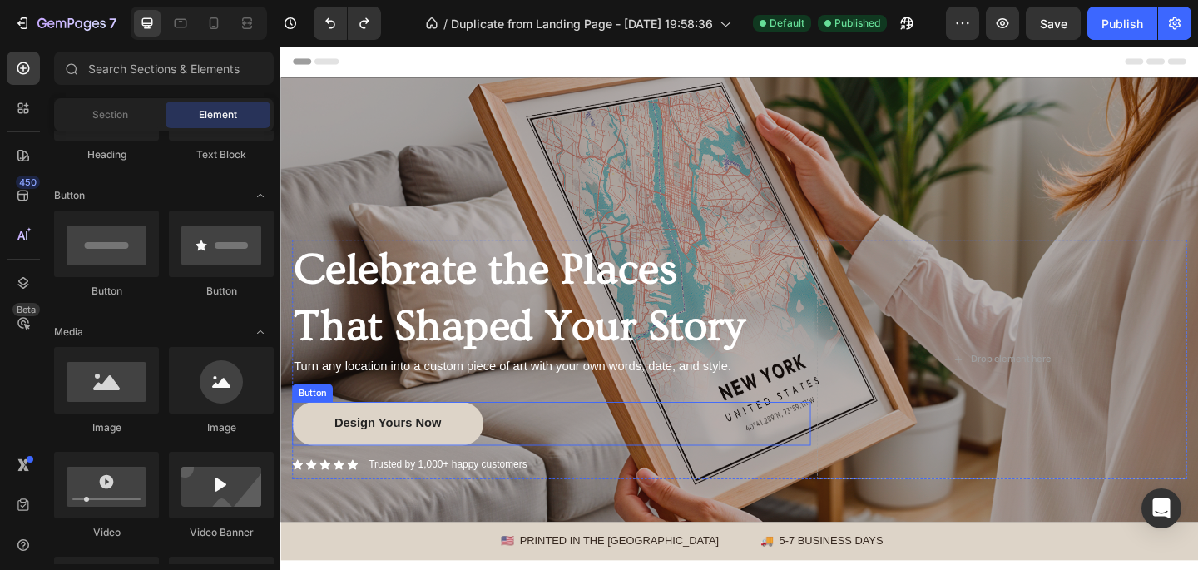
scroll to position [141, 0]
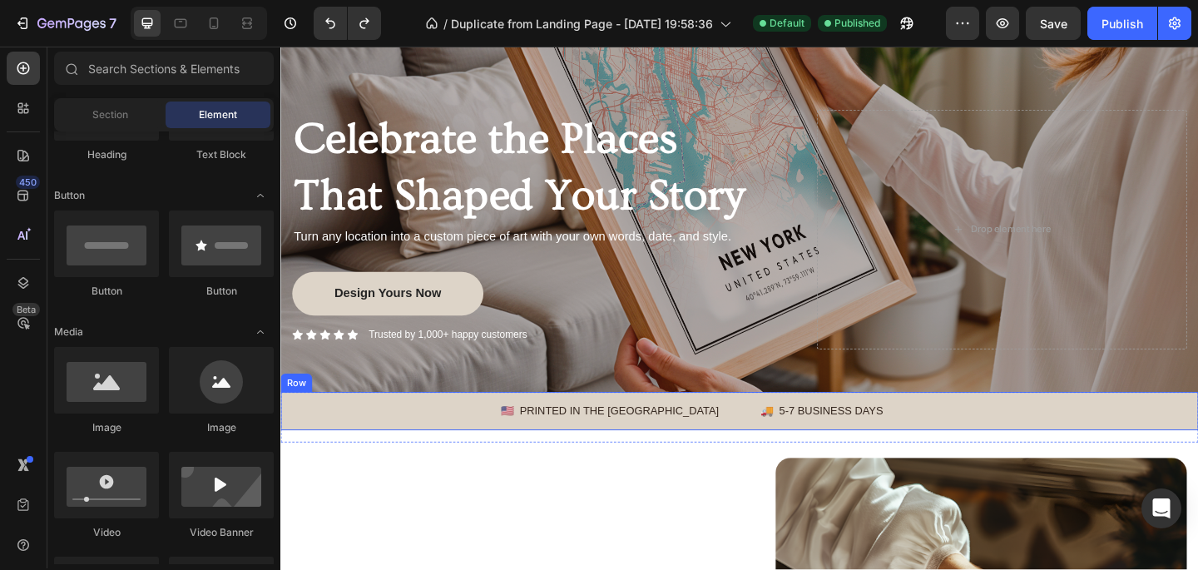
click at [445, 458] on div "🇺🇸 PRINTED IN THE US Text Block 🚚 5-7 BUSINESS DAYS Text Block Row" at bounding box center [779, 443] width 999 height 41
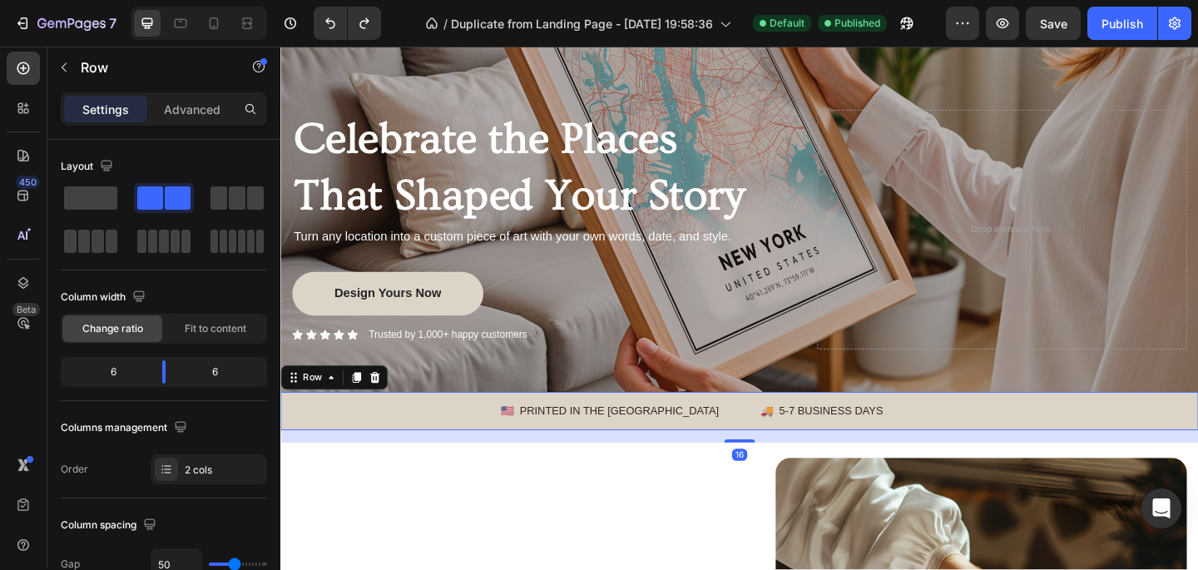
click at [345, 457] on div "🇺🇸 PRINTED IN THE US Text Block 🚚 5-7 BUSINESS DAYS Text Block Row 16" at bounding box center [779, 443] width 999 height 41
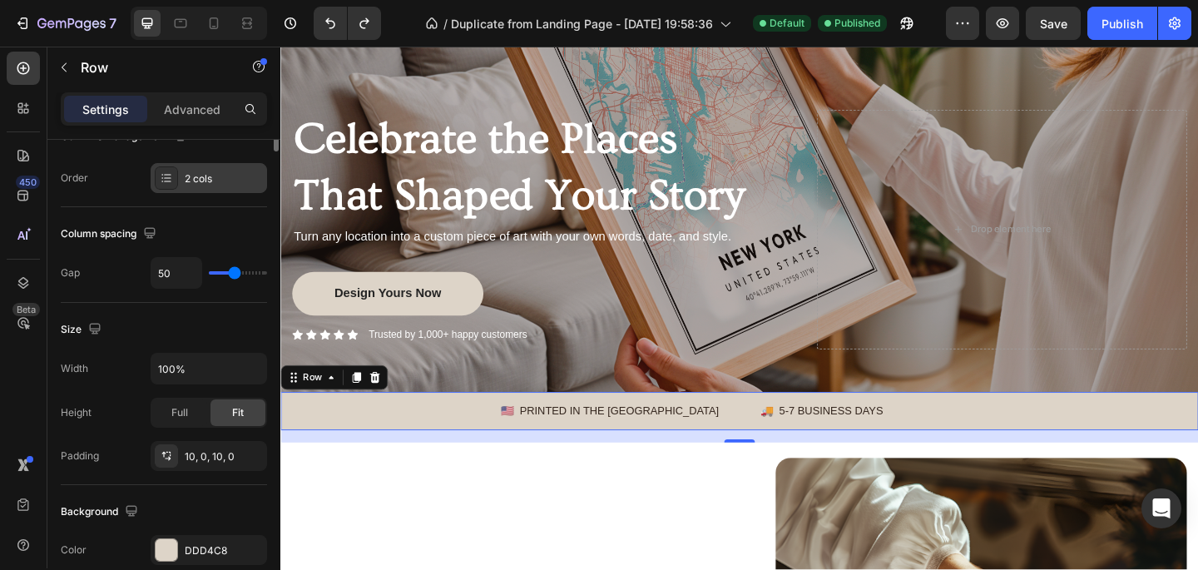
scroll to position [322, 0]
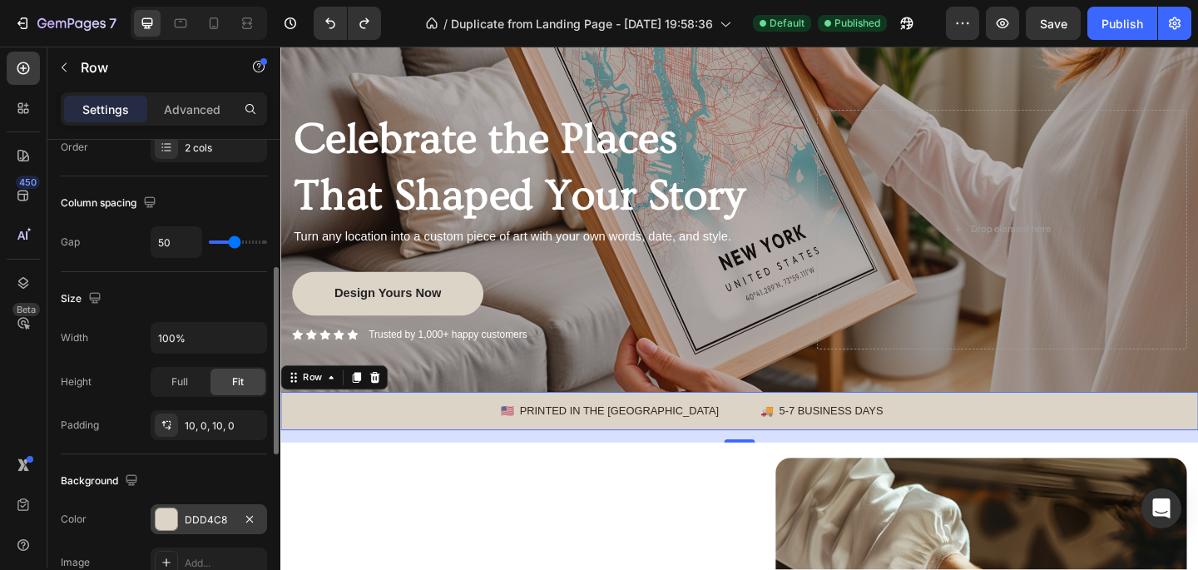
click at [174, 522] on div at bounding box center [167, 519] width 22 height 22
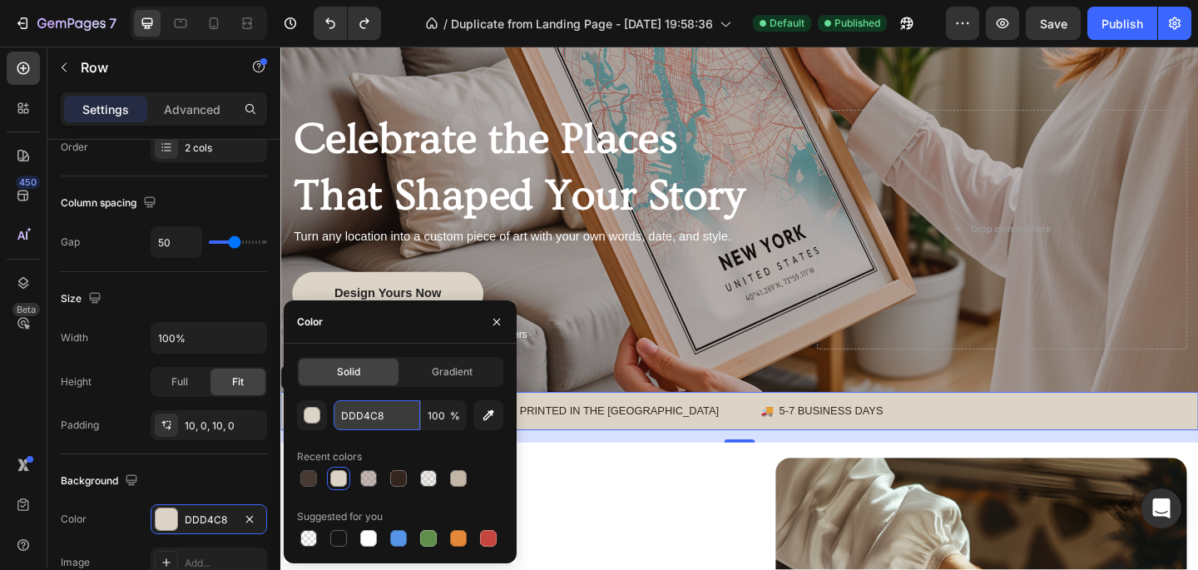
click at [392, 410] on input "DDD4C8" at bounding box center [377, 415] width 87 height 30
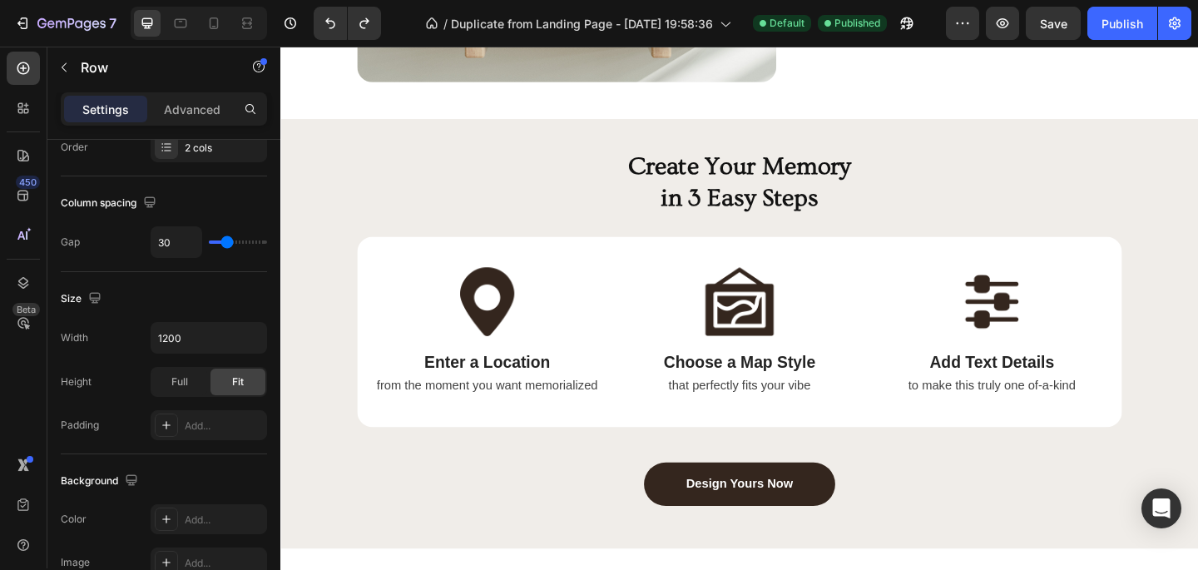
scroll to position [1665, 0]
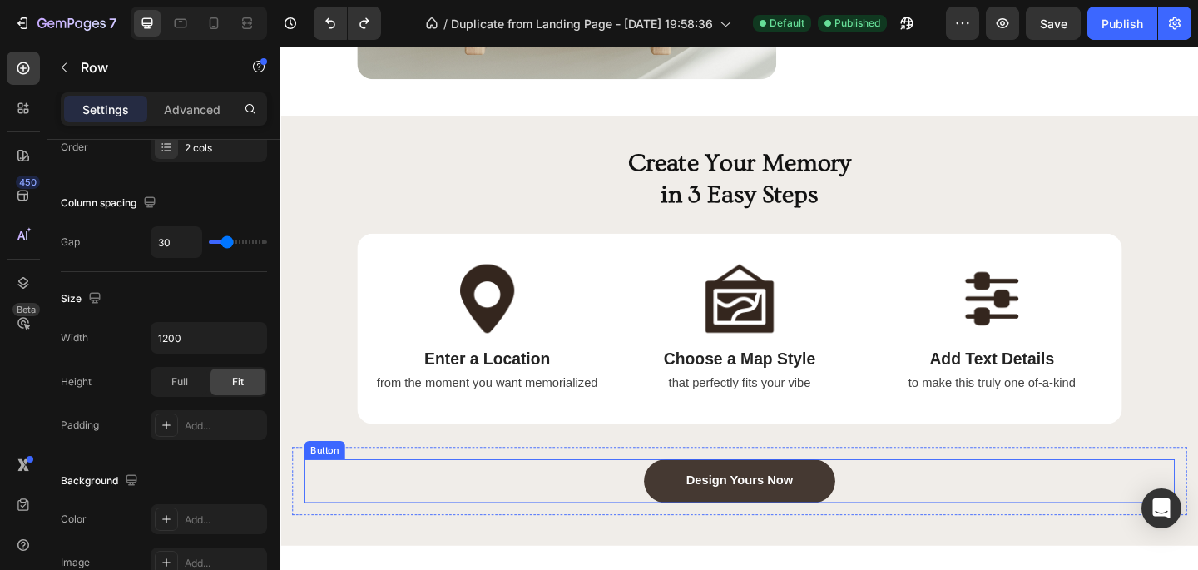
click at [690, 496] on link "Design Yours Now" at bounding box center [780, 519] width 208 height 47
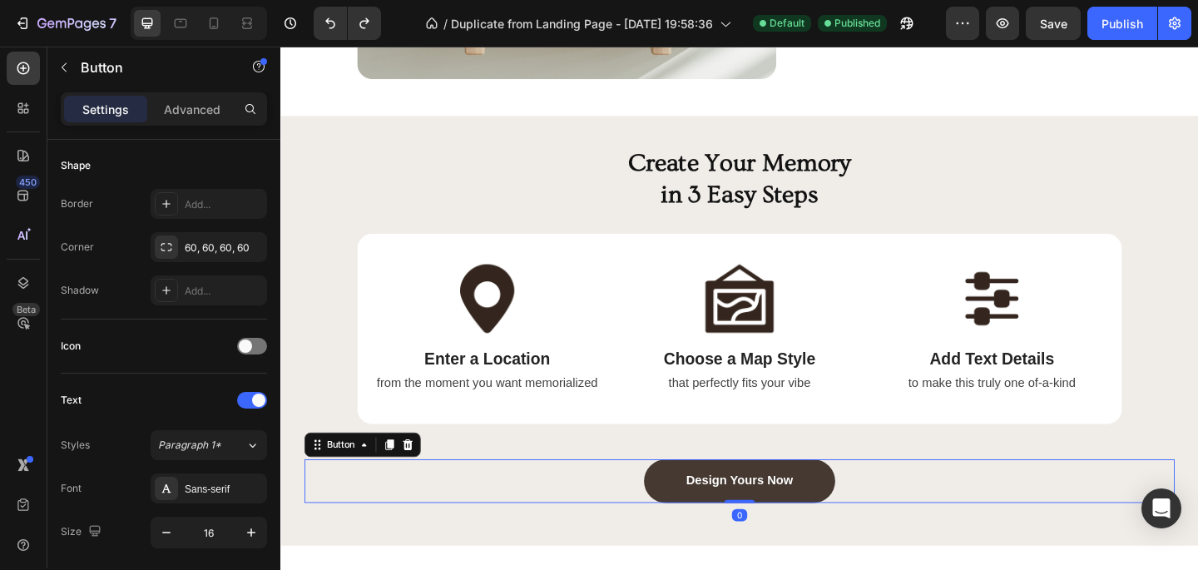
scroll to position [0, 0]
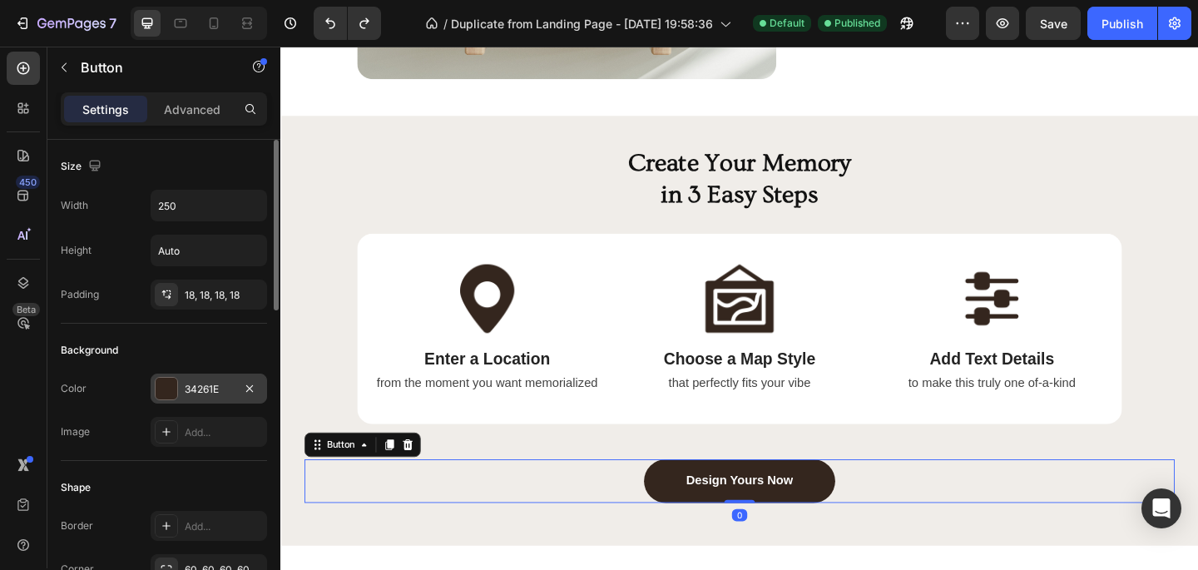
click at [206, 384] on div "34261E" at bounding box center [209, 389] width 48 height 15
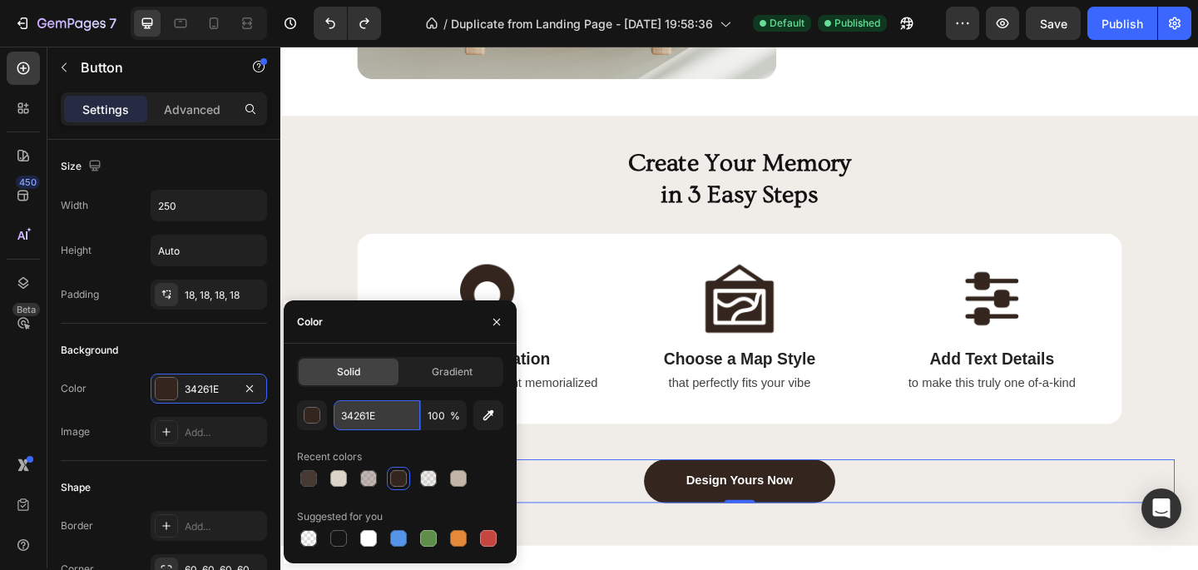
click at [390, 405] on input "34261E" at bounding box center [377, 415] width 87 height 30
